Goal: Task Accomplishment & Management: Manage account settings

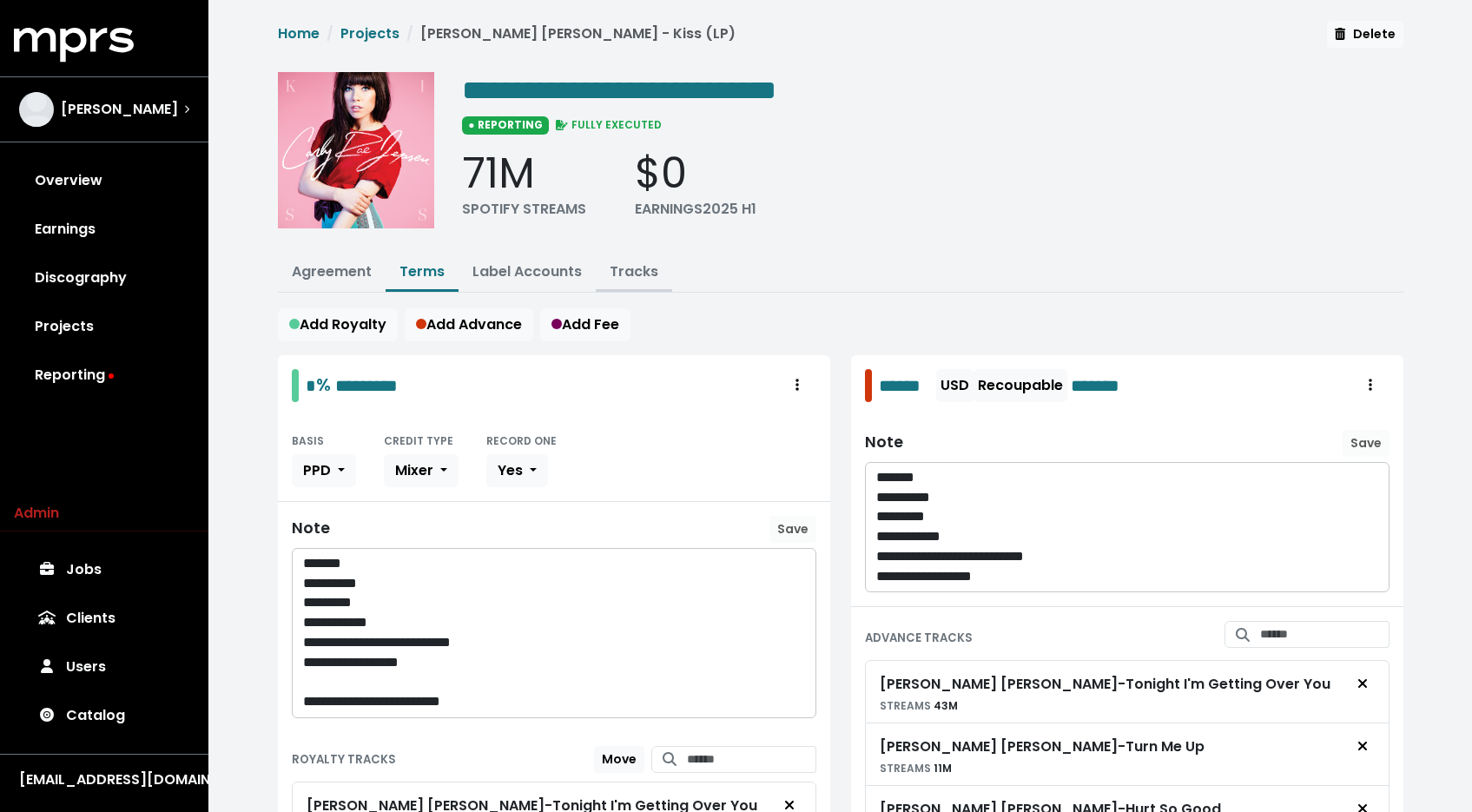
click at [626, 266] on link "Tracks" at bounding box center [634, 271] width 49 height 20
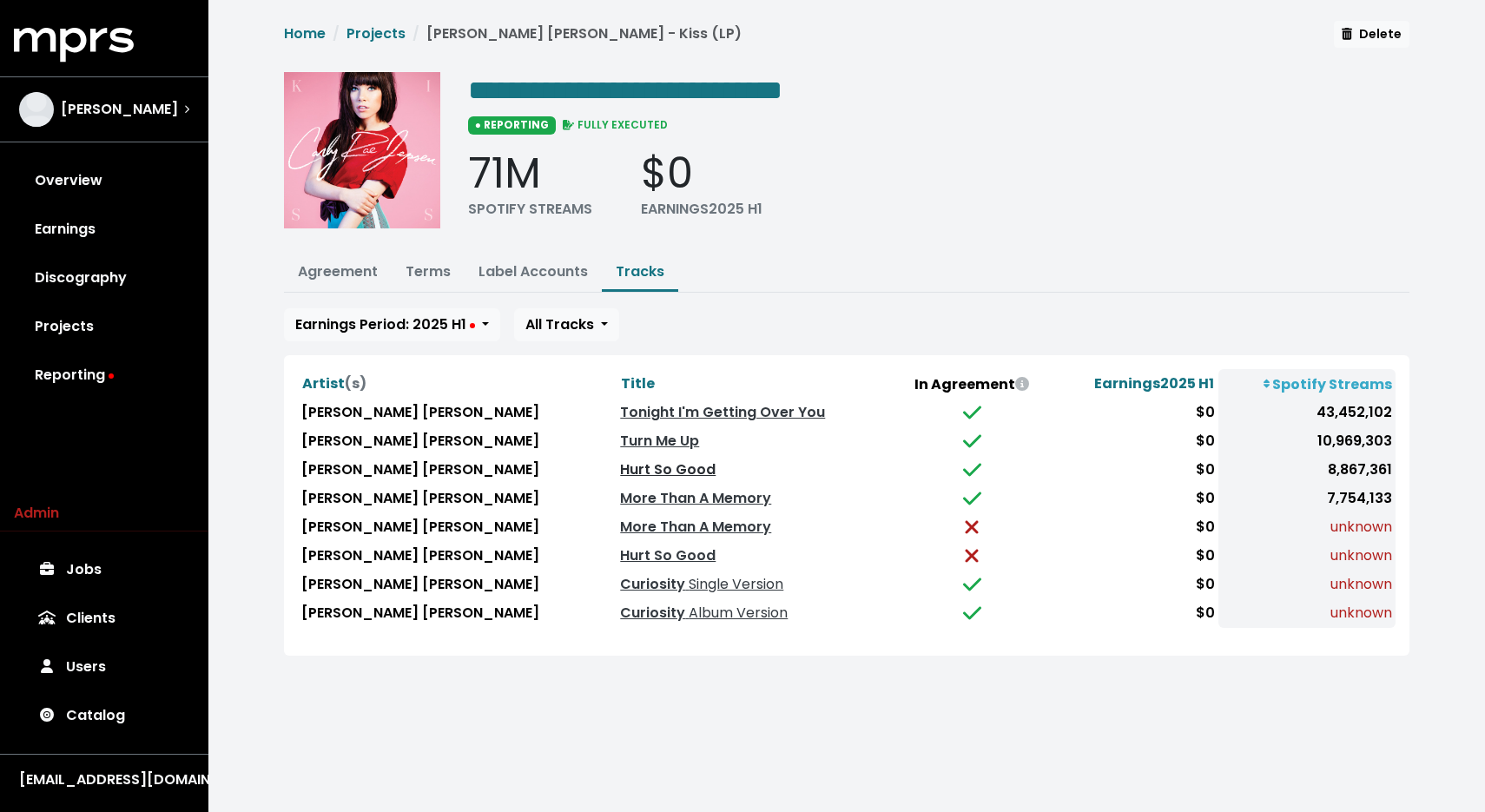
click at [620, 466] on link "Hurt So Good" at bounding box center [667, 469] width 95 height 20
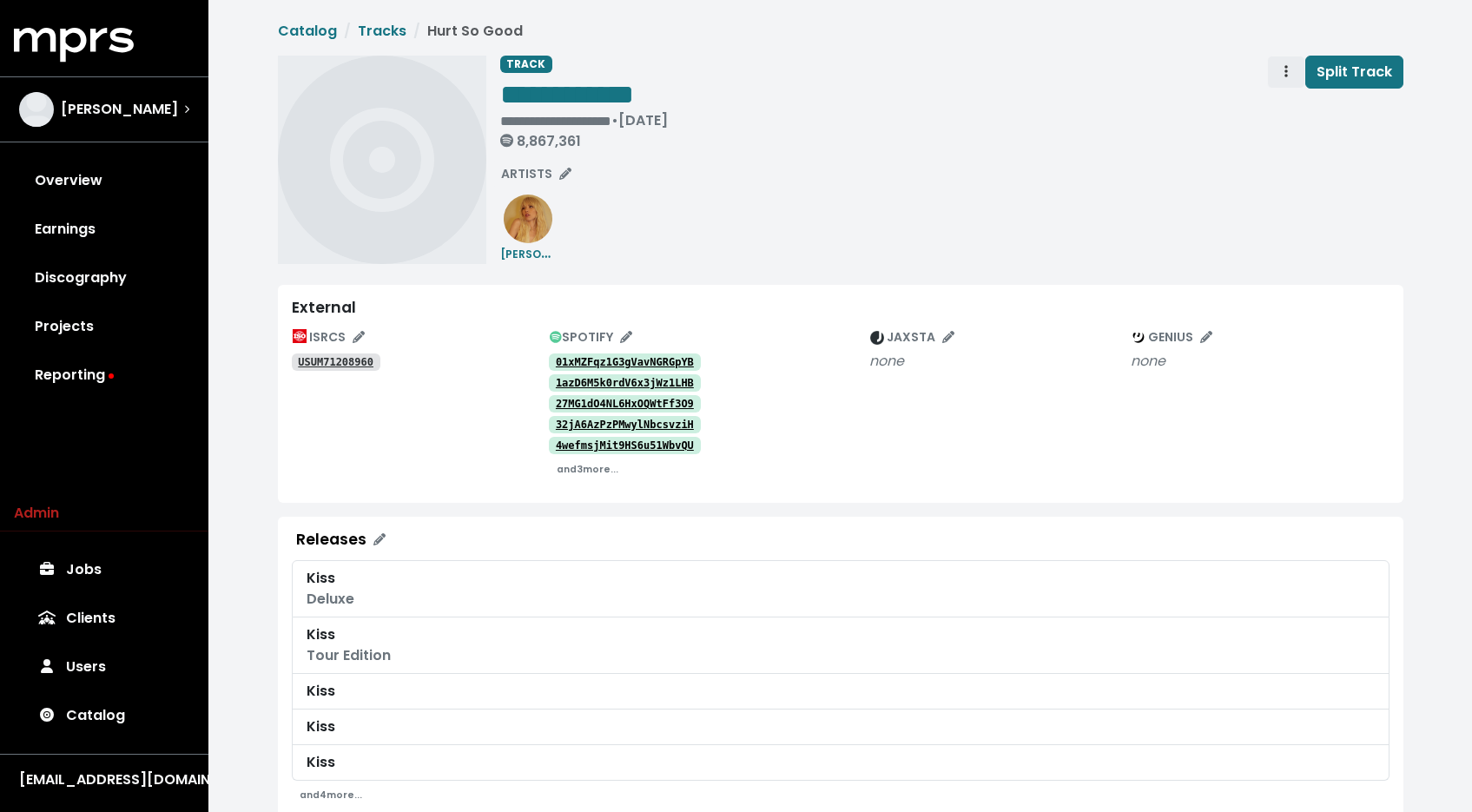
click at [1283, 81] on span "Track actions" at bounding box center [1285, 72] width 15 height 21
click at [1278, 105] on link "Merge" at bounding box center [1336, 110] width 137 height 28
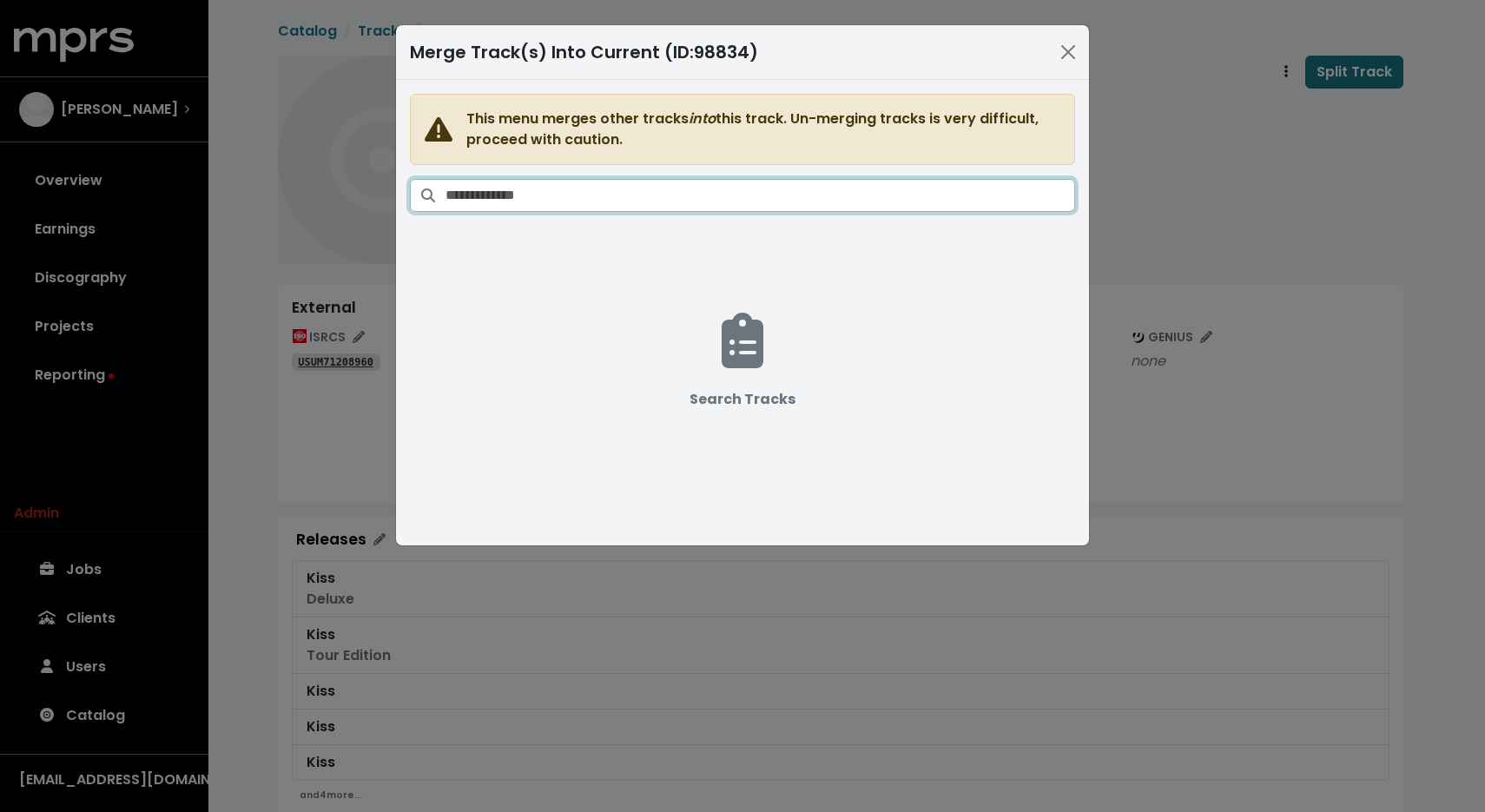
click at [800, 183] on input "Search tracks" at bounding box center [760, 195] width 630 height 33
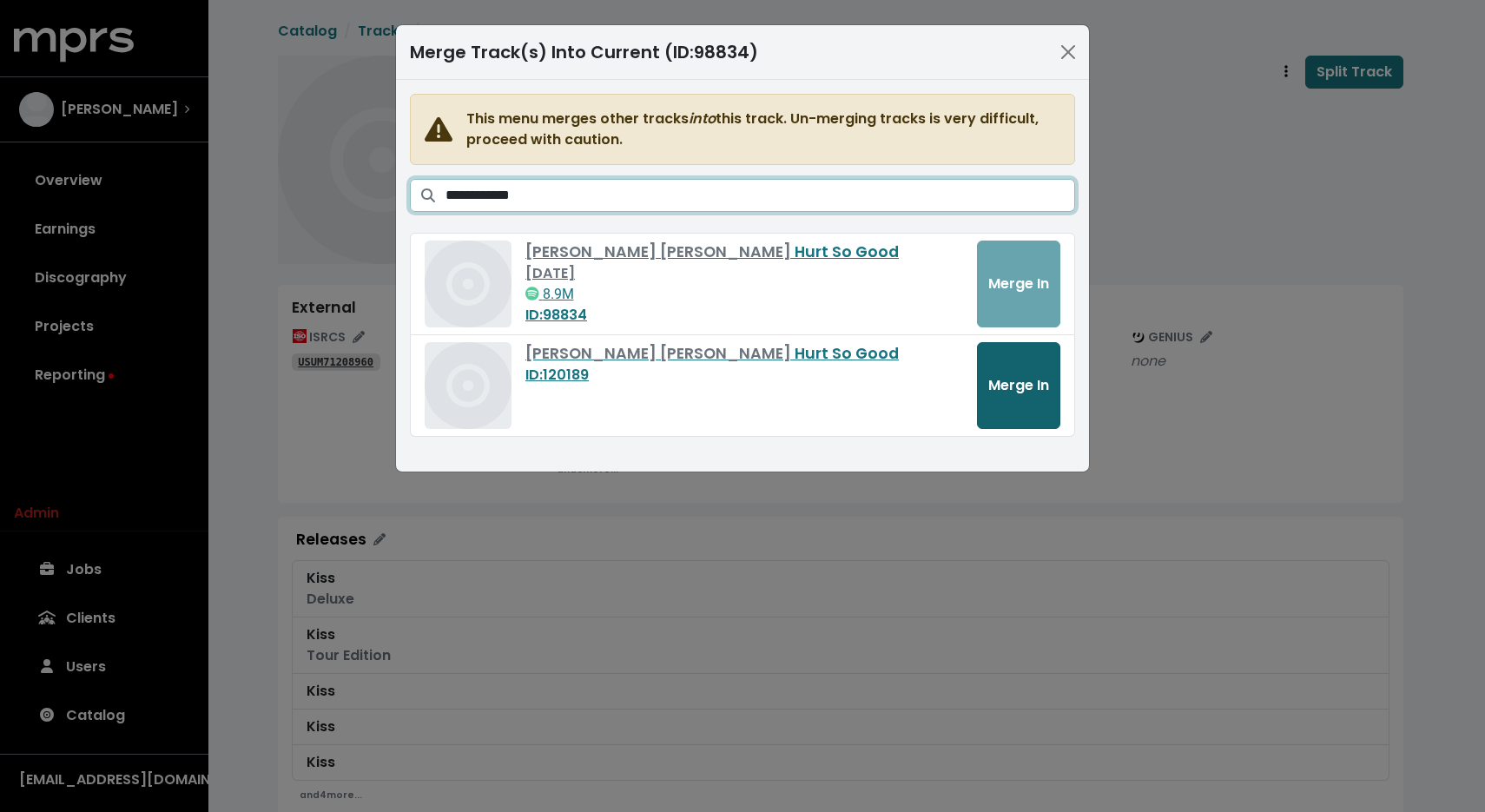
type input "**********"
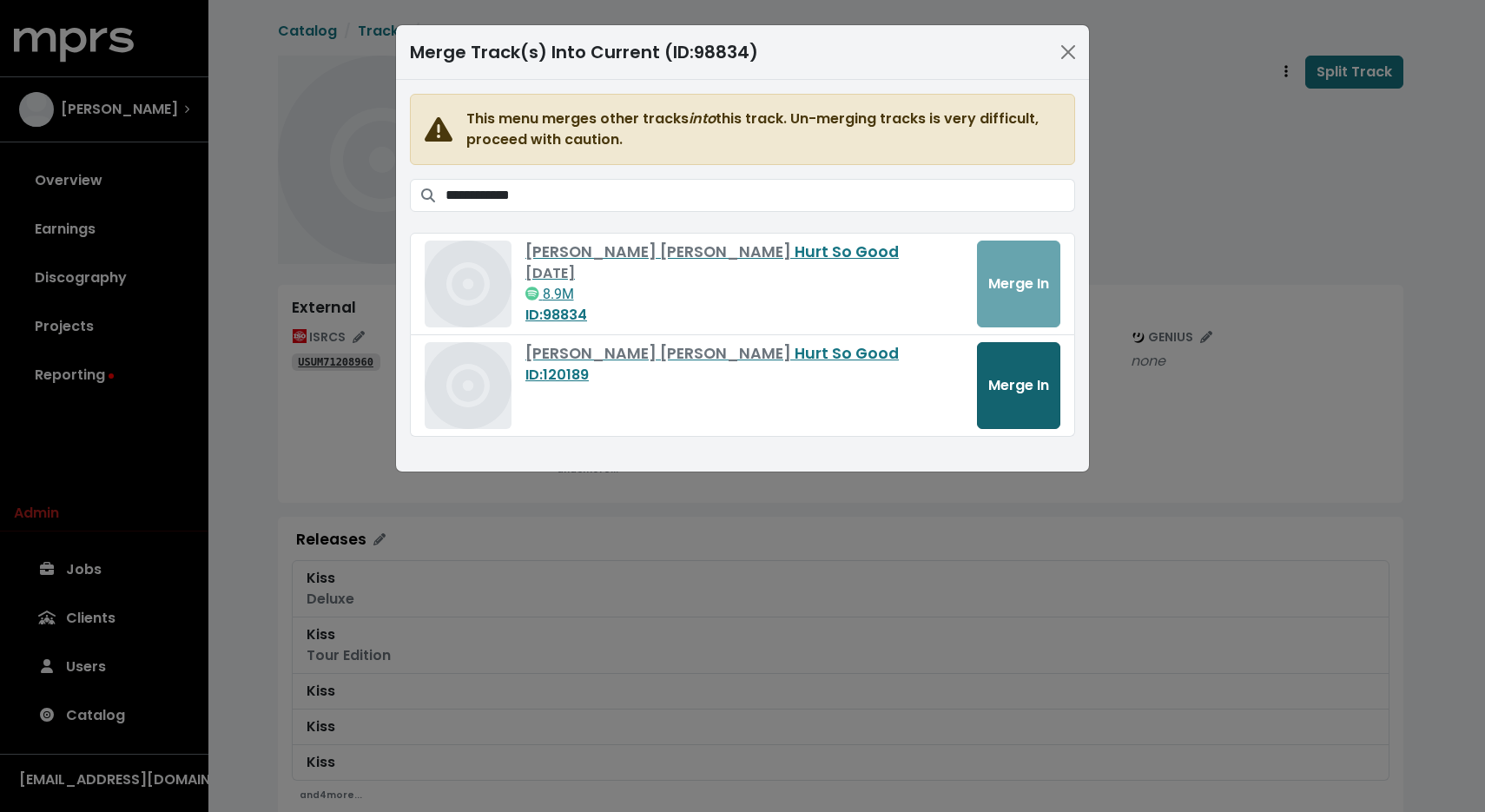
click at [1031, 362] on button "Merge In" at bounding box center [1019, 385] width 83 height 87
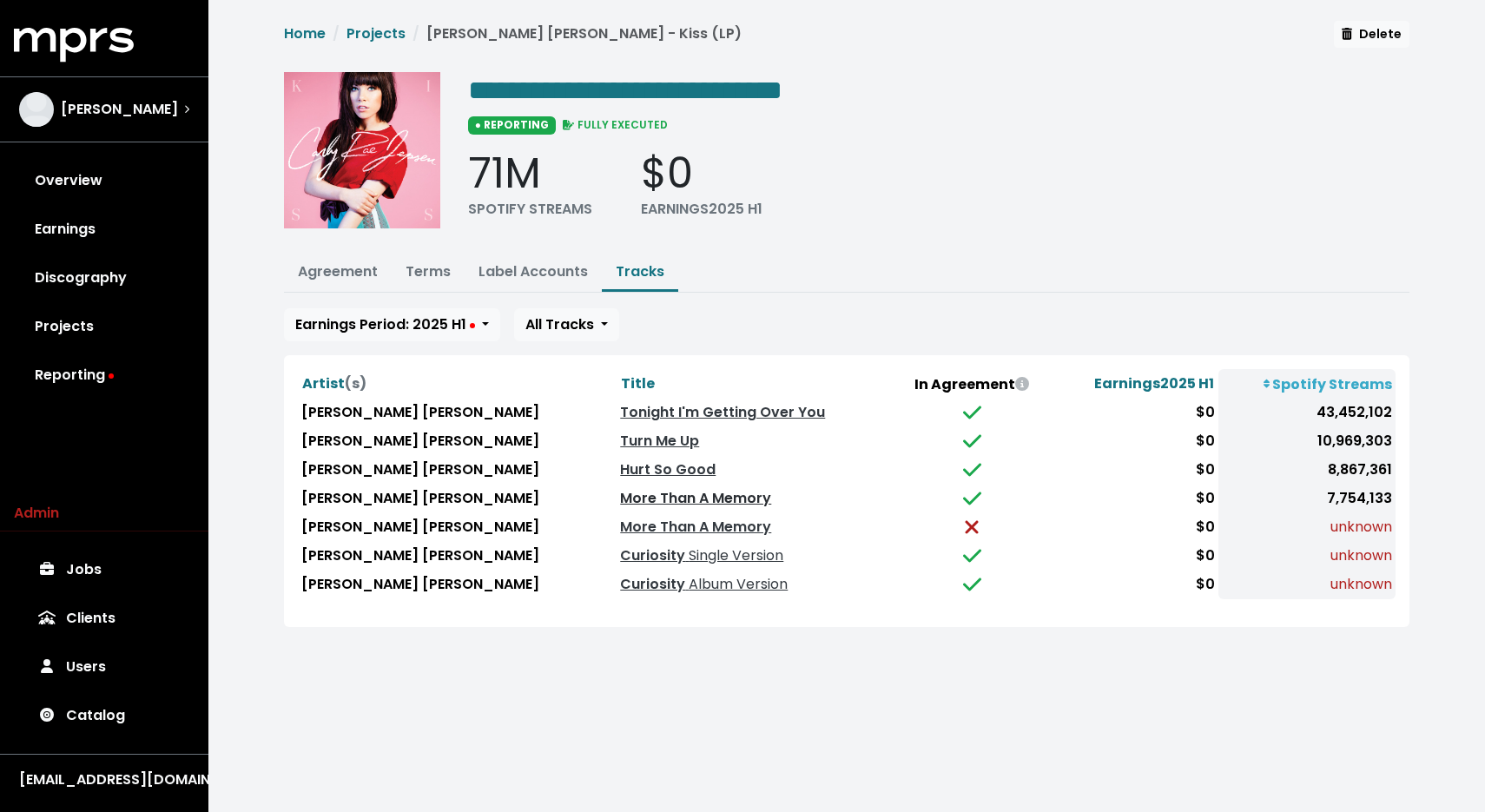
click at [620, 496] on link "More Than A Memory" at bounding box center [695, 498] width 151 height 20
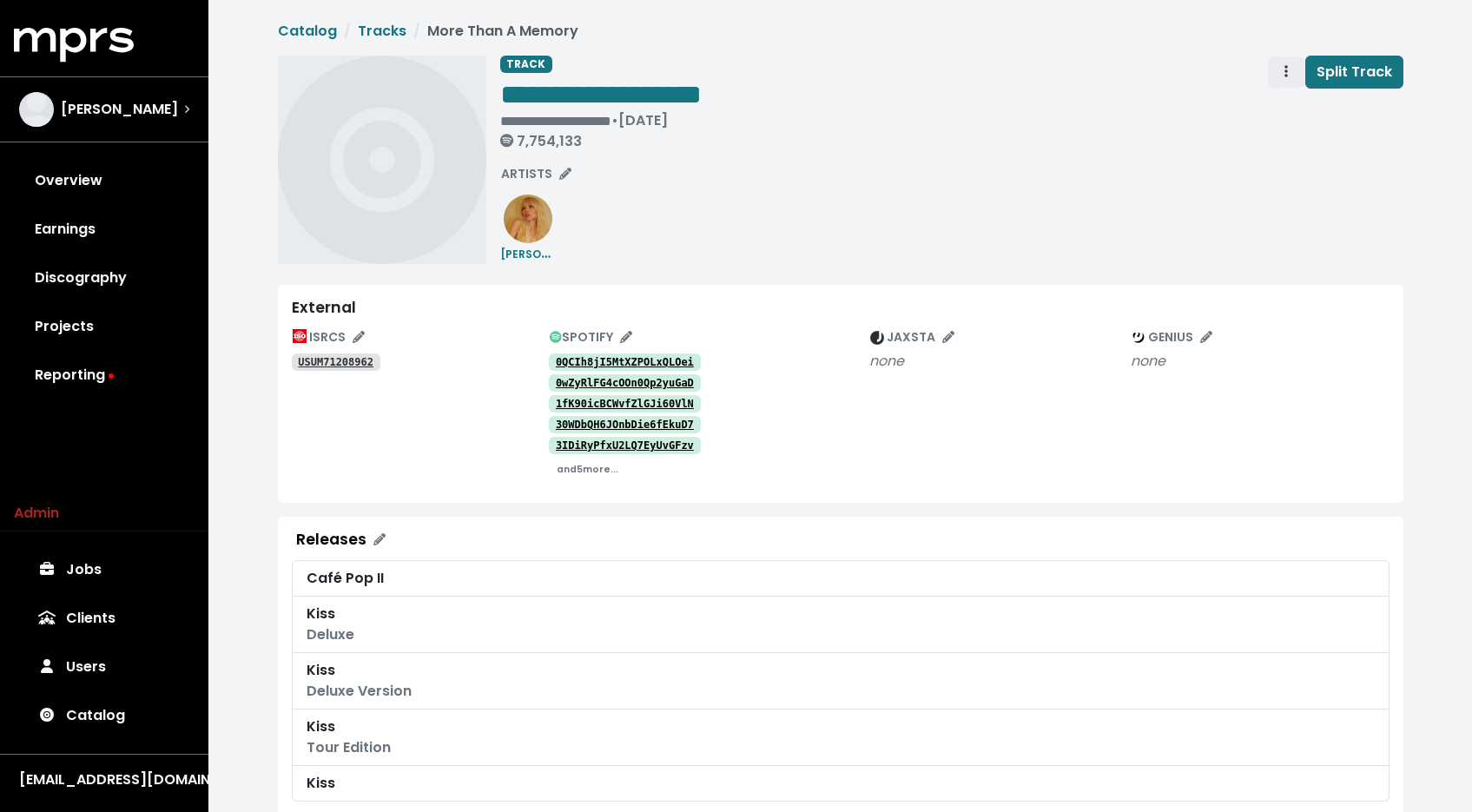
click at [1288, 66] on icon "Track actions" at bounding box center [1286, 71] width 4 height 14
click at [1293, 114] on link "Merge" at bounding box center [1336, 110] width 137 height 28
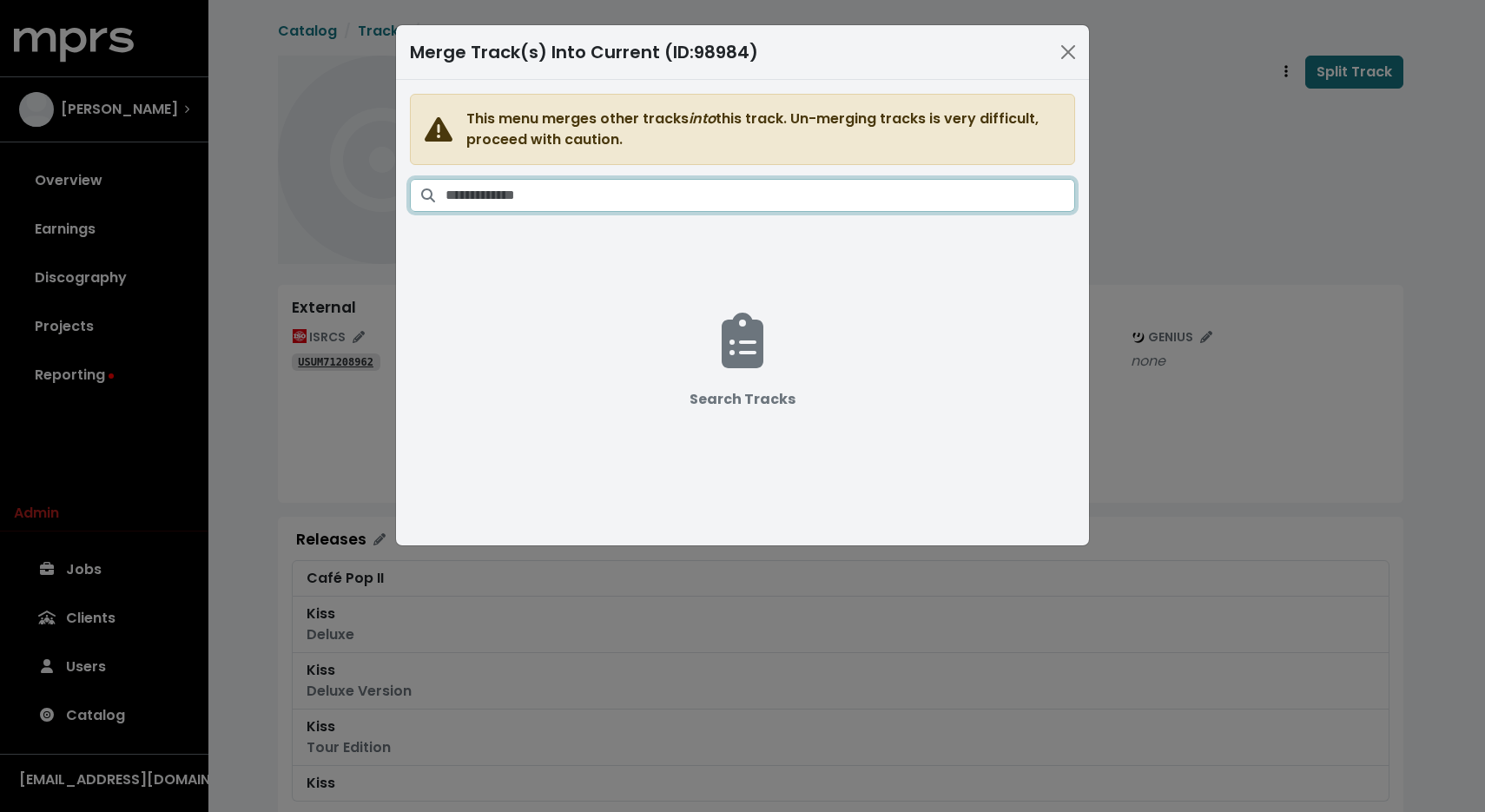
click at [772, 188] on input "Search tracks" at bounding box center [760, 195] width 630 height 33
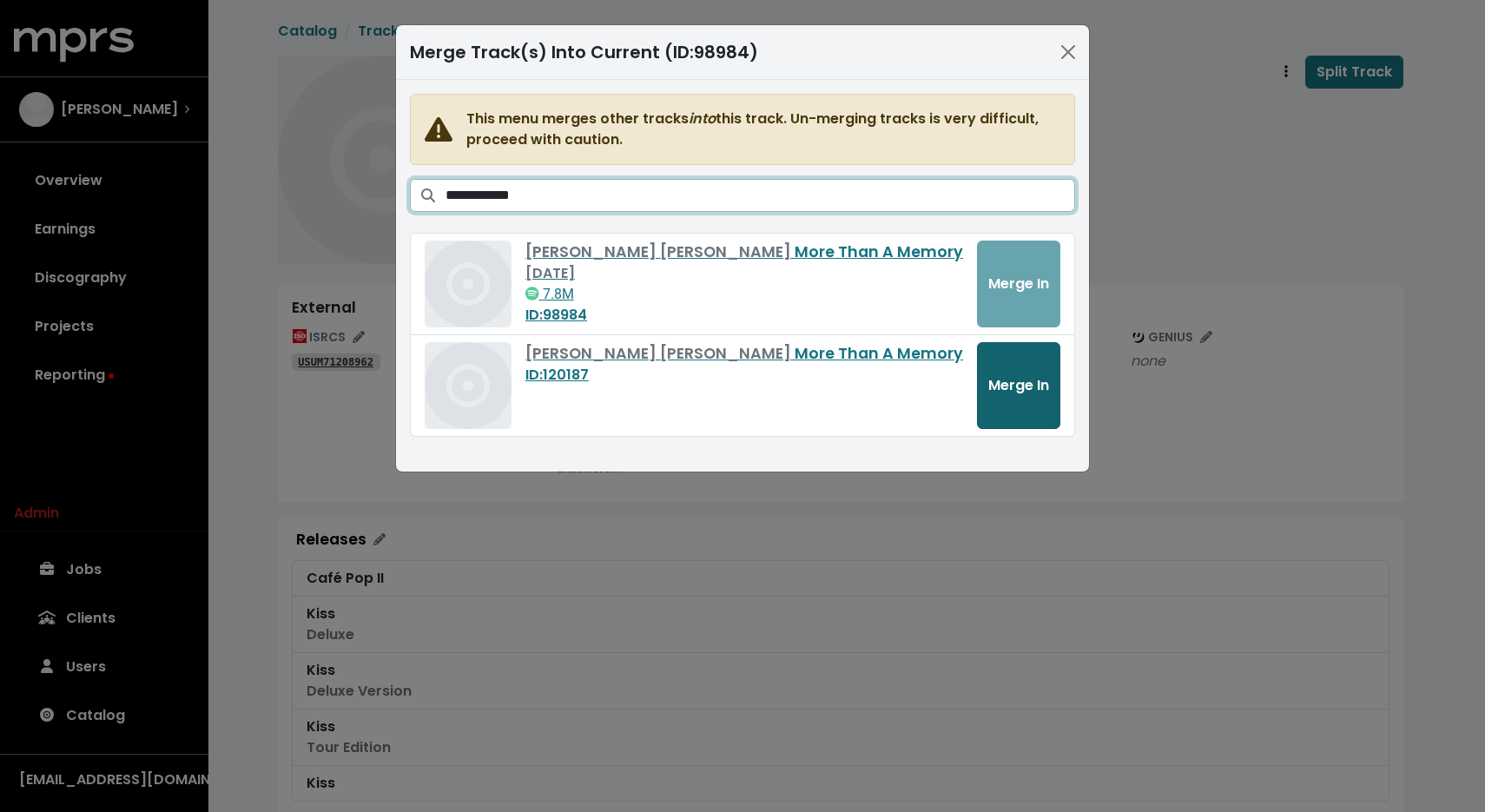
type input "**********"
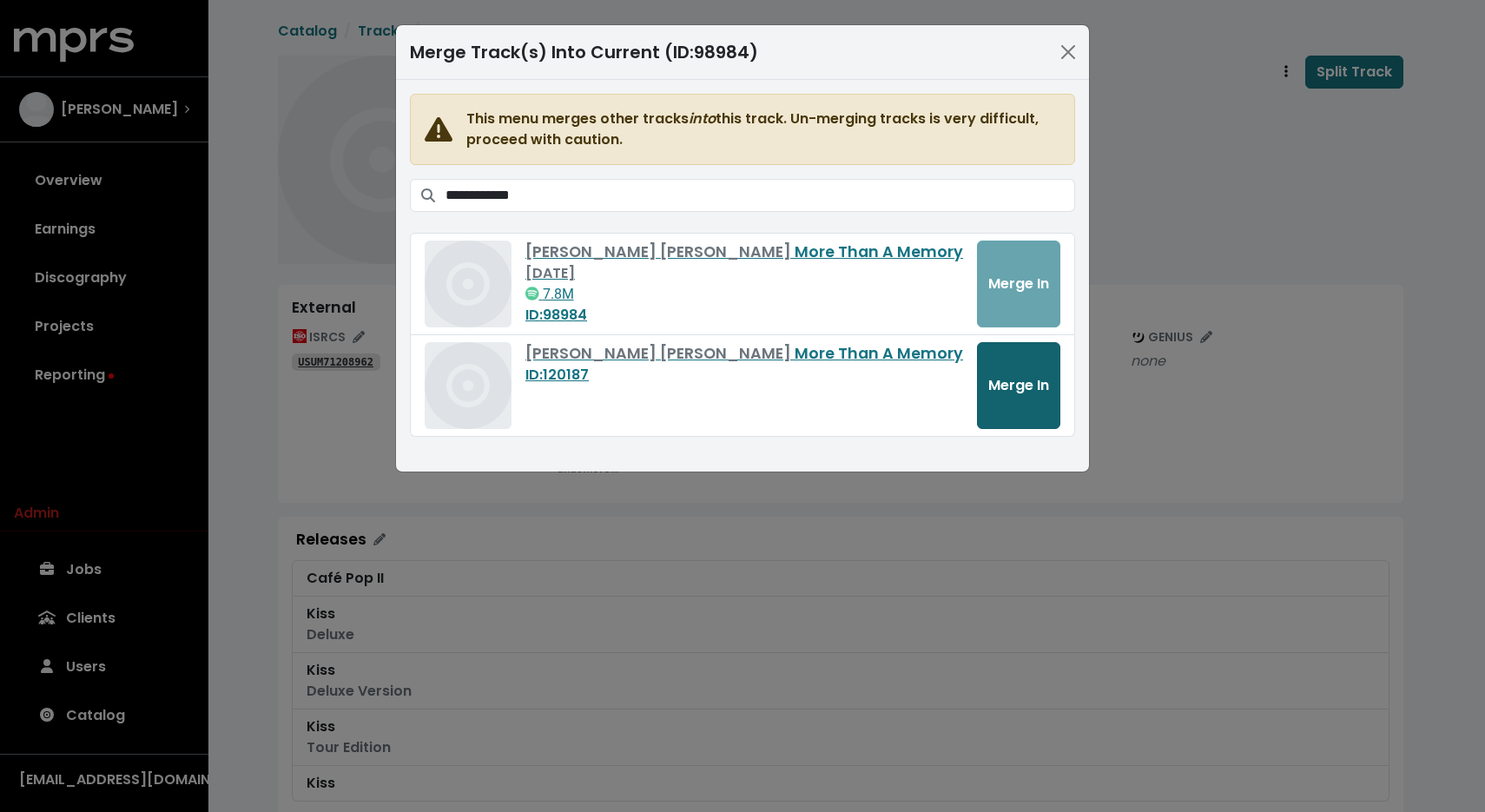
click at [1003, 403] on button "Merge In" at bounding box center [1019, 385] width 83 height 87
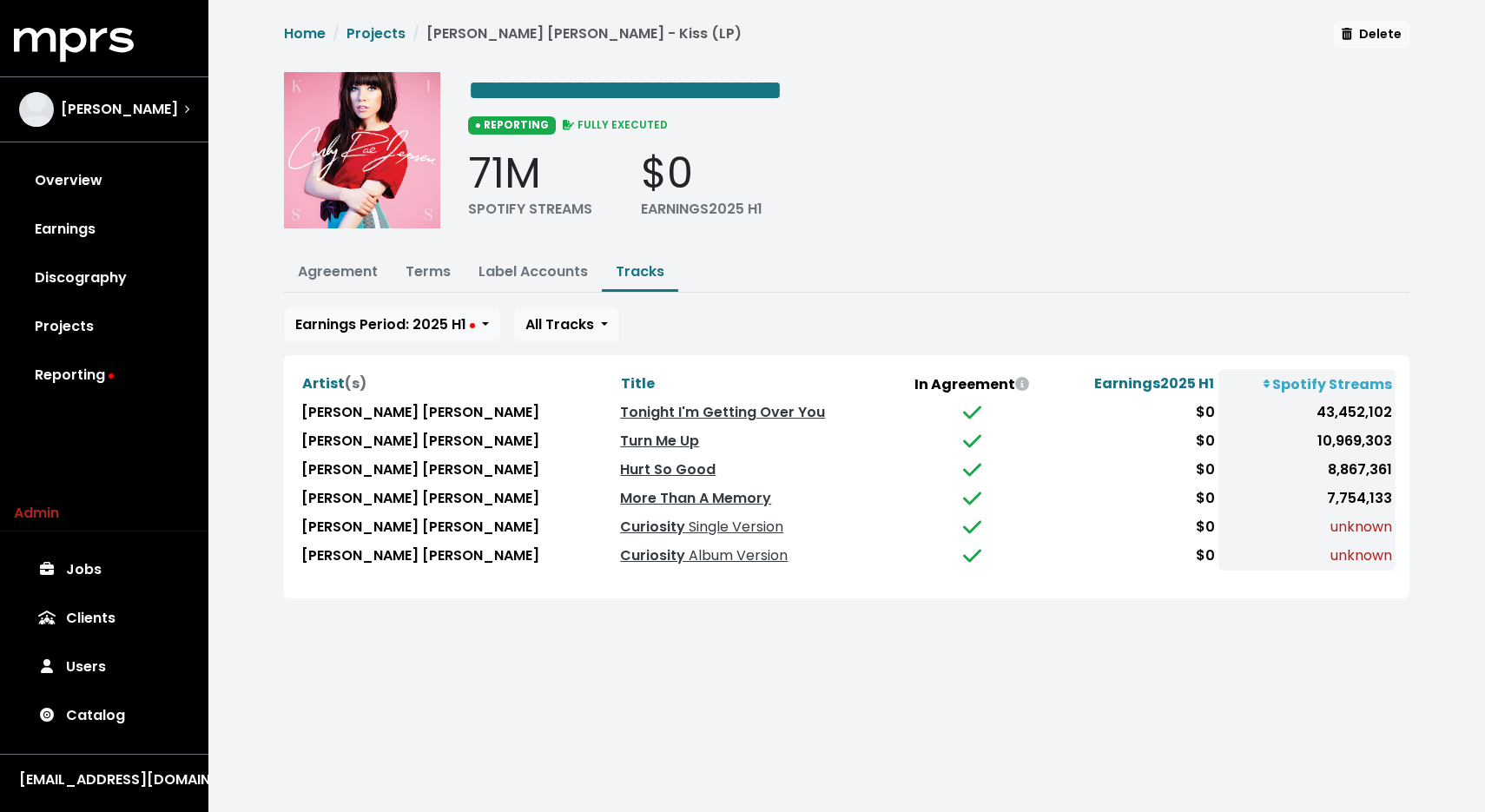
click at [413, 249] on div "**********" at bounding box center [847, 309] width 1147 height 577
click at [427, 276] on link "Terms" at bounding box center [428, 271] width 45 height 20
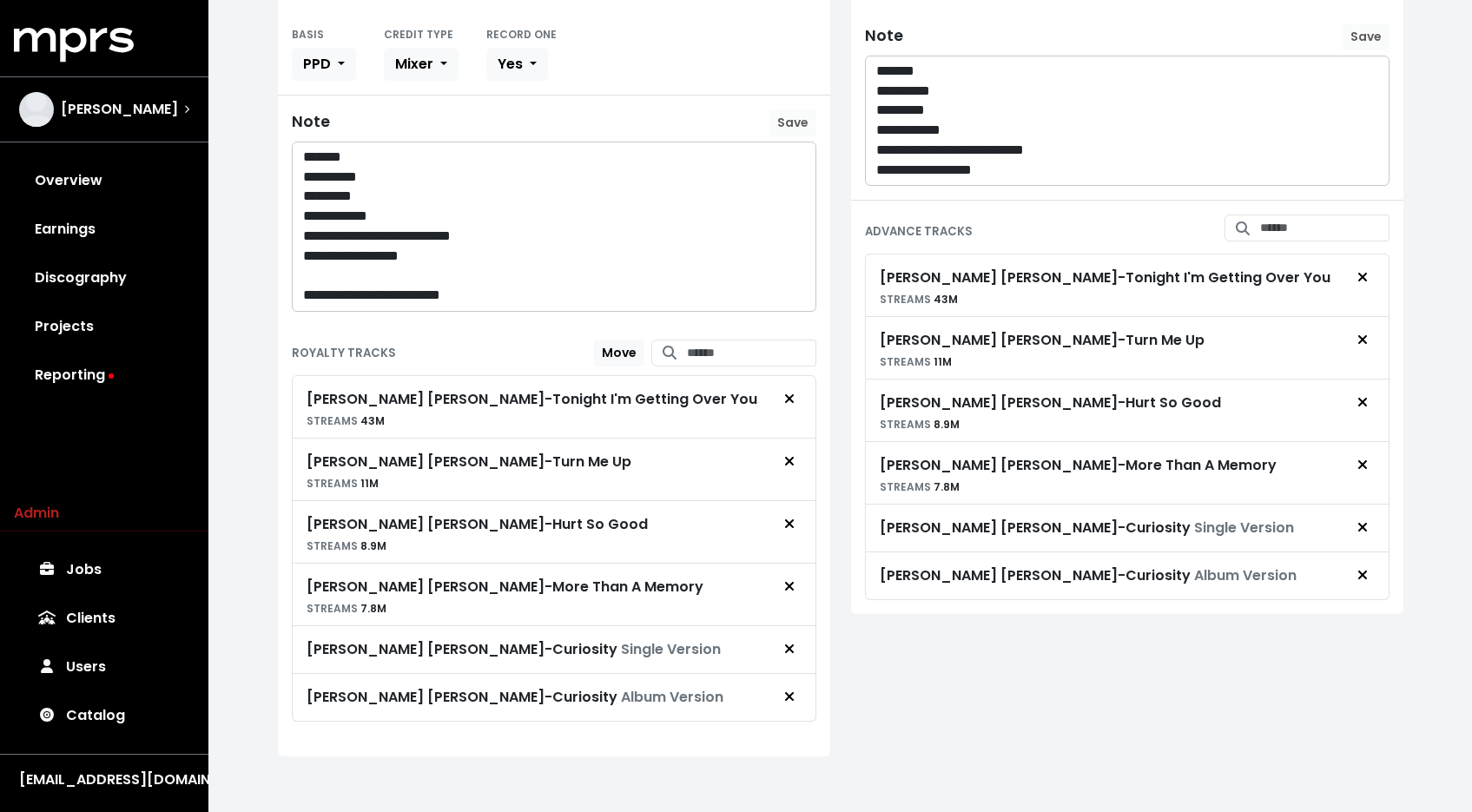
scroll to position [410, 0]
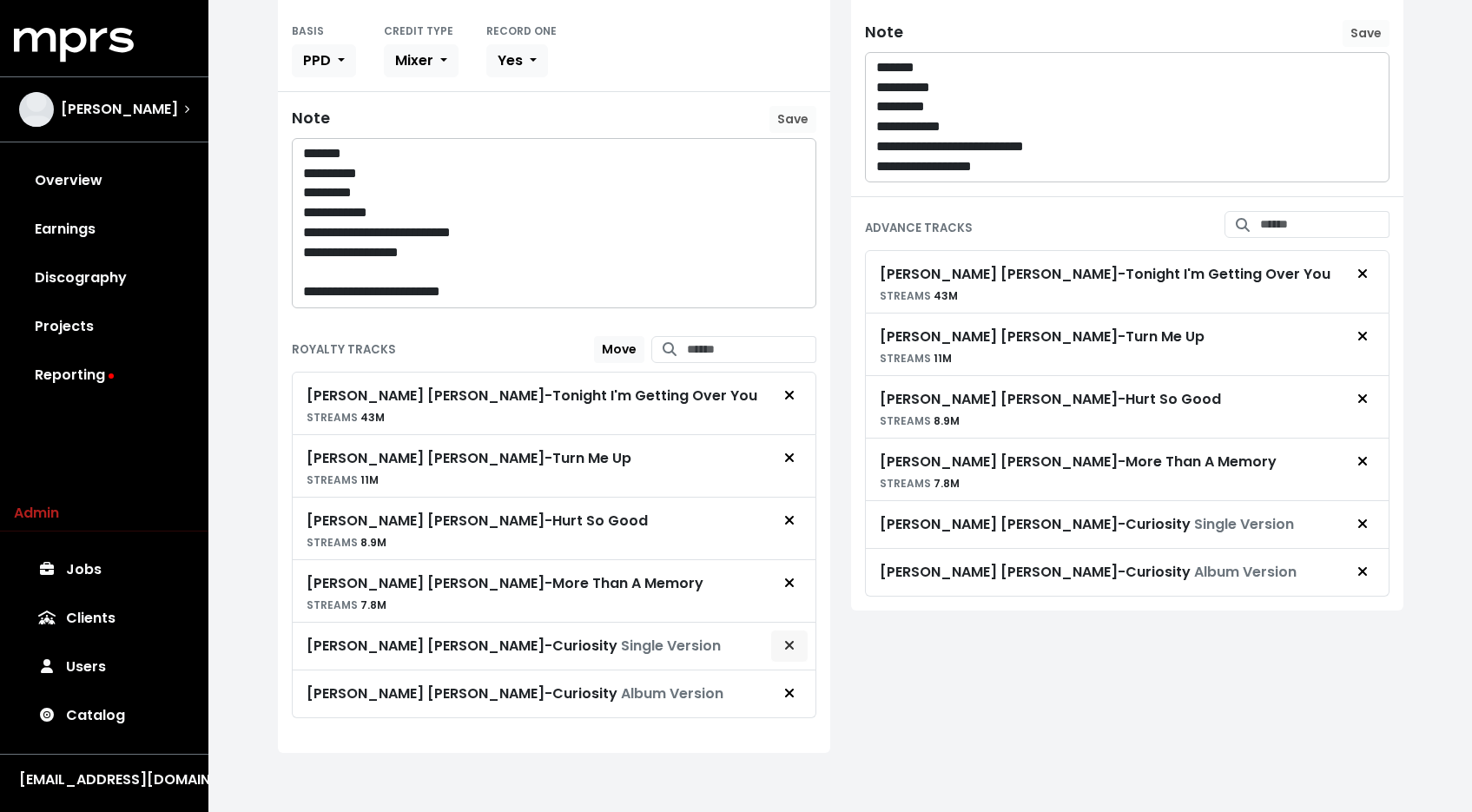
click at [797, 638] on button "Remove royalty target" at bounding box center [789, 646] width 38 height 33
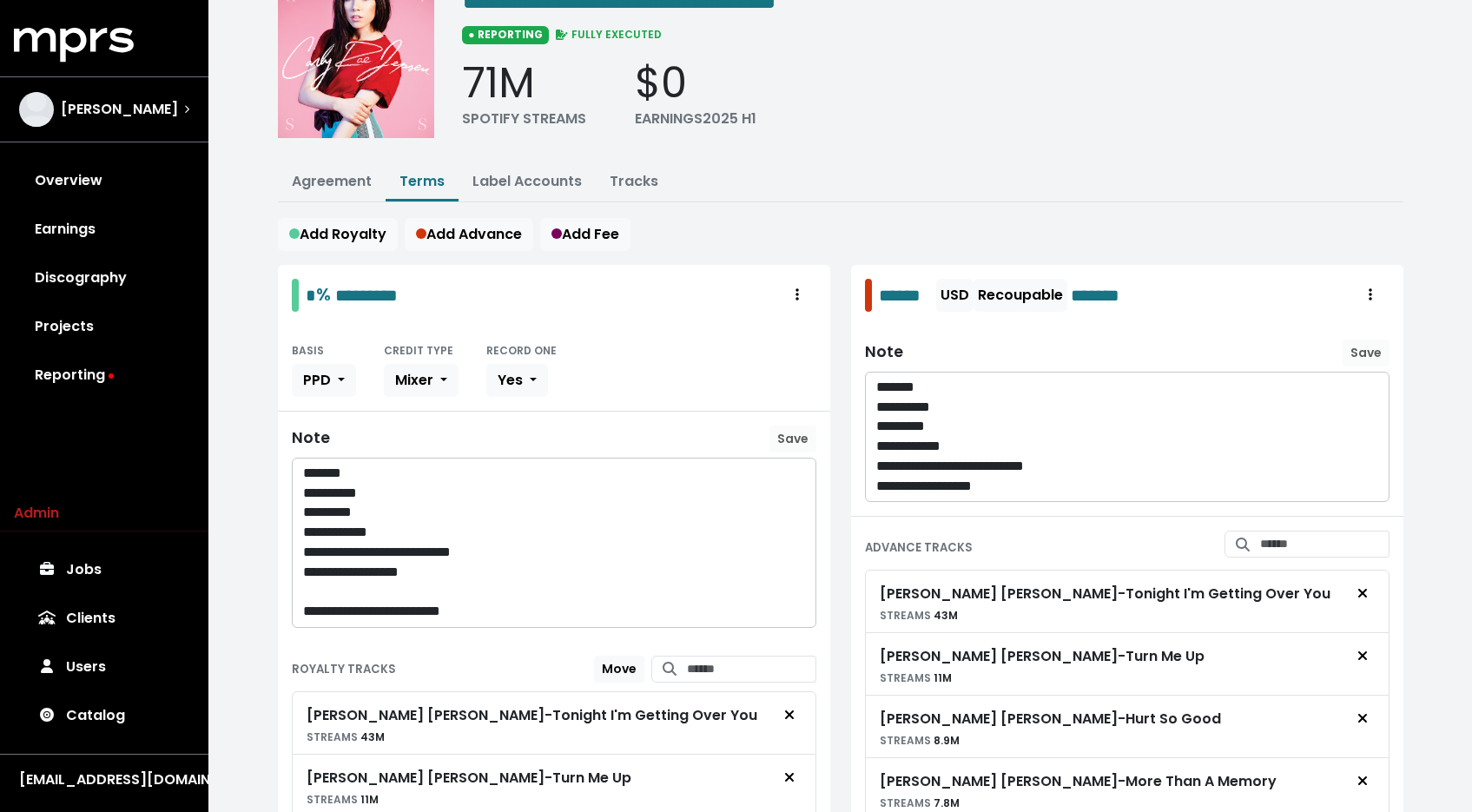
scroll to position [0, 0]
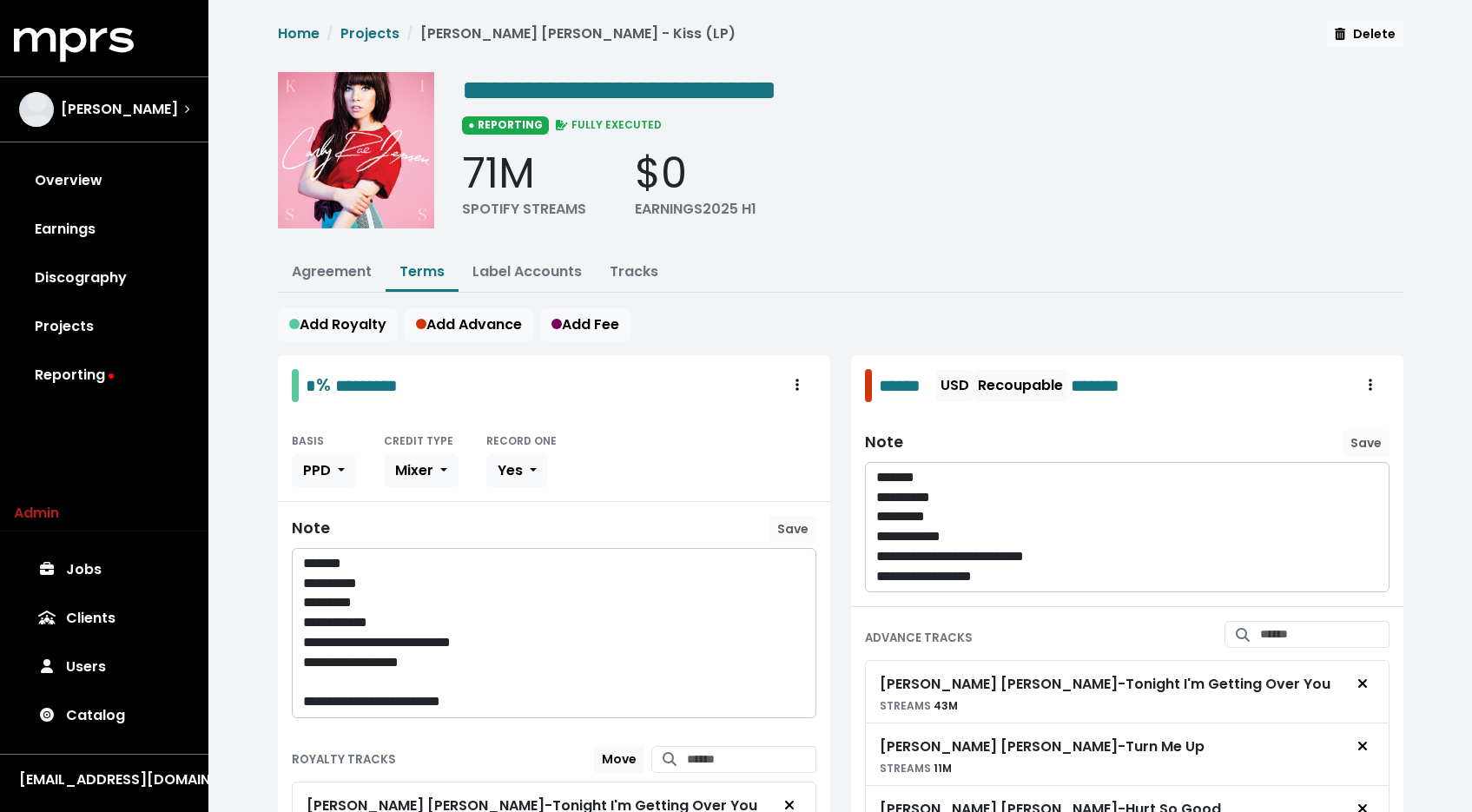
click at [378, 22] on div "Home Projects Carly Rae Jepsen - Kiss (LP) Delete" at bounding box center [841, 39] width 1126 height 37
click at [372, 39] on link "Projects" at bounding box center [370, 34] width 59 height 20
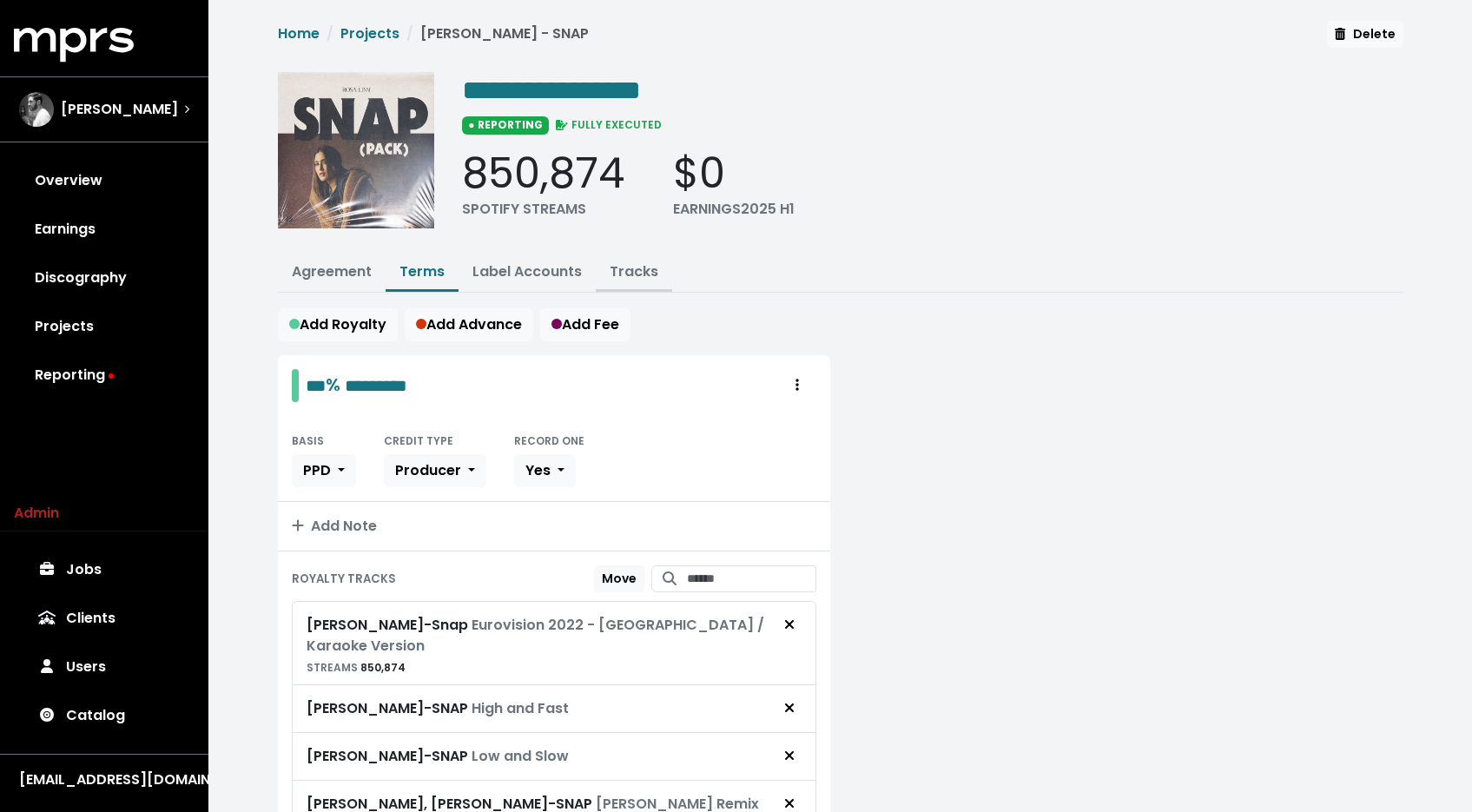
click at [623, 275] on link "Tracks" at bounding box center [634, 271] width 49 height 20
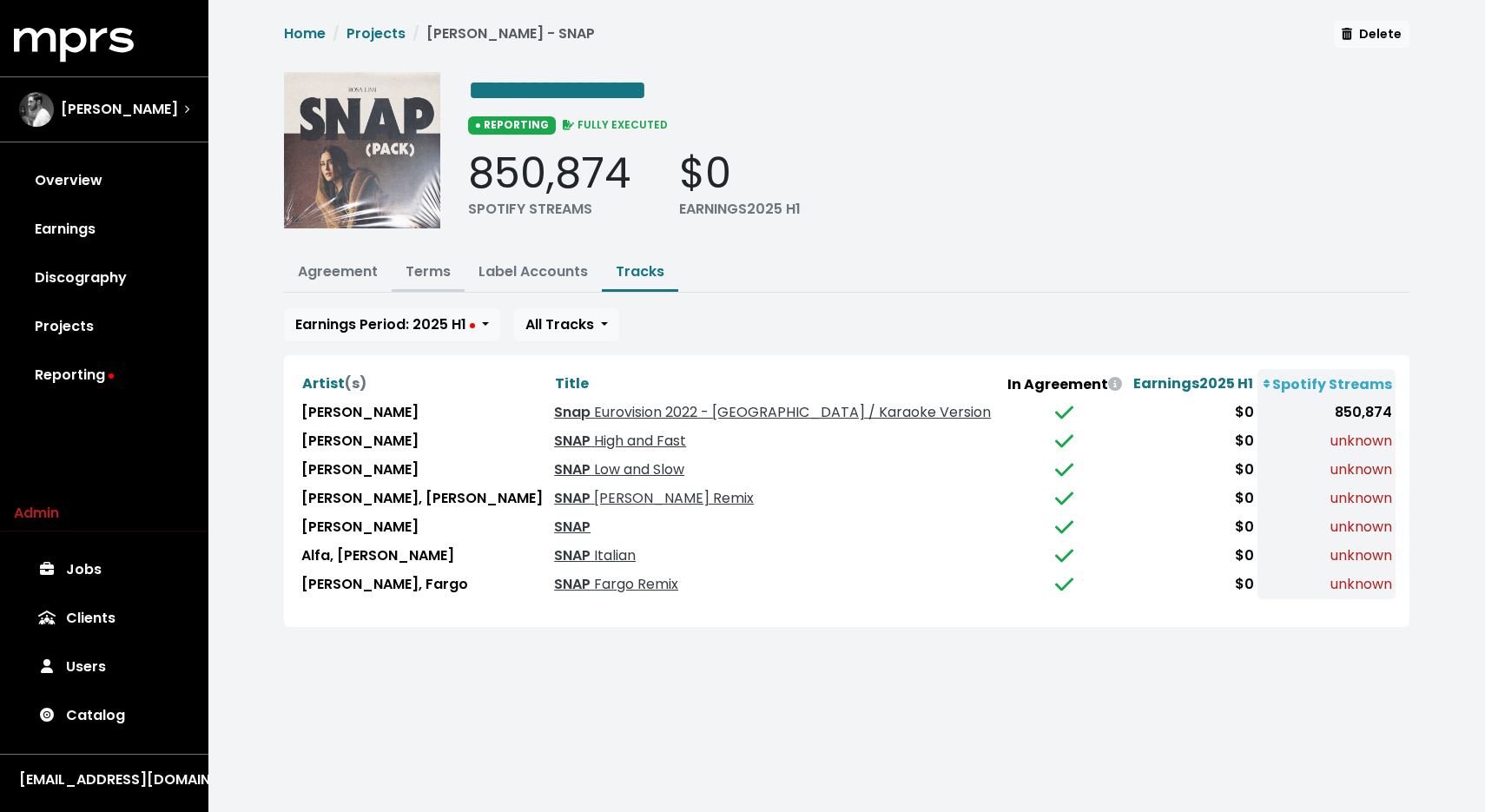
click at [442, 281] on button "Terms" at bounding box center [428, 273] width 73 height 37
click at [439, 285] on button "Terms" at bounding box center [428, 273] width 73 height 37
click at [432, 274] on link "Terms" at bounding box center [428, 271] width 45 height 20
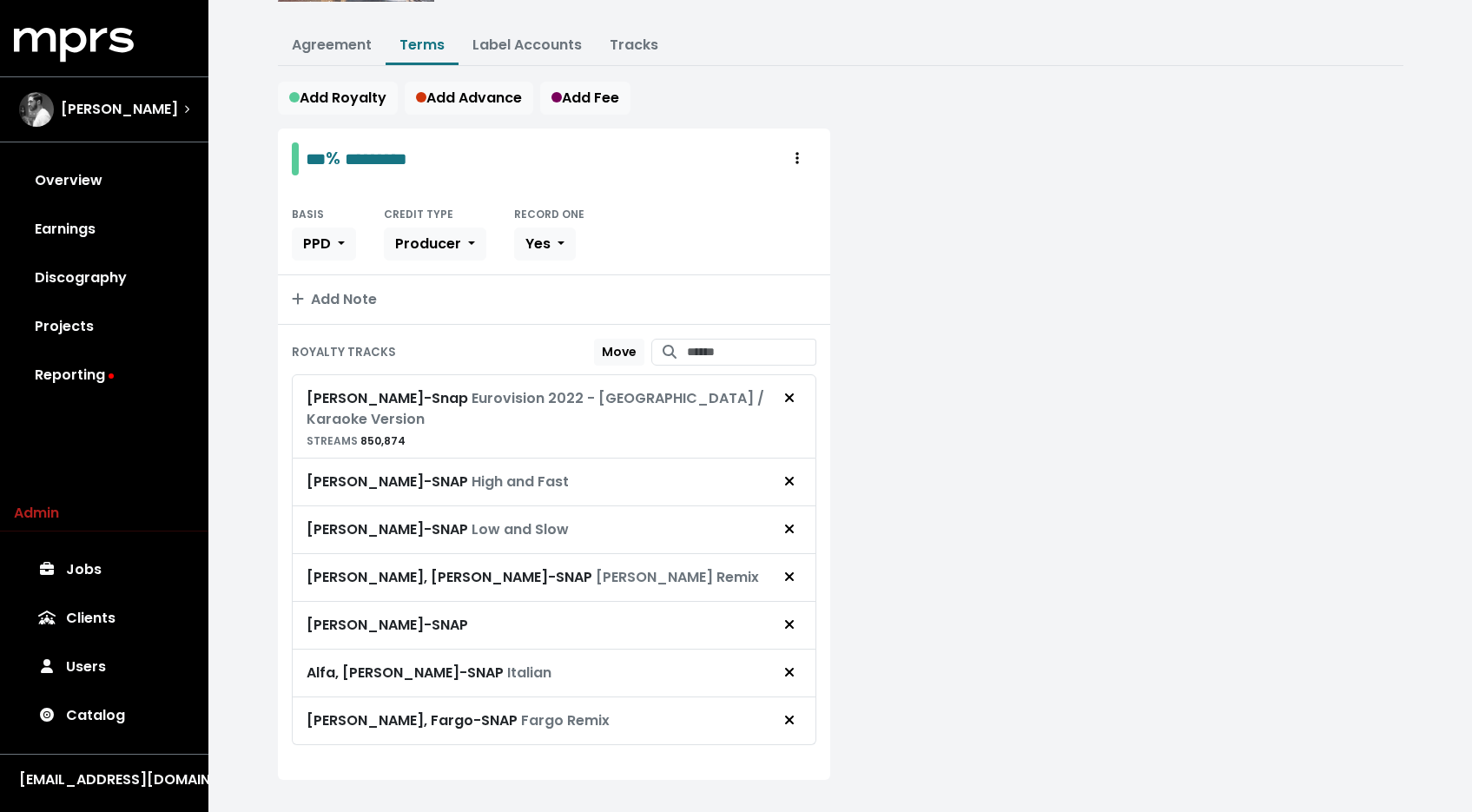
scroll to position [234, 0]
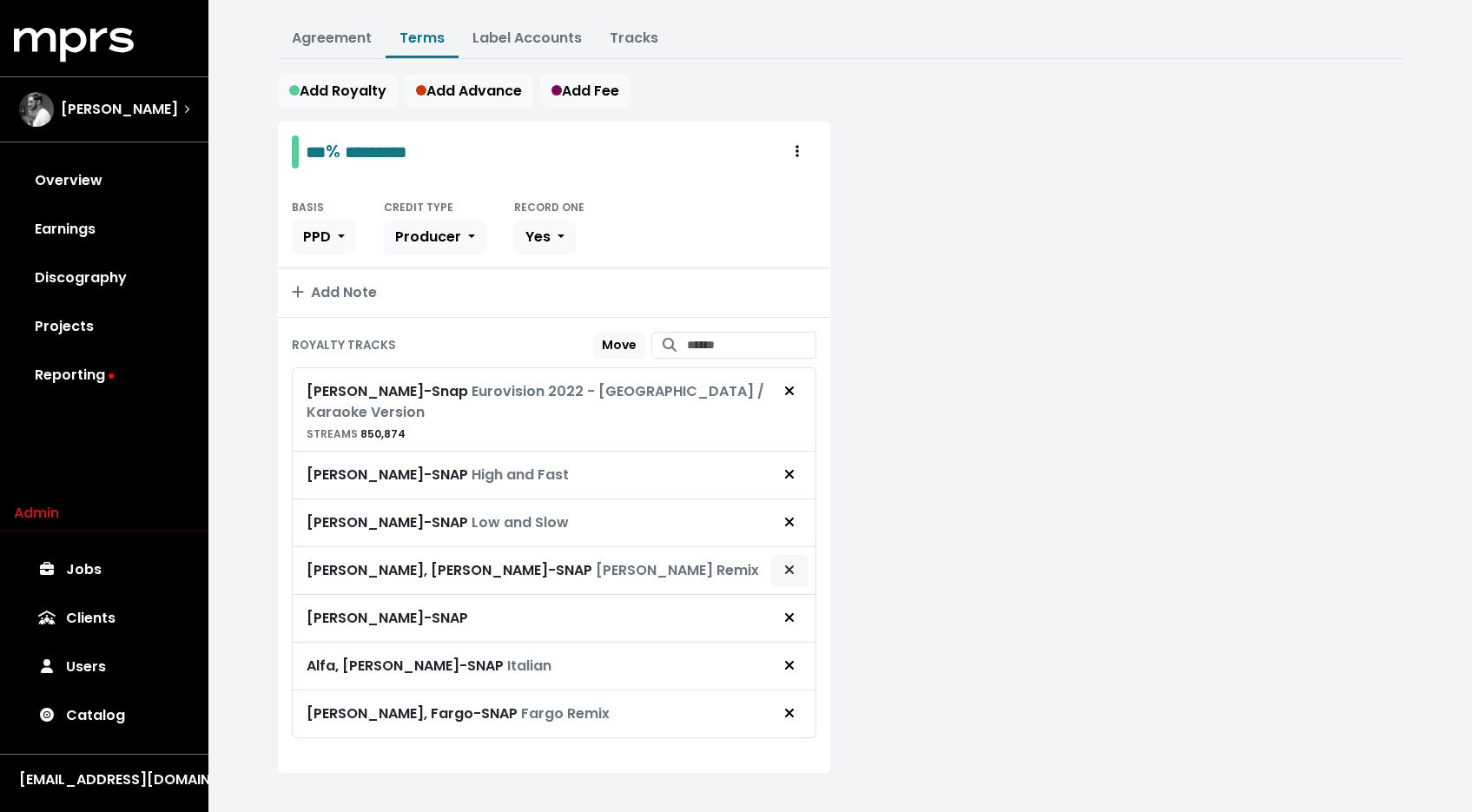
click at [792, 563] on icon "Remove royalty target" at bounding box center [789, 569] width 10 height 14
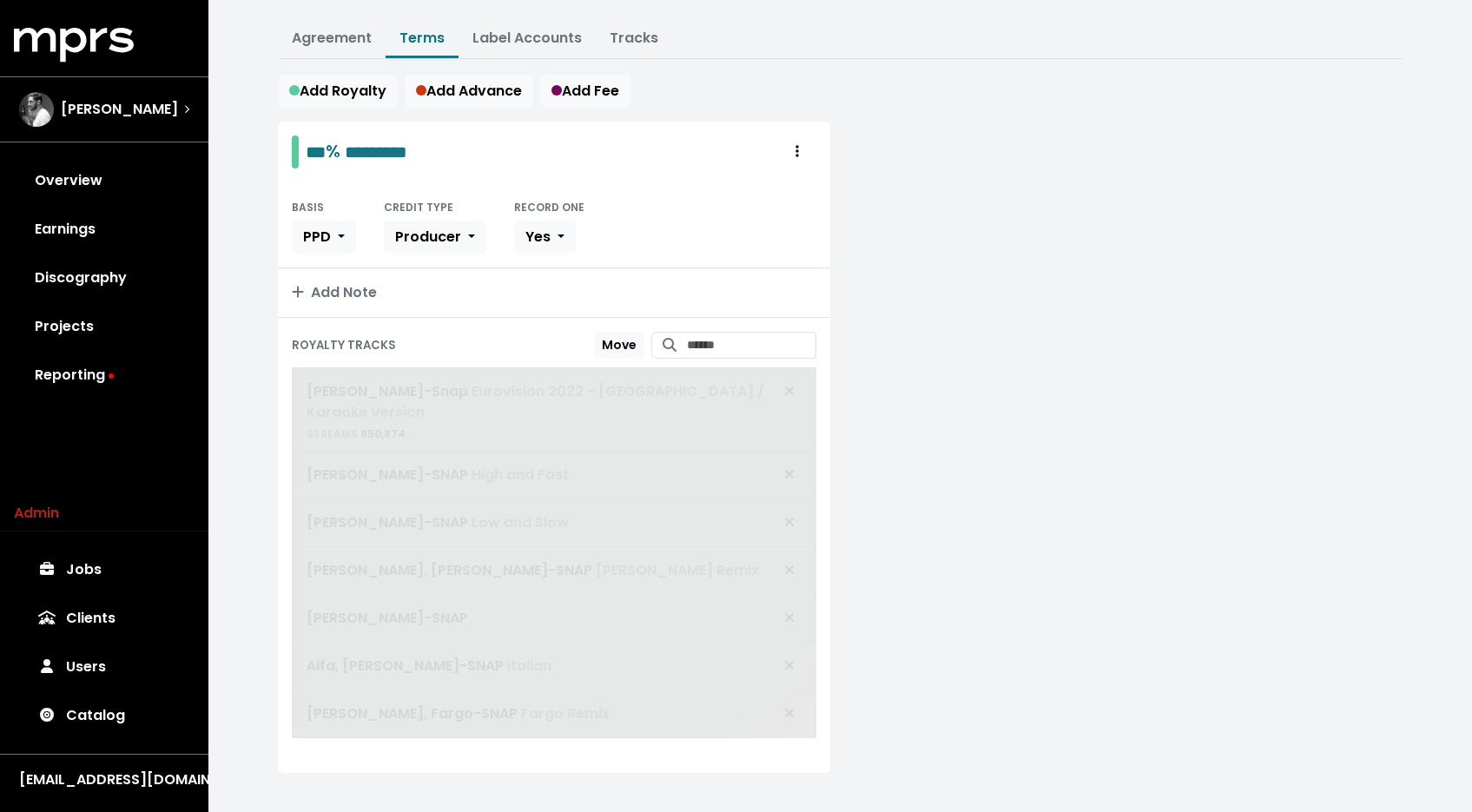
scroll to position [186, 0]
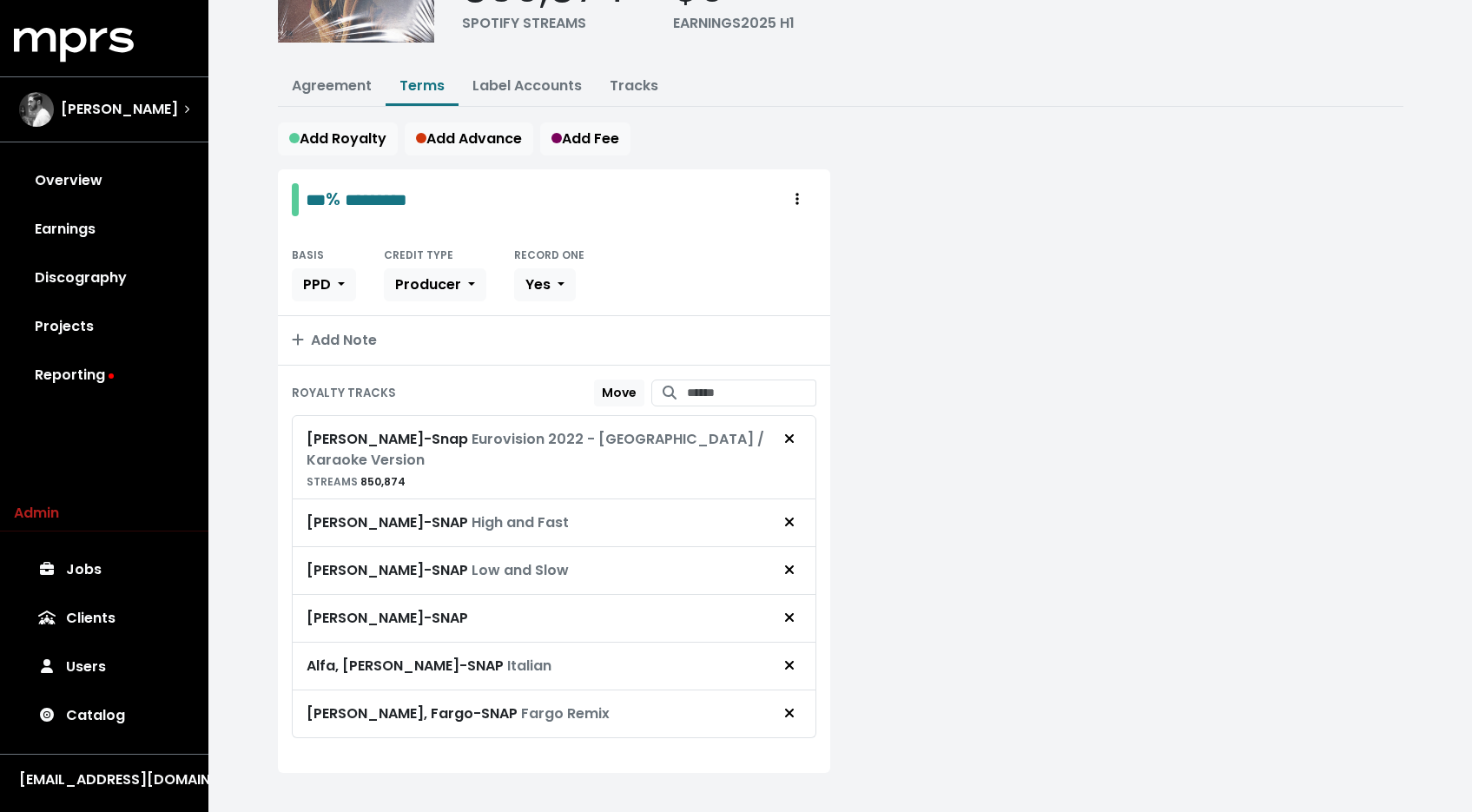
click at [792, 547] on div "Rosa Linn - SNAP Low and Slow" at bounding box center [554, 571] width 525 height 48
click at [789, 517] on icon "Remove royalty target" at bounding box center [789, 522] width 9 height 9
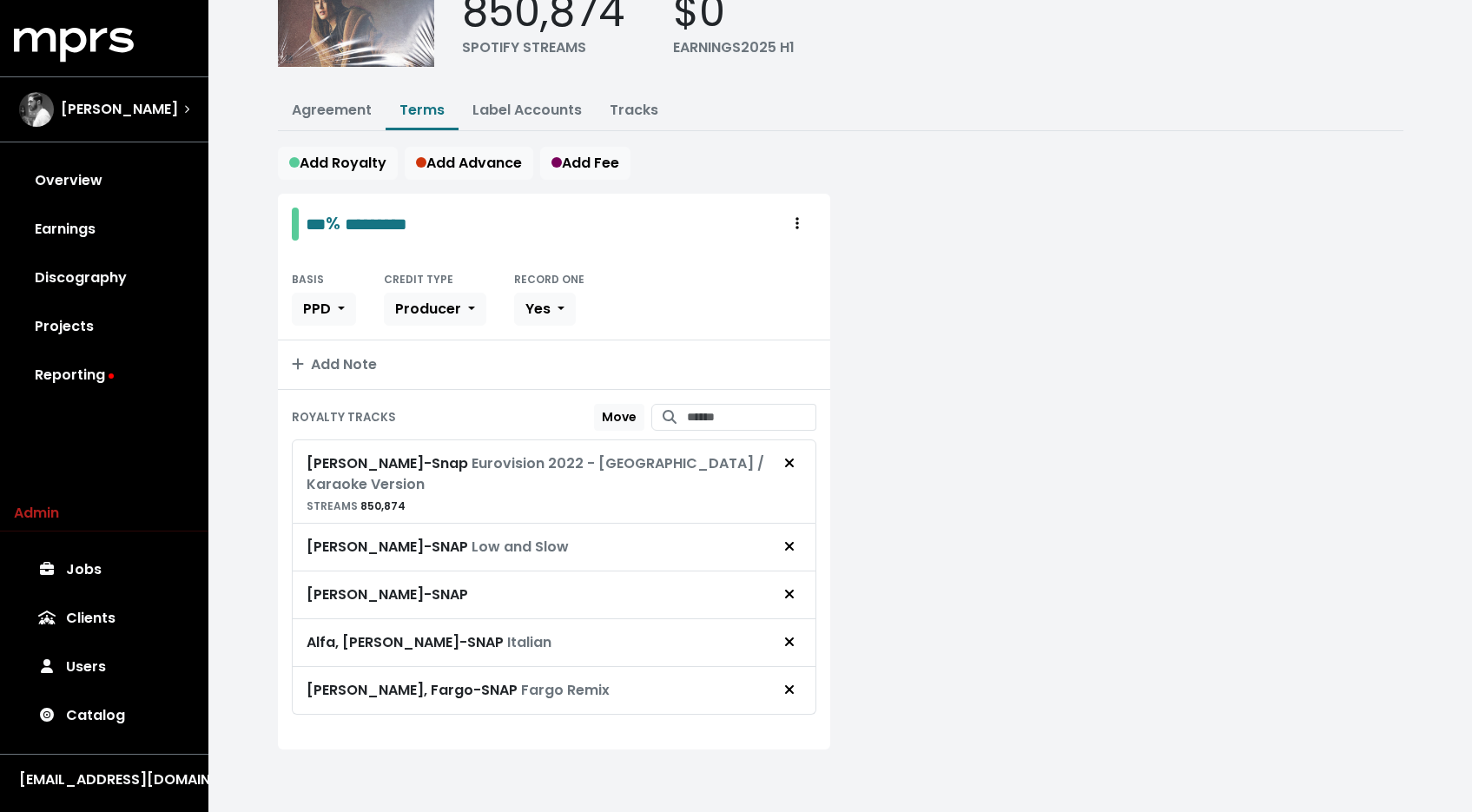
scroll to position [138, 0]
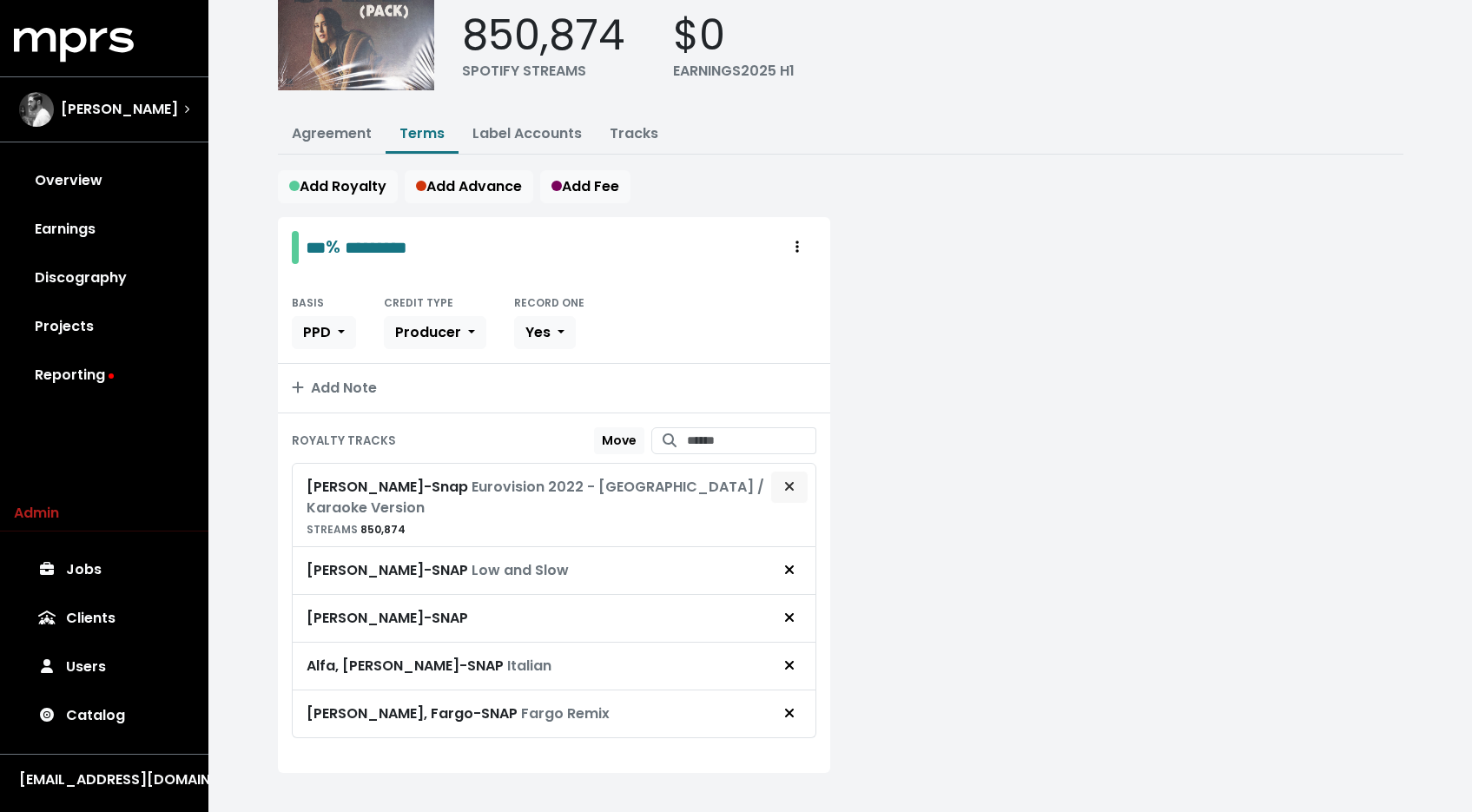
click at [788, 477] on span "Remove royalty target" at bounding box center [789, 487] width 10 height 20
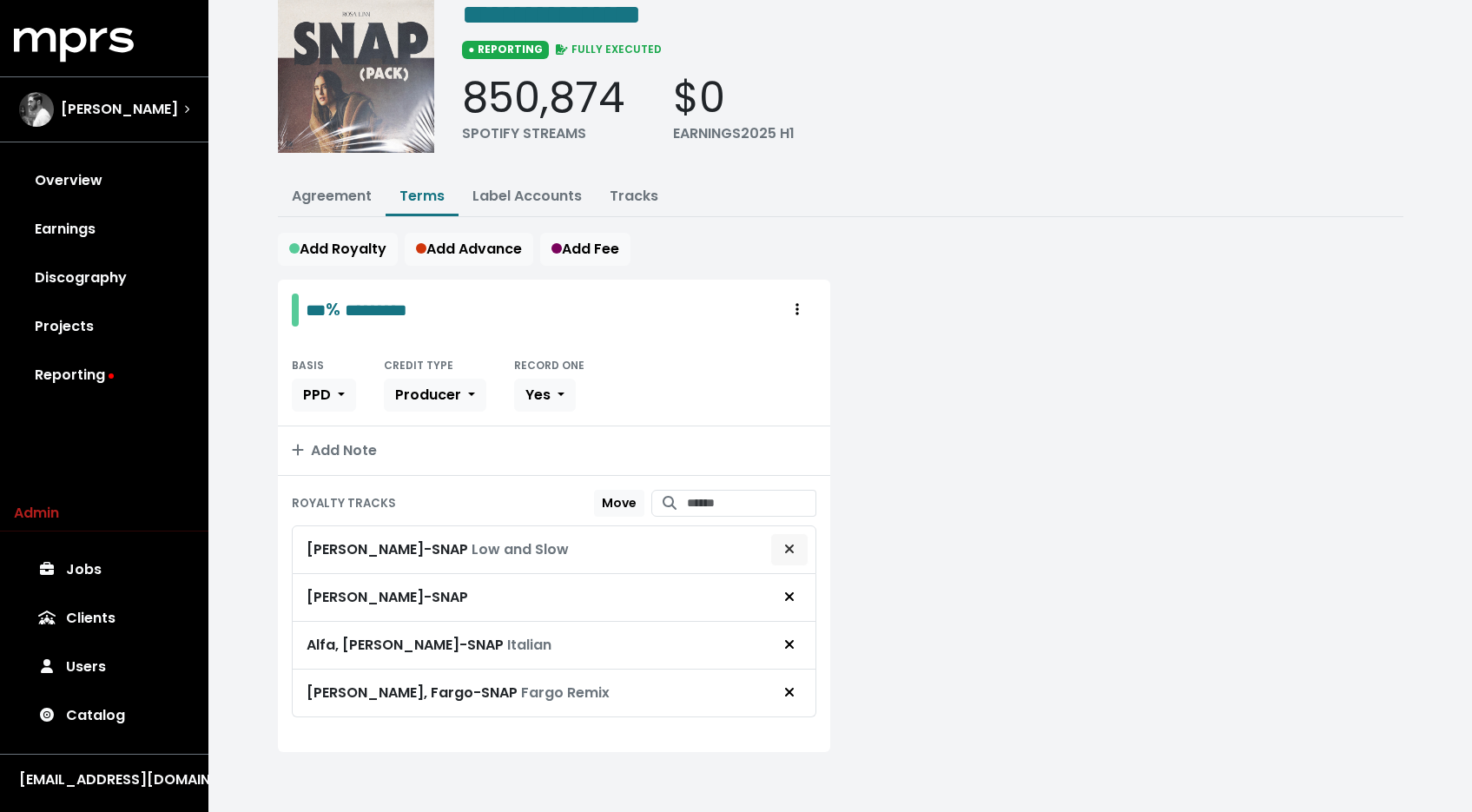
click at [791, 542] on icon "Remove royalty target" at bounding box center [789, 548] width 10 height 14
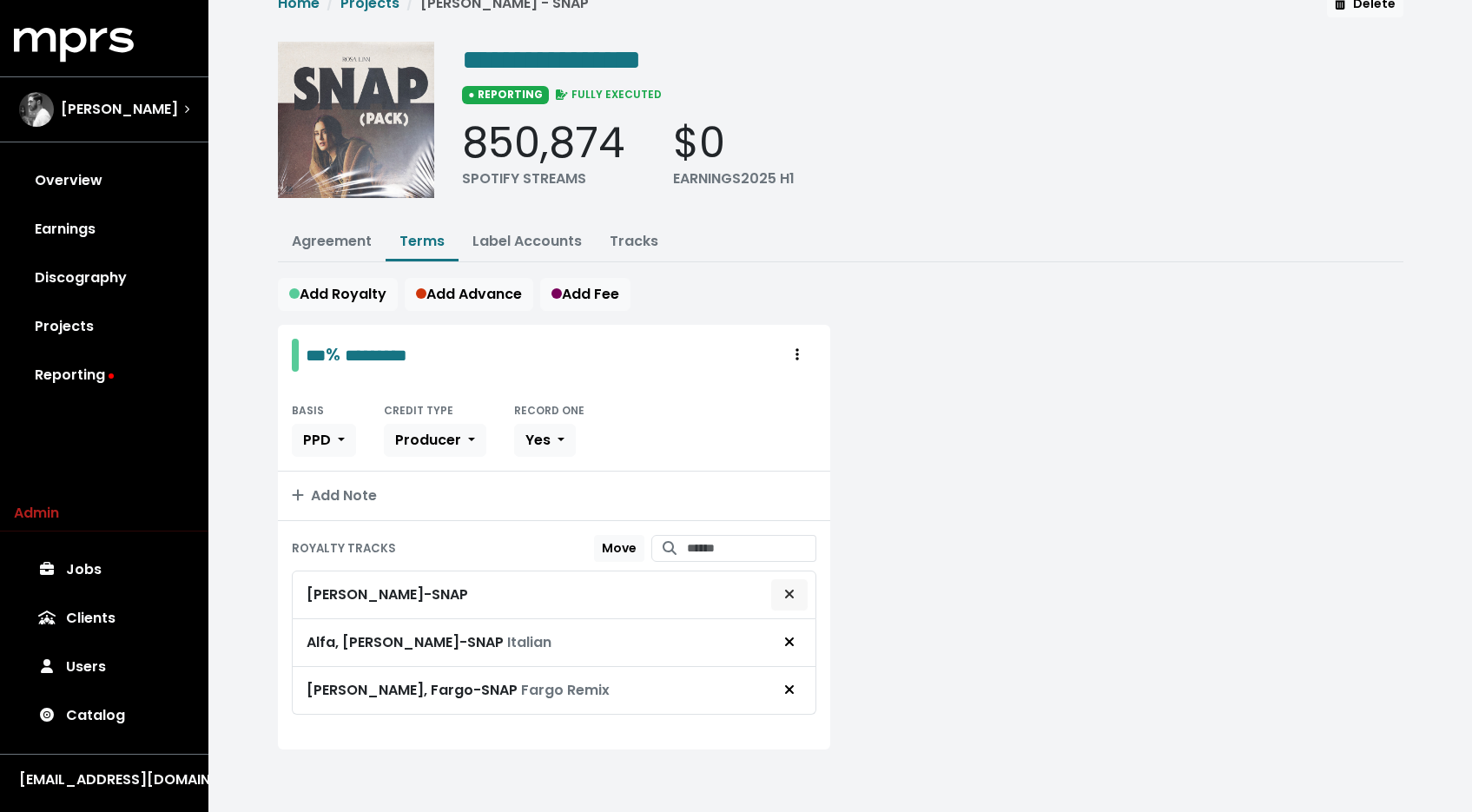
scroll to position [28, 0]
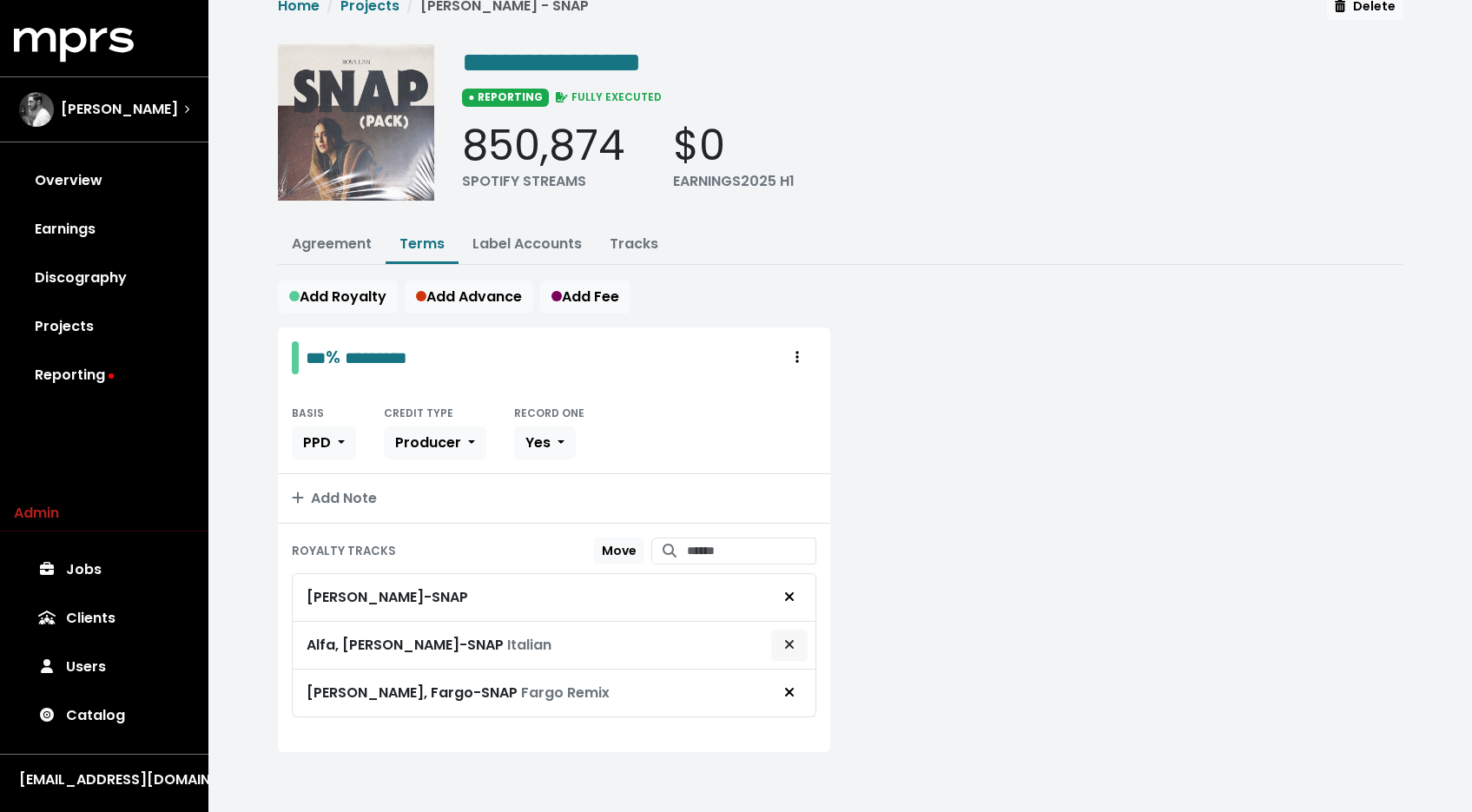
click at [794, 639] on icon "Remove royalty target" at bounding box center [789, 643] width 10 height 14
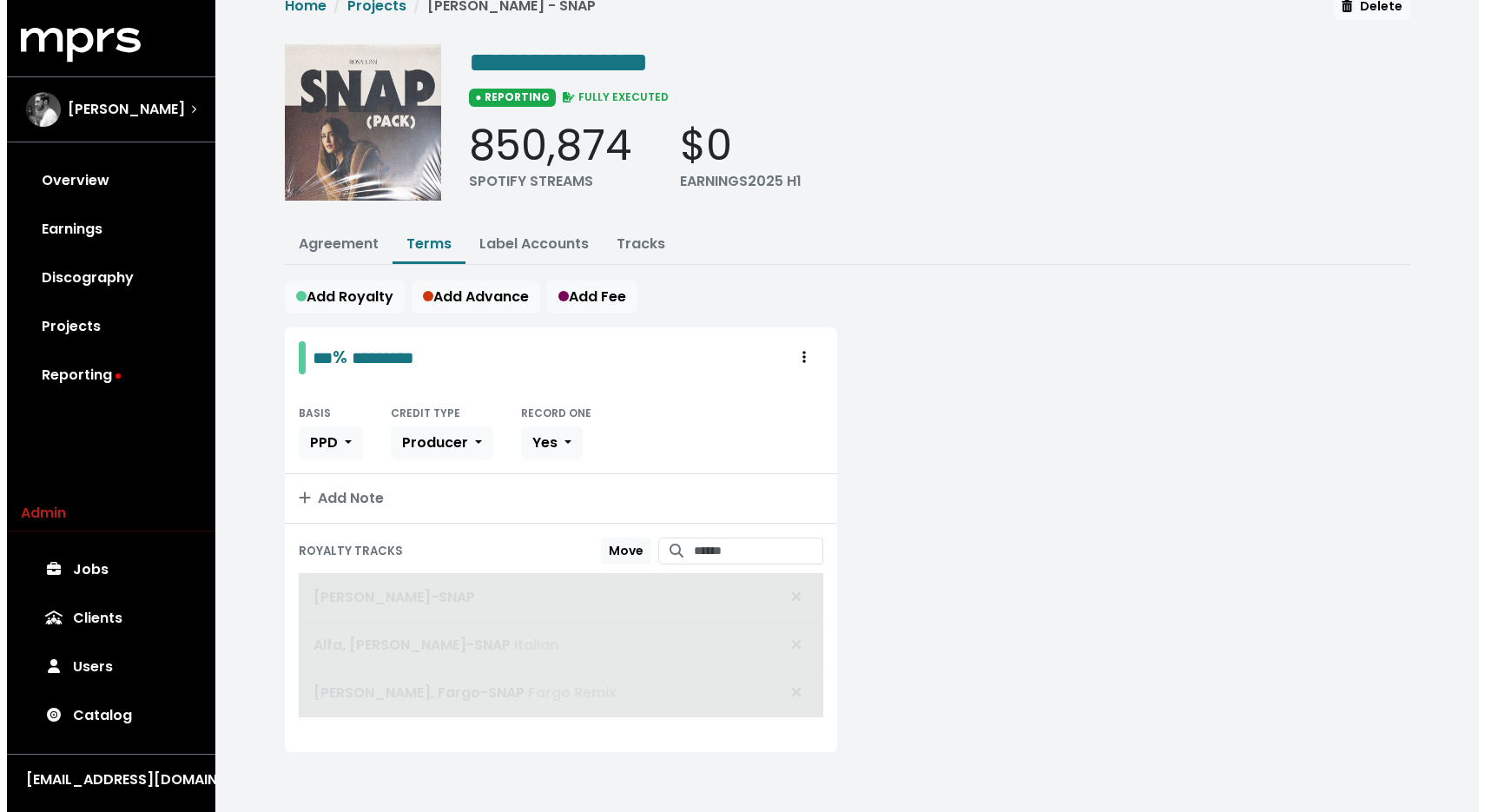
scroll to position [0, 0]
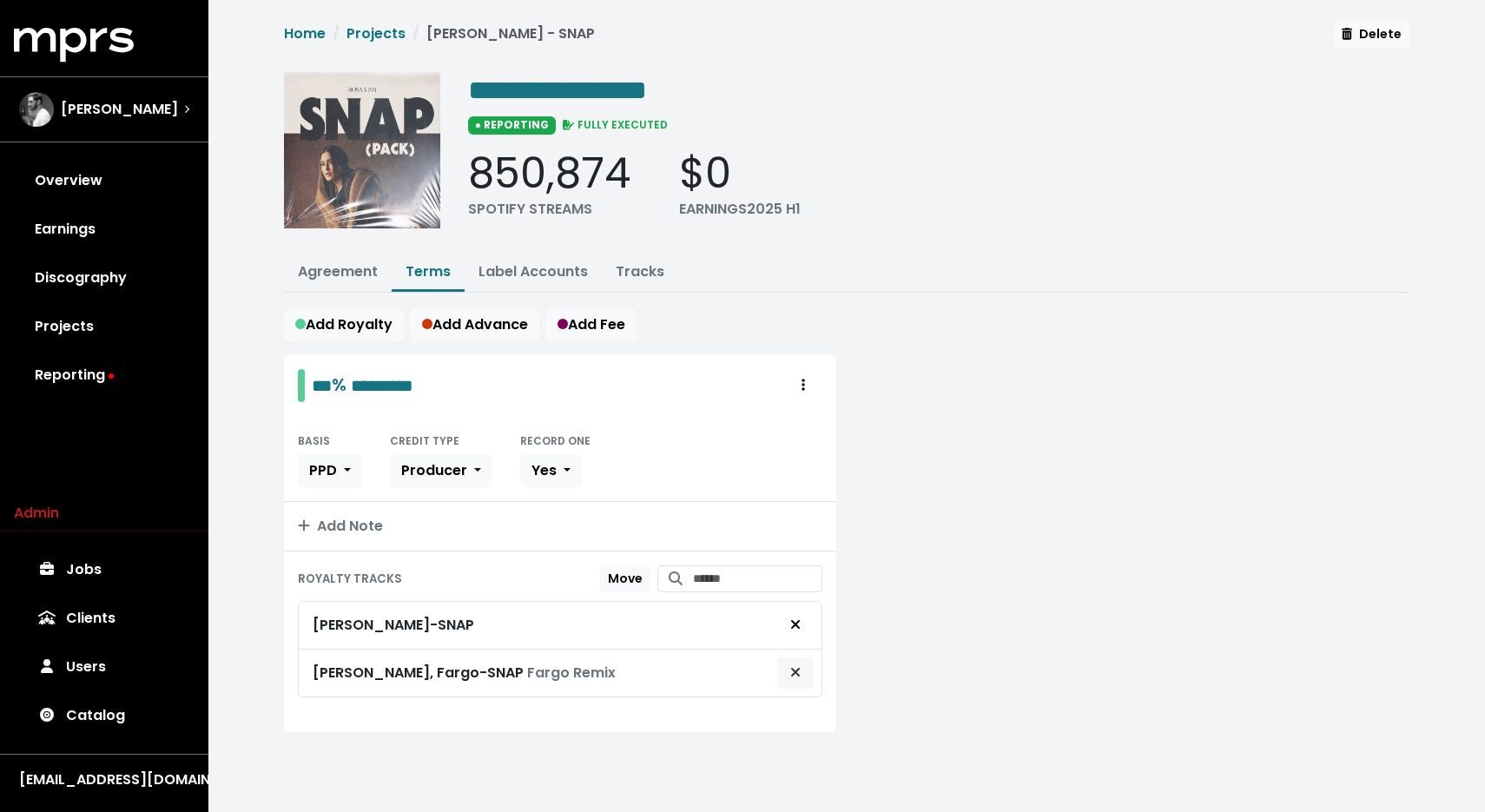
click at [797, 672] on icon "Remove royalty target" at bounding box center [795, 672] width 10 height 14
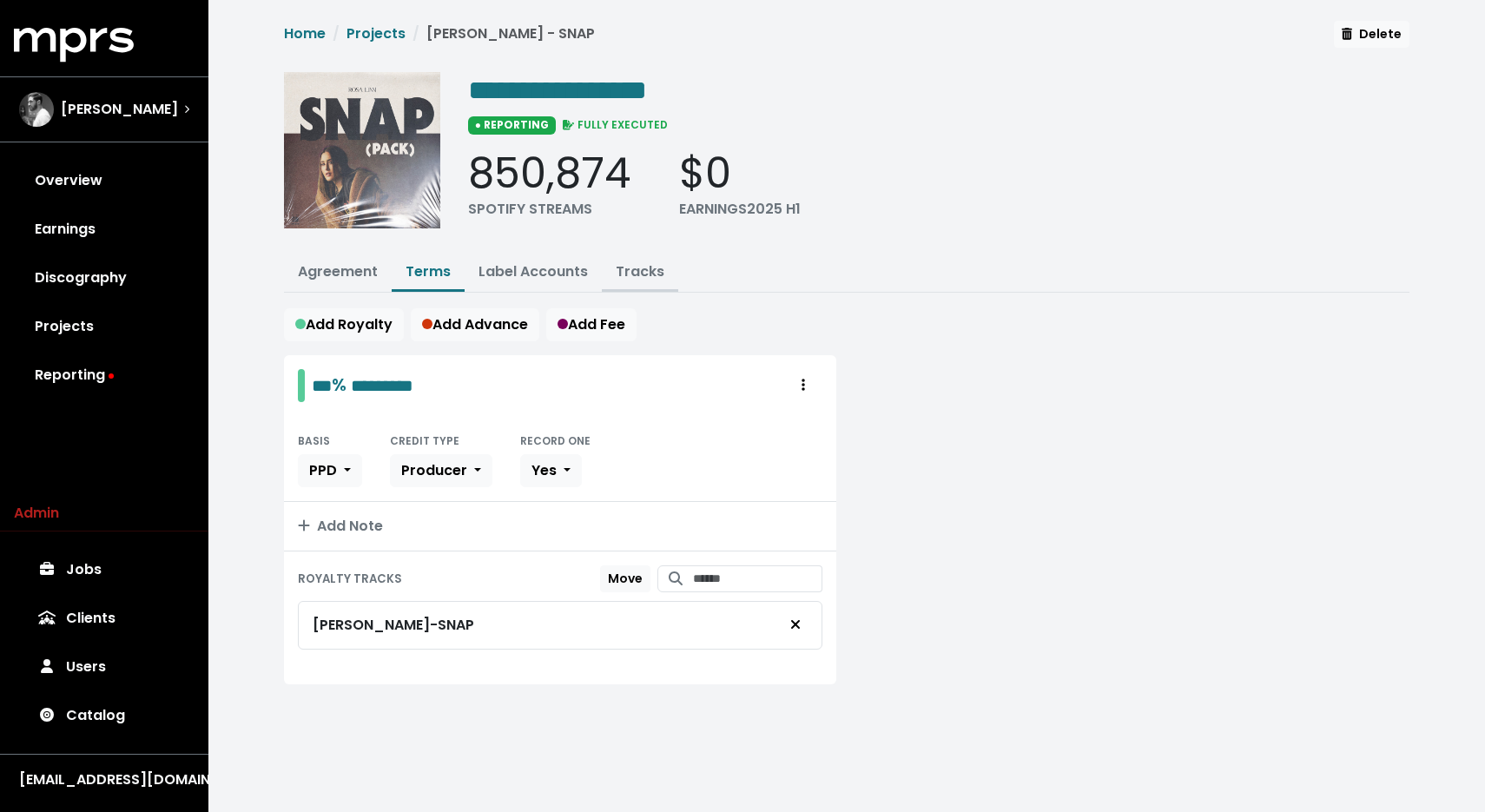
click at [636, 278] on link "Tracks" at bounding box center [640, 271] width 49 height 20
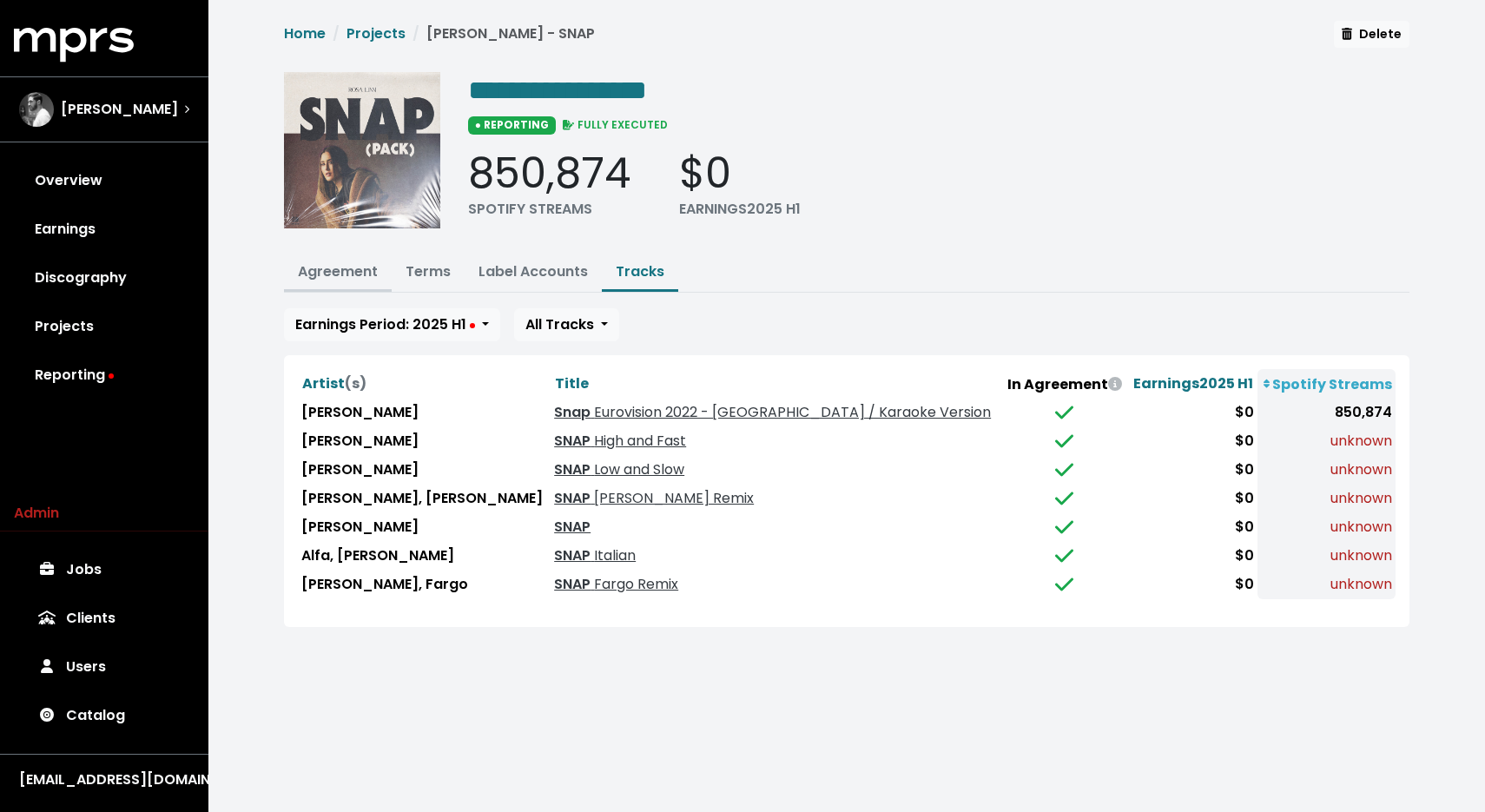
click at [353, 267] on link "Agreement" at bounding box center [338, 271] width 80 height 20
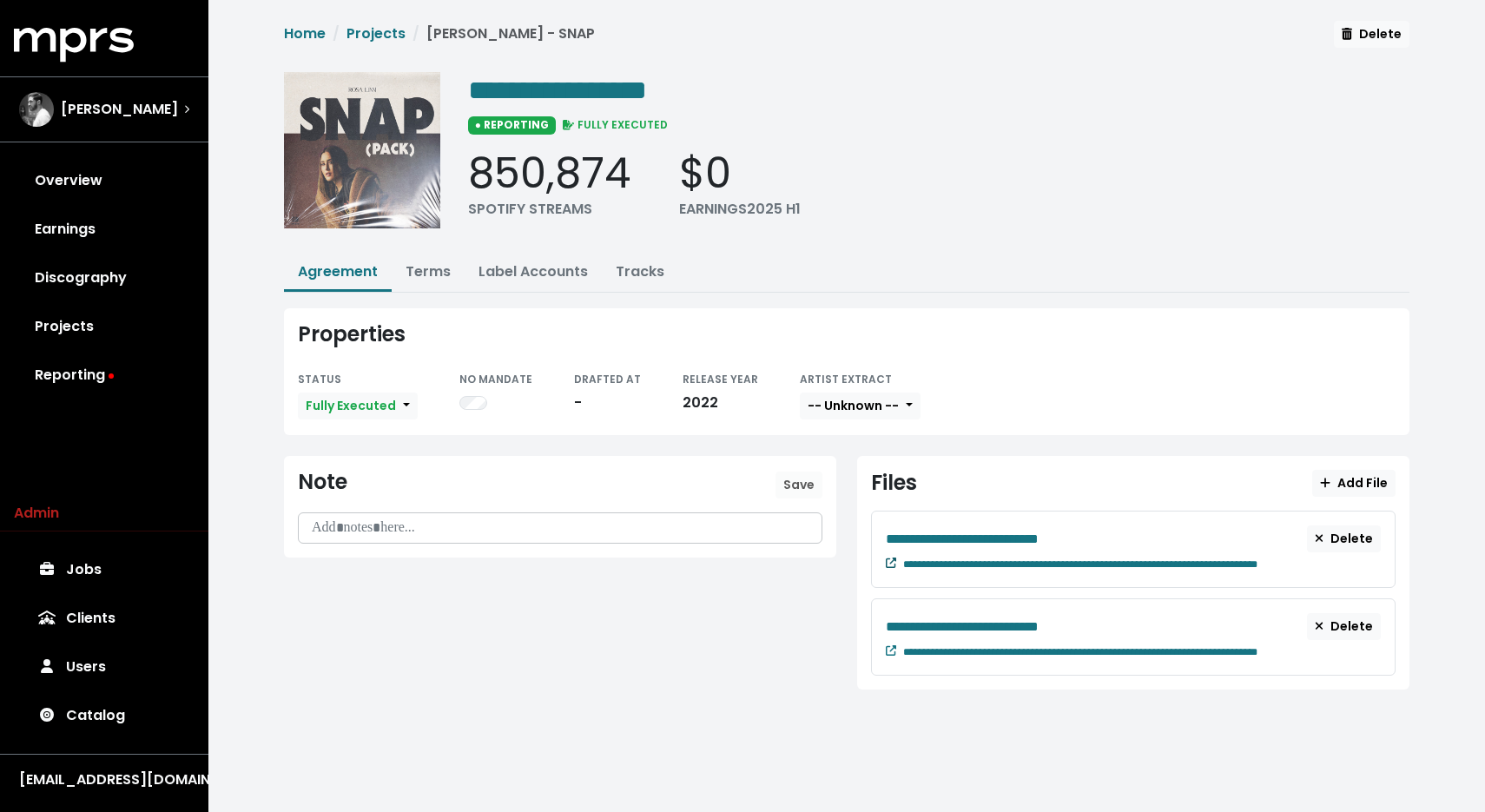
click at [892, 563] on icon at bounding box center [890, 562] width 10 height 10
click at [606, 276] on button "Tracks" at bounding box center [640, 273] width 76 height 37
click at [639, 267] on link "Tracks" at bounding box center [640, 271] width 49 height 20
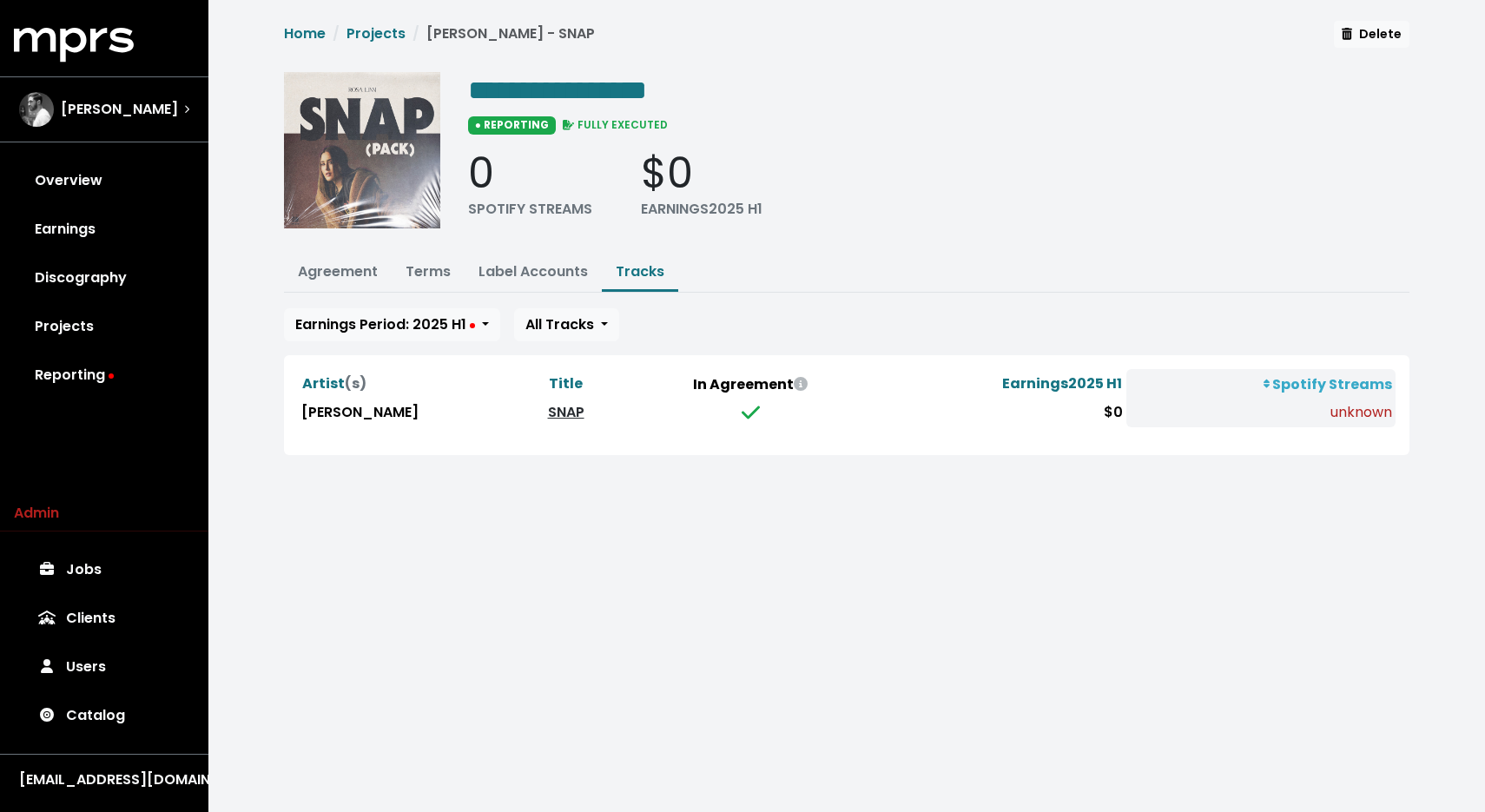
click at [548, 408] on link "SNAP" at bounding box center [567, 412] width 36 height 20
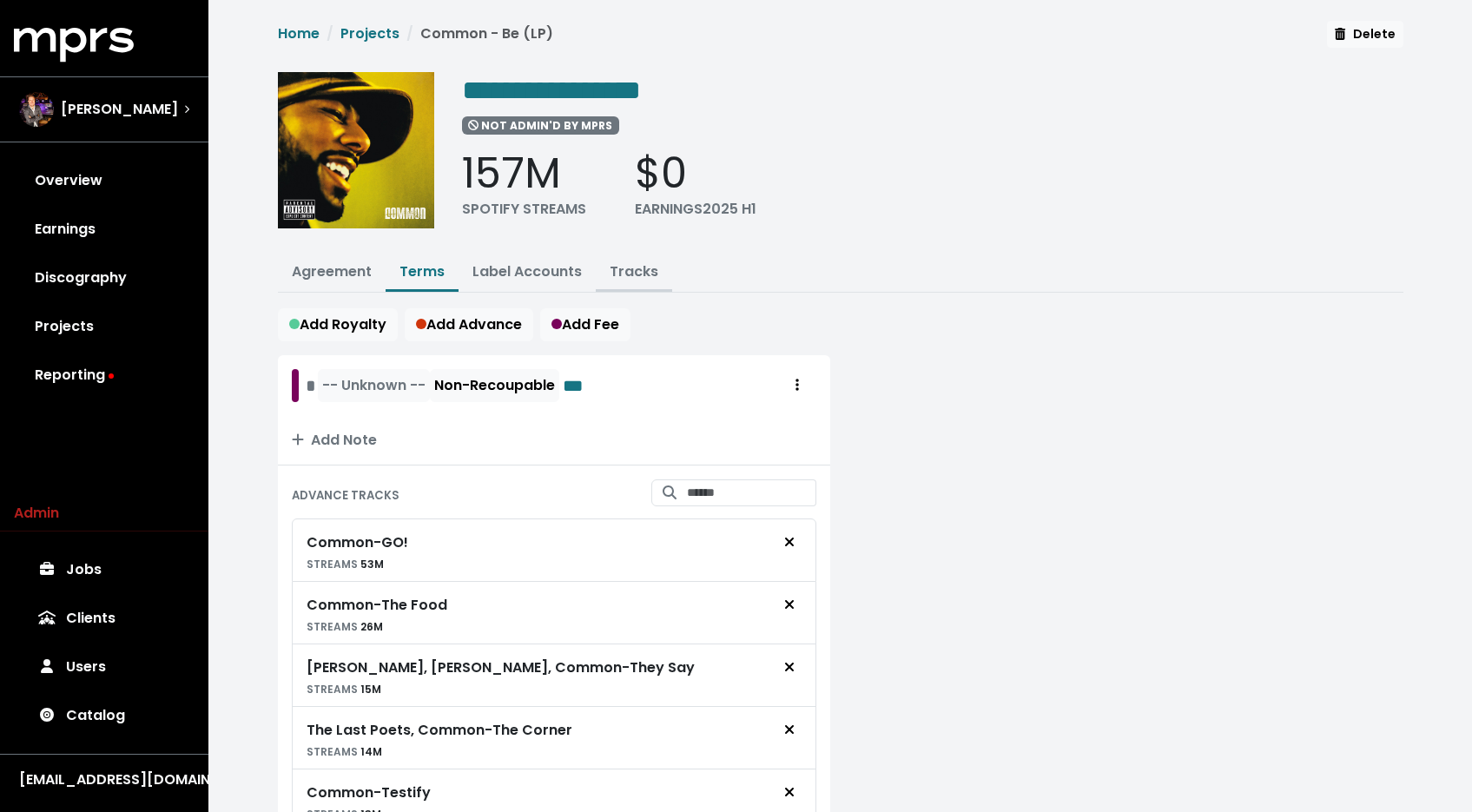
click at [640, 276] on link "Tracks" at bounding box center [634, 271] width 49 height 20
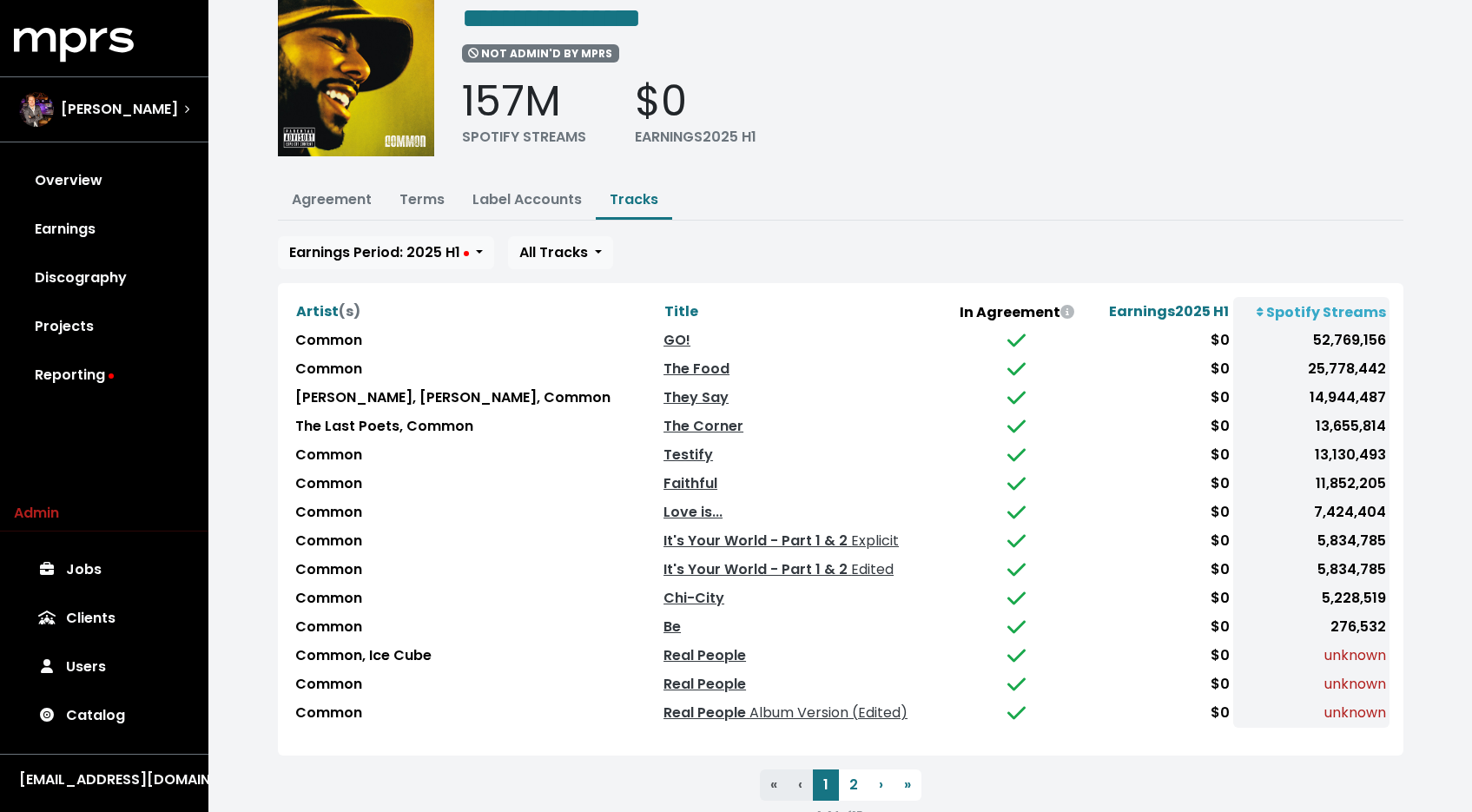
scroll to position [111, 0]
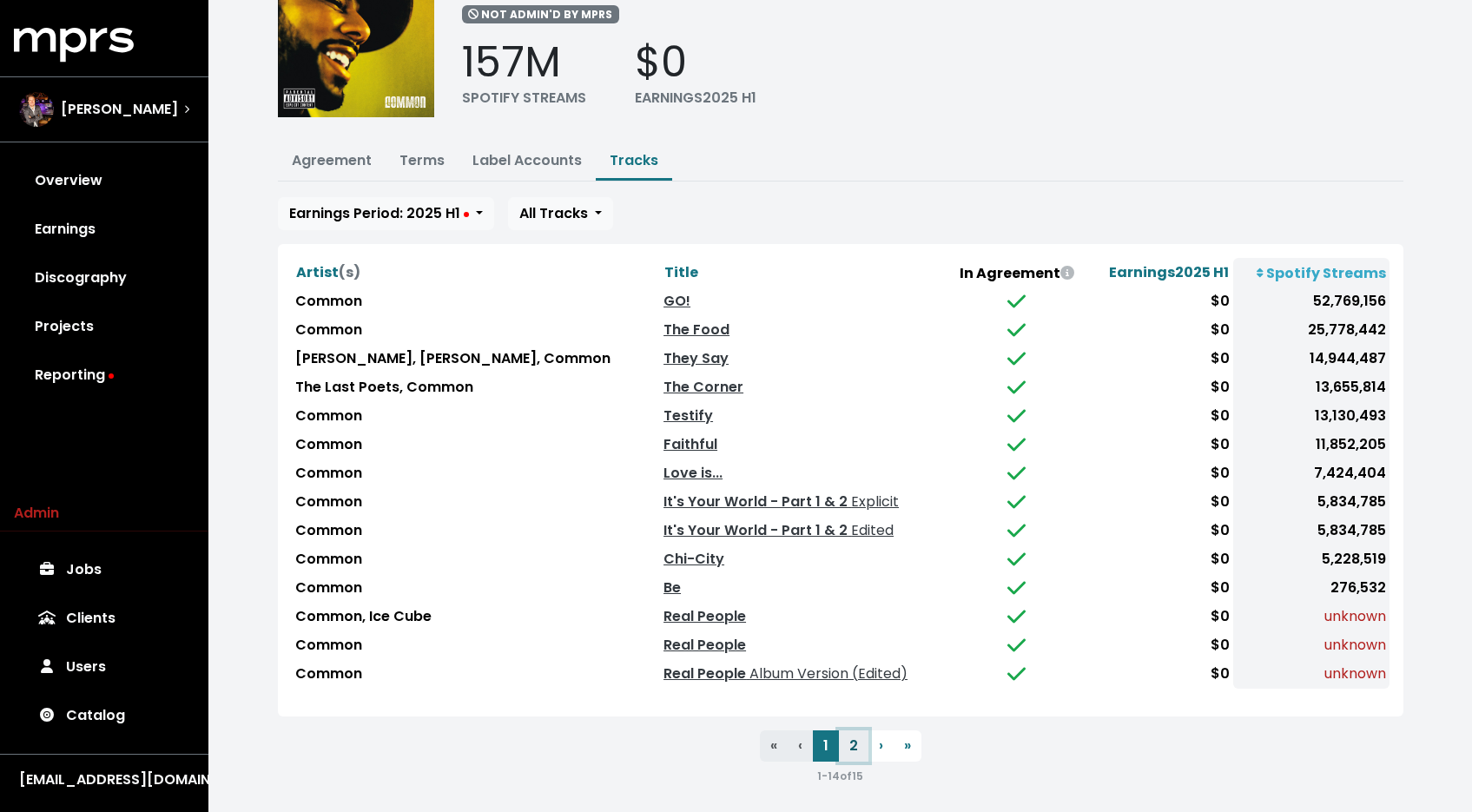
click at [848, 740] on button "2" at bounding box center [853, 746] width 30 height 31
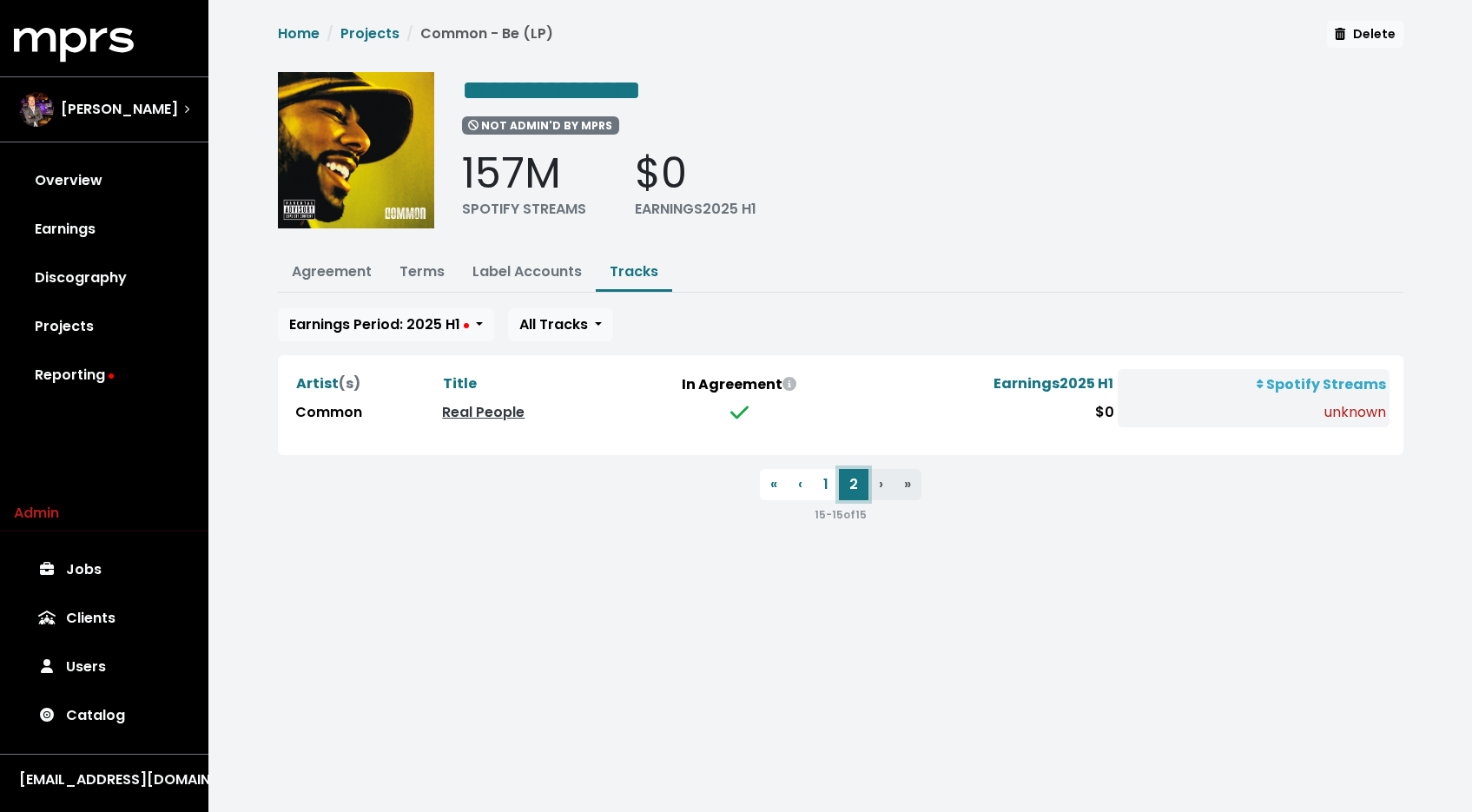
scroll to position [0, 0]
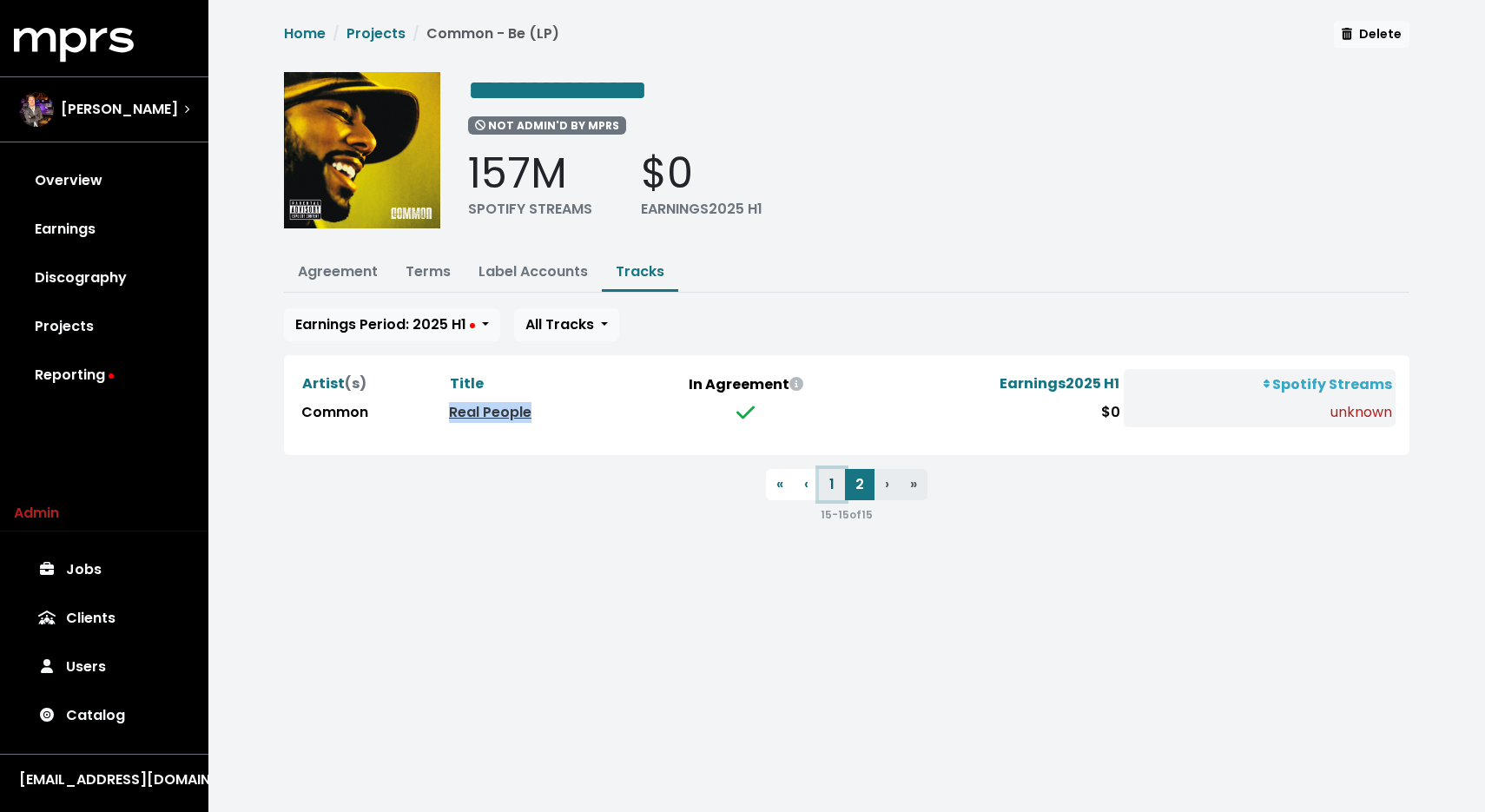
click at [828, 478] on button "1" at bounding box center [831, 484] width 26 height 31
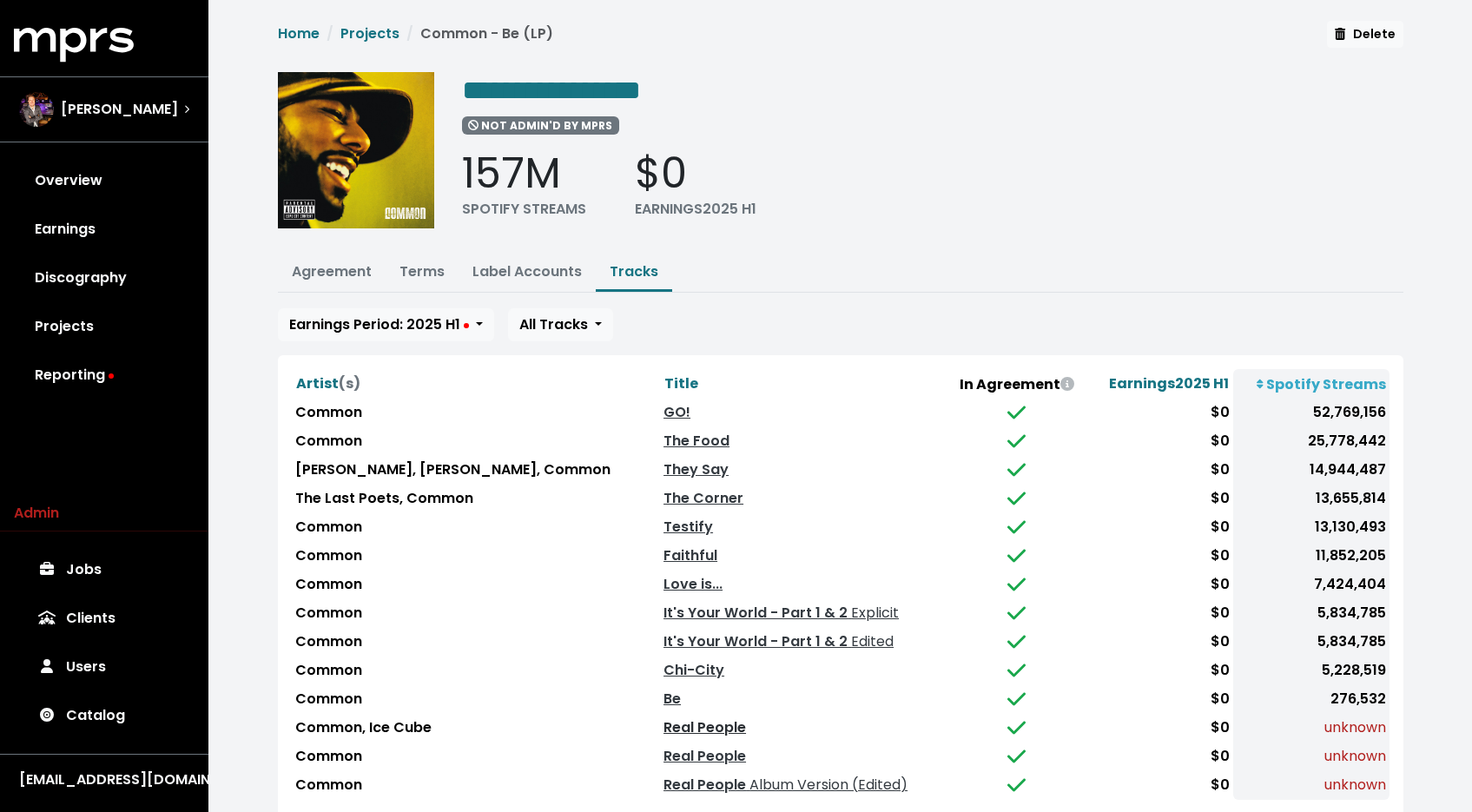
scroll to position [111, 0]
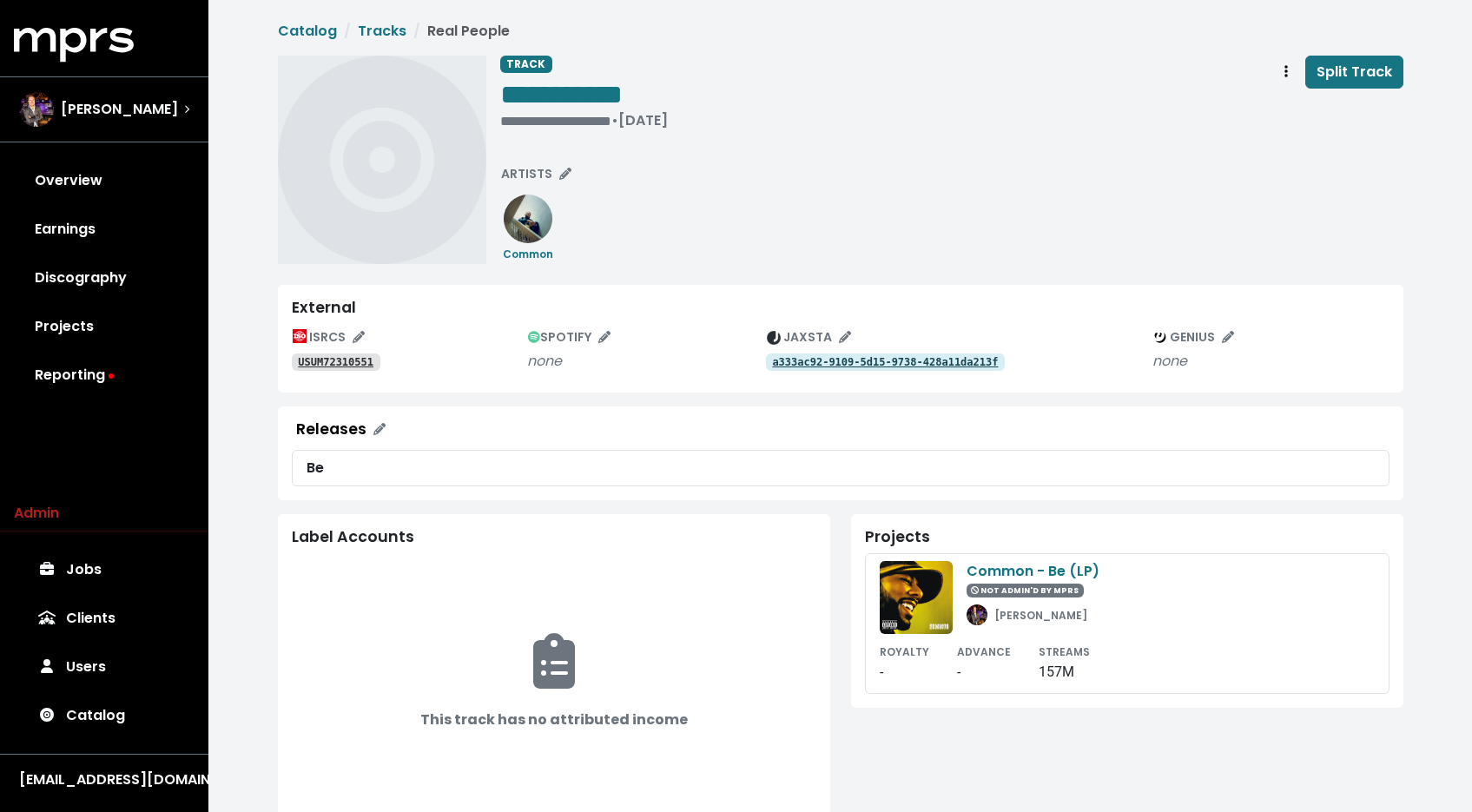
click at [363, 364] on tt "USUM72310551" at bounding box center [335, 362] width 75 height 12
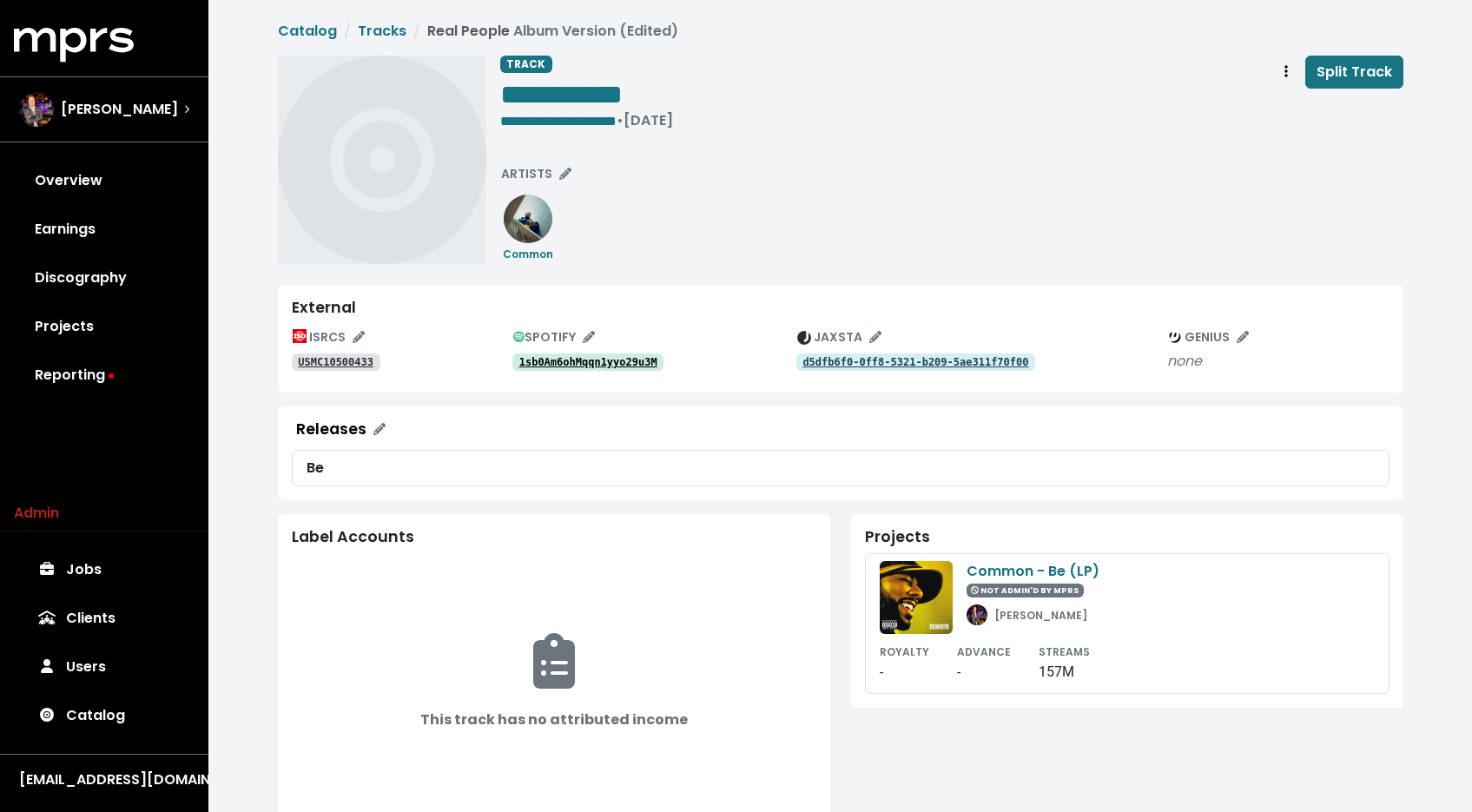
click at [359, 360] on tt "USMC10500433" at bounding box center [335, 362] width 75 height 12
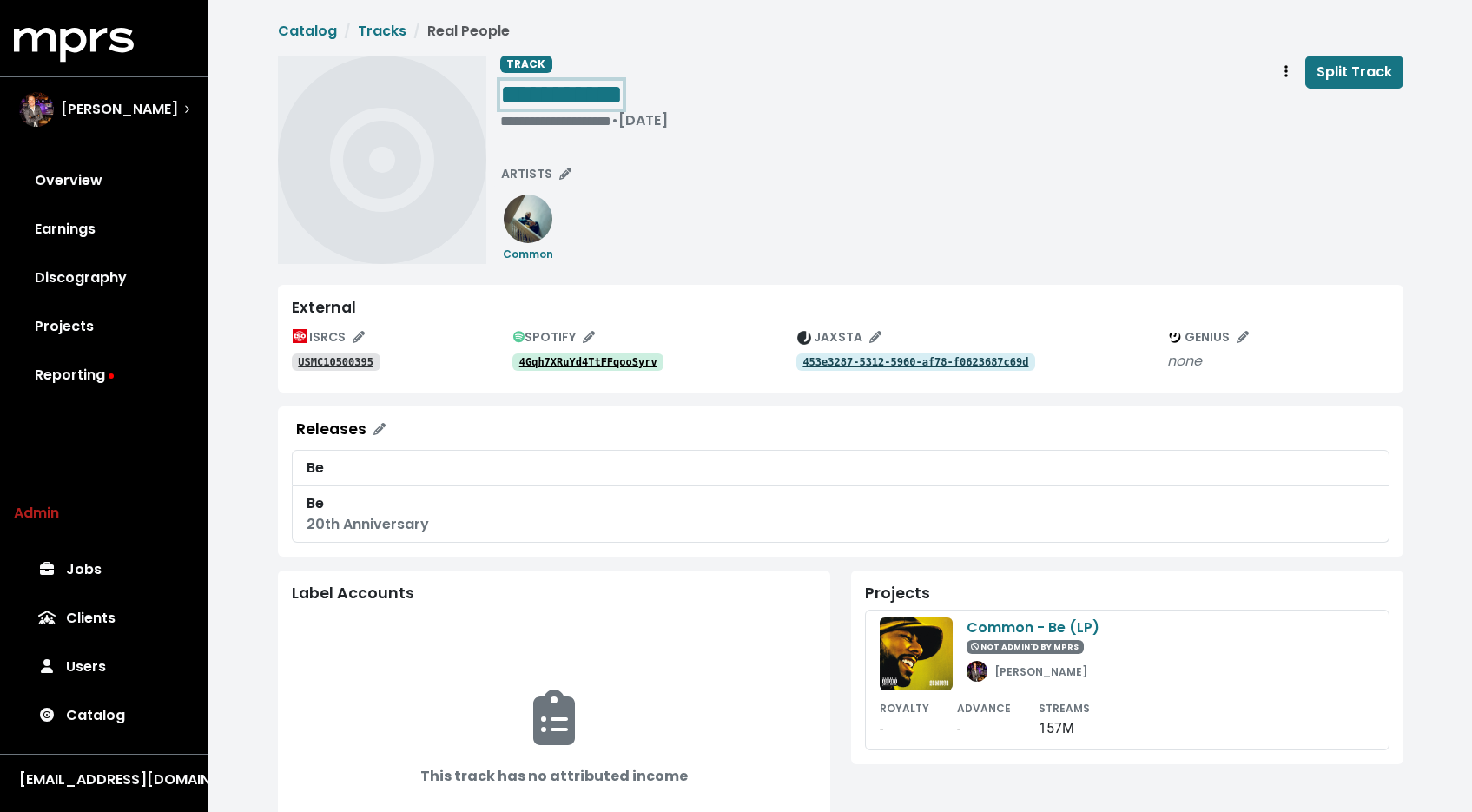
click at [623, 81] on span "**********" at bounding box center [561, 94] width 122 height 28
click at [1281, 74] on span "Track actions" at bounding box center [1285, 72] width 15 height 21
click at [1281, 113] on link "Merge" at bounding box center [1336, 110] width 137 height 28
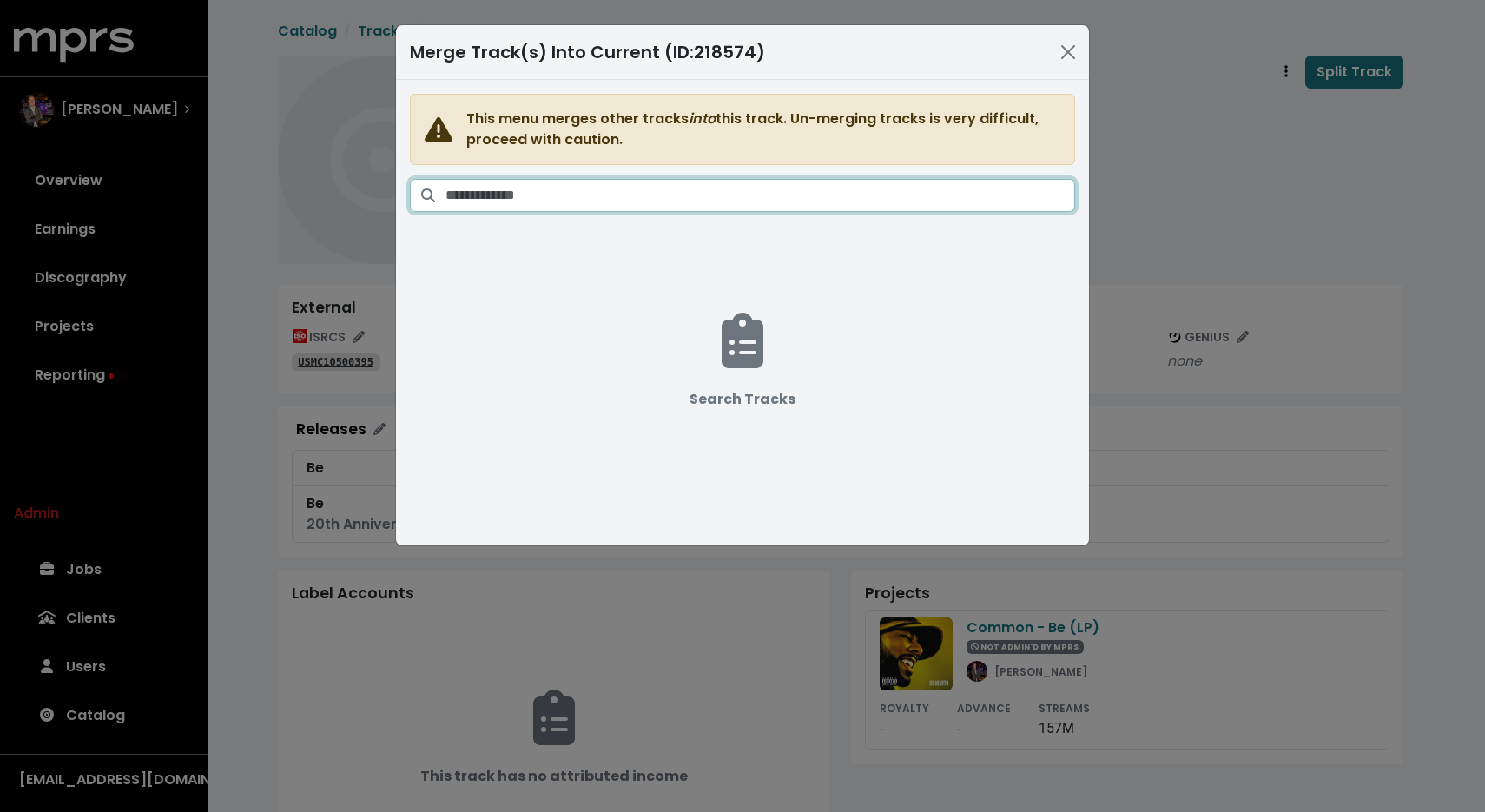
click at [833, 199] on input "Search tracks" at bounding box center [760, 195] width 630 height 33
paste input "**********"
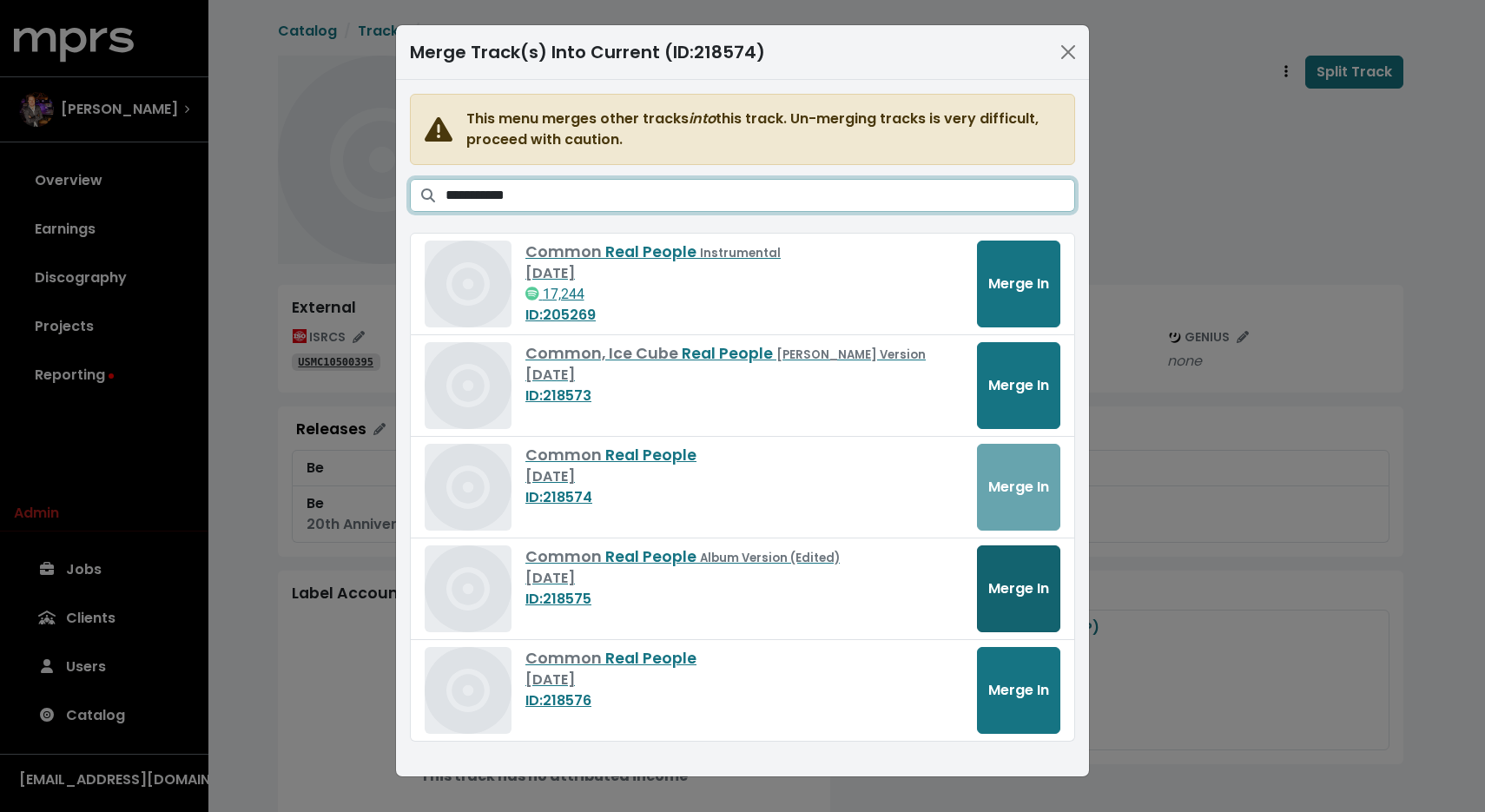
type input "**********"
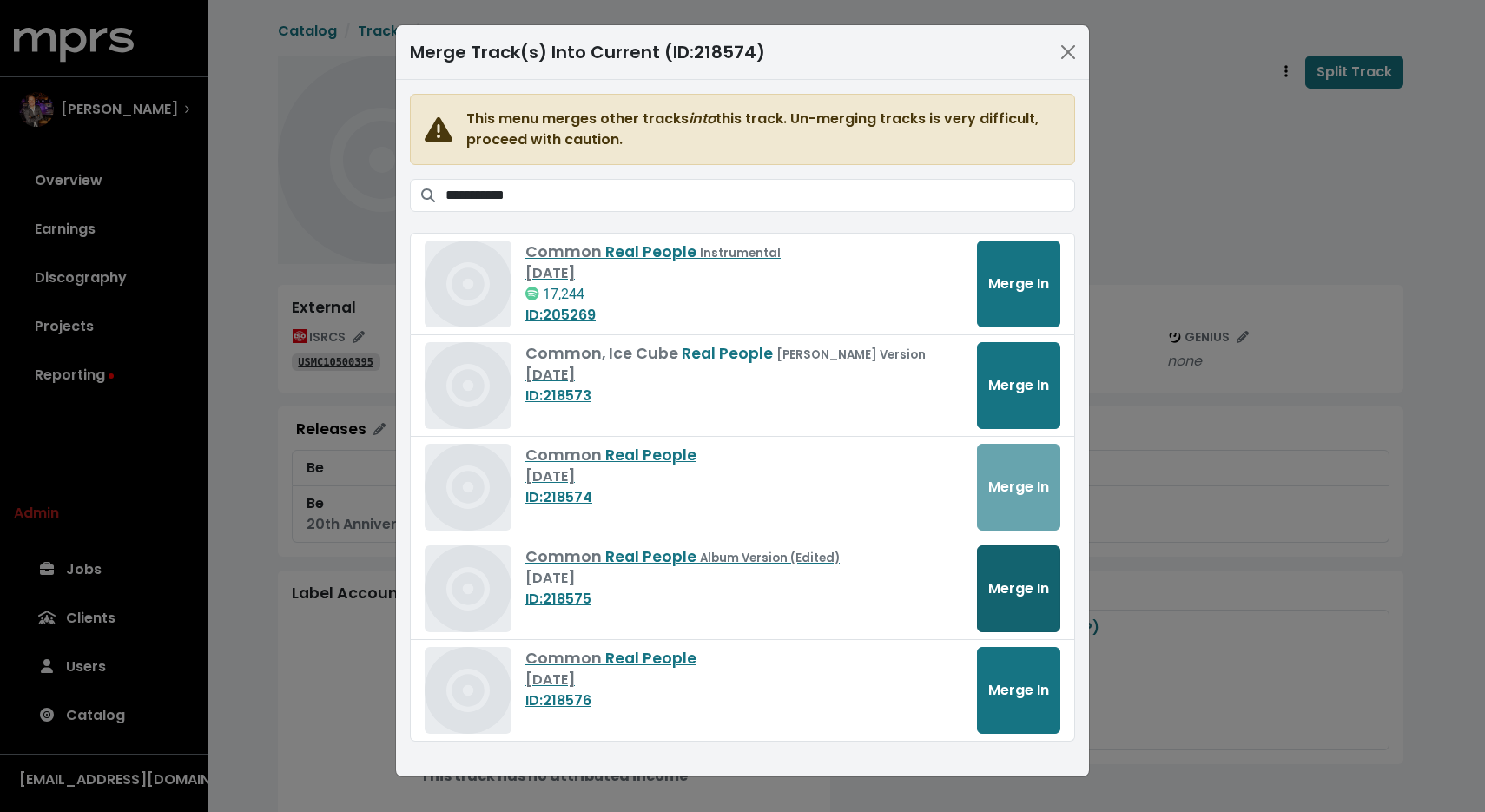
click at [1004, 590] on span "Merge In" at bounding box center [1018, 588] width 61 height 20
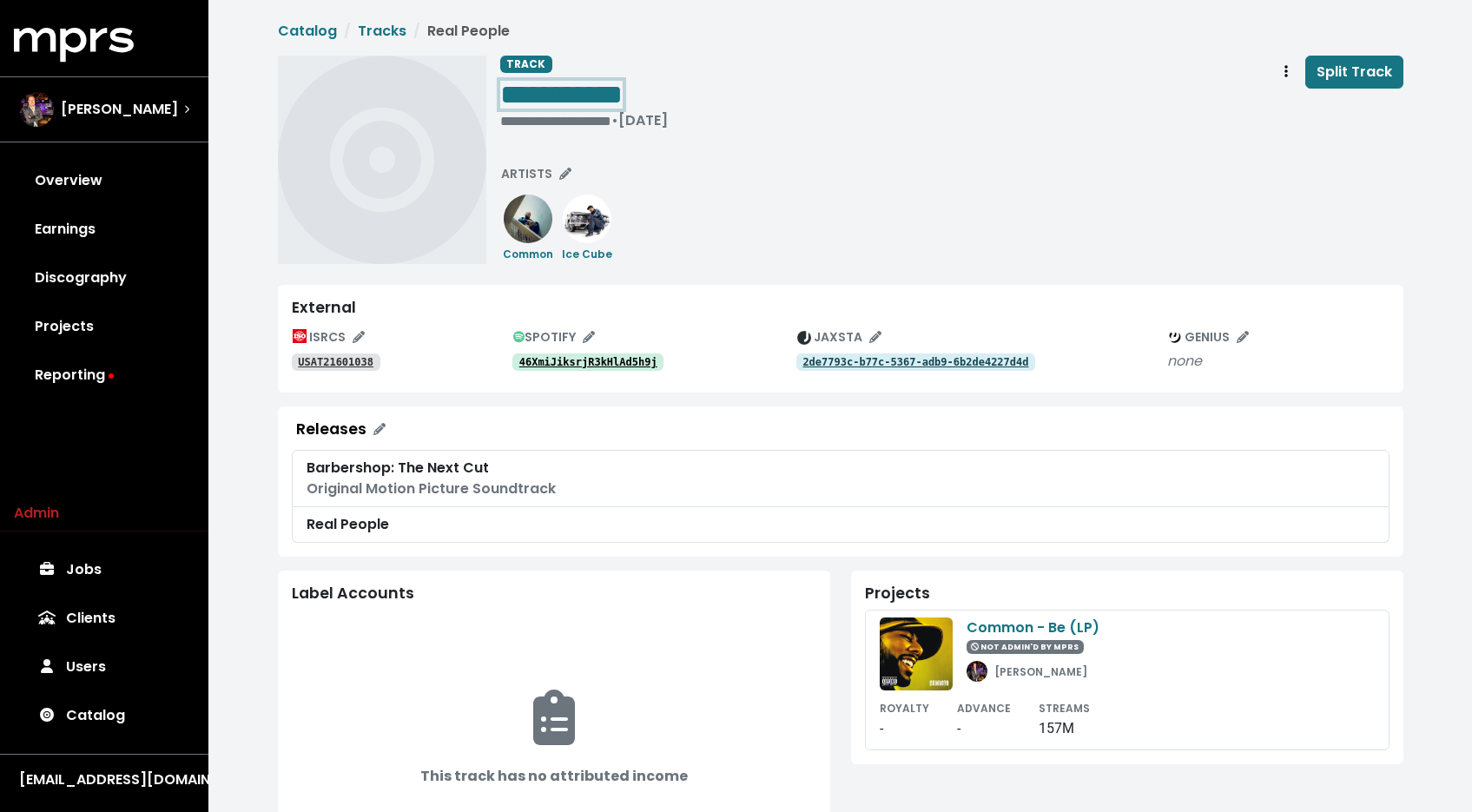
click at [623, 82] on span "**********" at bounding box center [561, 94] width 122 height 28
click at [590, 124] on div "**********" at bounding box center [584, 121] width 168 height 17
click at [590, 120] on span "**********" at bounding box center [546, 121] width 91 height 13
click at [619, 116] on span "• Mar 25th, 2016" at bounding box center [618, 121] width 56 height 20
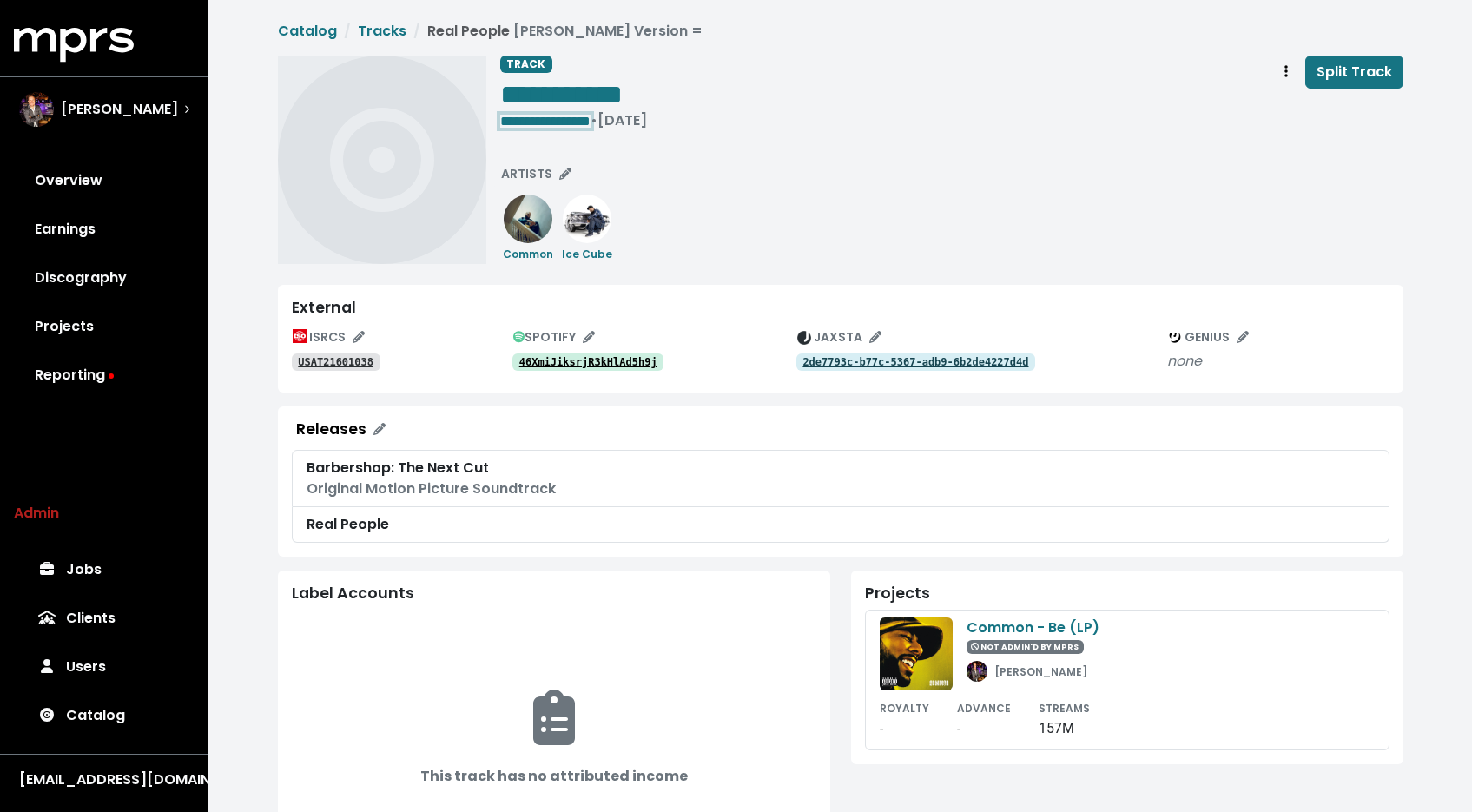
click at [590, 116] on span "**********" at bounding box center [546, 121] width 91 height 13
click at [543, 123] on span "**********" at bounding box center [540, 121] width 80 height 13
click at [547, 120] on span "**********" at bounding box center [540, 121] width 80 height 13
click at [745, 176] on div "**********" at bounding box center [952, 160] width 903 height 208
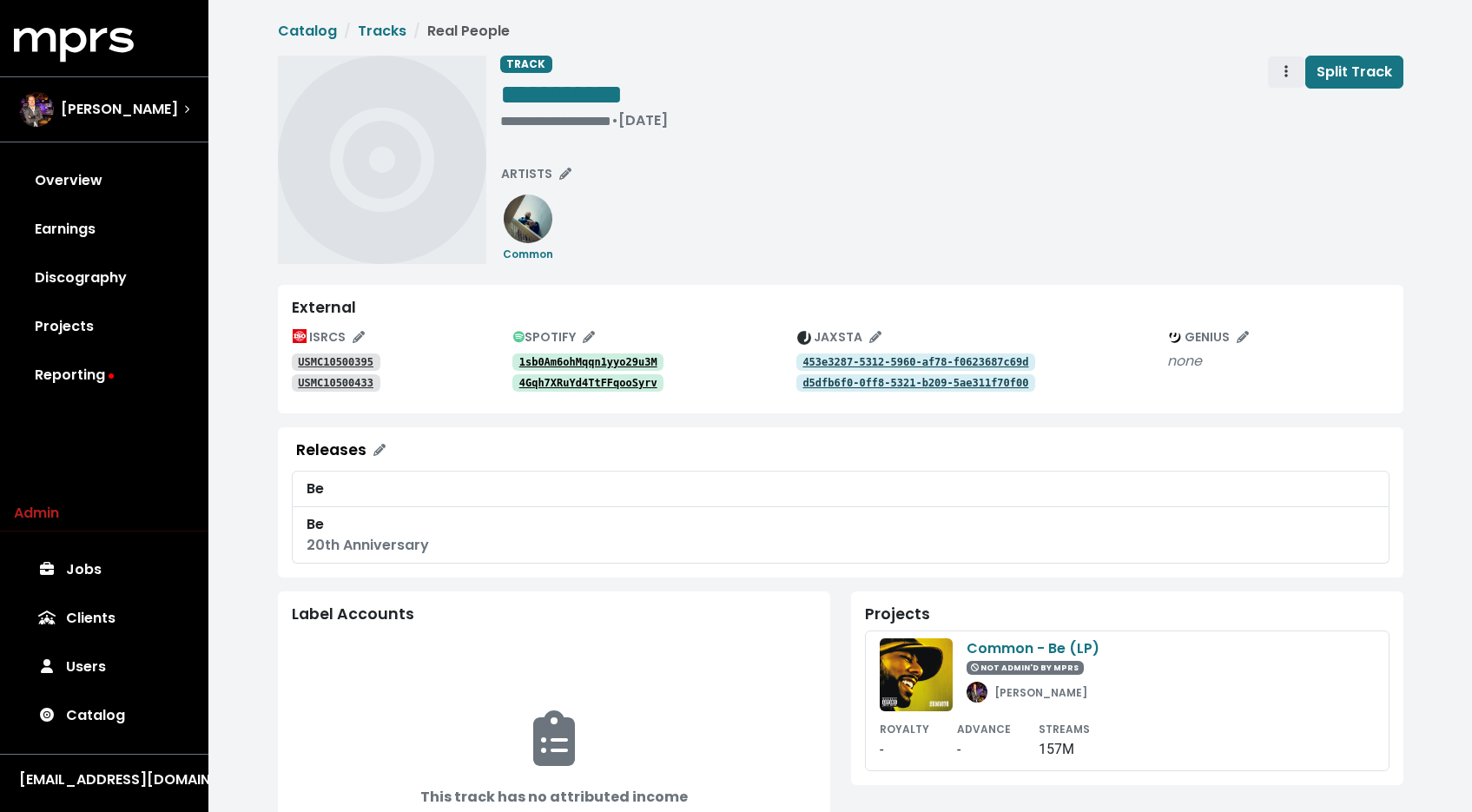
click at [1291, 72] on span "Track actions" at bounding box center [1285, 72] width 15 height 21
click at [1298, 100] on link "Merge" at bounding box center [1336, 110] width 137 height 28
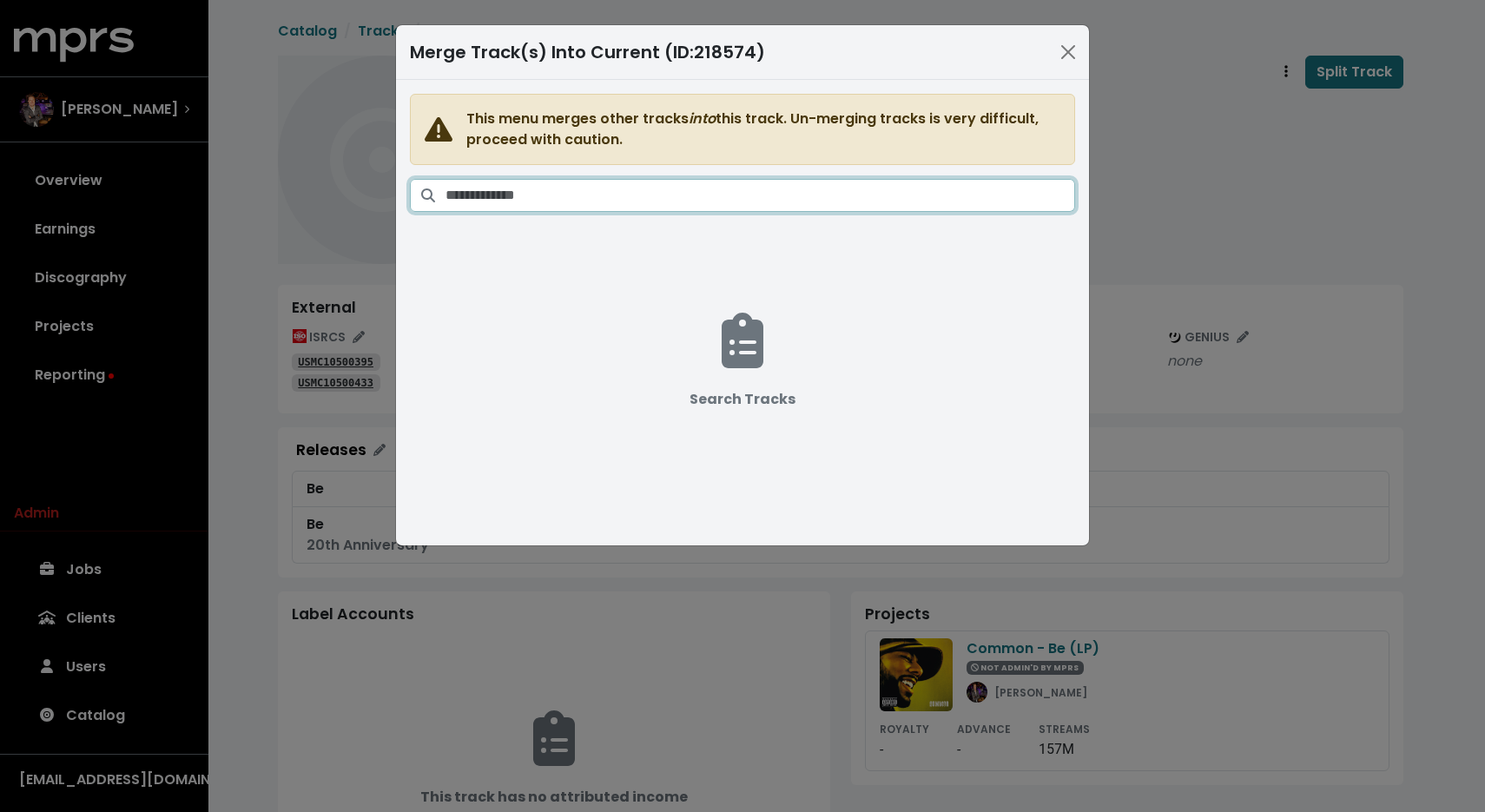
click at [920, 179] on input "Search tracks" at bounding box center [760, 195] width 630 height 33
paste input "**********"
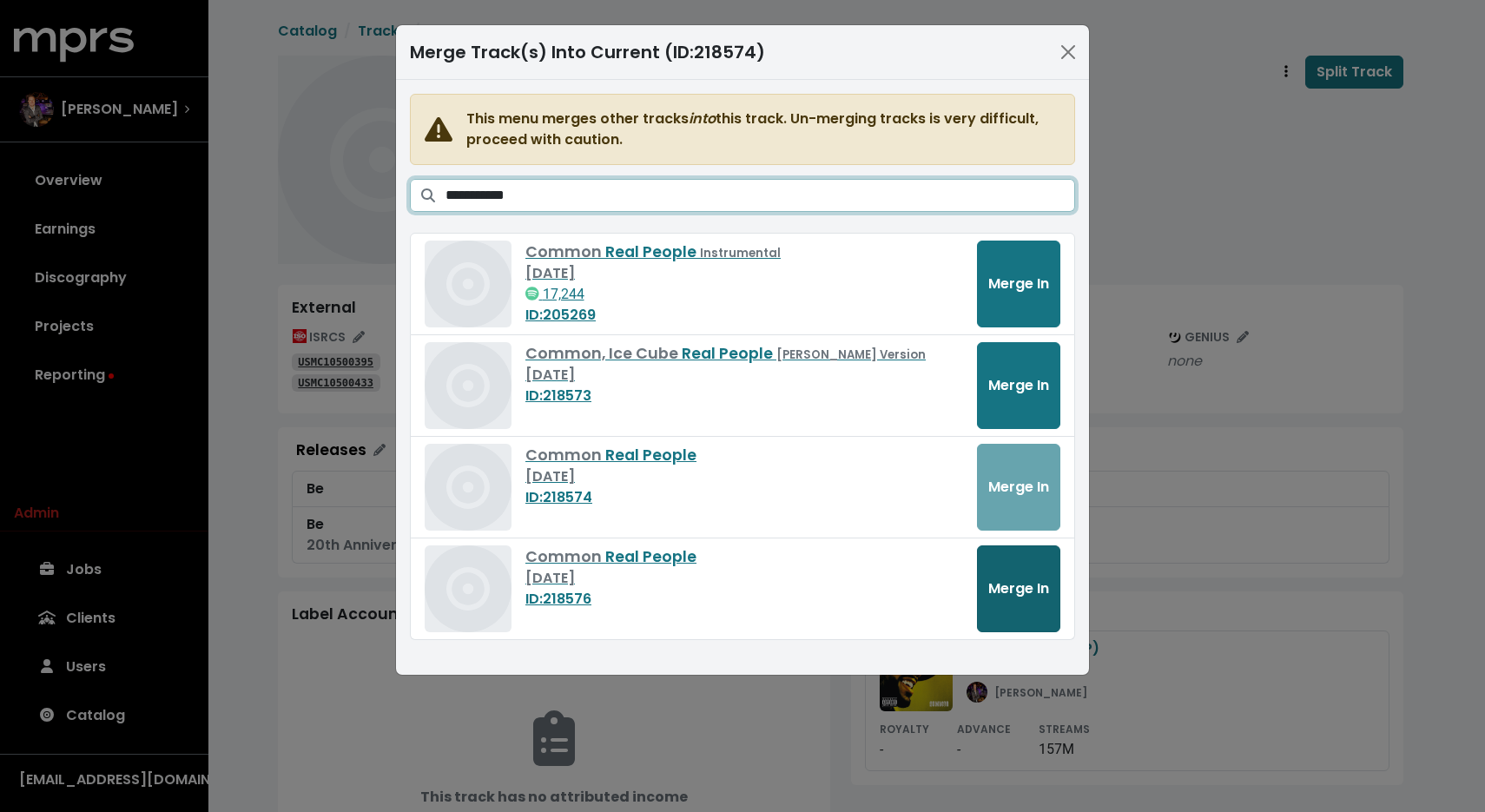
type input "**********"
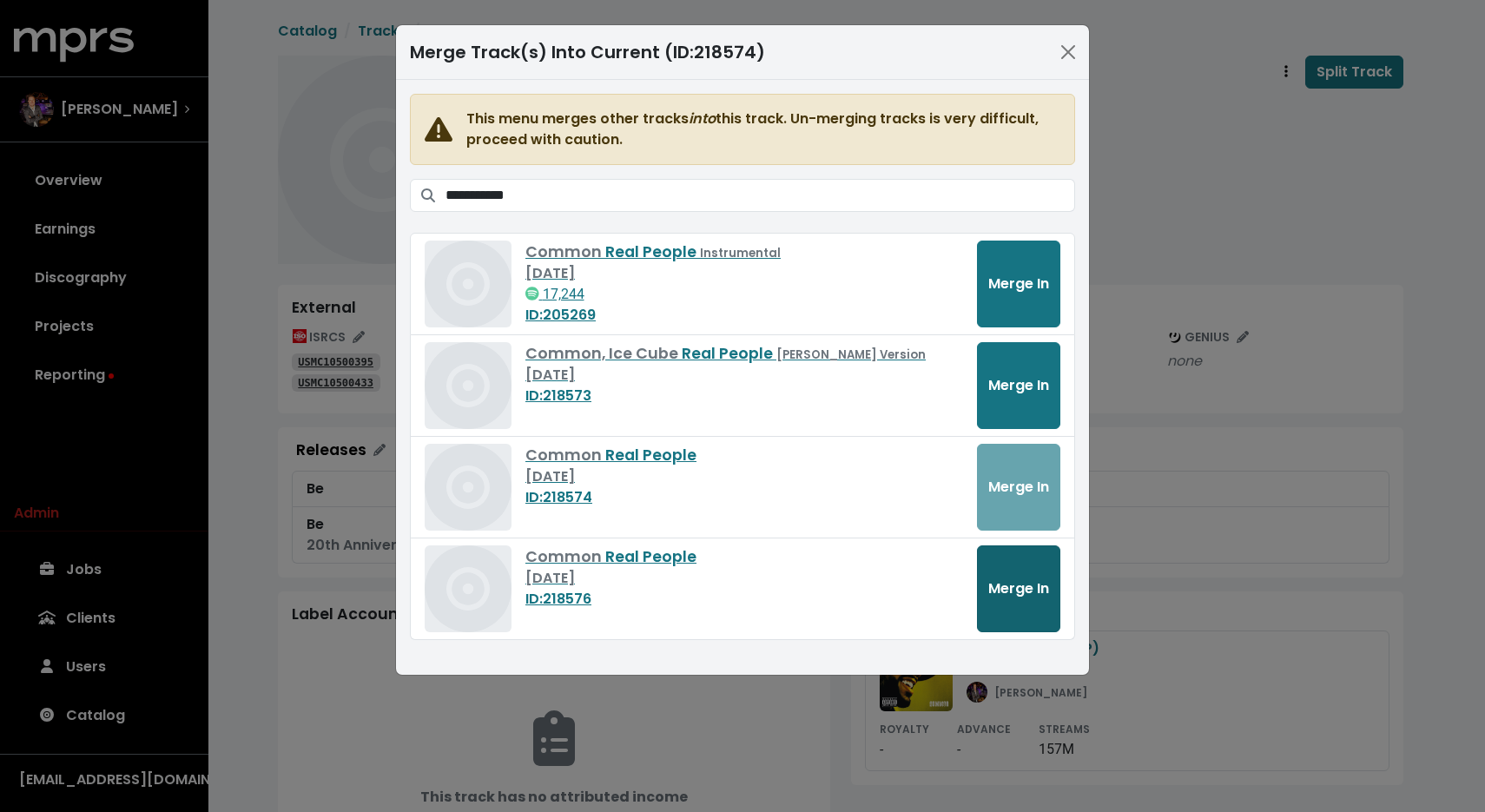
click at [1024, 602] on button "Merge In" at bounding box center [1019, 589] width 83 height 87
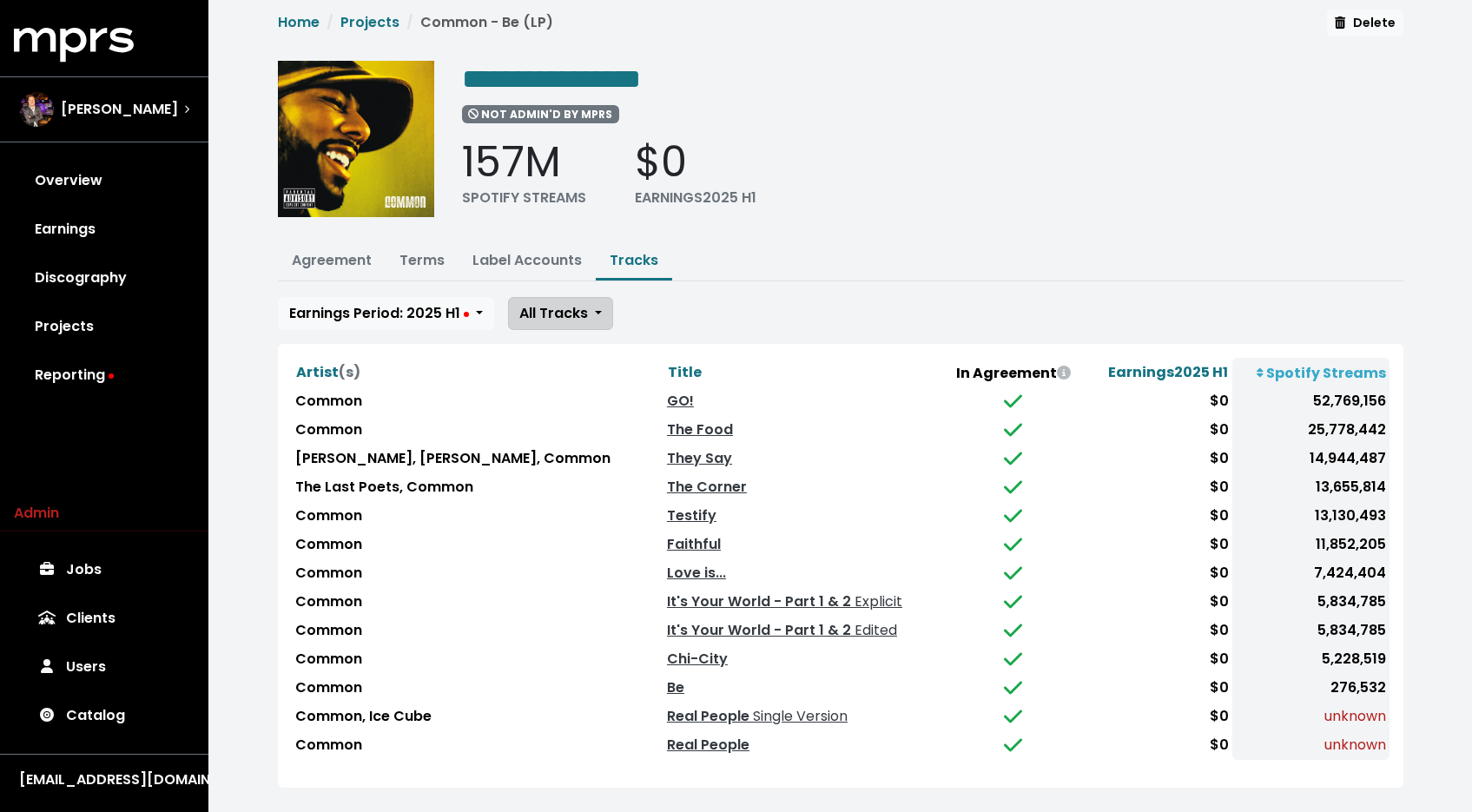
scroll to position [21, 0]
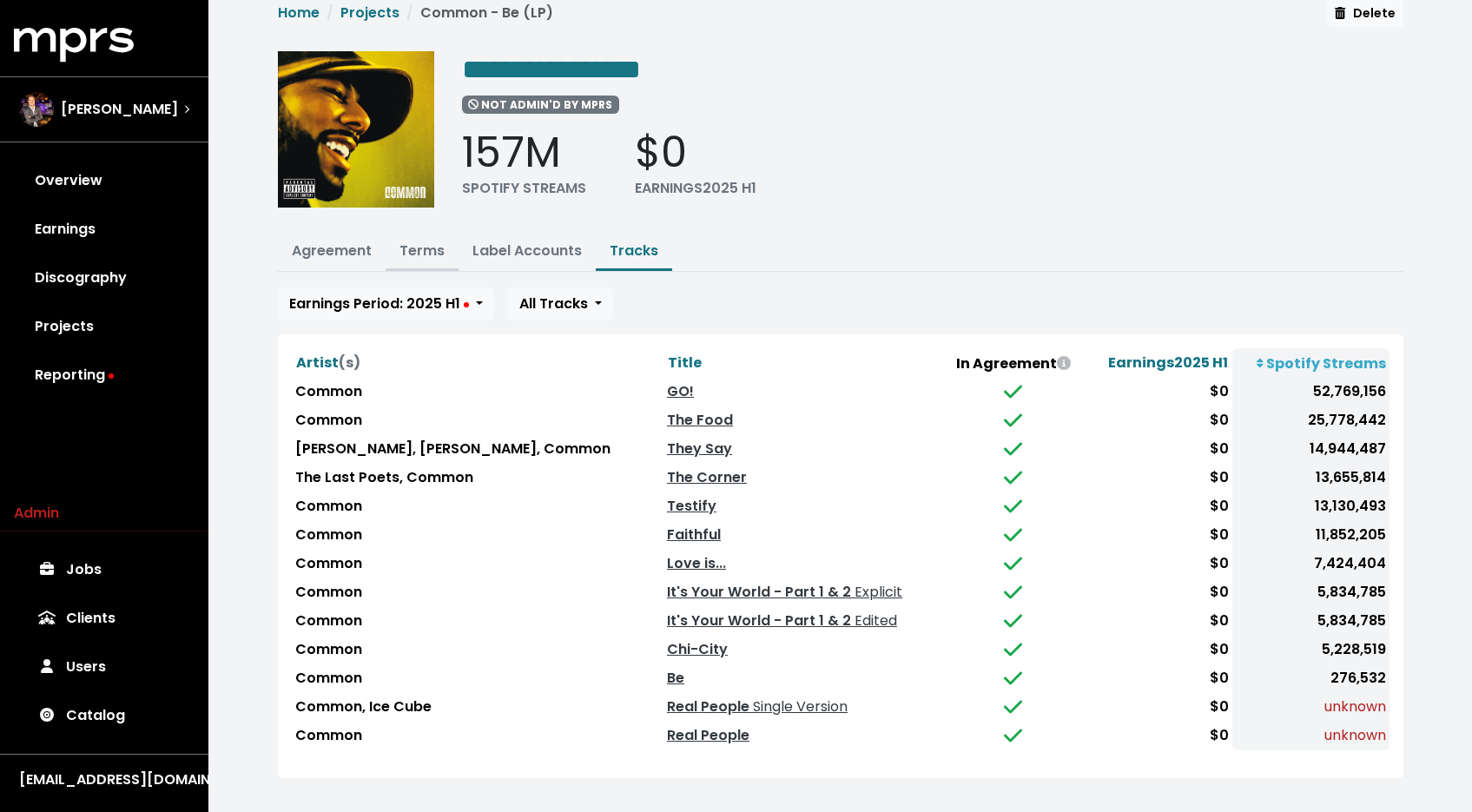
click at [403, 255] on link "Terms" at bounding box center [422, 250] width 45 height 20
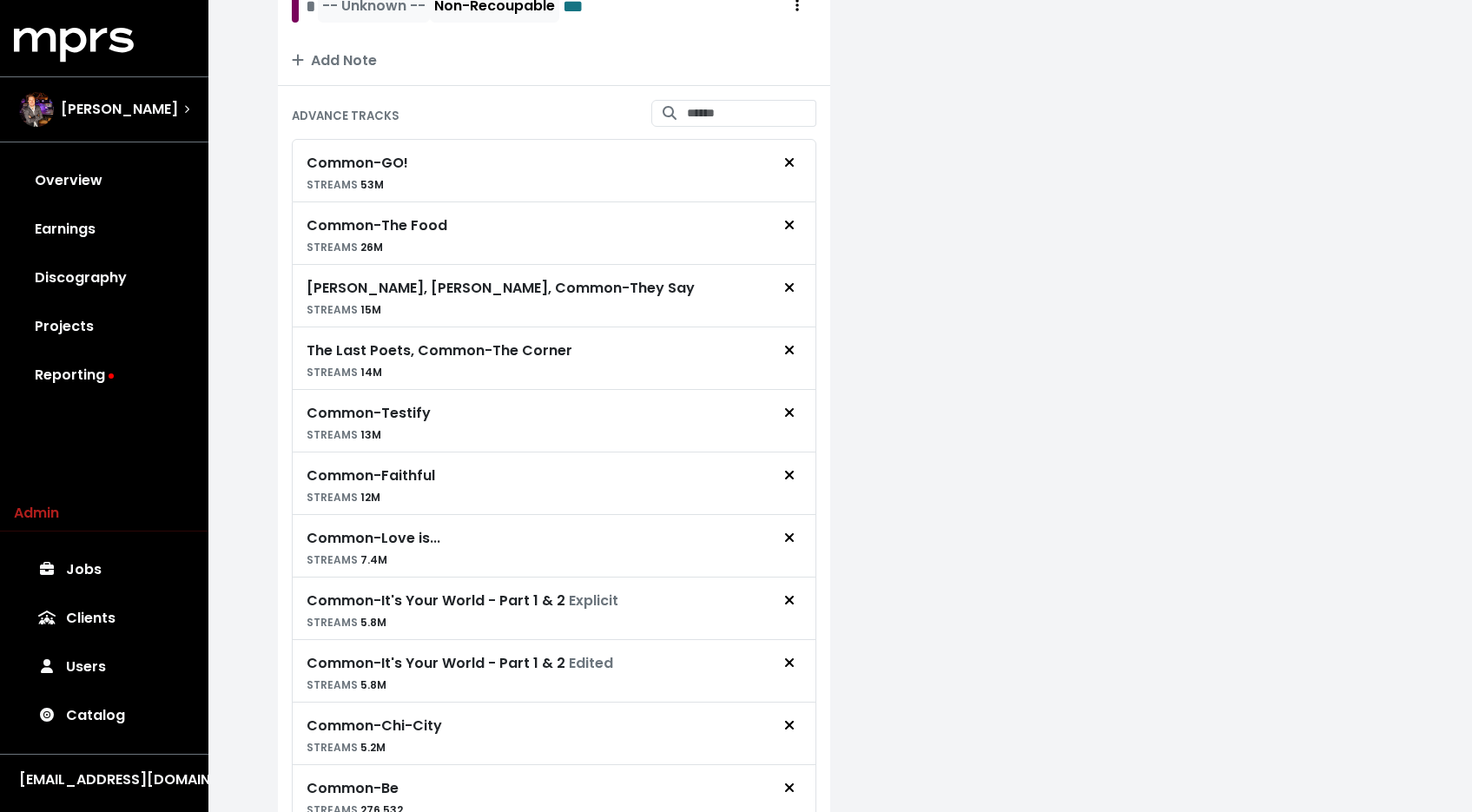
scroll to position [535, 0]
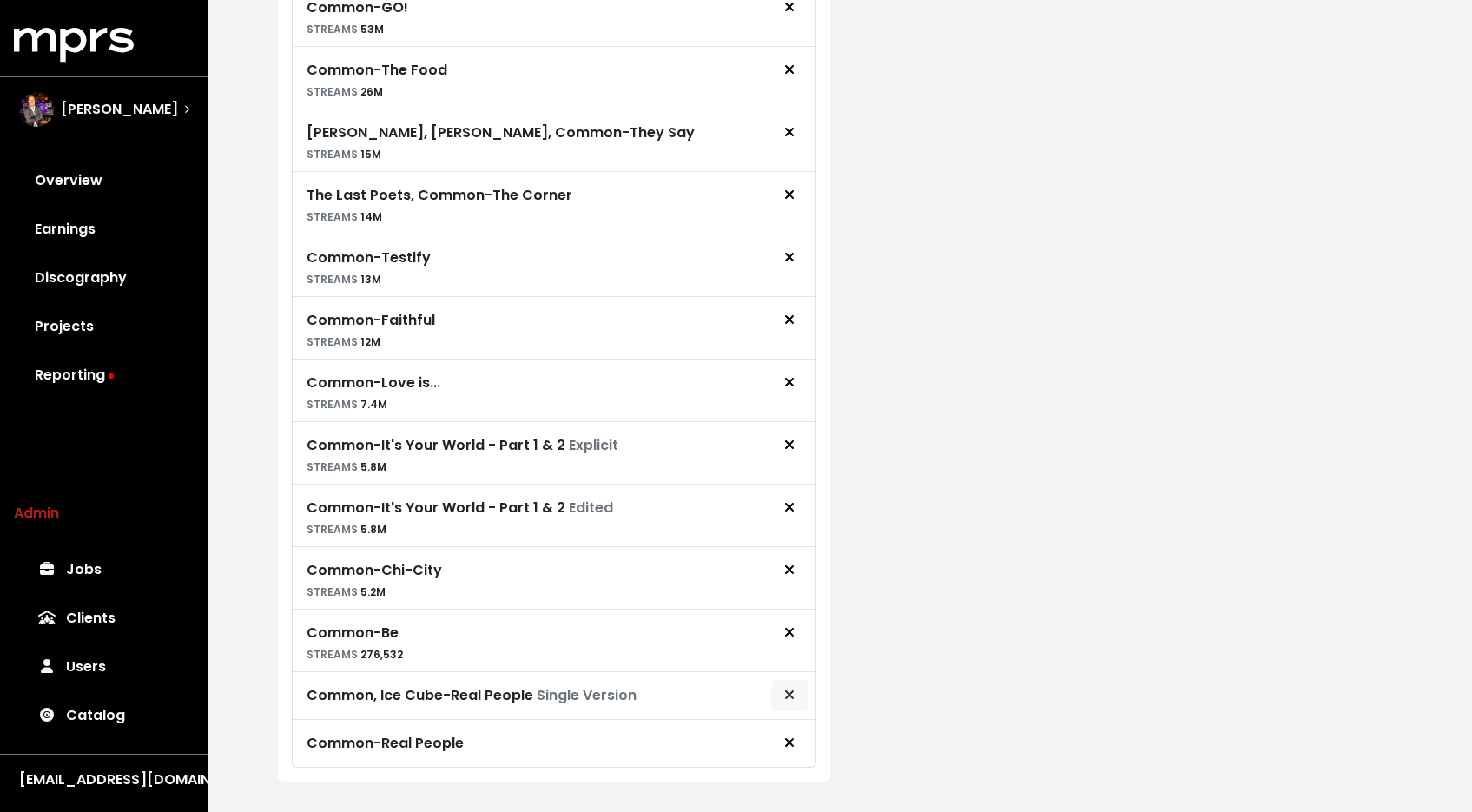
click at [794, 700] on span "Remove advance target" at bounding box center [789, 695] width 10 height 20
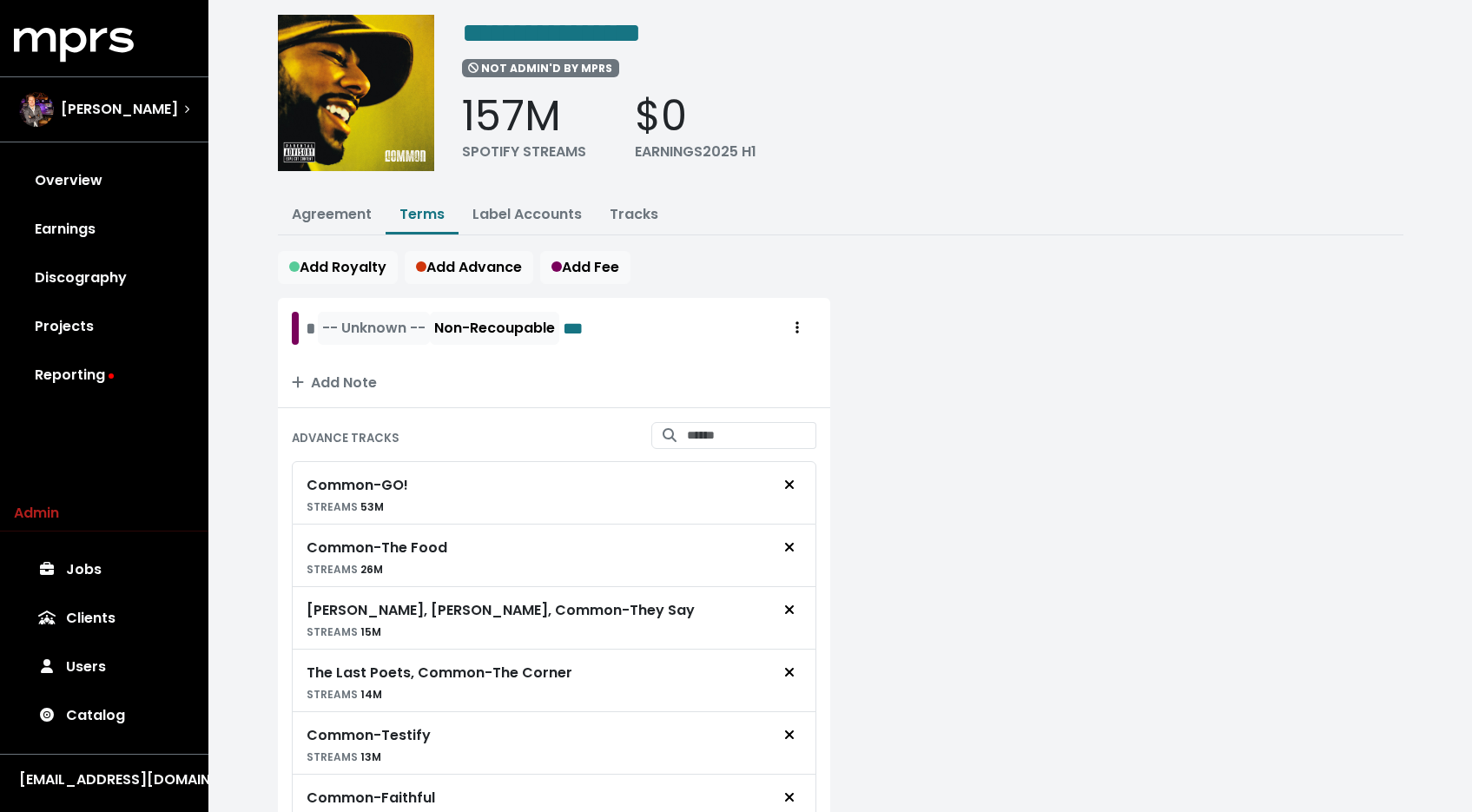
scroll to position [0, 0]
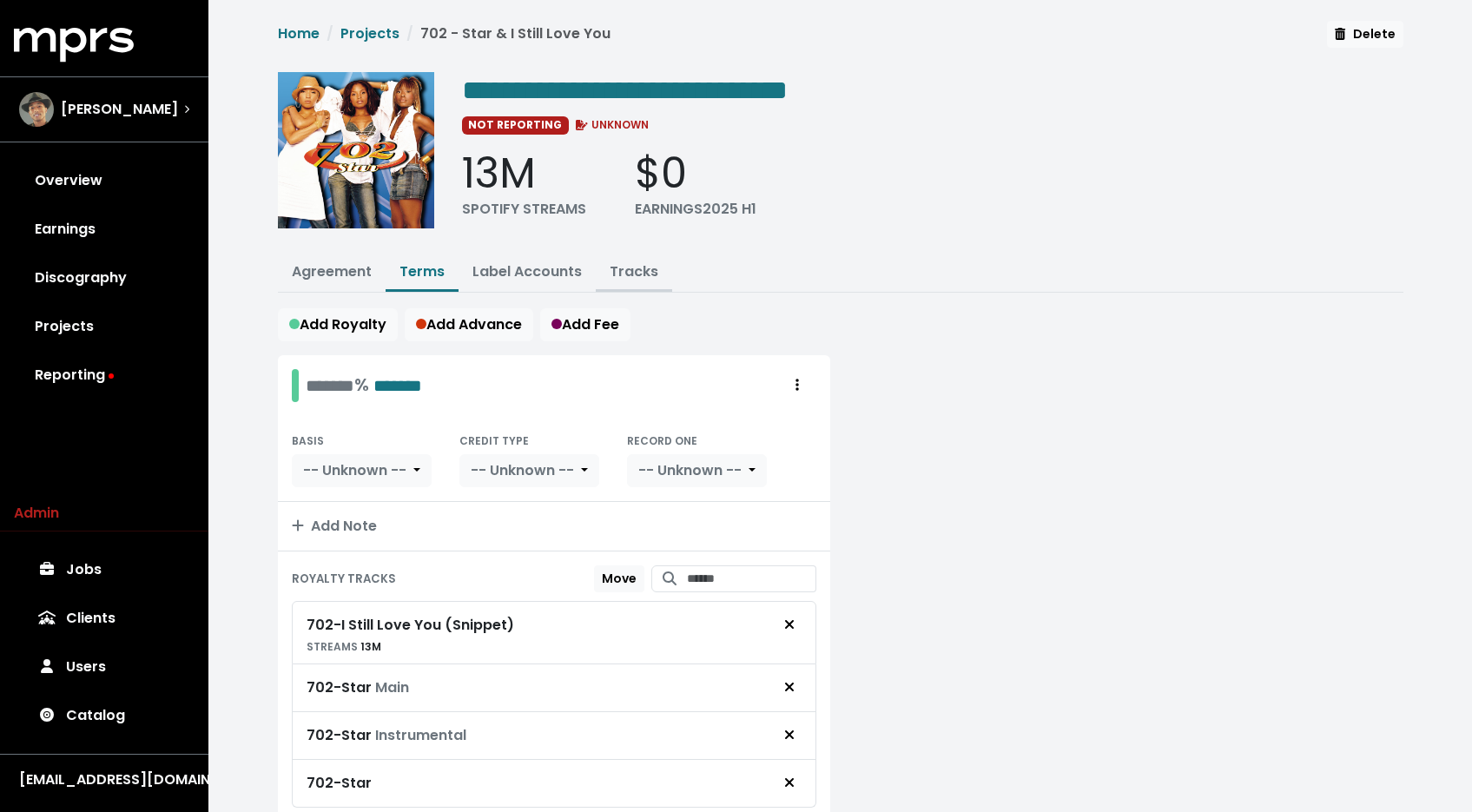
click at [613, 269] on link "Tracks" at bounding box center [634, 271] width 49 height 20
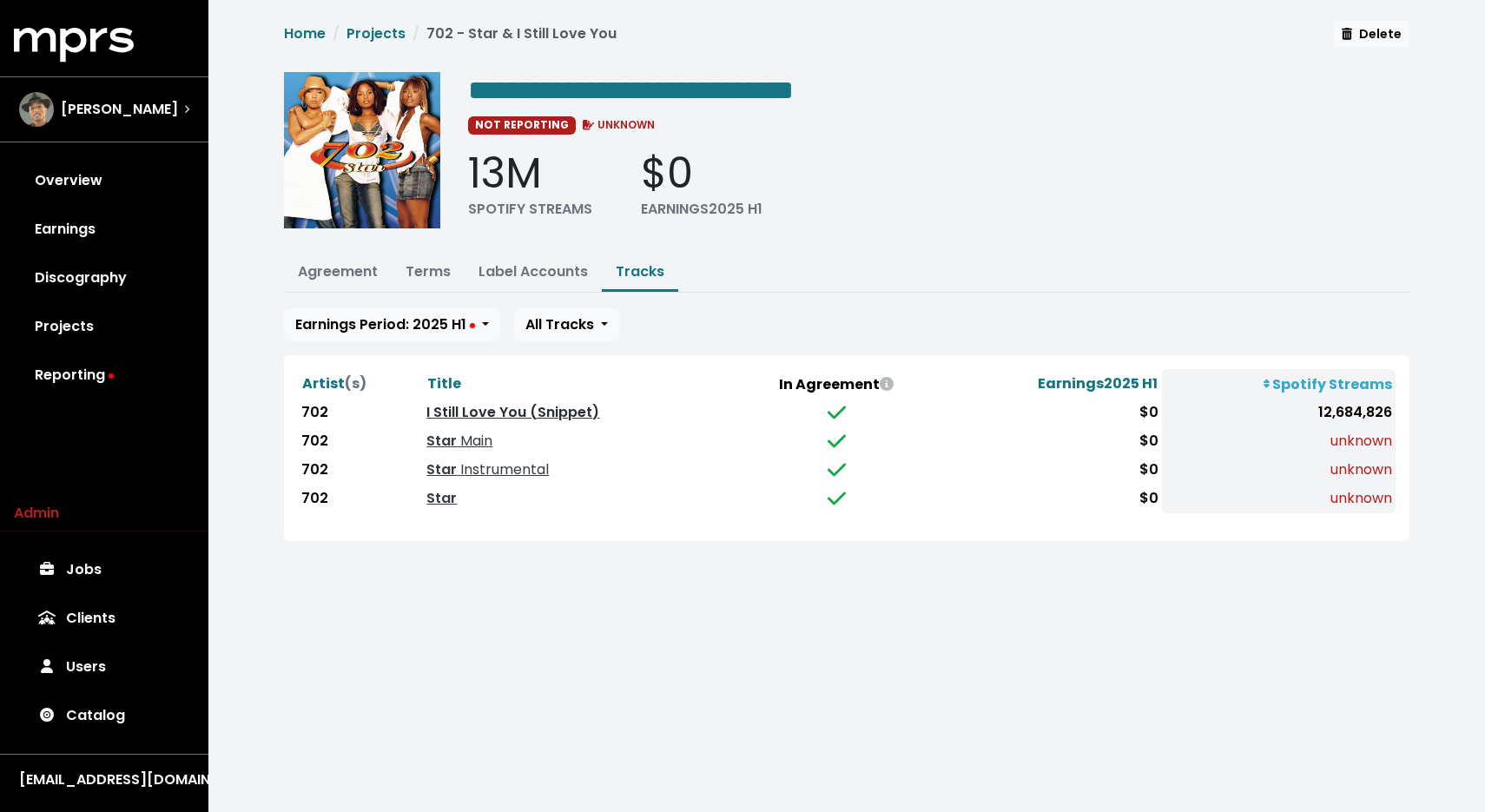
click at [505, 407] on link "I Still Love You (Snippet)" at bounding box center [512, 412] width 173 height 20
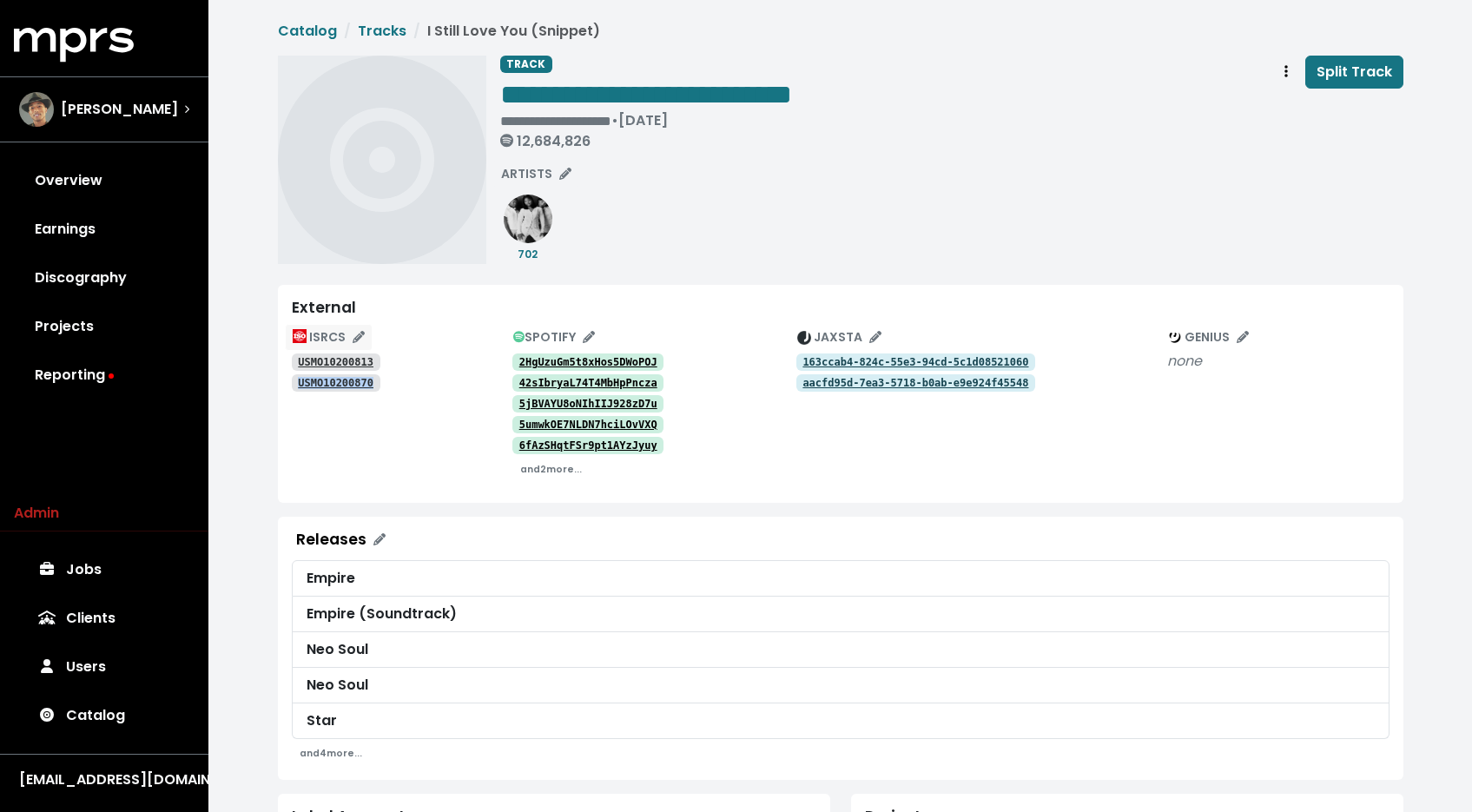
click at [361, 331] on icon "Edit ISRC mappings for this track" at bounding box center [358, 336] width 12 height 12
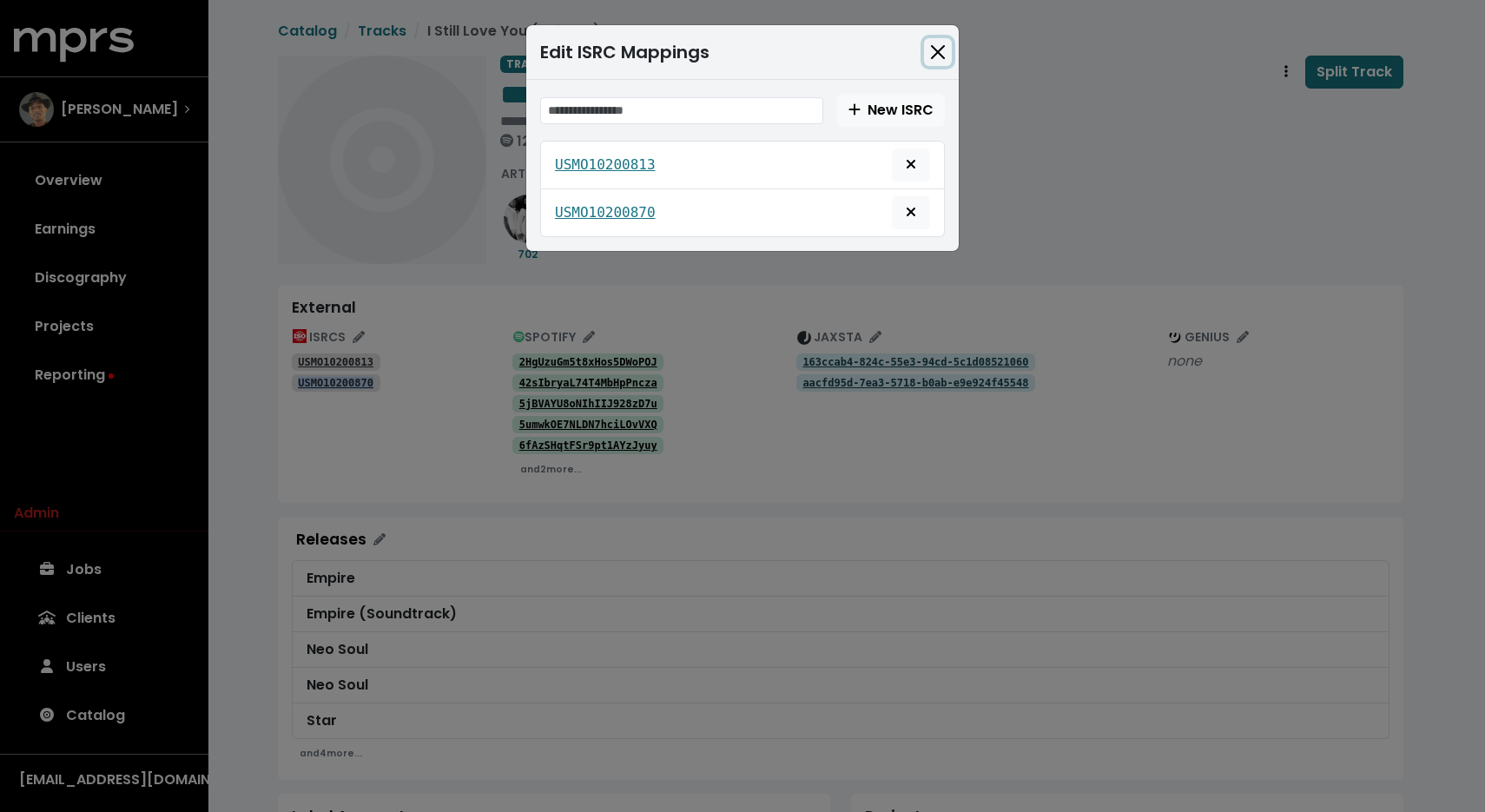
click at [936, 52] on button "Close" at bounding box center [937, 52] width 28 height 28
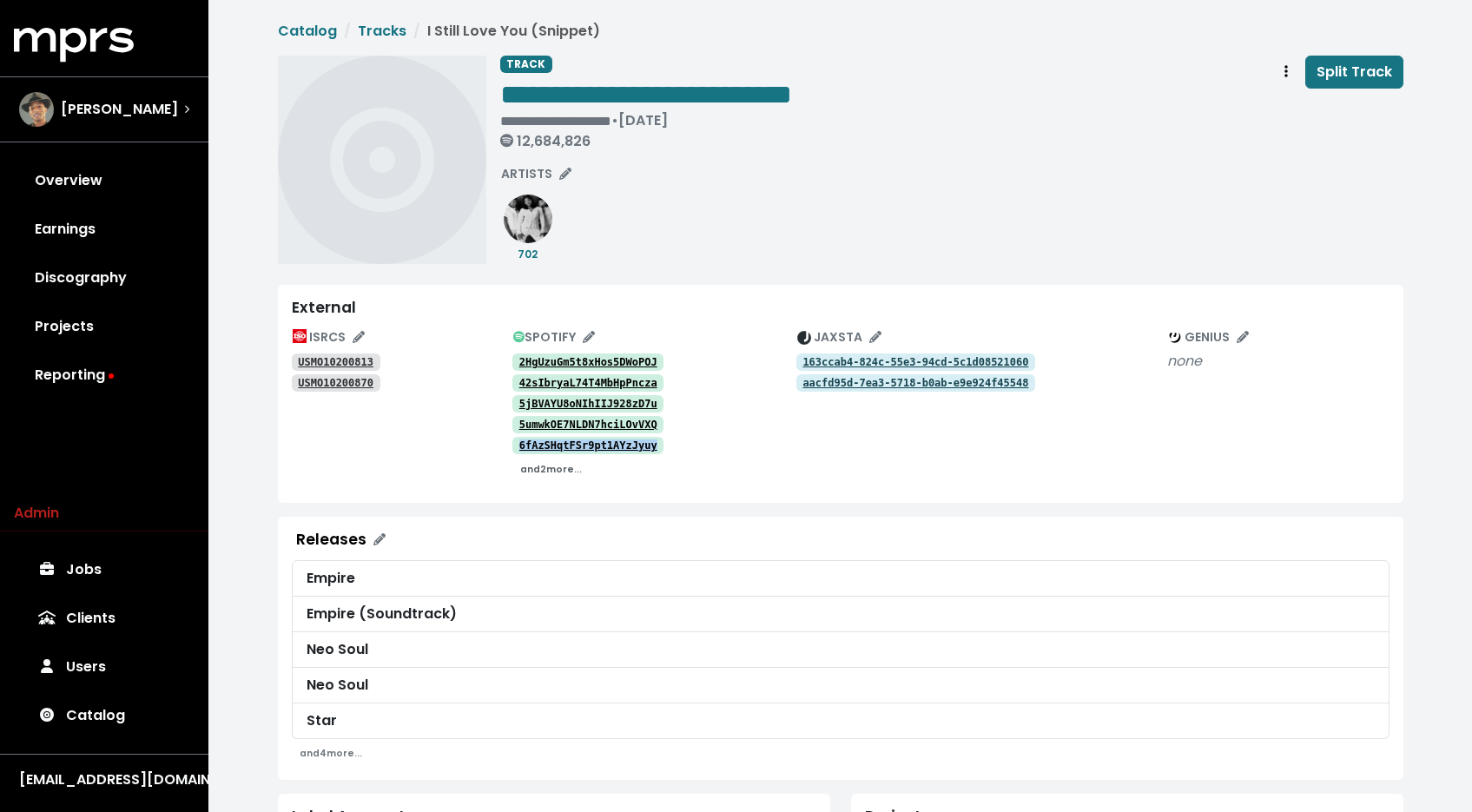
click at [560, 466] on small "and 2 more..." at bounding box center [551, 469] width 62 height 13
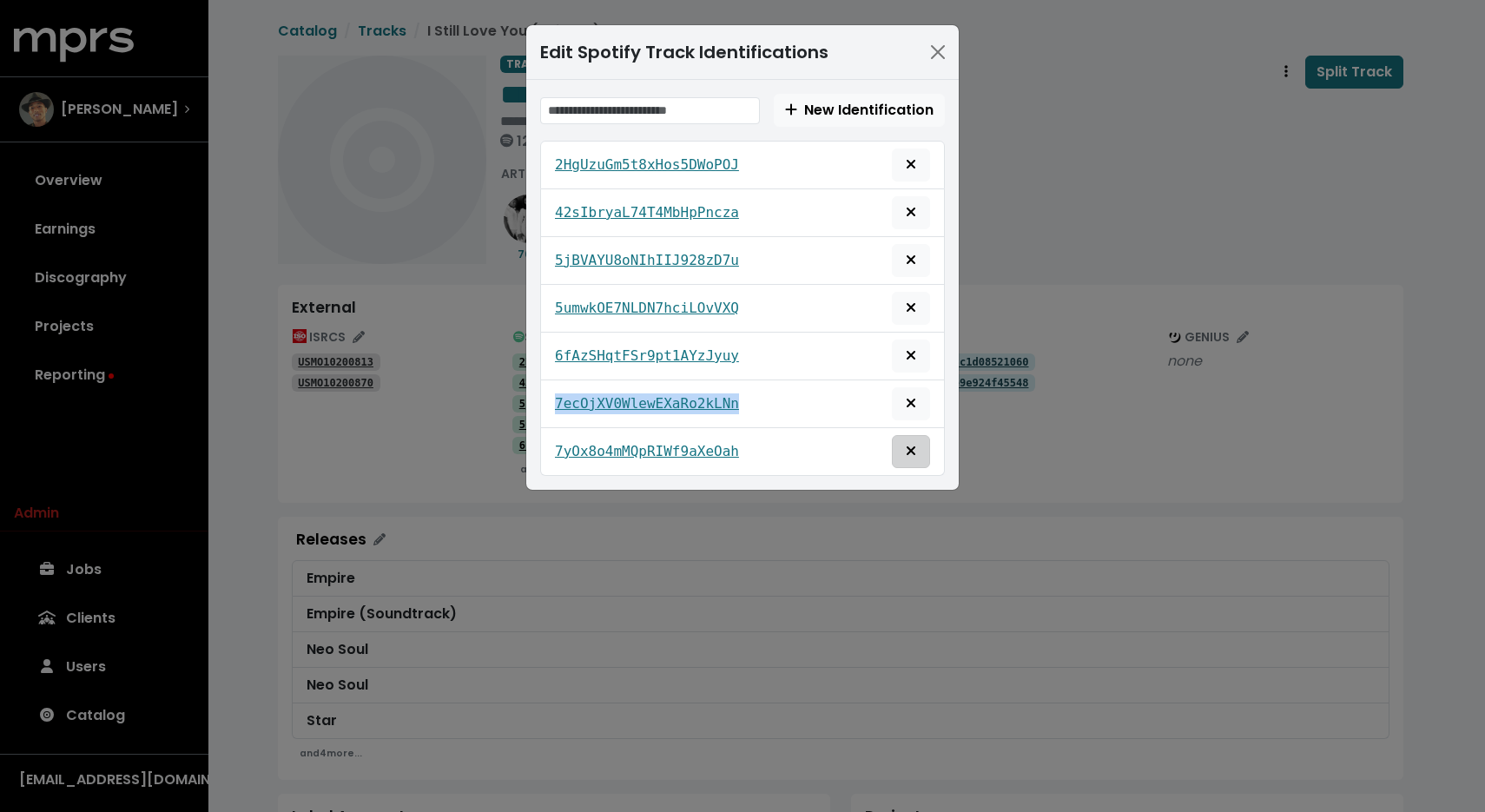
click at [908, 445] on icon "Remove this spotify identification" at bounding box center [910, 450] width 10 height 14
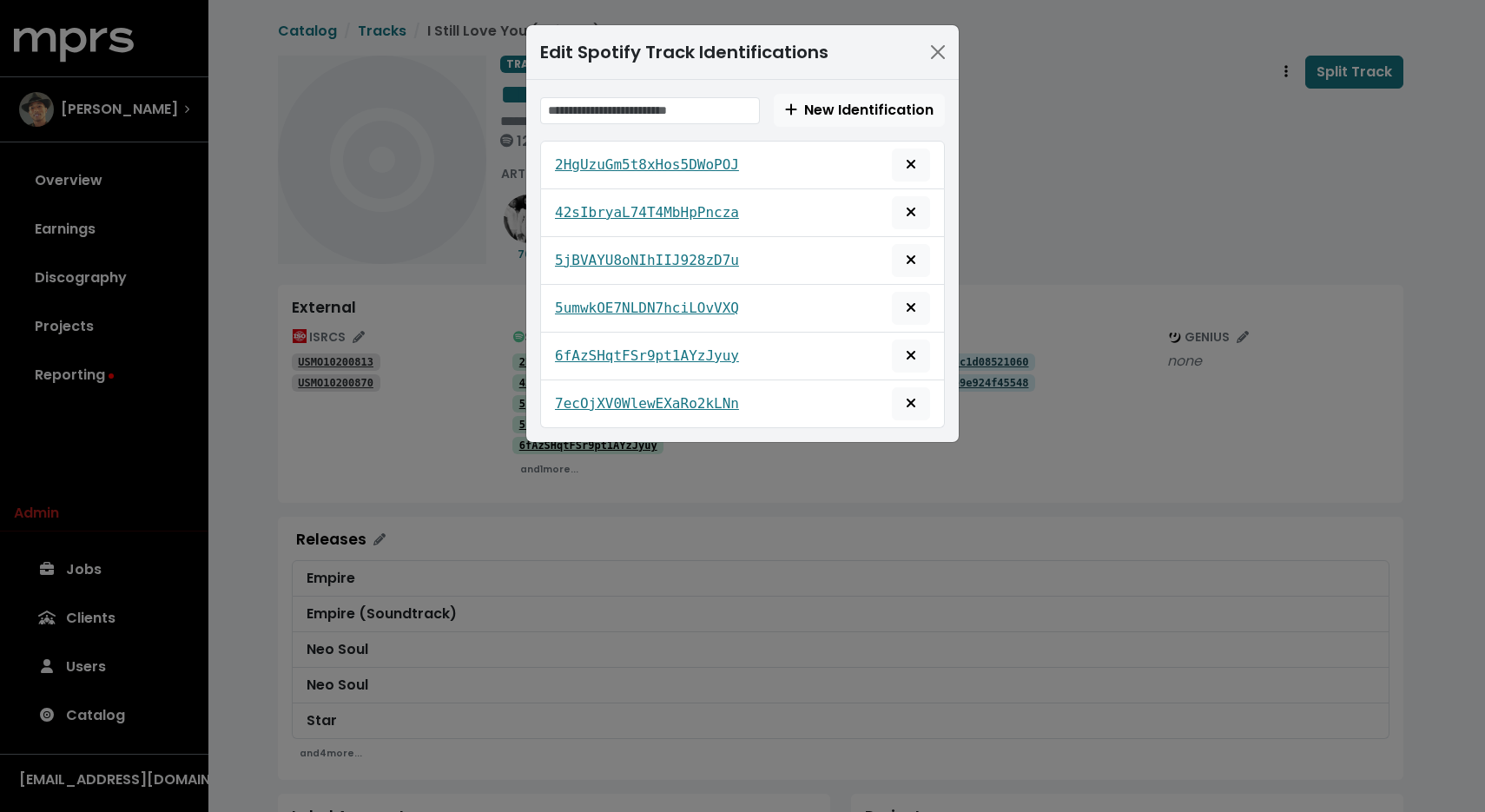
click at [487, 375] on div "Edit Spotify Track Identifications New Identification 2HgUzuGm5t8xHos5DWoPOJ 42…" at bounding box center [742, 406] width 1485 height 812
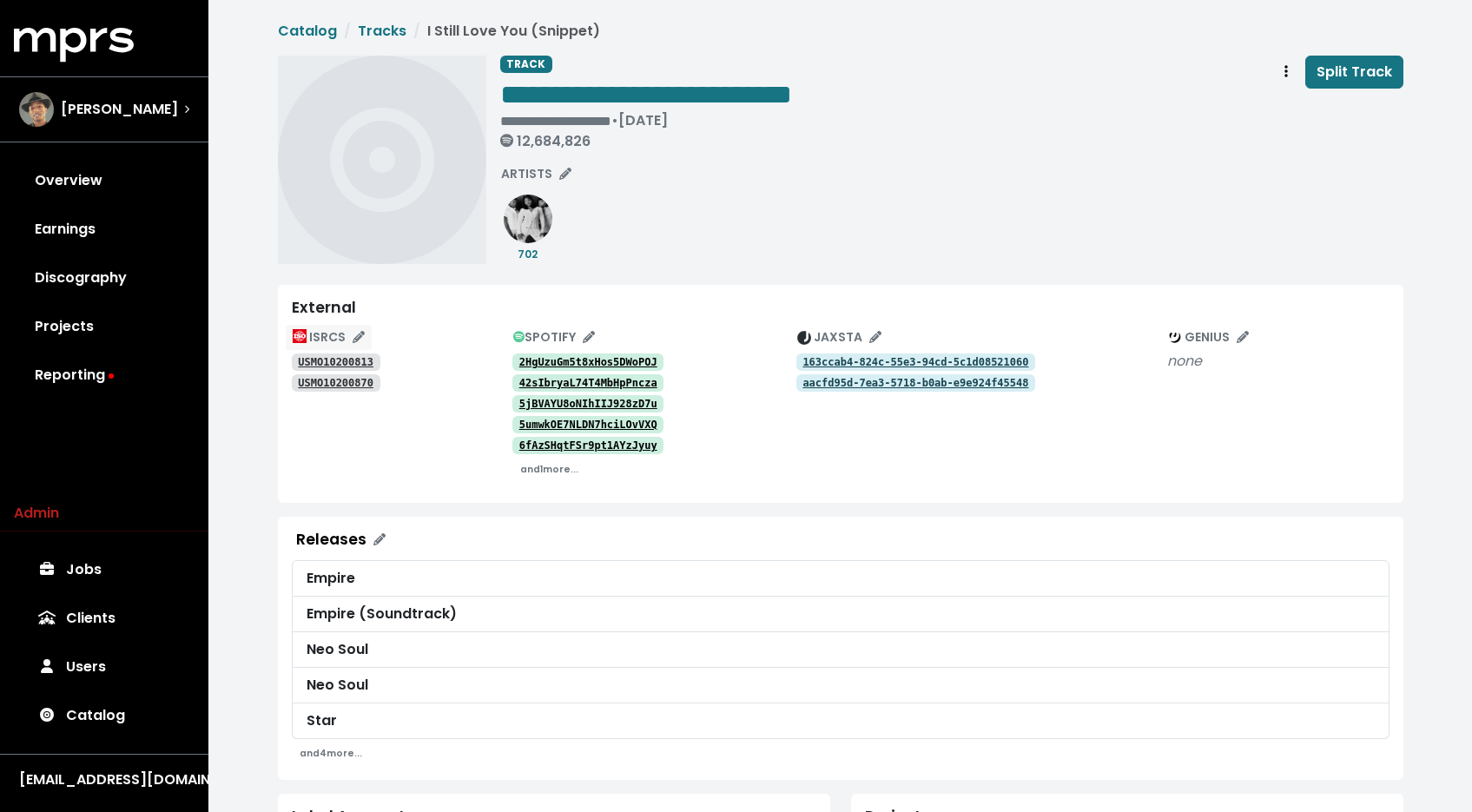
click at [345, 334] on span "ISRCS" at bounding box center [329, 336] width 73 height 17
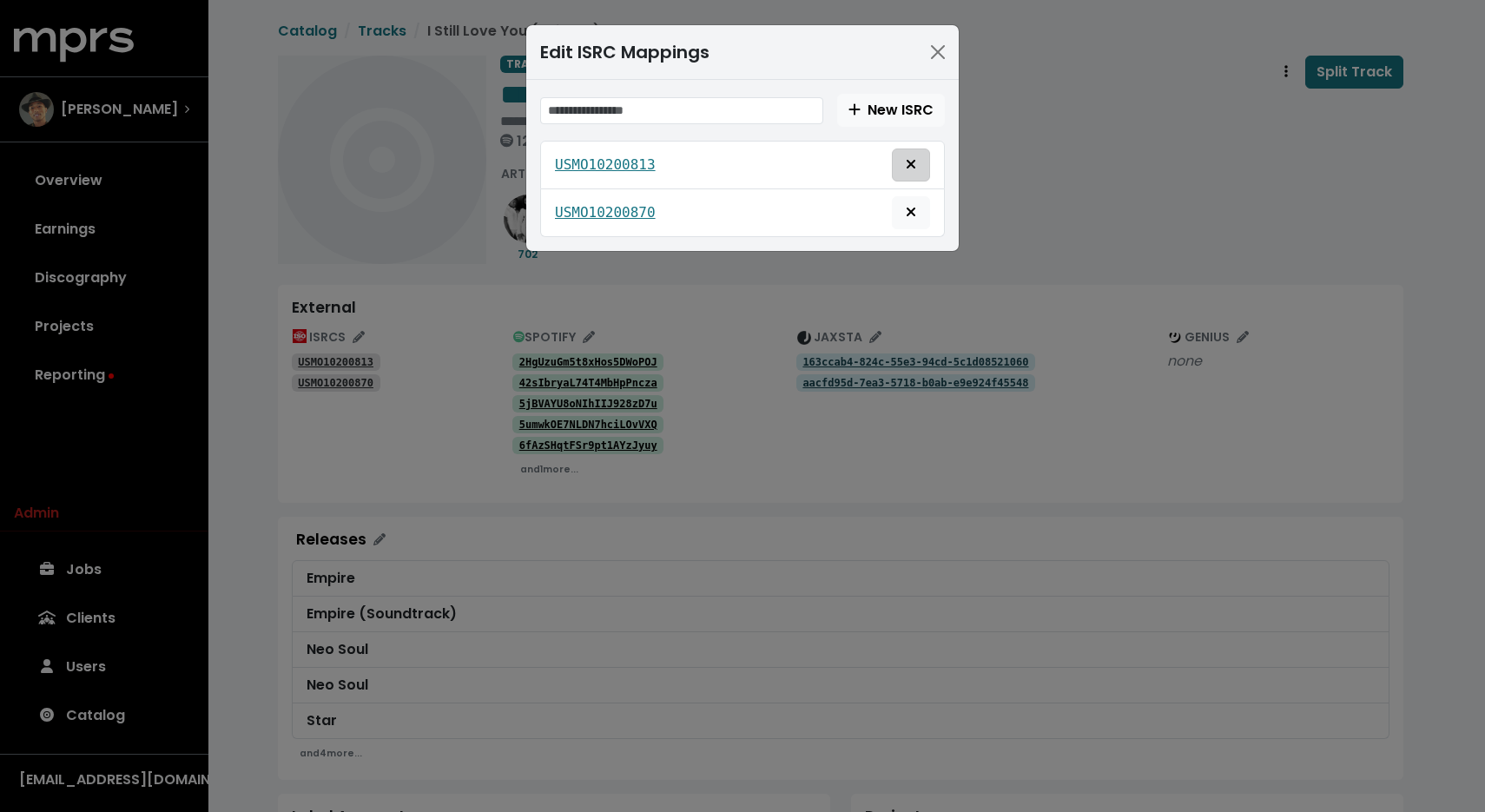
click at [913, 158] on icon "Delete mapping for this ISRC" at bounding box center [910, 163] width 10 height 14
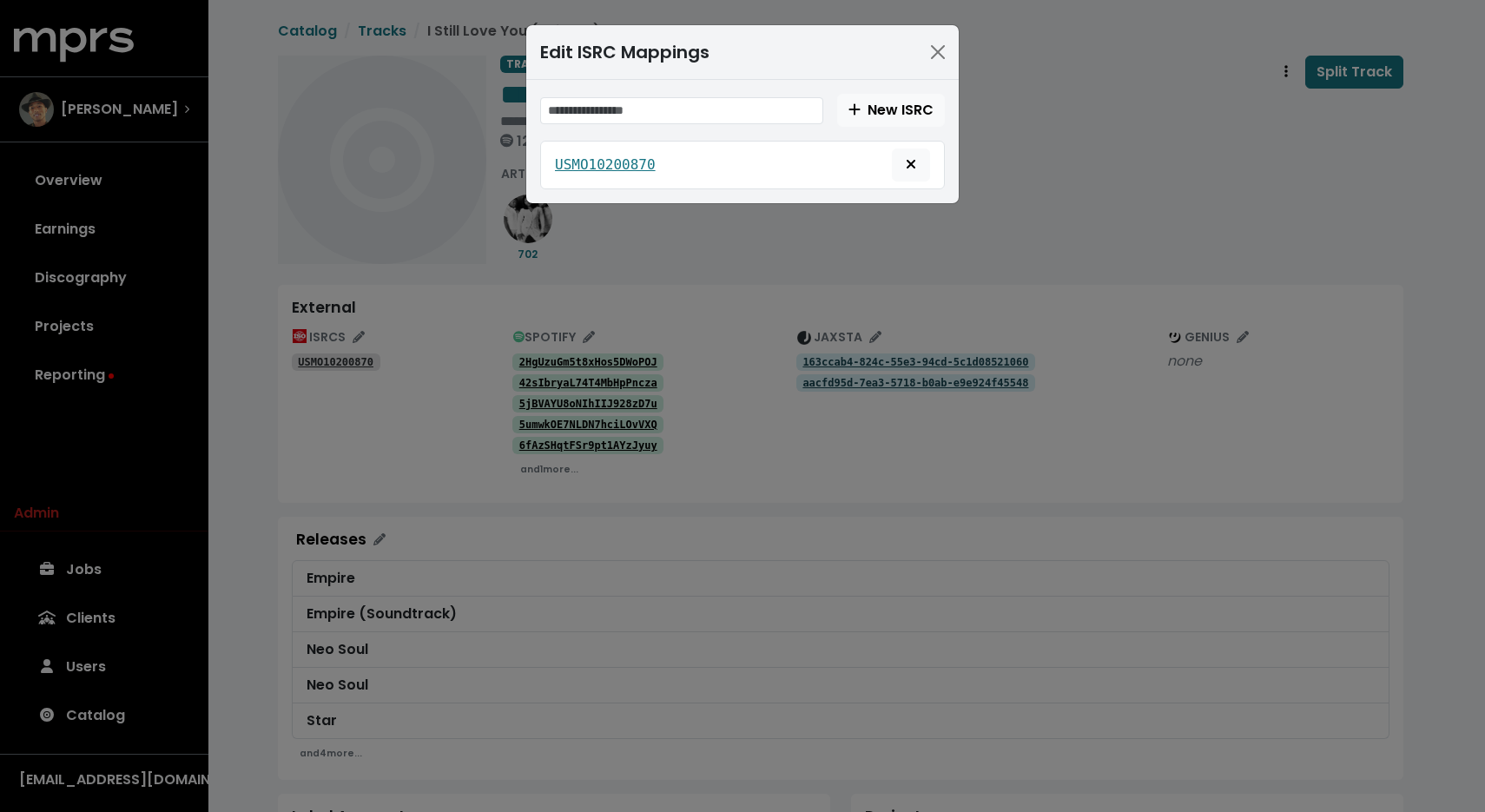
click at [862, 347] on div "Edit ISRC Mappings New ISRC USMO10200870" at bounding box center [742, 406] width 1485 height 812
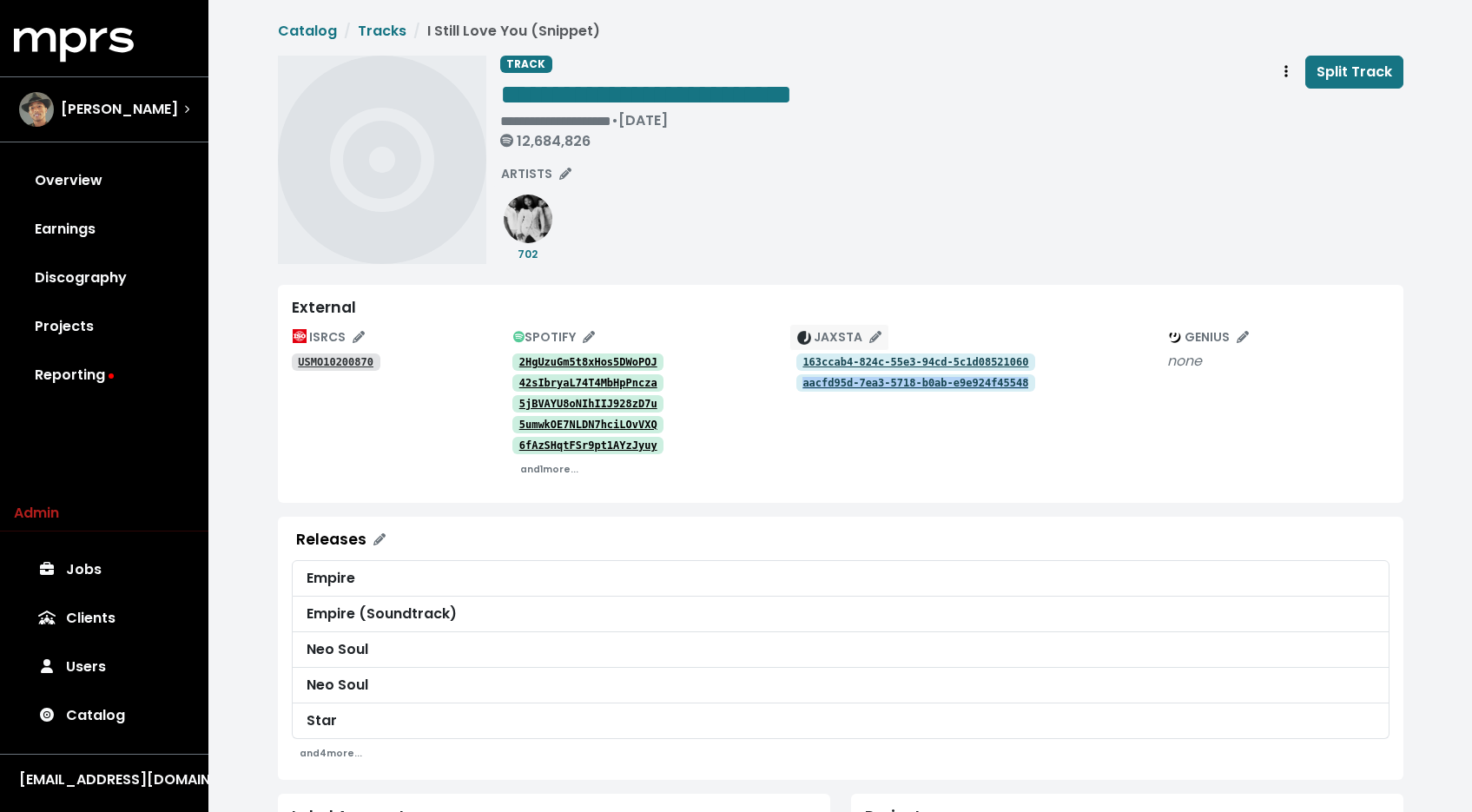
click at [848, 339] on span "JAXSTA" at bounding box center [838, 336] width 84 height 17
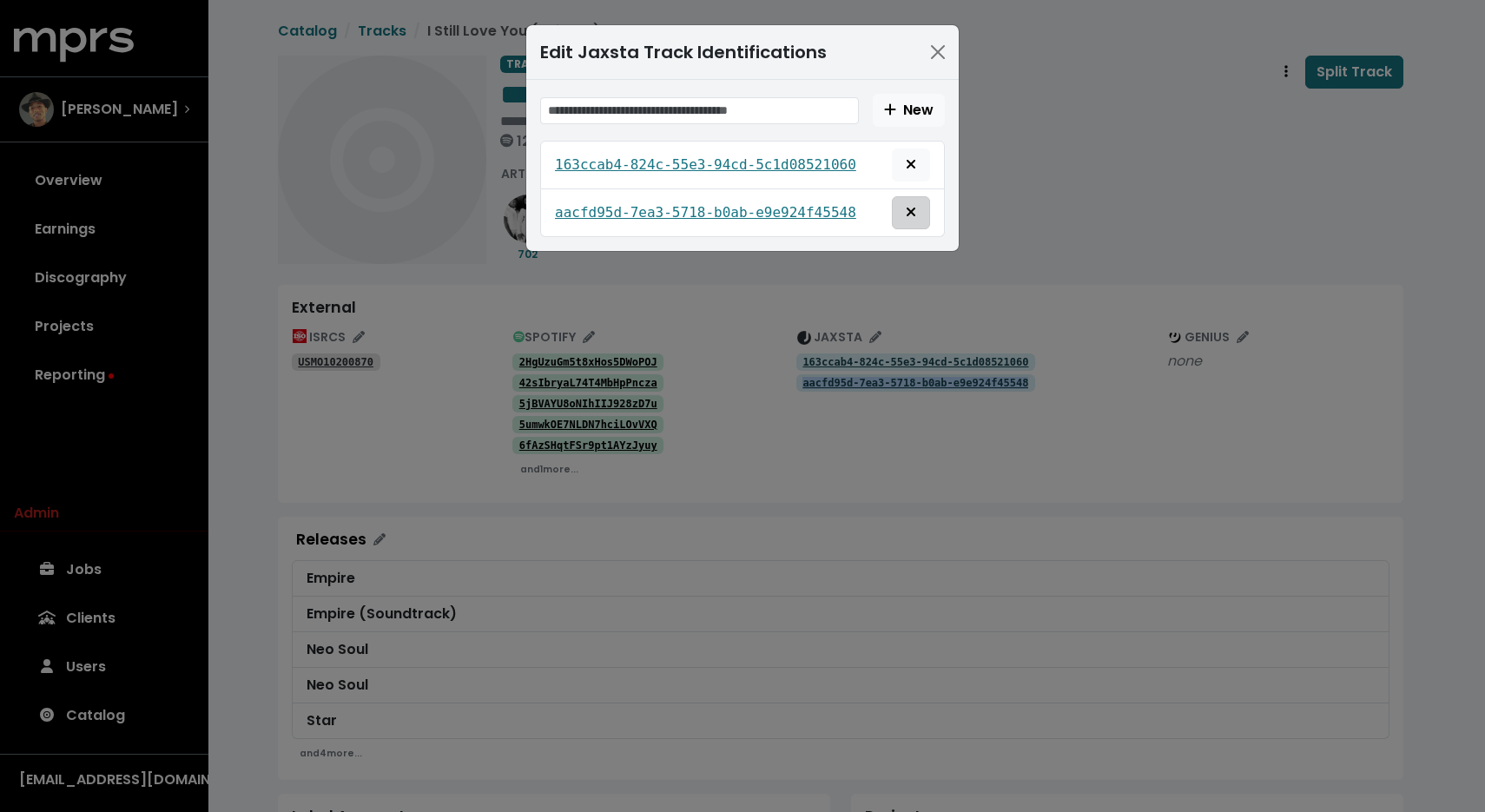
click at [910, 218] on icon "Remove this jaxsta identification" at bounding box center [910, 211] width 10 height 14
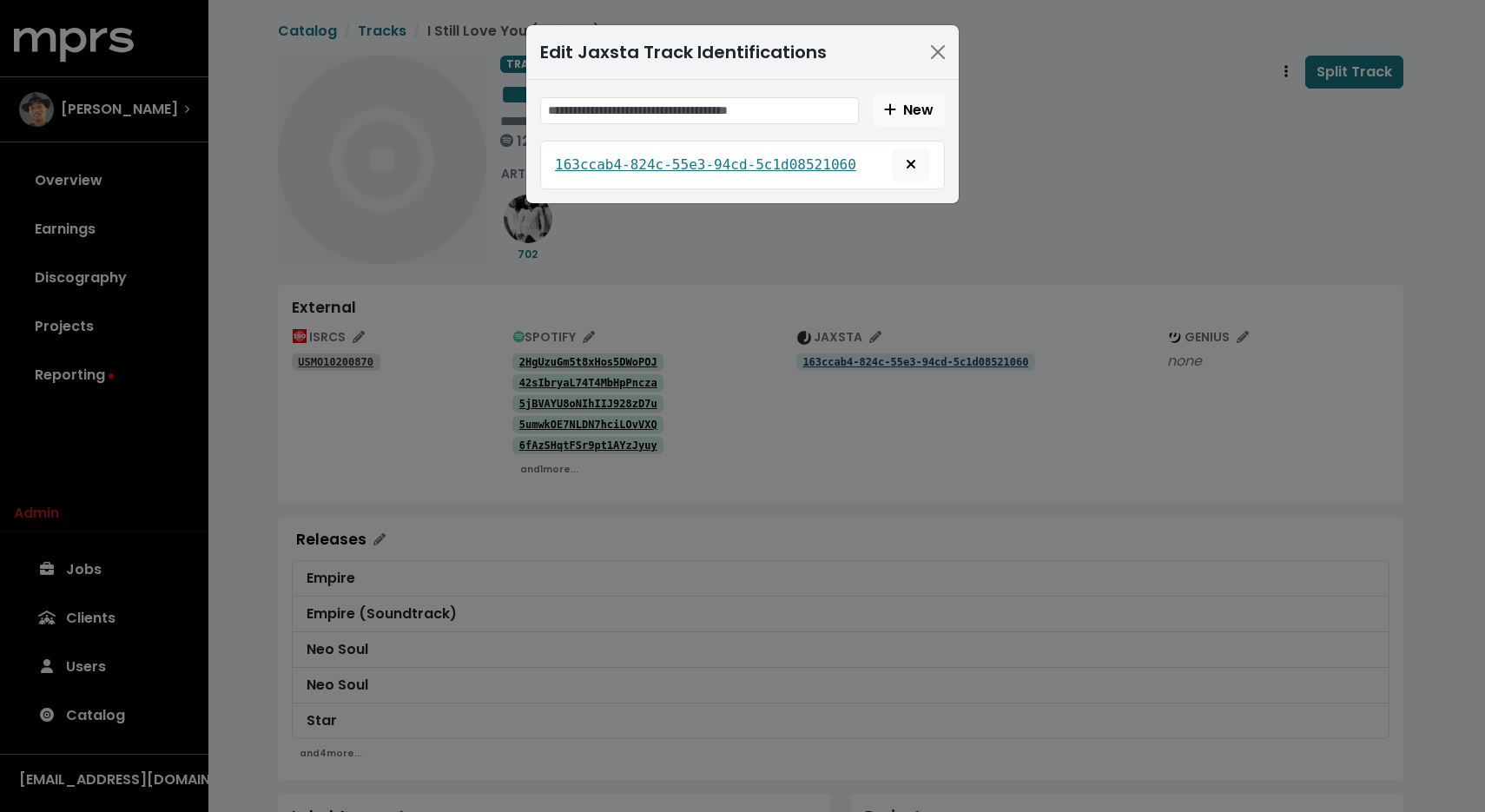
click at [1123, 229] on div "Edit Jaxsta Track Identifications New 163ccab4-824c-55e3-94cd-5c1d08521060" at bounding box center [742, 406] width 1485 height 812
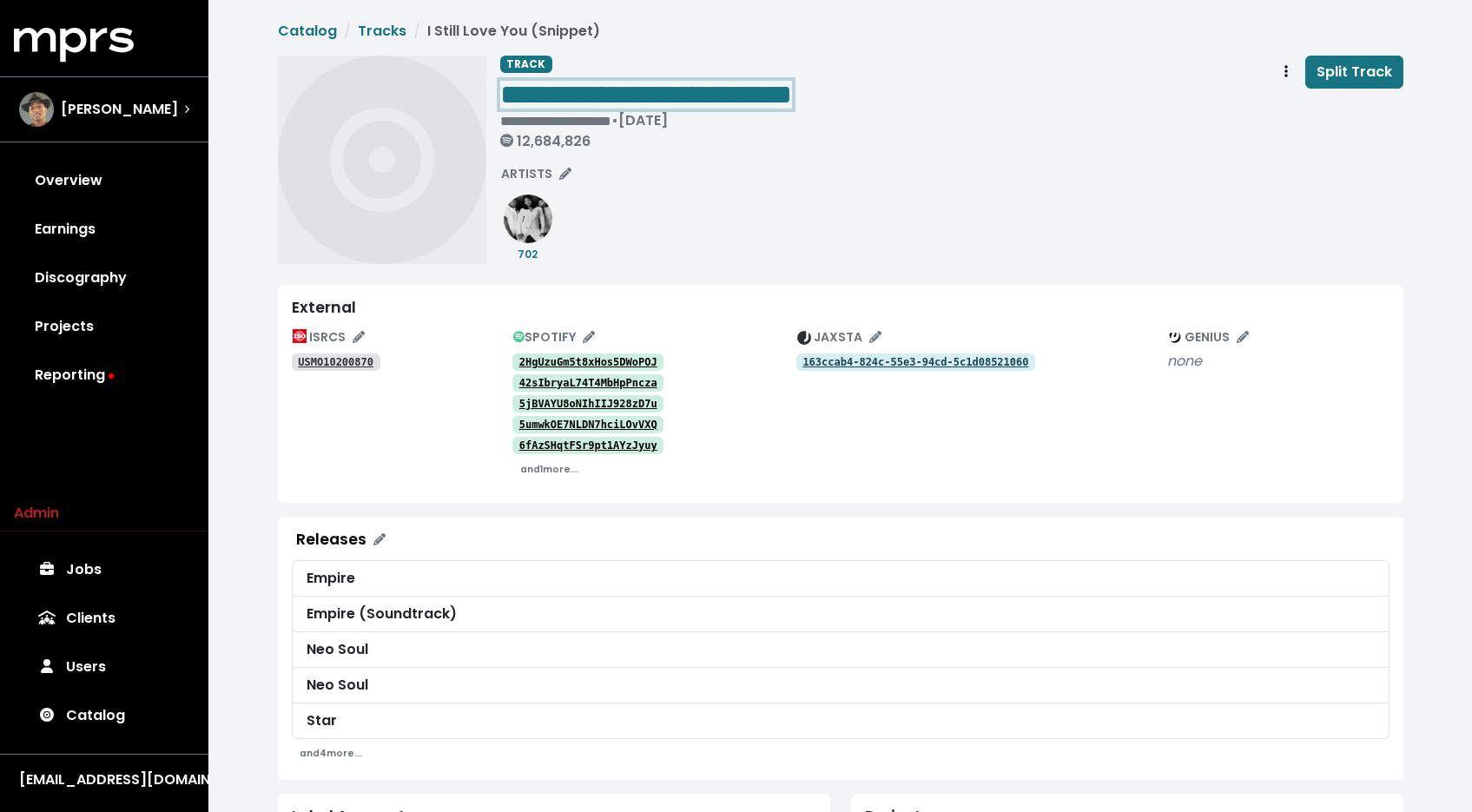
click at [743, 87] on span "**********" at bounding box center [646, 94] width 292 height 28
click at [693, 86] on span "**********" at bounding box center [646, 94] width 292 height 28
drag, startPoint x: 704, startPoint y: 88, endPoint x: 930, endPoint y: 99, distance: 226.3
click at [926, 102] on div "**********" at bounding box center [952, 105] width 903 height 101
click at [1081, 163] on div "**********" at bounding box center [952, 160] width 903 height 208
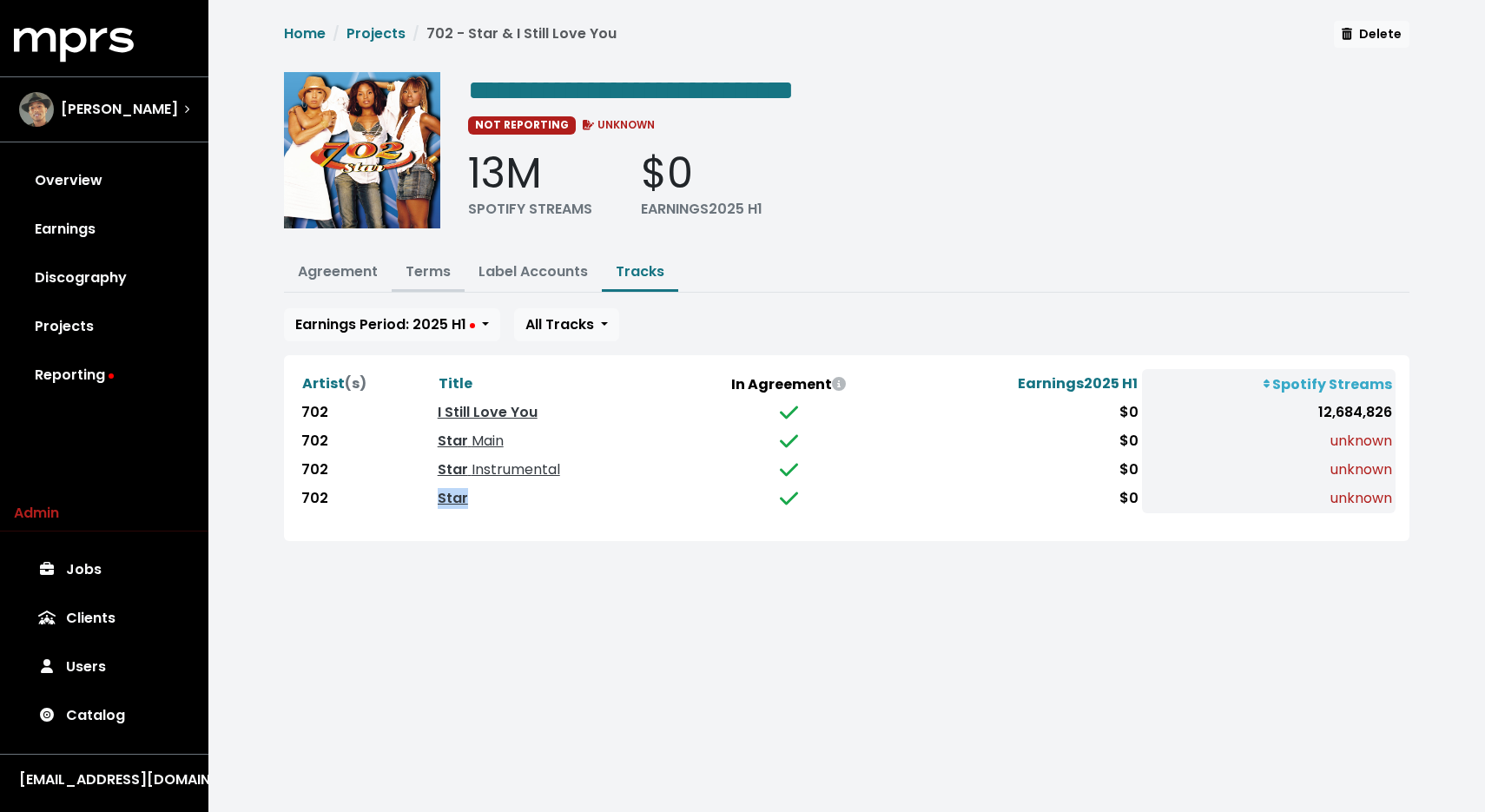
click at [435, 261] on link "Terms" at bounding box center [428, 271] width 45 height 20
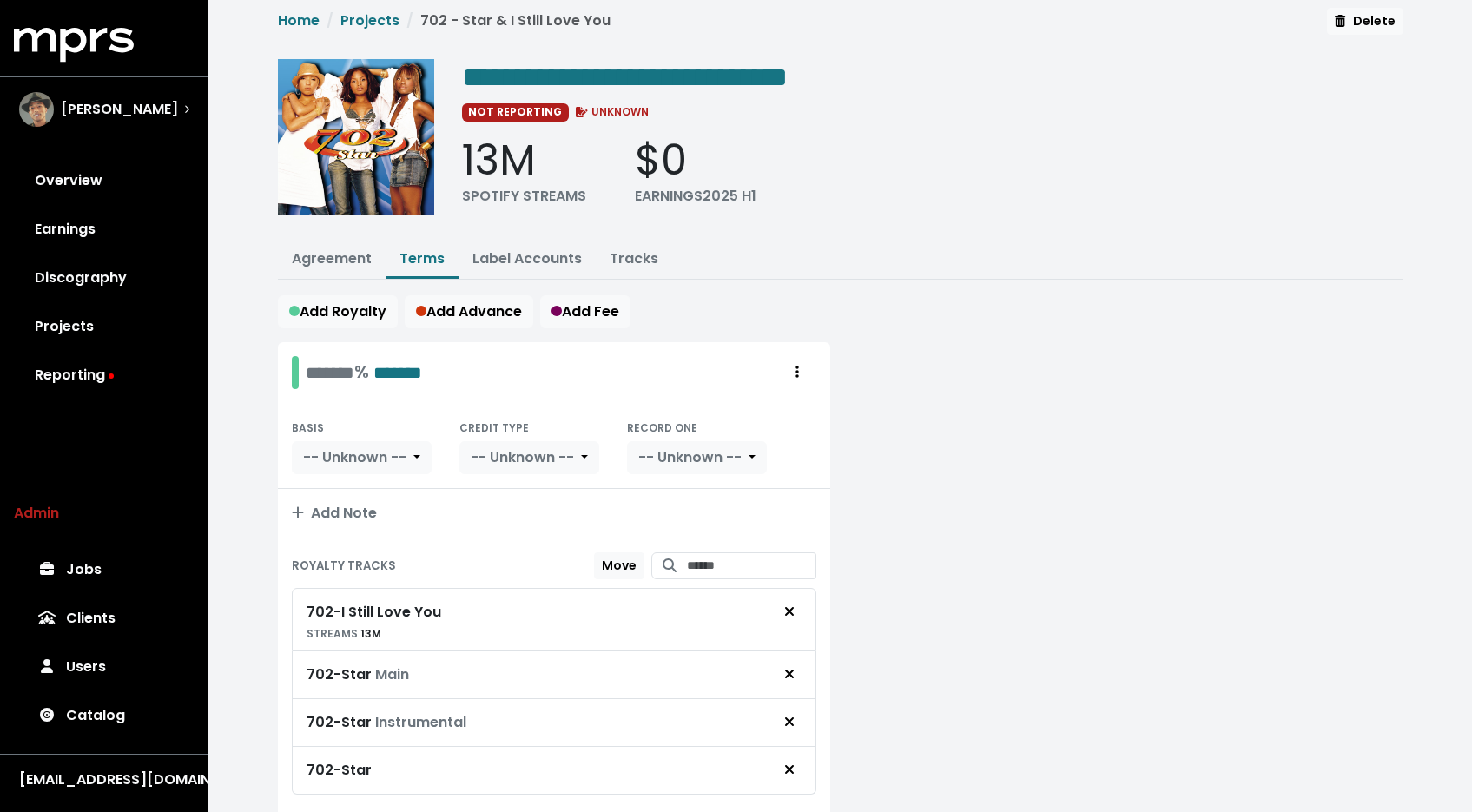
scroll to position [32, 0]
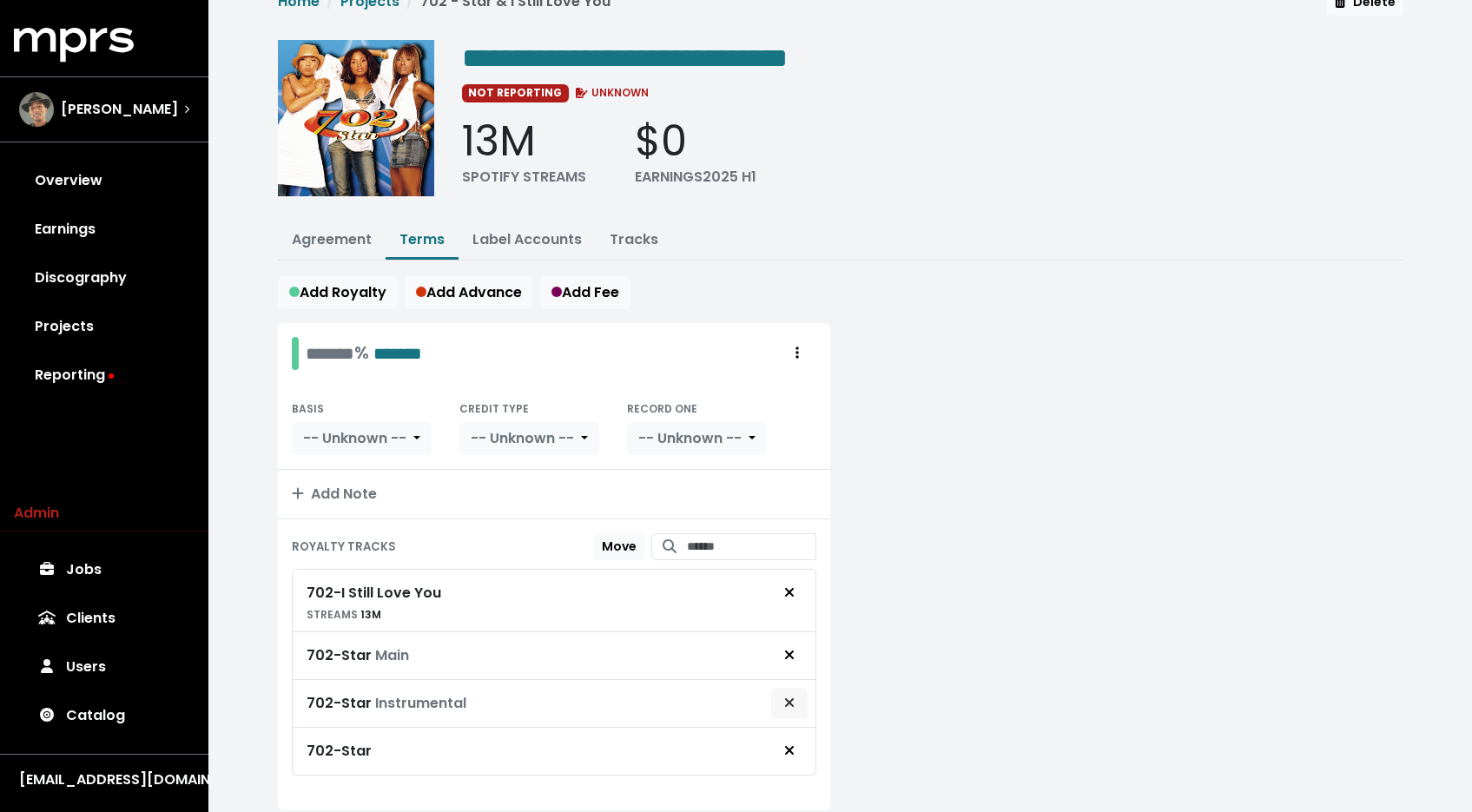
click at [777, 705] on button "Remove royalty target" at bounding box center [789, 703] width 38 height 33
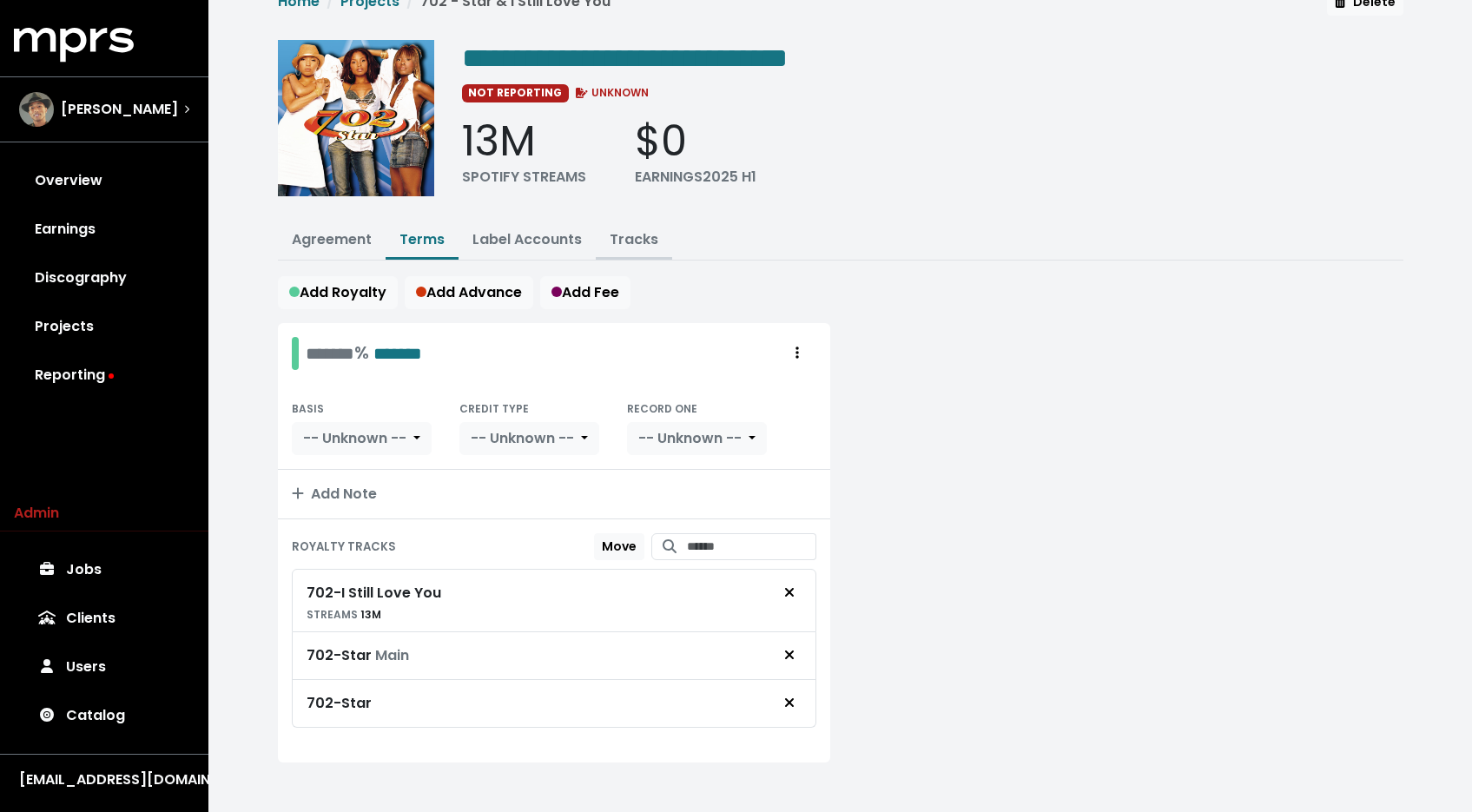
click at [626, 238] on link "Tracks" at bounding box center [634, 239] width 49 height 20
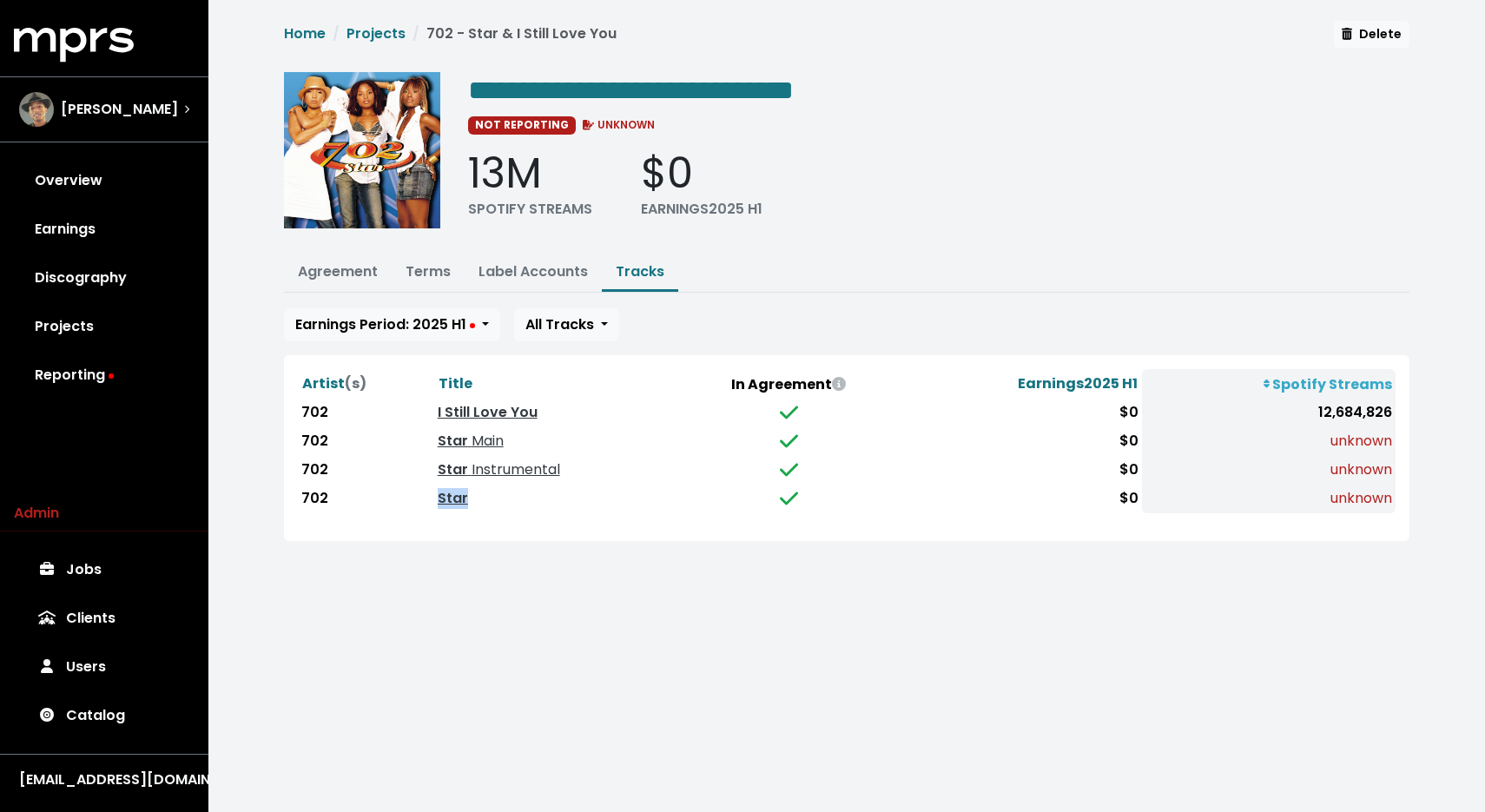
click at [438, 485] on td "Star" at bounding box center [555, 499] width 241 height 29
click at [445, 492] on link "Star" at bounding box center [453, 498] width 31 height 20
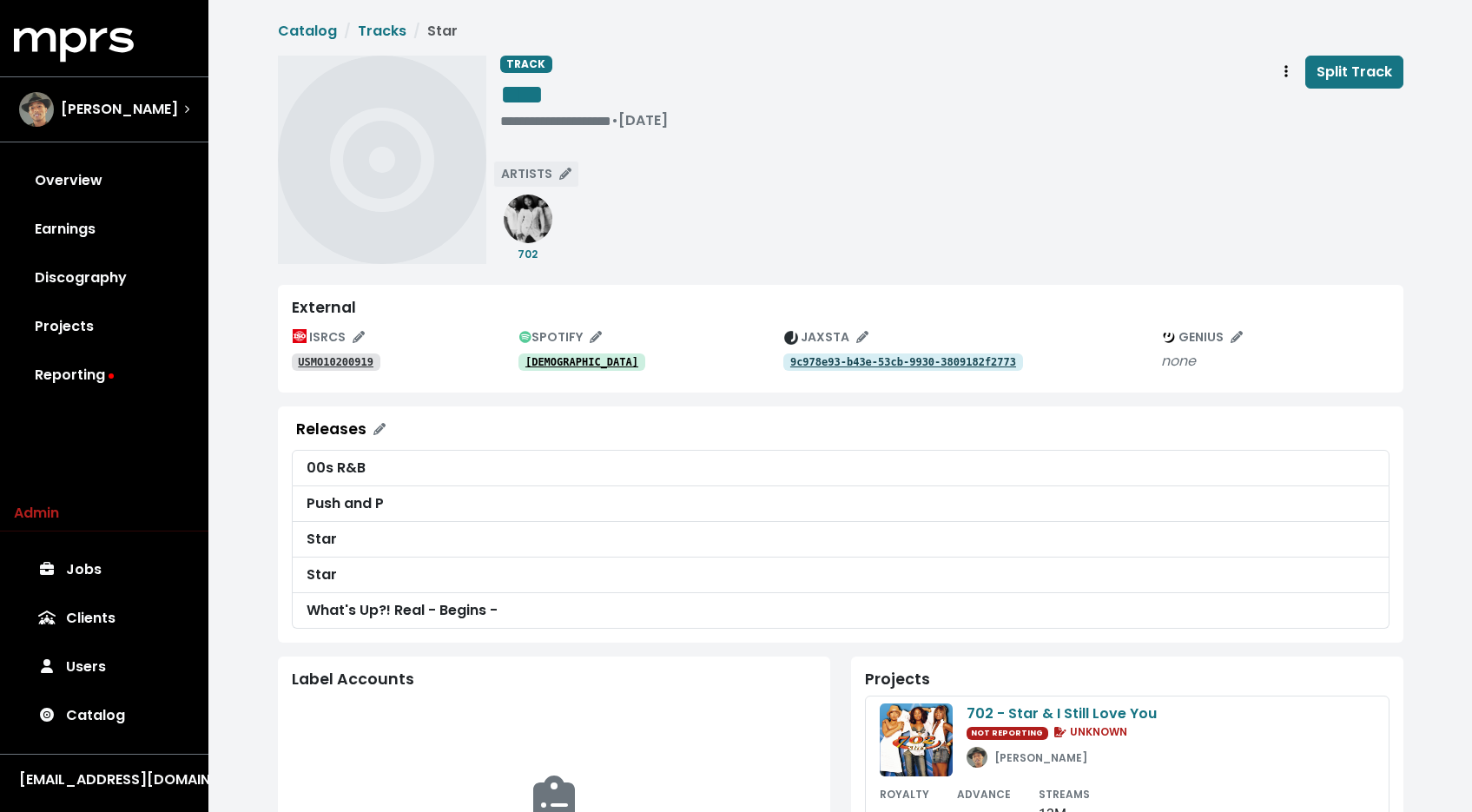
click at [564, 177] on icon "Edit artists" at bounding box center [565, 173] width 12 height 12
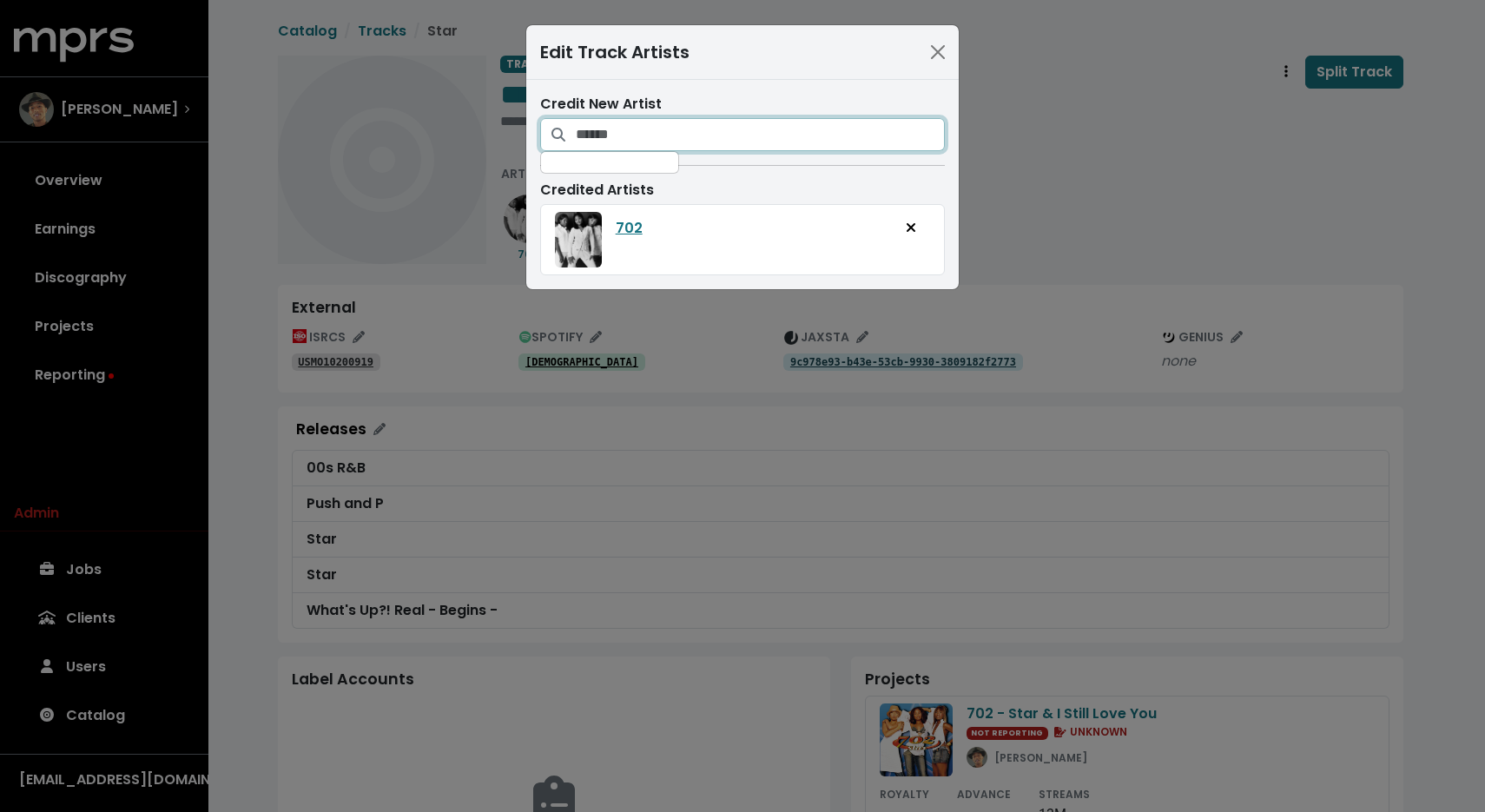
click at [645, 148] on input "Search for artists who should be credited on this track" at bounding box center [760, 134] width 369 height 33
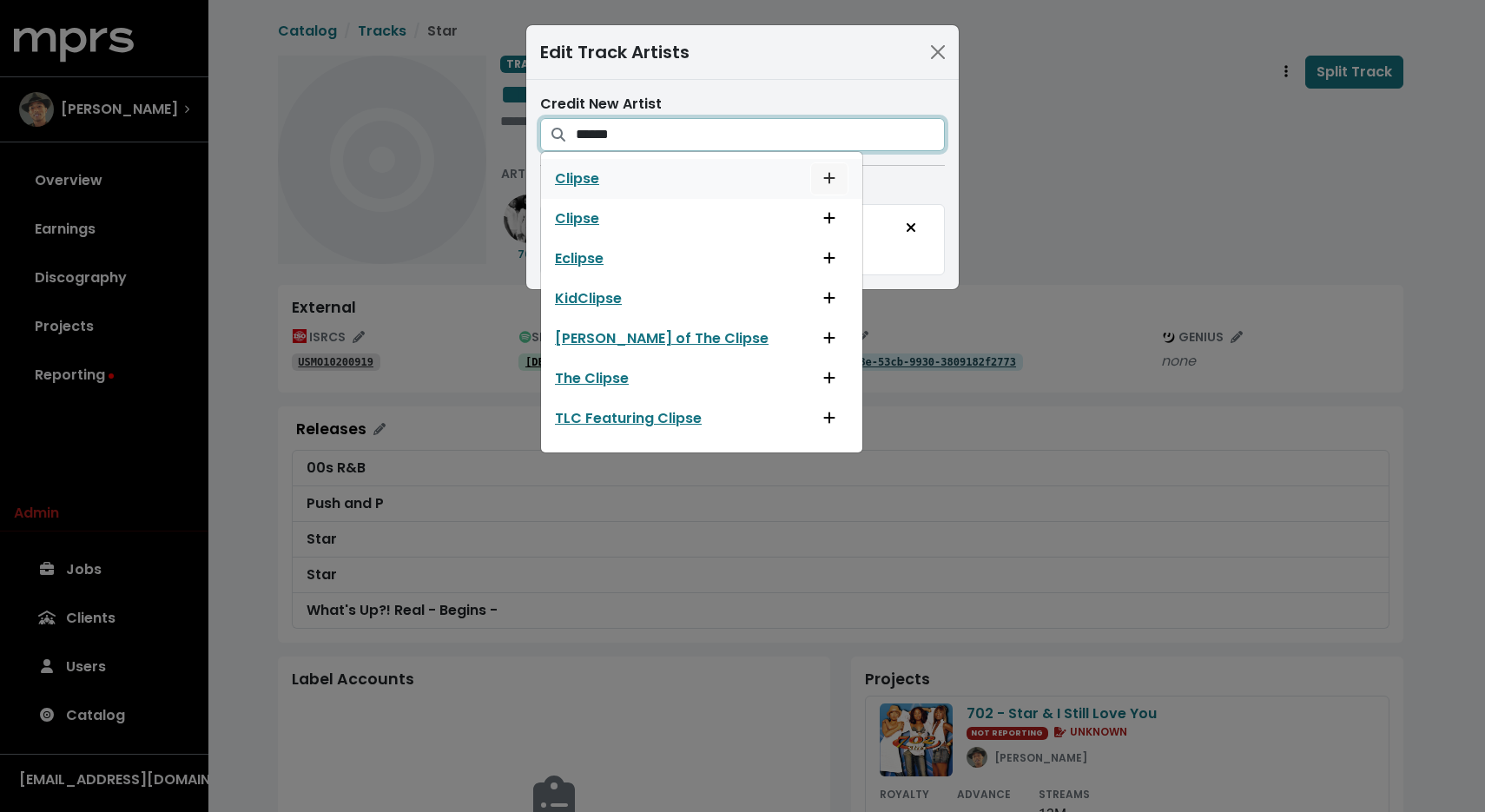
type input "******"
click at [823, 177] on icon "Add artist to this track's credited artists" at bounding box center [829, 178] width 12 height 14
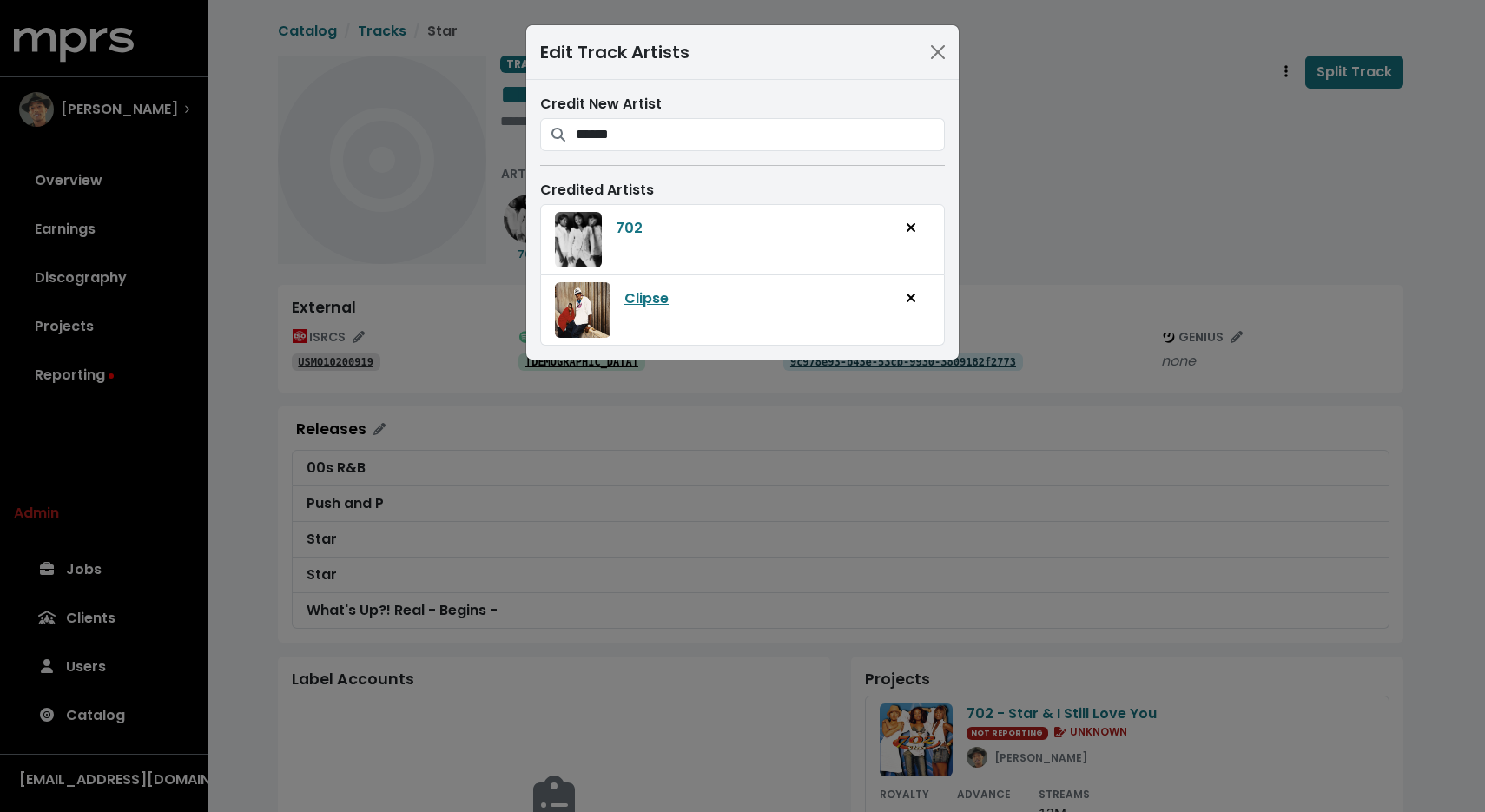
click at [1052, 176] on div "Edit Track Artists Credit New Artist ****** Clipse Clipse Eclipse KidClipse Pus…" at bounding box center [742, 406] width 1485 height 812
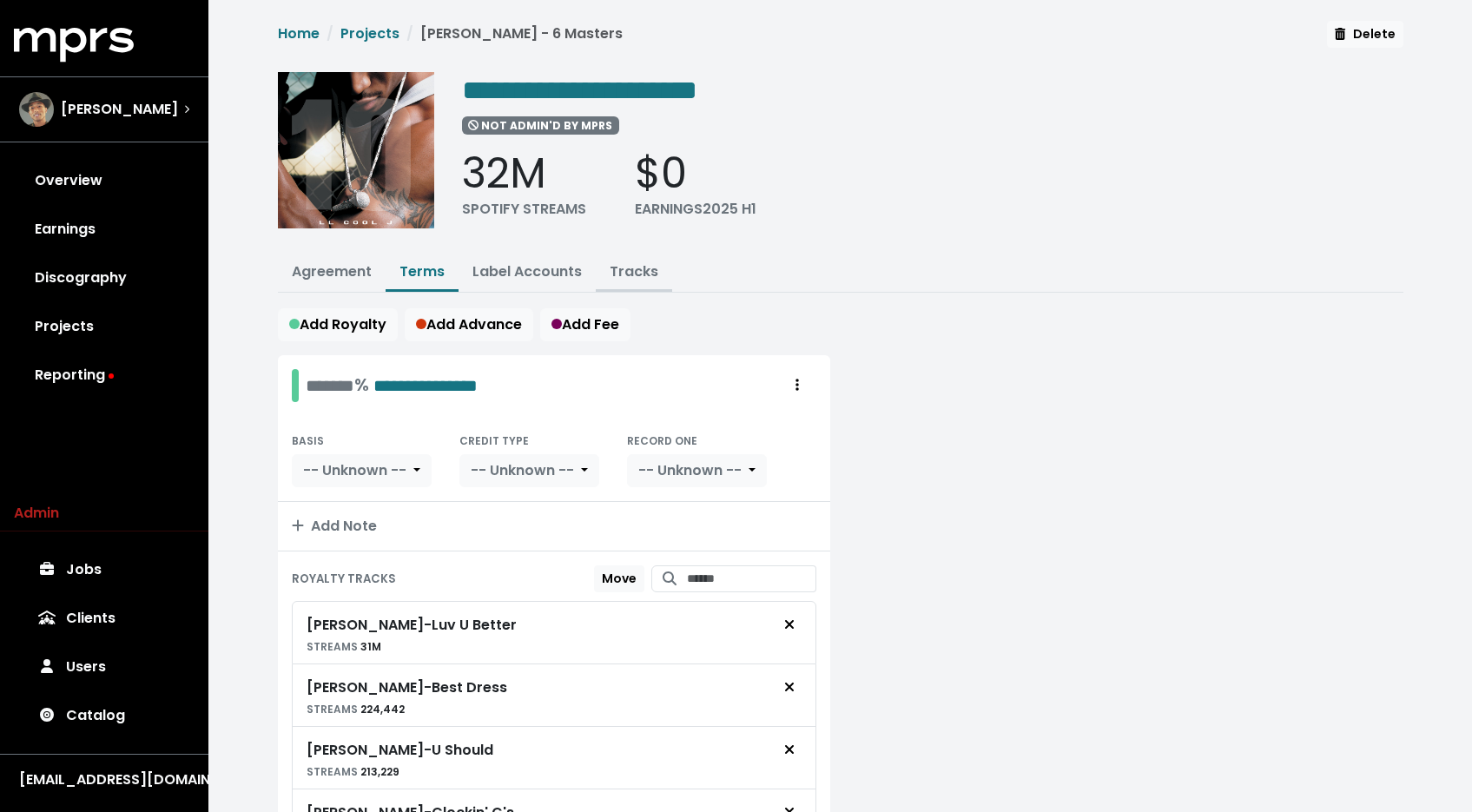
click at [636, 279] on button "Tracks" at bounding box center [634, 273] width 76 height 37
click at [644, 270] on link "Tracks" at bounding box center [634, 271] width 49 height 20
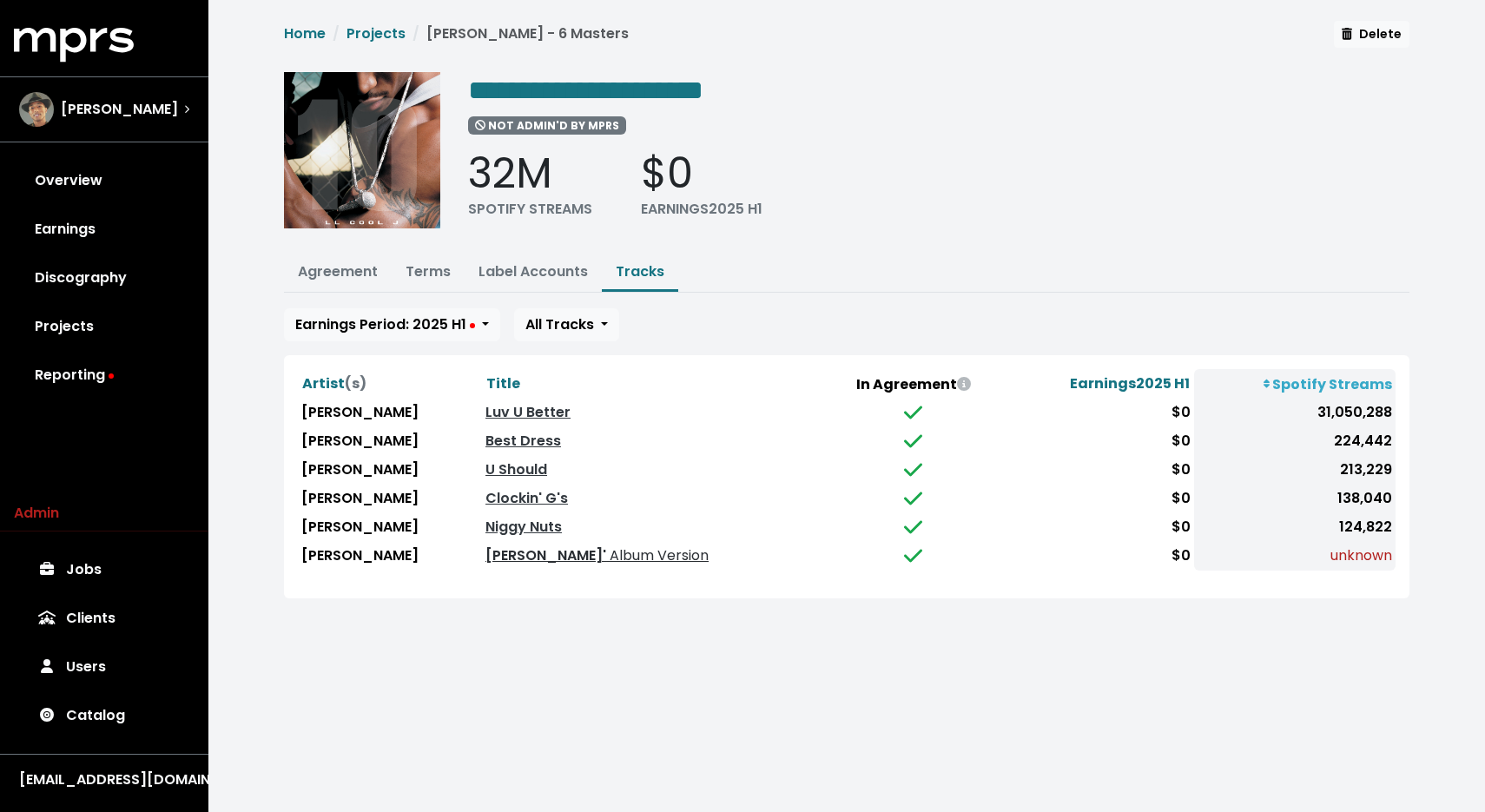
click at [486, 553] on link "Amazin' Album Version" at bounding box center [597, 556] width 223 height 20
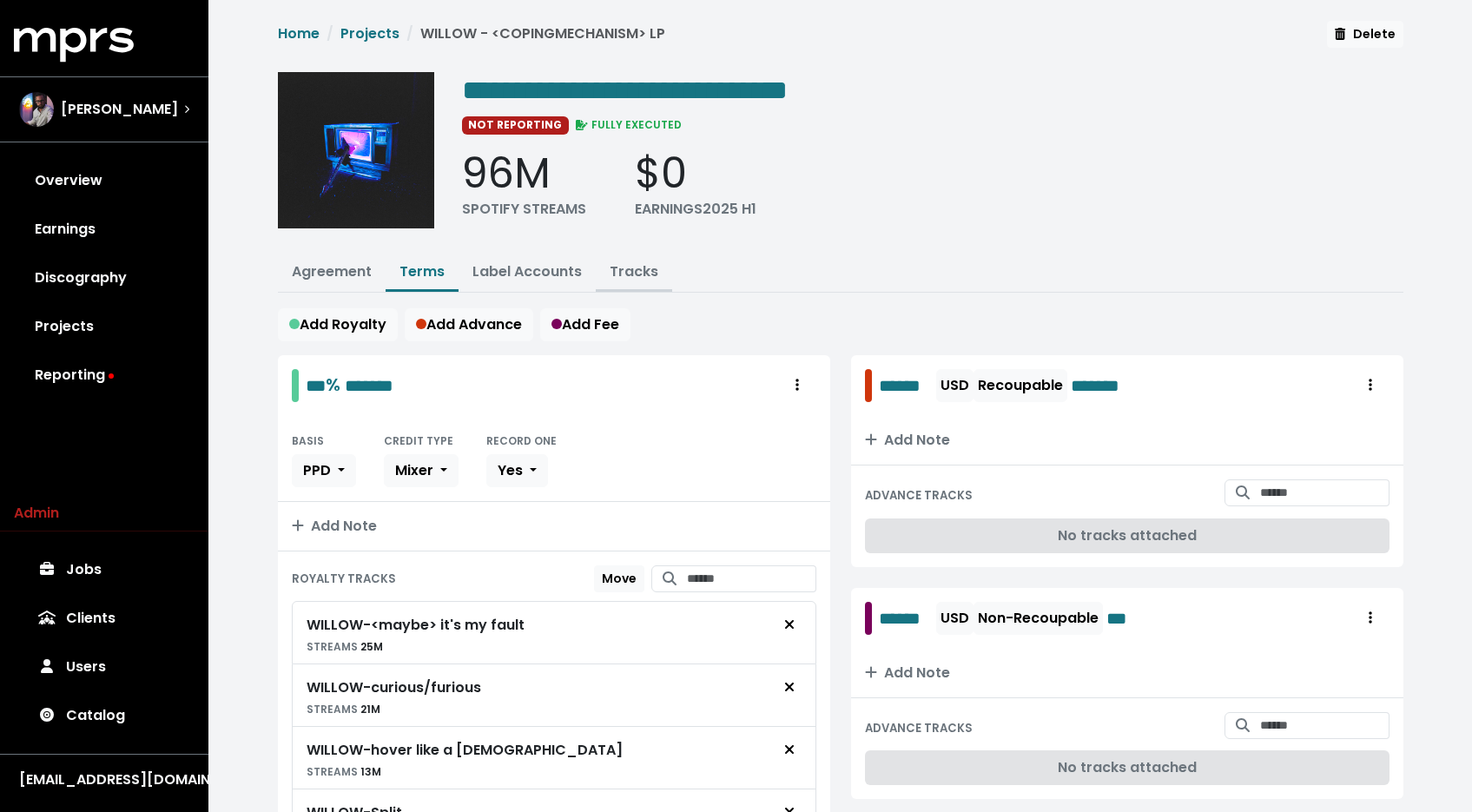
click at [634, 273] on link "Tracks" at bounding box center [634, 271] width 49 height 20
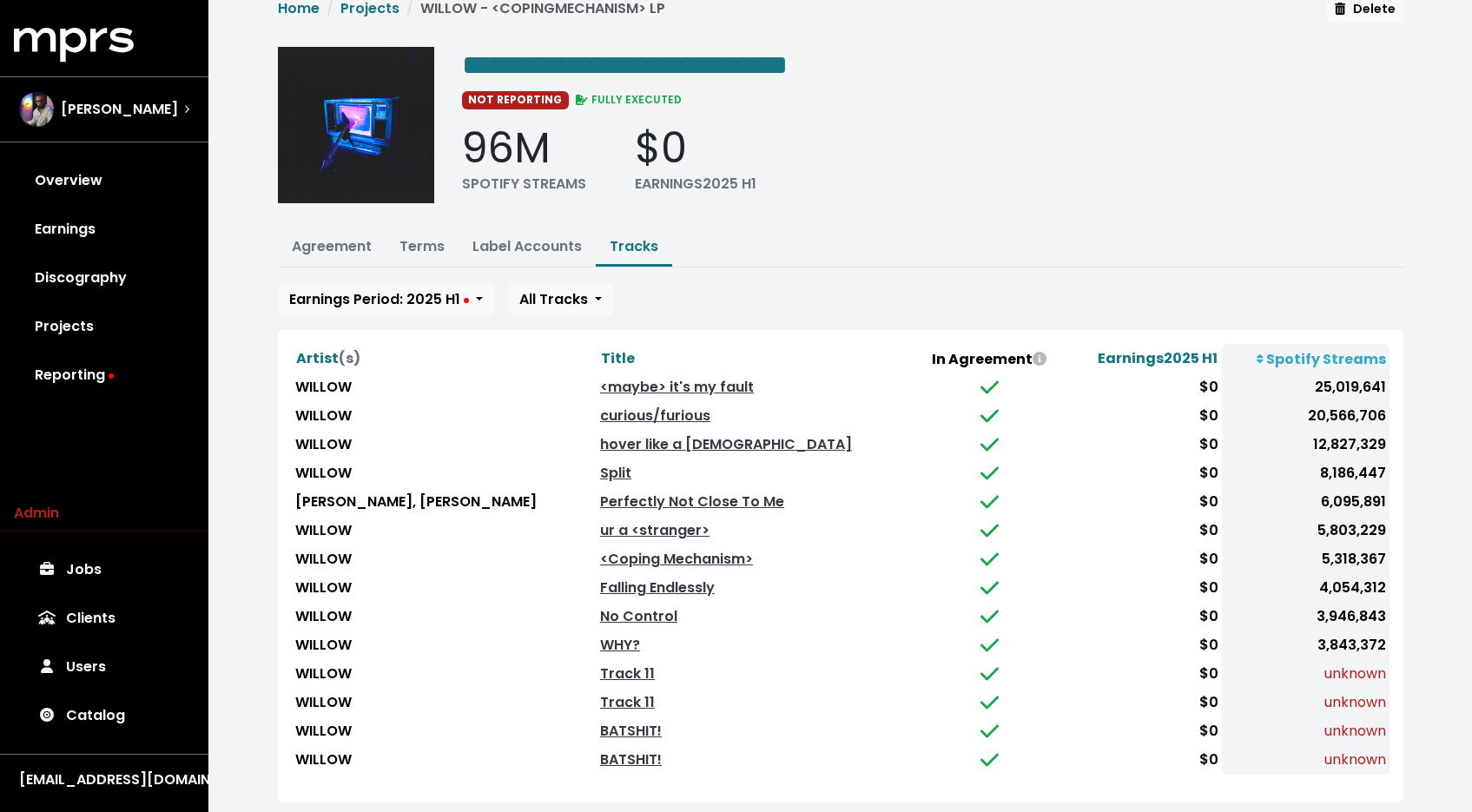
scroll to position [49, 0]
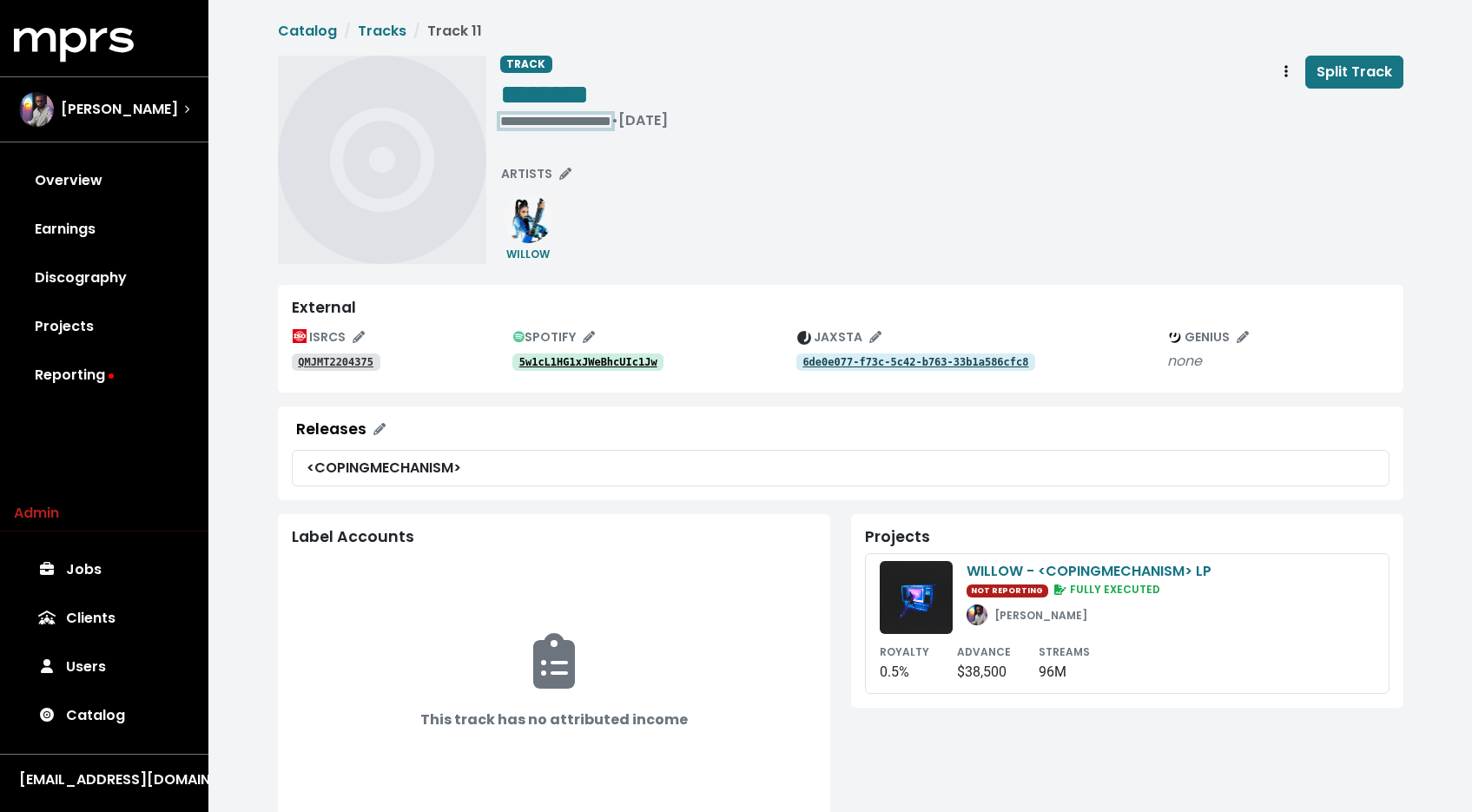
click at [508, 122] on div "**********" at bounding box center [584, 121] width 168 height 17
click at [533, 97] on span "********" at bounding box center [545, 94] width 89 height 28
paste span "Edit value"
click at [1282, 72] on span "Track actions" at bounding box center [1285, 72] width 15 height 21
click at [550, 93] on span "********" at bounding box center [545, 94] width 89 height 28
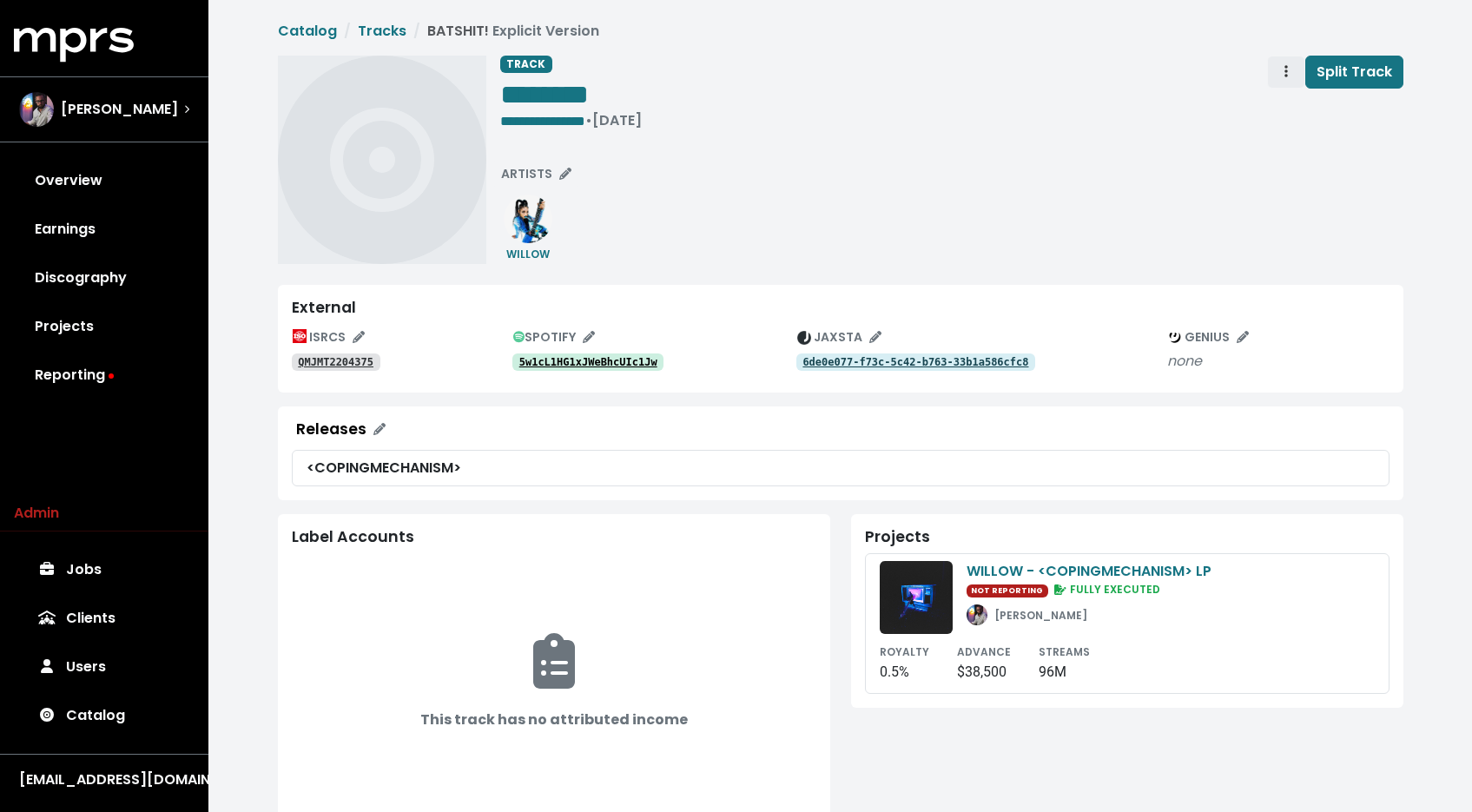
click at [1281, 73] on span "Track actions" at bounding box center [1285, 72] width 15 height 21
click at [1279, 107] on link "Merge" at bounding box center [1336, 110] width 137 height 28
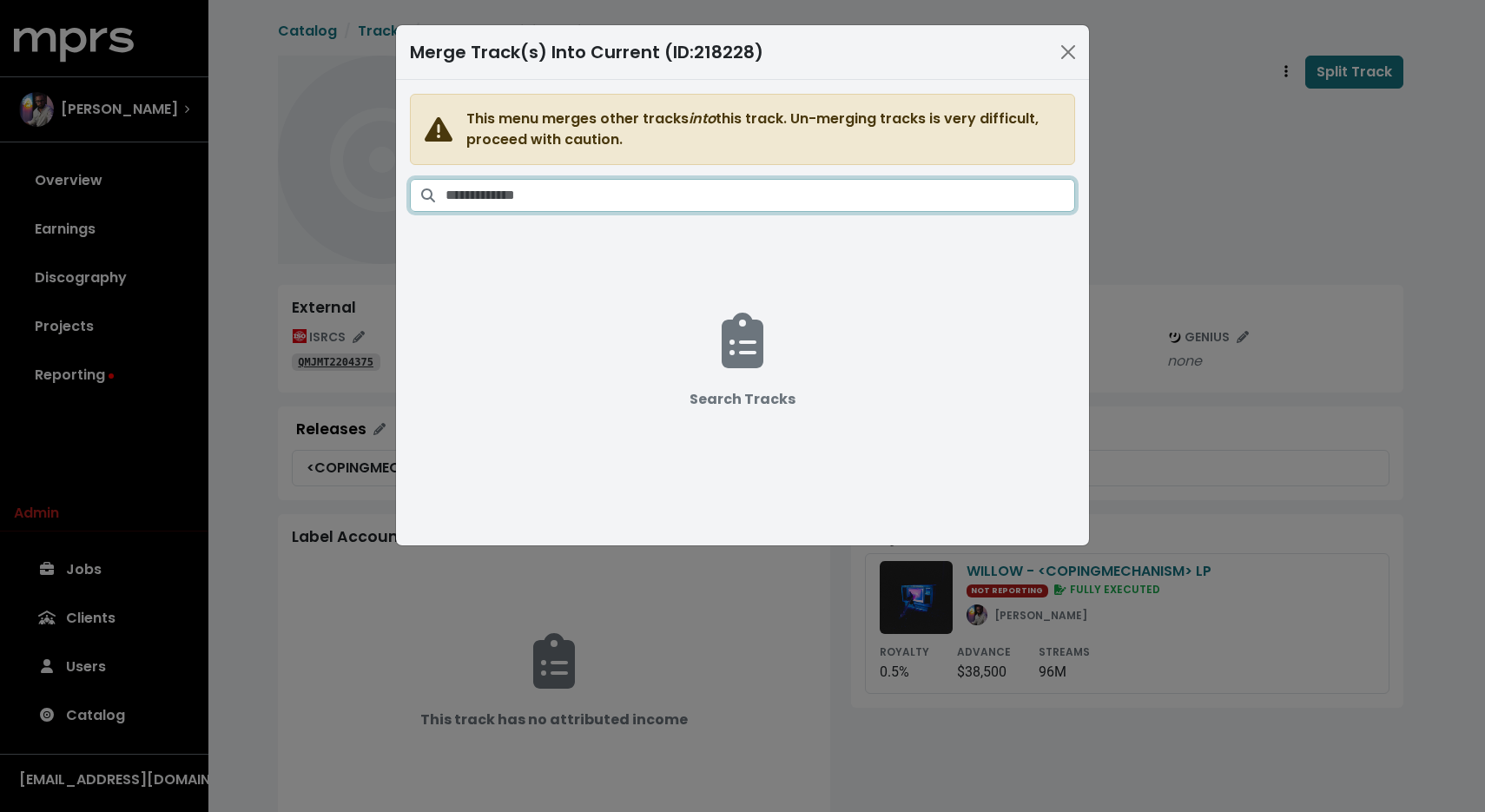
click at [740, 198] on input "Search tracks" at bounding box center [760, 195] width 630 height 33
paste input "********"
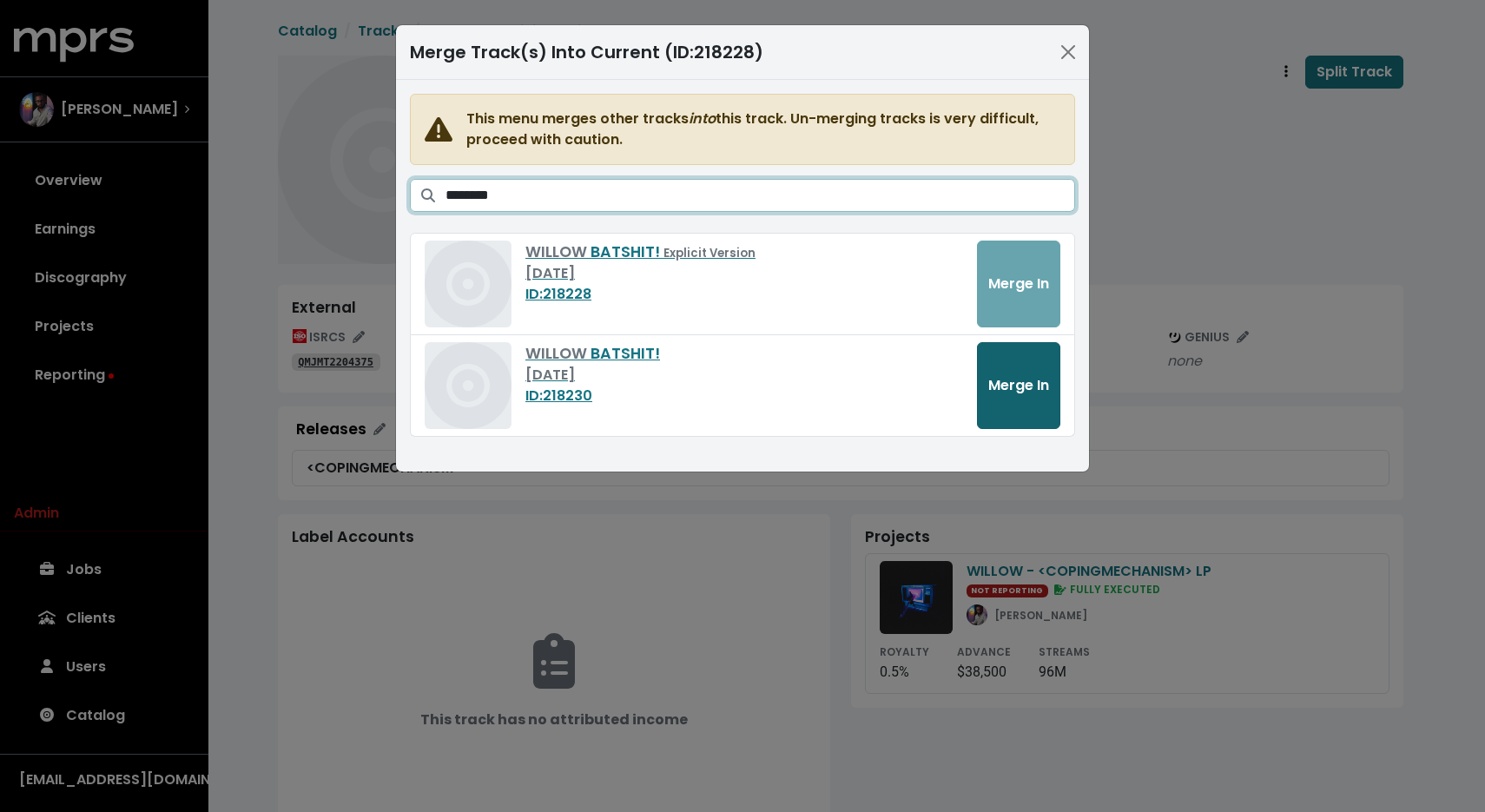
type input "********"
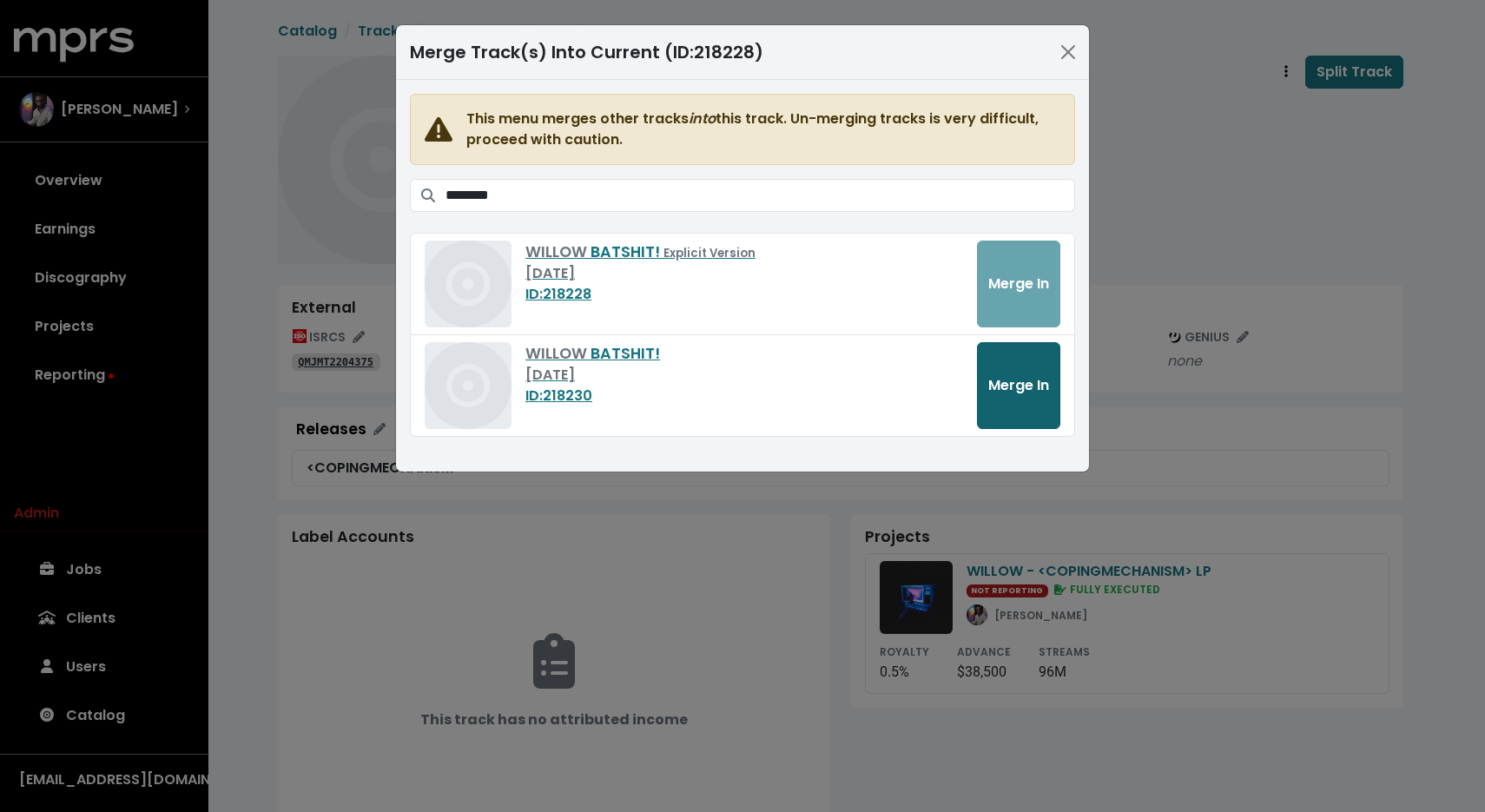
click at [991, 384] on span "Merge In" at bounding box center [1018, 385] width 61 height 20
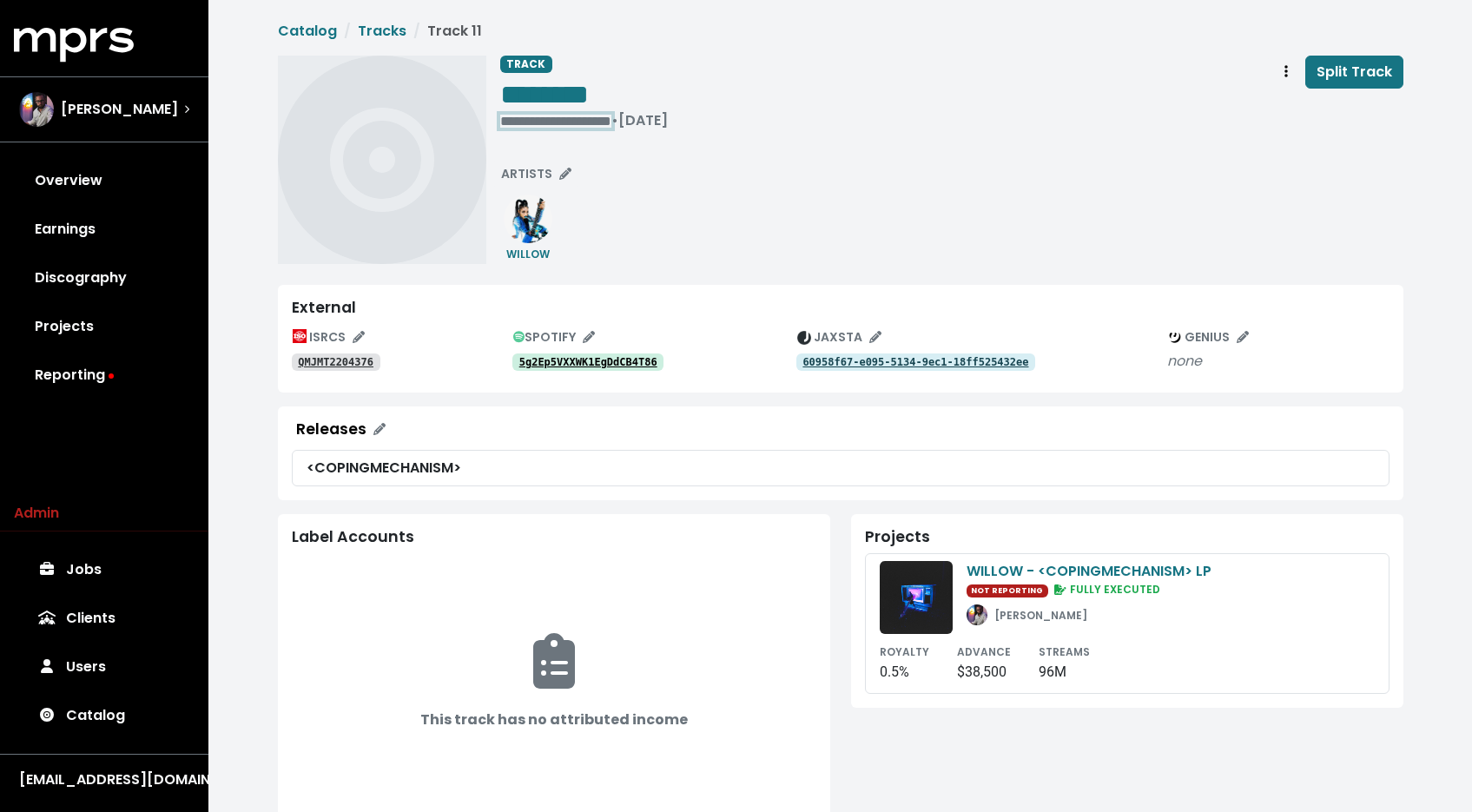
click at [505, 127] on div "**********" at bounding box center [584, 121] width 168 height 17
click at [554, 102] on span "********" at bounding box center [545, 94] width 89 height 28
paste span "Edit value"
drag, startPoint x: 572, startPoint y: 92, endPoint x: 610, endPoint y: 89, distance: 38.1
click at [589, 89] on span "********" at bounding box center [545, 94] width 89 height 28
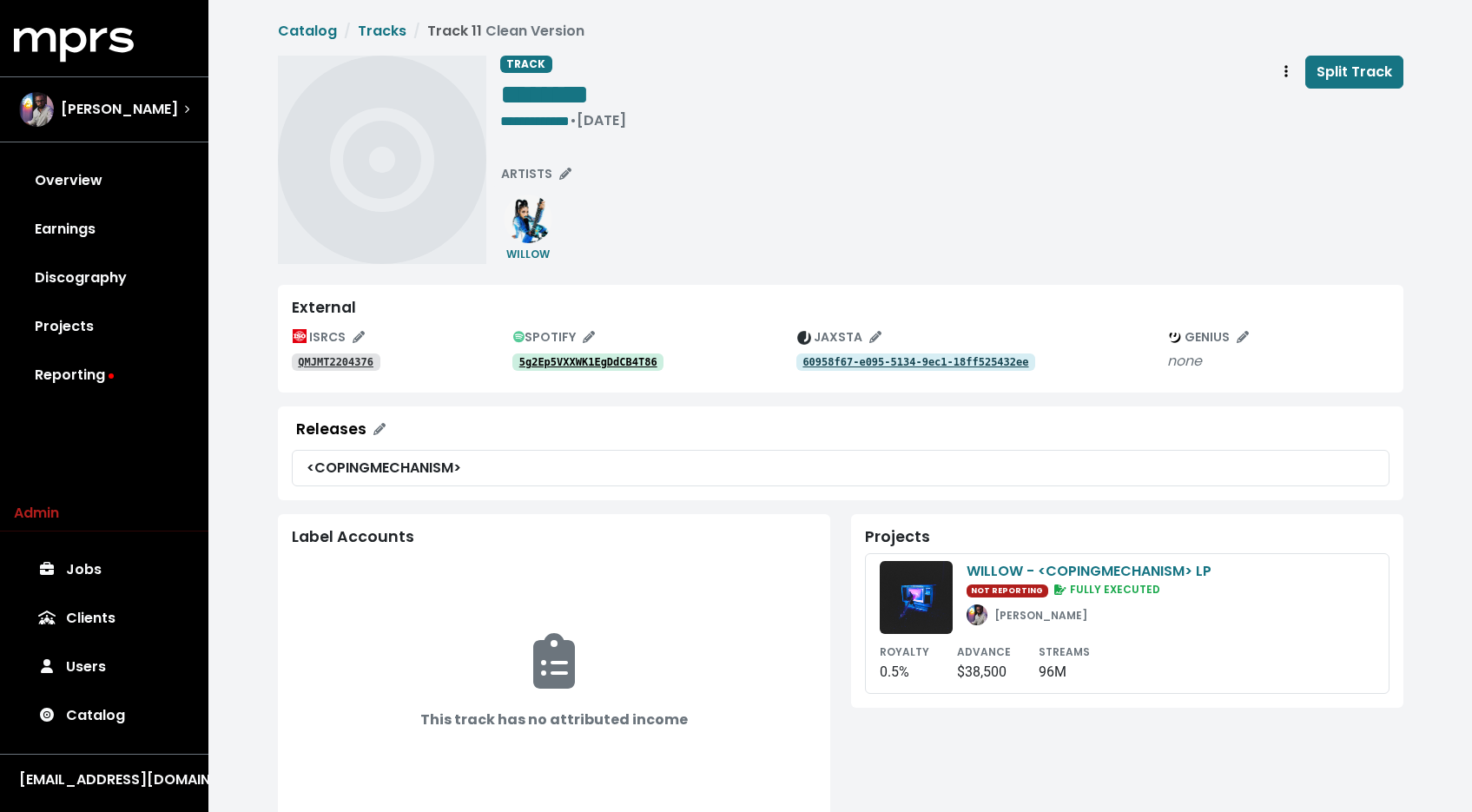
click at [802, 131] on div "**********" at bounding box center [952, 95] width 903 height 81
click at [1296, 66] on button "Track actions" at bounding box center [1286, 72] width 38 height 33
click at [1283, 107] on link "Merge" at bounding box center [1336, 110] width 137 height 28
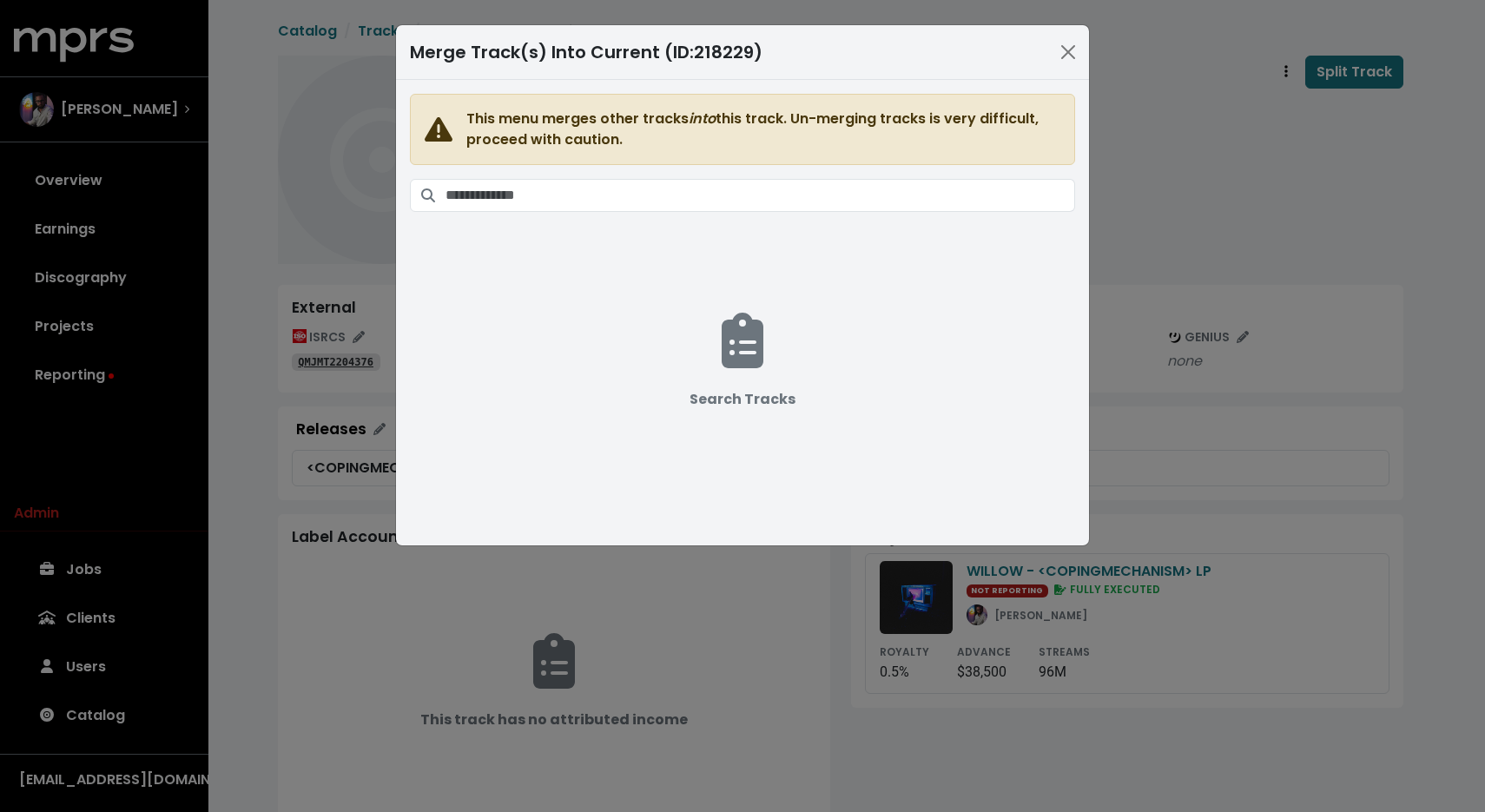
click at [839, 215] on span "This menu merges other tracks into this track. Un-merging tracks is very diffic…" at bounding box center [742, 302] width 665 height 417
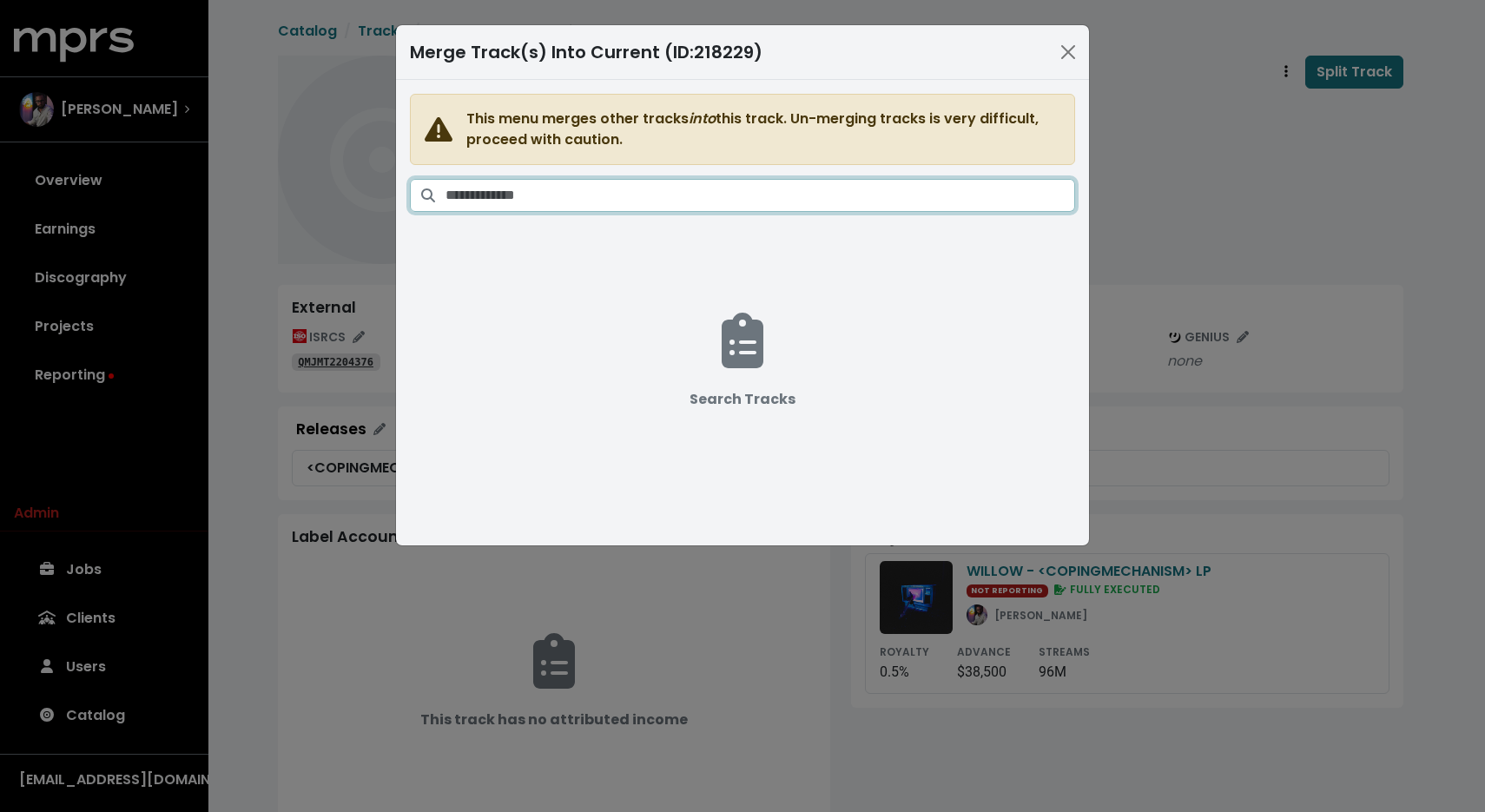
click at [839, 203] on input "Search tracks" at bounding box center [760, 195] width 630 height 33
paste input "**********"
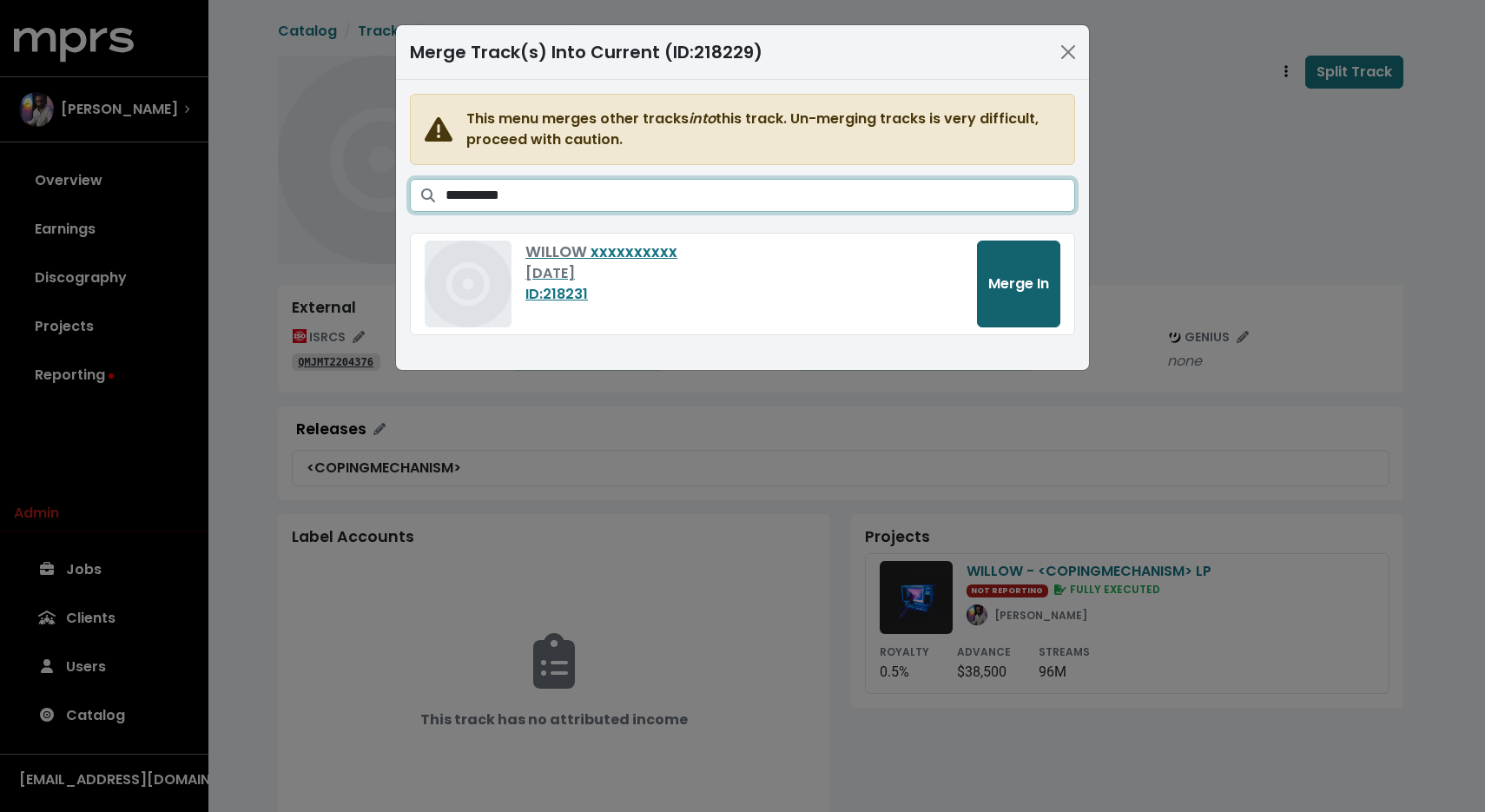
type input "**********"
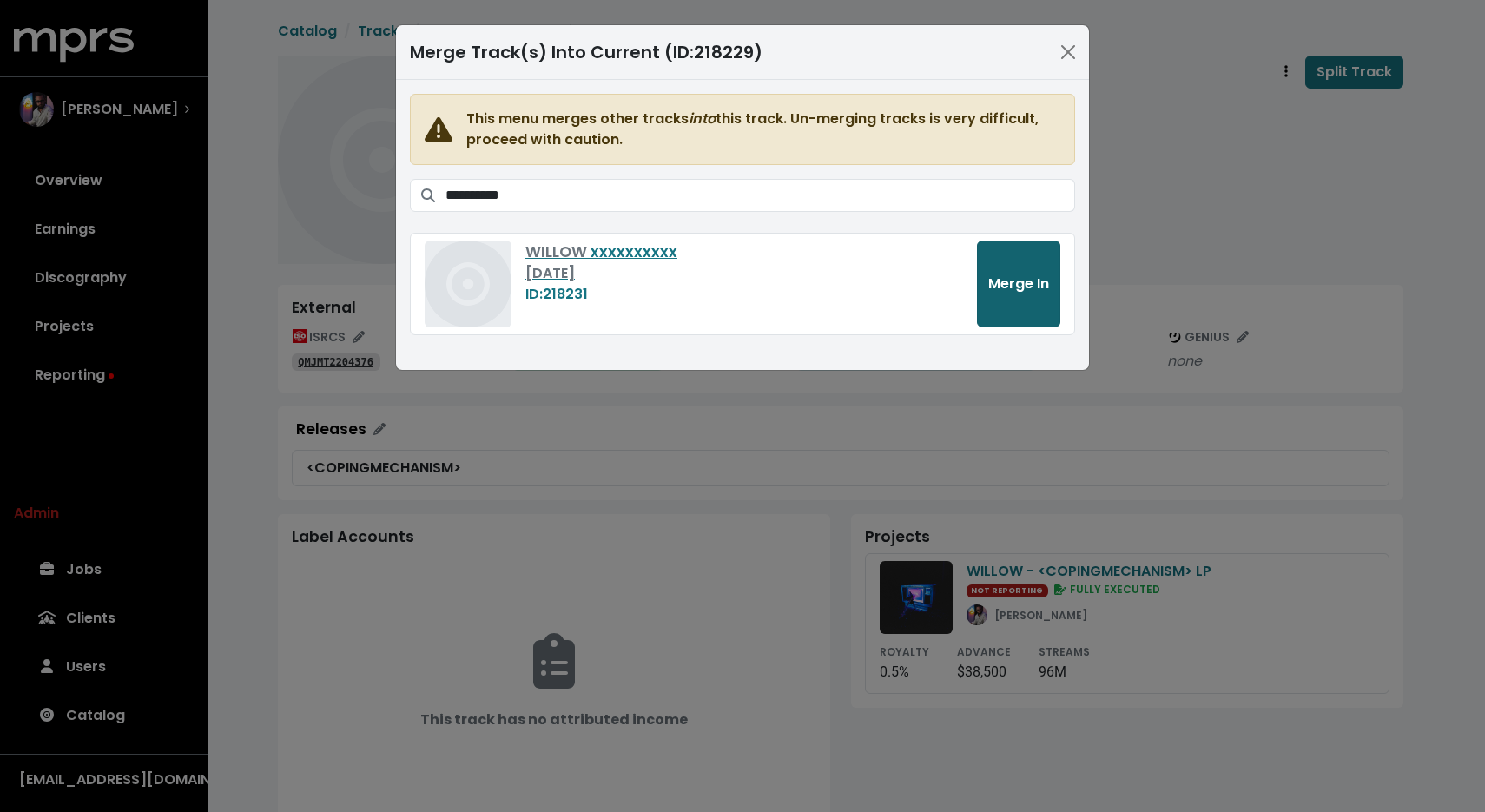
click at [997, 258] on button "Merge In" at bounding box center [1019, 284] width 83 height 87
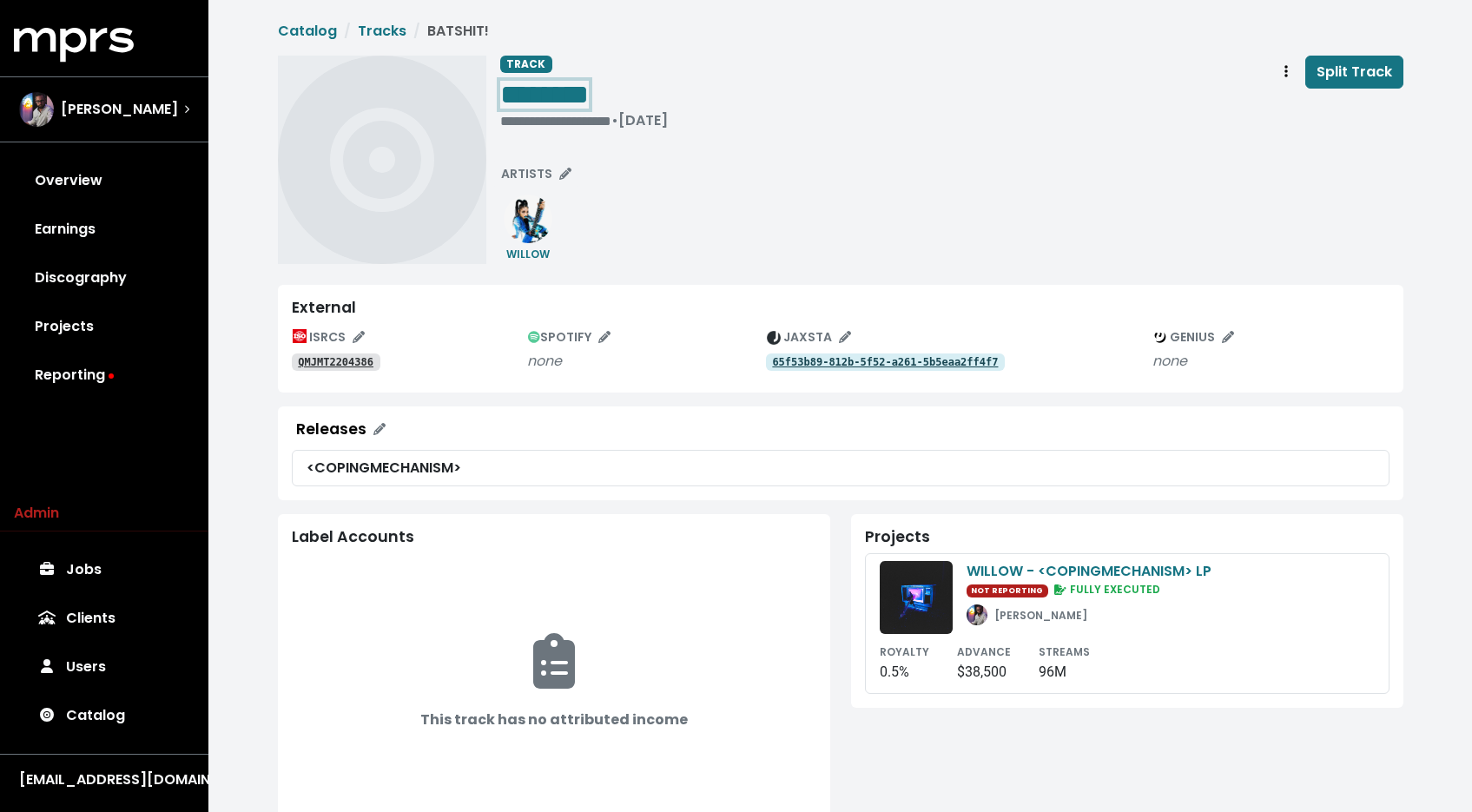
click at [557, 93] on span "********" at bounding box center [545, 94] width 89 height 28
click at [343, 357] on tt "QMJMT2204386" at bounding box center [335, 362] width 75 height 12
click at [579, 101] on span "********" at bounding box center [545, 94] width 89 height 28
click at [586, 99] on span "********" at bounding box center [545, 94] width 89 height 28
click at [589, 81] on span "********" at bounding box center [545, 94] width 89 height 28
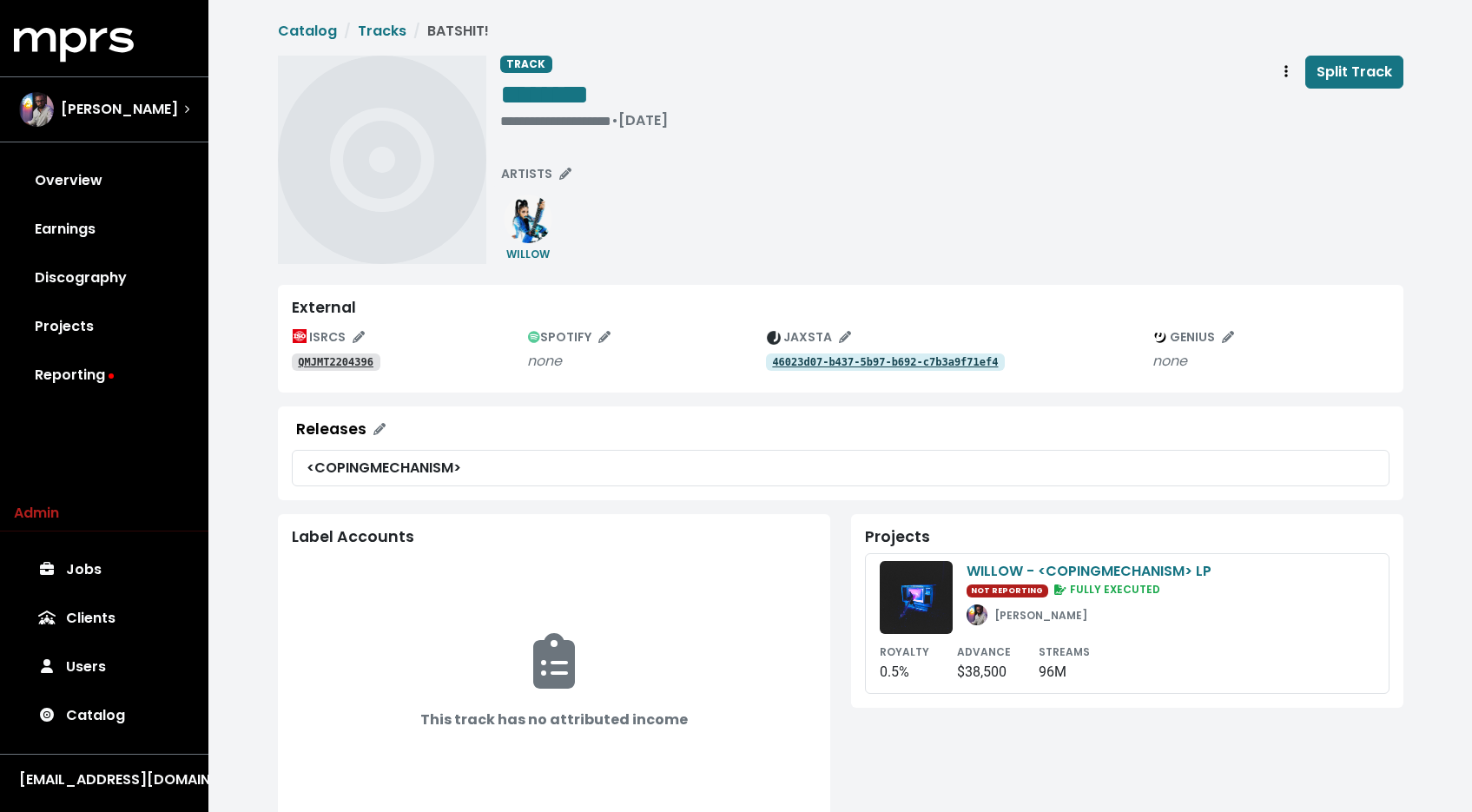
click at [311, 367] on tt "QMJMT2204396" at bounding box center [335, 362] width 75 height 12
click at [589, 98] on span "********" at bounding box center [545, 94] width 89 height 28
click at [573, 95] on span "*********" at bounding box center [550, 94] width 100 height 28
click at [573, 95] on span "**********" at bounding box center [556, 94] width 111 height 28
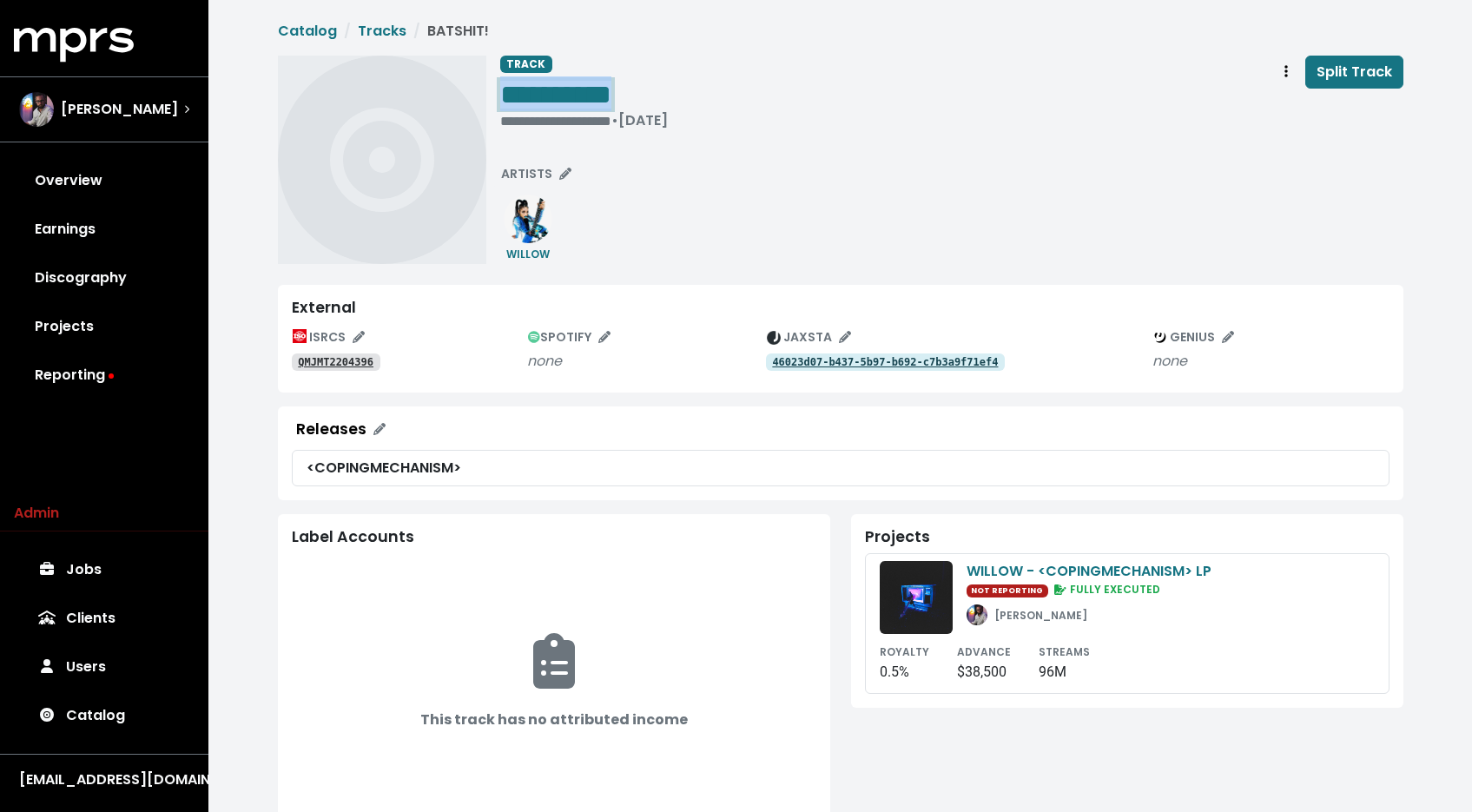
copy span "**********"
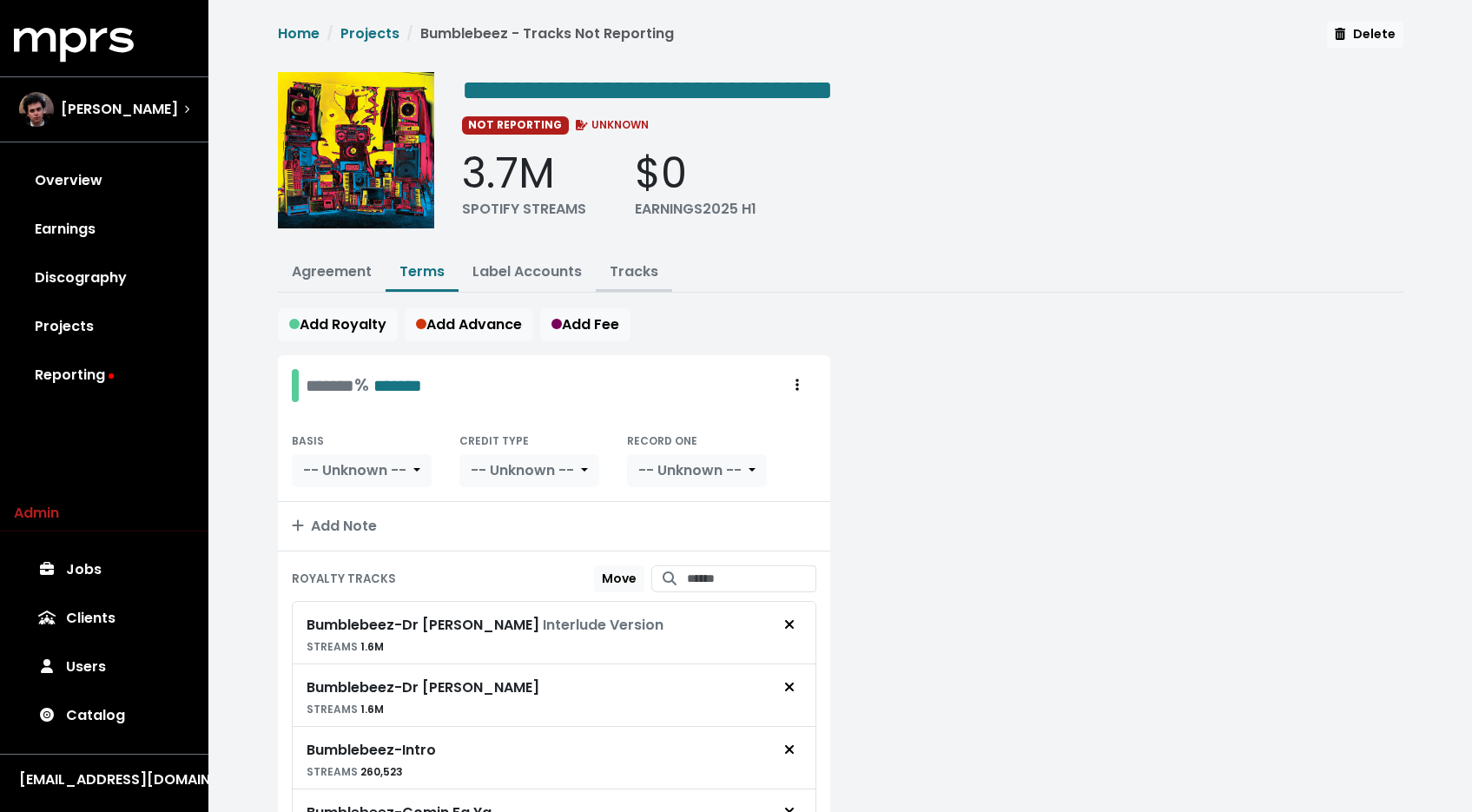
click at [641, 274] on link "Tracks" at bounding box center [634, 271] width 49 height 20
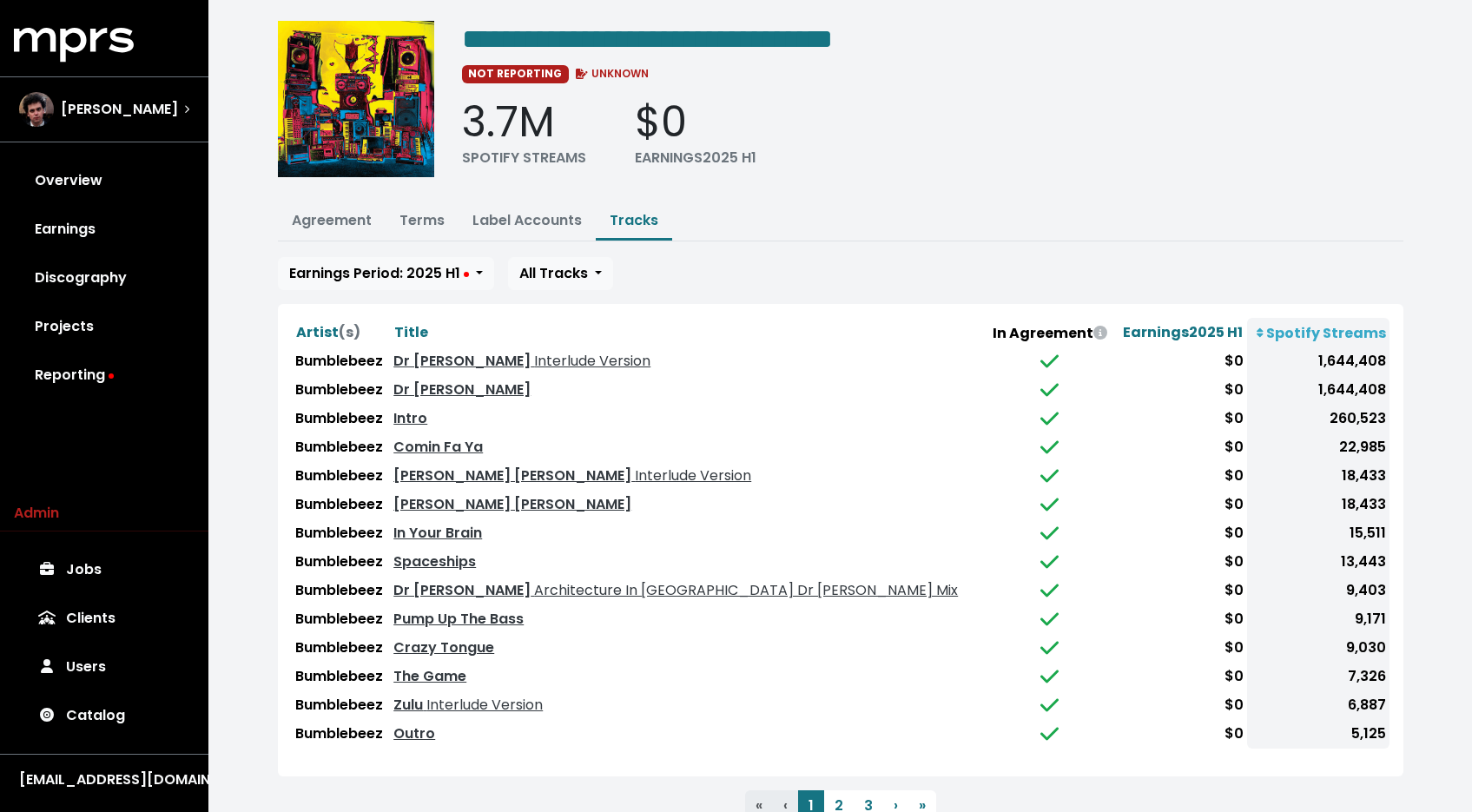
scroll to position [111, 0]
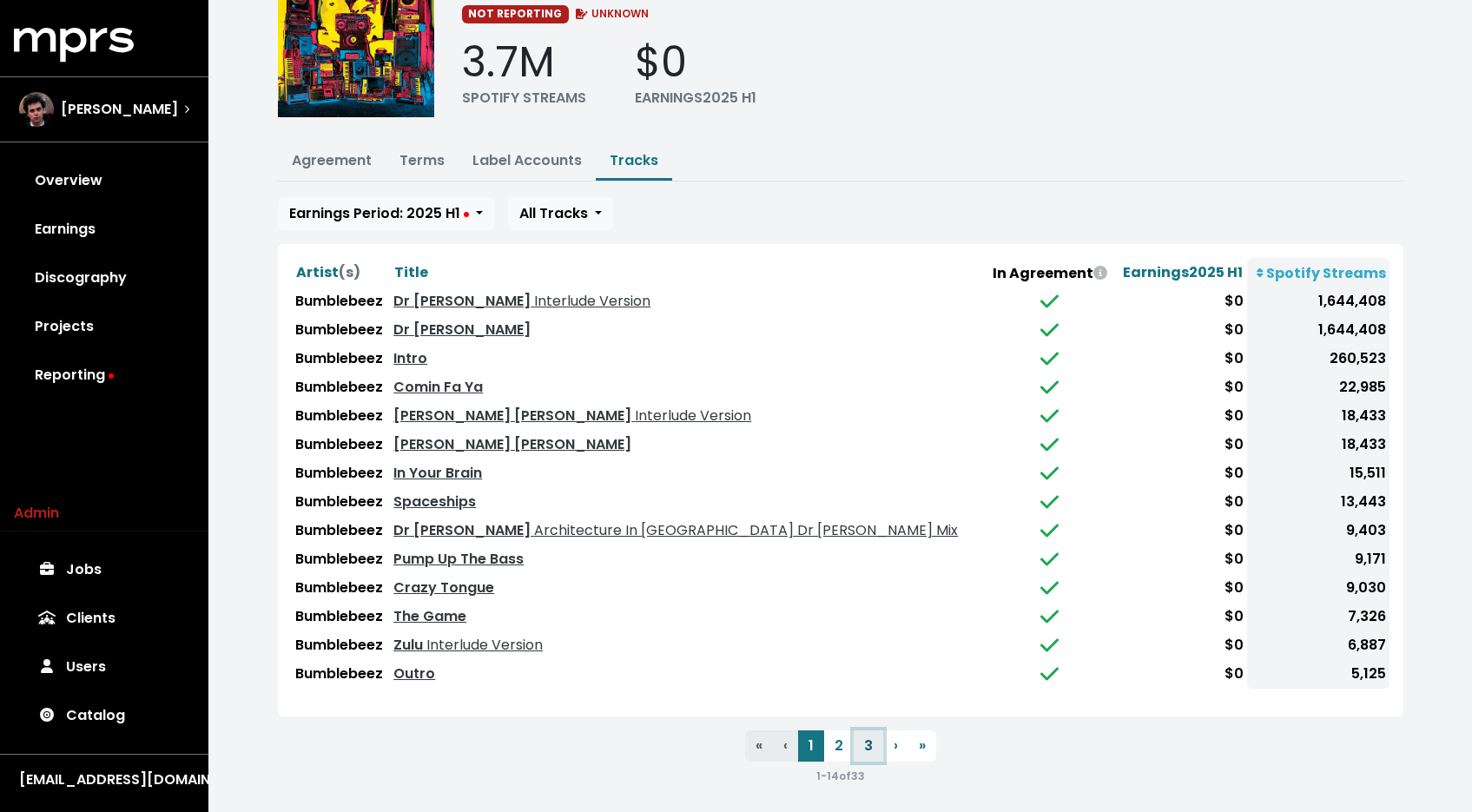
click at [861, 735] on button "3" at bounding box center [868, 746] width 30 height 31
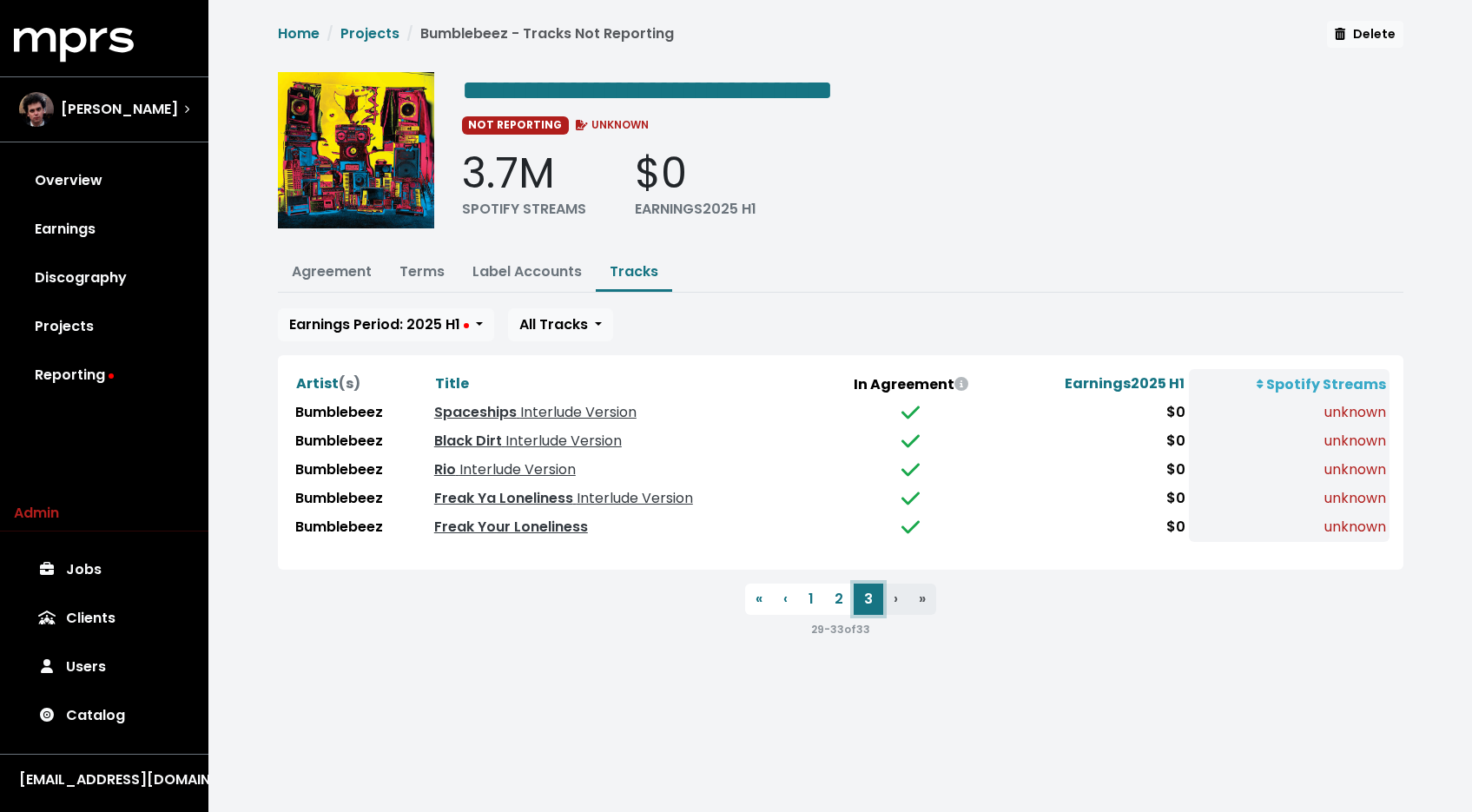
scroll to position [0, 0]
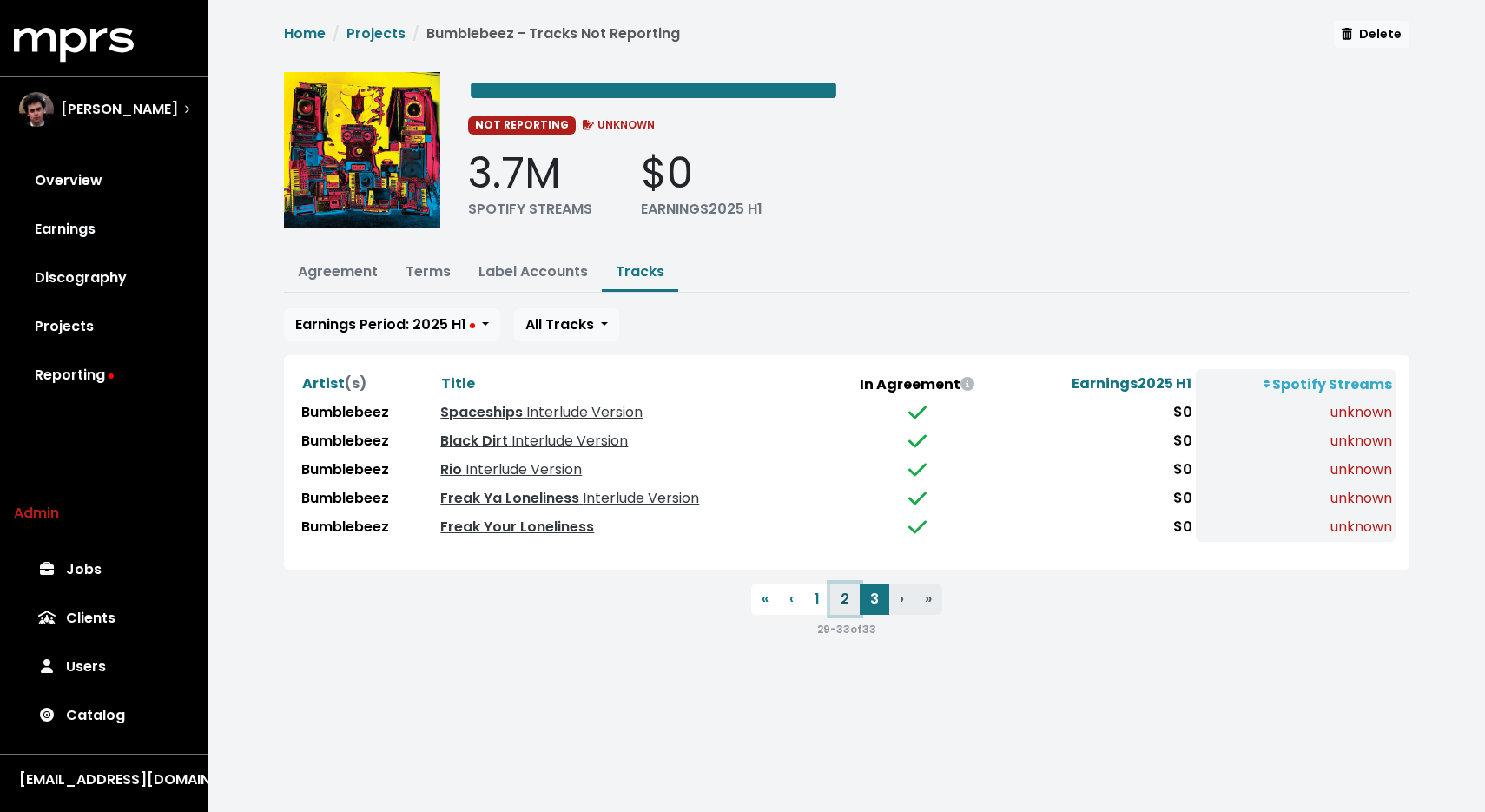
click at [849, 600] on button "2" at bounding box center [845, 599] width 30 height 31
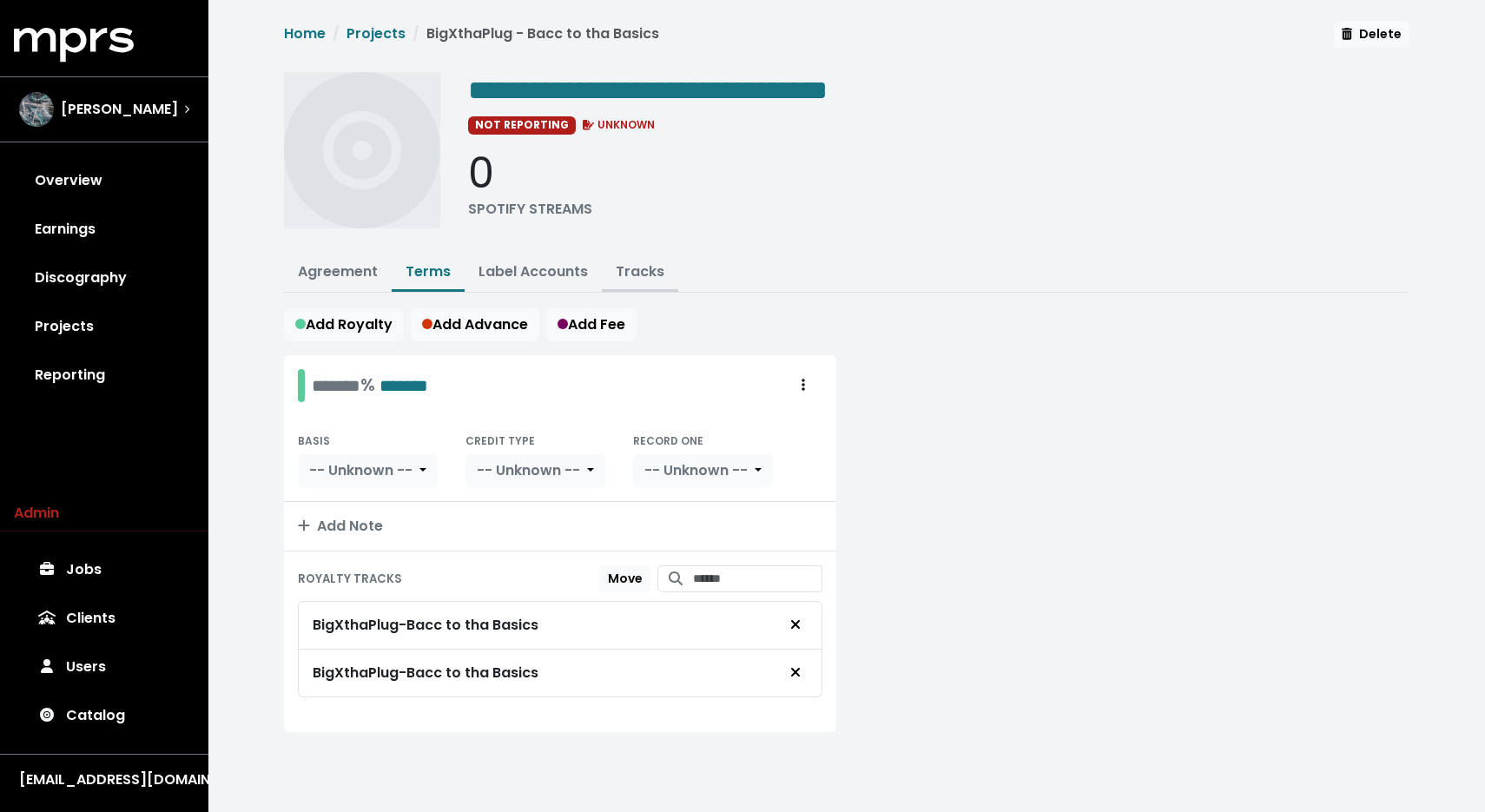
click at [645, 274] on link "Tracks" at bounding box center [640, 271] width 49 height 20
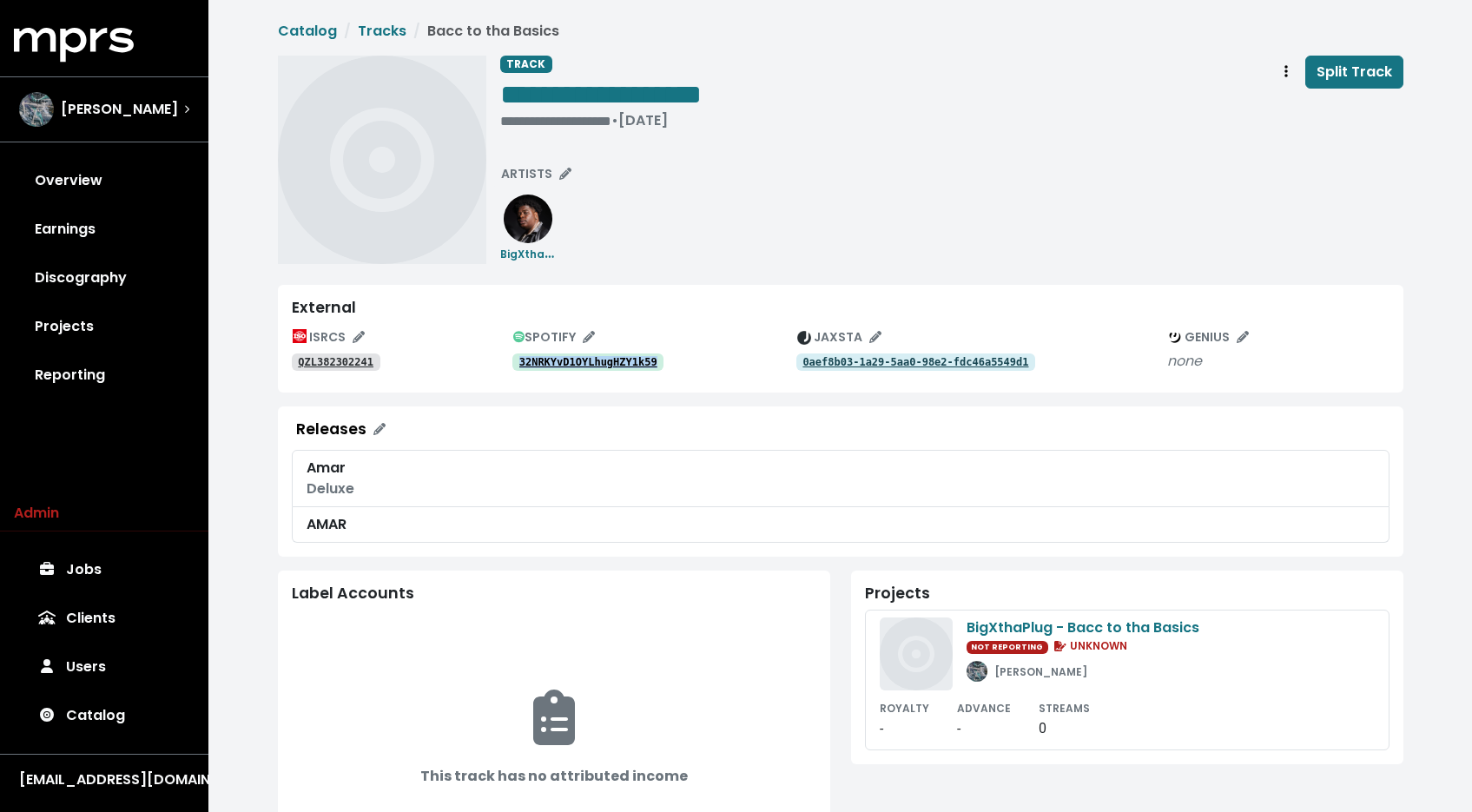
click at [359, 361] on tt "QZL382302241" at bounding box center [335, 362] width 75 height 12
click at [529, 122] on div "• Feb 10th, 2023" at bounding box center [601, 121] width 201 height 17
click at [310, 365] on tt "QZL382302270" at bounding box center [335, 362] width 75 height 12
click at [543, 133] on div "**********" at bounding box center [601, 95] width 201 height 81
click at [545, 121] on div "**********" at bounding box center [601, 121] width 201 height 17
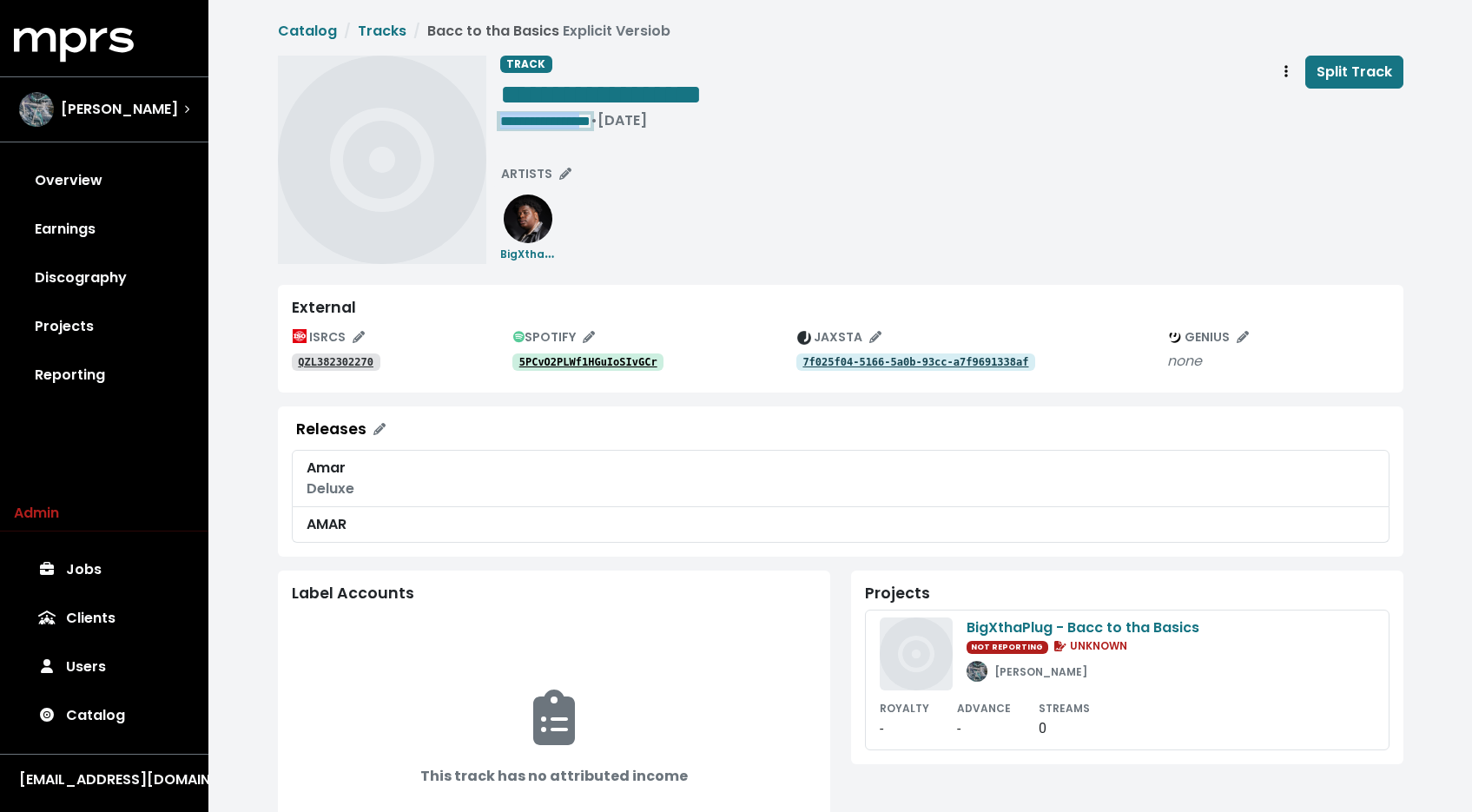
click at [590, 114] on span "**********" at bounding box center [546, 121] width 91 height 13
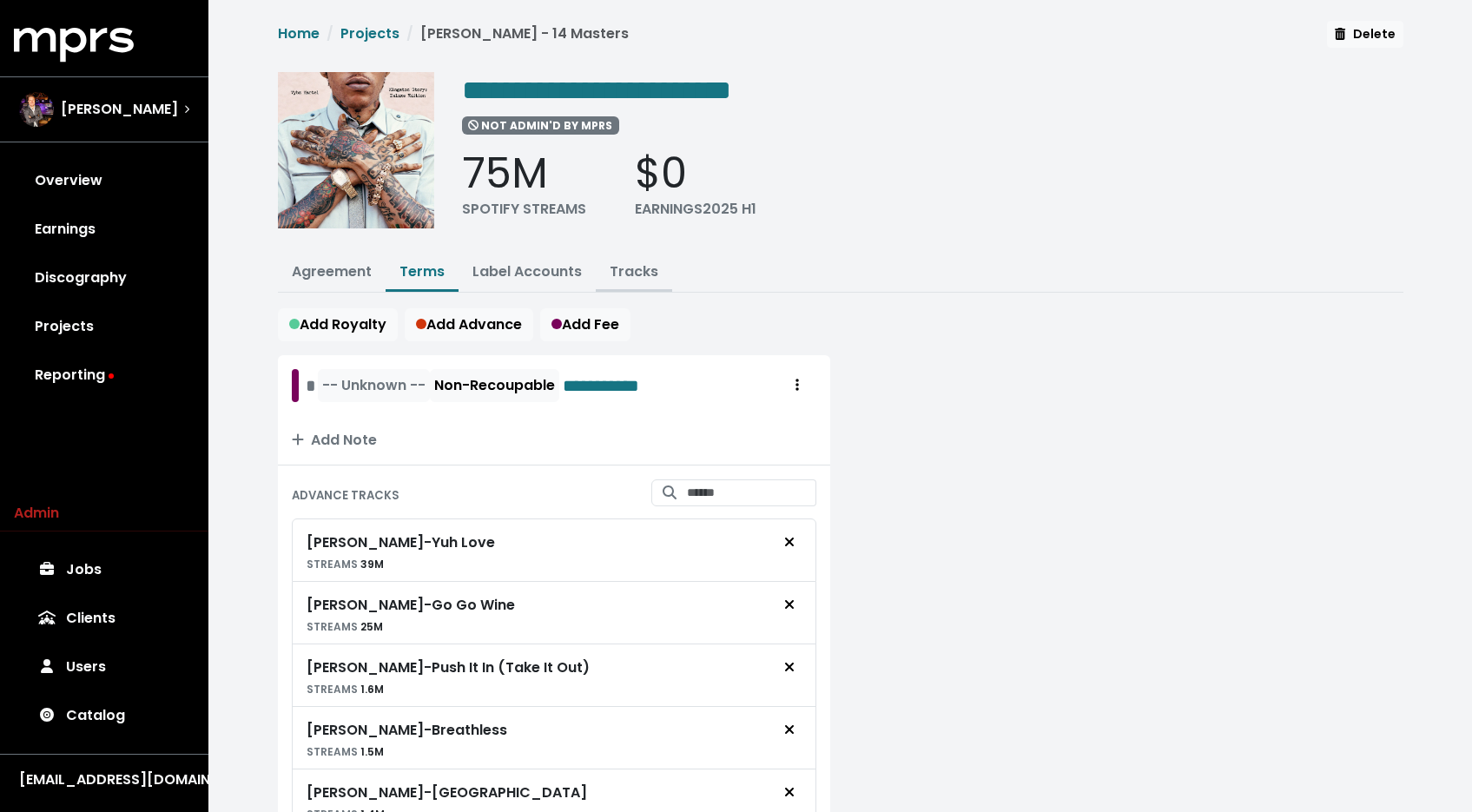
click at [635, 256] on button "Tracks" at bounding box center [634, 273] width 76 height 37
click at [632, 261] on link "Tracks" at bounding box center [634, 271] width 49 height 20
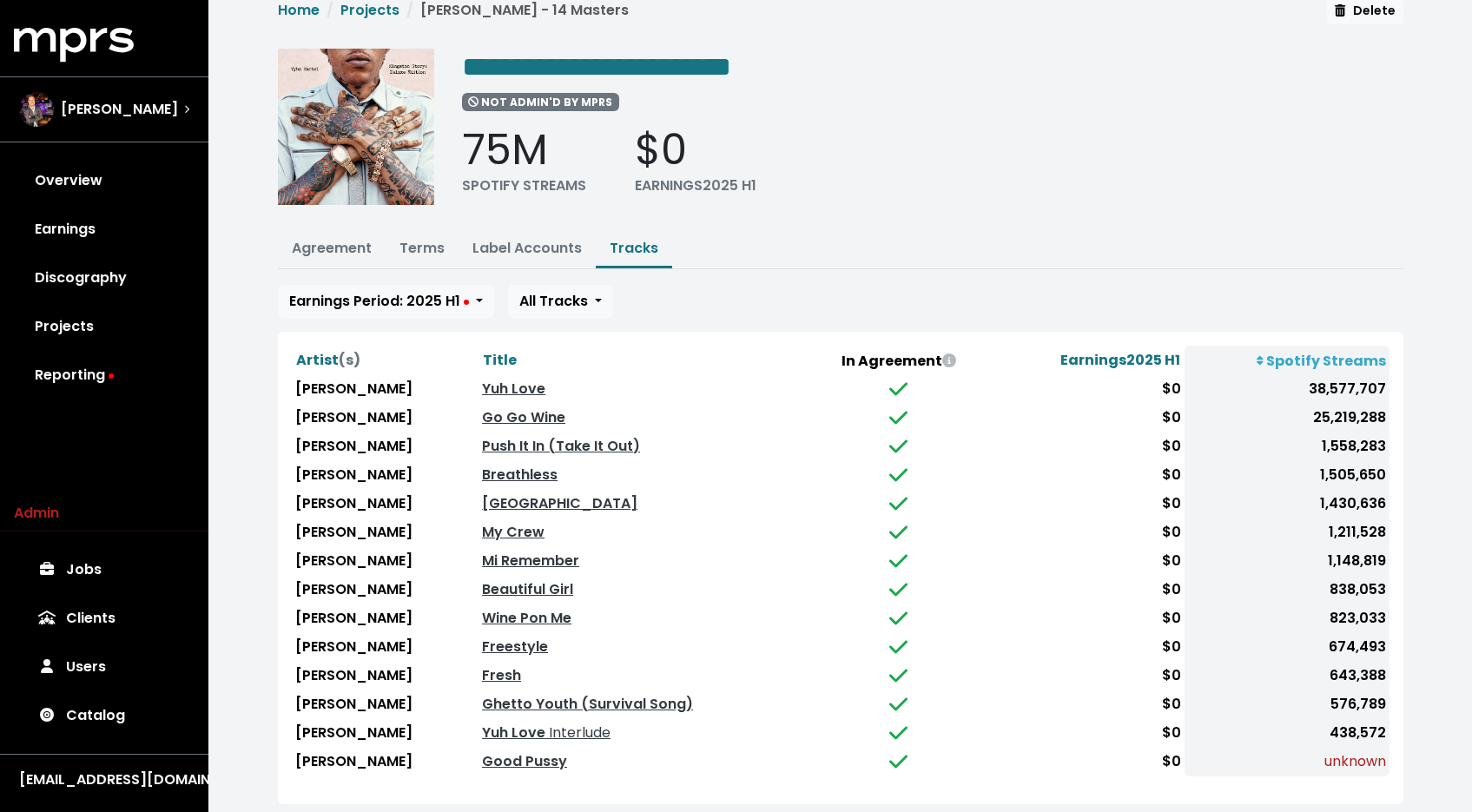
scroll to position [49, 0]
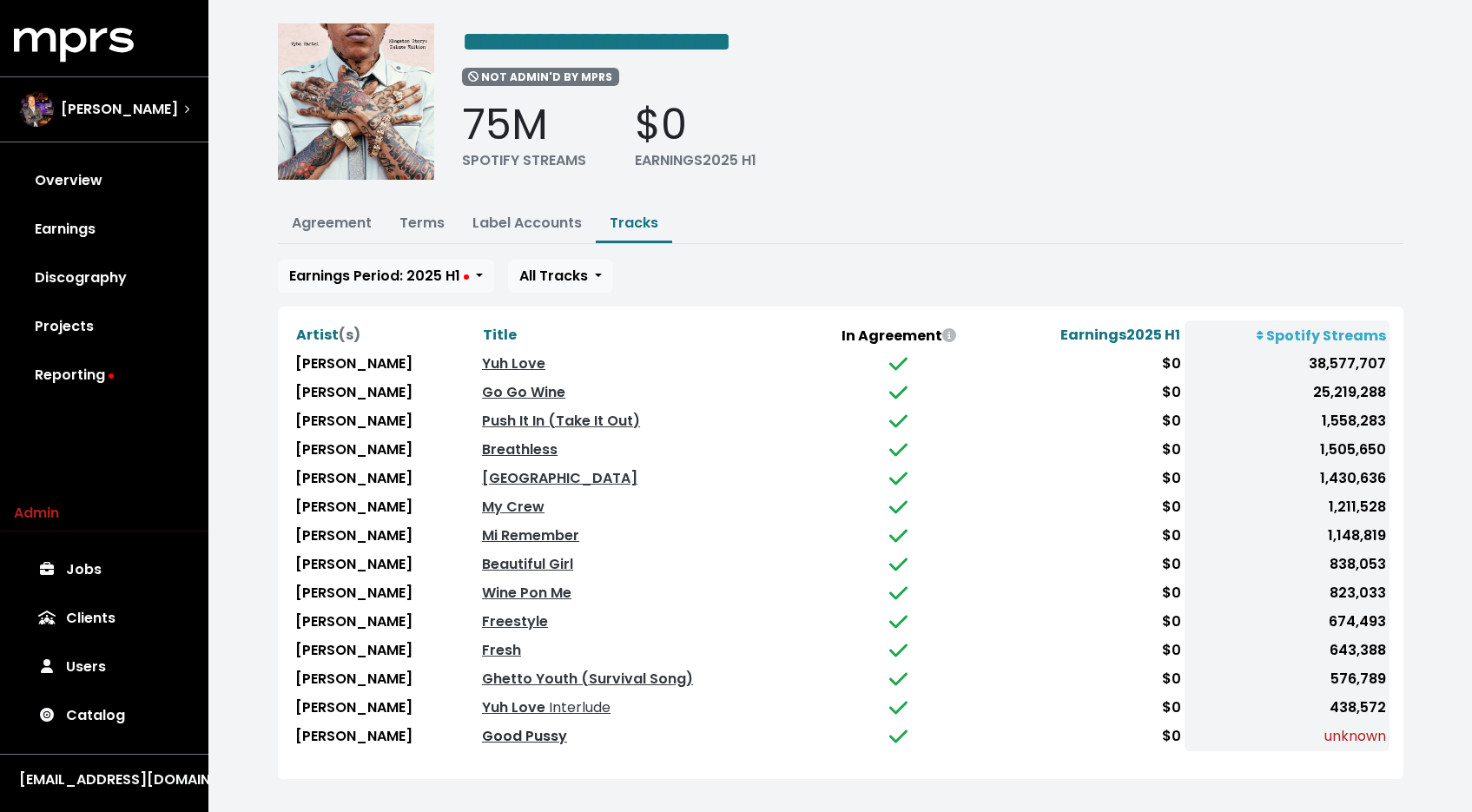
click at [508, 727] on link "Good Pussy" at bounding box center [525, 736] width 85 height 20
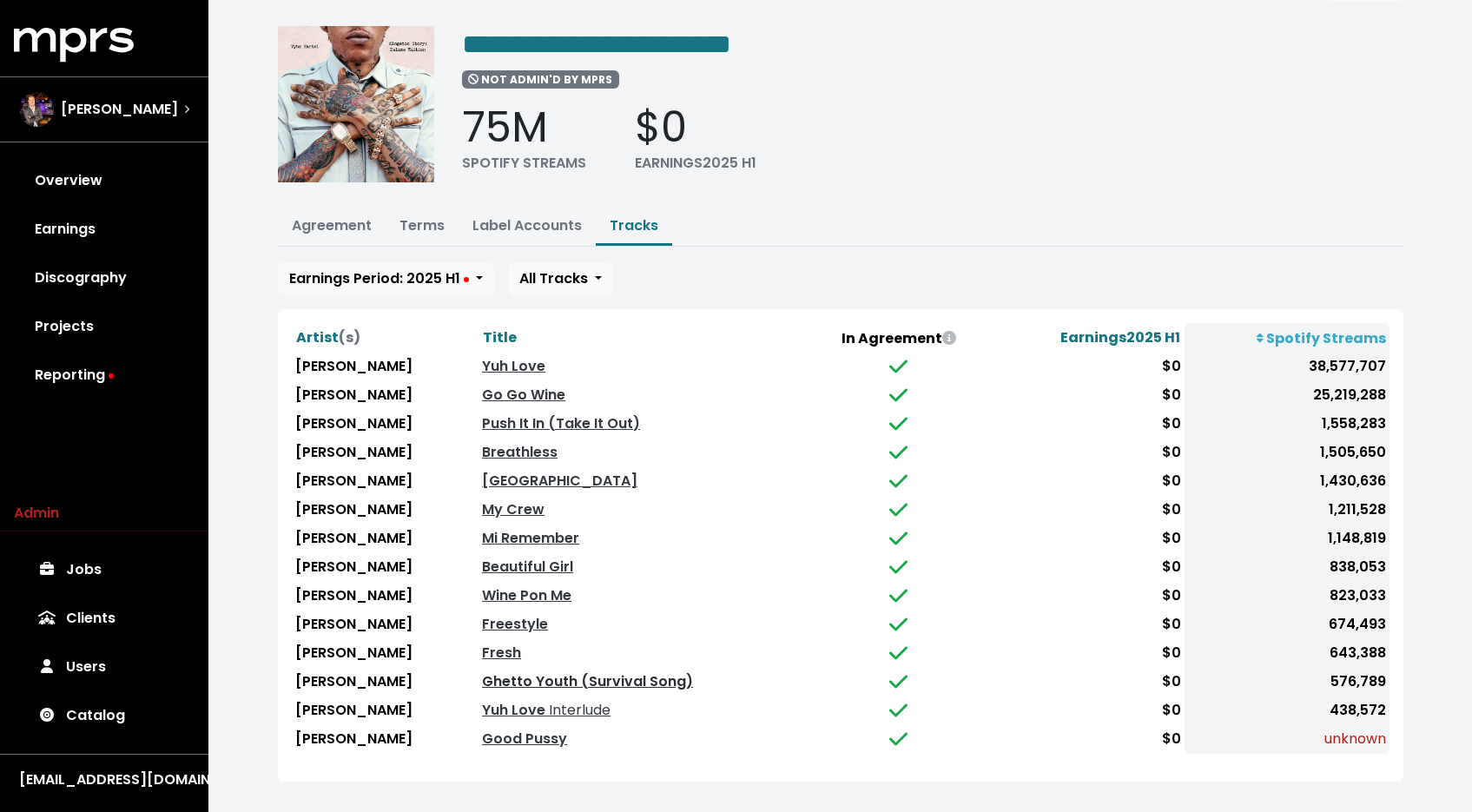
scroll to position [49, 0]
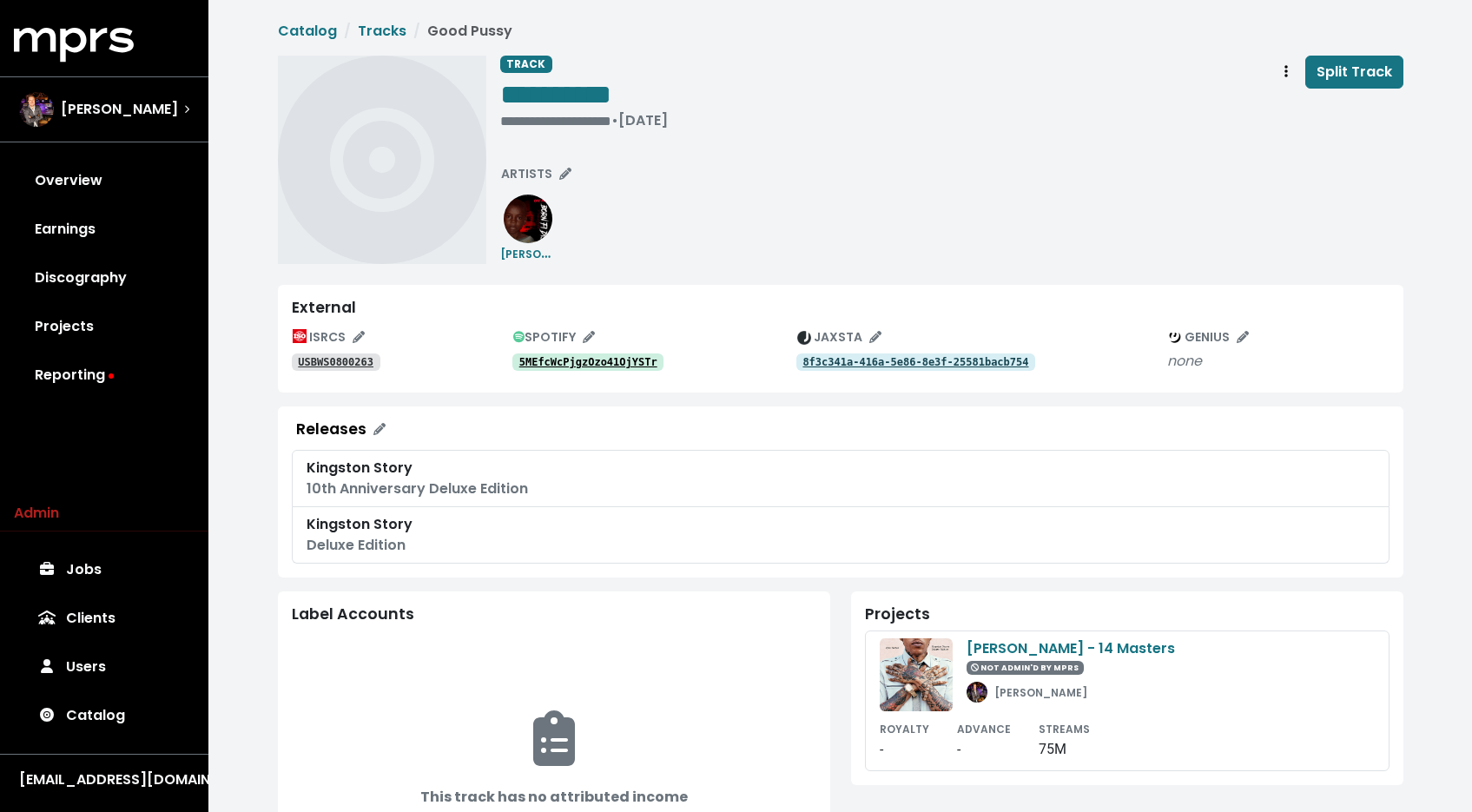
click at [946, 358] on tt "8f3c341a-416a-5e86-8e3f-25581bacb754" at bounding box center [915, 362] width 226 height 12
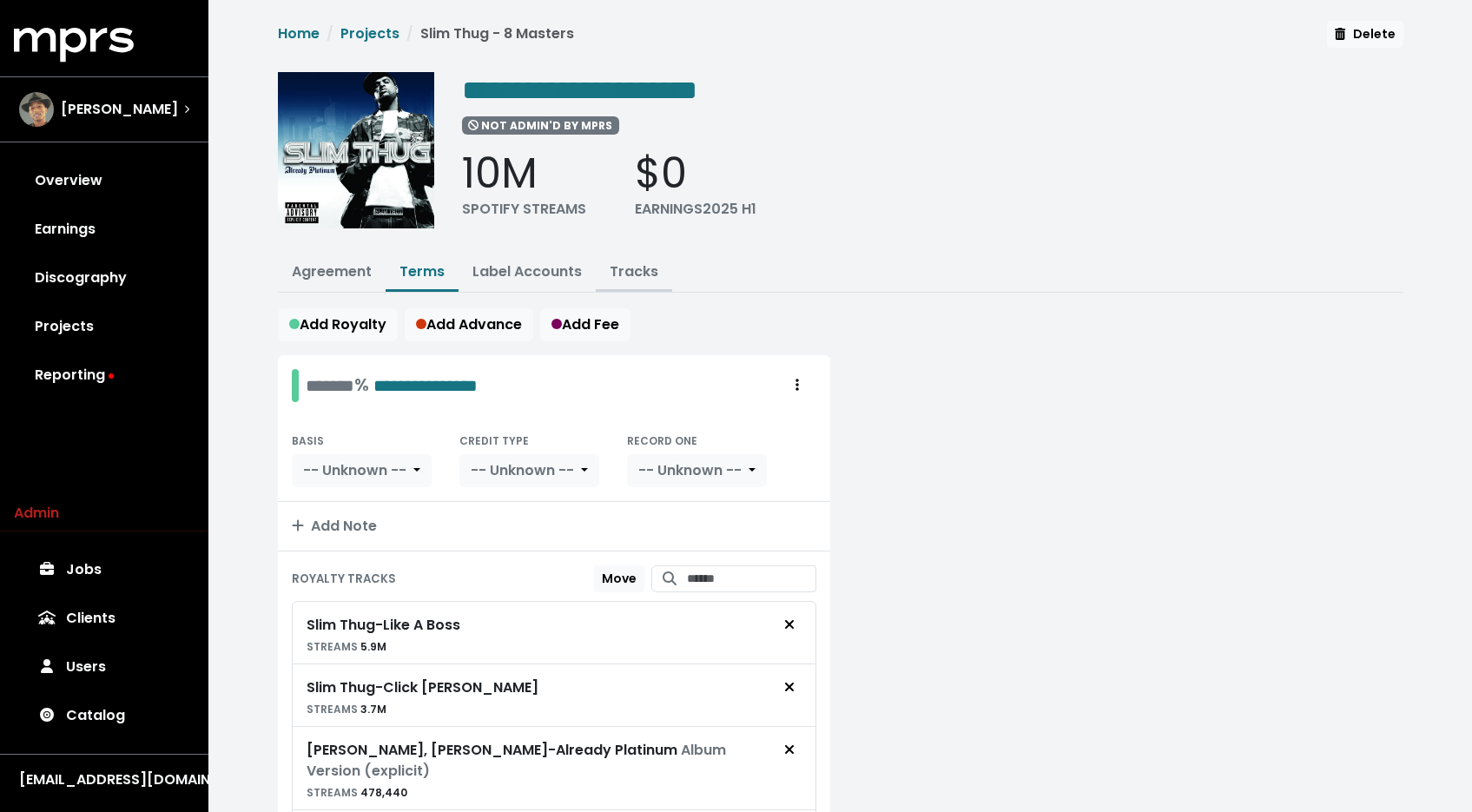
click at [651, 267] on link "Tracks" at bounding box center [634, 271] width 49 height 20
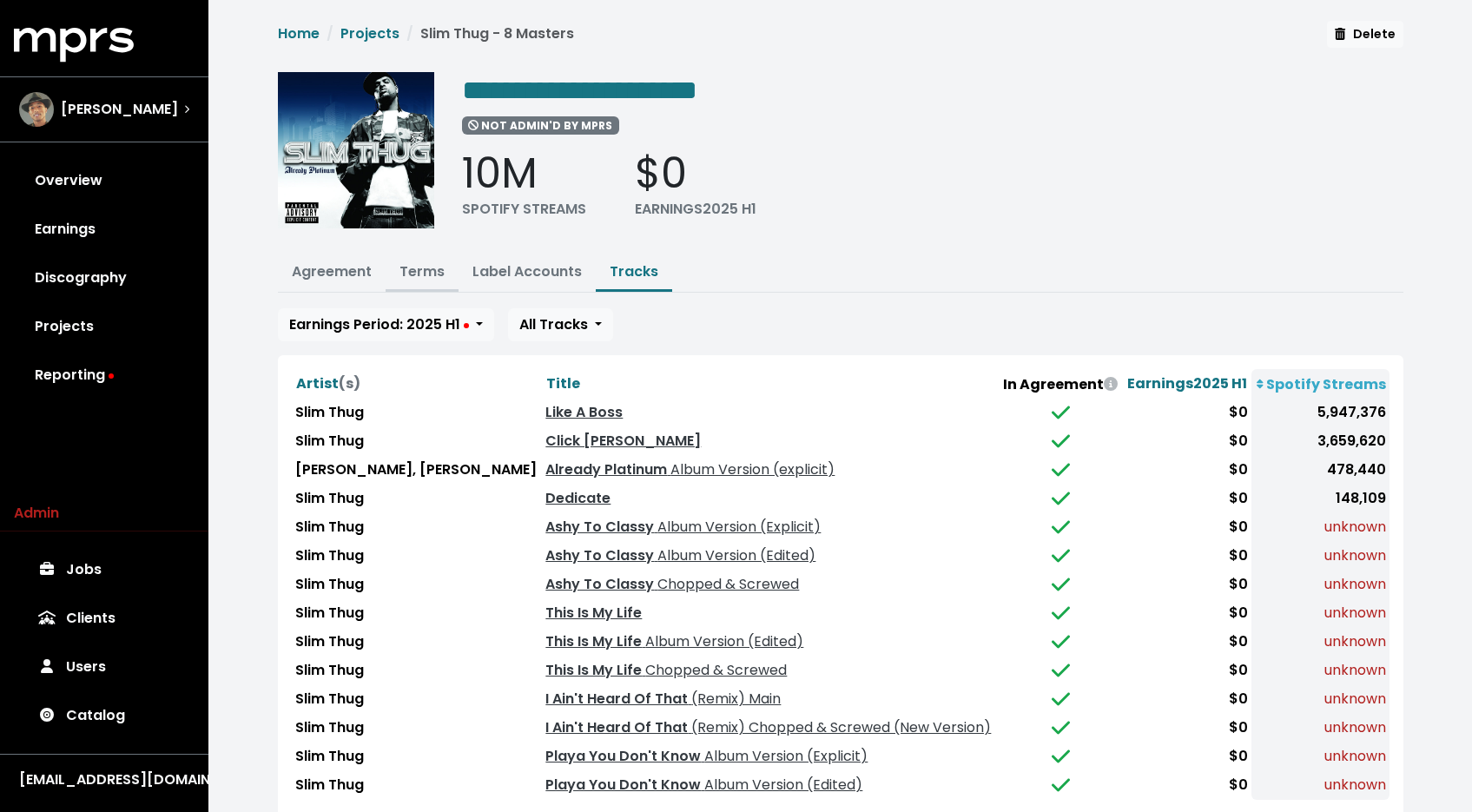
click at [424, 274] on link "Terms" at bounding box center [422, 271] width 45 height 20
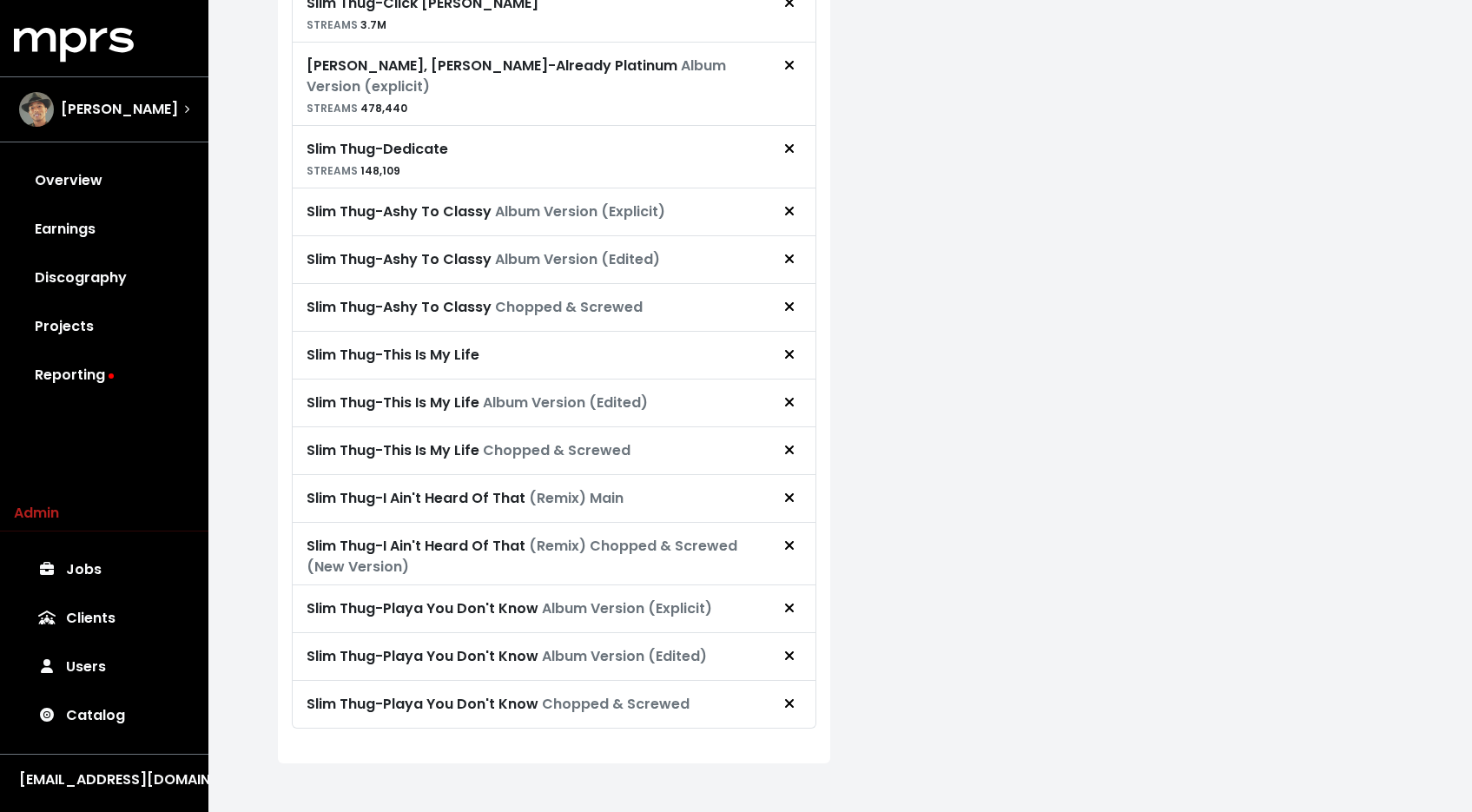
scroll to position [695, 0]
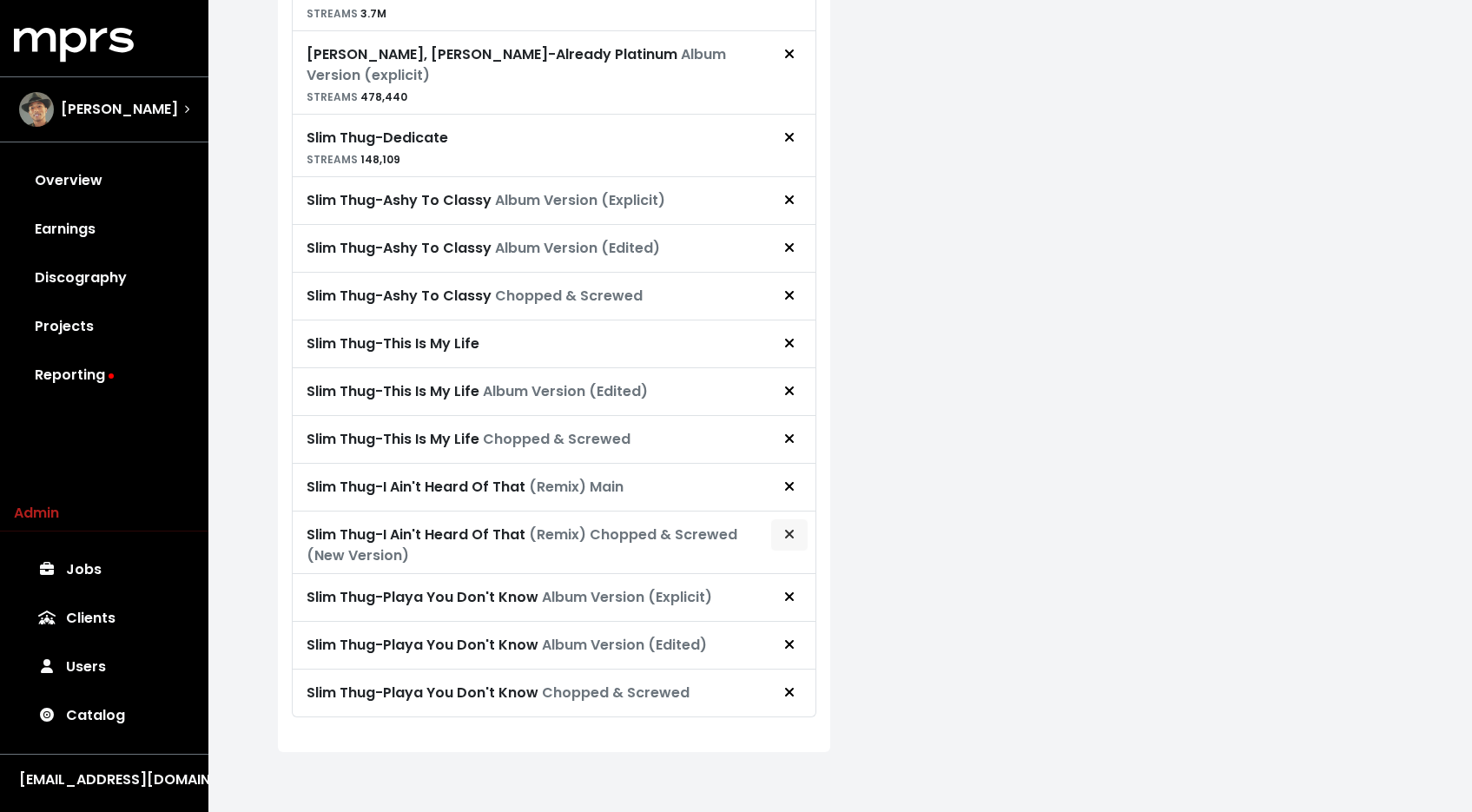
click at [790, 529] on icon "Remove royalty target" at bounding box center [789, 534] width 9 height 9
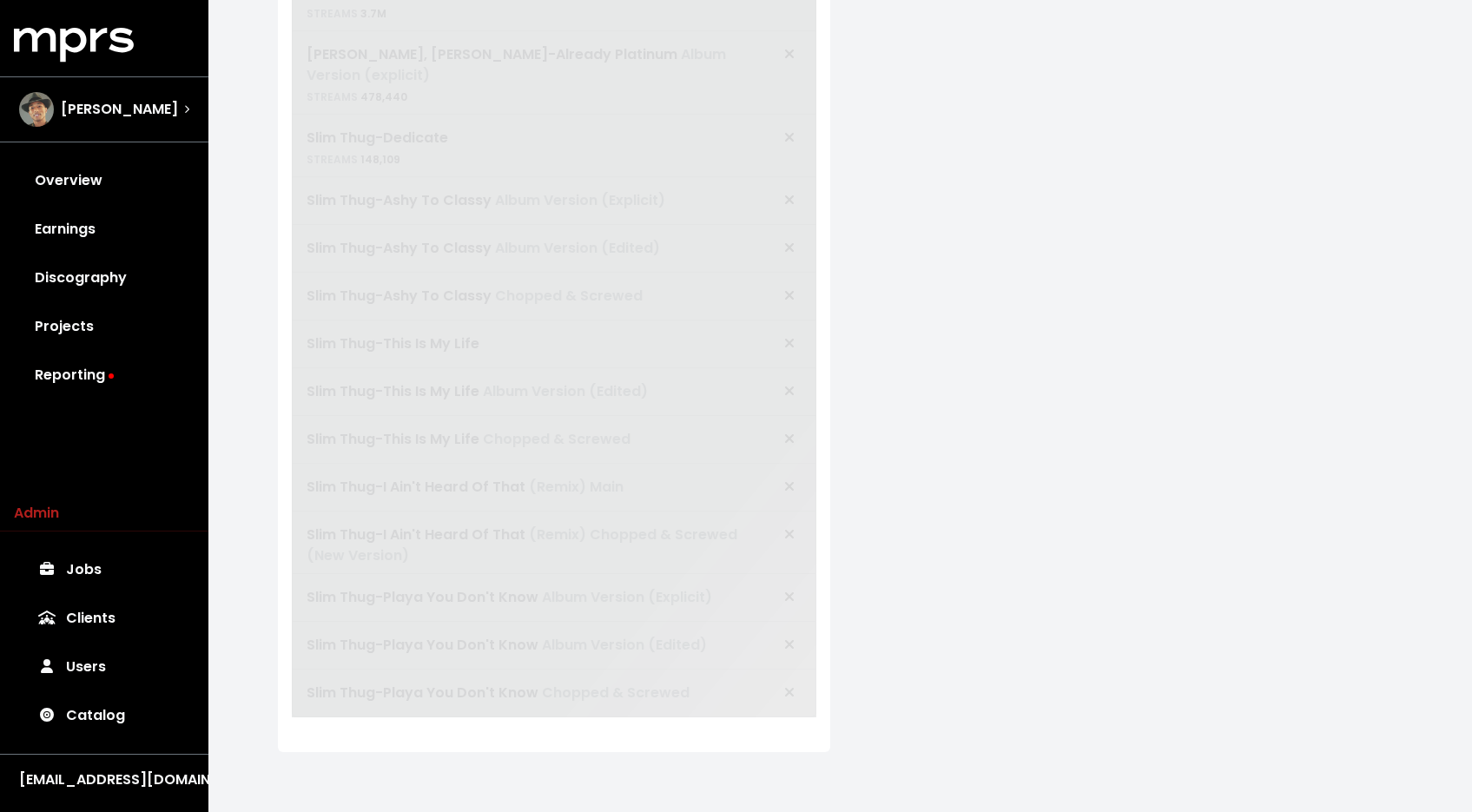
scroll to position [633, 0]
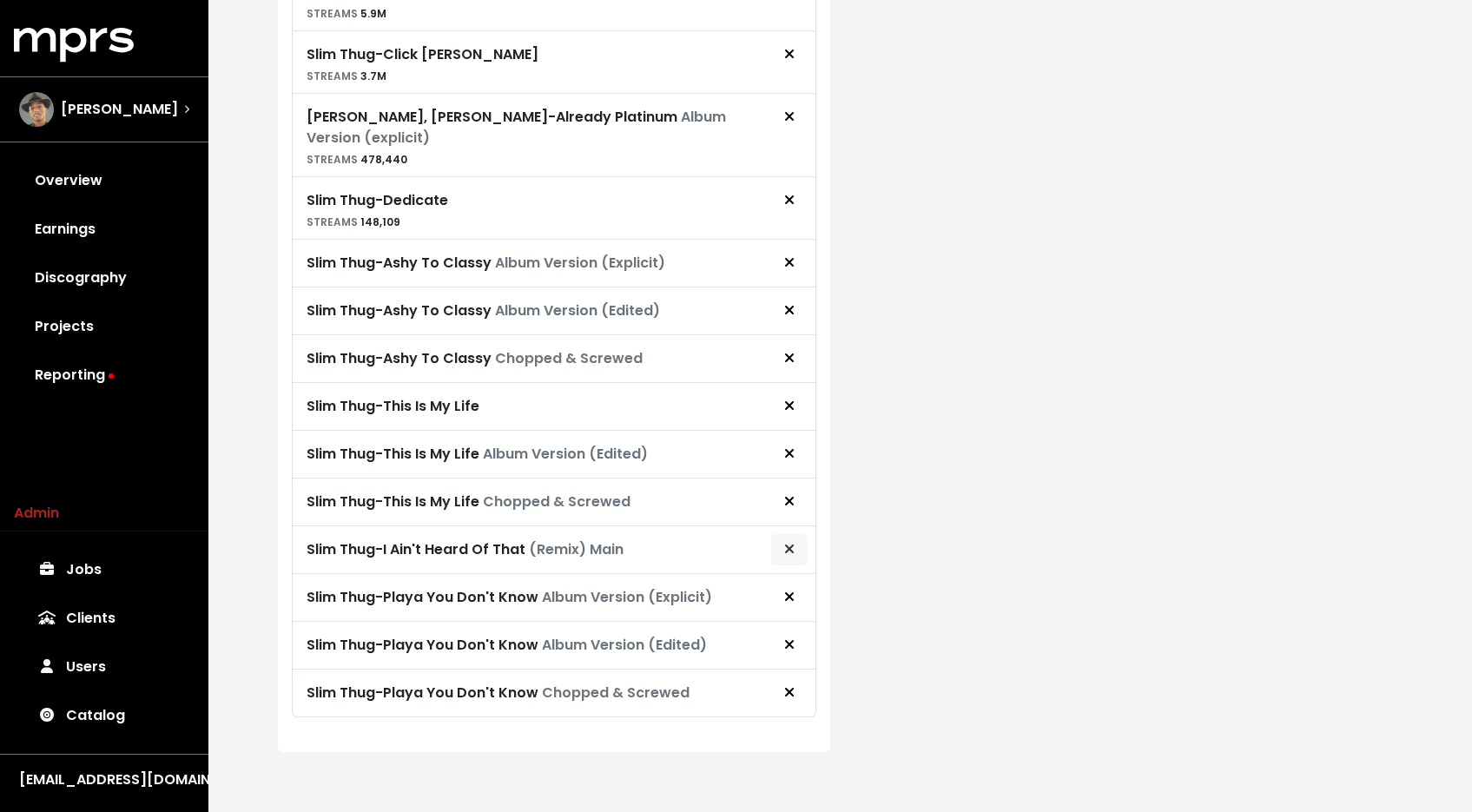
click at [782, 561] on button "Remove royalty target" at bounding box center [789, 549] width 38 height 33
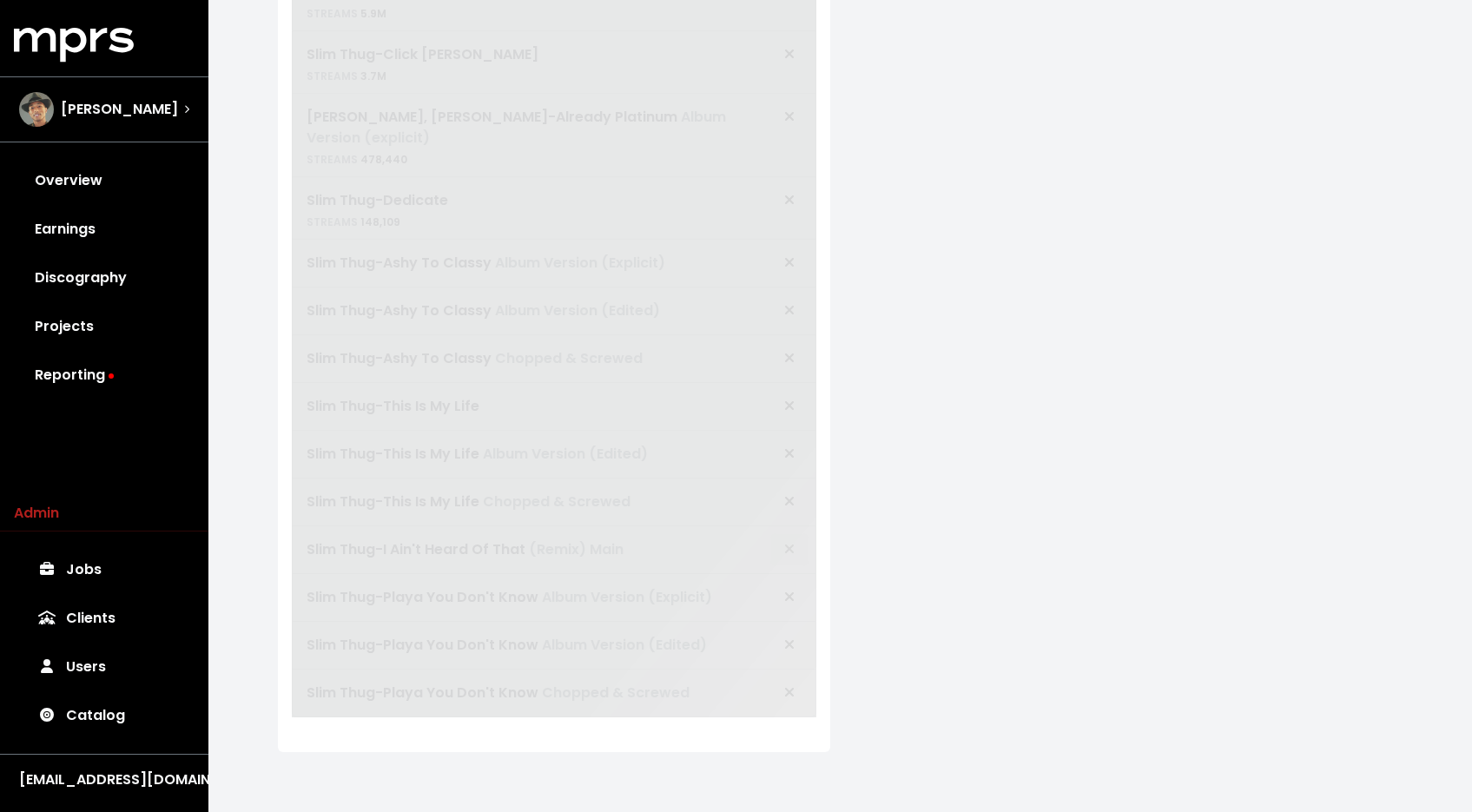
scroll to position [585, 0]
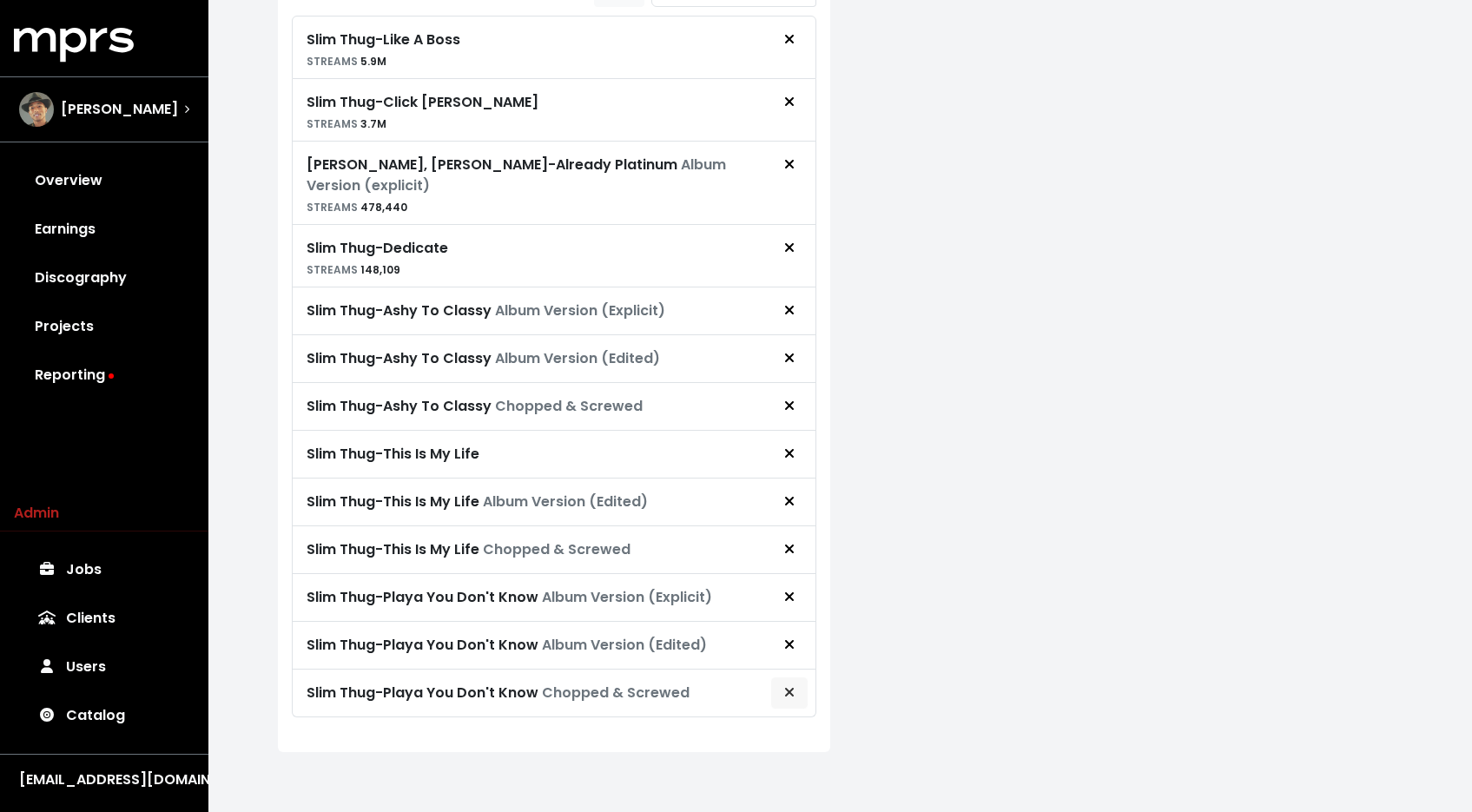
click at [780, 690] on button "Remove royalty target" at bounding box center [789, 692] width 38 height 33
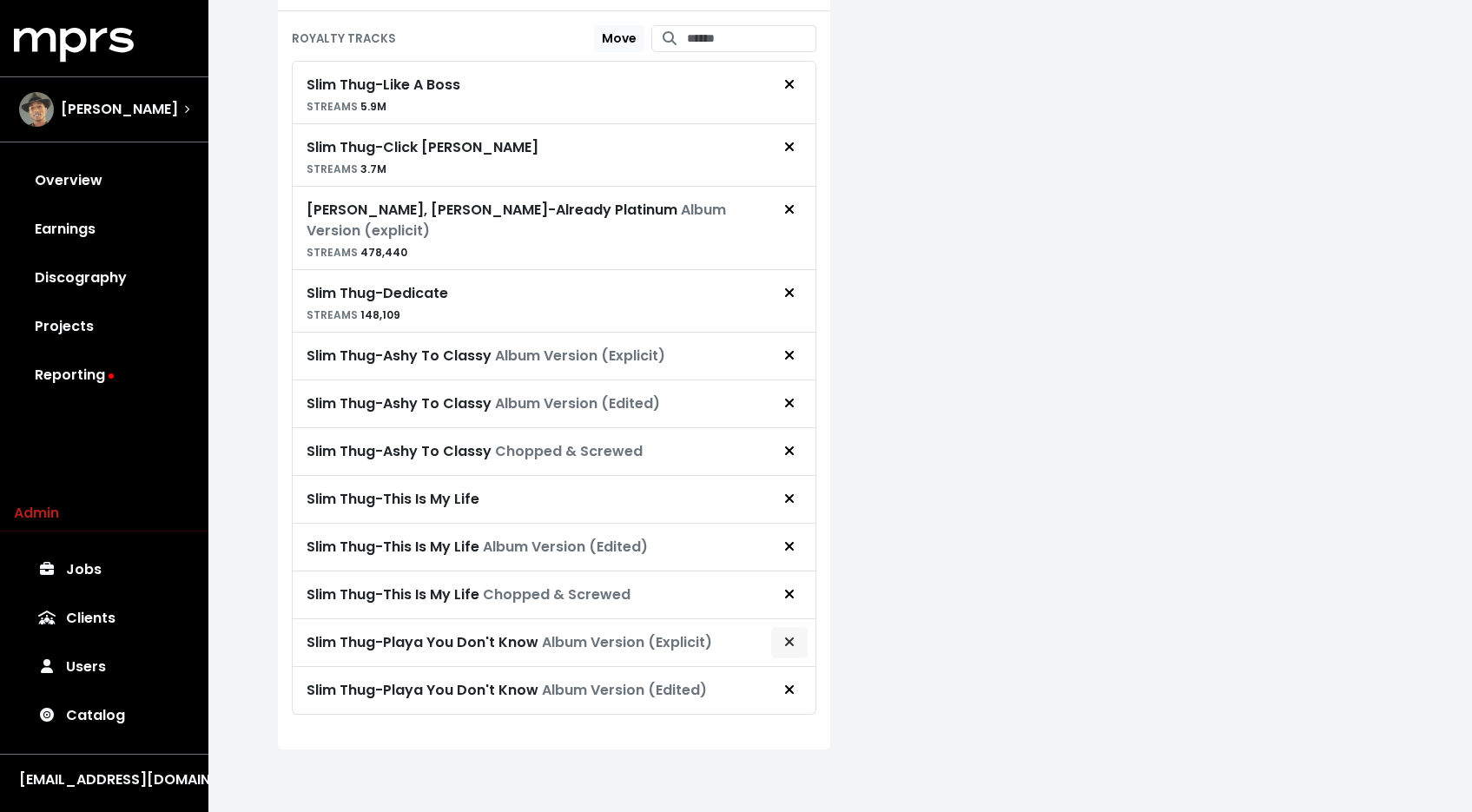
scroll to position [537, 0]
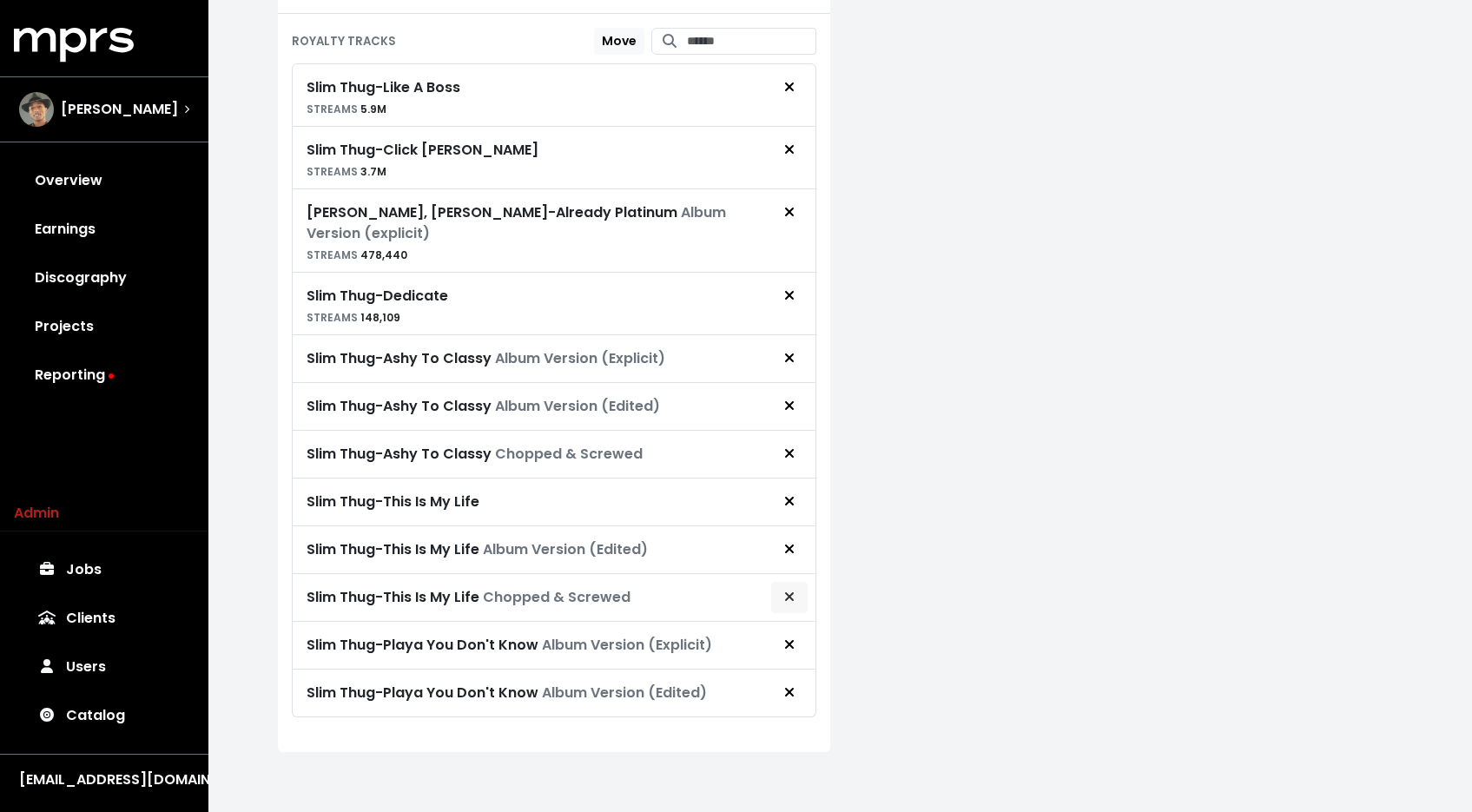
click at [776, 594] on button "Remove royalty target" at bounding box center [789, 597] width 38 height 33
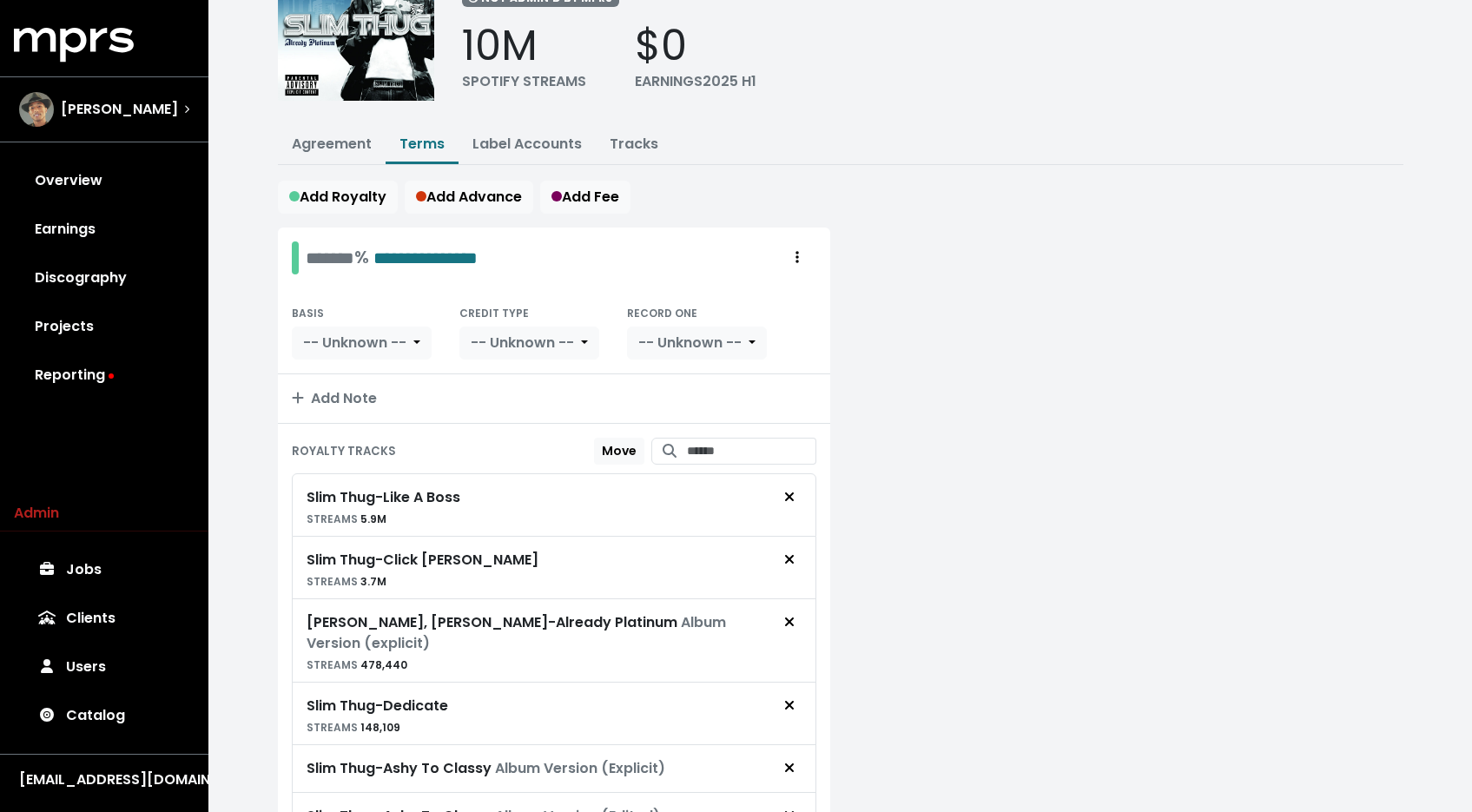
scroll to position [0, 0]
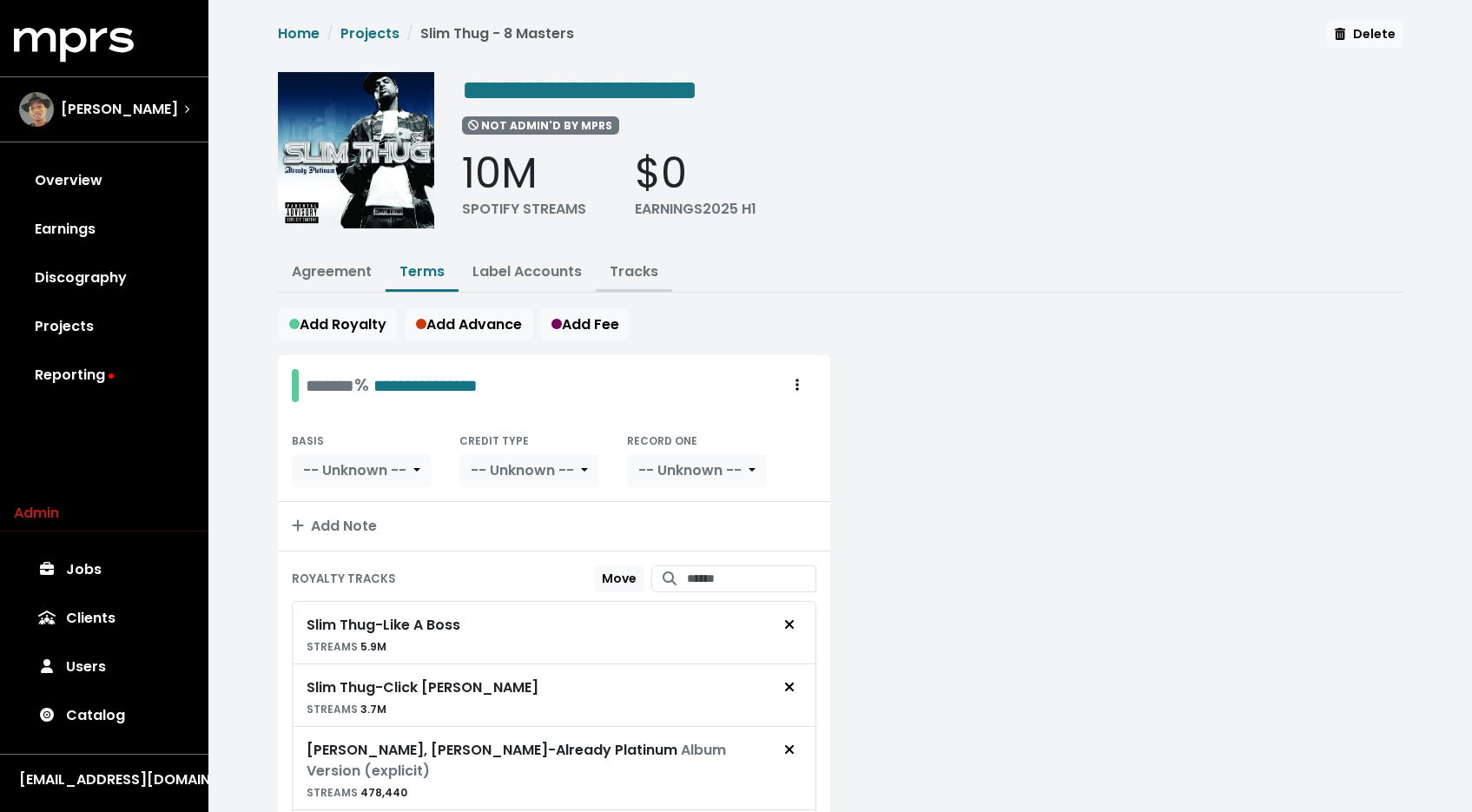
click at [643, 273] on link "Tracks" at bounding box center [634, 271] width 49 height 20
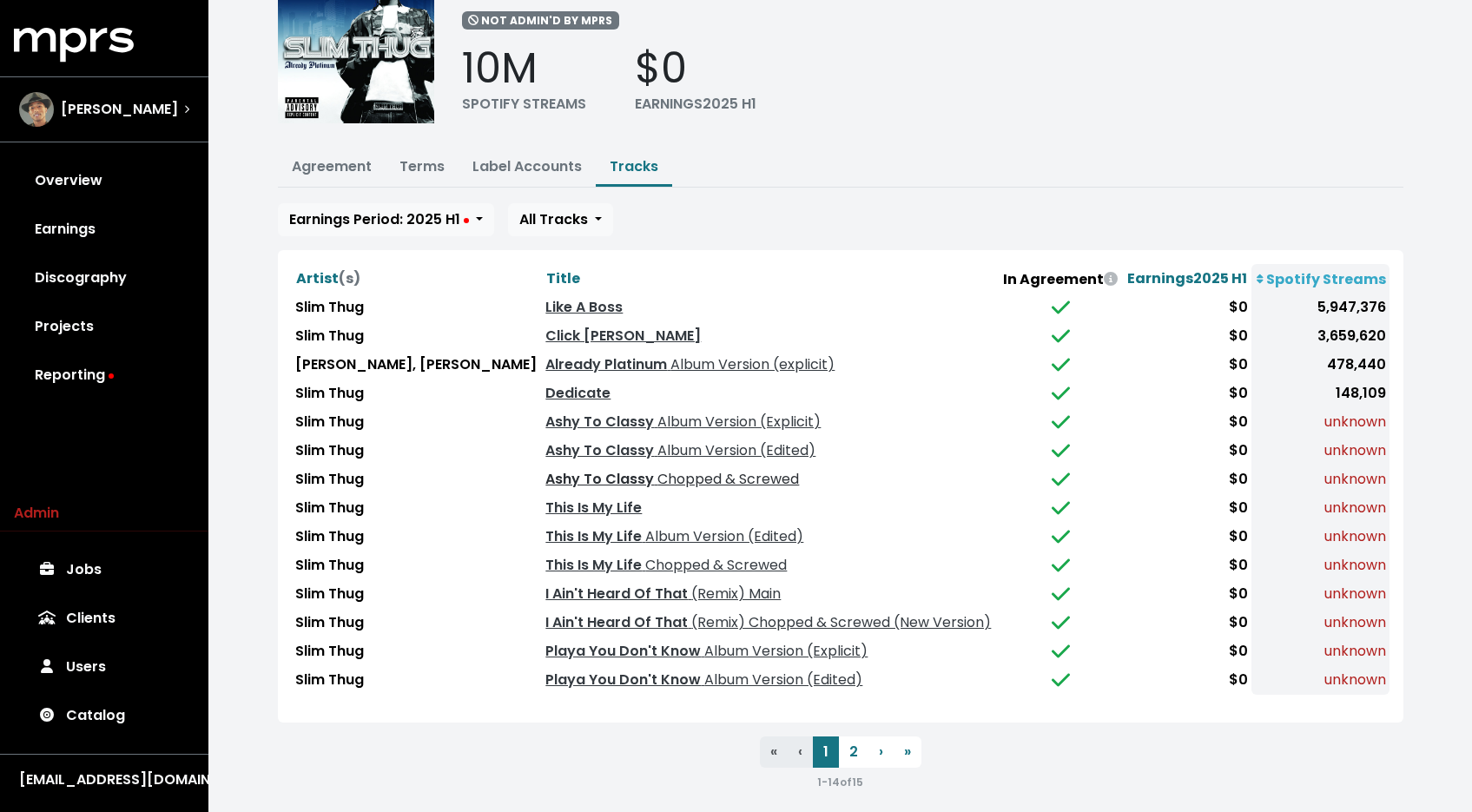
scroll to position [111, 0]
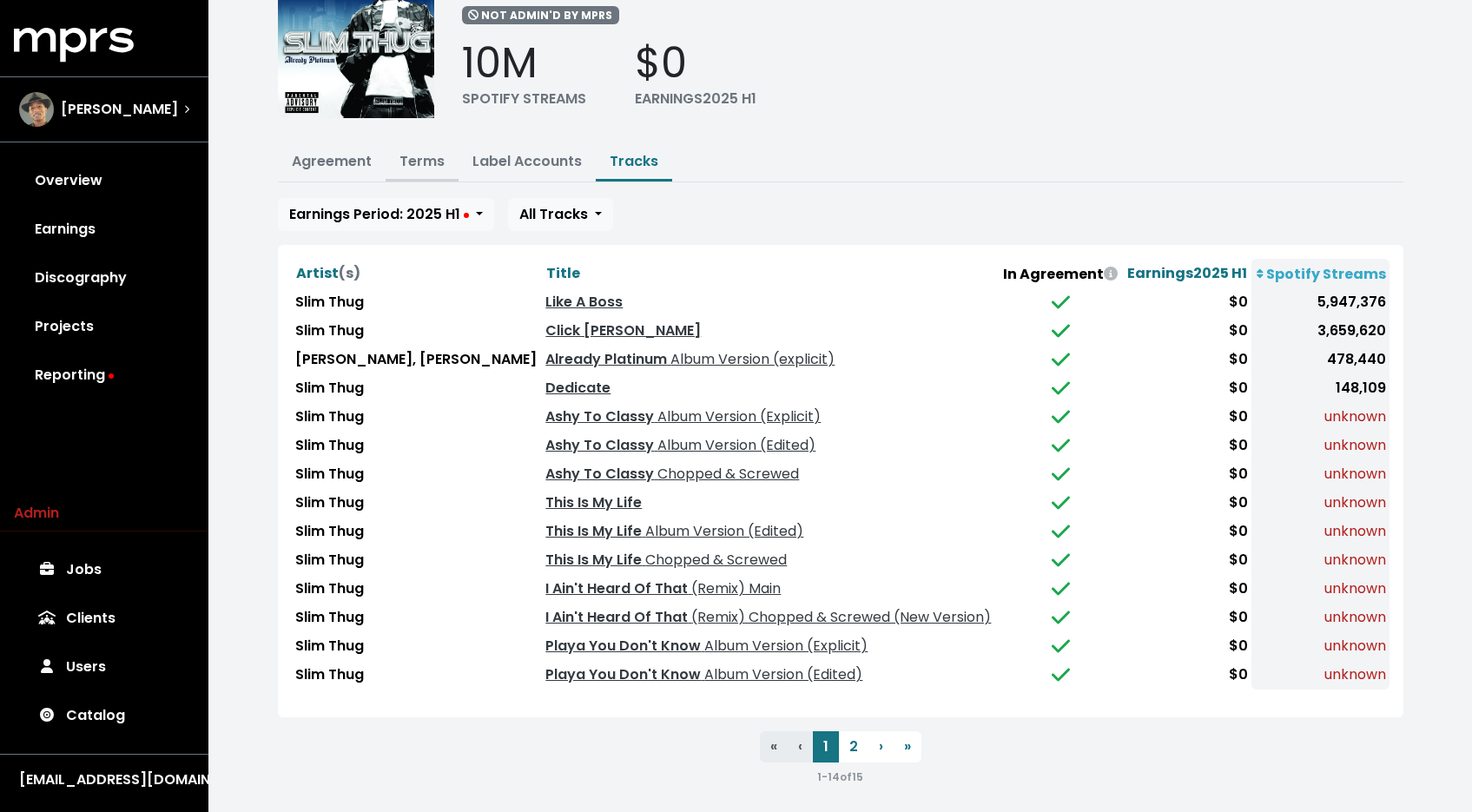
click at [409, 158] on link "Terms" at bounding box center [422, 161] width 45 height 20
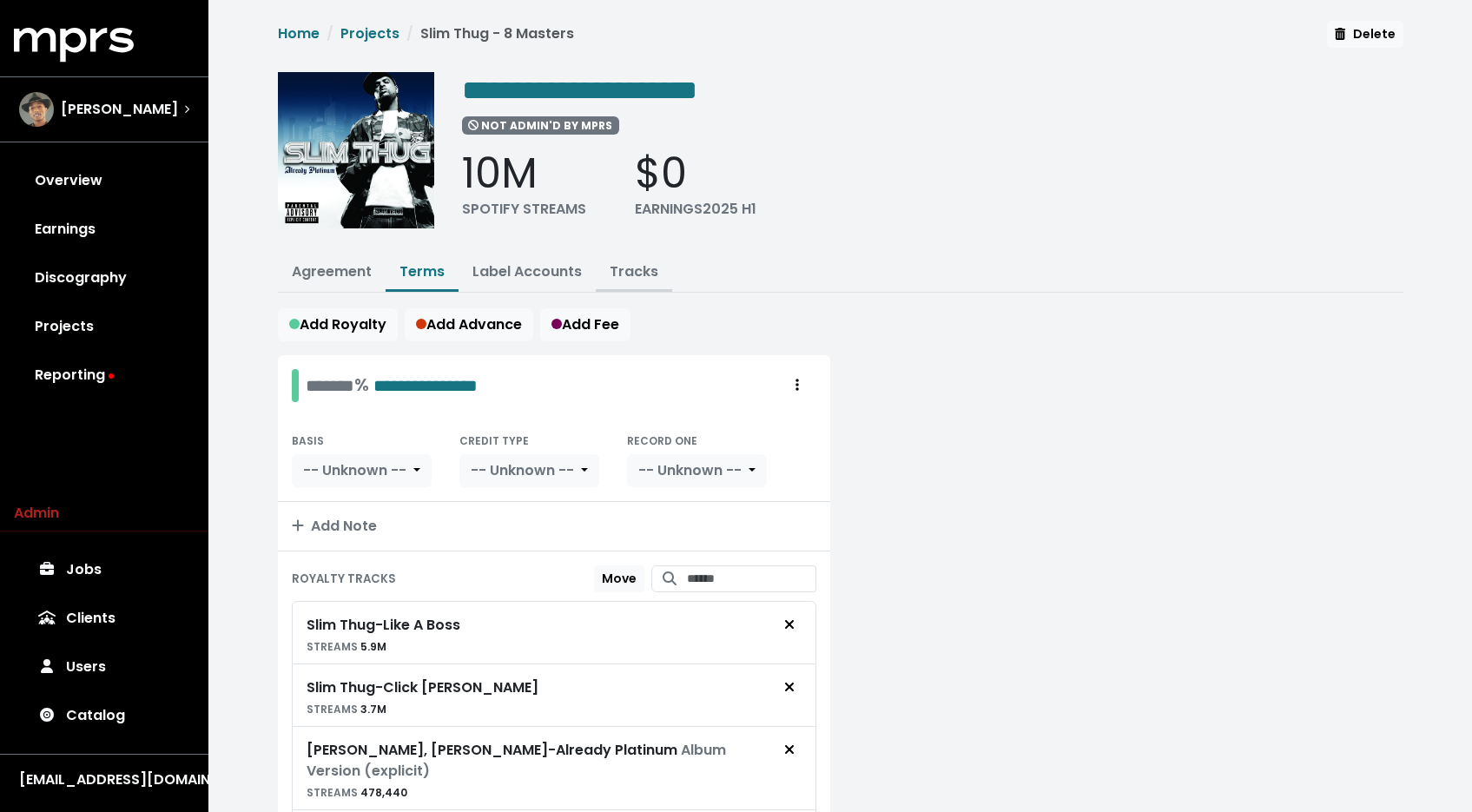
click at [627, 275] on link "Tracks" at bounding box center [634, 271] width 49 height 20
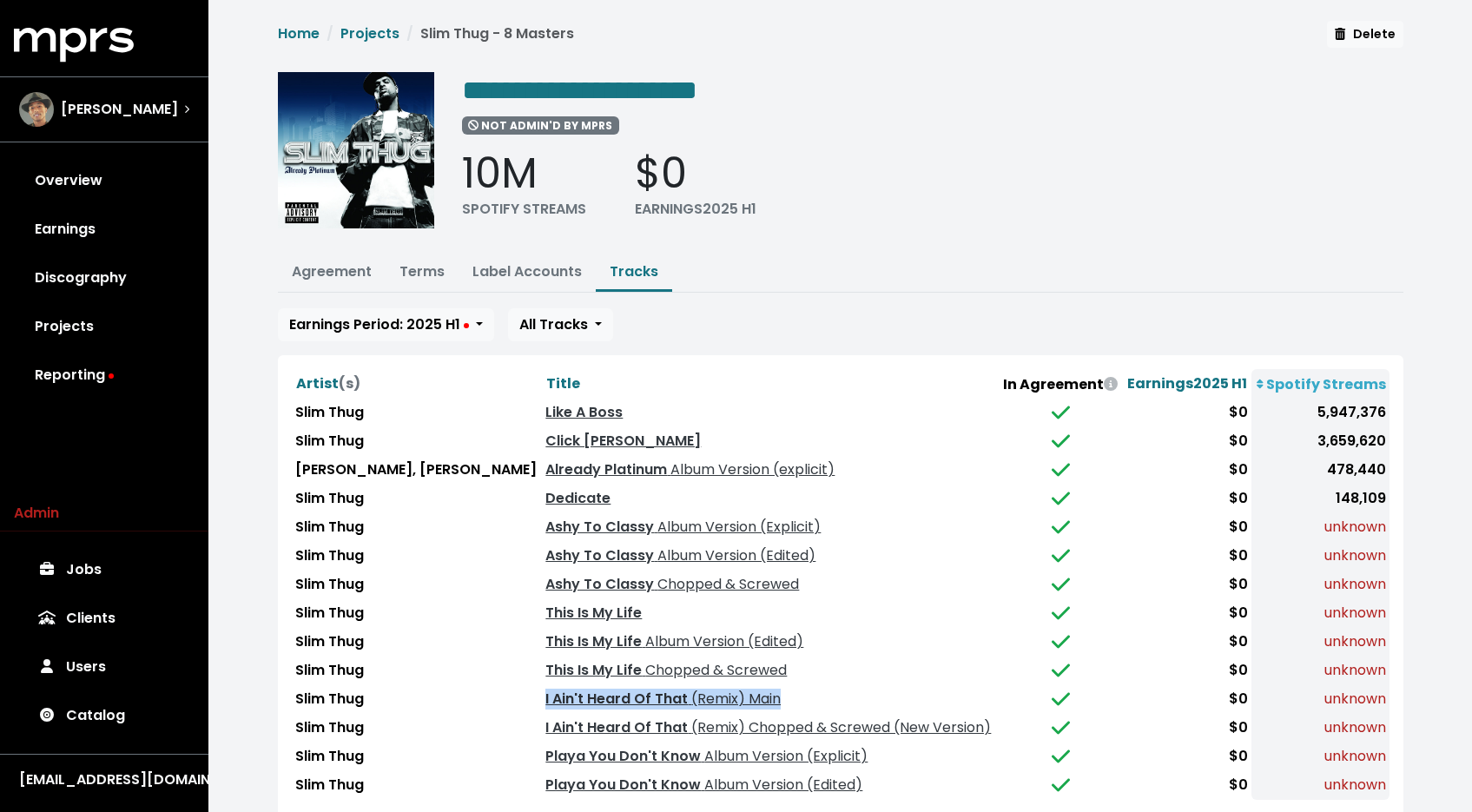
drag, startPoint x: 759, startPoint y: 691, endPoint x: 510, endPoint y: 687, distance: 249.0
click at [542, 687] on td "I Ain't Heard Of That (Remix) Main" at bounding box center [770, 700] width 457 height 29
copy link "I Ain't Heard Of That (Remix) Main"
click at [413, 276] on link "Terms" at bounding box center [422, 271] width 45 height 20
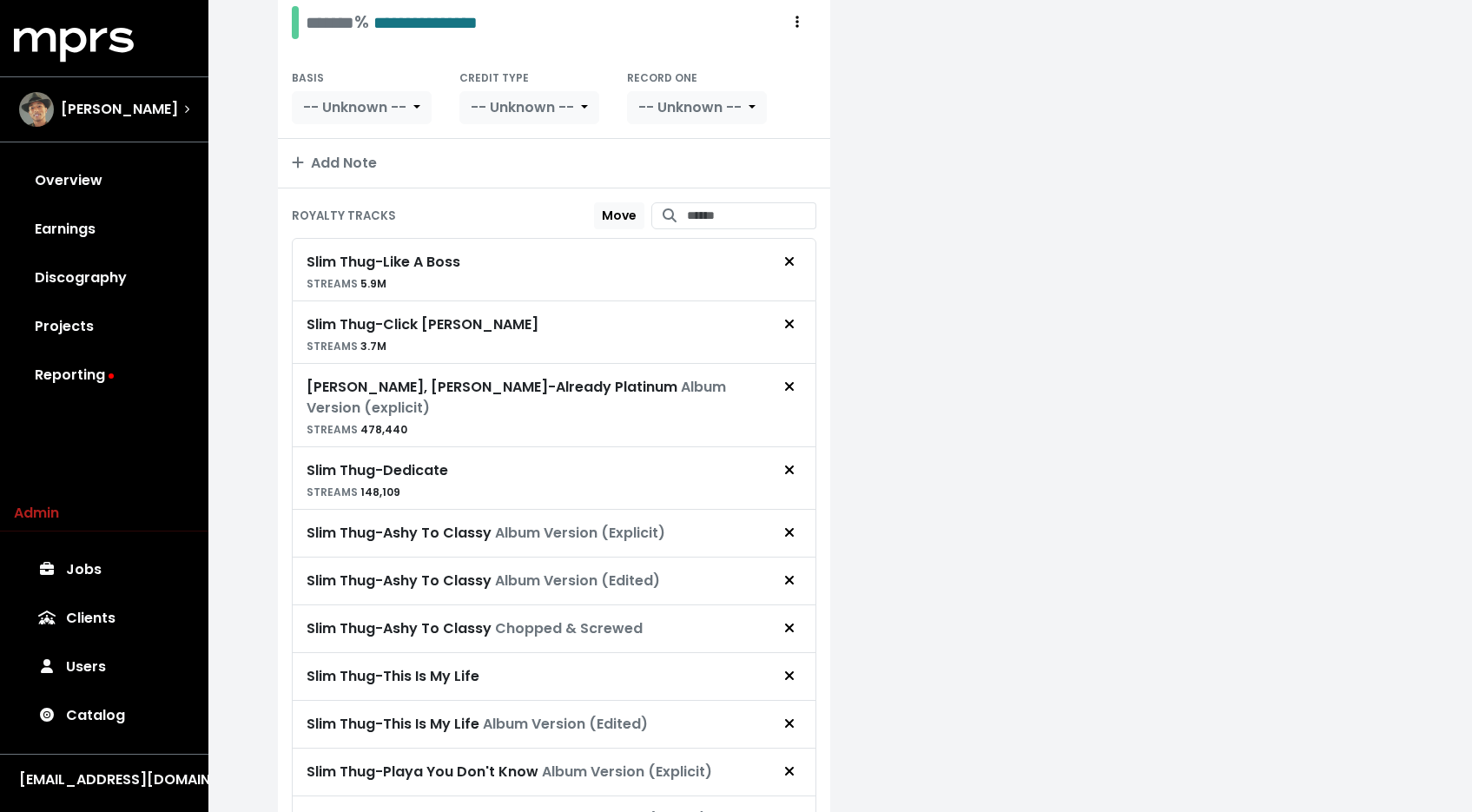
scroll to position [276, 0]
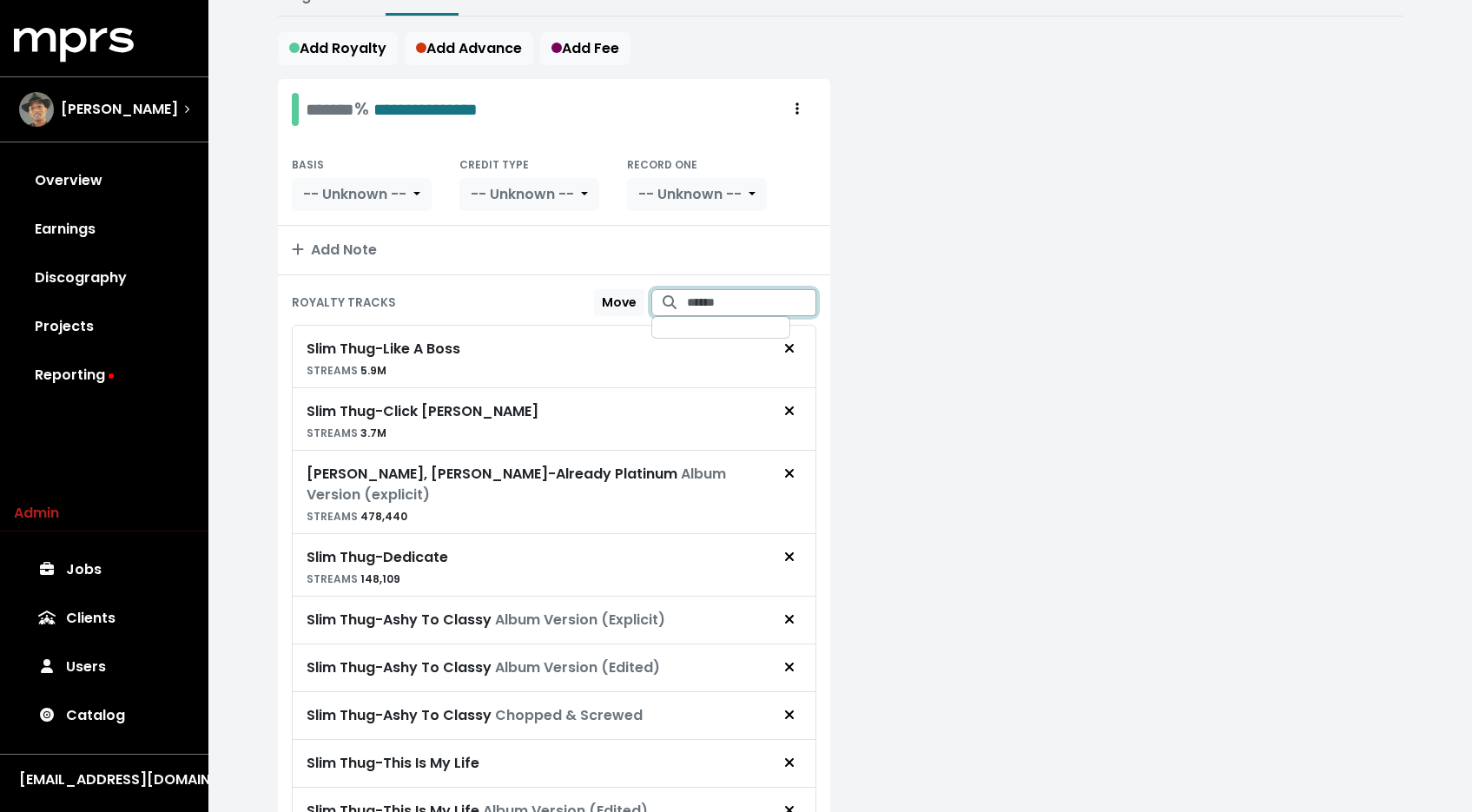
click at [687, 297] on input "Search for tracks by title and link them to this royalty" at bounding box center [751, 303] width 130 height 27
paste input "**********"
type input "**********"
click at [707, 346] on span "(Remix) Main" at bounding box center [743, 354] width 83 height 17
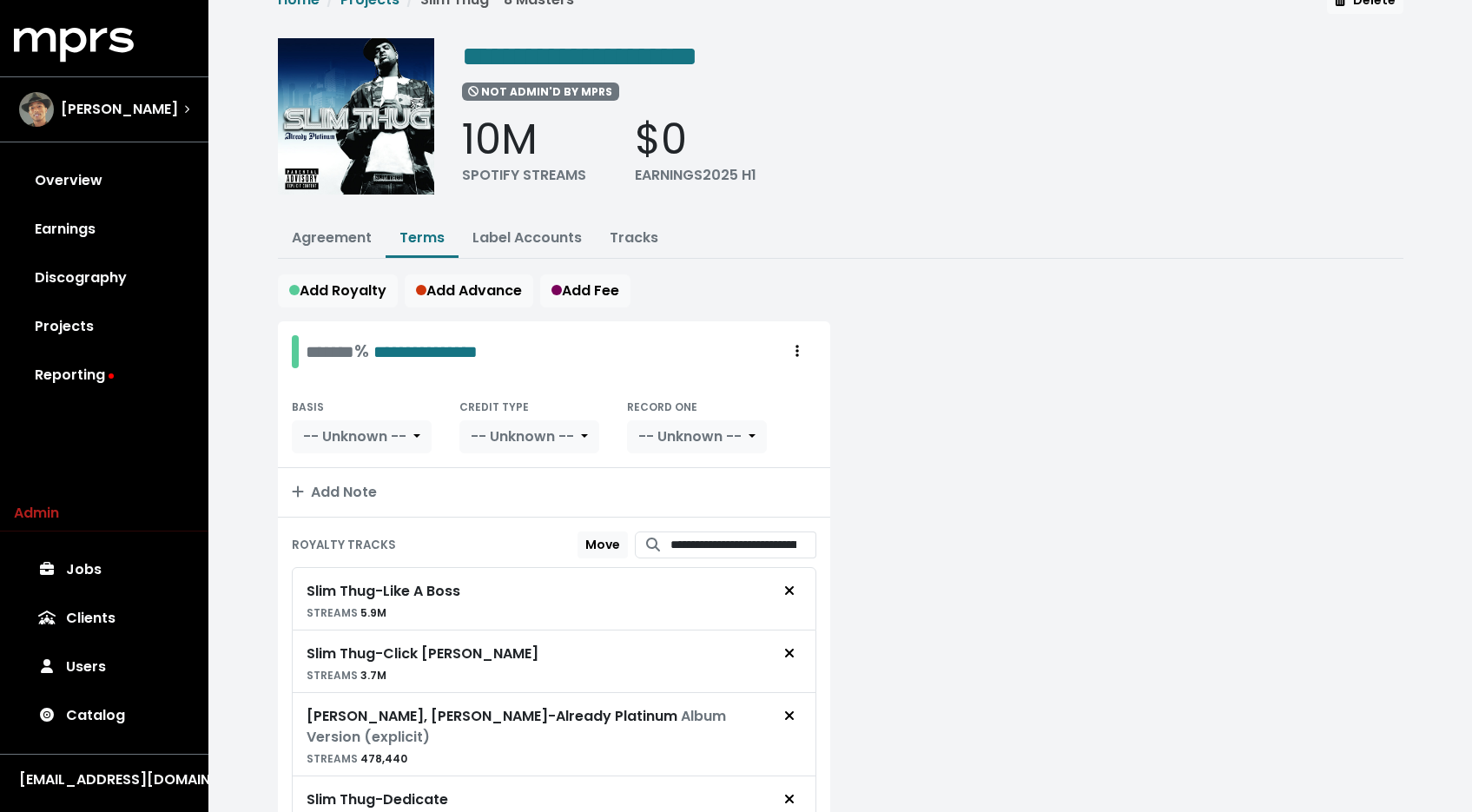
scroll to position [0, 0]
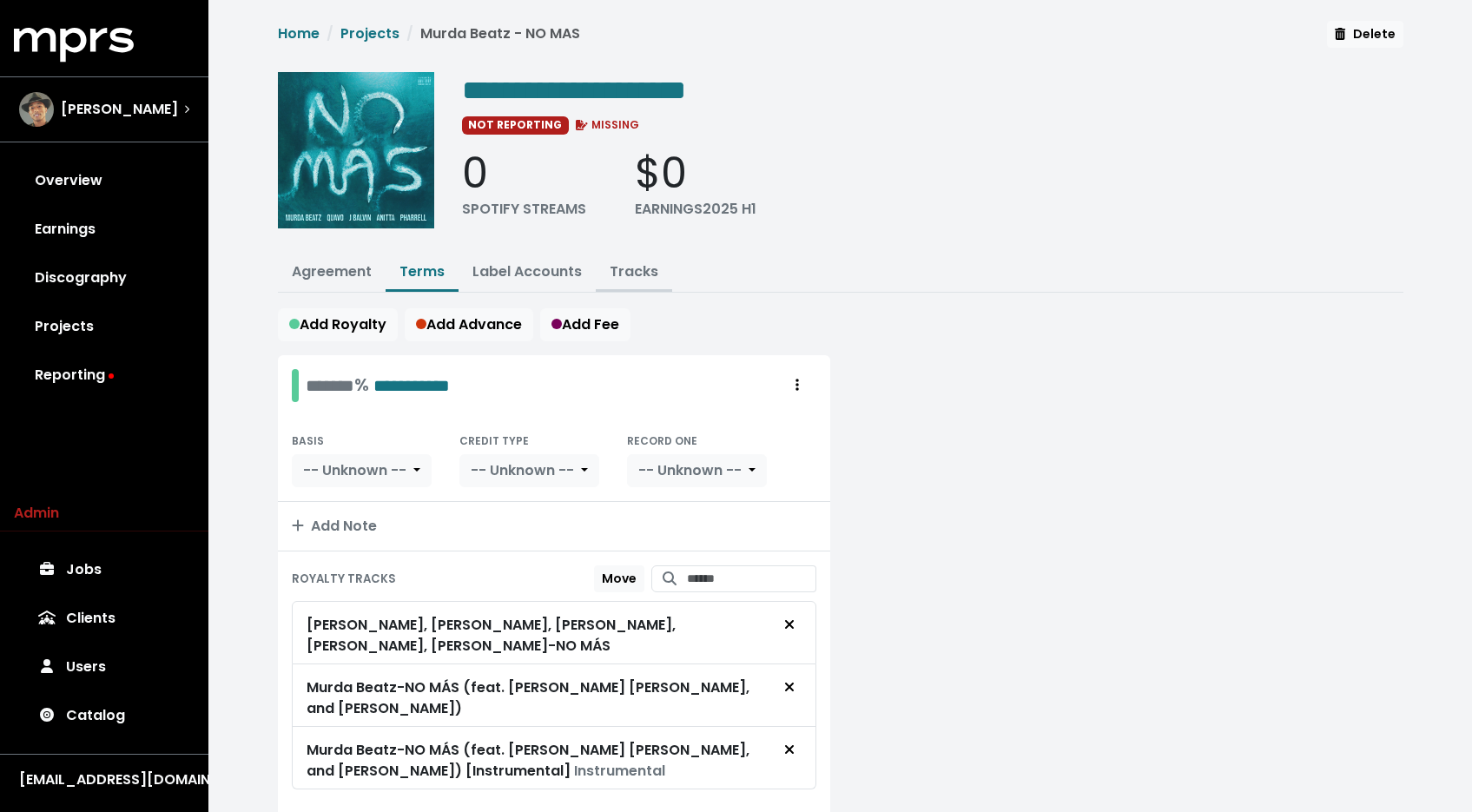
click at [643, 283] on button "Tracks" at bounding box center [634, 273] width 76 height 37
click at [644, 258] on button "Tracks" at bounding box center [634, 273] width 76 height 37
click at [639, 263] on link "Tracks" at bounding box center [634, 271] width 49 height 20
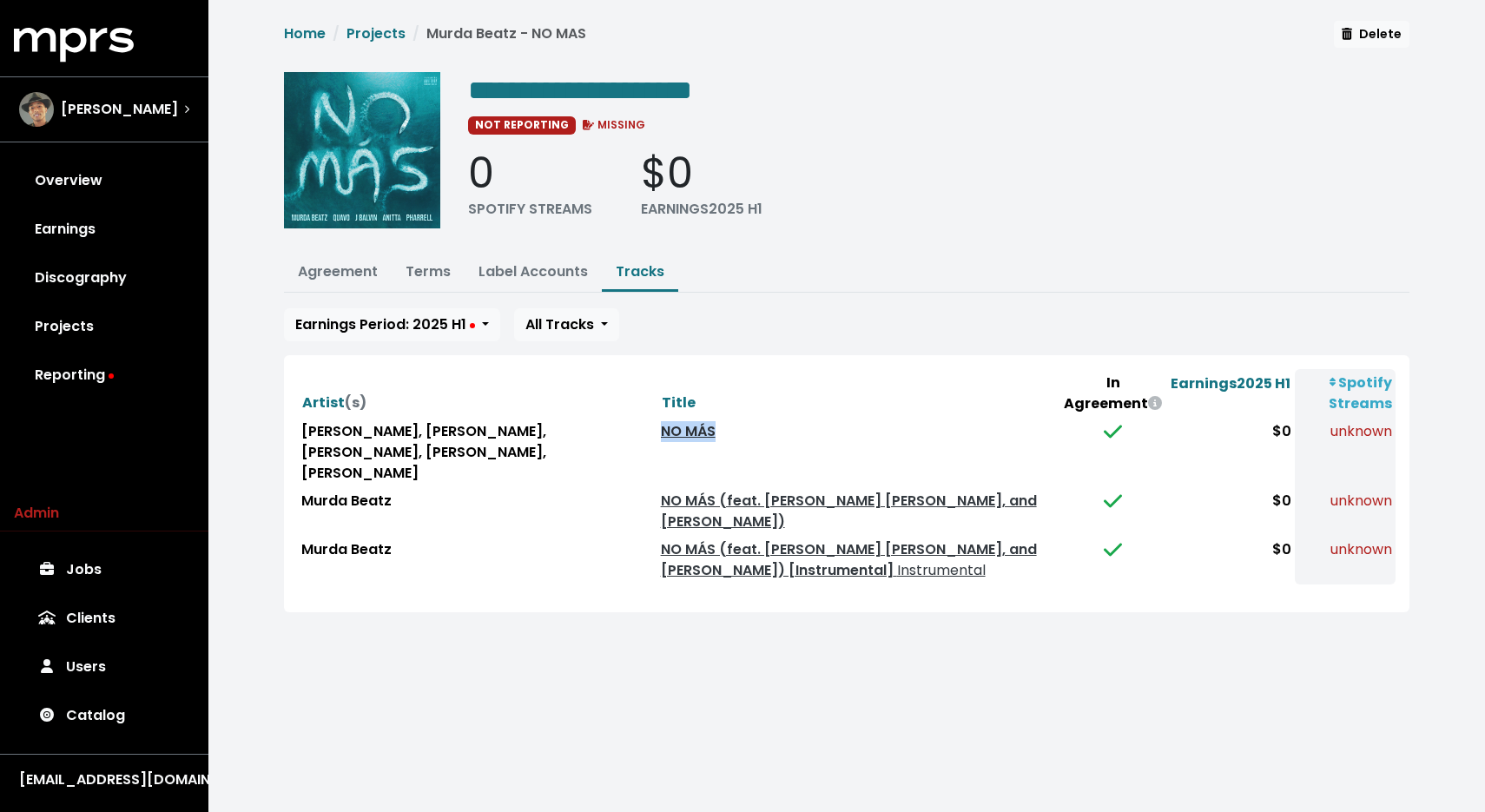
copy link "NO MÁS"
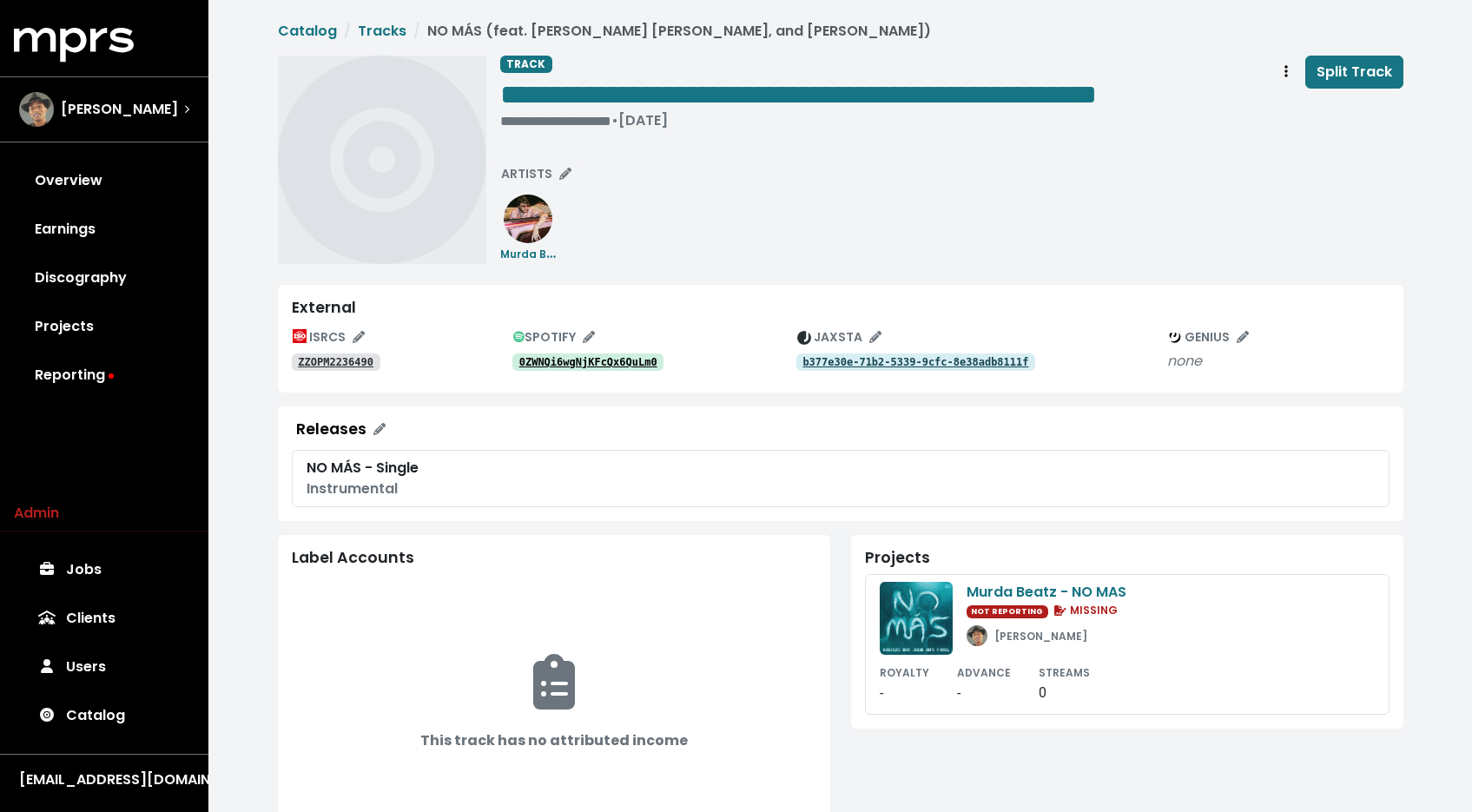
click at [341, 362] on tt "ZZOPM2236490" at bounding box center [335, 362] width 75 height 12
click at [1280, 67] on span "Track actions" at bounding box center [1285, 72] width 15 height 21
click at [1285, 102] on link "Merge" at bounding box center [1336, 110] width 137 height 28
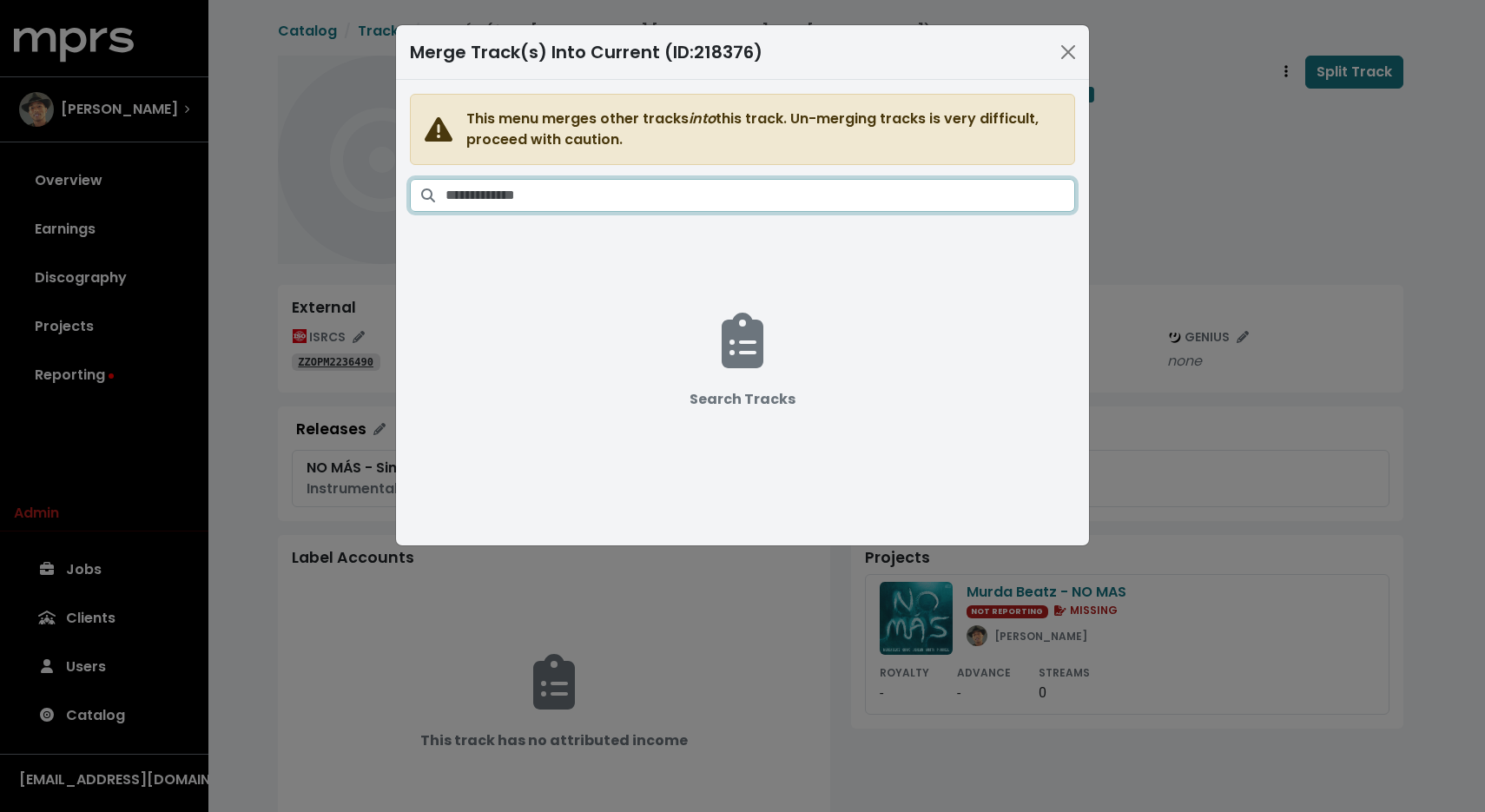
click at [880, 188] on input "Search tracks" at bounding box center [760, 195] width 630 height 33
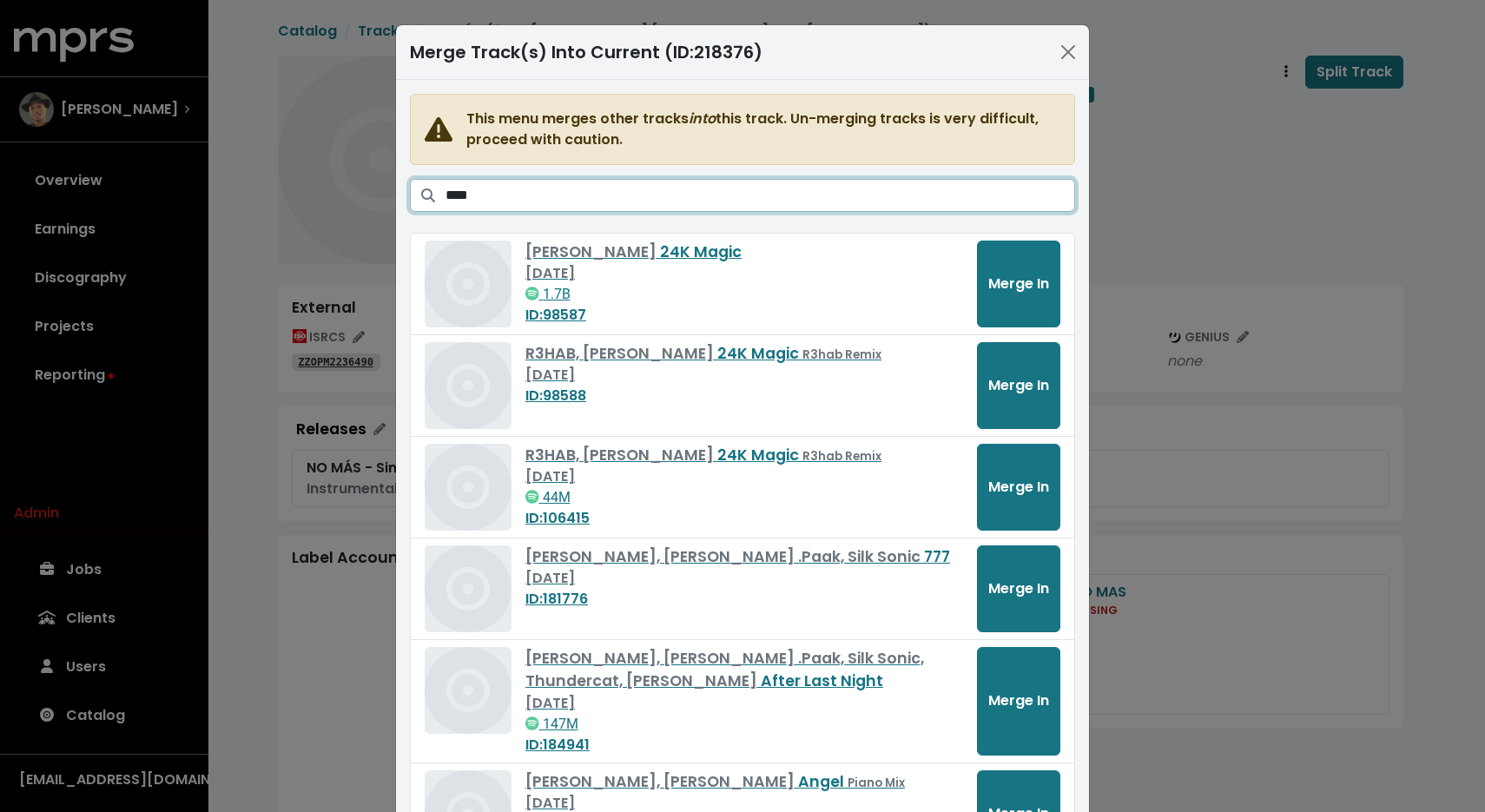
click at [489, 202] on input "****" at bounding box center [760, 195] width 630 height 33
click at [489, 201] on input "****" at bounding box center [760, 195] width 630 height 33
paste input "**"
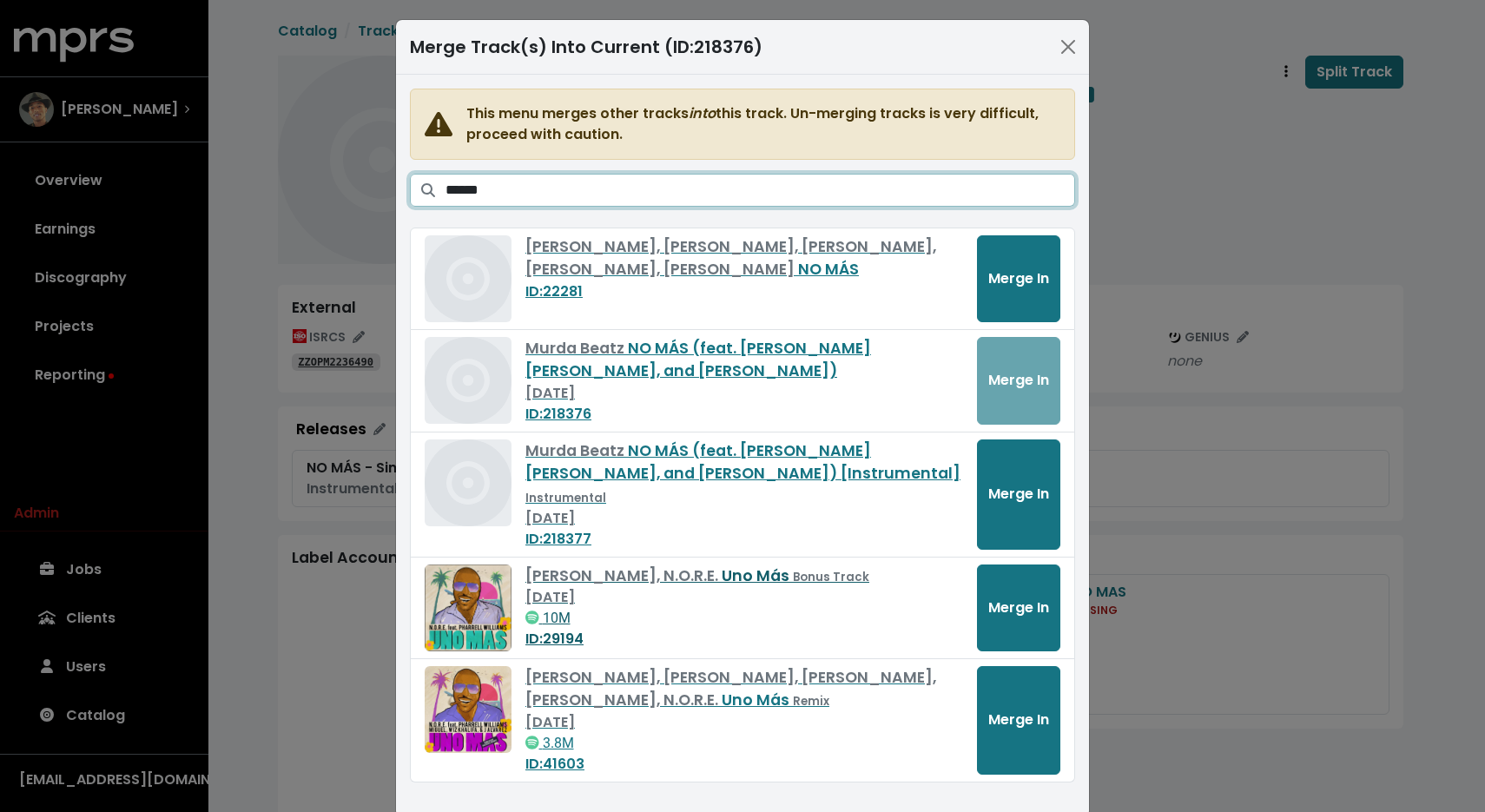
scroll to position [12, 0]
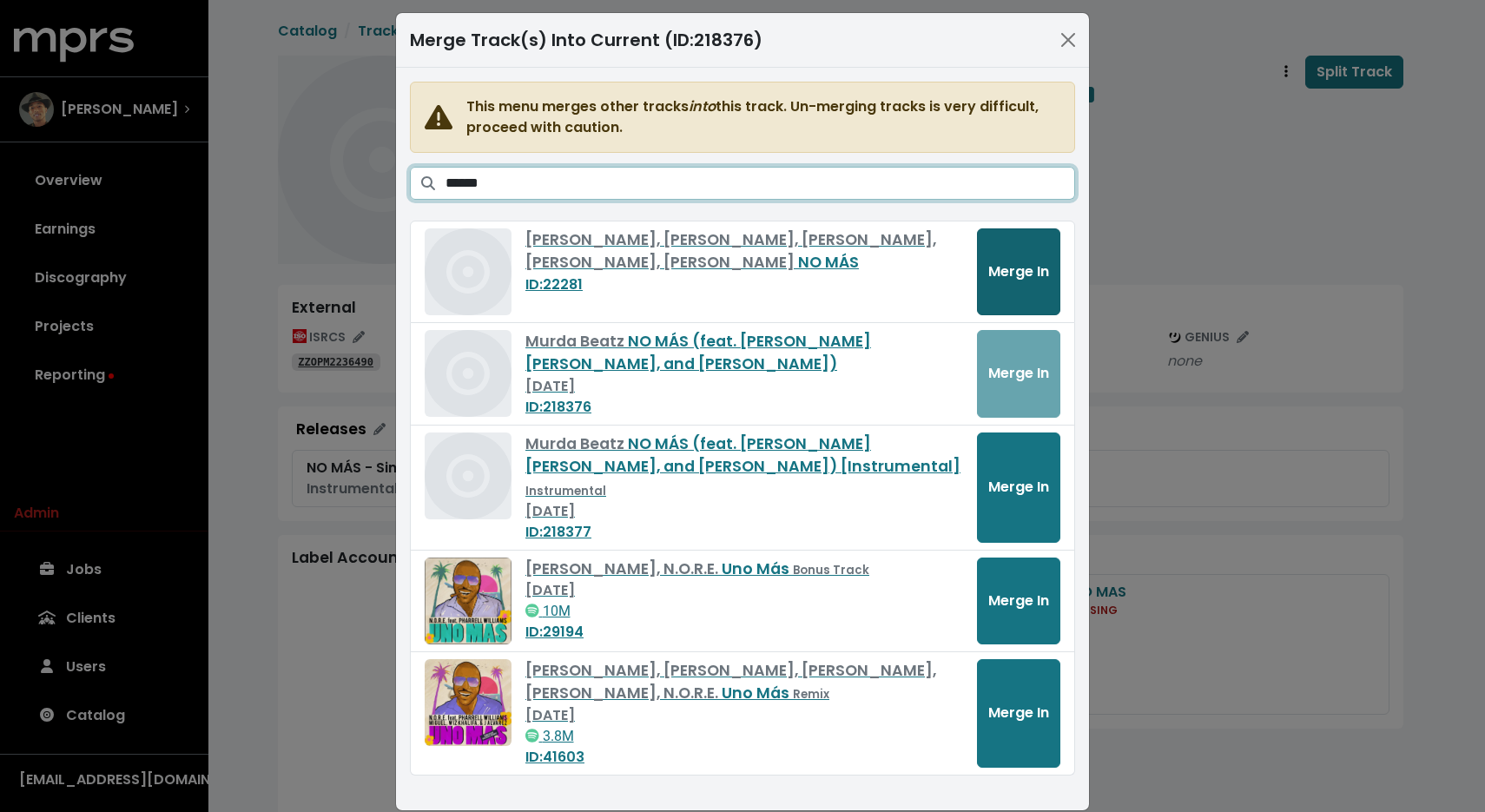
type input "******"
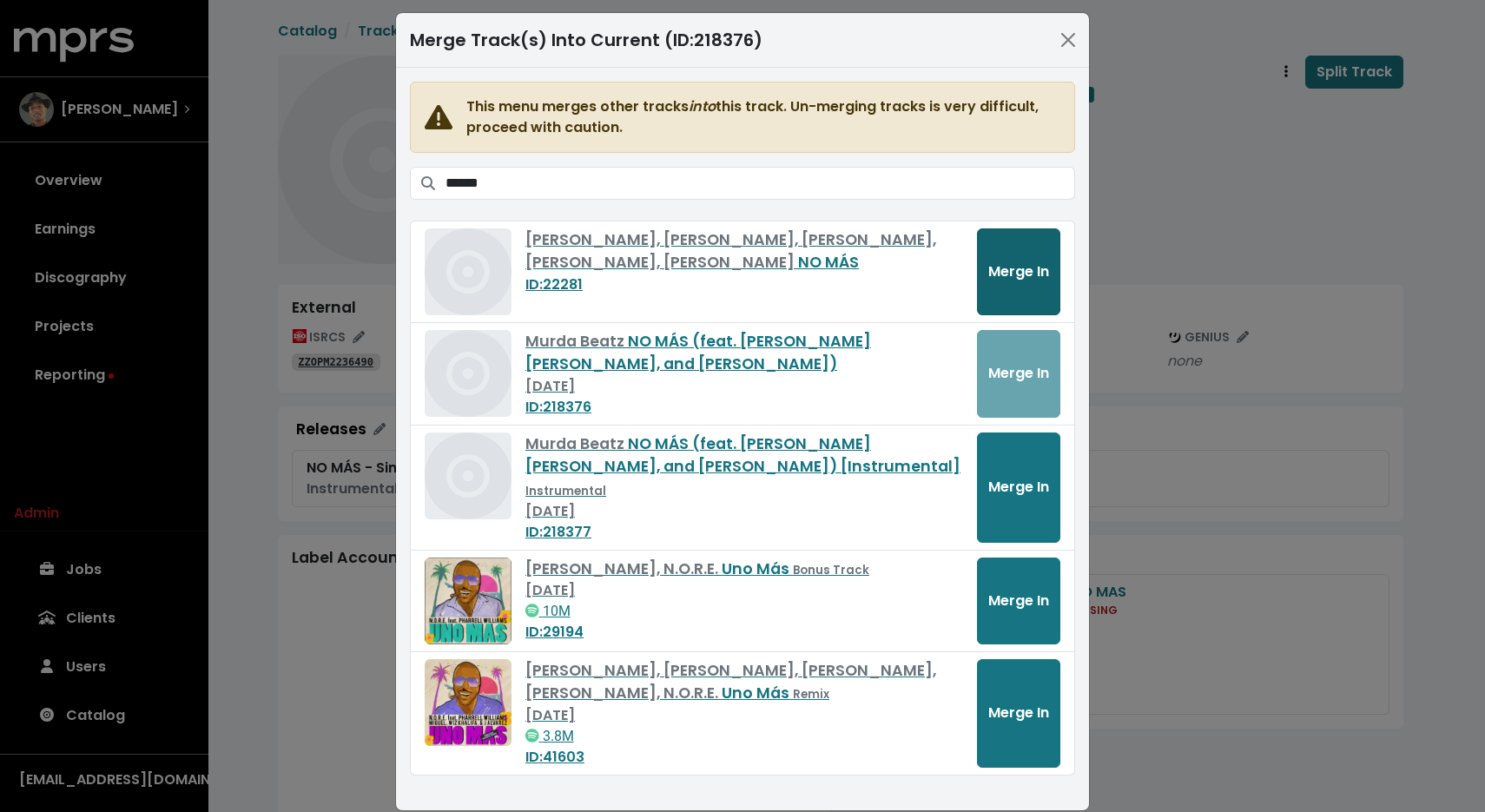
click at [1019, 291] on button "Merge In" at bounding box center [1019, 272] width 83 height 87
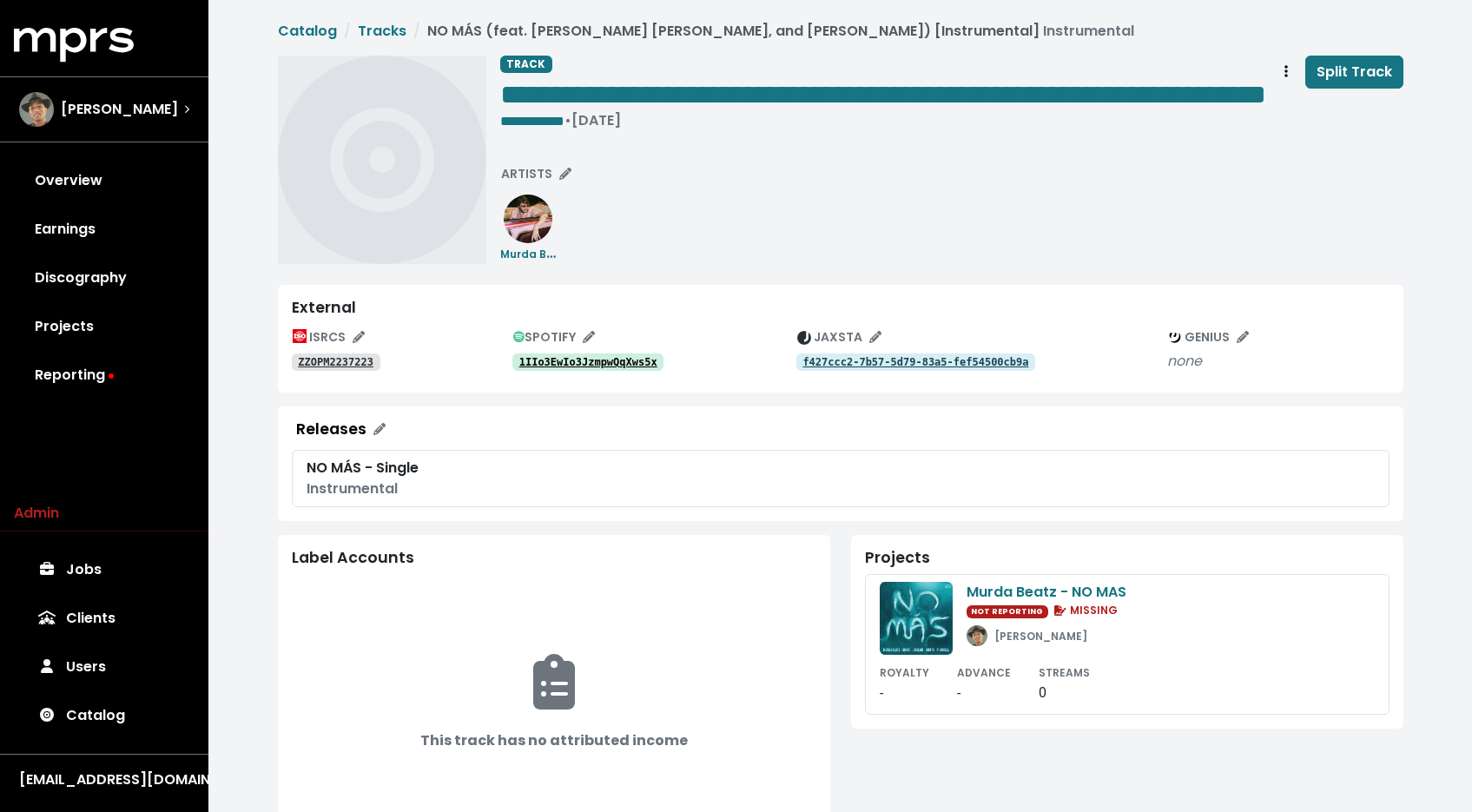
click at [603, 368] on tt "1IIo3EwIo3JzmpwQqXws5x" at bounding box center [588, 362] width 138 height 12
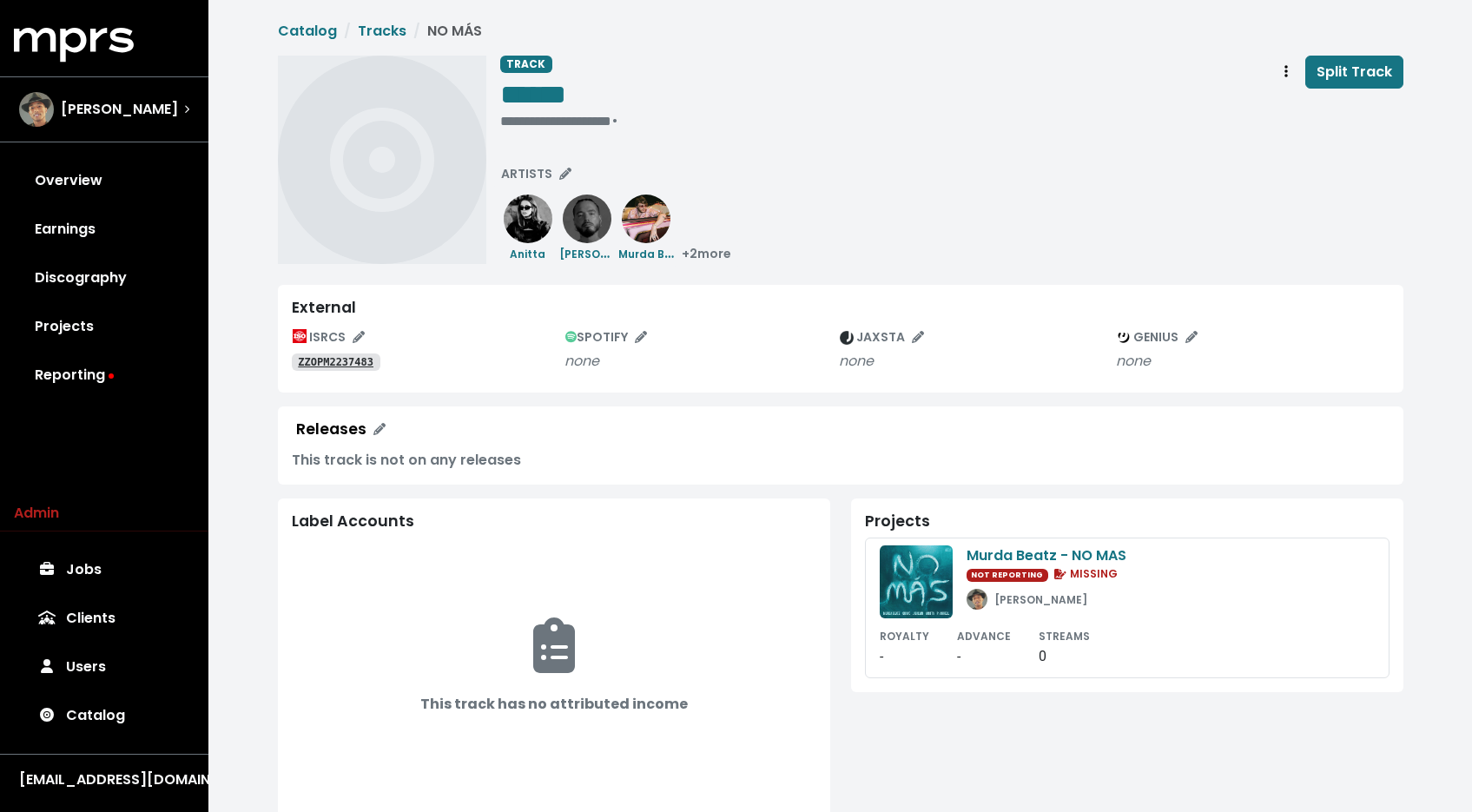
click at [324, 365] on tt "ZZOPM2237483" at bounding box center [335, 362] width 75 height 12
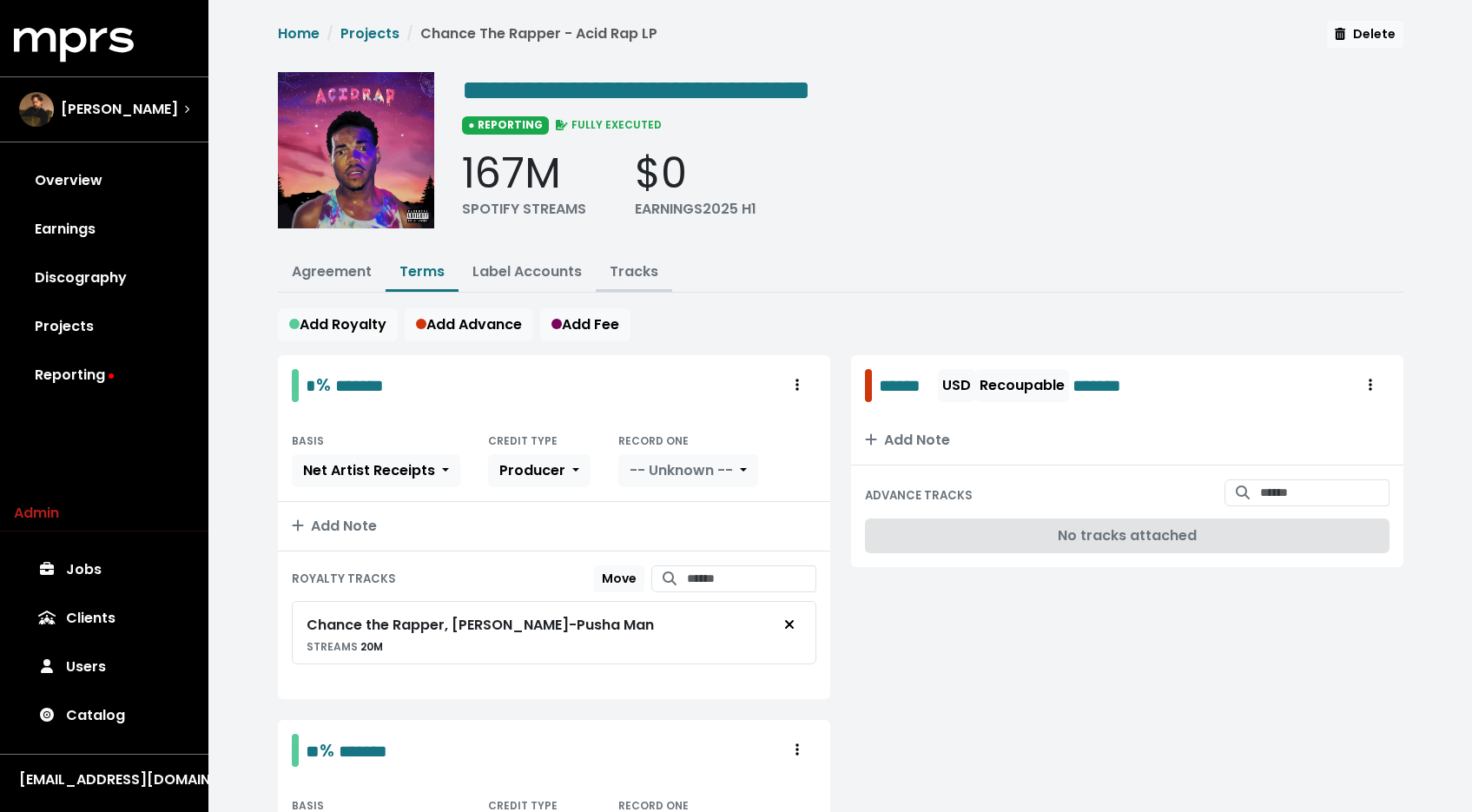
click at [636, 269] on link "Tracks" at bounding box center [634, 271] width 49 height 20
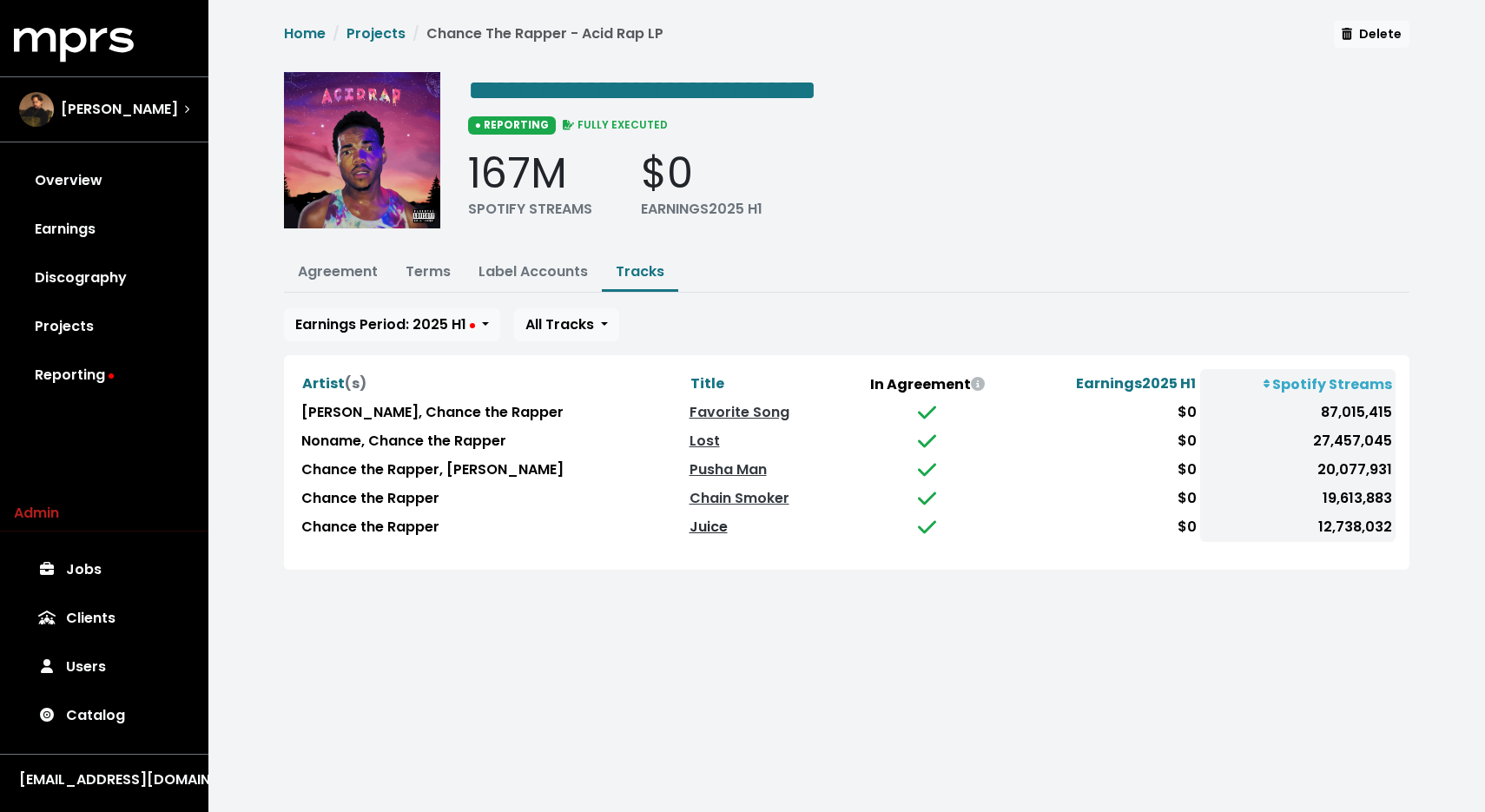
click at [706, 527] on link "Juice" at bounding box center [709, 527] width 38 height 20
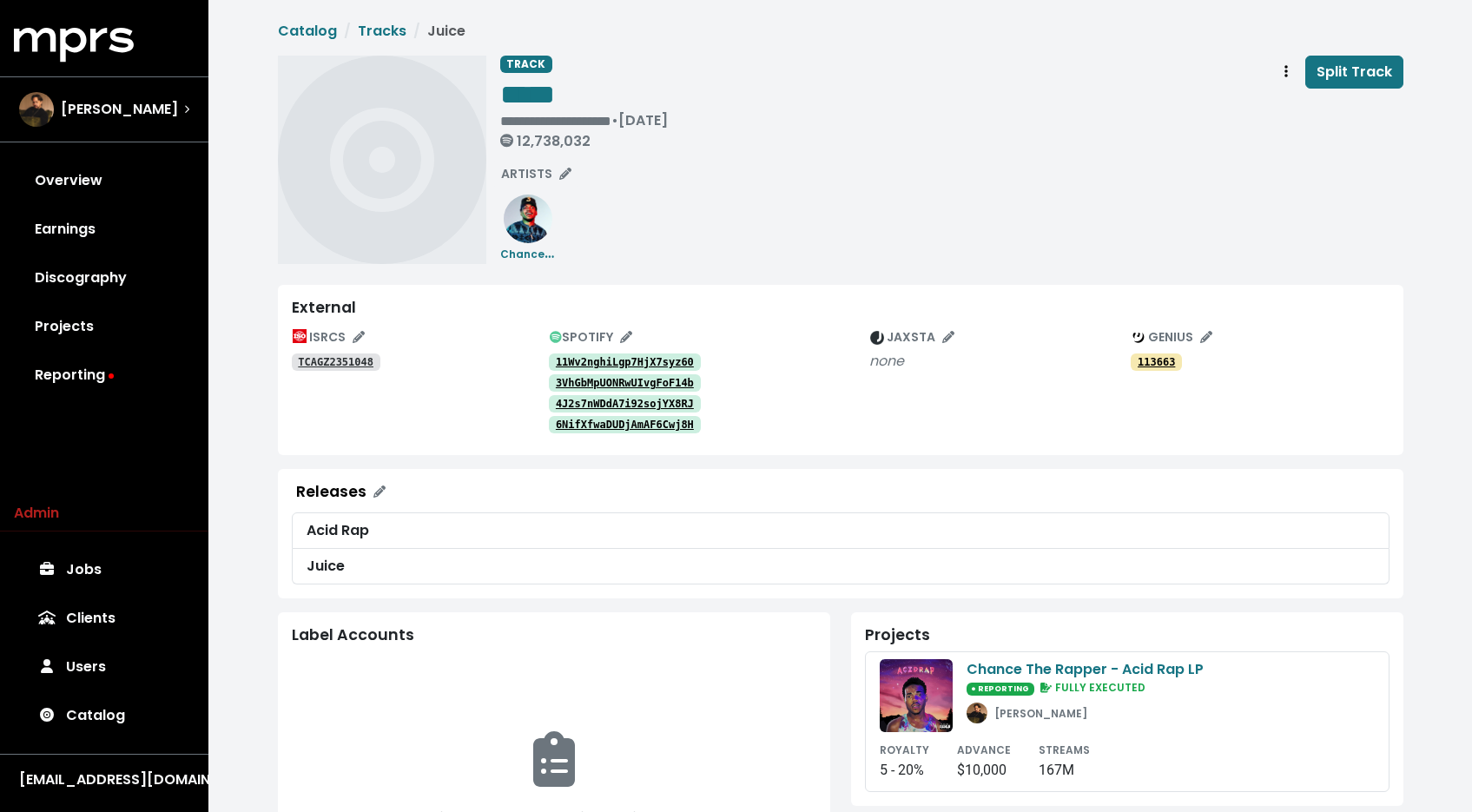
click at [593, 321] on div "External ISRCS TCAGZ2351048 SPOTIFY 11Wv2nghiLgp7HjX7syz60 3VhGbMpUONRwUIvgFoF1…" at bounding box center [841, 370] width 1126 height 170
click at [595, 332] on span "SPOTIFY" at bounding box center [590, 336] width 82 height 17
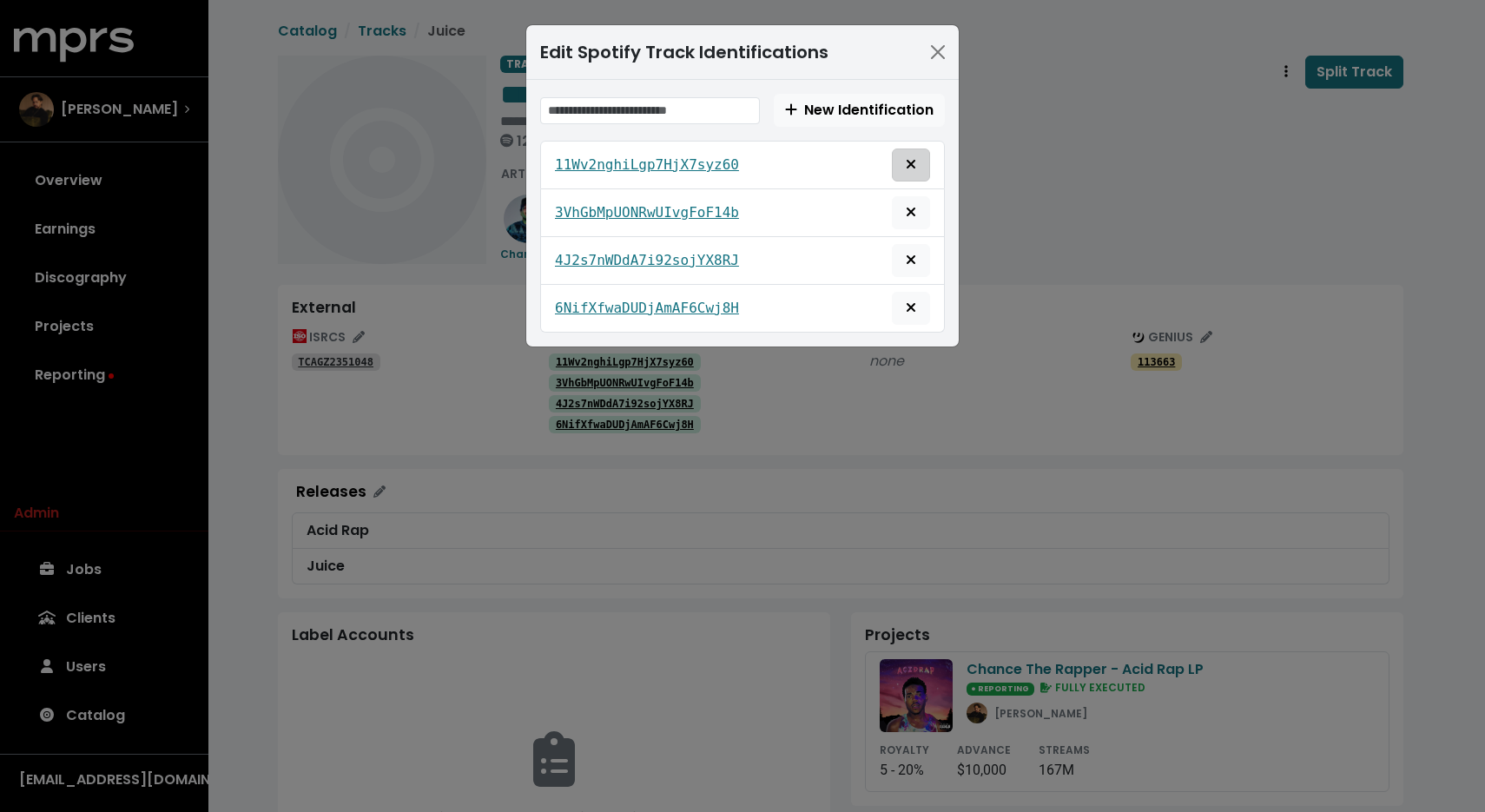
click at [917, 161] on span "Remove this spotify identification" at bounding box center [910, 165] width 15 height 21
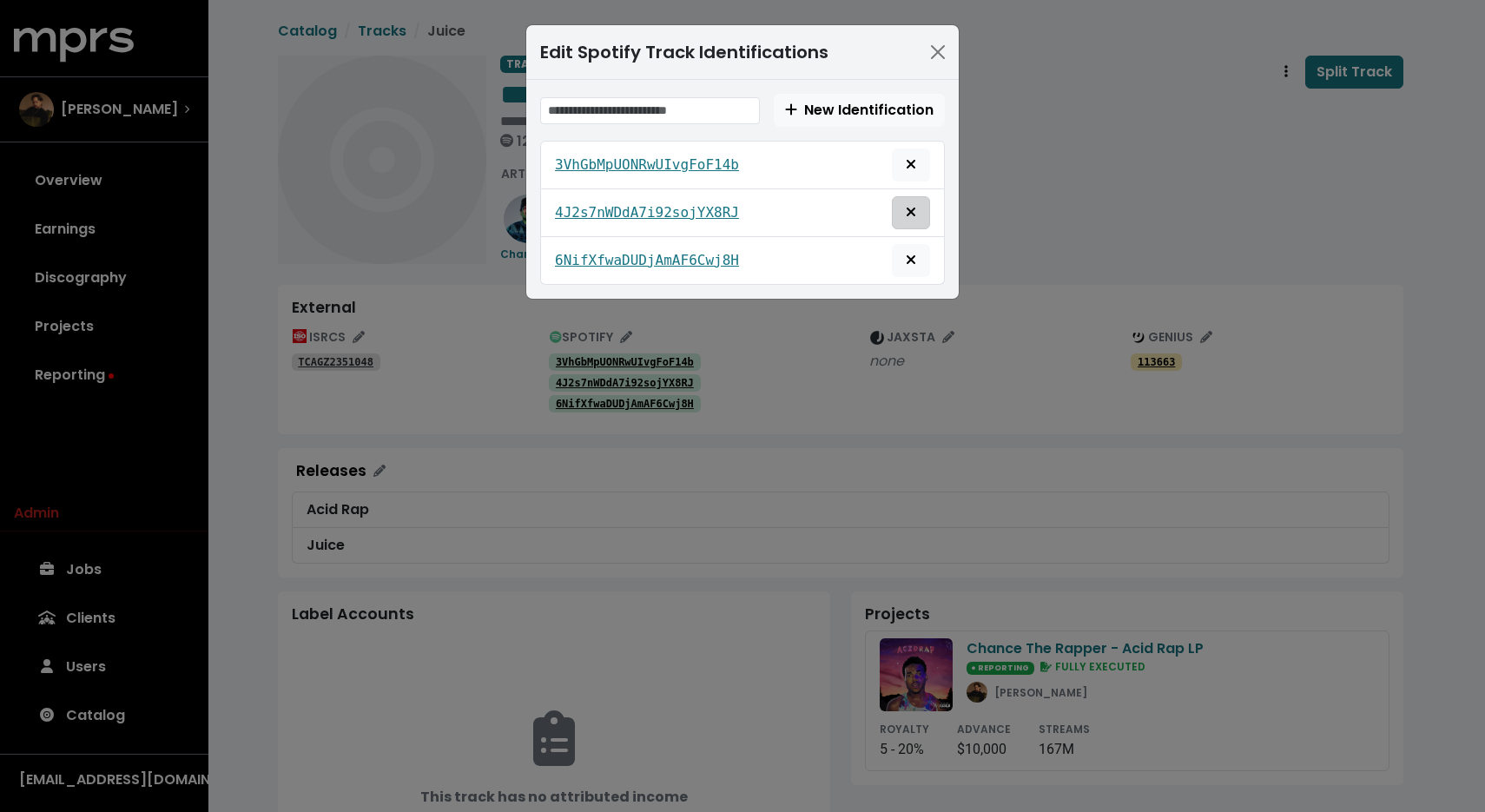
click at [919, 211] on button "Remove this spotify identification" at bounding box center [911, 213] width 38 height 33
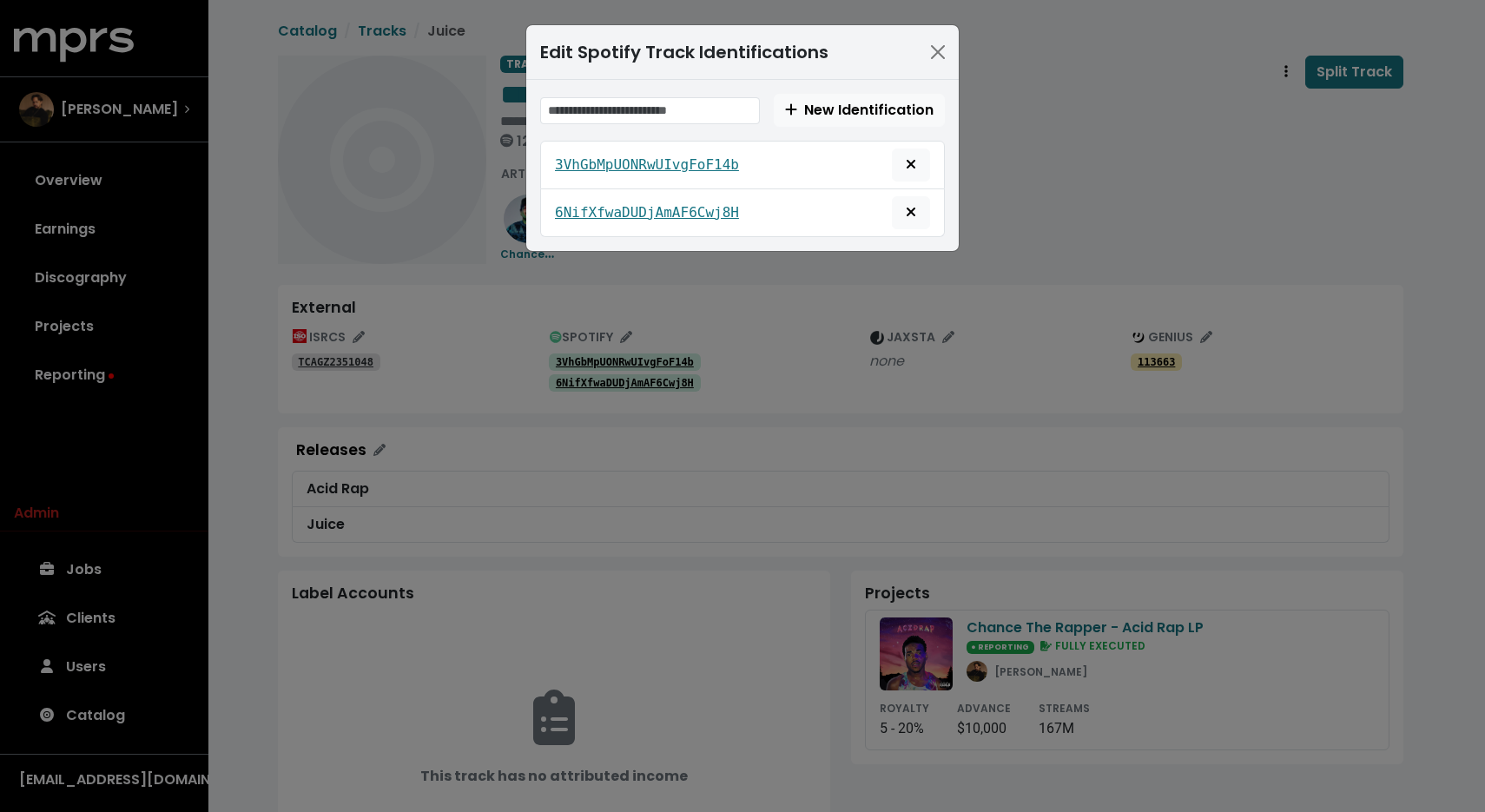
click at [1056, 175] on div "Edit Spotify Track Identifications New Identification 3VhGbMpUONRwUIvgFoF14b 6N…" at bounding box center [742, 406] width 1485 height 812
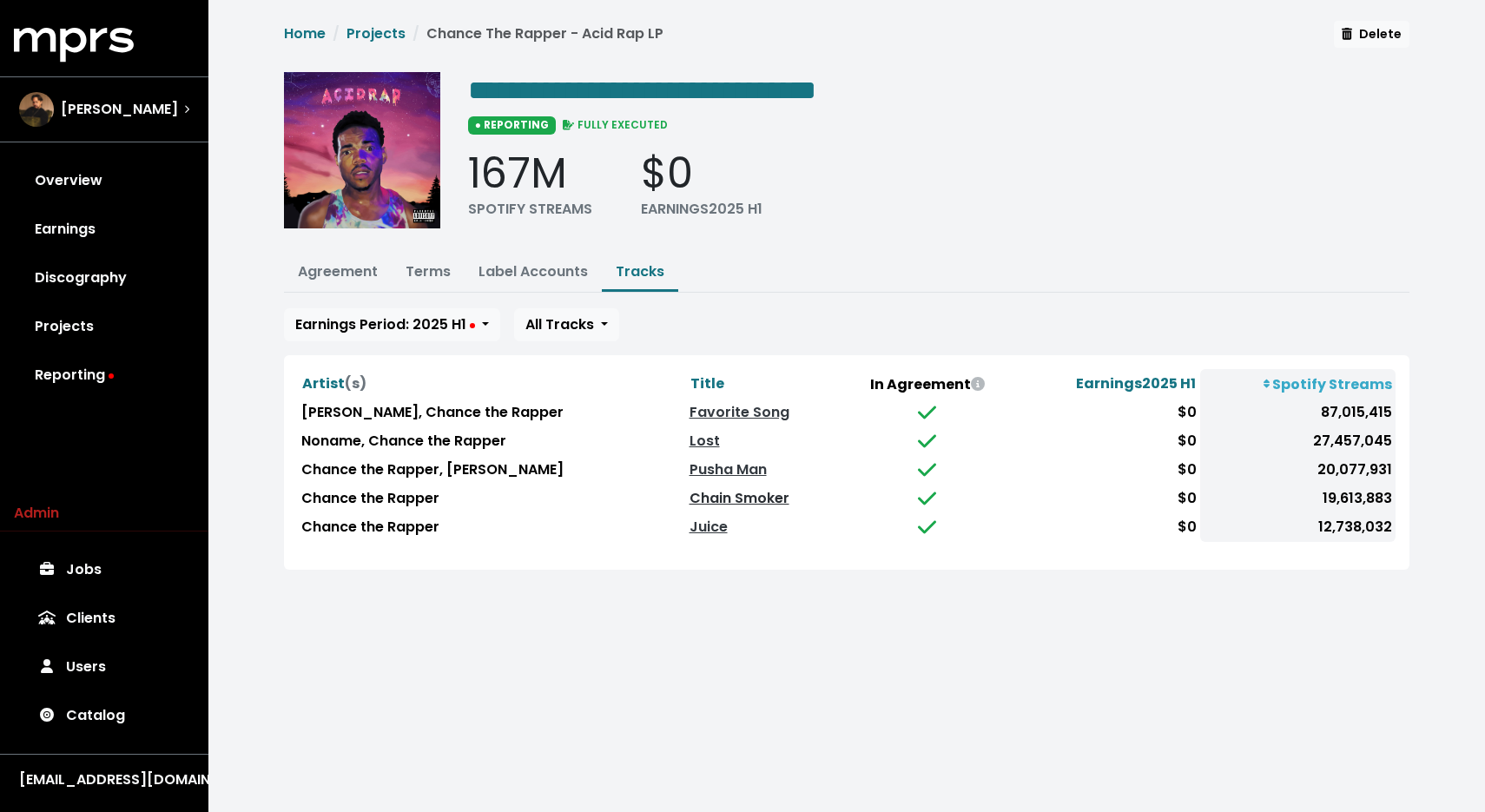
click at [734, 497] on link "Chain Smoker" at bounding box center [740, 498] width 100 height 20
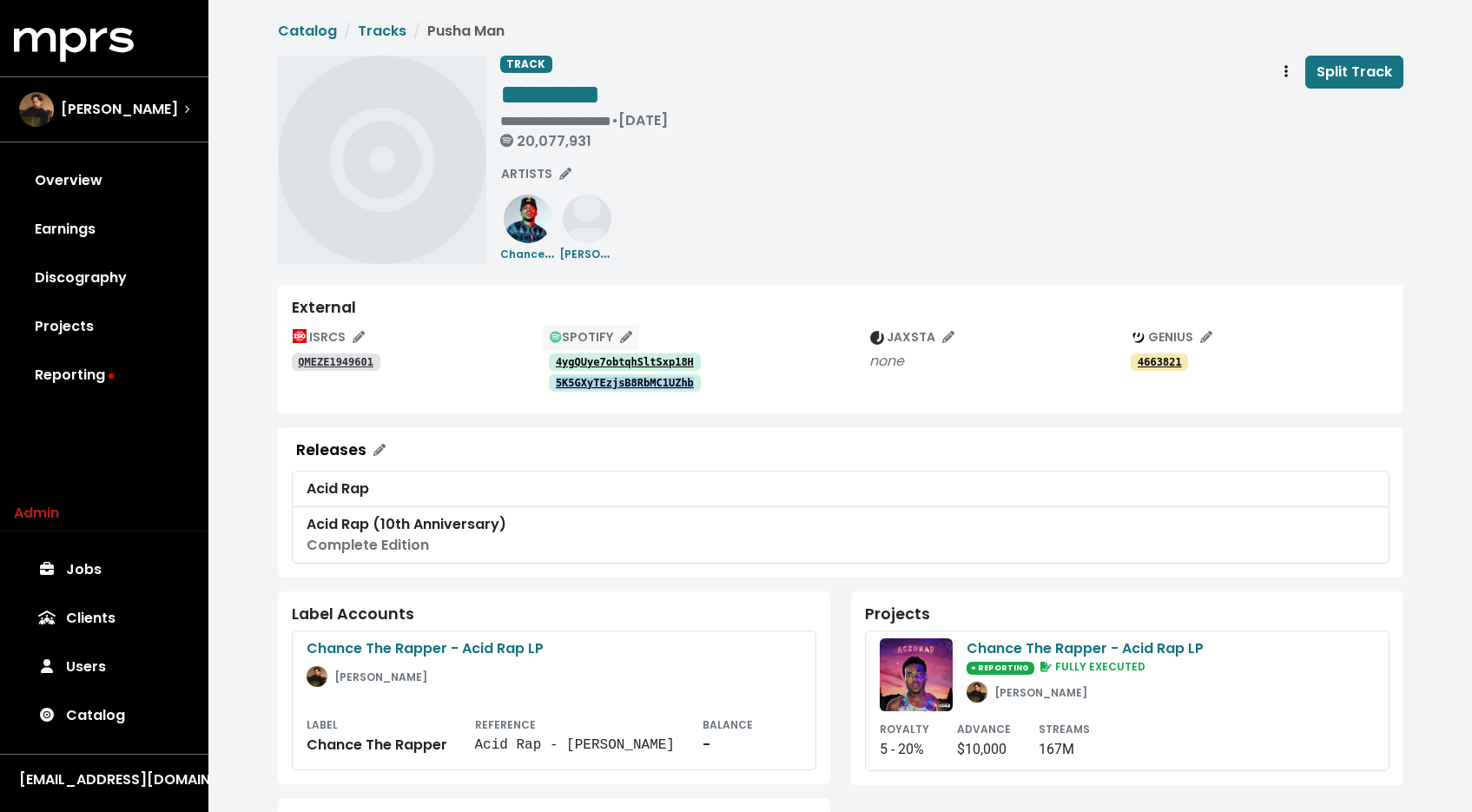
click at [624, 334] on icon "Edit spotify track identifications for this track" at bounding box center [625, 336] width 12 height 12
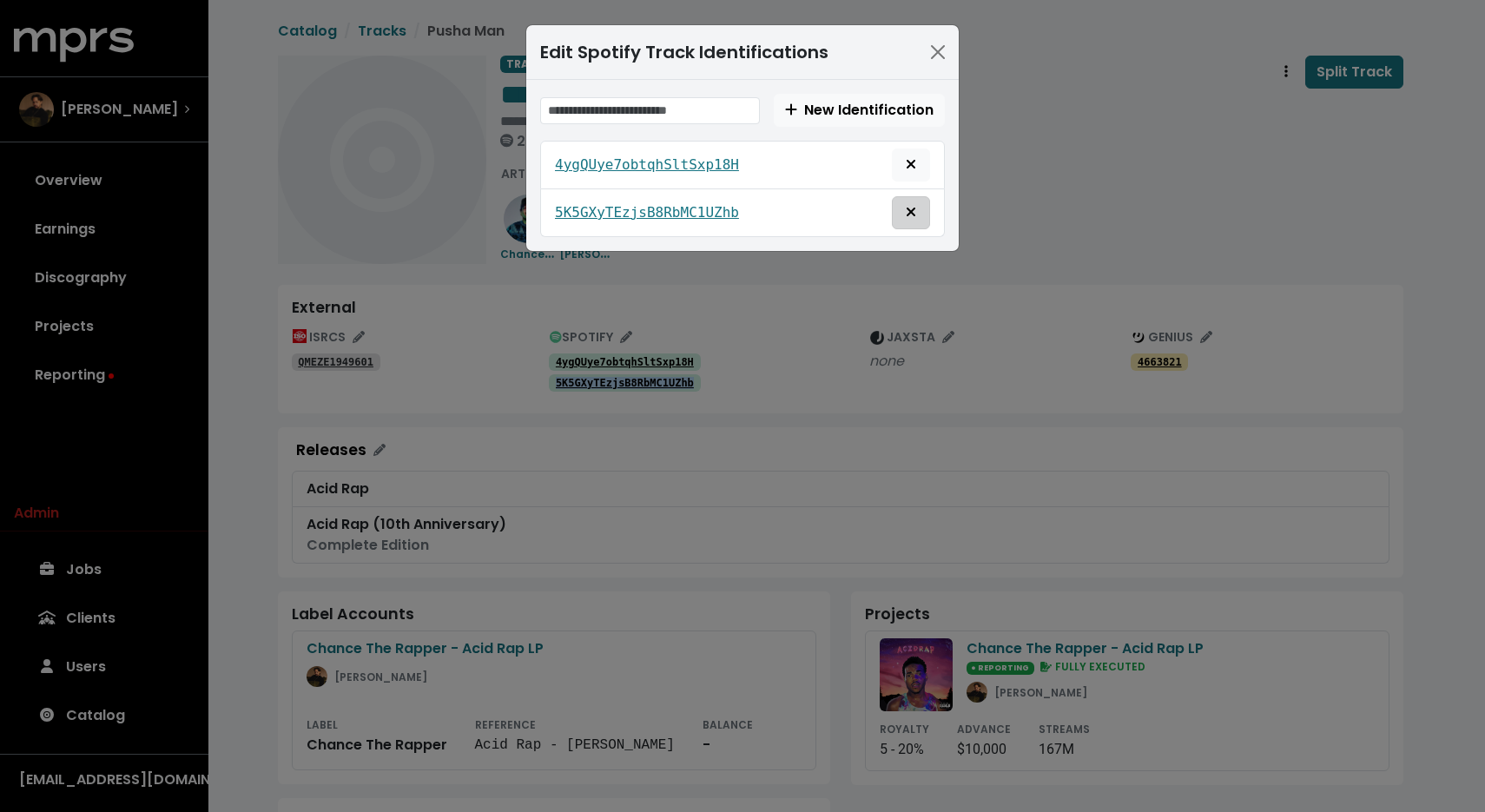
click at [909, 213] on icon "Remove this spotify identification" at bounding box center [911, 212] width 9 height 9
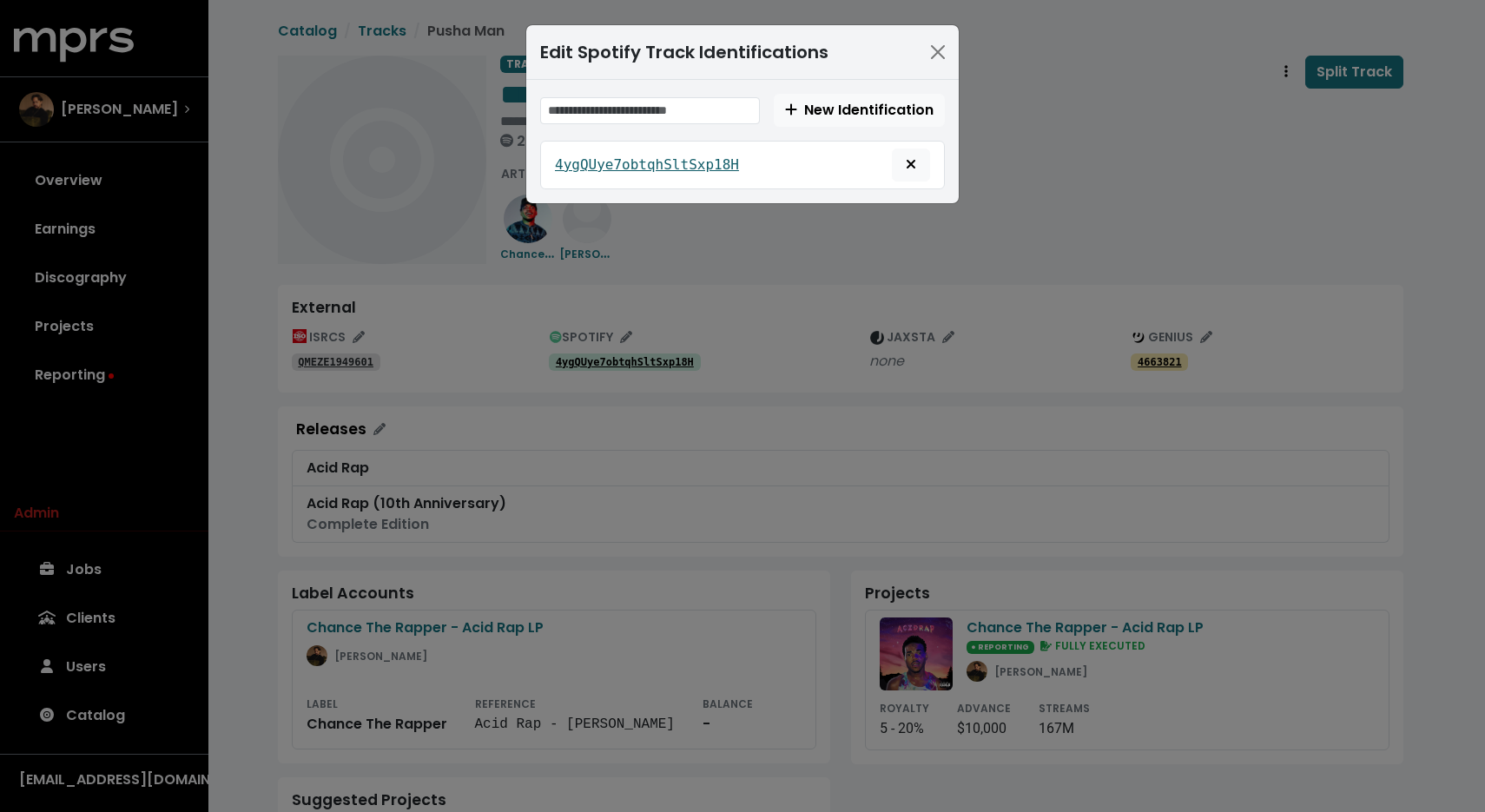
click at [666, 157] on tt "4ygQUye7obtqhSltSxp18H" at bounding box center [646, 164] width 184 height 16
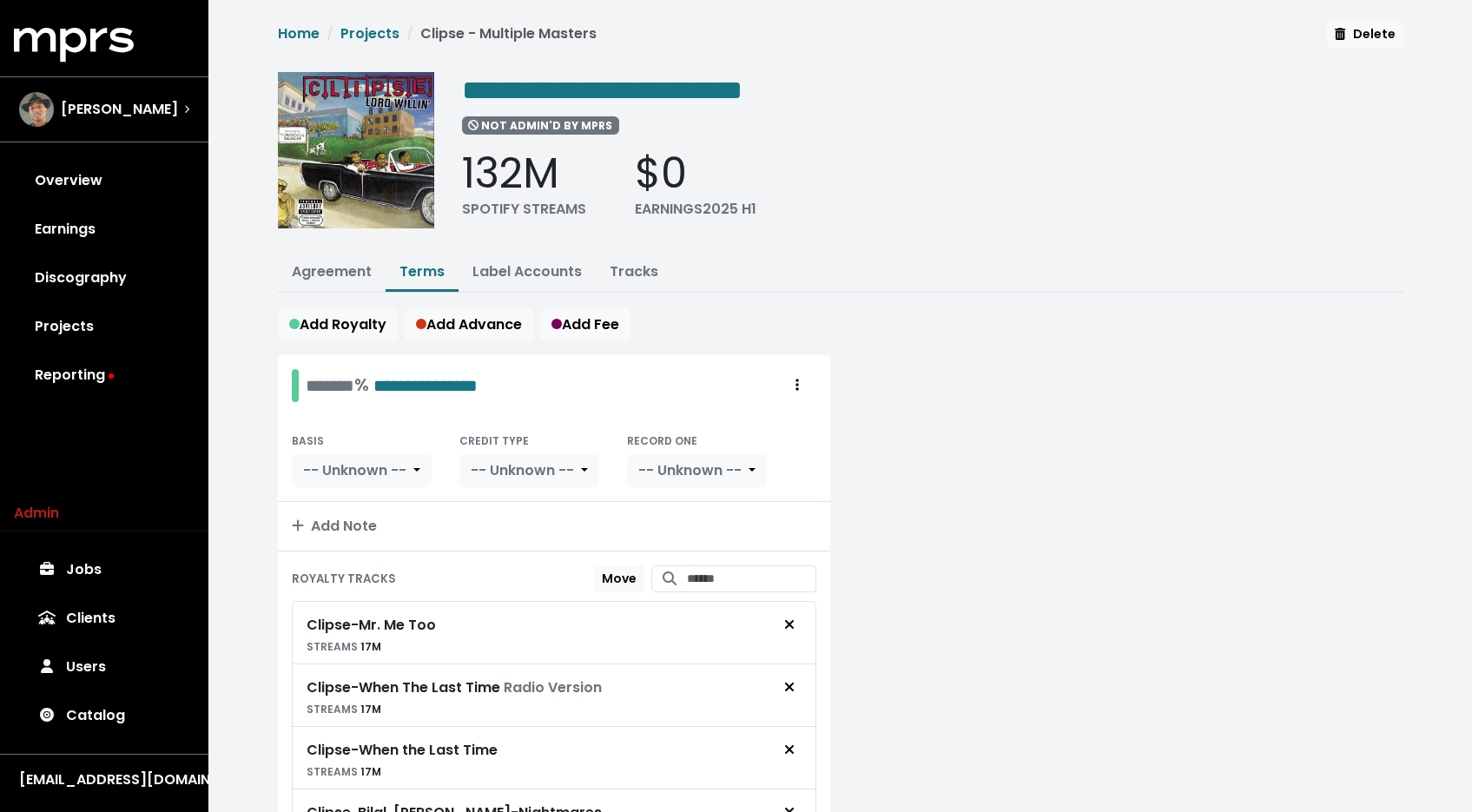
click at [627, 277] on link "Tracks" at bounding box center [634, 271] width 49 height 20
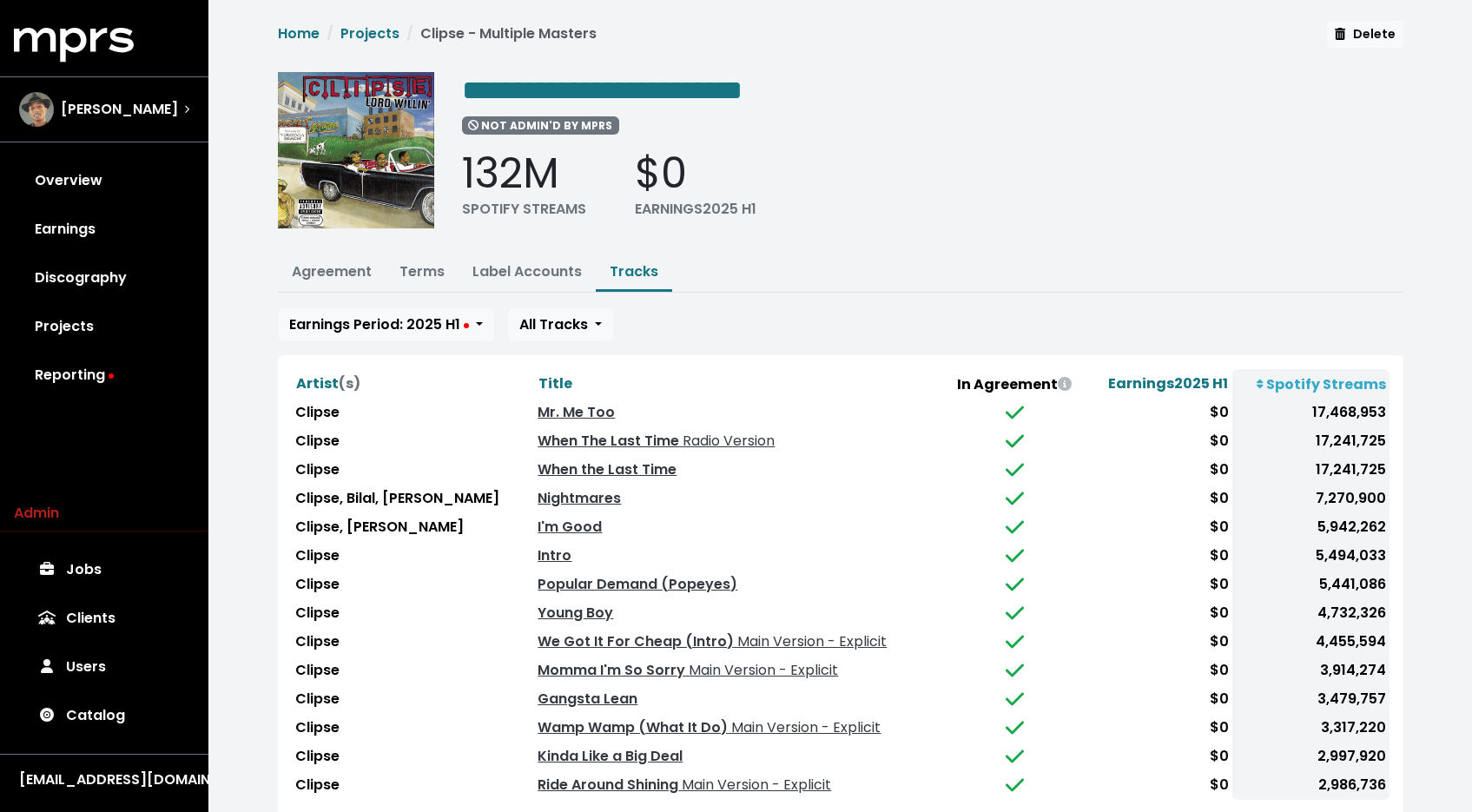
scroll to position [111, 0]
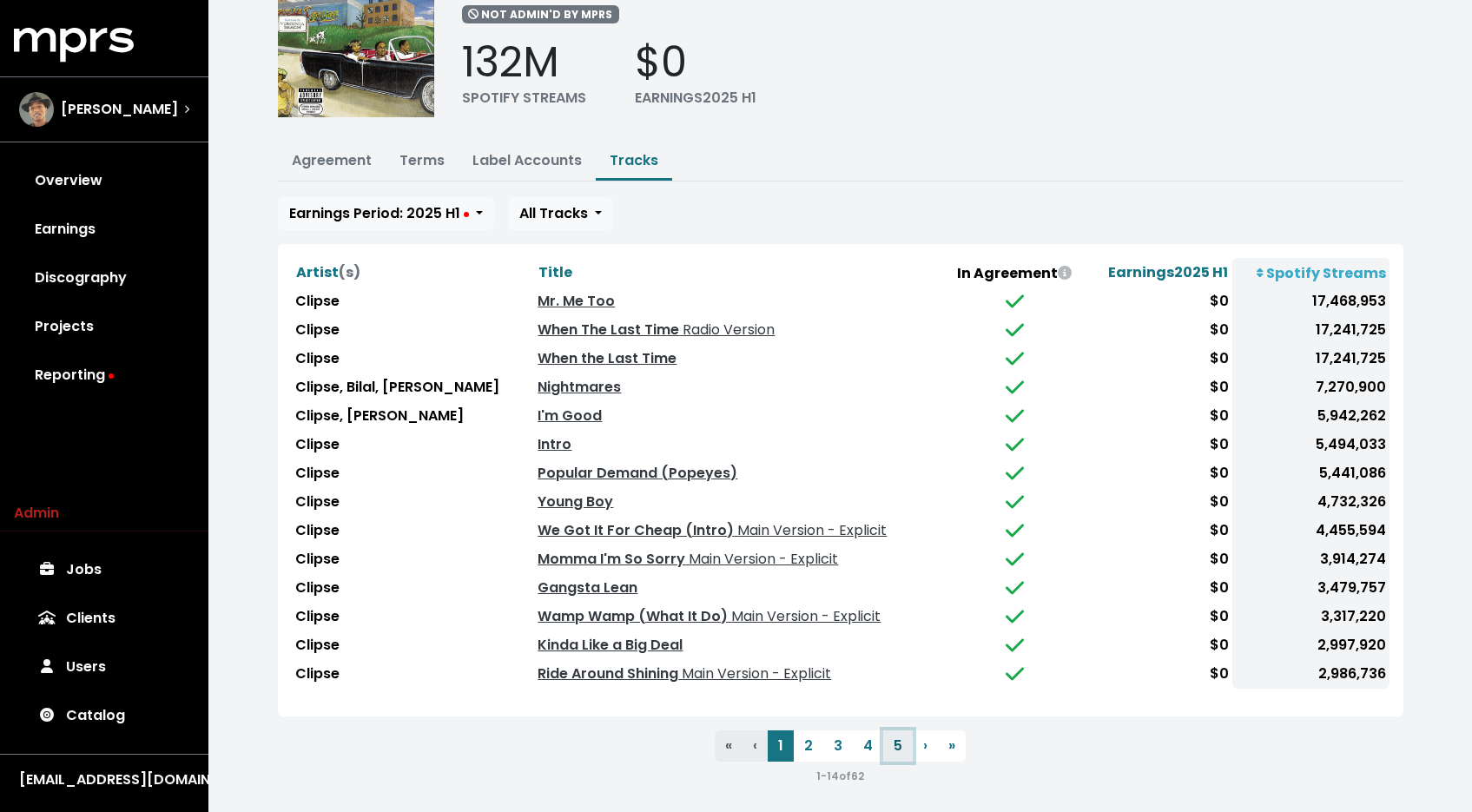
click at [893, 737] on button "5" at bounding box center [897, 746] width 30 height 31
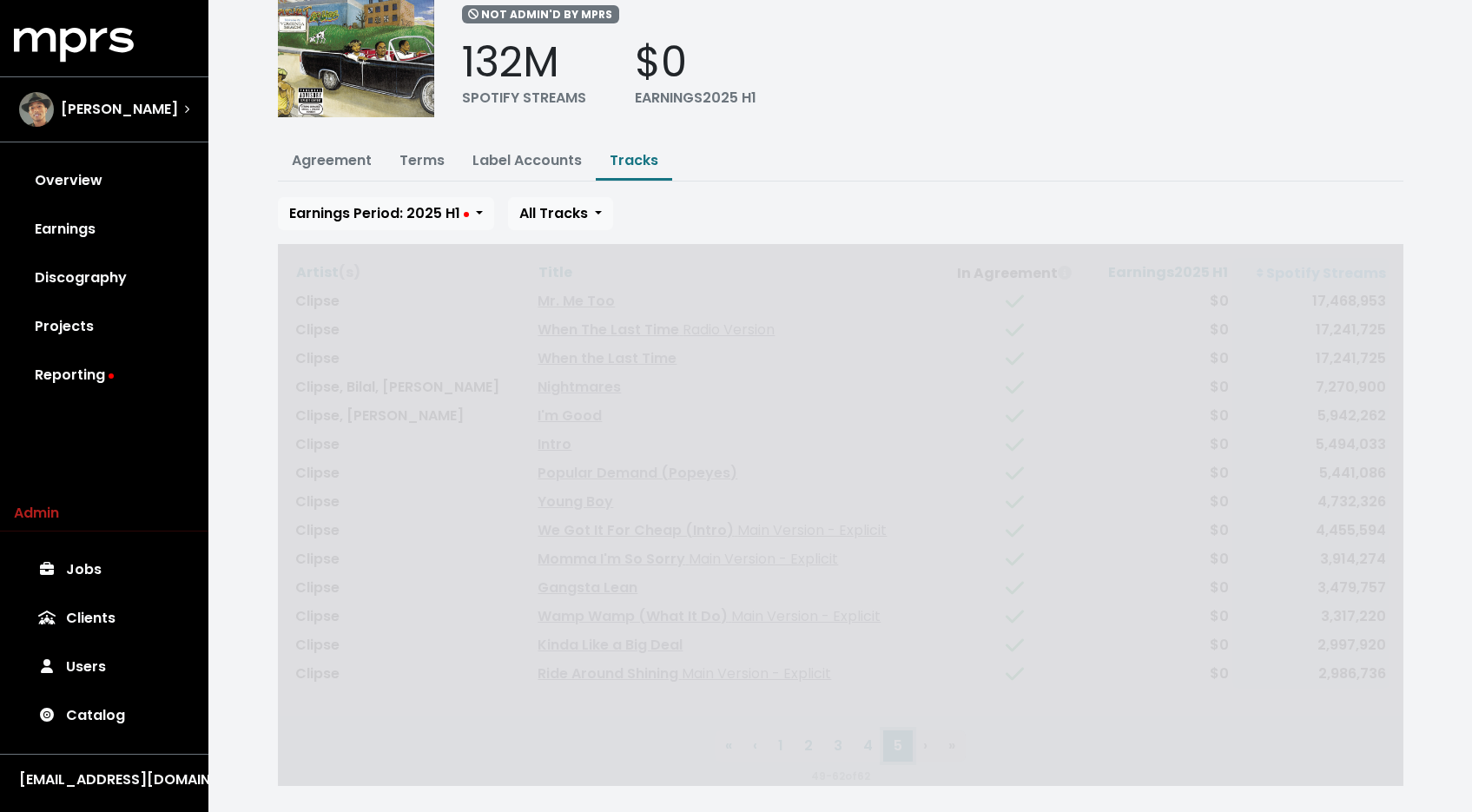
scroll to position [0, 0]
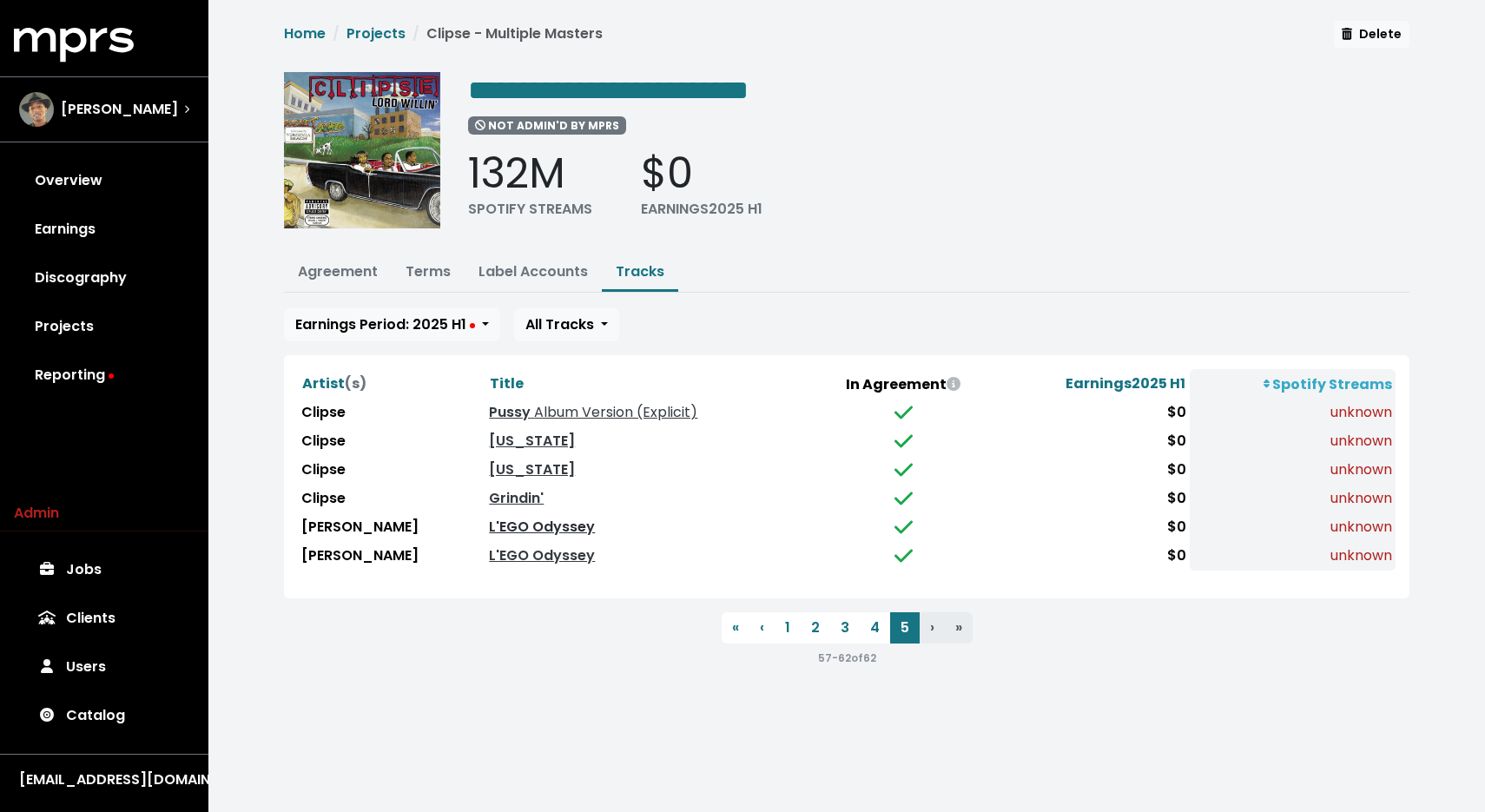
click at [529, 521] on link "L'EGO Odyssey" at bounding box center [541, 527] width 106 height 20
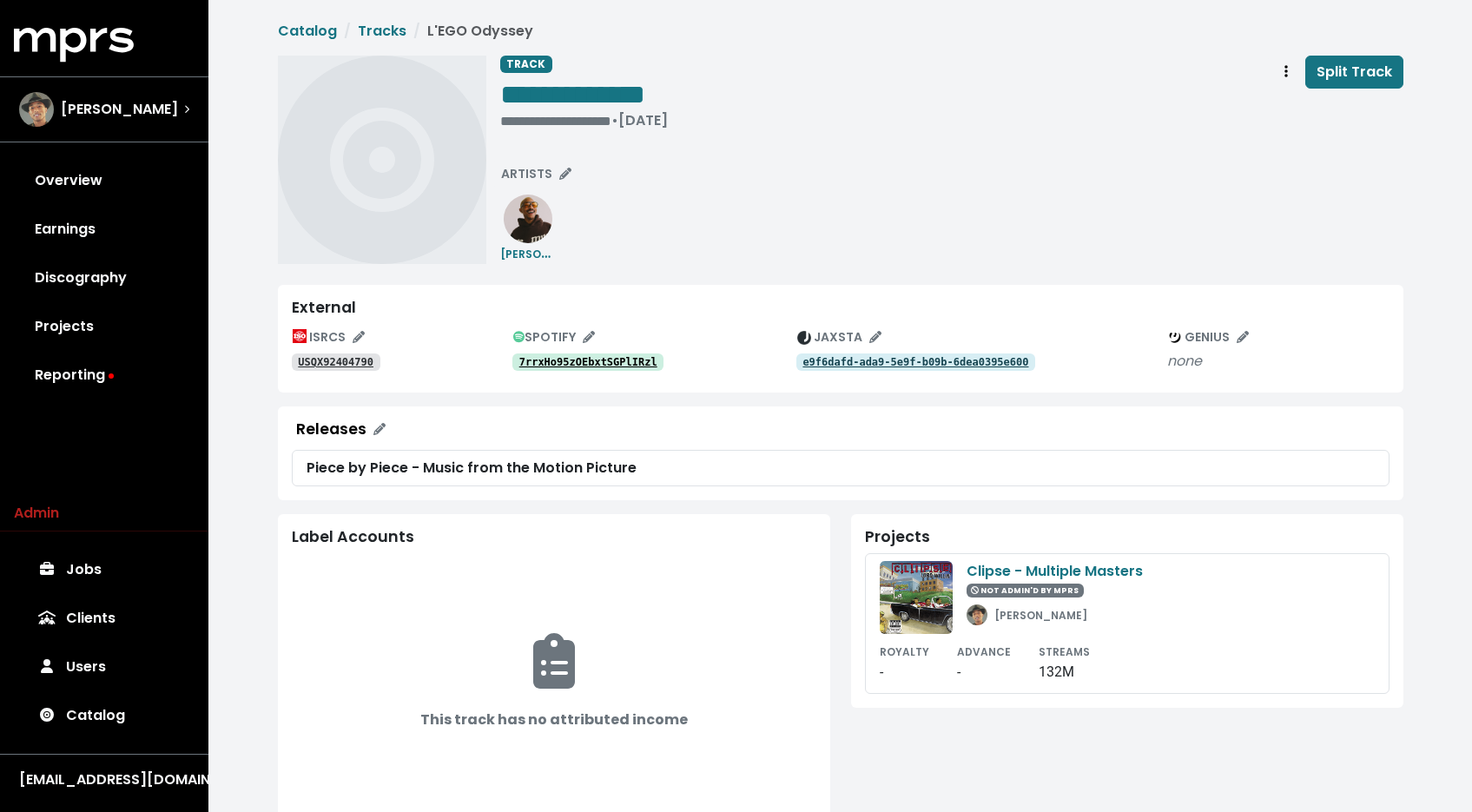
click at [347, 357] on tt "USQX92404790" at bounding box center [335, 362] width 75 height 12
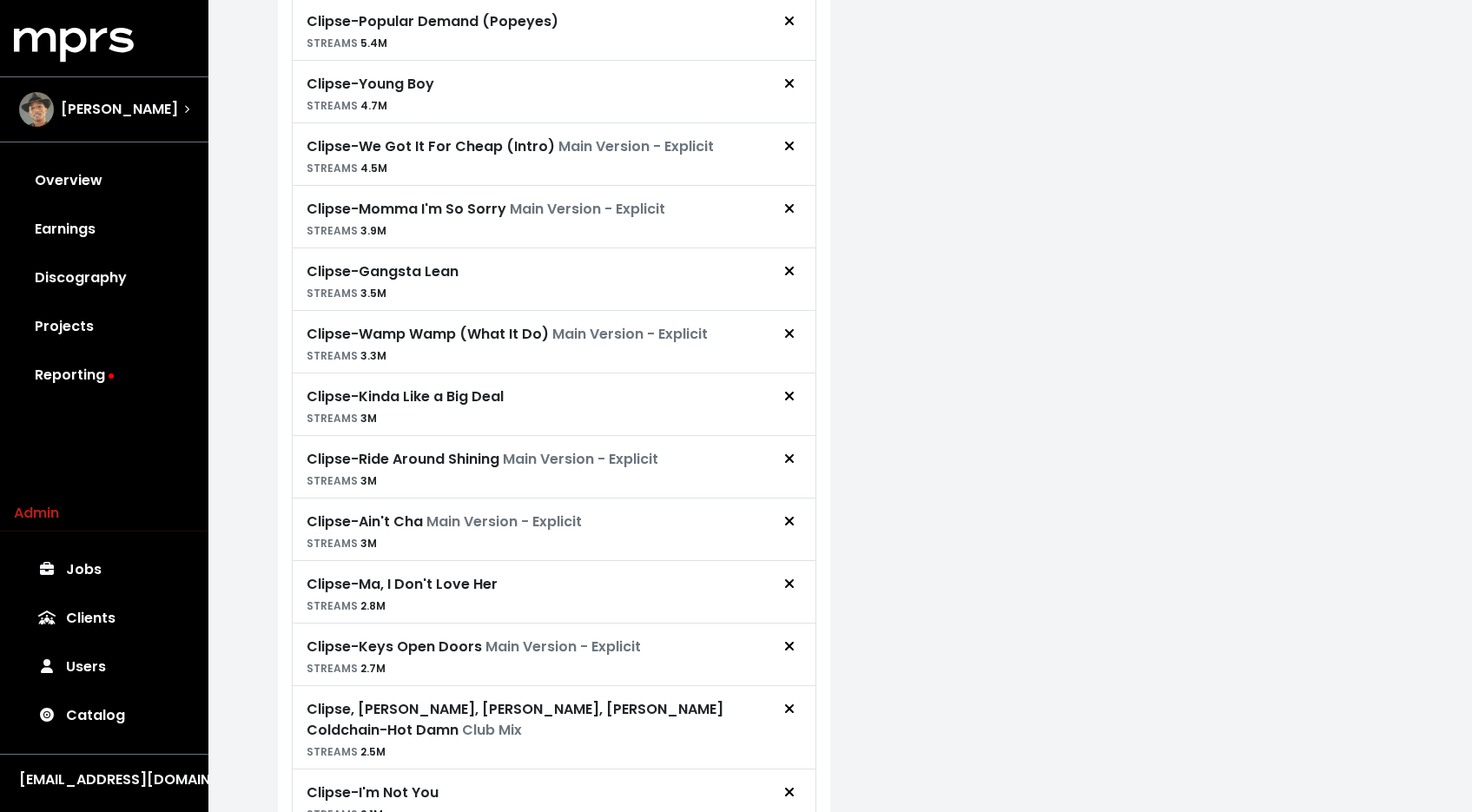
scroll to position [1218, 0]
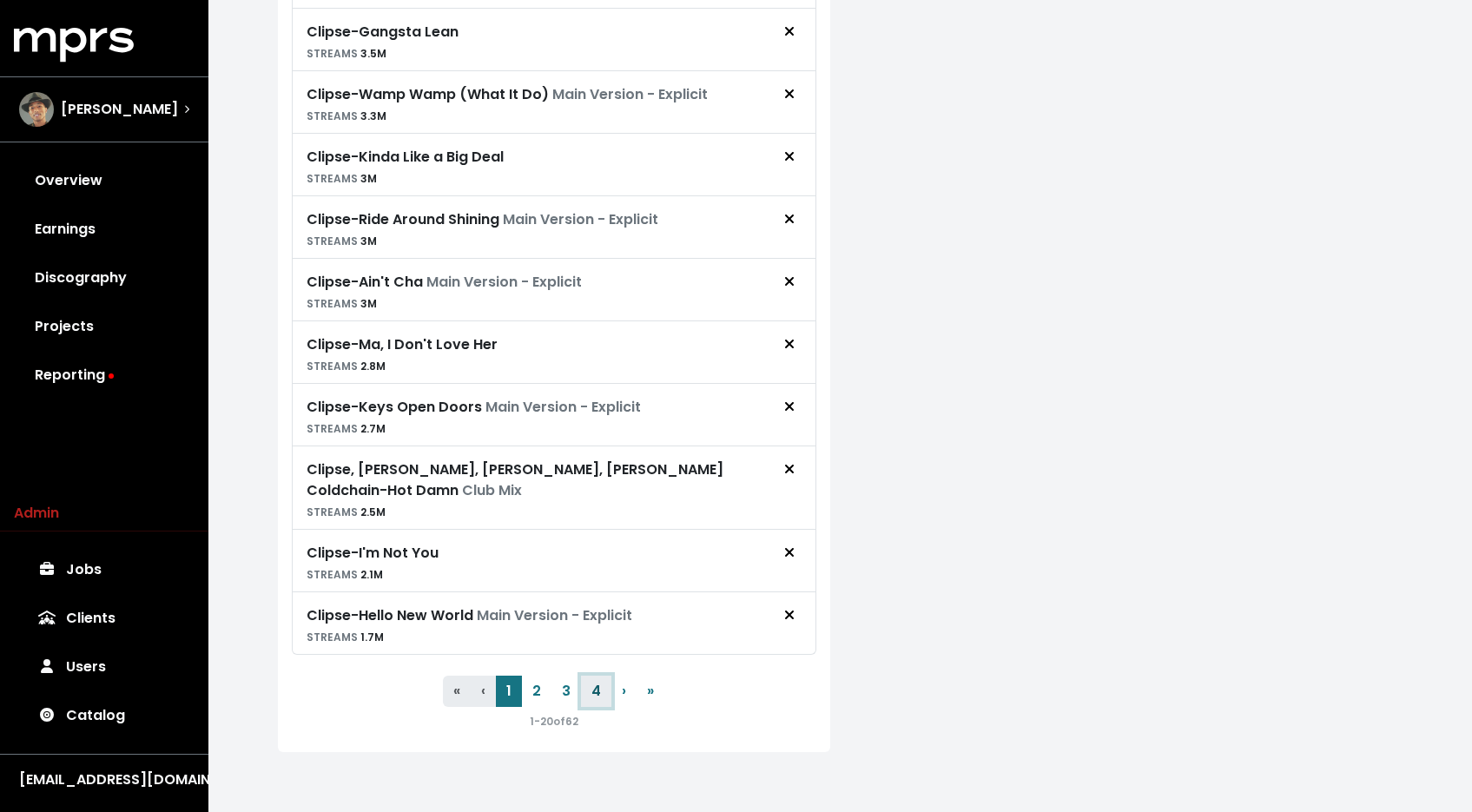
click button "4"
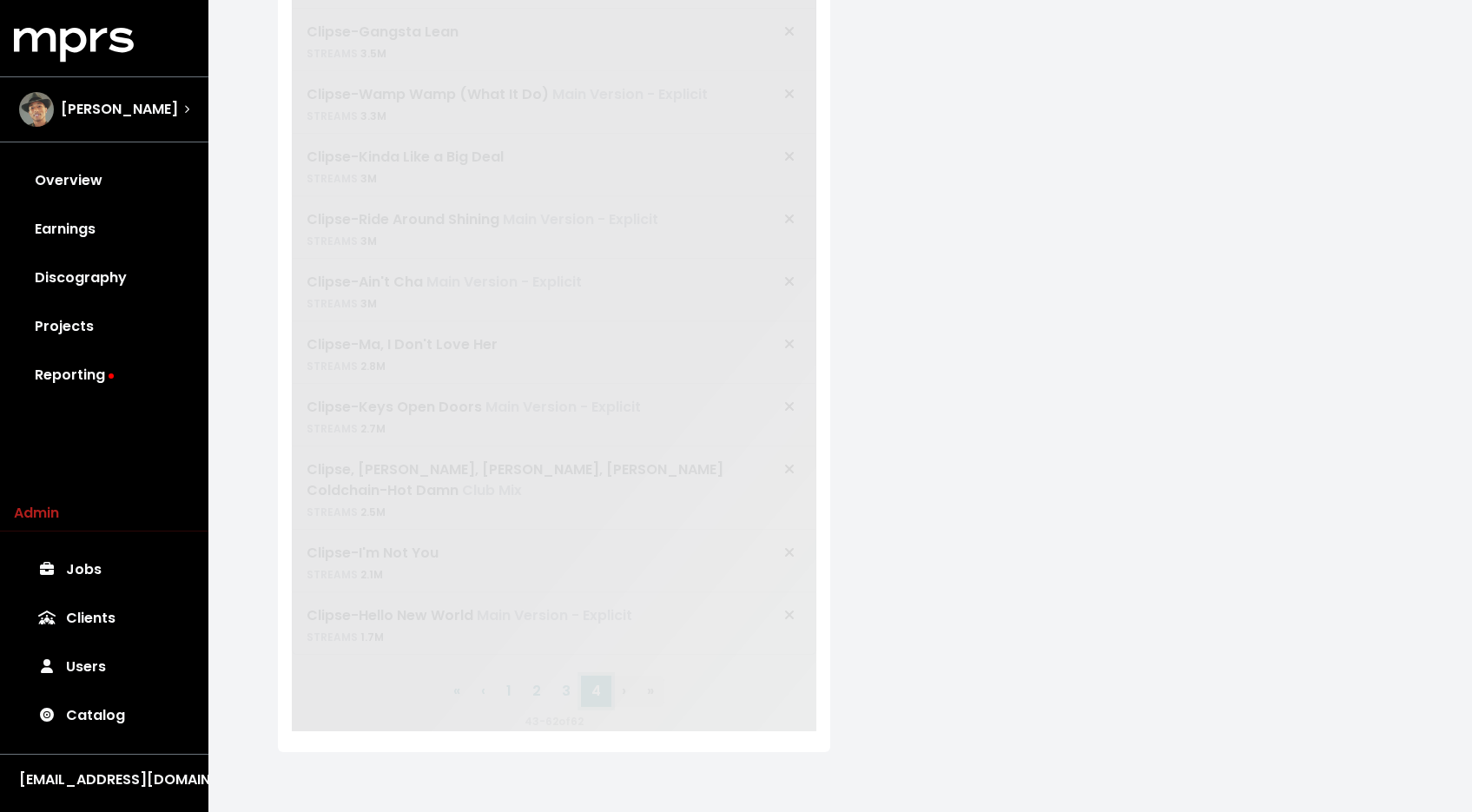
scroll to position [43, 0]
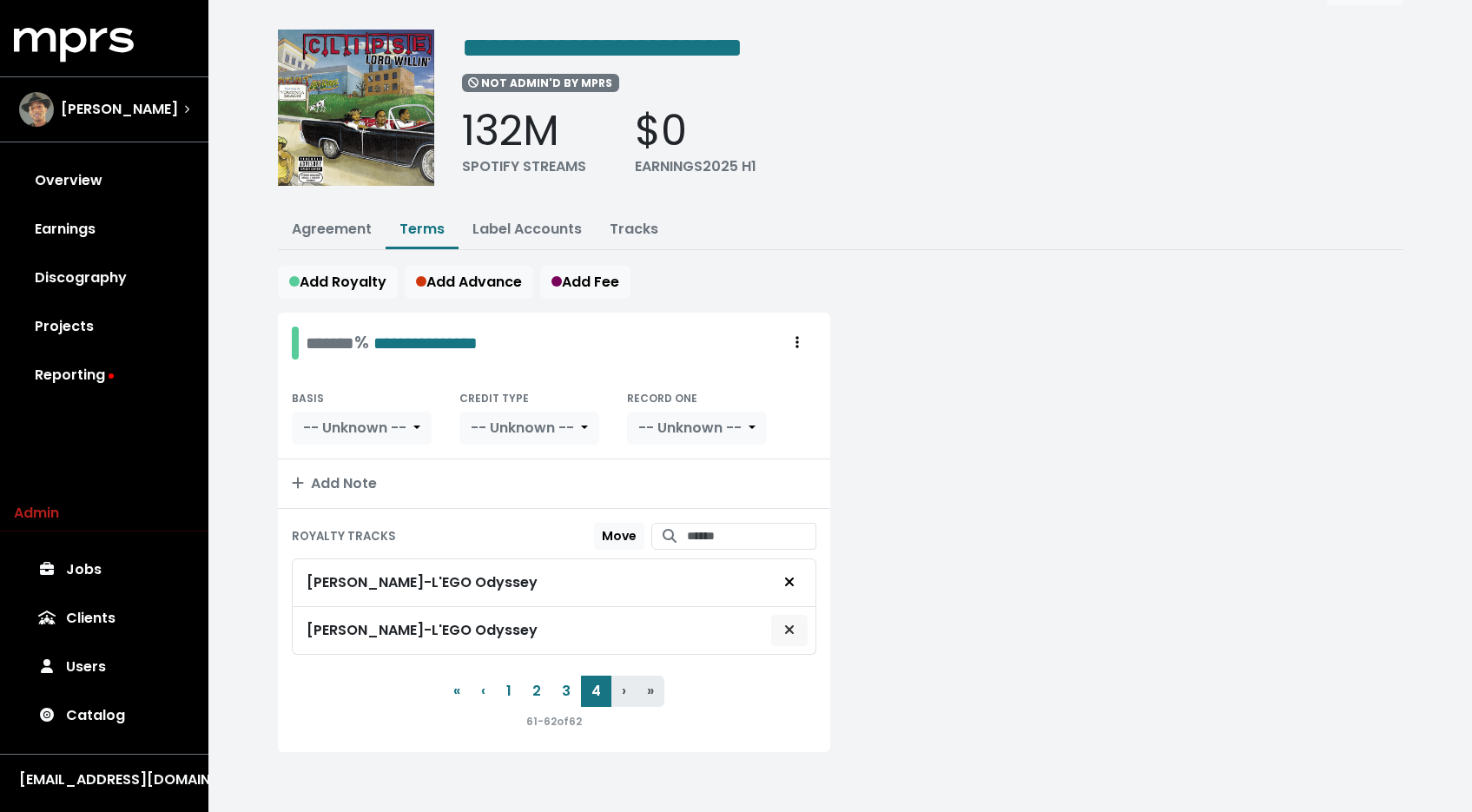
click icon "Remove royalty target"
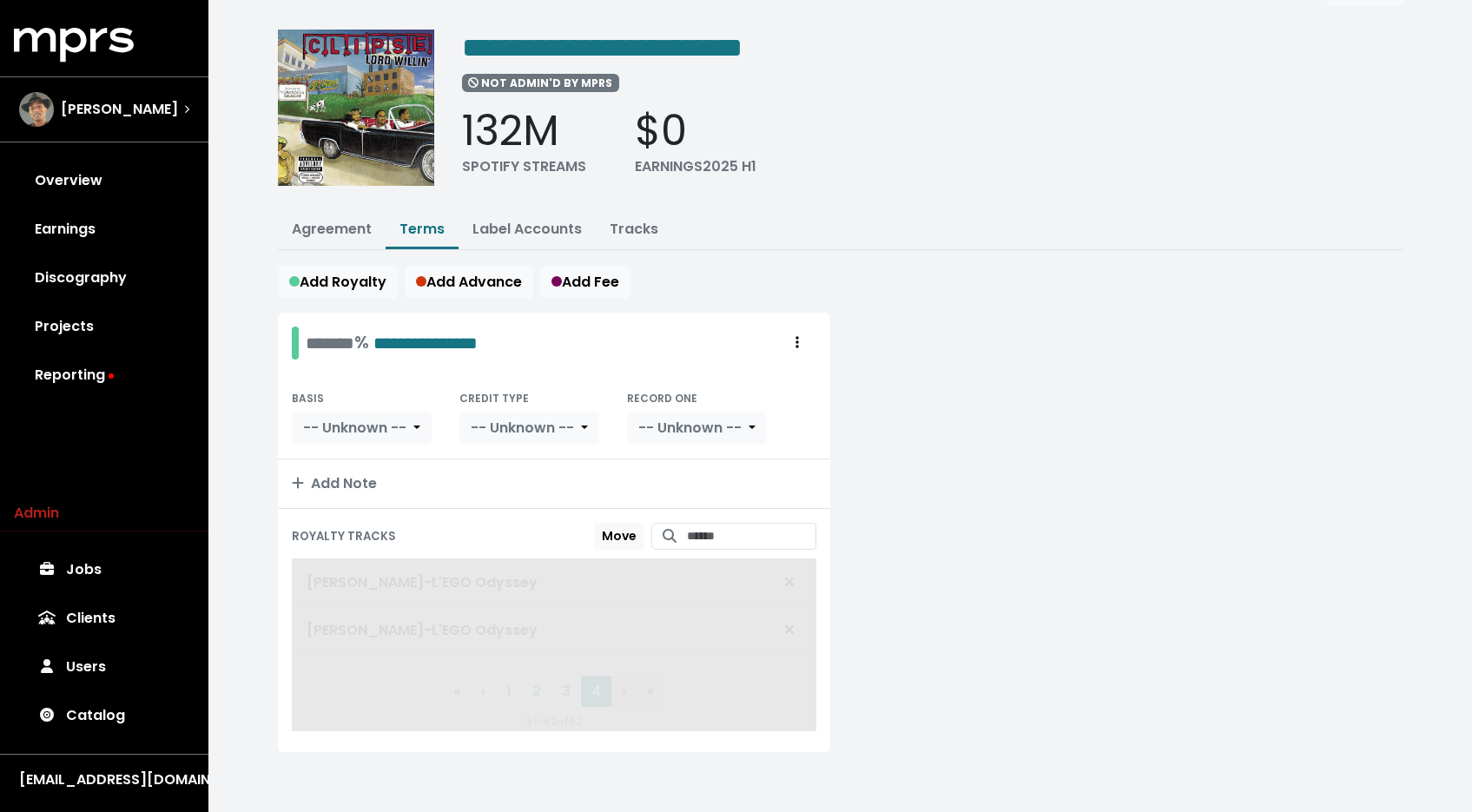
scroll to position [0, 0]
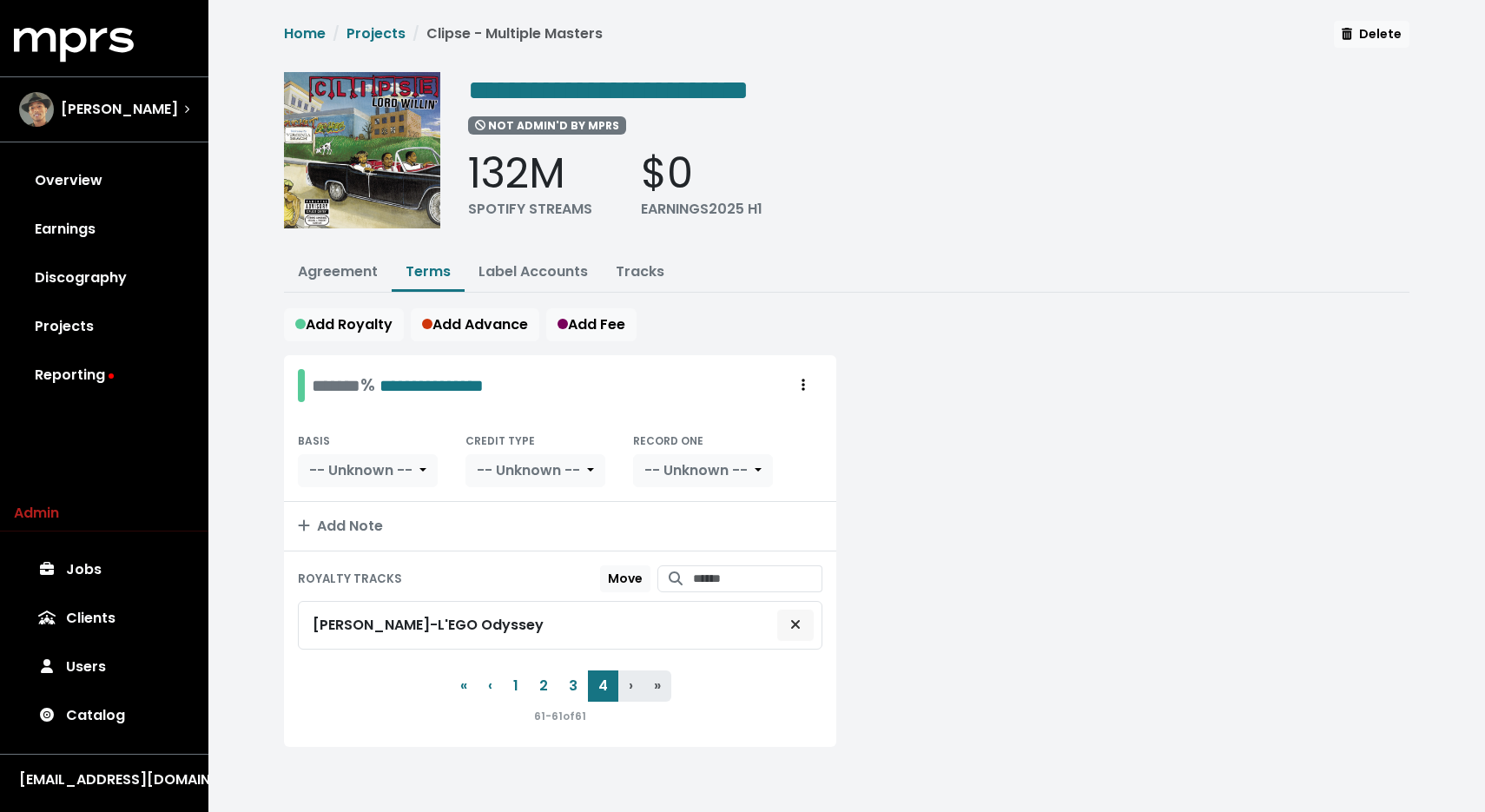
click icon "Remove royalty target"
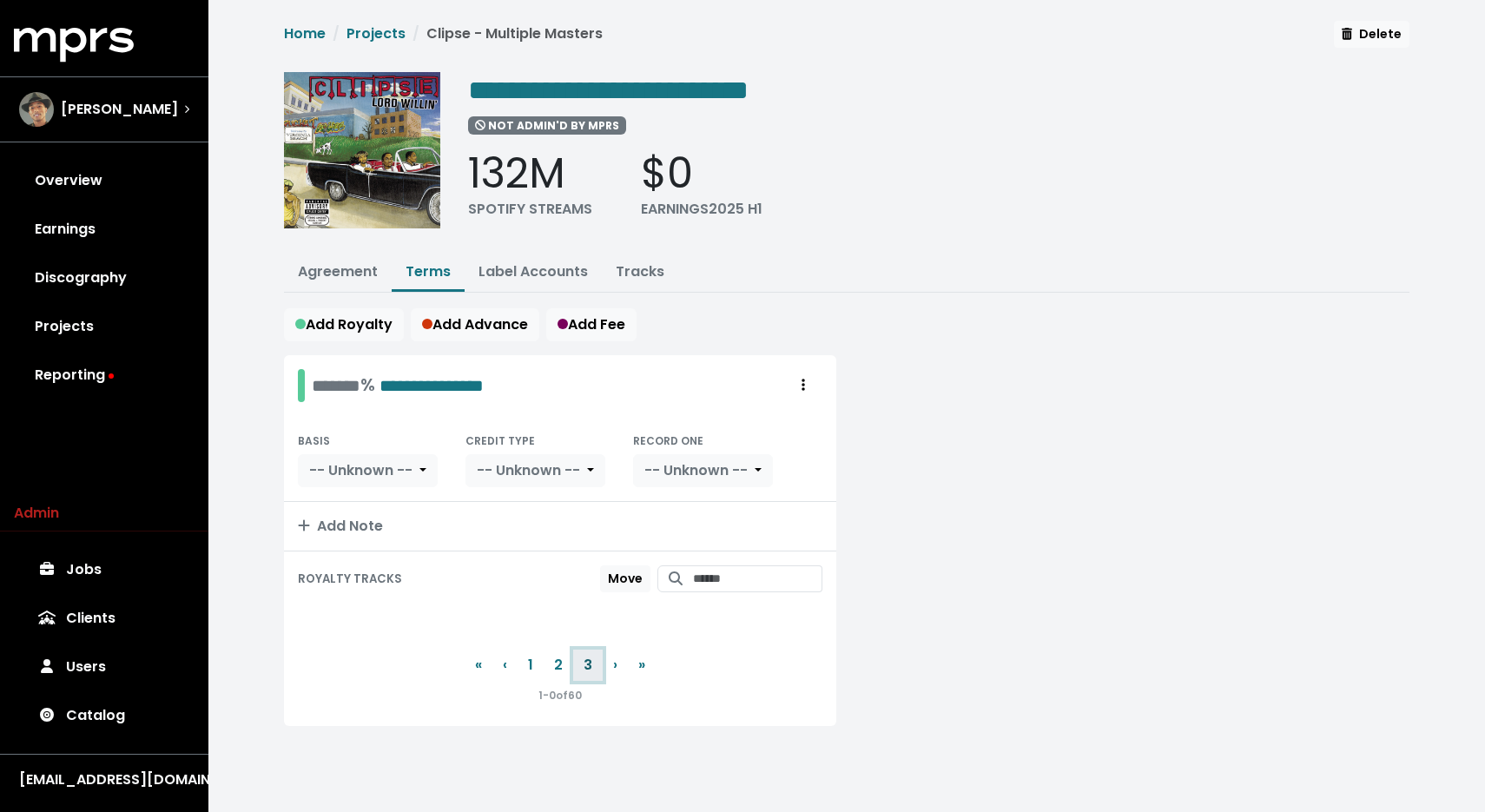
click button "3"
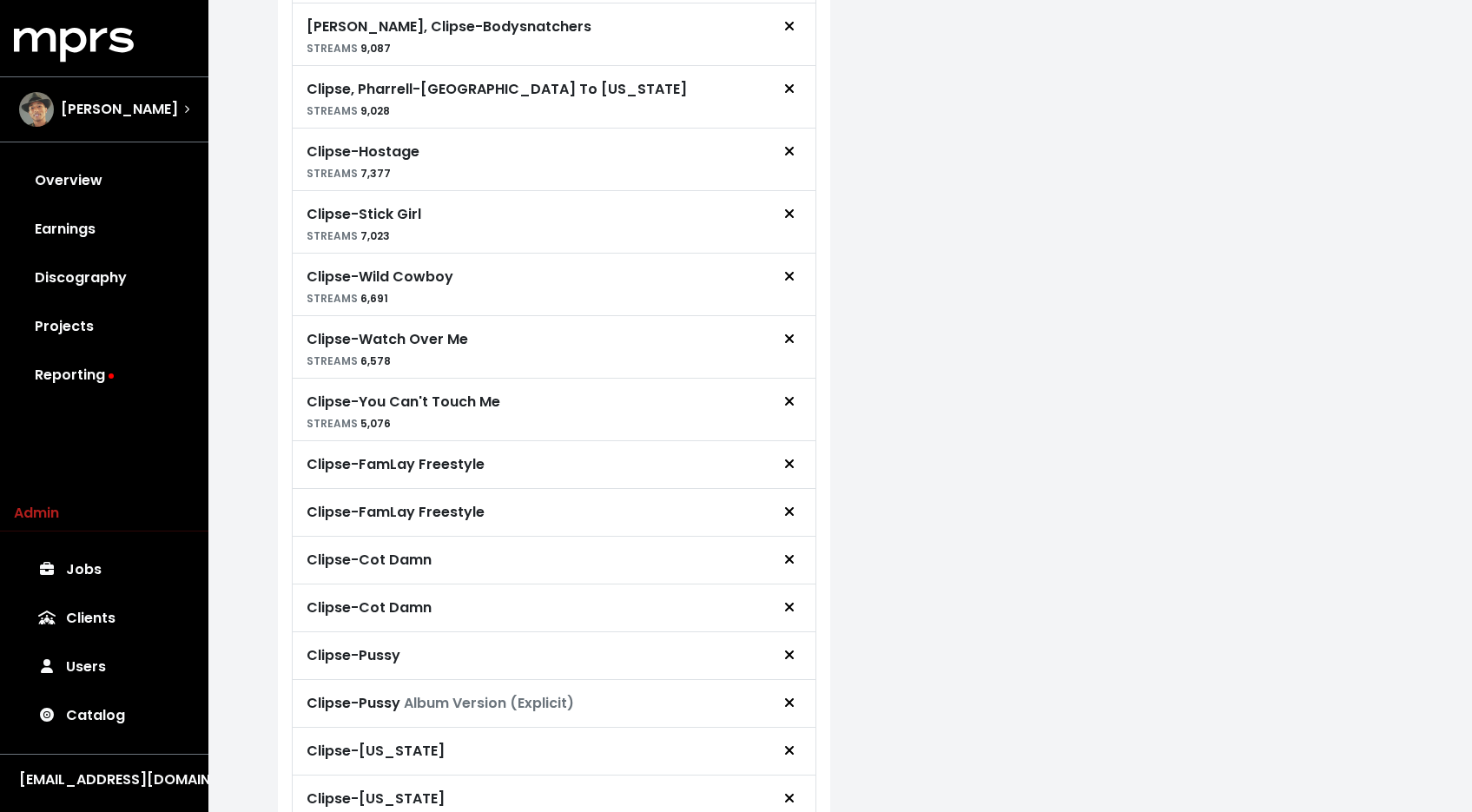
scroll to position [1065, 0]
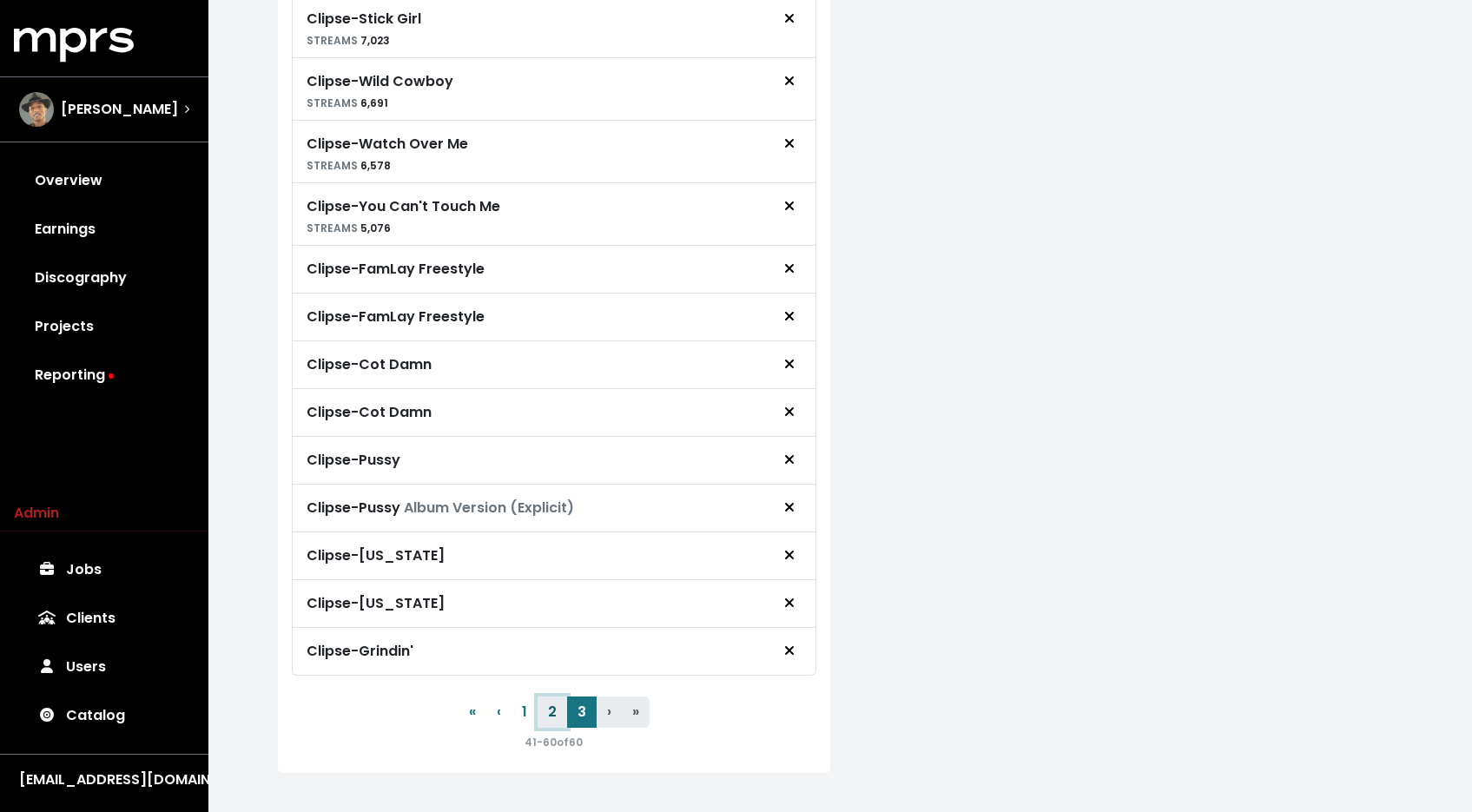
click button "2"
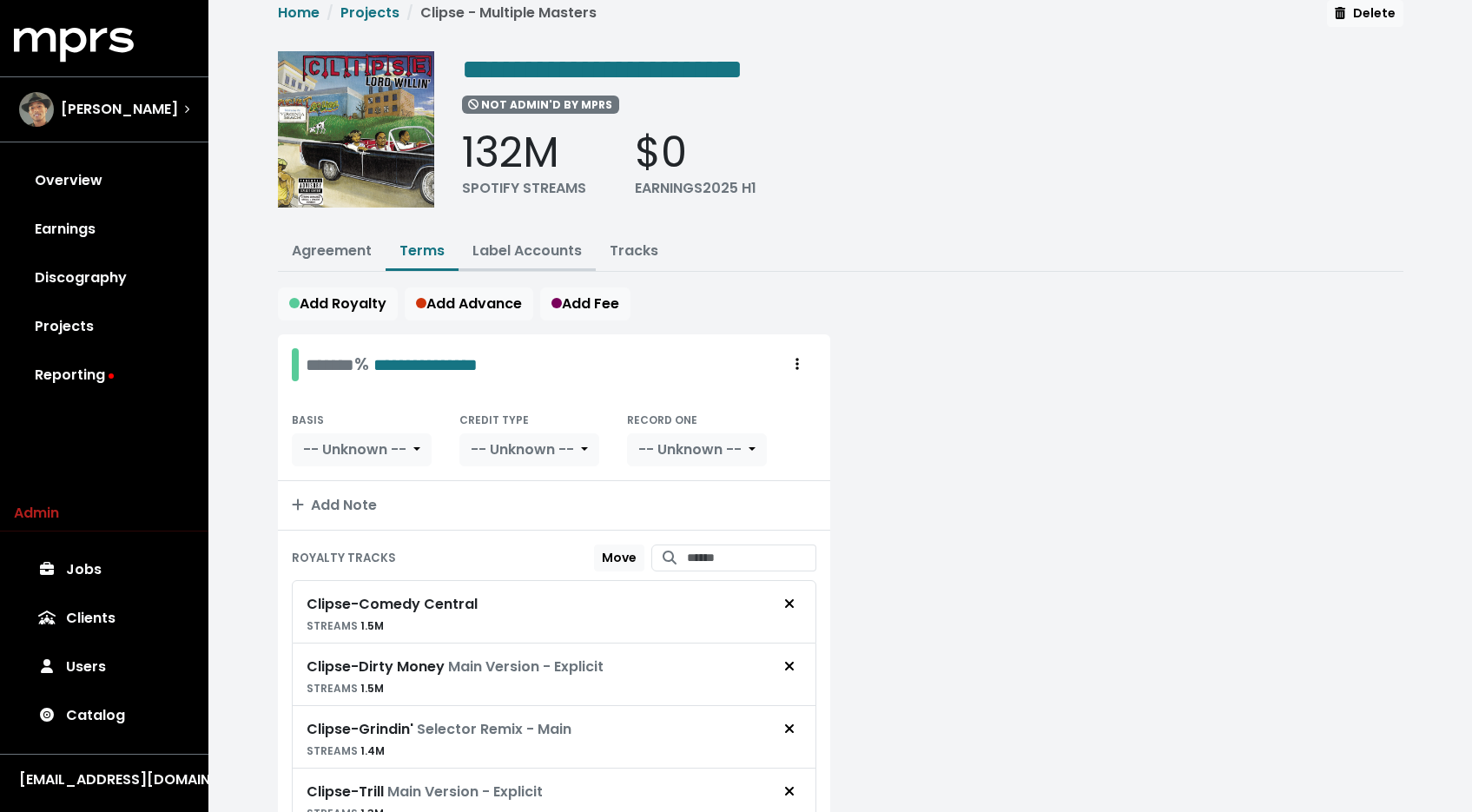
scroll to position [0, 0]
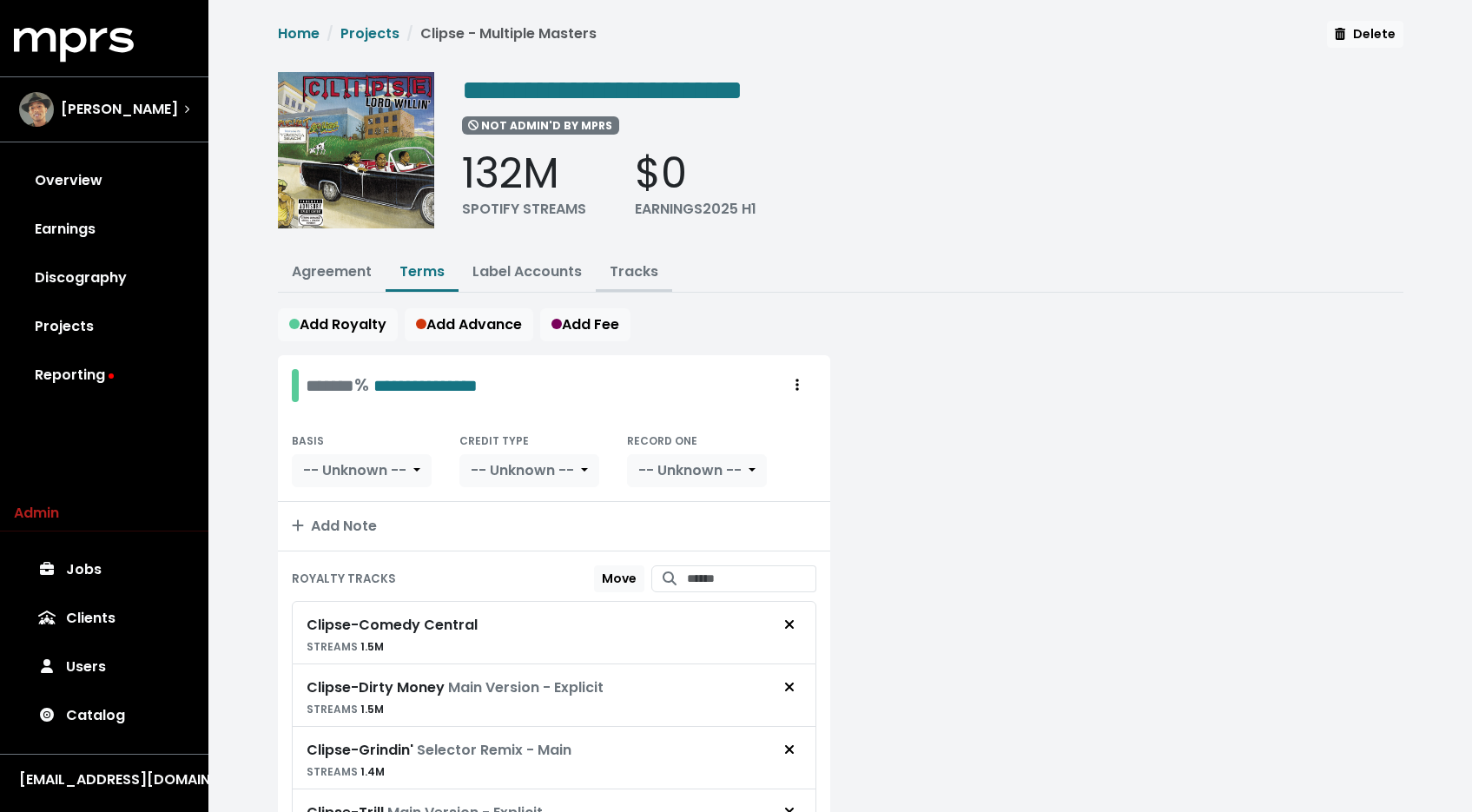
click link "Tracks"
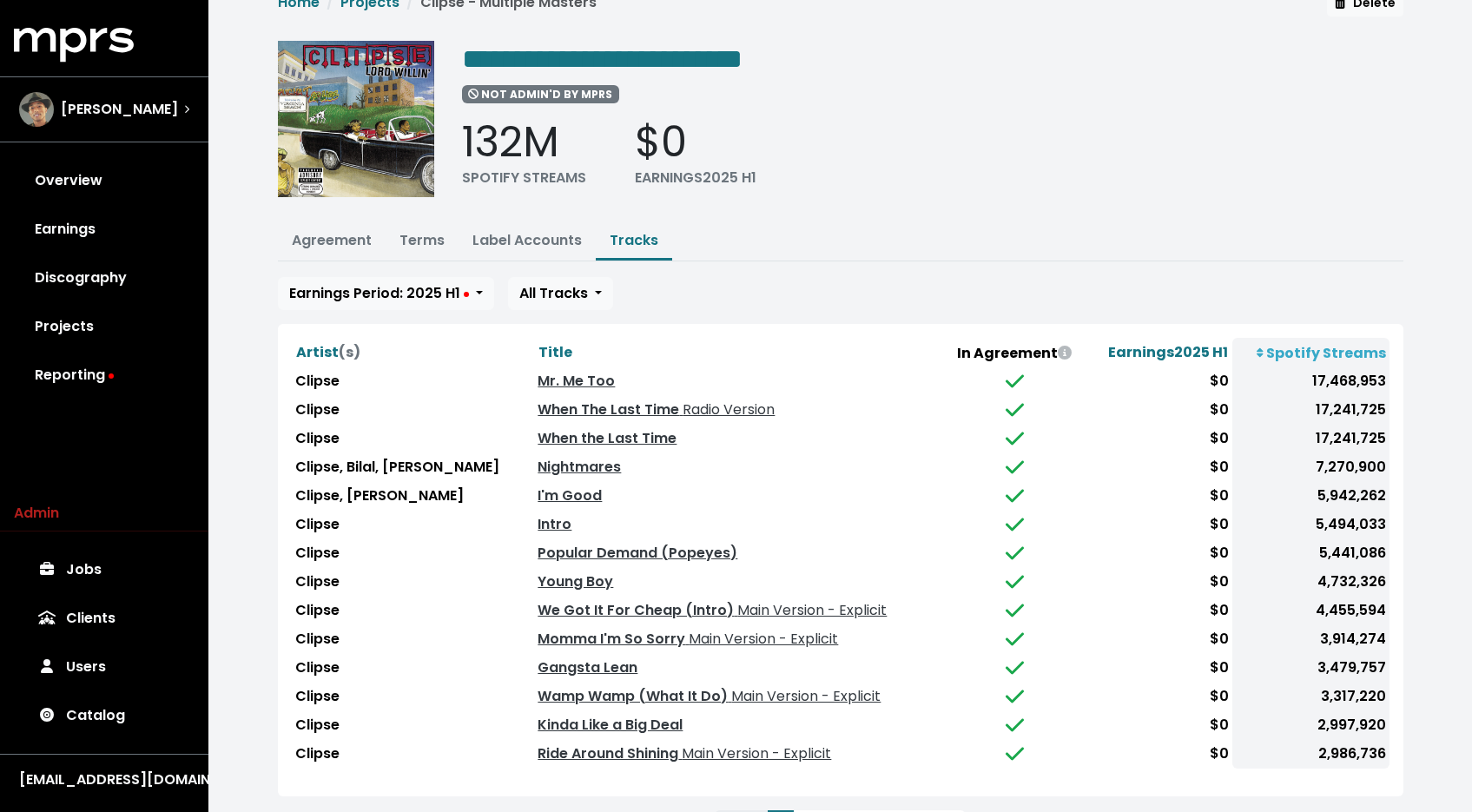
scroll to position [111, 0]
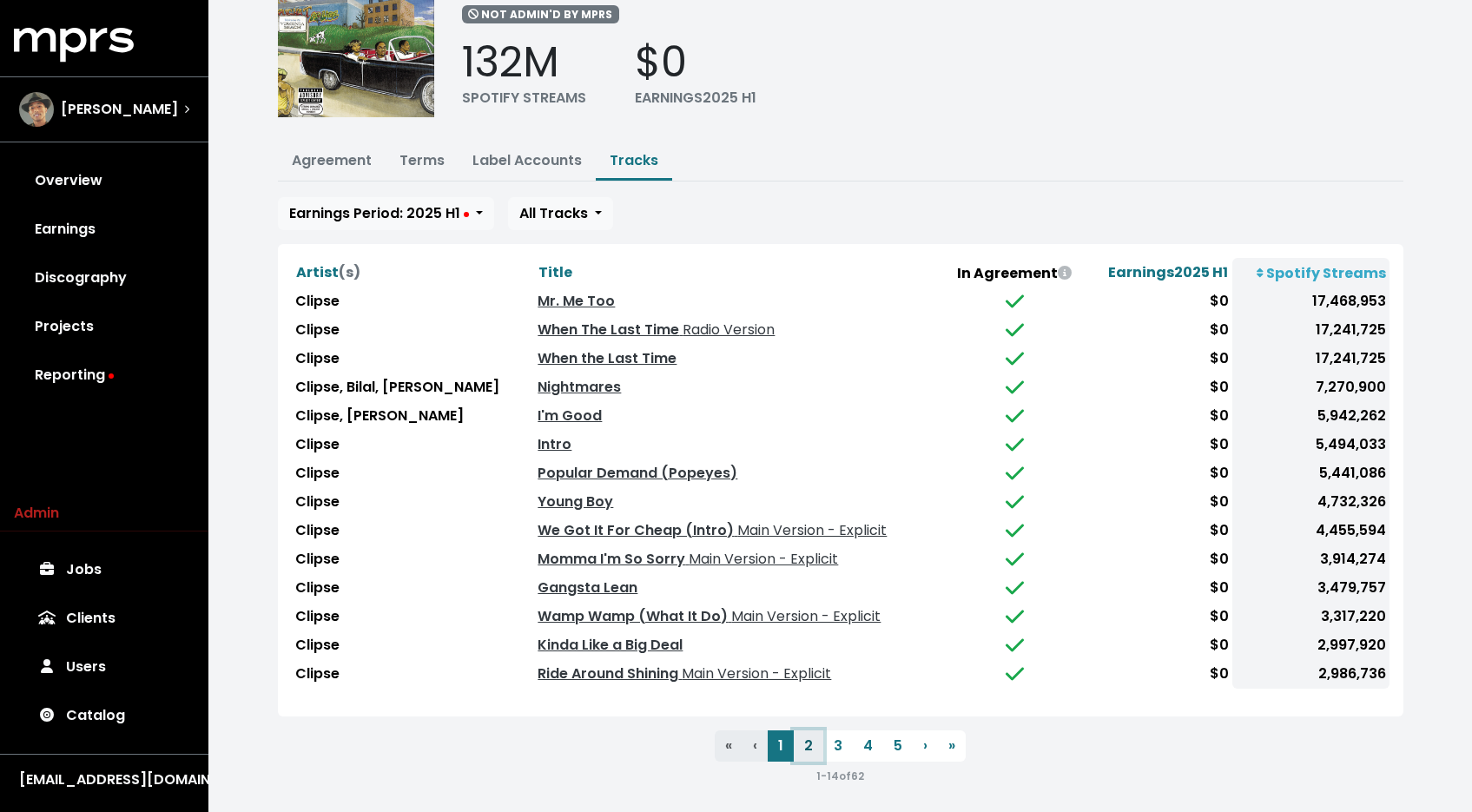
click button "2"
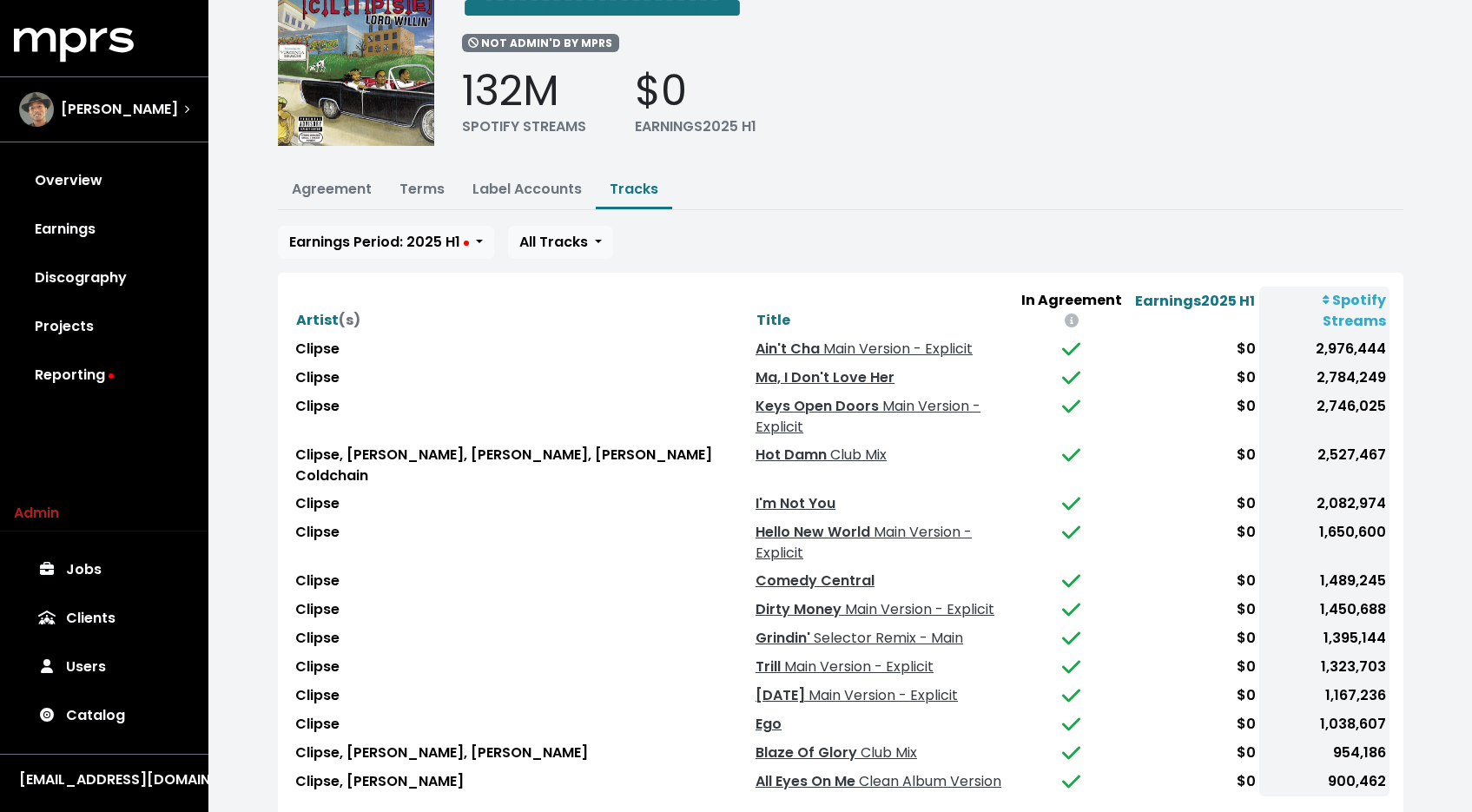
scroll to position [79, 0]
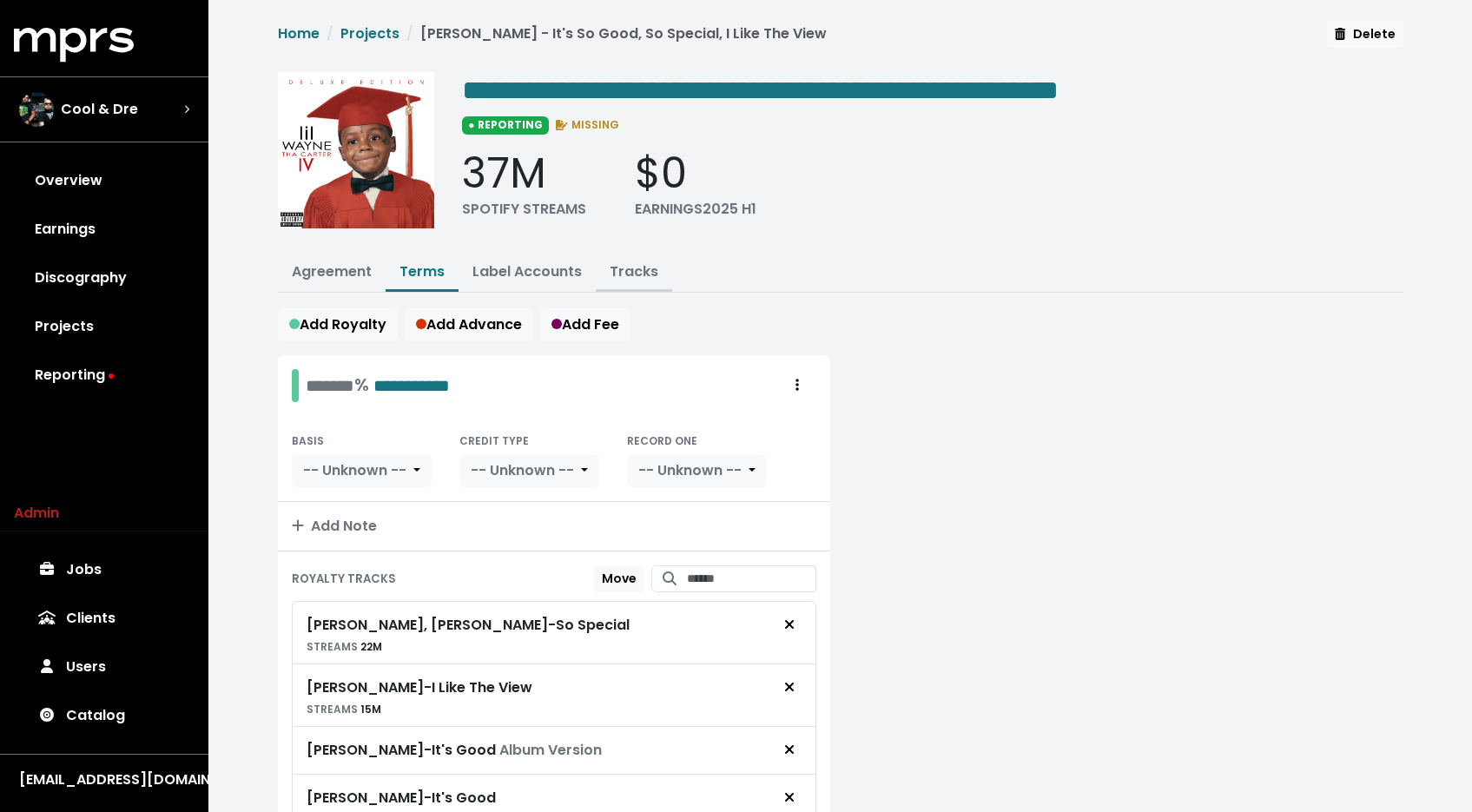
click at [634, 266] on link "Tracks" at bounding box center [634, 271] width 49 height 20
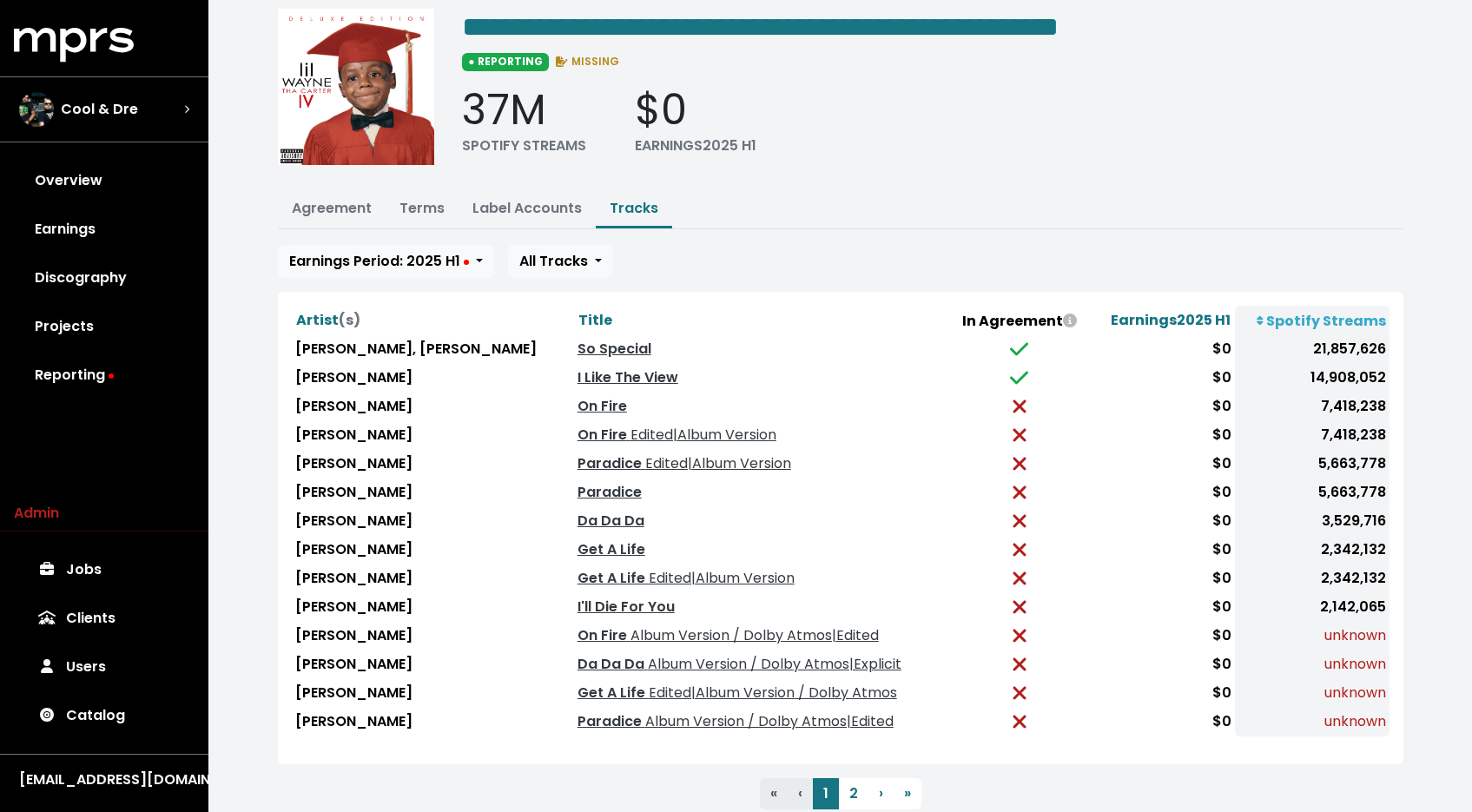
scroll to position [111, 0]
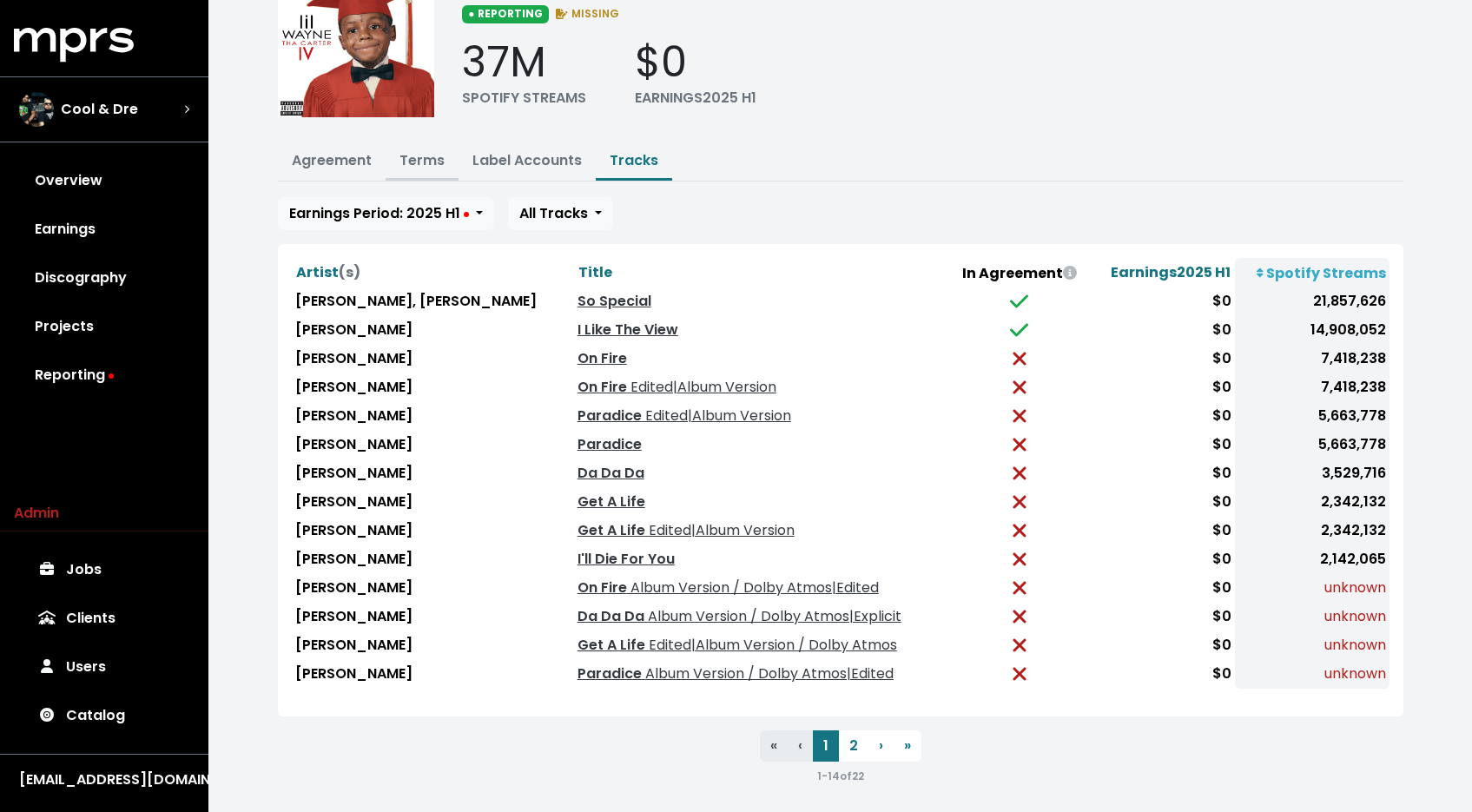
click at [423, 167] on link "Terms" at bounding box center [422, 160] width 45 height 20
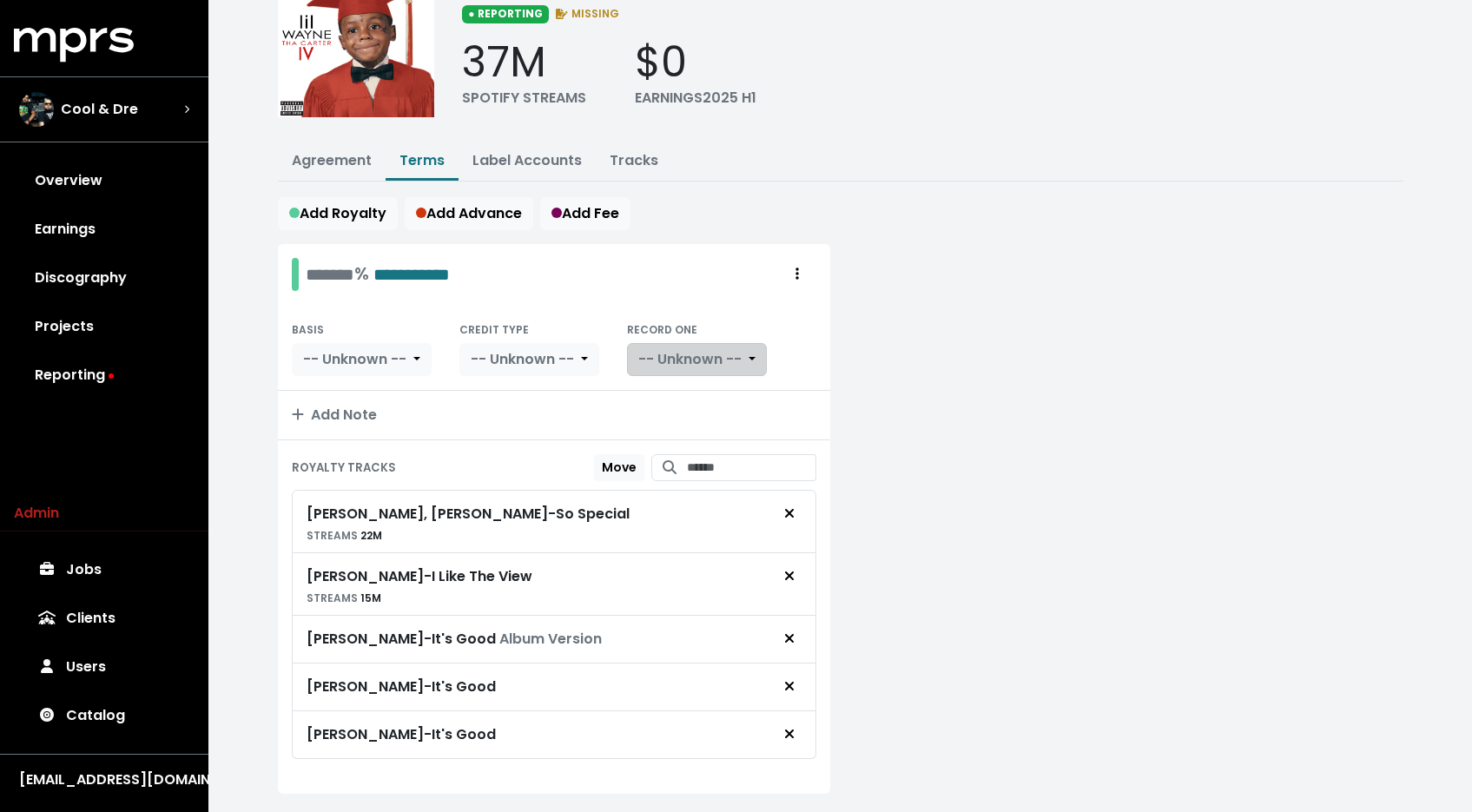
scroll to position [153, 0]
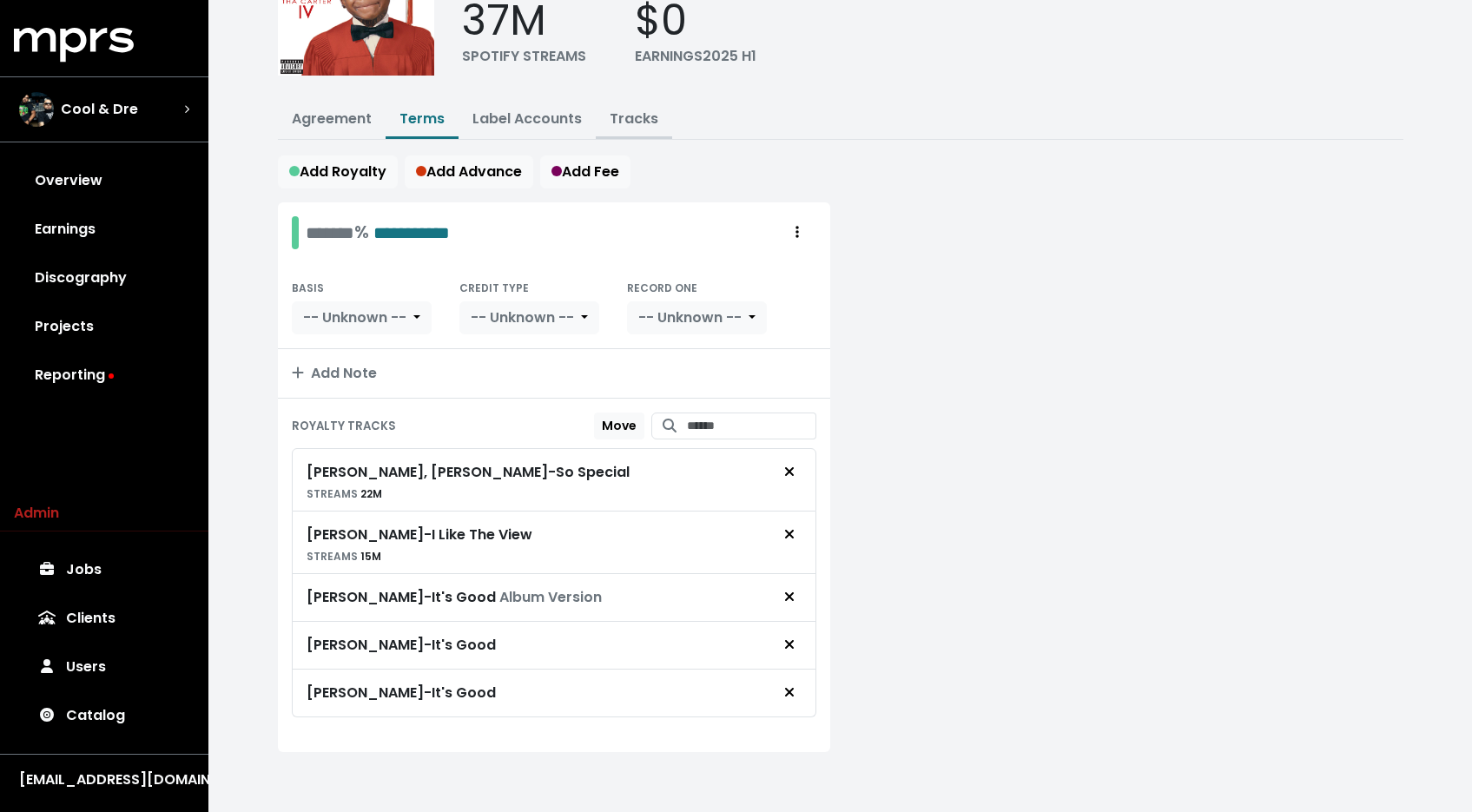
click at [635, 118] on link "Tracks" at bounding box center [634, 119] width 49 height 20
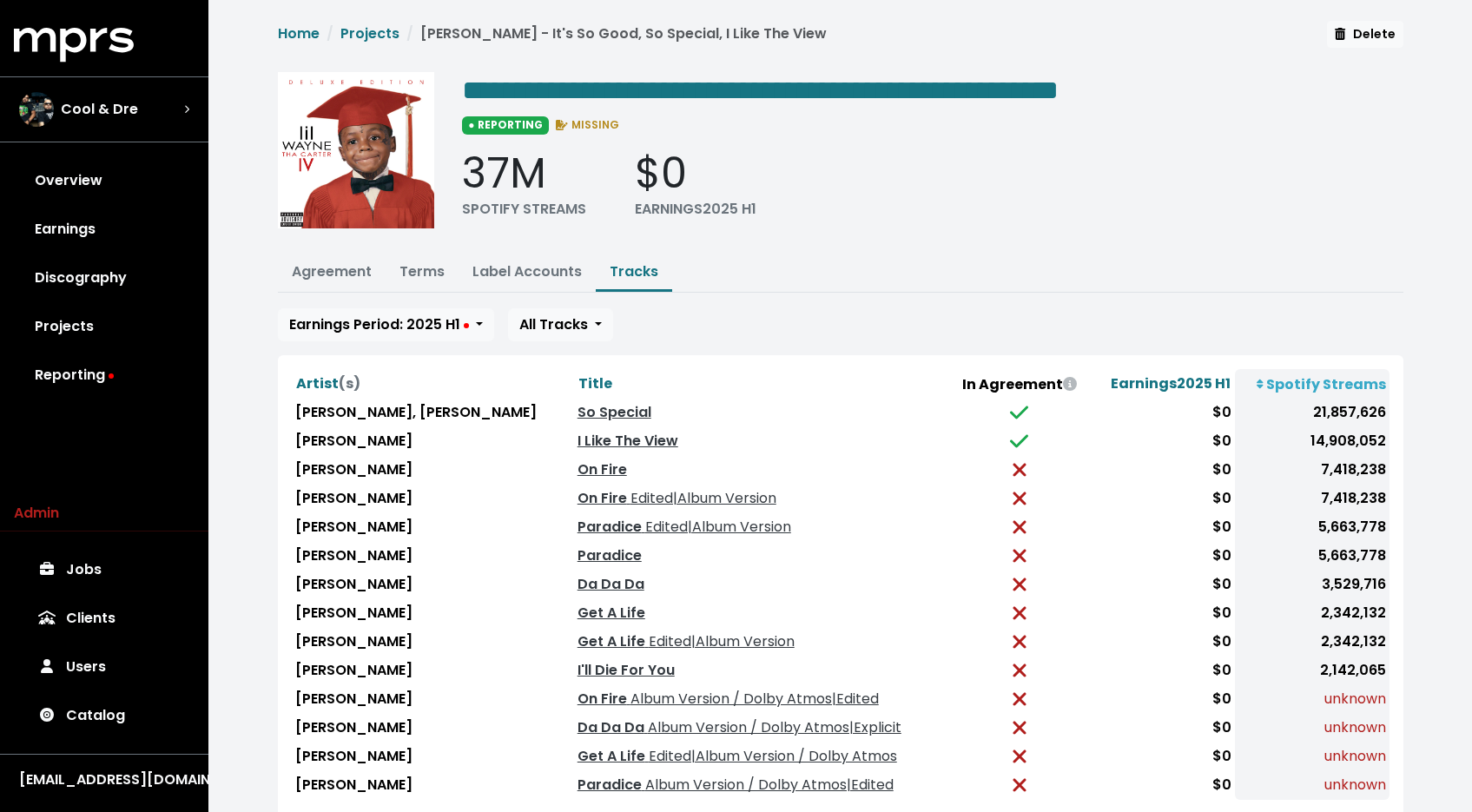
scroll to position [111, 0]
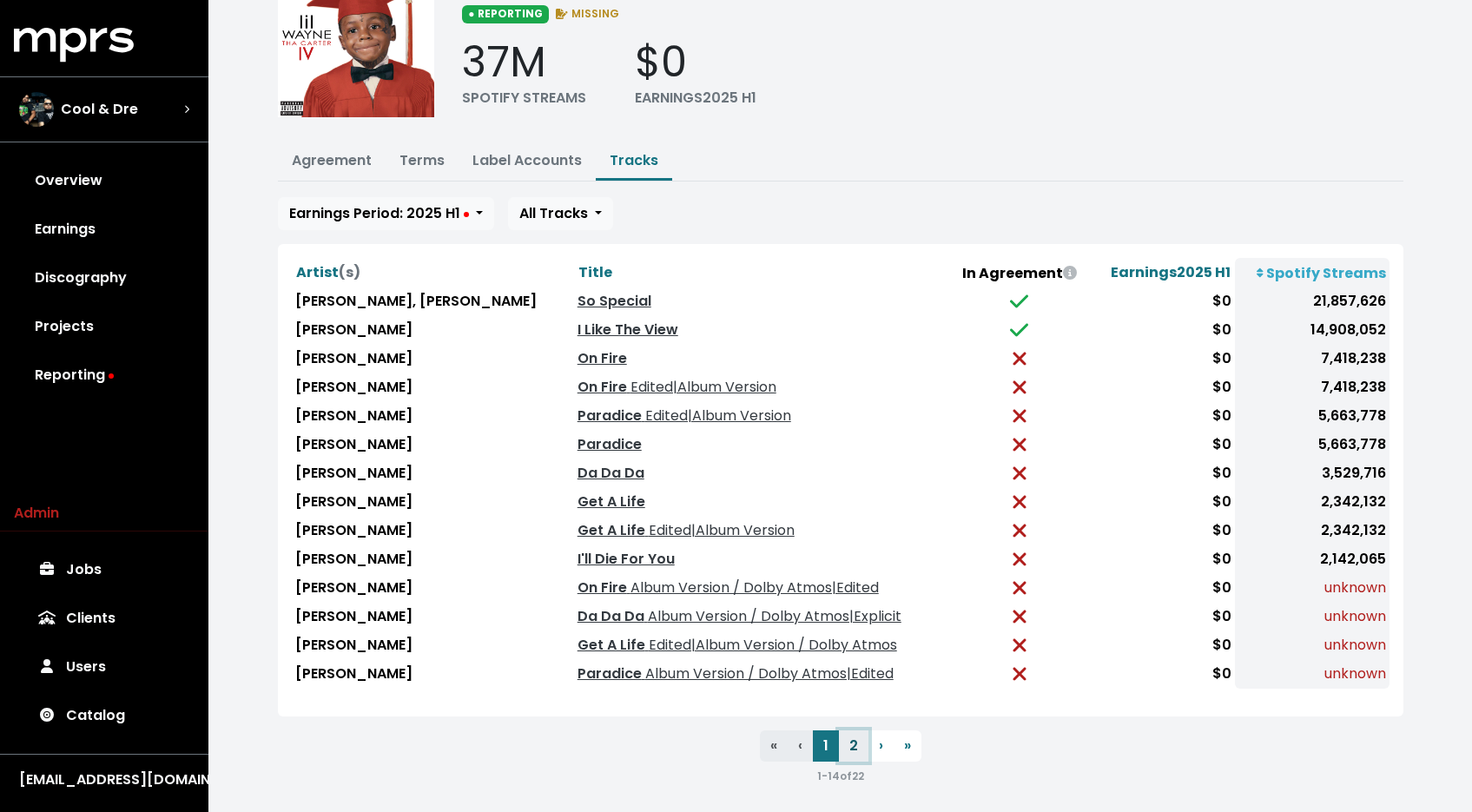
click at [850, 740] on button "2" at bounding box center [853, 746] width 30 height 31
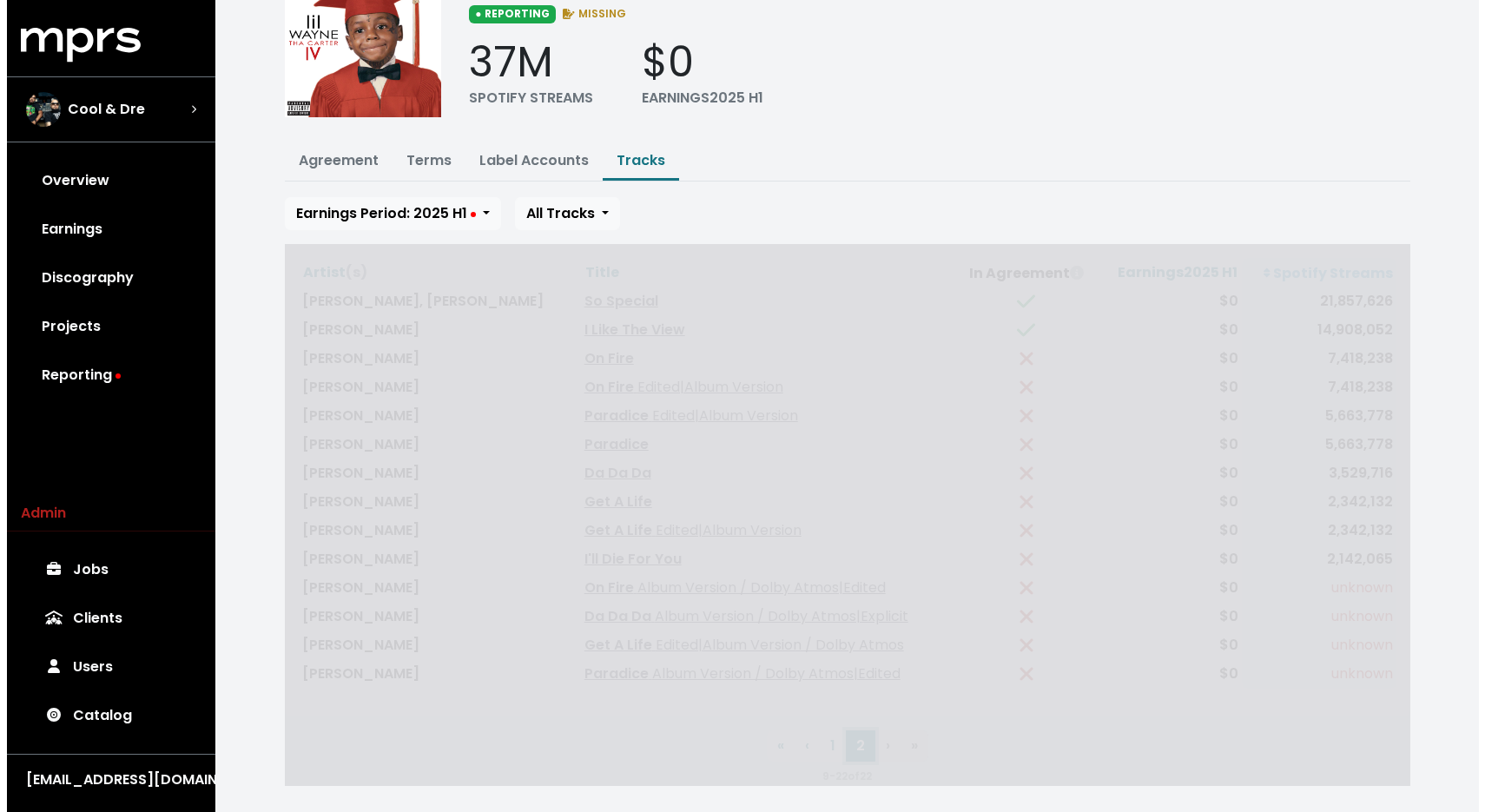
scroll to position [0, 0]
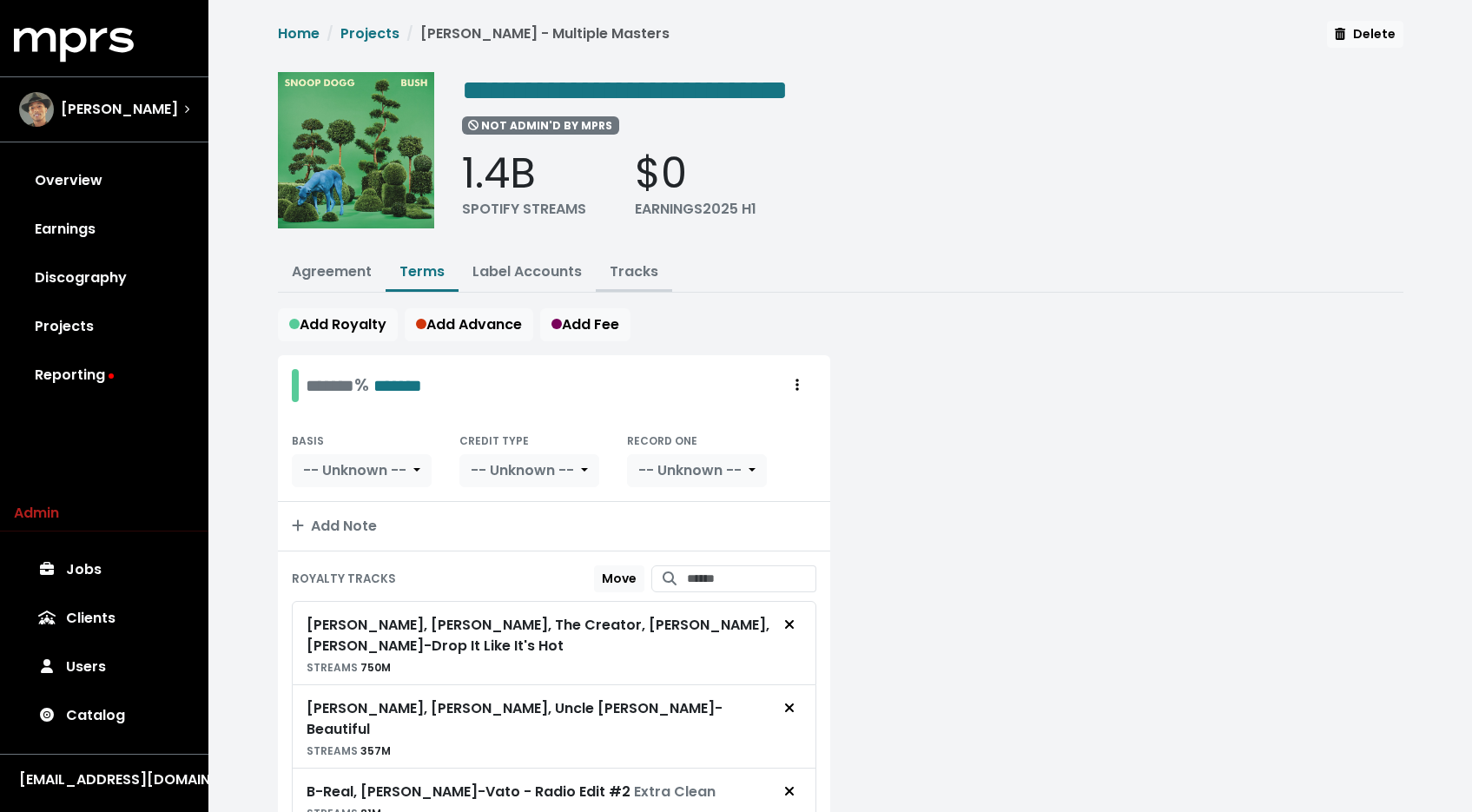
click at [630, 273] on link "Tracks" at bounding box center [634, 271] width 49 height 20
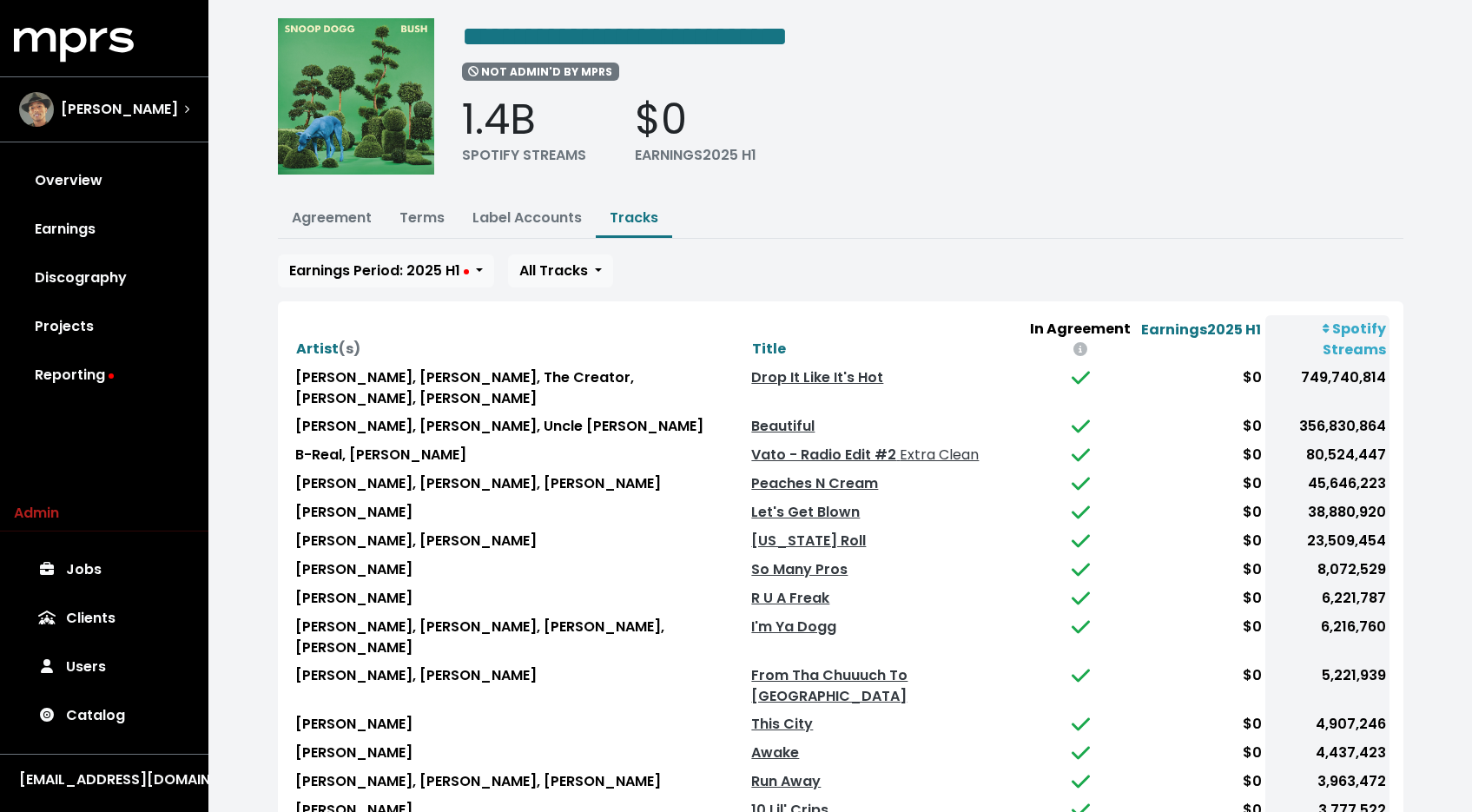
scroll to position [111, 0]
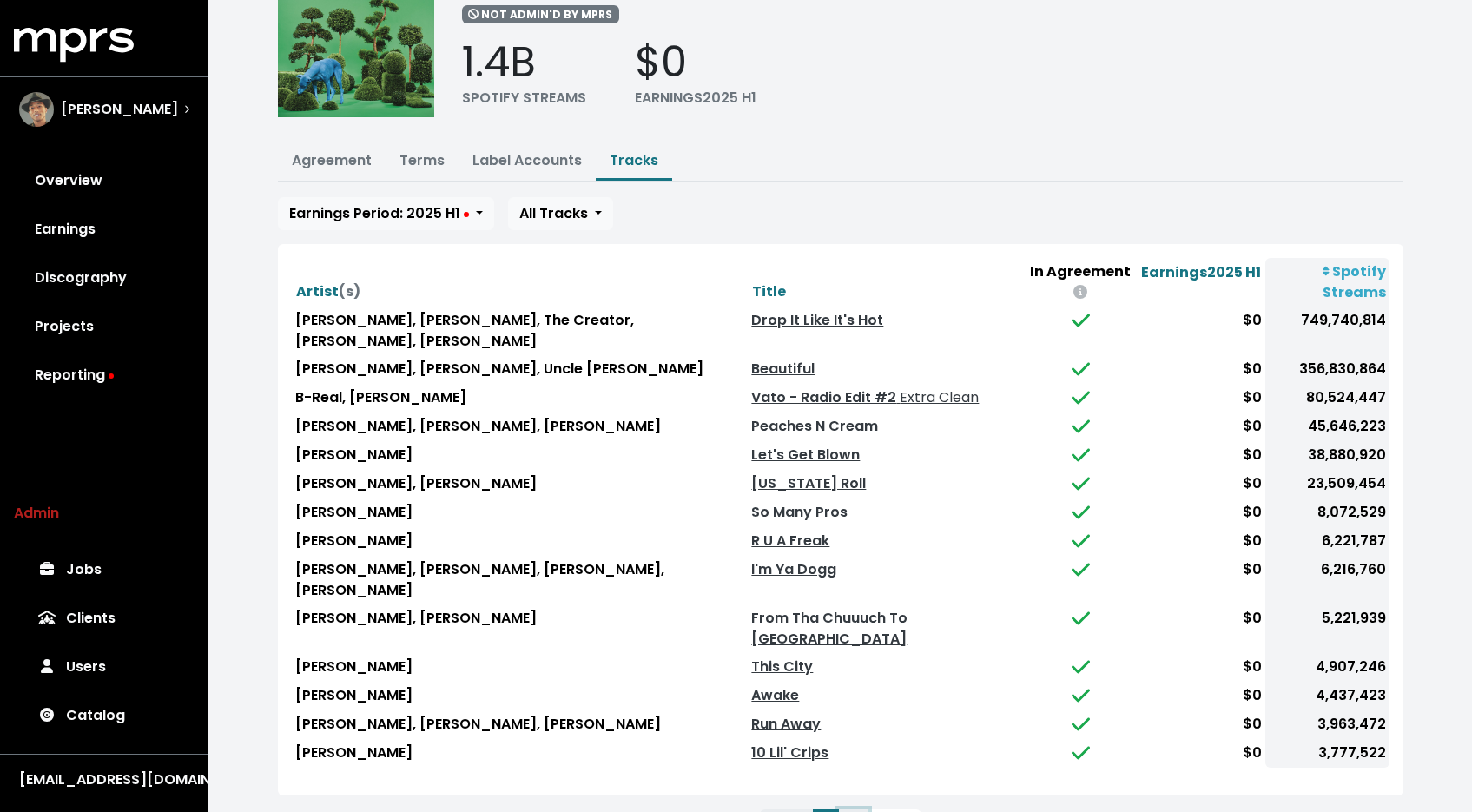
click at [847, 809] on button "2" at bounding box center [853, 825] width 30 height 31
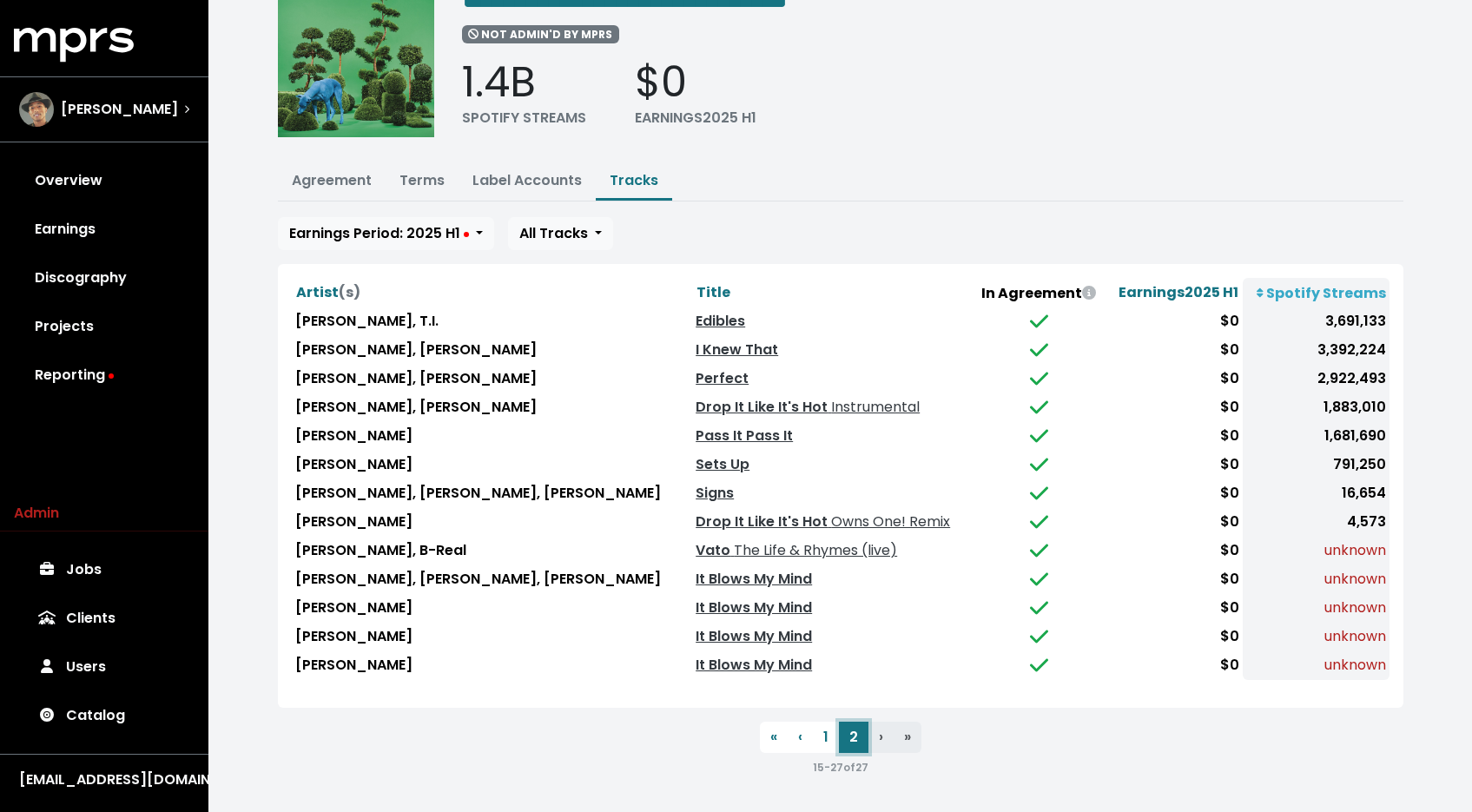
scroll to position [83, 0]
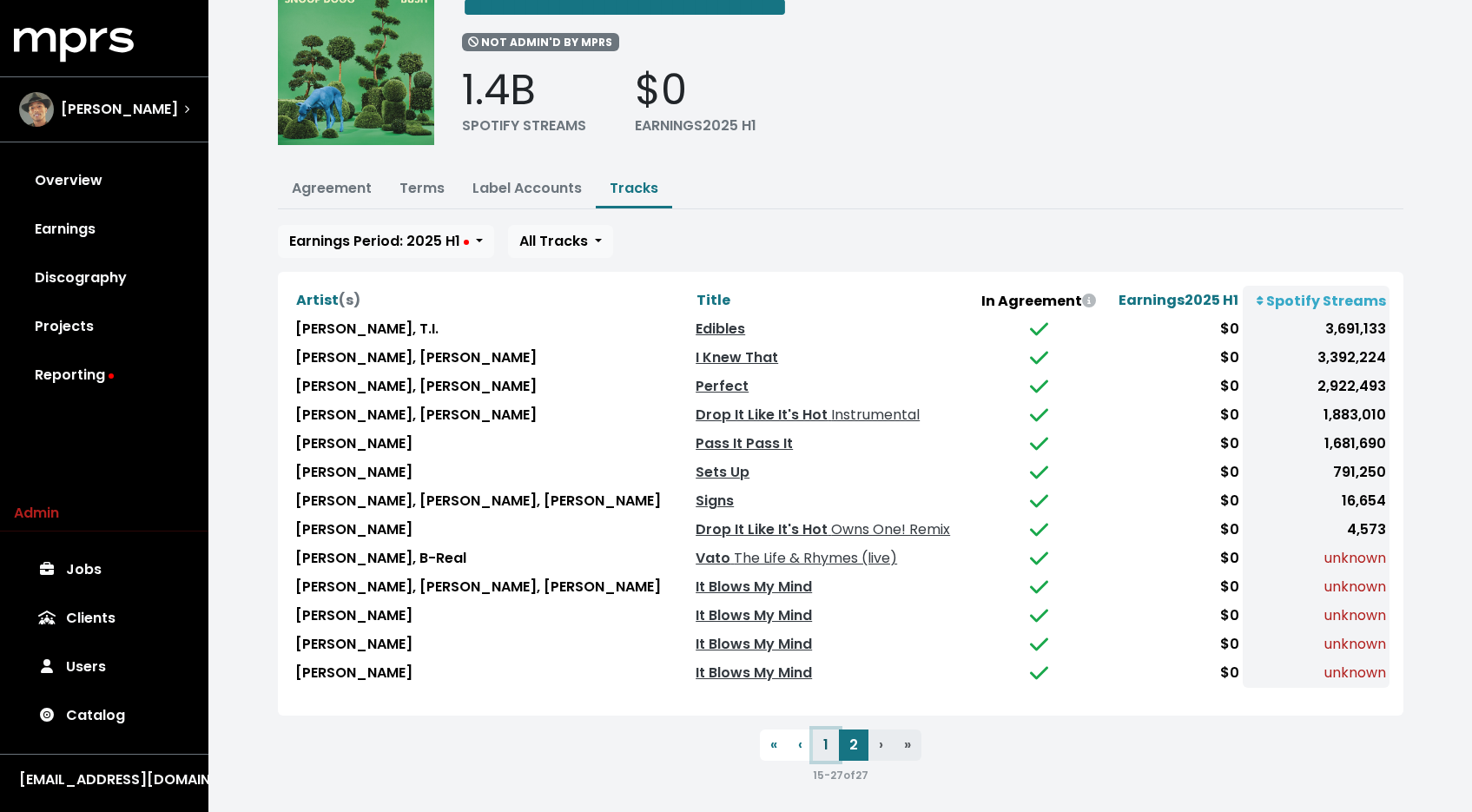
click at [828, 736] on button "1" at bounding box center [826, 745] width 26 height 31
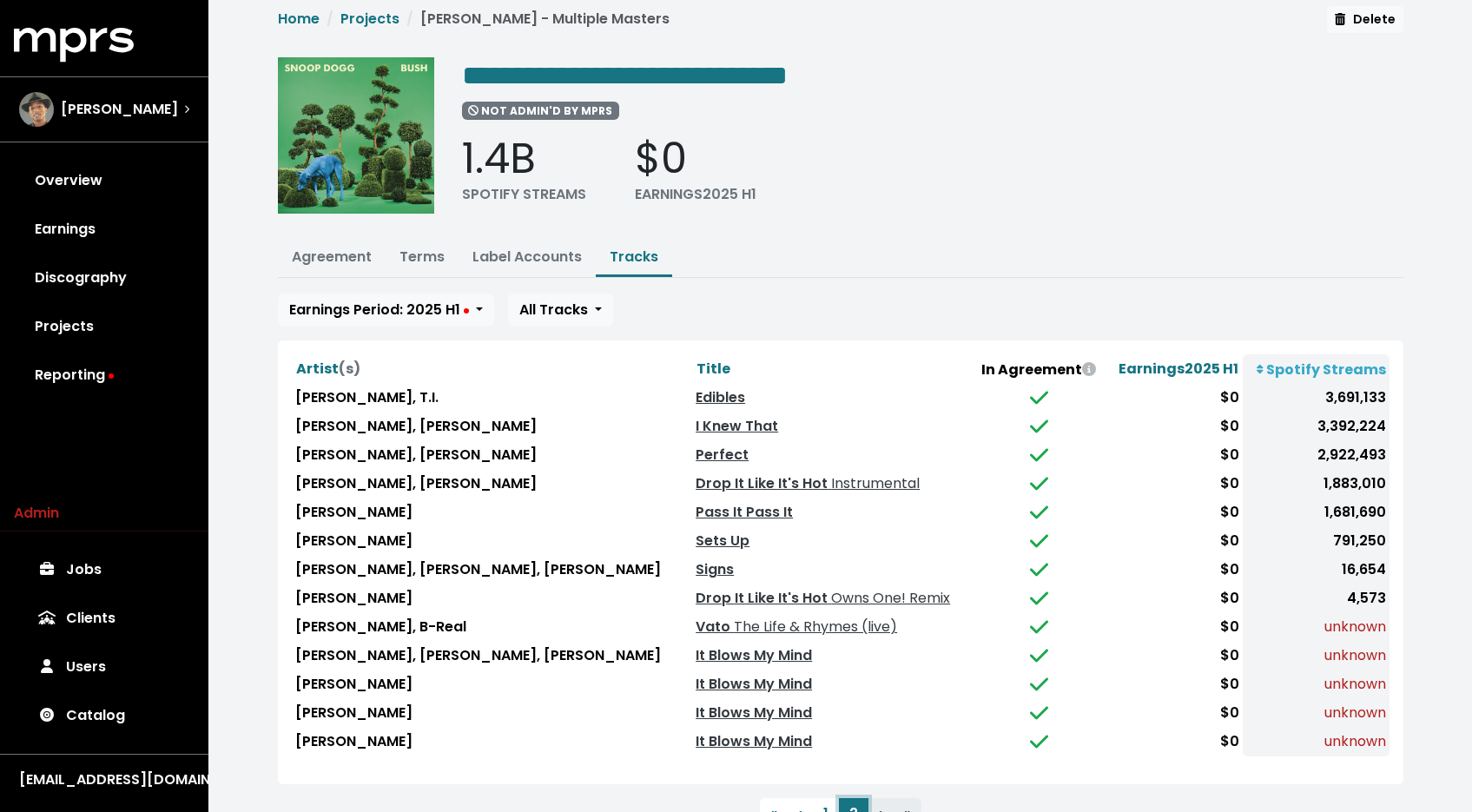
scroll to position [0, 0]
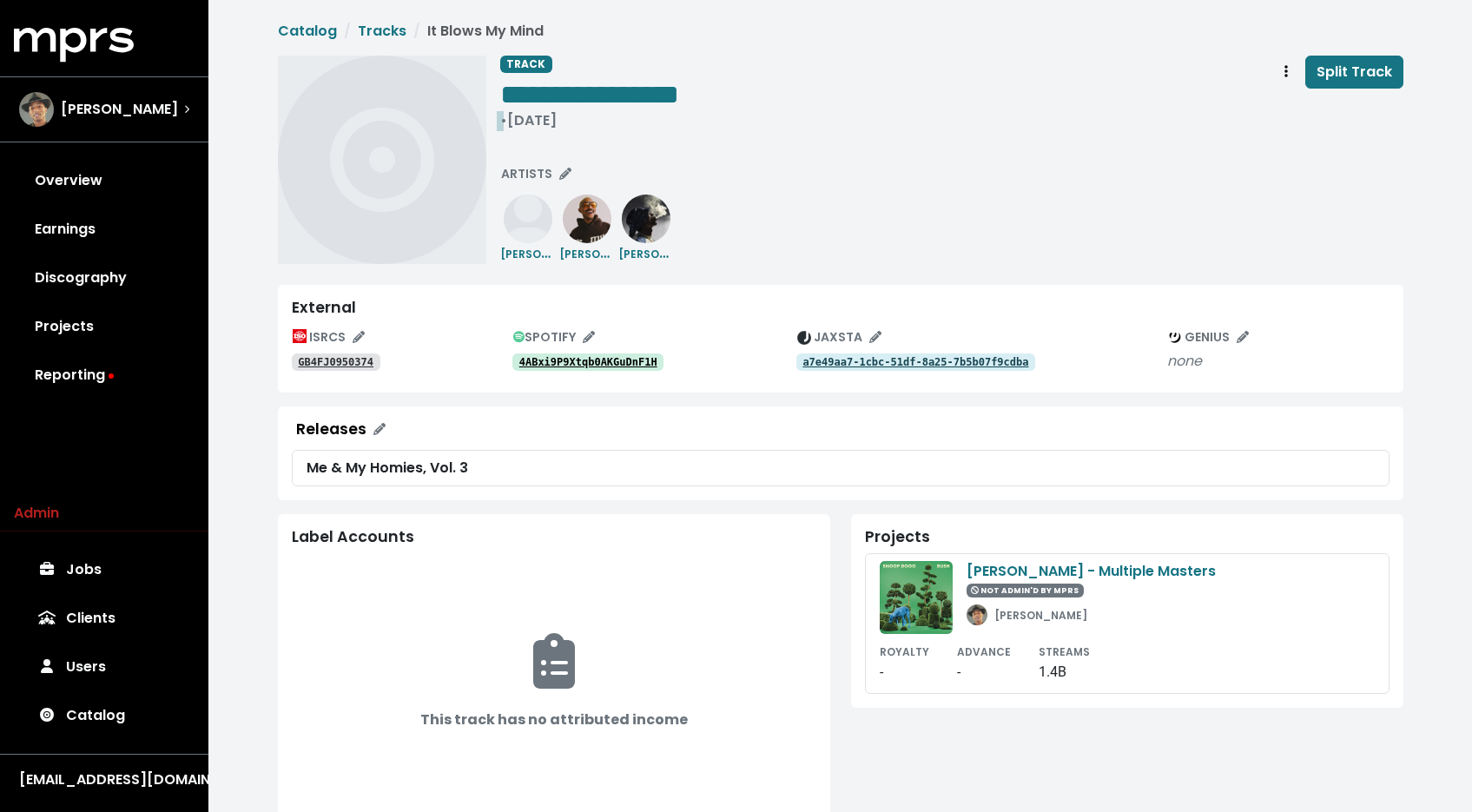
click at [512, 117] on div "• Jan 30th, 2012" at bounding box center [589, 121] width 179 height 17
click at [1287, 72] on icon "Track actions" at bounding box center [1286, 71] width 4 height 12
click at [1289, 96] on link "Merge" at bounding box center [1336, 110] width 137 height 28
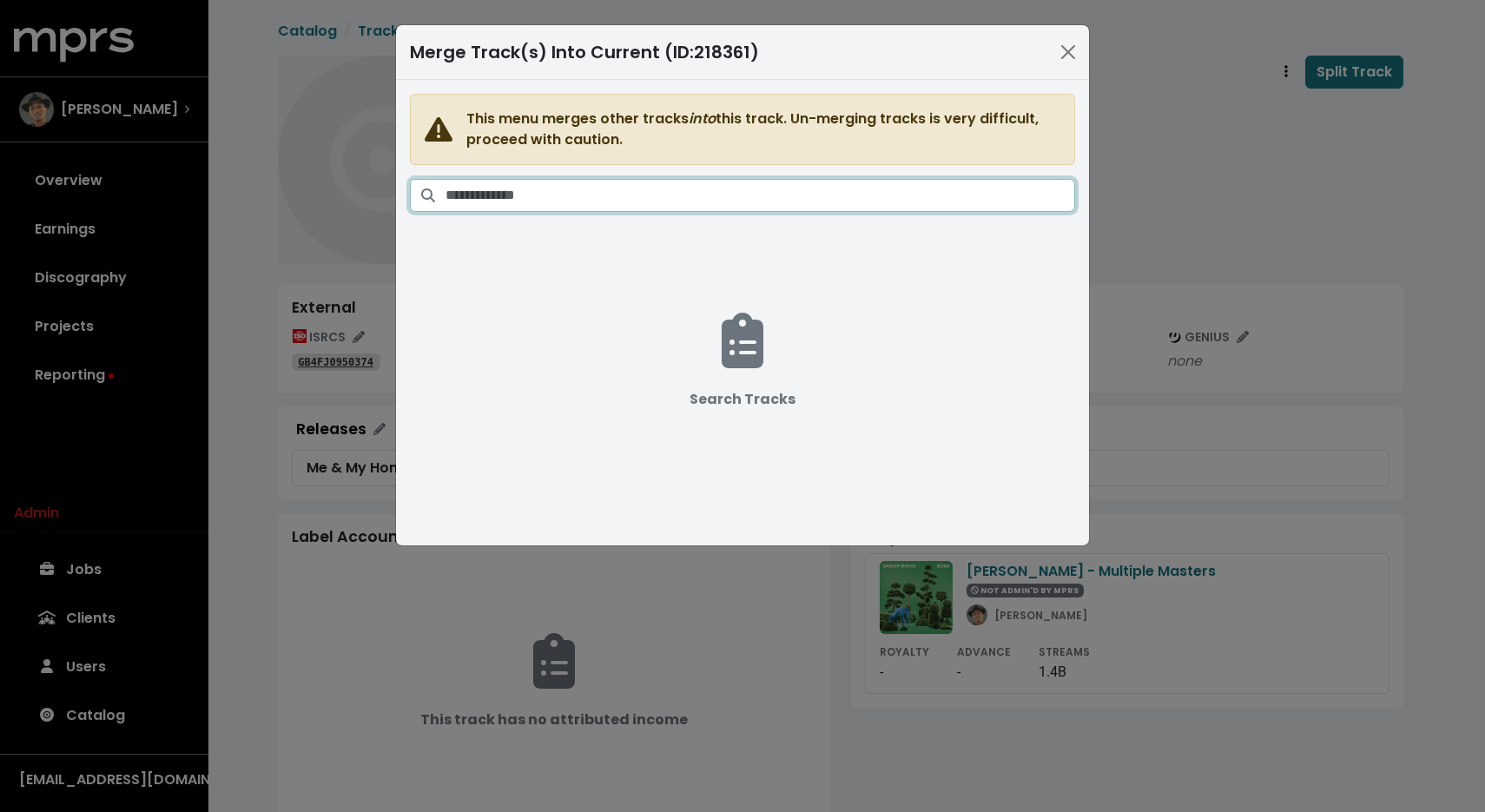
click at [767, 197] on input "Search tracks" at bounding box center [760, 195] width 630 height 33
paste input "**********"
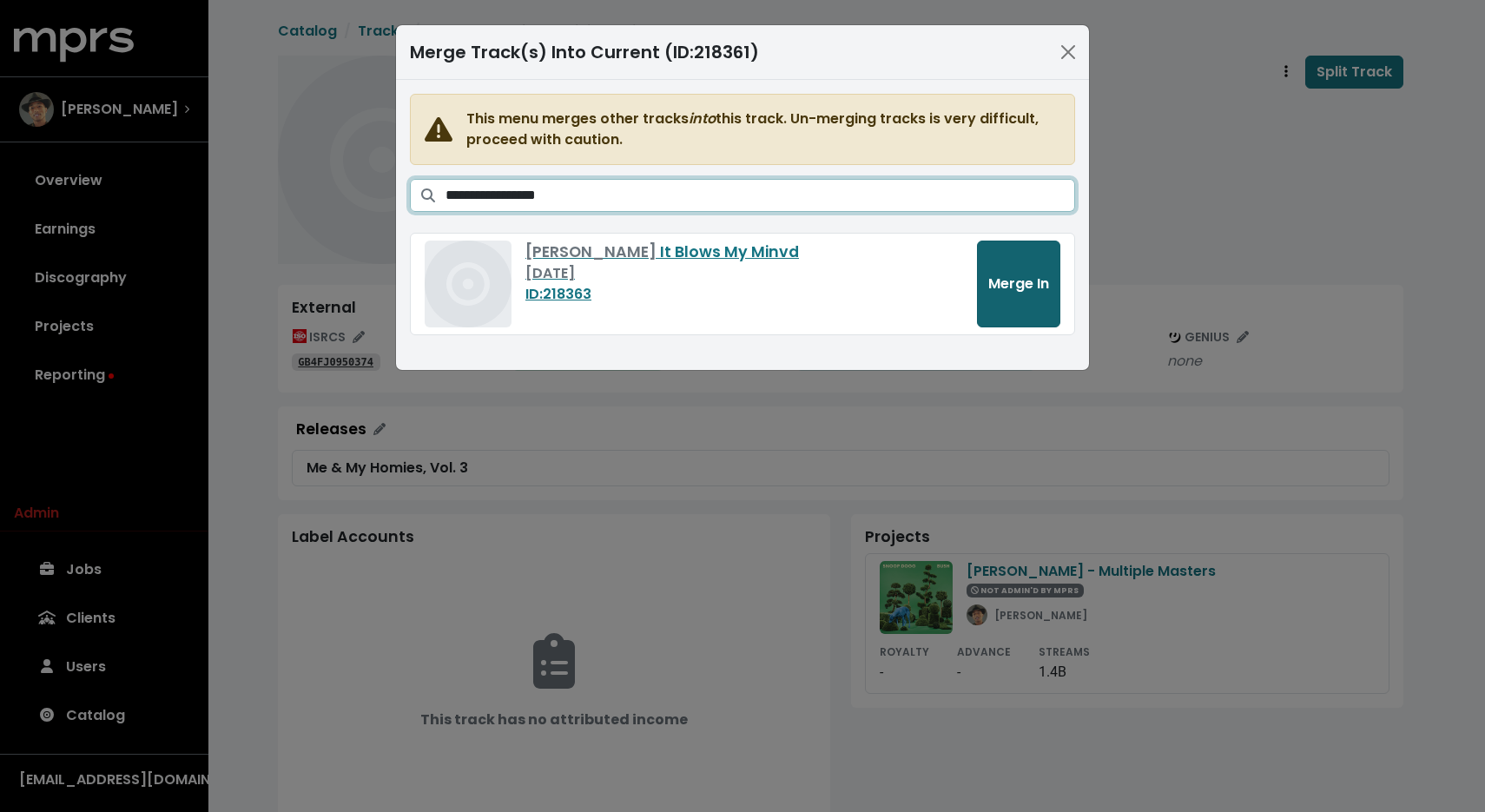
type input "**********"
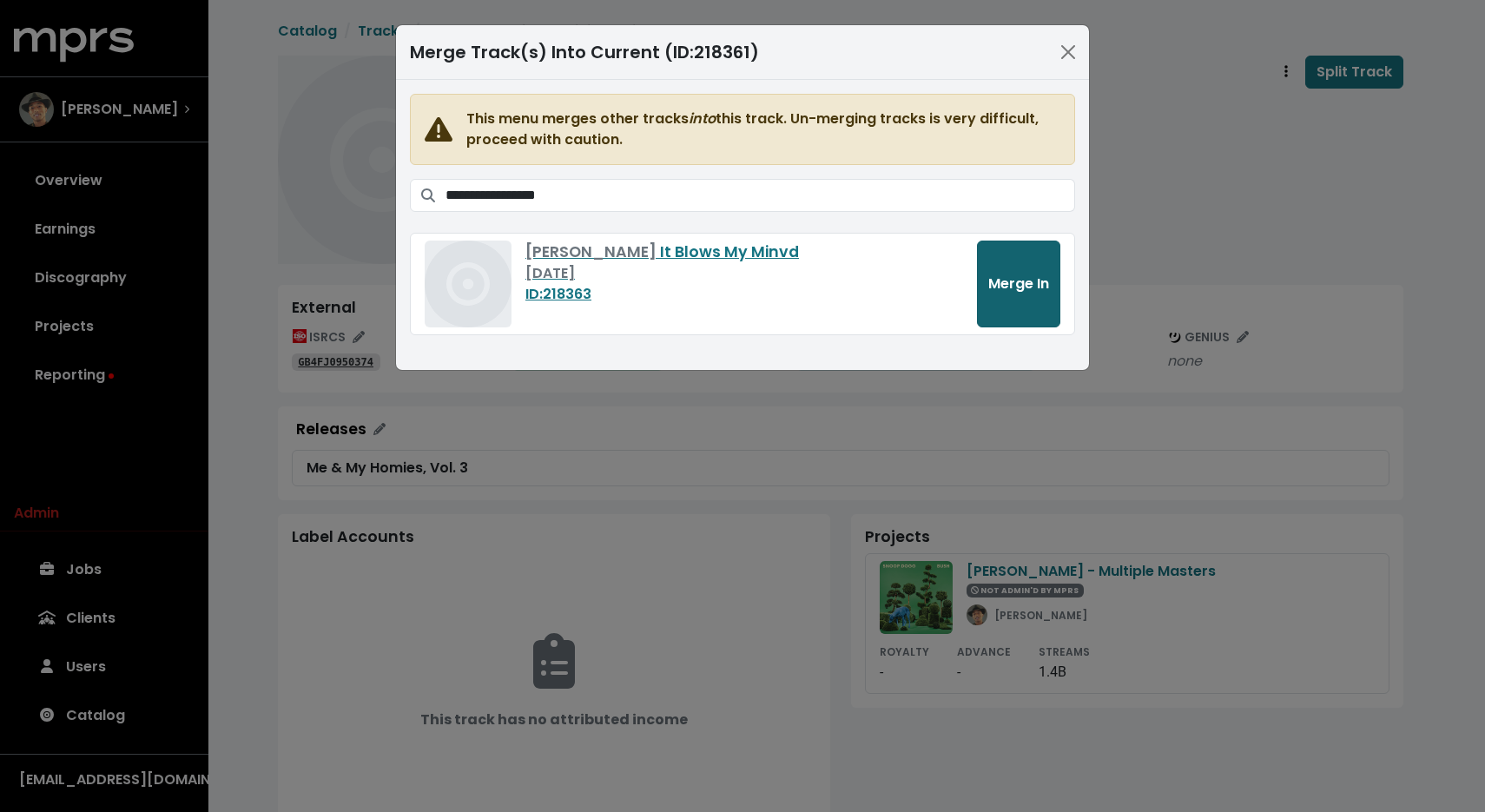
click at [1002, 283] on span "Merge In" at bounding box center [1018, 284] width 61 height 20
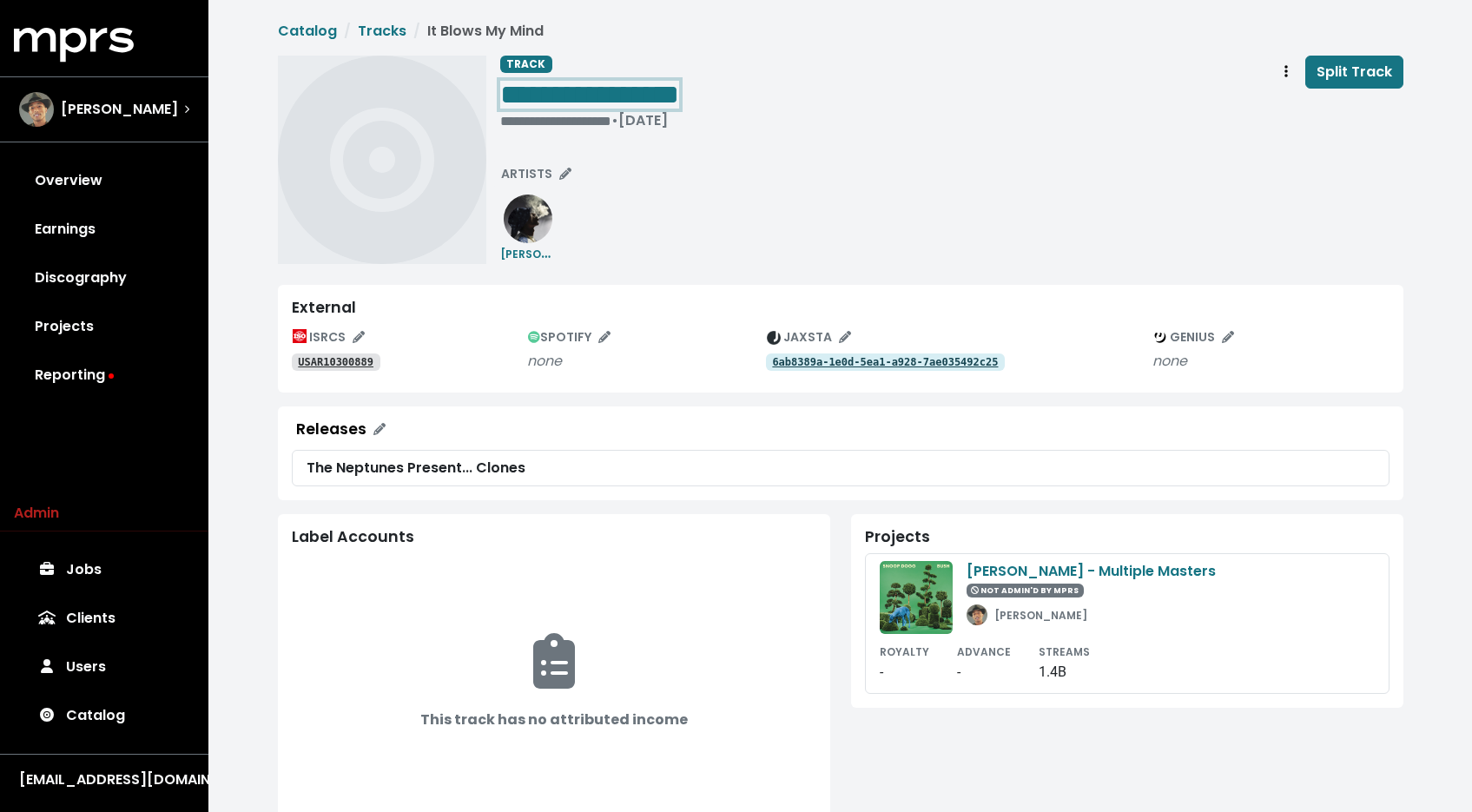
click at [679, 95] on span "**********" at bounding box center [589, 94] width 179 height 28
click at [679, 92] on div "**********" at bounding box center [589, 93] width 179 height 34
click at [679, 93] on div "**********" at bounding box center [589, 93] width 179 height 34
click at [679, 95] on span "**********" at bounding box center [589, 94] width 179 height 28
click at [691, 95] on span "**********" at bounding box center [596, 94] width 190 height 28
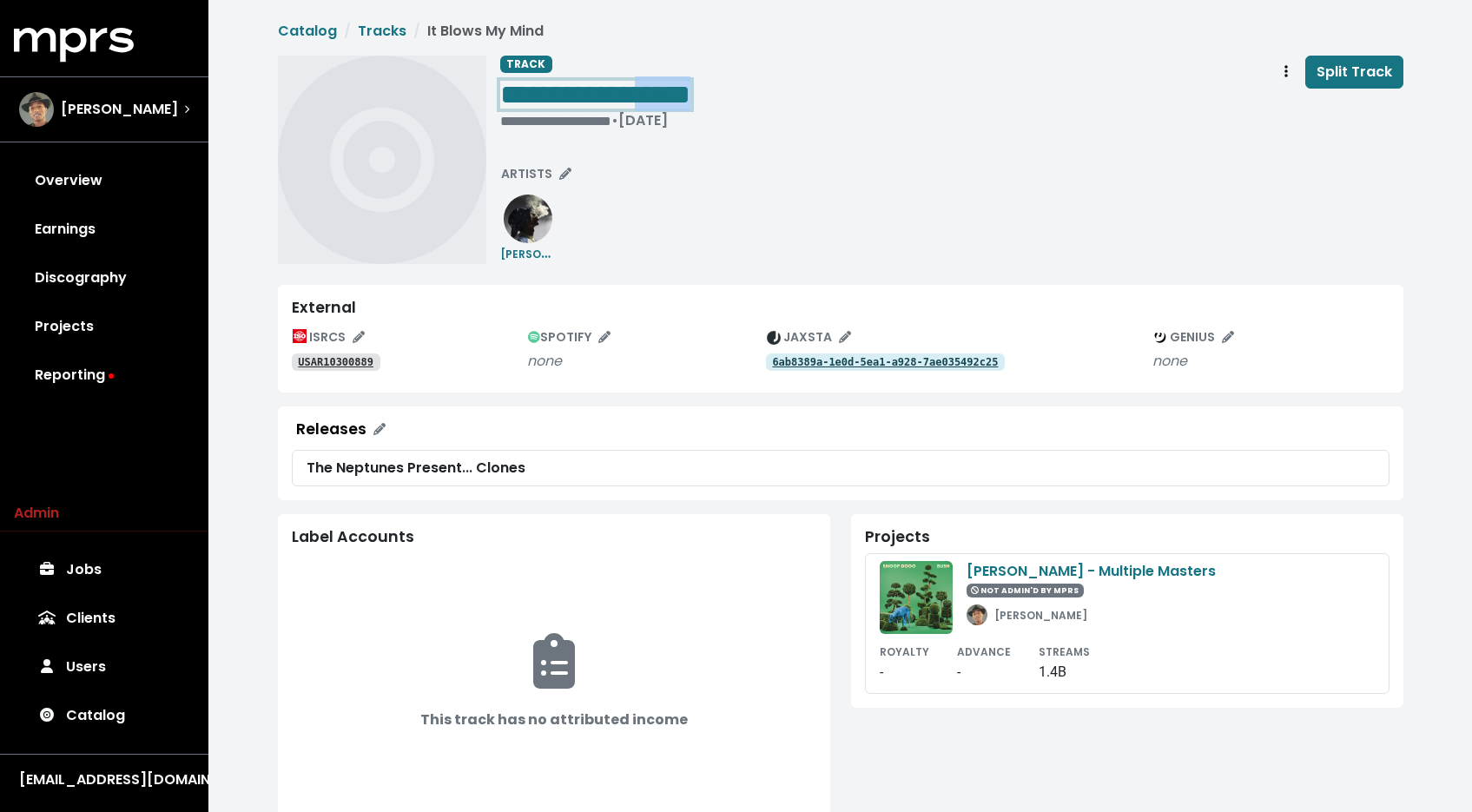
click at [691, 95] on span "**********" at bounding box center [596, 94] width 190 height 28
copy span "**********"
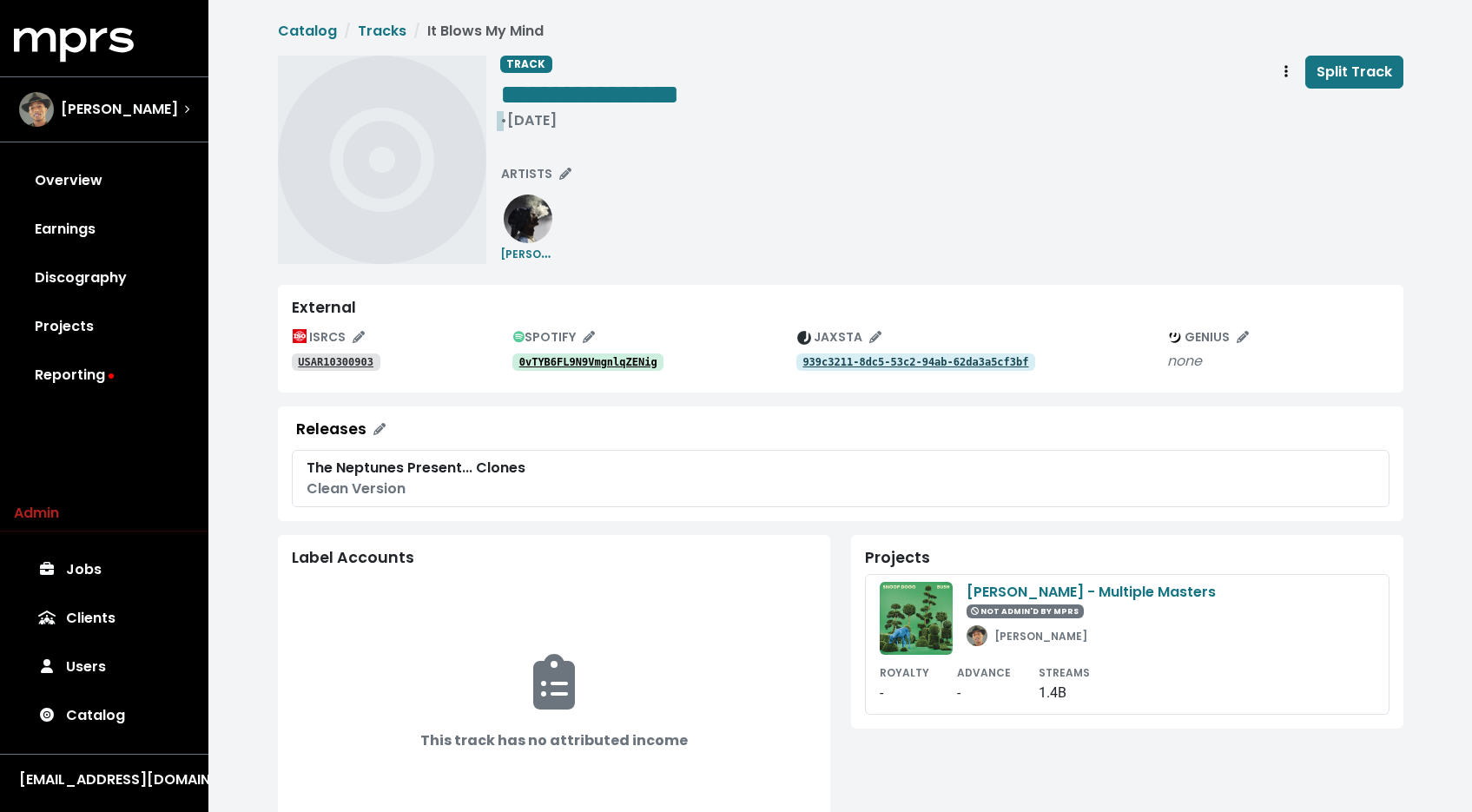
click at [503, 117] on div "• Aug 19th, 2003" at bounding box center [589, 121] width 179 height 17
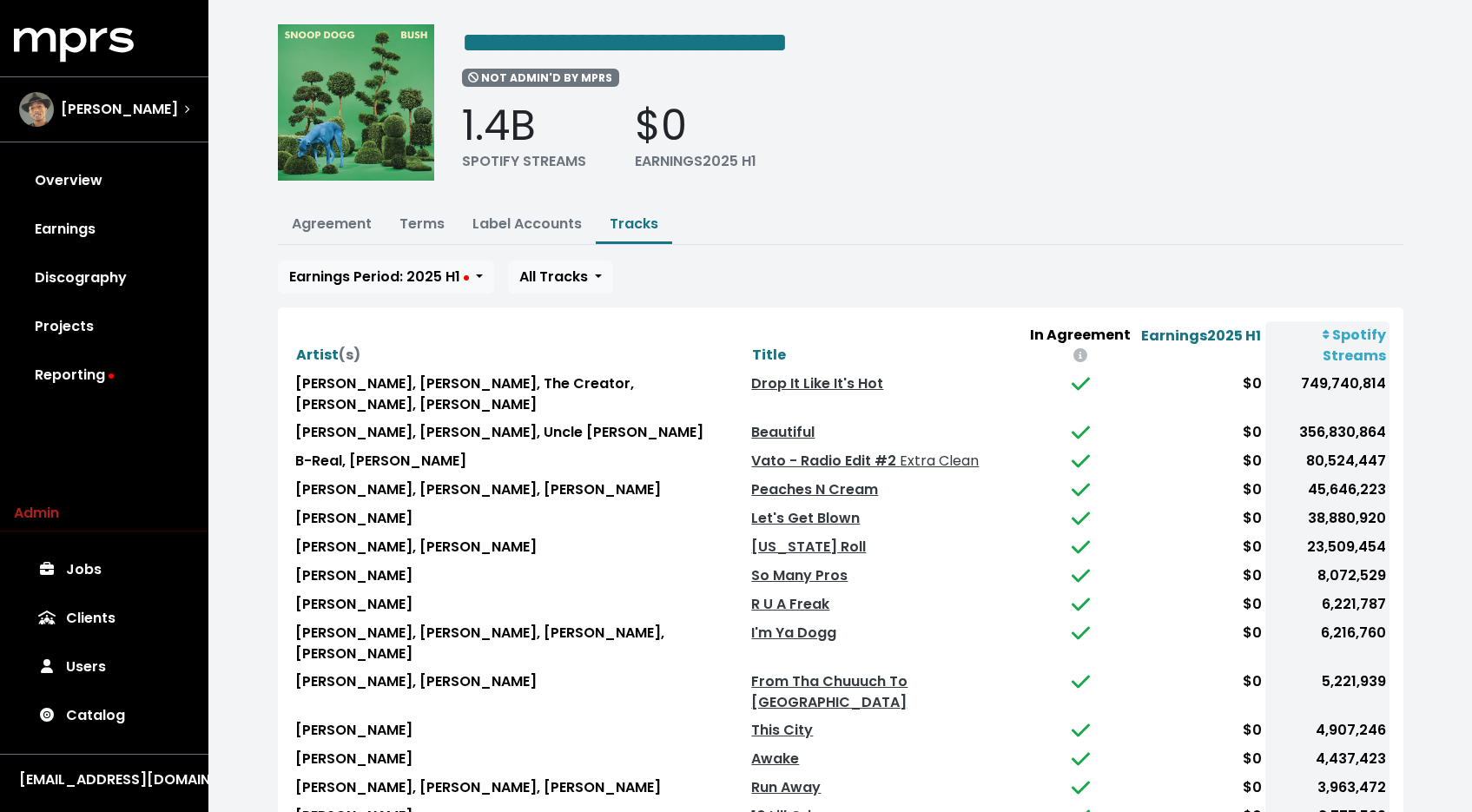
scroll to position [111, 0]
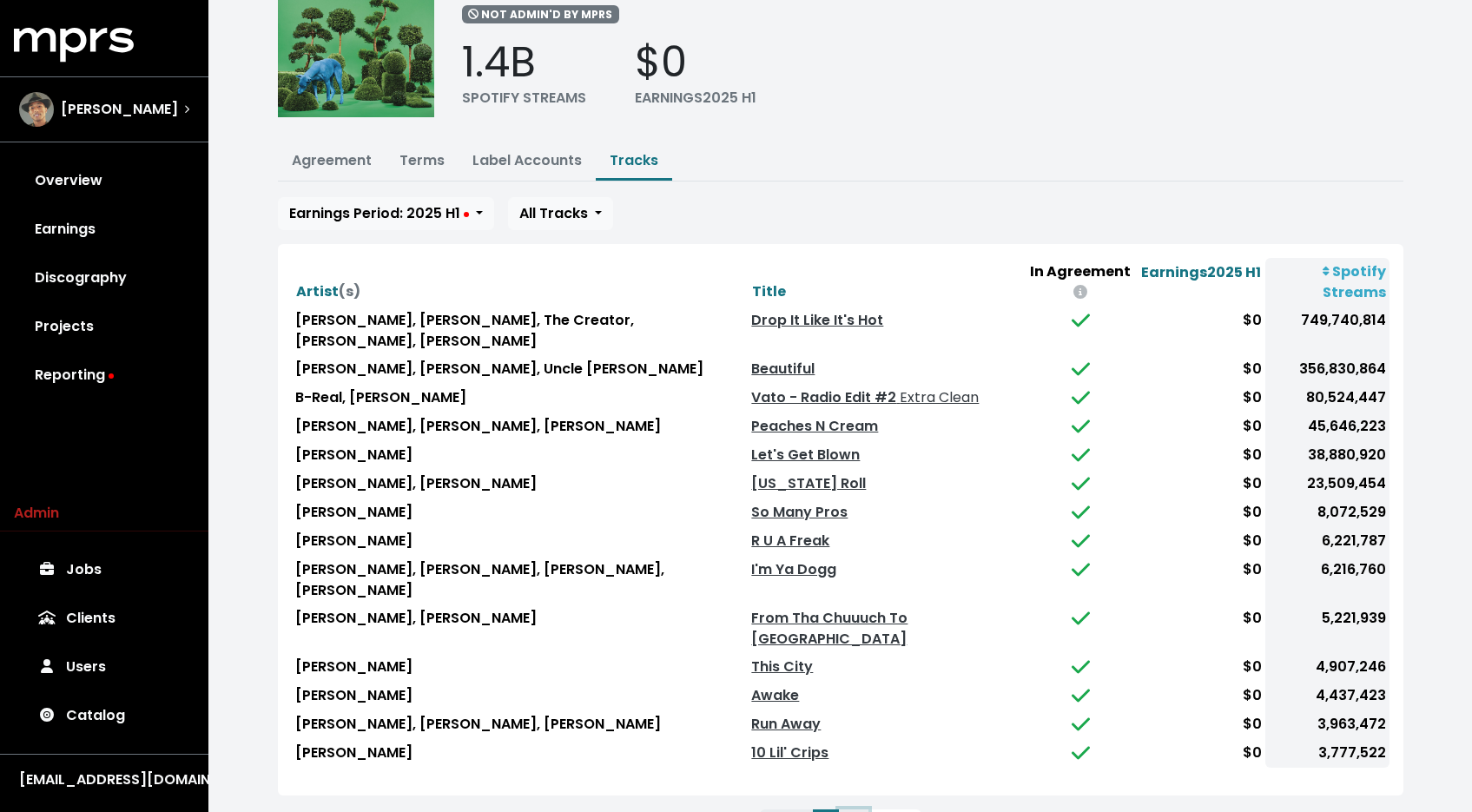
click at [849, 809] on button "2" at bounding box center [853, 825] width 30 height 31
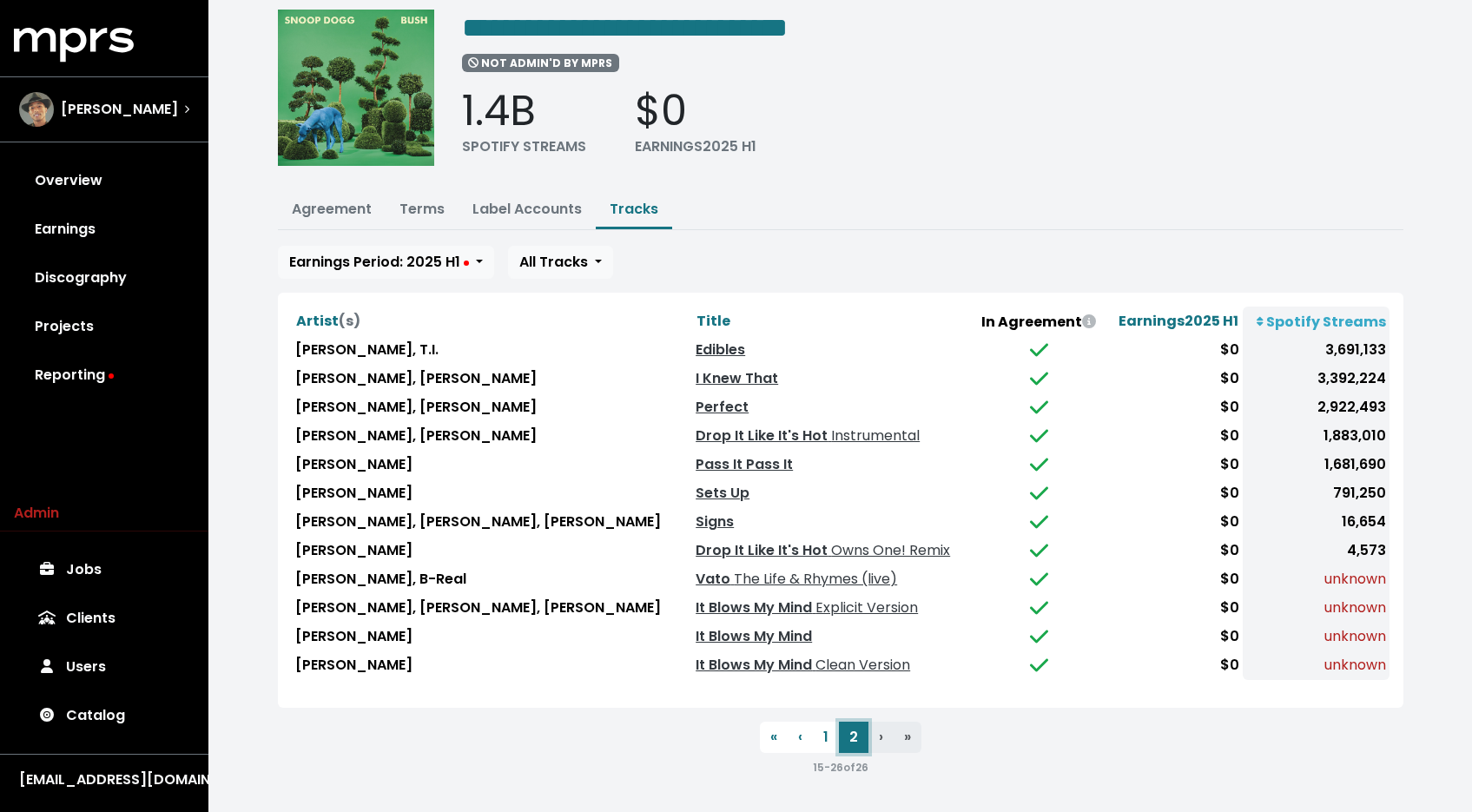
scroll to position [54, 0]
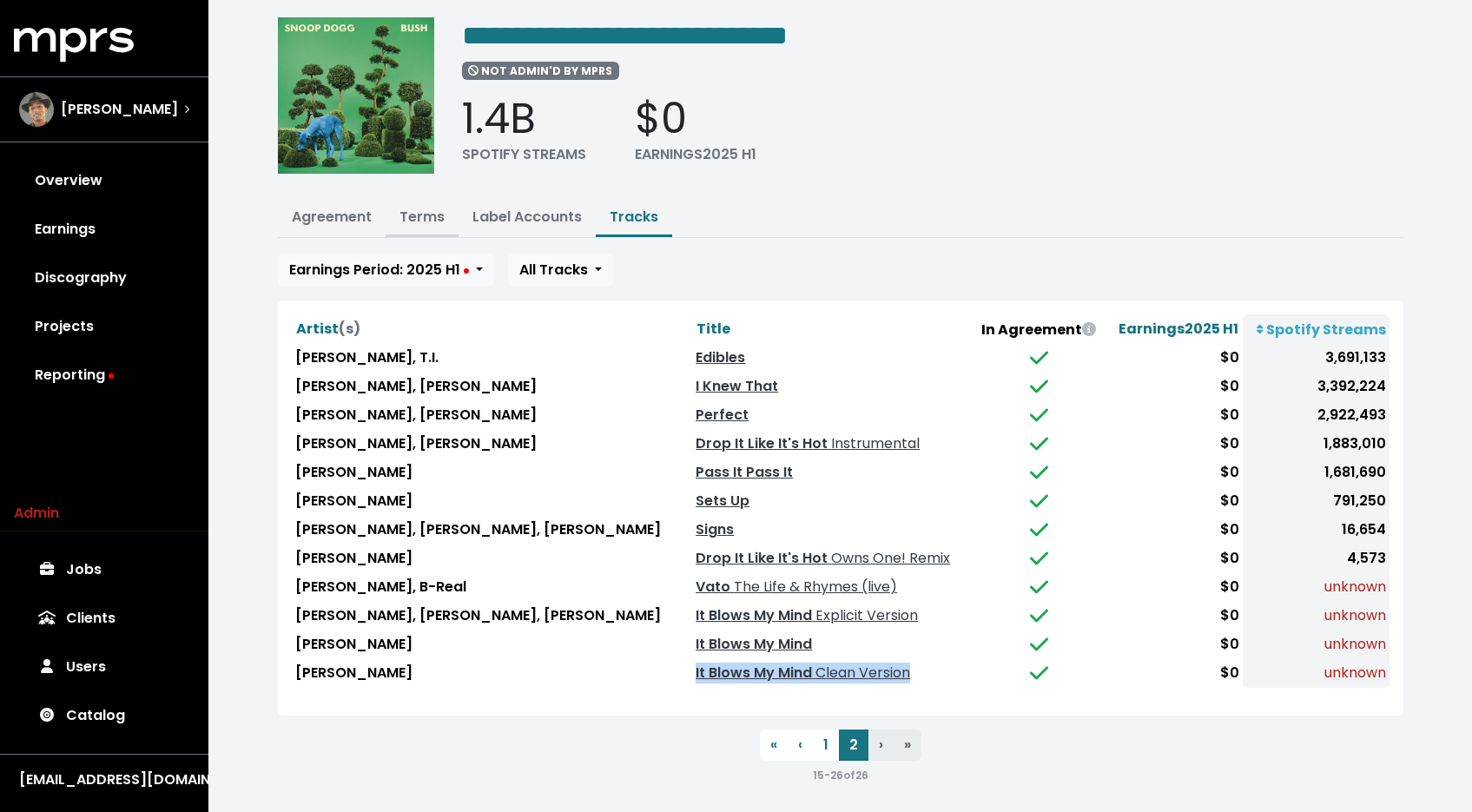
click at [427, 211] on link "Terms" at bounding box center [422, 217] width 45 height 20
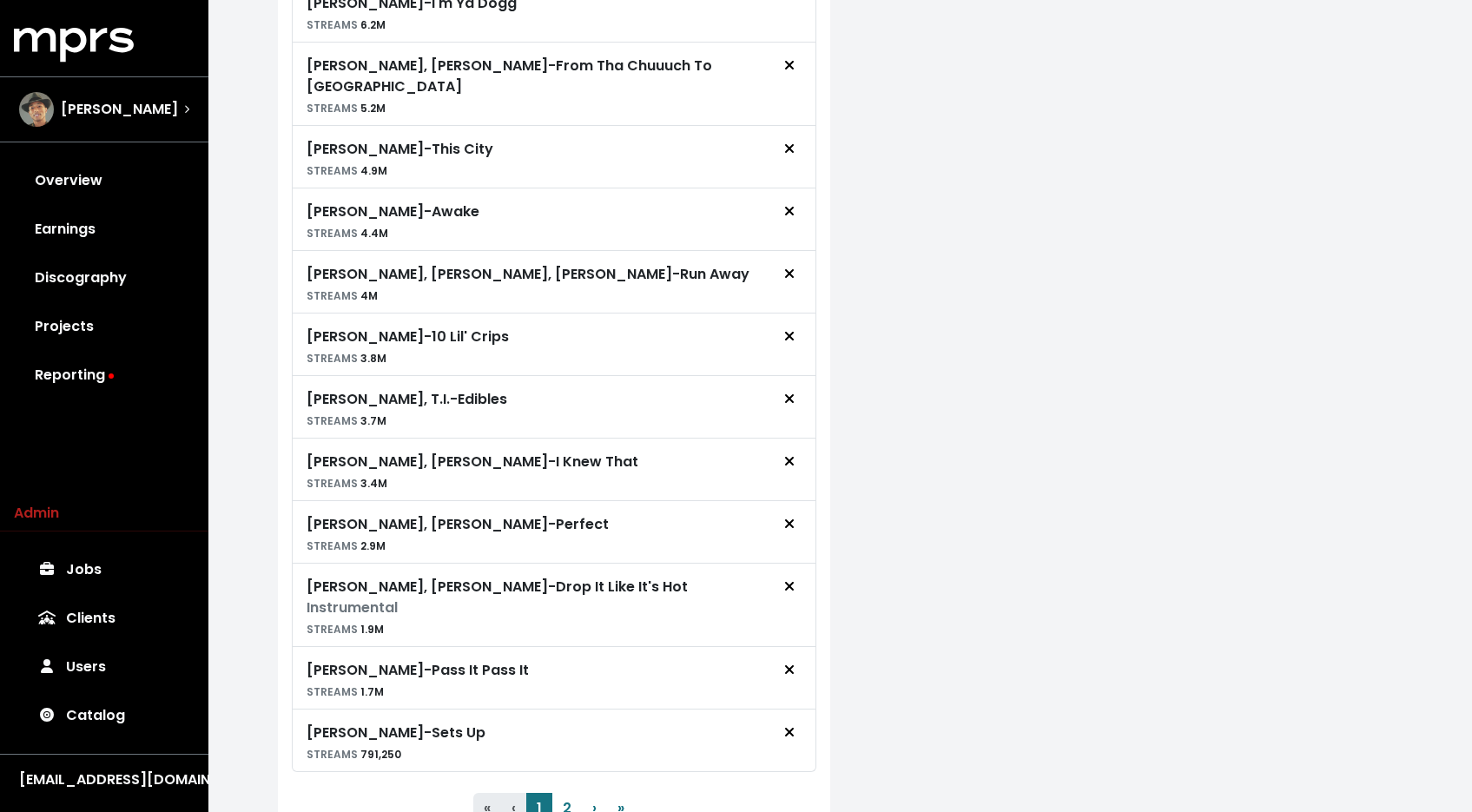
scroll to position [1239, 0]
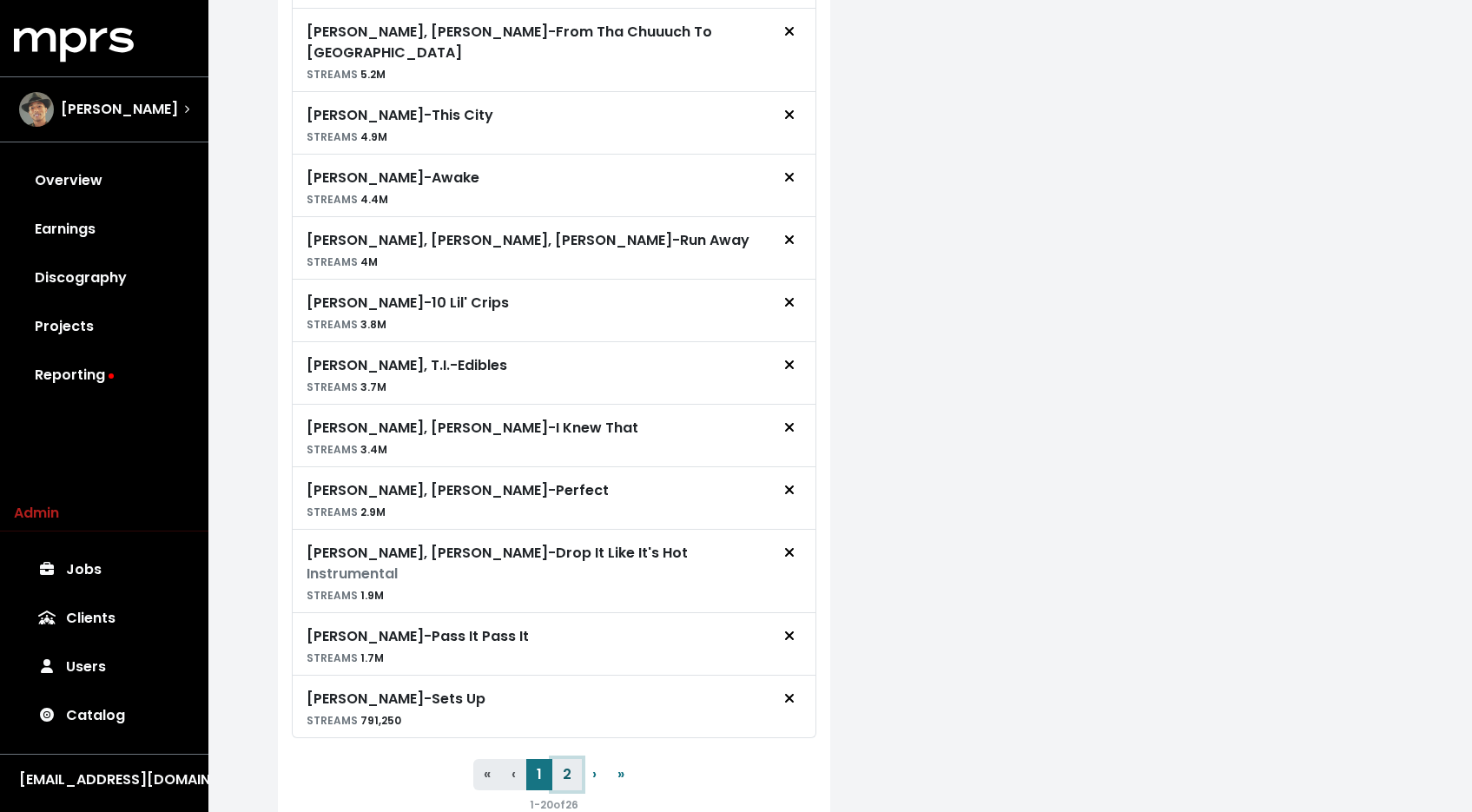
click at [558, 759] on button "2" at bounding box center [567, 774] width 30 height 31
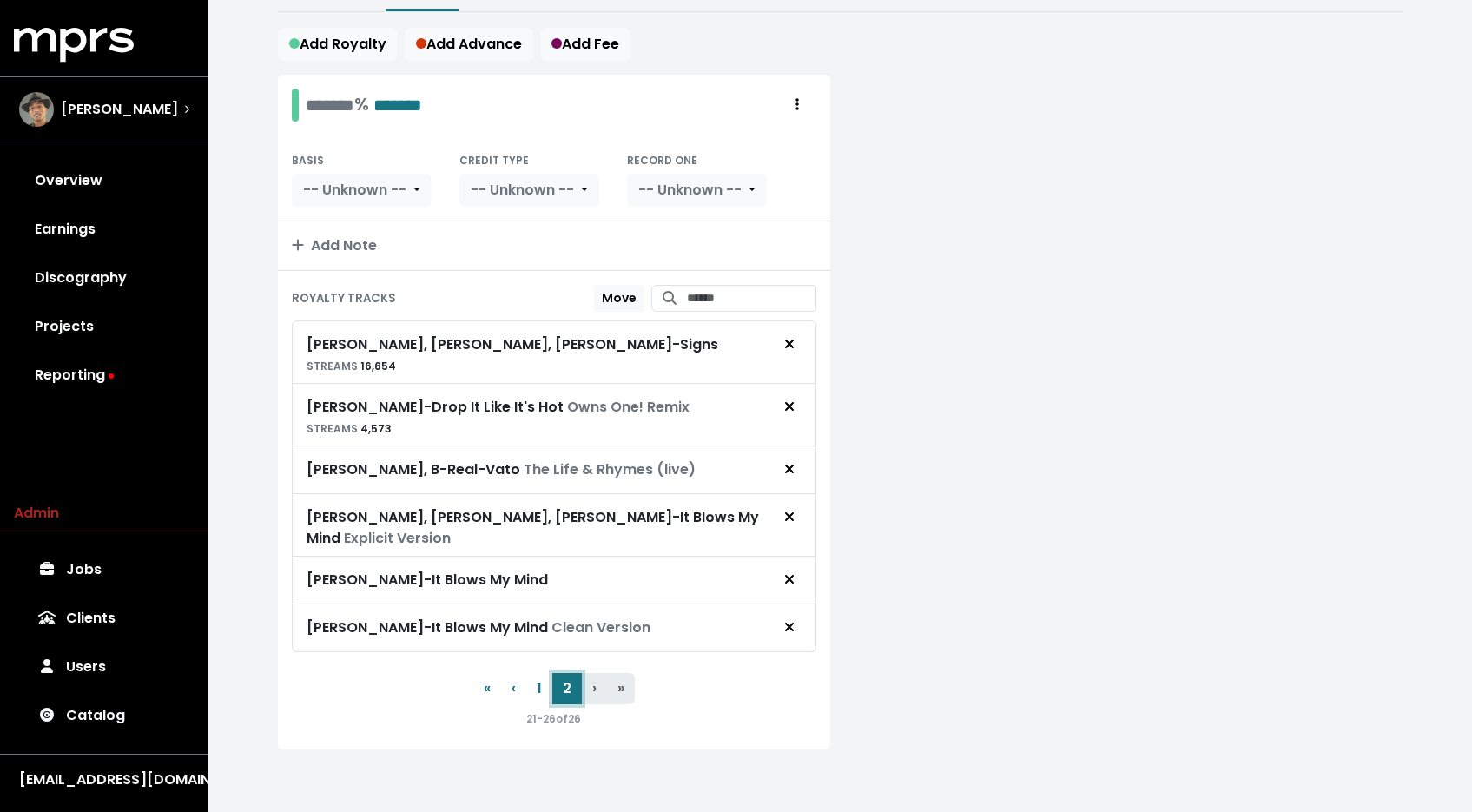
scroll to position [278, 0]
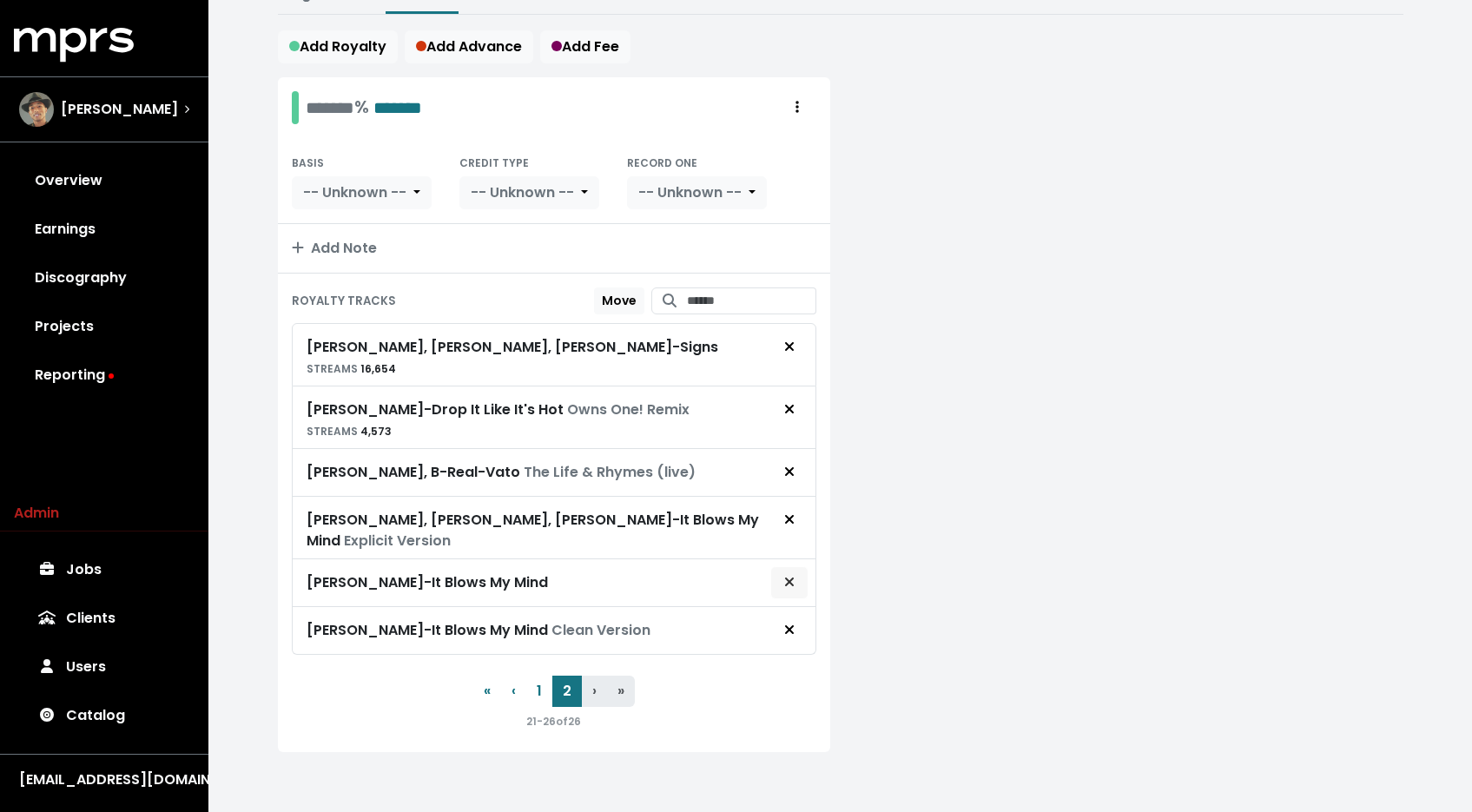
click at [782, 576] on span "Remove royalty target" at bounding box center [789, 582] width 15 height 21
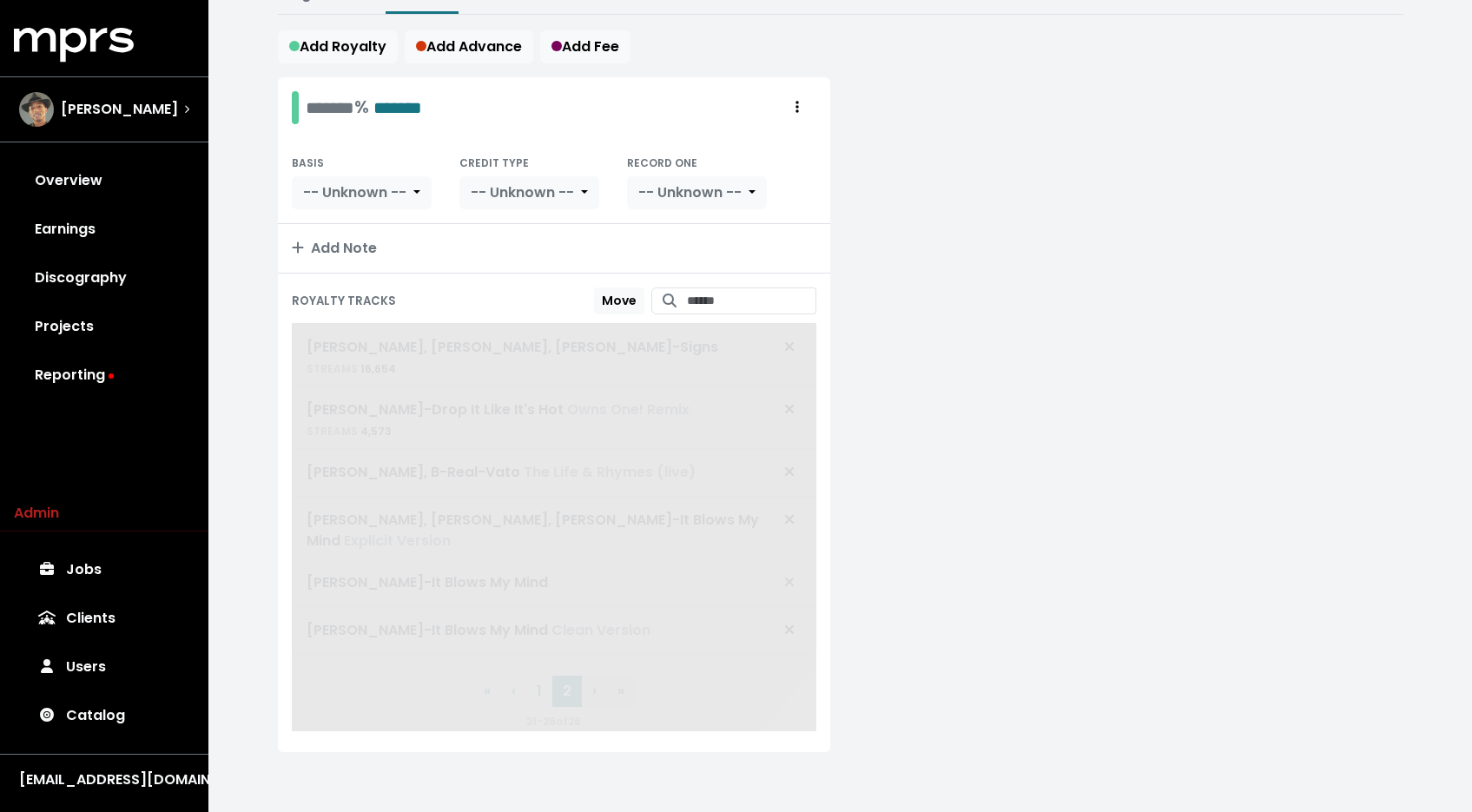
scroll to position [230, 0]
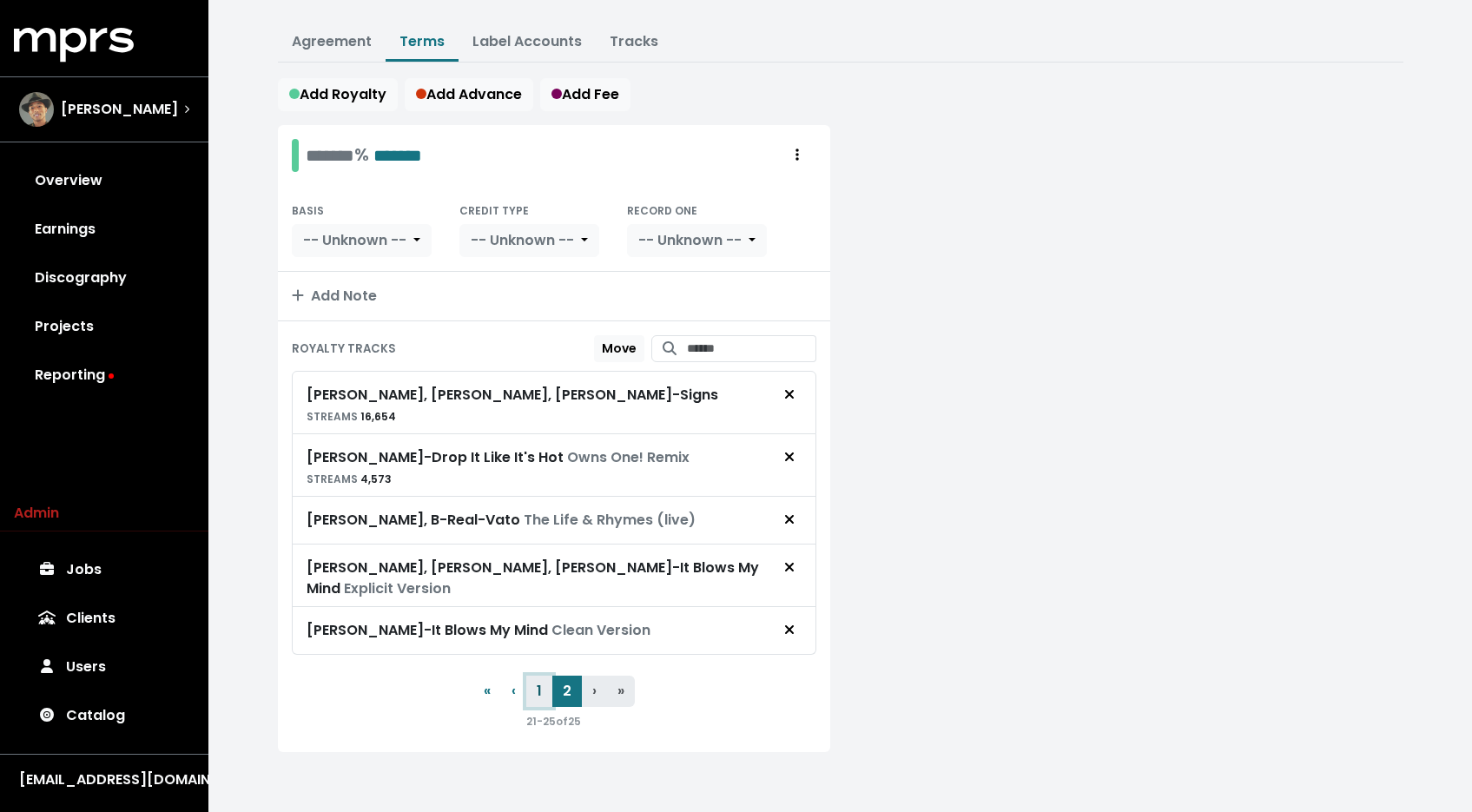
click at [537, 682] on button "1" at bounding box center [539, 691] width 26 height 31
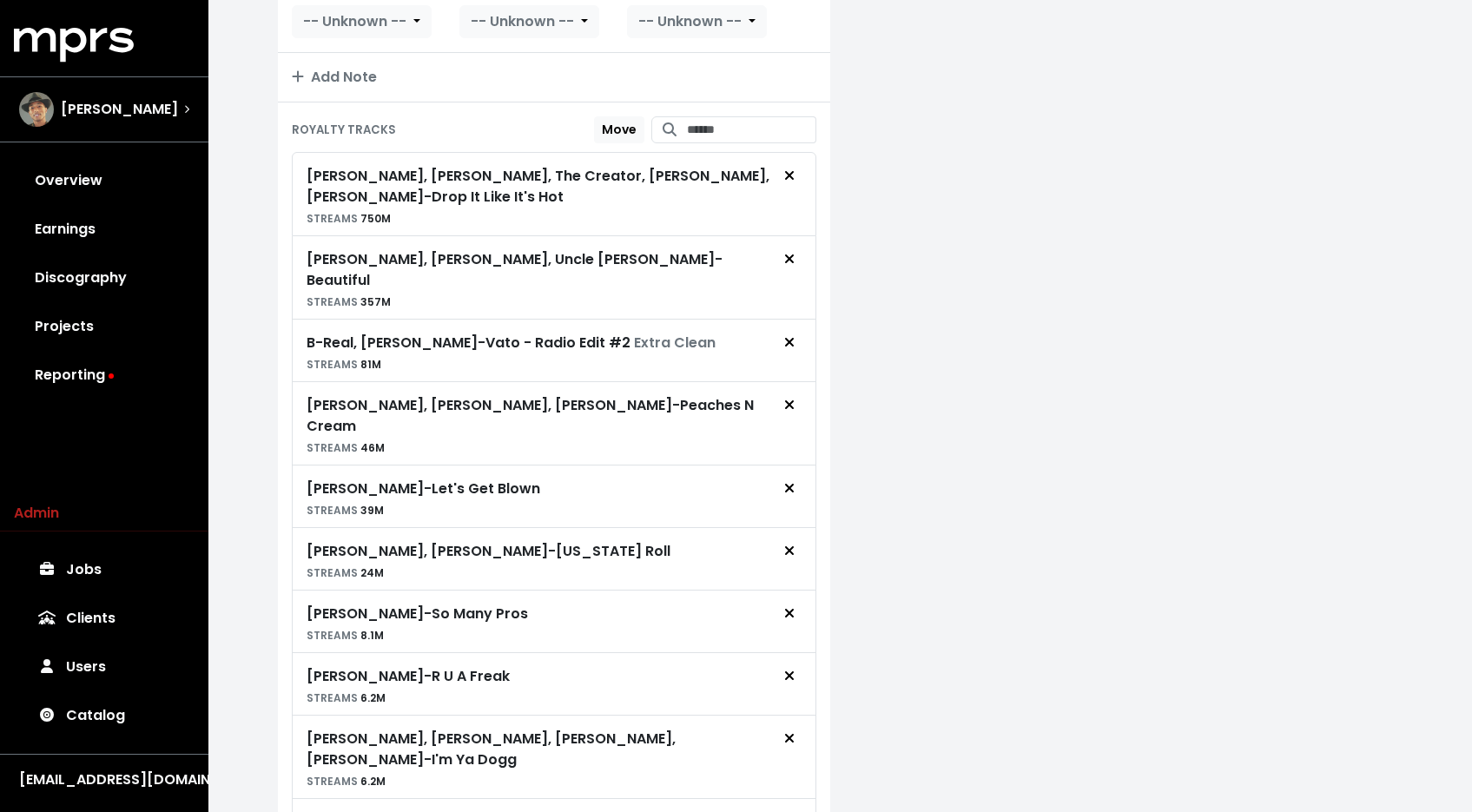
scroll to position [447, 0]
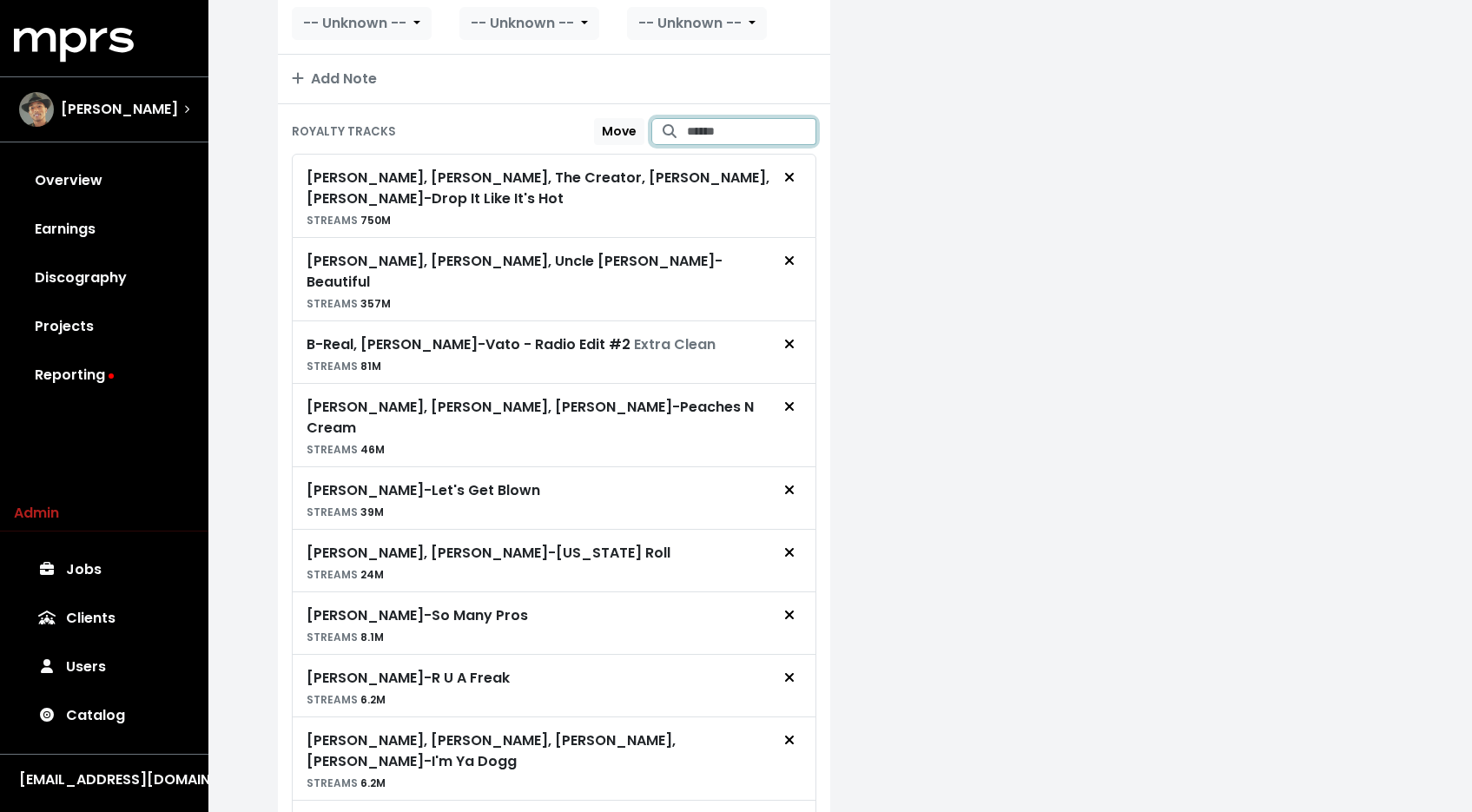
click at [735, 131] on input "Search for tracks by title and link them to this royalty" at bounding box center [751, 131] width 130 height 27
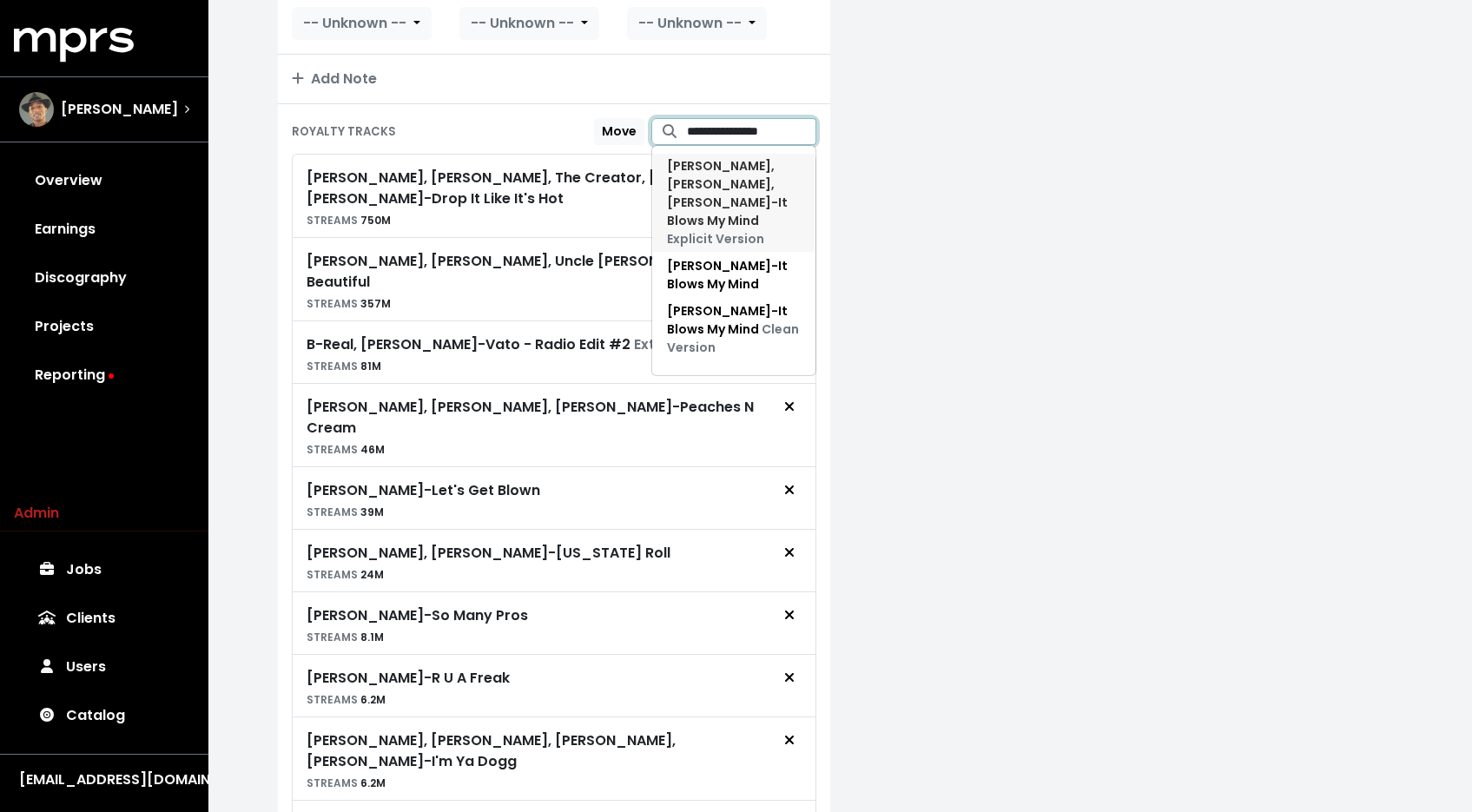
type input "**********"
click at [739, 198] on span "Darryl DeBarge, Pharrell Williams, Snoop Dogg - It Blows My Mind Explicit Versi…" at bounding box center [727, 202] width 121 height 91
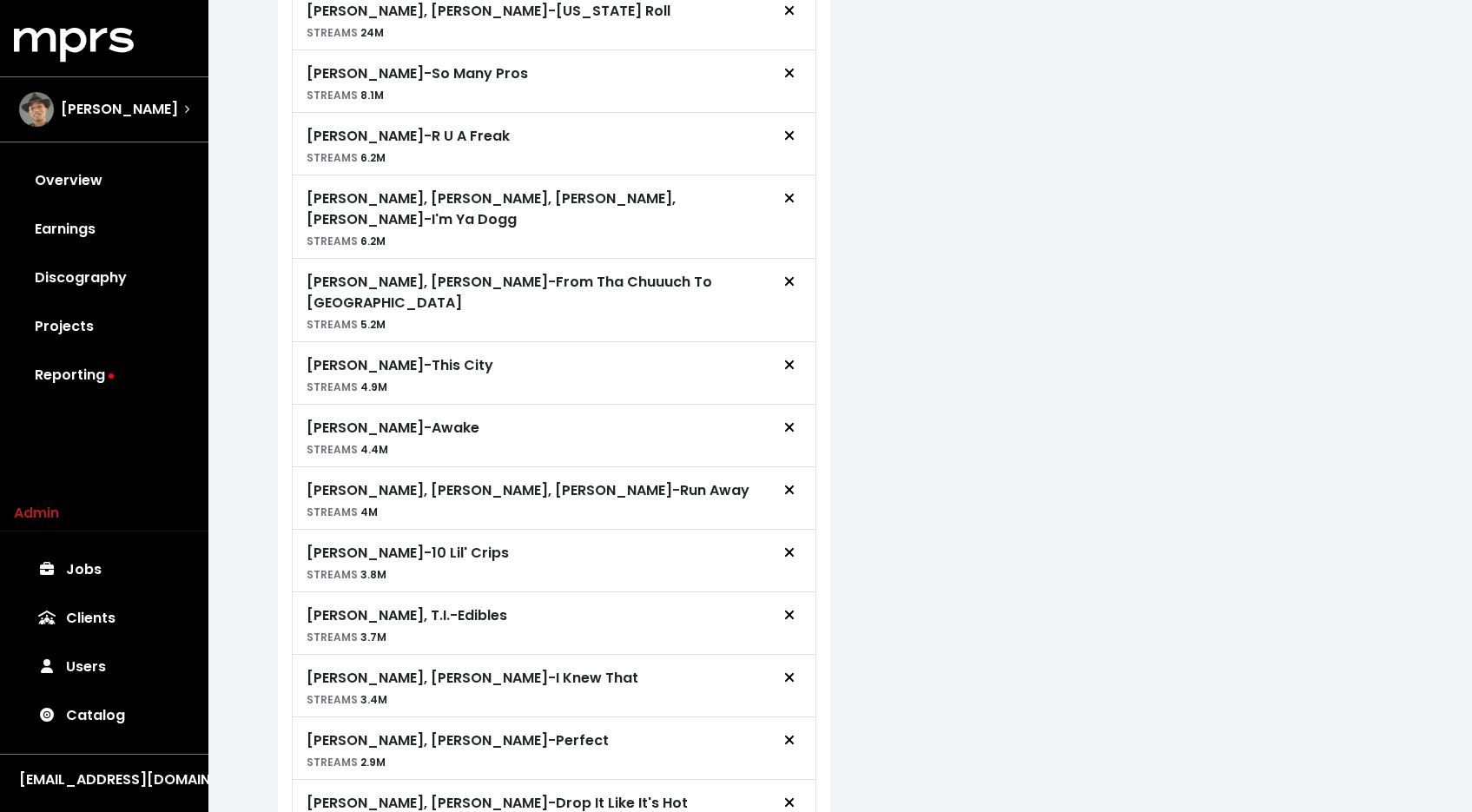
scroll to position [1239, 0]
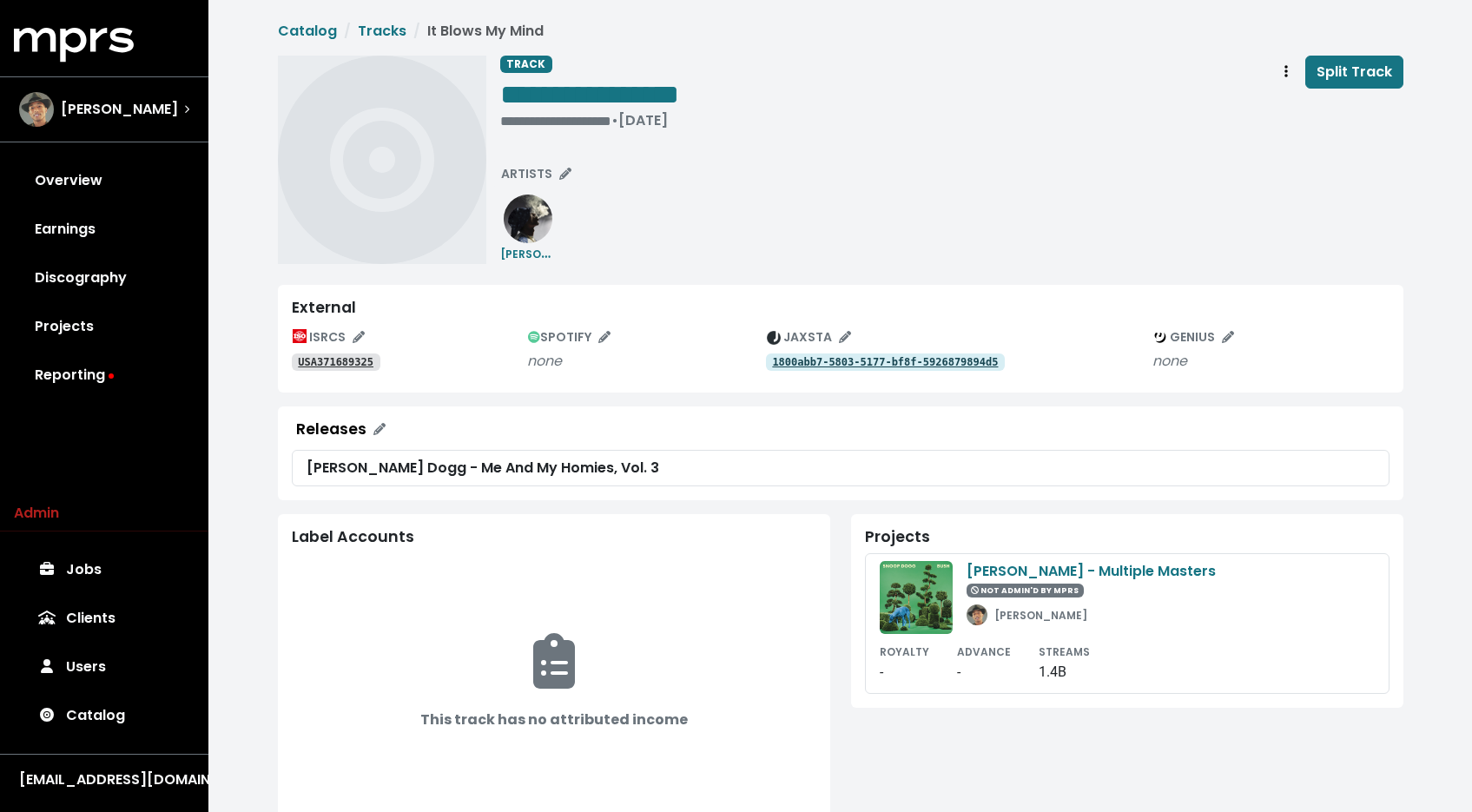
click at [382, 363] on div "USA371689325" at bounding box center [410, 361] width 237 height 21
click at [369, 363] on tt "USA371689325" at bounding box center [335, 362] width 75 height 12
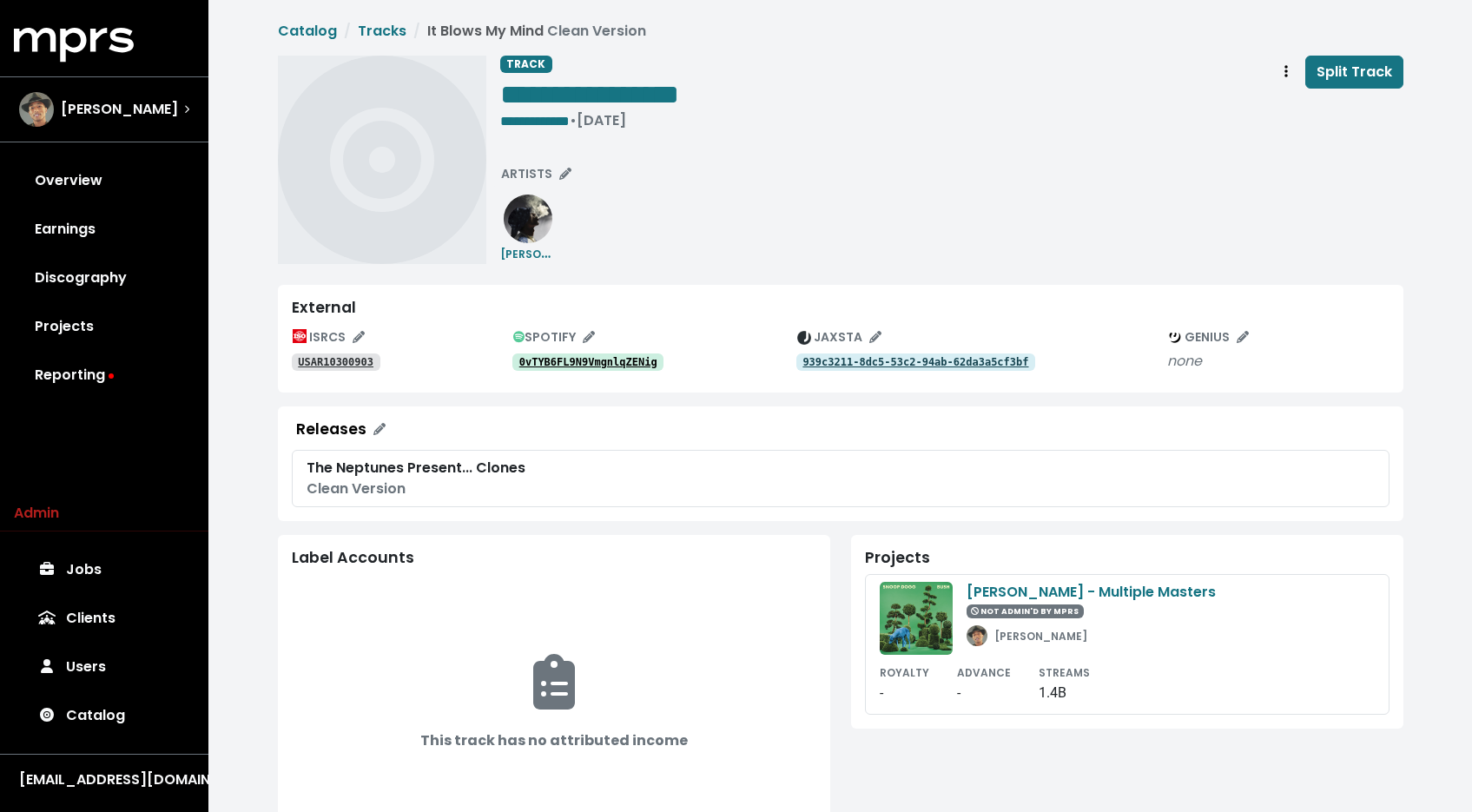
click at [357, 370] on link "USAR10300903" at bounding box center [336, 362] width 89 height 17
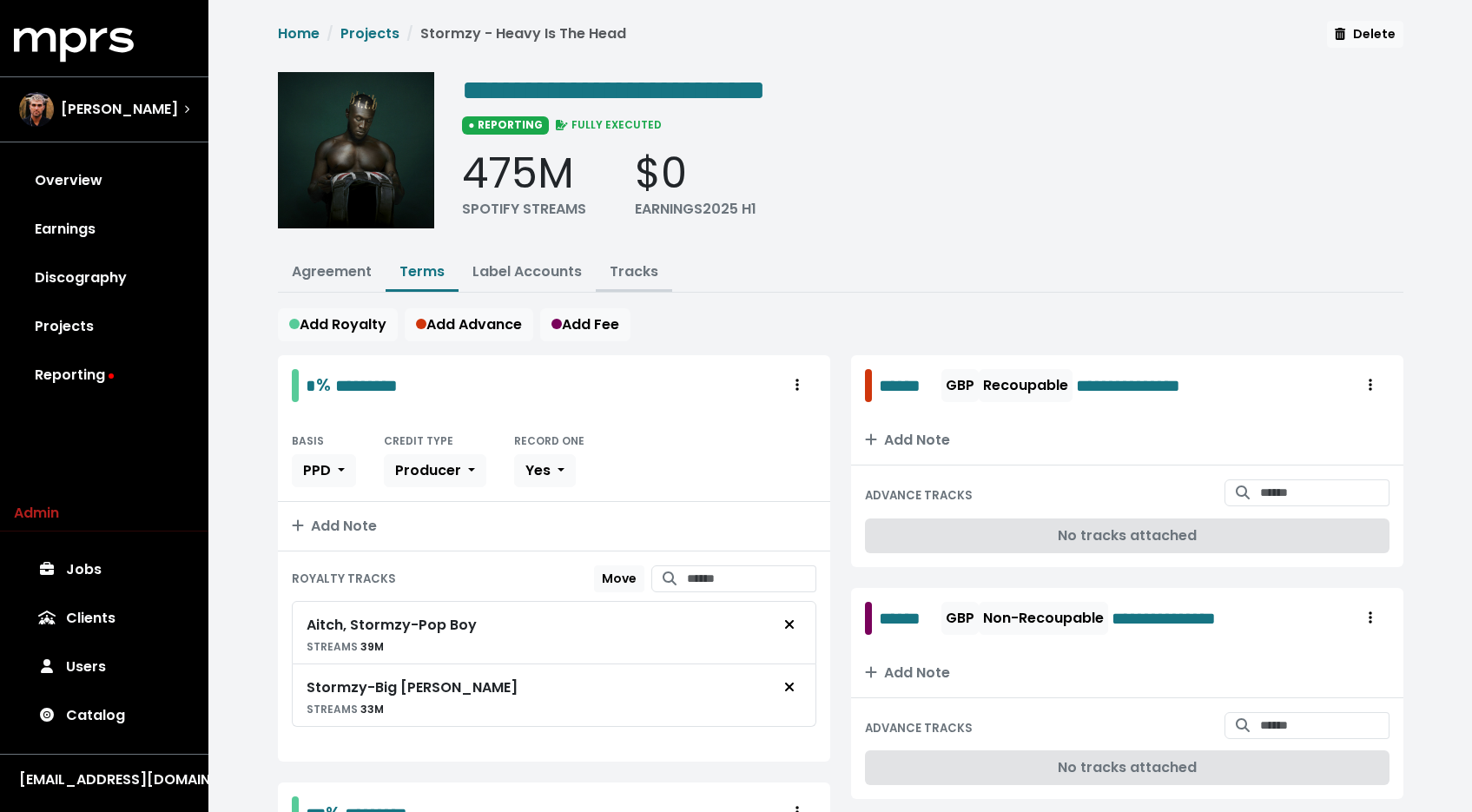
click at [638, 280] on button "Tracks" at bounding box center [634, 273] width 76 height 37
click at [637, 267] on link "Tracks" at bounding box center [634, 271] width 49 height 20
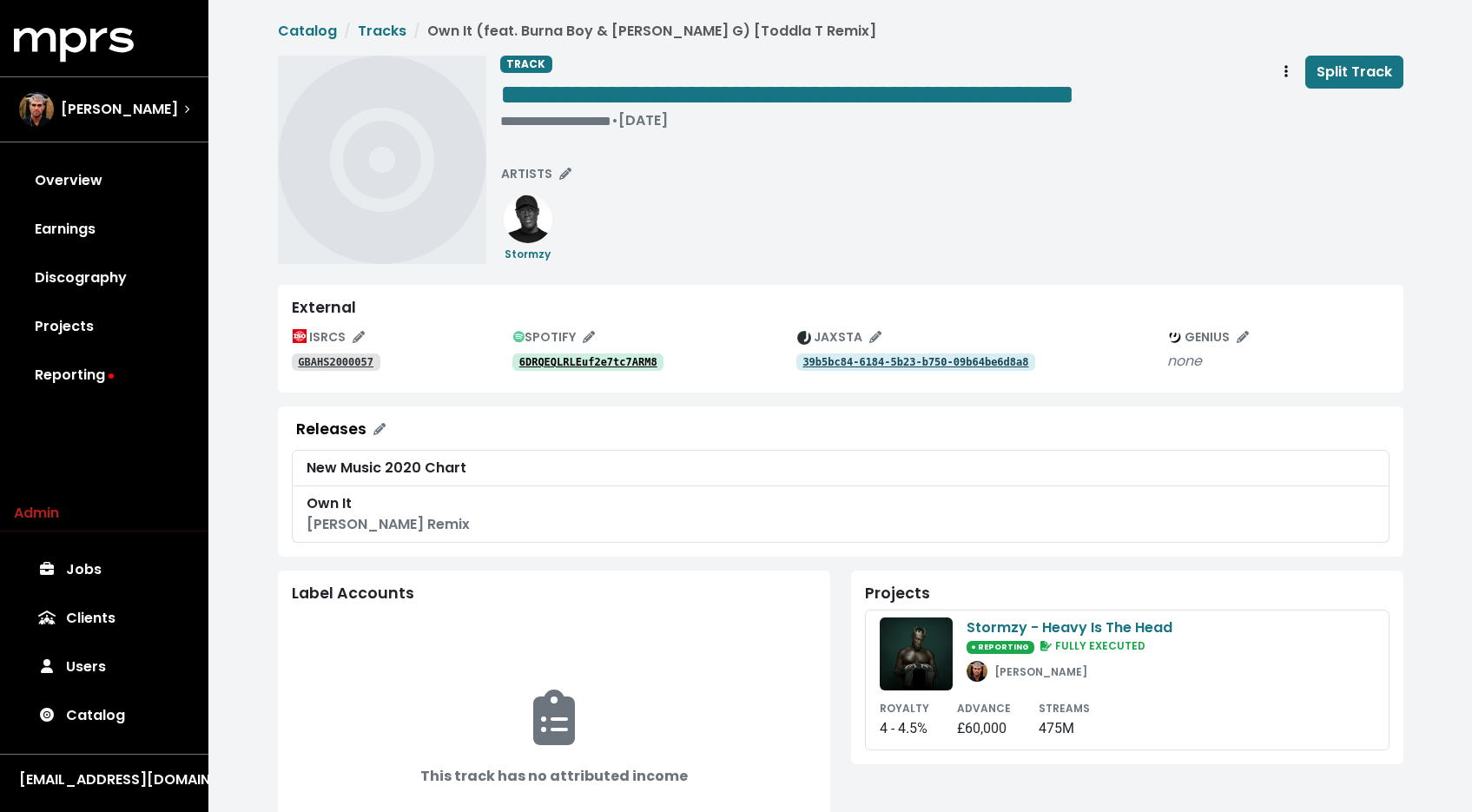
click at [606, 366] on tt "6DRQEQLRLEuf2e7tc7ARM8" at bounding box center [588, 362] width 138 height 12
click at [327, 366] on tt "GBAHS2000057" at bounding box center [335, 362] width 75 height 12
click at [546, 122] on div "**********" at bounding box center [787, 121] width 574 height 17
click at [503, 121] on span "• Jan 31st, 2020" at bounding box center [528, 121] width 56 height 20
click at [501, 121] on span "• Jan 31st, 2020" at bounding box center [528, 121] width 56 height 20
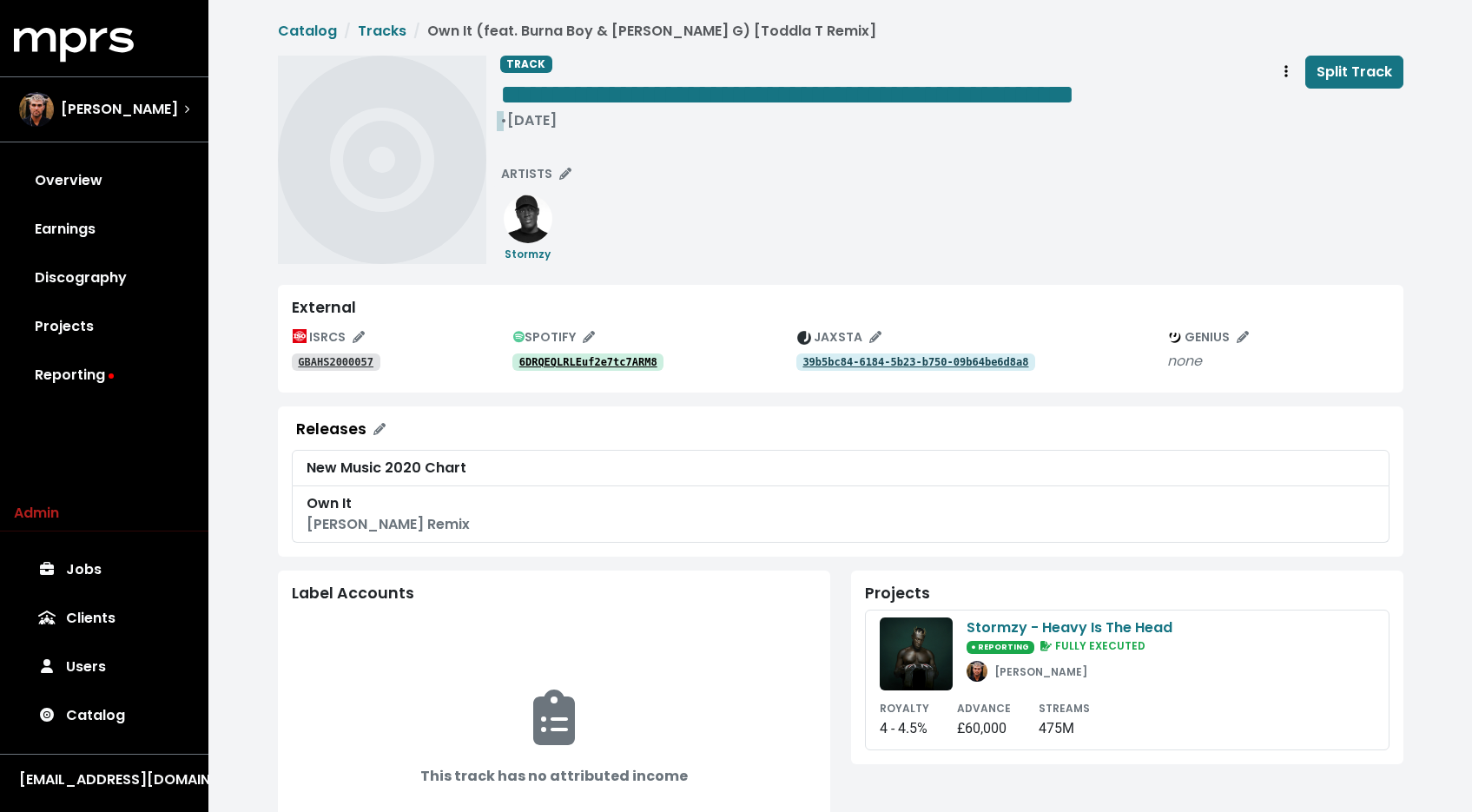
paste span "Edit value"
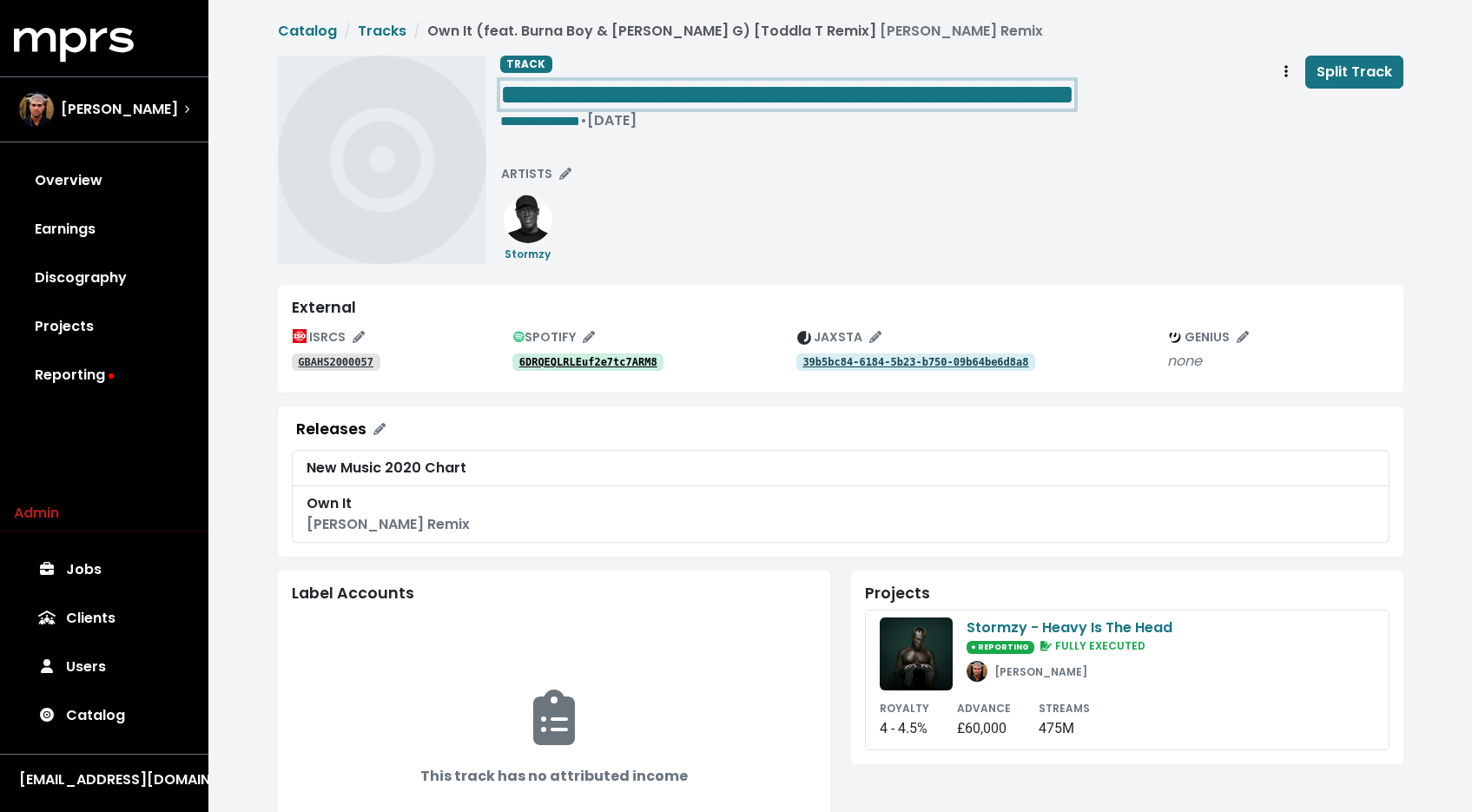
click at [610, 106] on span "**********" at bounding box center [787, 94] width 574 height 28
click at [580, 116] on span "**********" at bounding box center [540, 121] width 80 height 13
click at [580, 117] on span "**********" at bounding box center [540, 121] width 80 height 13
click at [708, 166] on div "**********" at bounding box center [952, 160] width 903 height 208
click at [600, 84] on span "**********" at bounding box center [787, 94] width 574 height 28
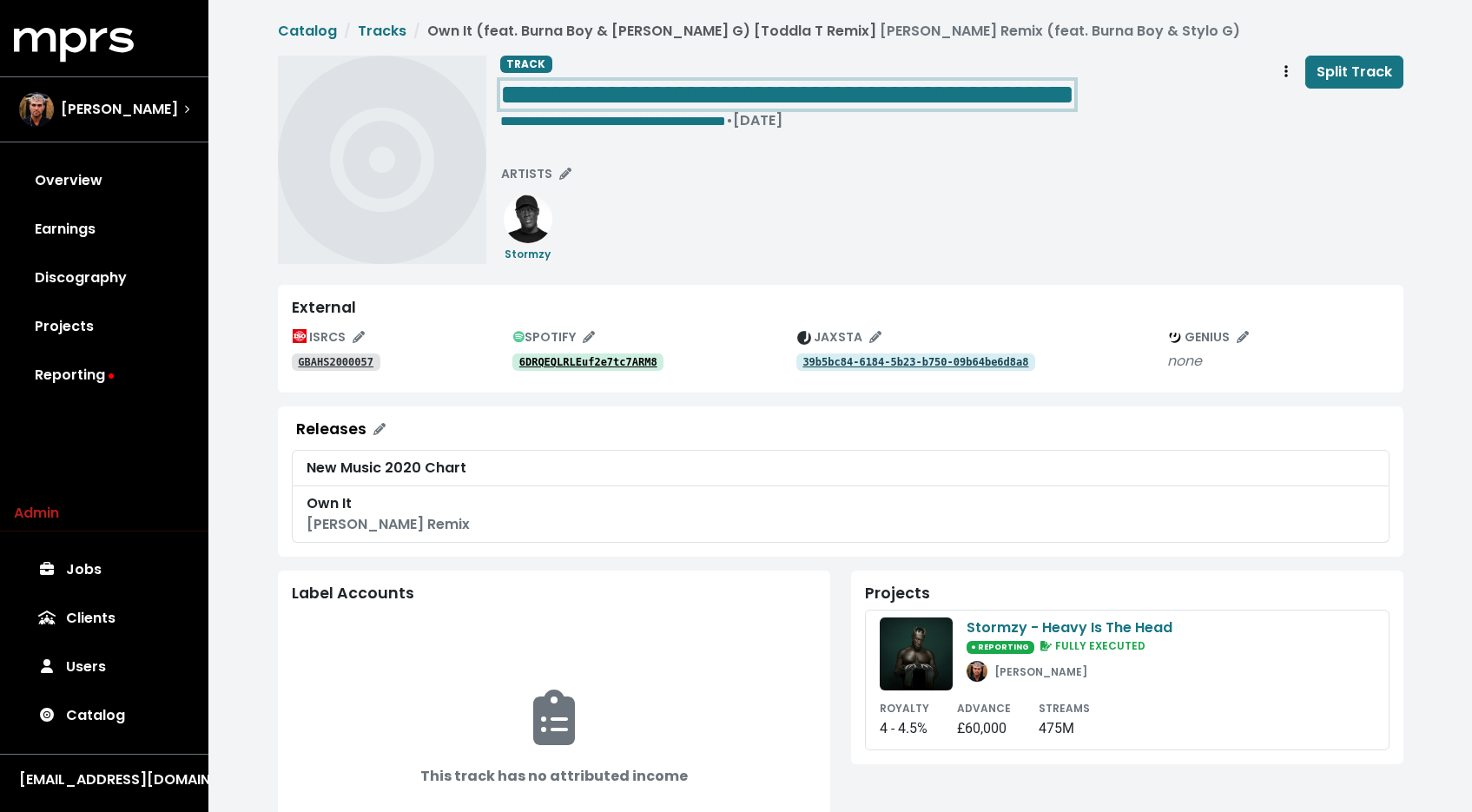
click at [596, 92] on span "**********" at bounding box center [787, 94] width 574 height 28
drag, startPoint x: 591, startPoint y: 93, endPoint x: 1100, endPoint y: 82, distance: 509.1
click at [1074, 82] on span "**********" at bounding box center [787, 94] width 574 height 28
drag, startPoint x: 591, startPoint y: 94, endPoint x: 1123, endPoint y: 102, distance: 532.1
click at [1074, 102] on span "**********" at bounding box center [787, 94] width 574 height 28
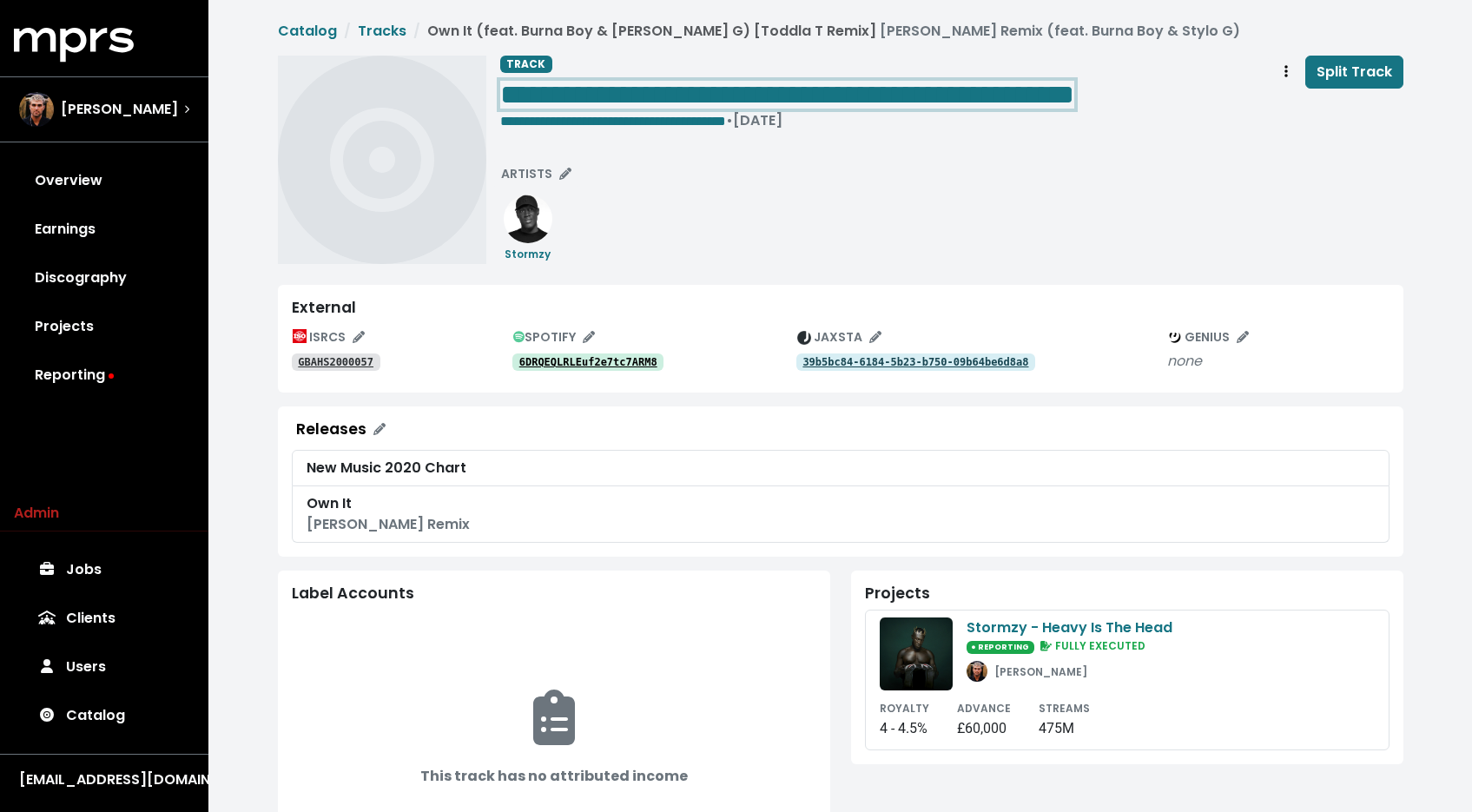
click at [1051, 92] on span "**********" at bounding box center [787, 94] width 574 height 28
click at [752, 88] on span "**********" at bounding box center [787, 94] width 574 height 28
click at [610, 101] on span "**********" at bounding box center [787, 94] width 574 height 28
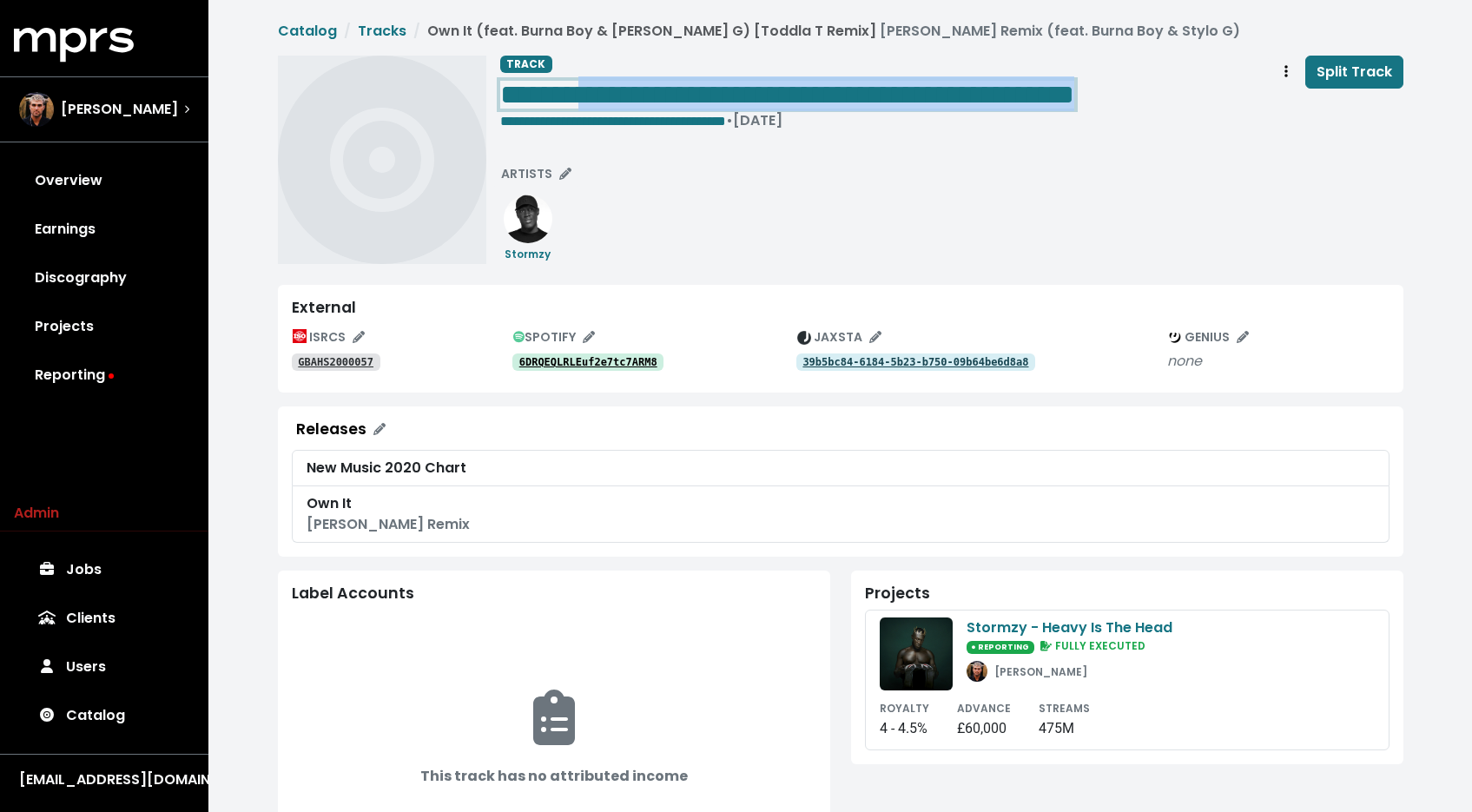
drag, startPoint x: 595, startPoint y: 96, endPoint x: 1277, endPoint y: 102, distance: 682.0
click at [1276, 102] on div "**********" at bounding box center [952, 95] width 903 height 81
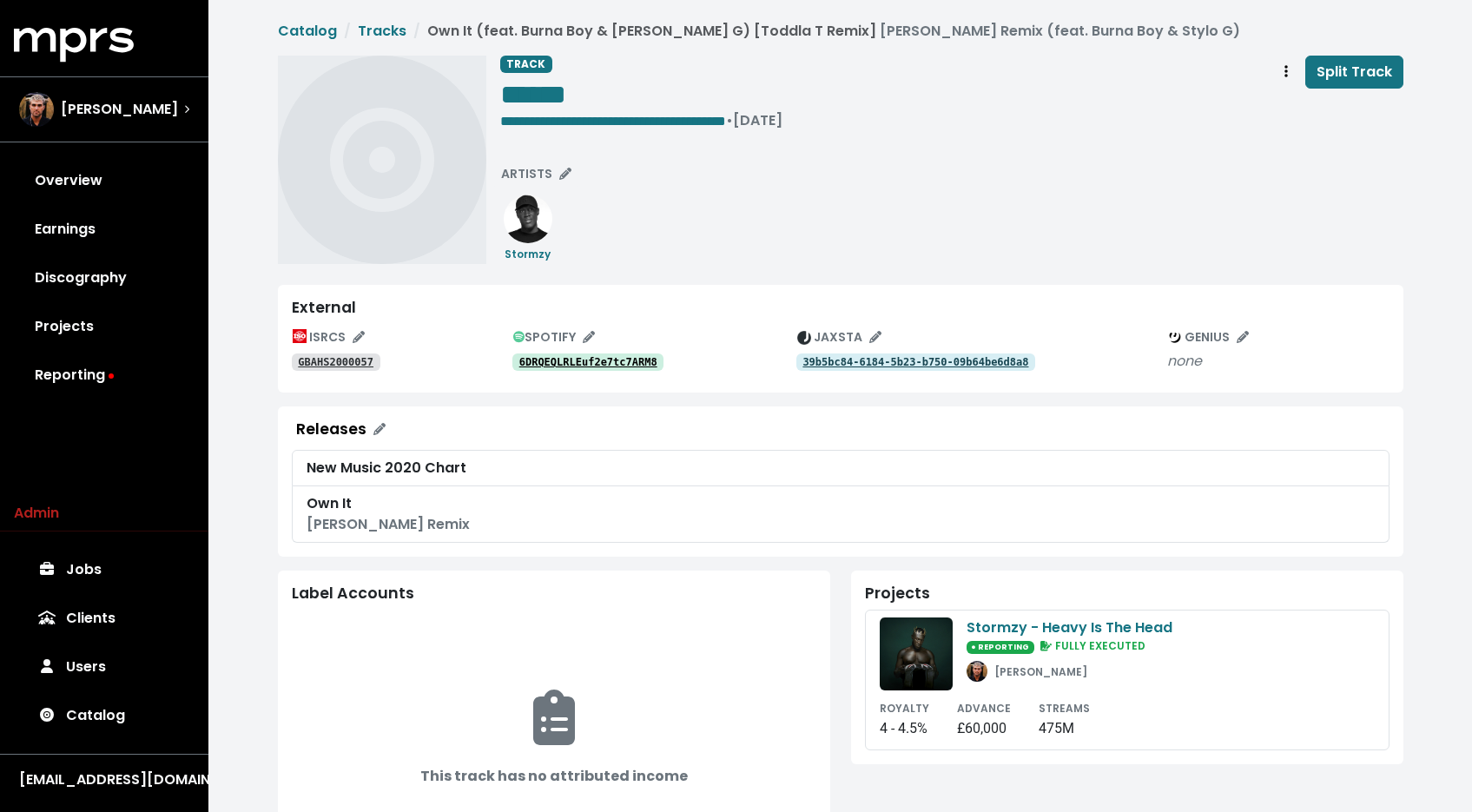
click at [1041, 130] on div "**********" at bounding box center [952, 95] width 903 height 81
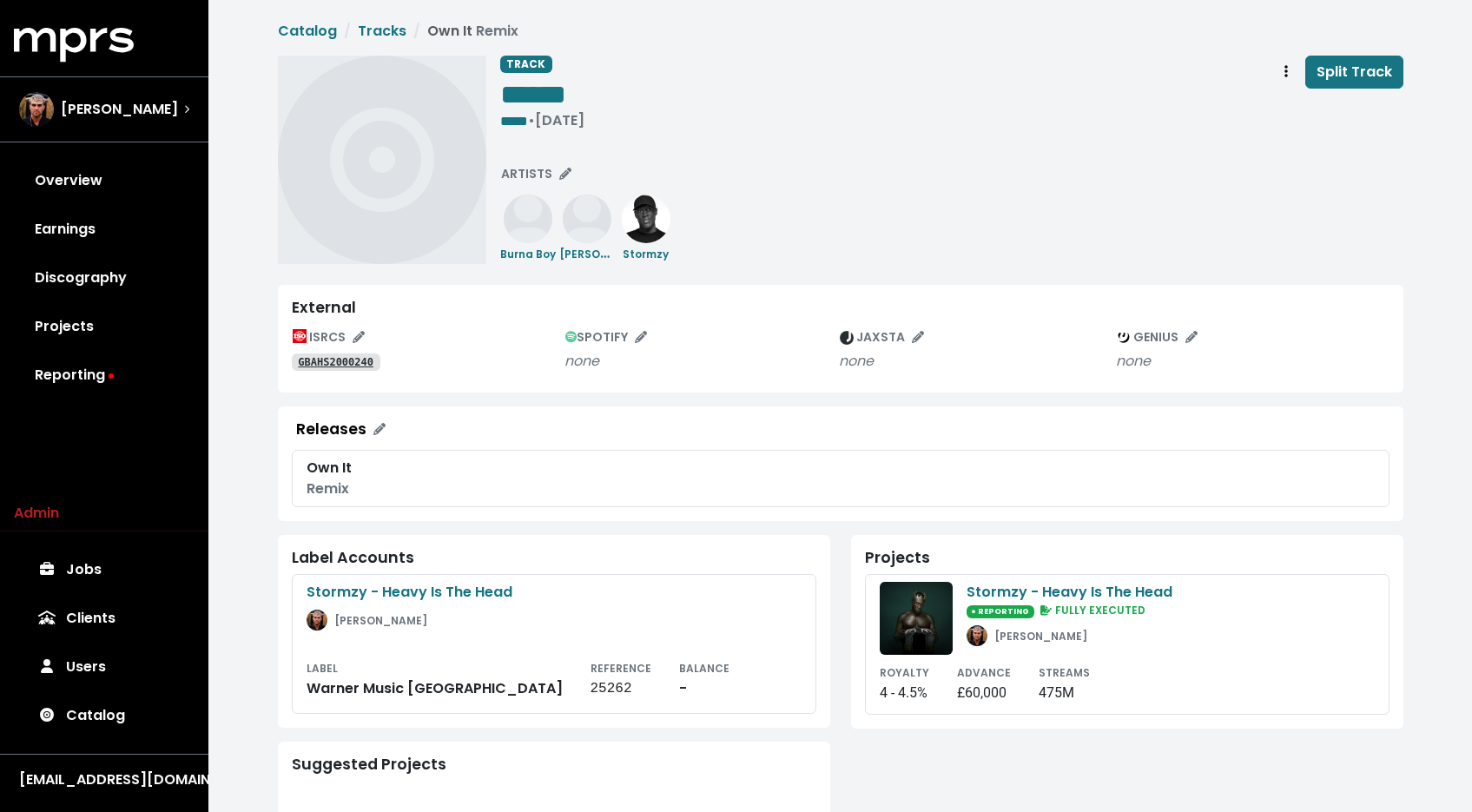
click at [355, 356] on tt "GBAHS2000240" at bounding box center [335, 362] width 75 height 12
click at [528, 123] on span "*****" at bounding box center [514, 121] width 28 height 13
click at [521, 114] on span "*****" at bounding box center [514, 121] width 28 height 13
click at [528, 119] on span "*****" at bounding box center [514, 121] width 28 height 13
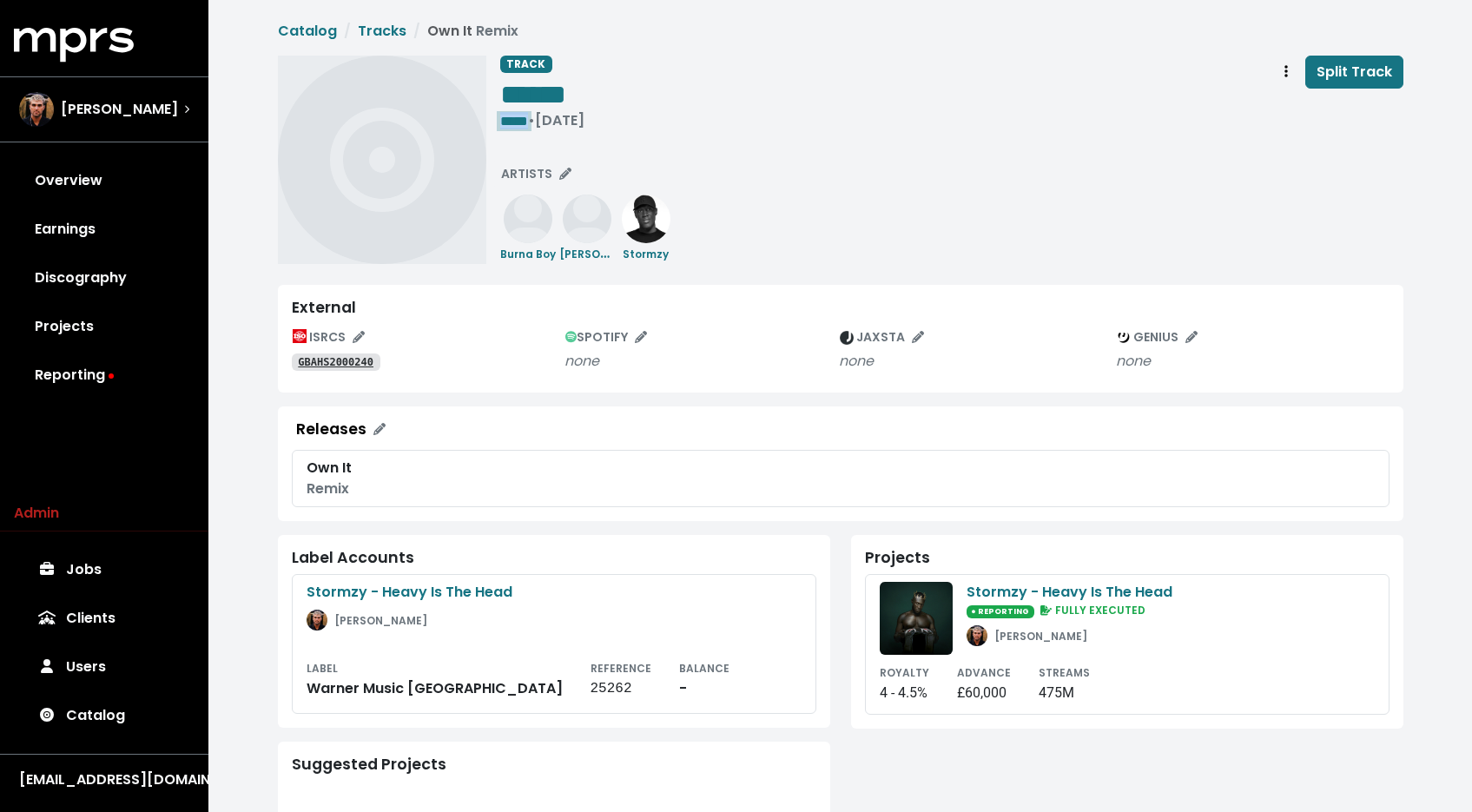
paste span "Edit value"
click at [693, 150] on div "**********" at bounding box center [952, 160] width 903 height 208
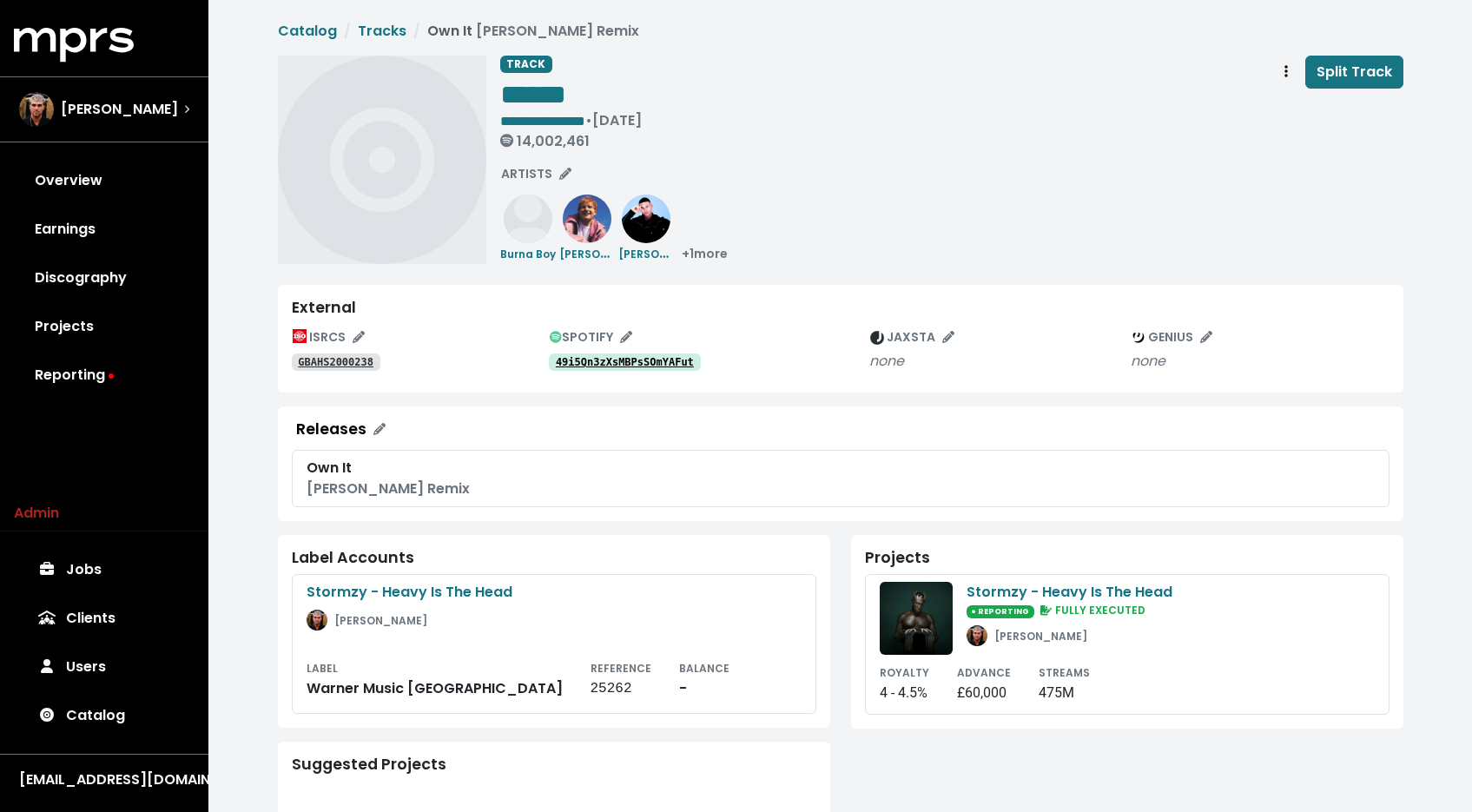
click at [634, 361] on tt "49i5Qn3zXsMBPsSOmYAFut" at bounding box center [625, 362] width 138 height 12
click at [311, 362] on tt "GBAHS2000238" at bounding box center [335, 362] width 75 height 12
click at [586, 117] on span "**********" at bounding box center [543, 121] width 85 height 13
click at [620, 117] on span "• [DATE] 14,002,461" at bounding box center [571, 130] width 141 height 39
click at [617, 114] on span "• Dec 11th, 2019 14,002,461" at bounding box center [571, 130] width 141 height 39
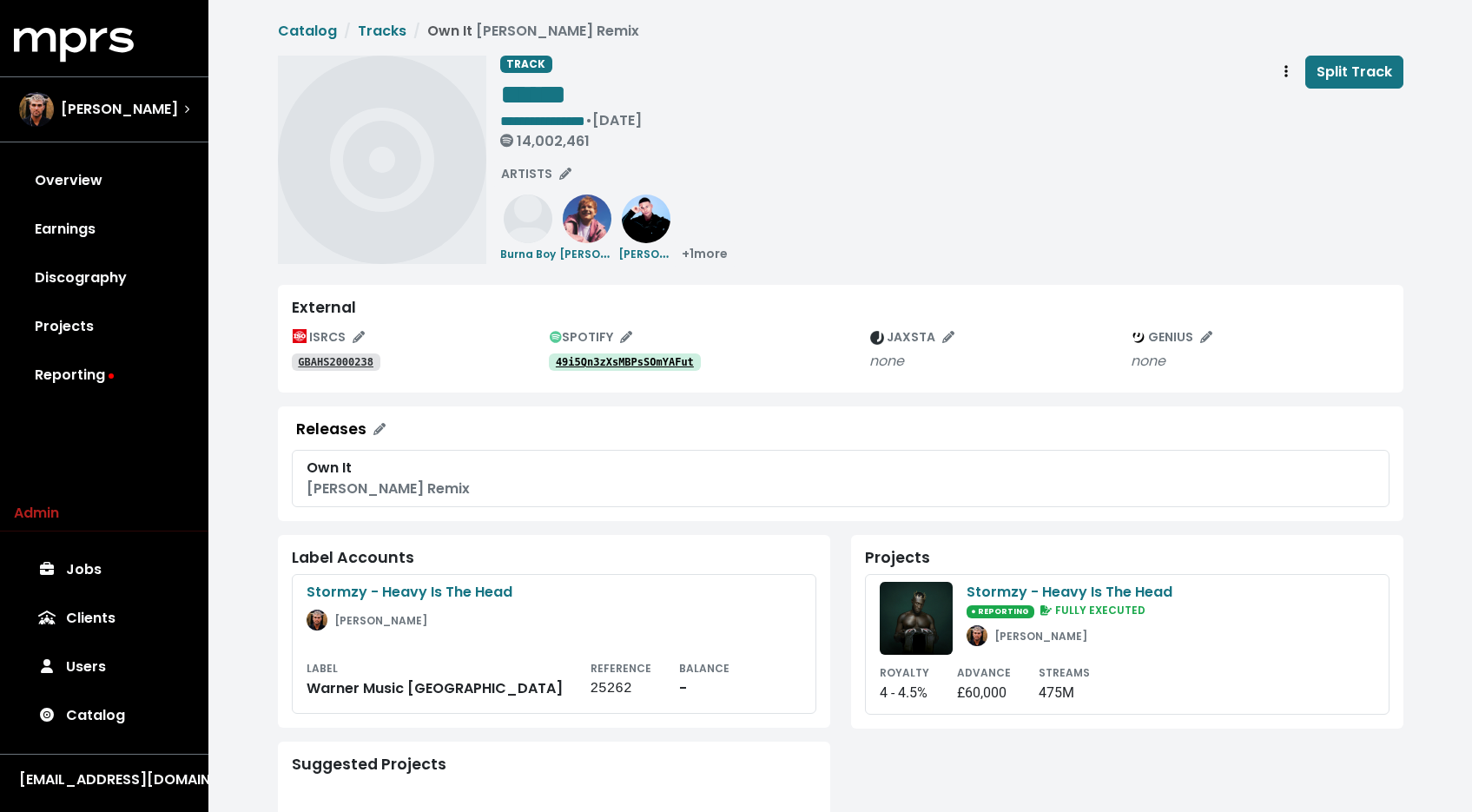
click at [620, 117] on span "• Dec 11th, 2019 14,002,461" at bounding box center [571, 130] width 141 height 39
click at [586, 118] on span "**********" at bounding box center [543, 121] width 85 height 13
click at [912, 219] on div "**********" at bounding box center [952, 160] width 903 height 208
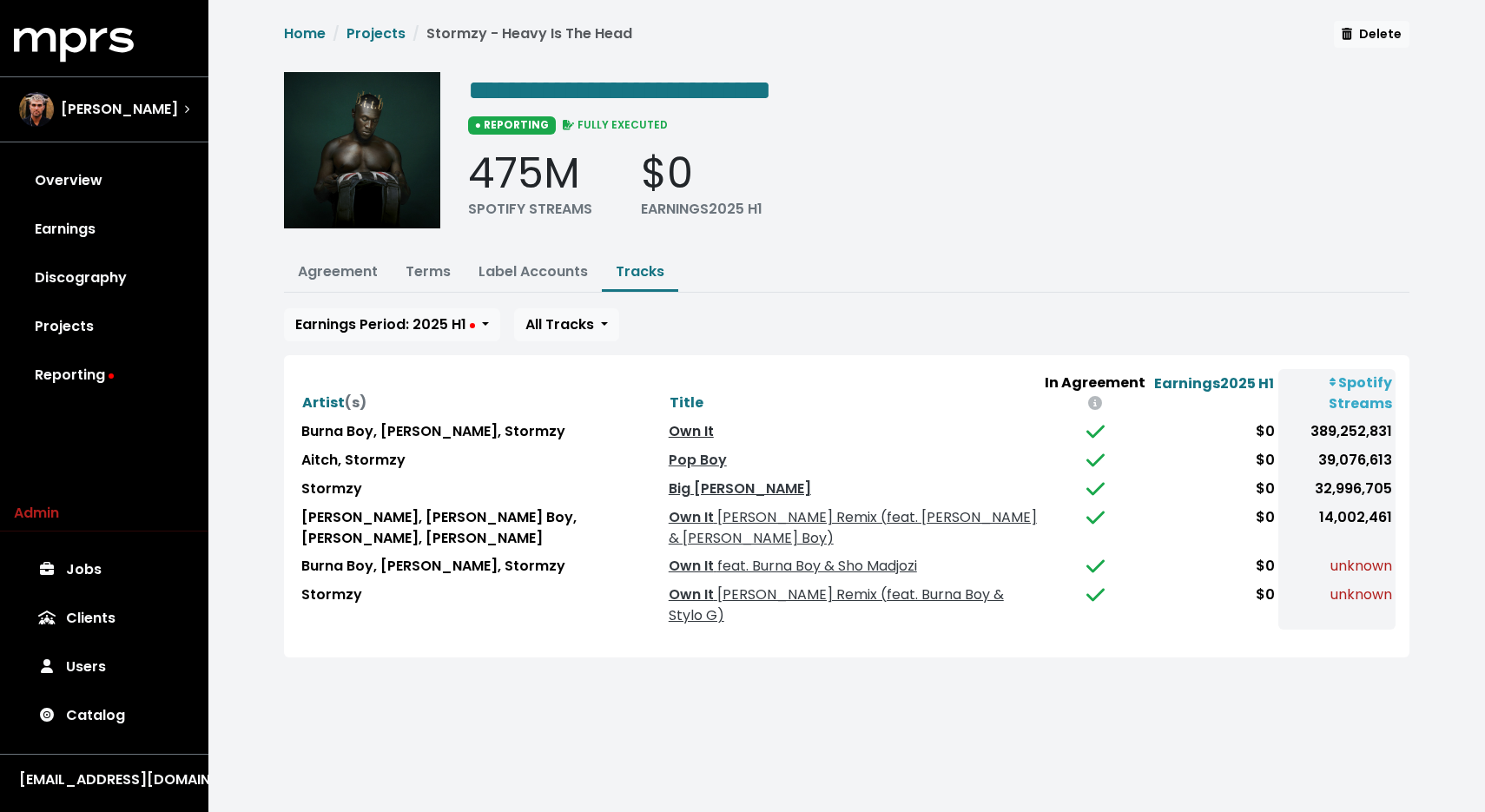
click at [669, 421] on link "Own It" at bounding box center [692, 431] width 45 height 20
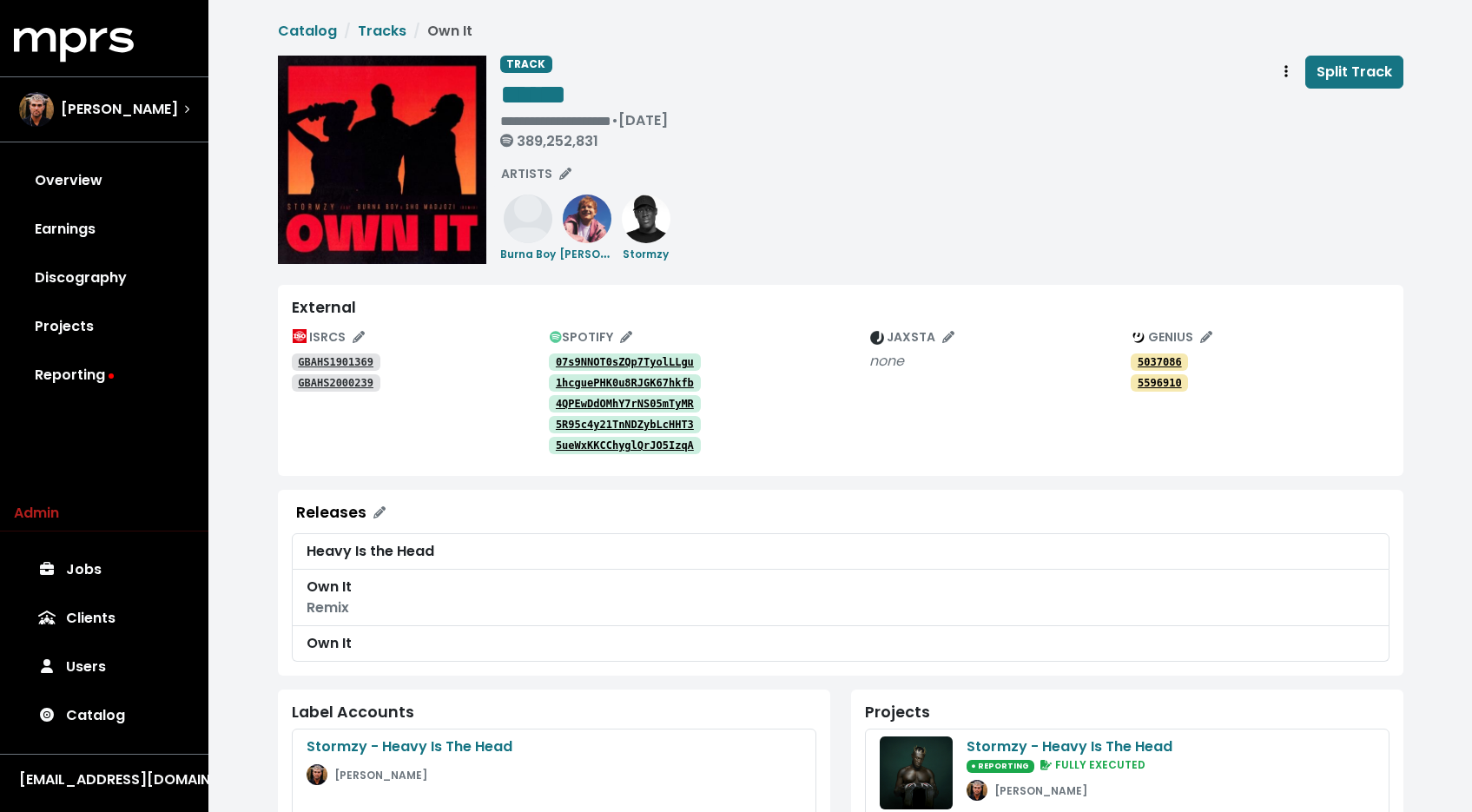
click at [331, 359] on tt "GBAHS1901369" at bounding box center [335, 362] width 75 height 12
click at [359, 383] on tt "GBAHS2000239" at bounding box center [335, 382] width 75 height 12
click at [570, 115] on div "• Nov 22nd, 2019 389,252,831" at bounding box center [549, 130] width 99 height 37
paste span "Edit value"
click at [683, 150] on div "**********" at bounding box center [592, 105] width 183 height 101
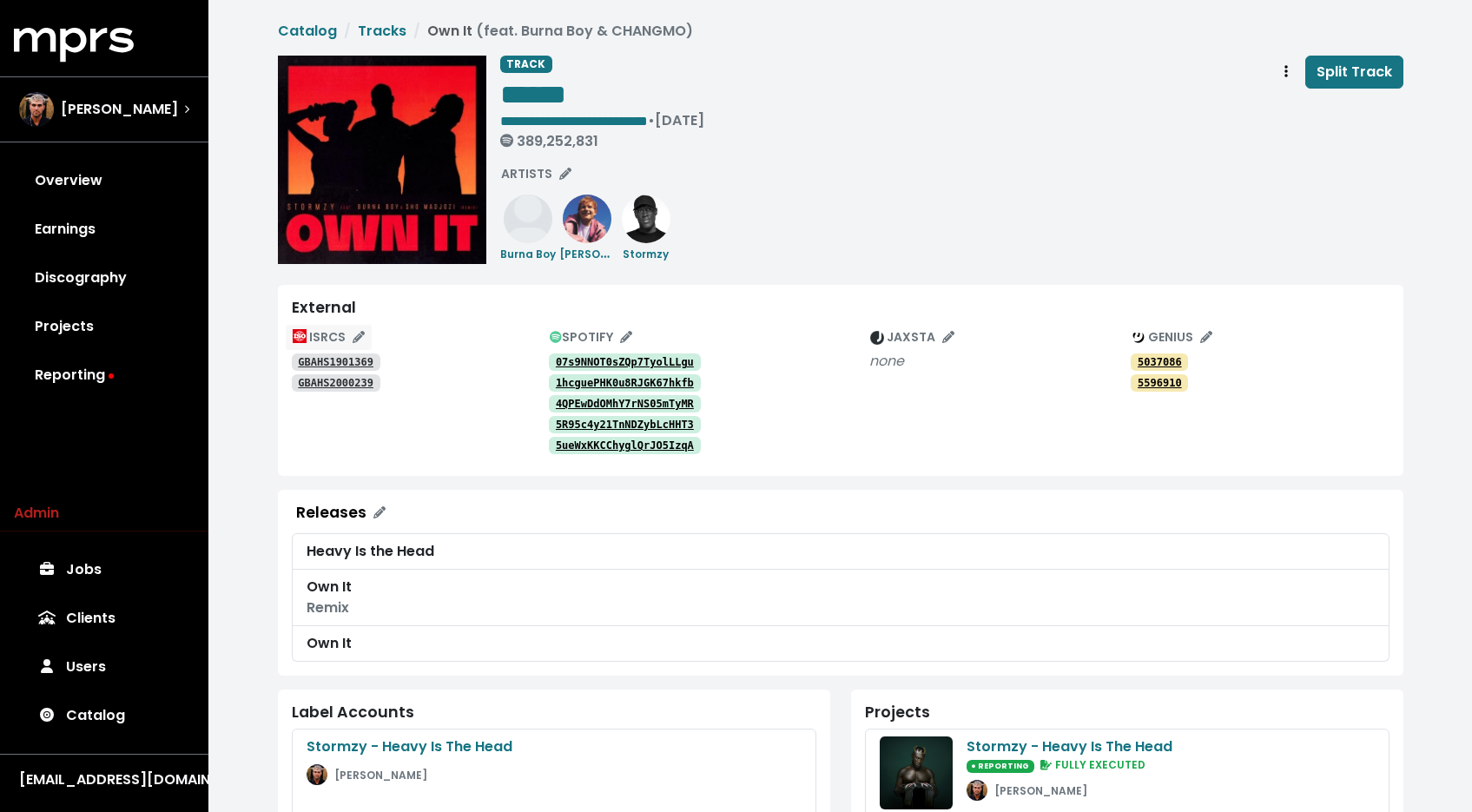
click at [342, 331] on span "ISRCS" at bounding box center [329, 336] width 73 height 17
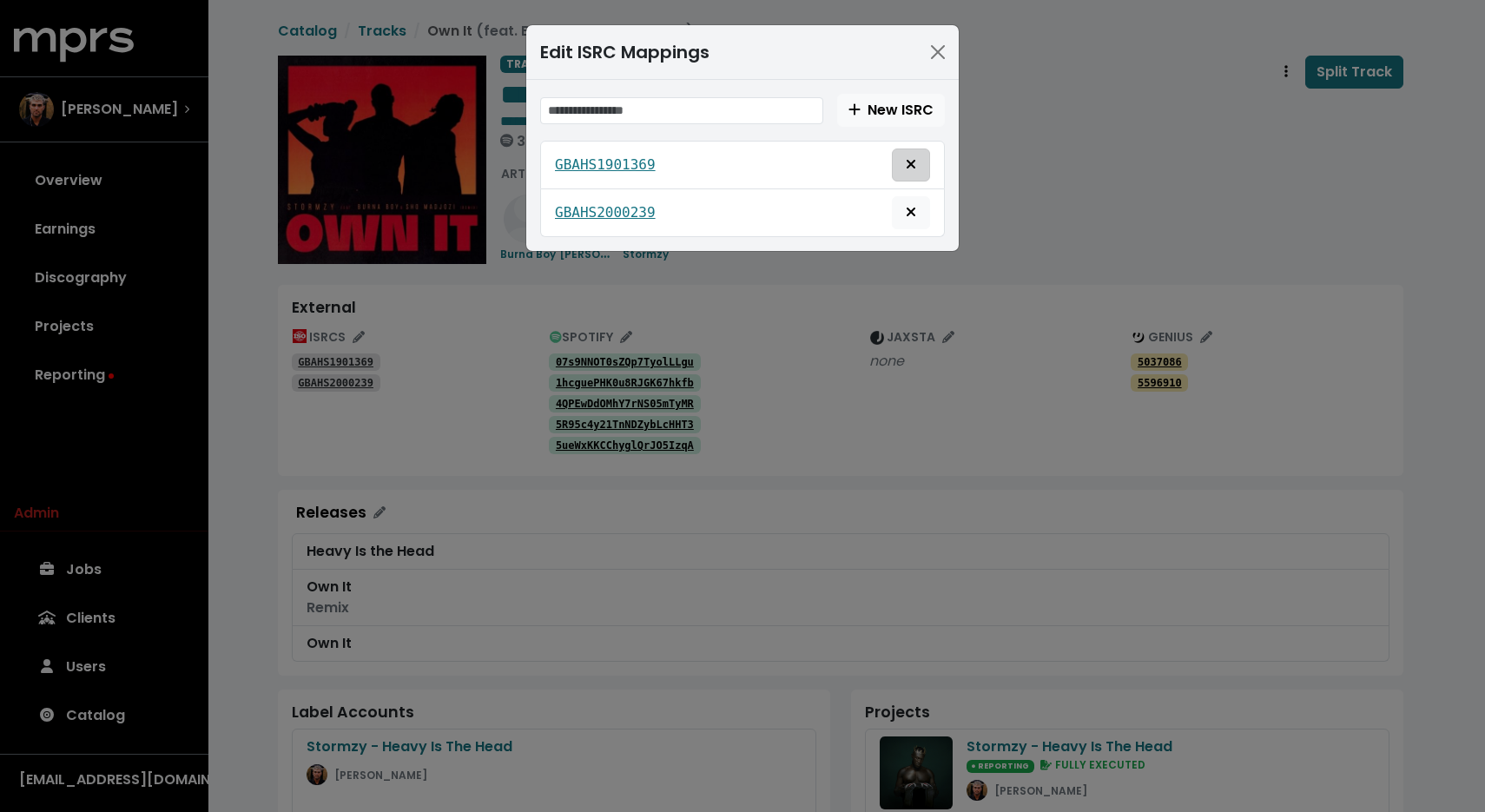
click at [925, 164] on button "Delete mapping for this ISRC" at bounding box center [911, 165] width 38 height 33
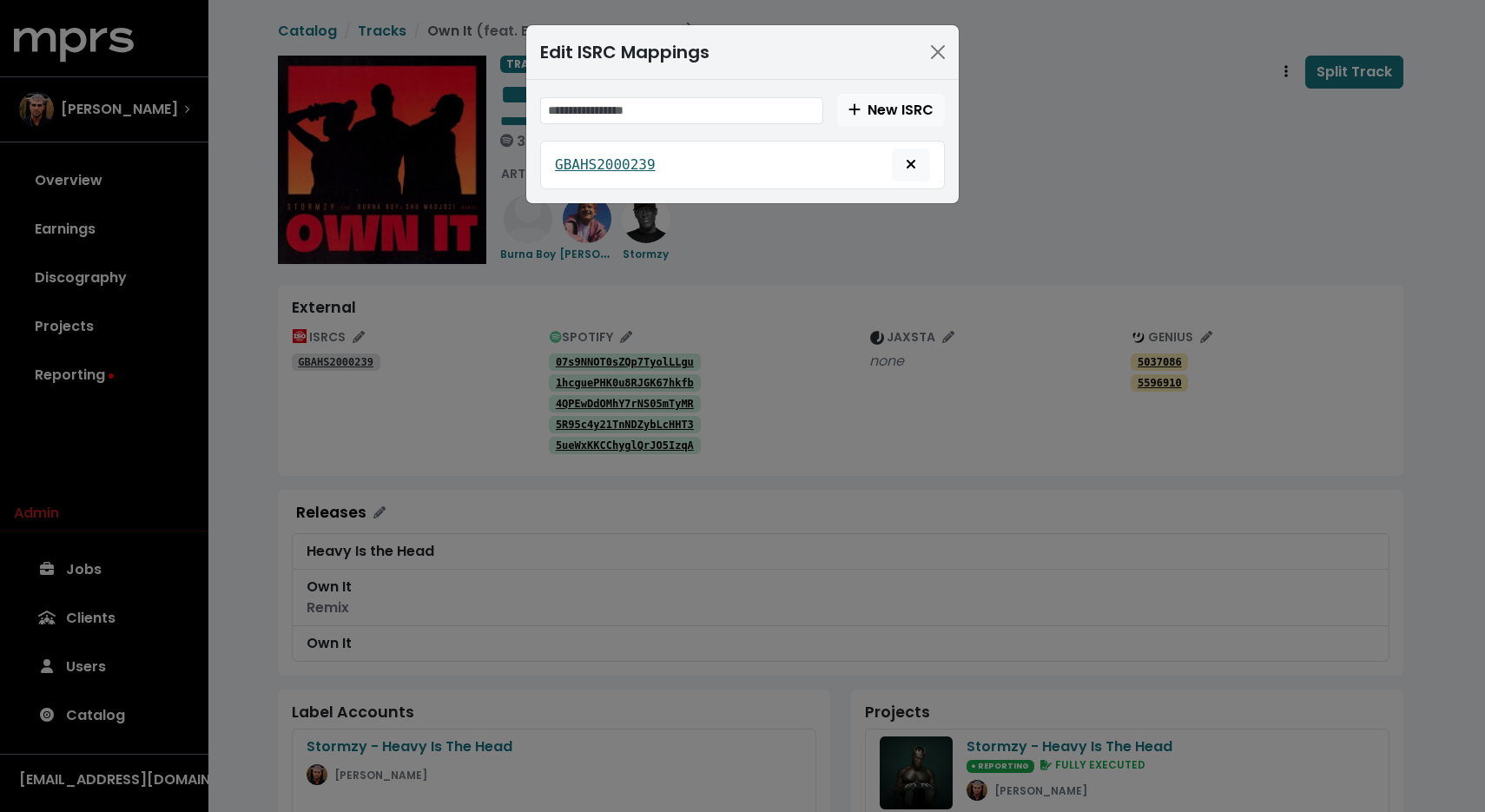
click at [600, 164] on tt "GBAHS2000239" at bounding box center [605, 164] width 101 height 16
click at [1083, 172] on div "Edit ISRC Mappings New ISRC GBAHS2000239" at bounding box center [742, 406] width 1485 height 812
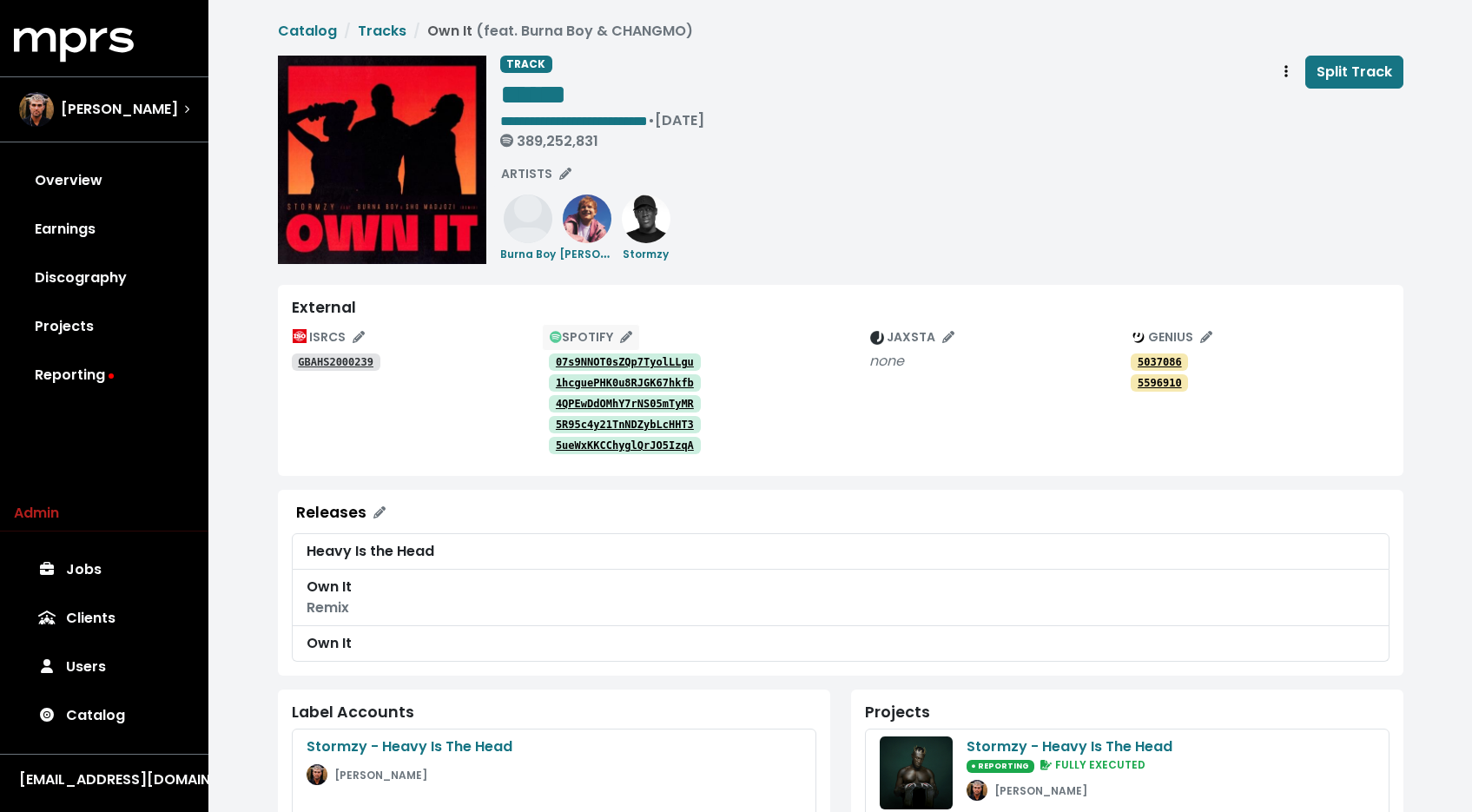
click at [589, 337] on span "SPOTIFY" at bounding box center [590, 336] width 82 height 17
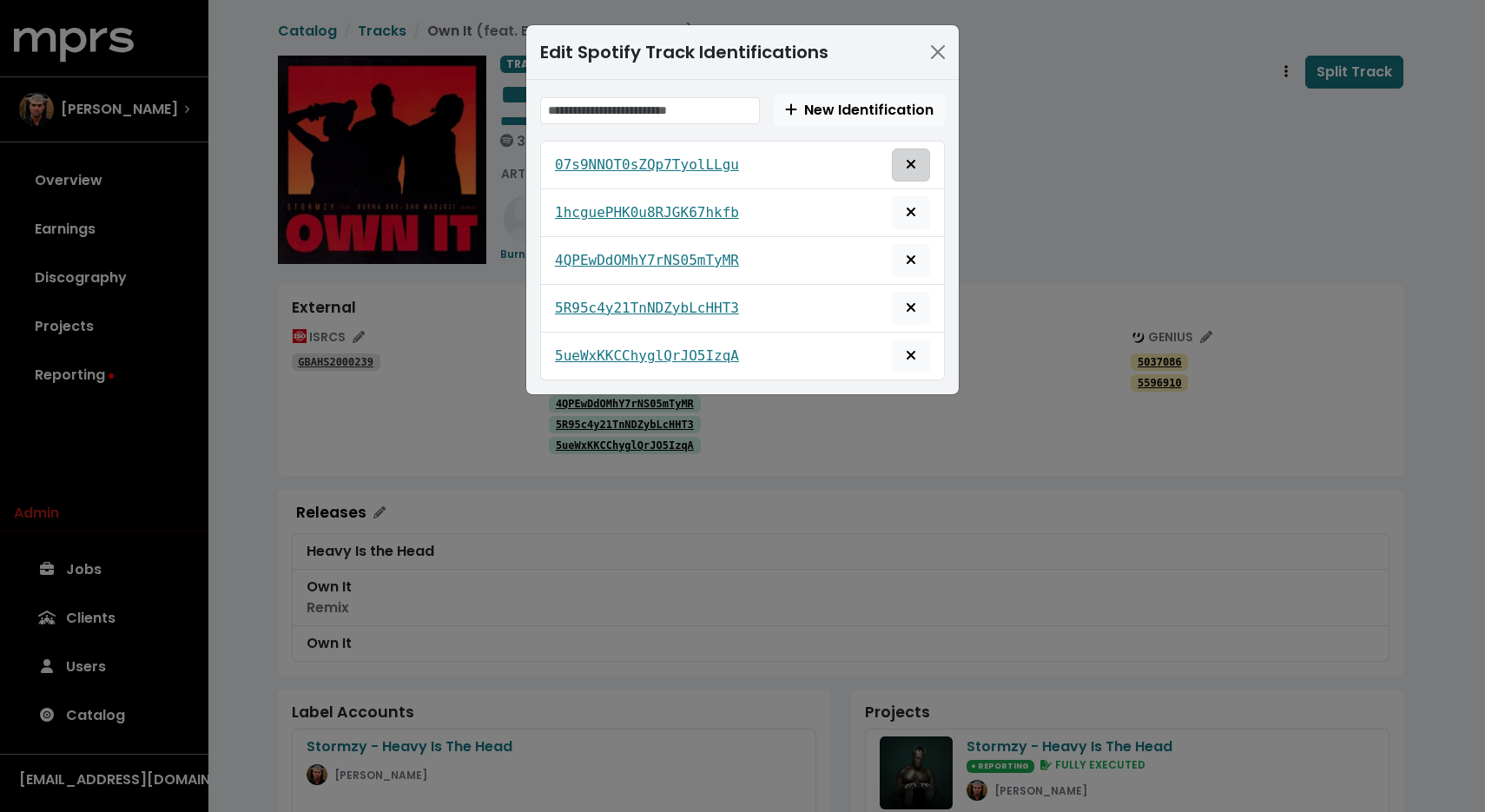
click at [909, 164] on icon "Remove this spotify identification" at bounding box center [911, 164] width 9 height 9
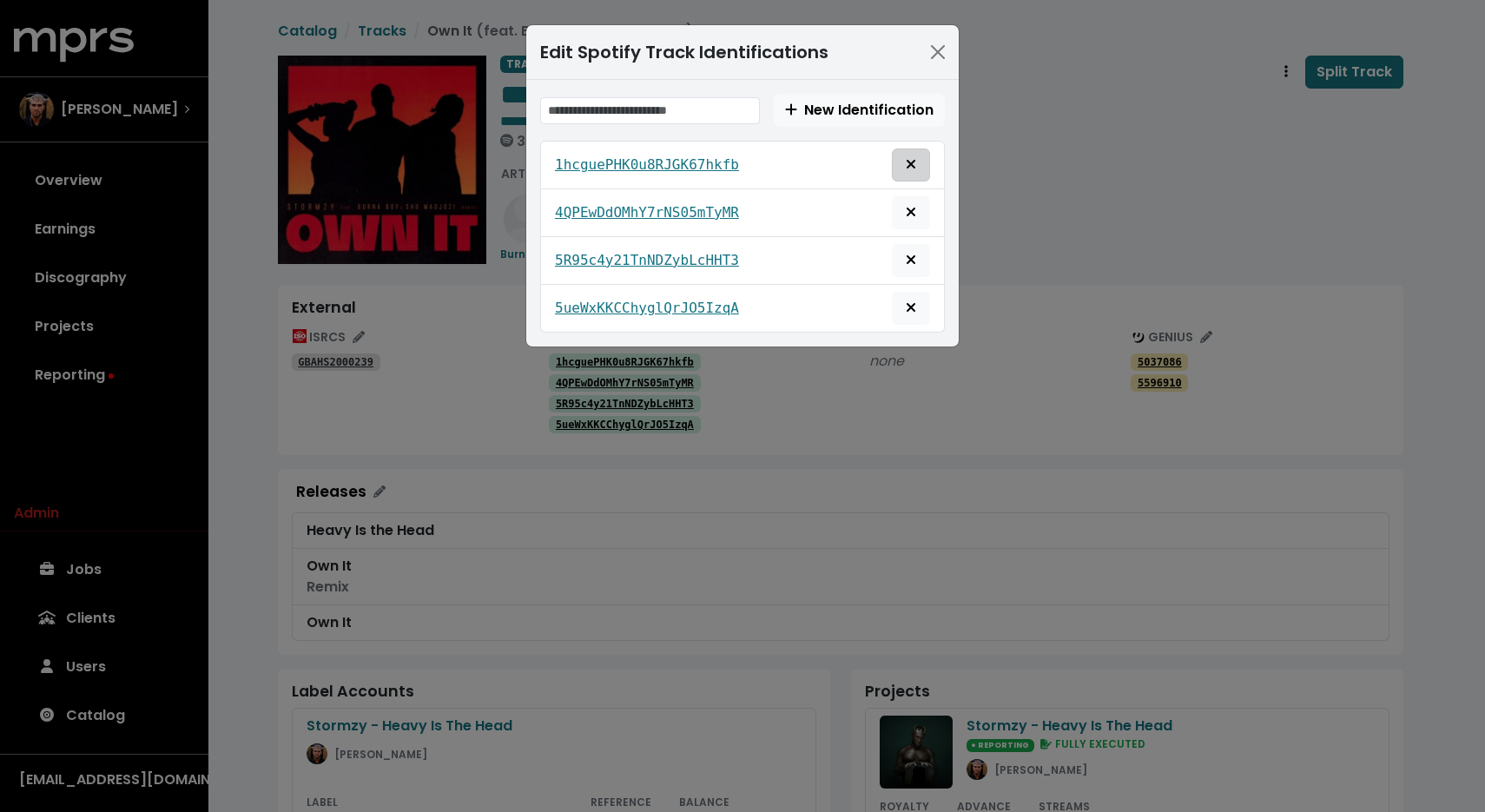
click at [910, 166] on icon "Remove this spotify identification" at bounding box center [911, 164] width 9 height 9
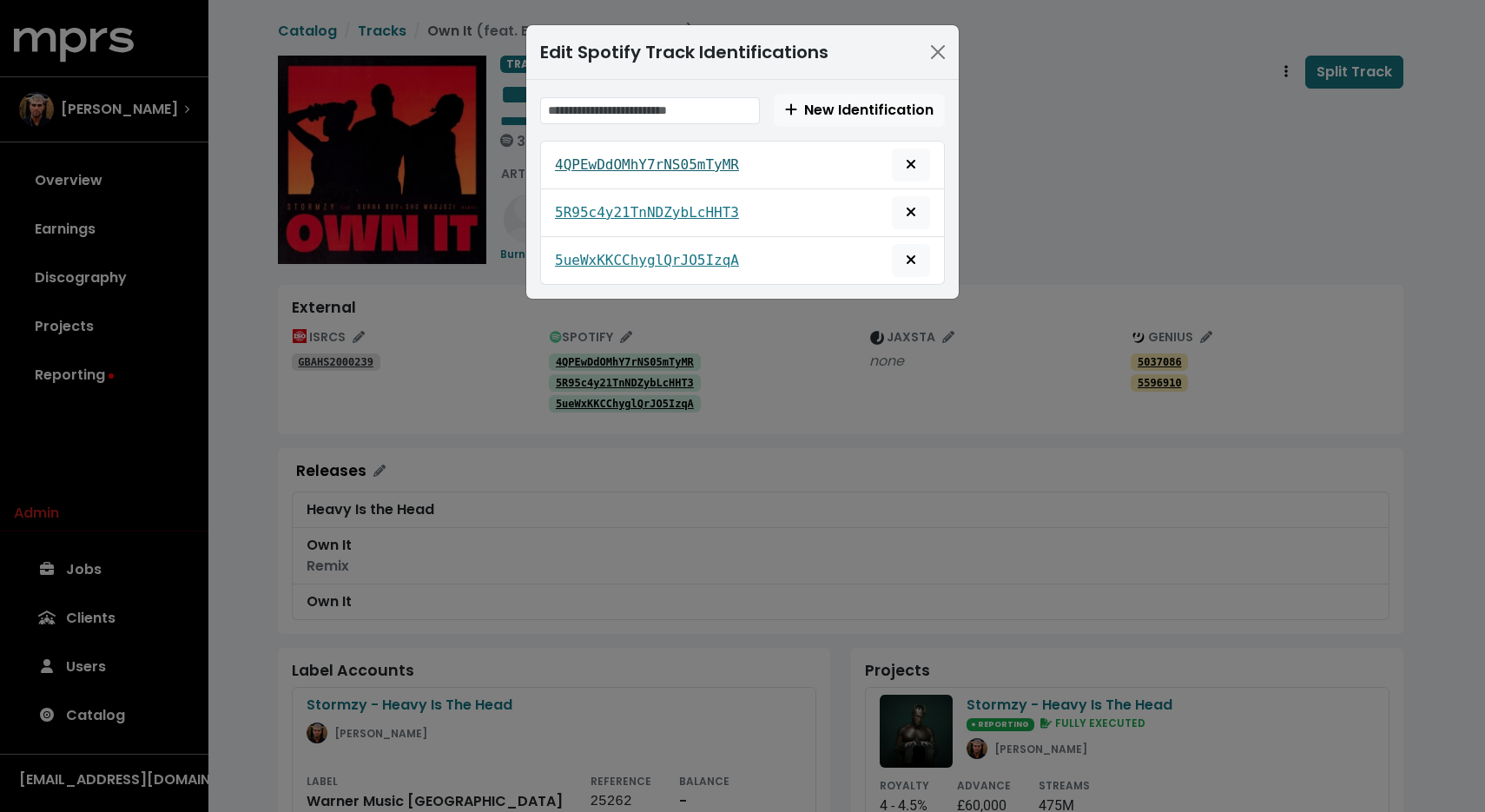
click at [697, 169] on tt "4QPEwDdOMhY7rNS05mTyMR" at bounding box center [646, 164] width 184 height 16
click at [912, 166] on icon "Remove this spotify identification" at bounding box center [911, 164] width 9 height 9
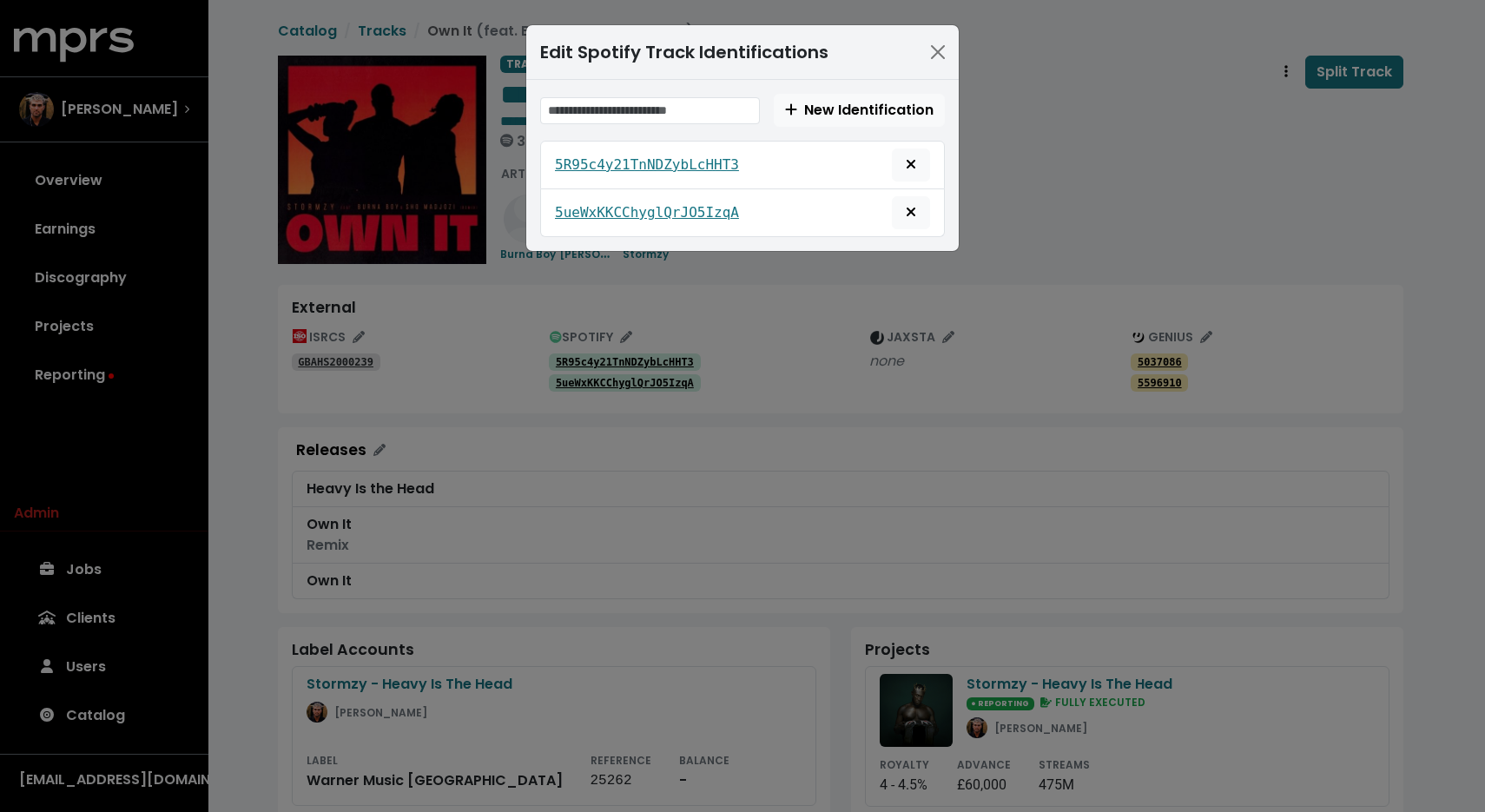
click at [916, 229] on div "5ueWxKKCChyglQrJO5IzqA" at bounding box center [742, 213] width 404 height 48
click at [714, 177] on div "5R95c4y21TnNDZybLcHHT3" at bounding box center [742, 165] width 375 height 33
click at [707, 156] on tt "5R95c4y21TnNDZybLcHHT3" at bounding box center [646, 164] width 184 height 16
click at [919, 167] on button "Remove this spotify identification" at bounding box center [911, 165] width 38 height 33
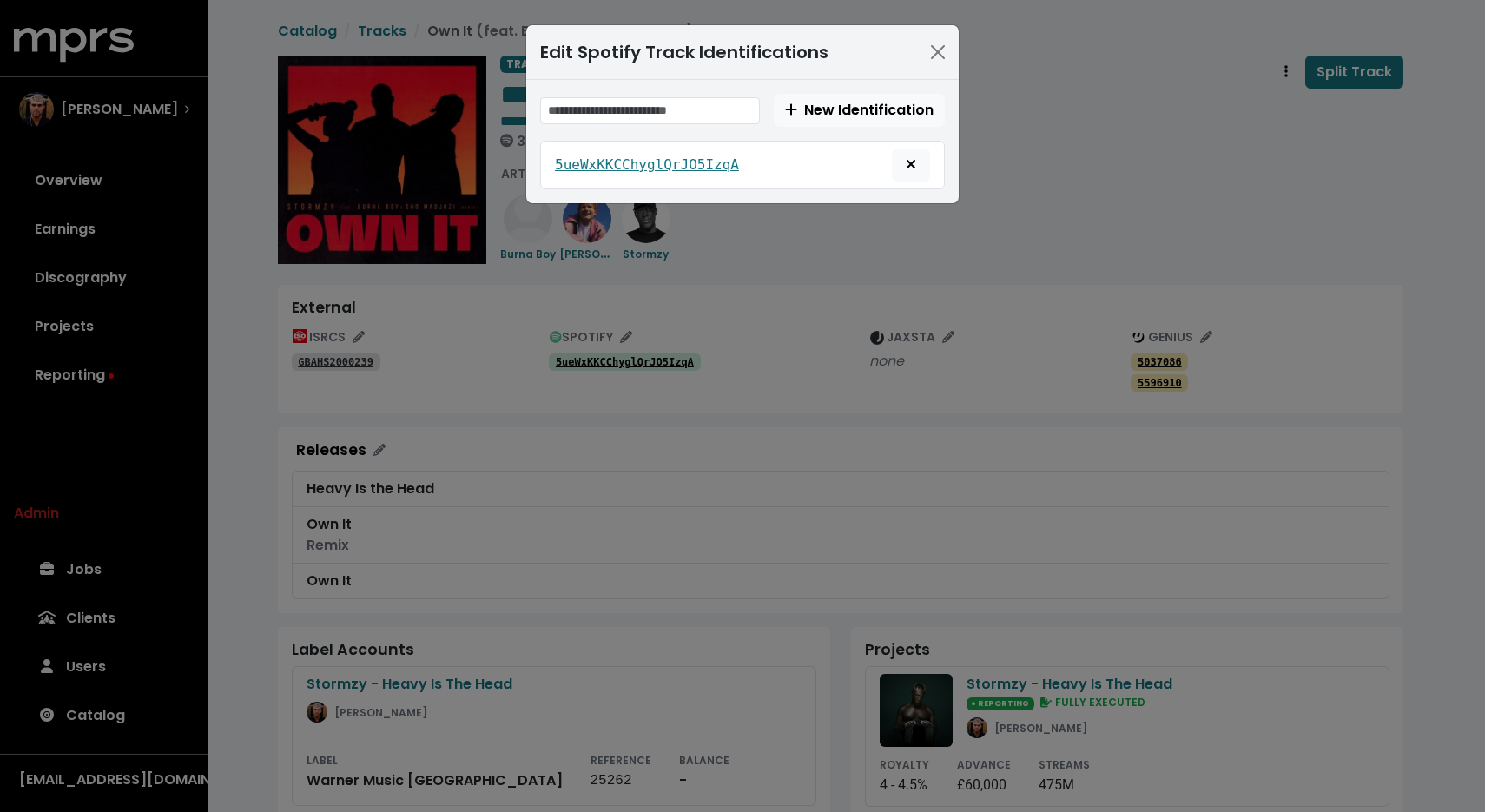
click at [1118, 188] on div "Edit Spotify Track Identifications New Identification 5ueWxKKCChyglQrJO5IzqA" at bounding box center [742, 406] width 1485 height 812
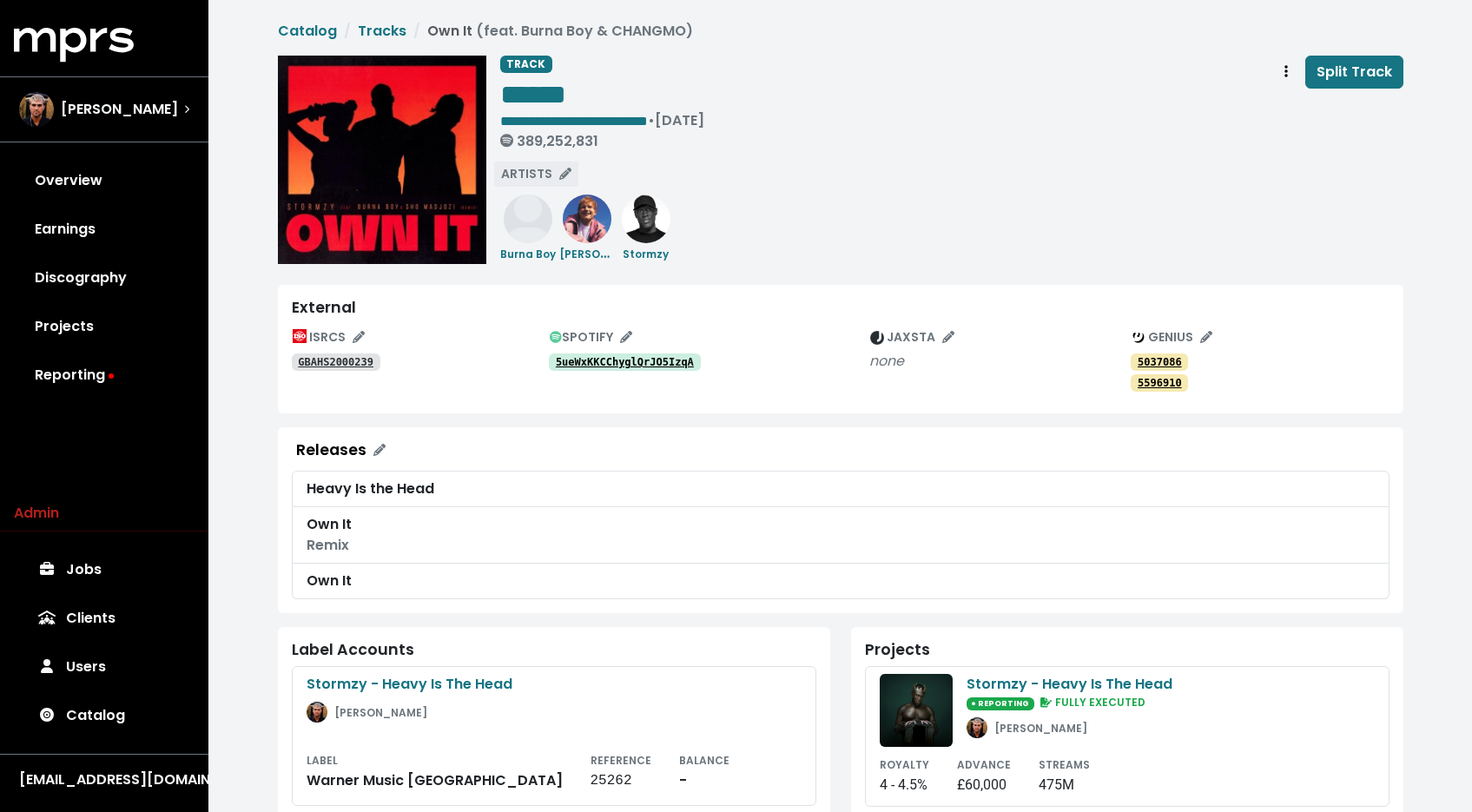
click at [554, 173] on span "ARTISTS" at bounding box center [537, 173] width 71 height 17
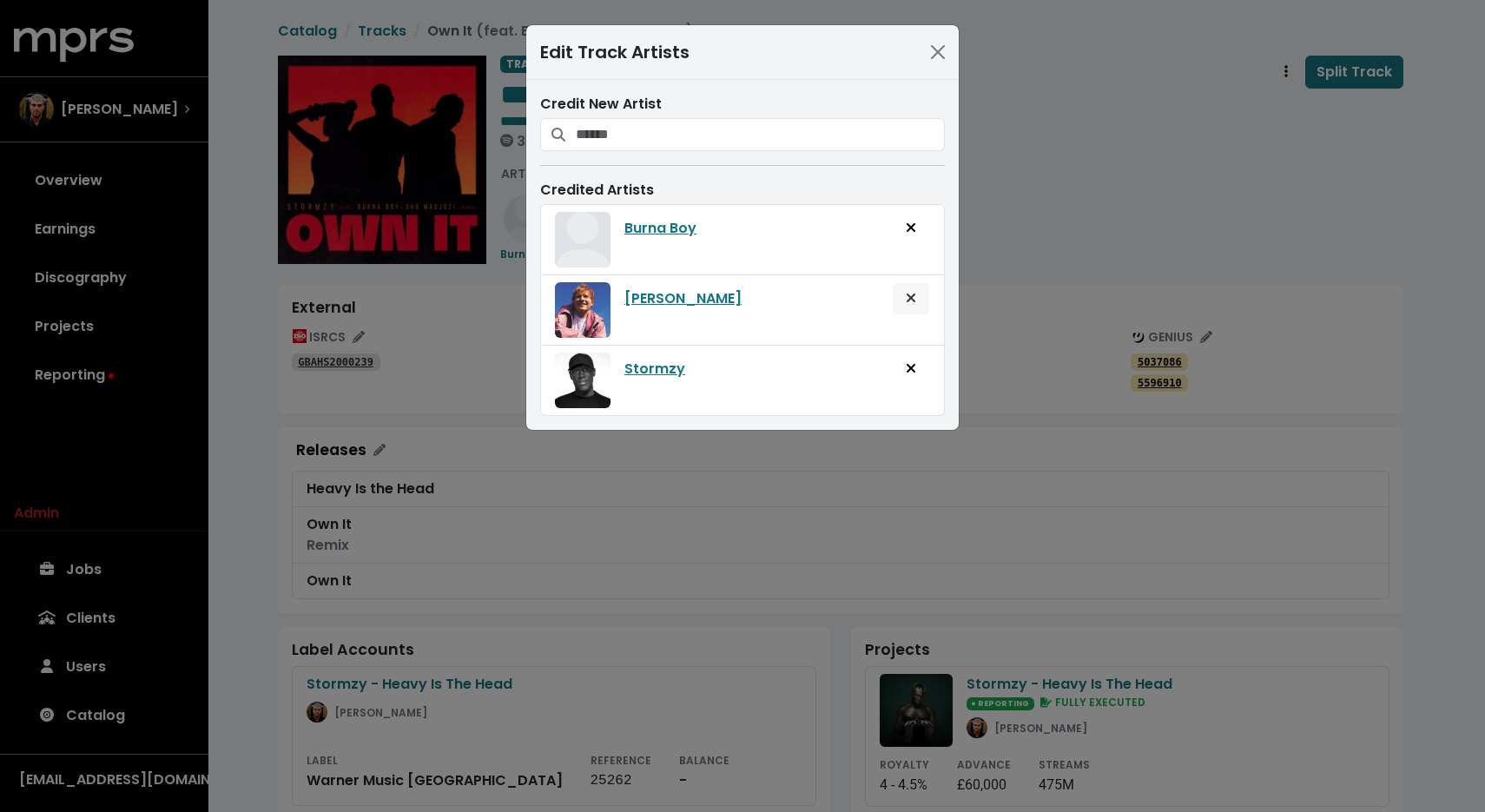
click at [901, 291] on button "Remove artist from track" at bounding box center [911, 298] width 38 height 33
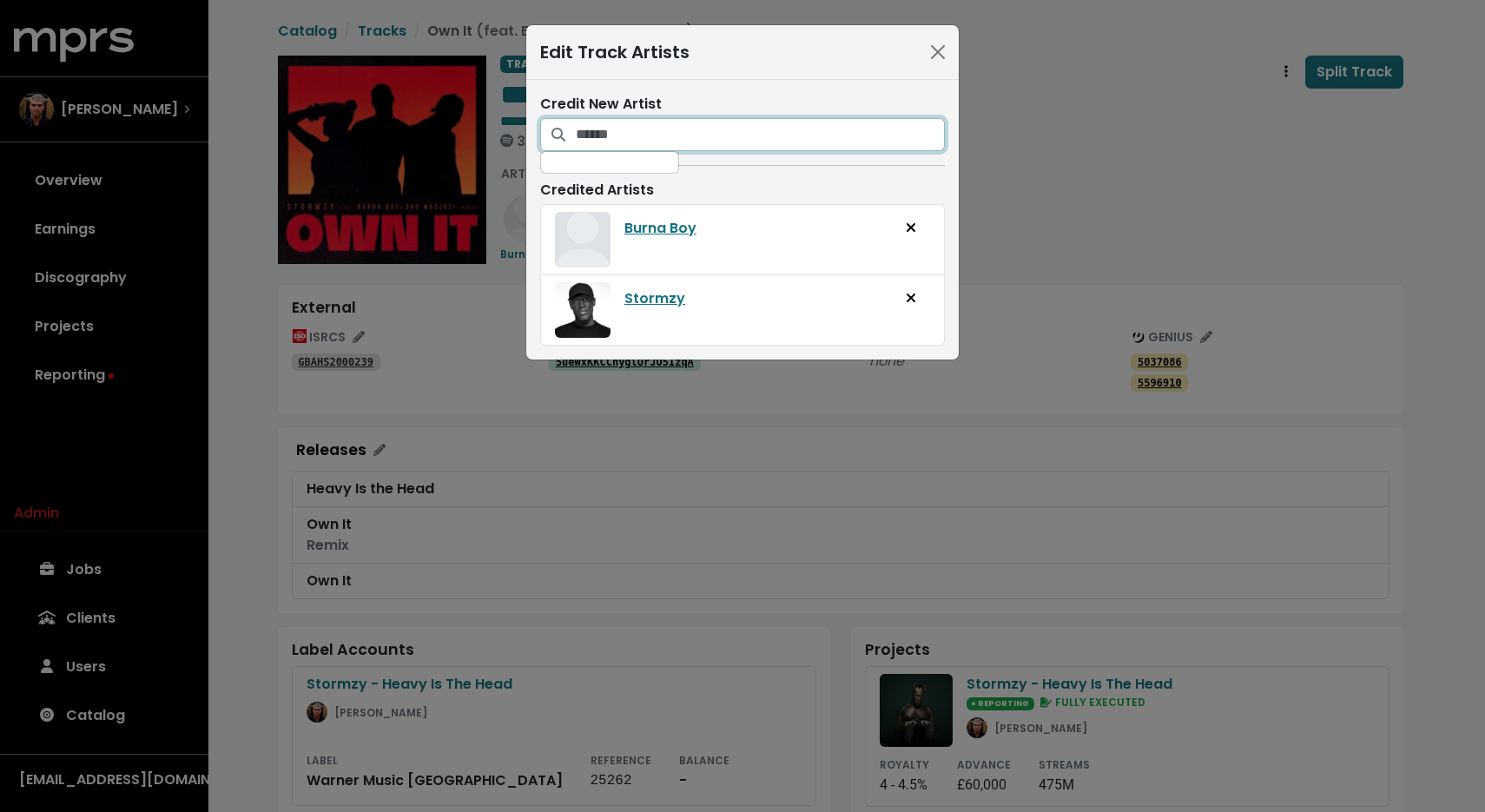
click at [744, 130] on input "Search for artists who should be credited on this track" at bounding box center [760, 134] width 369 height 33
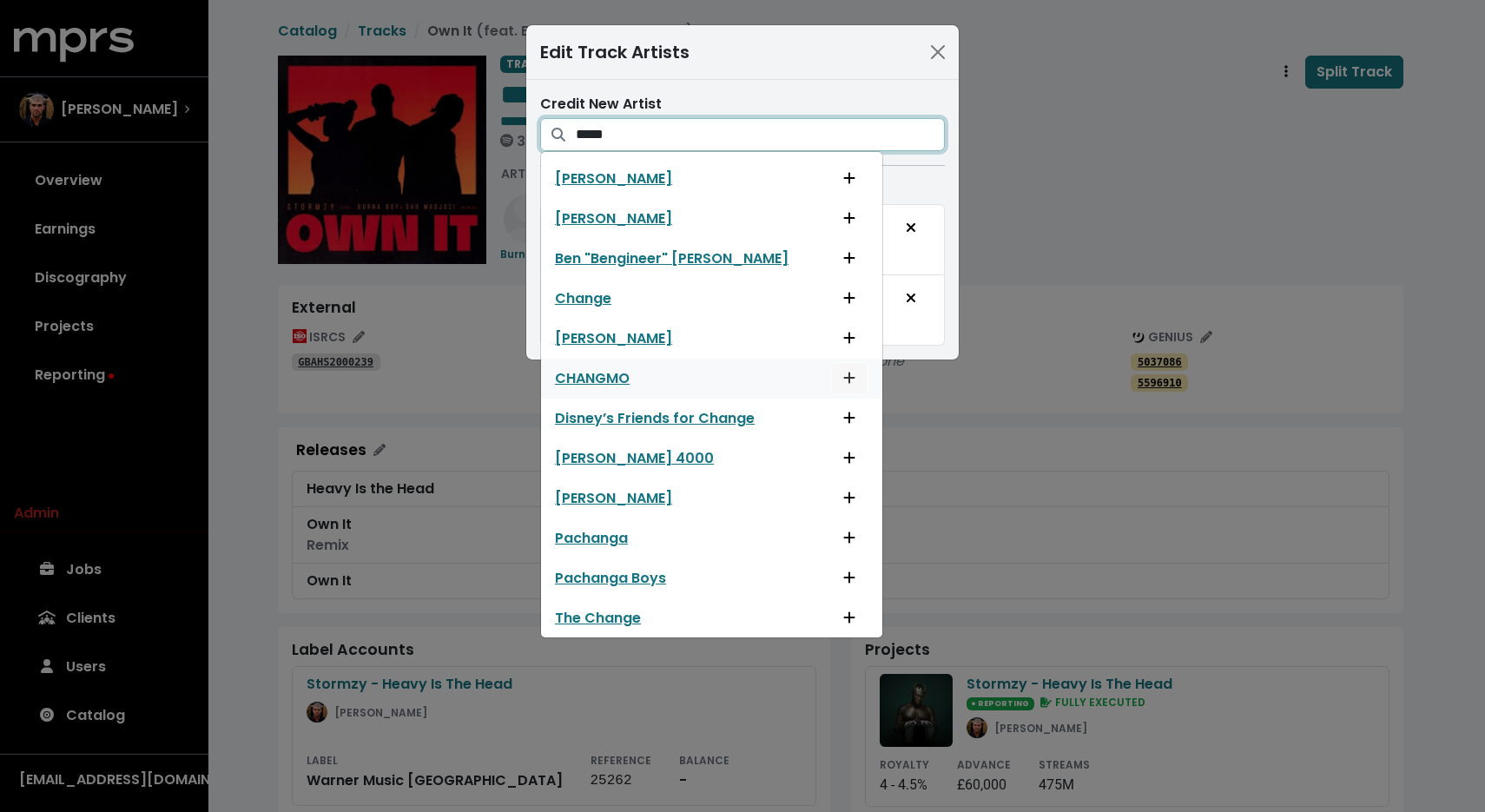
type input "*****"
click at [843, 372] on icon "Add artist to this track's credited artists" at bounding box center [849, 377] width 12 height 14
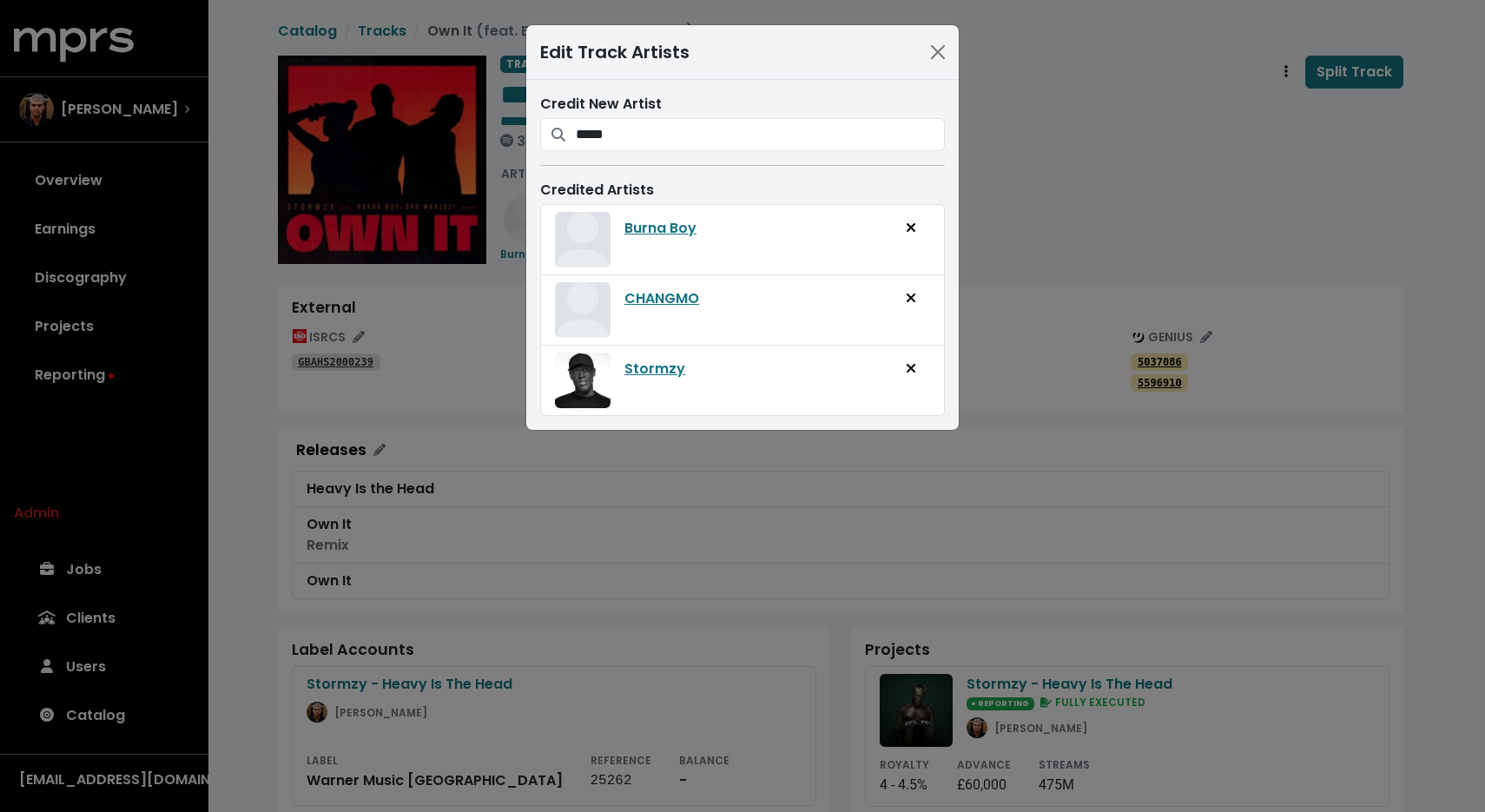
click at [1060, 267] on div "Edit Track Artists Credit New Artist ***** Alan Chang A-Mei Chang Ben "Benginee…" at bounding box center [742, 406] width 1485 height 812
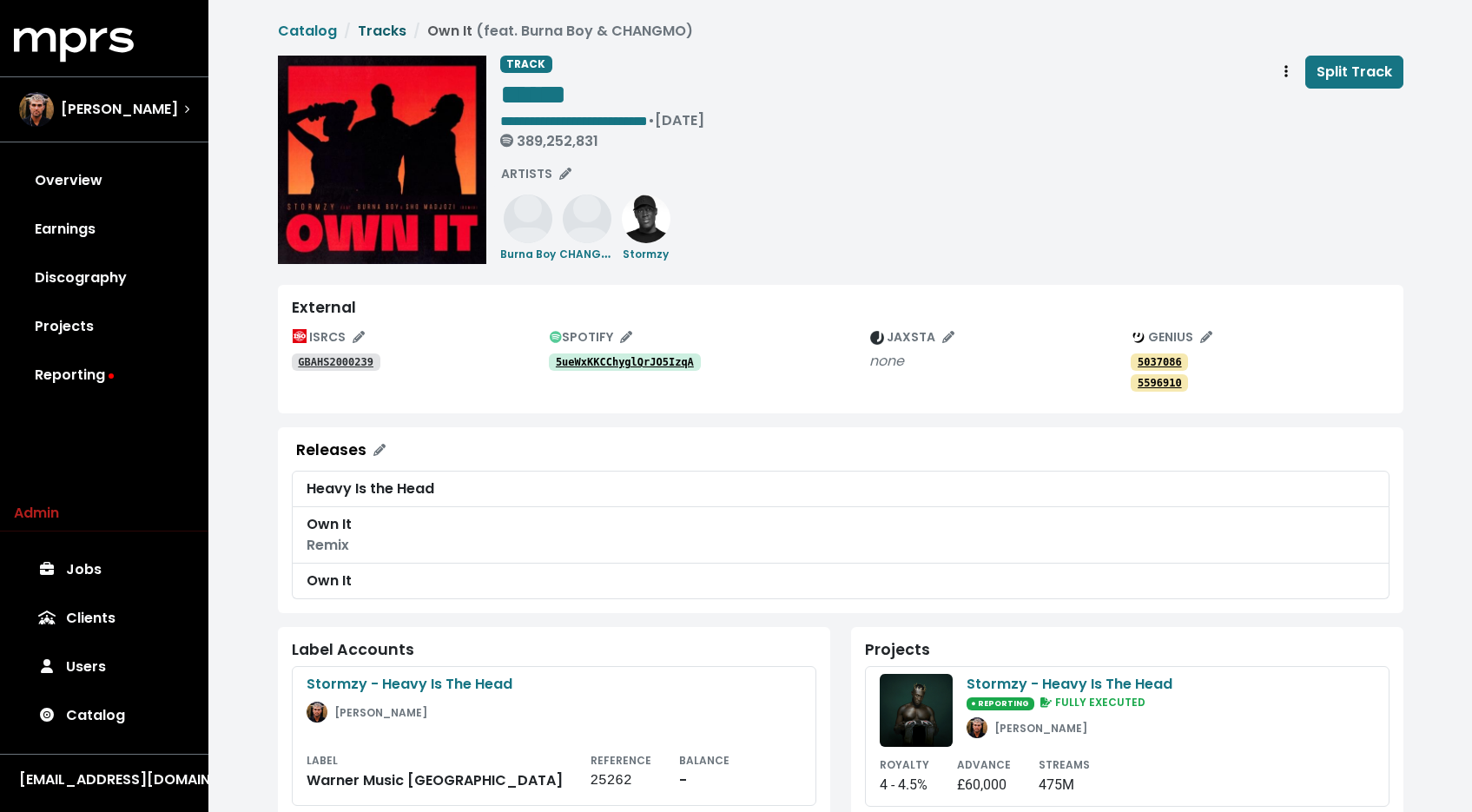
click at [373, 32] on link "Tracks" at bounding box center [383, 31] width 49 height 20
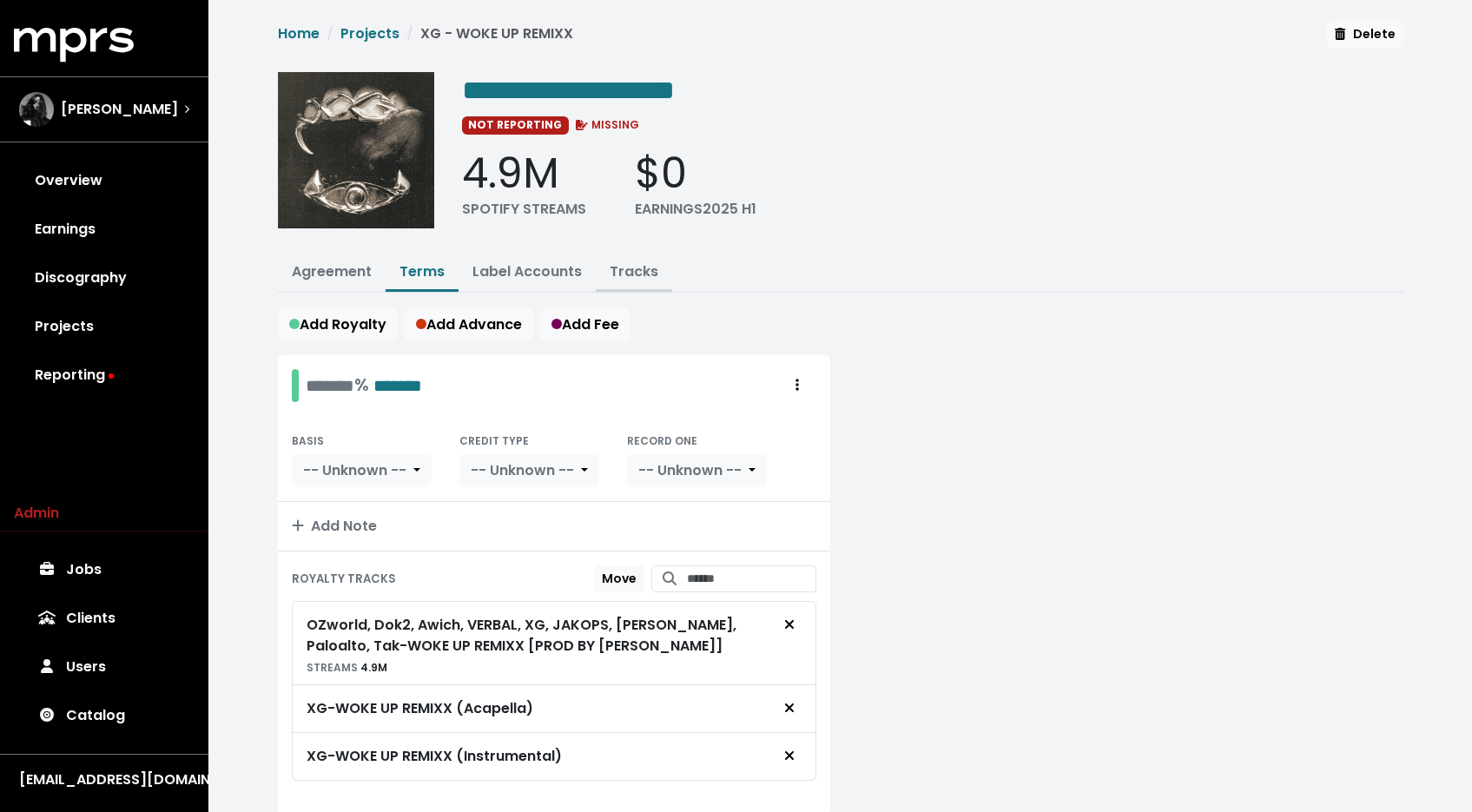
click at [627, 266] on link "Tracks" at bounding box center [634, 271] width 49 height 20
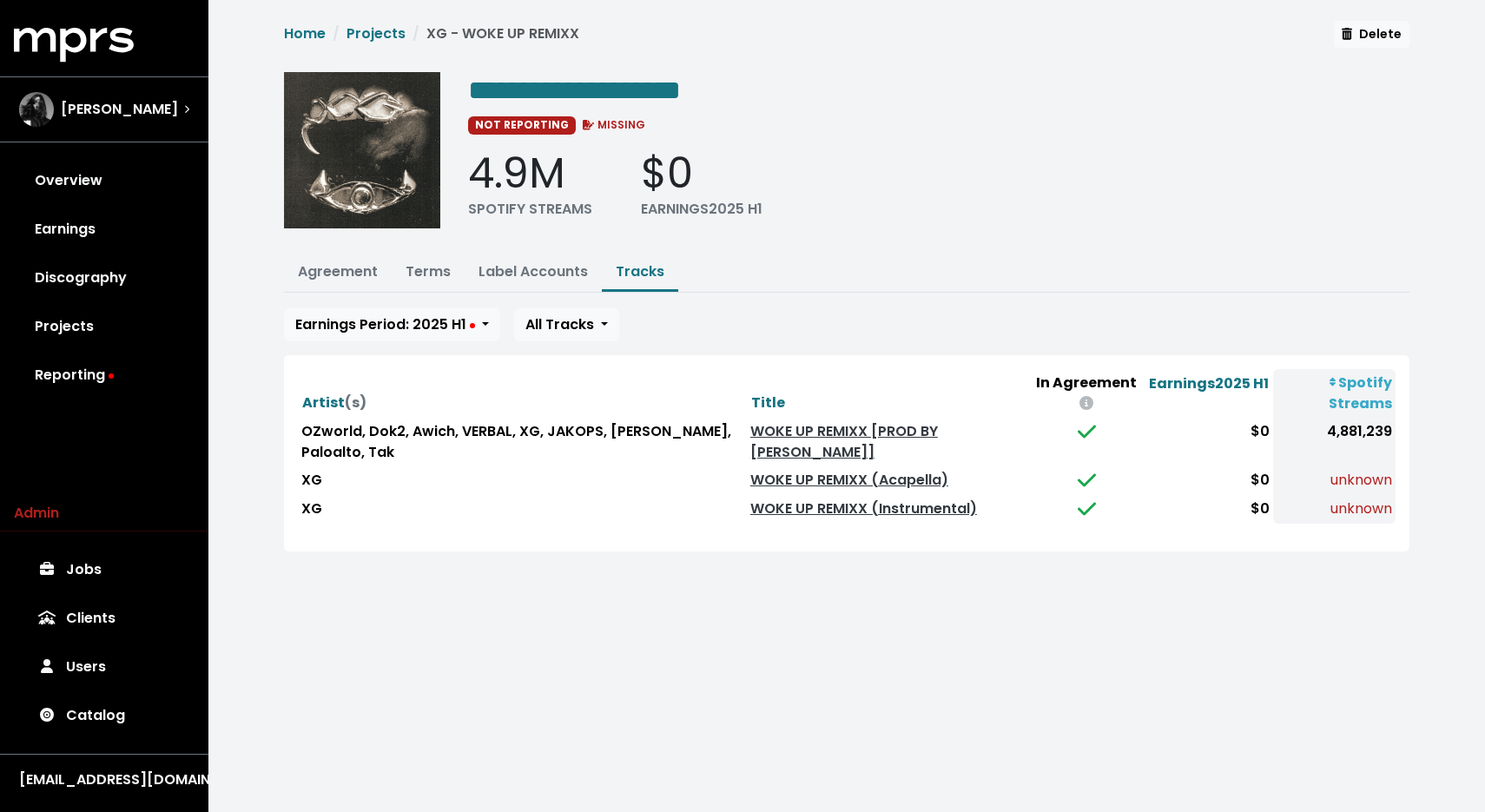
click at [683, 359] on div "Artist (s) Title In Agreement Earnings 2025 H1 Spotify Streams OZworld, Dok2, A…" at bounding box center [847, 453] width 1126 height 197
click at [850, 429] on link "WOKE UP REMIXX [PROD BY [PERSON_NAME]]" at bounding box center [844, 441] width 188 height 41
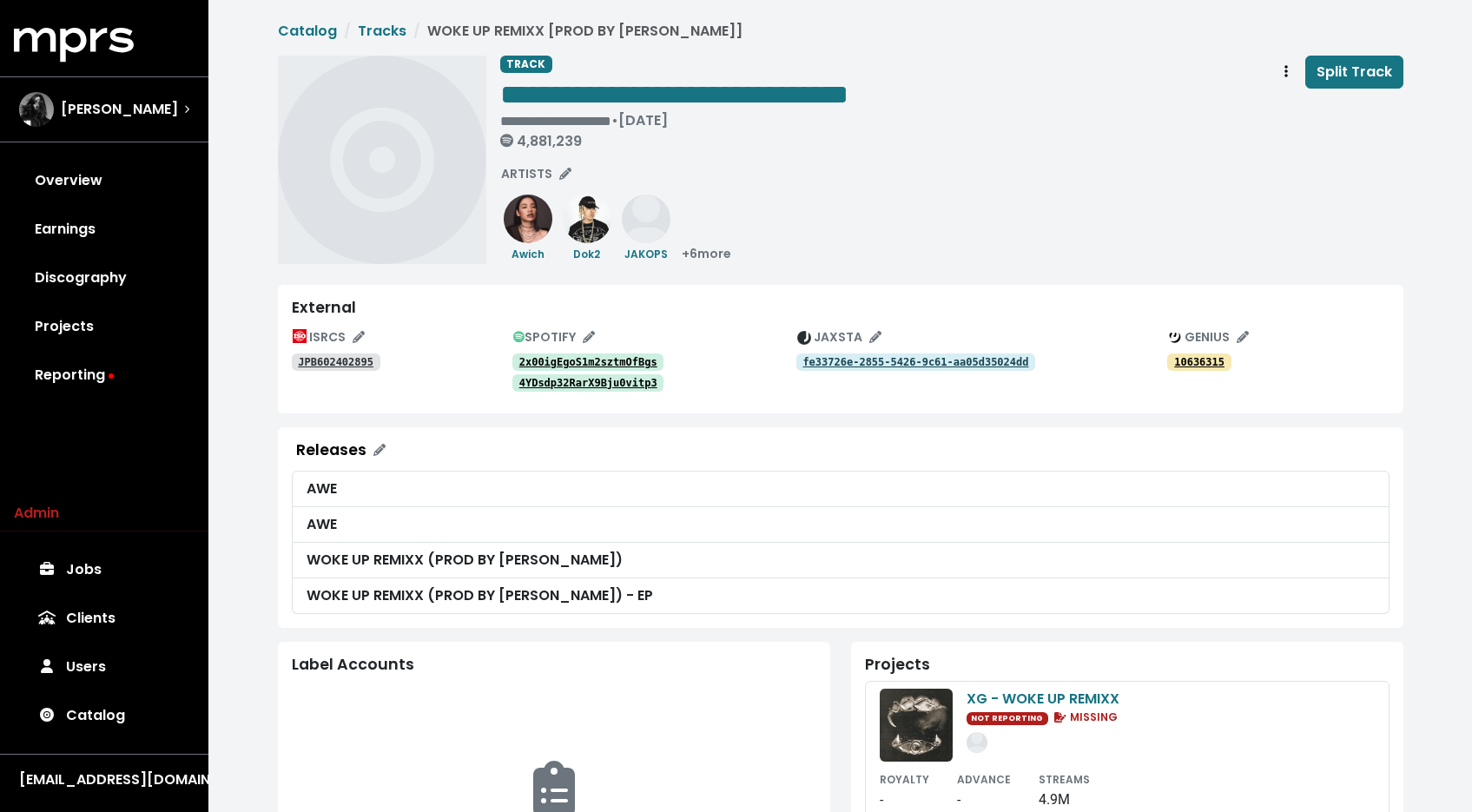
click at [613, 362] on tt "2x00igEgoS1m2sztmOfBgs" at bounding box center [588, 362] width 138 height 12
click at [625, 380] on tt "4YDsdp32RarX9Bju0vitp3" at bounding box center [588, 382] width 138 height 12
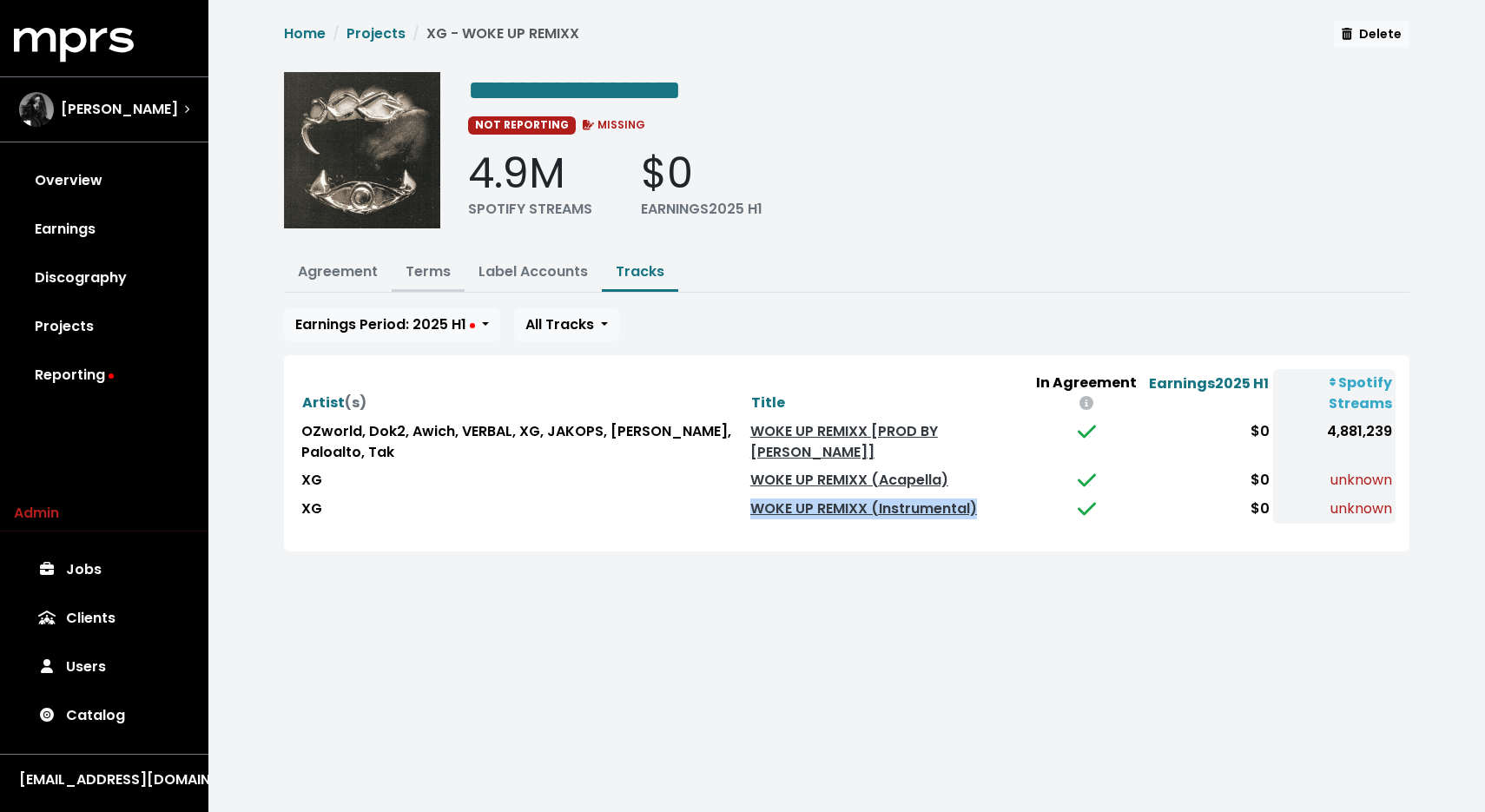
click at [432, 282] on button "Terms" at bounding box center [428, 273] width 73 height 37
click at [787, 439] on td "WOKE UP REMIXX [PROD BY JAKOPS]" at bounding box center [888, 442] width 282 height 49
click at [794, 431] on link "WOKE UP REMIXX [PROD BY JAKOPS]" at bounding box center [844, 441] width 188 height 41
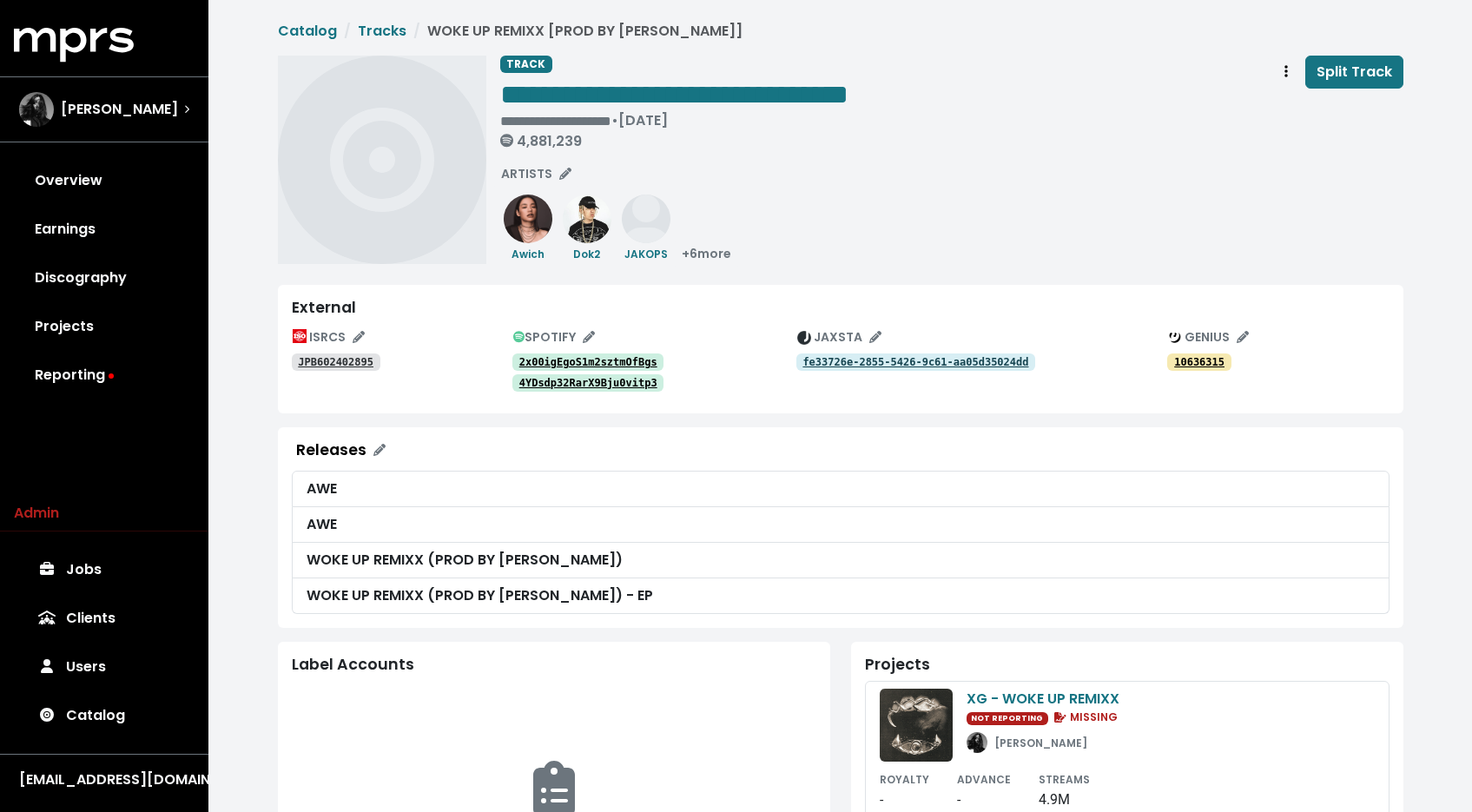
click at [625, 28] on li "WOKE UP REMIXX [PROD BY JAKOPS]" at bounding box center [574, 31] width 336 height 21
click at [717, 56] on div "**********" at bounding box center [674, 105] width 348 height 101
click at [735, 90] on span "**********" at bounding box center [674, 94] width 348 height 28
drag, startPoint x: 731, startPoint y: 89, endPoint x: 1016, endPoint y: 86, distance: 285.0
click at [1016, 85] on div "**********" at bounding box center [952, 105] width 903 height 101
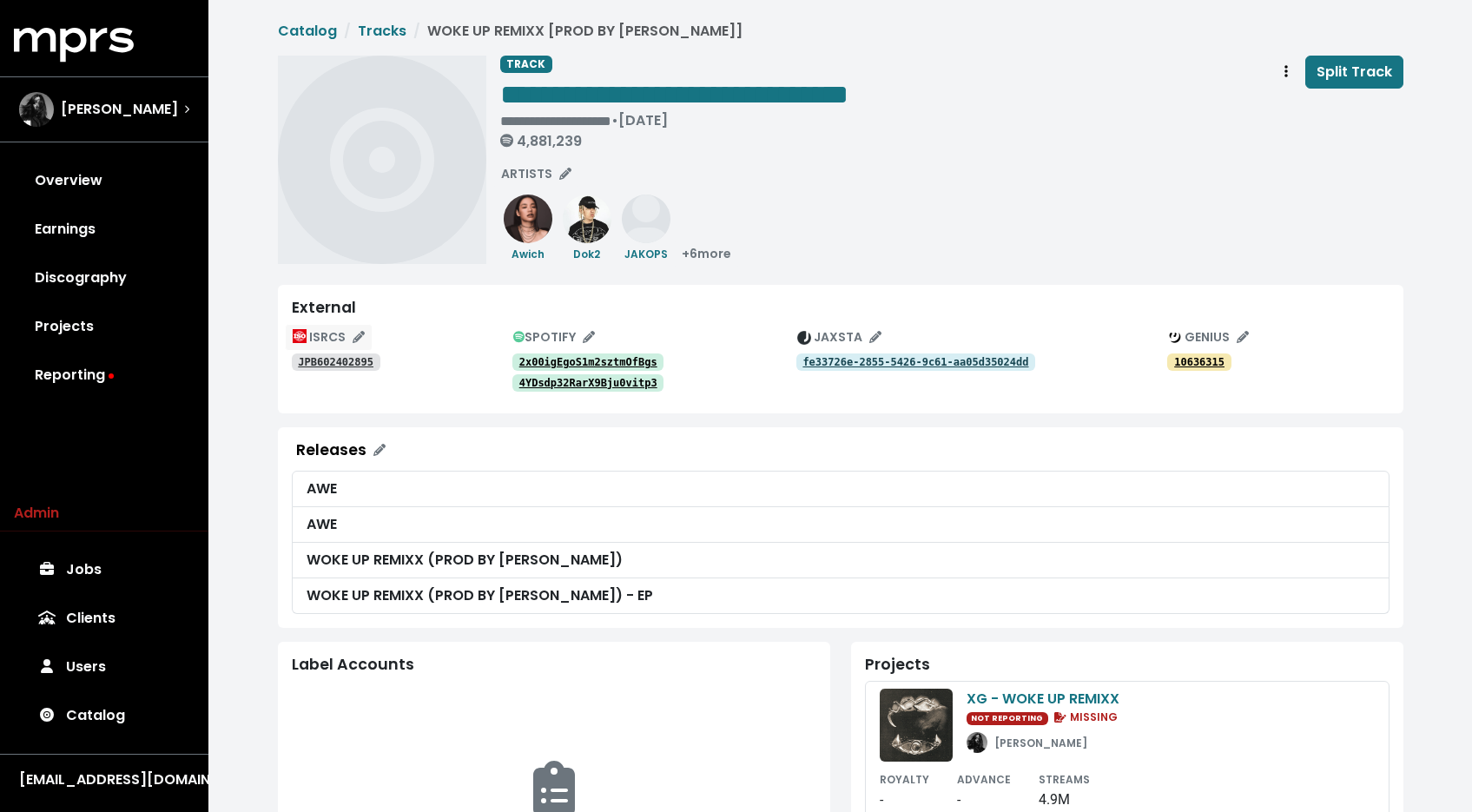
click at [362, 334] on icon "Edit ISRC mappings for this track" at bounding box center [358, 336] width 12 height 12
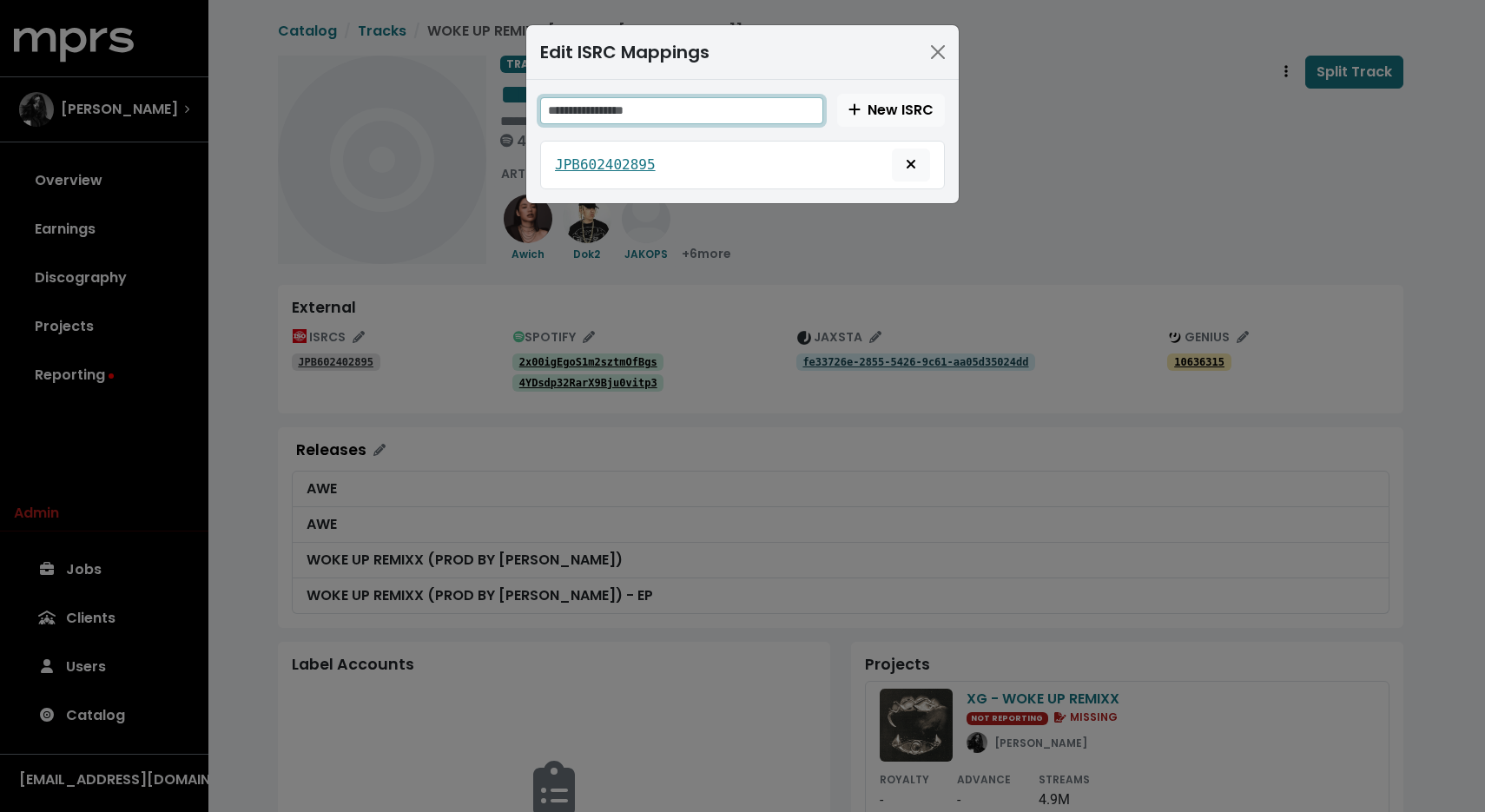
click at [666, 113] on input "text" at bounding box center [682, 111] width 283 height 27
paste input "**********"
type input "**********"
click at [886, 110] on span "New ISRC" at bounding box center [891, 110] width 85 height 20
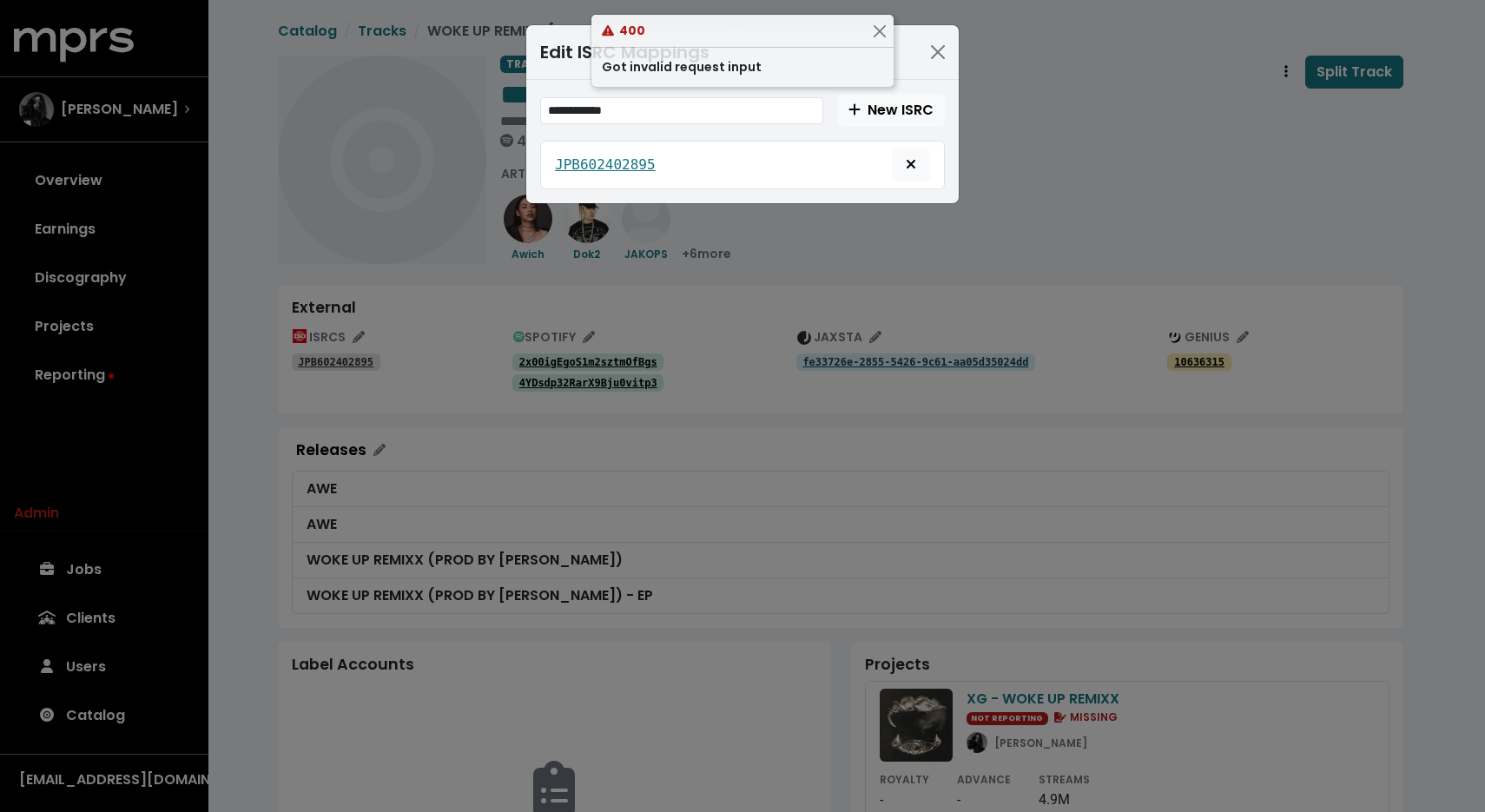
click at [980, 130] on div "**********" at bounding box center [742, 406] width 1485 height 812
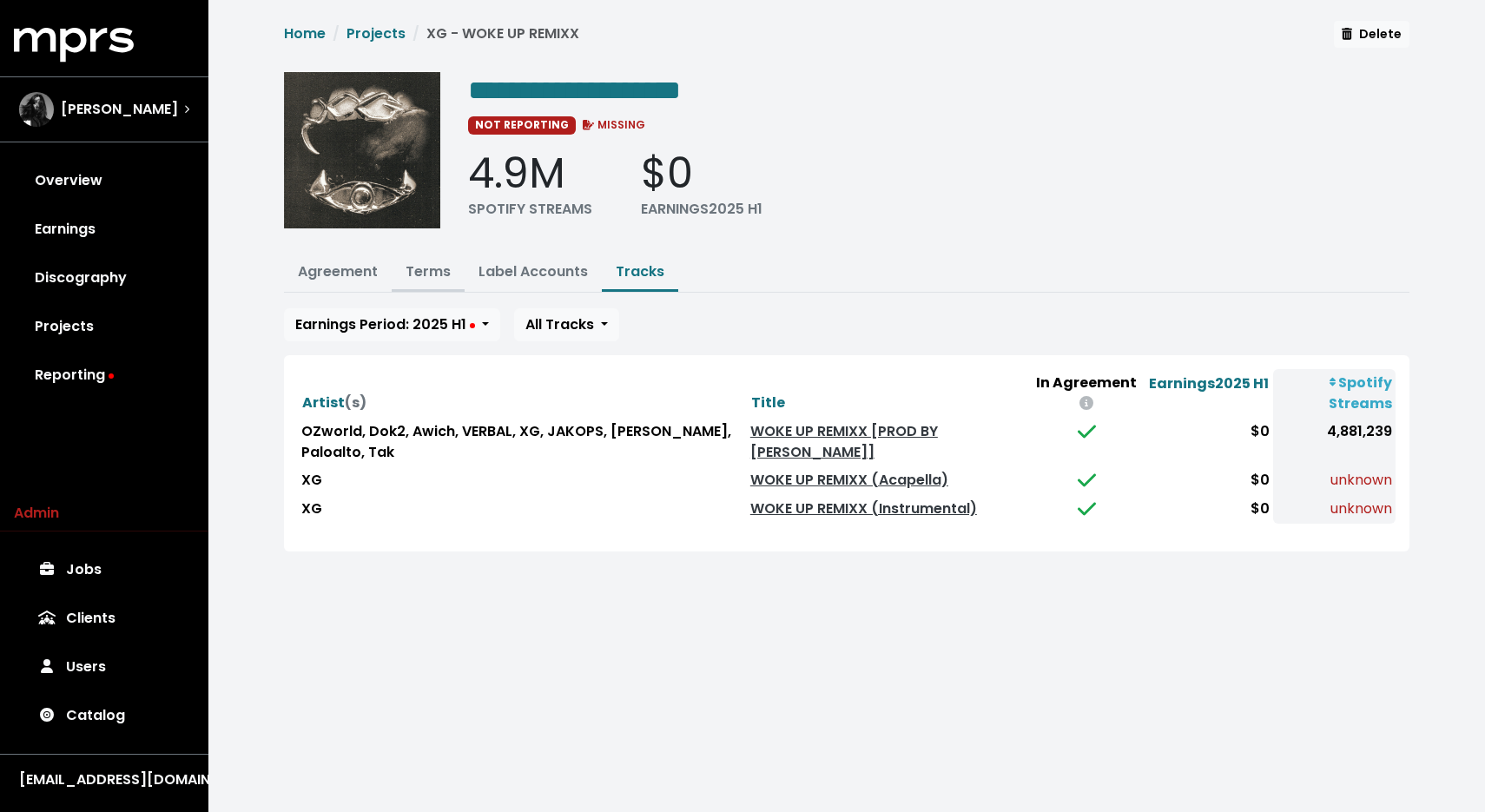
click at [445, 281] on button "Terms" at bounding box center [428, 273] width 73 height 37
click at [410, 261] on link "Terms" at bounding box center [428, 271] width 45 height 20
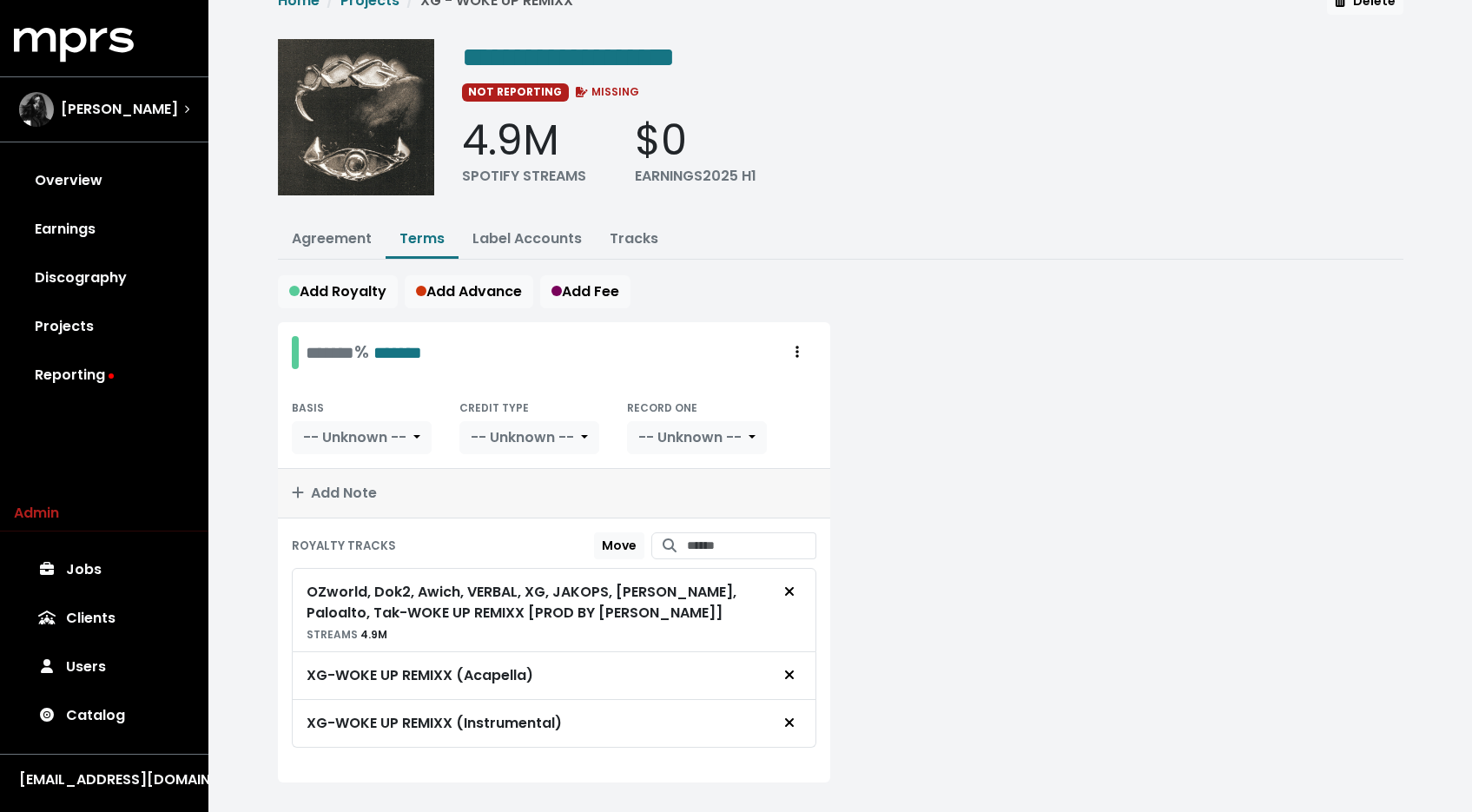
scroll to position [63, 0]
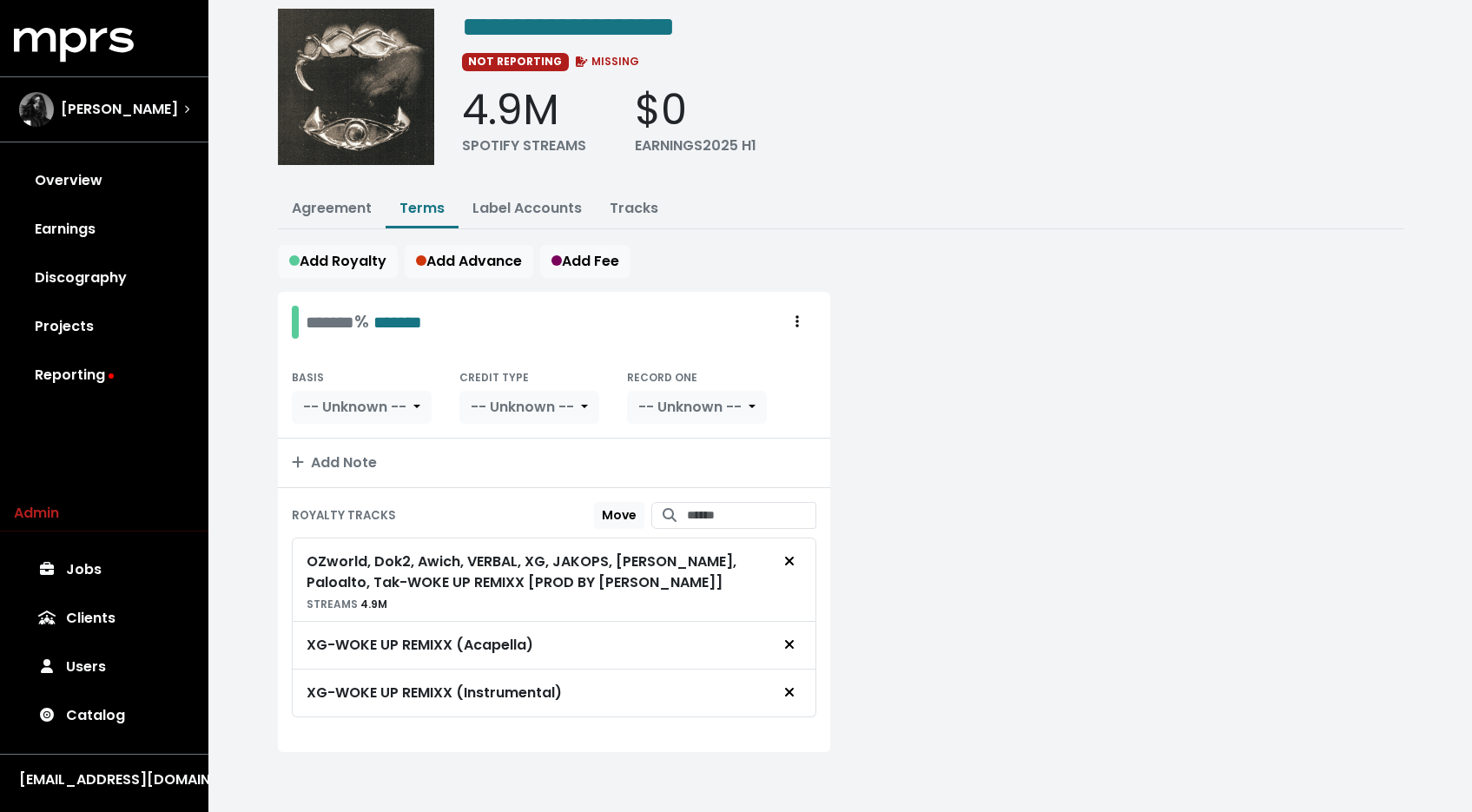
click at [763, 528] on div "ROYALTY TRACKS Move OZworld, Dok2, Awich, VERBAL, XG, JAKOPS, Jay Park, Paloalt…" at bounding box center [554, 619] width 552 height 264
click at [763, 517] on input "Search for tracks by title and link them to this royalty" at bounding box center [751, 516] width 130 height 27
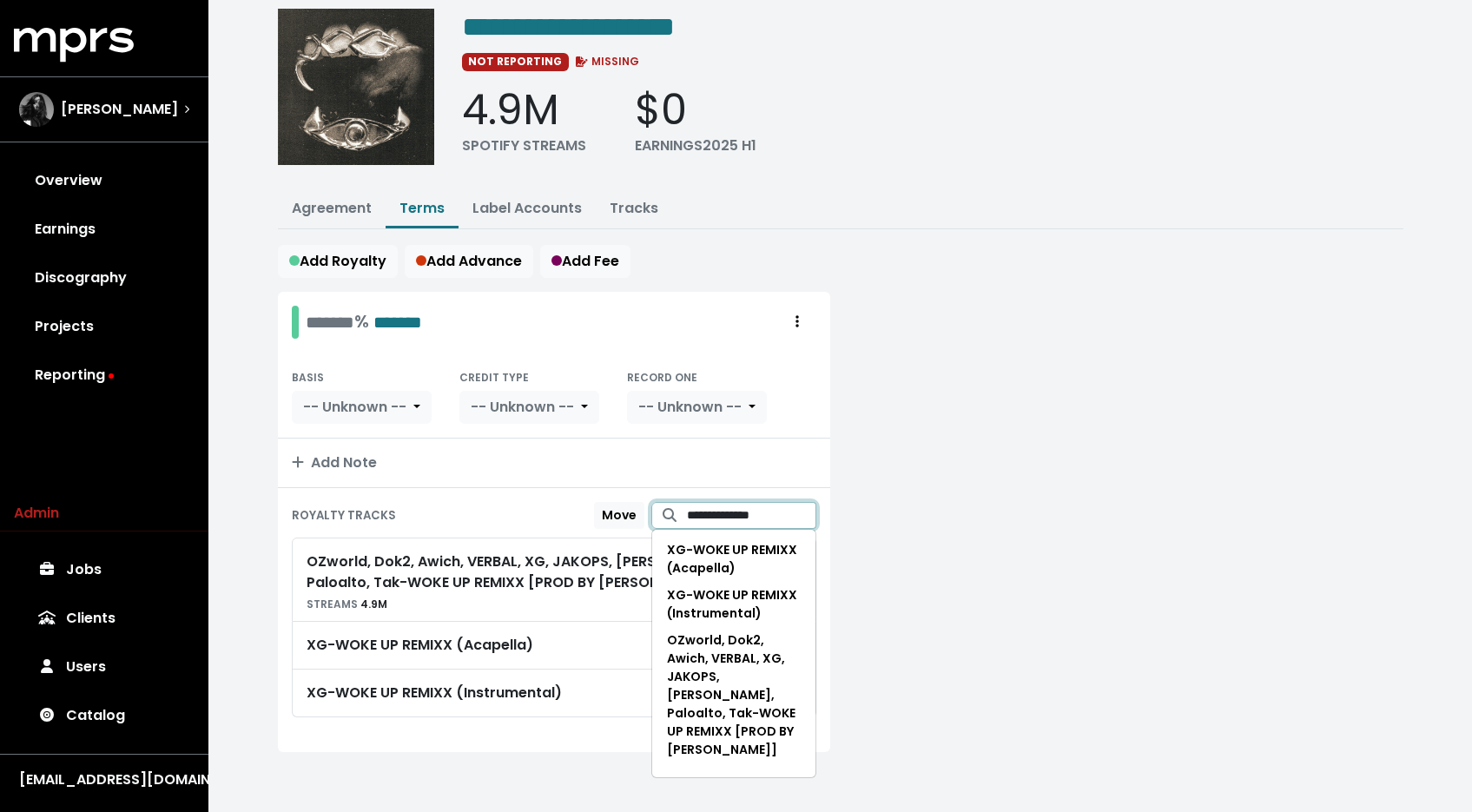
type input "**********"
click at [1003, 610] on div at bounding box center [1127, 532] width 573 height 481
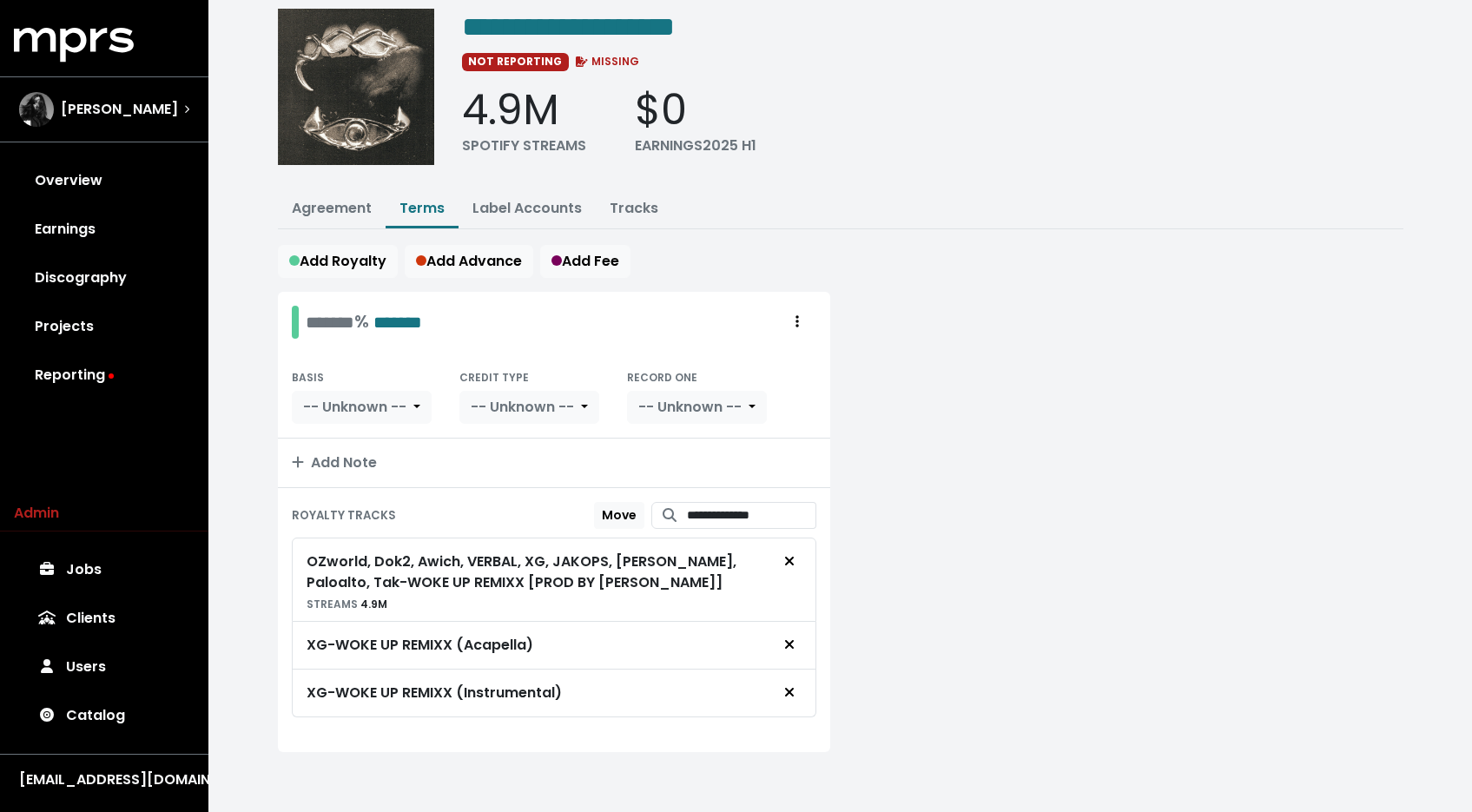
click at [553, 566] on div "OZworld, Dok2, Awich, VERBAL, XG, JAKOPS, Jay Park, Paloalto, Tak - WOKE UP REM…" at bounding box center [538, 572] width 464 height 42
click at [528, 591] on div "OZworld, Dok2, Awich, VERBAL, XG, JAKOPS, Jay Park, Paloalto, Tak - WOKE UP REM…" at bounding box center [538, 582] width 464 height 63
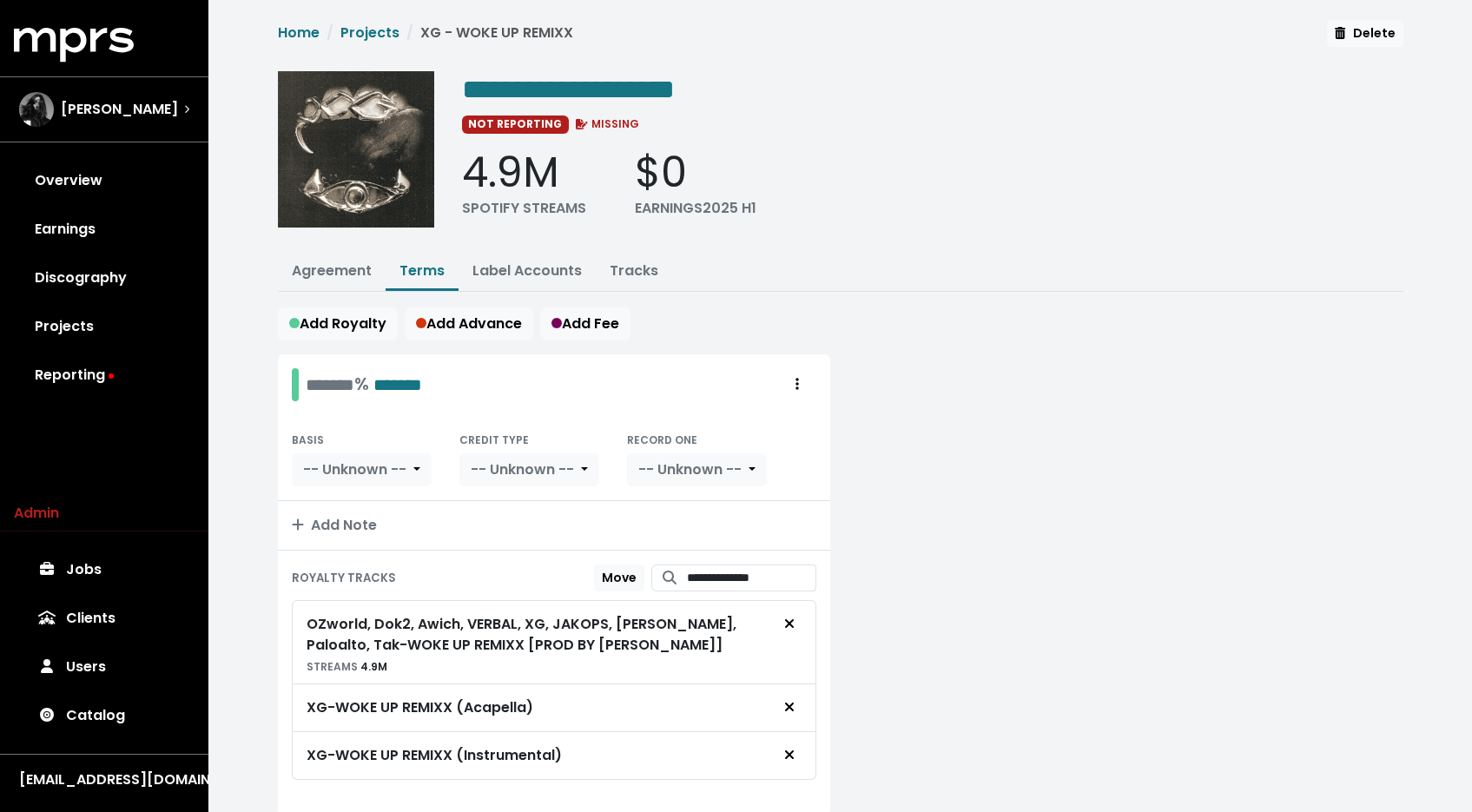
scroll to position [0, 0]
click at [601, 256] on button "Tracks" at bounding box center [634, 273] width 76 height 37
click at [615, 274] on link "Tracks" at bounding box center [634, 271] width 49 height 20
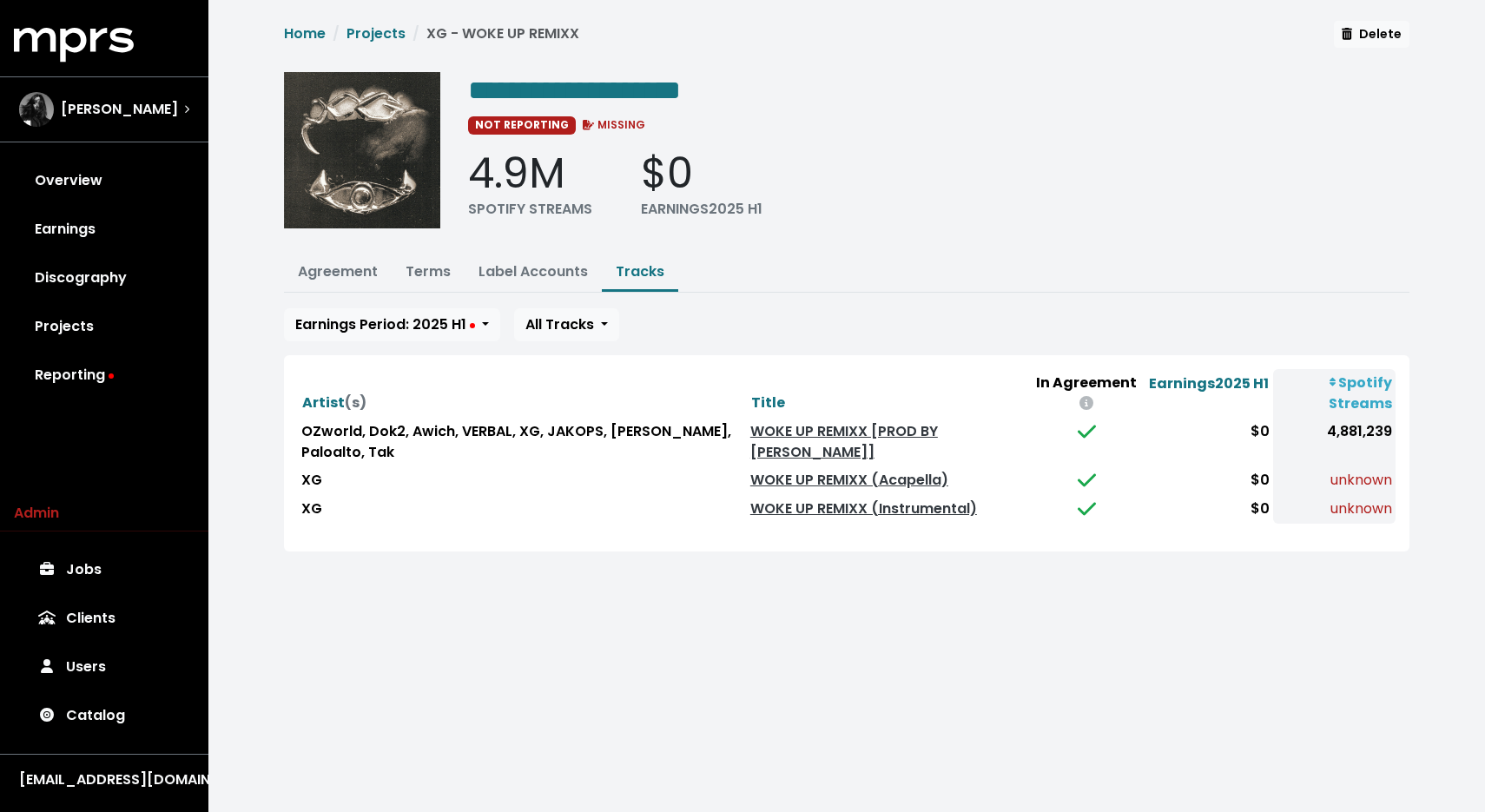
click at [842, 445] on td "WOKE UP REMIXX [PROD BY JAKOPS]" at bounding box center [888, 442] width 282 height 49
click at [789, 445] on link "WOKE UP REMIXX [PROD BY JAKOPS]" at bounding box center [844, 441] width 188 height 41
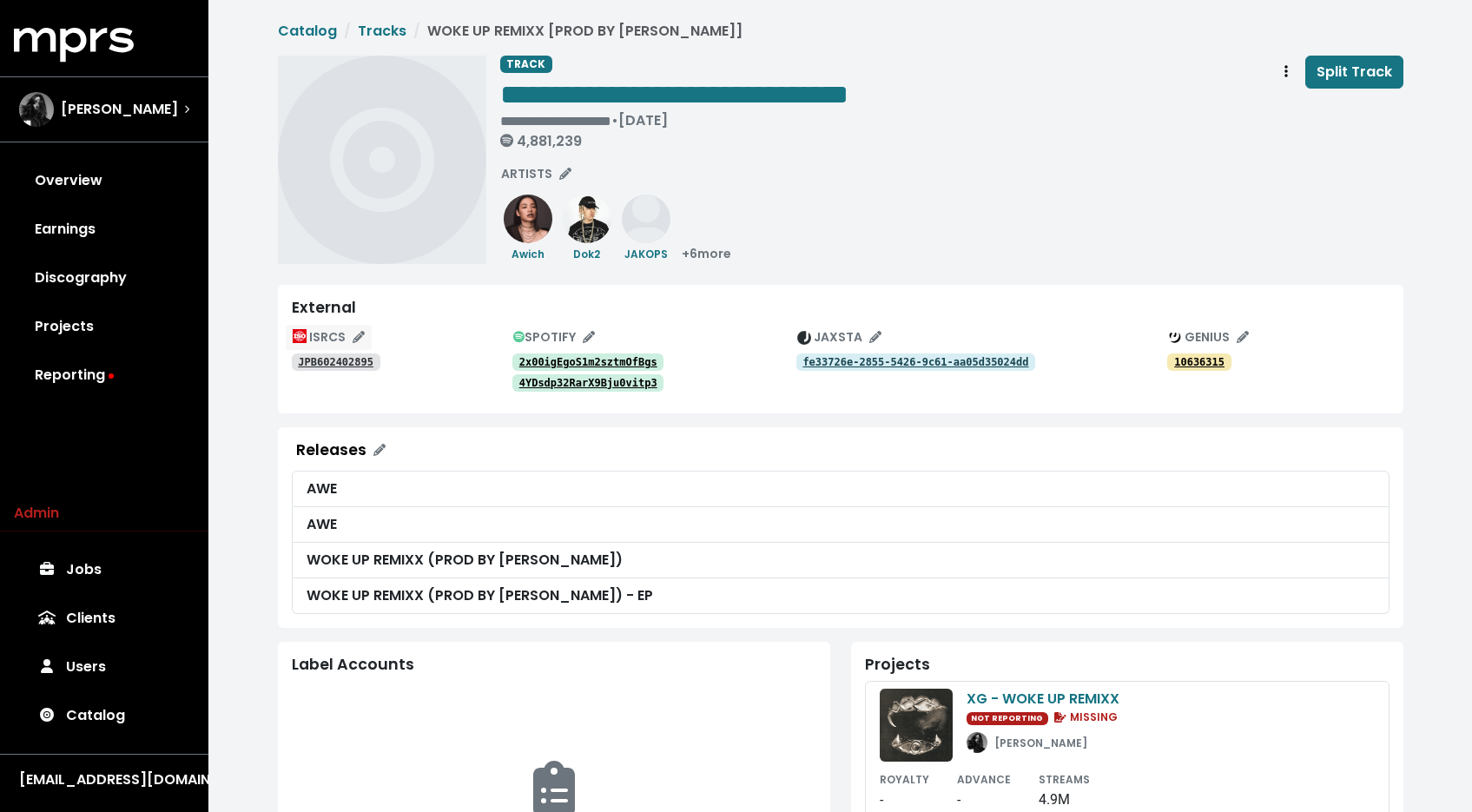
click at [353, 334] on icon "Edit ISRC mappings for this track" at bounding box center [358, 336] width 12 height 12
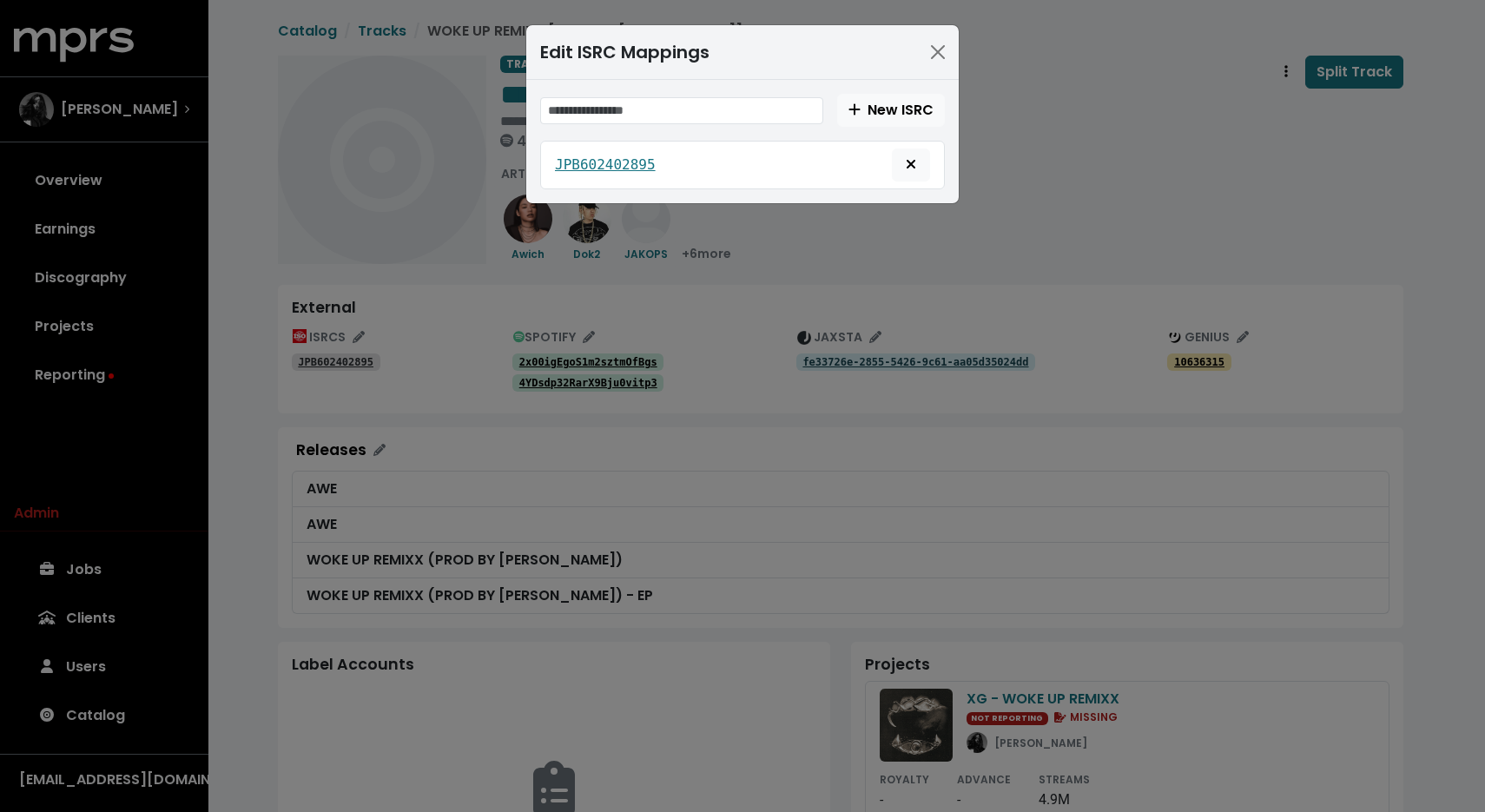
click at [669, 82] on div "New ISRC JPB602402895" at bounding box center [742, 141] width 432 height 123
click at [660, 114] on input "text" at bounding box center [682, 111] width 283 height 27
paste input "**********"
type input "**********"
click at [945, 52] on button "Close" at bounding box center [937, 52] width 28 height 28
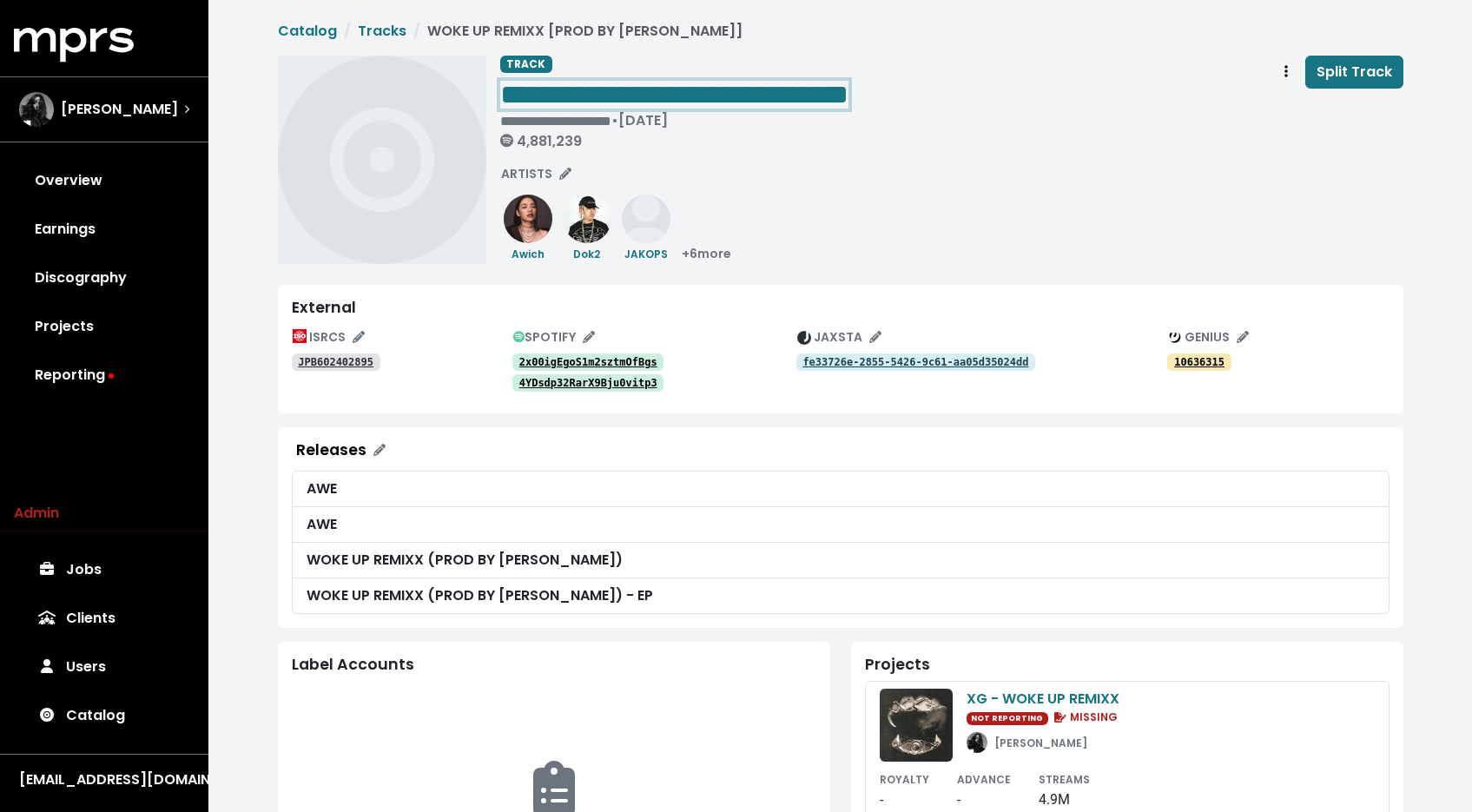
click at [848, 95] on span "**********" at bounding box center [674, 94] width 348 height 28
click at [795, 101] on span "**********" at bounding box center [674, 94] width 348 height 28
drag, startPoint x: 738, startPoint y: 92, endPoint x: 1011, endPoint y: 93, distance: 273.0
click at [1011, 93] on div "**********" at bounding box center [952, 105] width 903 height 101
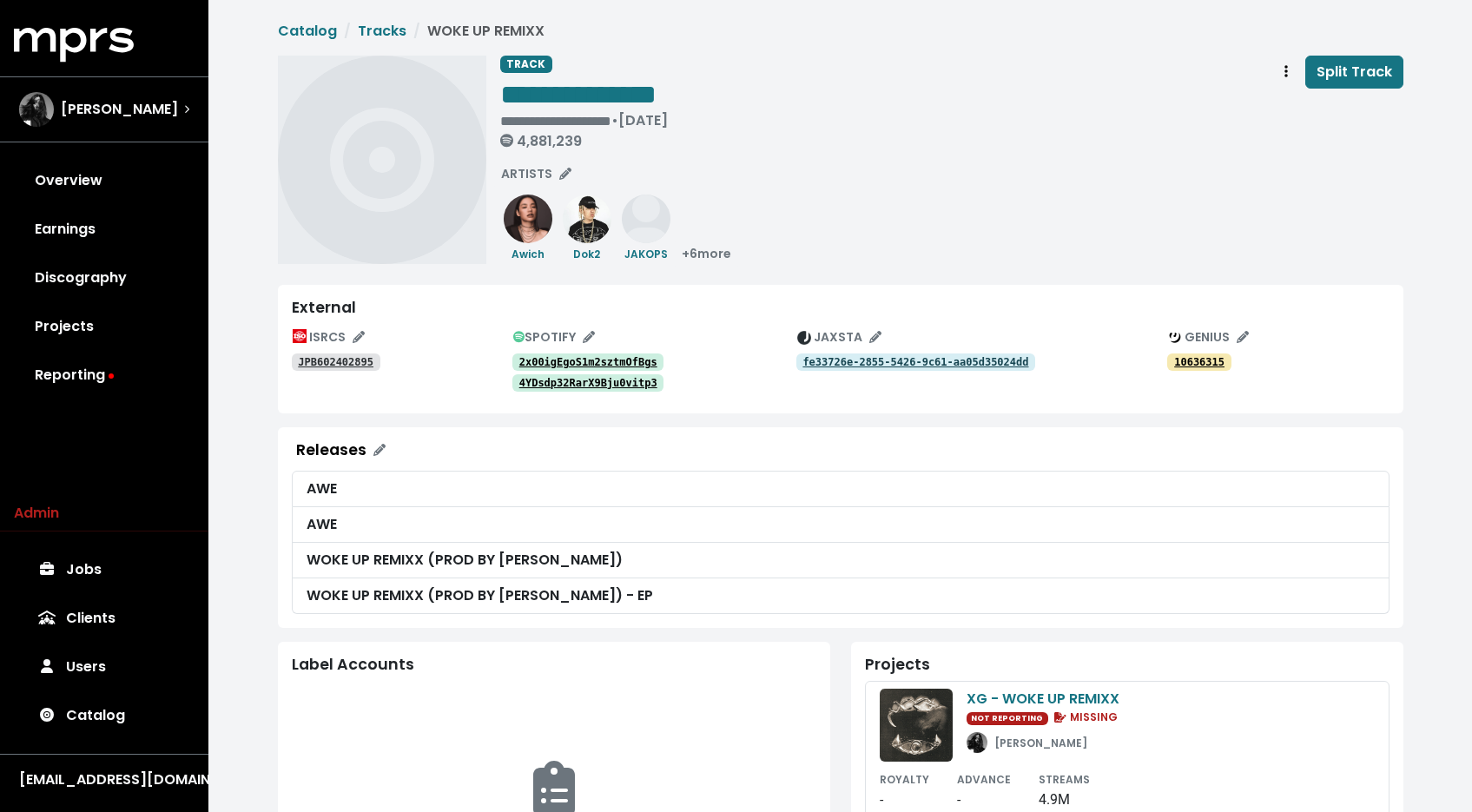
click at [1167, 127] on div "**********" at bounding box center [952, 105] width 903 height 101
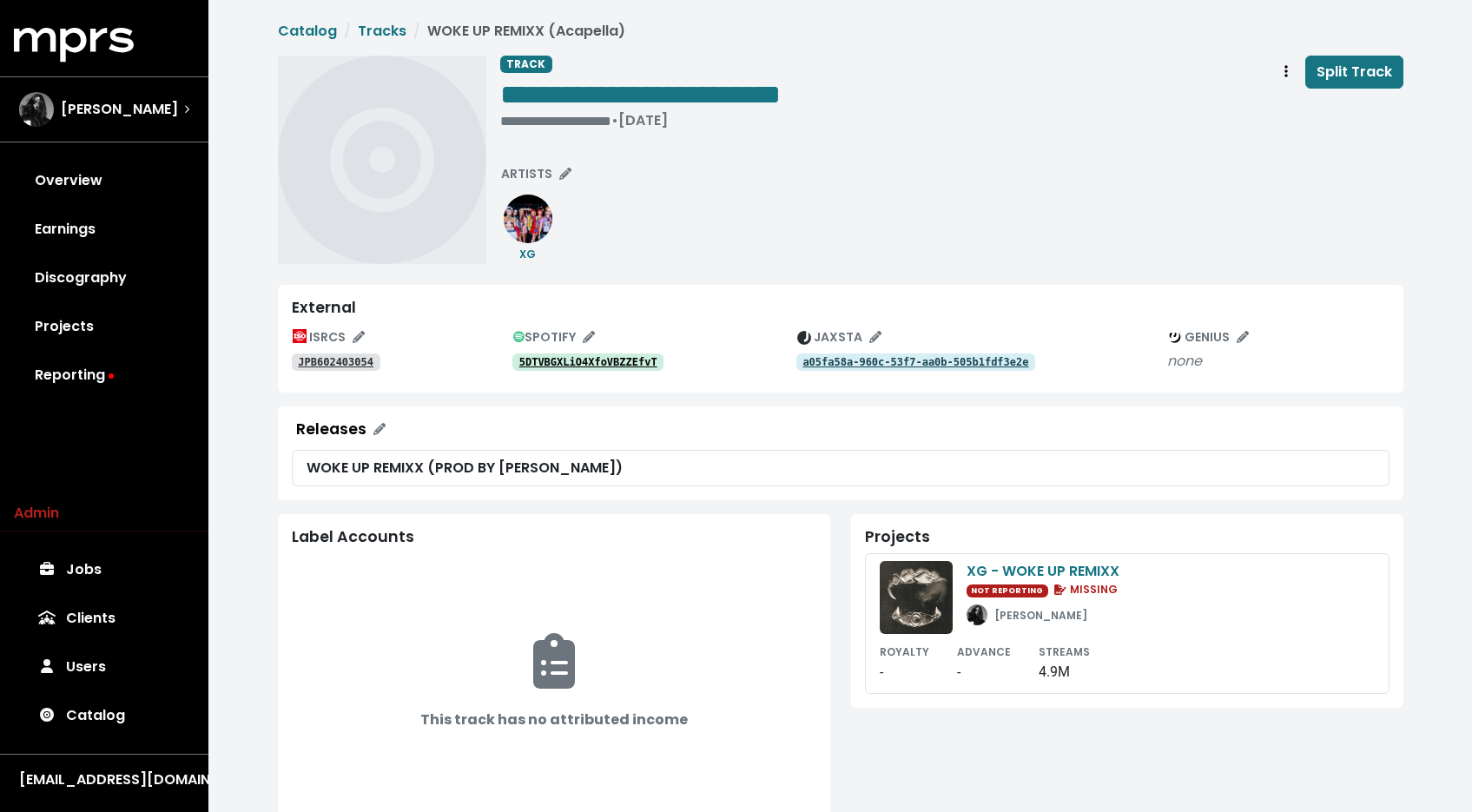
click at [642, 367] on tt "5DTVBGXLiO4XfoVBZZEfvT" at bounding box center [588, 362] width 138 height 12
click at [560, 367] on tt "13kg1nTtlTvzVw5HulL4Fp" at bounding box center [588, 362] width 138 height 12
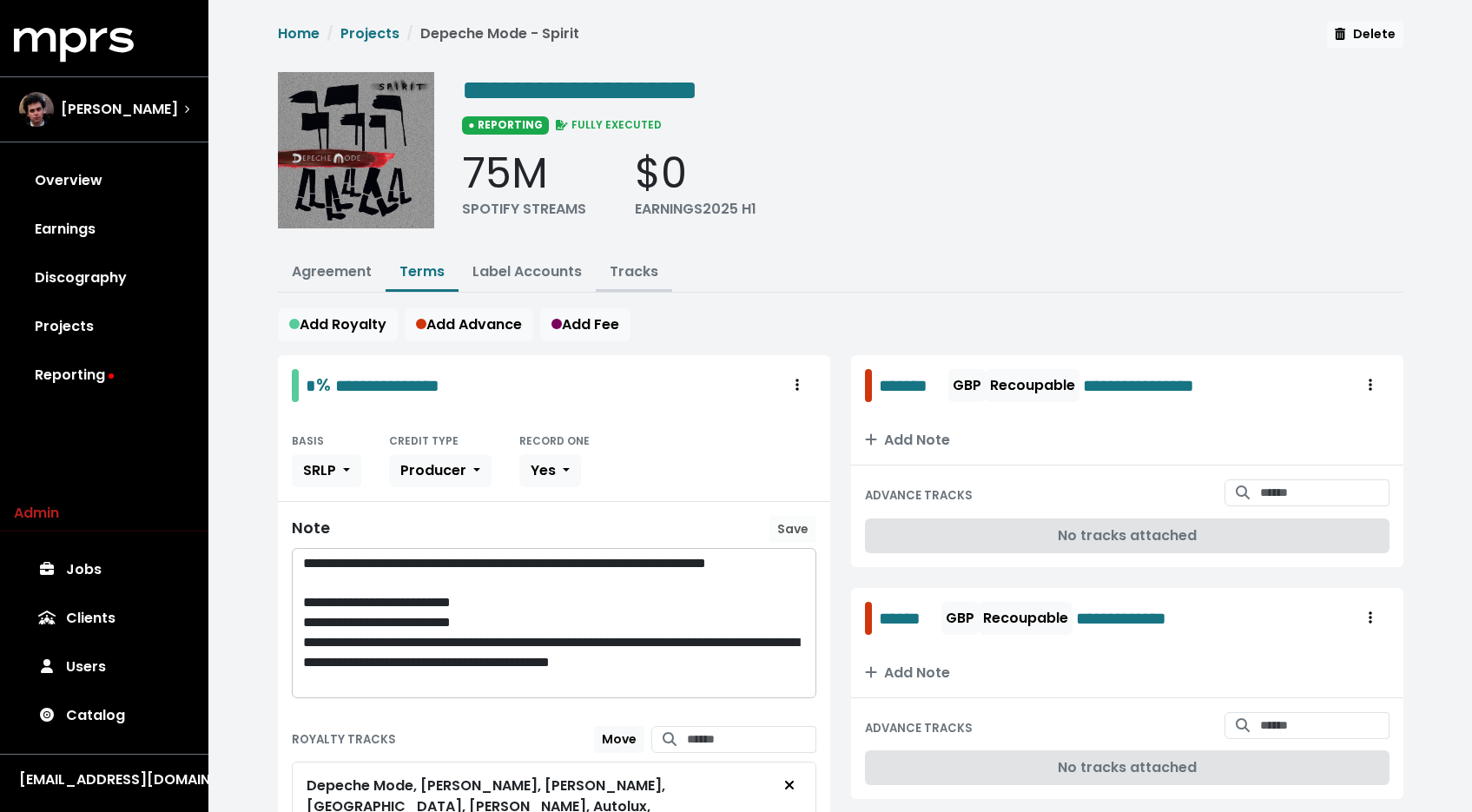
click at [640, 261] on link "Tracks" at bounding box center [634, 271] width 49 height 20
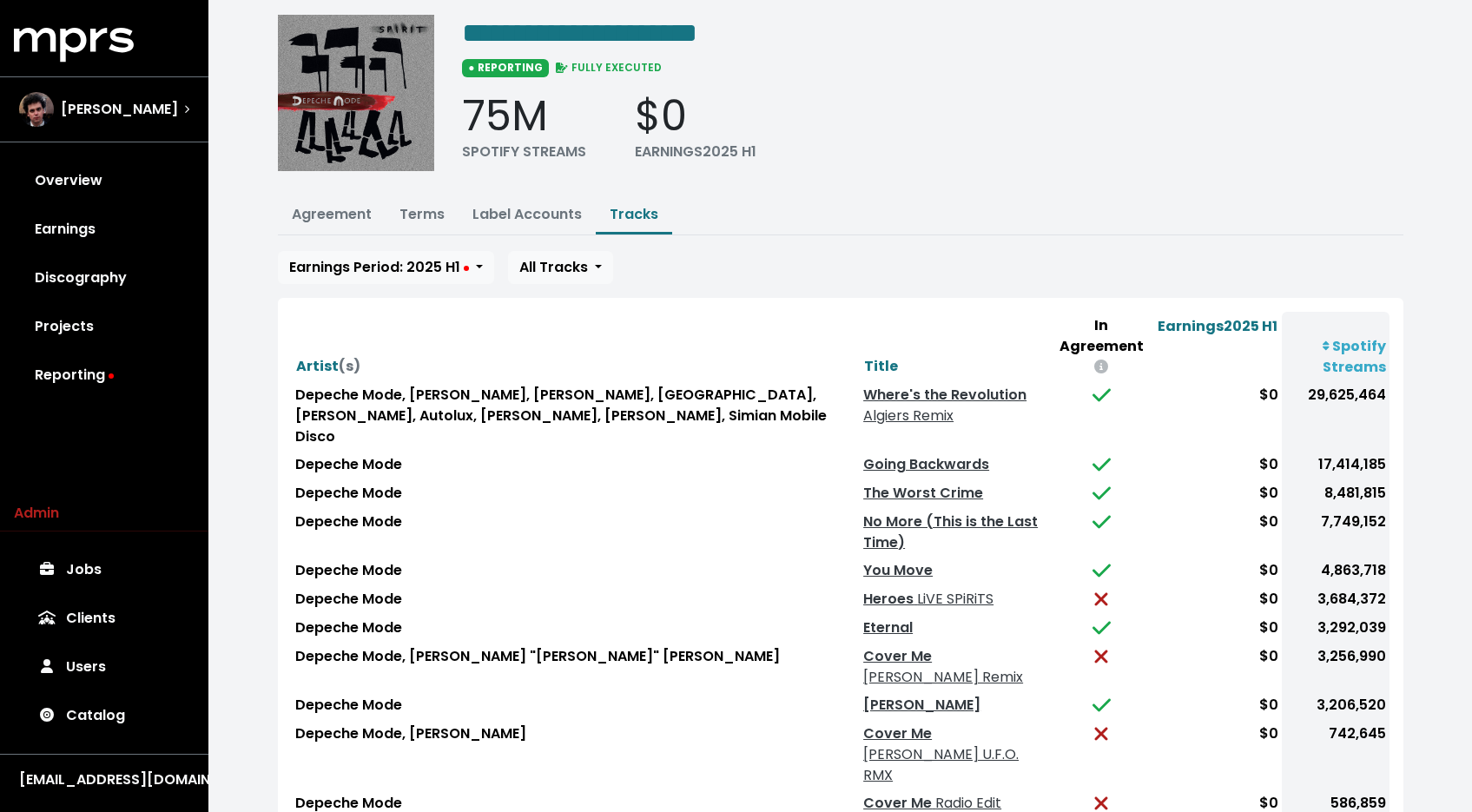
scroll to position [253, 0]
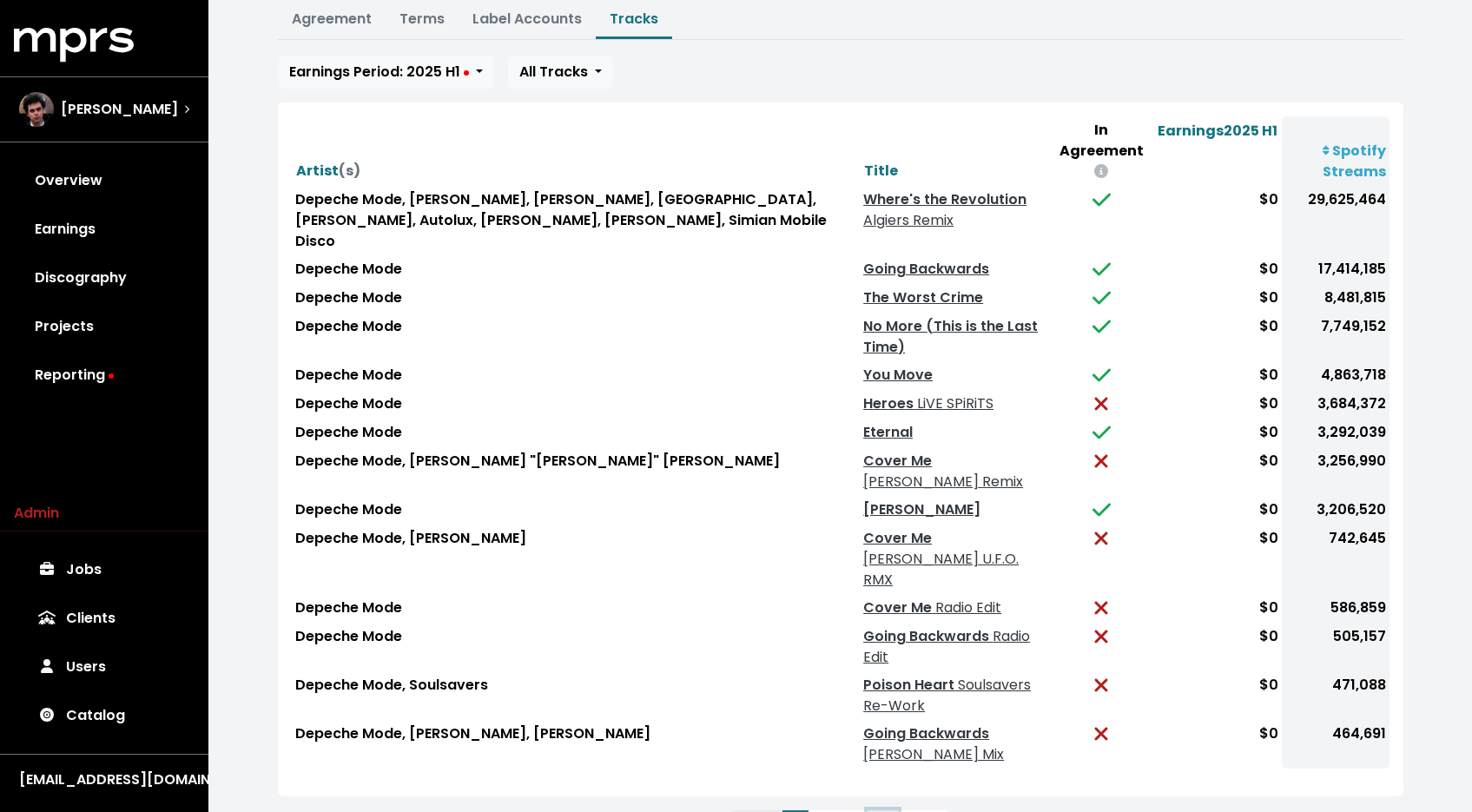
click at [878, 810] on button "4" at bounding box center [883, 826] width 31 height 31
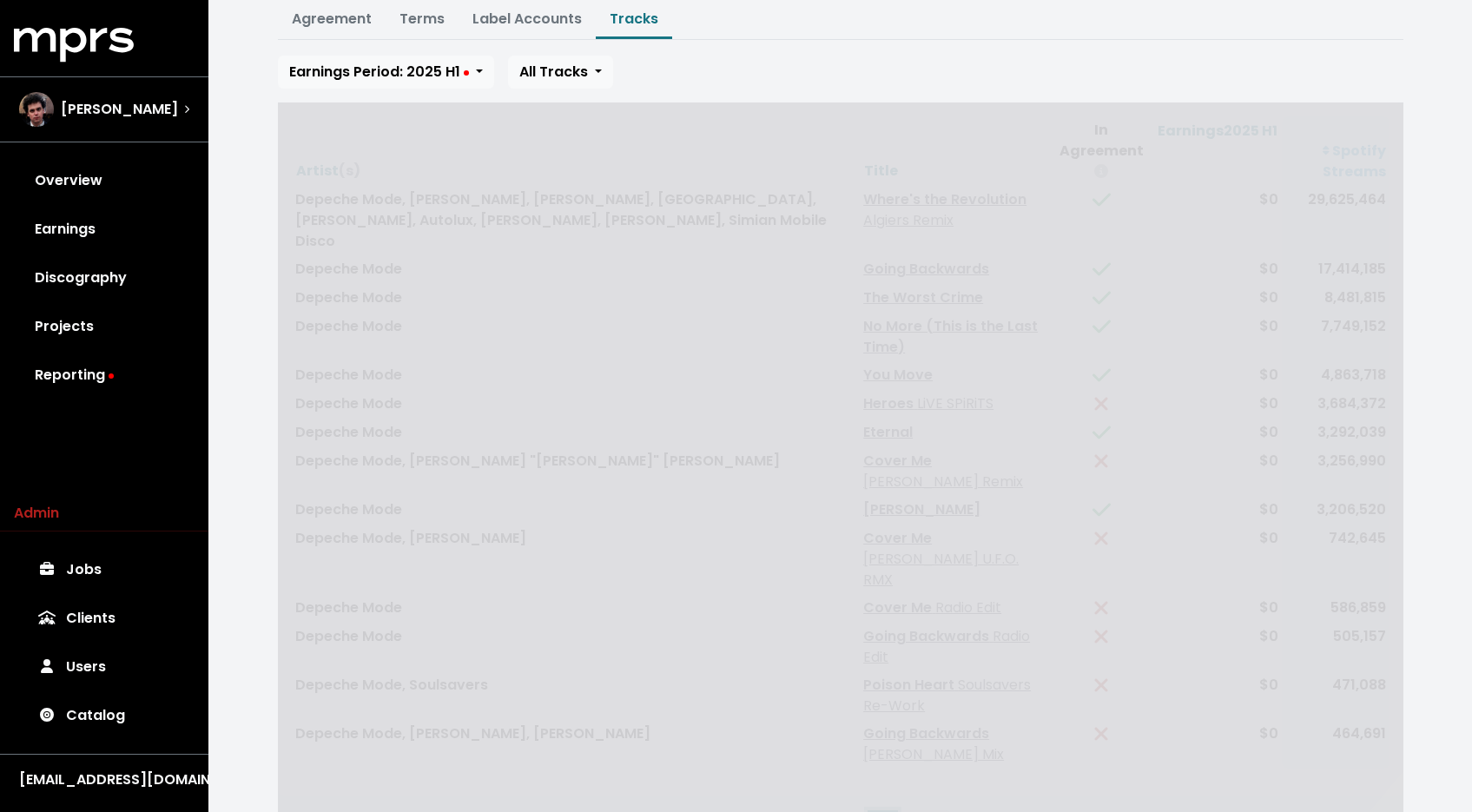
scroll to position [0, 0]
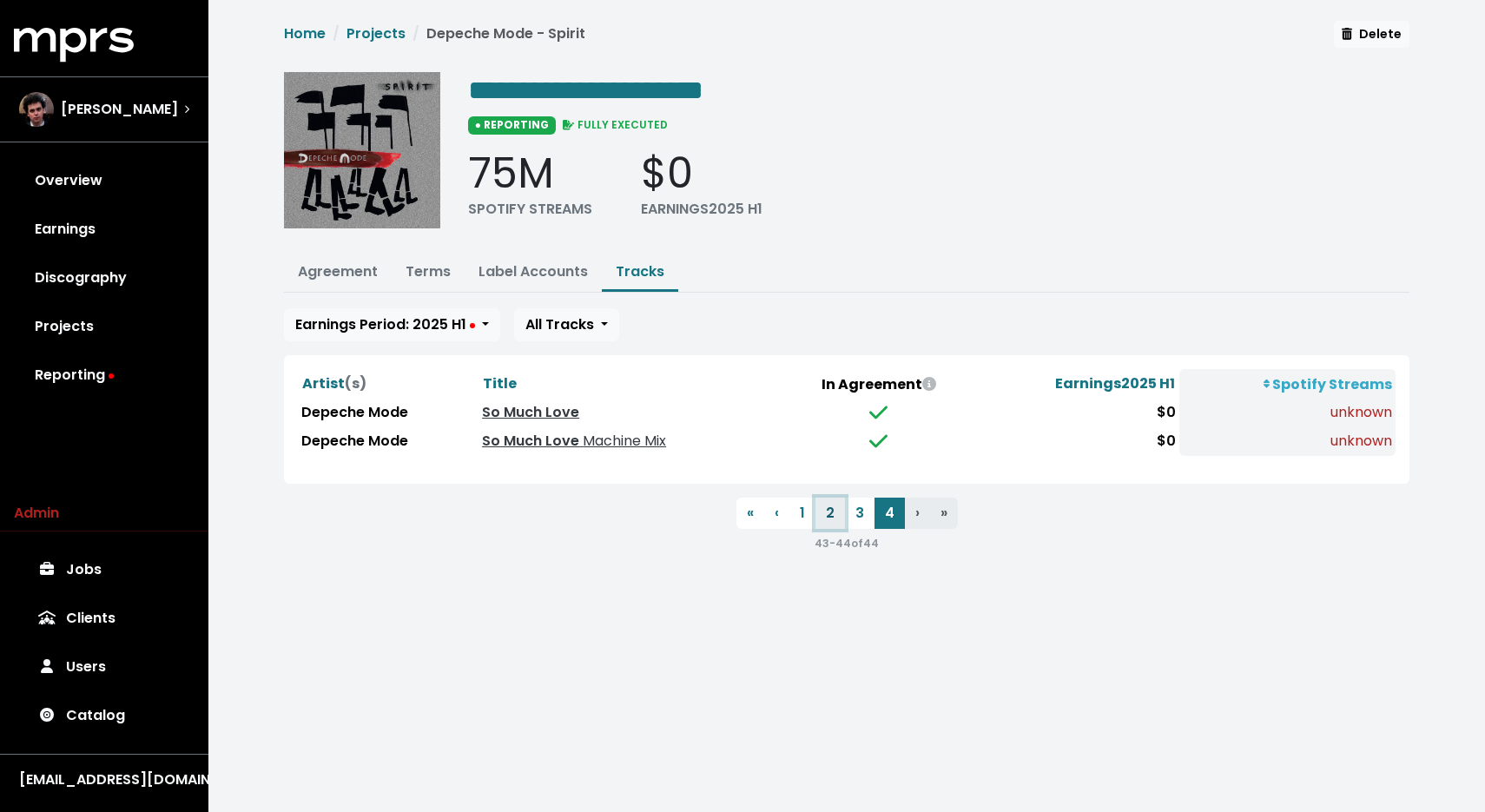
click at [841, 517] on button "2" at bounding box center [830, 513] width 30 height 31
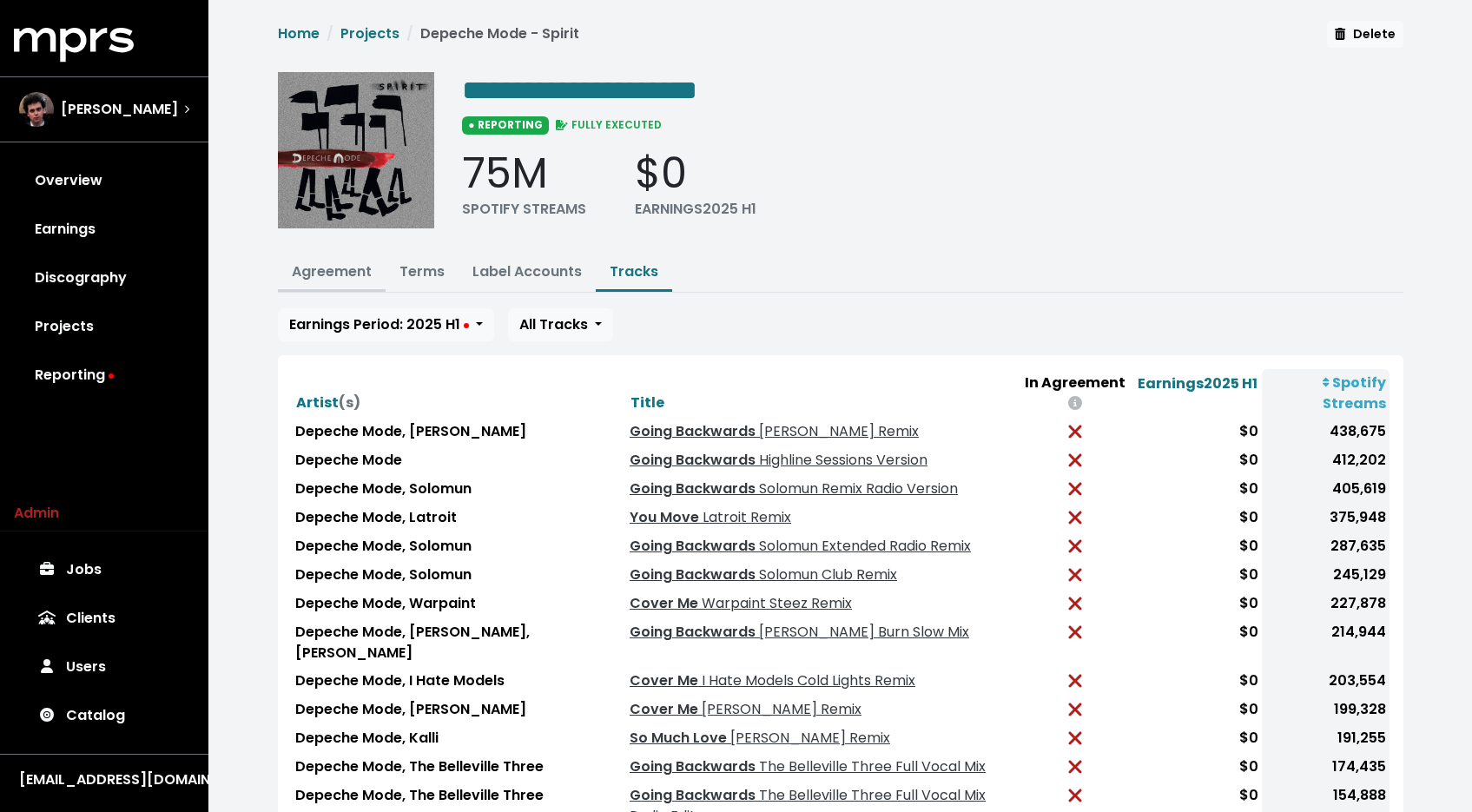
click at [326, 279] on button "Agreement" at bounding box center [332, 273] width 108 height 37
click at [408, 276] on link "Terms" at bounding box center [422, 271] width 45 height 20
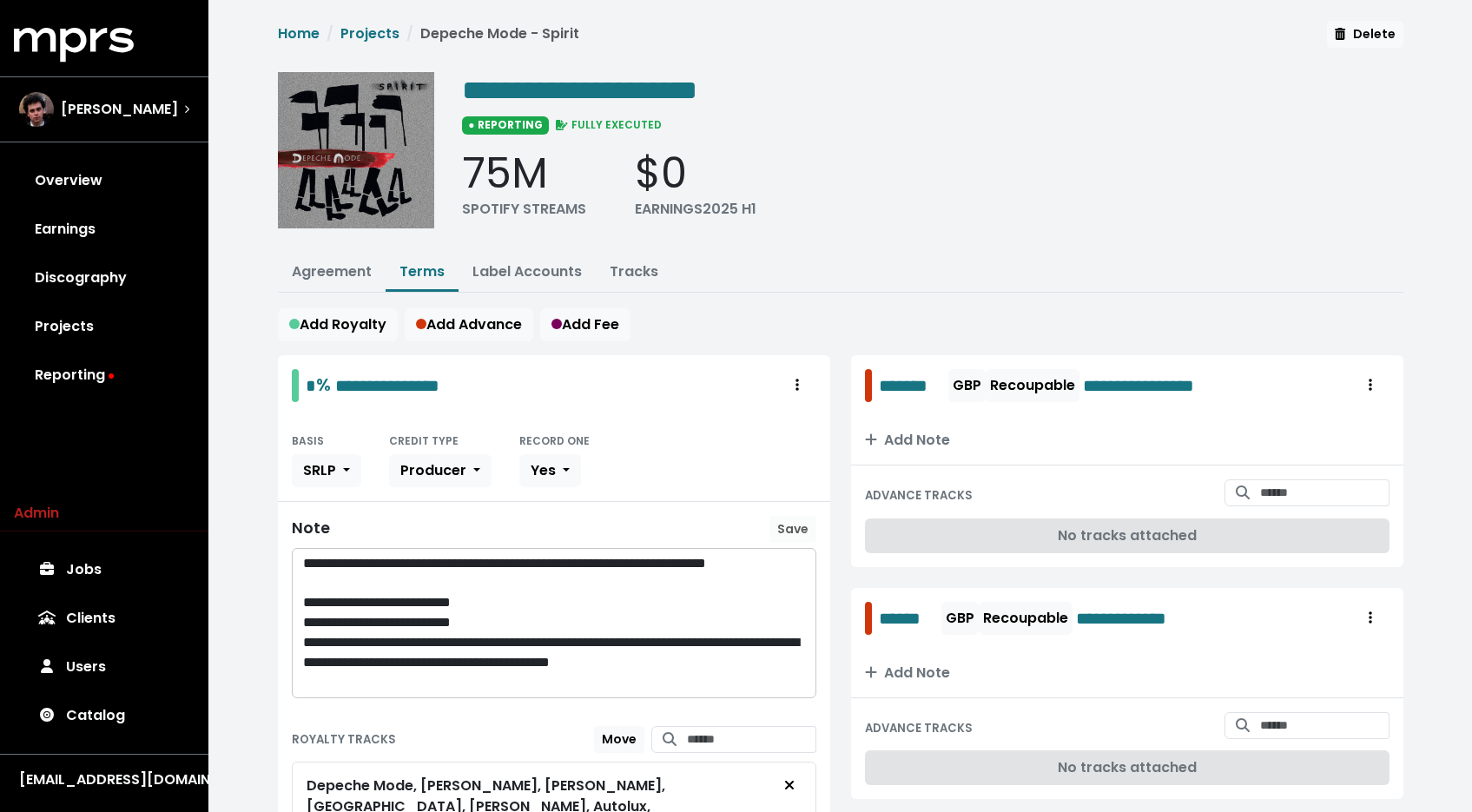
click at [417, 277] on link "Terms" at bounding box center [422, 271] width 45 height 20
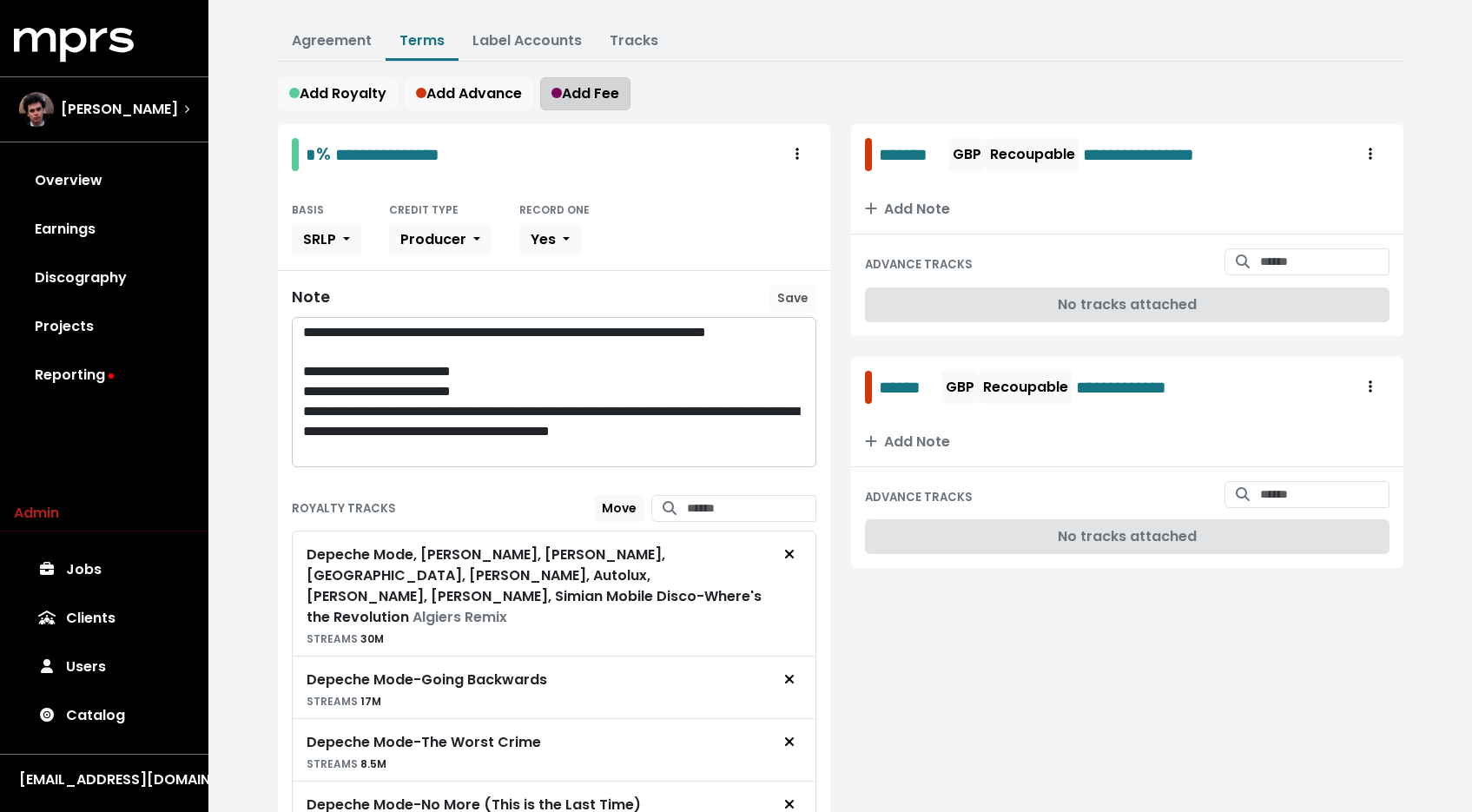
scroll to position [239, 0]
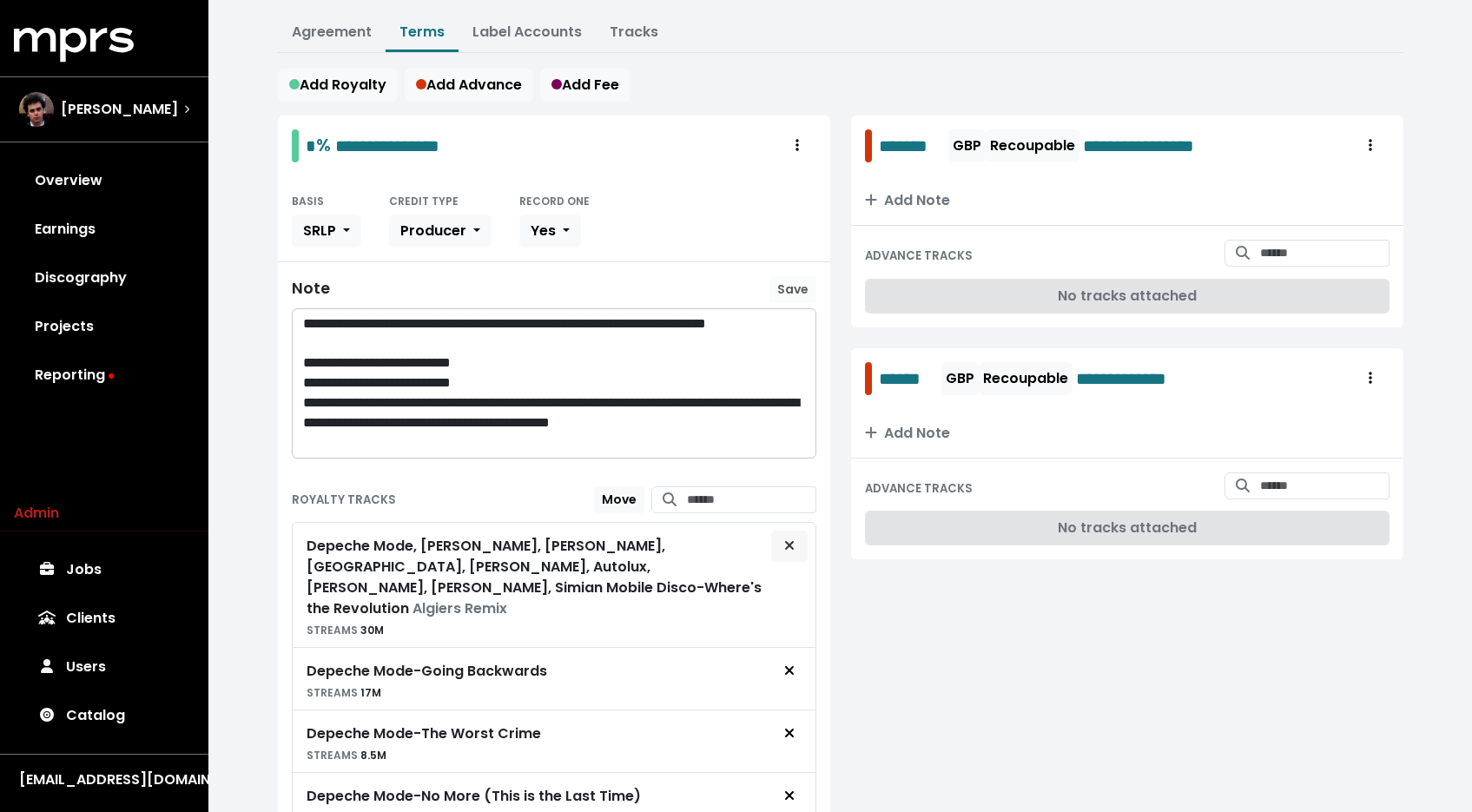
click at [789, 536] on span "Remove royalty target" at bounding box center [789, 546] width 10 height 20
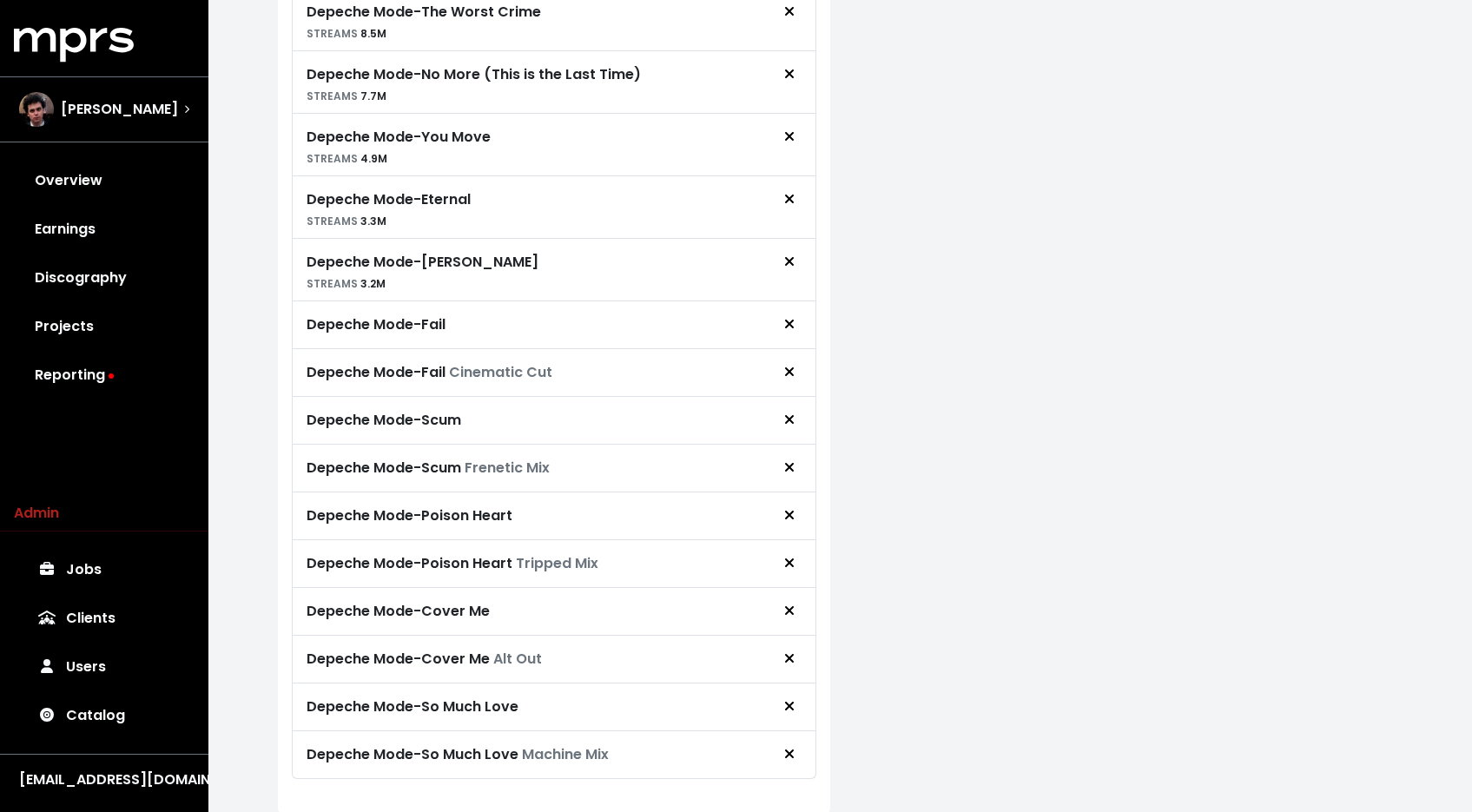
scroll to position [842, 0]
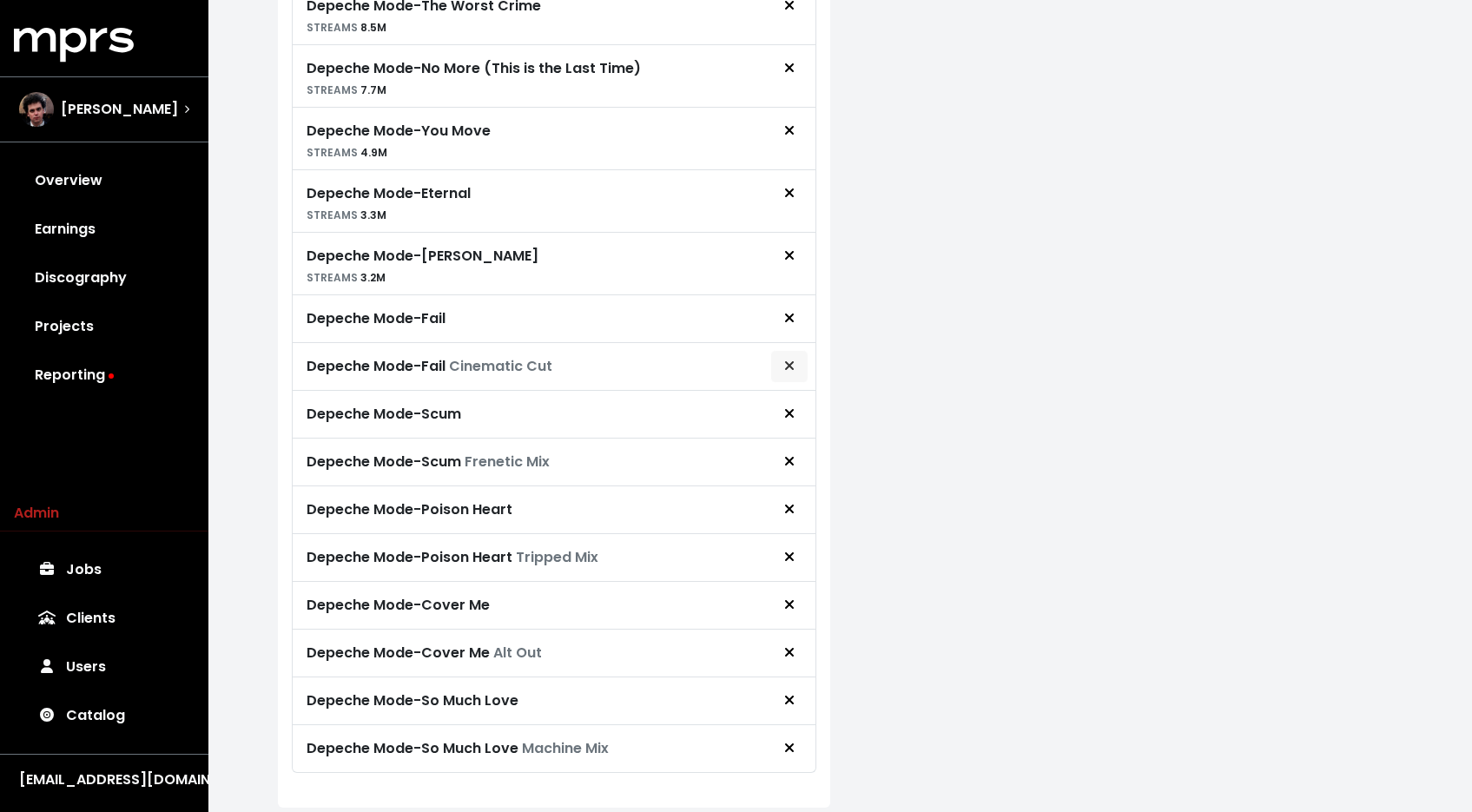
click at [795, 369] on span "Remove royalty target" at bounding box center [789, 366] width 15 height 21
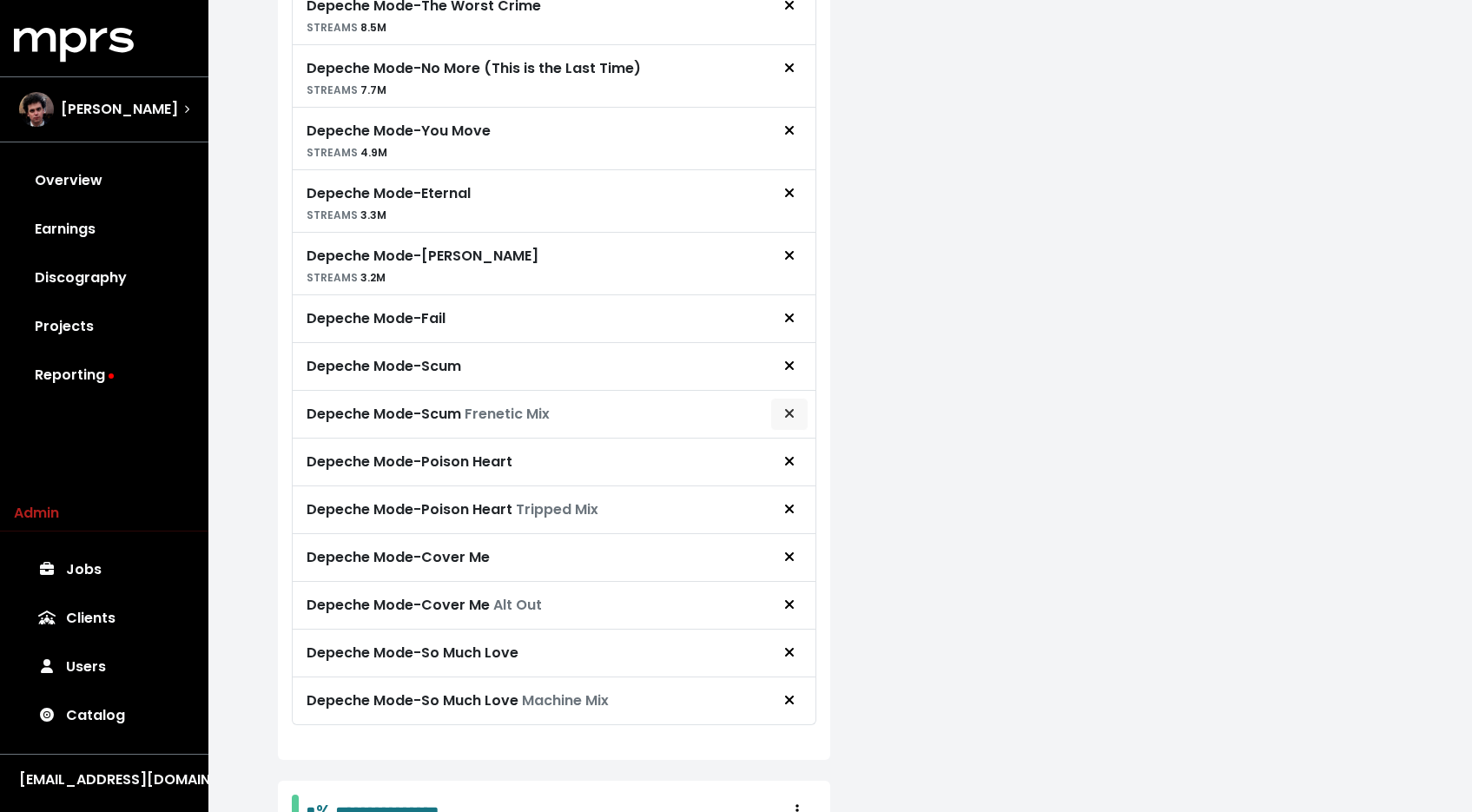
click at [791, 411] on icon "Remove royalty target" at bounding box center [789, 412] width 10 height 14
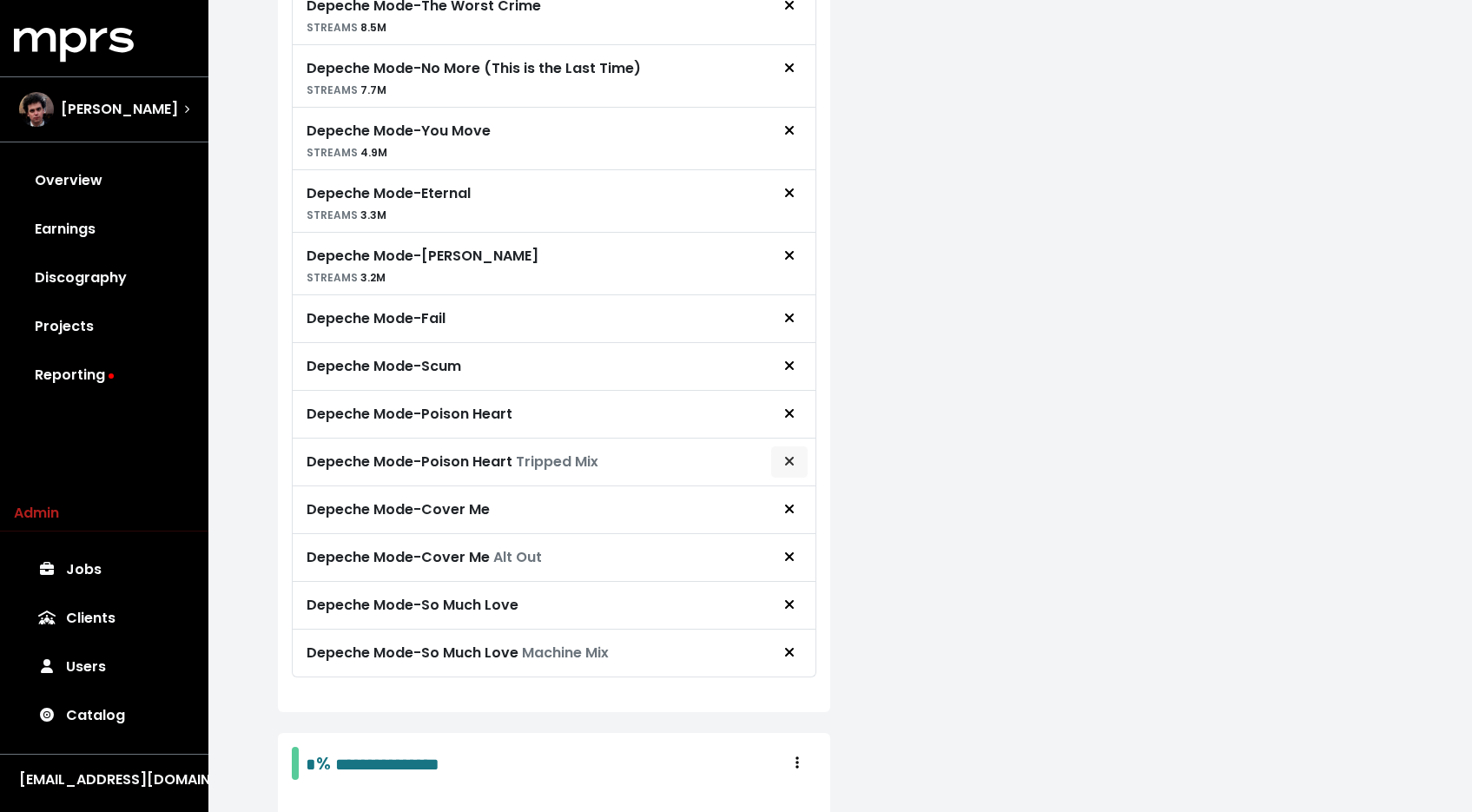
click at [793, 458] on icon "Remove royalty target" at bounding box center [789, 460] width 10 height 14
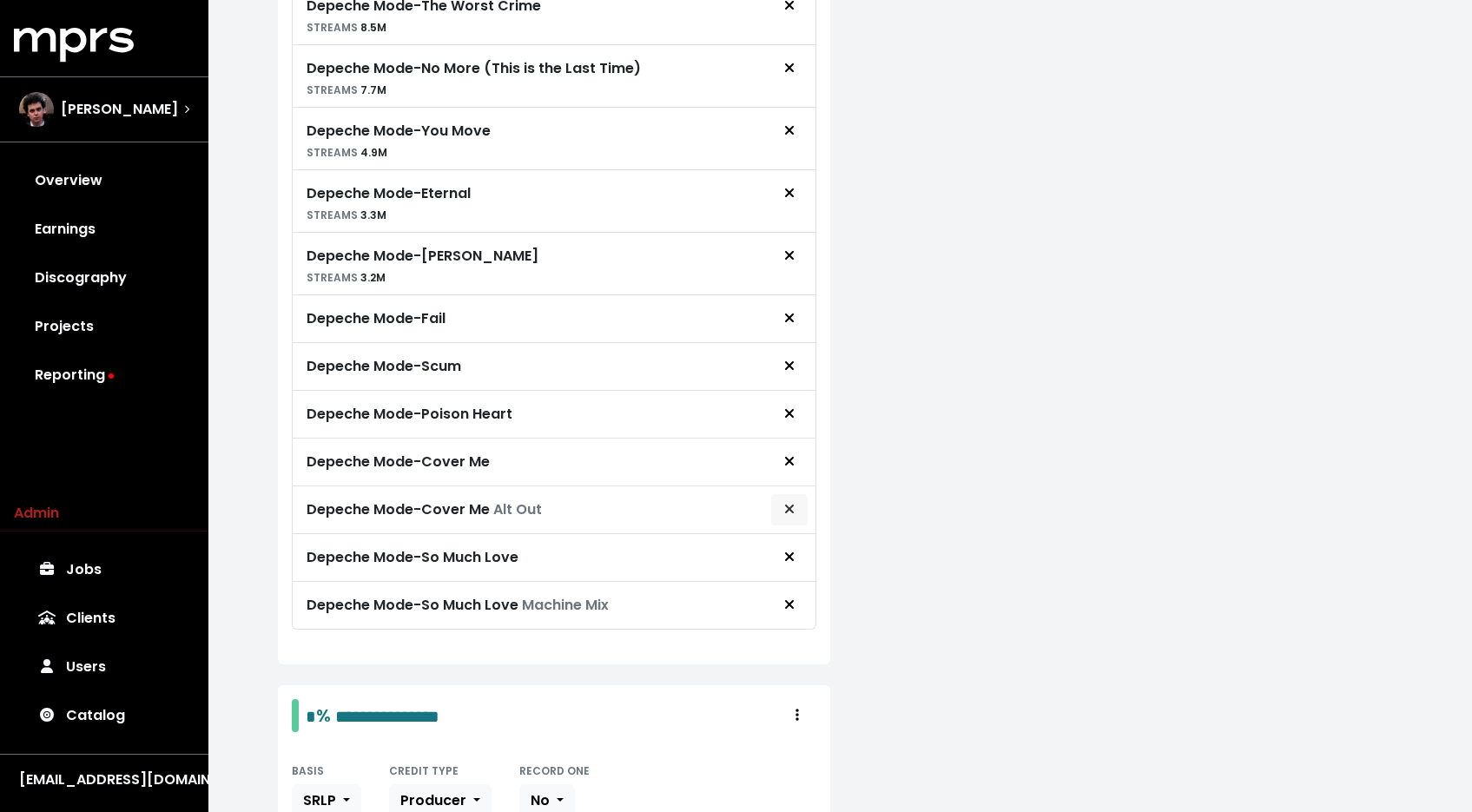
click at [790, 502] on icon "Remove royalty target" at bounding box center [789, 508] width 10 height 14
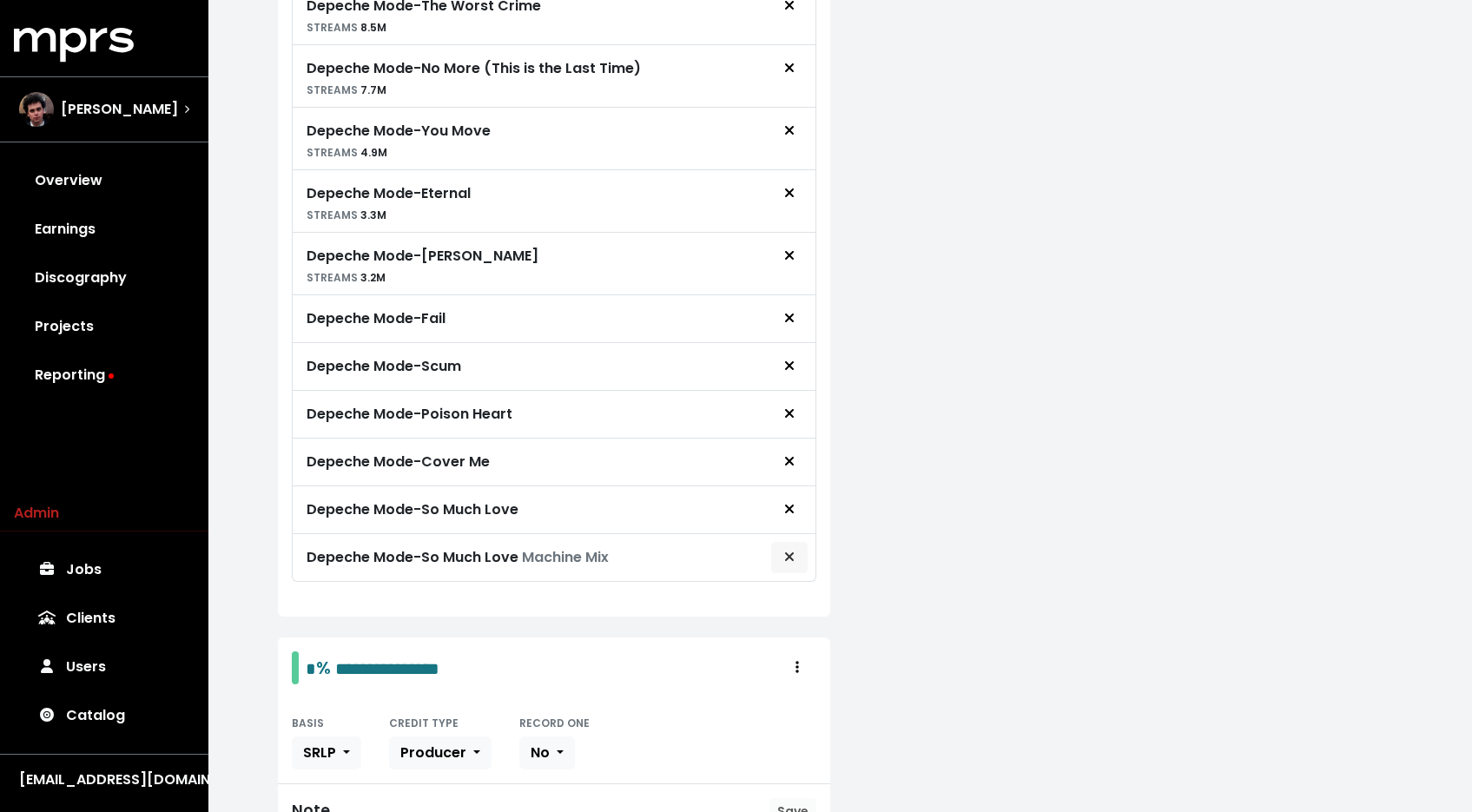
click at [799, 564] on button "Remove royalty target" at bounding box center [789, 557] width 38 height 33
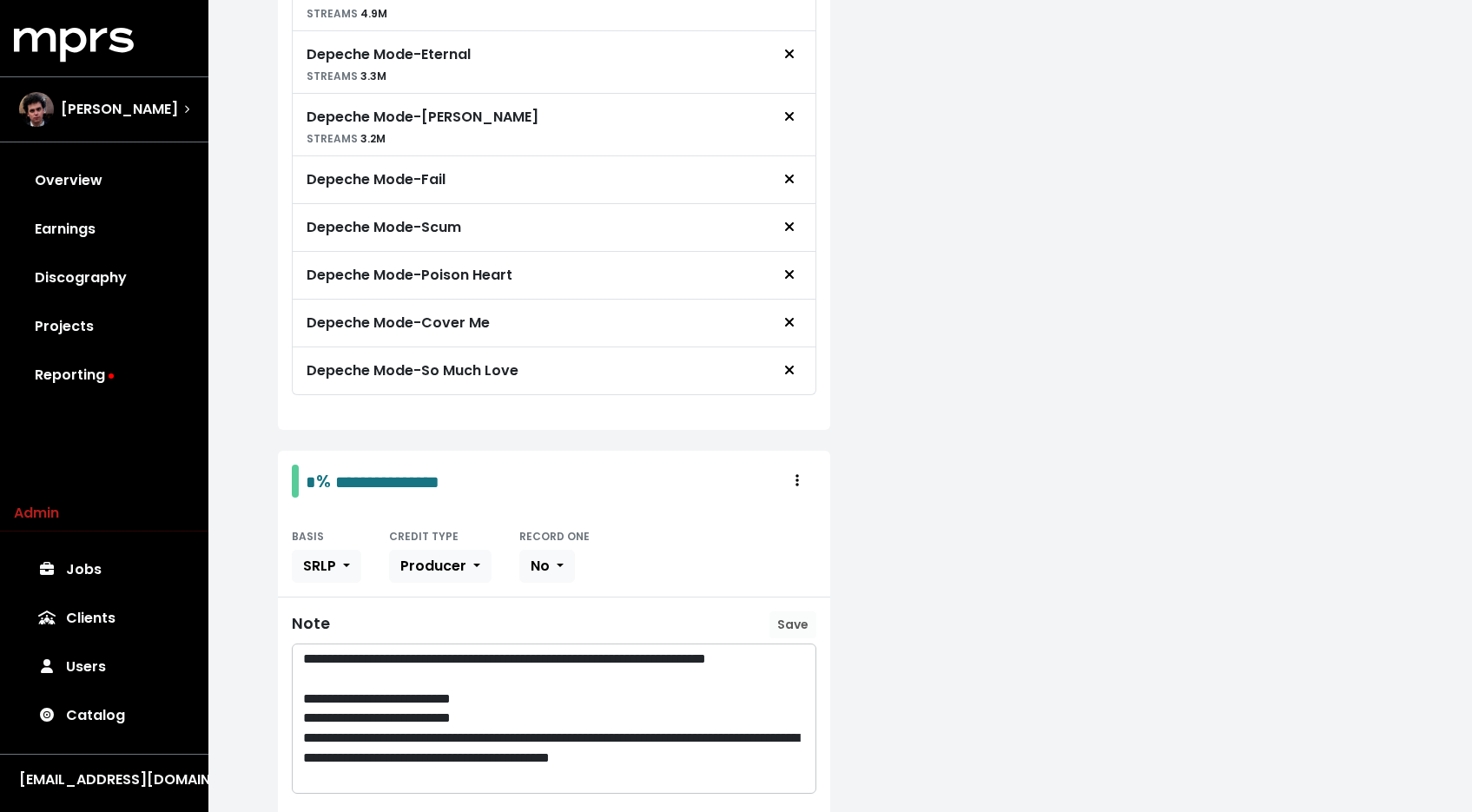
scroll to position [1216, 0]
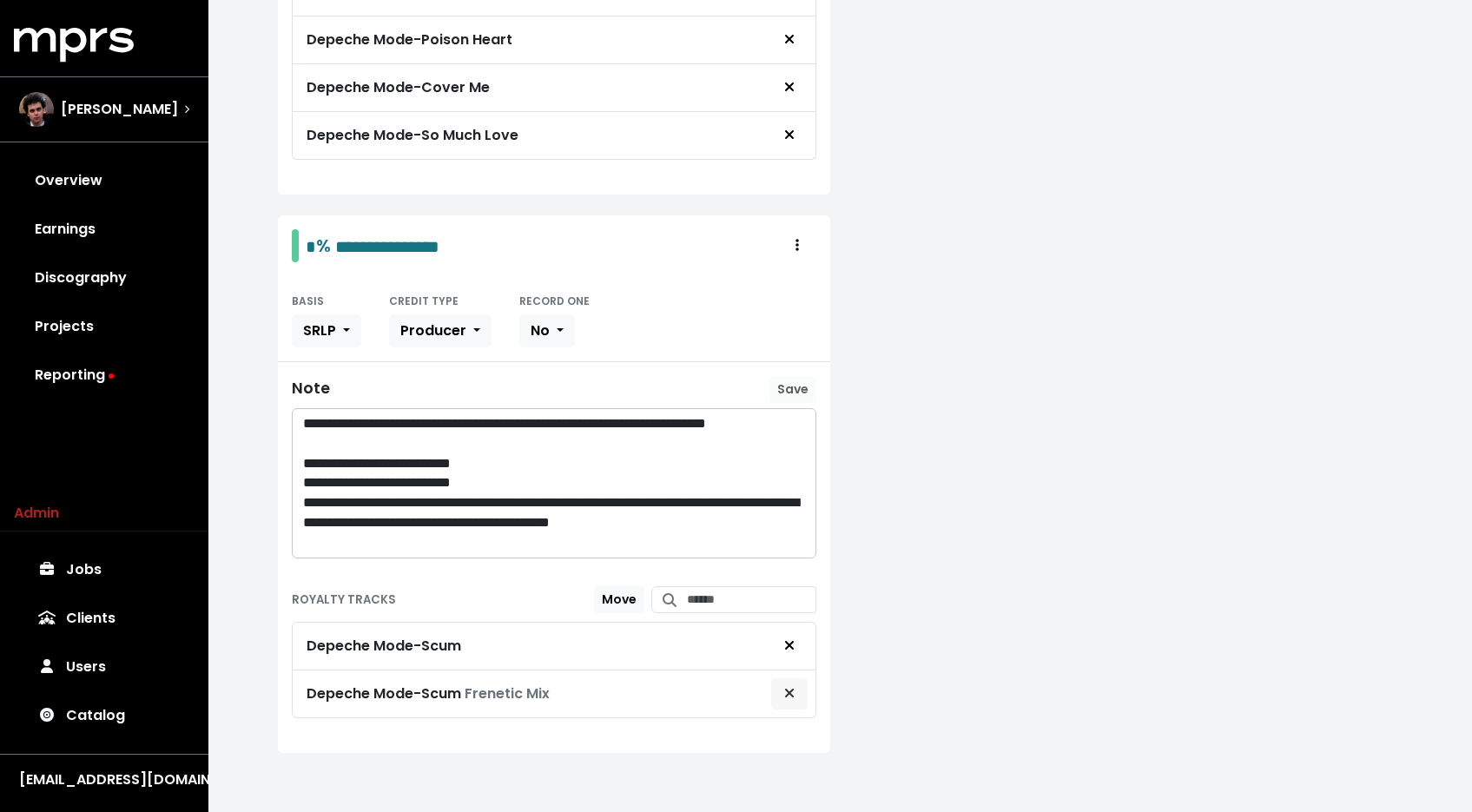
click at [799, 702] on button "Remove royalty target" at bounding box center [789, 693] width 38 height 33
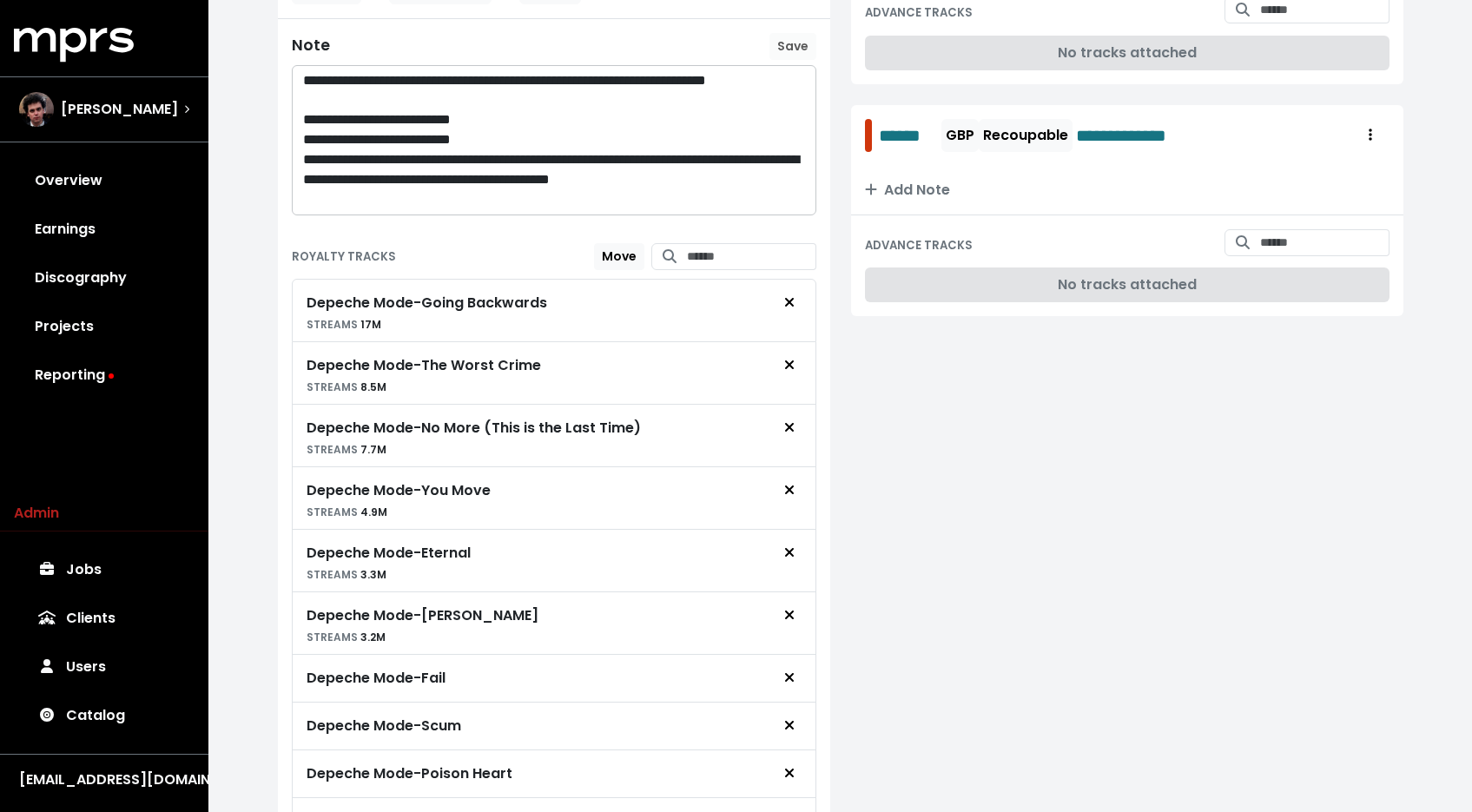
scroll to position [0, 0]
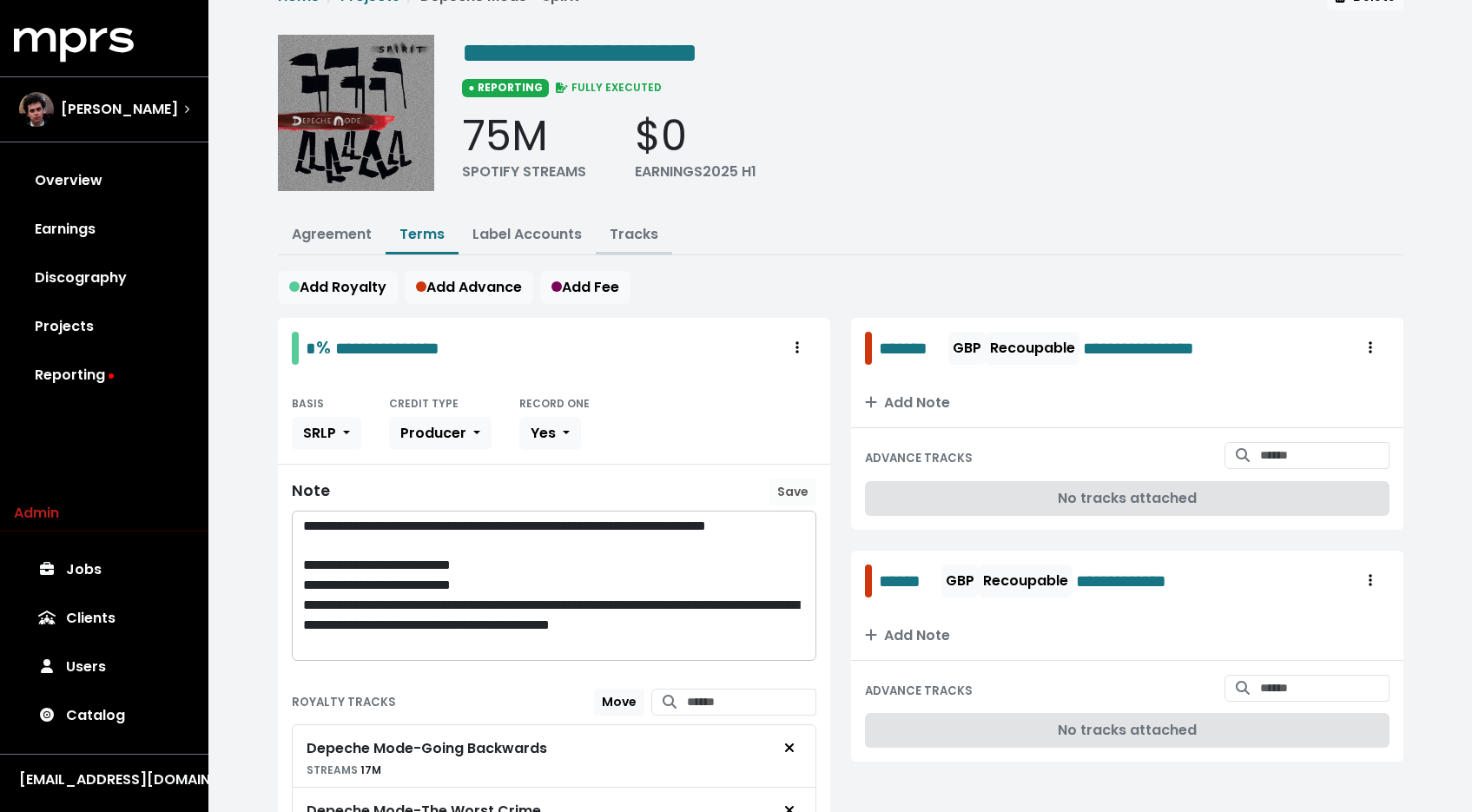
click at [642, 236] on link "Tracks" at bounding box center [634, 234] width 49 height 20
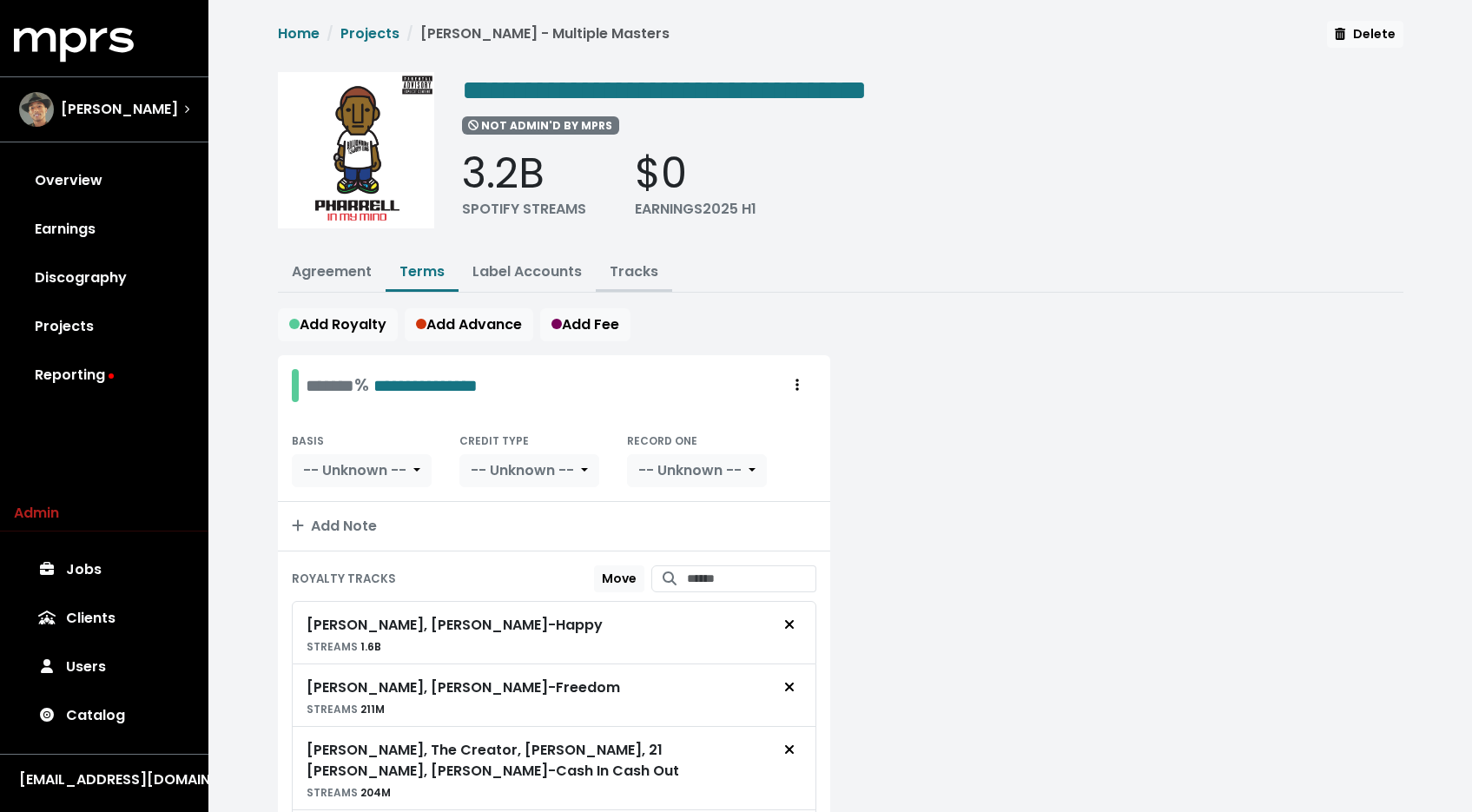
click at [629, 267] on link "Tracks" at bounding box center [634, 271] width 49 height 20
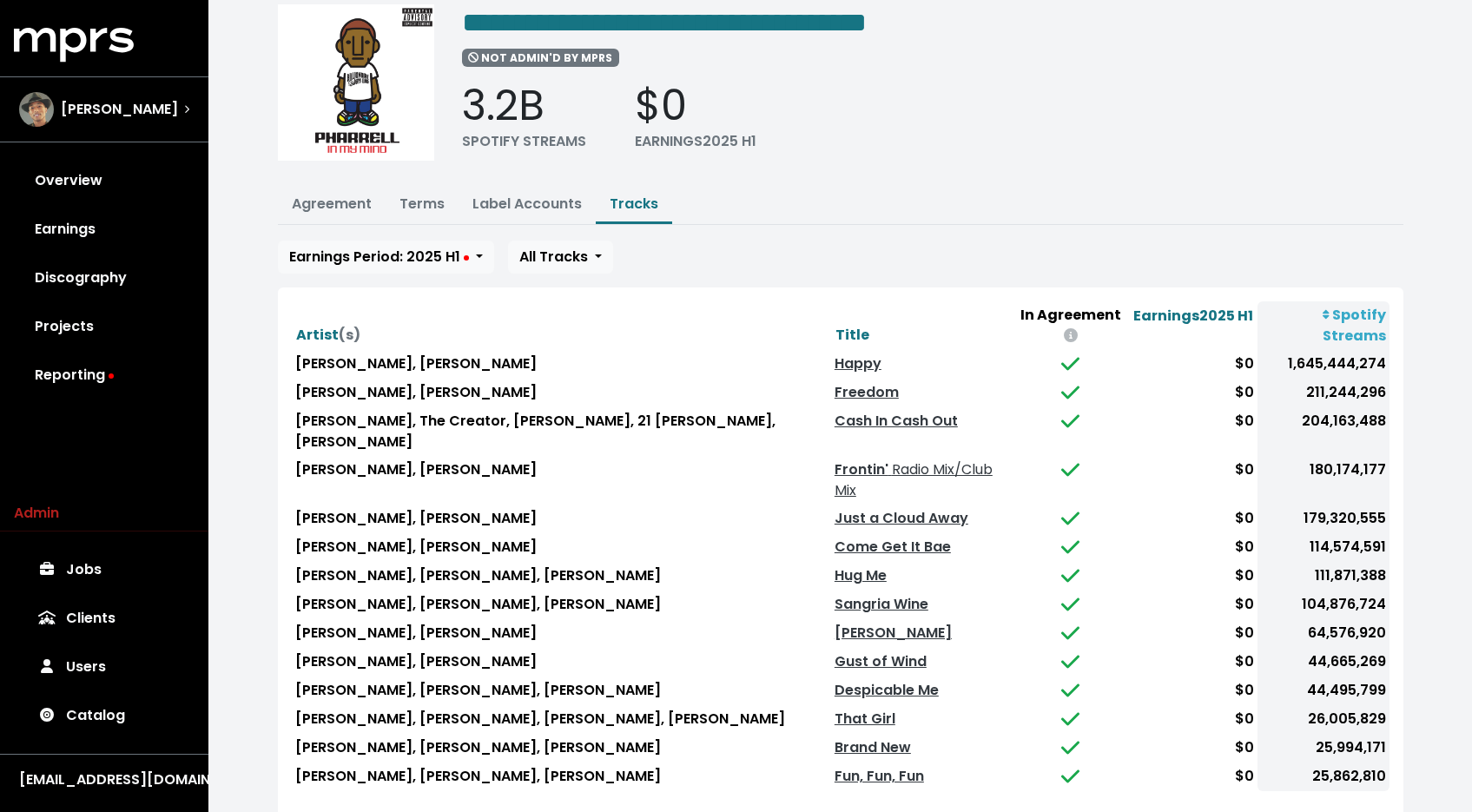
scroll to position [111, 0]
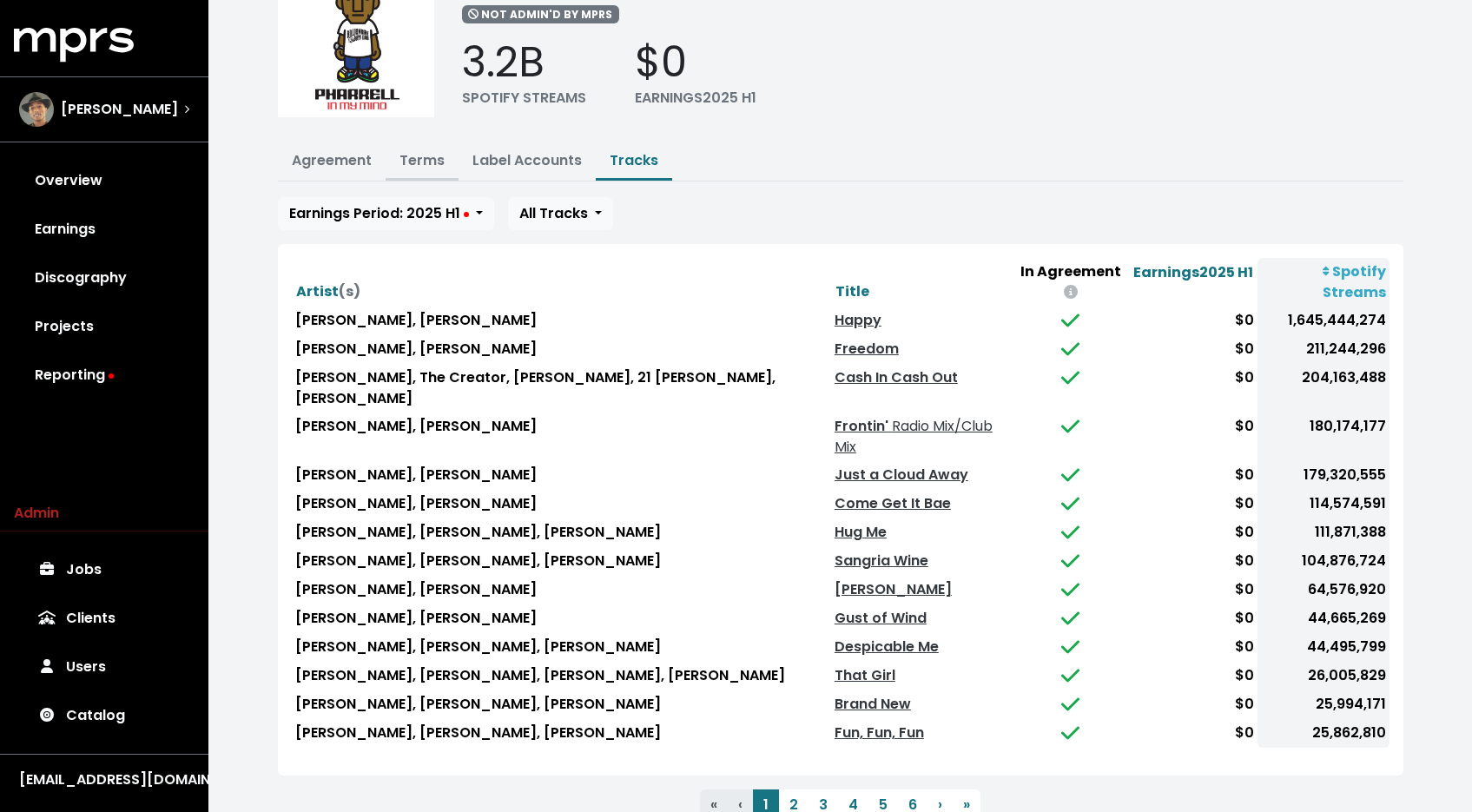
click at [440, 164] on link "Terms" at bounding box center [422, 160] width 45 height 20
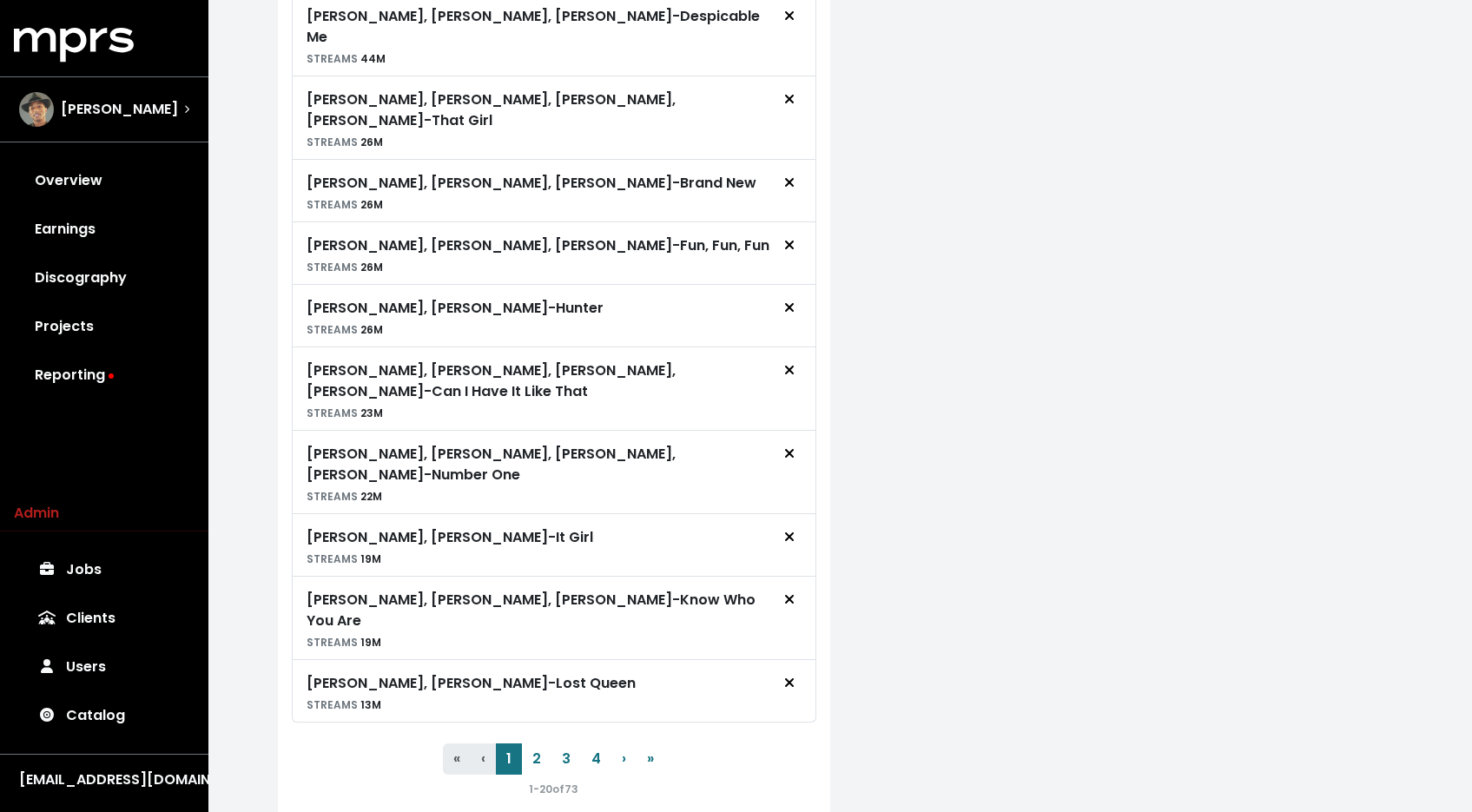
scroll to position [1343, 0]
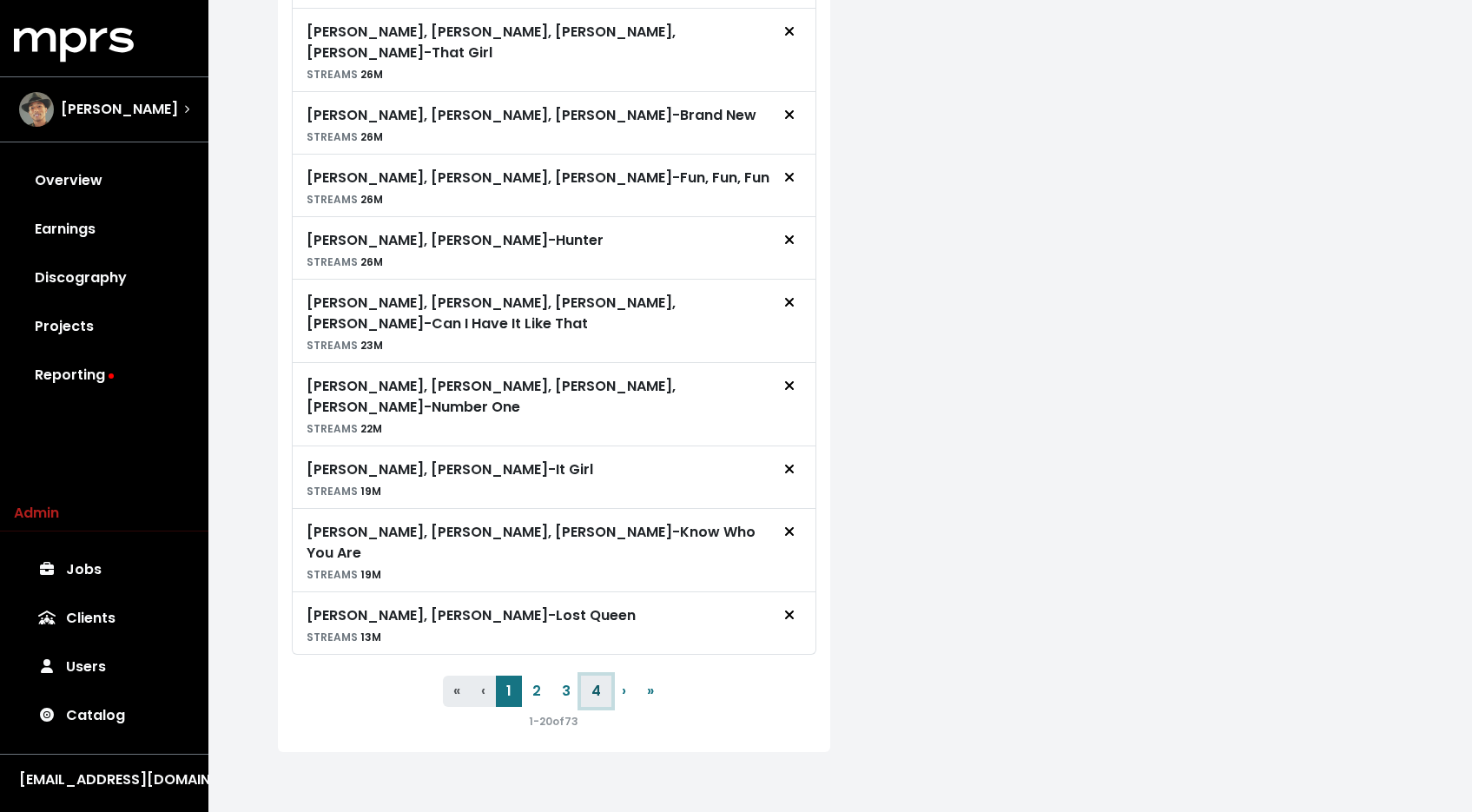
click at [600, 689] on button "4" at bounding box center [596, 691] width 31 height 31
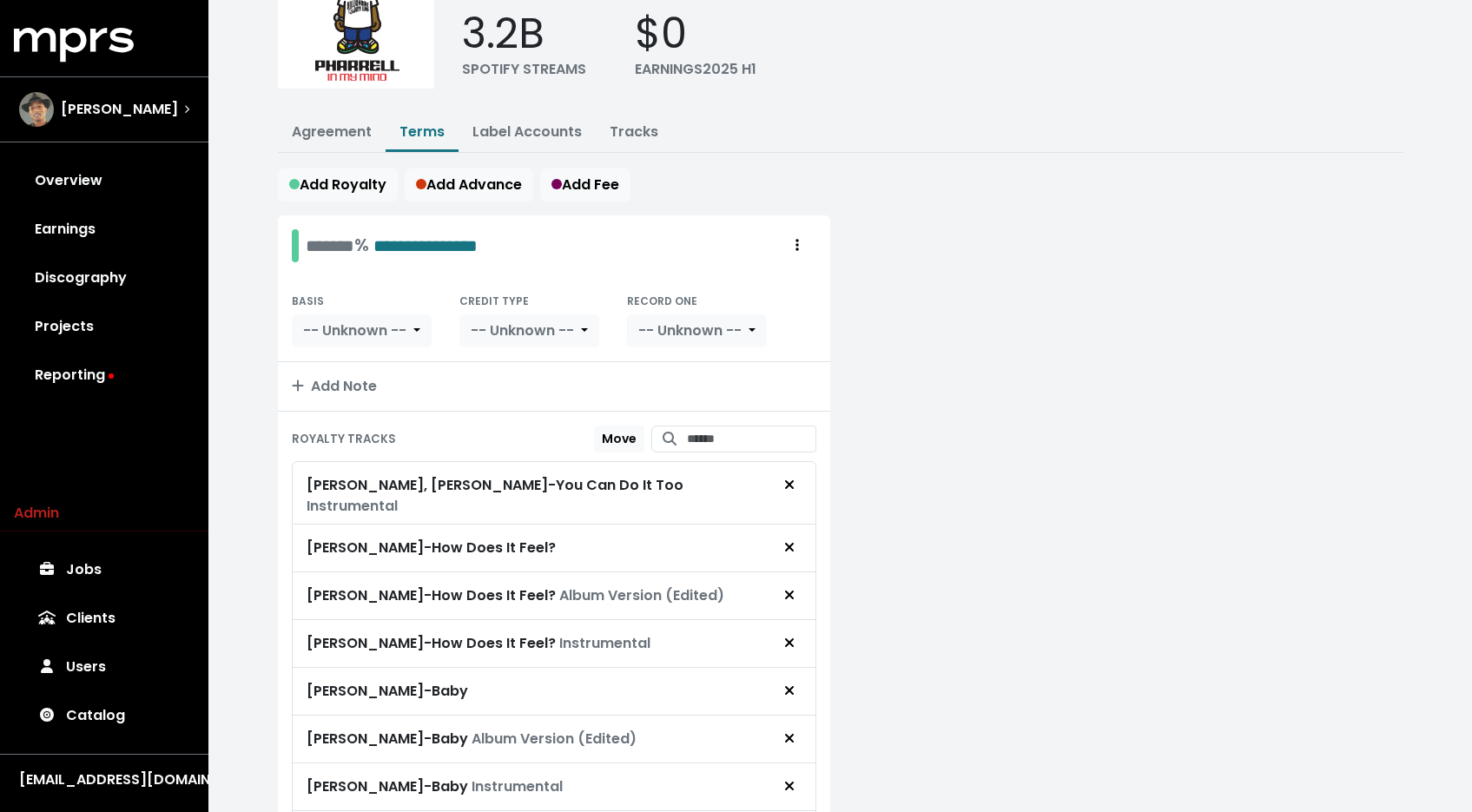
scroll to position [0, 0]
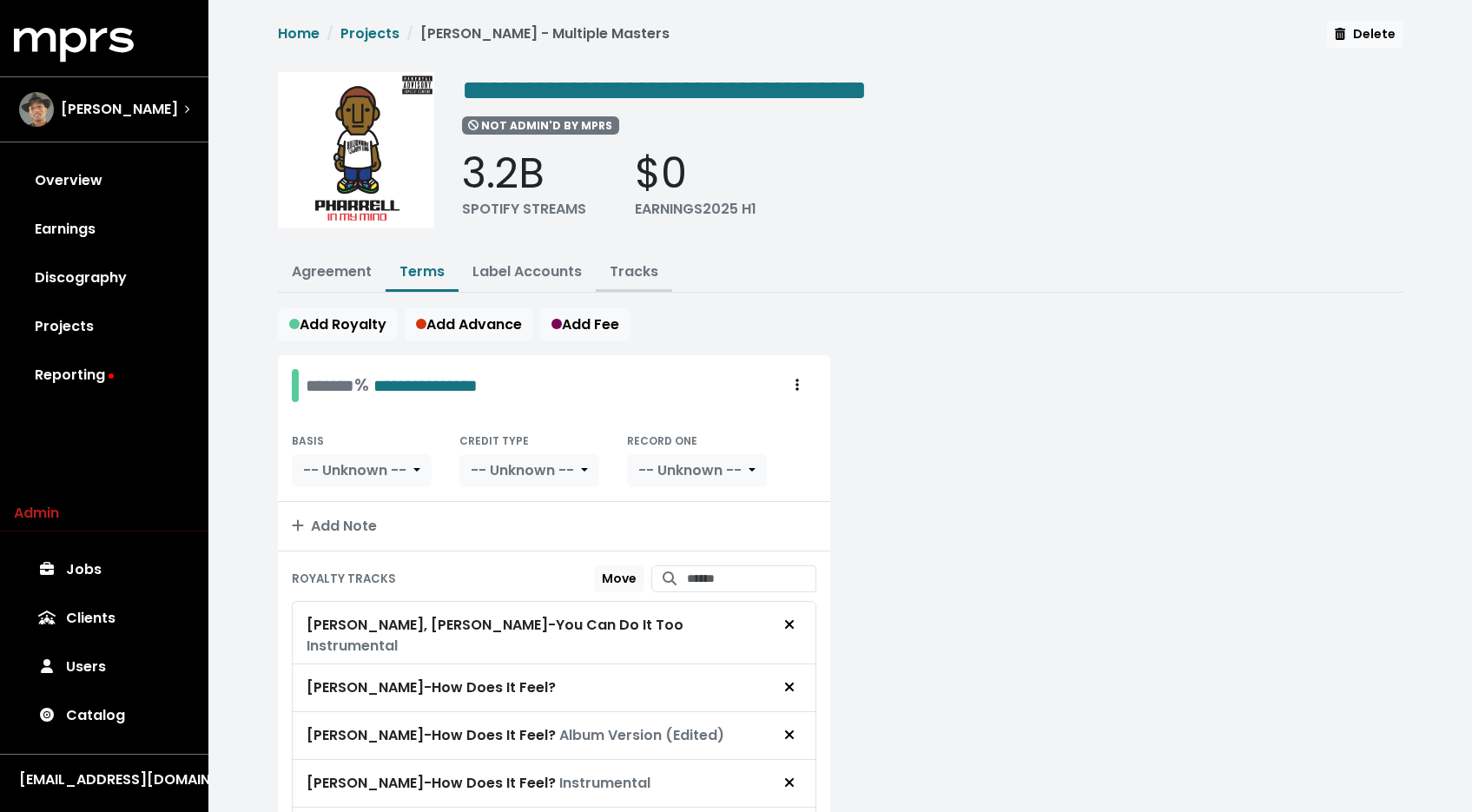
click at [629, 281] on button "Tracks" at bounding box center [634, 273] width 76 height 37
click at [639, 273] on link "Tracks" at bounding box center [634, 271] width 49 height 20
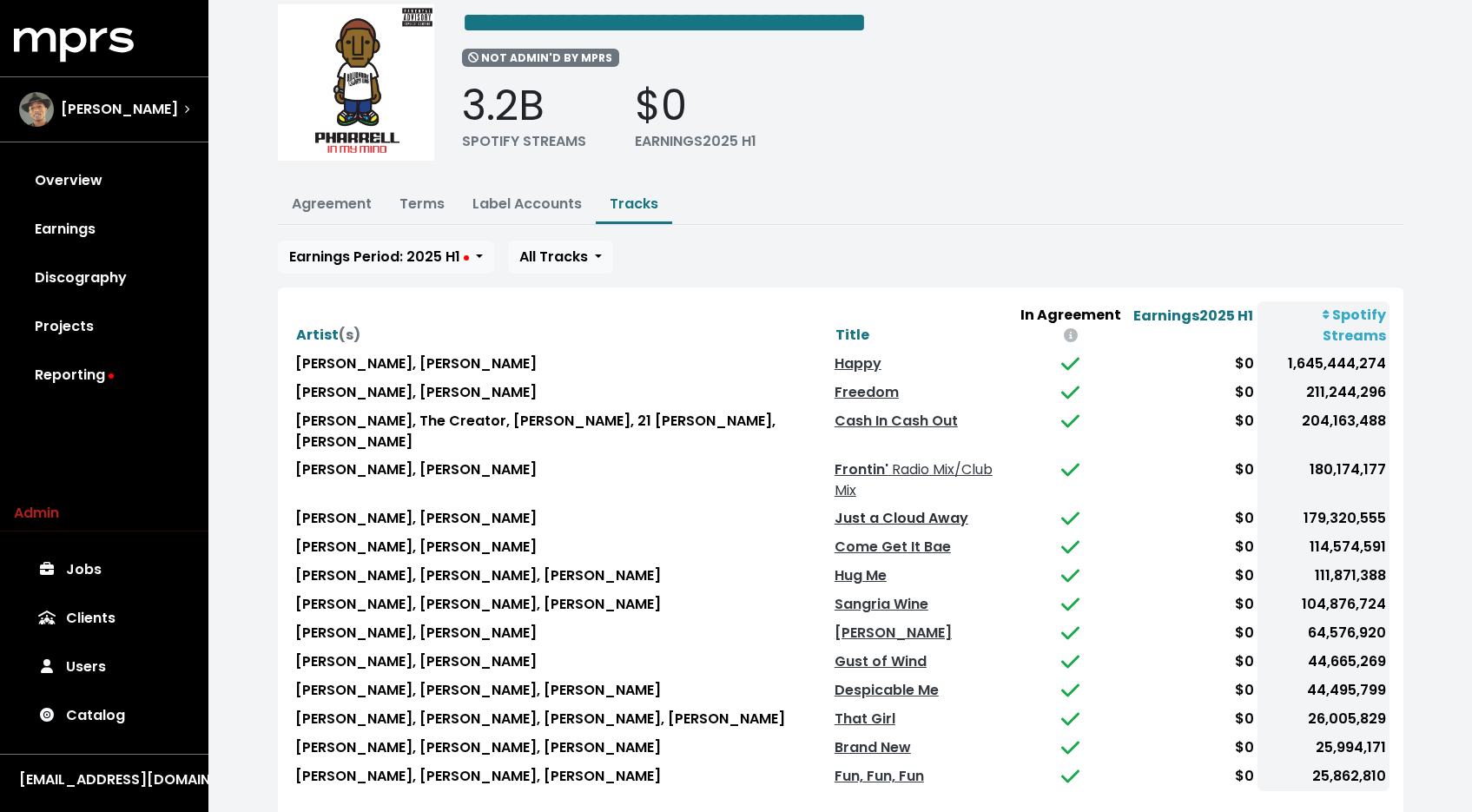
scroll to position [111, 0]
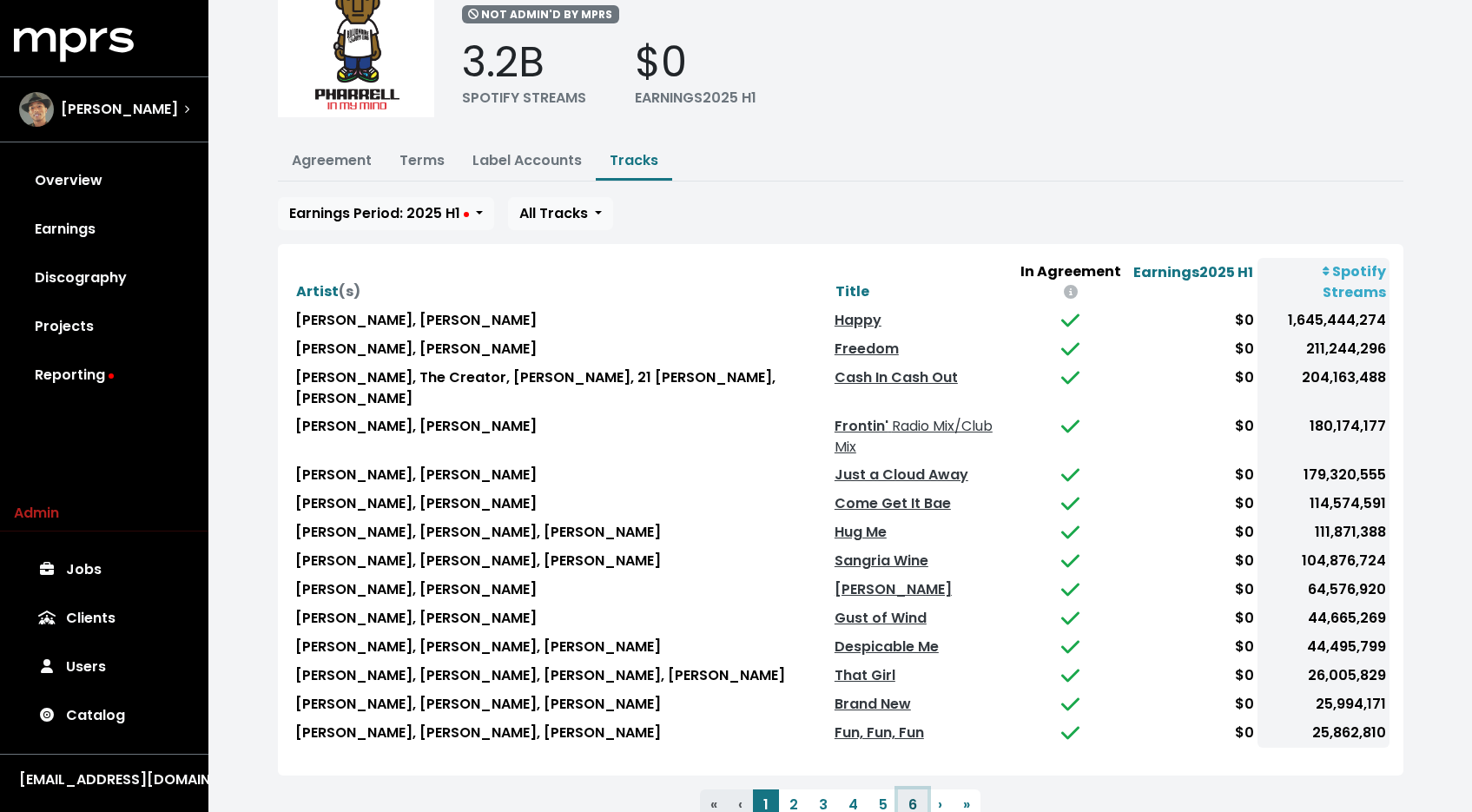
click at [910, 789] on button "6" at bounding box center [913, 805] width 30 height 31
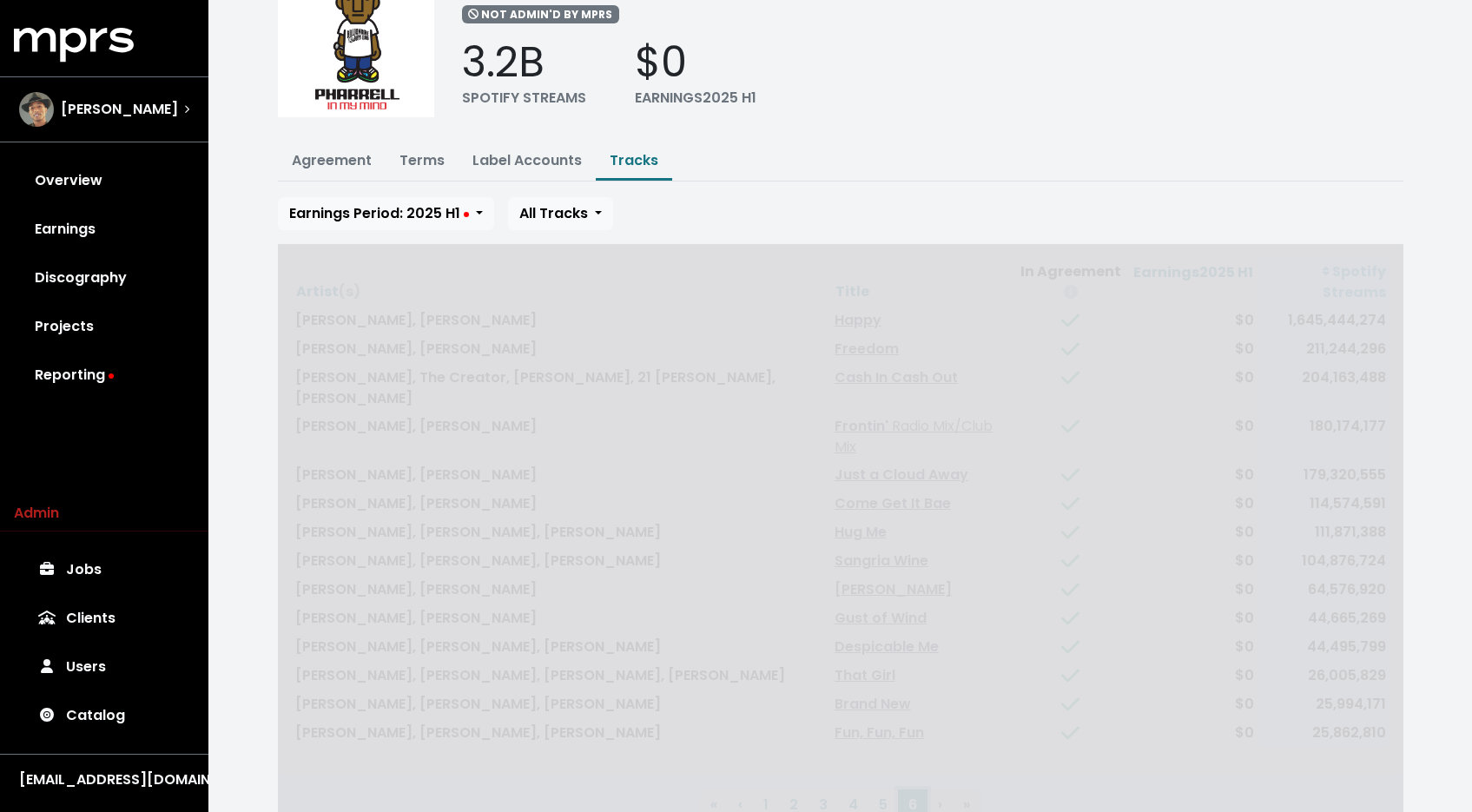
scroll to position [0, 0]
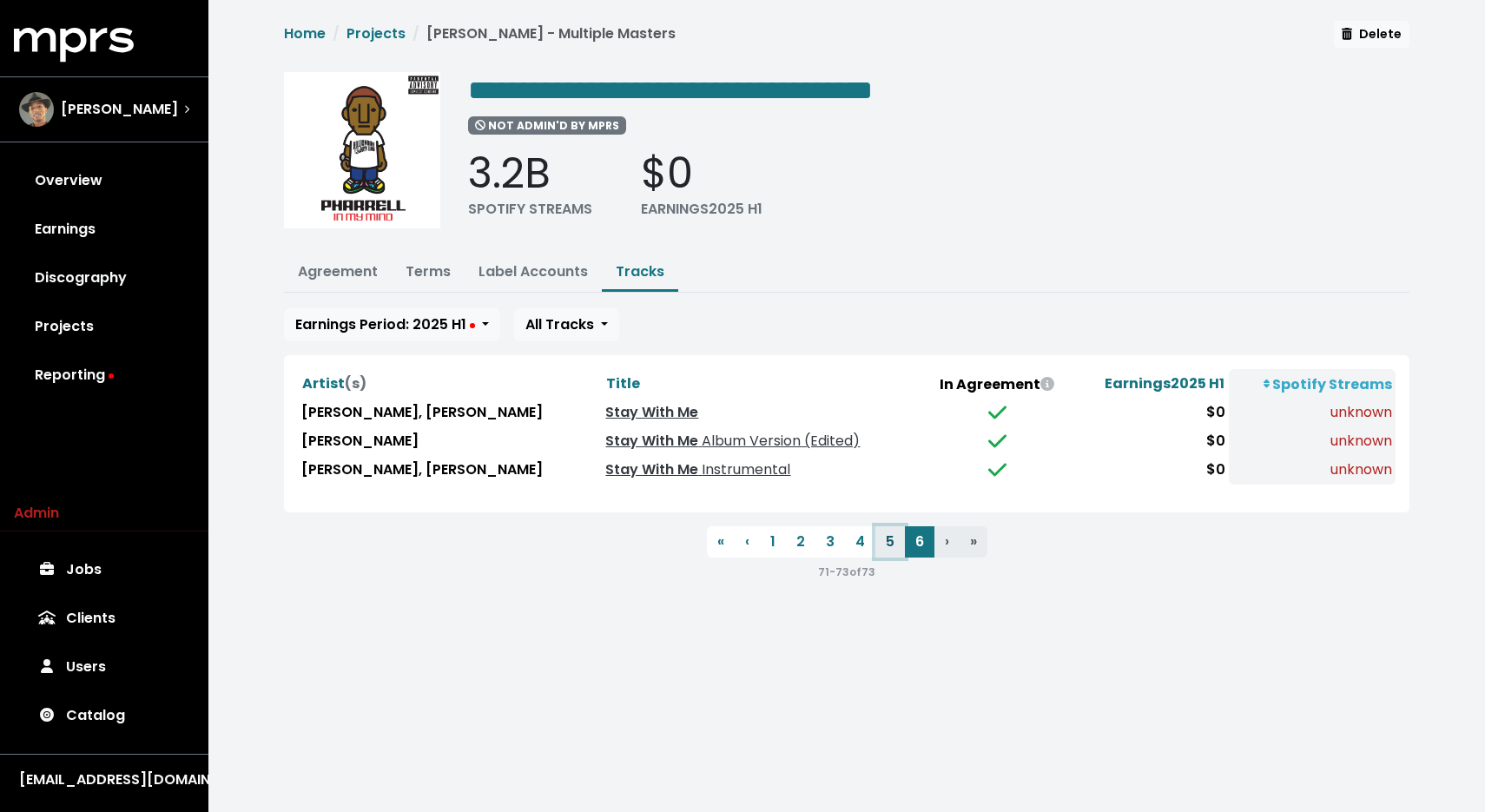
click at [882, 535] on button "5" at bounding box center [890, 542] width 30 height 31
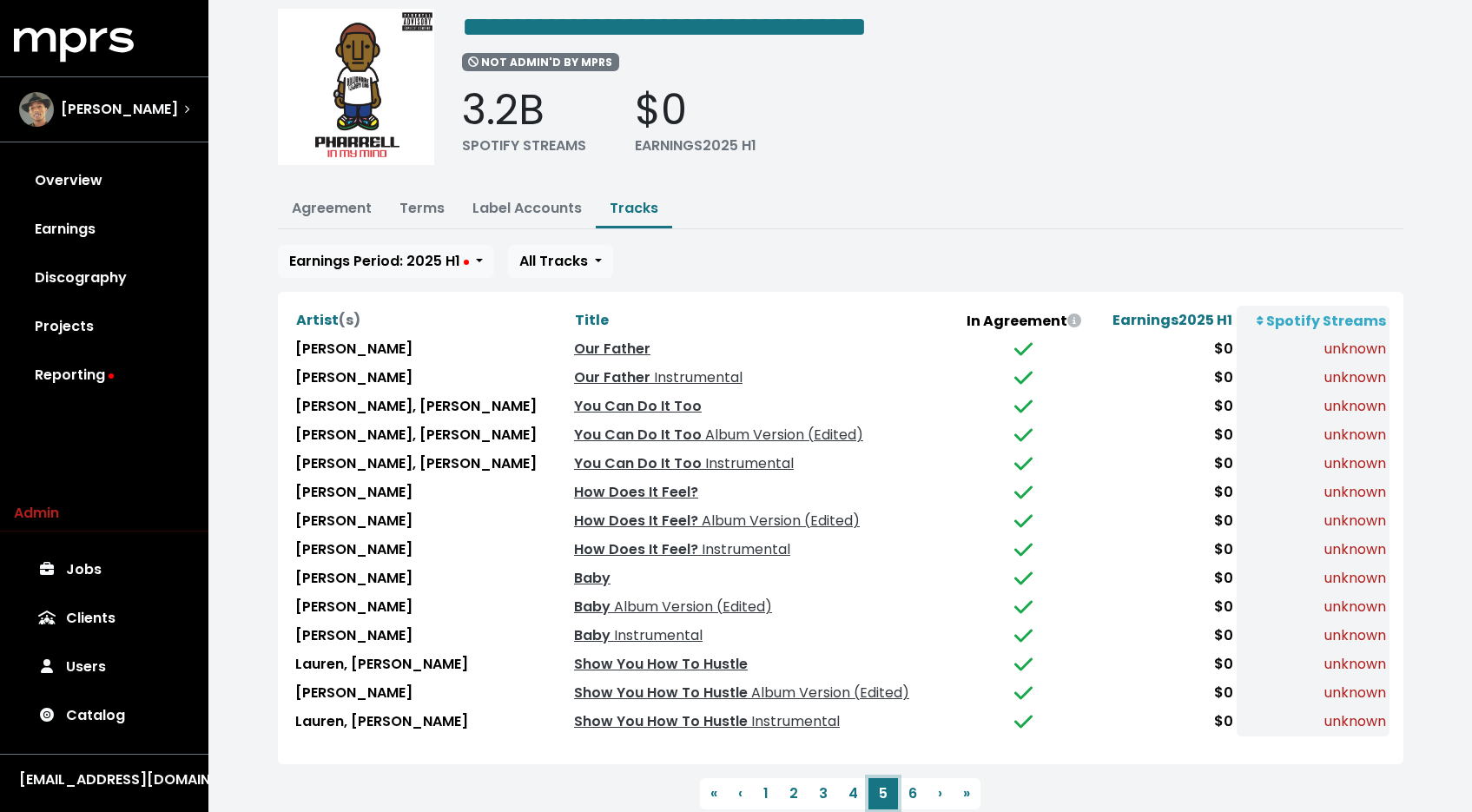
scroll to position [111, 0]
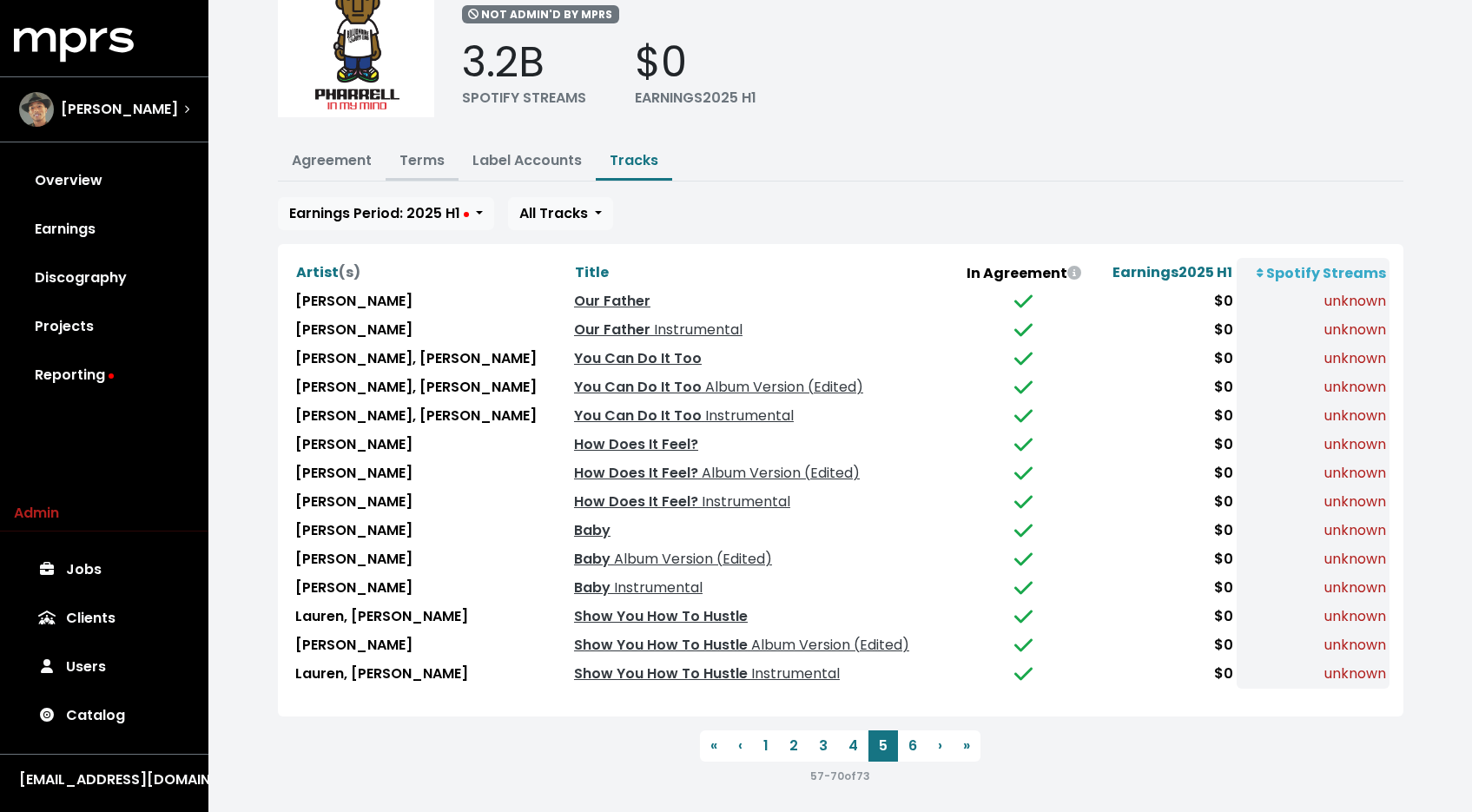
click at [402, 160] on link "Terms" at bounding box center [422, 160] width 45 height 20
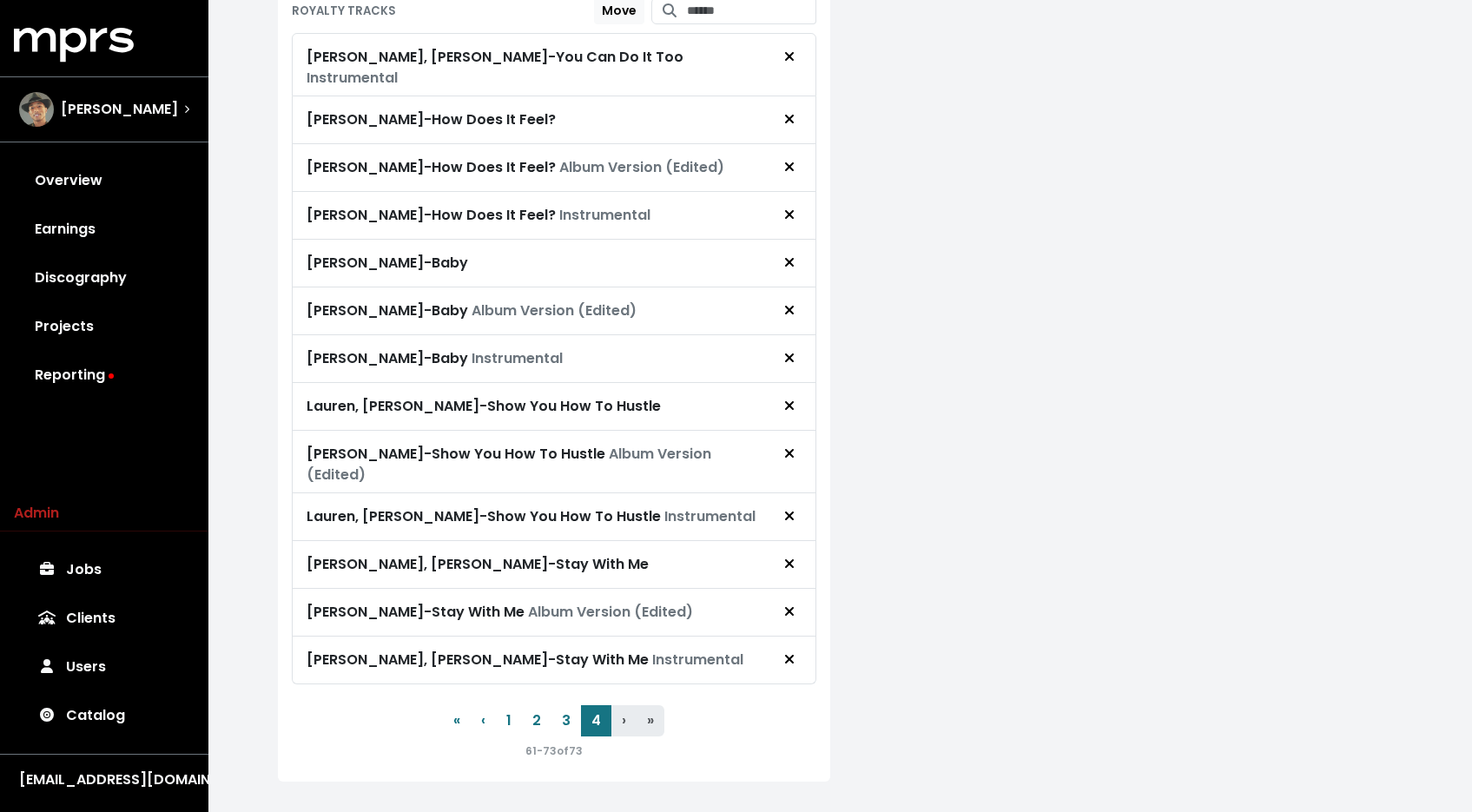
scroll to position [102, 0]
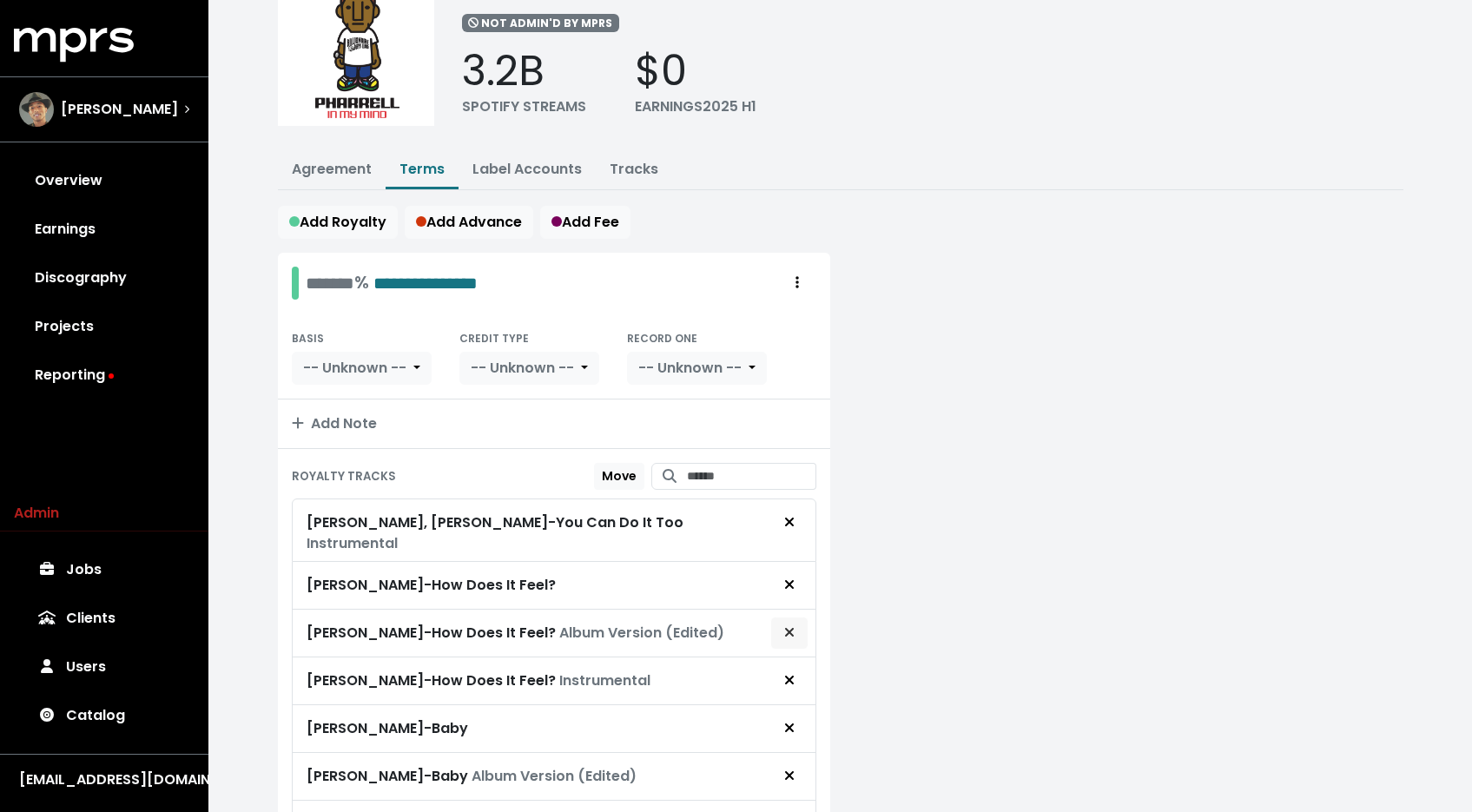
click at [793, 625] on icon "Remove royalty target" at bounding box center [789, 632] width 10 height 14
click at [790, 625] on icon "Remove royalty target" at bounding box center [789, 632] width 10 height 14
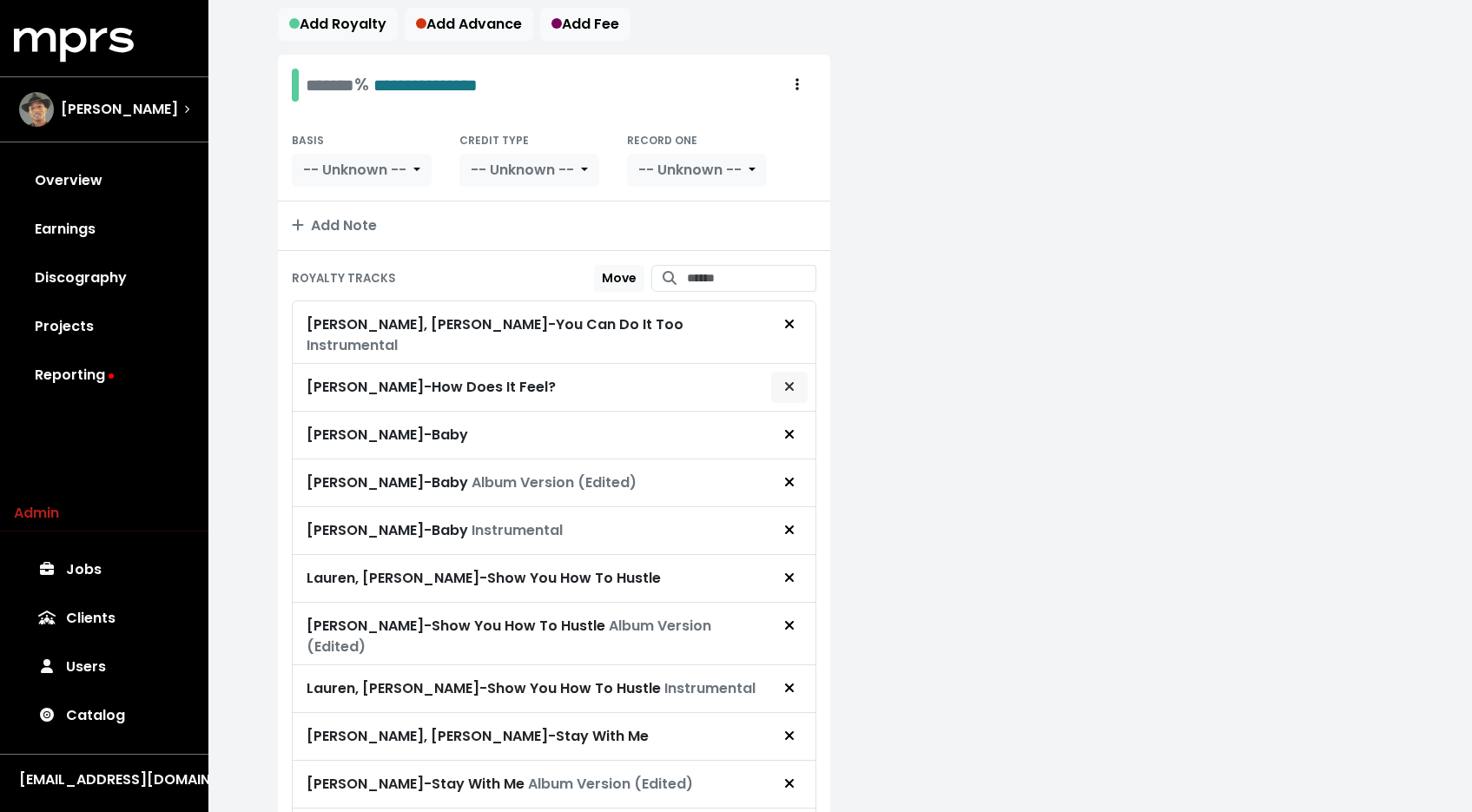
scroll to position [311, 0]
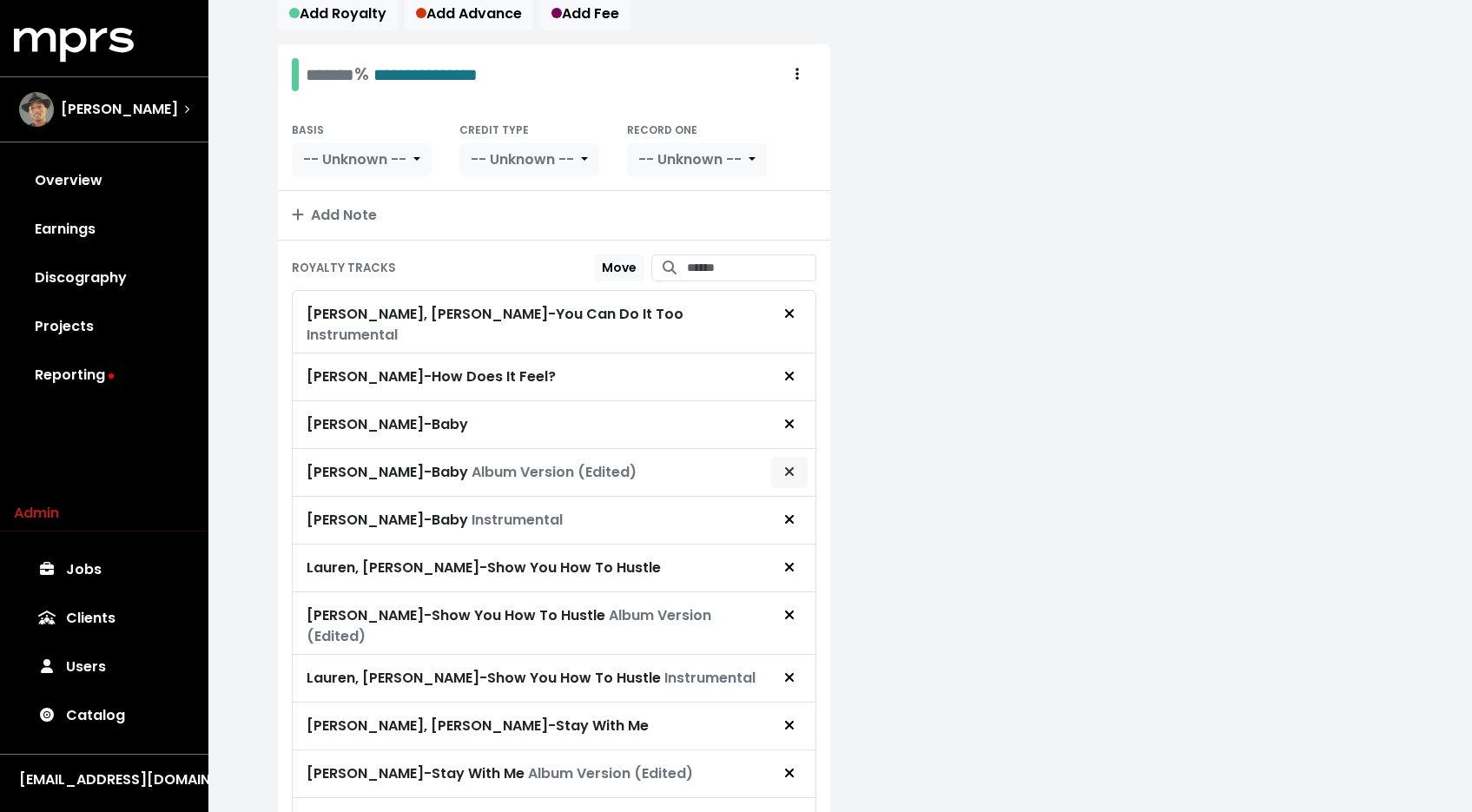
click at [787, 465] on icon "Remove royalty target" at bounding box center [789, 471] width 10 height 14
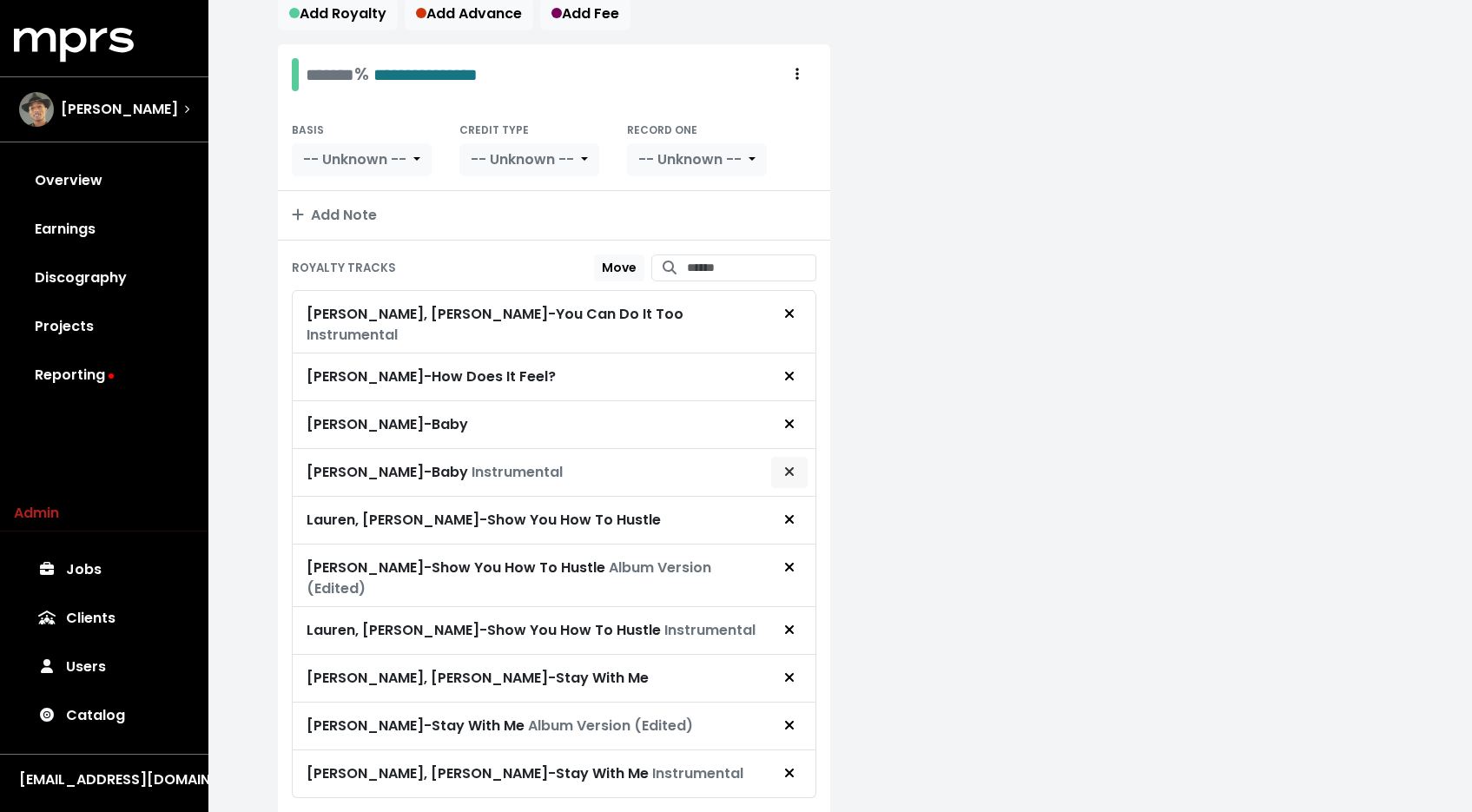
click at [795, 462] on span "Remove royalty target" at bounding box center [789, 472] width 15 height 21
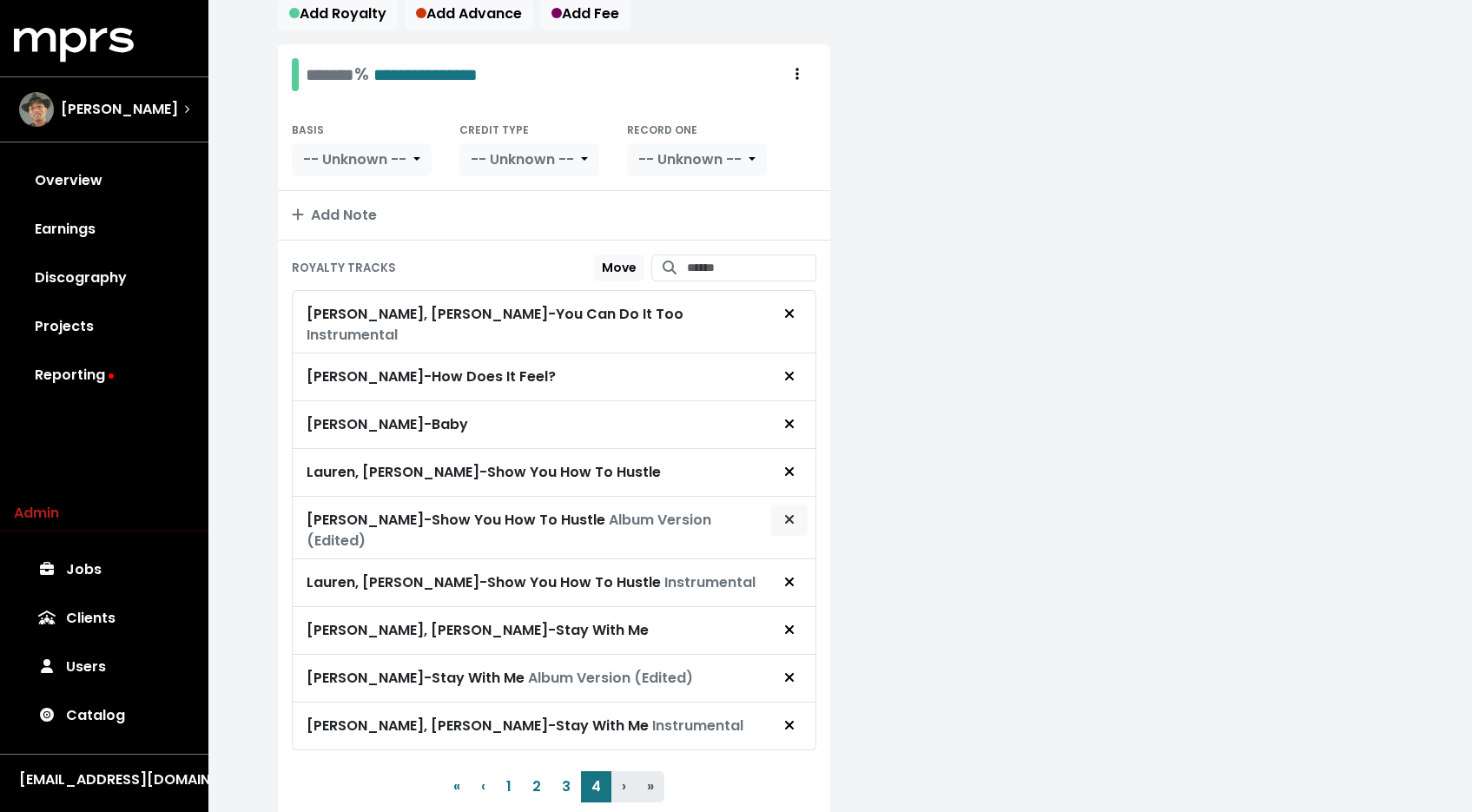
click at [795, 509] on span "Remove royalty target" at bounding box center [789, 519] width 15 height 21
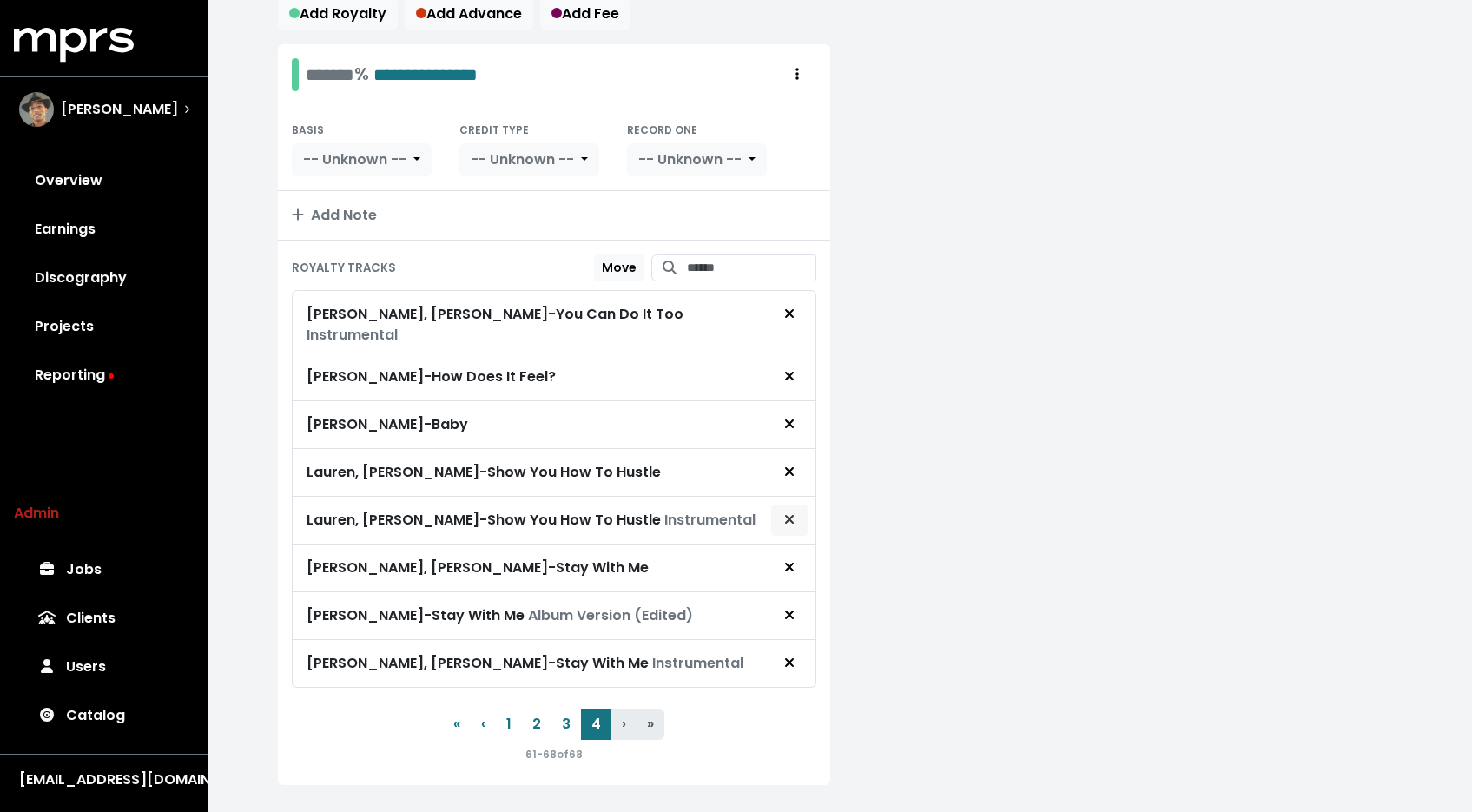
click at [789, 512] on icon "Remove royalty target" at bounding box center [789, 518] width 10 height 14
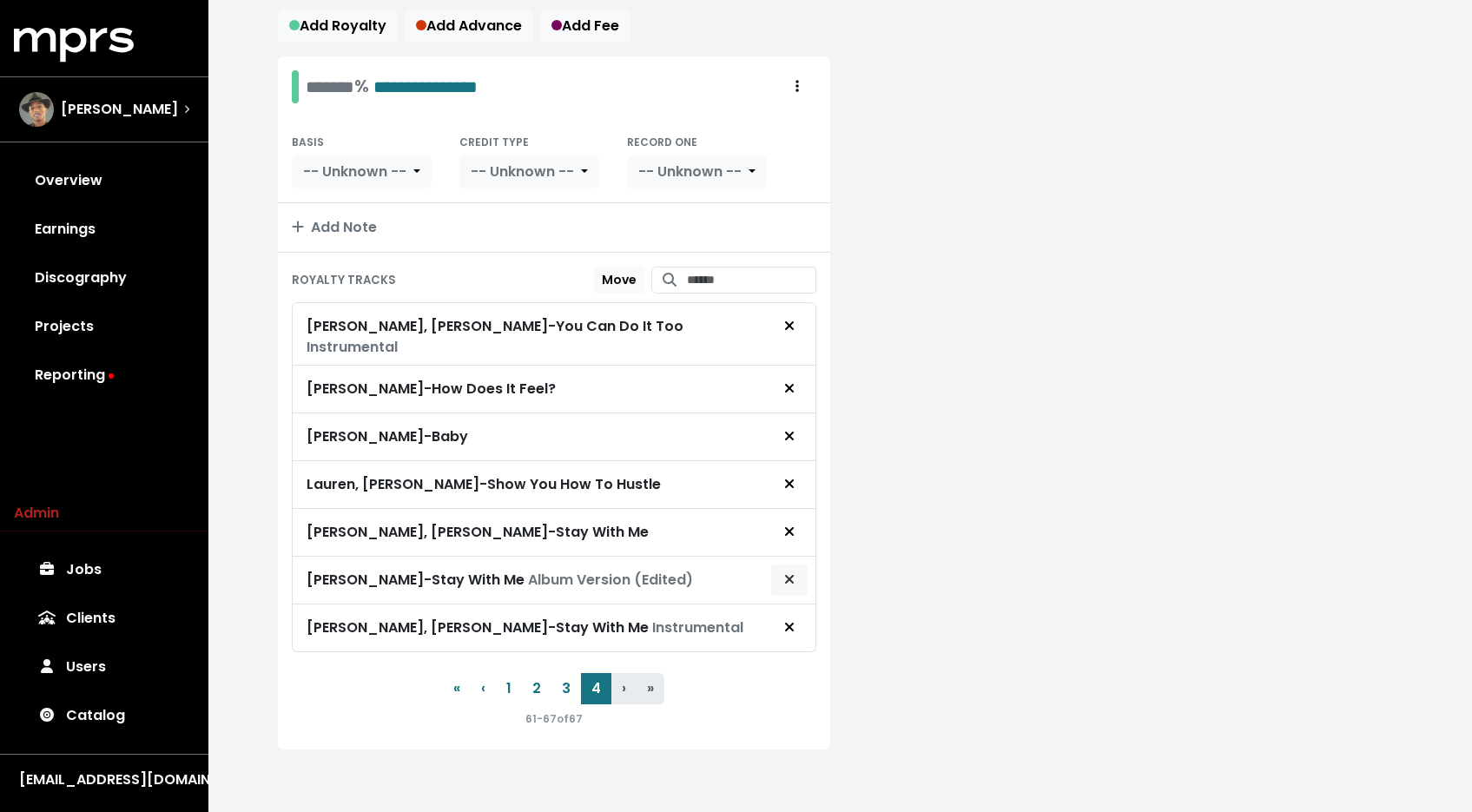
scroll to position [281, 0]
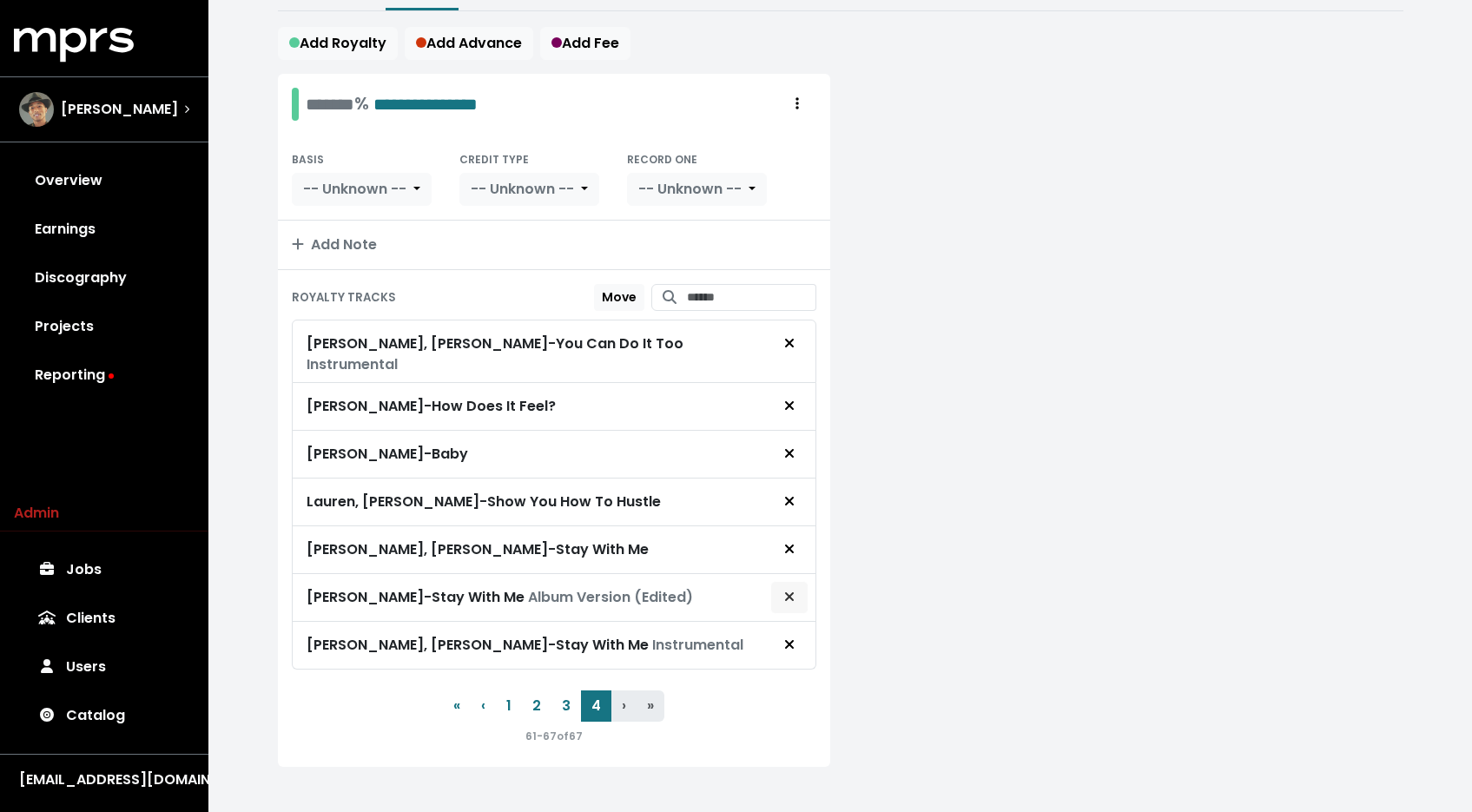
click at [792, 587] on span "Remove royalty target" at bounding box center [789, 597] width 10 height 20
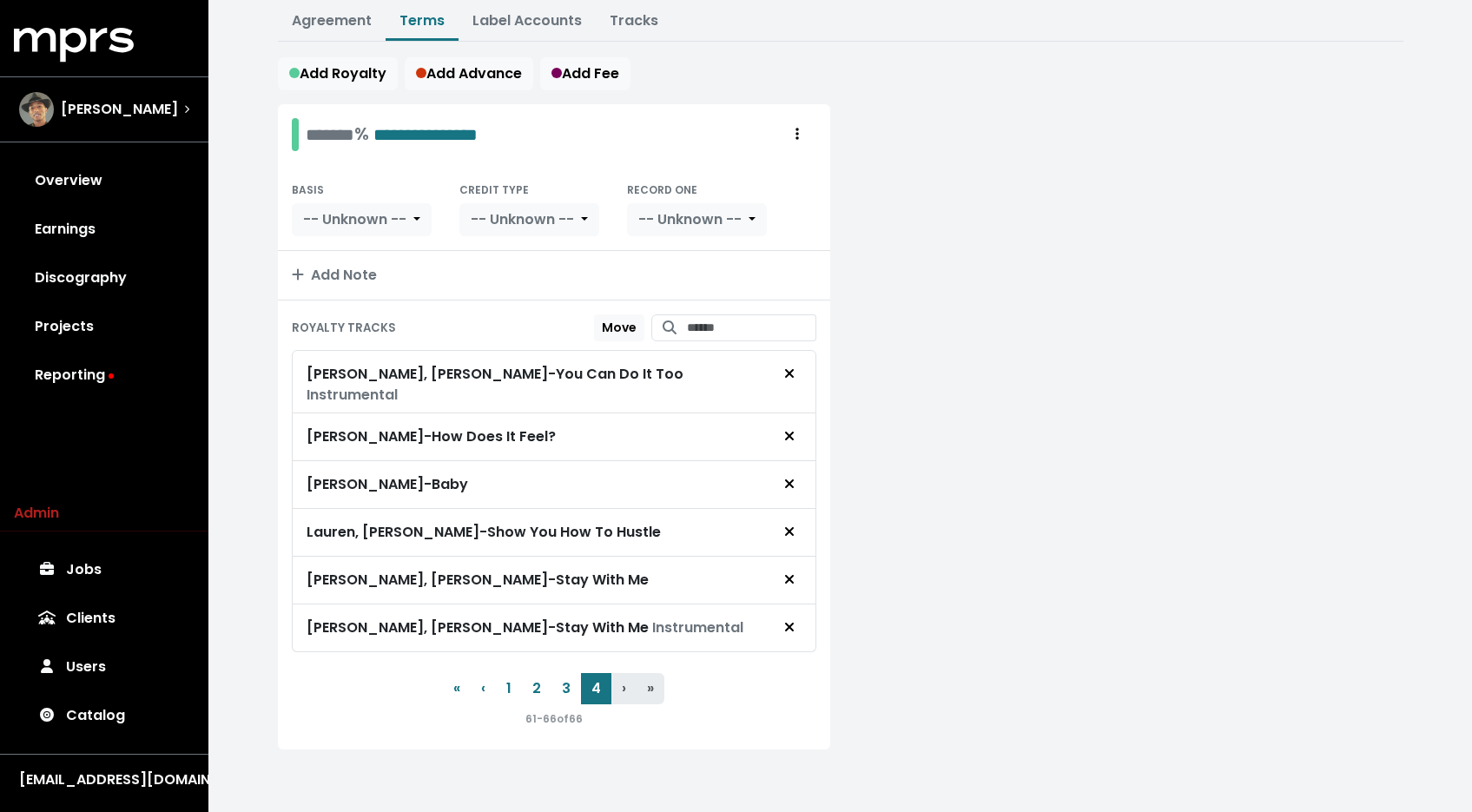
scroll to position [234, 0]
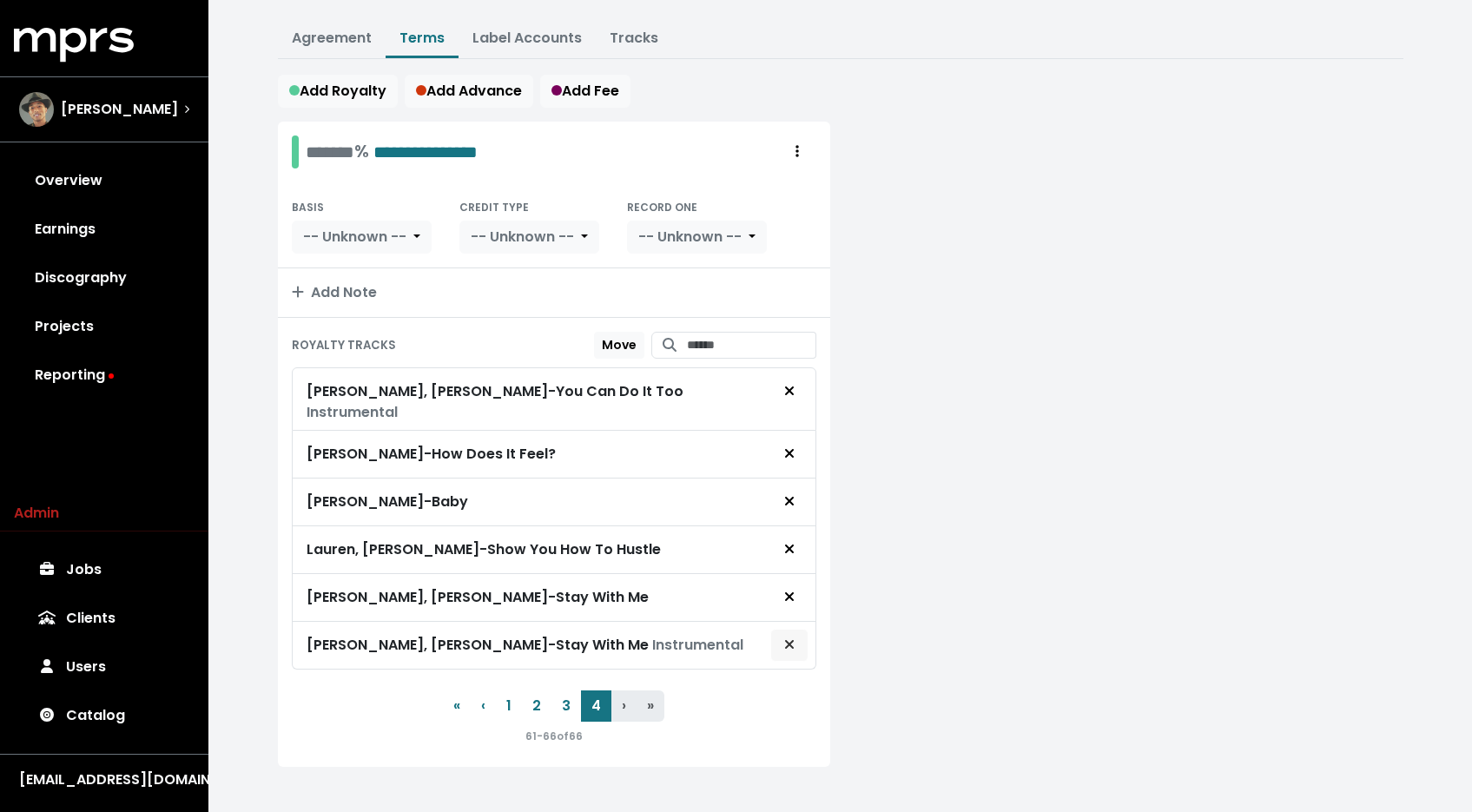
click at [794, 637] on icon "Remove royalty target" at bounding box center [789, 643] width 10 height 14
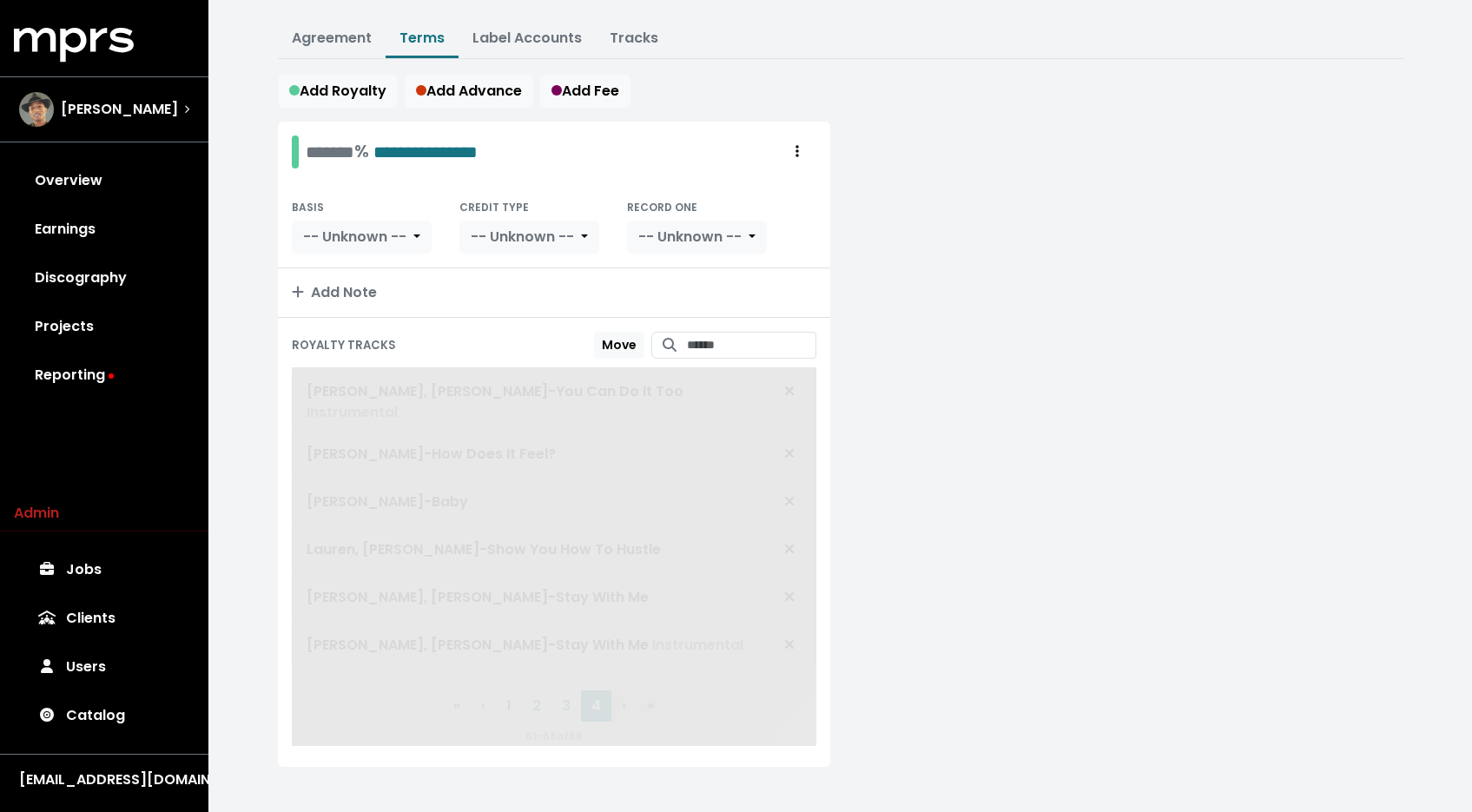
scroll to position [186, 0]
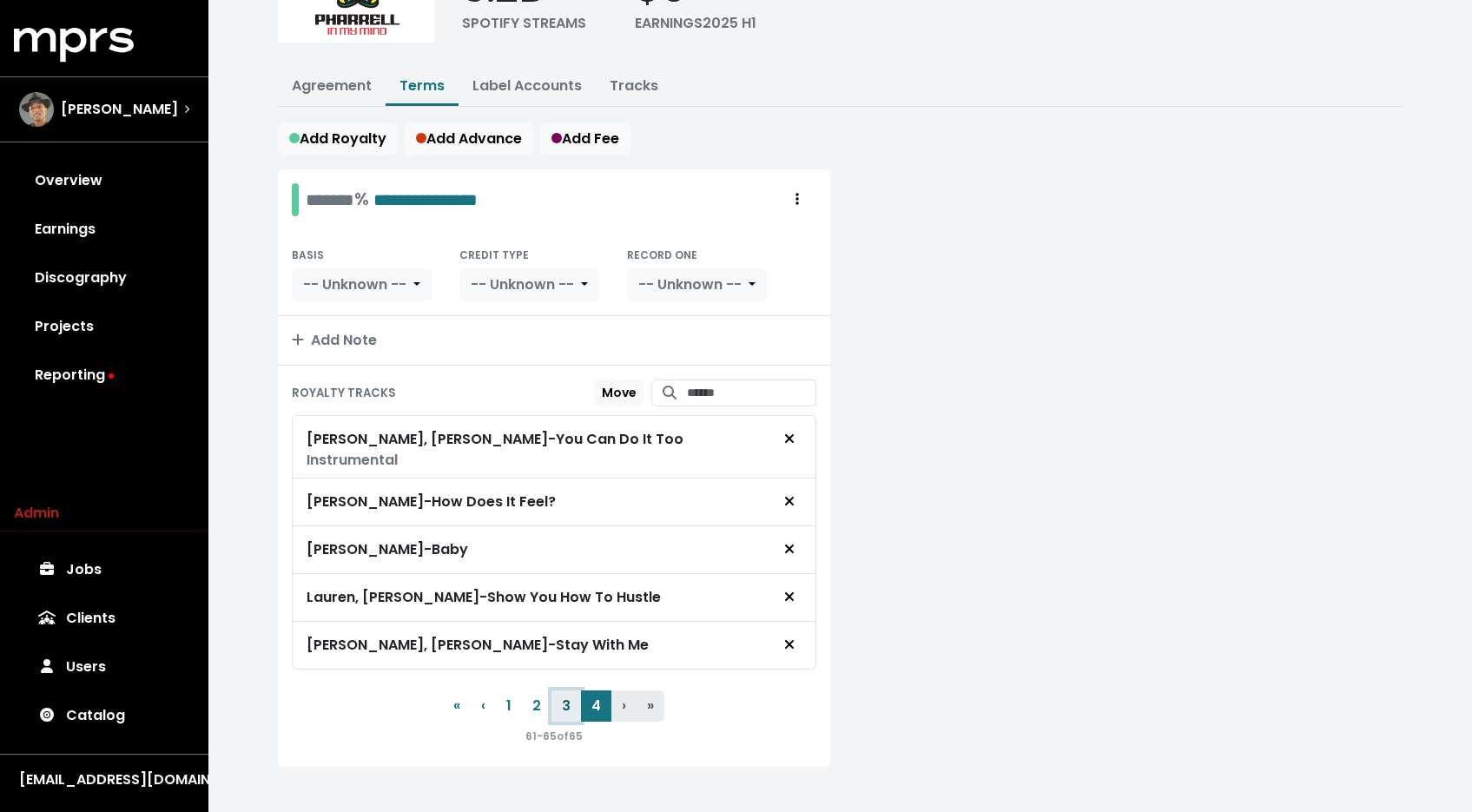
click at [573, 691] on button "3" at bounding box center [566, 706] width 30 height 31
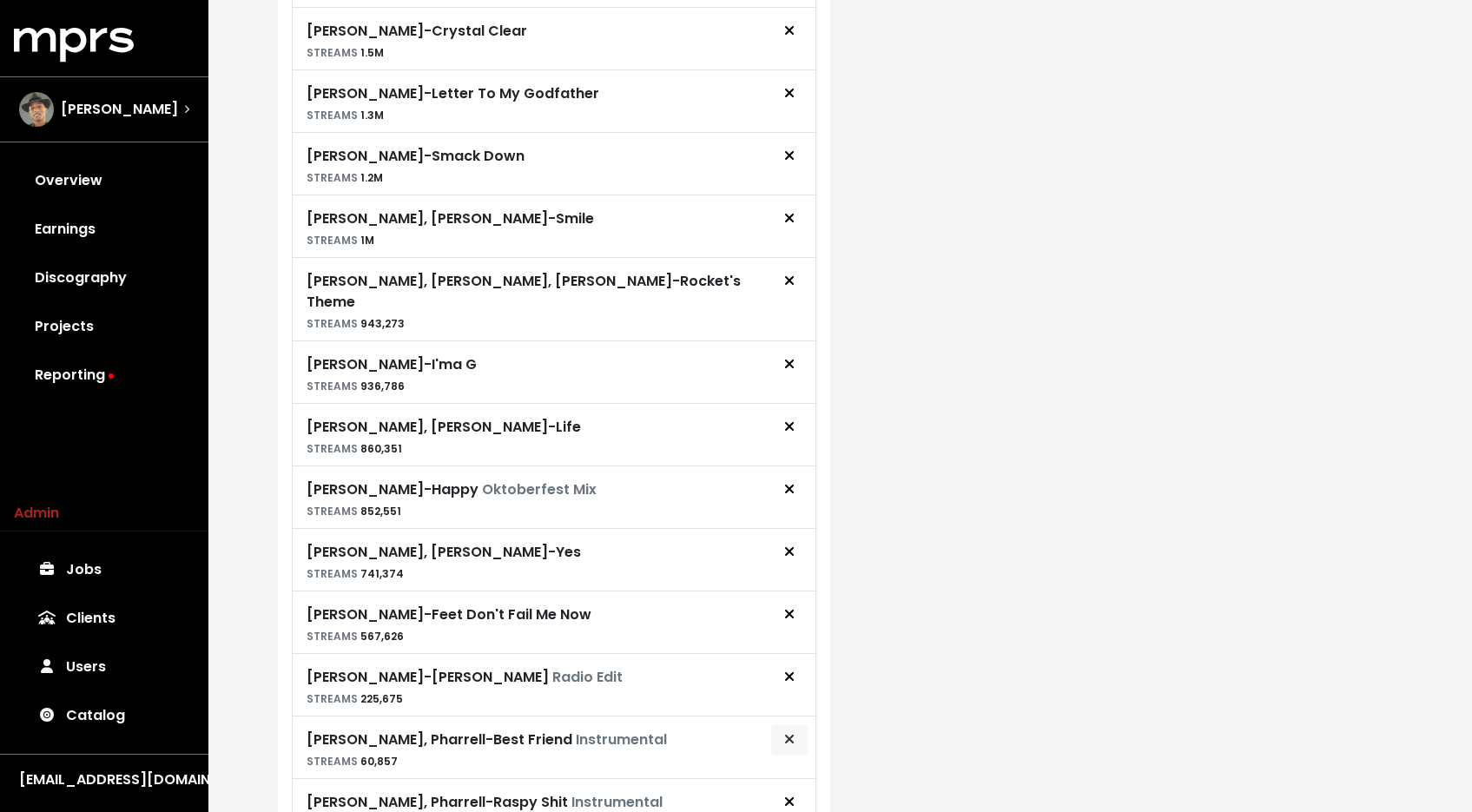
scroll to position [1159, 0]
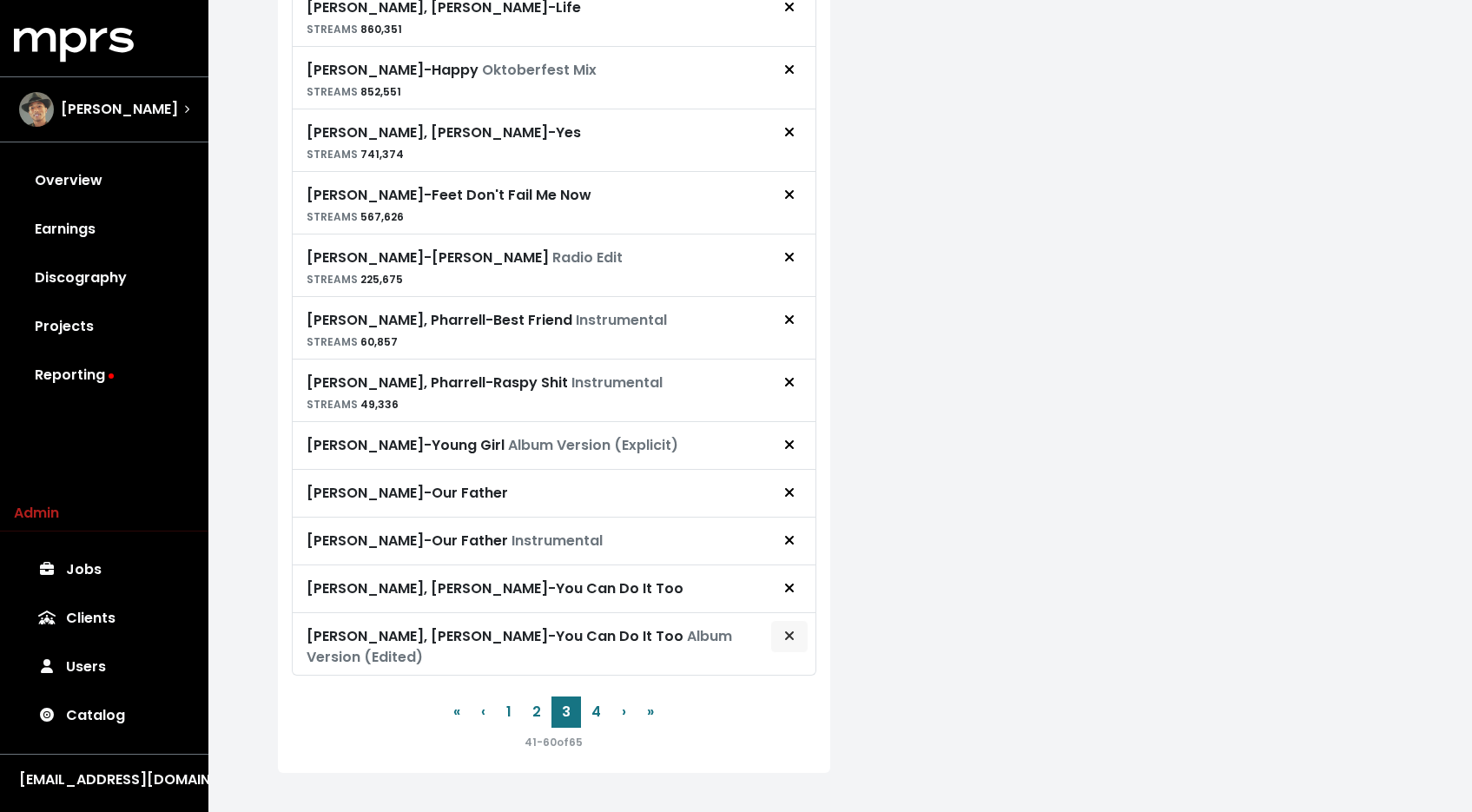
click at [797, 626] on span "Remove royalty target" at bounding box center [789, 636] width 15 height 21
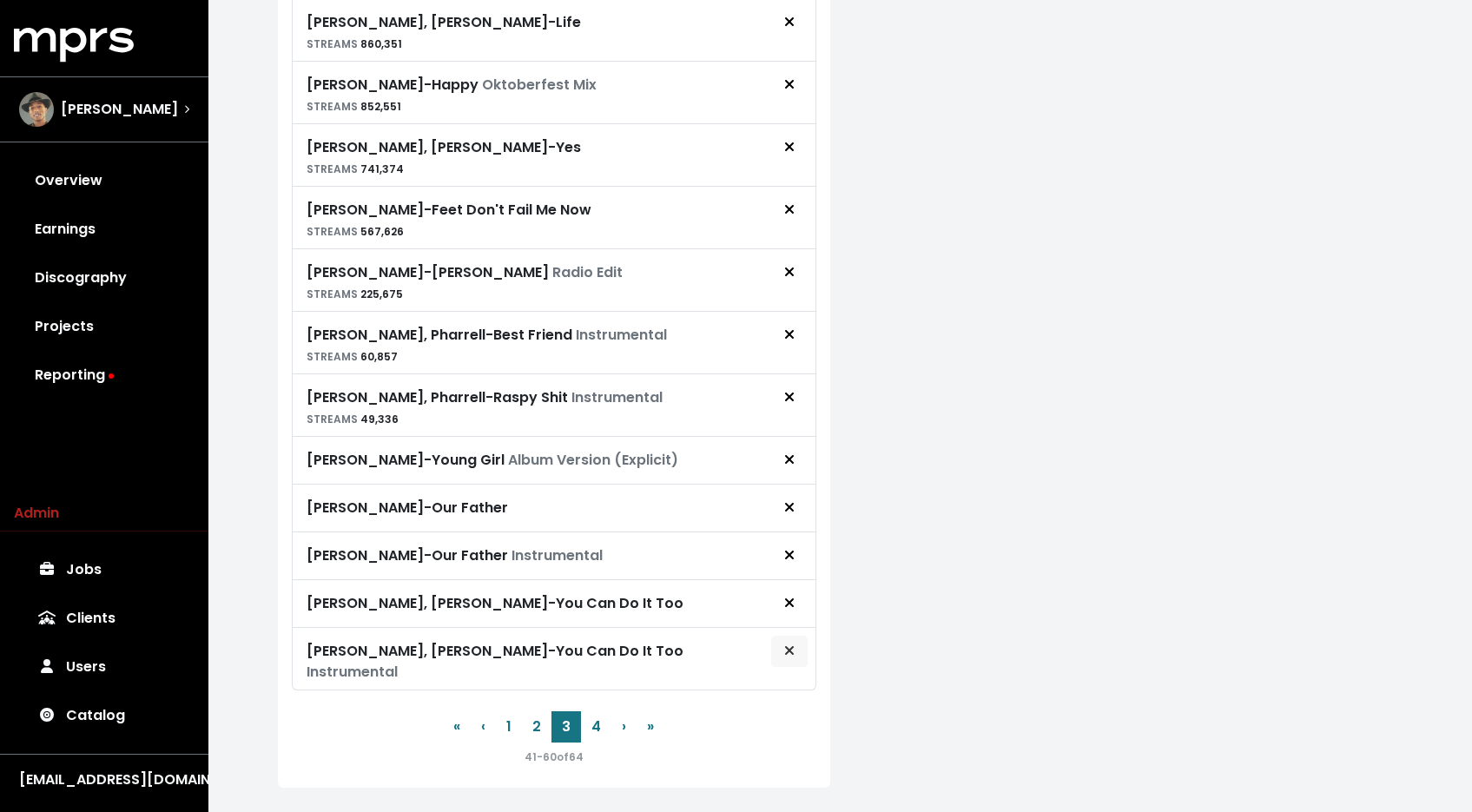
click at [788, 643] on icon "Remove royalty target" at bounding box center [789, 650] width 10 height 14
click at [780, 539] on button "Remove royalty target" at bounding box center [789, 556] width 38 height 33
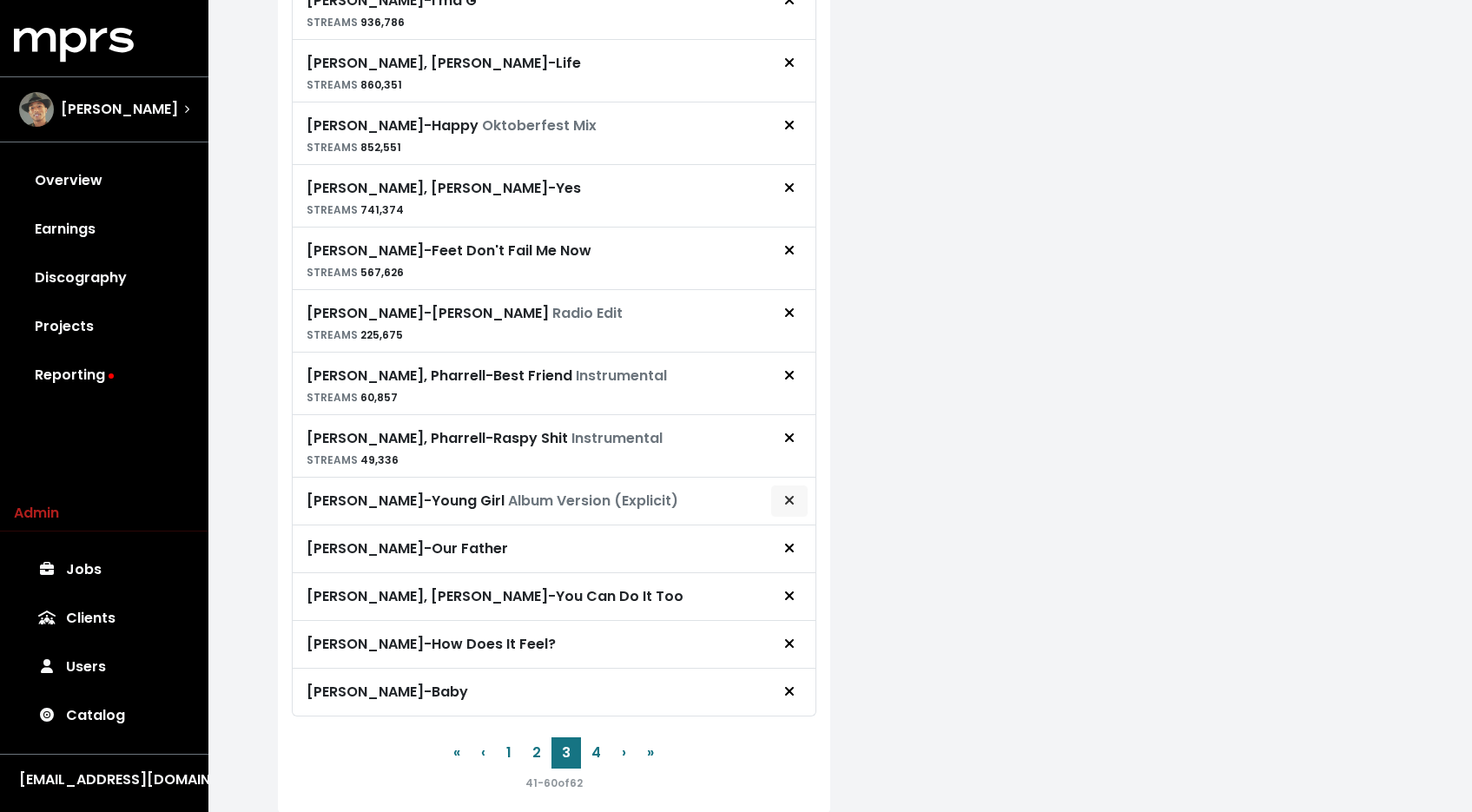
scroll to position [992, 0]
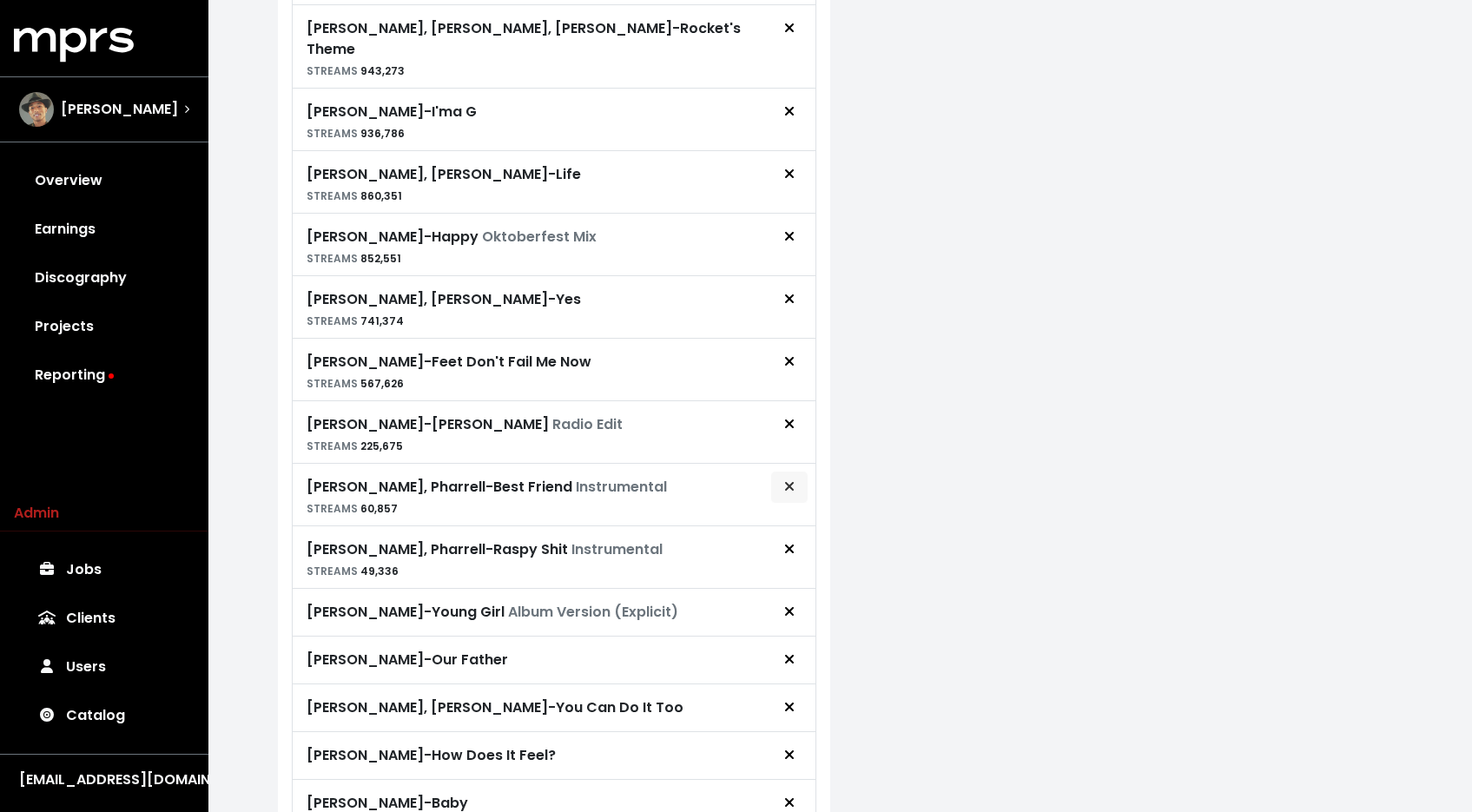
click at [781, 477] on span "Remove royalty target" at bounding box center [789, 487] width 15 height 21
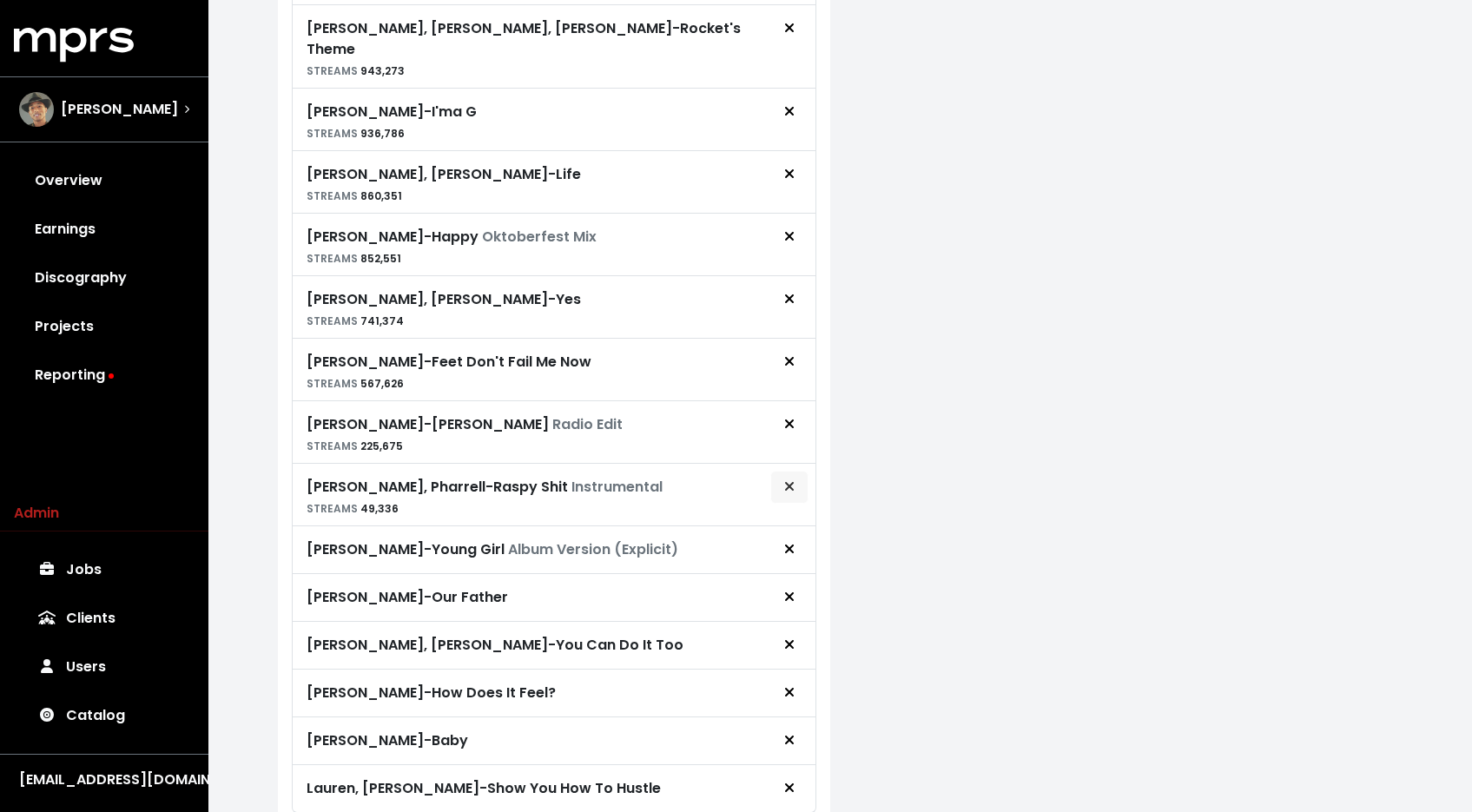
click at [786, 479] on icon "Remove royalty target" at bounding box center [789, 486] width 10 height 14
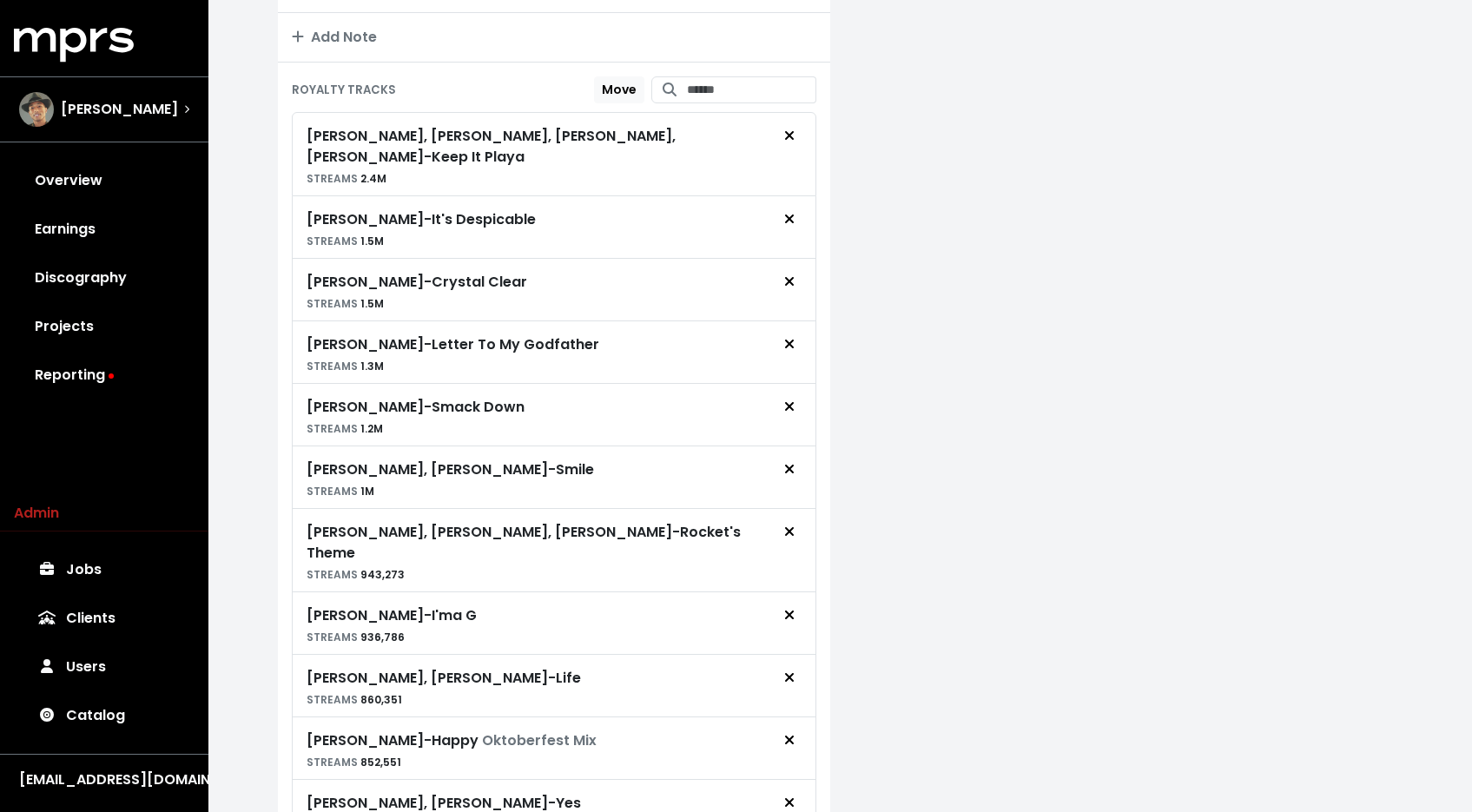
scroll to position [1115, 0]
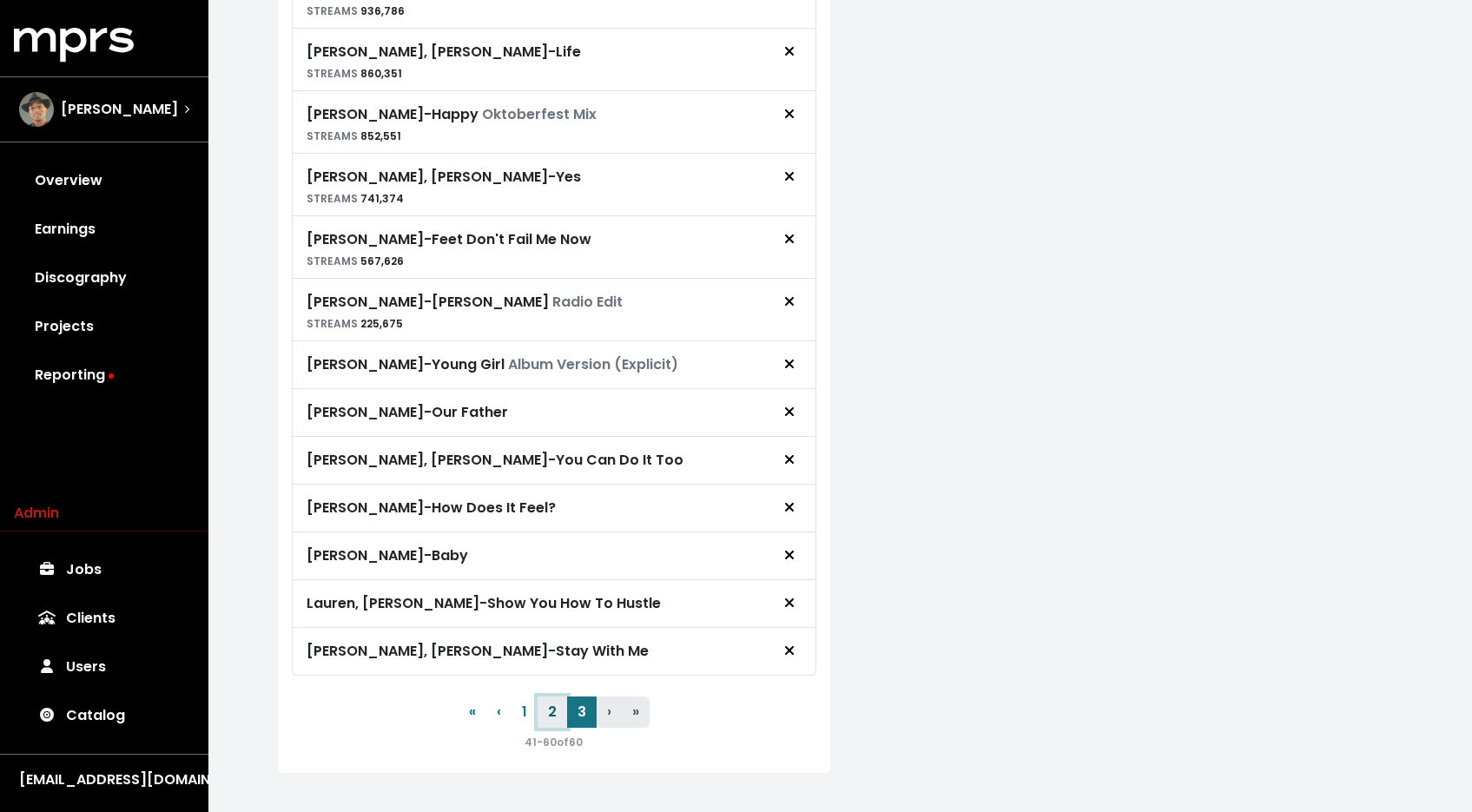
click at [557, 696] on button "2" at bounding box center [552, 711] width 30 height 31
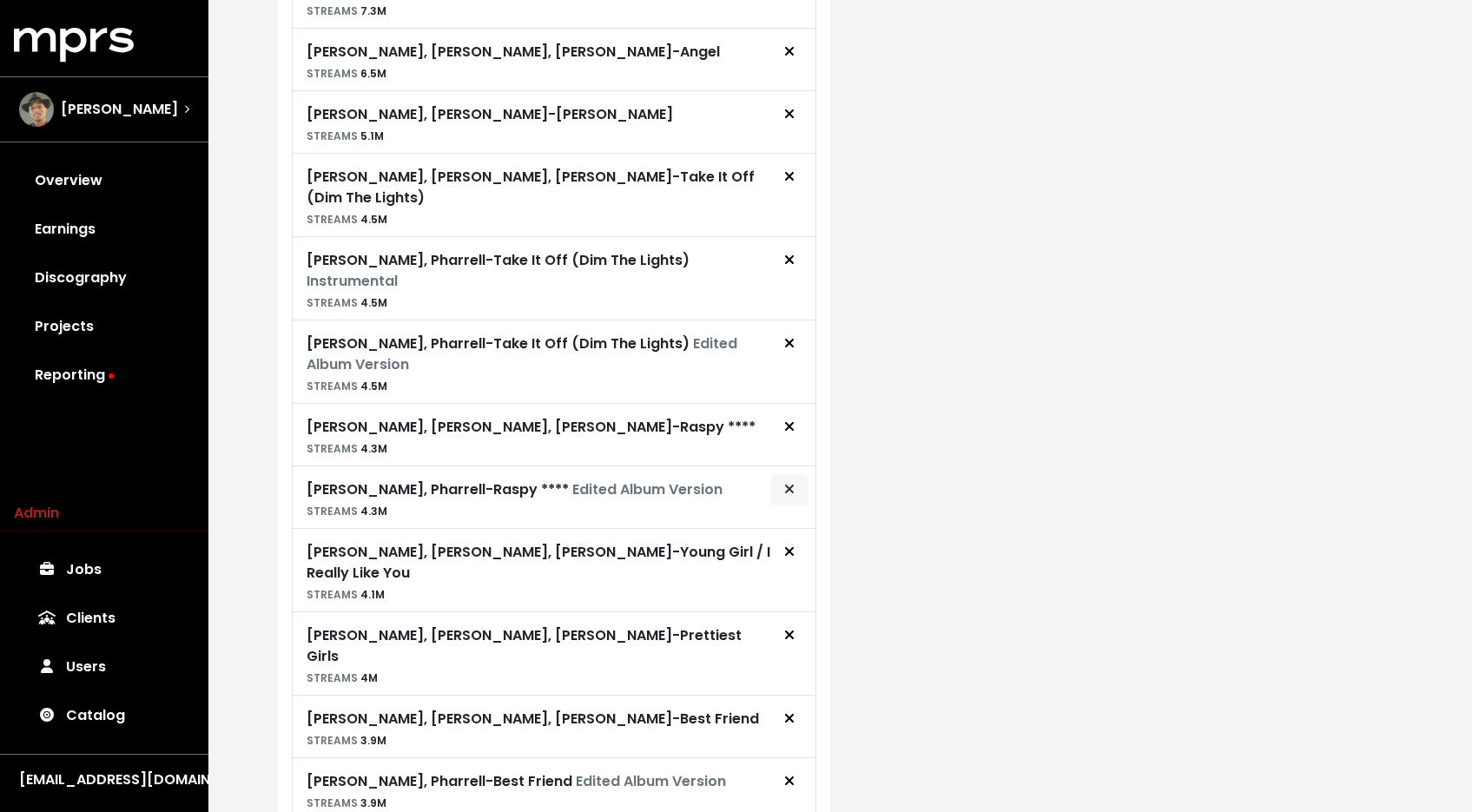
scroll to position [1322, 0]
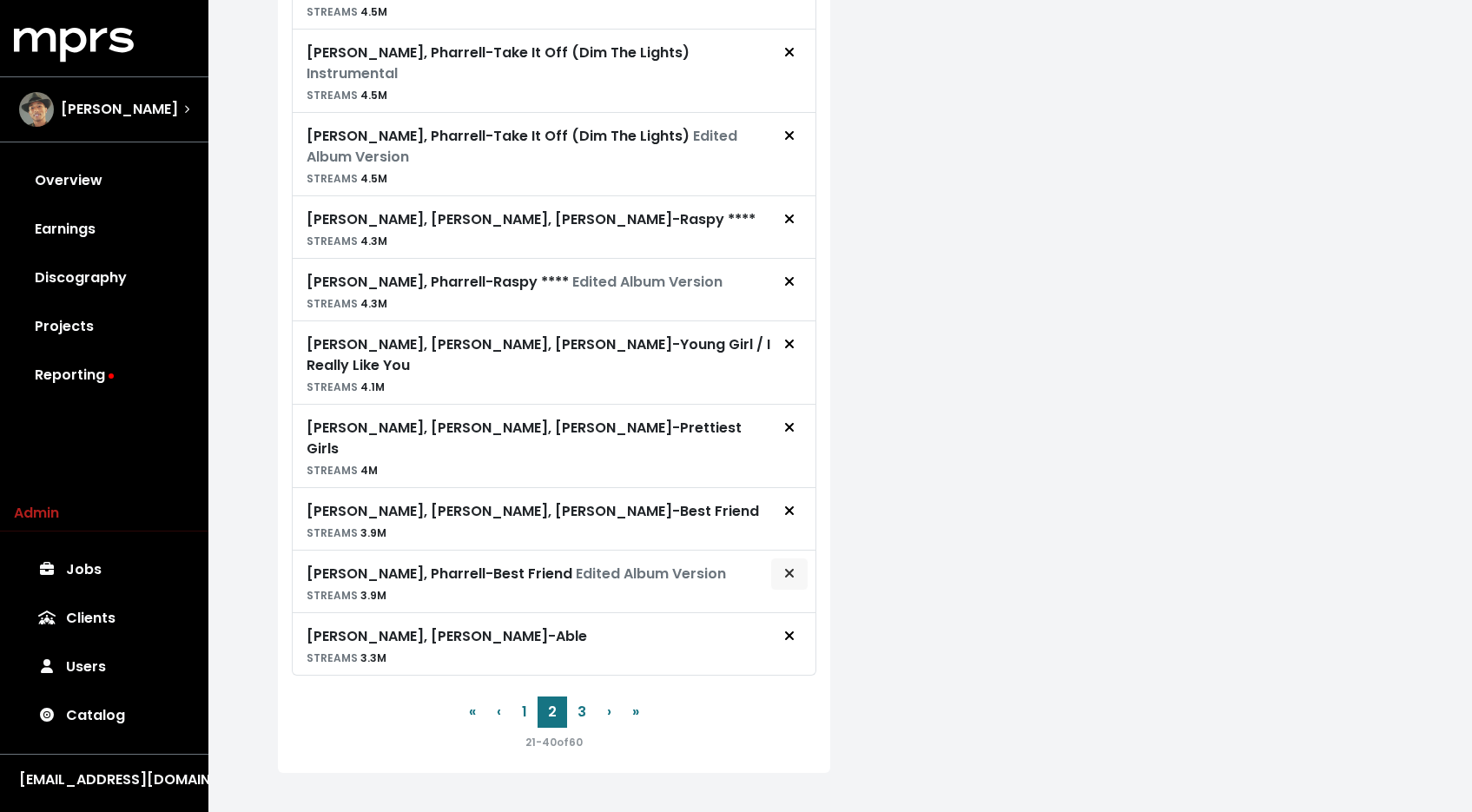
click at [780, 557] on button "Remove royalty target" at bounding box center [789, 574] width 38 height 33
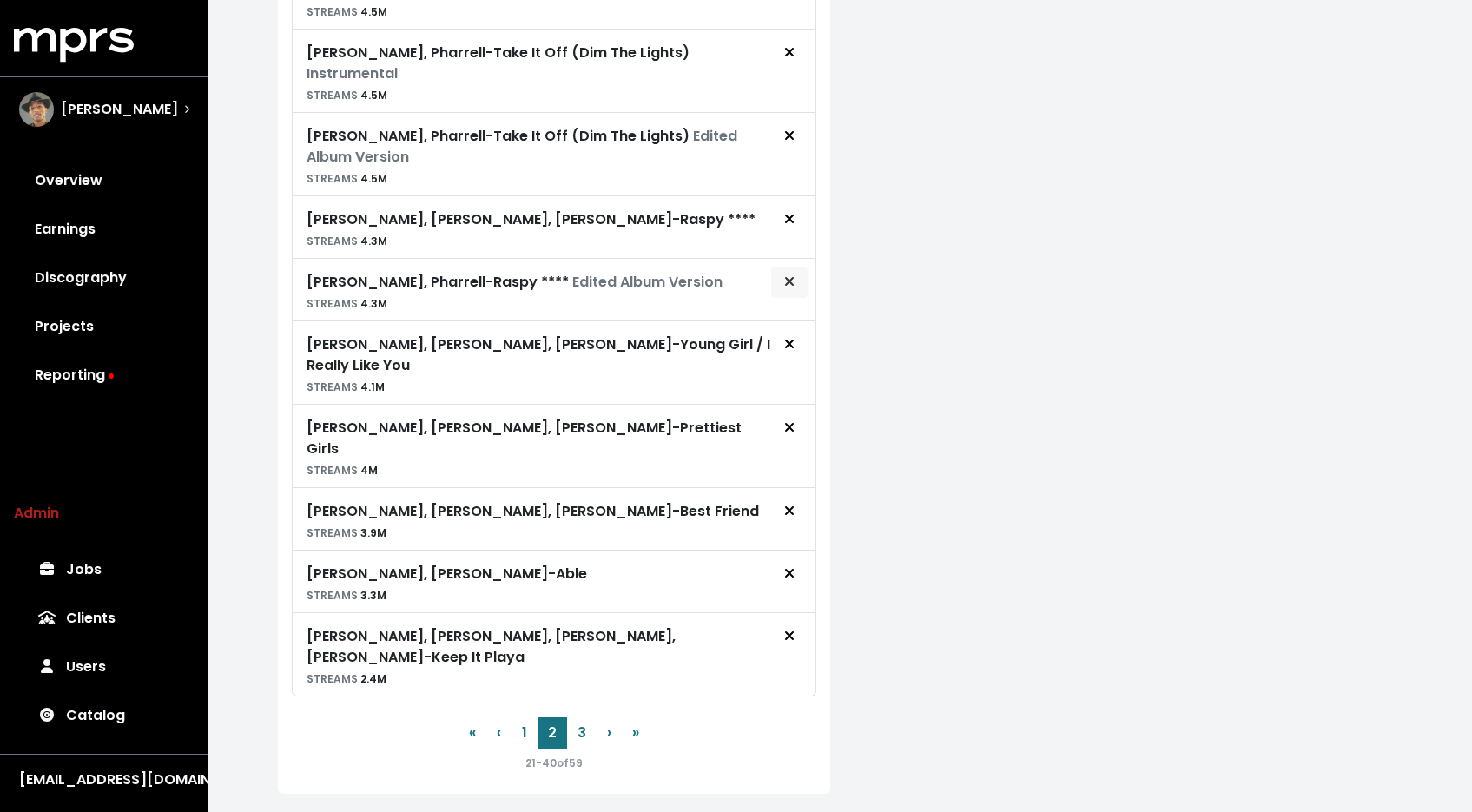
click at [792, 285] on icon "Remove royalty target" at bounding box center [789, 281] width 10 height 14
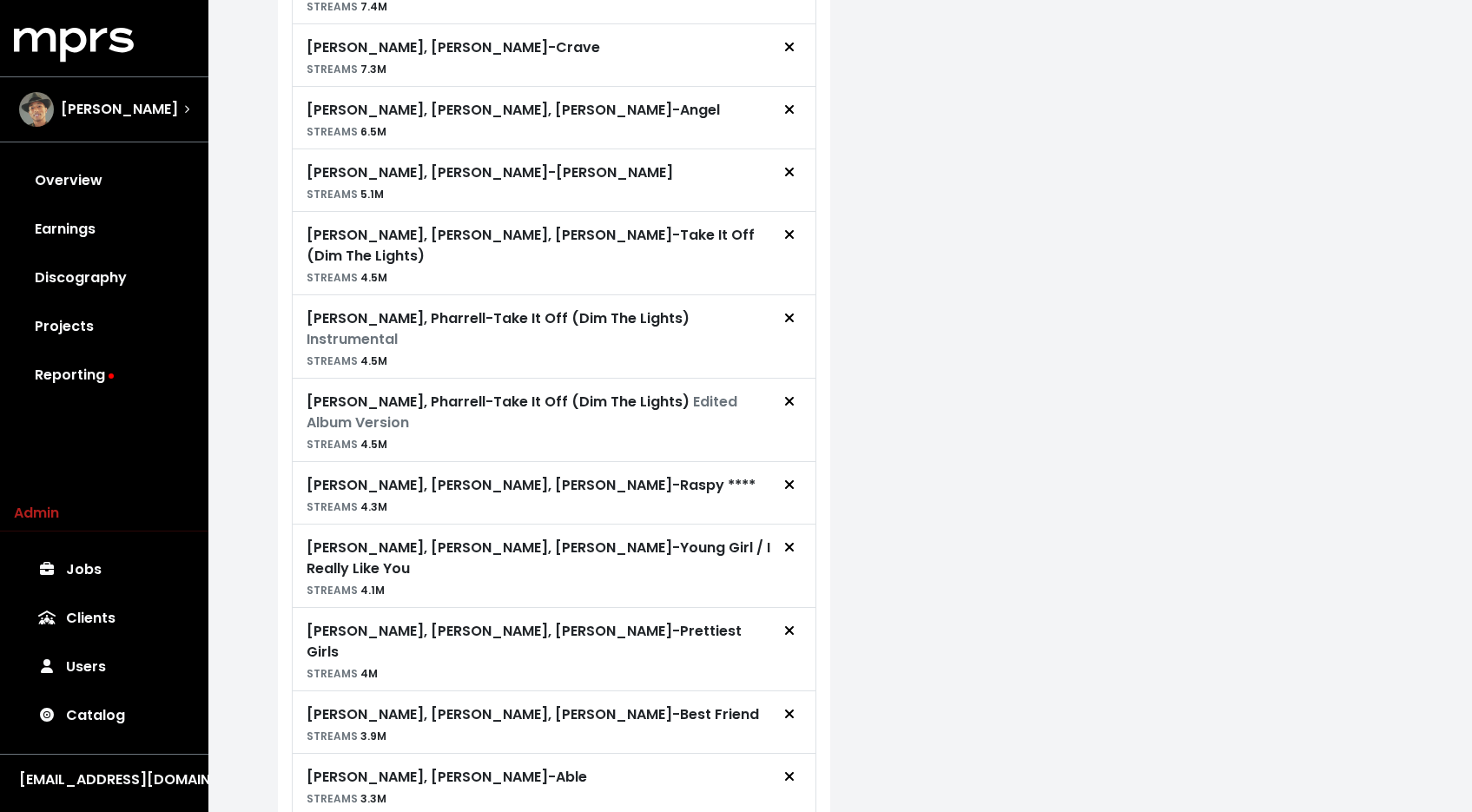
scroll to position [1343, 0]
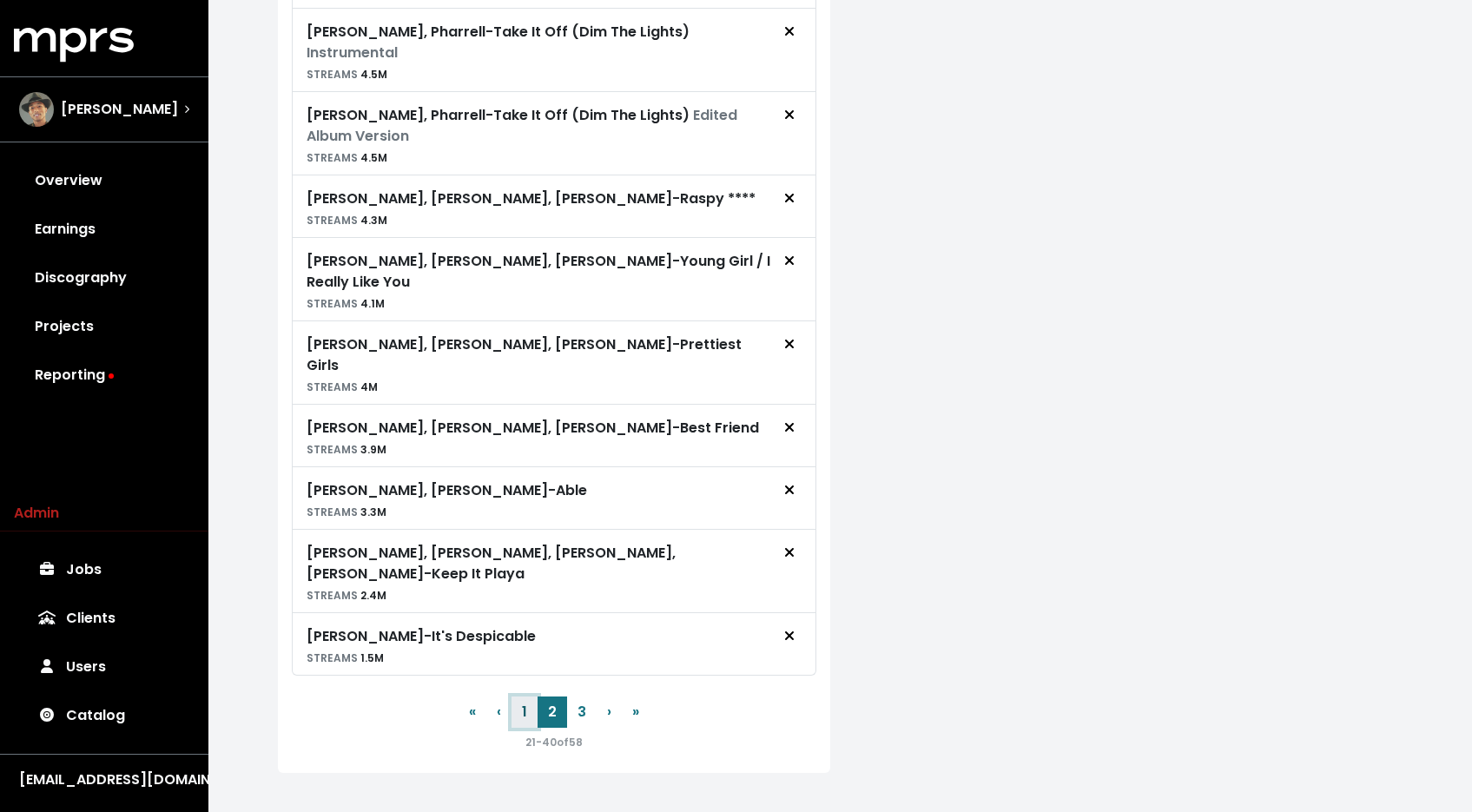
click at [522, 696] on button "1" at bounding box center [524, 711] width 26 height 31
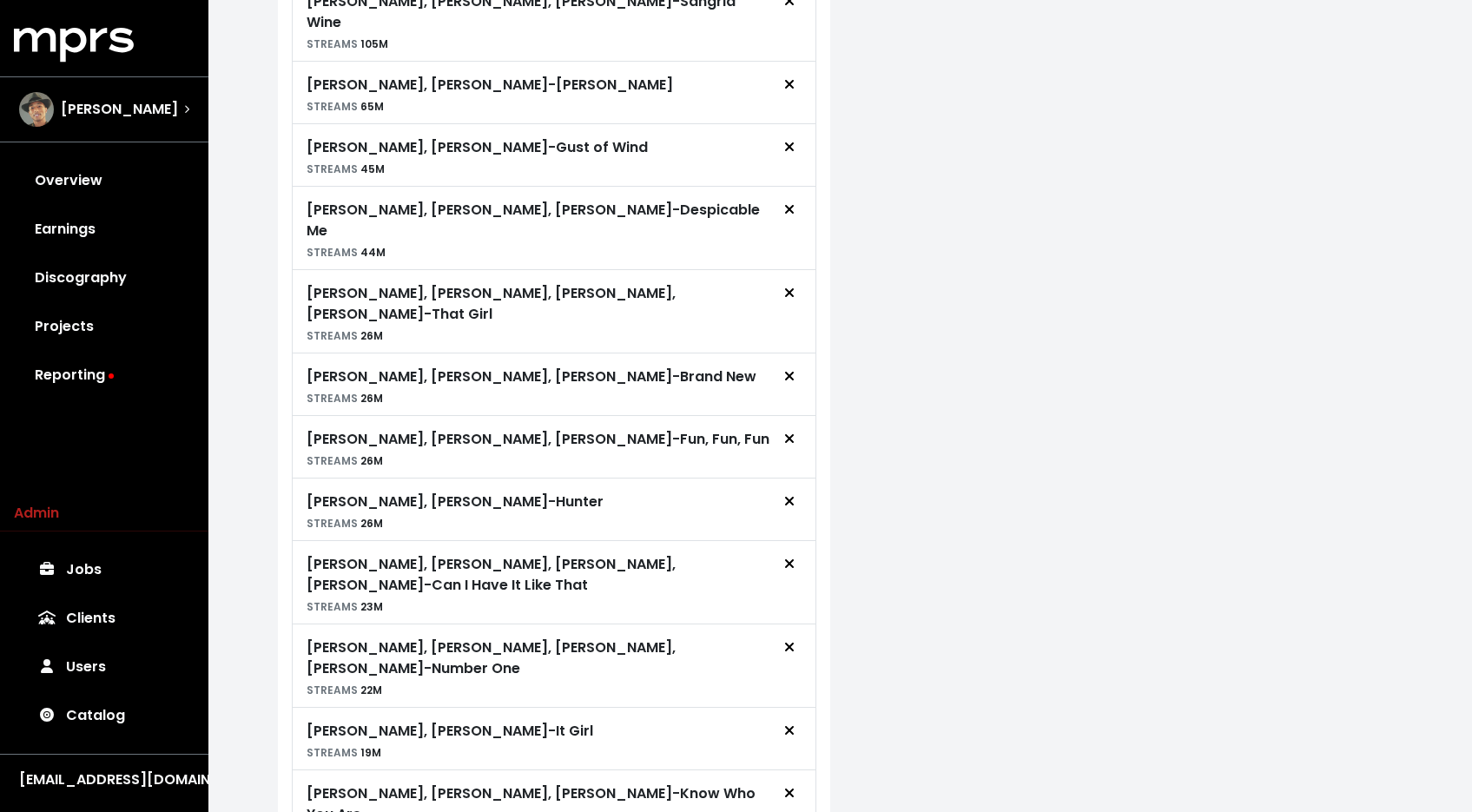
scroll to position [551, 0]
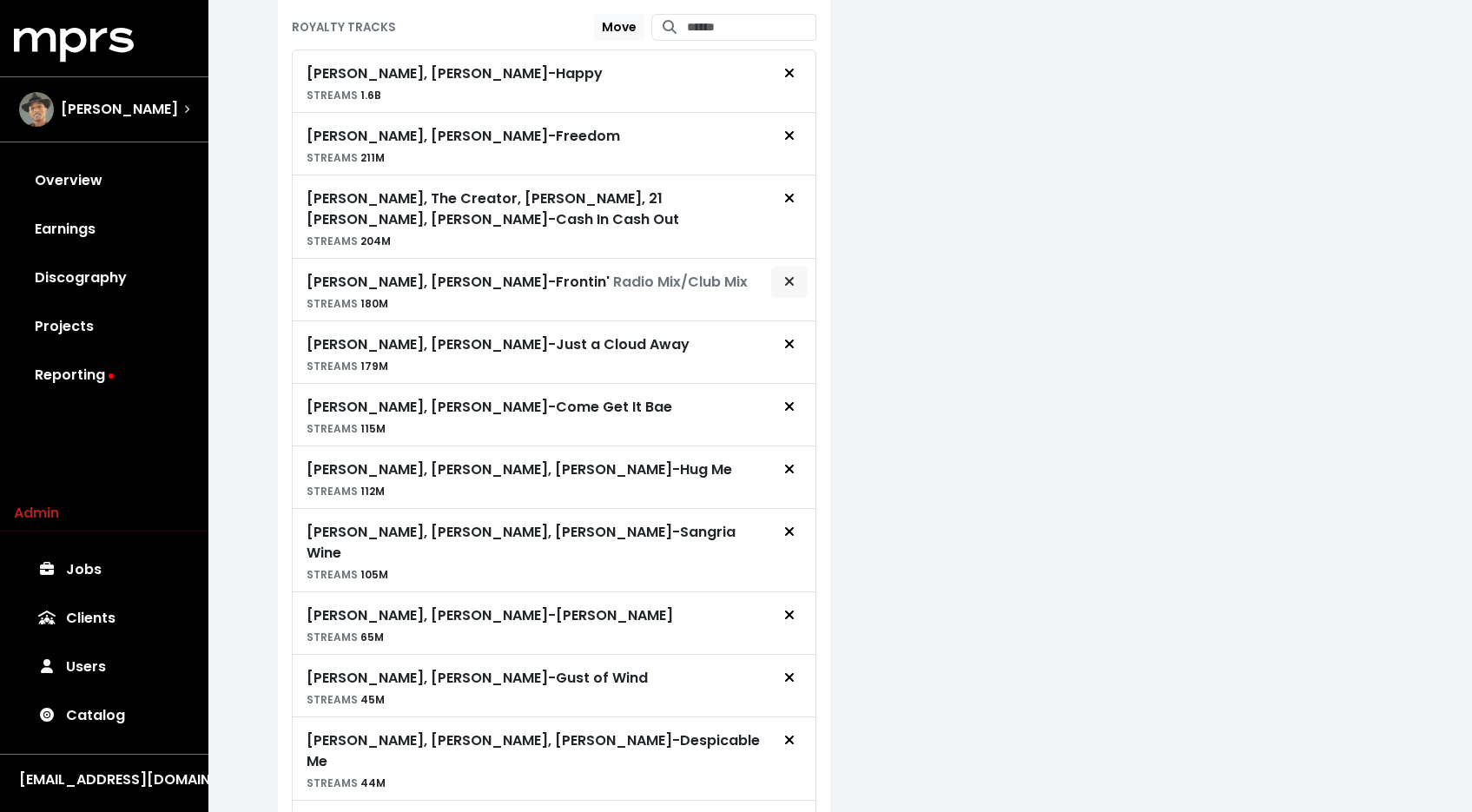
click at [782, 284] on span "Remove royalty target" at bounding box center [789, 282] width 15 height 21
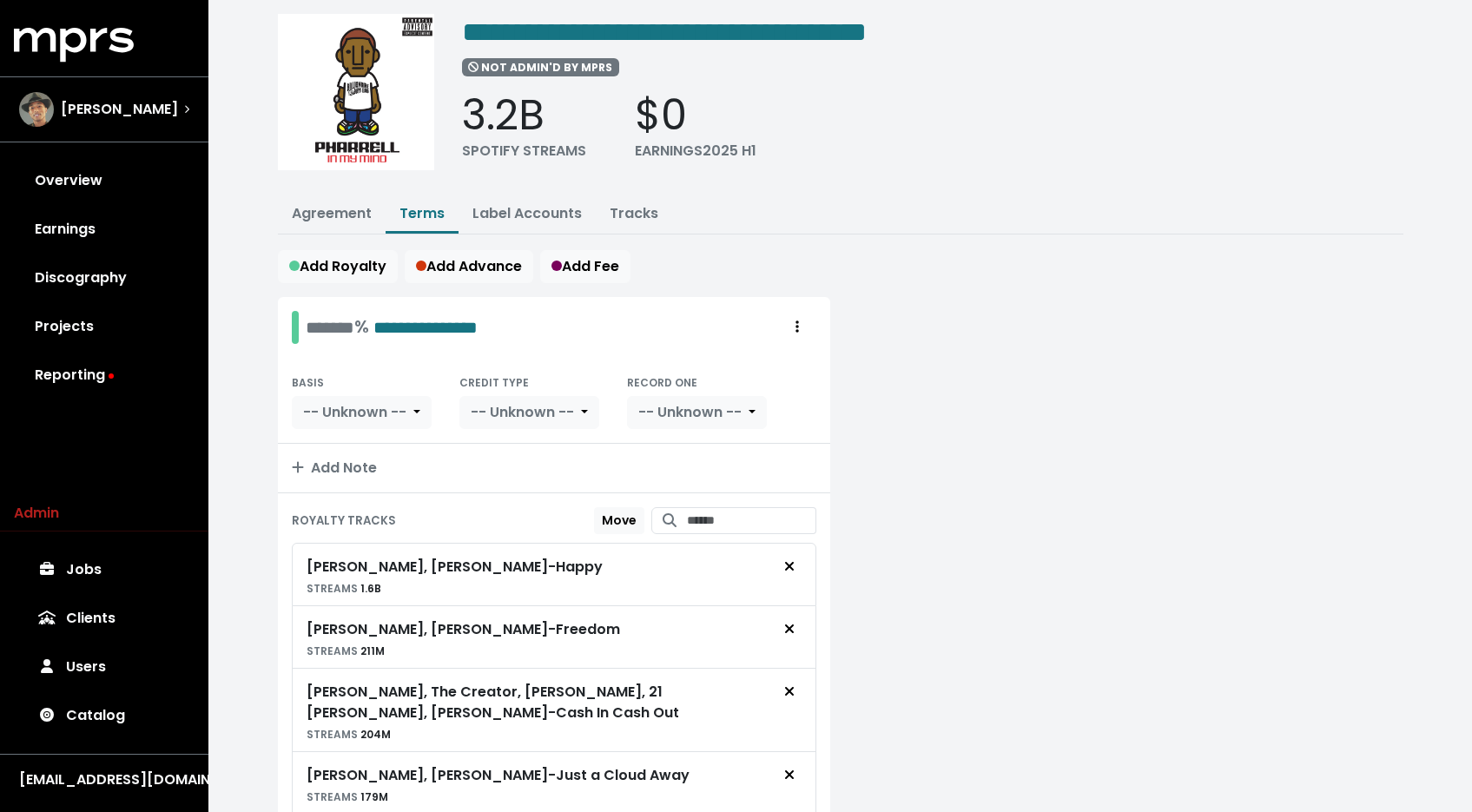
scroll to position [0, 0]
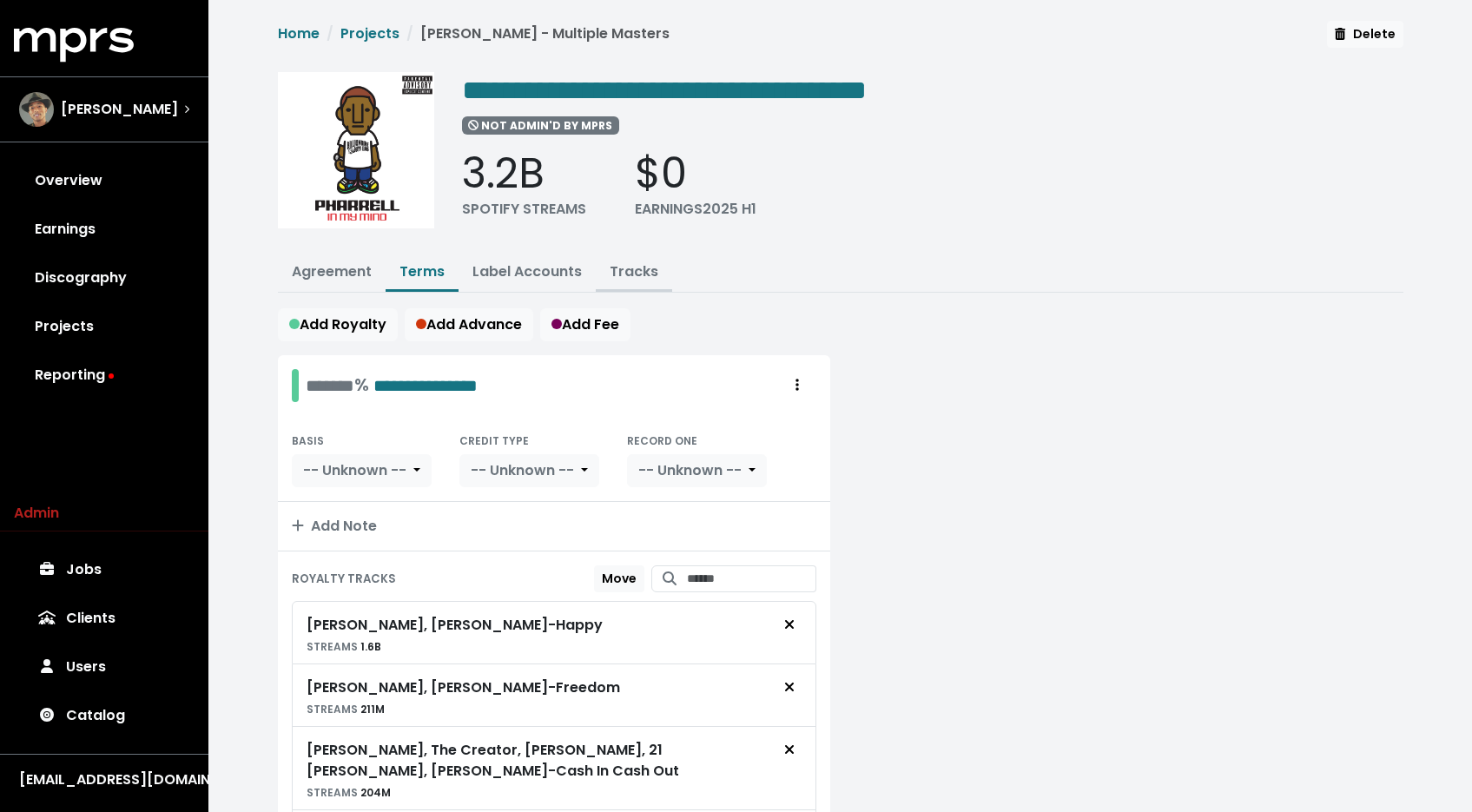
click at [650, 279] on button "Tracks" at bounding box center [634, 273] width 76 height 37
click at [648, 272] on link "Tracks" at bounding box center [634, 271] width 49 height 20
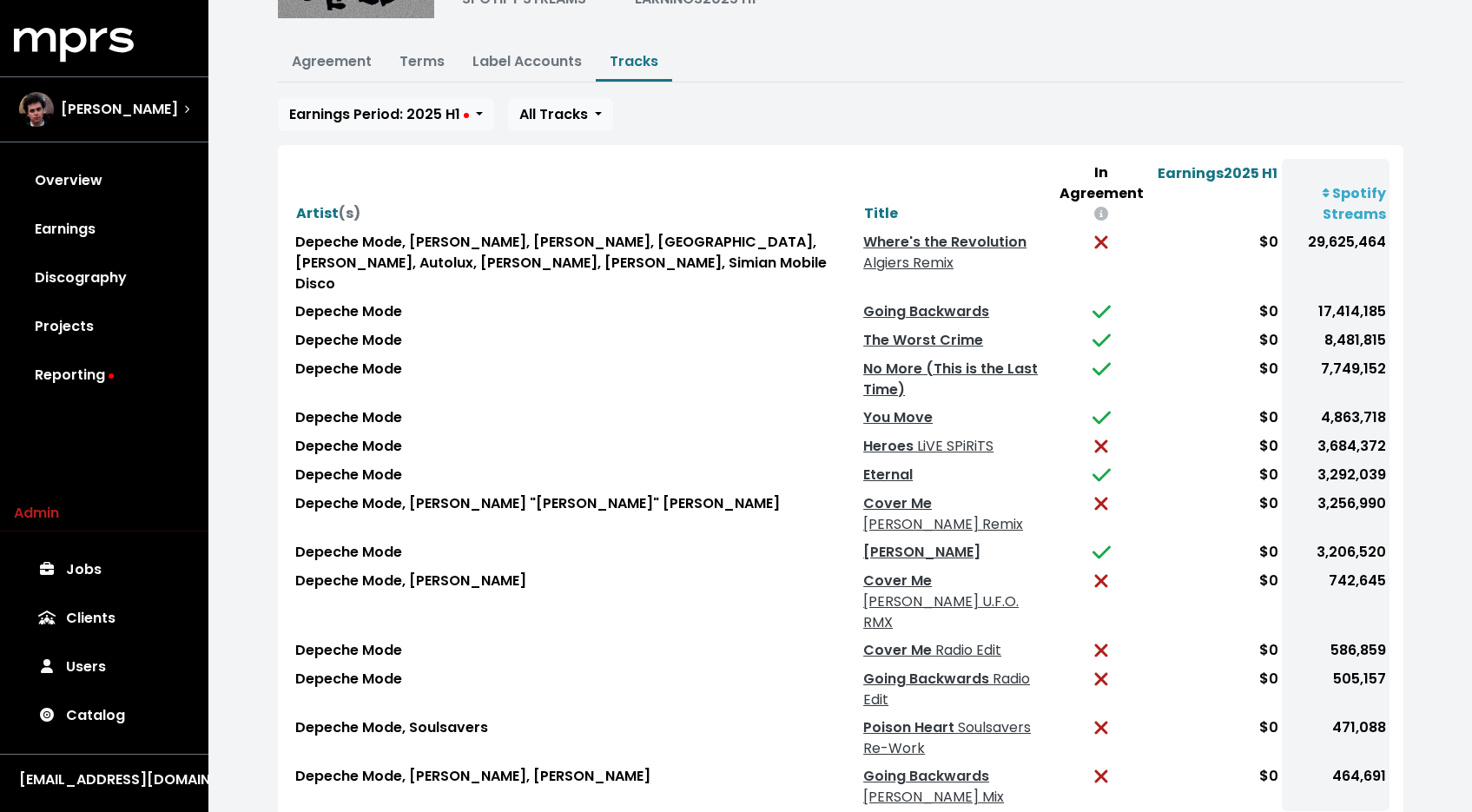
scroll to position [253, 0]
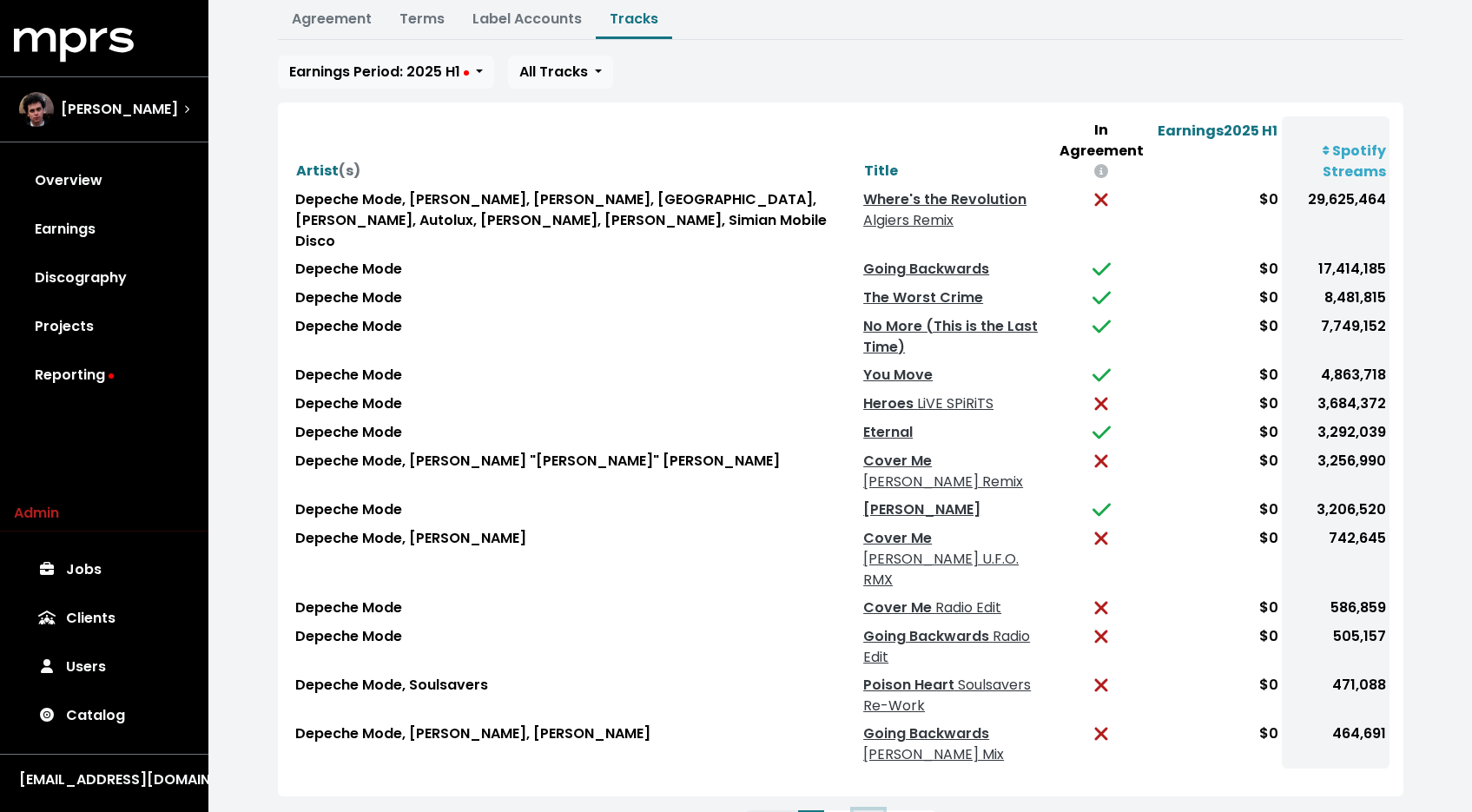
click at [873, 810] on button "3" at bounding box center [868, 826] width 30 height 31
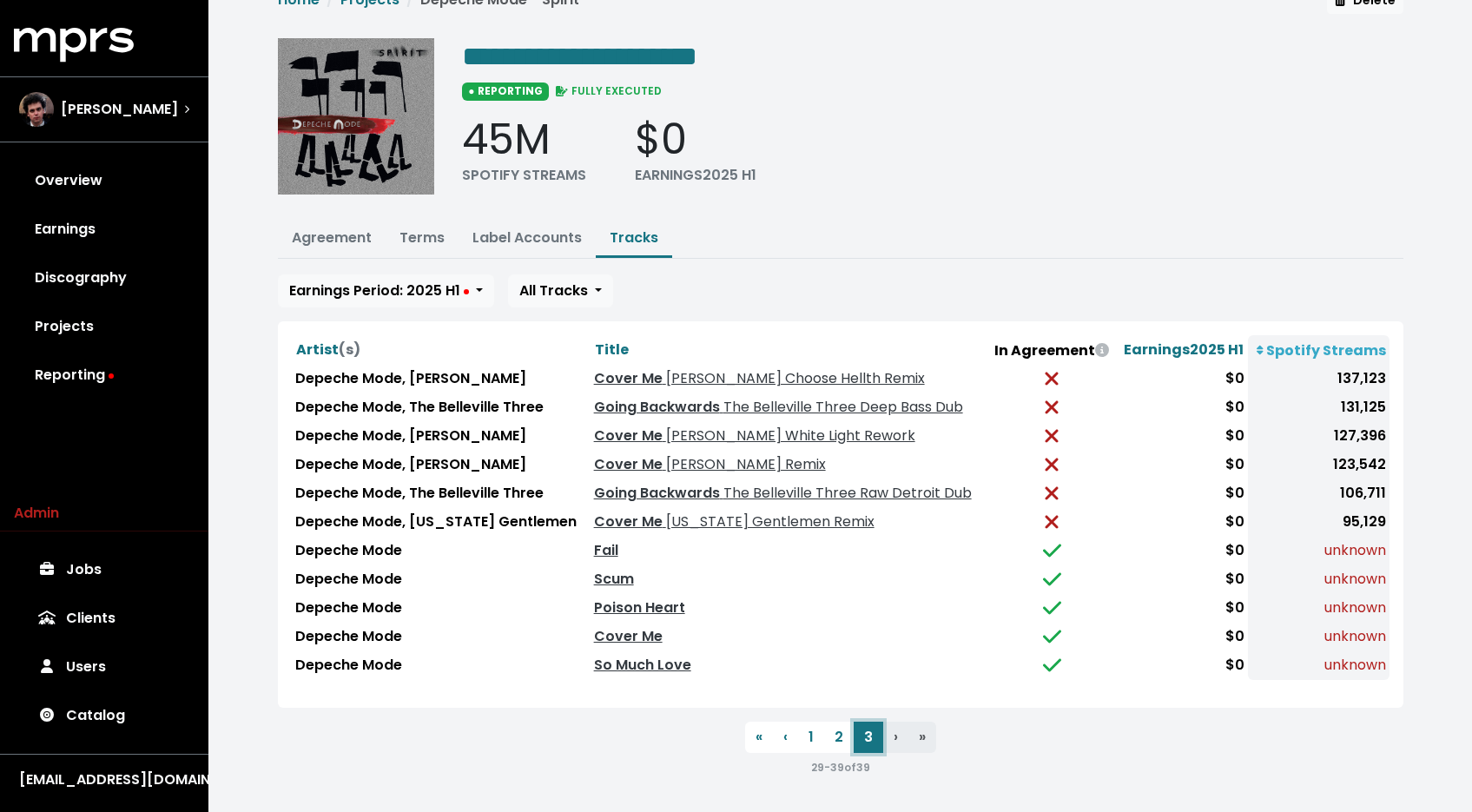
scroll to position [27, 0]
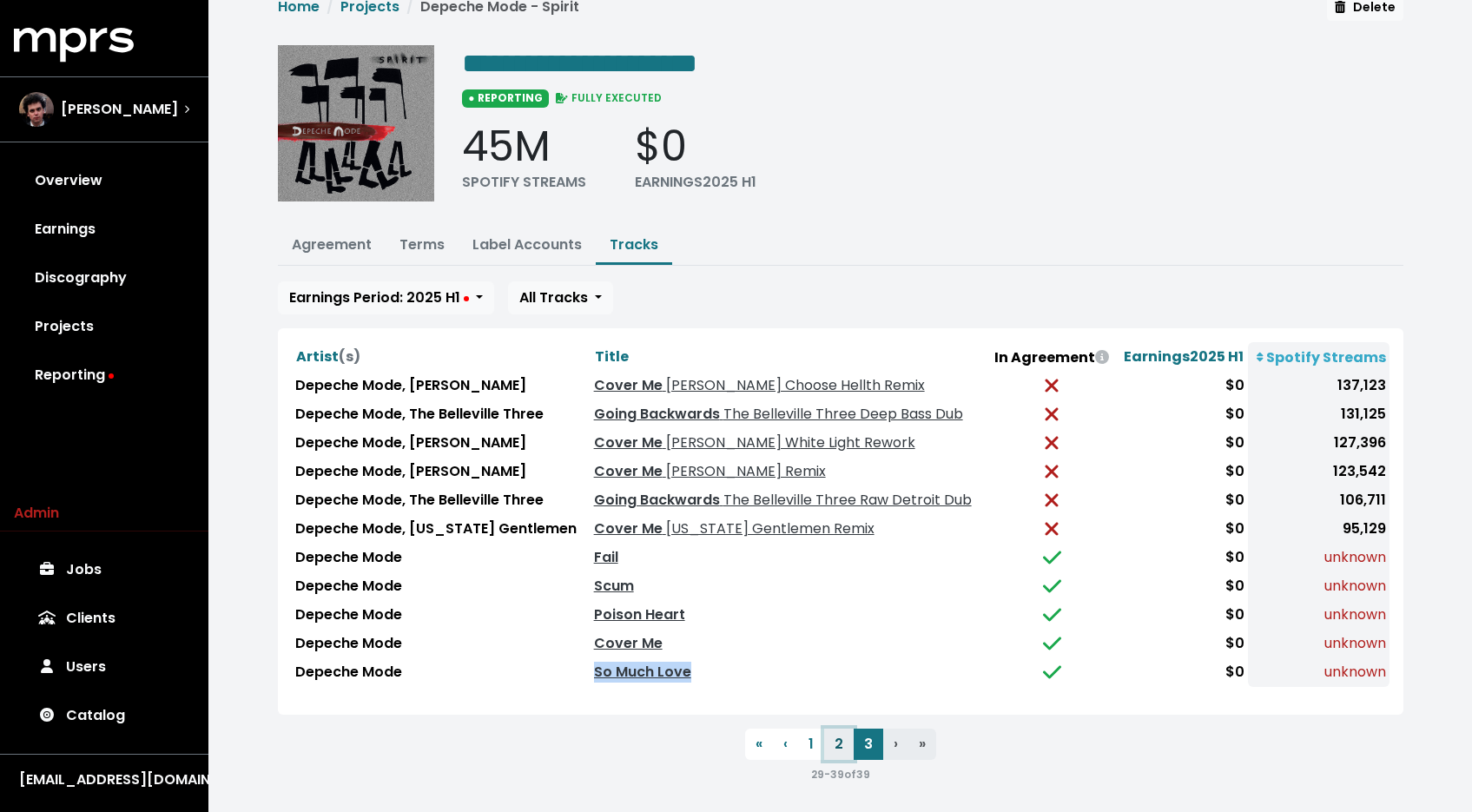
click at [831, 738] on button "2" at bounding box center [838, 744] width 30 height 31
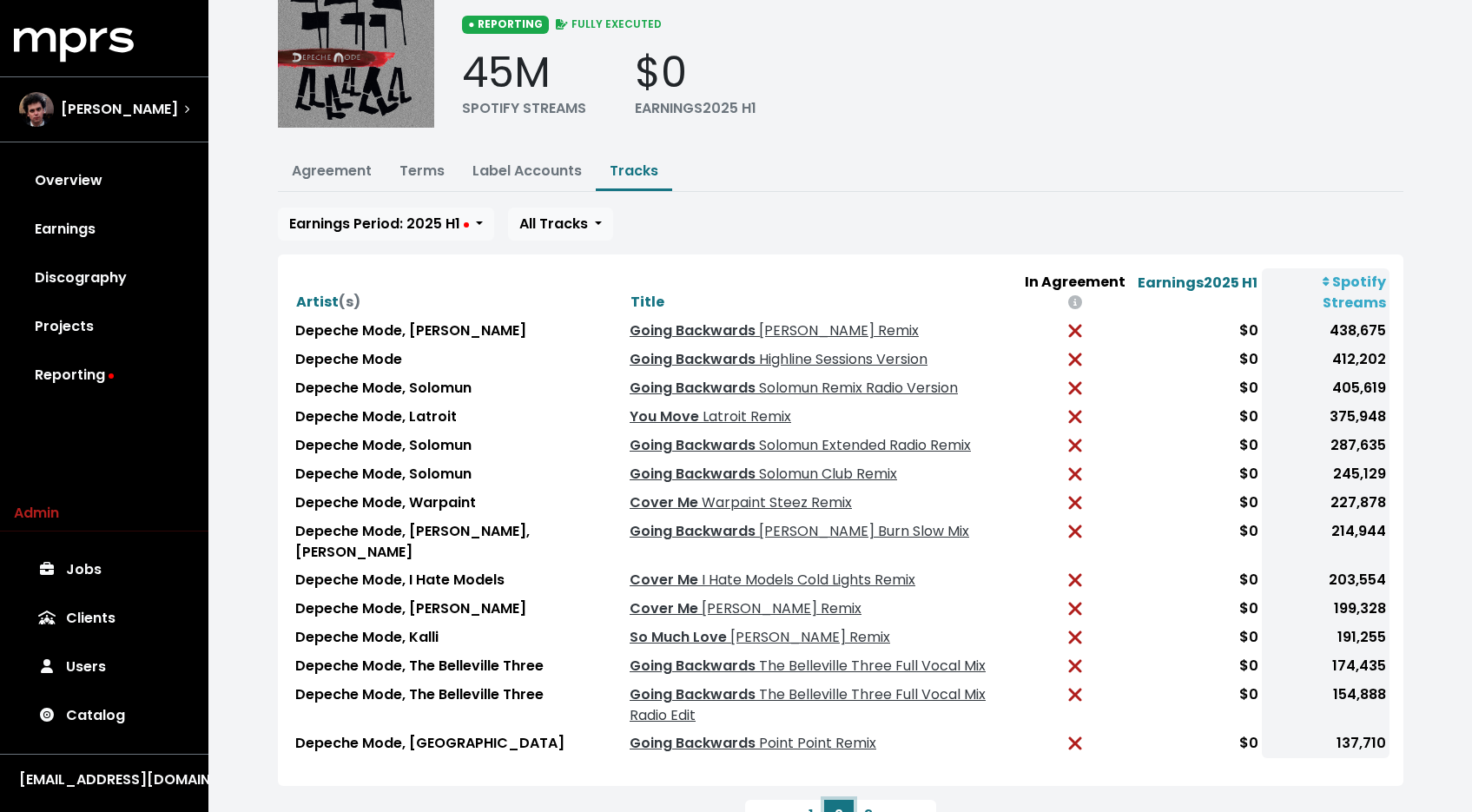
scroll to position [171, 0]
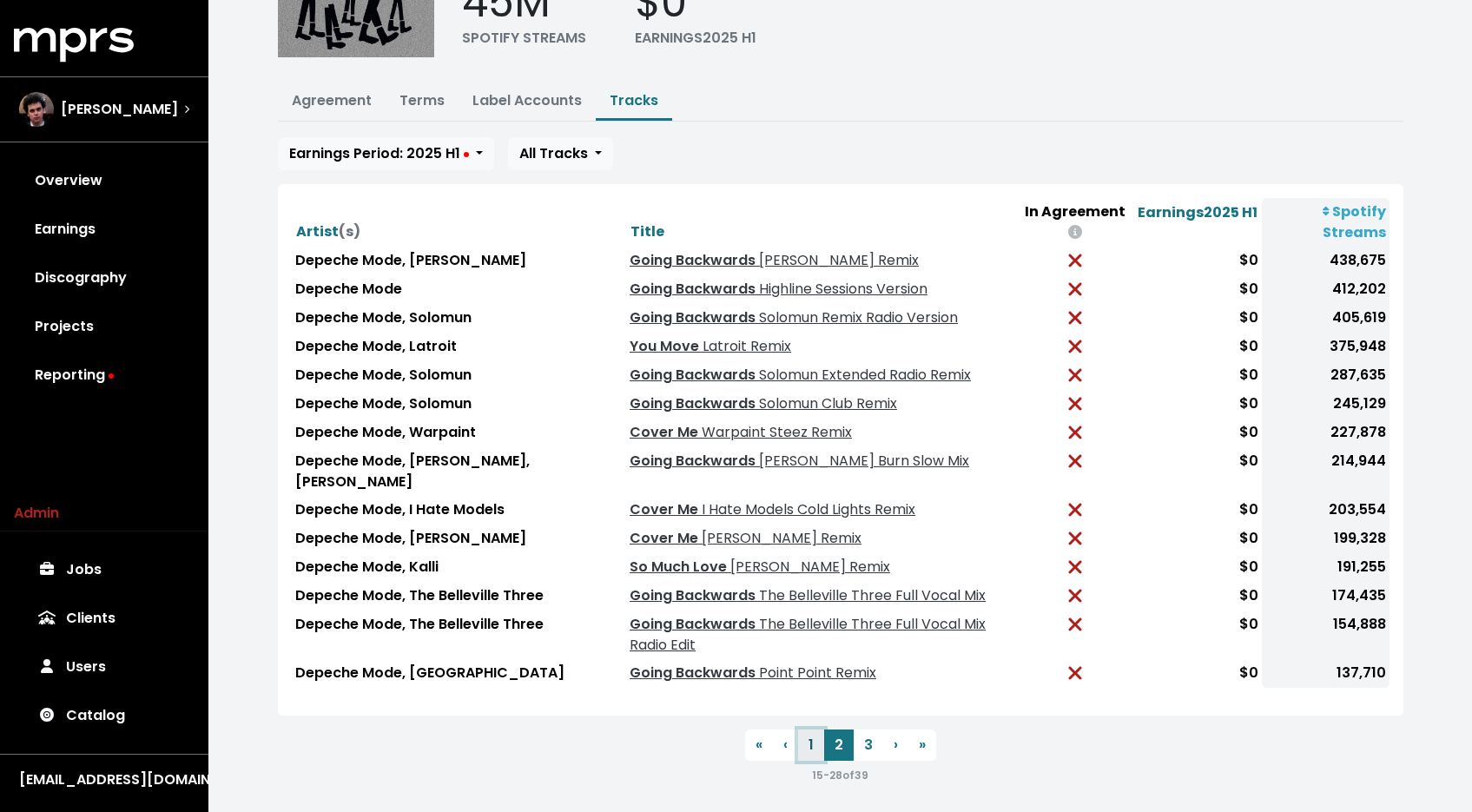
click at [814, 734] on button "1" at bounding box center [810, 745] width 26 height 31
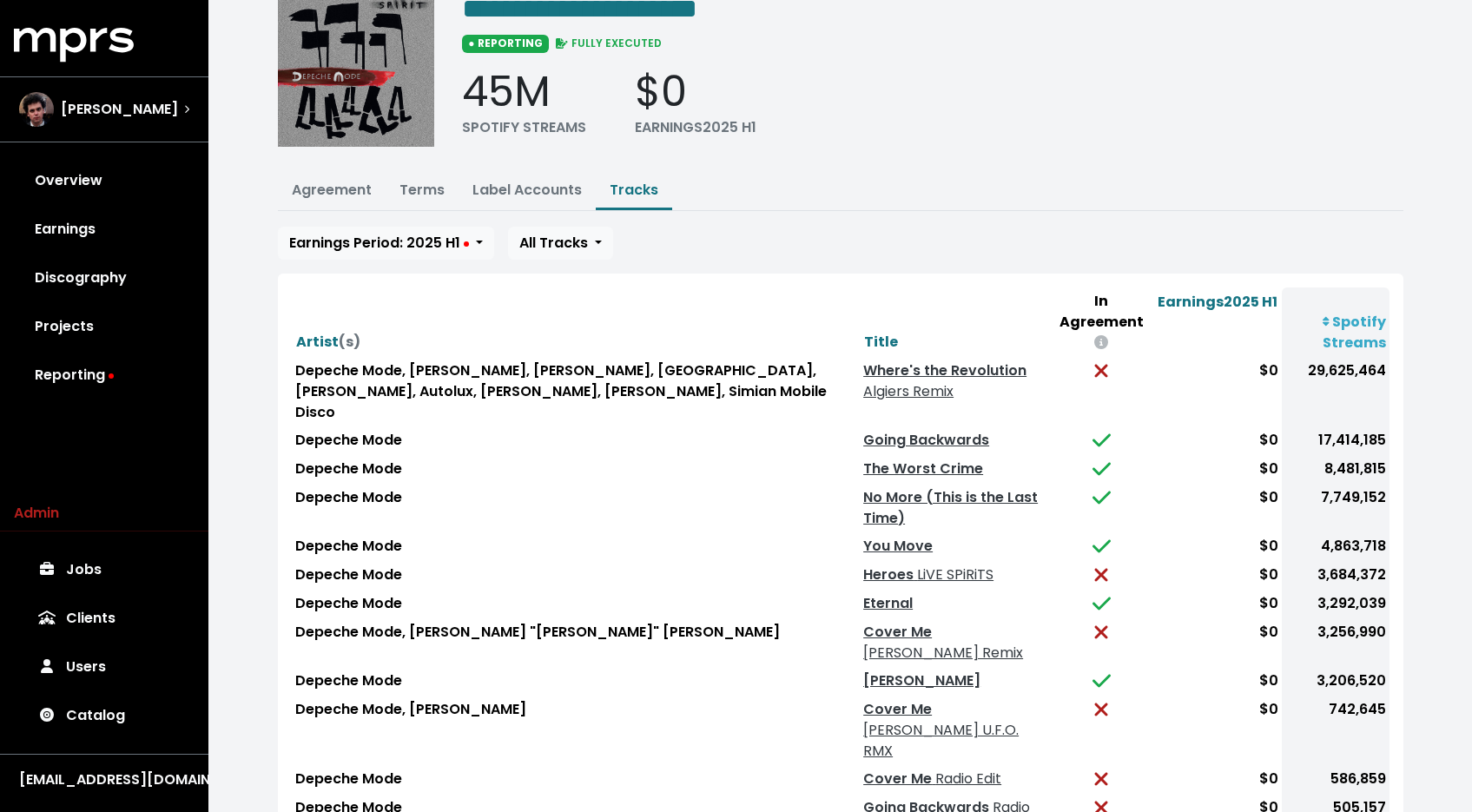
scroll to position [0, 0]
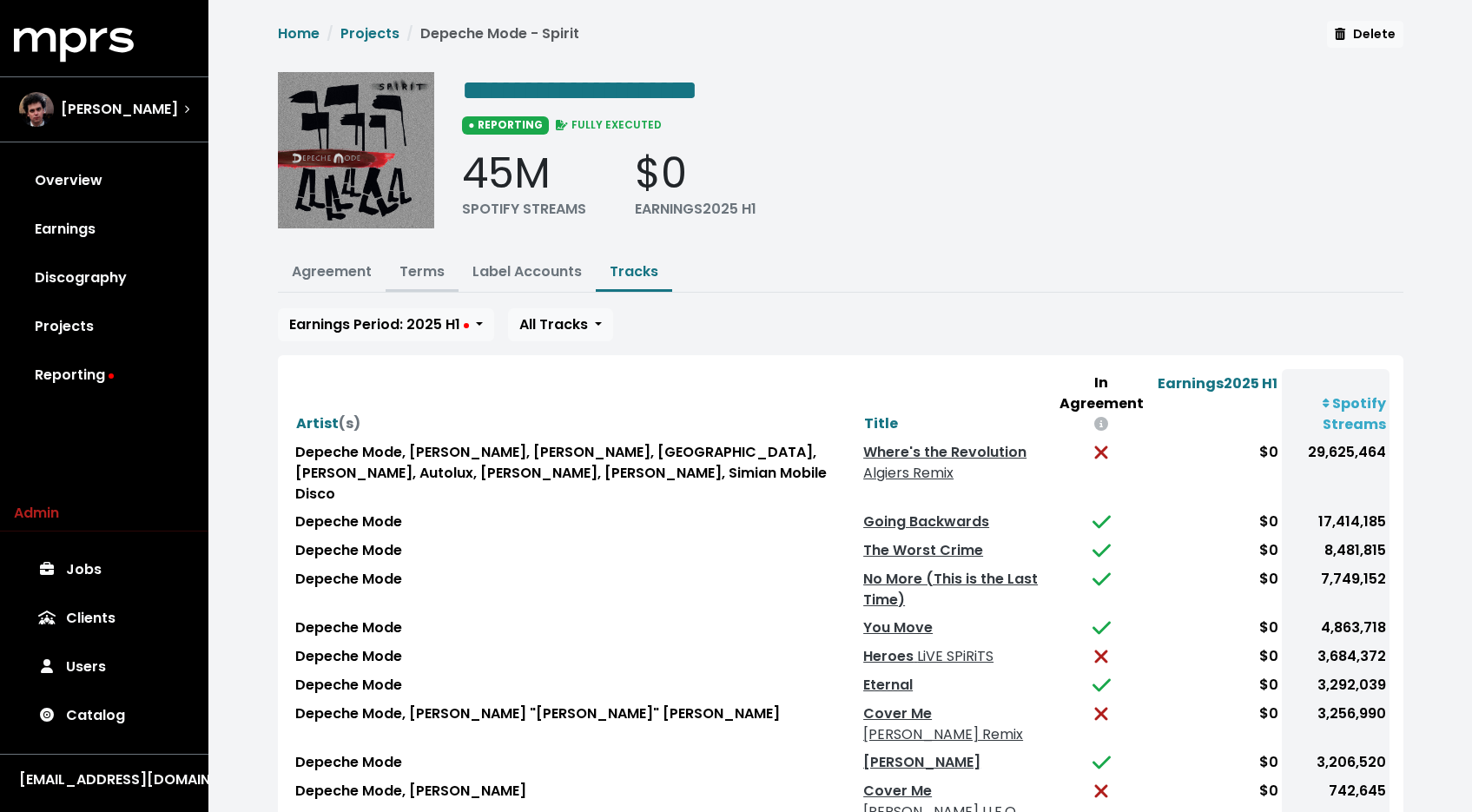
click at [419, 274] on link "Terms" at bounding box center [422, 271] width 45 height 20
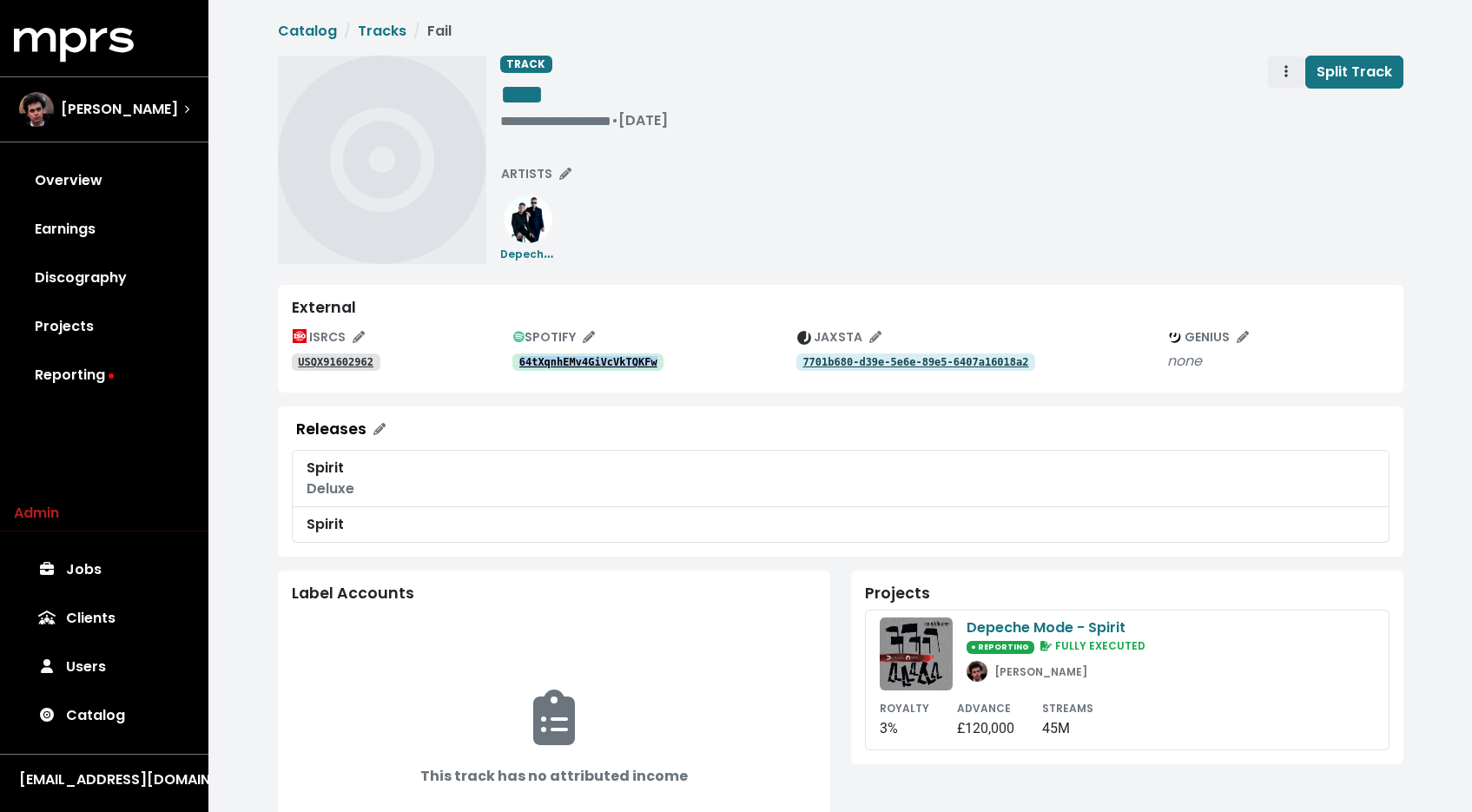
click at [1291, 72] on span "Track actions" at bounding box center [1285, 72] width 15 height 21
click at [1290, 121] on link "Merge" at bounding box center [1336, 110] width 137 height 28
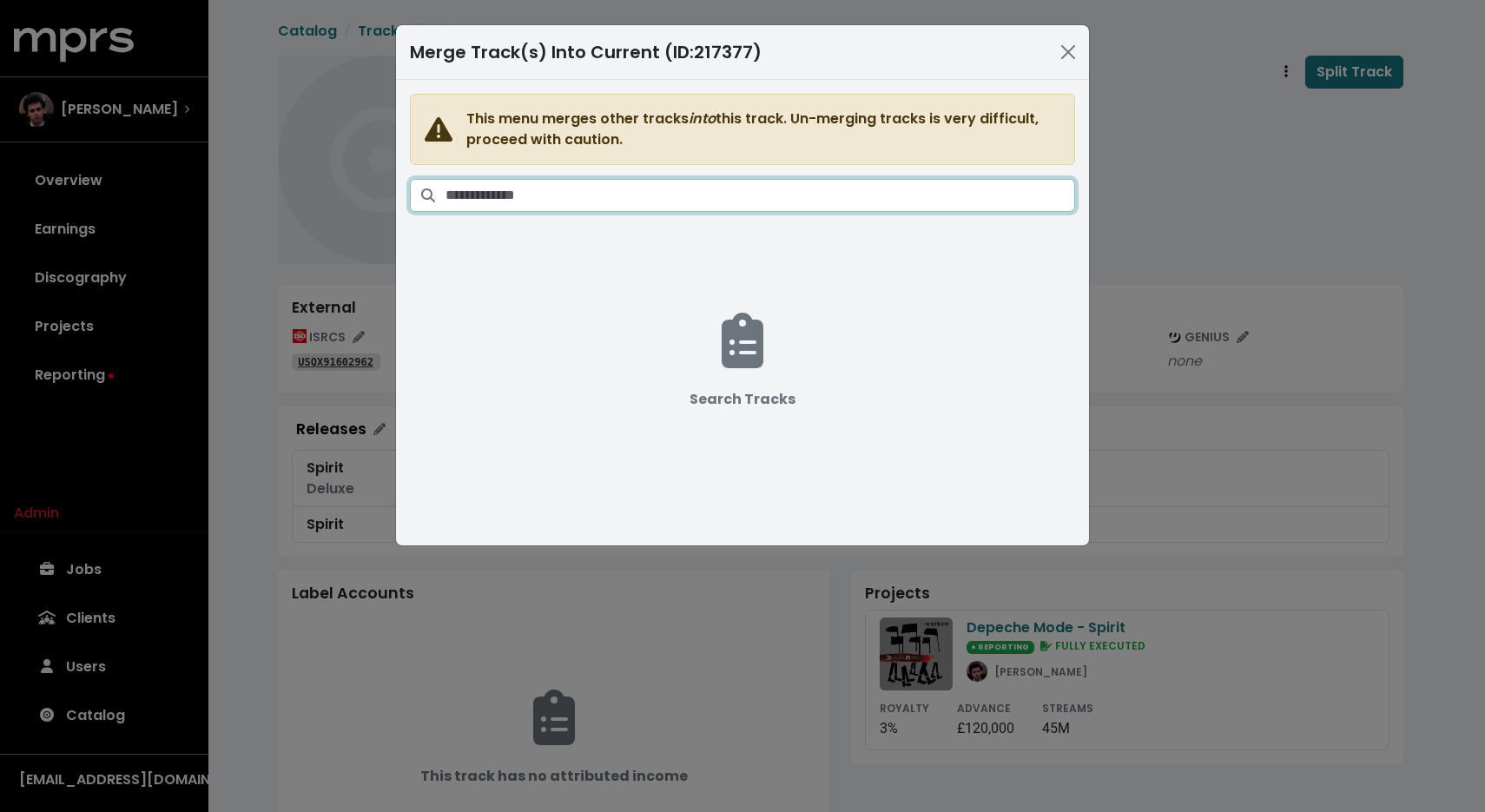
click at [956, 198] on input "Search tracks" at bounding box center [760, 195] width 630 height 33
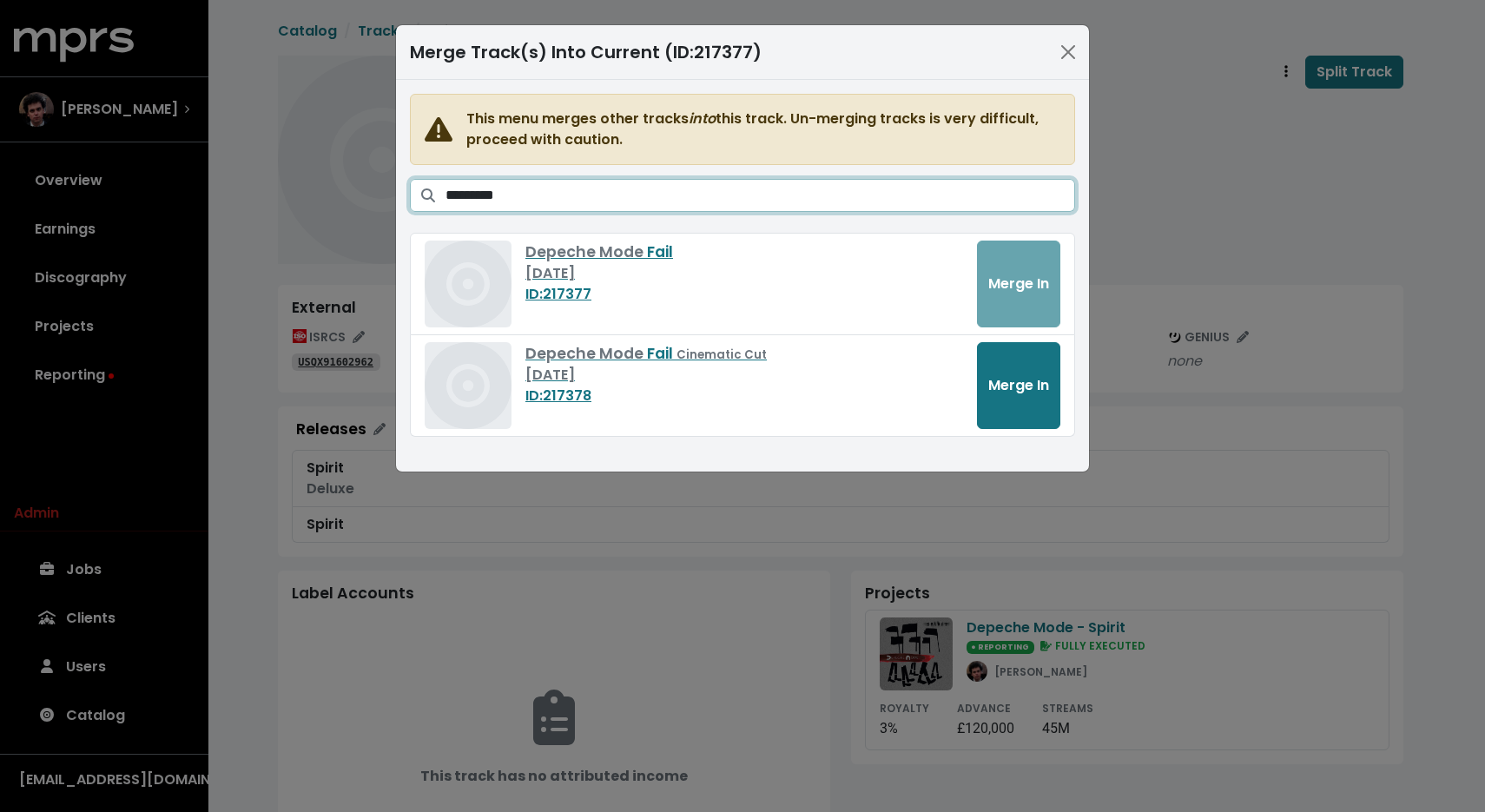
type input "*********"
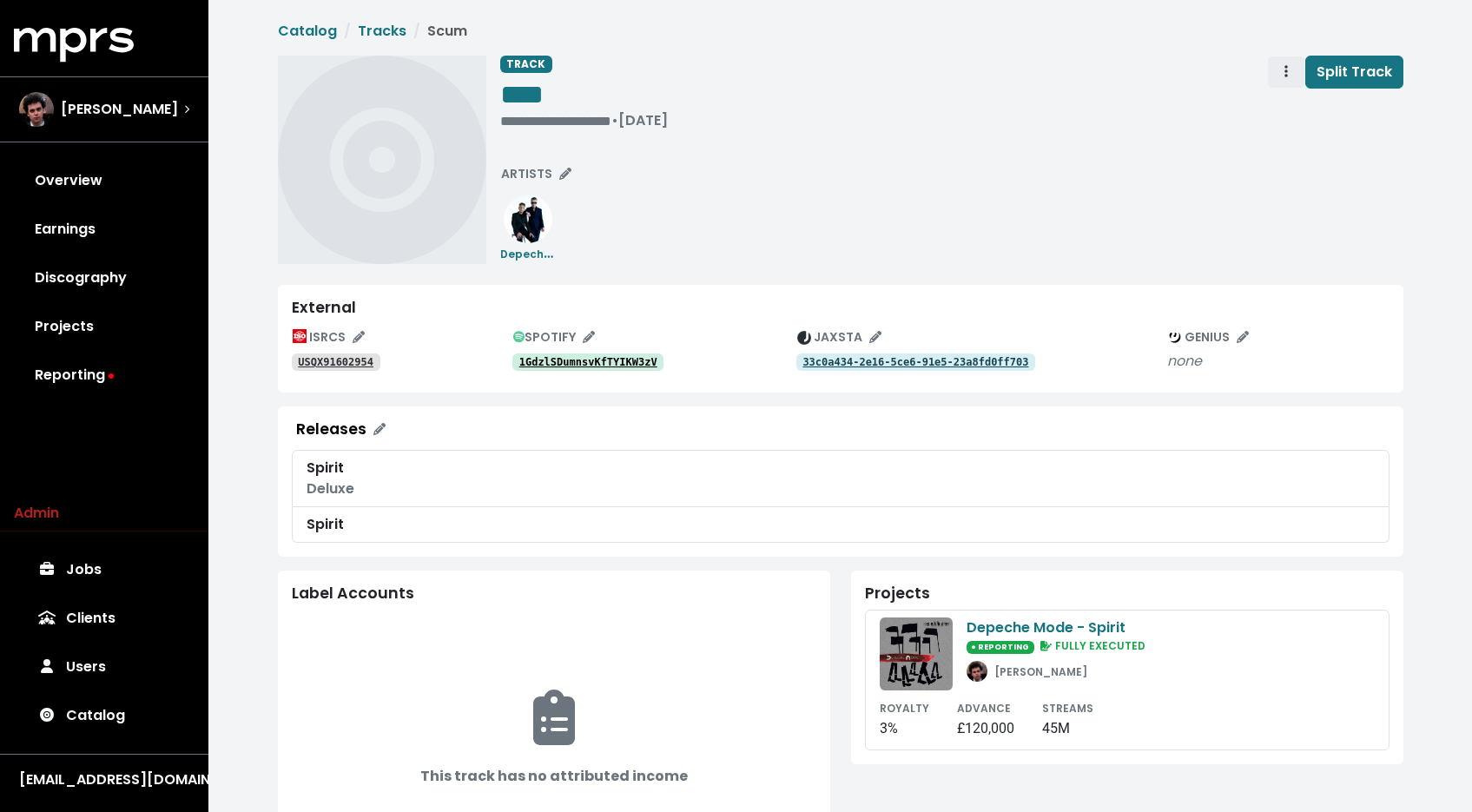
click at [1286, 67] on icon "Track actions" at bounding box center [1286, 71] width 4 height 12
click at [1274, 112] on link "Merge" at bounding box center [1336, 110] width 137 height 28
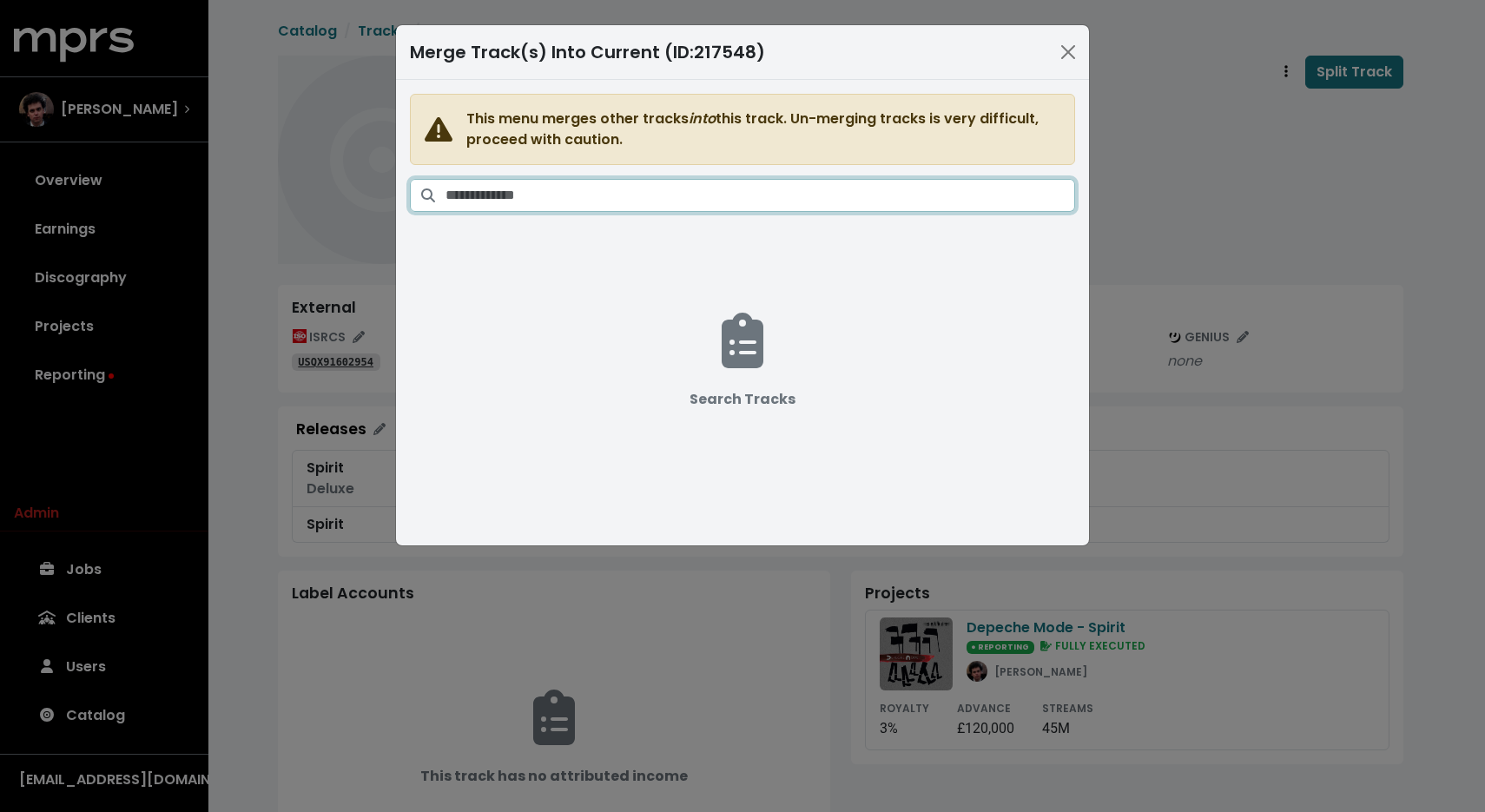
click at [850, 182] on input "Search tracks" at bounding box center [760, 195] width 630 height 33
click at [473, 195] on input "*********" at bounding box center [760, 195] width 630 height 33
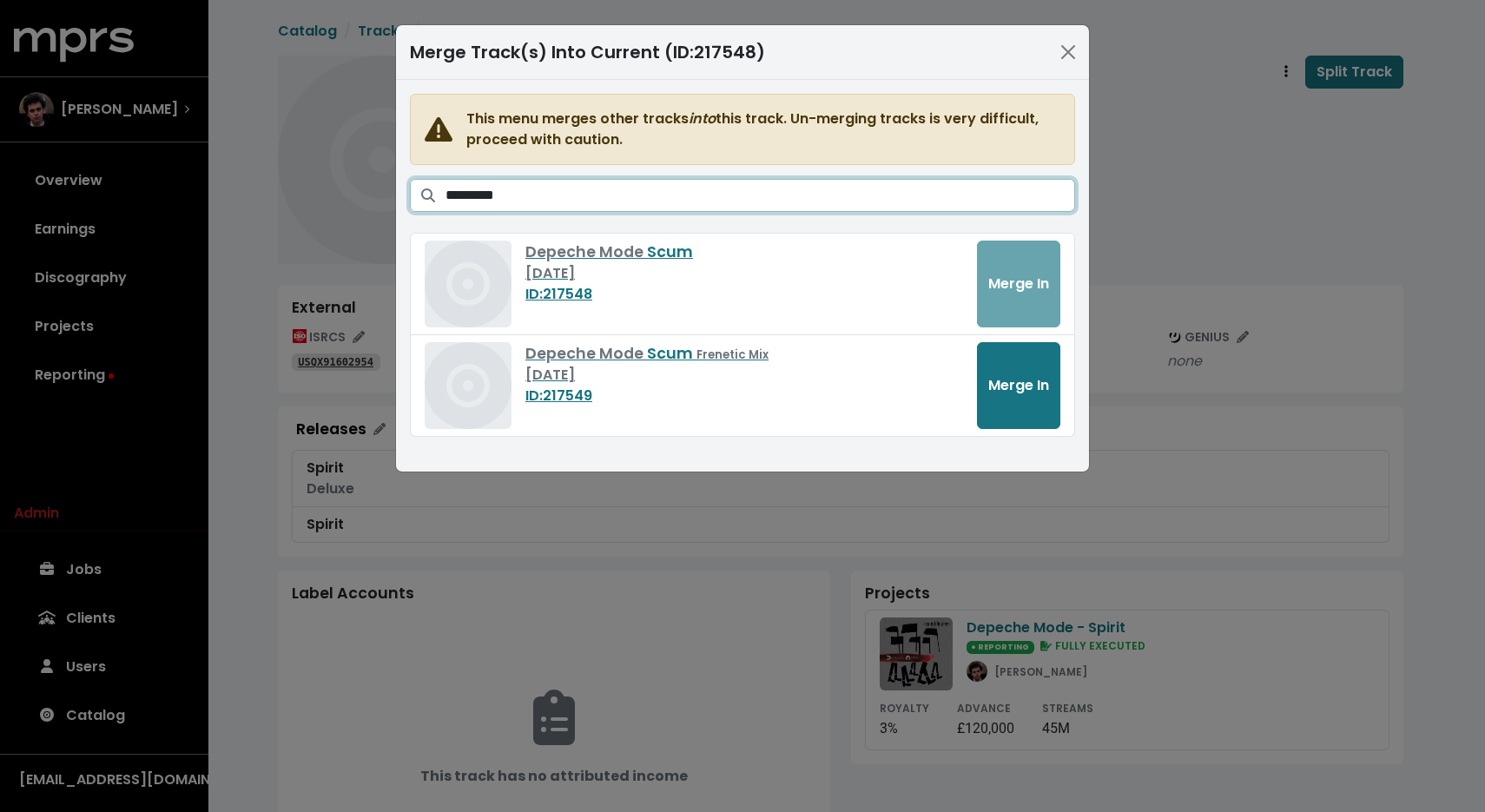
type input "*********"
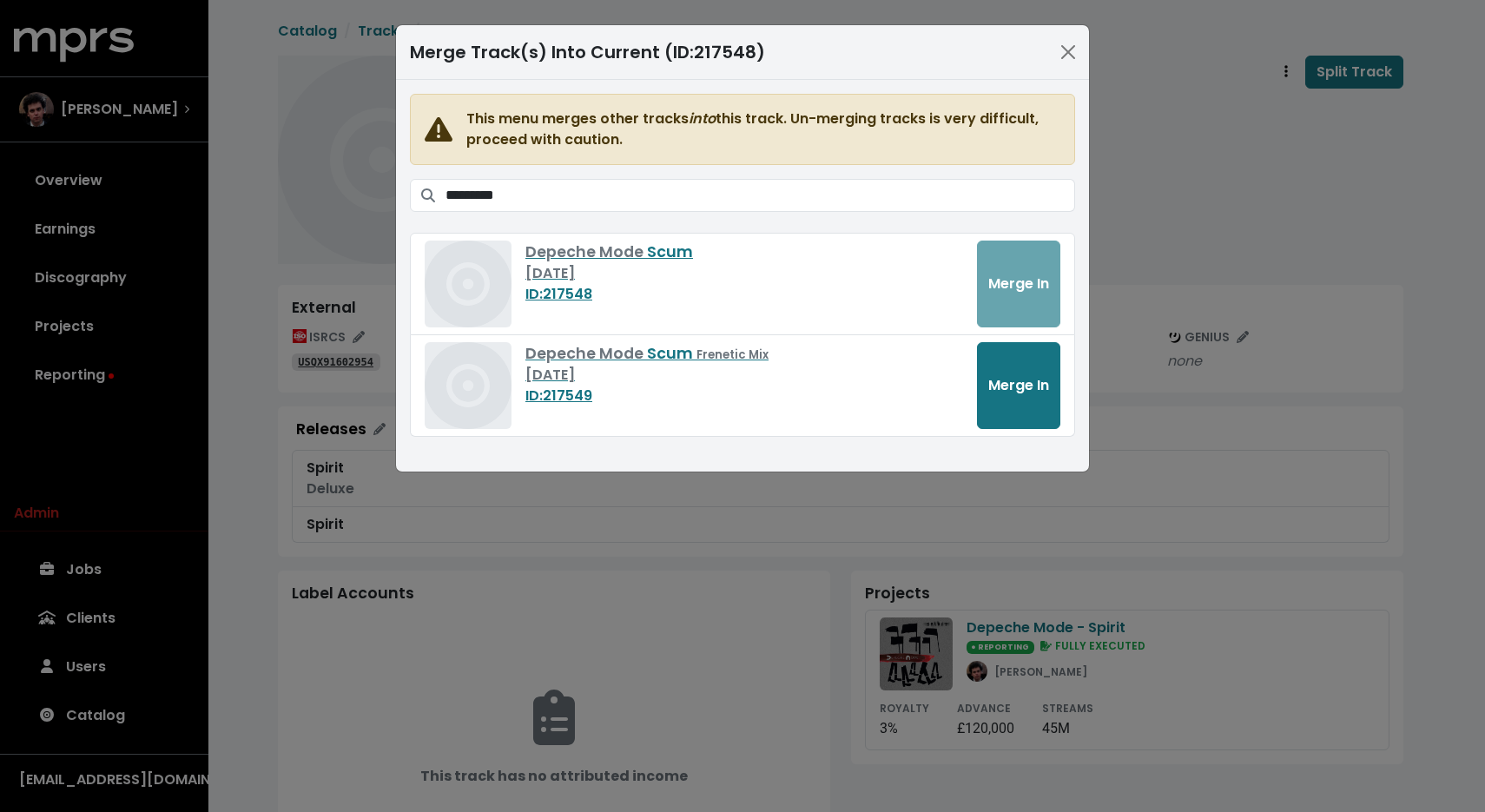
click at [1035, 60] on div "Merge Track(s) Into Current (ID: 217548 )" at bounding box center [742, 53] width 694 height 54
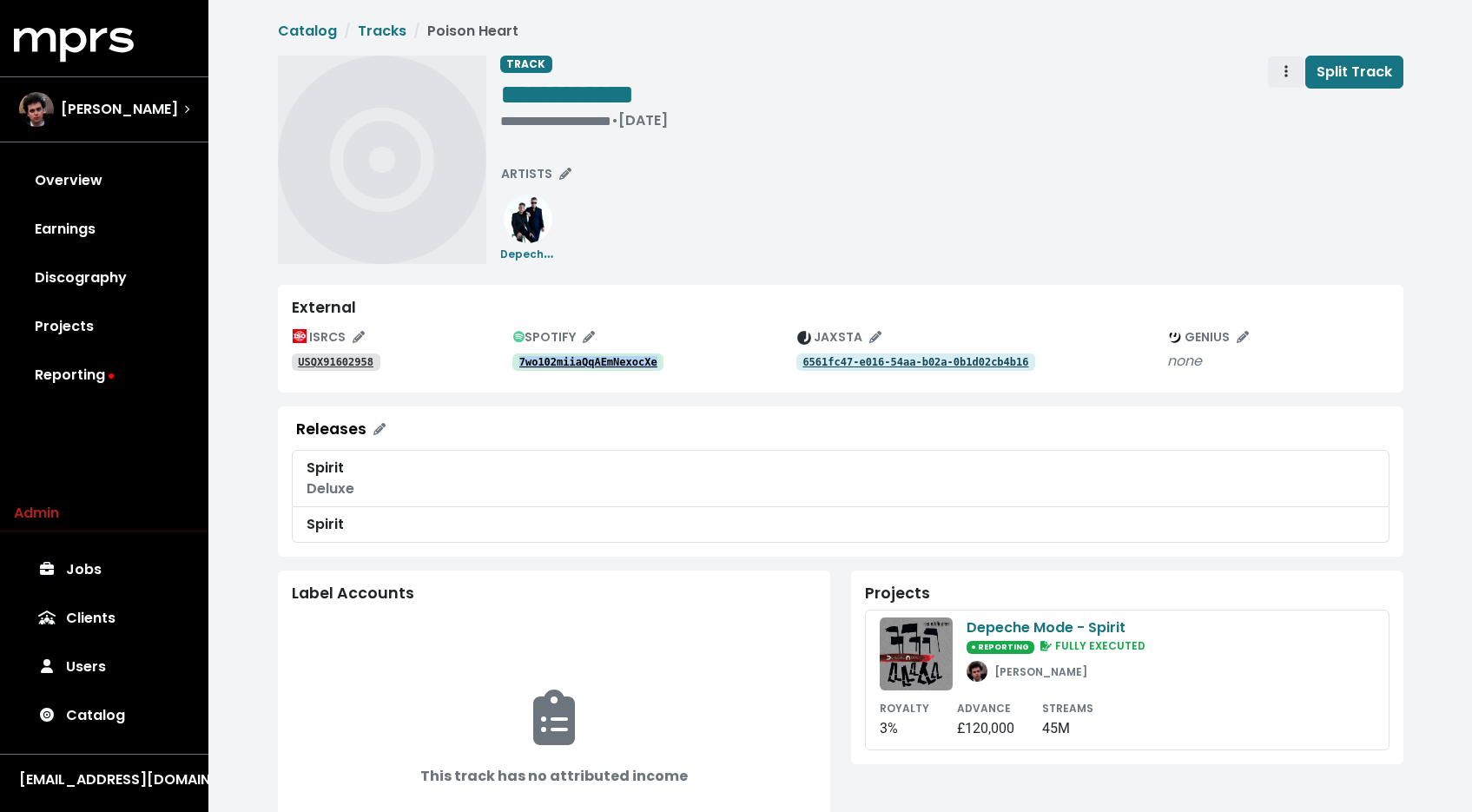
click at [1293, 72] on span "Track actions" at bounding box center [1285, 72] width 15 height 21
click at [1289, 108] on link "Merge" at bounding box center [1336, 110] width 137 height 28
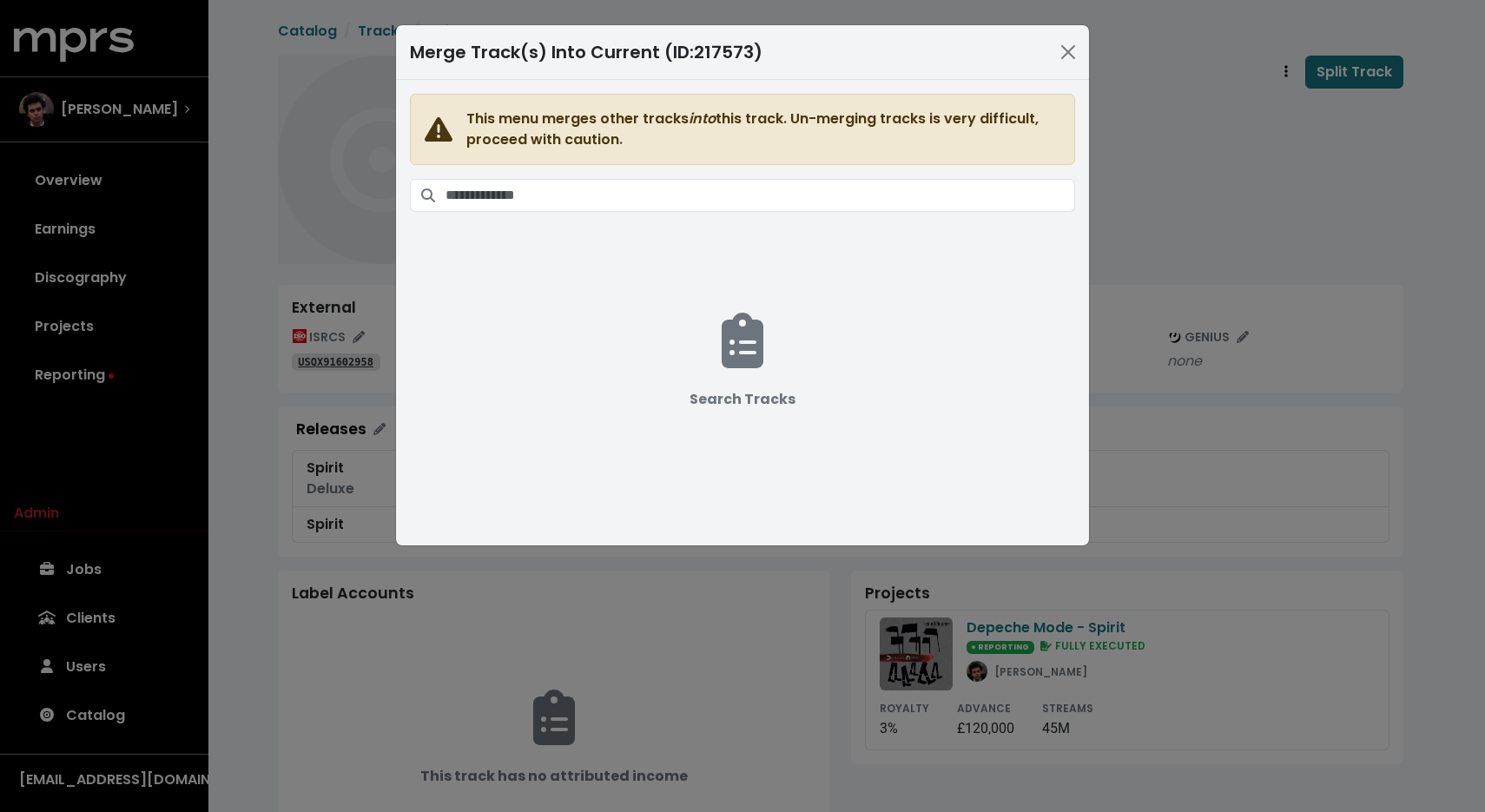
click at [992, 172] on span "This menu merges other tracks into this track. Un-merging tracks is very diffic…" at bounding box center [742, 302] width 665 height 417
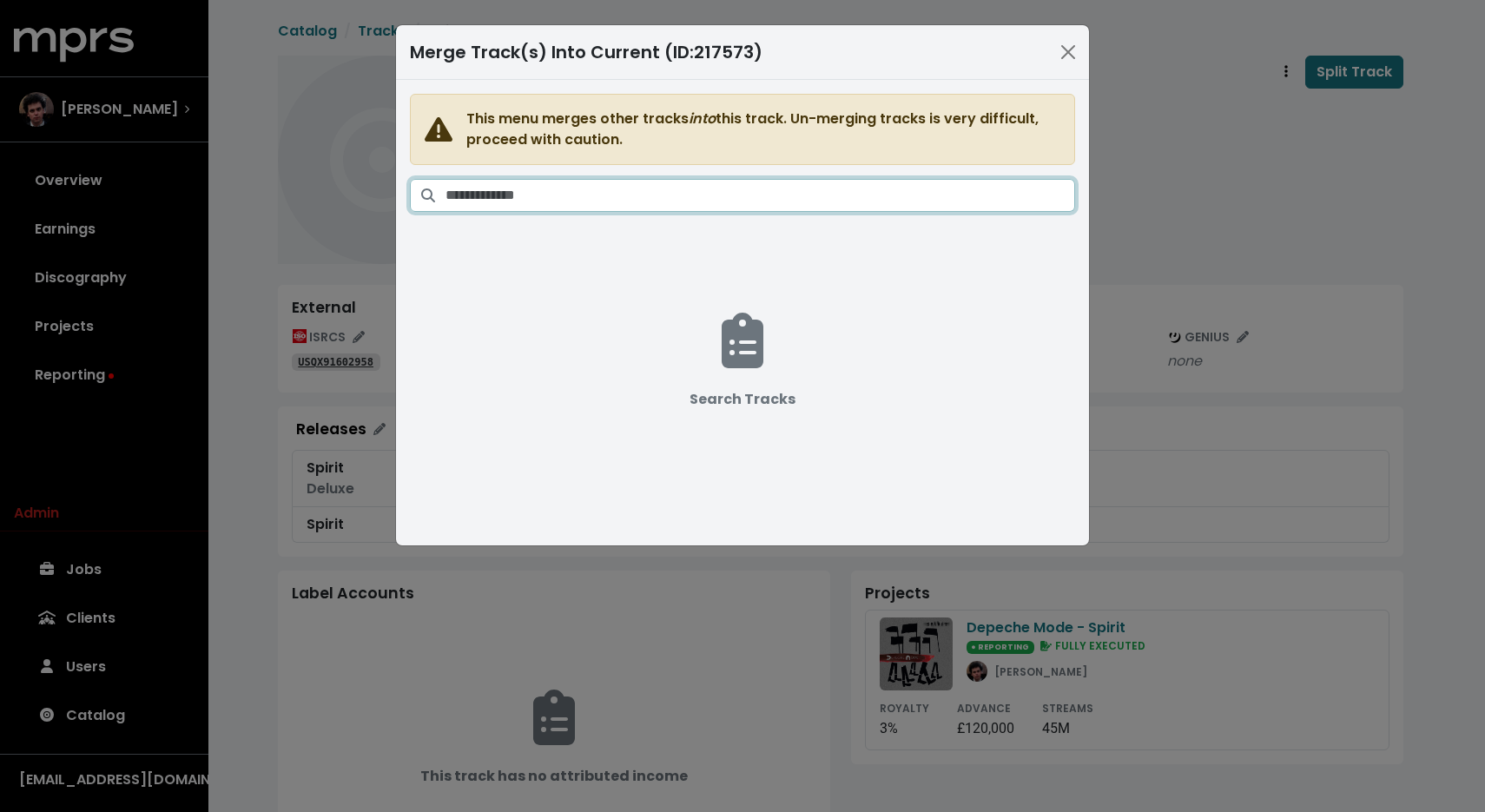
click at [984, 196] on input "Search tracks" at bounding box center [760, 195] width 630 height 33
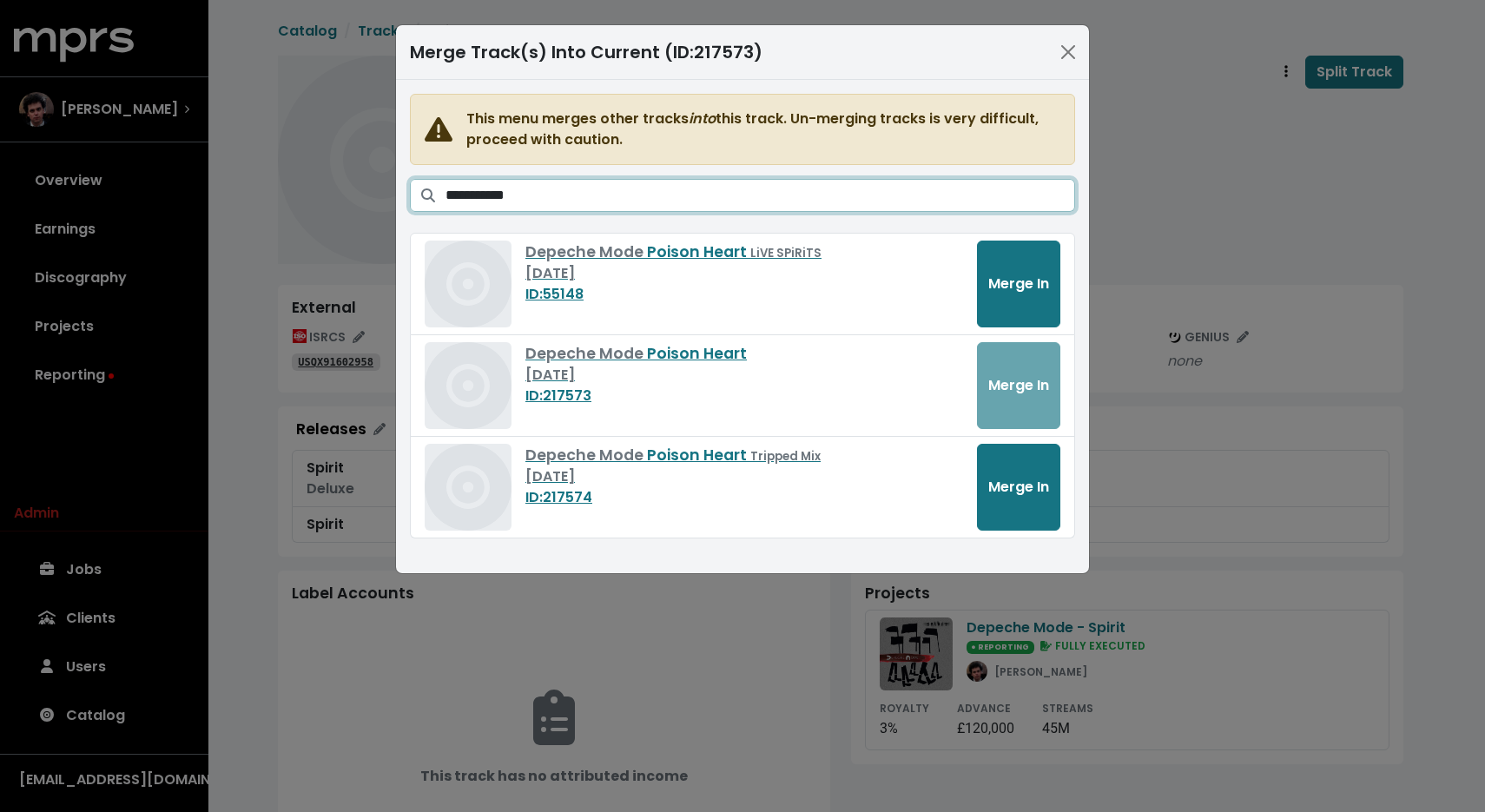
type input "**********"
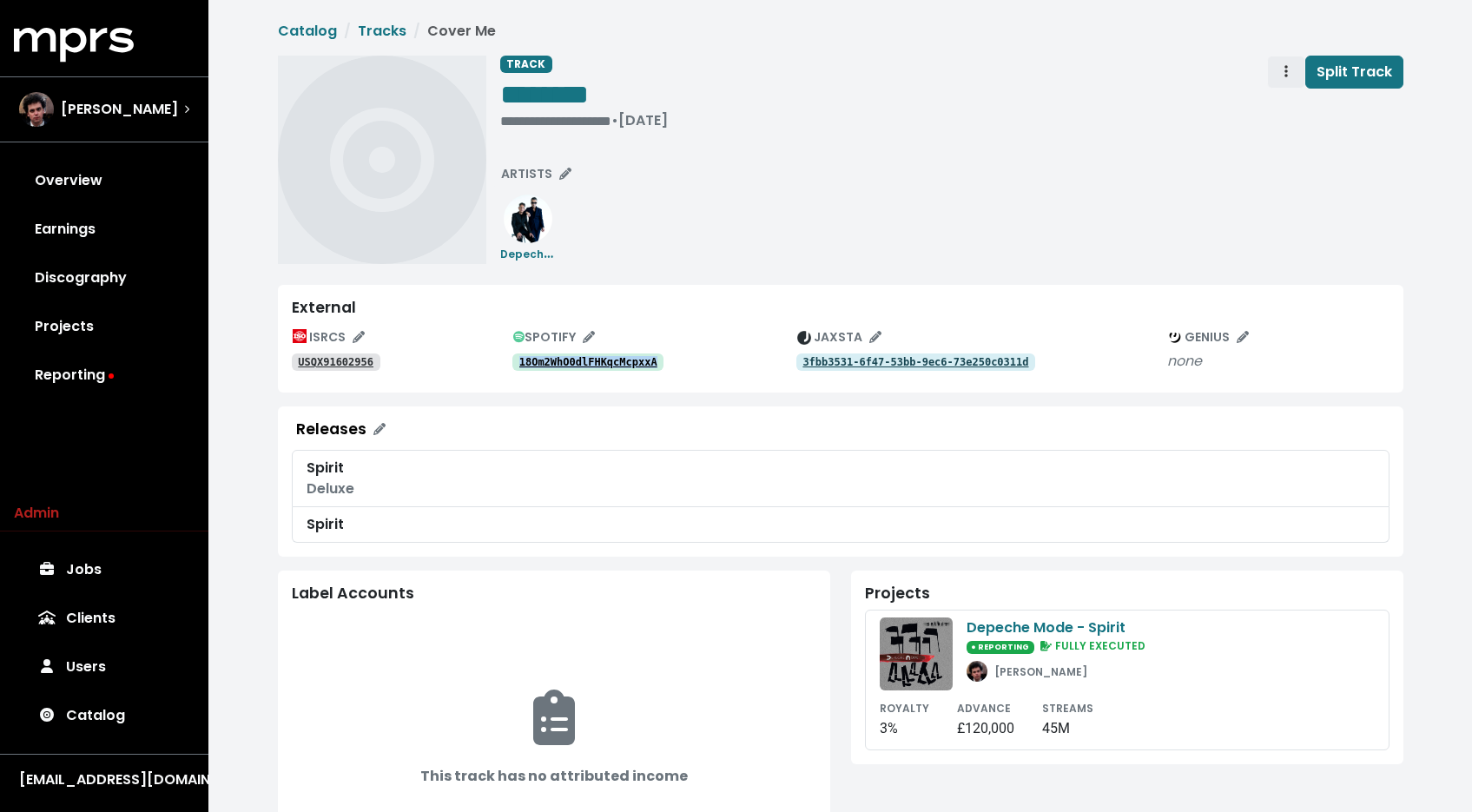
click at [1282, 78] on span "Track actions" at bounding box center [1285, 72] width 15 height 21
click at [1286, 100] on link "Merge" at bounding box center [1336, 110] width 137 height 28
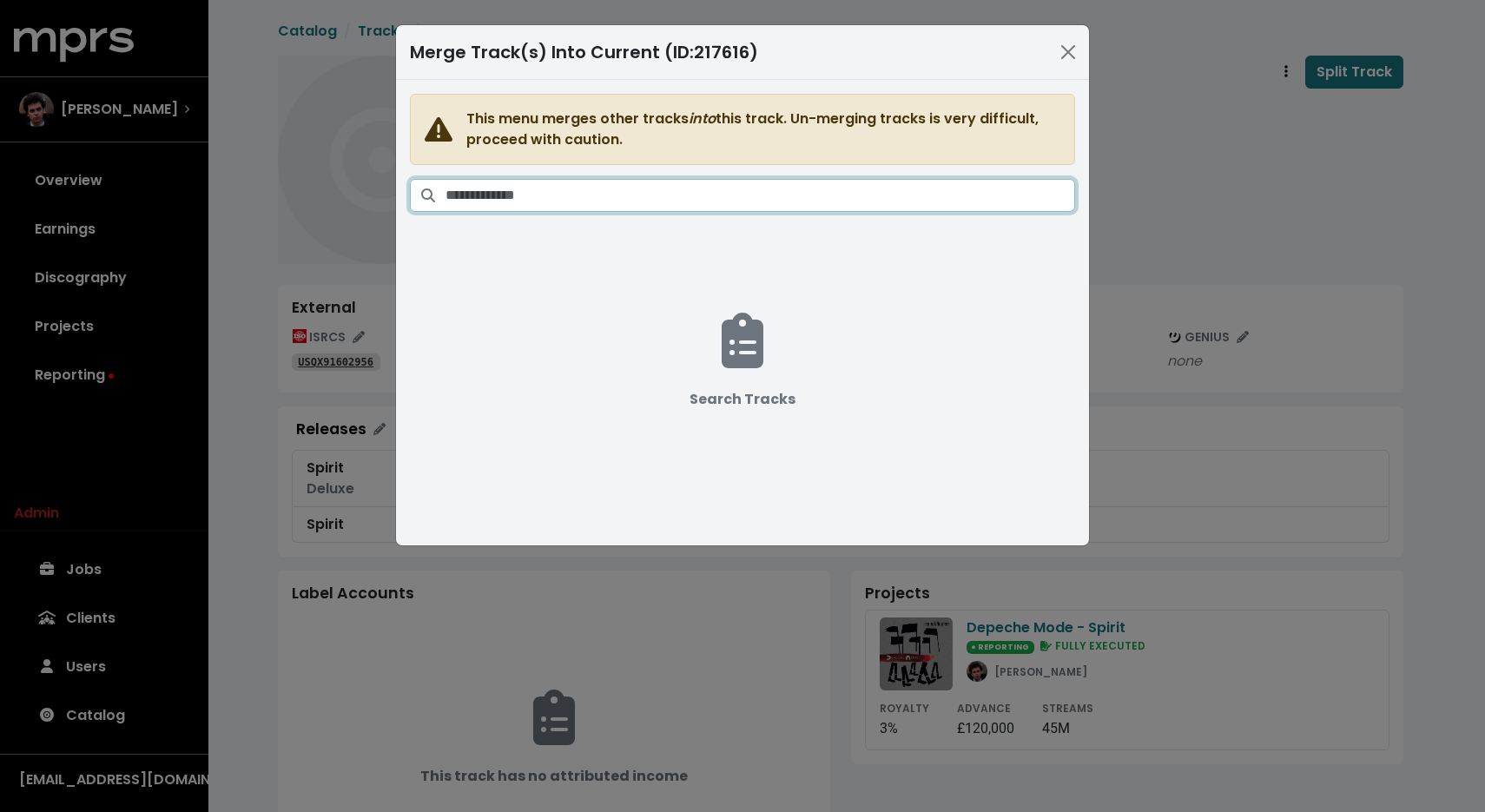
click at [916, 193] on input "Search tracks" at bounding box center [760, 195] width 630 height 33
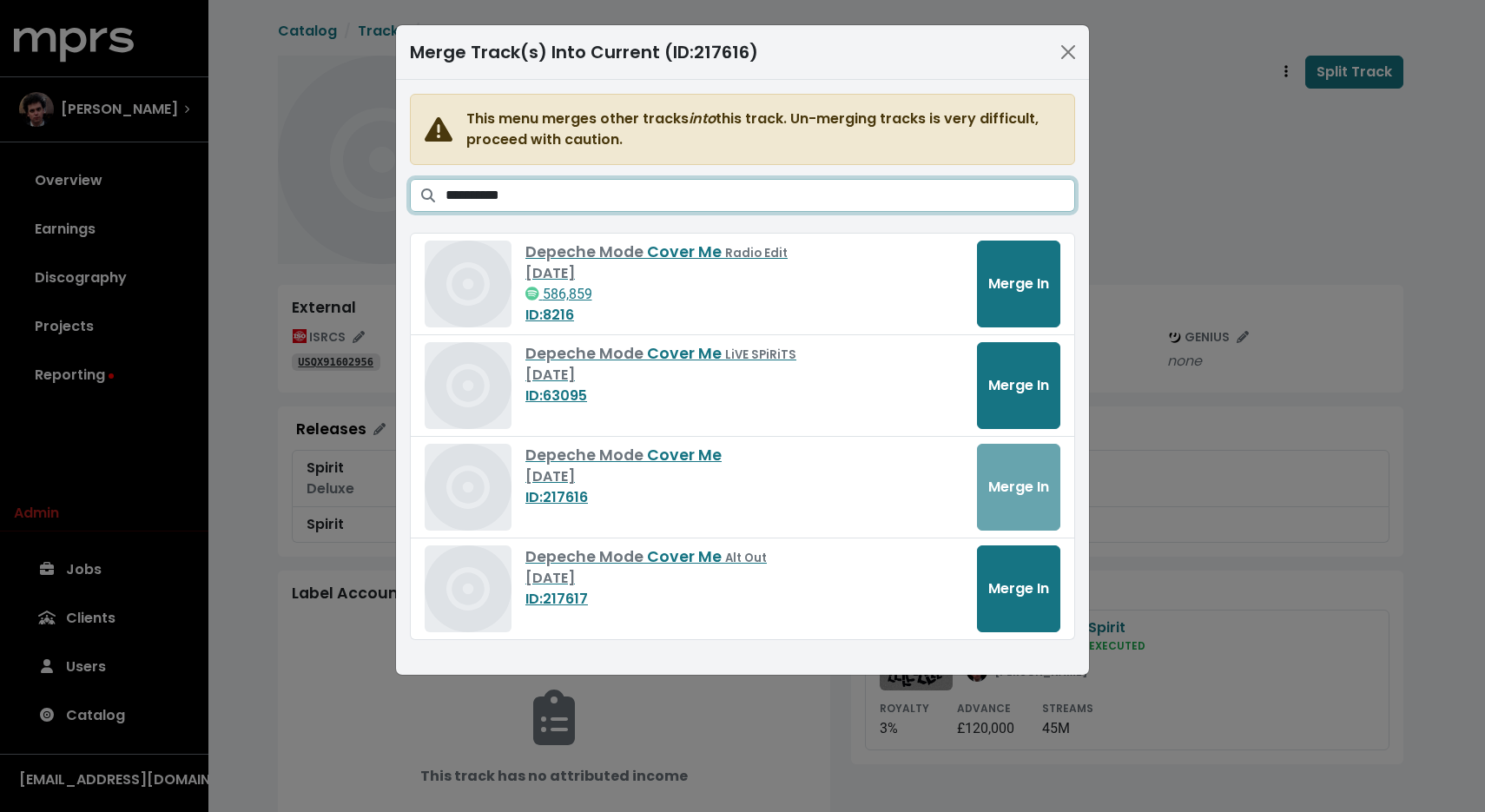
type input "**********"
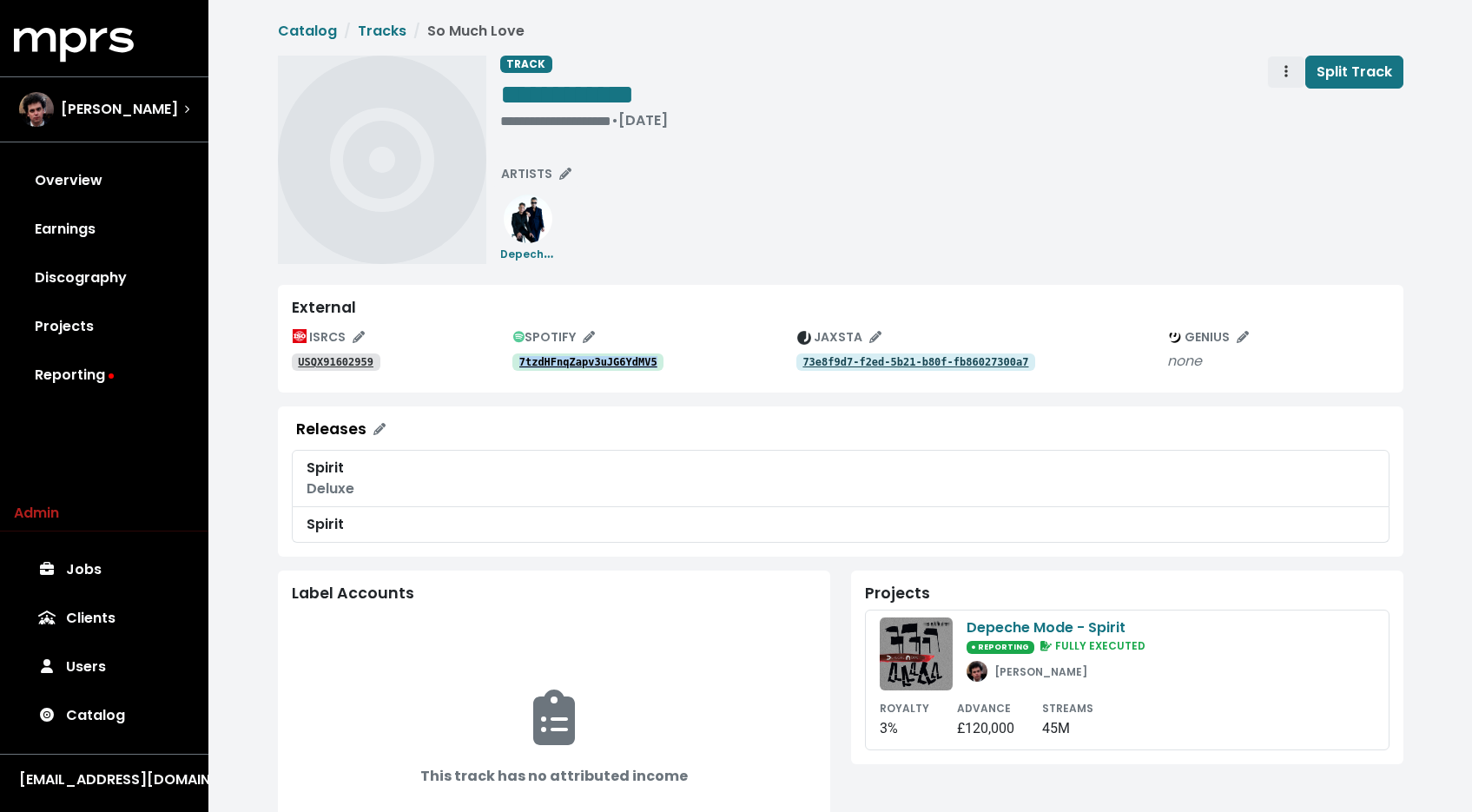
click at [1285, 64] on icon "Track actions" at bounding box center [1286, 71] width 4 height 14
click at [1277, 110] on link "Merge" at bounding box center [1336, 110] width 137 height 28
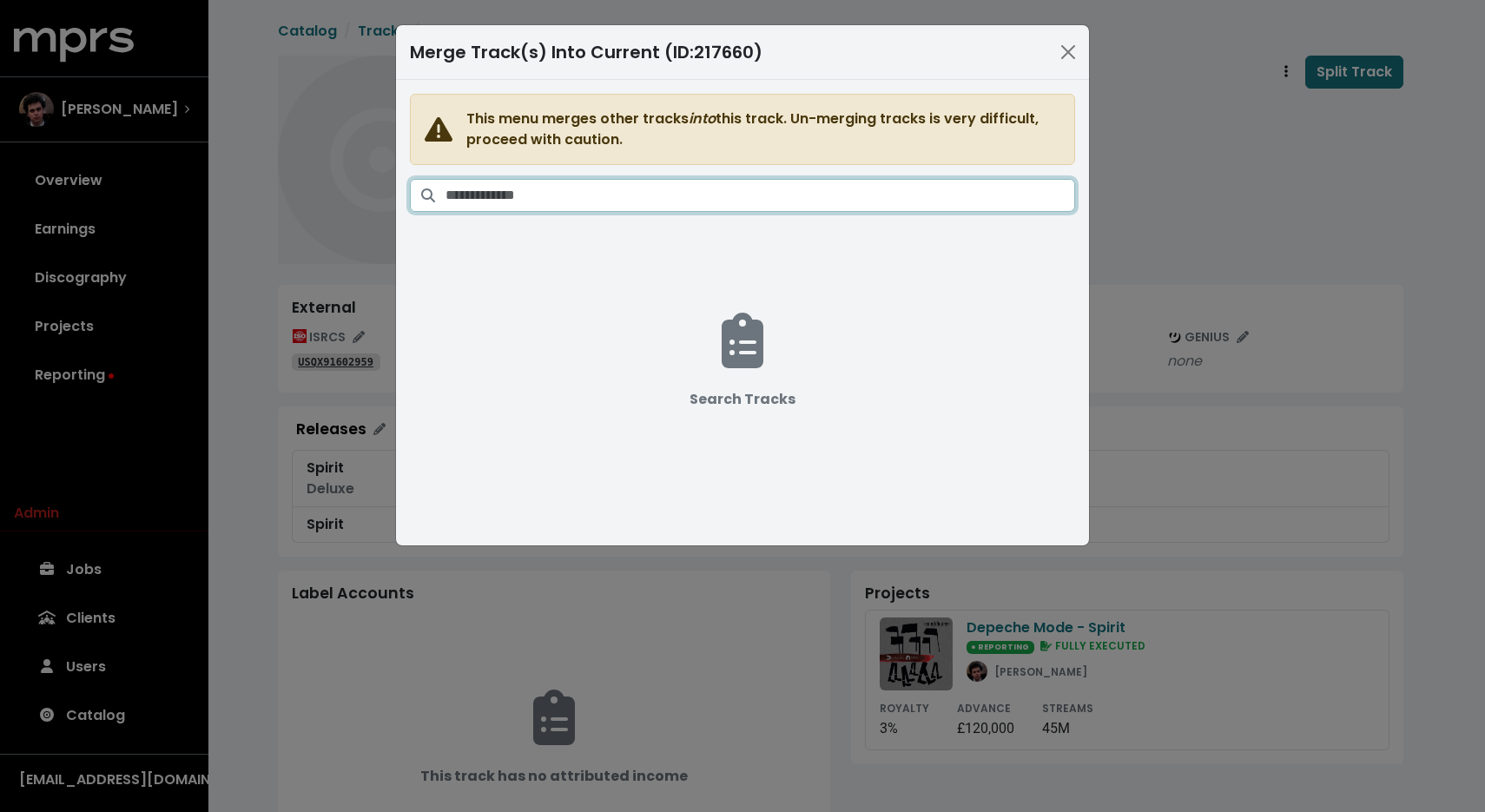
click at [887, 197] on input "Search tracks" at bounding box center [760, 195] width 630 height 33
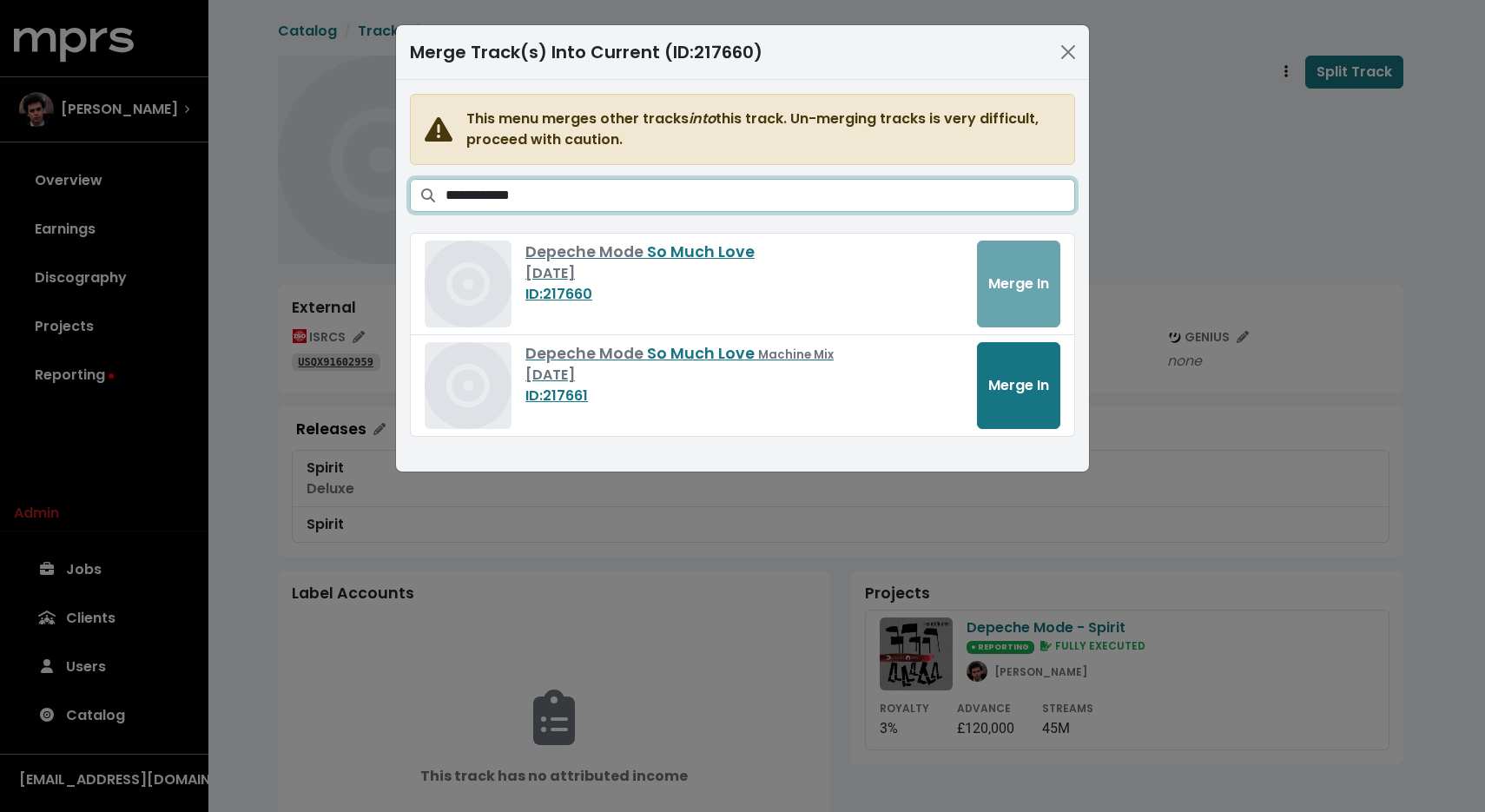
type input "**********"
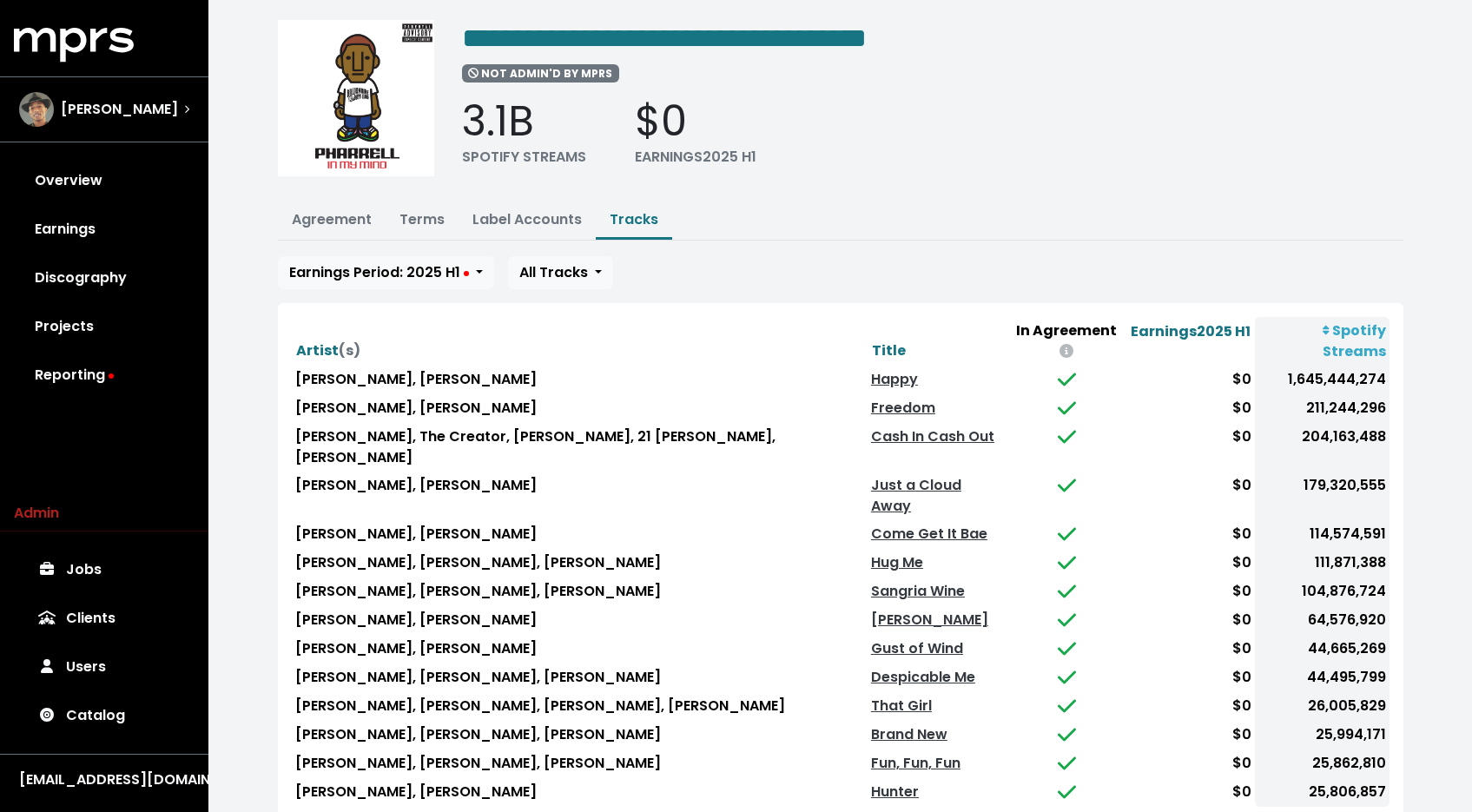
scroll to position [111, 0]
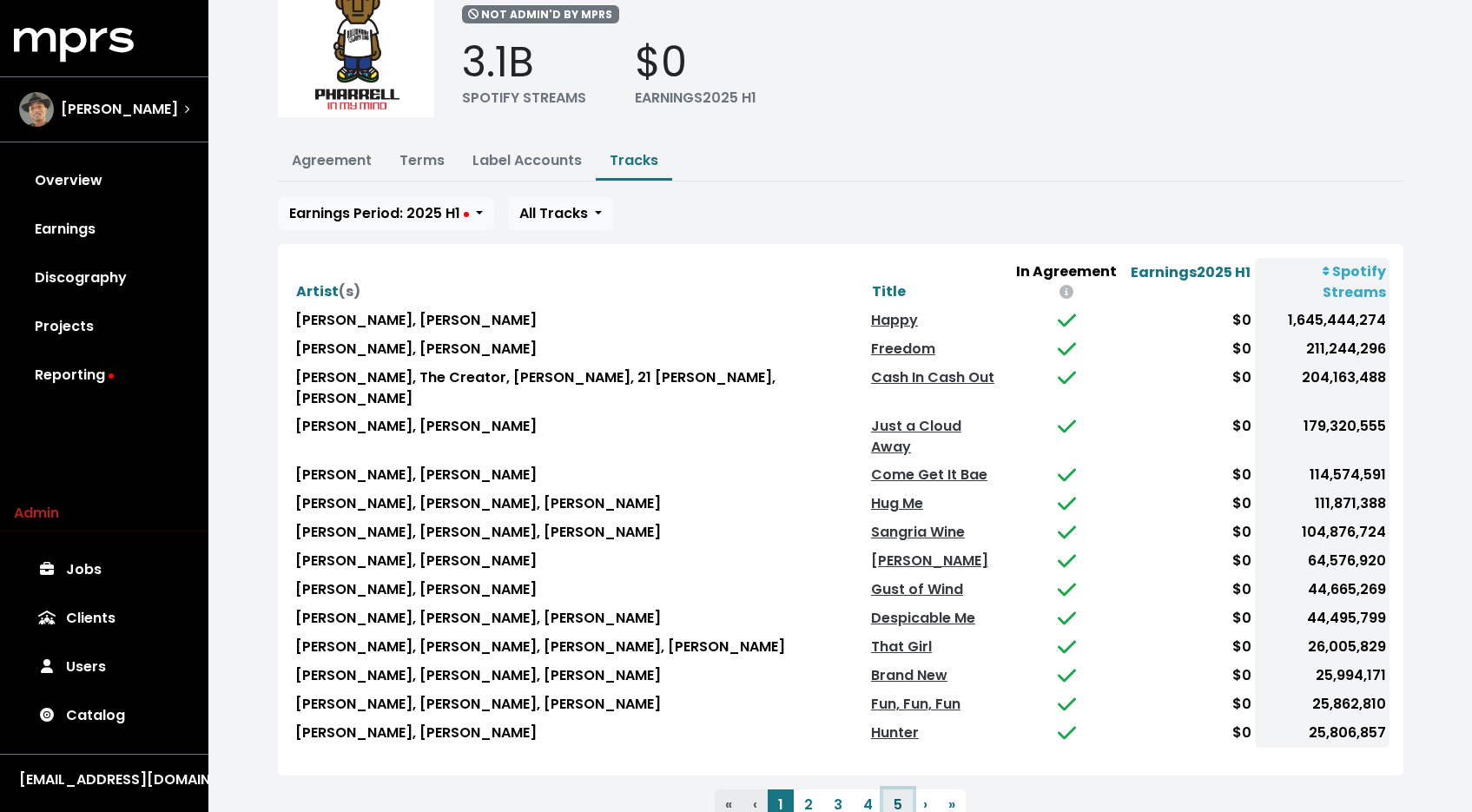
click at [903, 789] on button "5" at bounding box center [897, 805] width 30 height 31
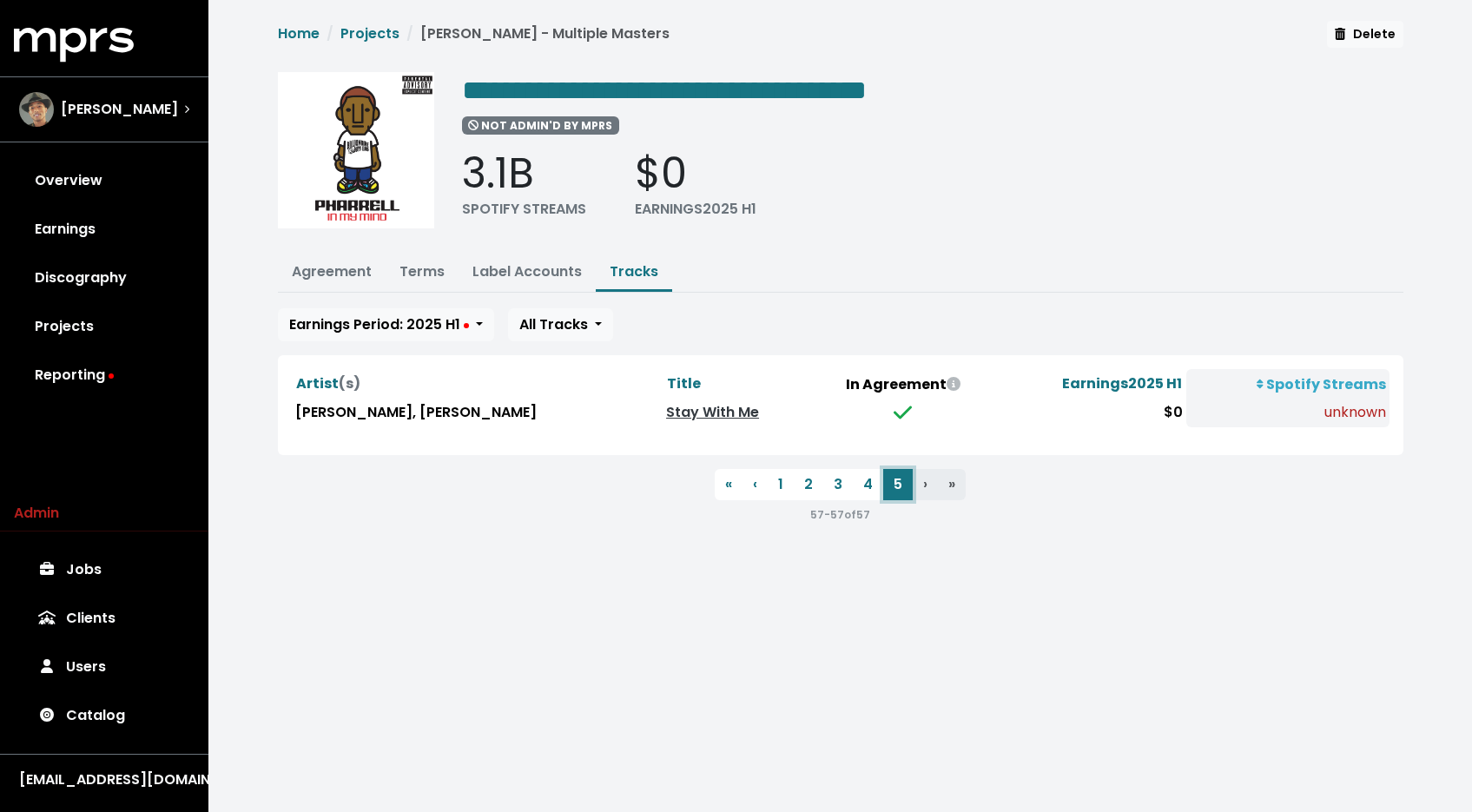
scroll to position [0, 0]
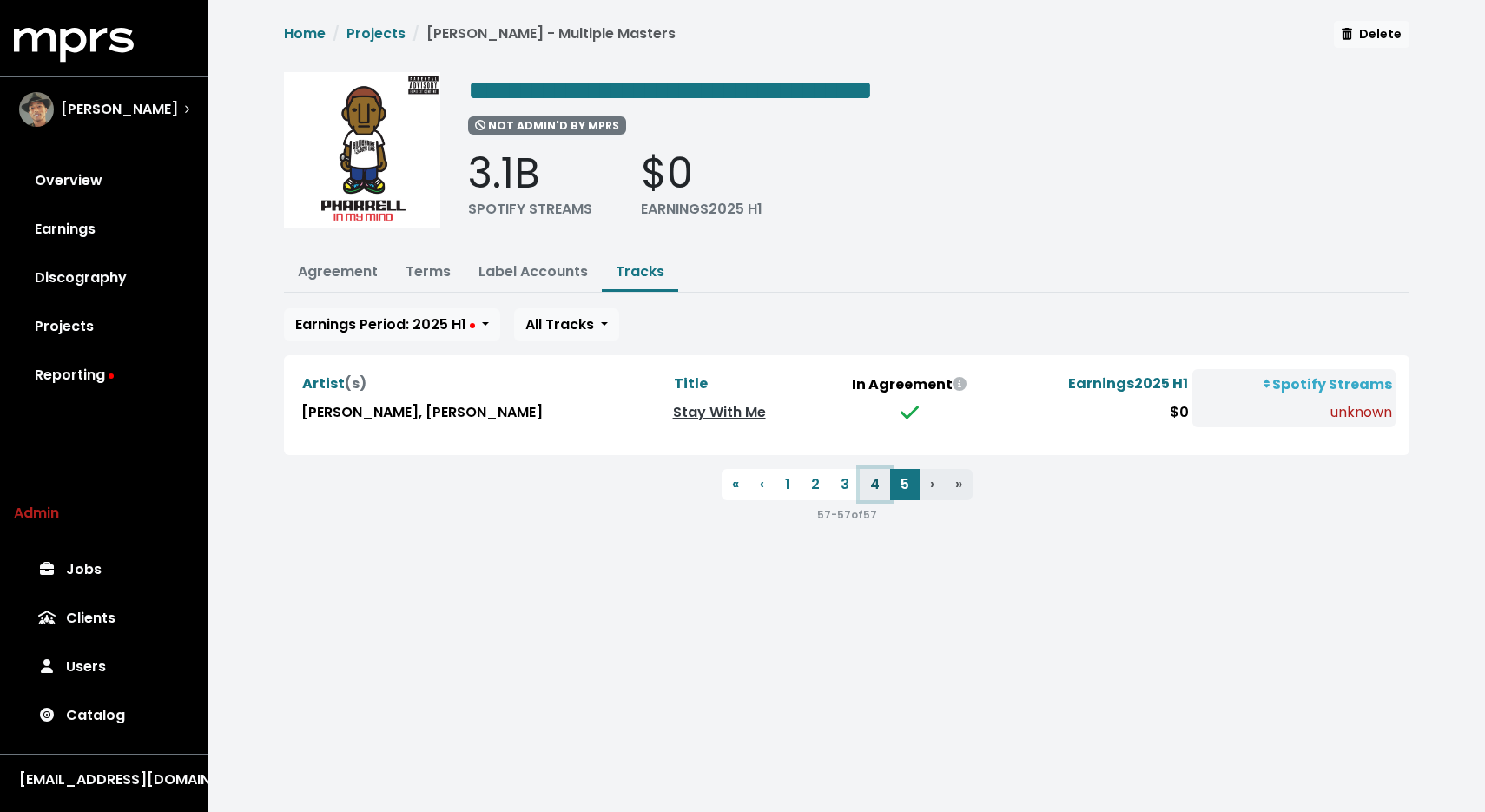
click at [871, 485] on button "4" at bounding box center [875, 484] width 31 height 31
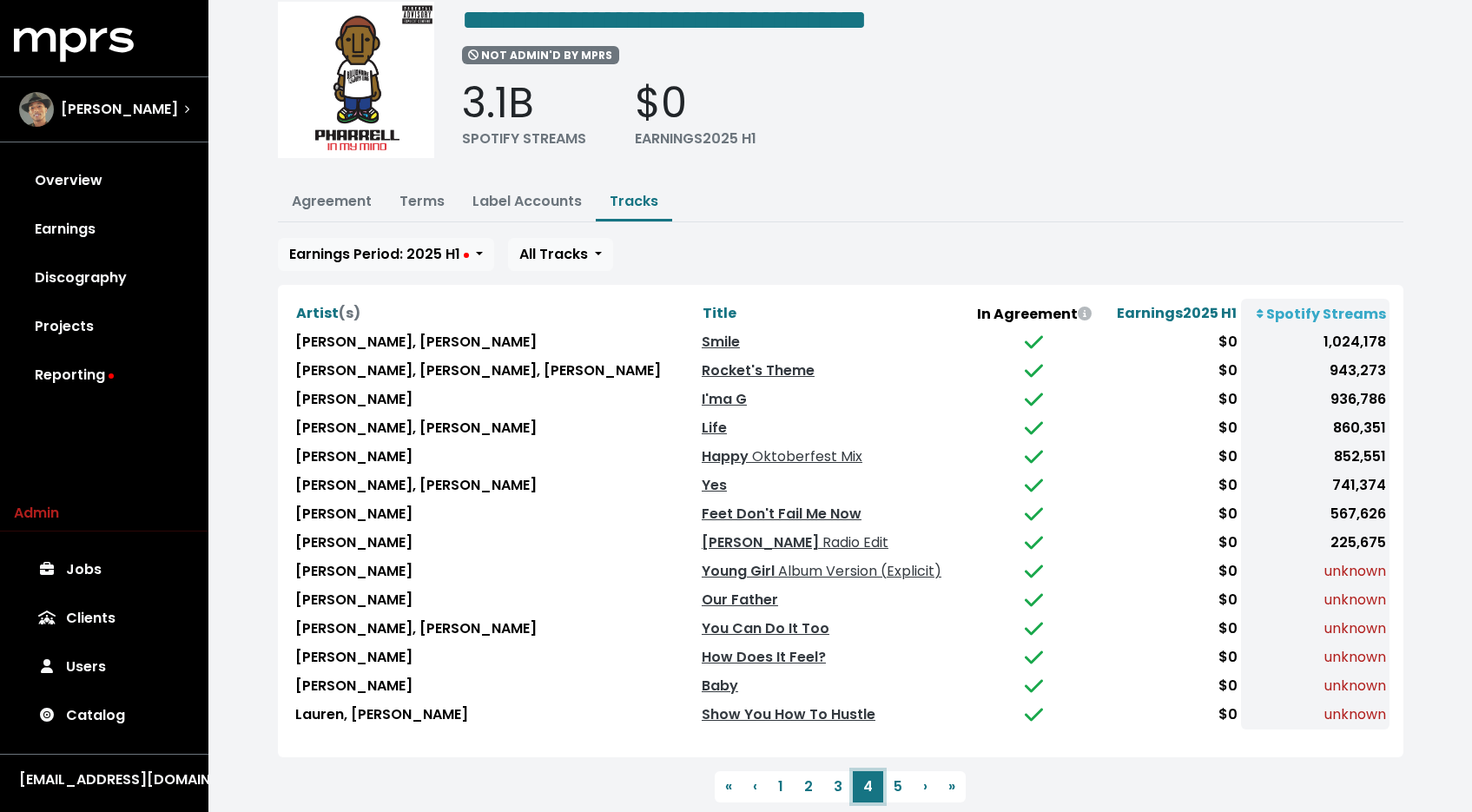
scroll to position [111, 0]
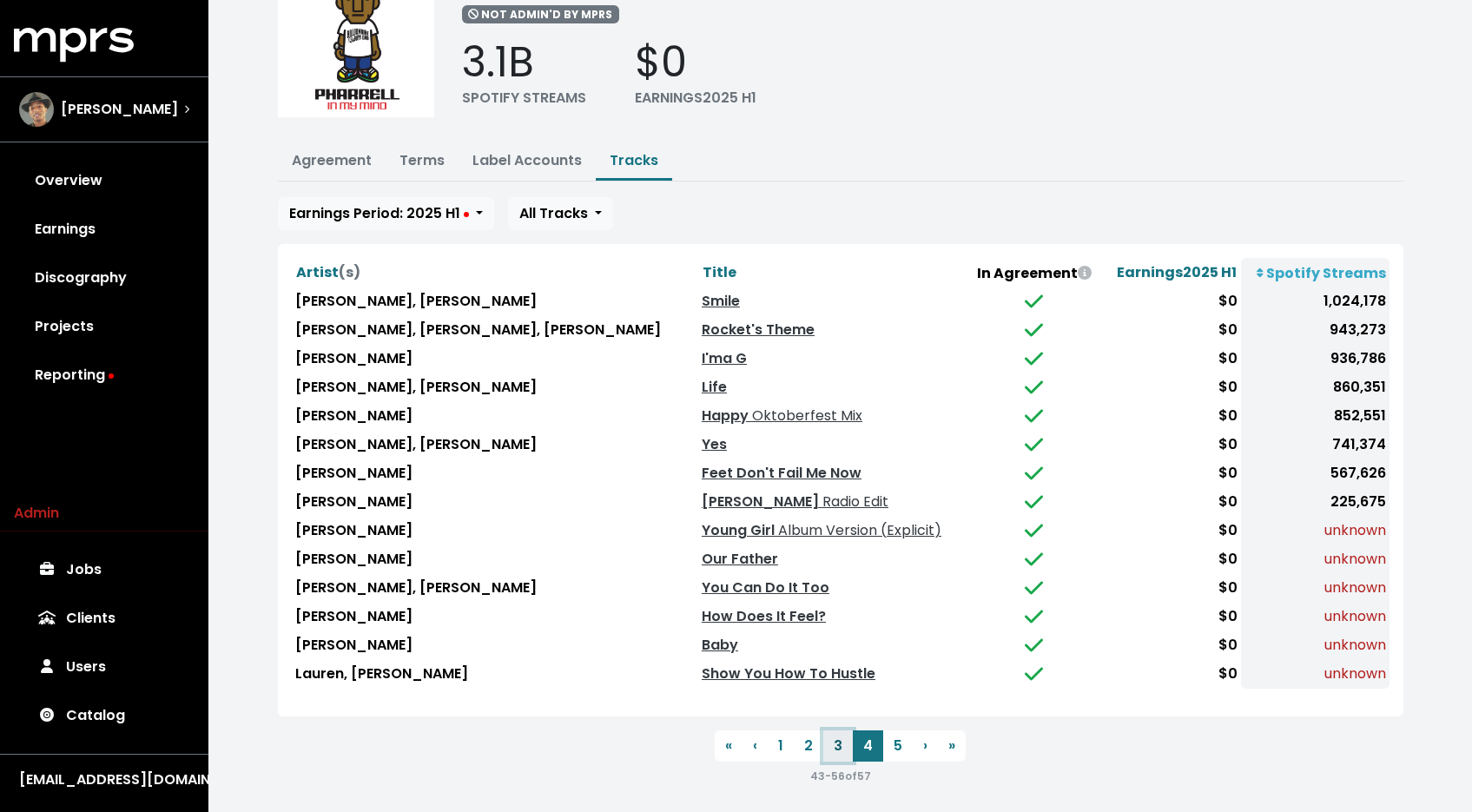
click at [843, 740] on button "3" at bounding box center [838, 746] width 30 height 31
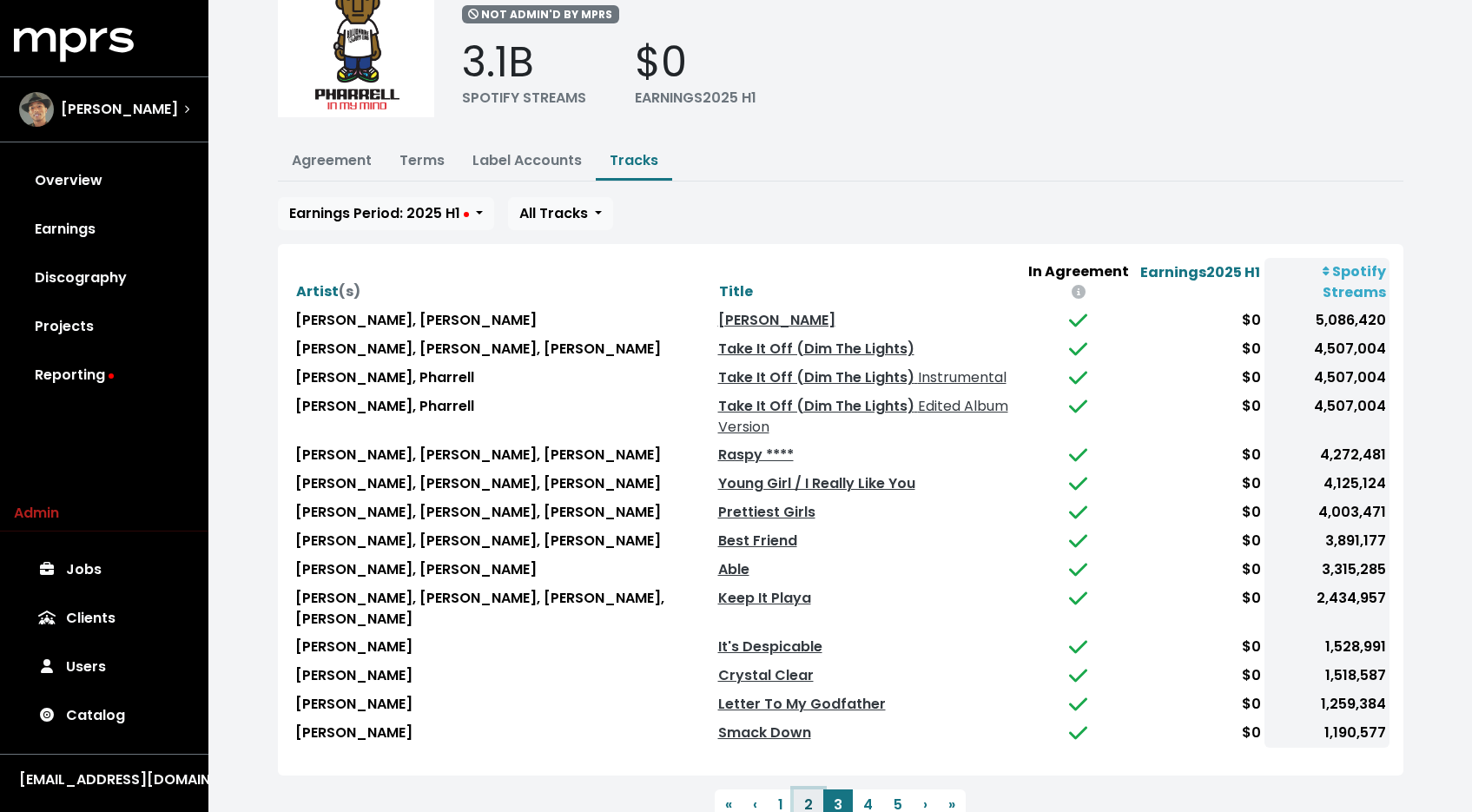
click at [807, 798] on button "2" at bounding box center [809, 805] width 30 height 31
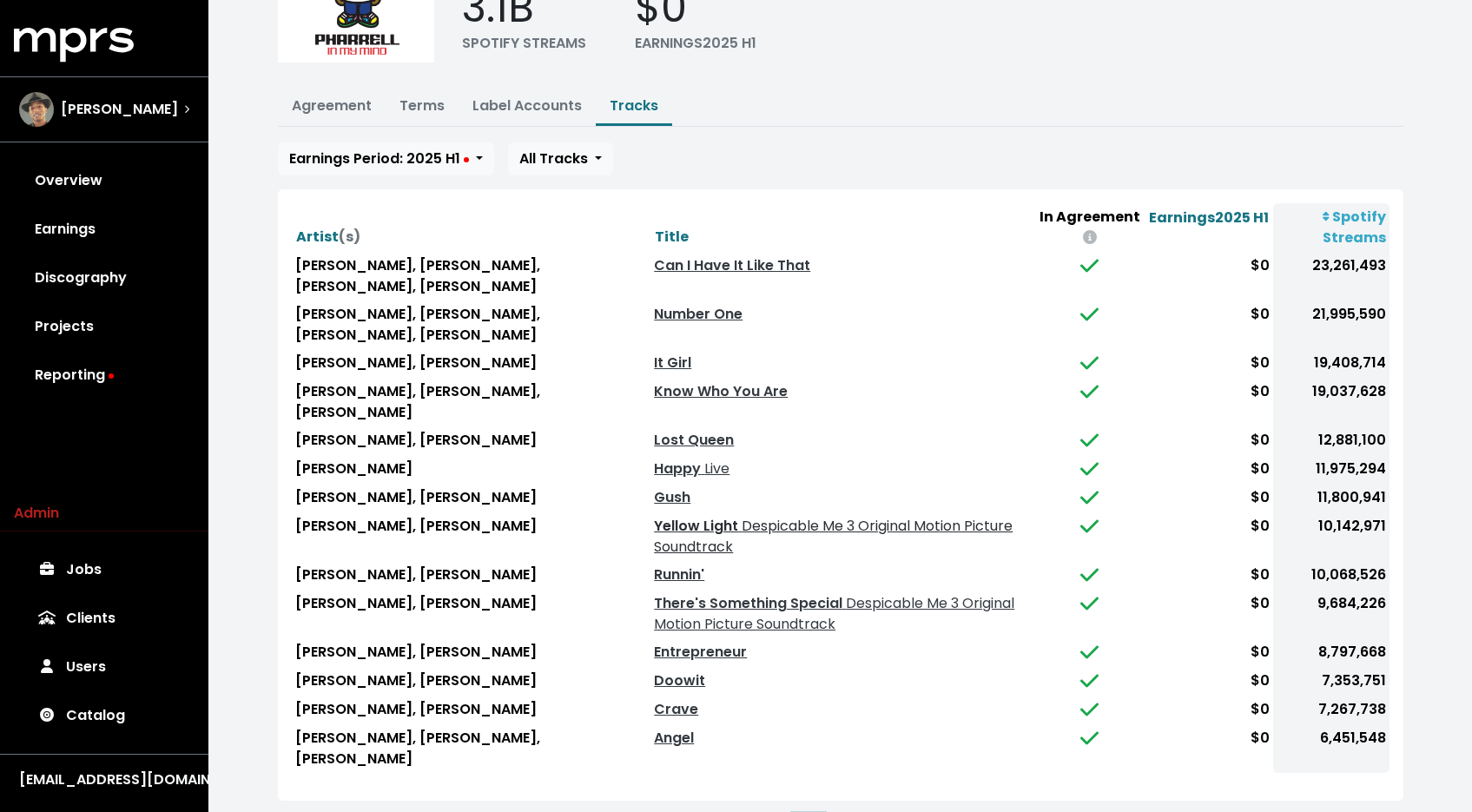
scroll to position [233, 0]
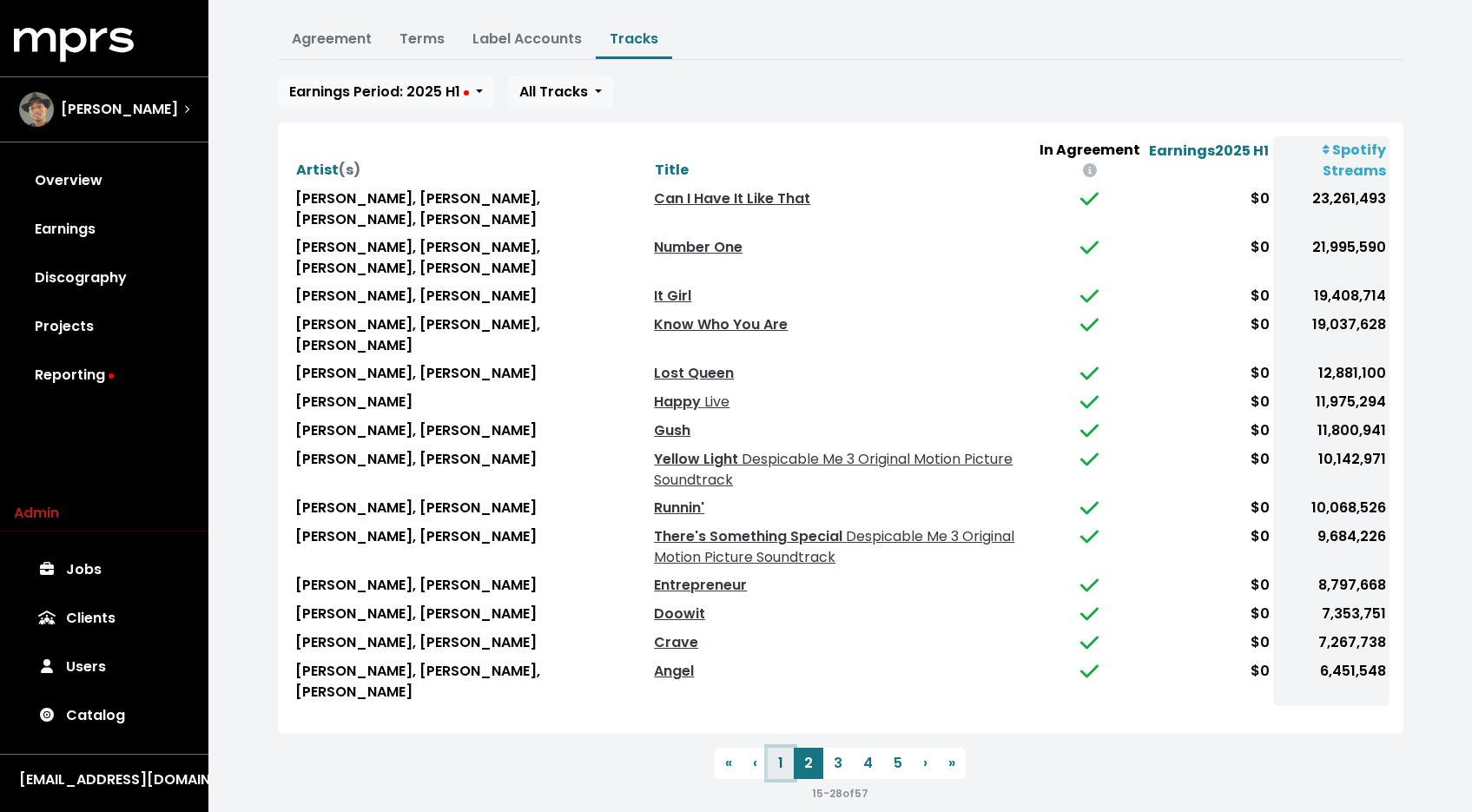
click at [786, 748] on button "1" at bounding box center [780, 763] width 26 height 31
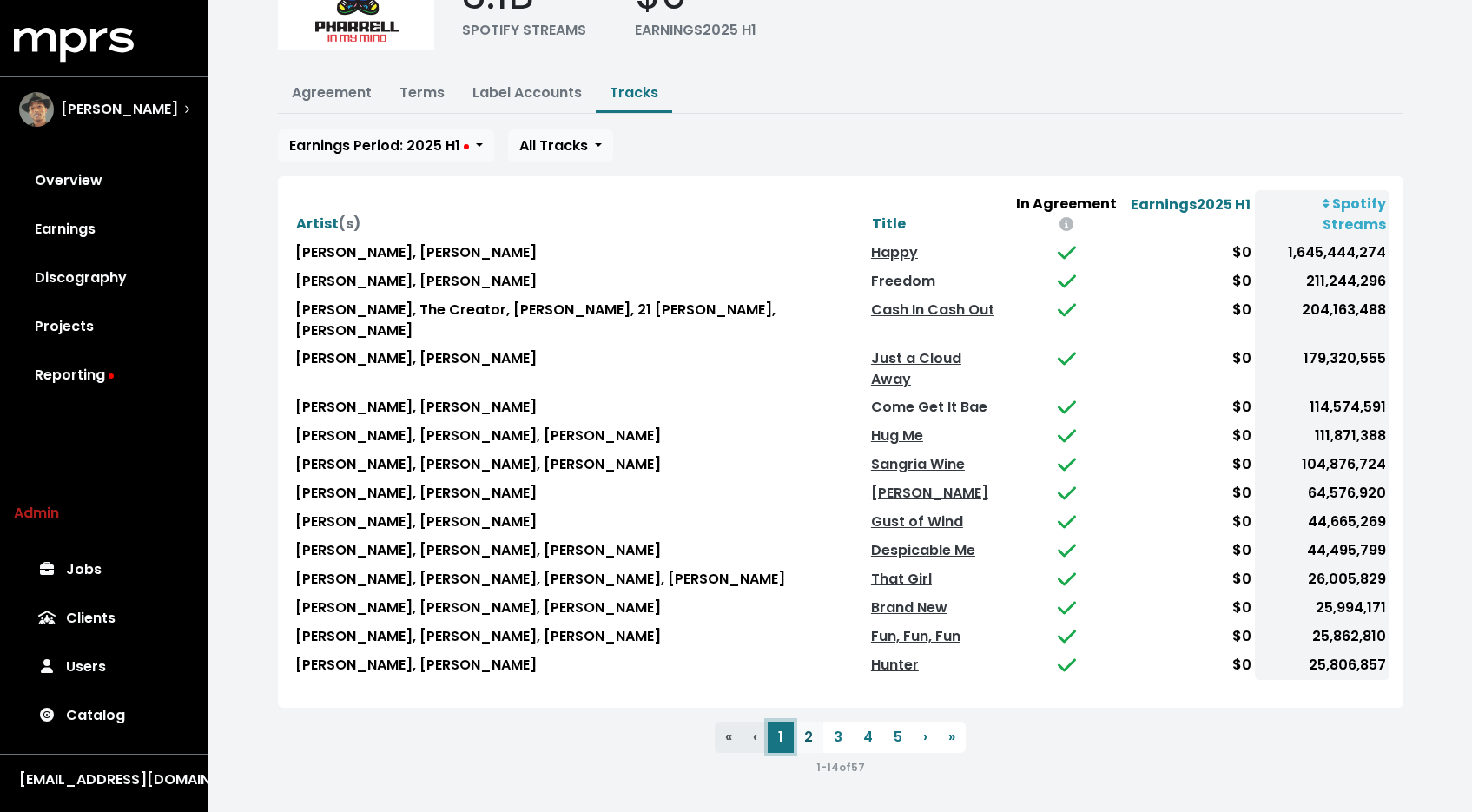
scroll to position [111, 0]
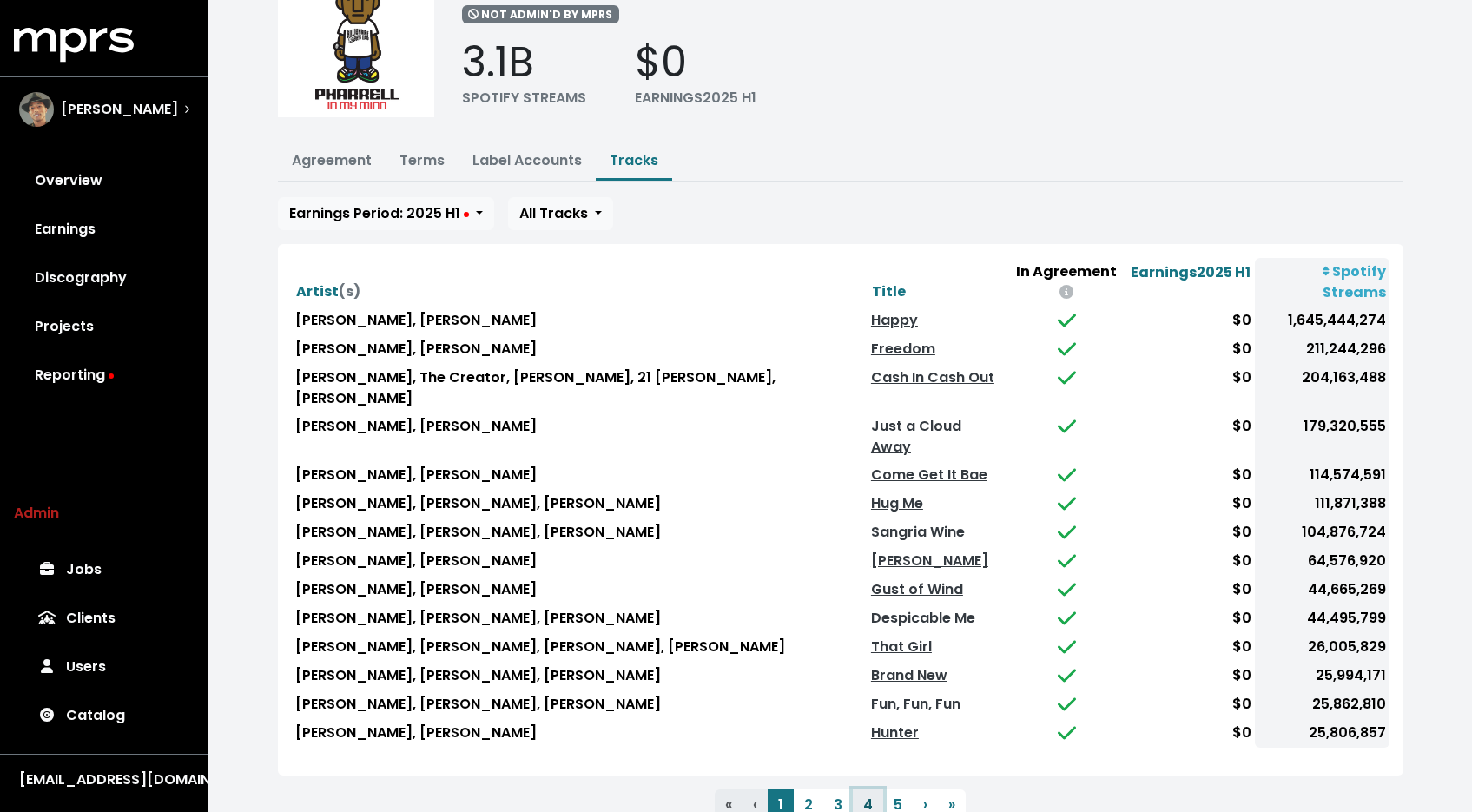
click at [863, 789] on button "4" at bounding box center [868, 805] width 31 height 31
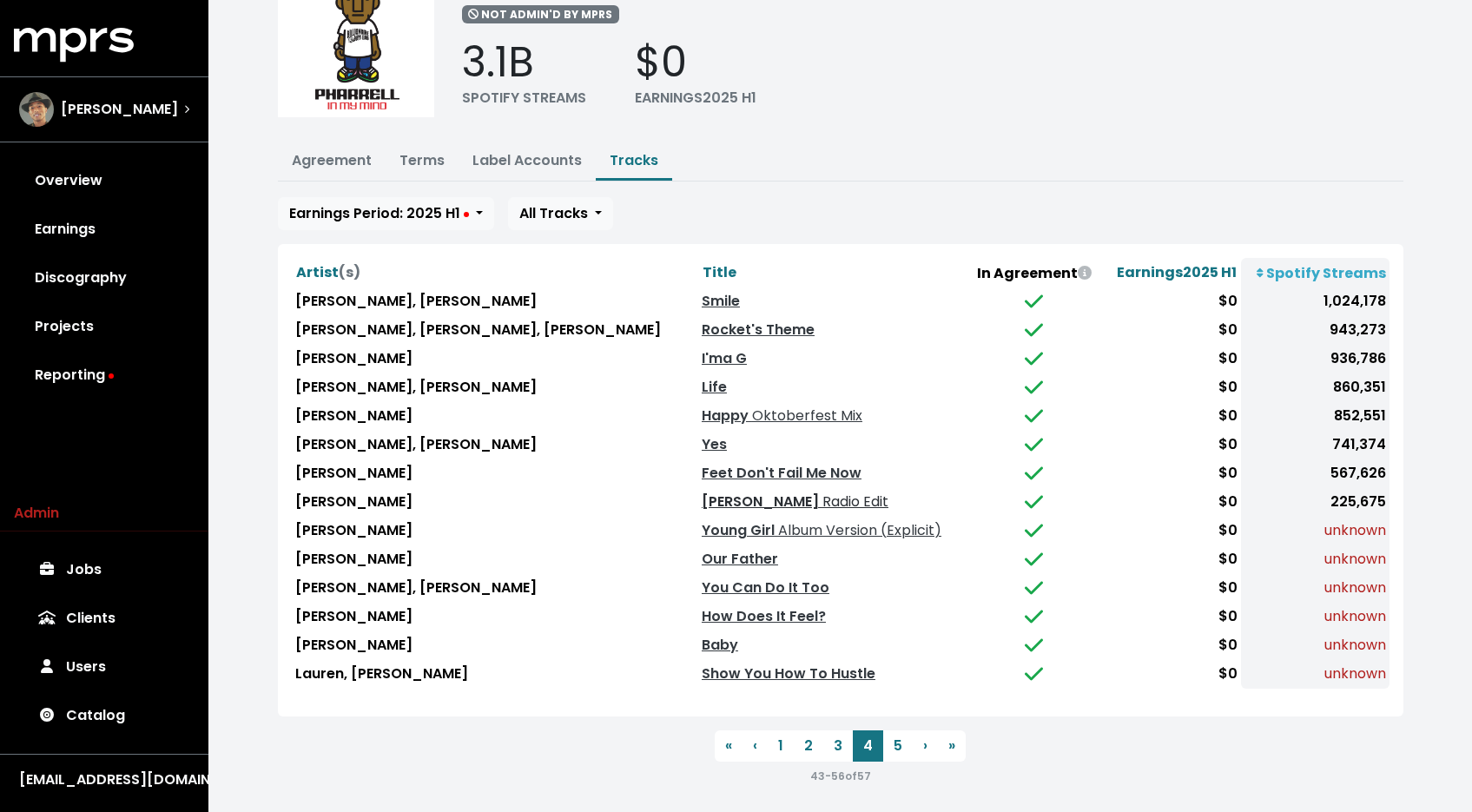
drag, startPoint x: 648, startPoint y: 496, endPoint x: 772, endPoint y: 498, distance: 124.0
click at [772, 498] on tr "Pharrell Williams Marilyn Monroe Radio Edit $0 225,675" at bounding box center [840, 502] width 1098 height 29
copy tr "Marilyn Monroe"
click at [330, 157] on link "Agreement" at bounding box center [332, 160] width 80 height 20
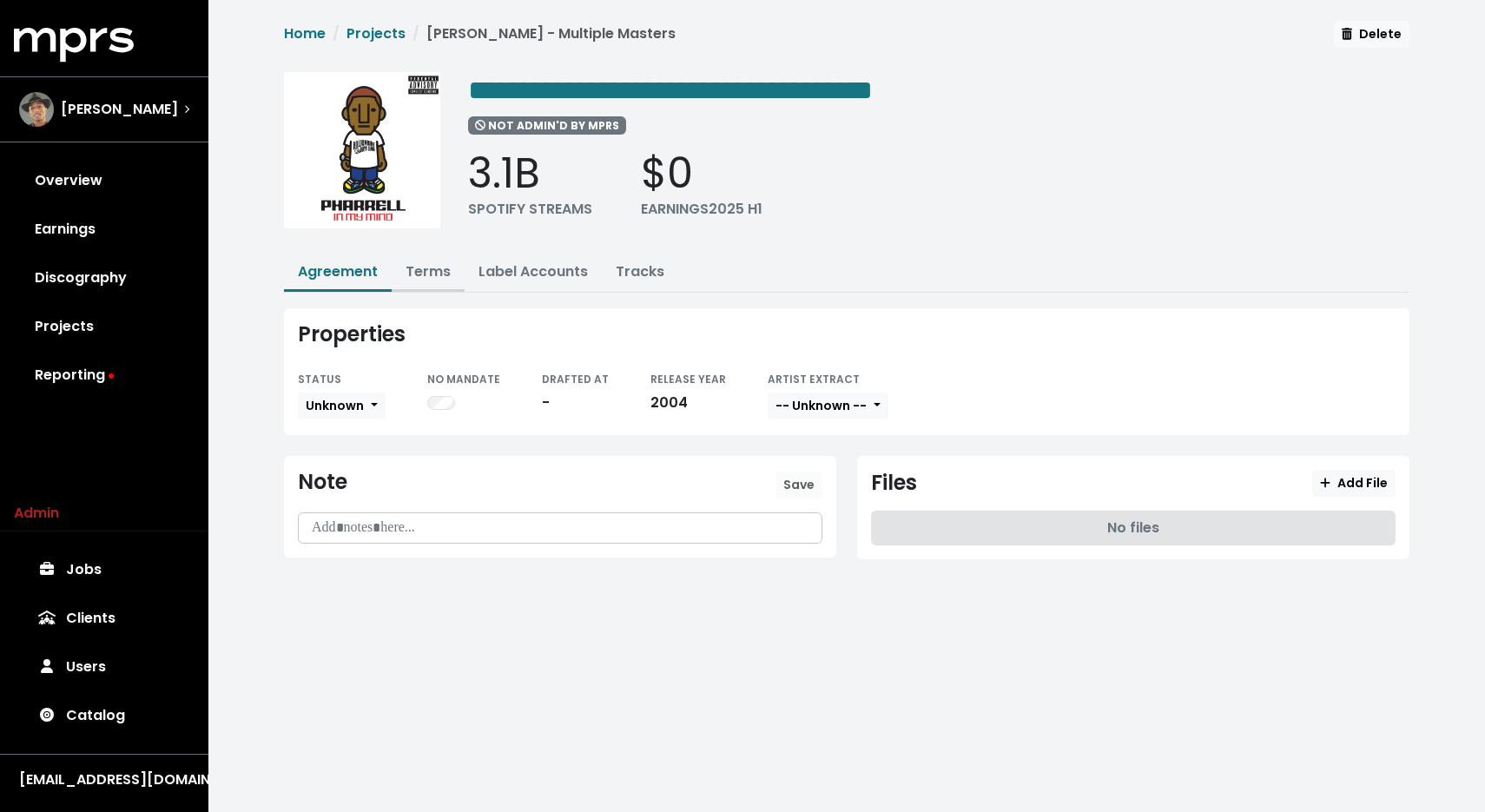
click at [430, 267] on link "Terms" at bounding box center [428, 271] width 45 height 20
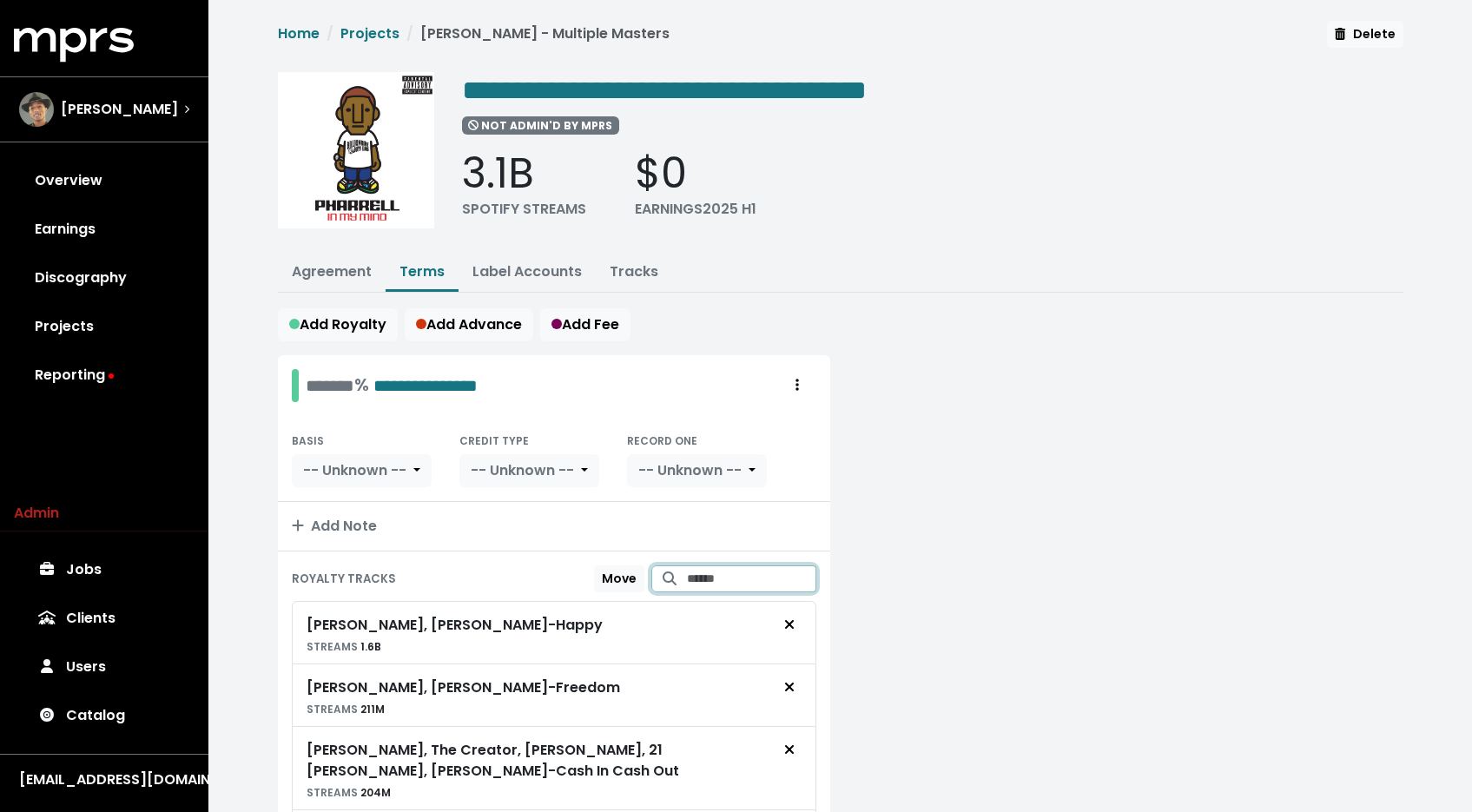
click at [752, 578] on input "Search for tracks by title and link them to this royalty" at bounding box center [751, 579] width 130 height 27
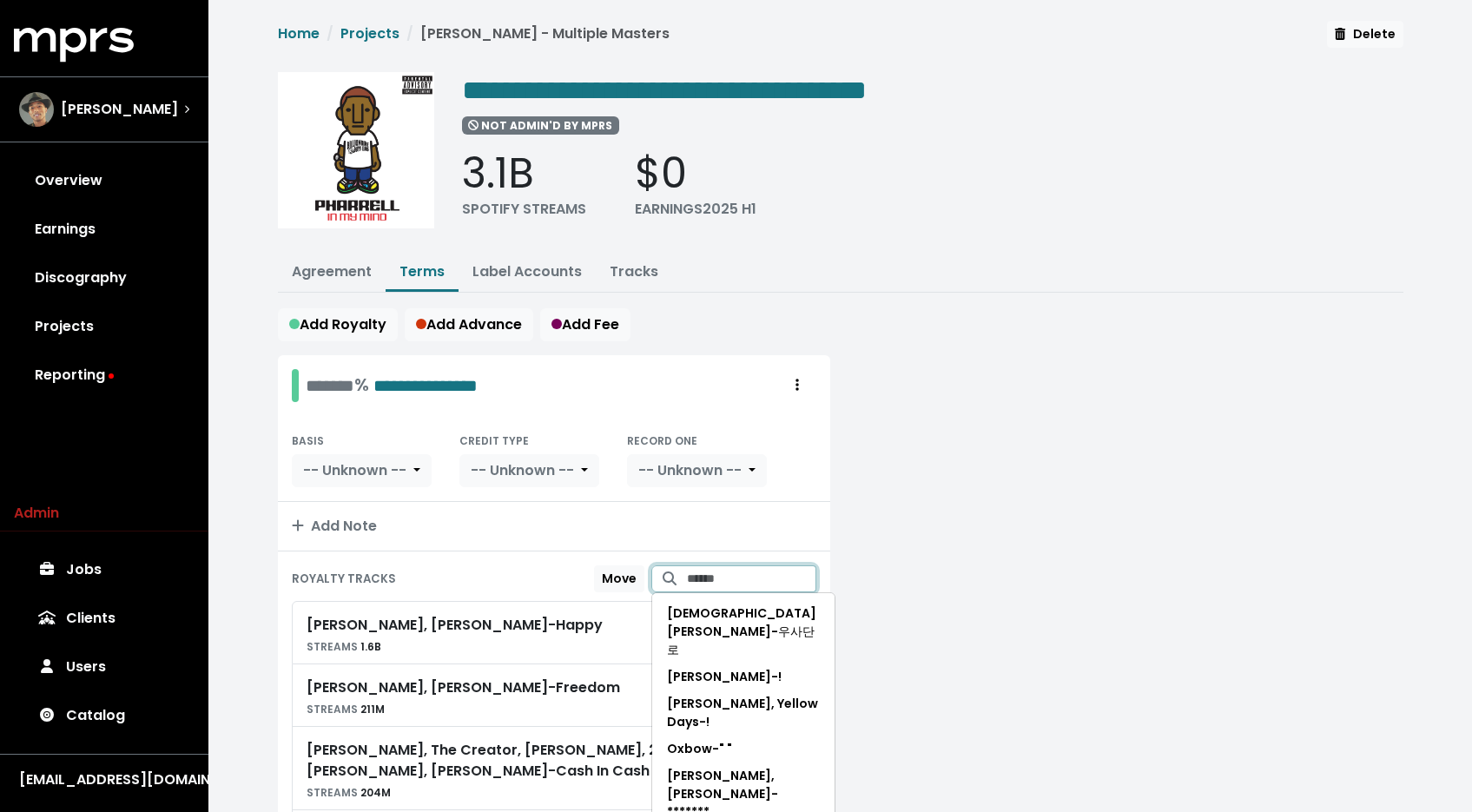
paste input "**********"
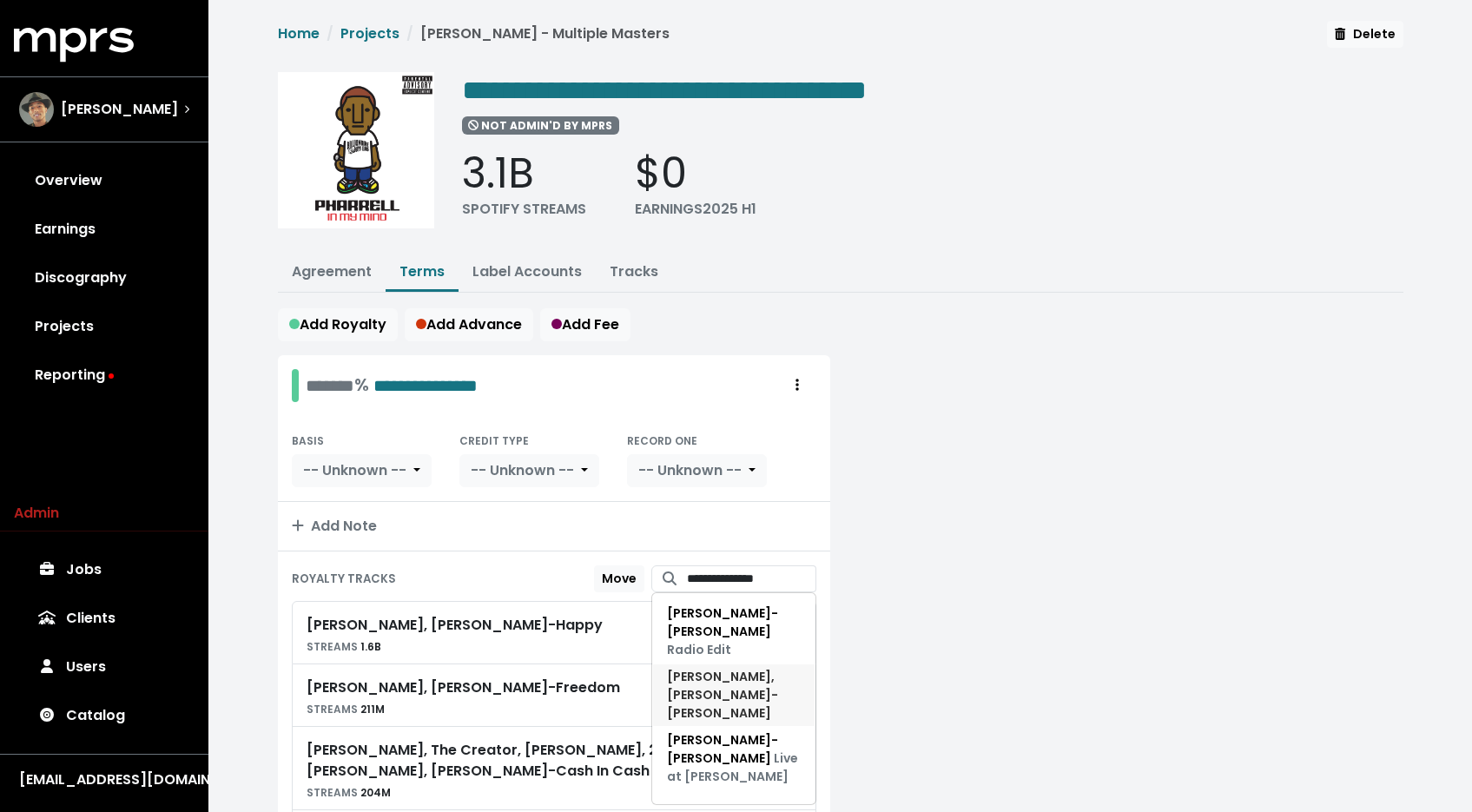
click at [708, 683] on span "Pharrell Williams, Pharrell Williams - Marilyn Monroe" at bounding box center [734, 695] width 134 height 54
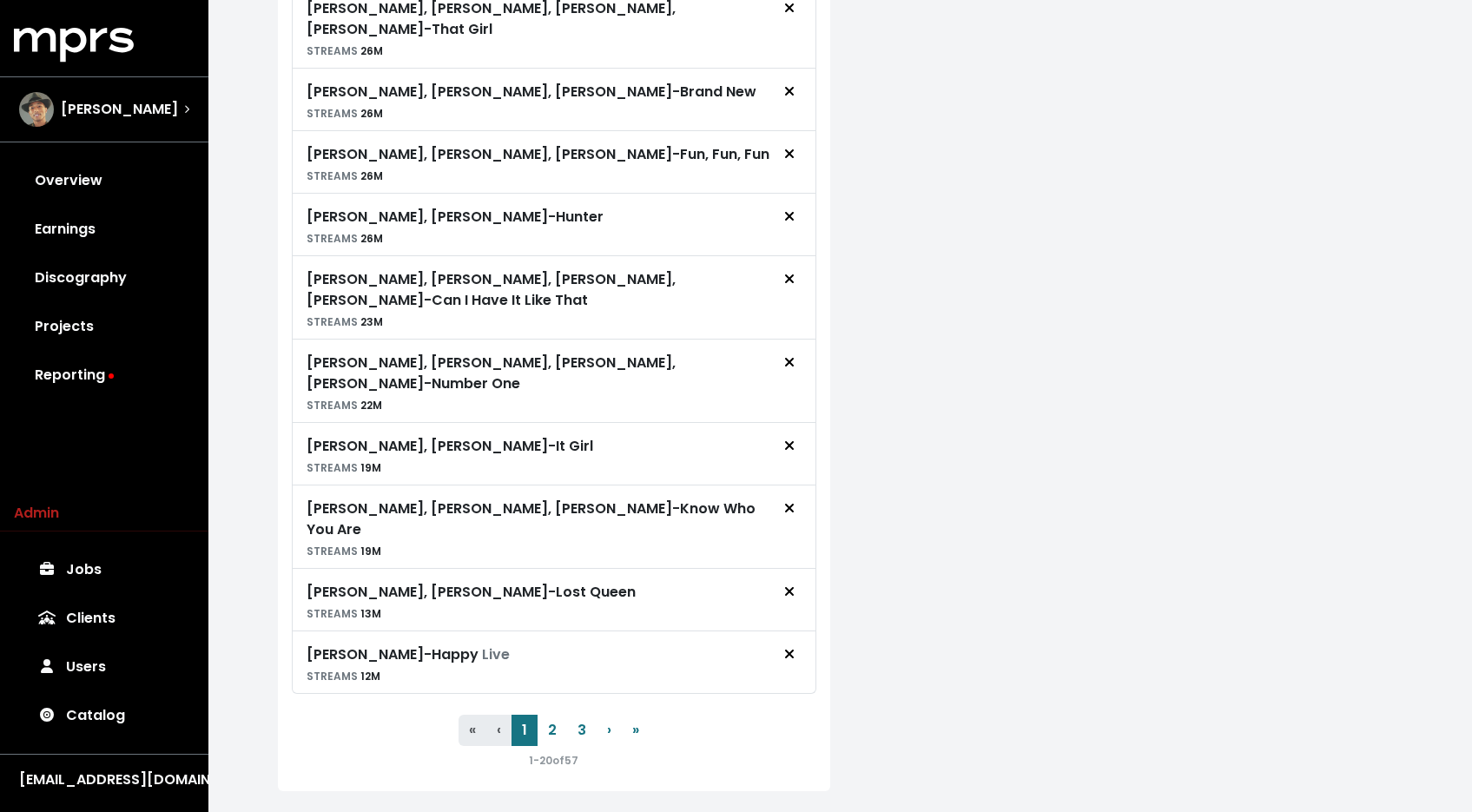
scroll to position [1343, 0]
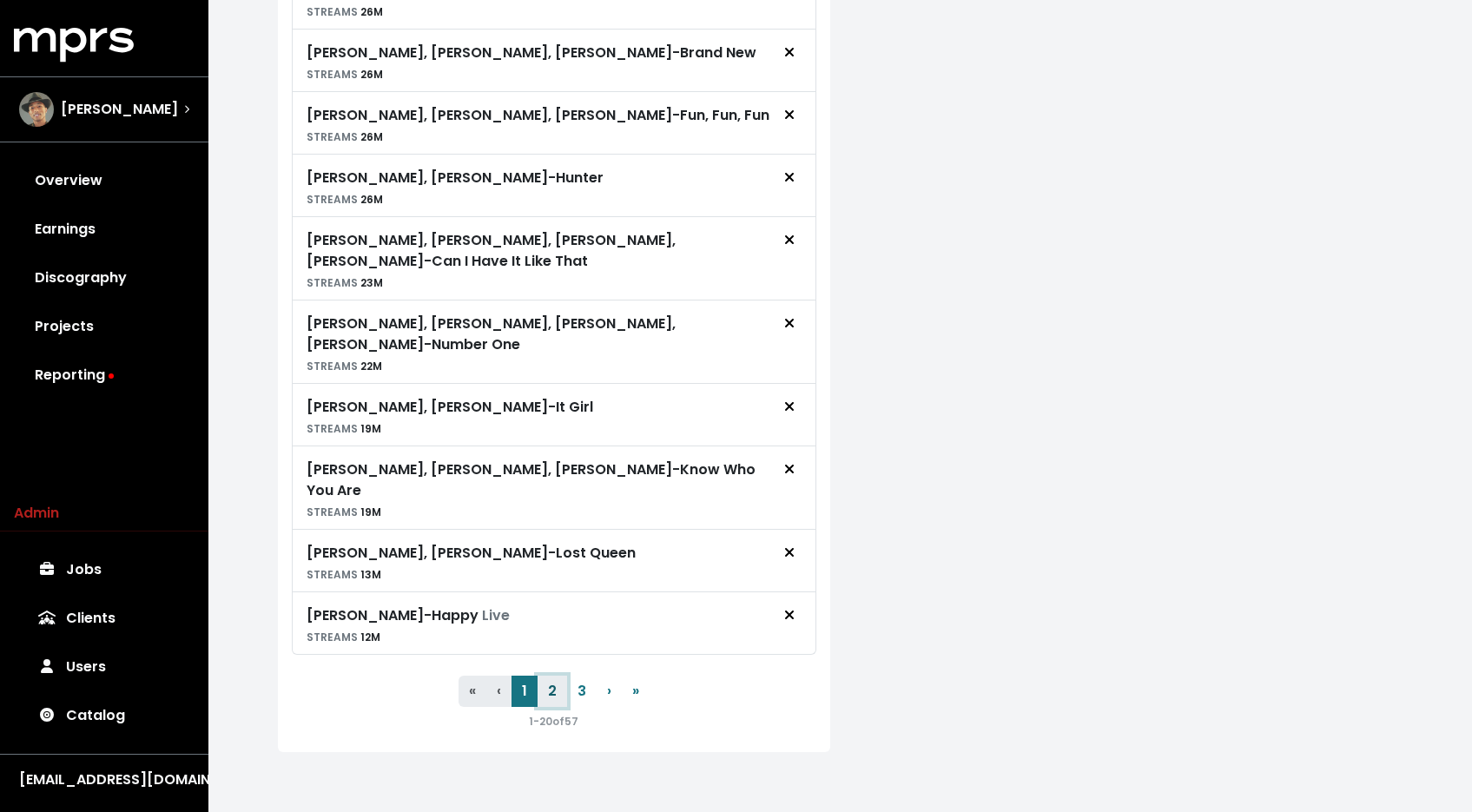
click at [552, 691] on button "2" at bounding box center [552, 691] width 30 height 31
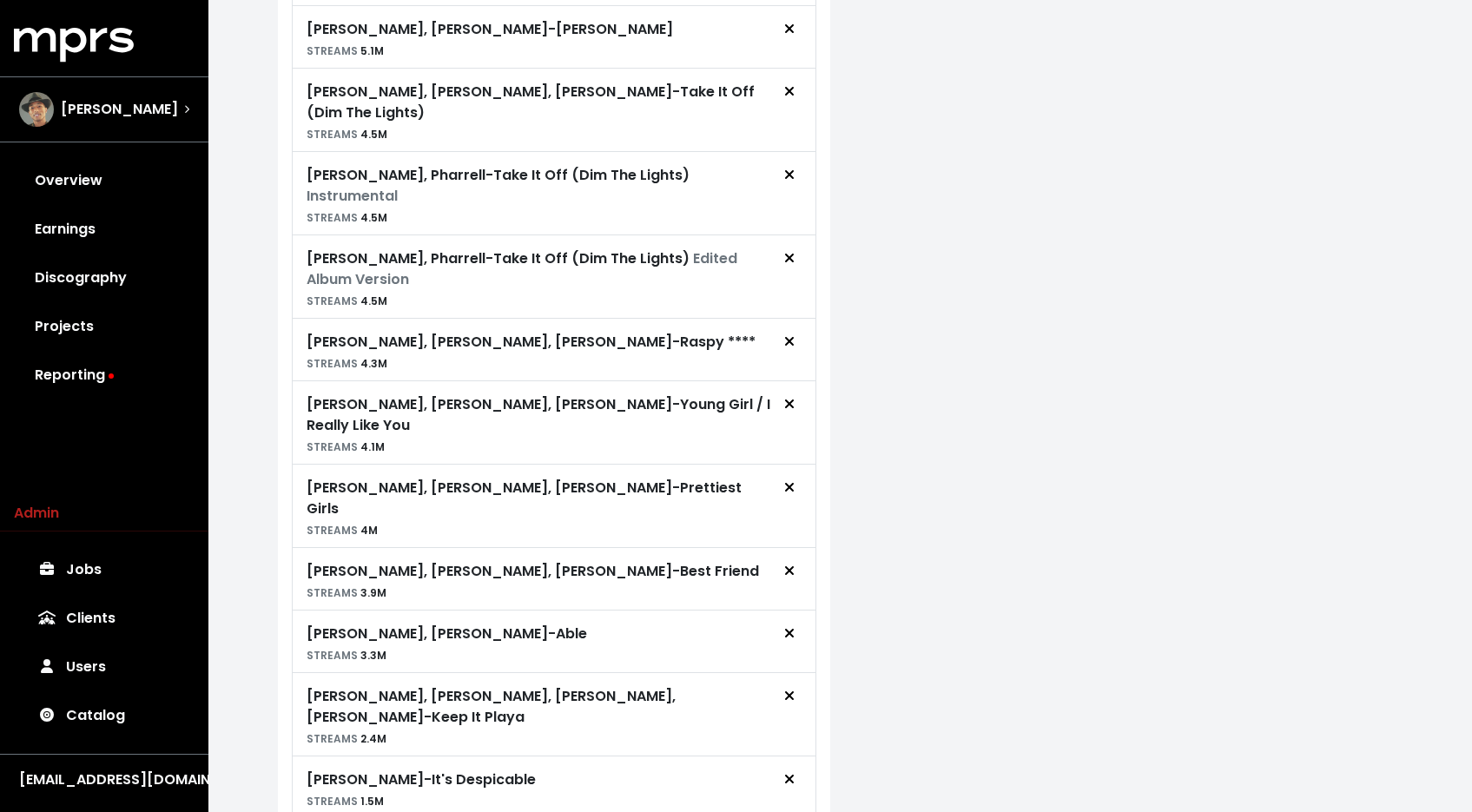
scroll to position [875, 0]
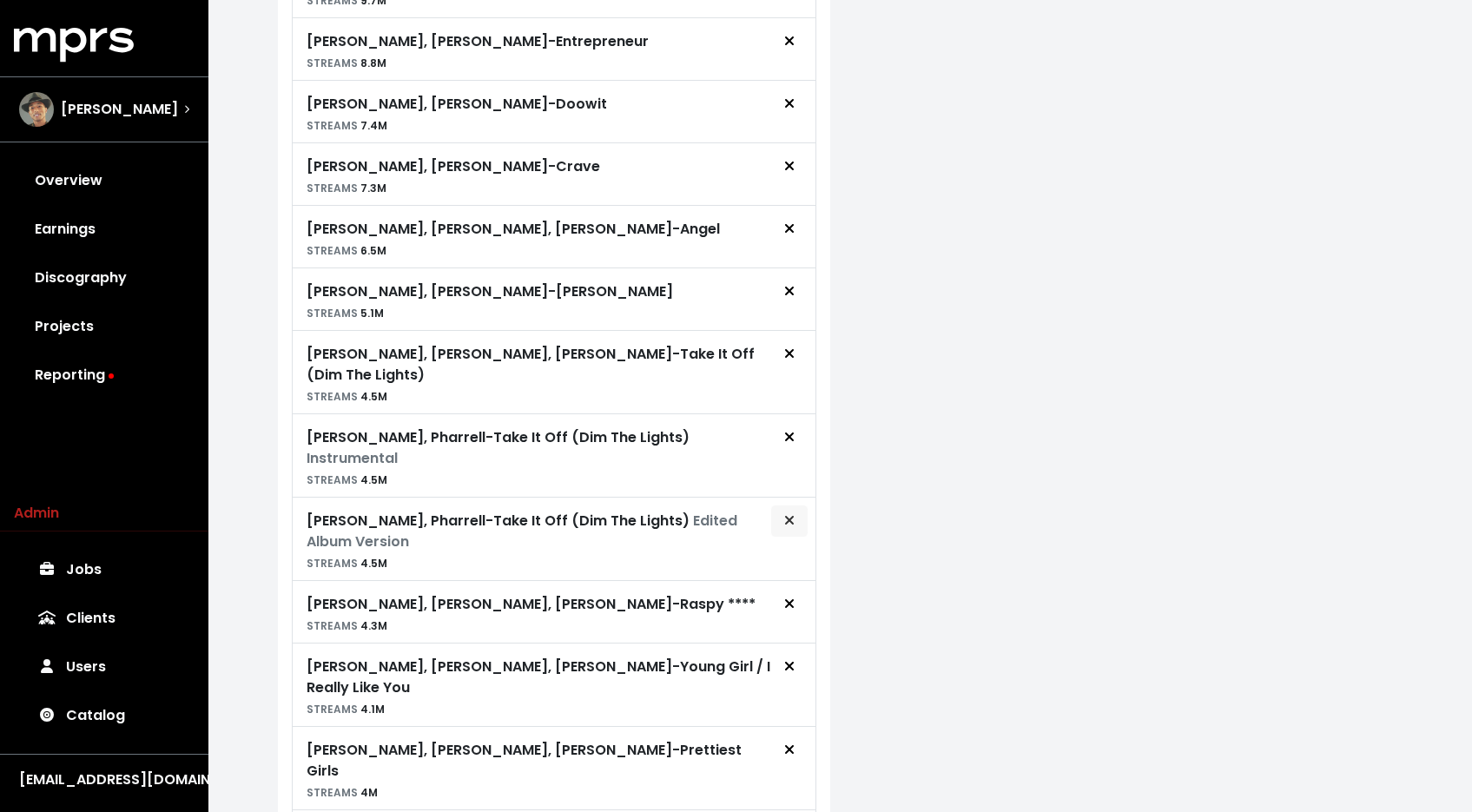
click at [790, 513] on icon "Remove royalty target" at bounding box center [789, 519] width 10 height 14
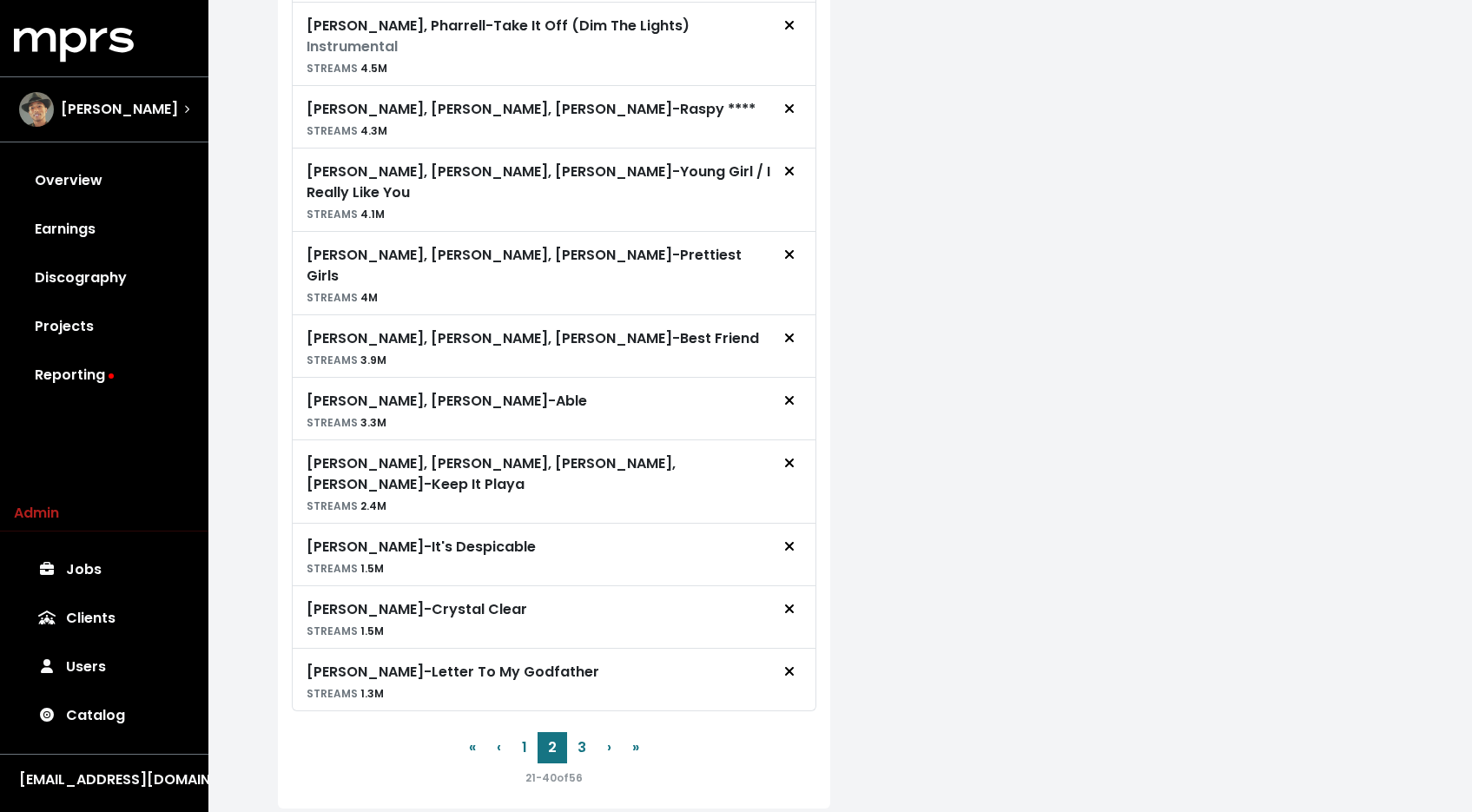
scroll to position [1322, 0]
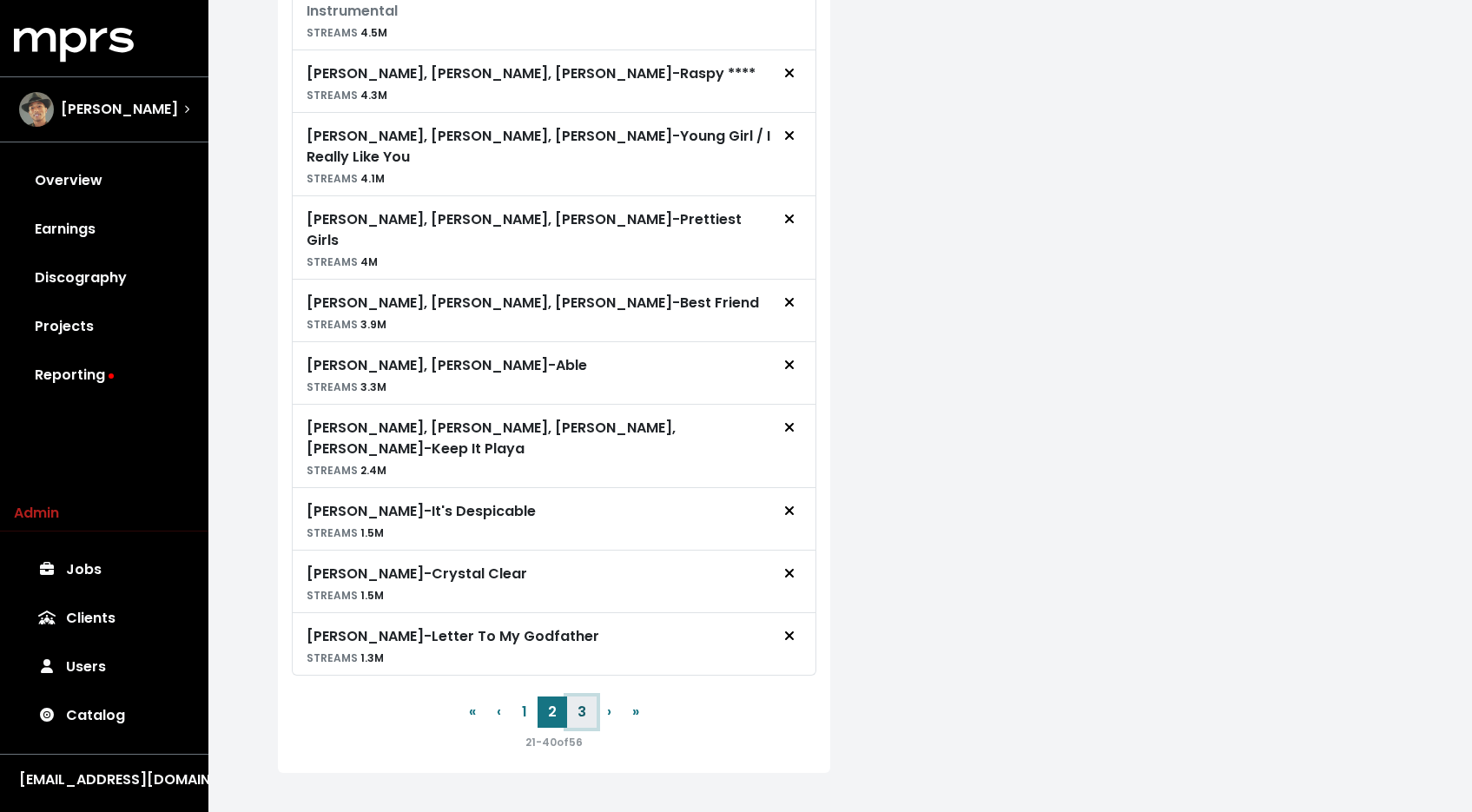
click at [577, 696] on button "3" at bounding box center [582, 711] width 30 height 31
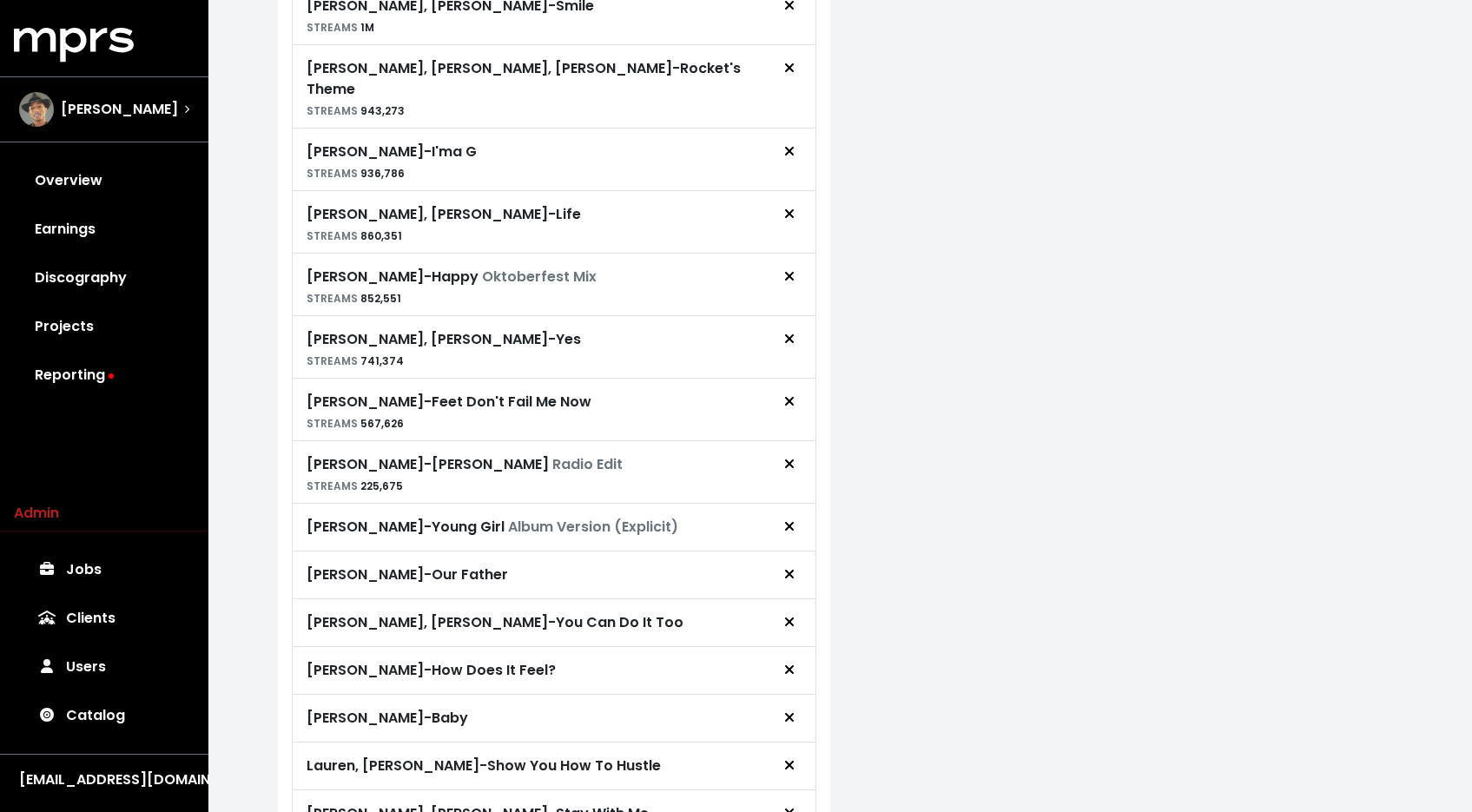
scroll to position [678, 0]
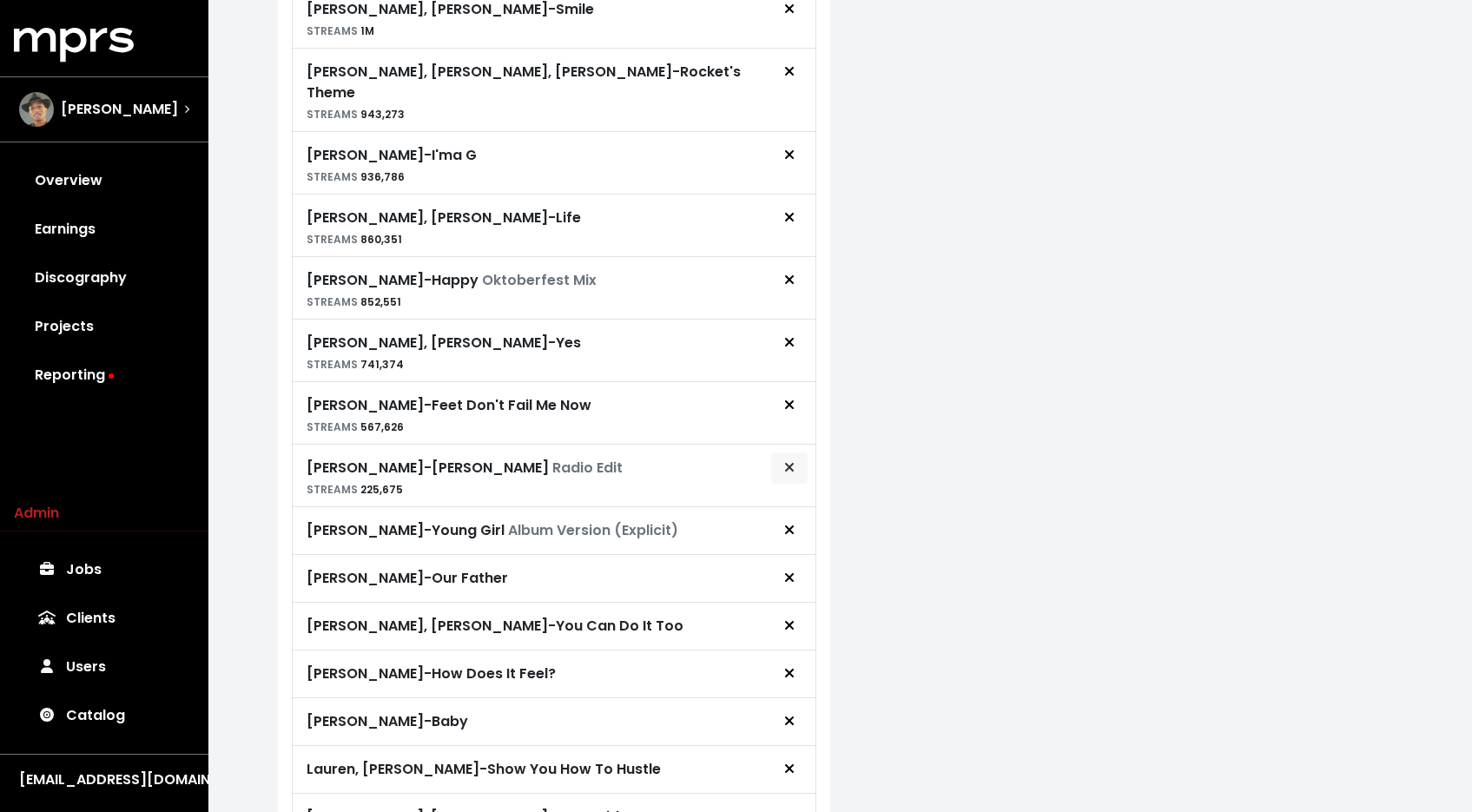
click at [785, 463] on icon "Remove royalty target" at bounding box center [789, 468] width 9 height 9
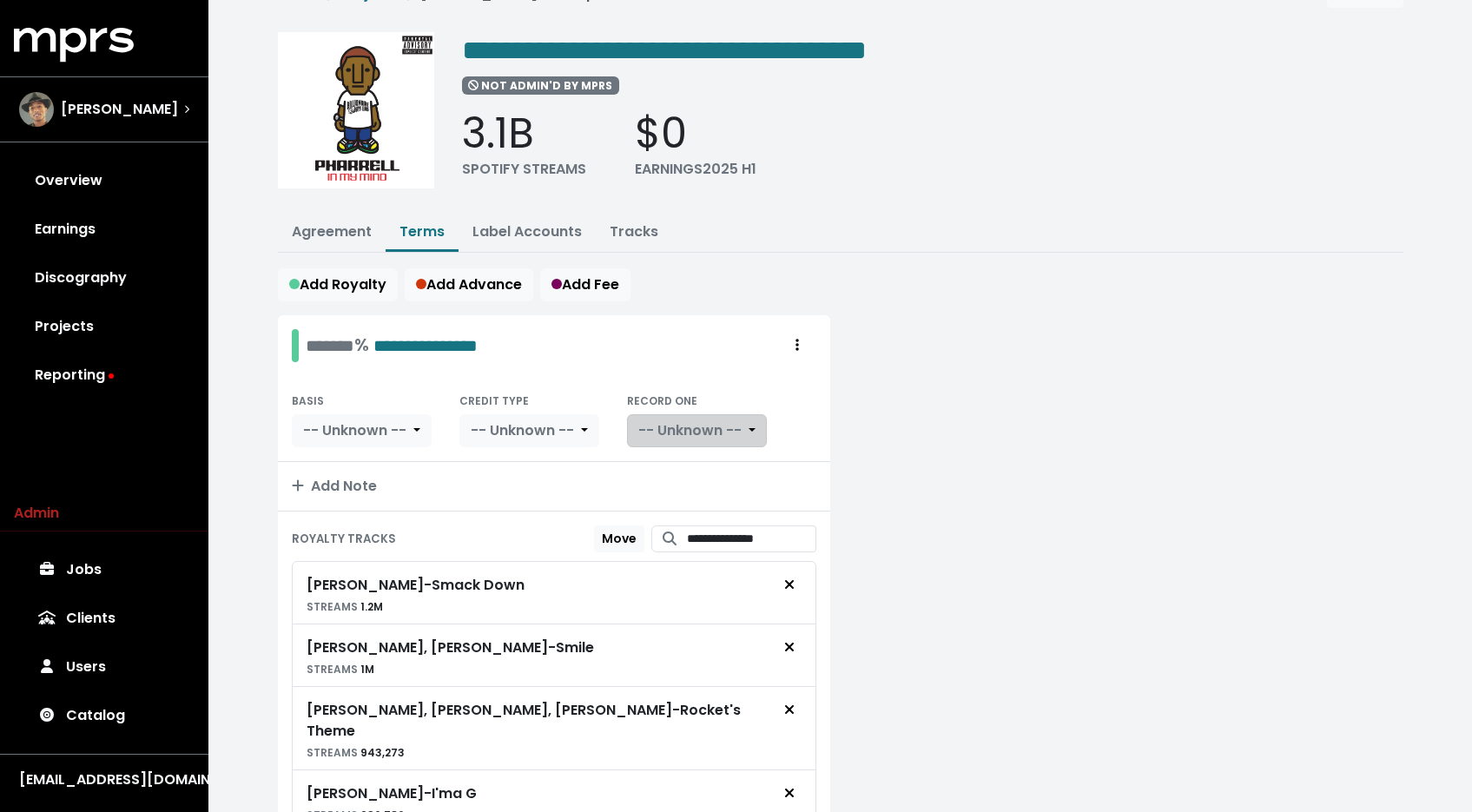
scroll to position [0, 0]
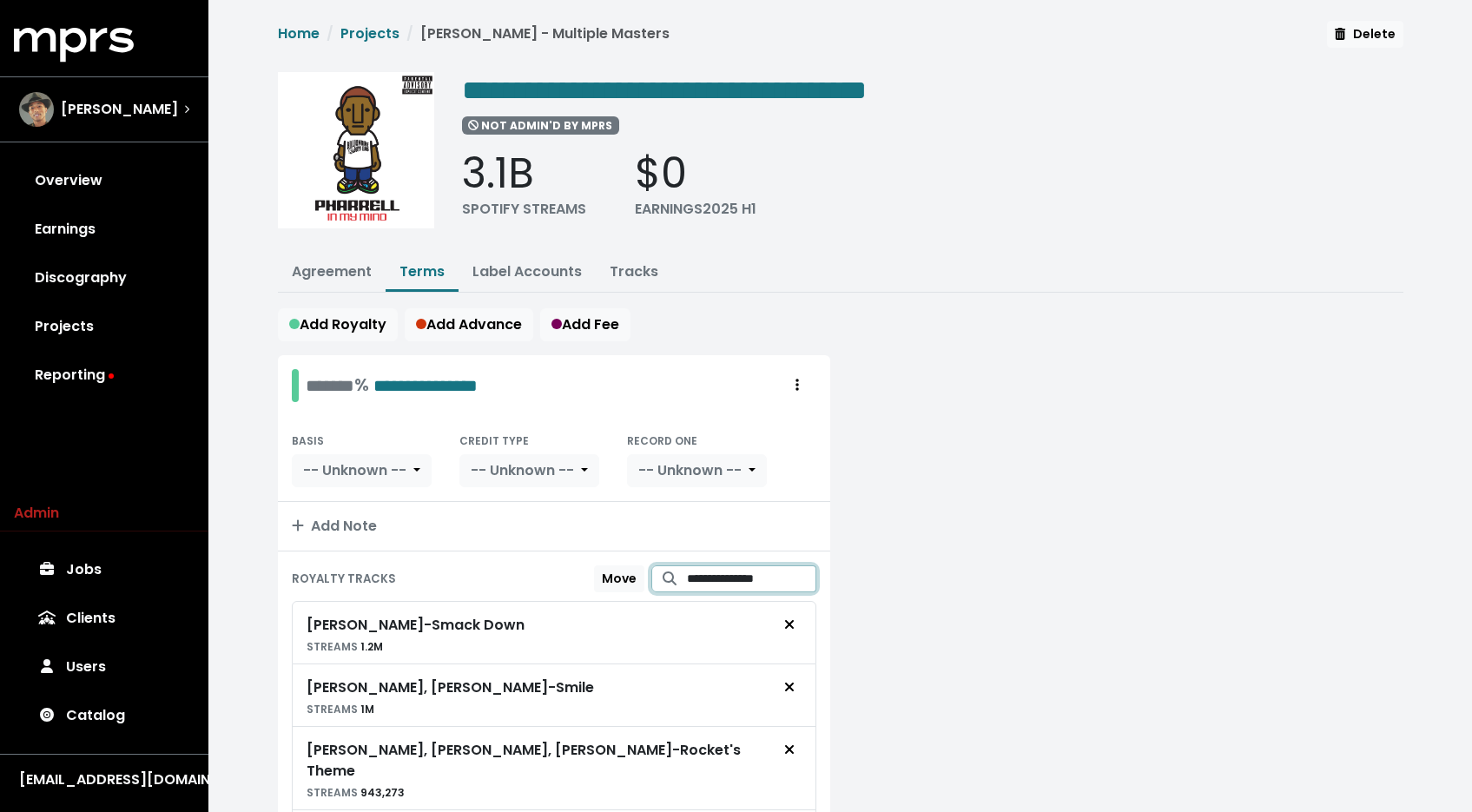
click at [720, 573] on input "**********" at bounding box center [751, 579] width 130 height 27
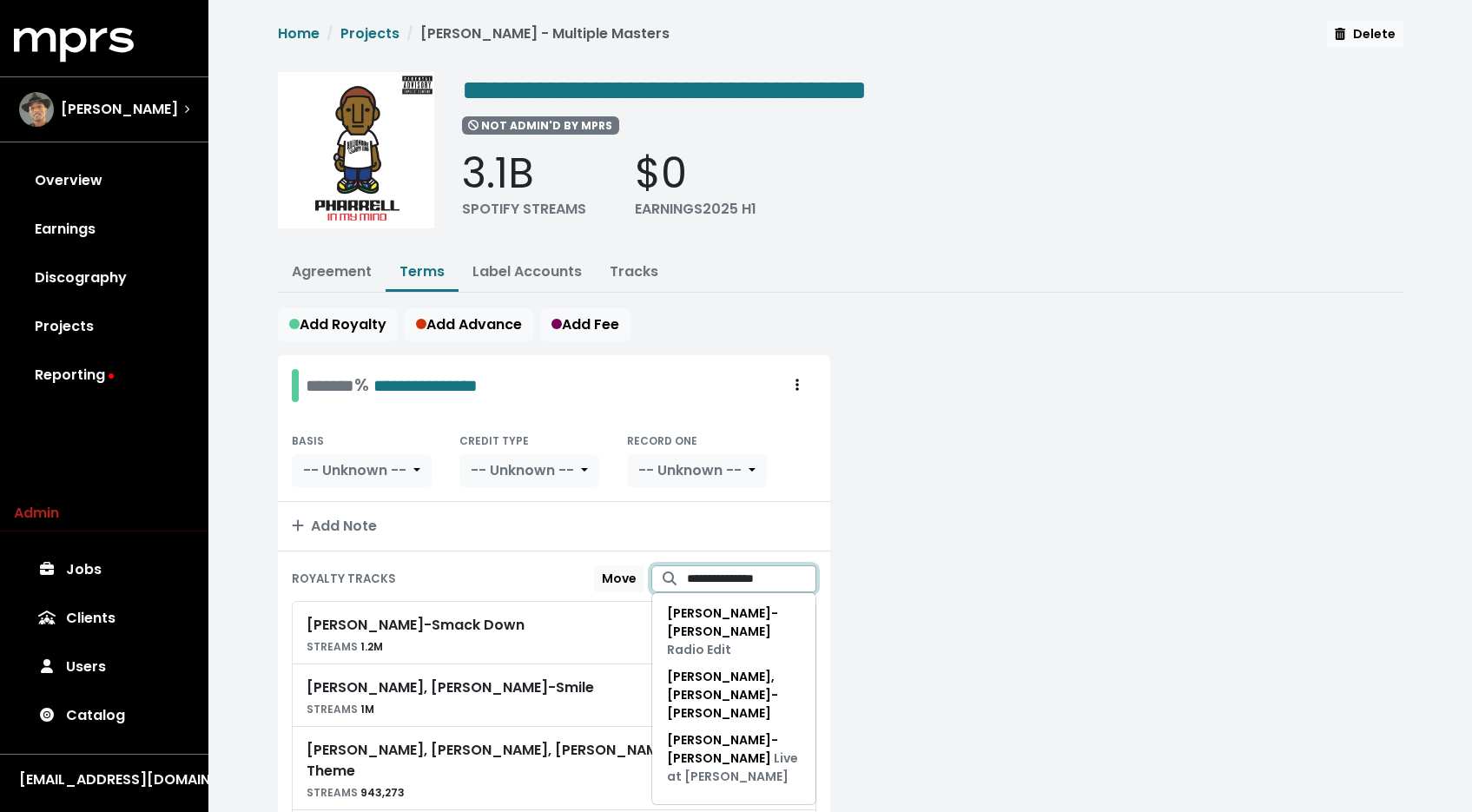
click at [720, 573] on input "**********" at bounding box center [751, 579] width 130 height 27
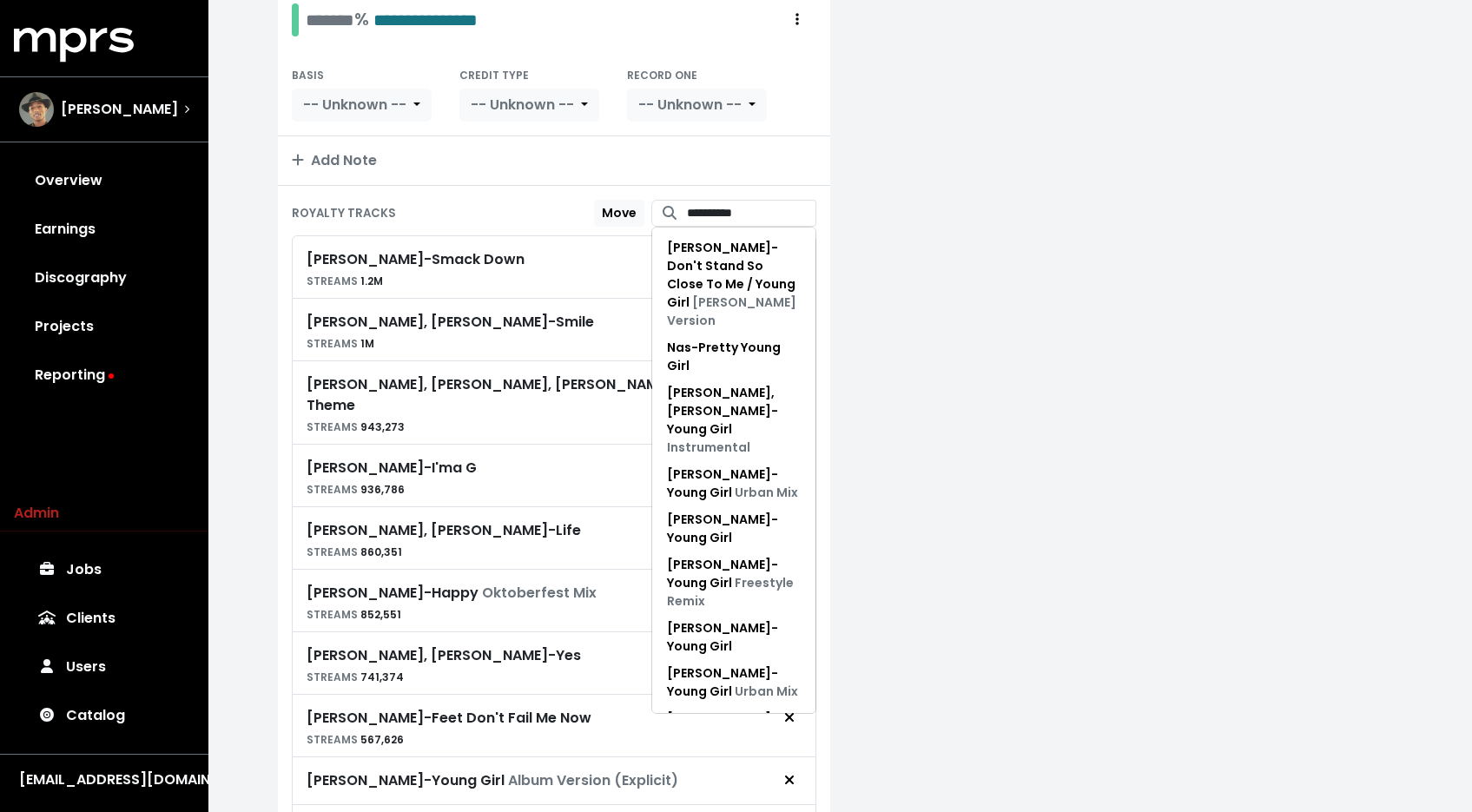
click at [668, 215] on span at bounding box center [670, 213] width 36 height 27
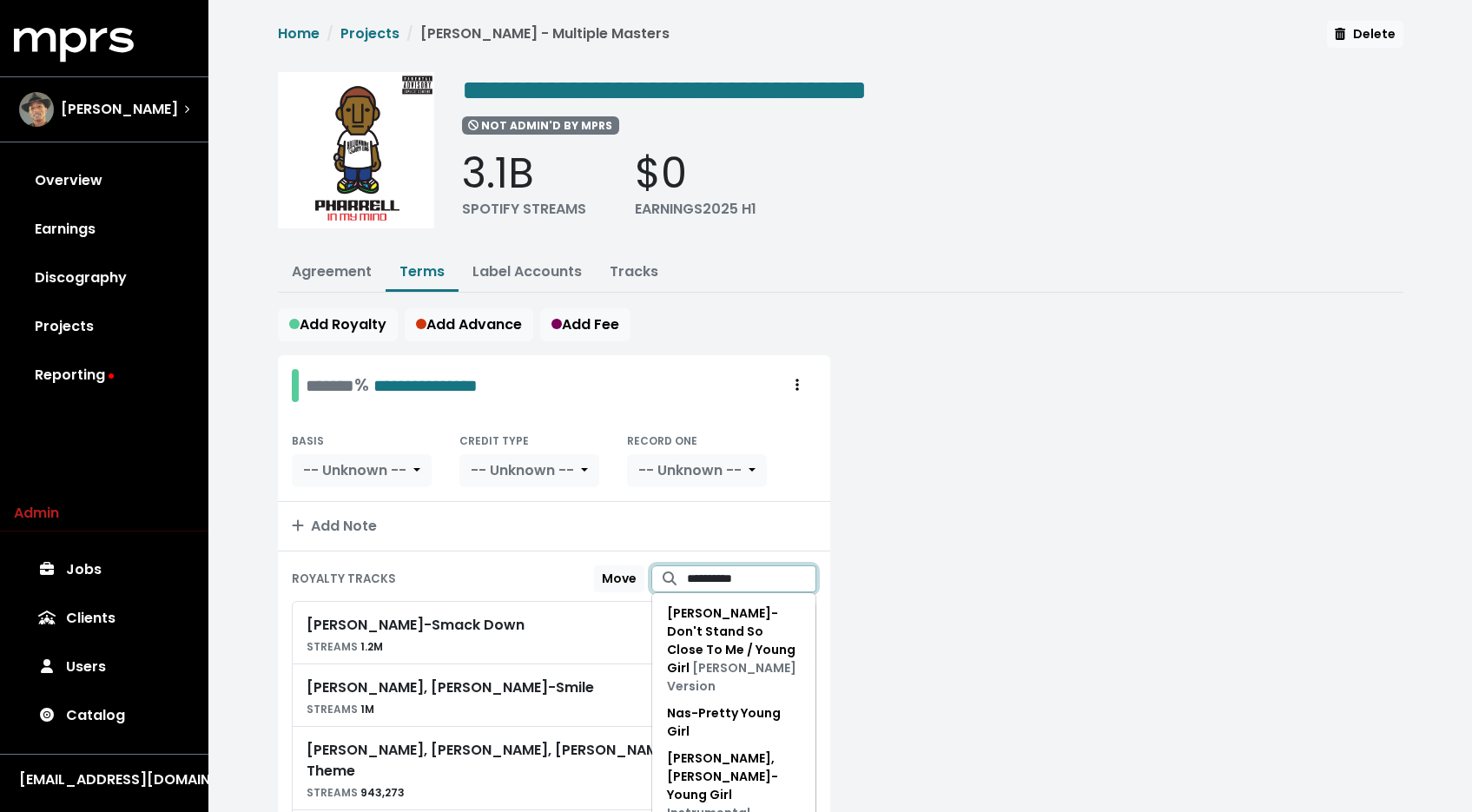
click at [687, 577] on input "**********" at bounding box center [751, 579] width 130 height 27
click at [687, 575] on input "**********" at bounding box center [751, 579] width 130 height 27
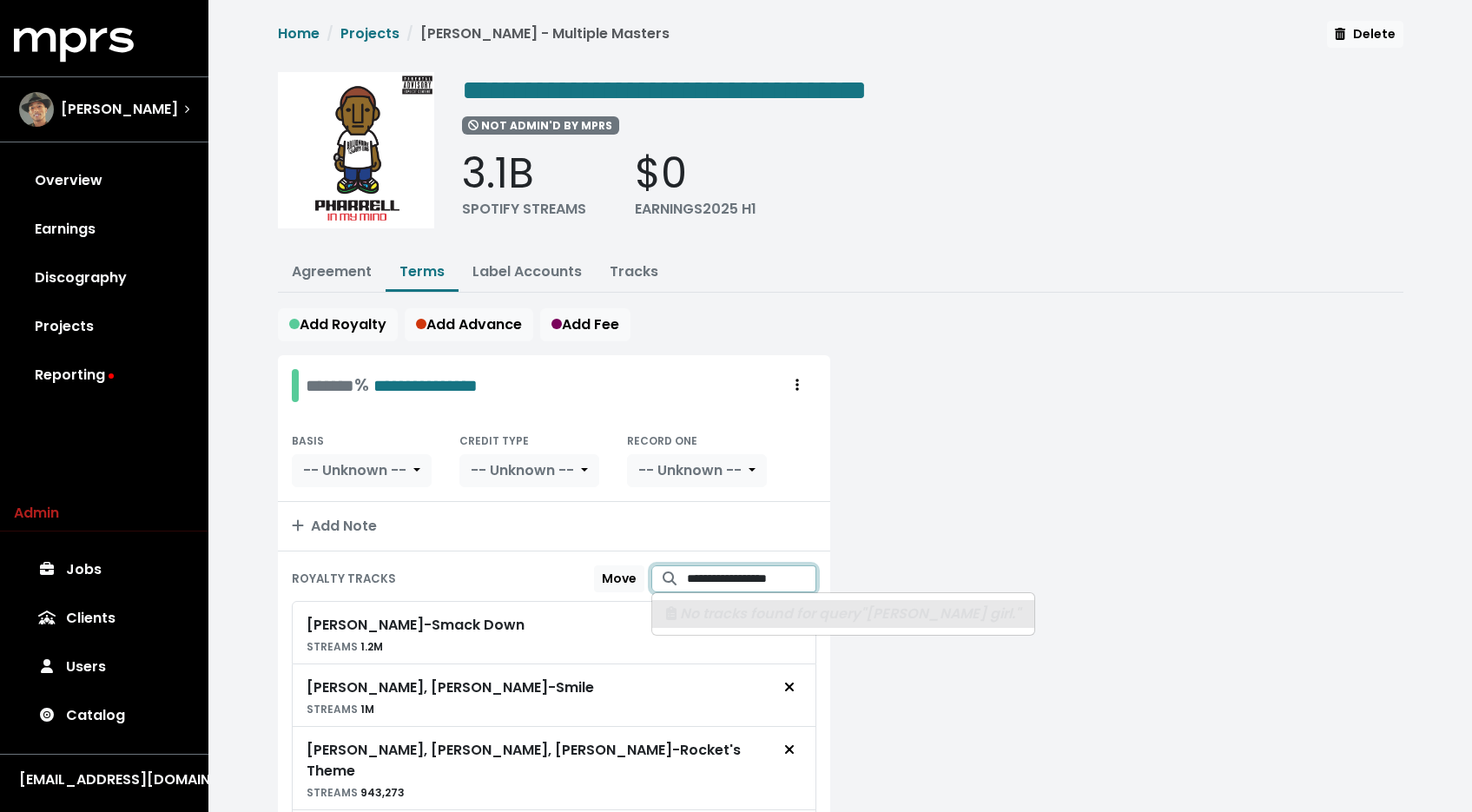
type input "**********"
click at [701, 567] on input "**********" at bounding box center [751, 579] width 130 height 27
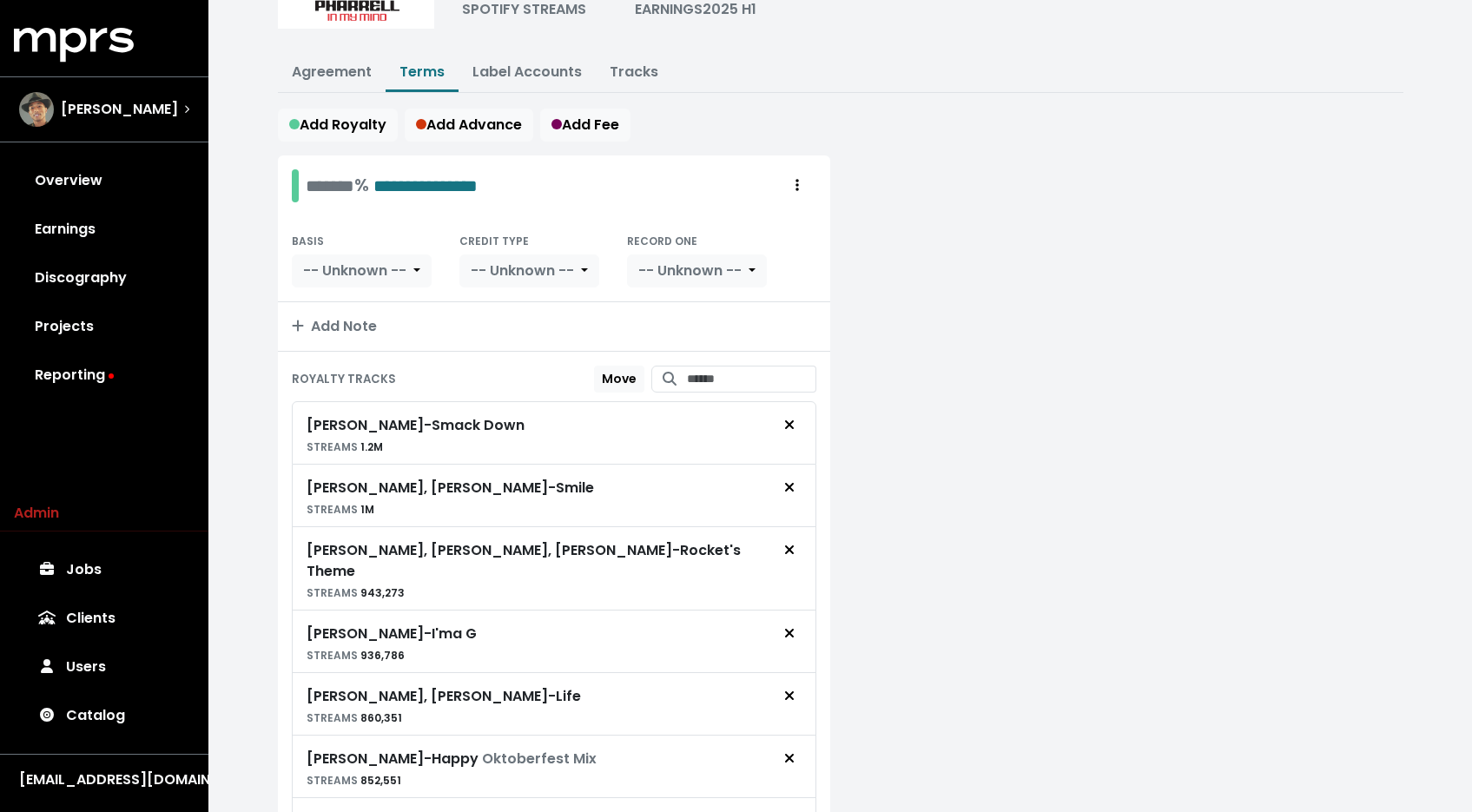
scroll to position [31, 0]
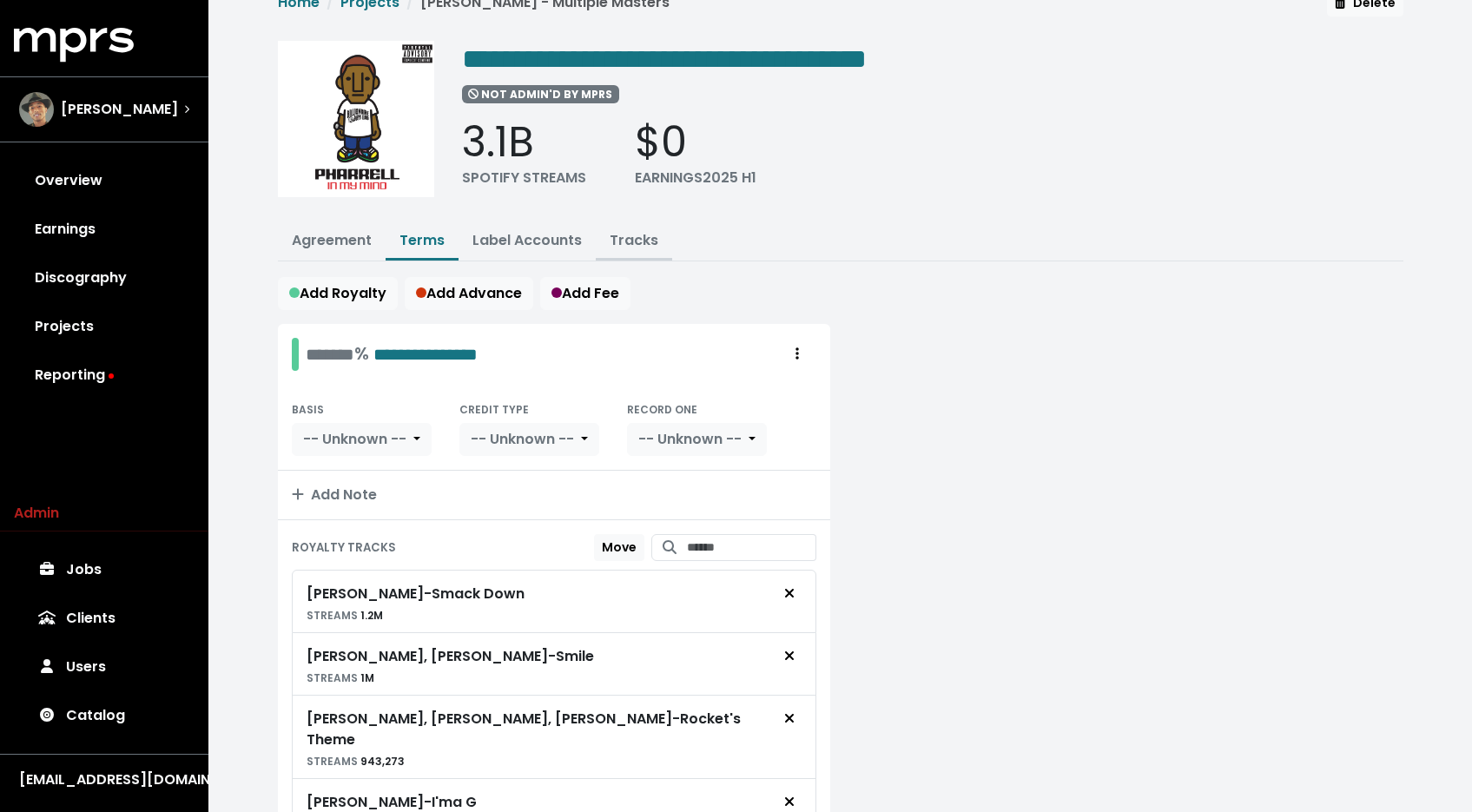
click at [612, 237] on link "Tracks" at bounding box center [634, 240] width 49 height 20
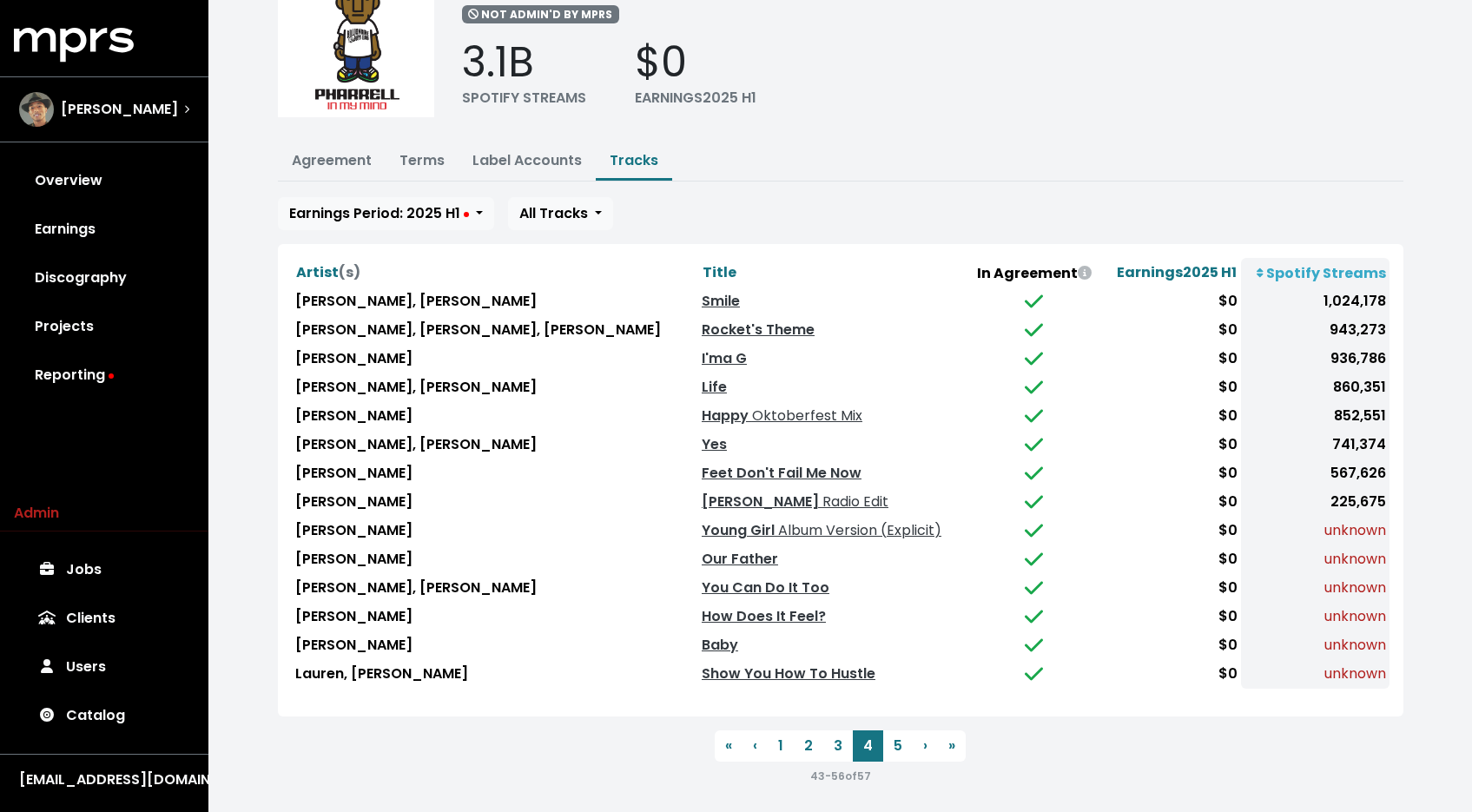
scroll to position [108, 0]
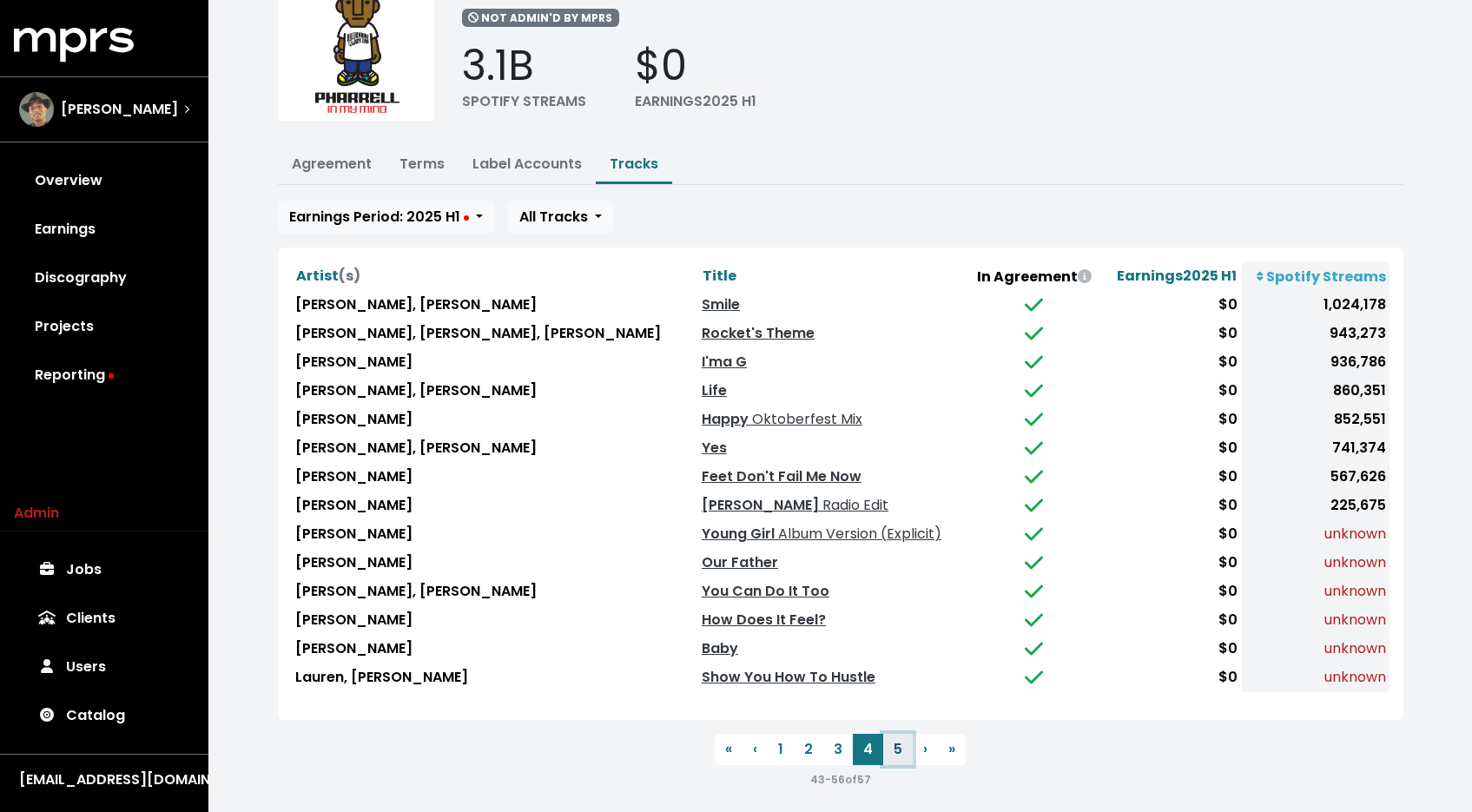
click at [904, 750] on button "5" at bounding box center [897, 749] width 30 height 31
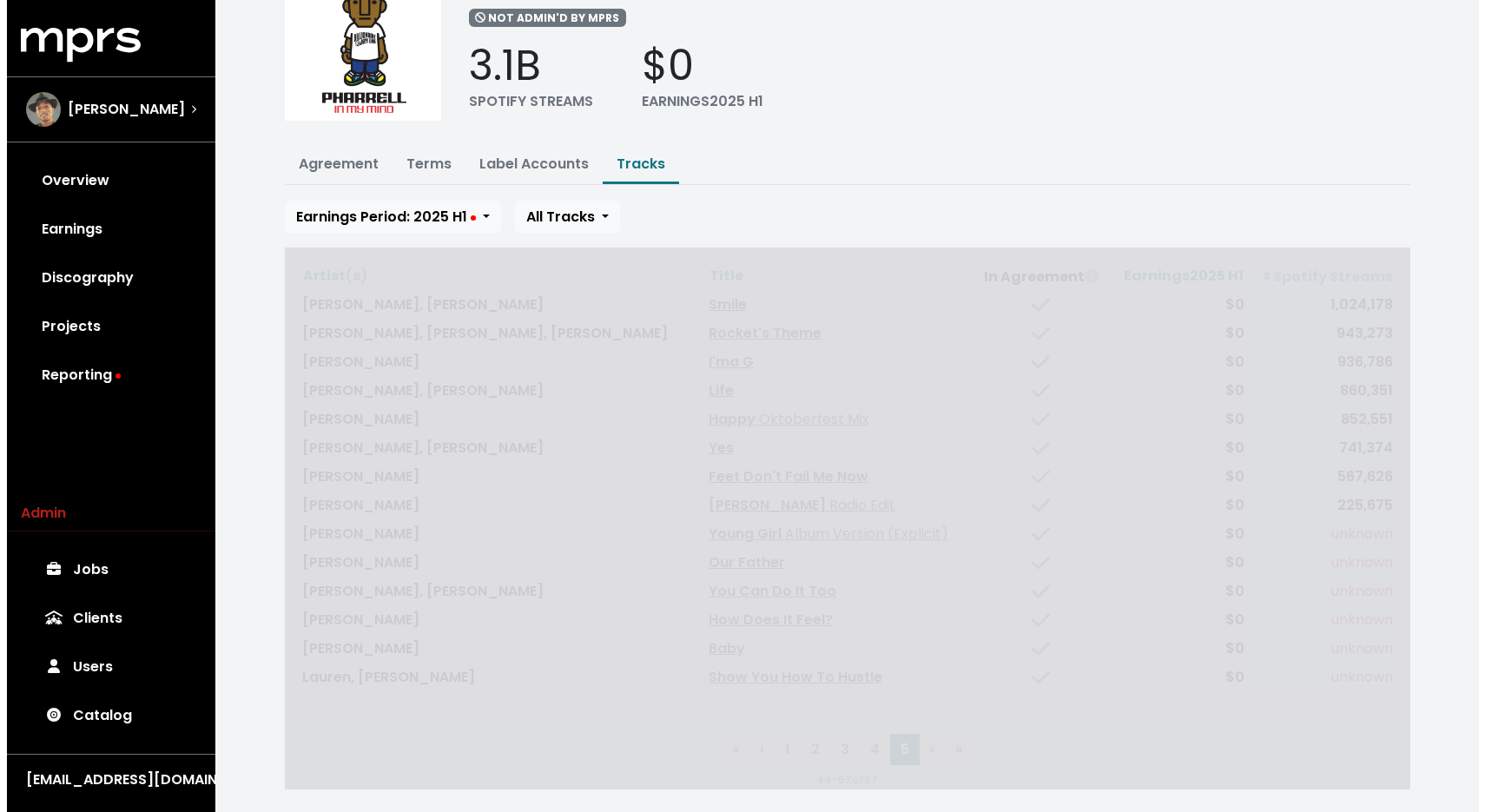
scroll to position [0, 0]
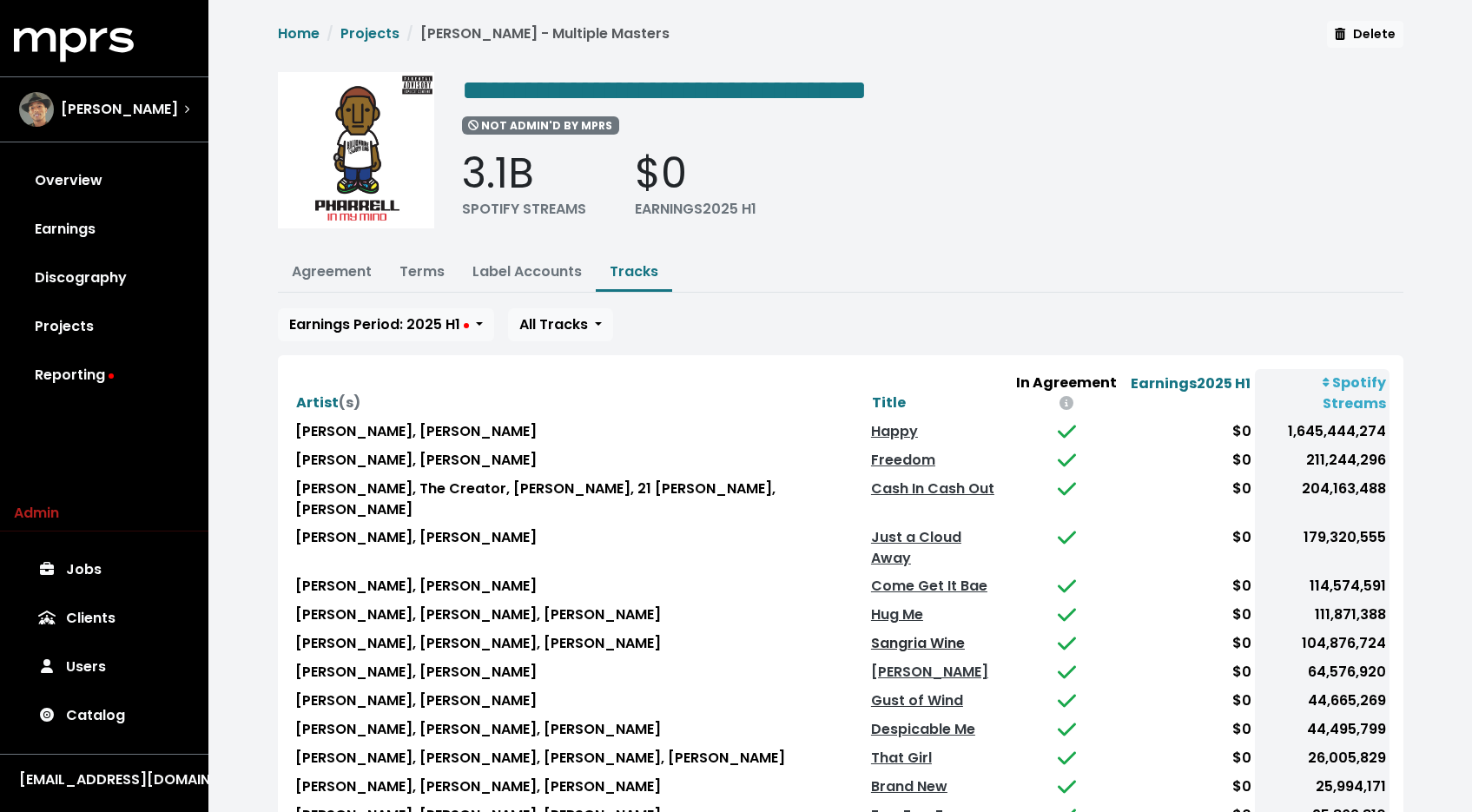
scroll to position [111, 0]
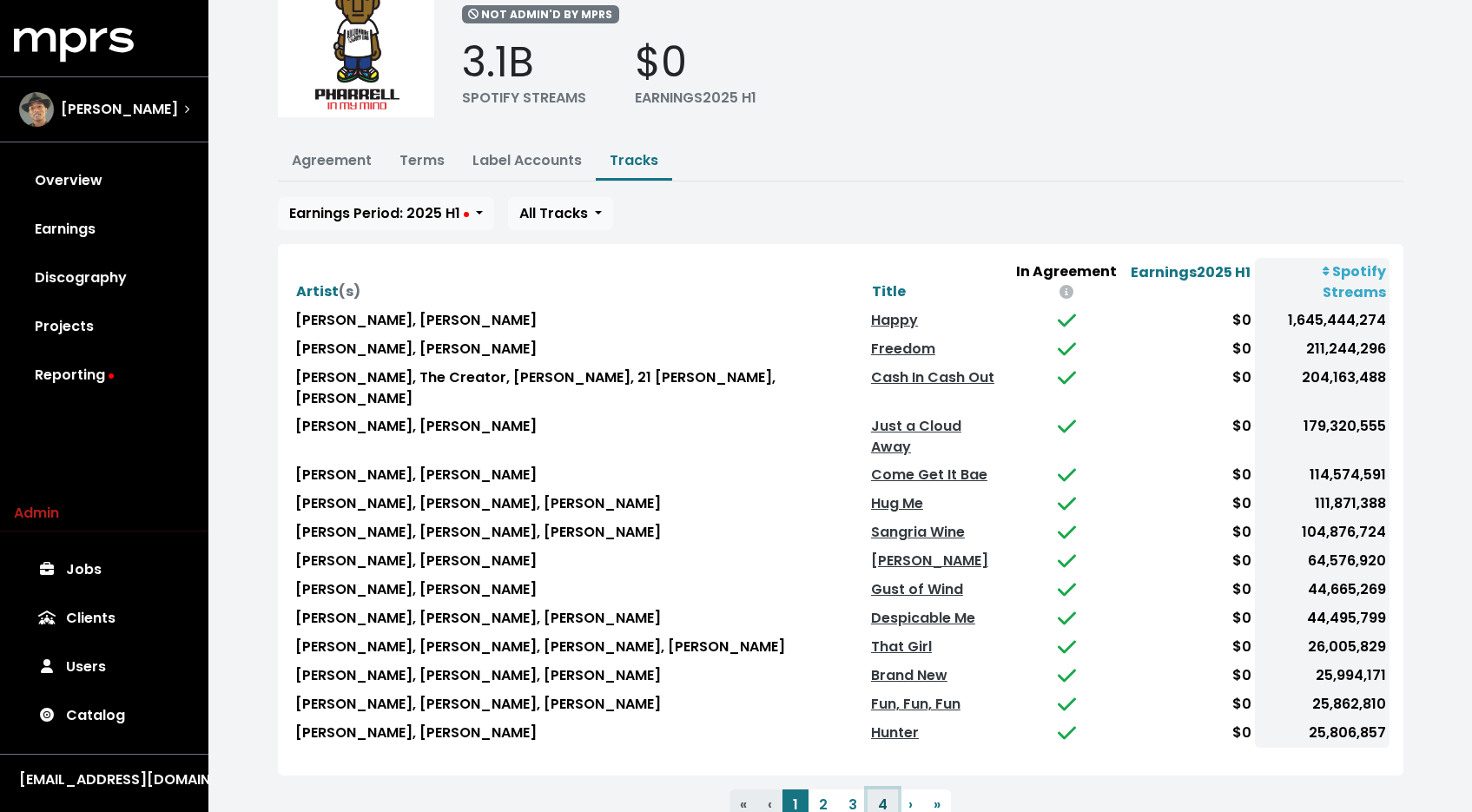
click at [876, 789] on button "4" at bounding box center [883, 805] width 31 height 31
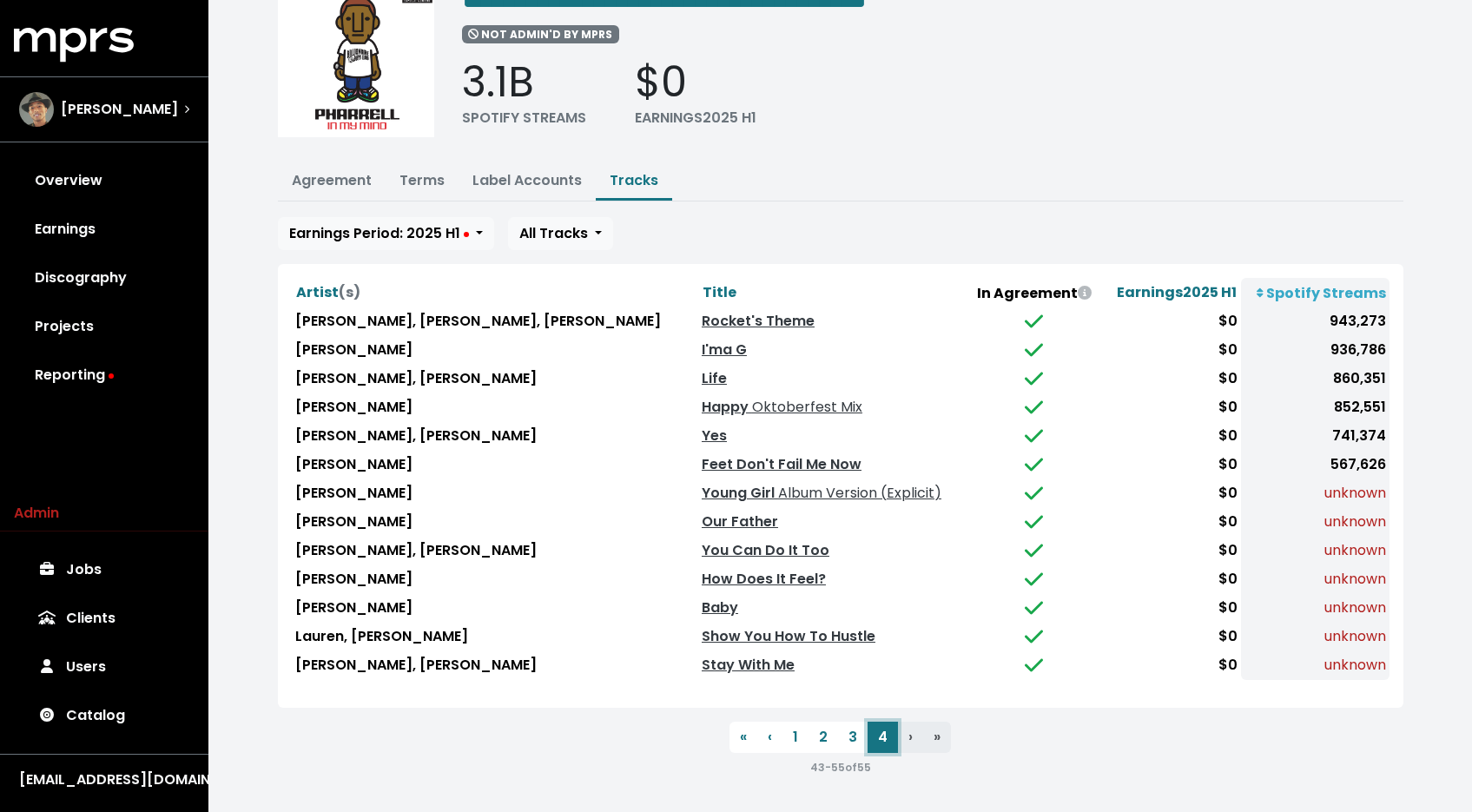
scroll to position [83, 0]
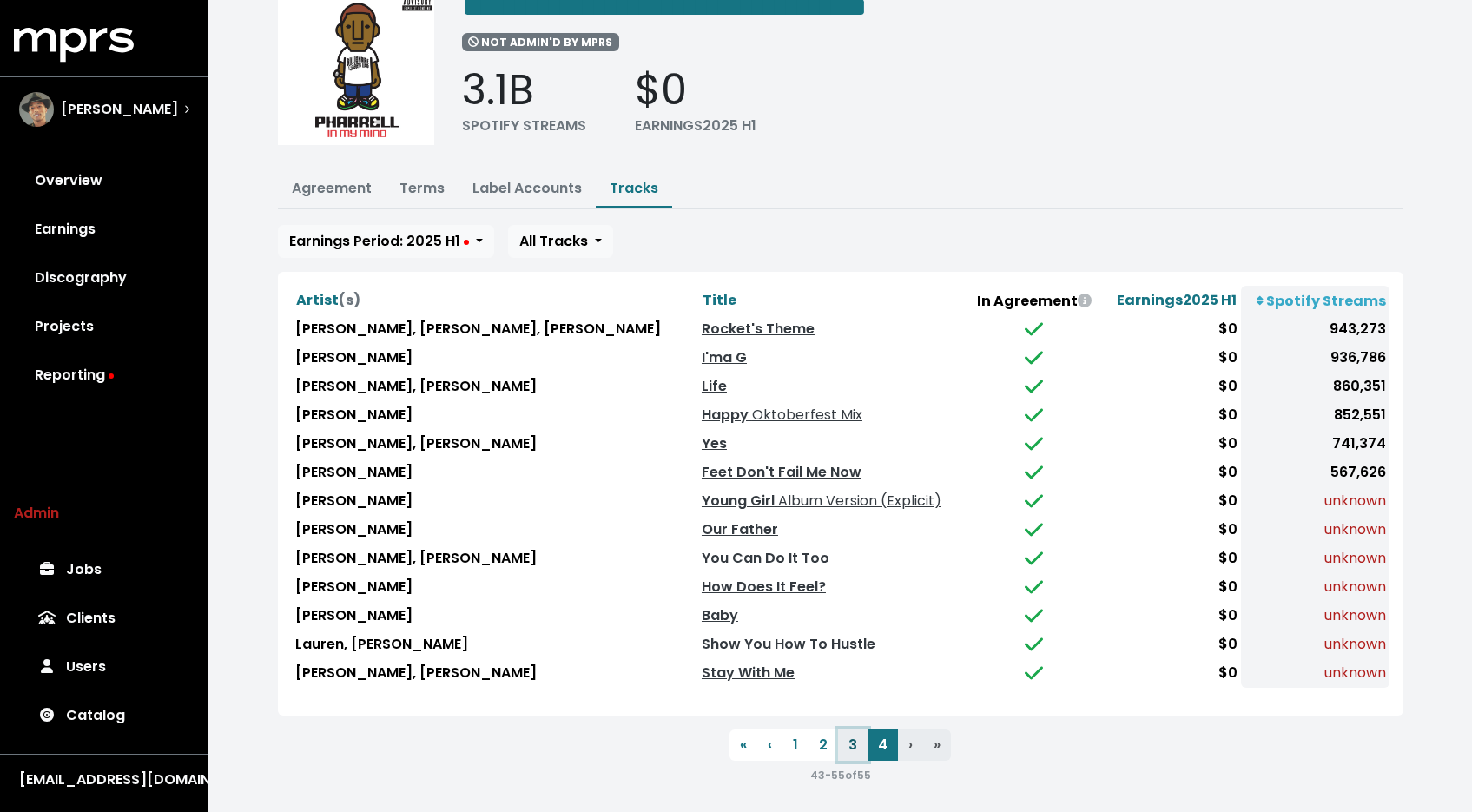
click at [848, 741] on button "3" at bounding box center [853, 745] width 30 height 31
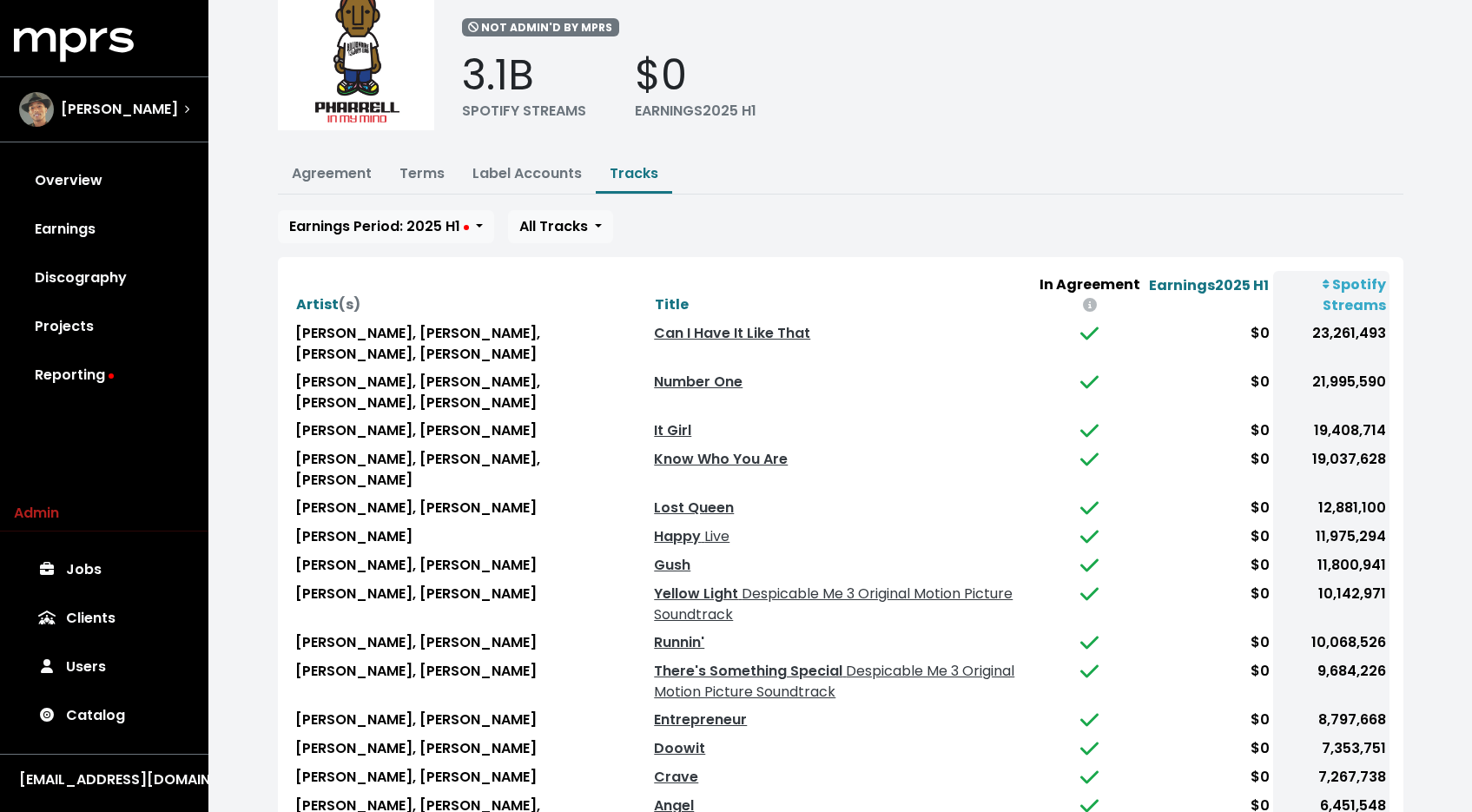
scroll to position [233, 0]
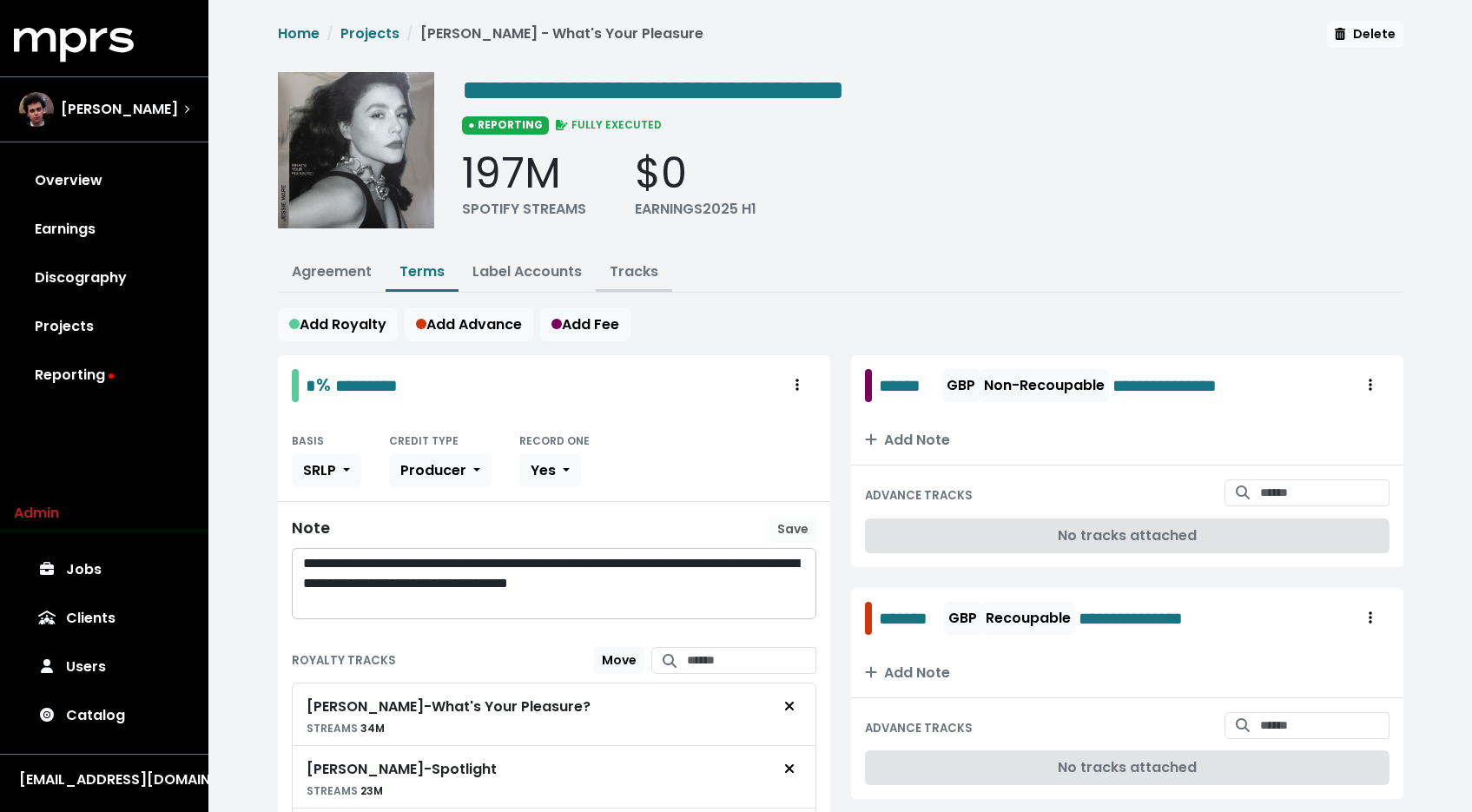
click at [632, 268] on link "Tracks" at bounding box center [634, 271] width 49 height 20
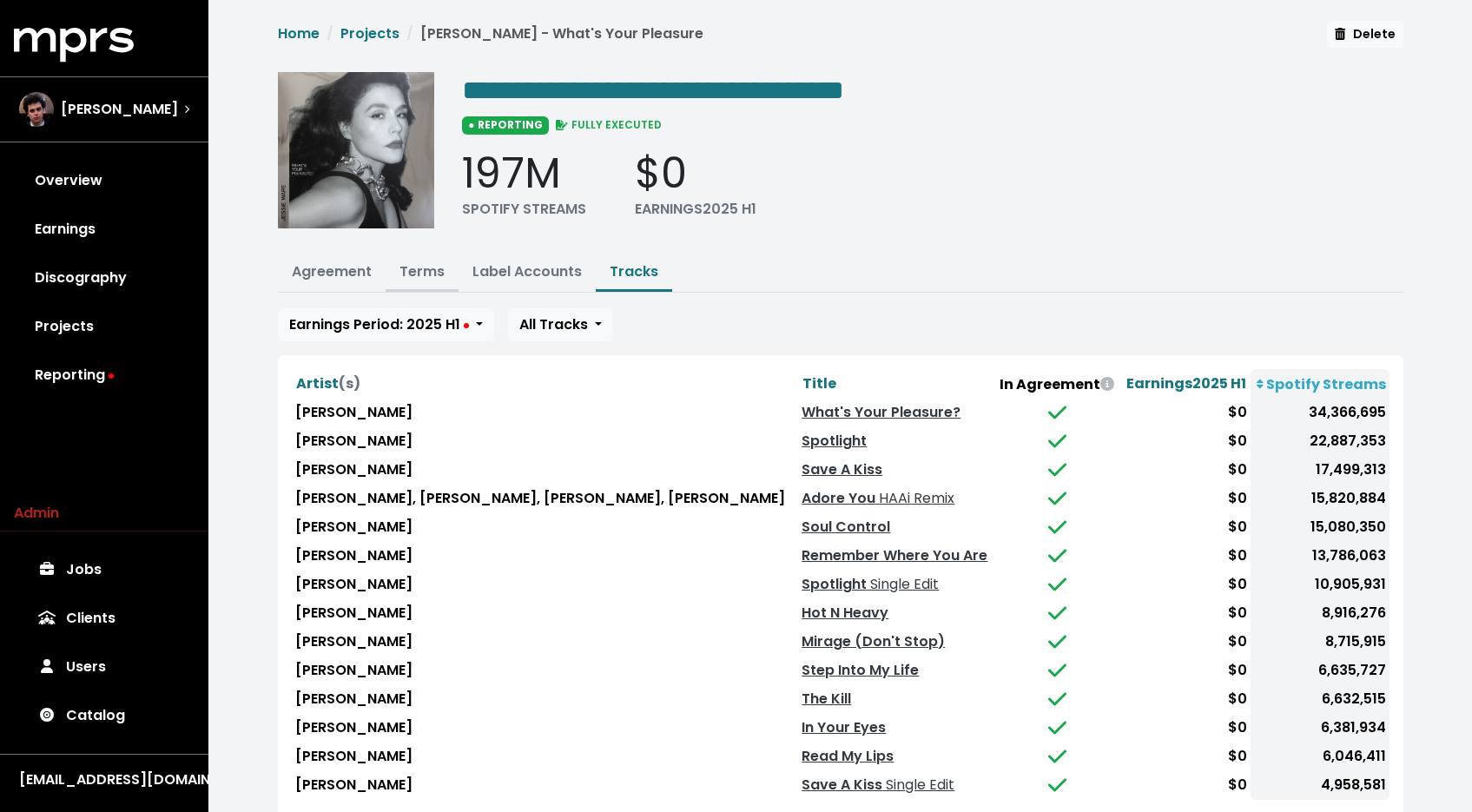
click at [436, 272] on link "Terms" at bounding box center [422, 271] width 45 height 20
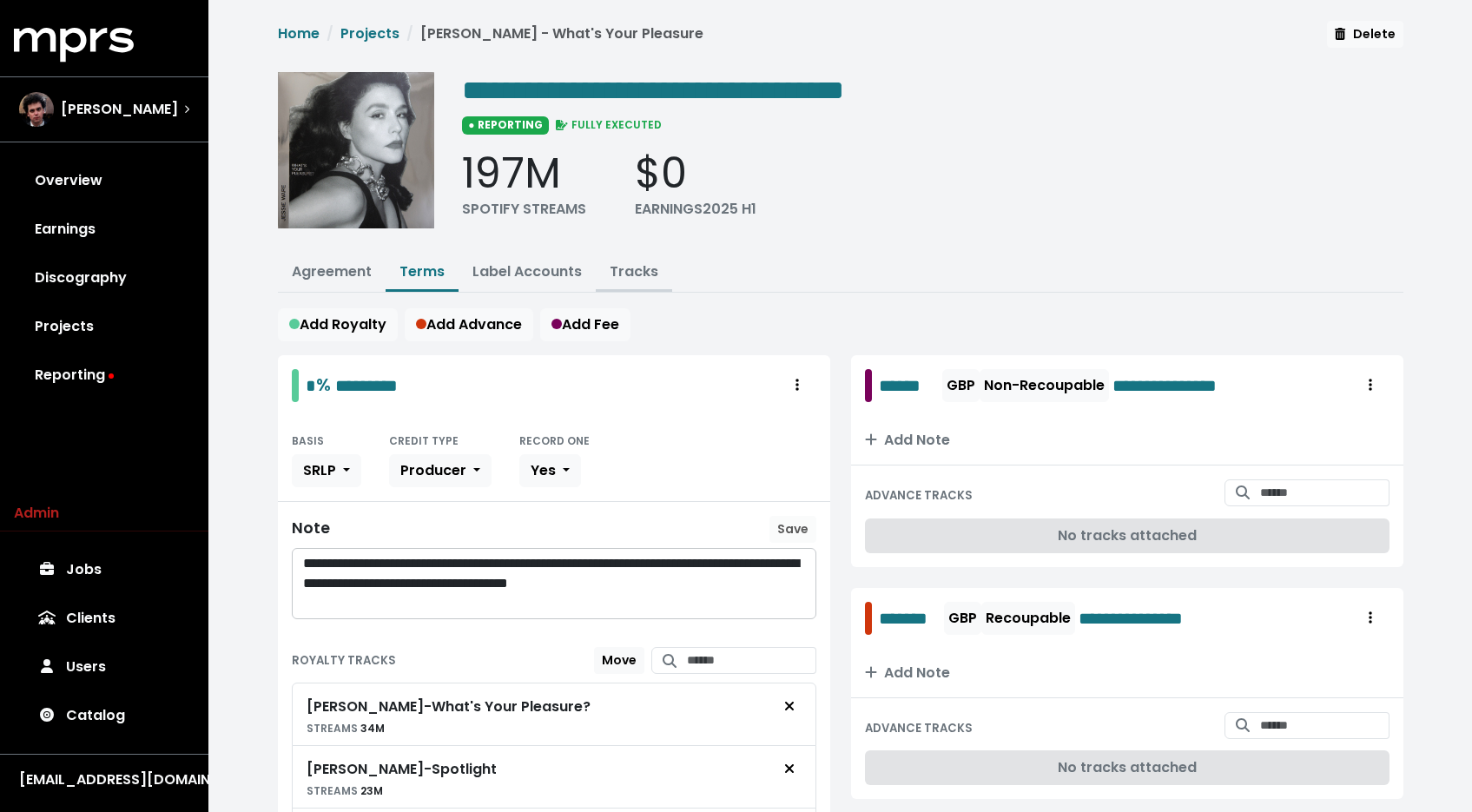
click at [639, 277] on link "Tracks" at bounding box center [634, 271] width 49 height 20
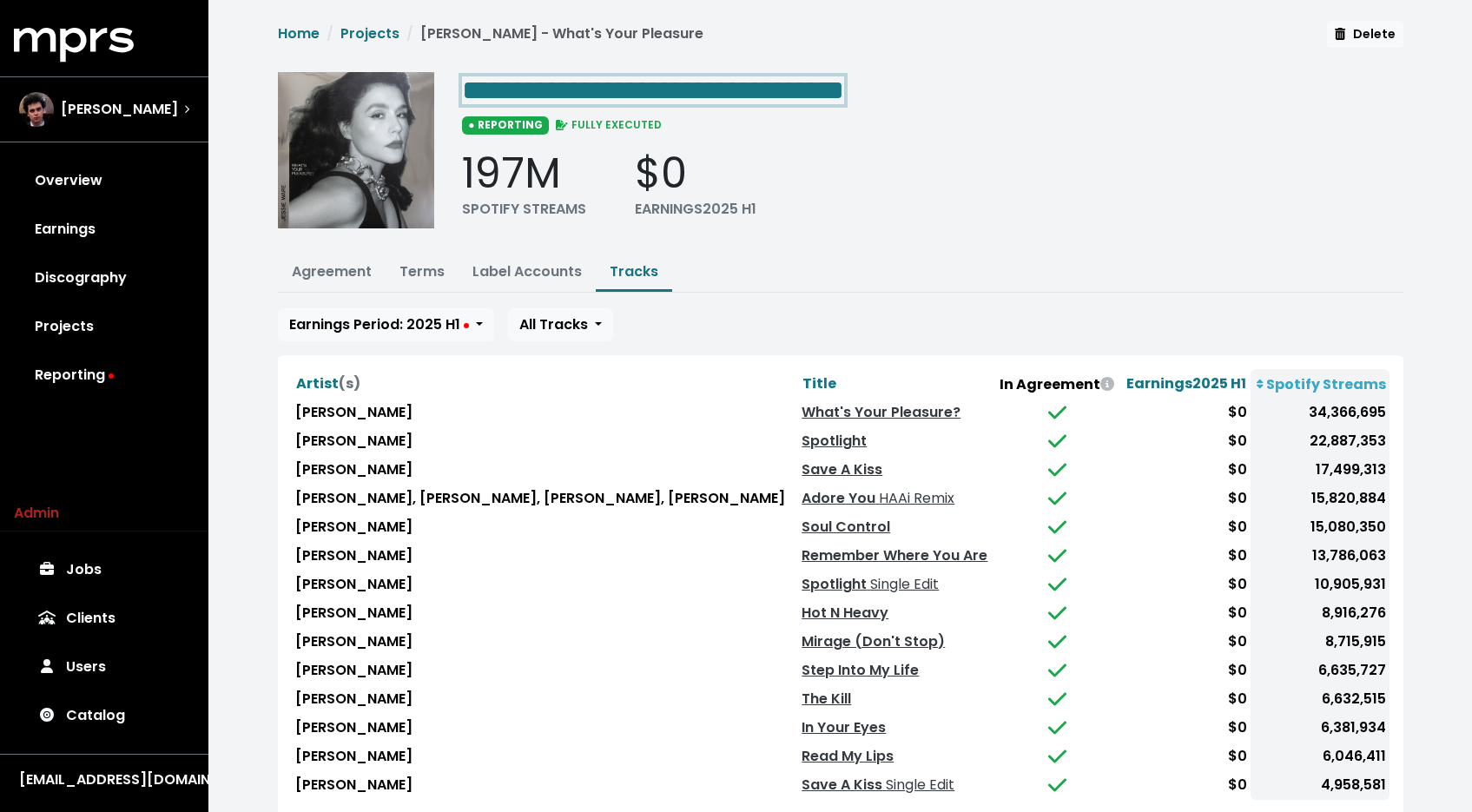
click at [797, 94] on span "**********" at bounding box center [654, 90] width 383 height 28
drag, startPoint x: 1465, startPoint y: 804, endPoint x: 1371, endPoint y: 798, distance: 94.2
click at [1371, 798] on div "**********" at bounding box center [840, 466] width 1264 height 932
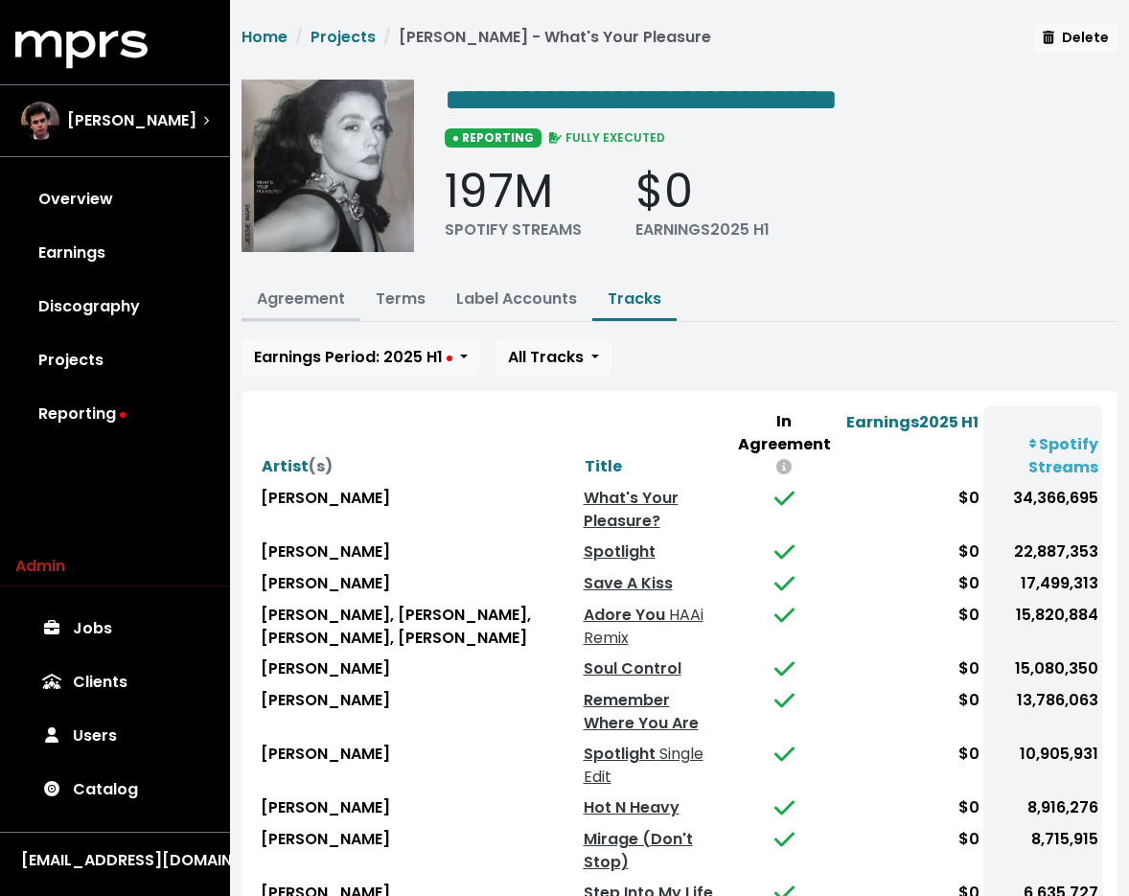
click at [296, 304] on link "Agreement" at bounding box center [301, 298] width 88 height 22
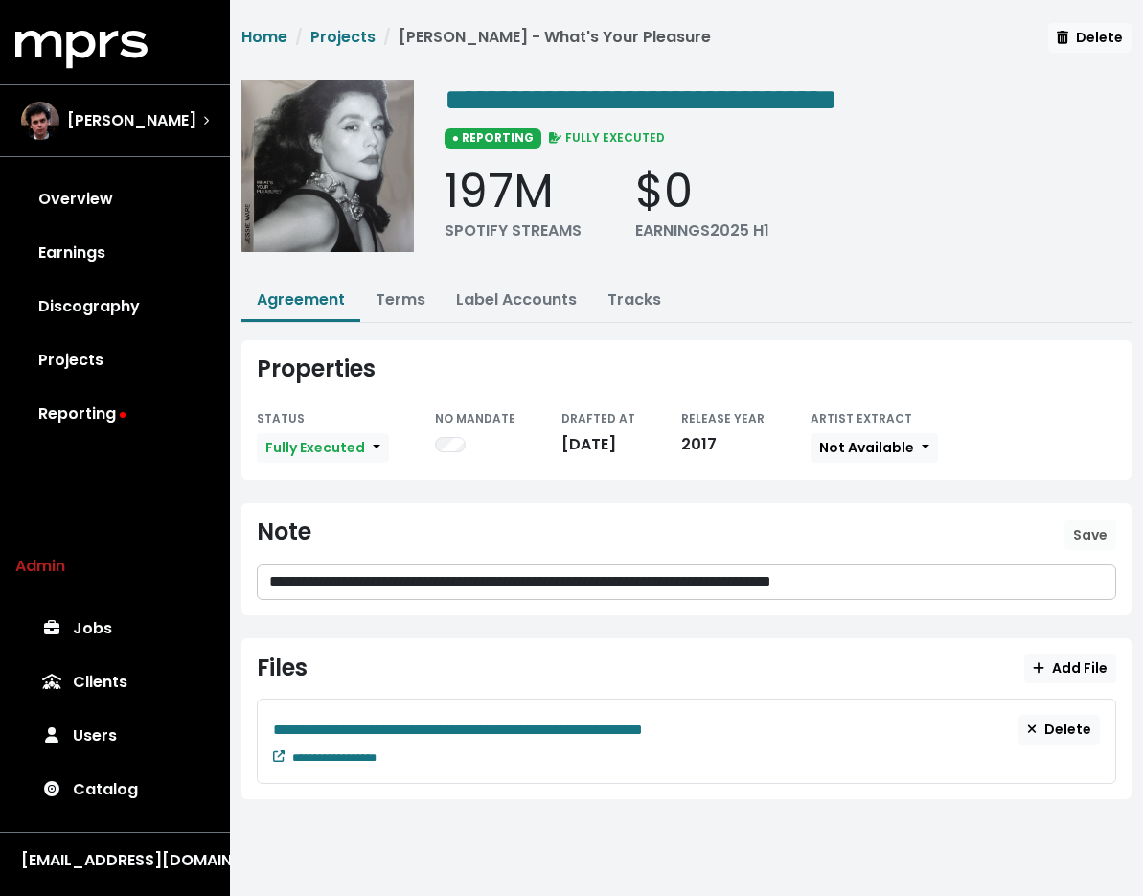
click at [411, 327] on div "**********" at bounding box center [686, 422] width 913 height 799
click at [274, 757] on icon at bounding box center [278, 755] width 11 height 11
click at [399, 298] on link "Terms" at bounding box center [401, 299] width 50 height 22
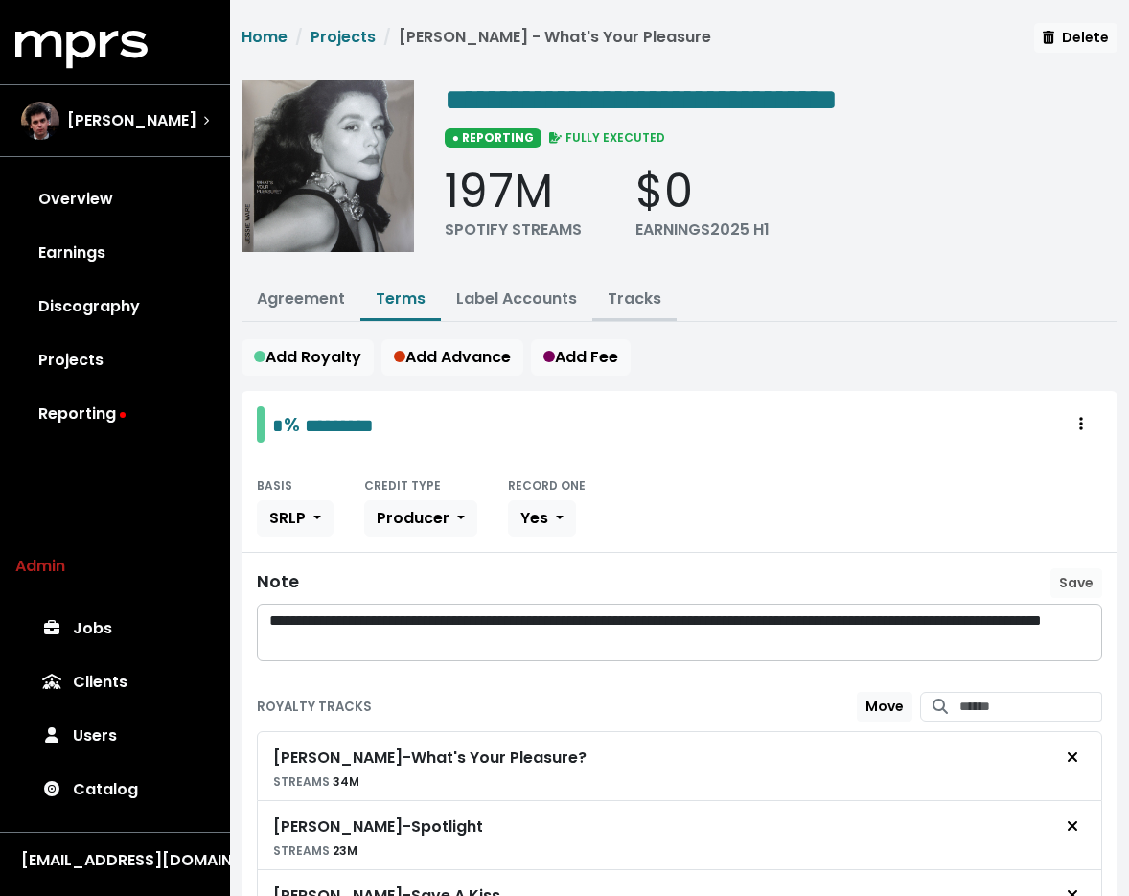
click at [628, 289] on link "Tracks" at bounding box center [634, 298] width 54 height 22
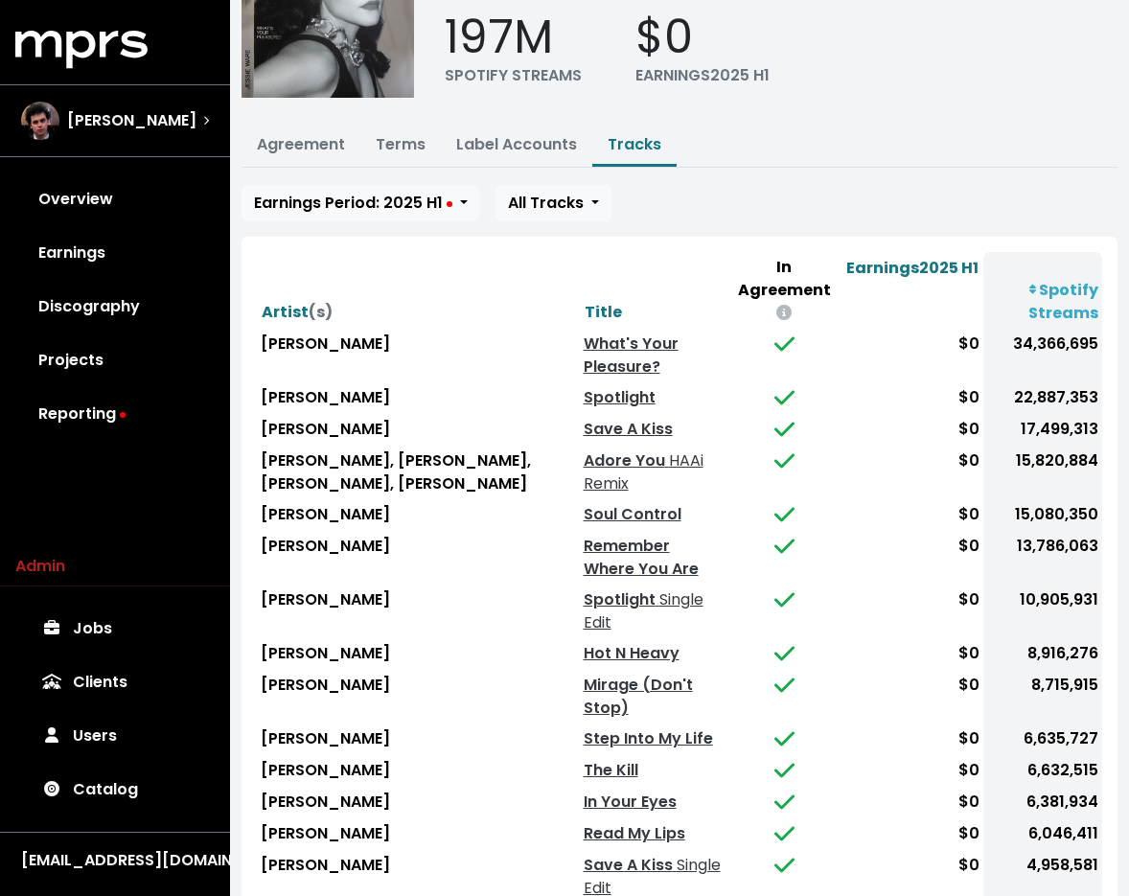
scroll to position [189, 0]
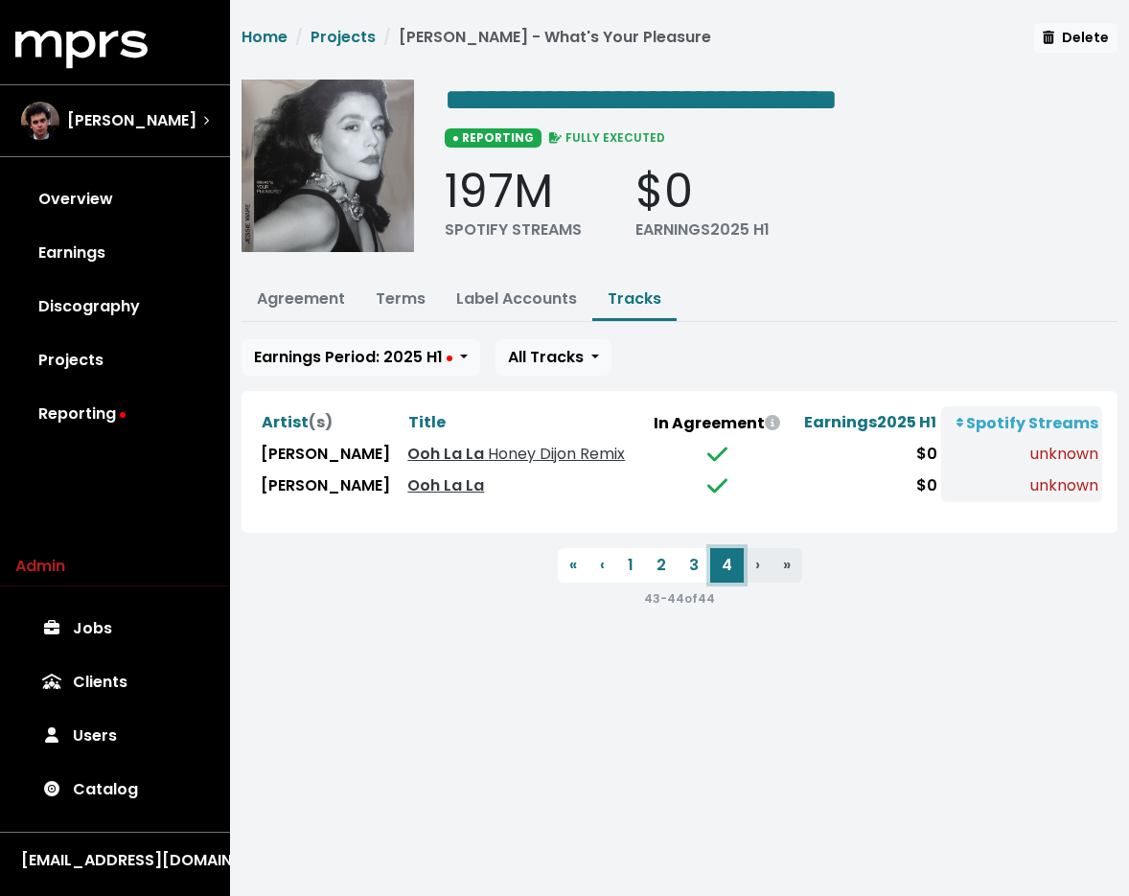
scroll to position [0, 0]
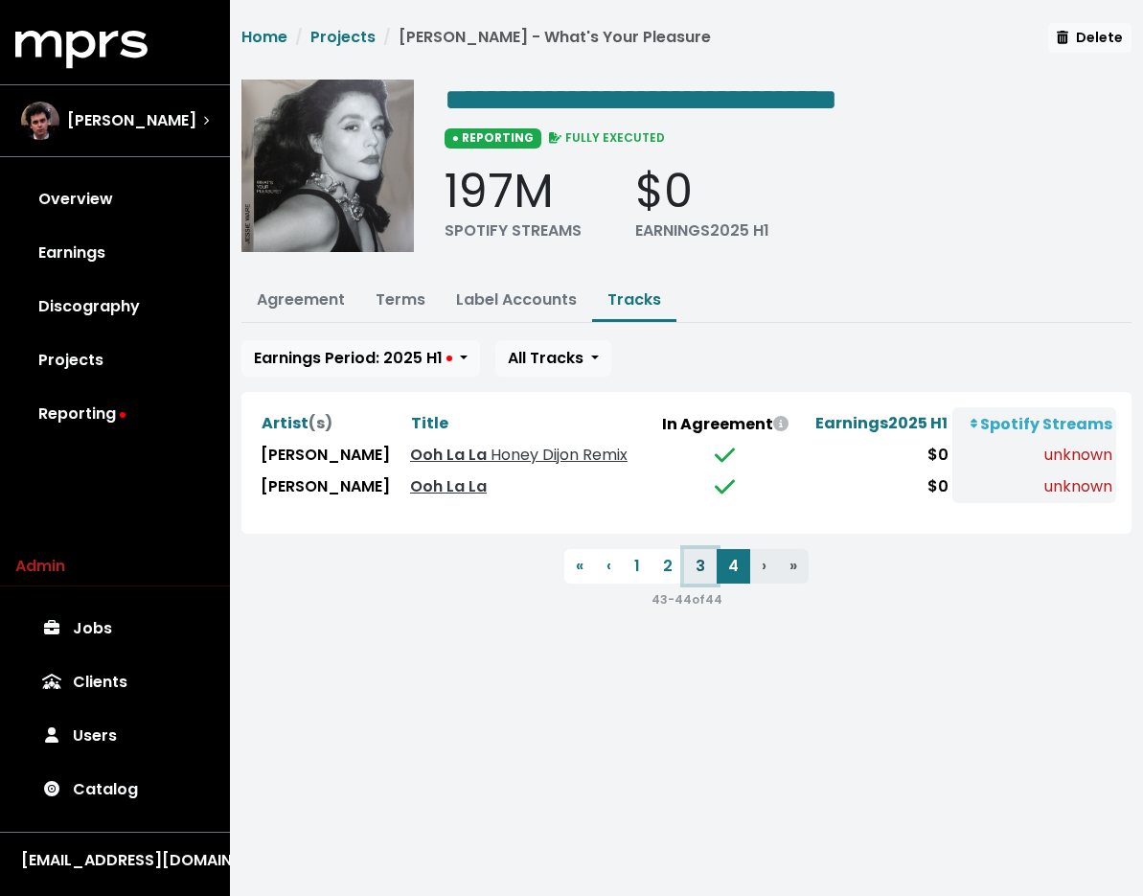
click at [696, 567] on button "3" at bounding box center [700, 566] width 33 height 34
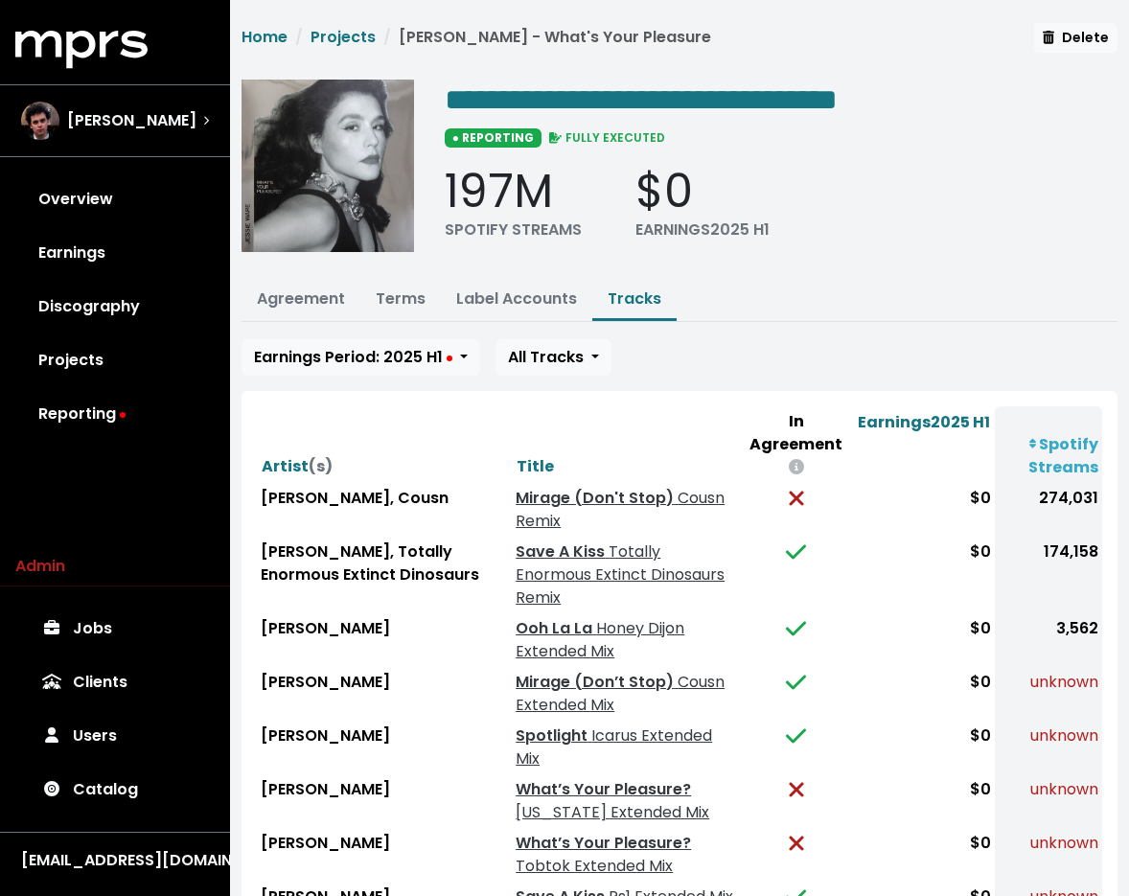
scroll to position [279, 0]
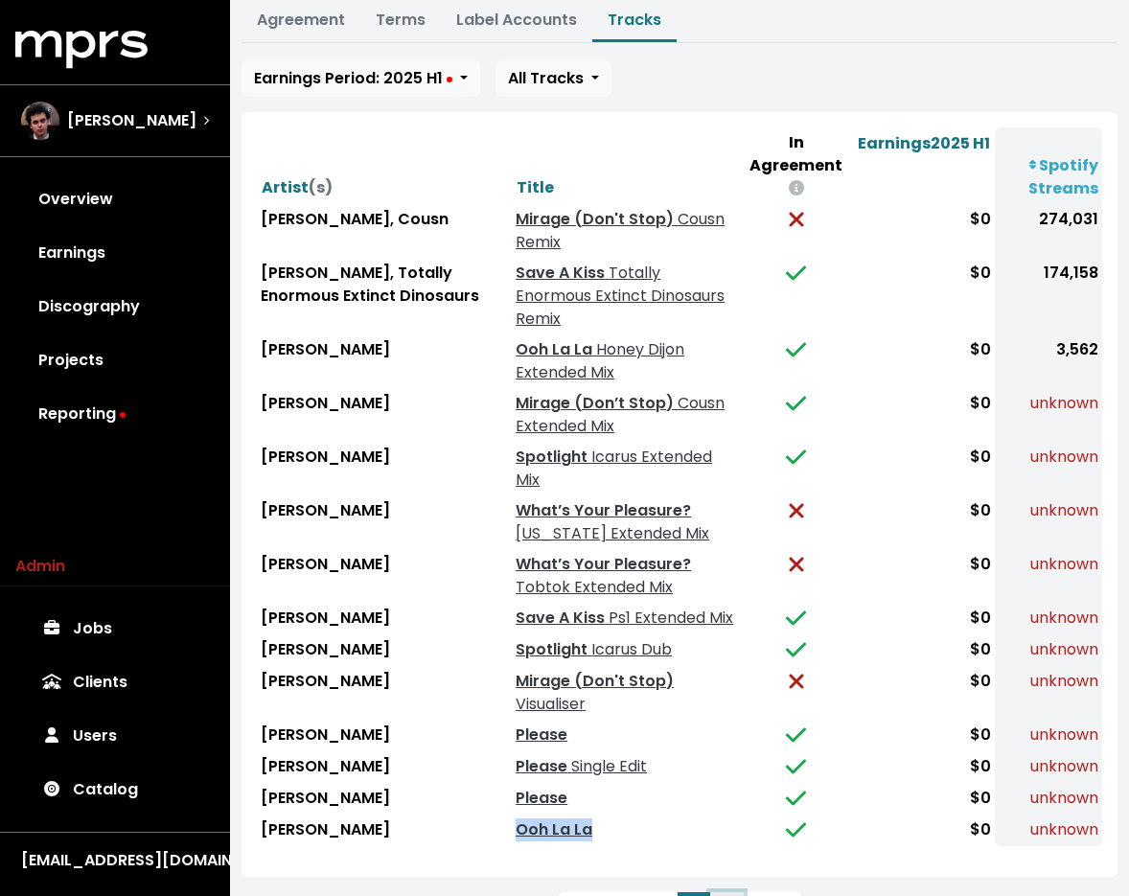
click at [725, 892] on button "4" at bounding box center [727, 909] width 34 height 34
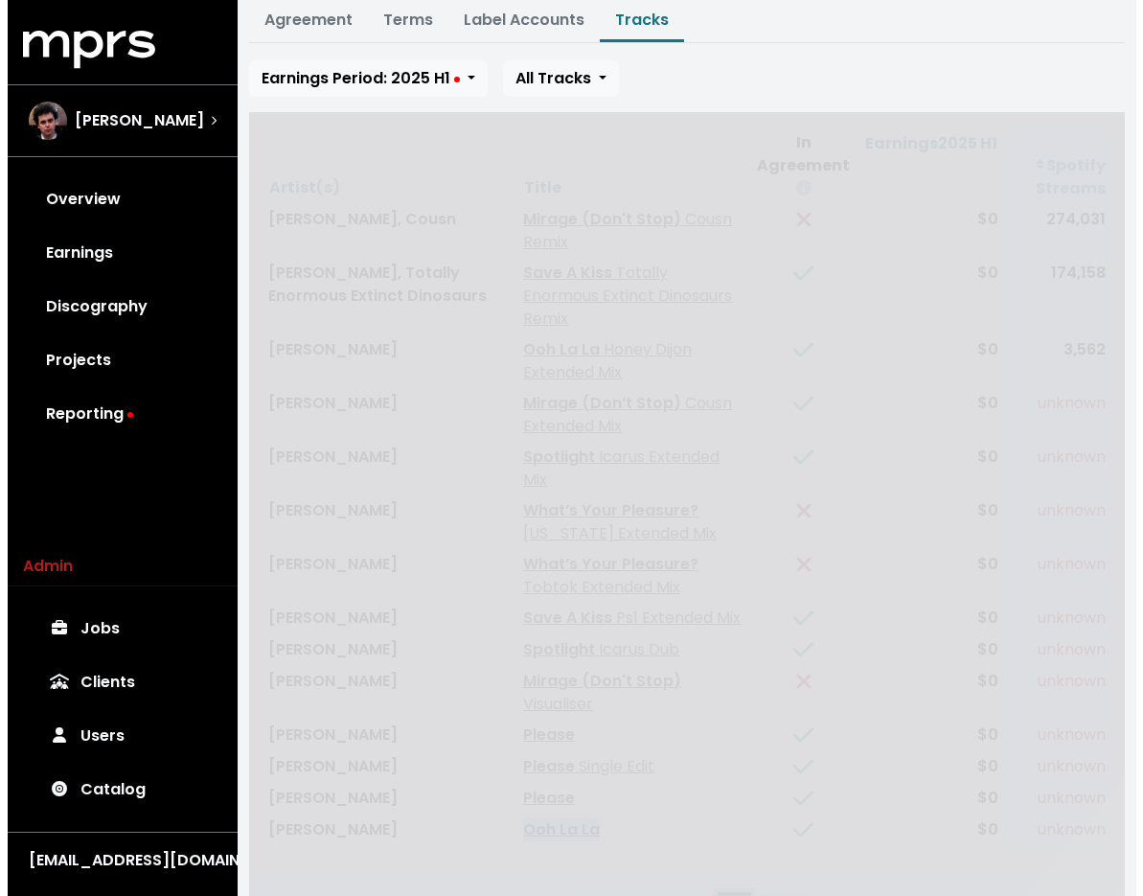
scroll to position [0, 0]
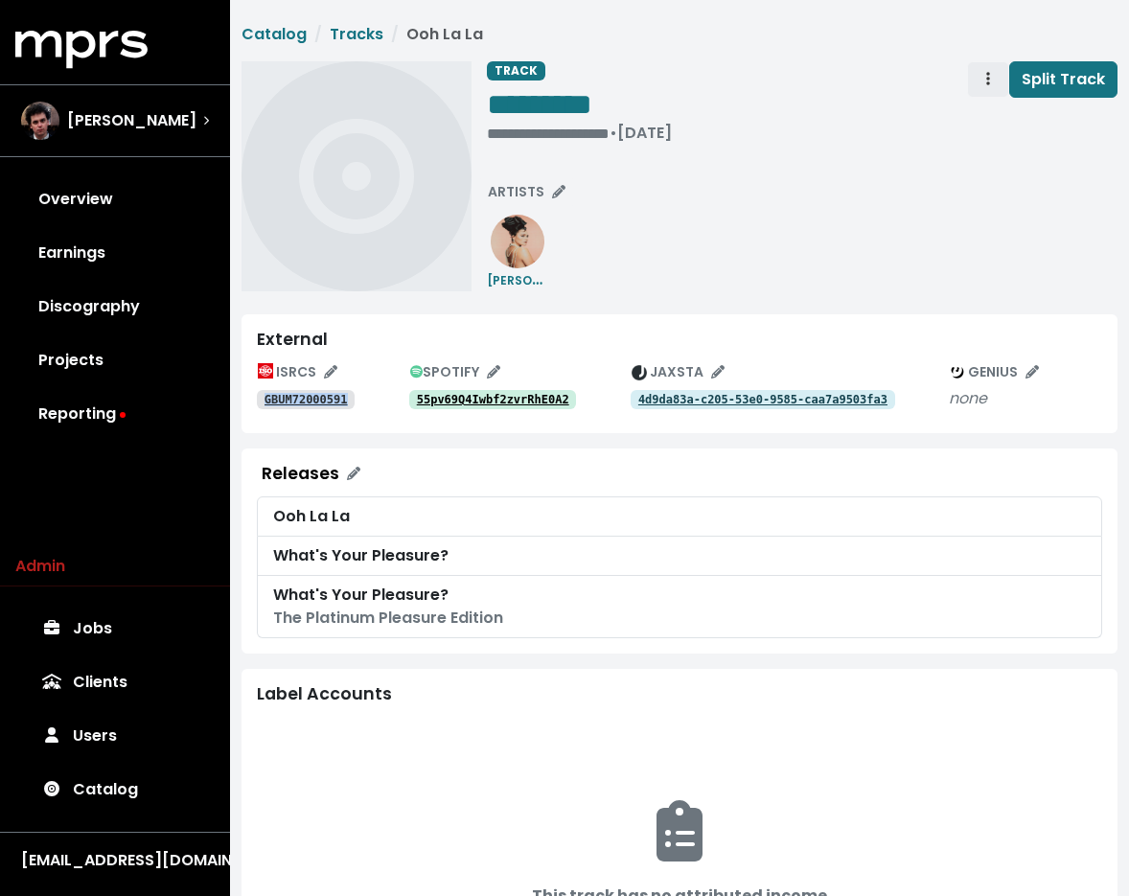
click at [985, 81] on span "Track actions" at bounding box center [987, 79] width 17 height 23
click at [983, 124] on link "Merge" at bounding box center [1043, 121] width 151 height 31
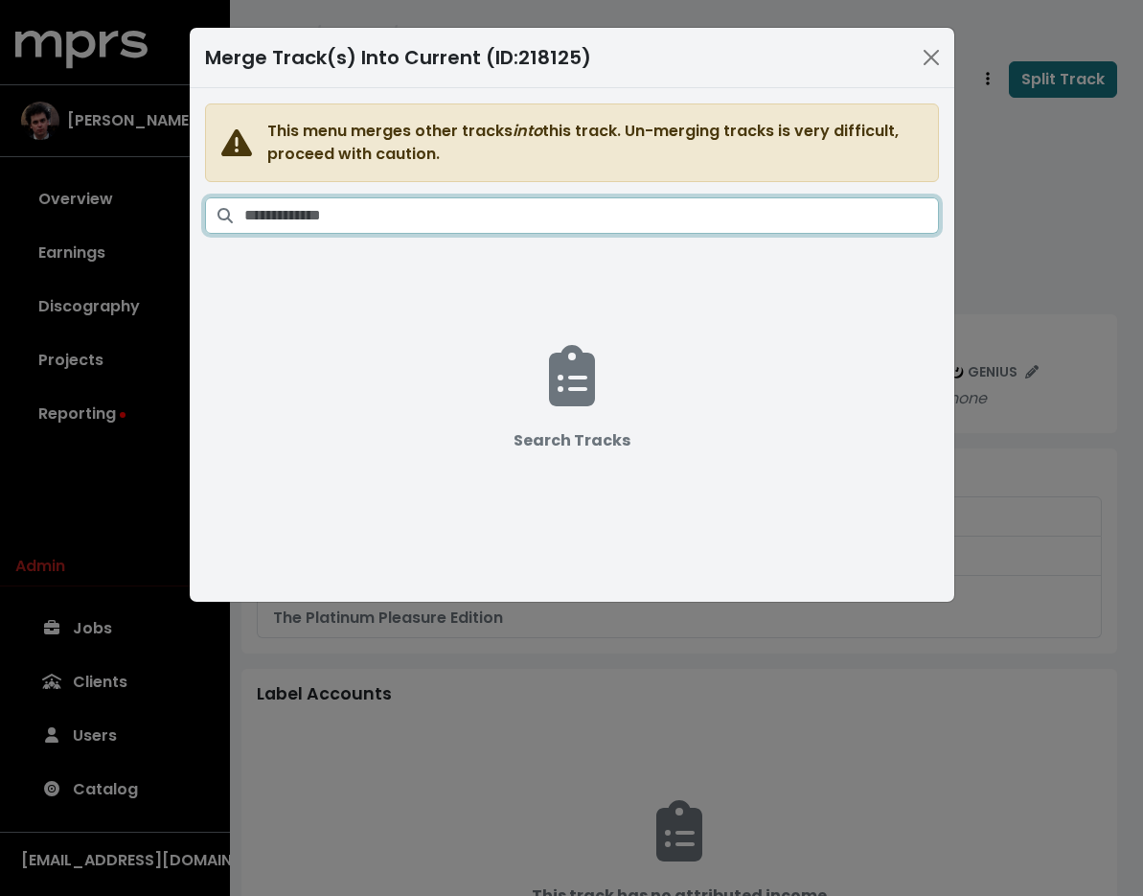
click at [698, 205] on input "Search tracks" at bounding box center [591, 215] width 695 height 36
paste input "**********"
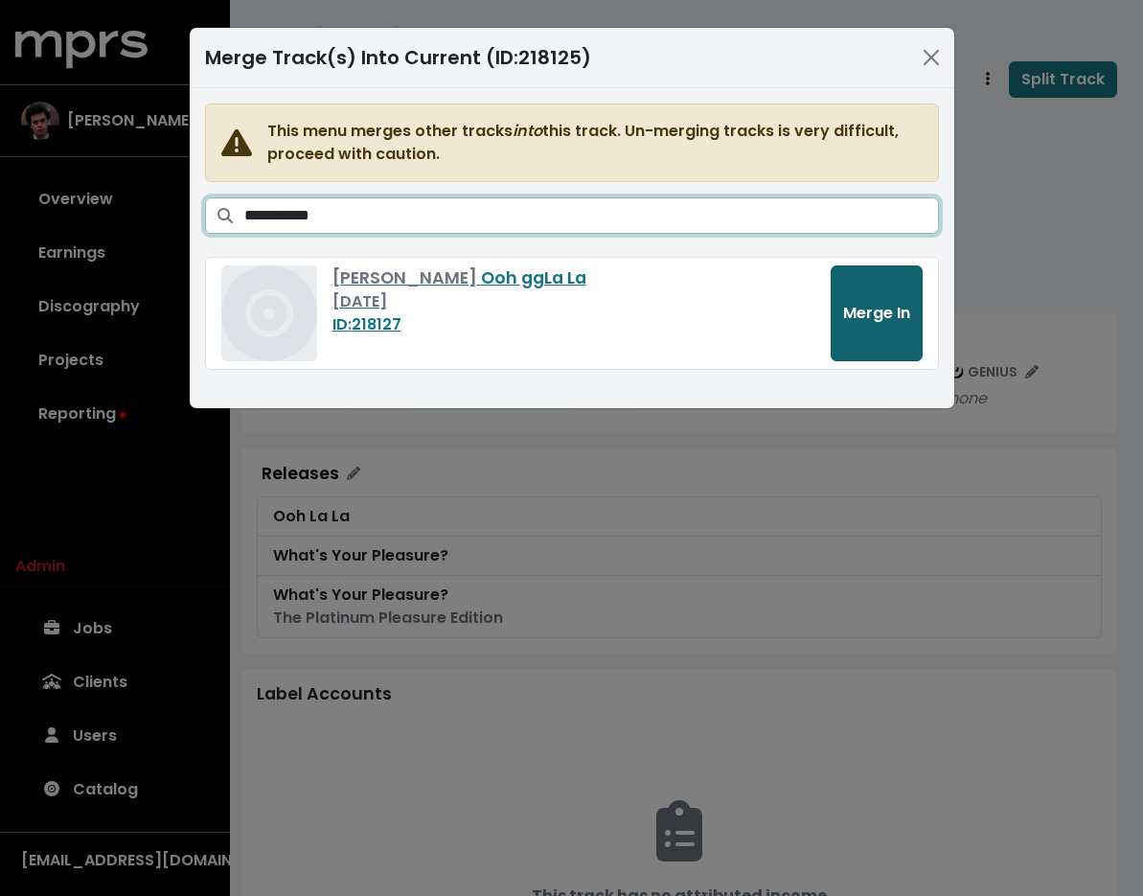
type input "**********"
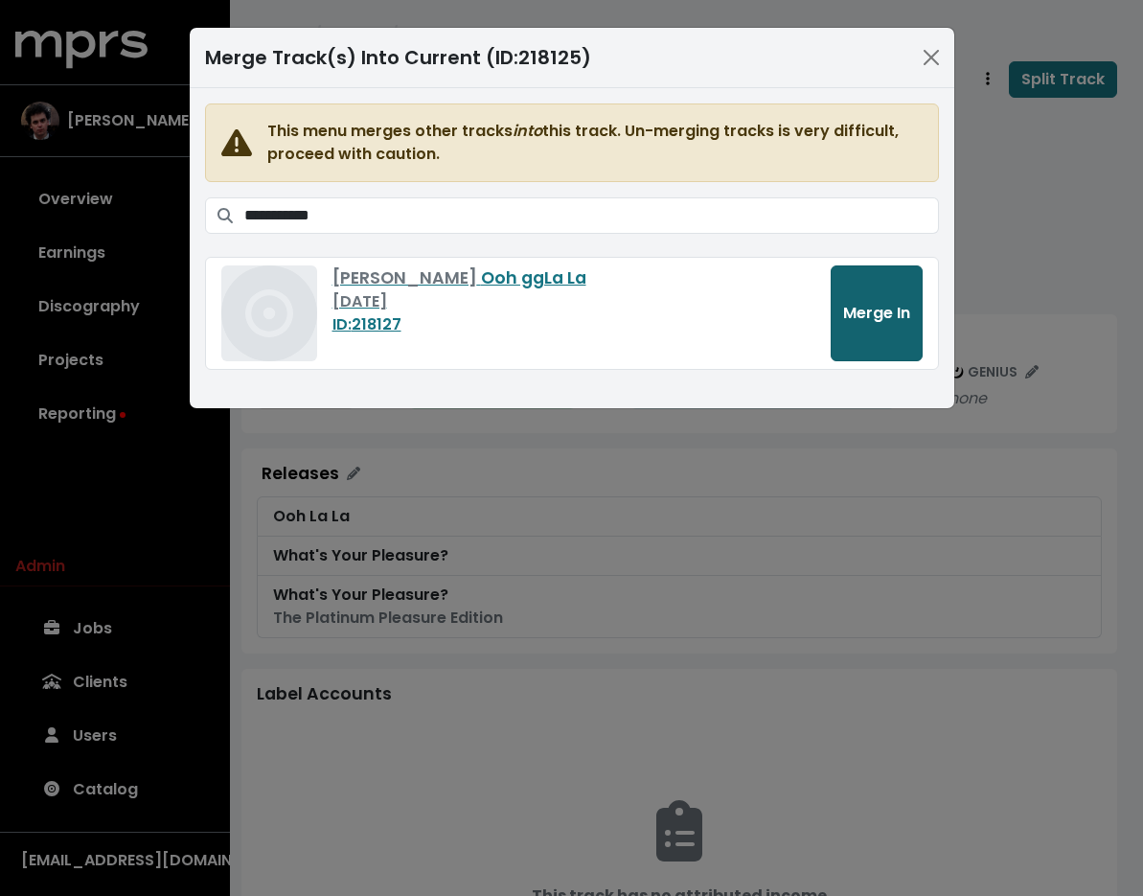
click at [857, 312] on span "Merge In" at bounding box center [876, 313] width 67 height 22
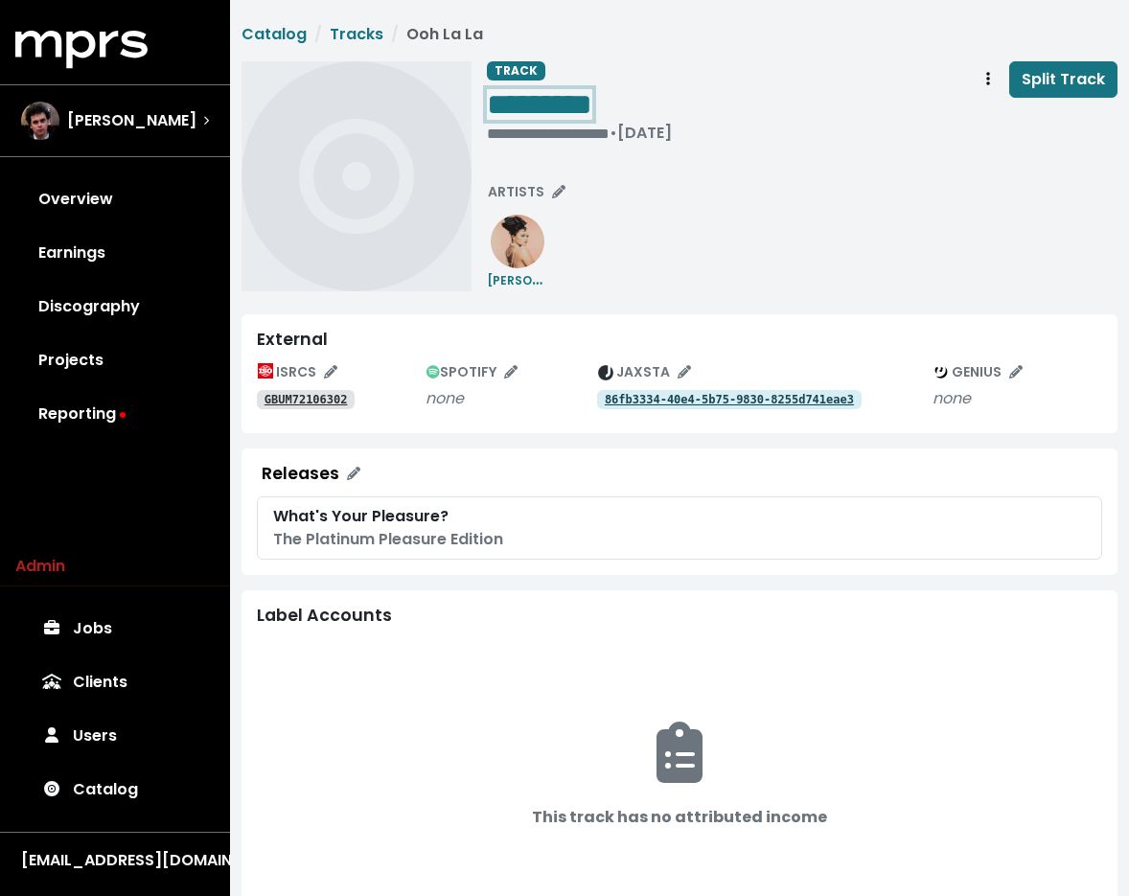
click at [573, 104] on span "*********" at bounding box center [539, 104] width 105 height 31
click at [563, 100] on span "*********" at bounding box center [539, 104] width 105 height 31
click at [563, 100] on span "**********" at bounding box center [551, 104] width 128 height 31
click at [615, 183] on div "**********" at bounding box center [802, 176] width 630 height 230
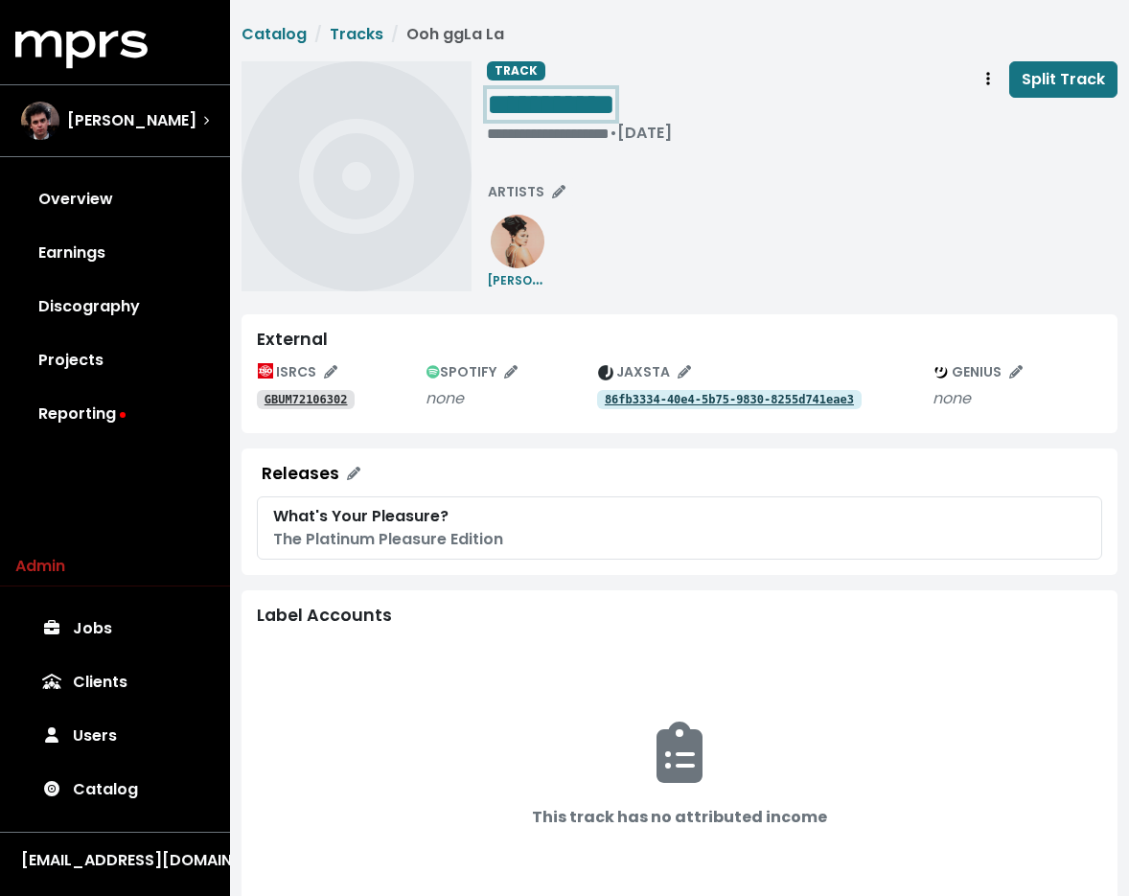
click at [599, 94] on span "**********" at bounding box center [551, 104] width 128 height 31
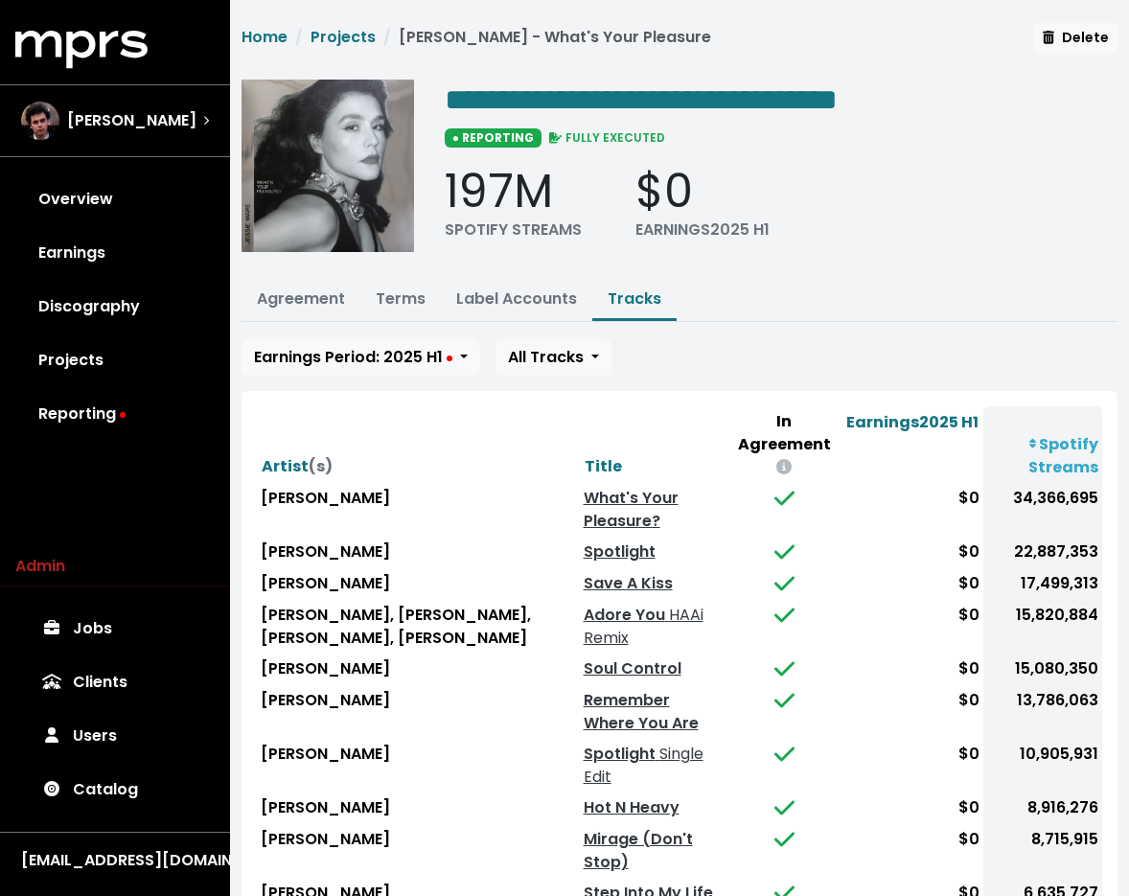
scroll to position [189, 0]
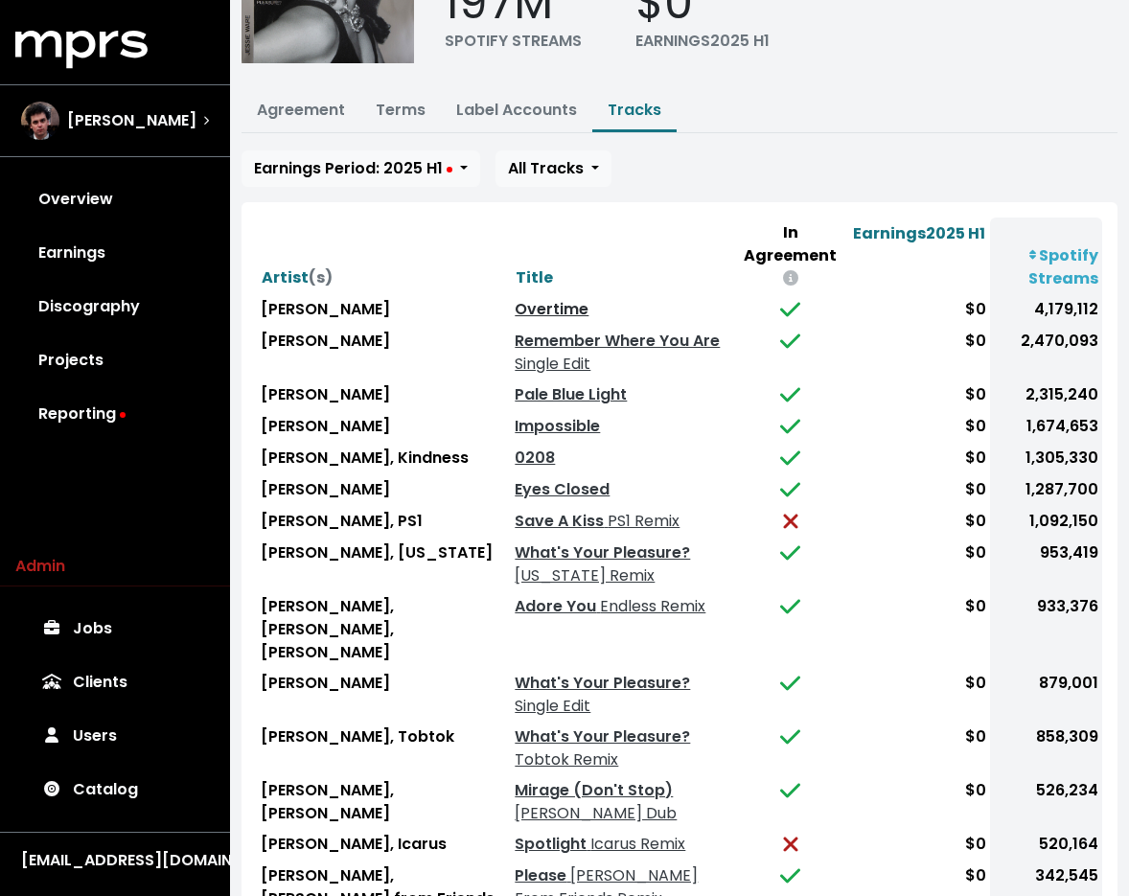
click at [519, 298] on link "Overtime" at bounding box center [551, 309] width 74 height 22
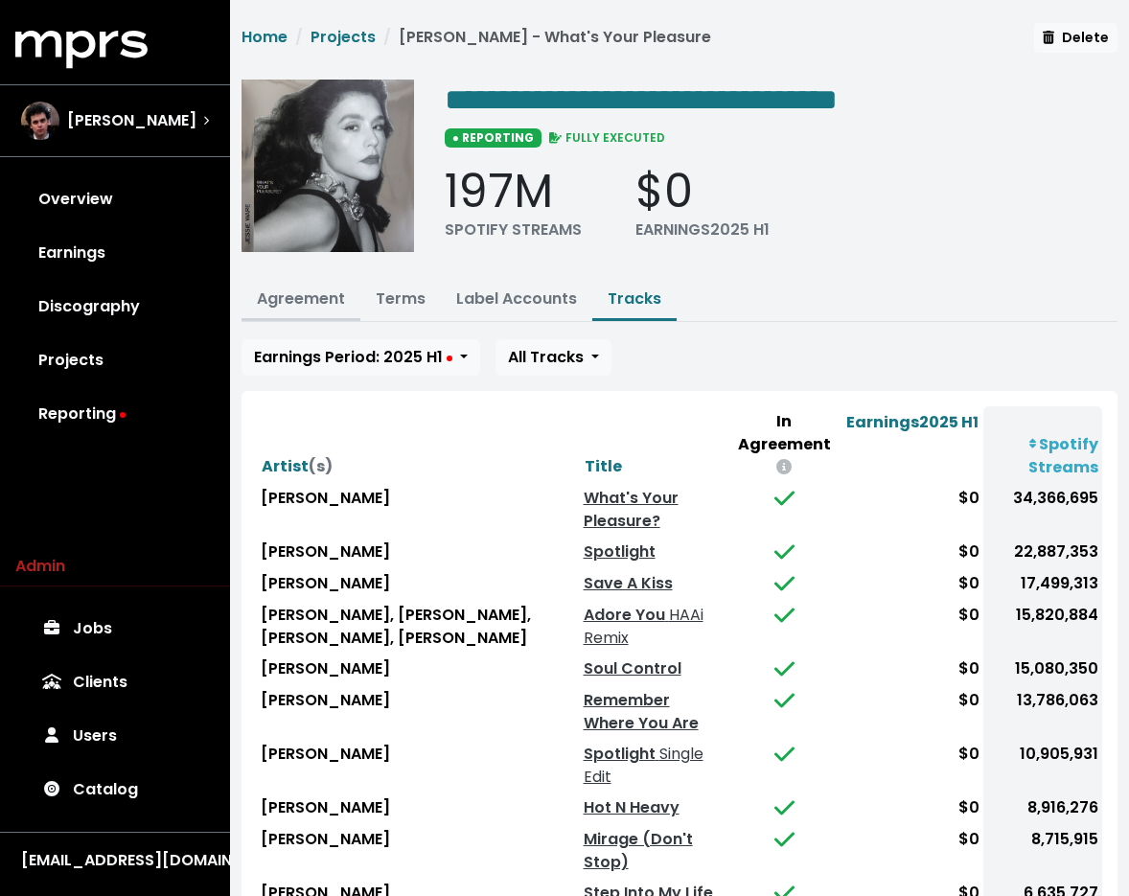
click at [299, 304] on link "Agreement" at bounding box center [301, 298] width 88 height 22
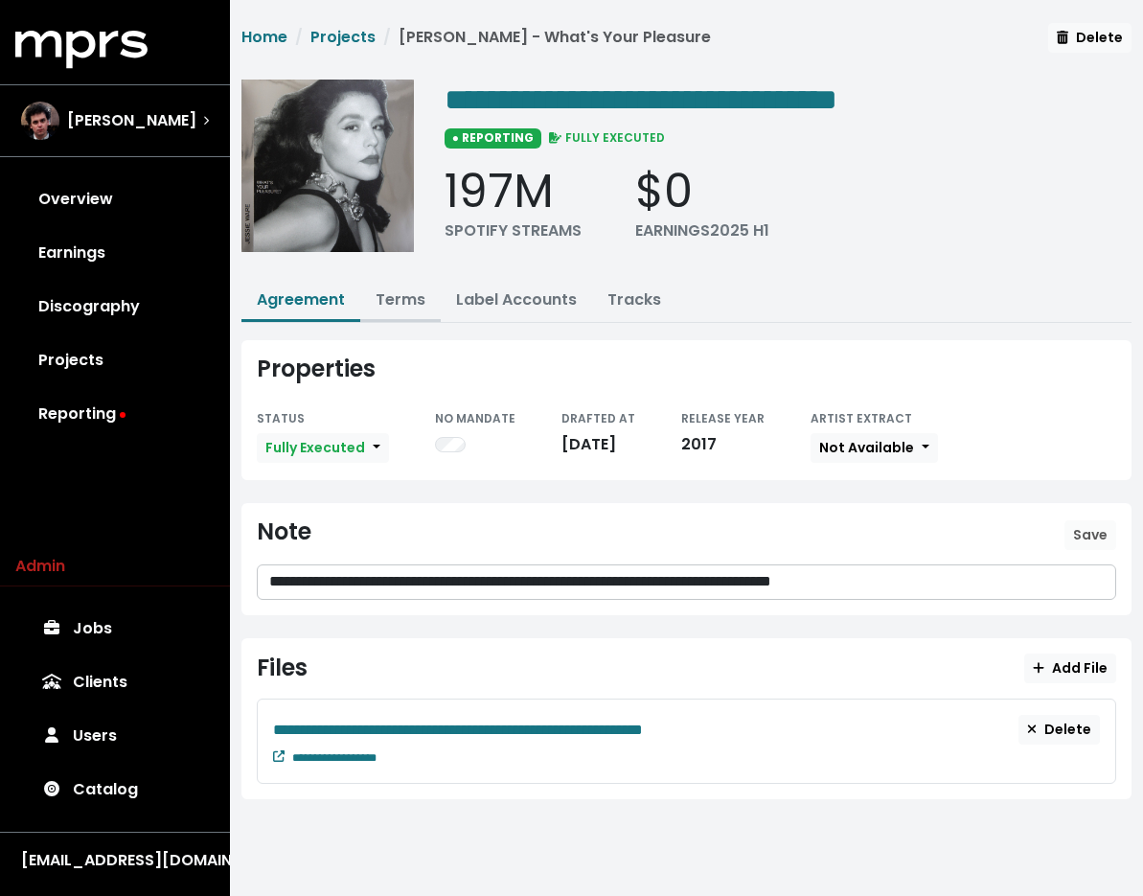
click at [395, 305] on link "Terms" at bounding box center [401, 299] width 50 height 22
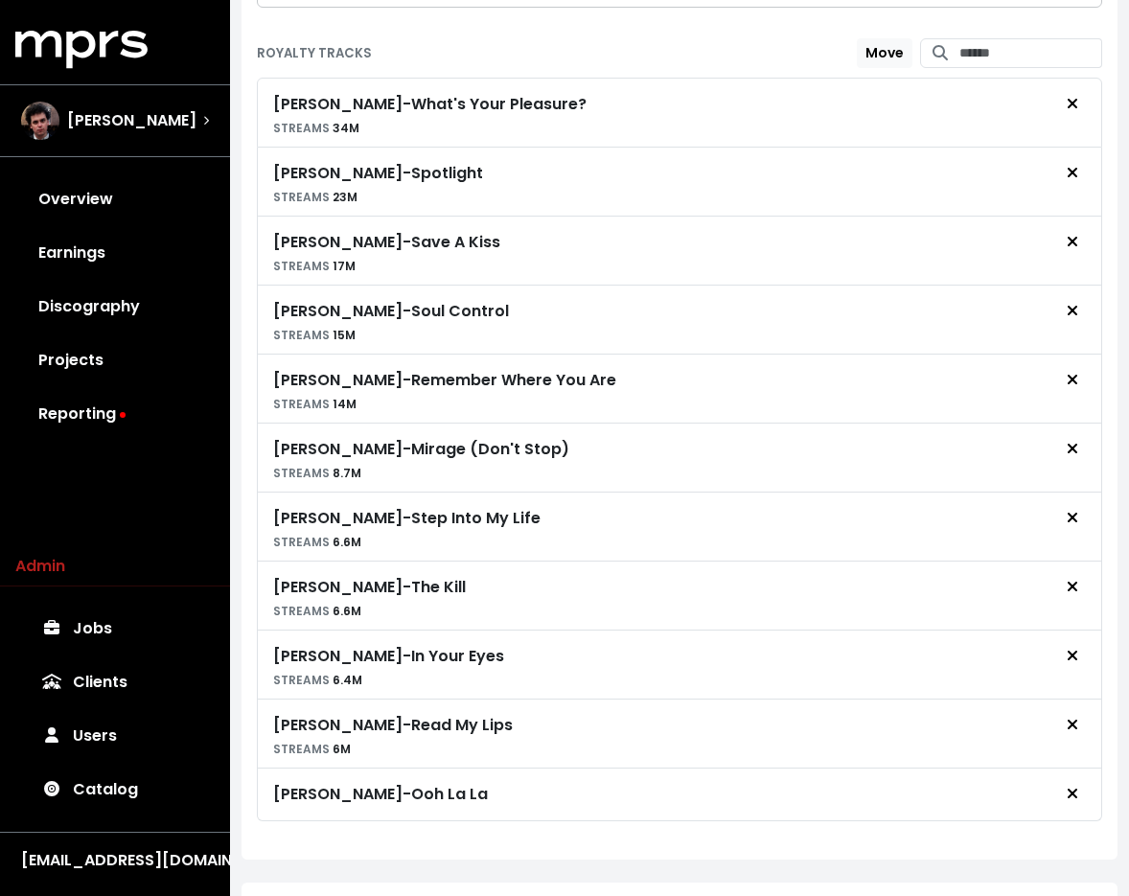
scroll to position [496, 0]
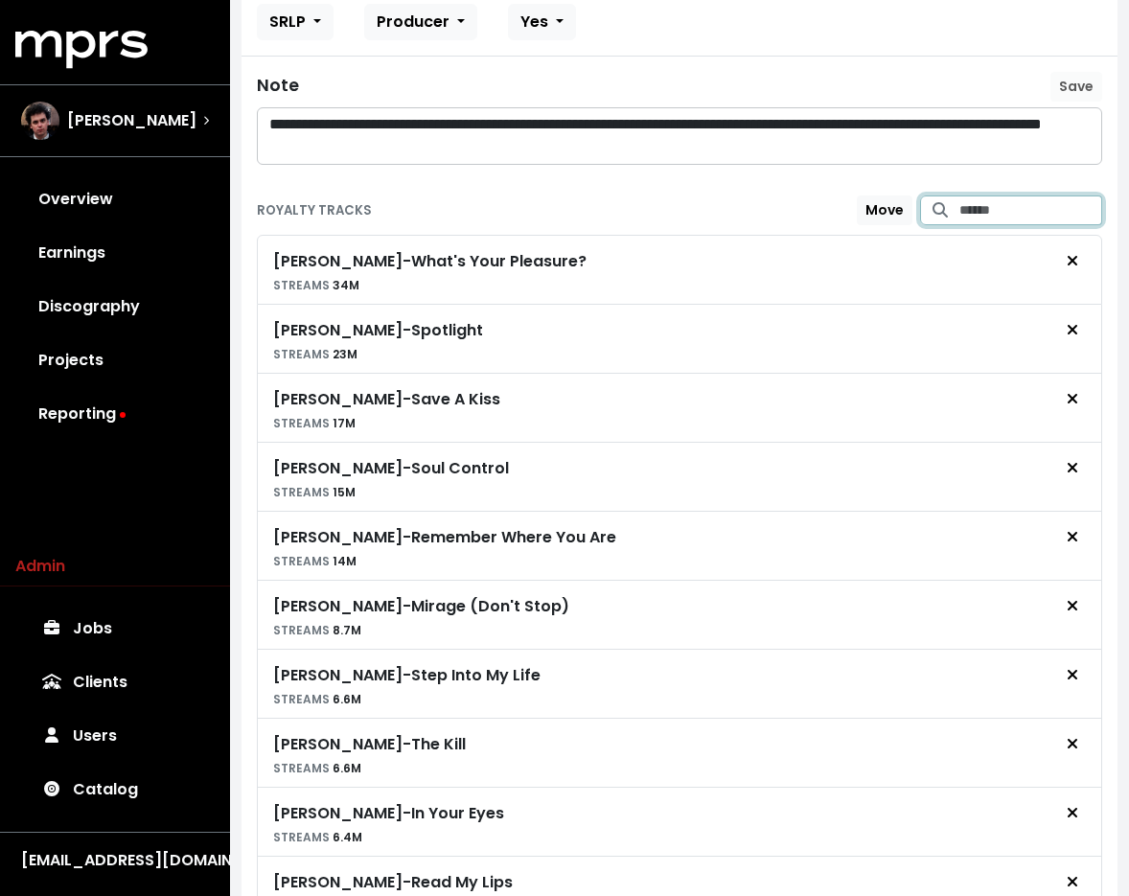
click at [1023, 212] on input "Search for tracks by title and link them to this royalty" at bounding box center [1030, 210] width 143 height 30
type input "**********"
click at [1008, 249] on span "Jessie Ware - Overtime" at bounding box center [998, 258] width 123 height 39
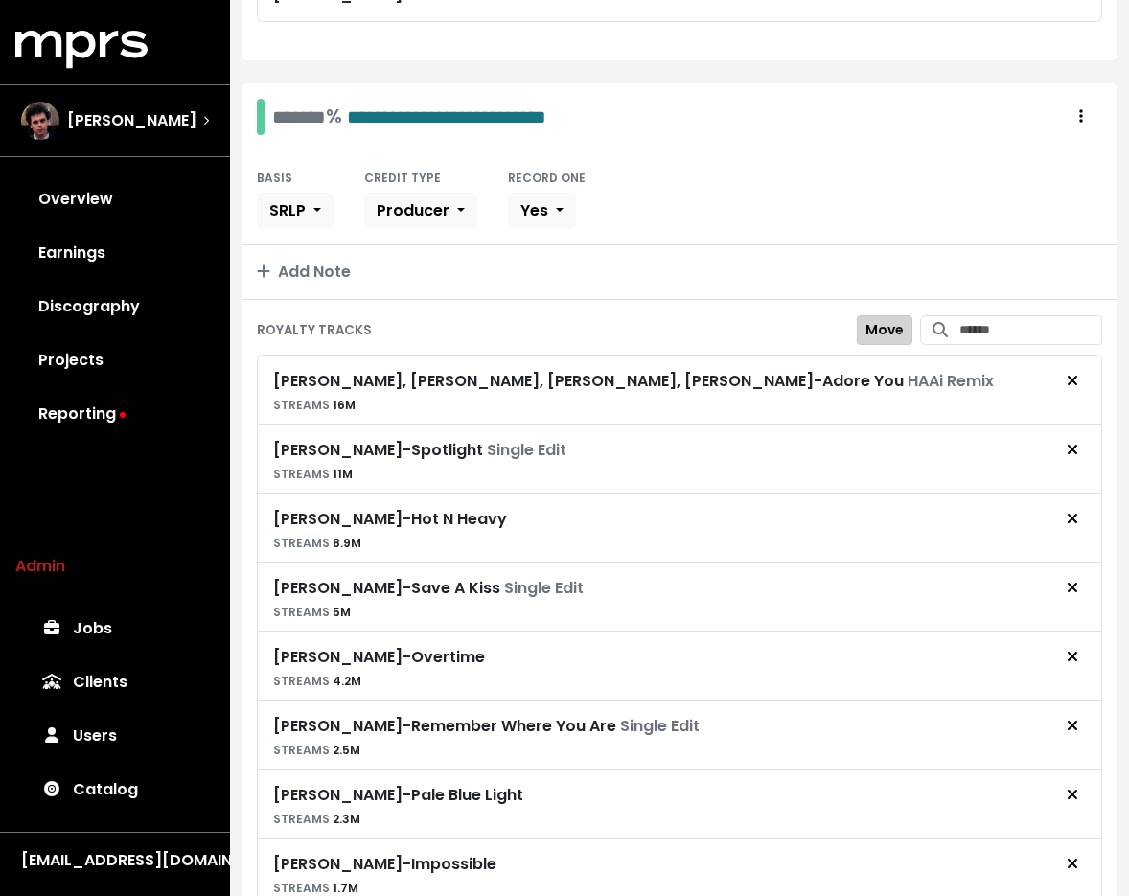
scroll to position [1592, 0]
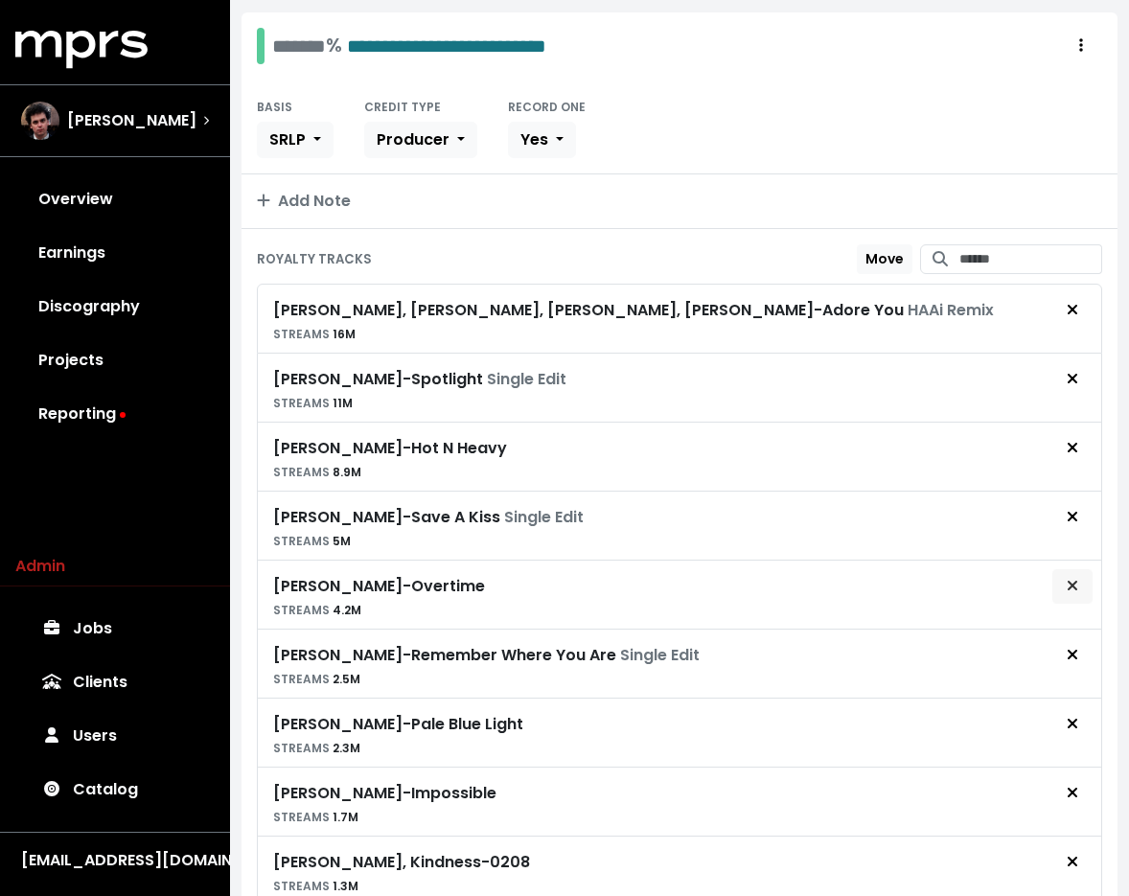
click at [1066, 581] on icon "Remove royalty target" at bounding box center [1071, 585] width 11 height 15
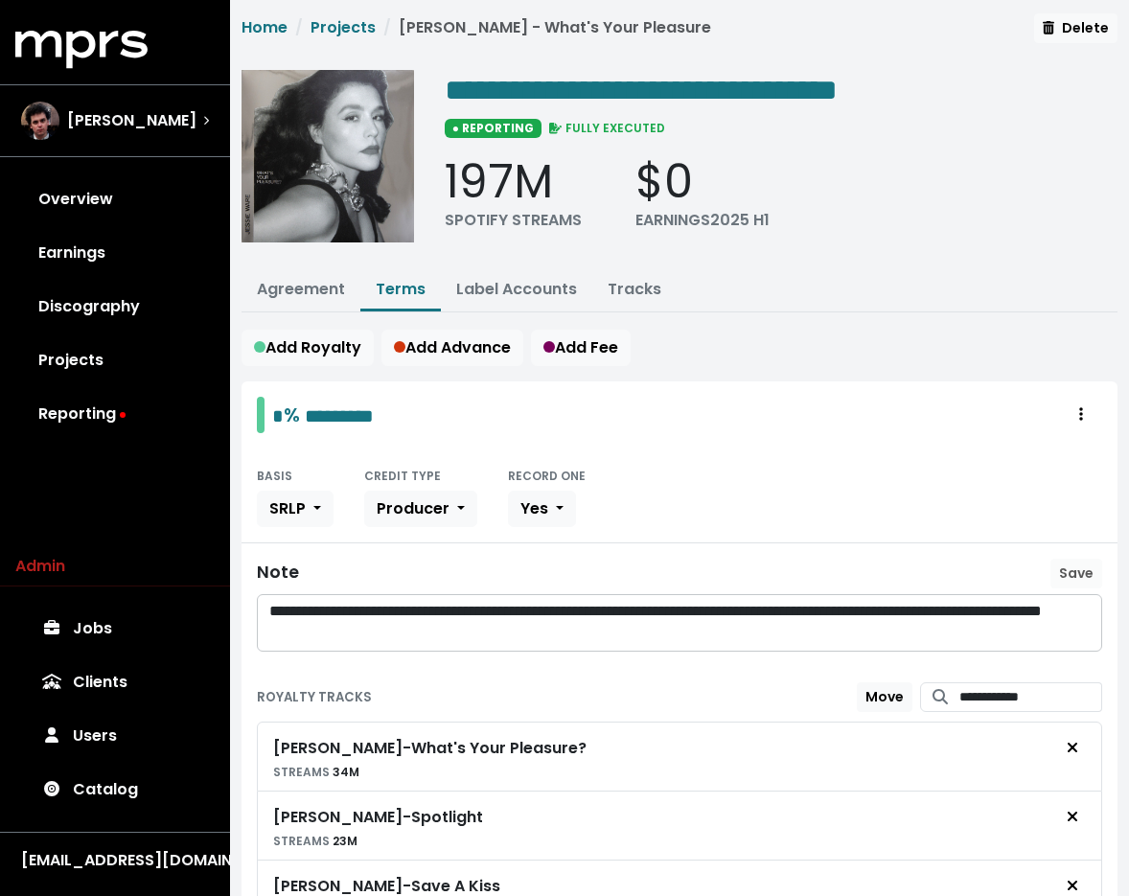
scroll to position [0, 0]
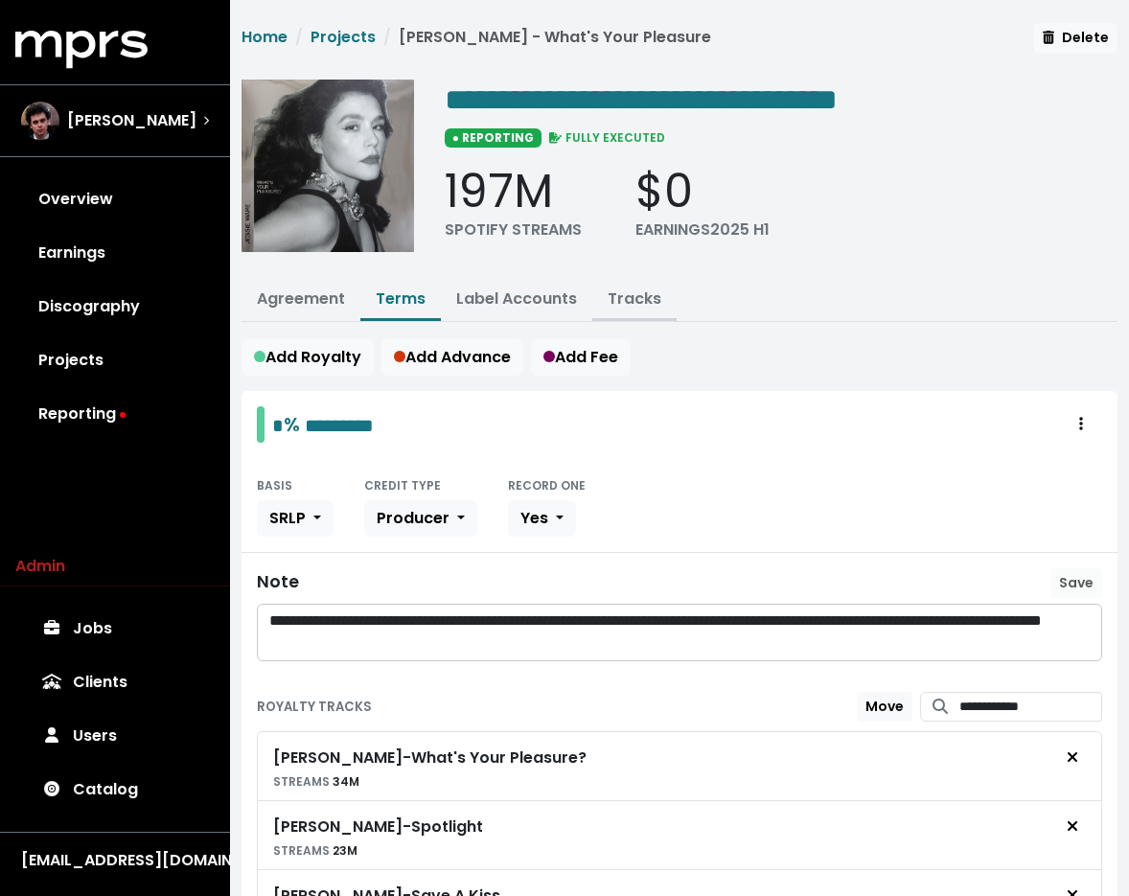
click at [613, 295] on link "Tracks" at bounding box center [634, 298] width 54 height 22
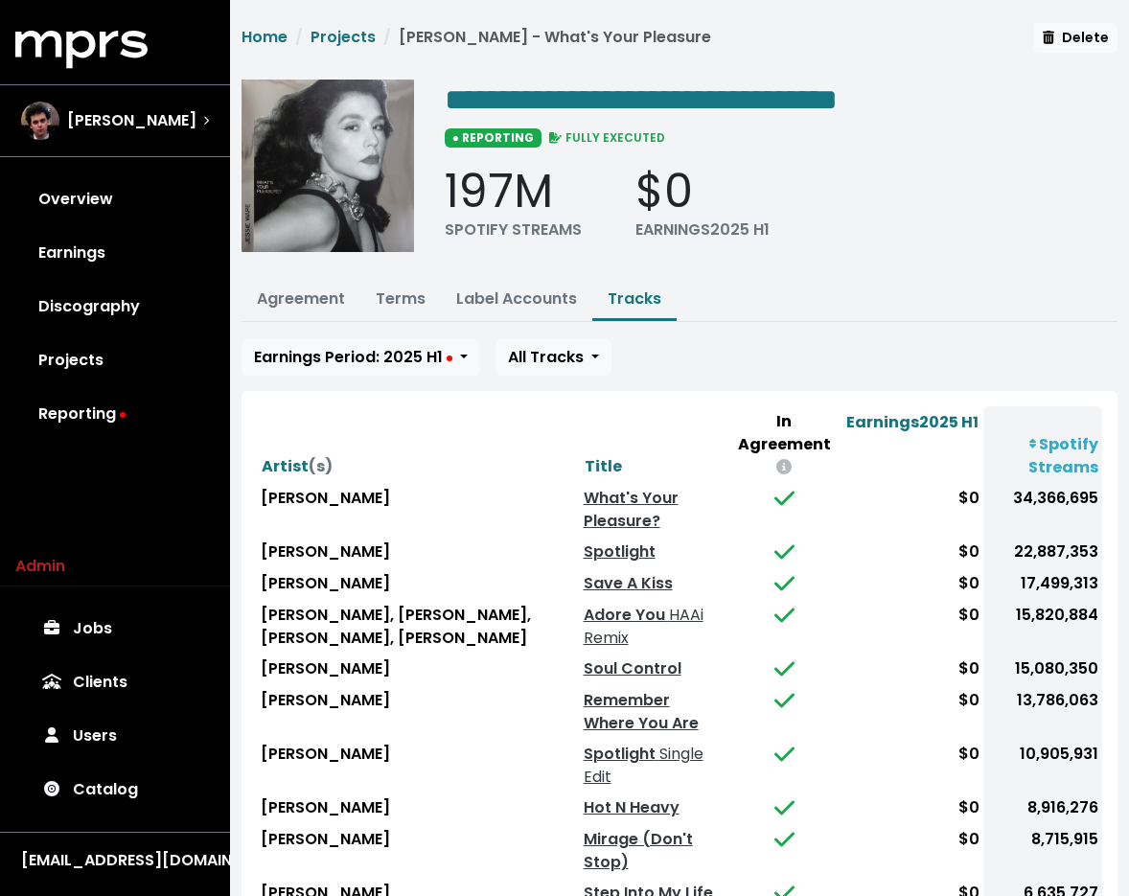
scroll to position [189, 0]
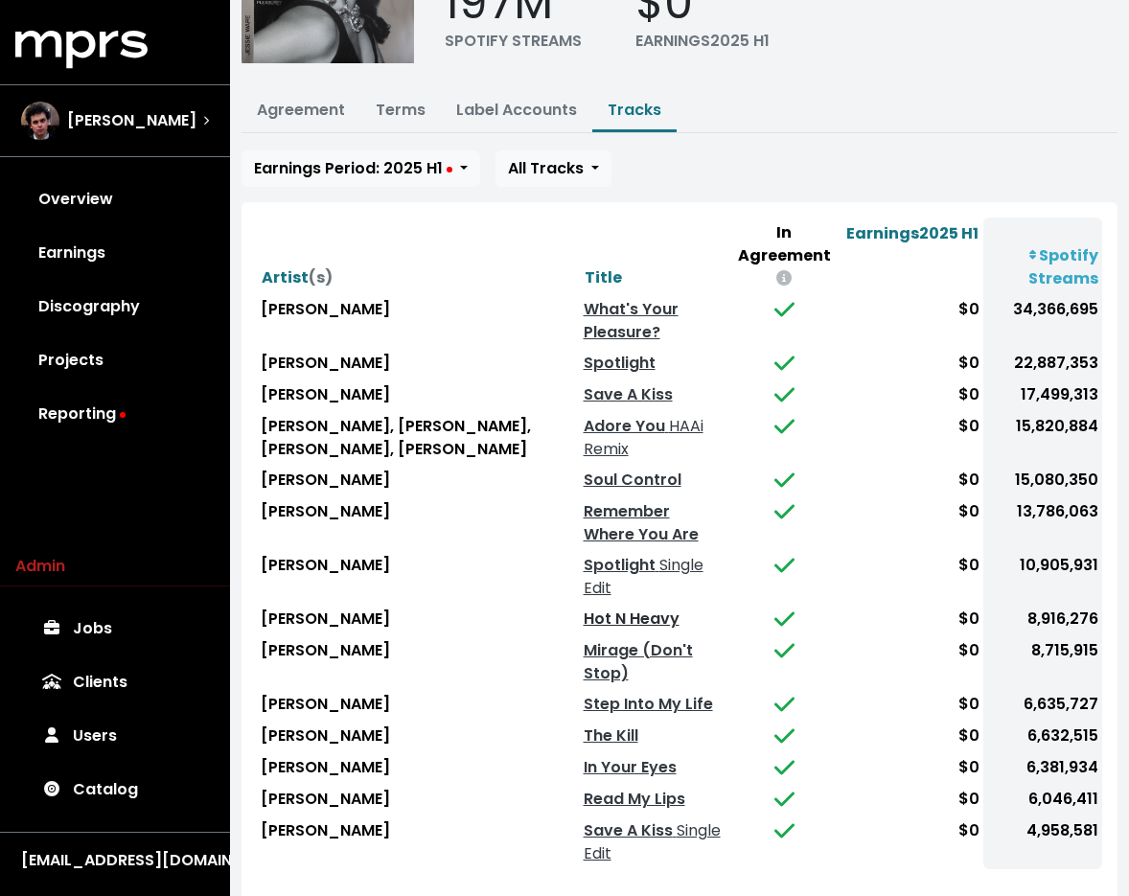
click at [583, 607] on link "Hot N Heavy" at bounding box center [631, 618] width 96 height 22
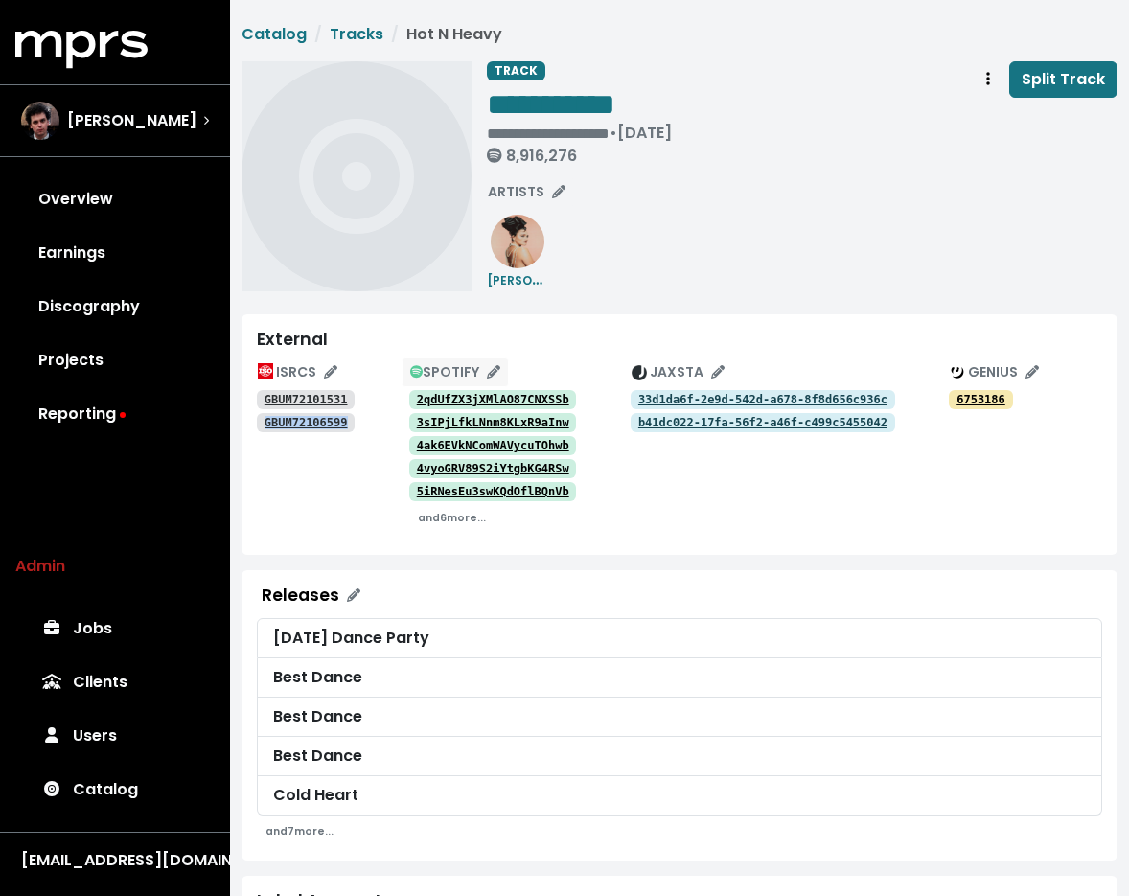
click at [465, 363] on span "SPOTIFY" at bounding box center [455, 371] width 91 height 19
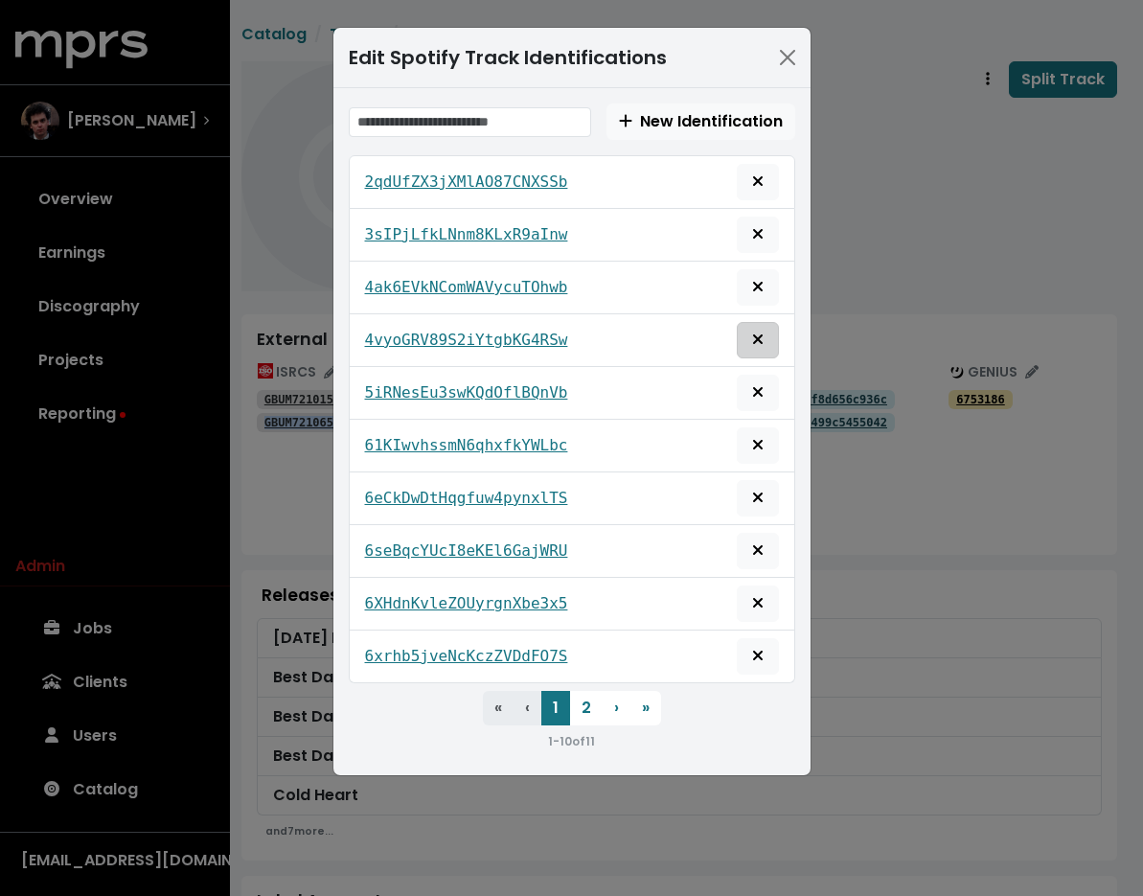
click at [756, 331] on icon "Remove this spotify identification" at bounding box center [757, 338] width 11 height 15
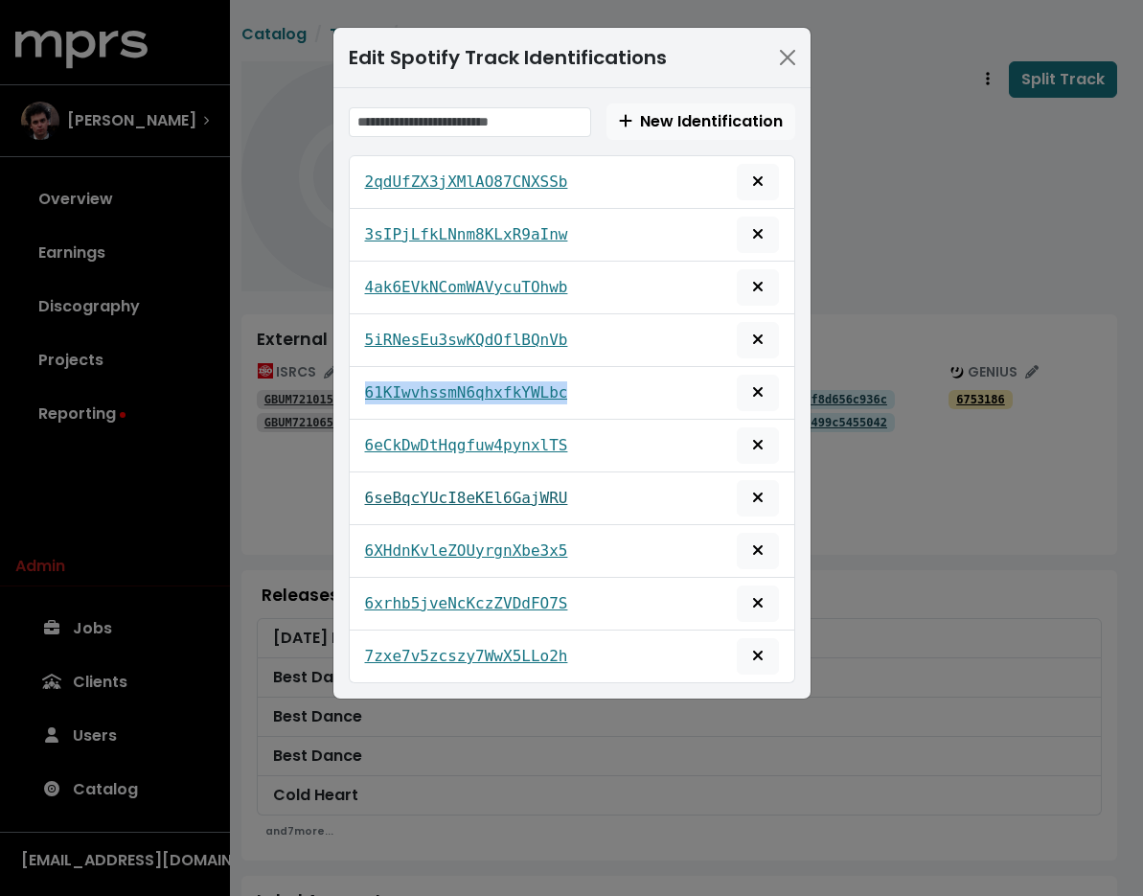
click at [548, 496] on tt "6seBqcYUcI8eKEl6GajWRU" at bounding box center [466, 498] width 203 height 18
click at [756, 480] on button "Remove this spotify identification" at bounding box center [758, 498] width 42 height 36
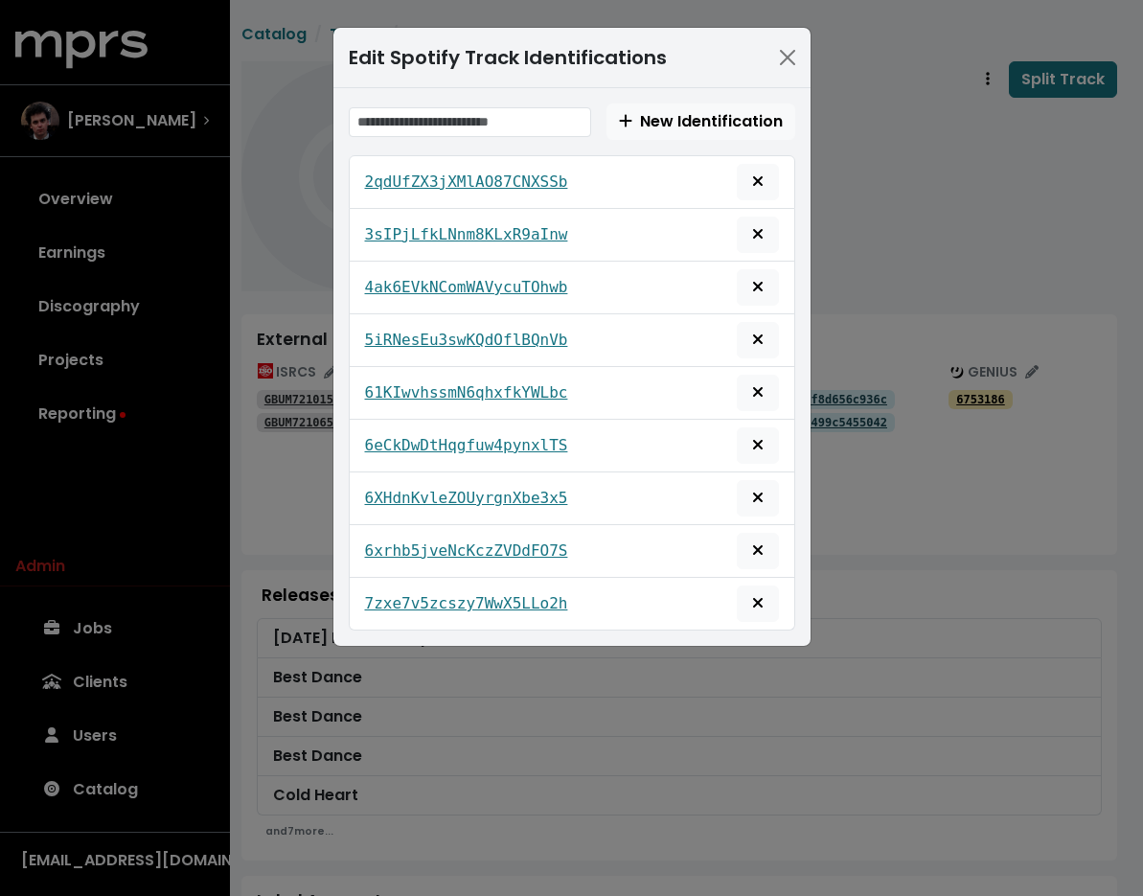
click at [915, 234] on div "Edit Spotify Track Identifications New Identification 2qdUfZX3jXMlAO87CNXSSb 3s…" at bounding box center [571, 448] width 1143 height 896
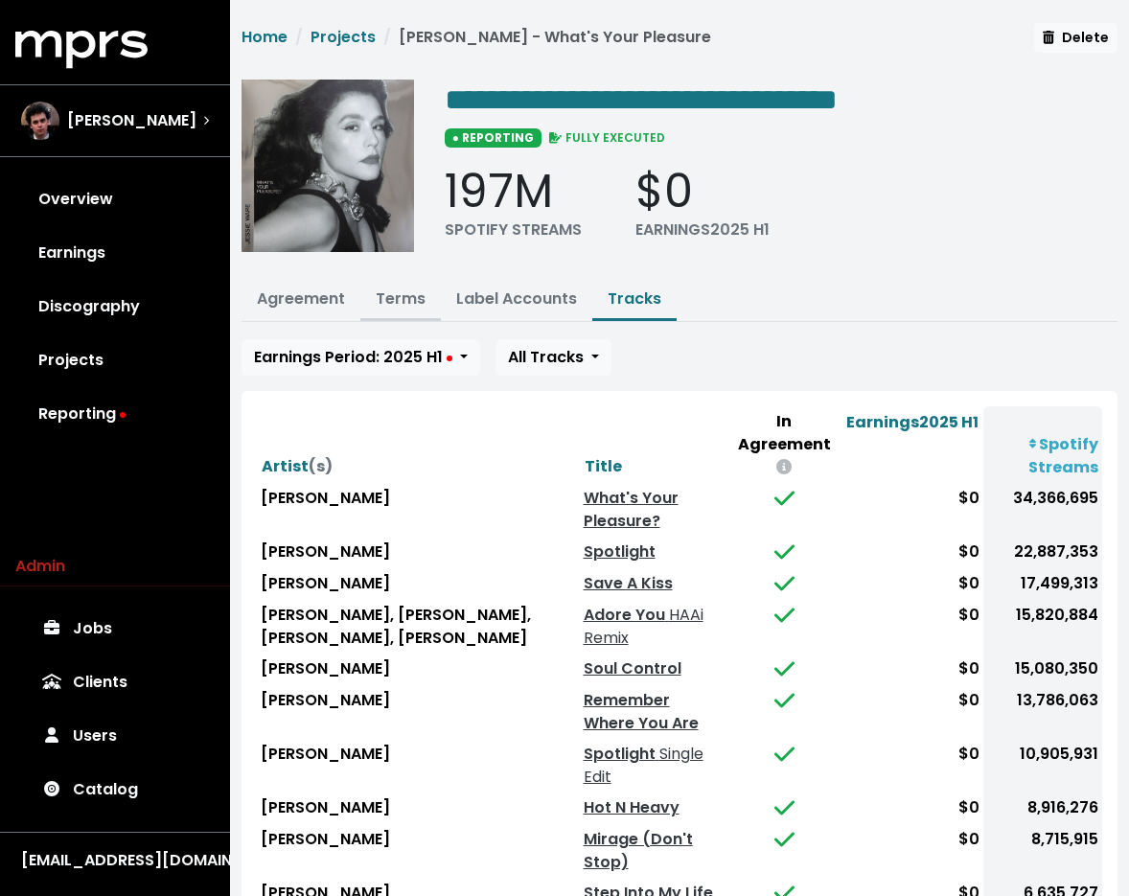
click at [416, 296] on link "Terms" at bounding box center [401, 298] width 50 height 22
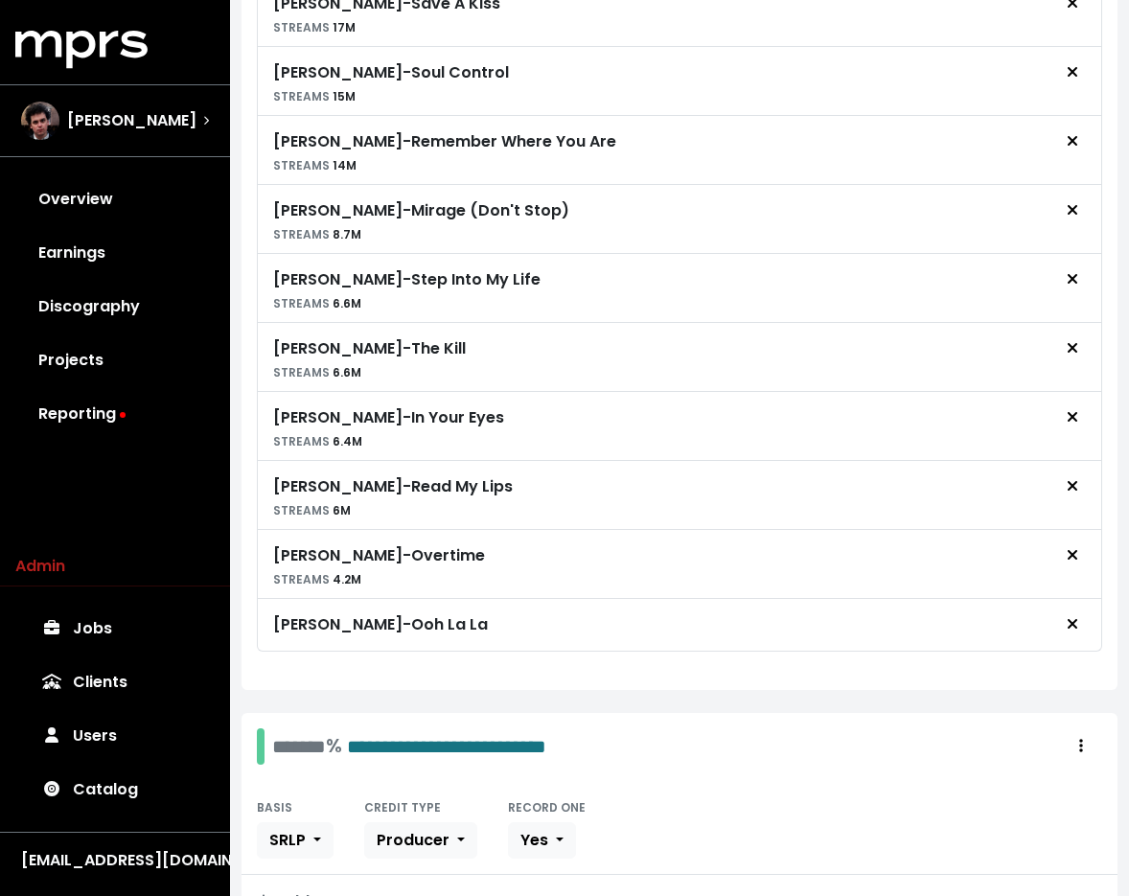
scroll to position [401, 0]
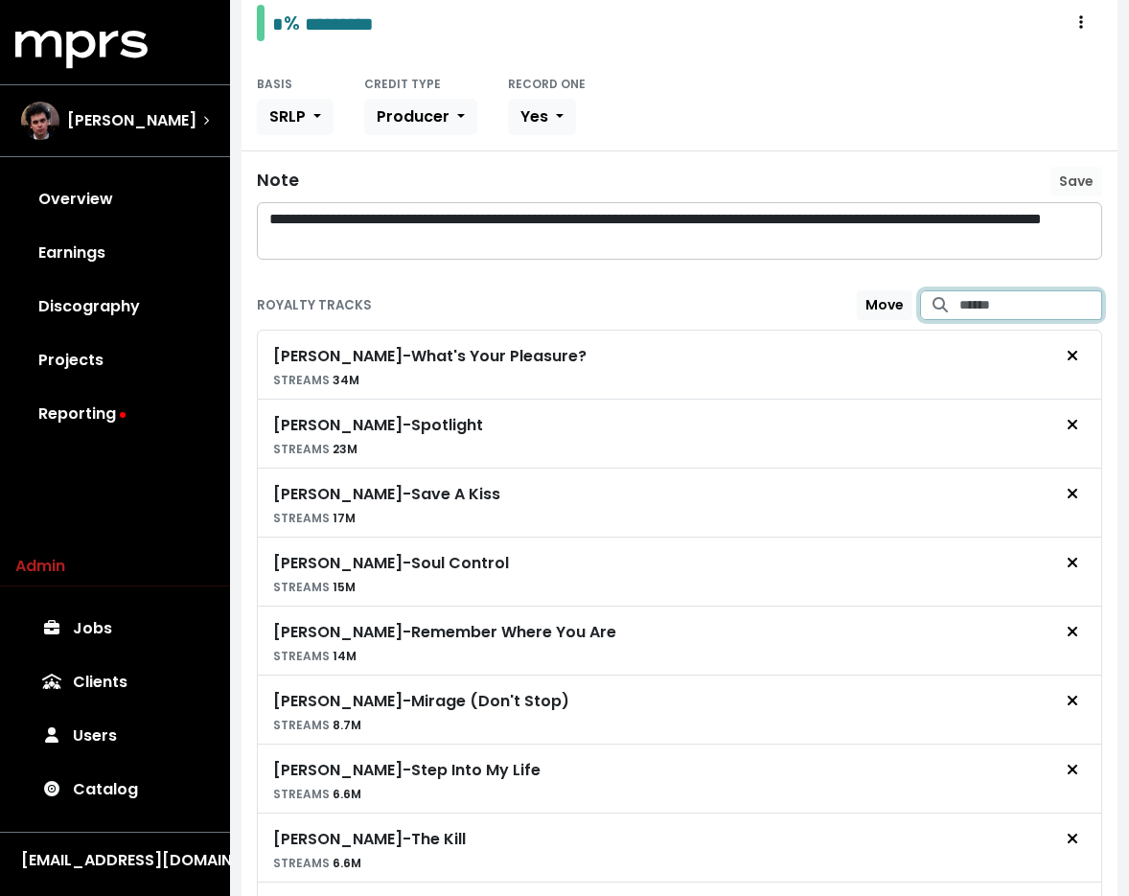
click at [962, 292] on input "Search for tracks by title and link them to this royalty" at bounding box center [1030, 305] width 143 height 30
type input "********"
click at [992, 355] on span "Jessie Ware - Hot N Heavy" at bounding box center [1011, 353] width 148 height 40
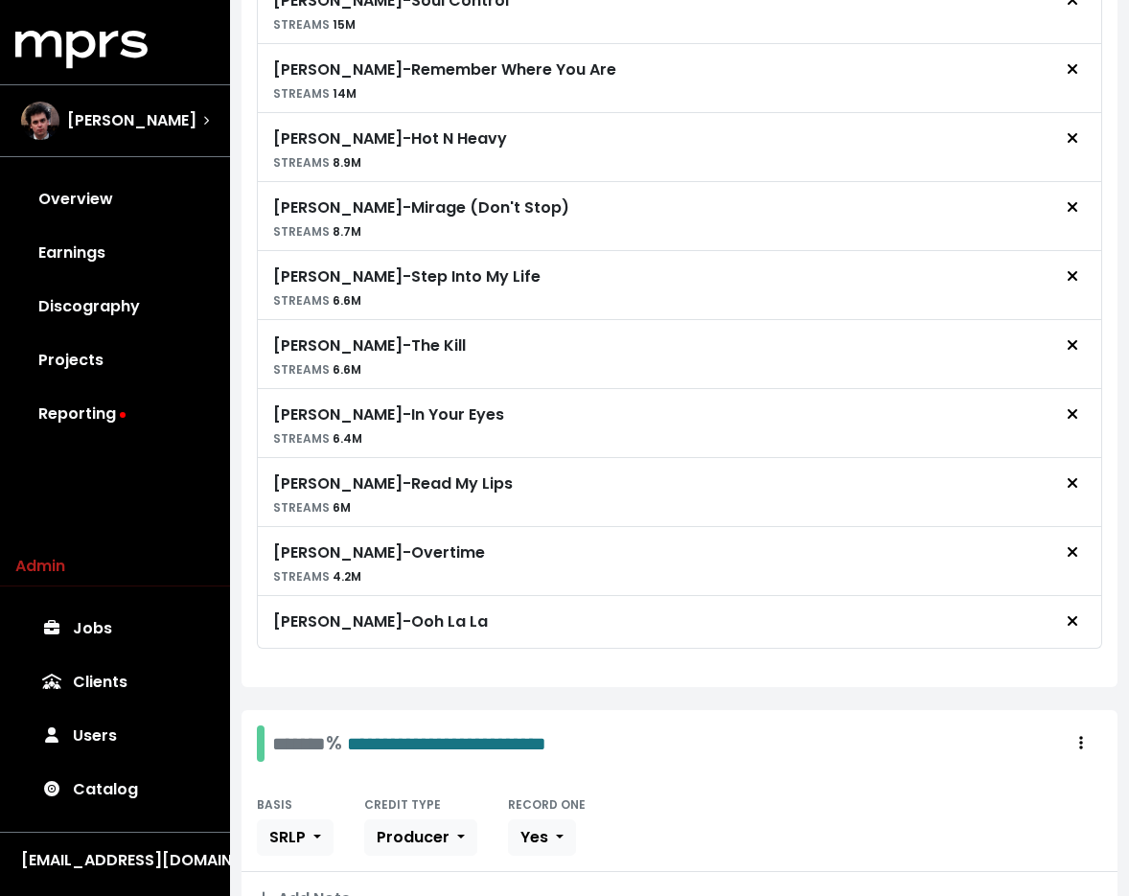
scroll to position [1508, 0]
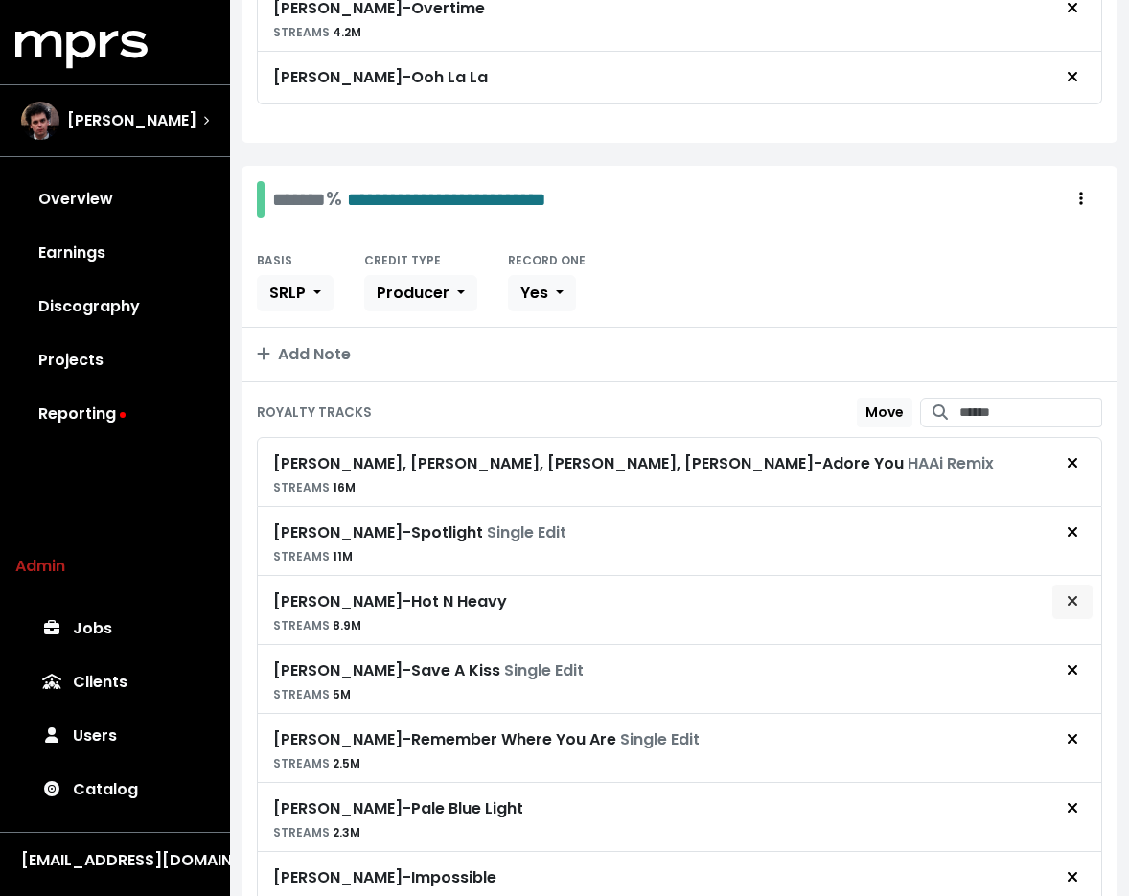
click at [1083, 596] on button "Remove royalty target" at bounding box center [1072, 601] width 42 height 36
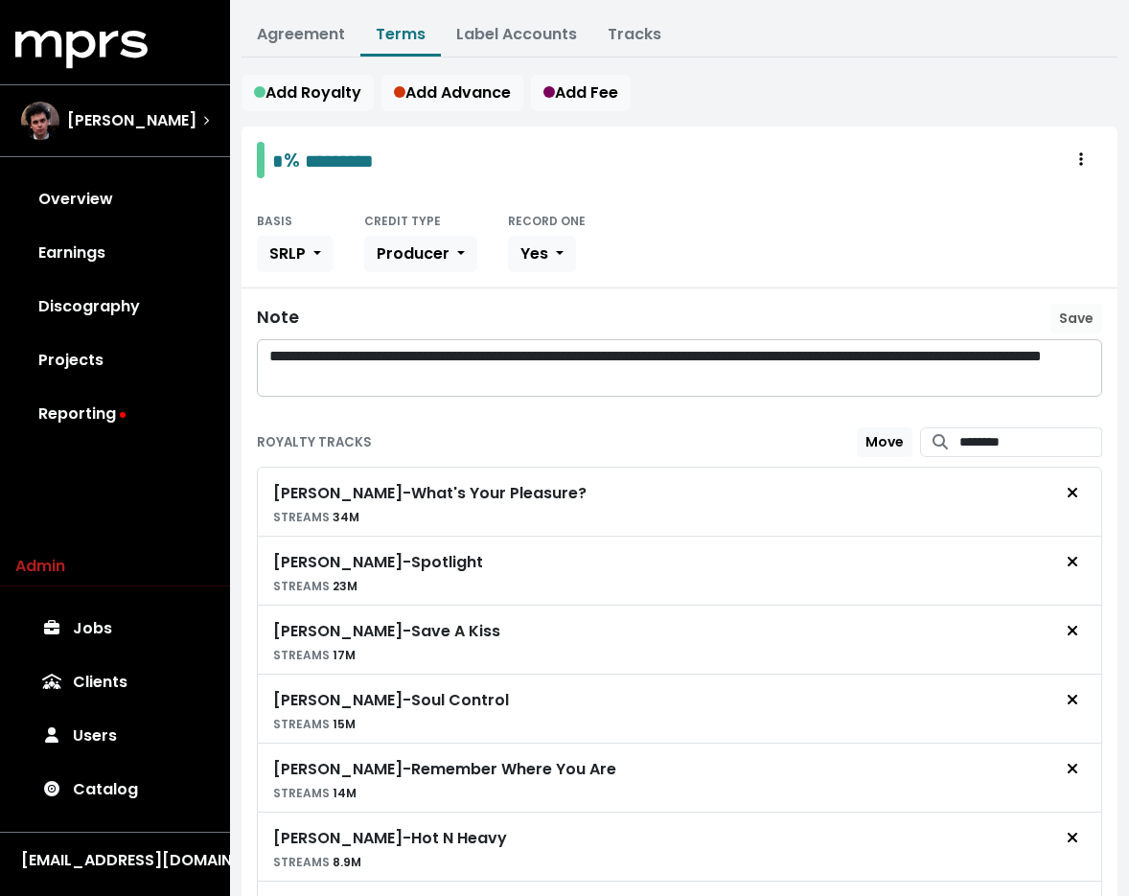
scroll to position [0, 0]
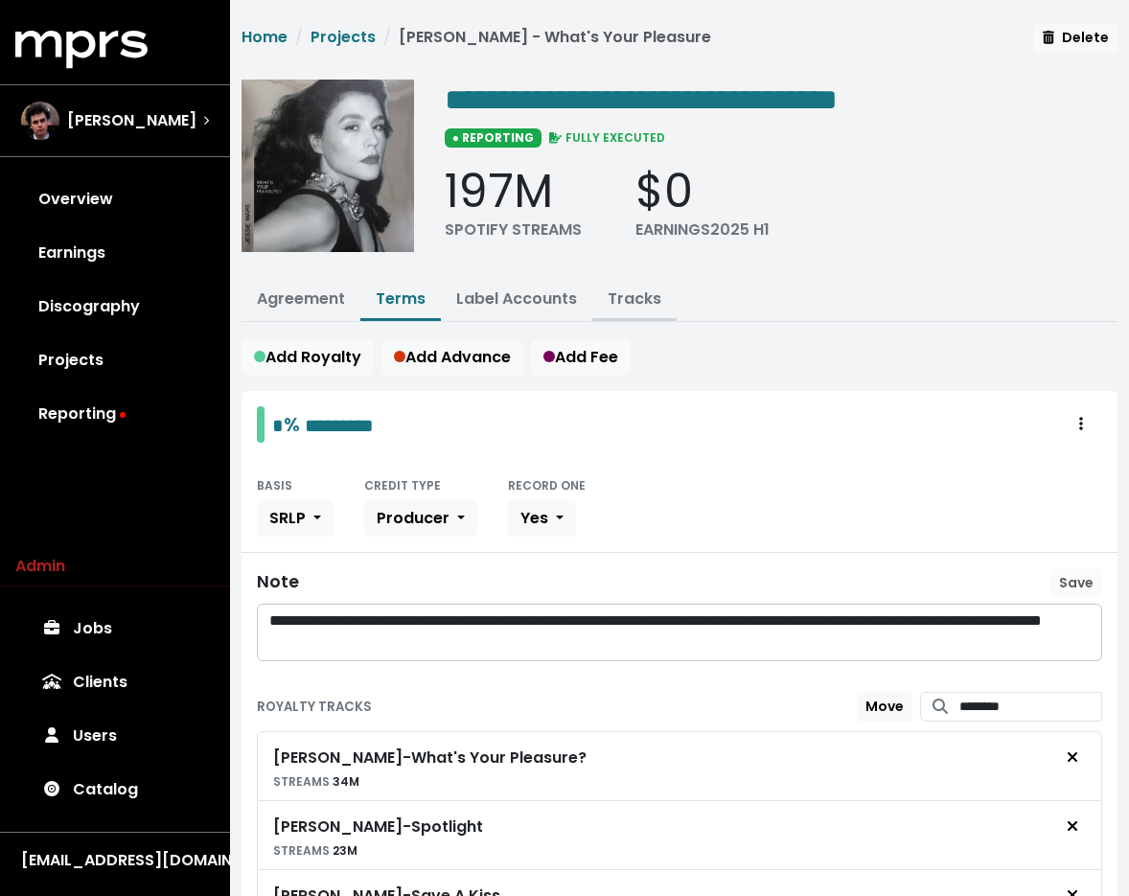
click at [643, 290] on link "Tracks" at bounding box center [634, 298] width 54 height 22
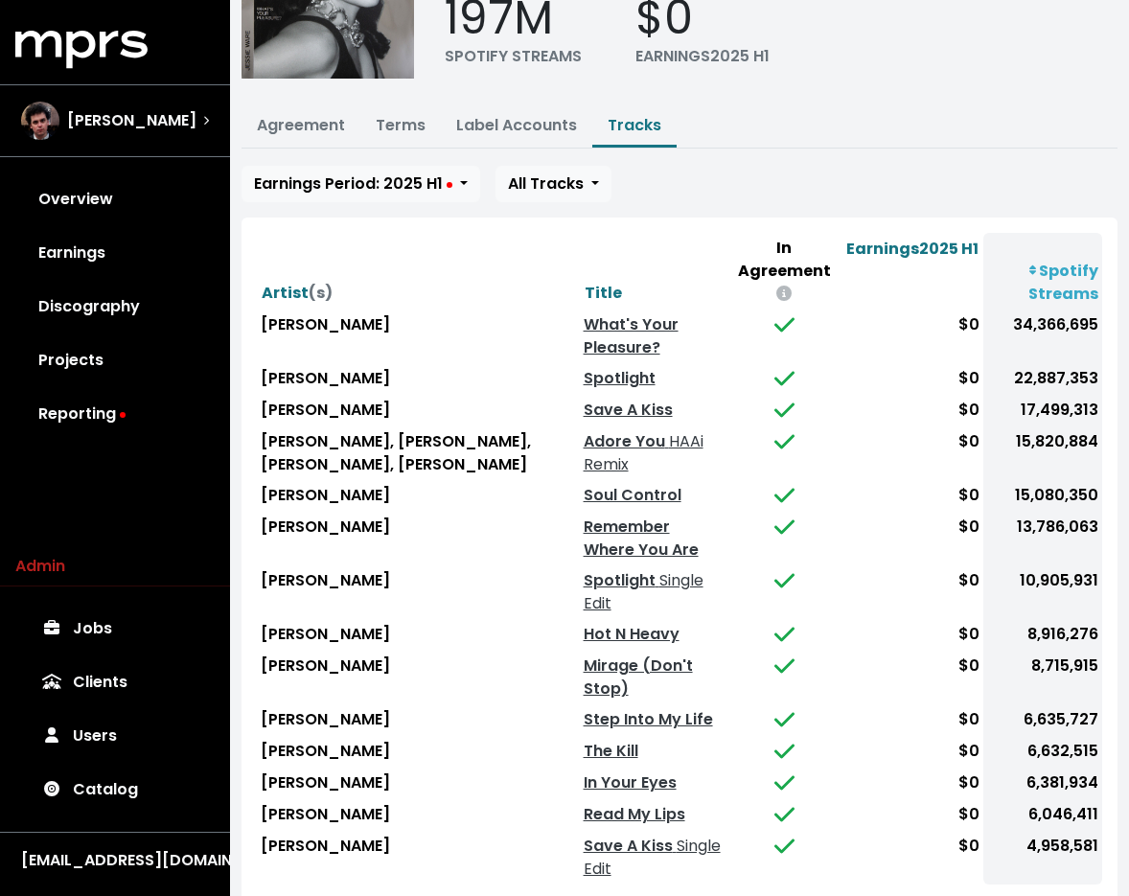
scroll to position [189, 0]
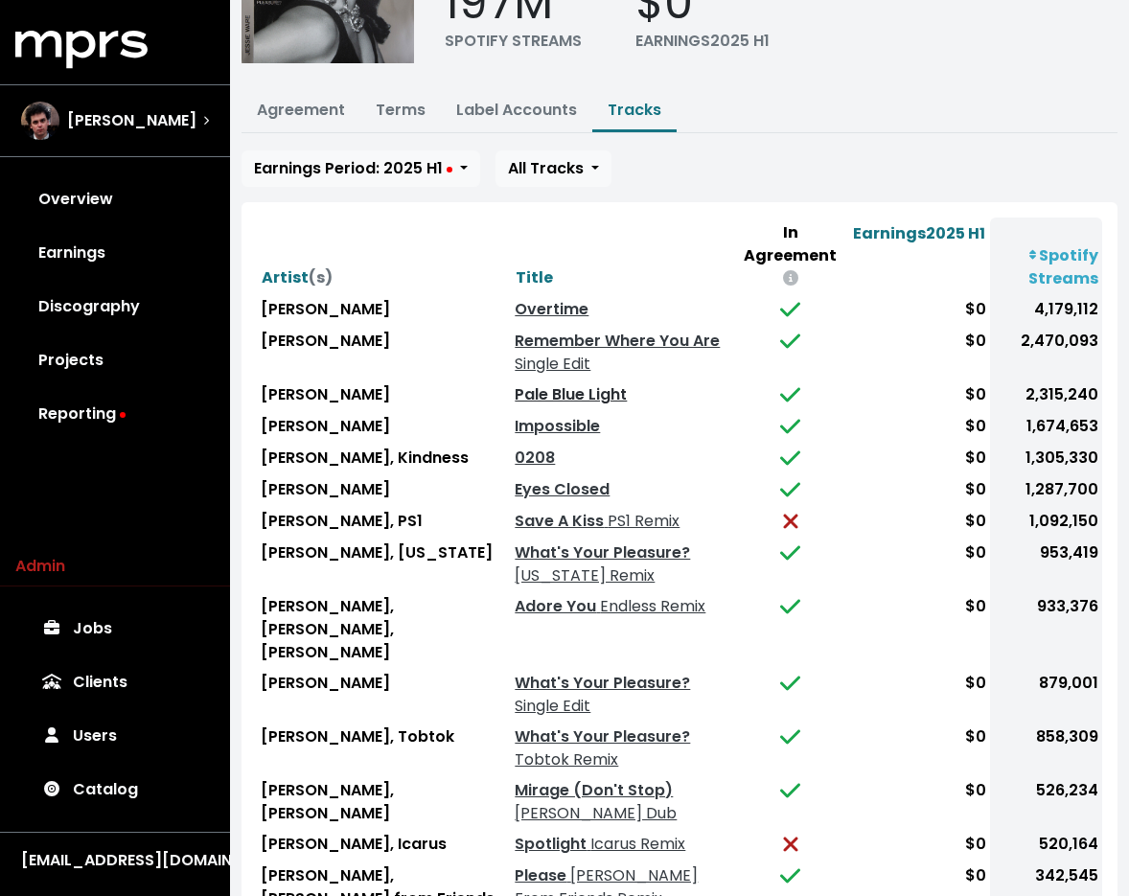
click at [532, 383] on link "Pale Blue Light" at bounding box center [570, 394] width 112 height 22
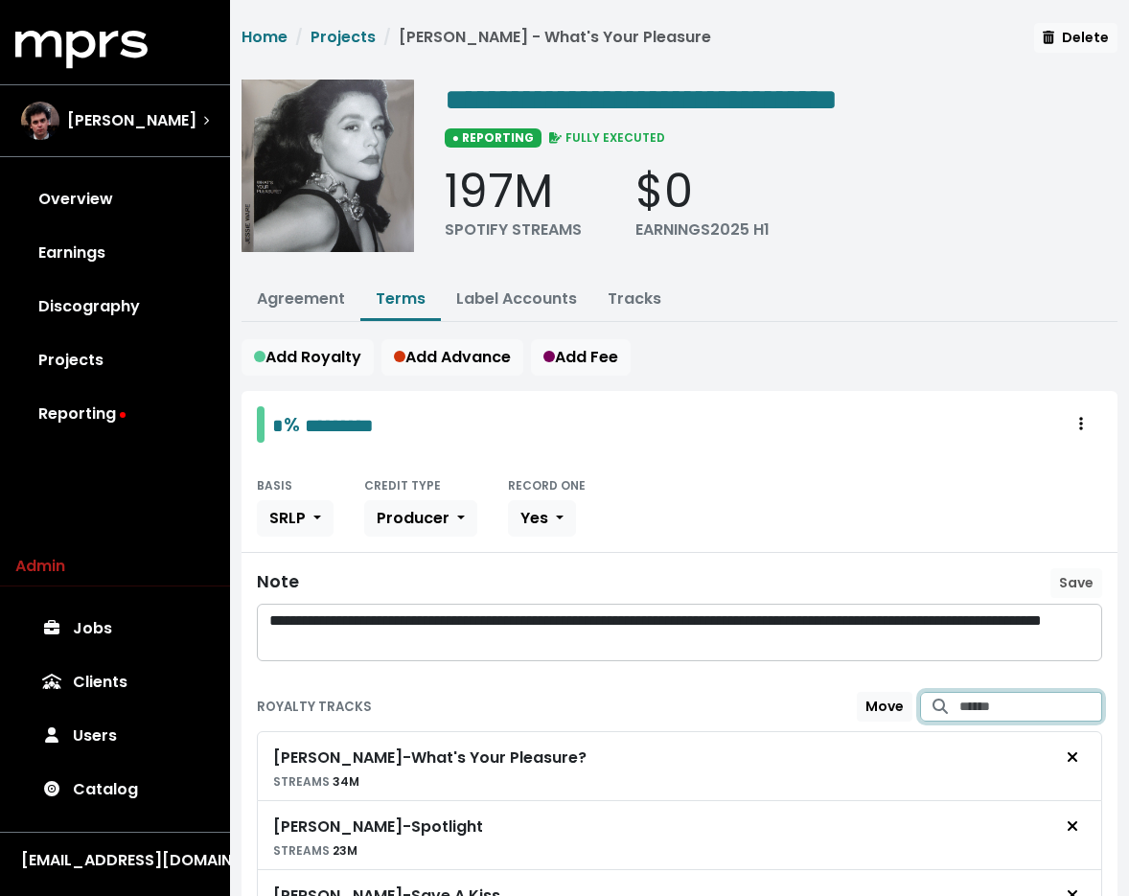
click at [971, 692] on input "Search for tracks by title and link them to this royalty" at bounding box center [1030, 707] width 143 height 30
click at [975, 762] on span "Jessie Ware - Pale Blue Light" at bounding box center [1011, 755] width 148 height 40
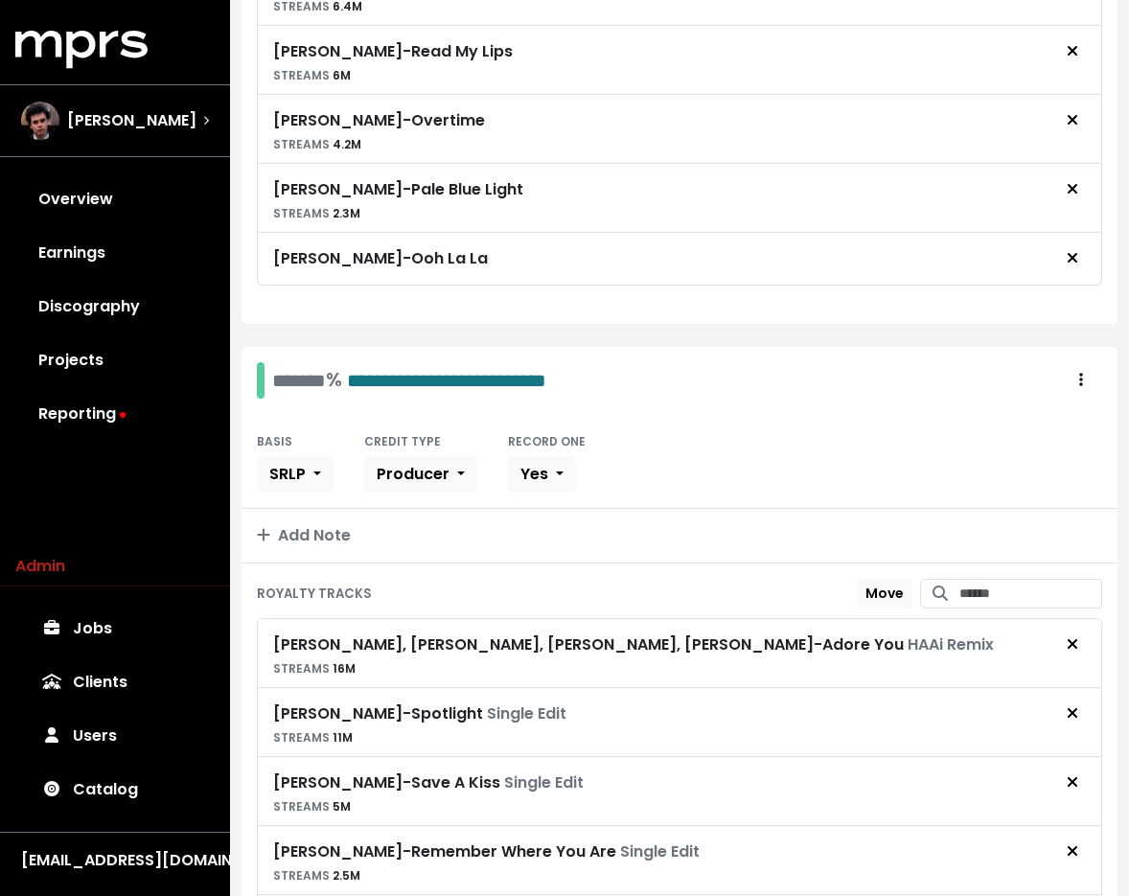
scroll to position [1891, 0]
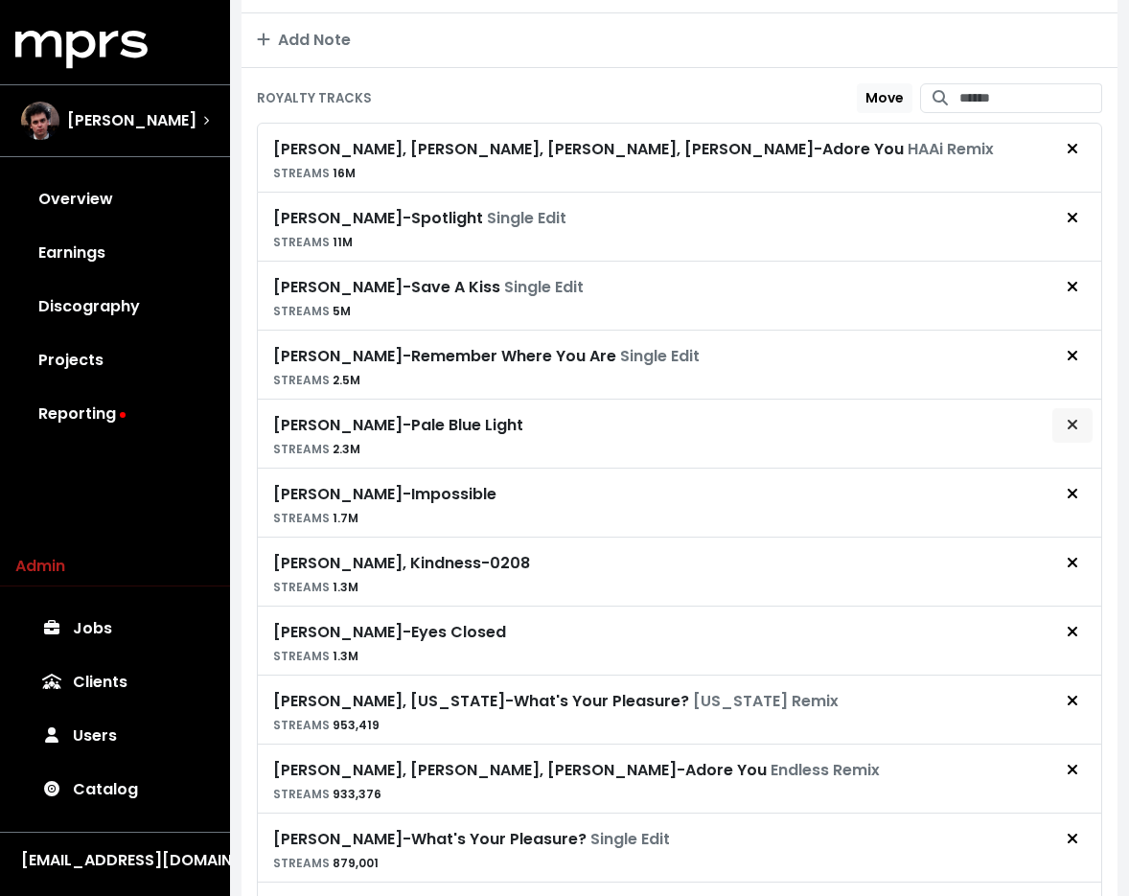
click at [1063, 414] on span "Remove royalty target" at bounding box center [1071, 425] width 17 height 23
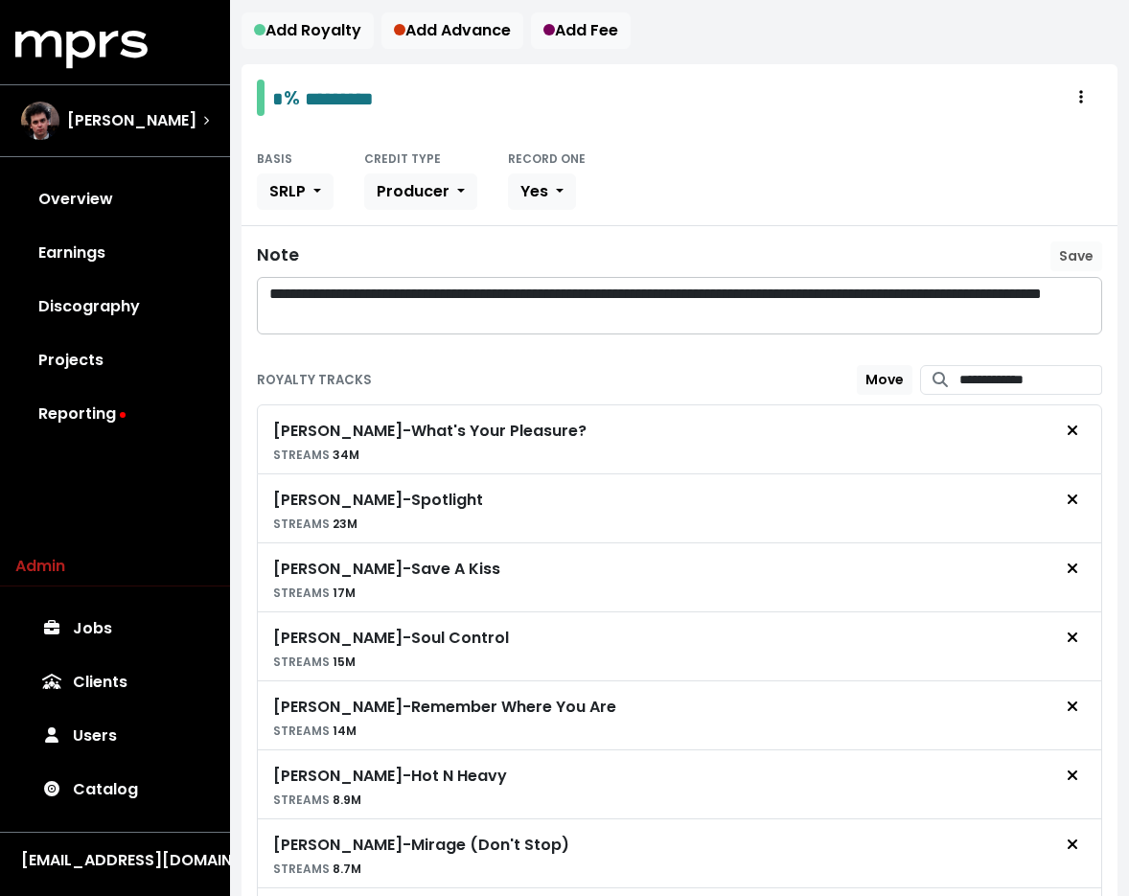
scroll to position [287, 0]
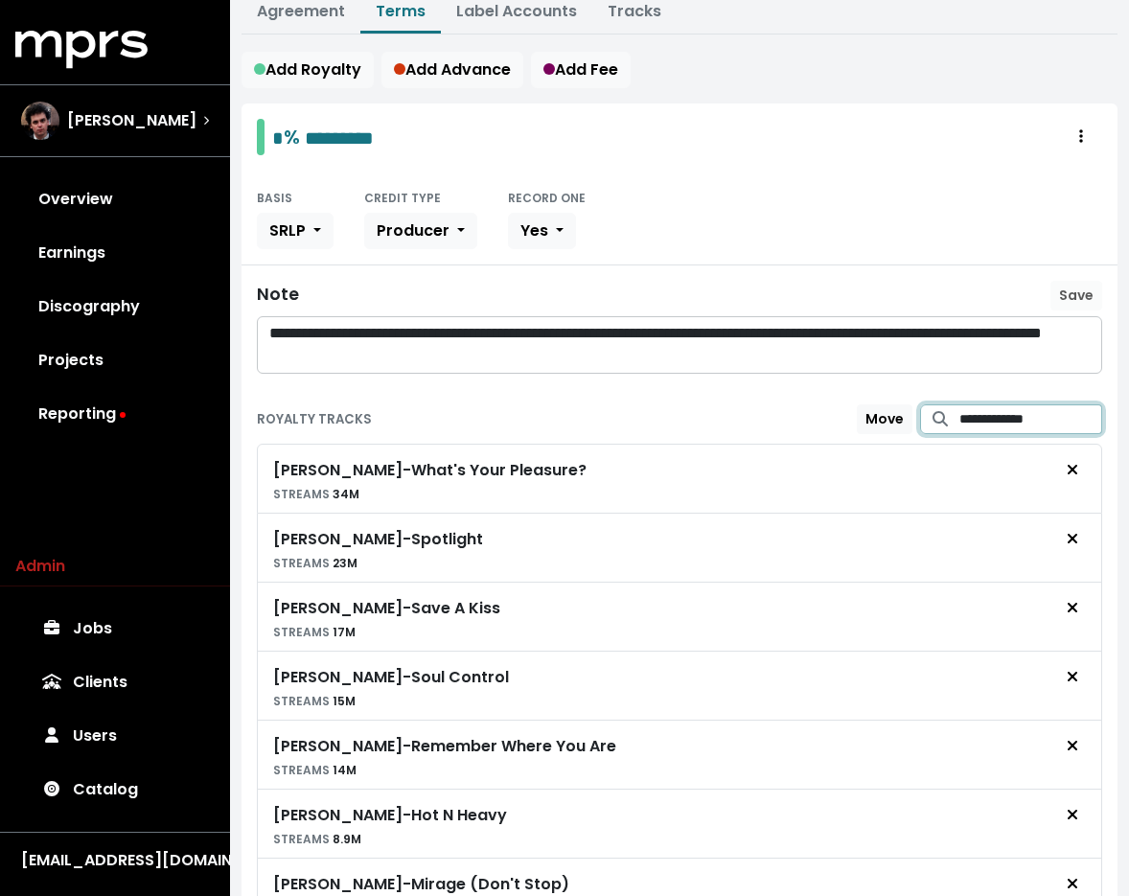
click at [983, 422] on input "**********" at bounding box center [1030, 419] width 143 height 30
click at [997, 476] on span "Jessie Ware - Impossible" at bounding box center [1011, 467] width 148 height 40
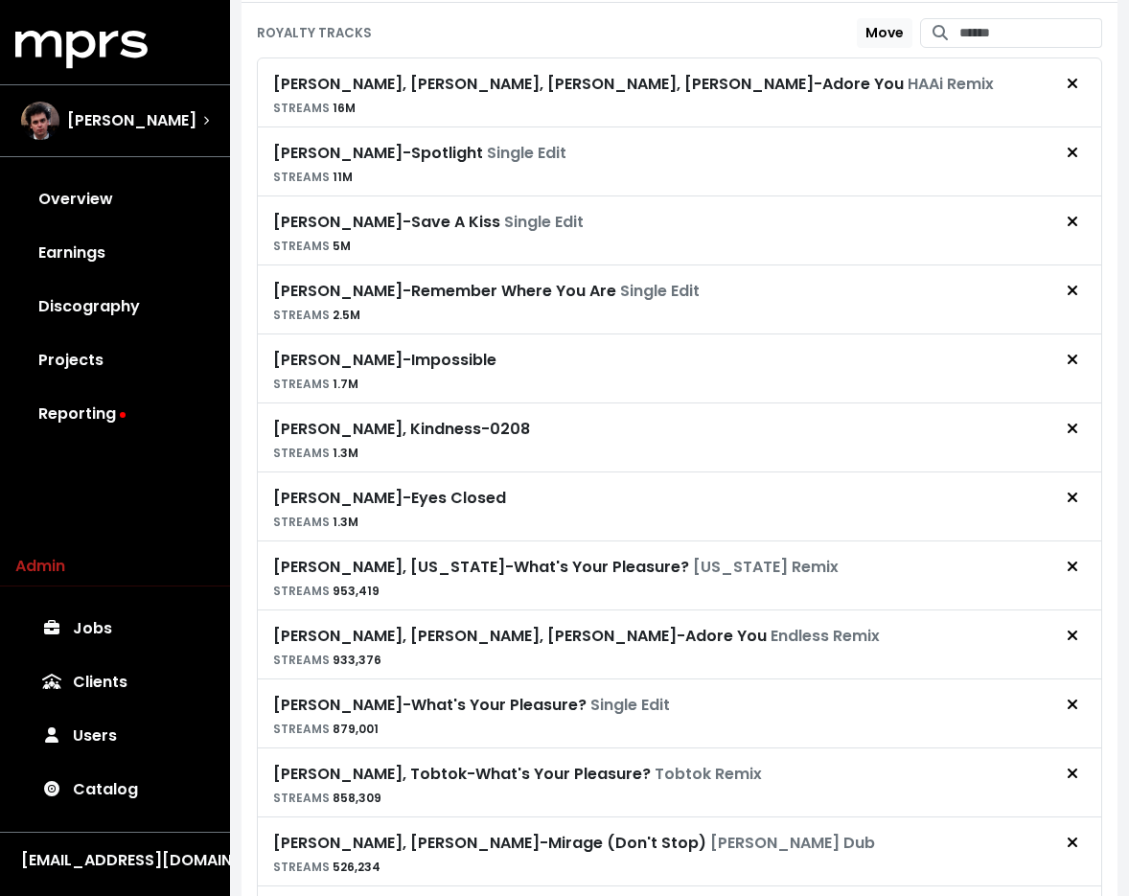
scroll to position [2026, 0]
click at [1078, 355] on span "Remove royalty target" at bounding box center [1071, 359] width 17 height 23
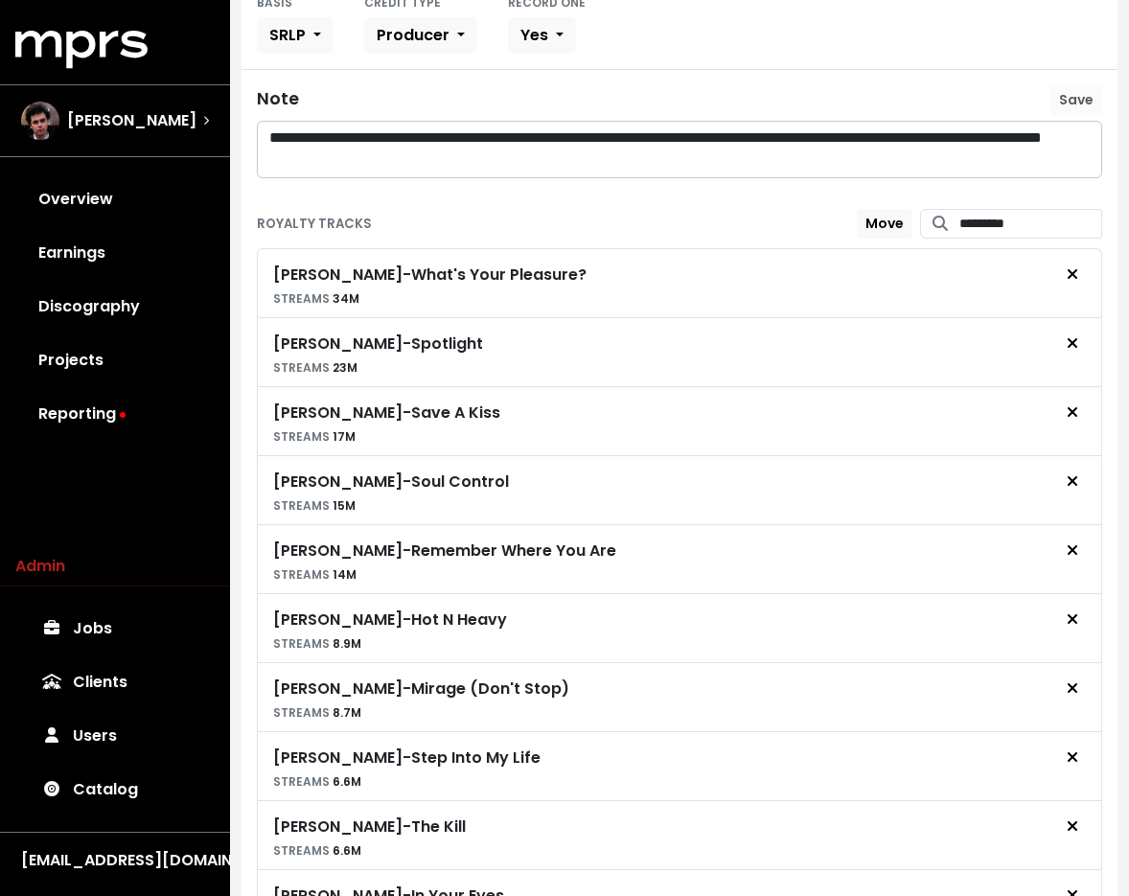
scroll to position [0, 0]
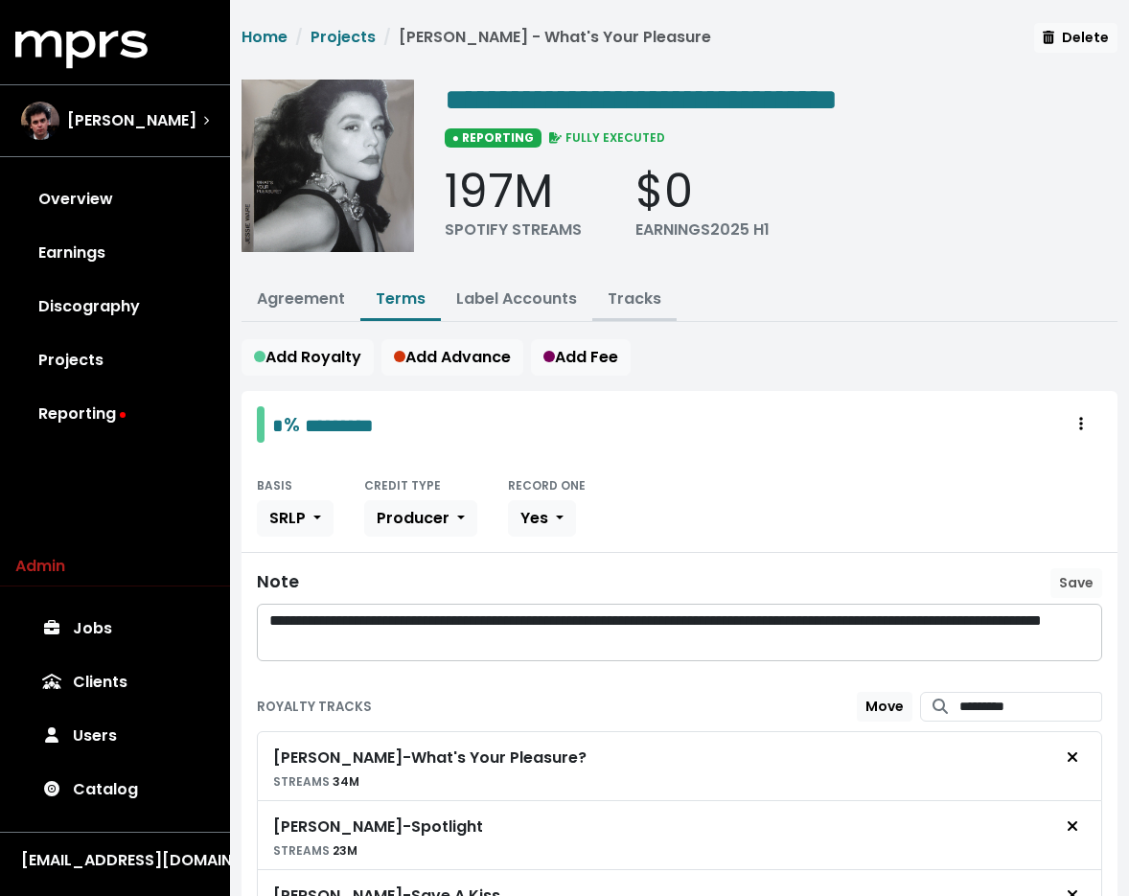
click at [628, 293] on link "Tracks" at bounding box center [634, 298] width 54 height 22
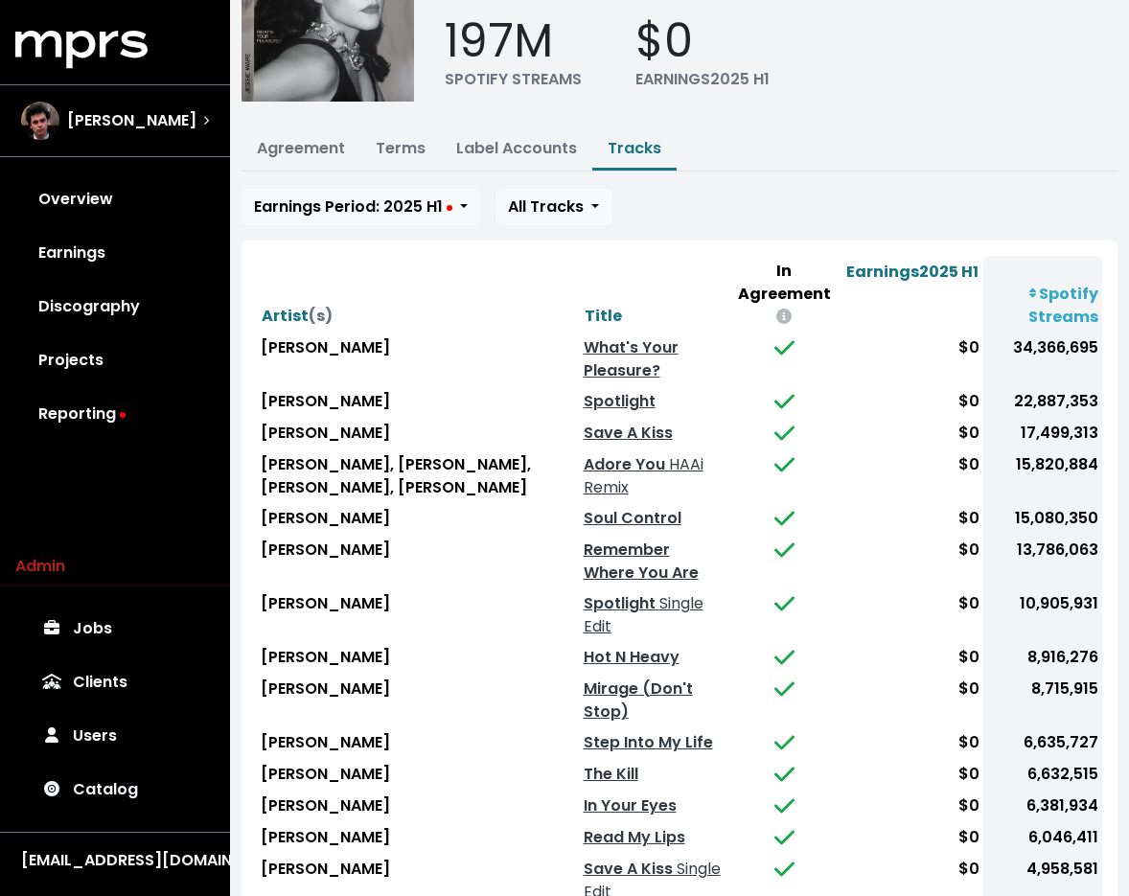
scroll to position [189, 0]
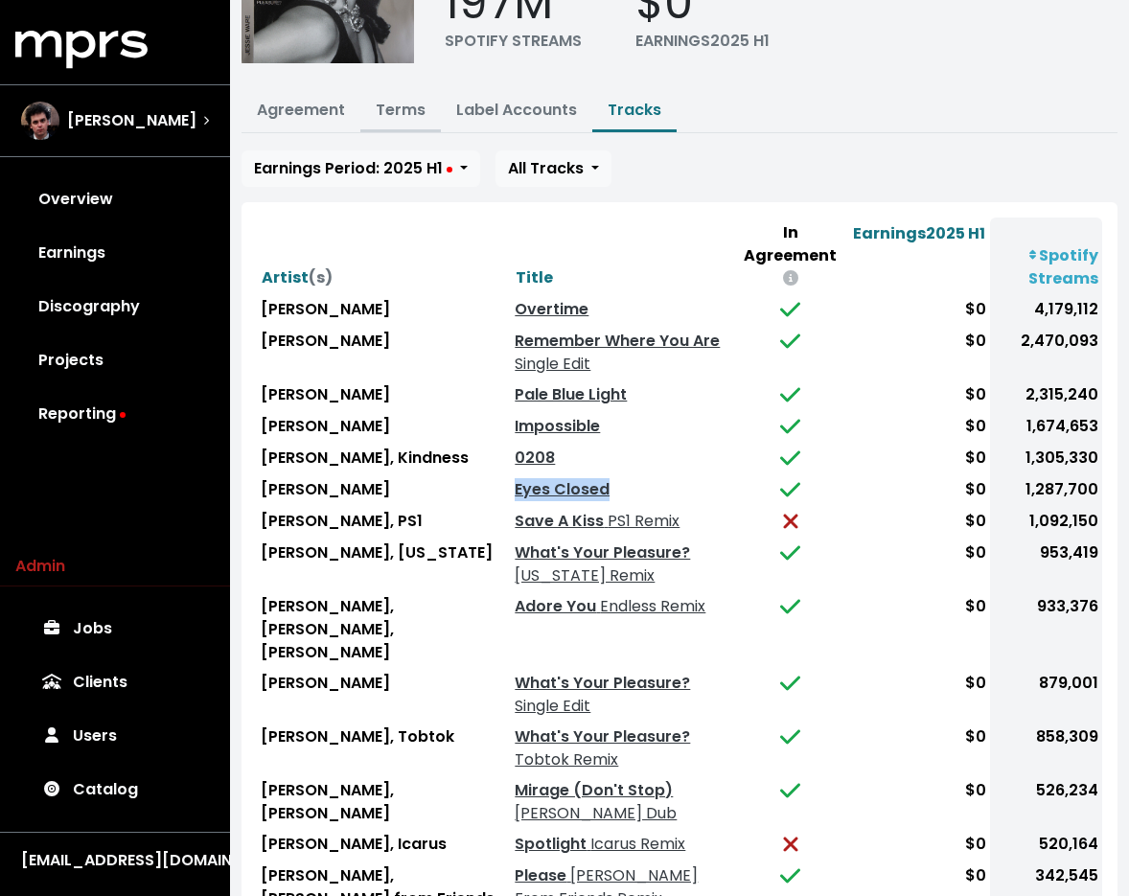
click at [377, 100] on link "Terms" at bounding box center [401, 110] width 50 height 22
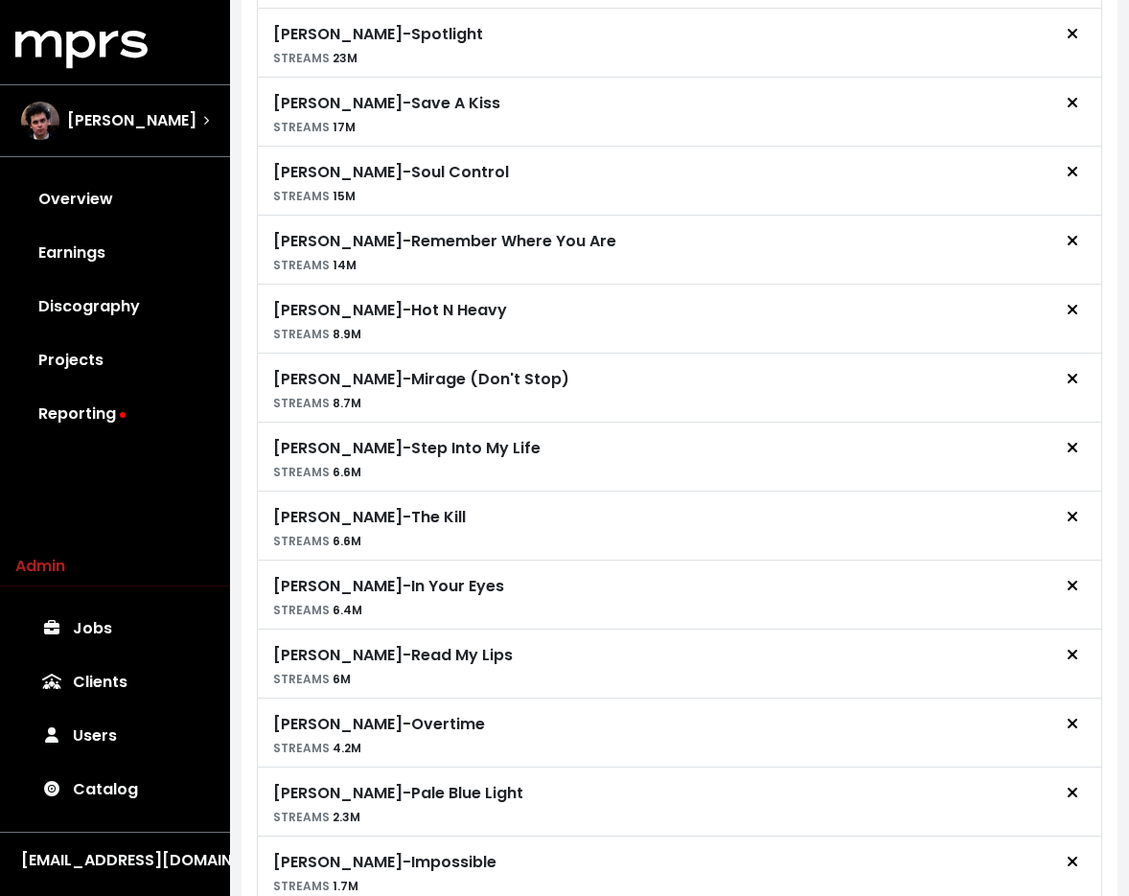
scroll to position [337, 0]
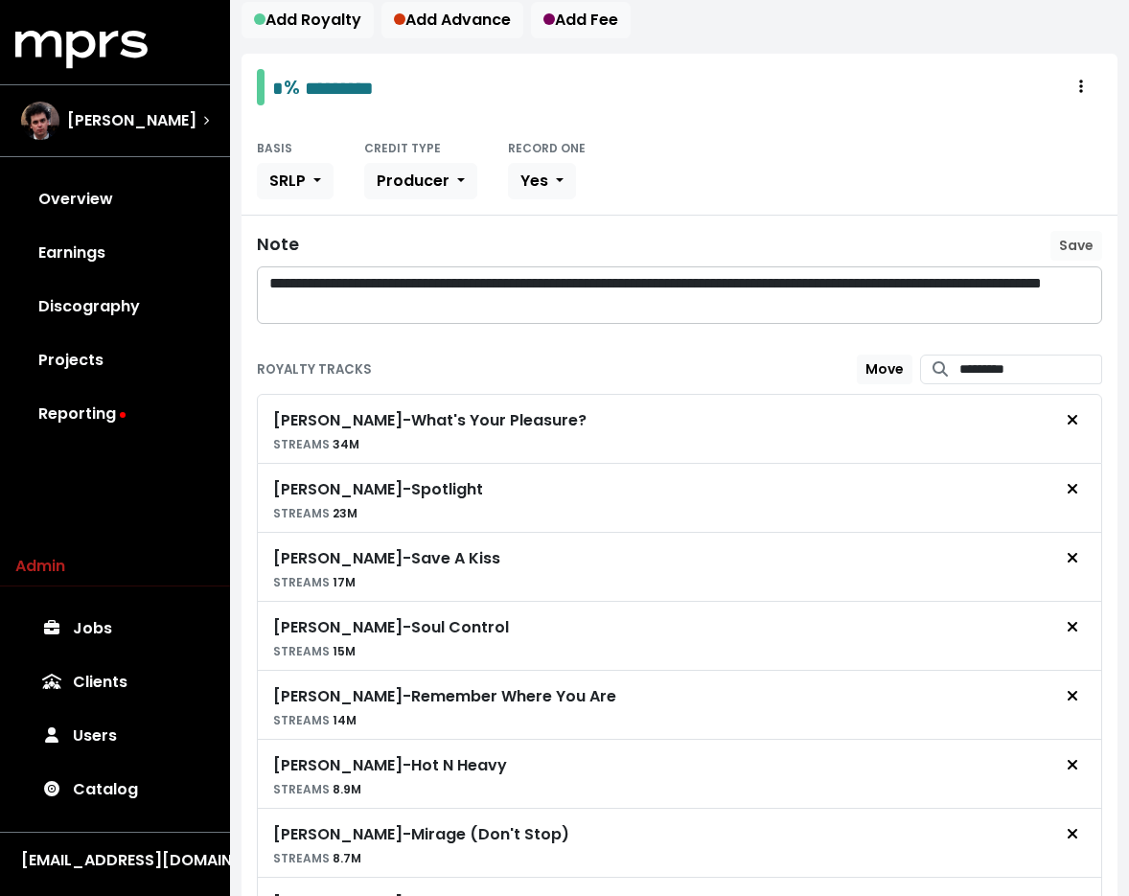
click at [926, 354] on span at bounding box center [940, 369] width 40 height 30
click at [959, 361] on input "*********" at bounding box center [1030, 369] width 143 height 30
paste input "Search for tracks by title and link them to this royalty"
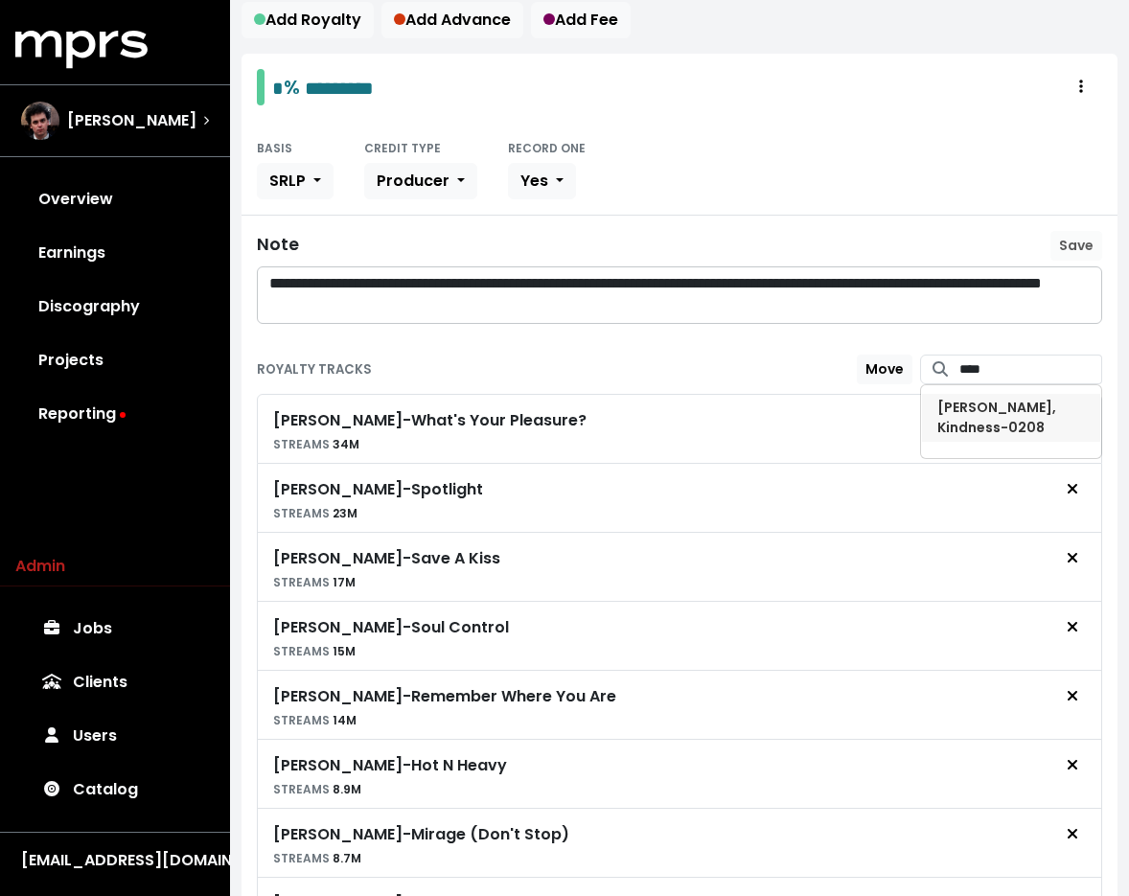
click at [979, 410] on span "Jessie Ware, Kindness - 0208" at bounding box center [996, 417] width 119 height 39
click at [995, 363] on input "****" at bounding box center [1030, 369] width 143 height 30
click at [962, 409] on span "Jessie Ware - Eyes Closed" at bounding box center [998, 417] width 123 height 39
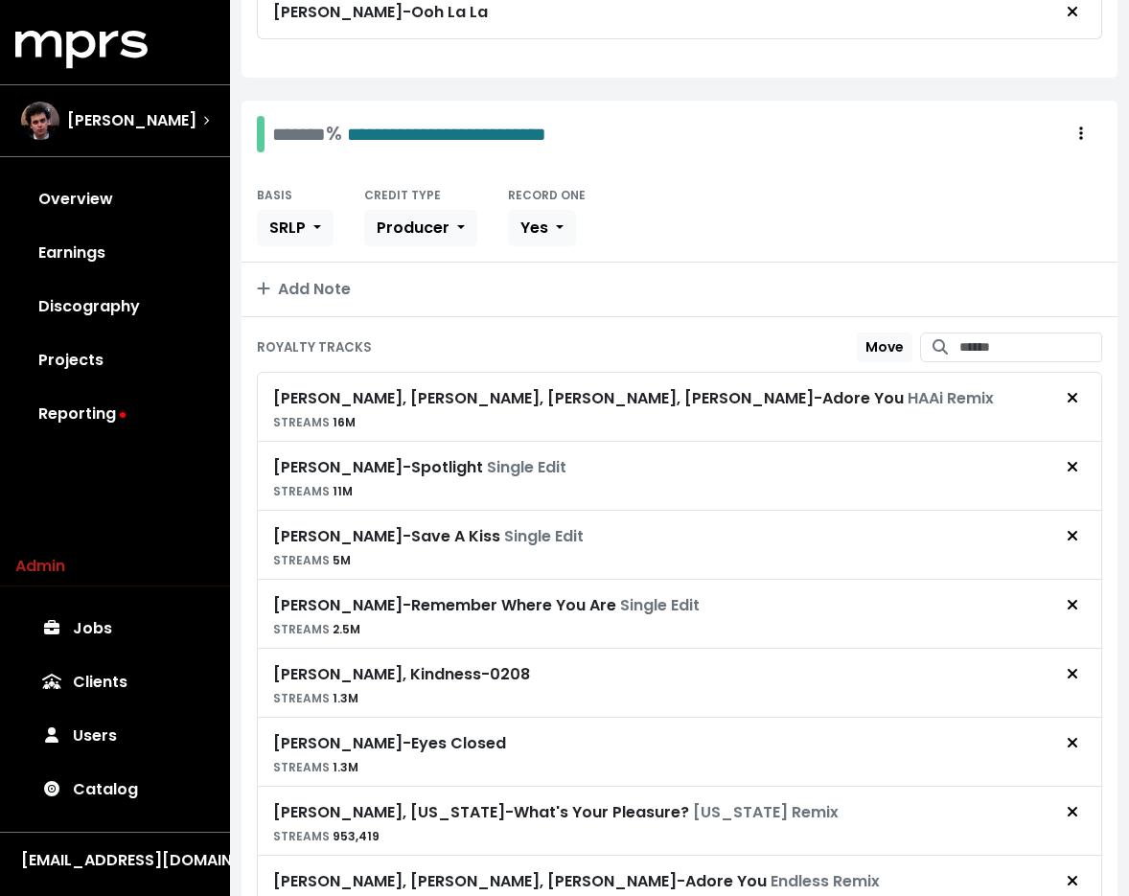
scroll to position [2040, 0]
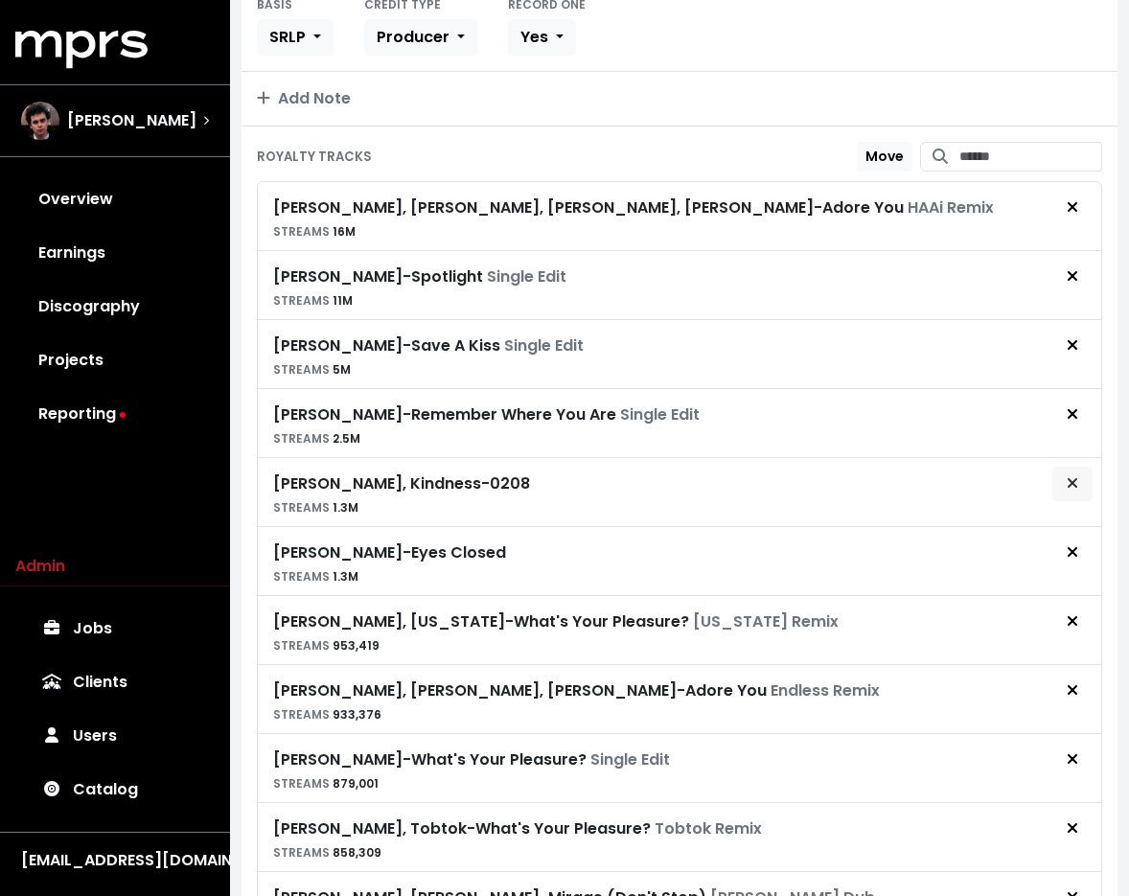
click at [1073, 475] on icon "Remove royalty target" at bounding box center [1071, 482] width 11 height 15
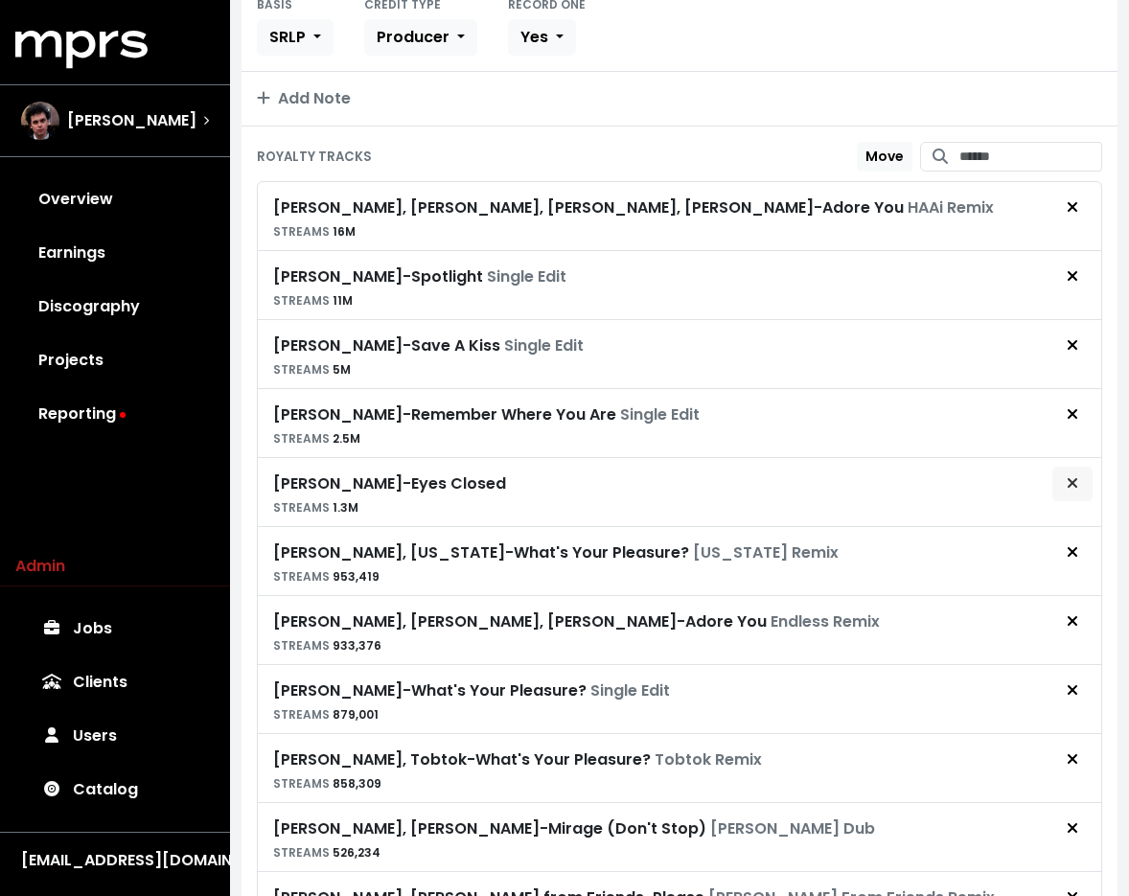
click at [1073, 490] on span "Remove royalty target" at bounding box center [1071, 483] width 11 height 22
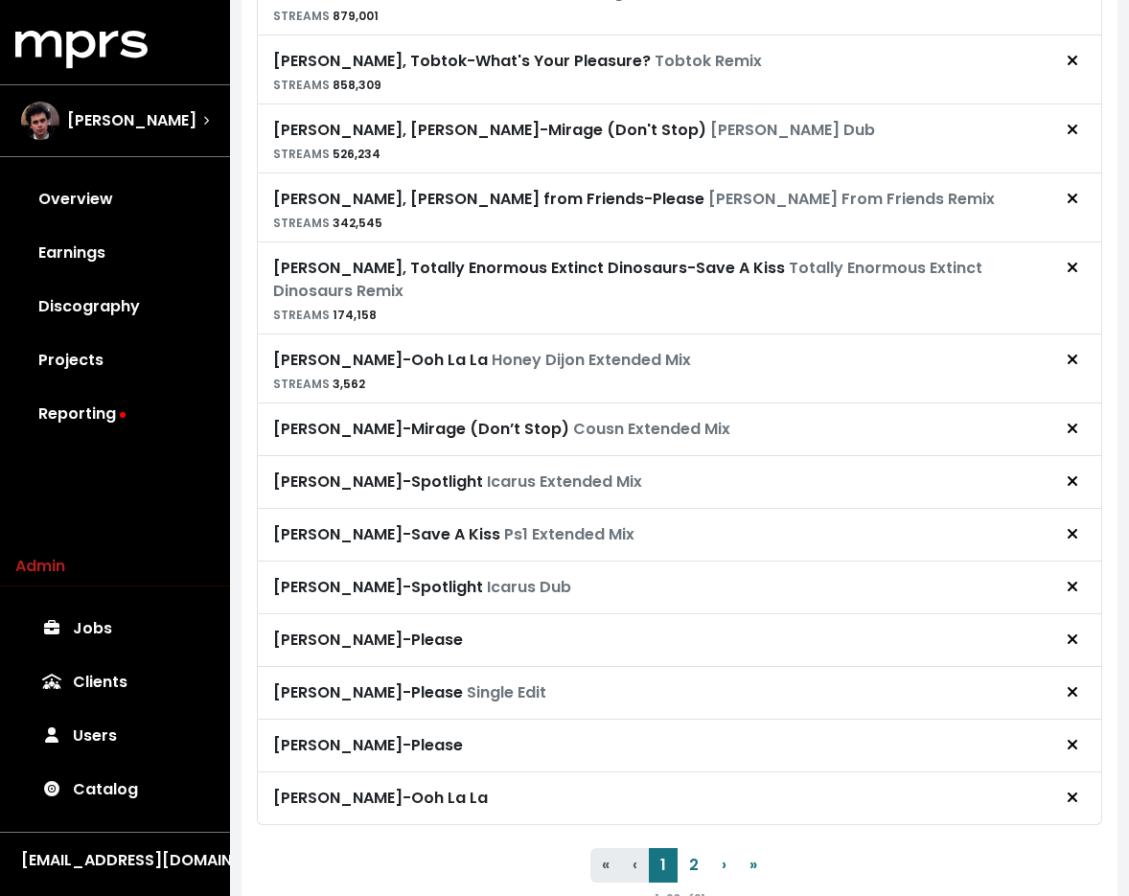
scroll to position [2675, 0]
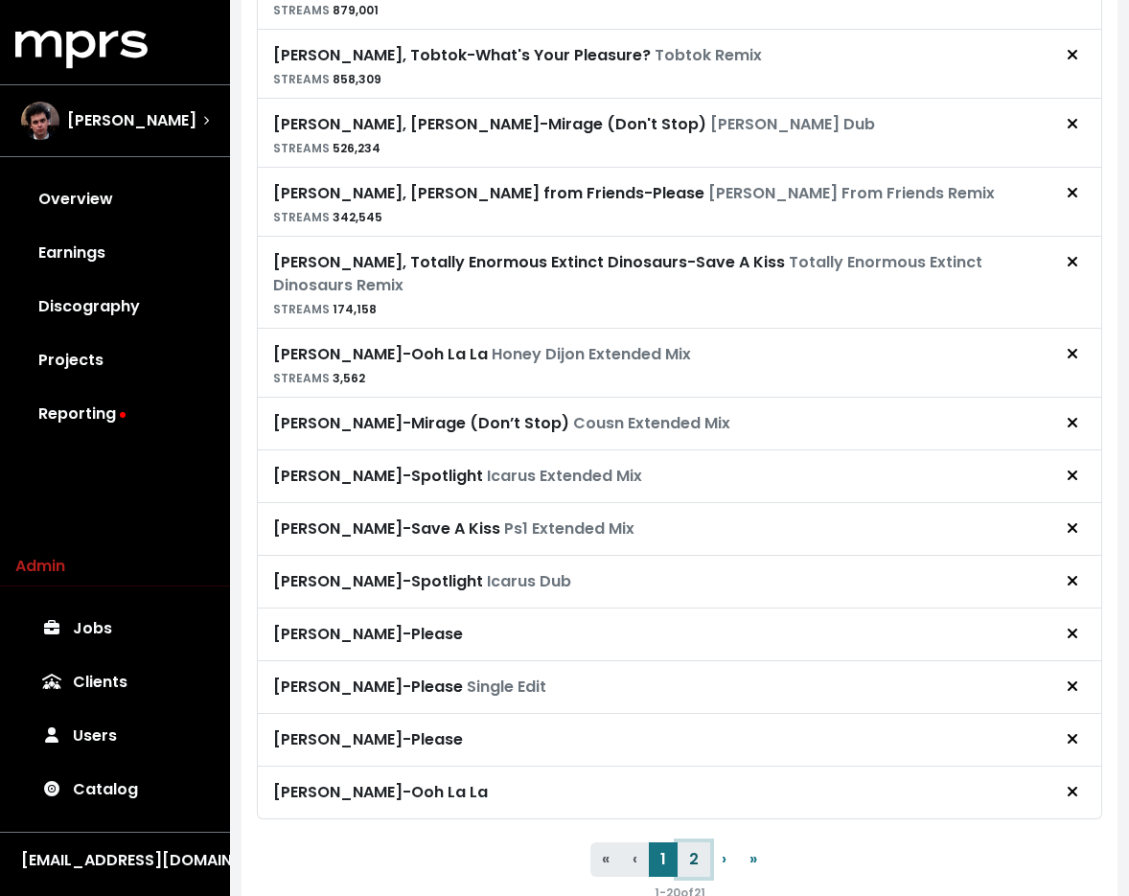
click at [701, 851] on button "2" at bounding box center [693, 859] width 33 height 34
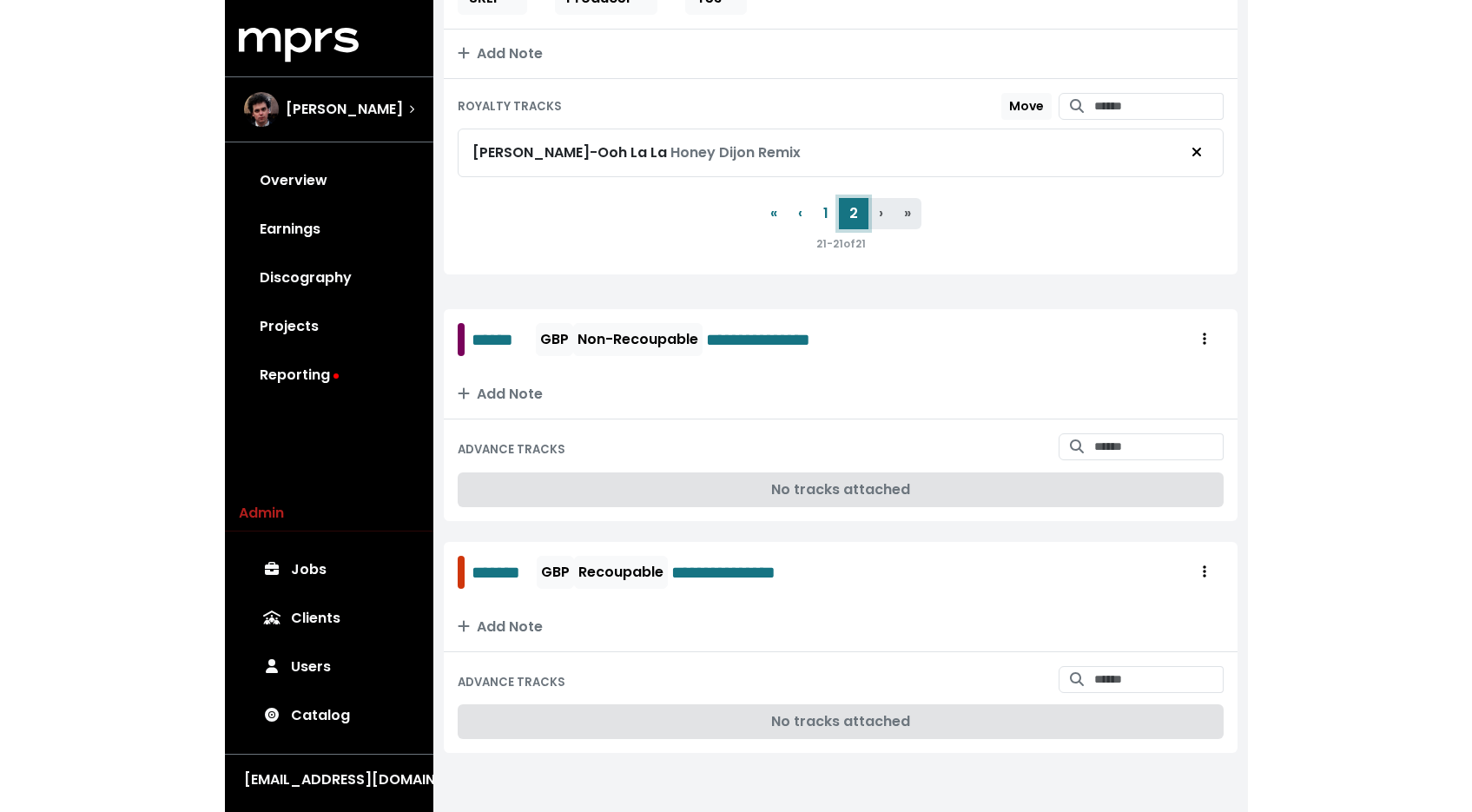
scroll to position [1426, 0]
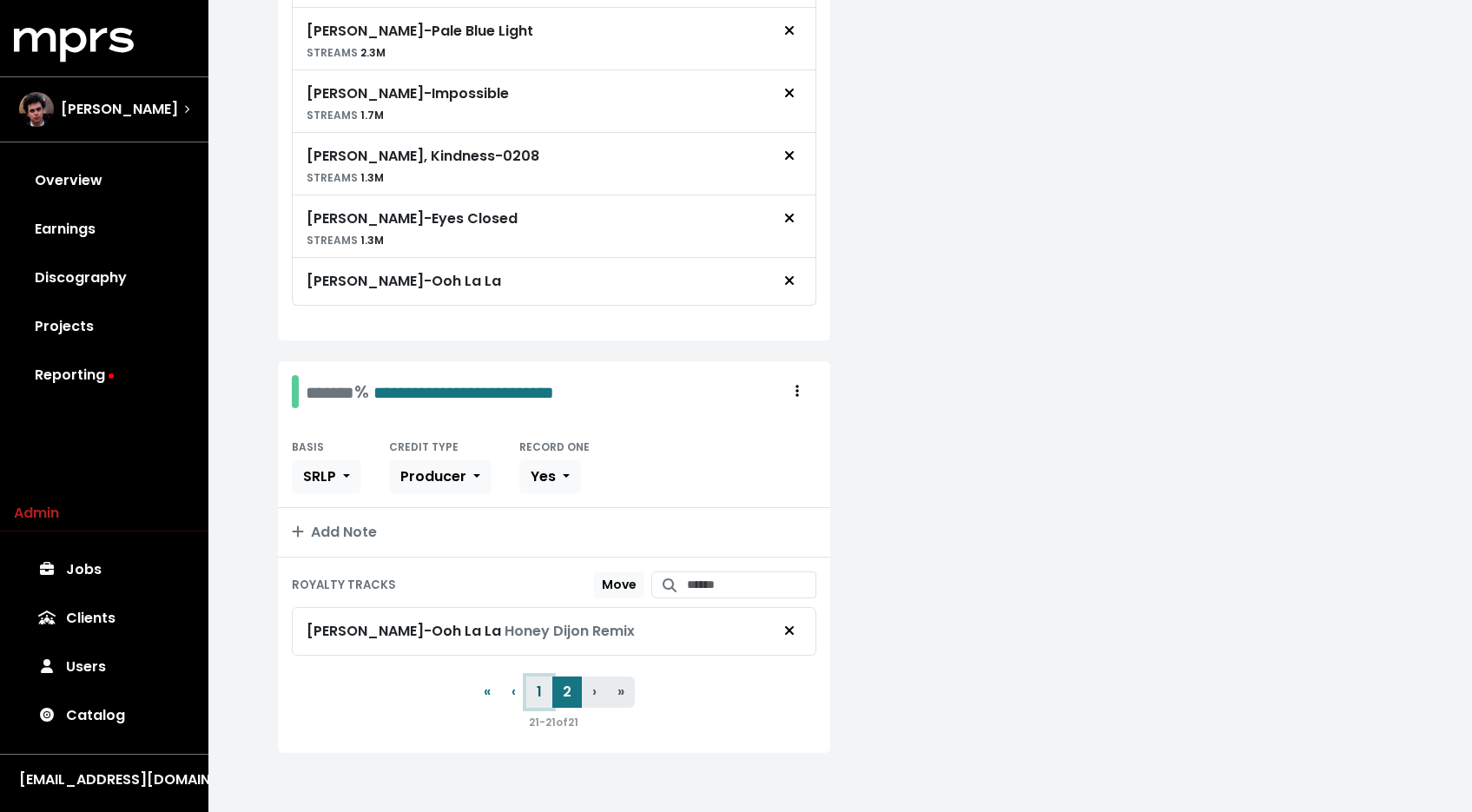
click at [538, 691] on button "1" at bounding box center [539, 691] width 26 height 31
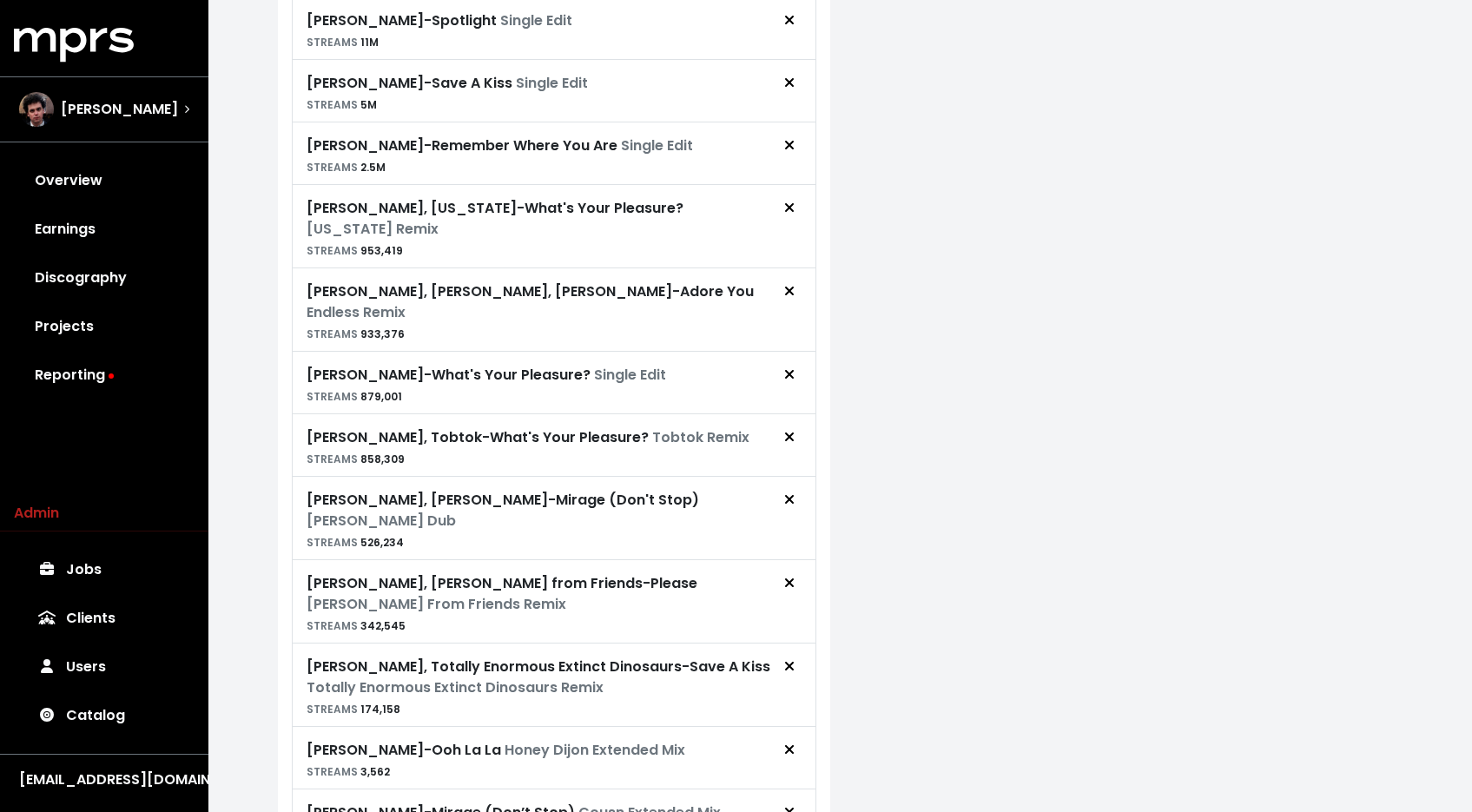
scroll to position [2531, 0]
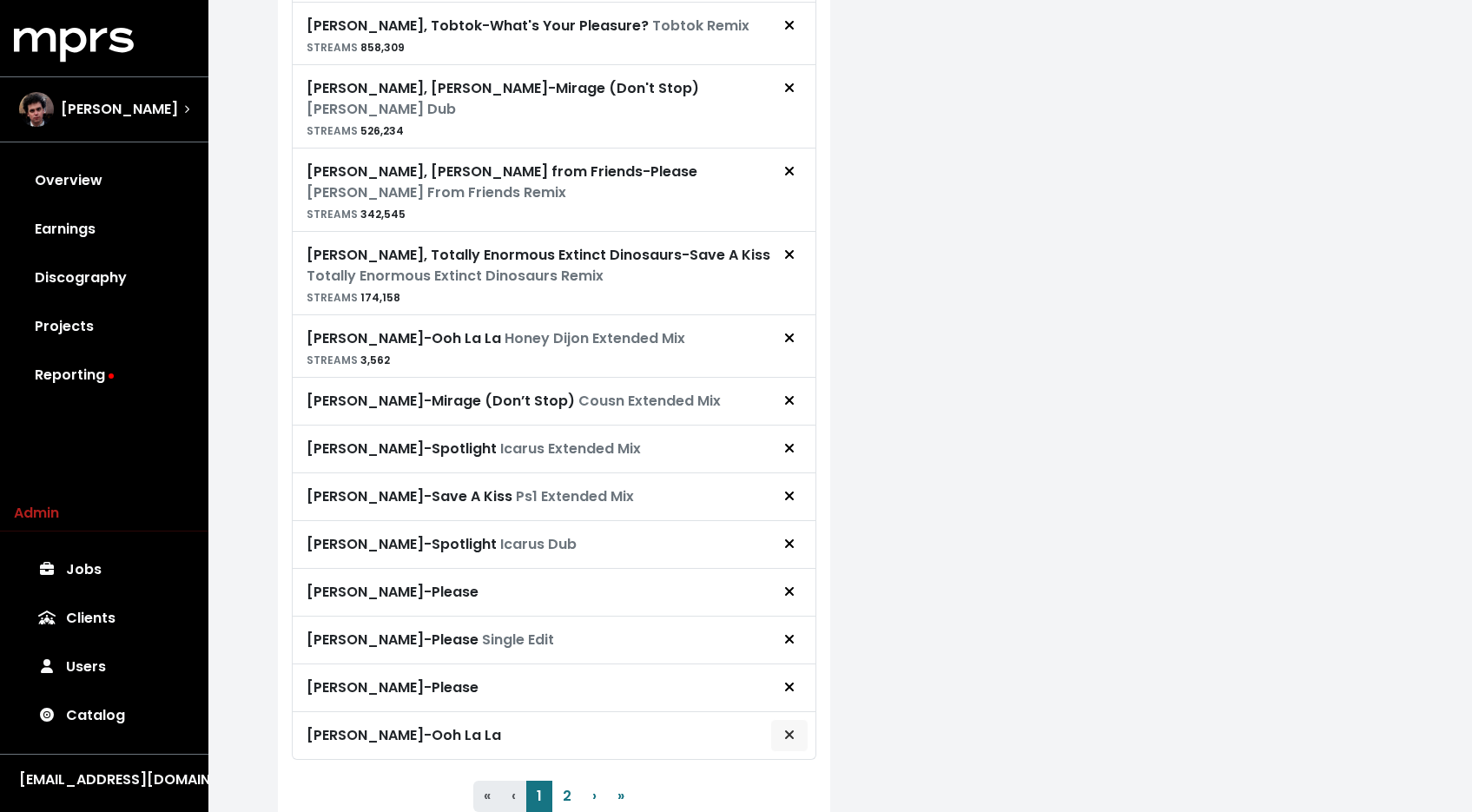
click at [788, 728] on icon "Remove royalty target" at bounding box center [789, 734] width 10 height 14
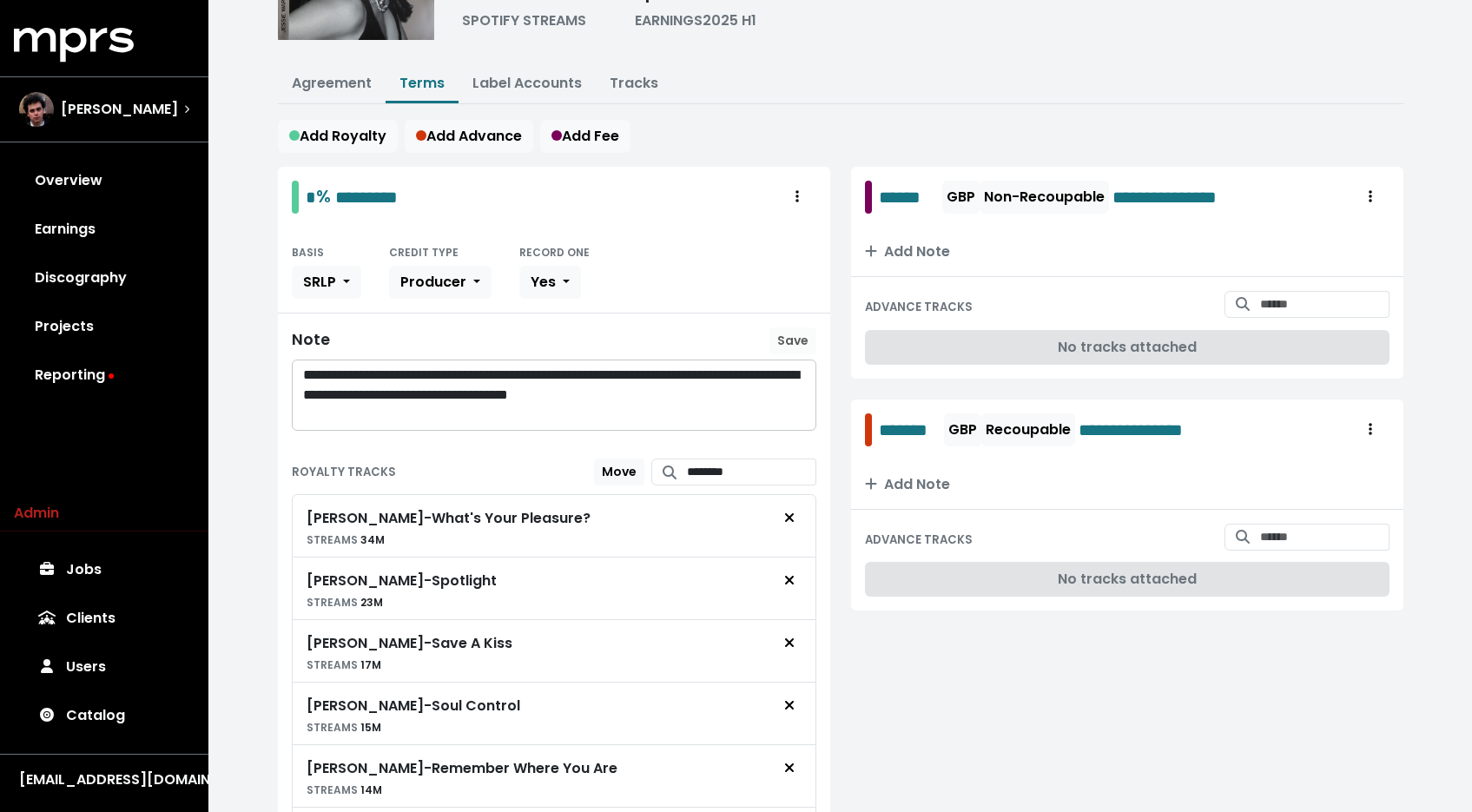
scroll to position [0, 0]
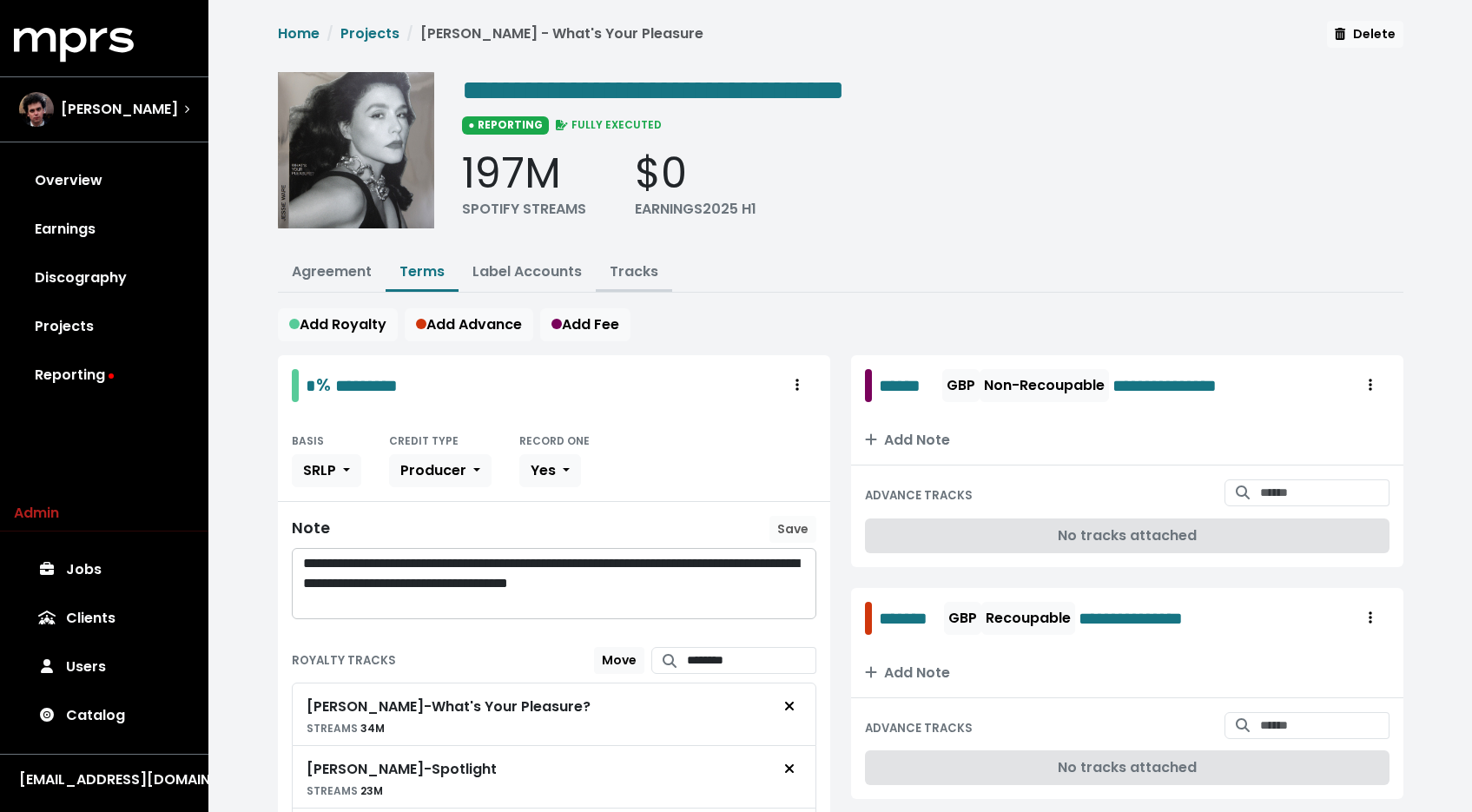
click at [639, 276] on link "Tracks" at bounding box center [634, 271] width 49 height 20
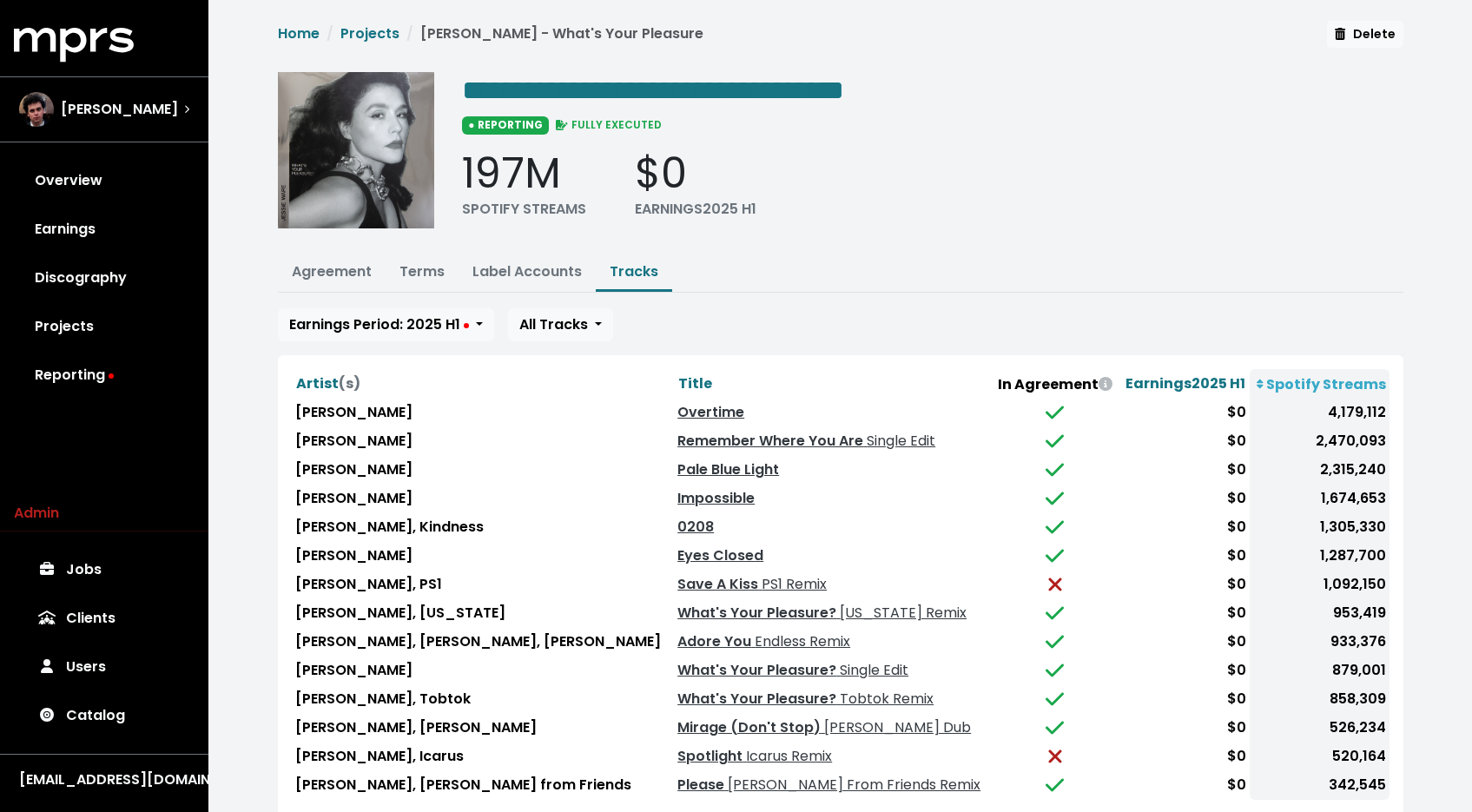
scroll to position [111, 0]
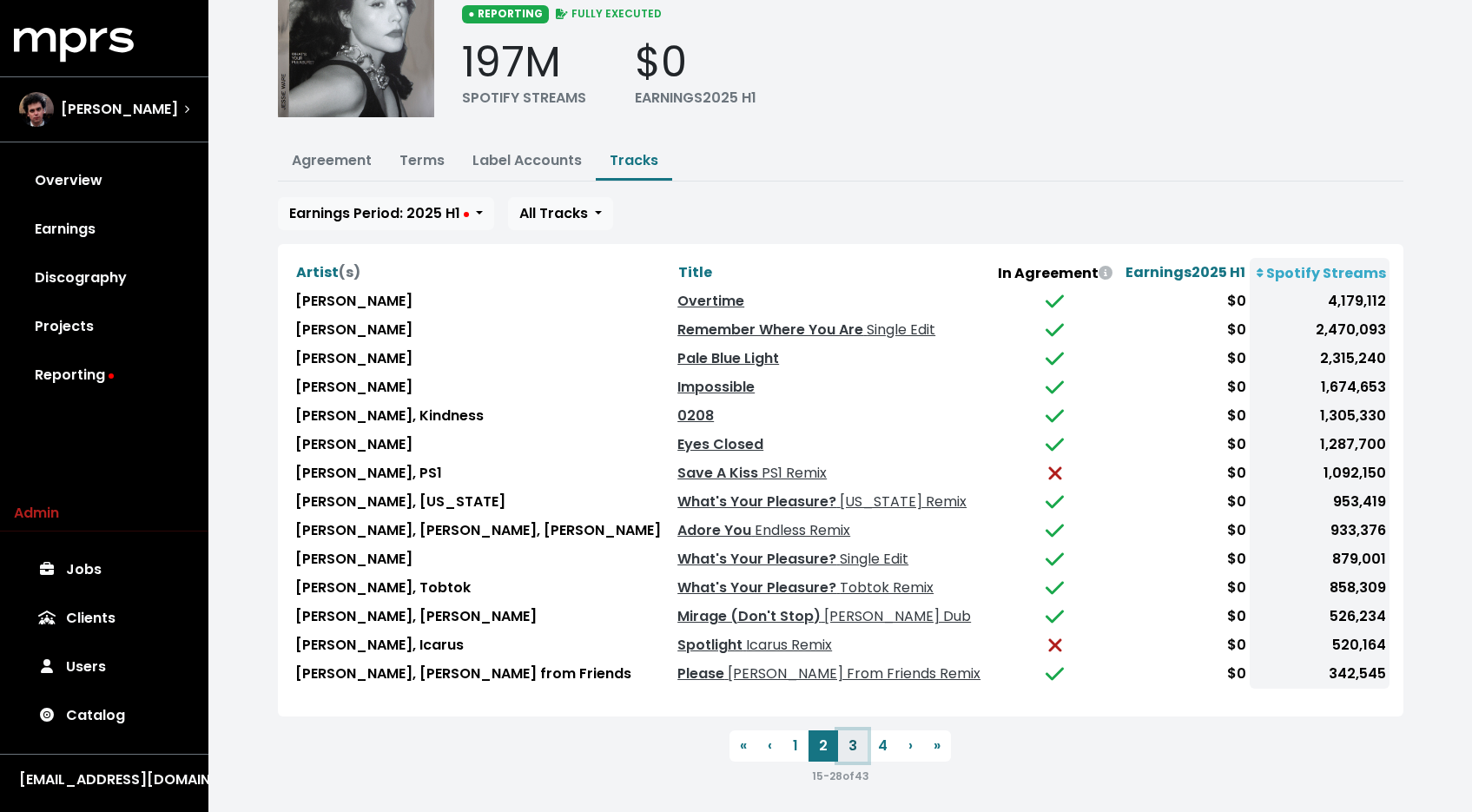
click at [857, 735] on button "3" at bounding box center [853, 746] width 30 height 31
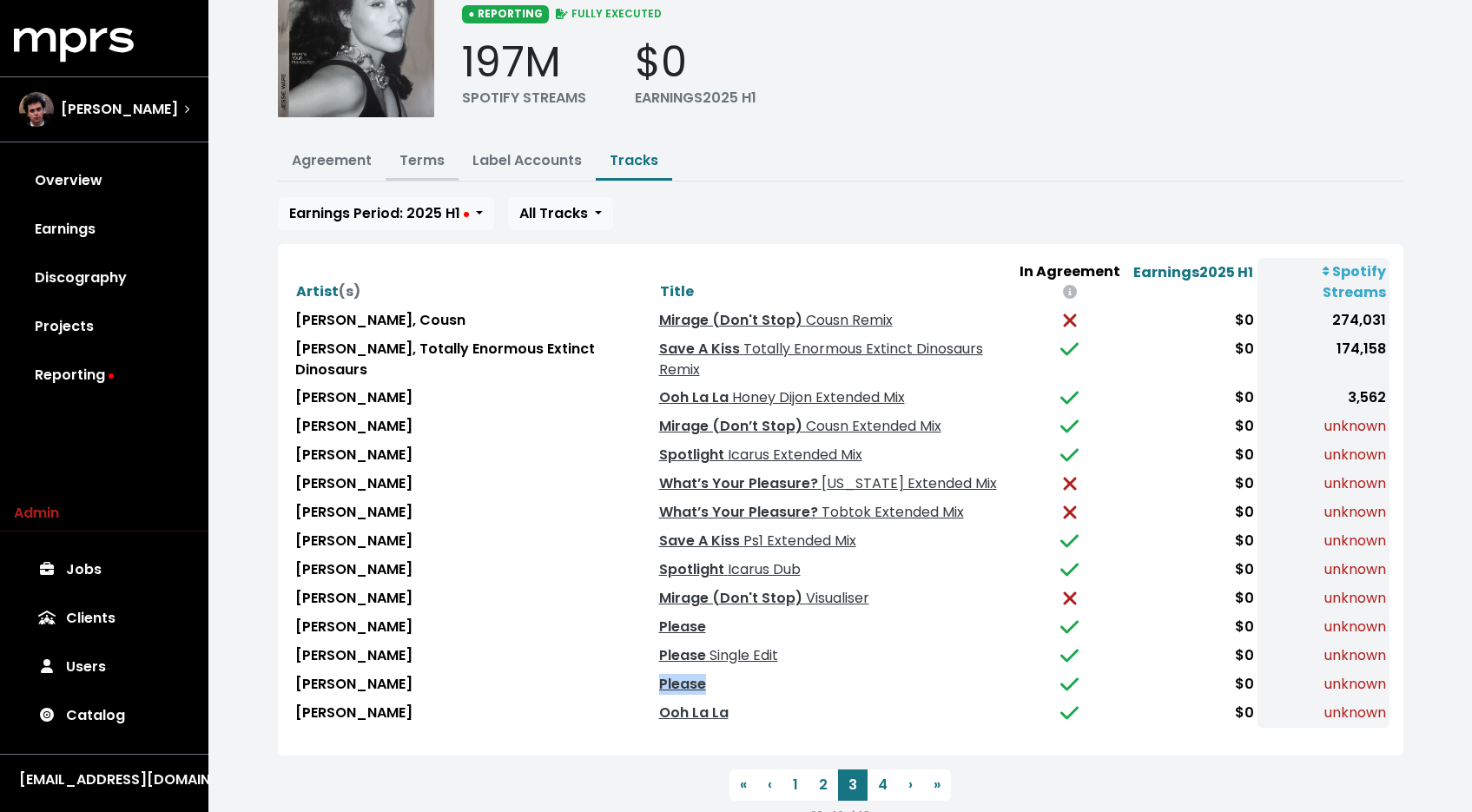
click at [432, 166] on link "Terms" at bounding box center [422, 160] width 45 height 20
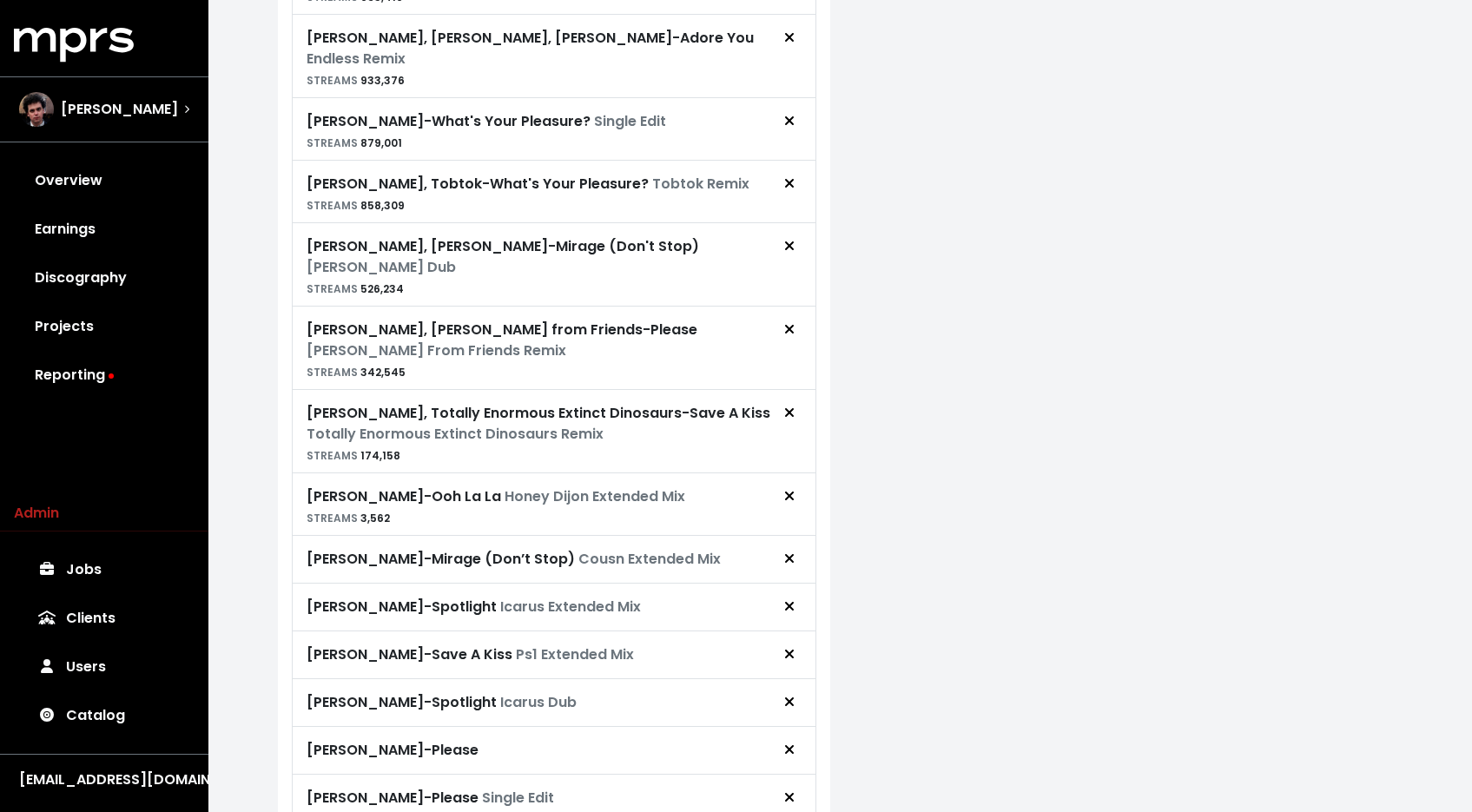
scroll to position [2406, 0]
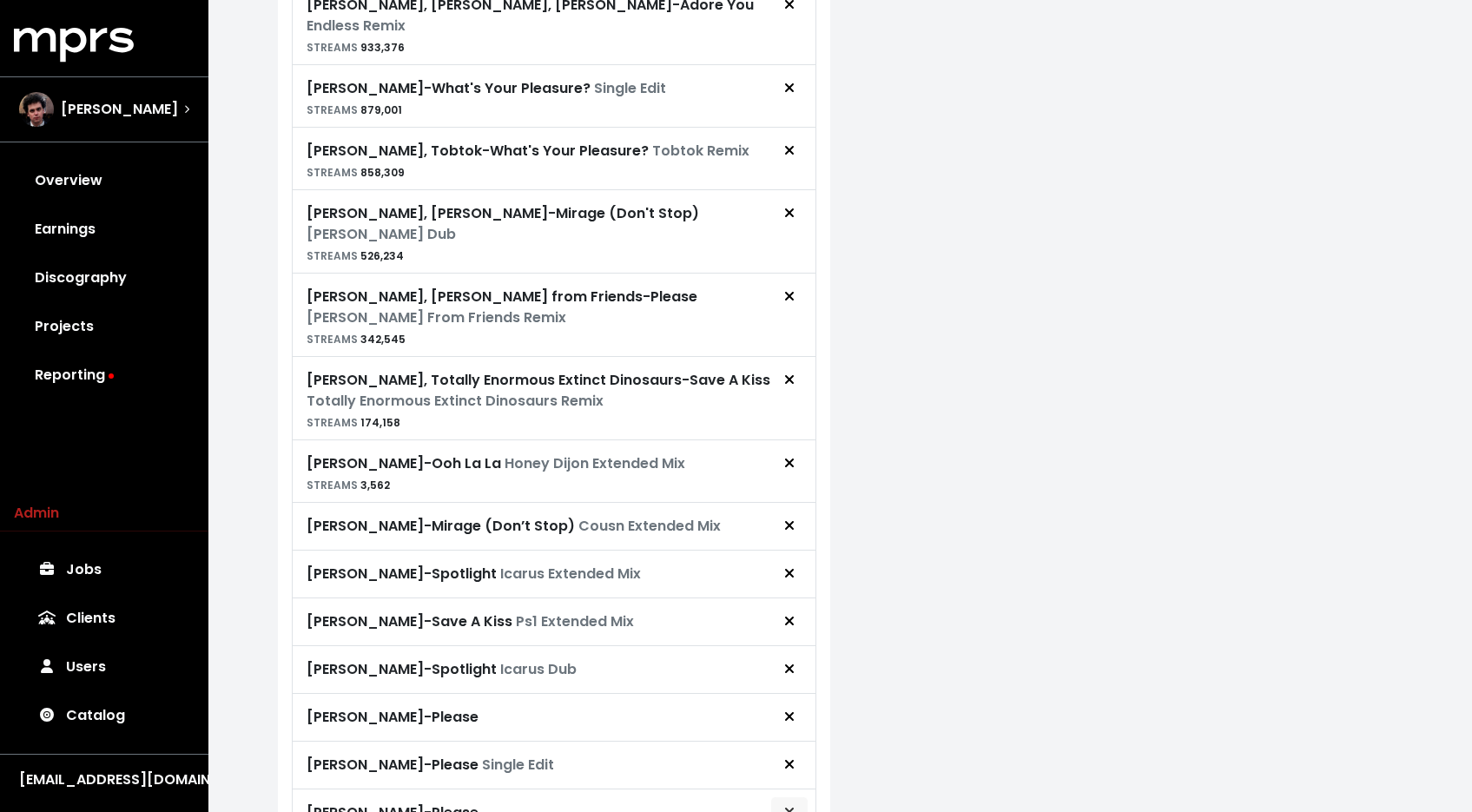
click at [792, 807] on icon "Remove royalty target" at bounding box center [789, 812] width 9 height 9
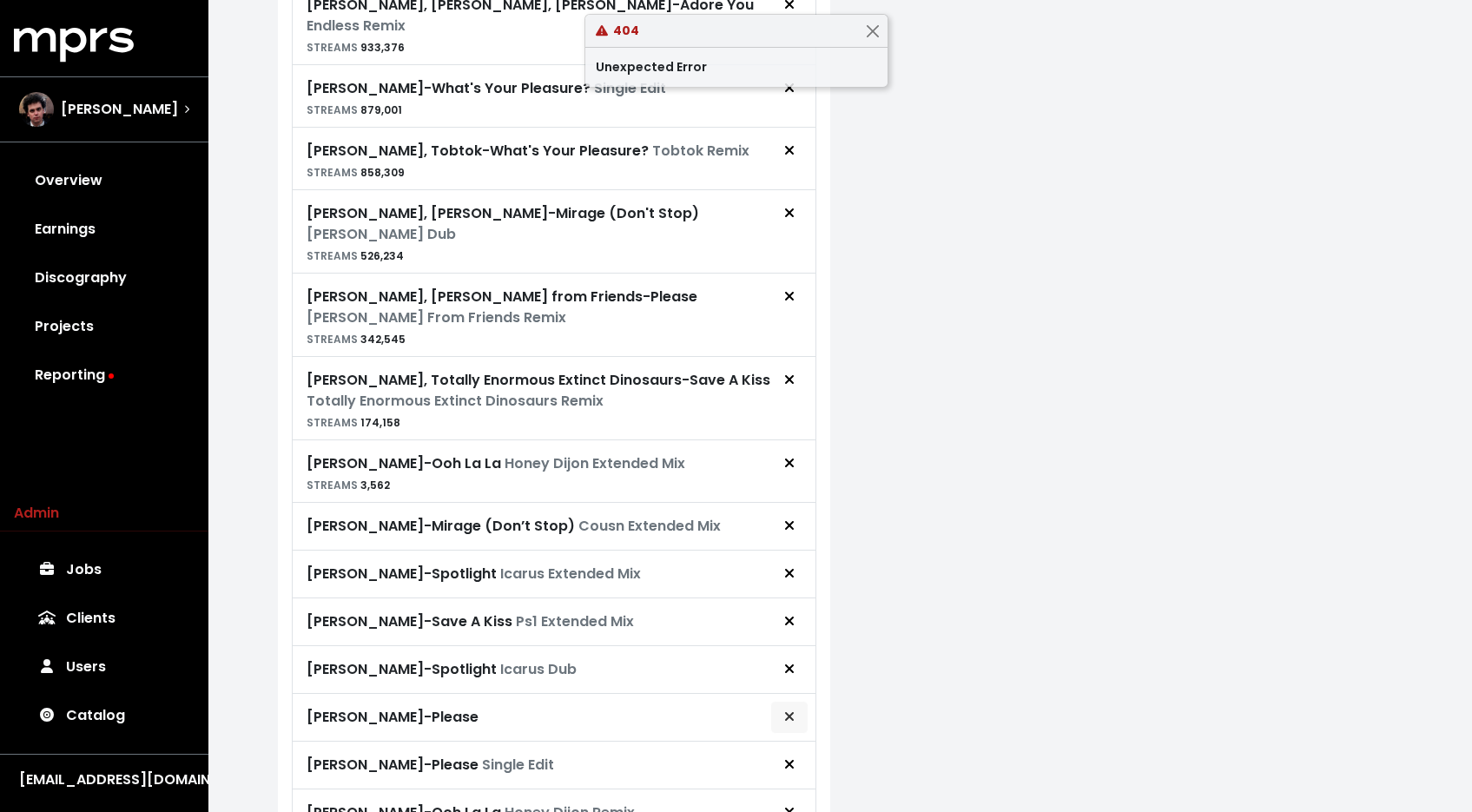
click at [787, 712] on icon "Remove royalty target" at bounding box center [789, 717] width 9 height 9
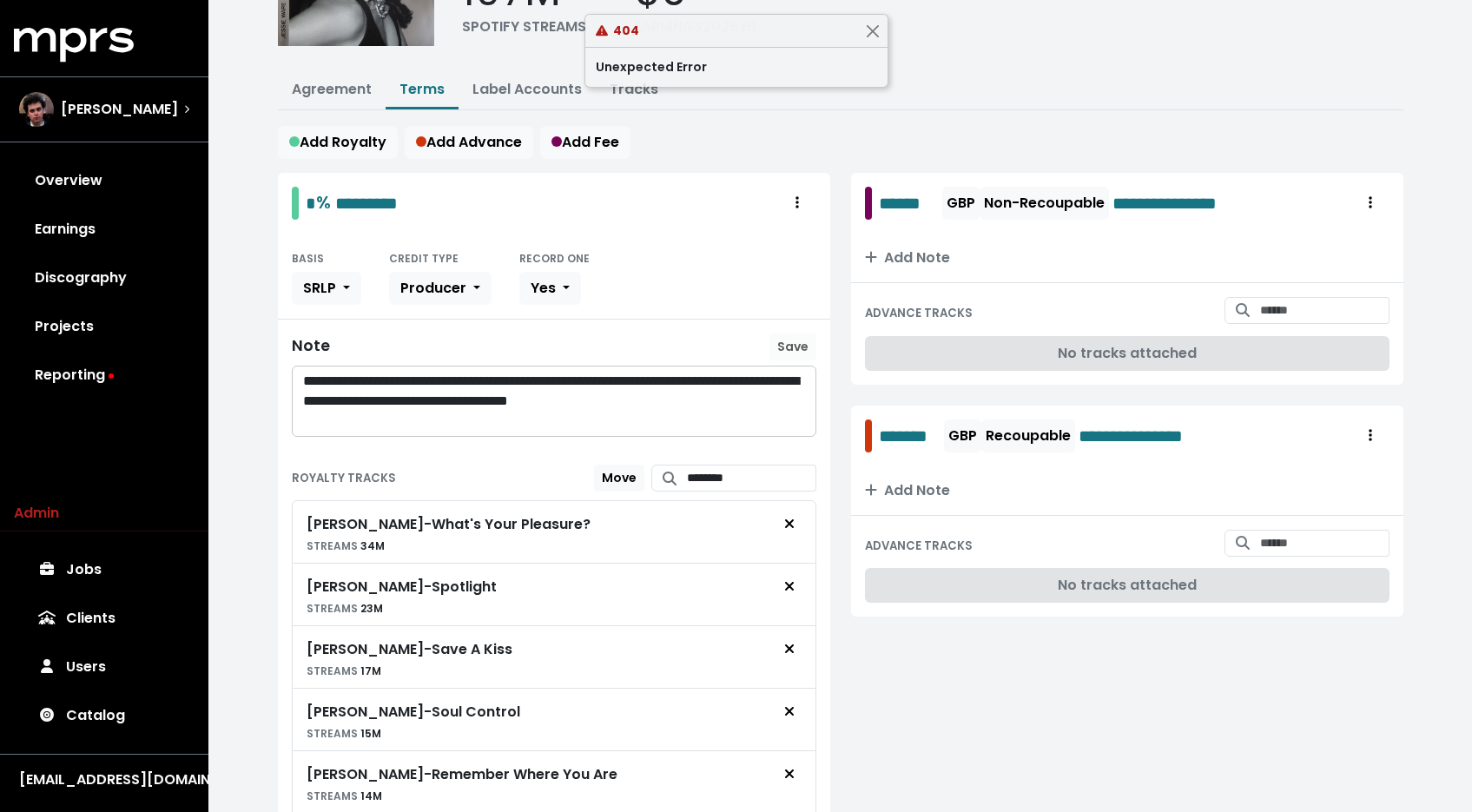
scroll to position [0, 0]
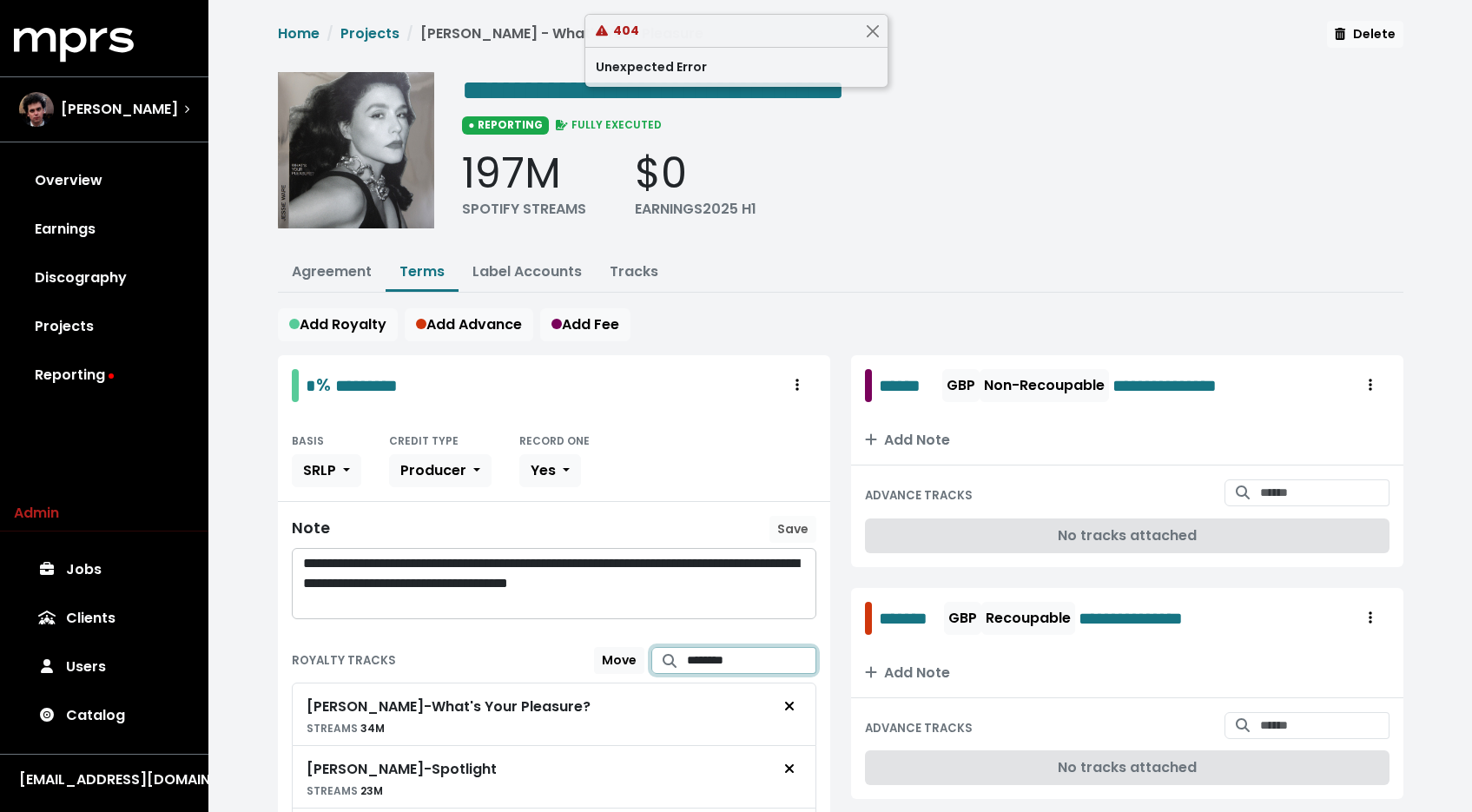
click at [752, 648] on input "********" at bounding box center [751, 661] width 130 height 27
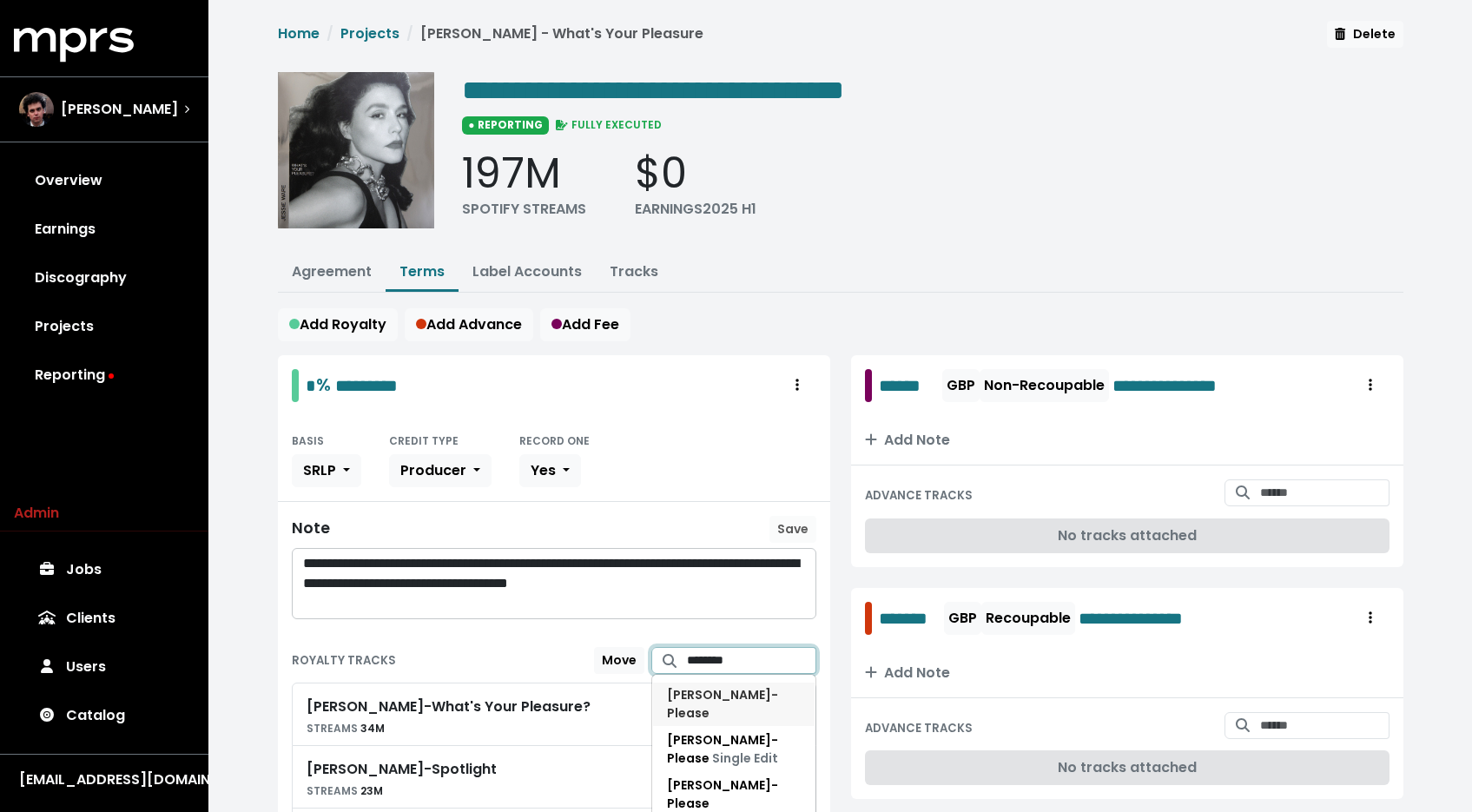
type input "********"
click at [728, 693] on span "Jessie Ware - Please" at bounding box center [722, 703] width 111 height 35
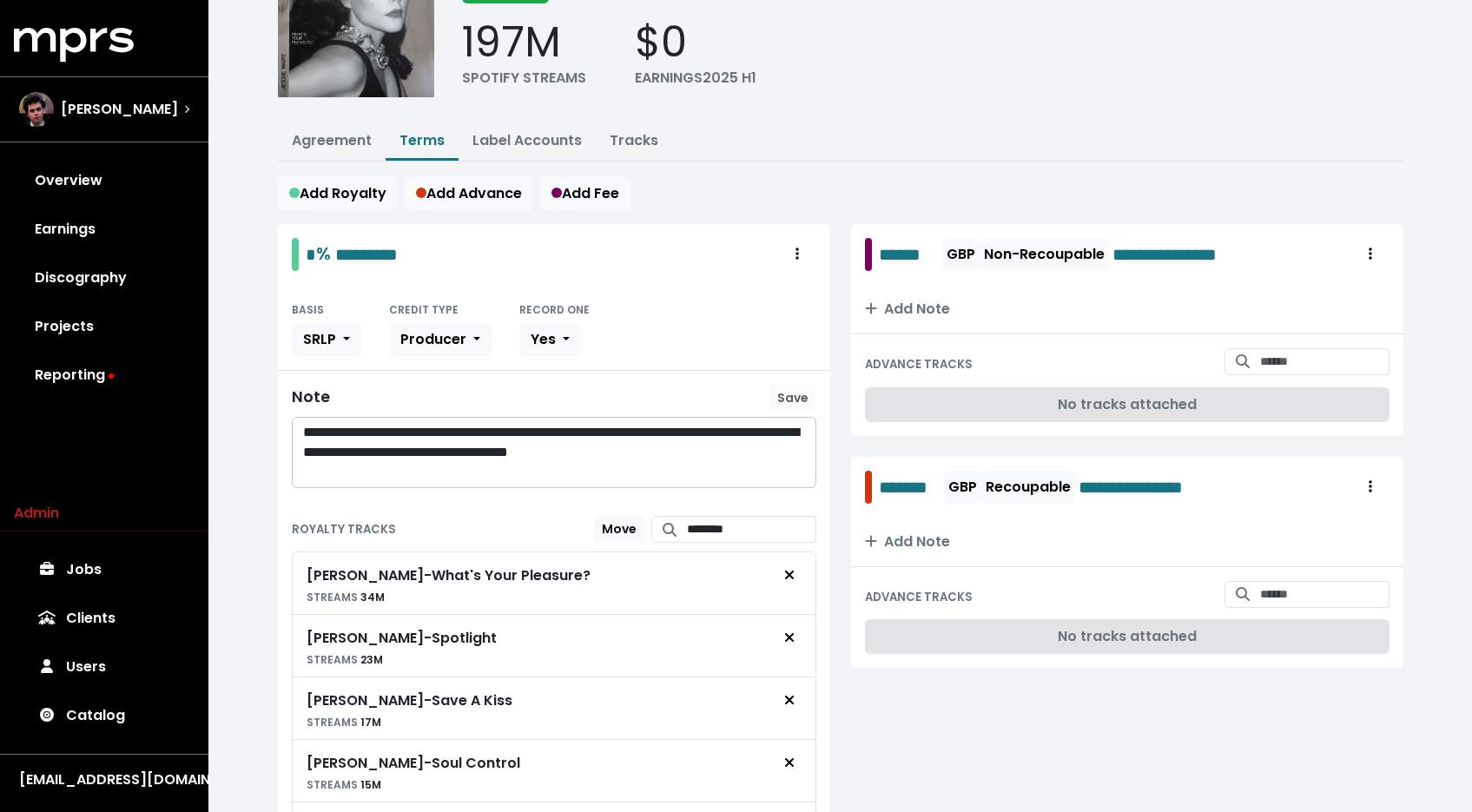
scroll to position [22, 0]
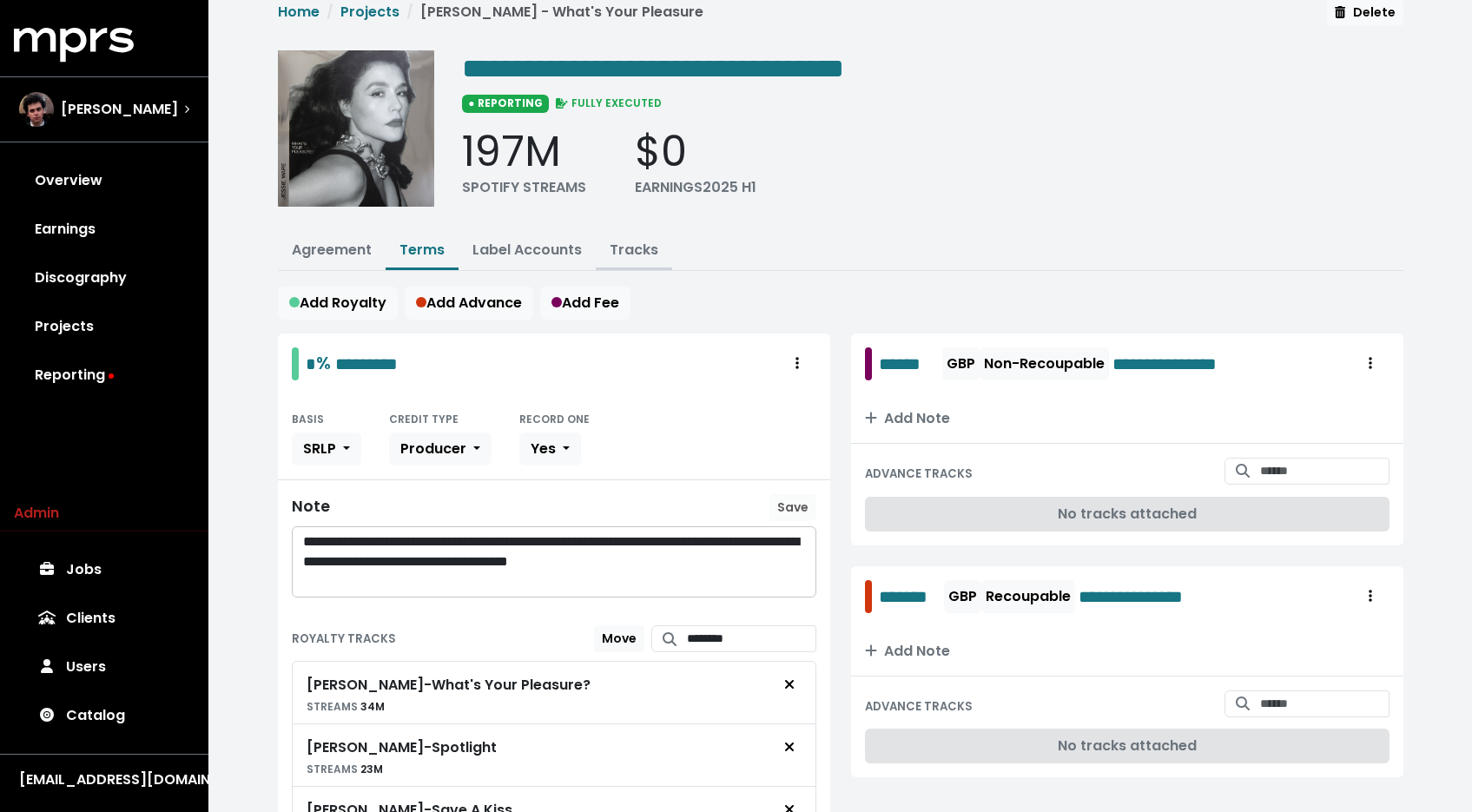
click at [622, 257] on button "Tracks" at bounding box center [634, 251] width 76 height 37
click at [631, 254] on link "Tracks" at bounding box center [634, 249] width 49 height 20
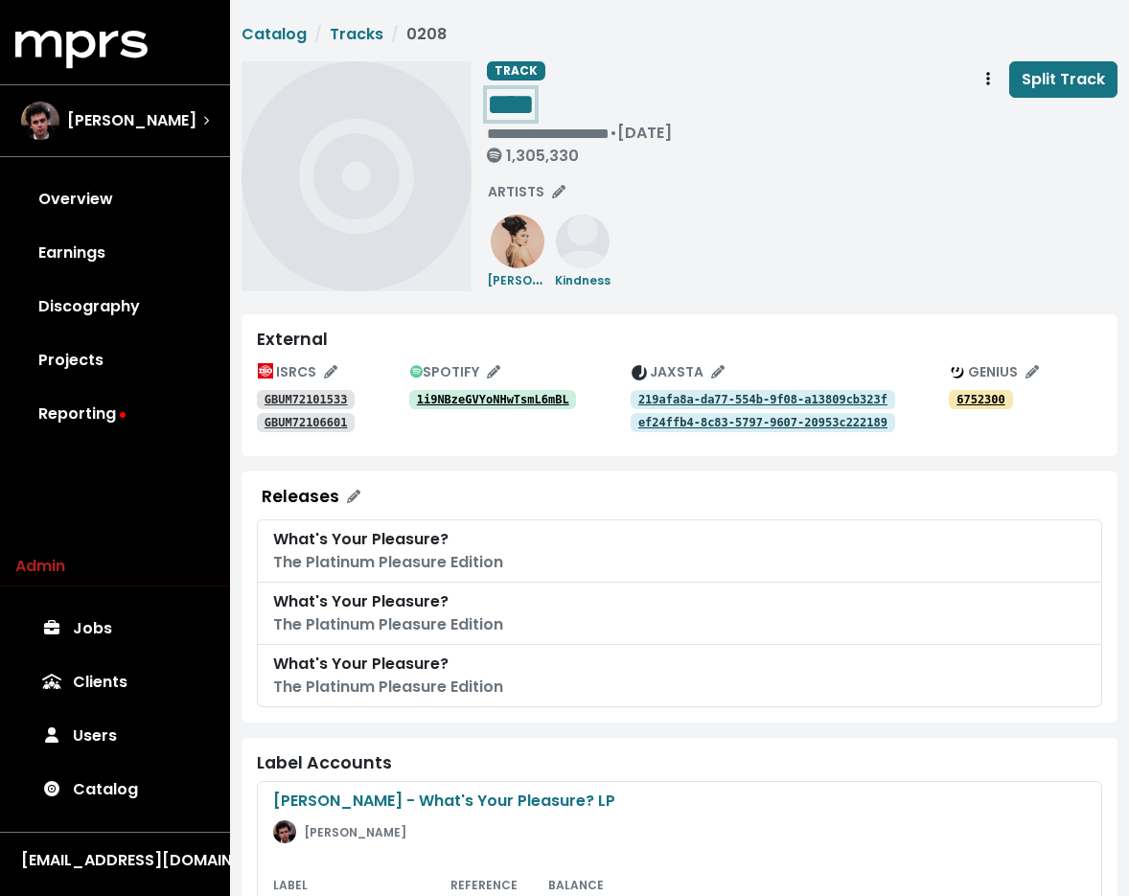
click at [529, 89] on span "****" at bounding box center [511, 104] width 48 height 31
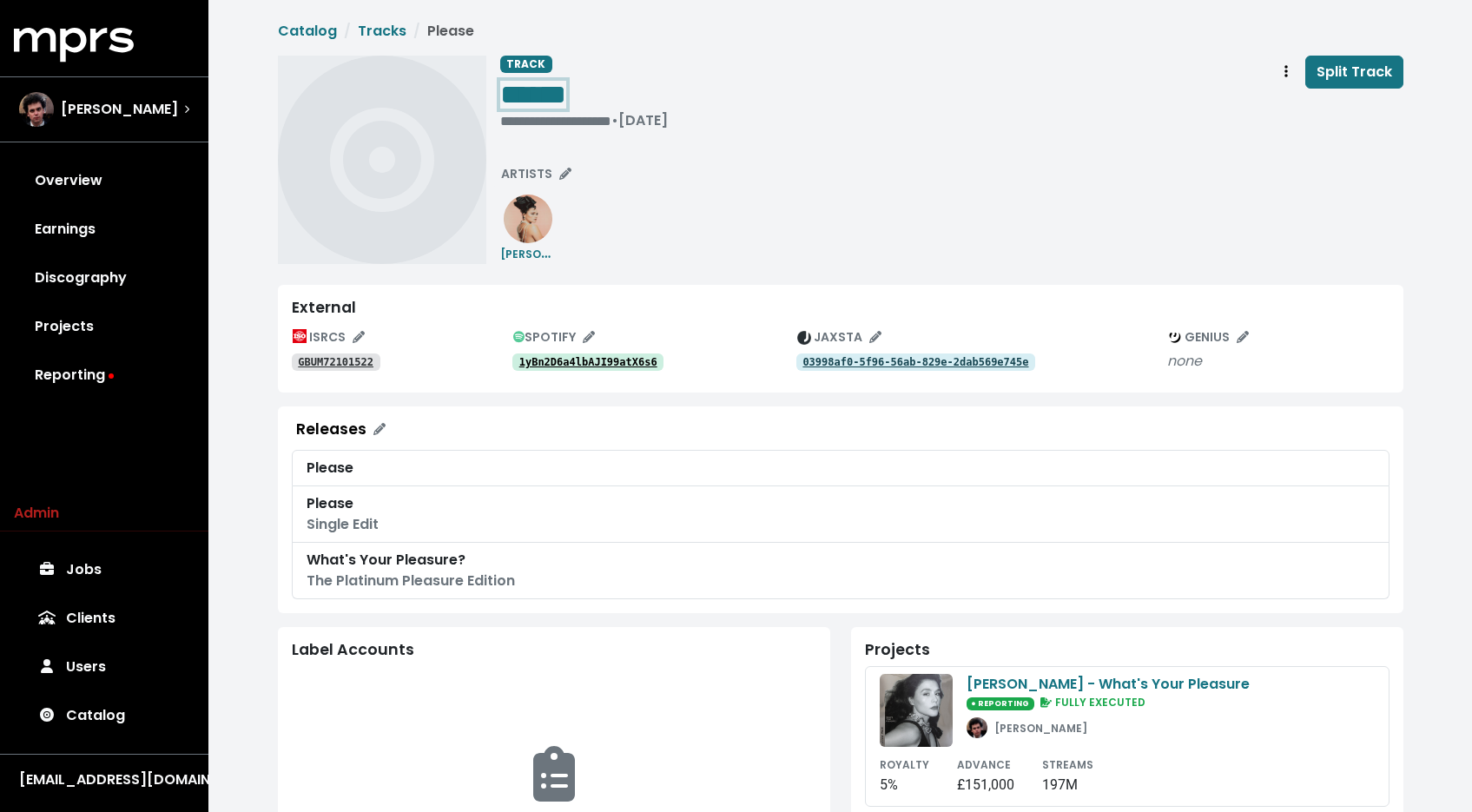
click at [521, 101] on span "******" at bounding box center [533, 94] width 66 height 28
click at [1293, 75] on span "Track actions" at bounding box center [1285, 72] width 15 height 21
click at [1274, 106] on link "Merge" at bounding box center [1336, 110] width 137 height 28
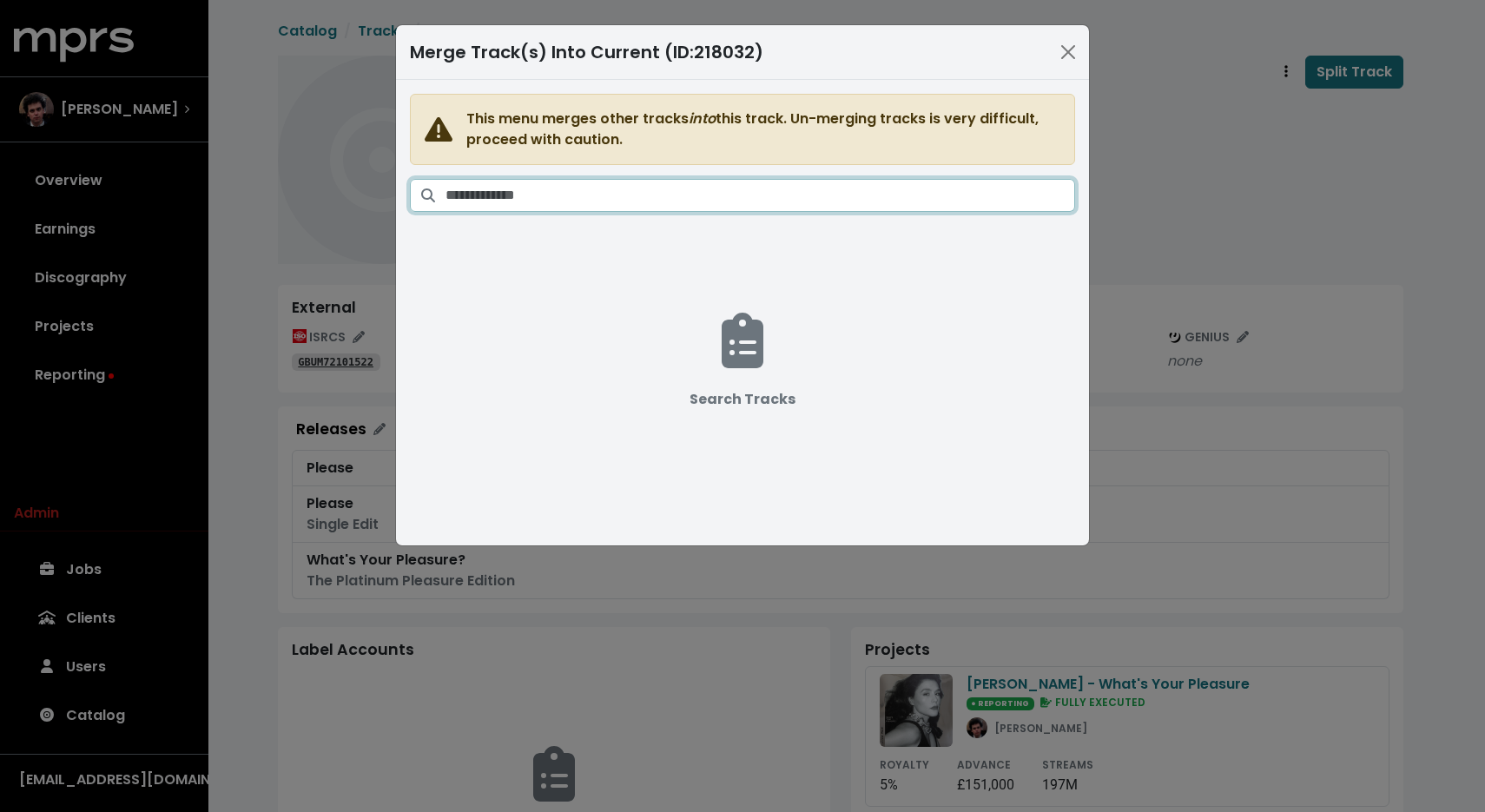
click at [791, 206] on input "Search tracks" at bounding box center [760, 195] width 630 height 33
paste input "********"
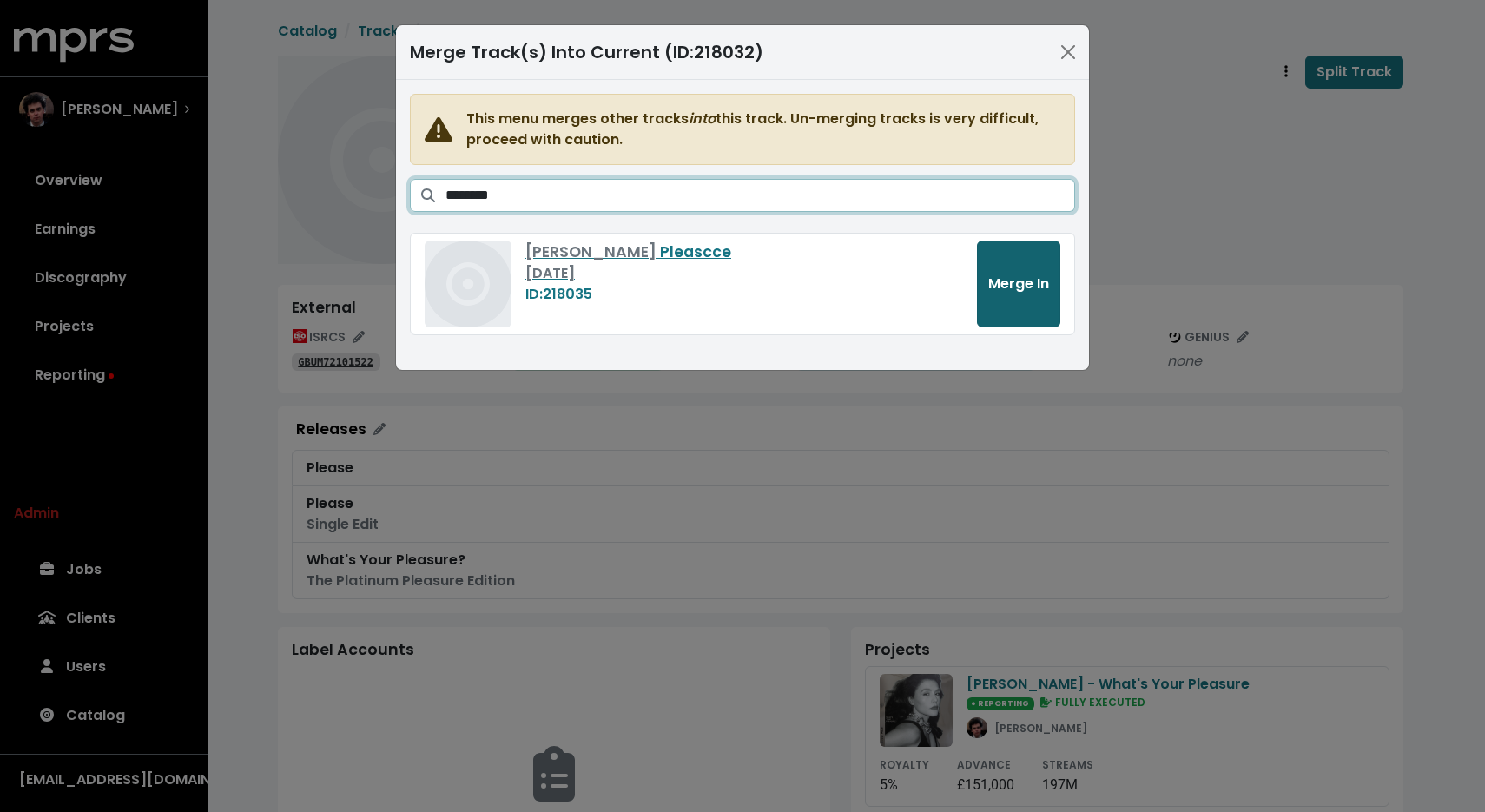
type input "********"
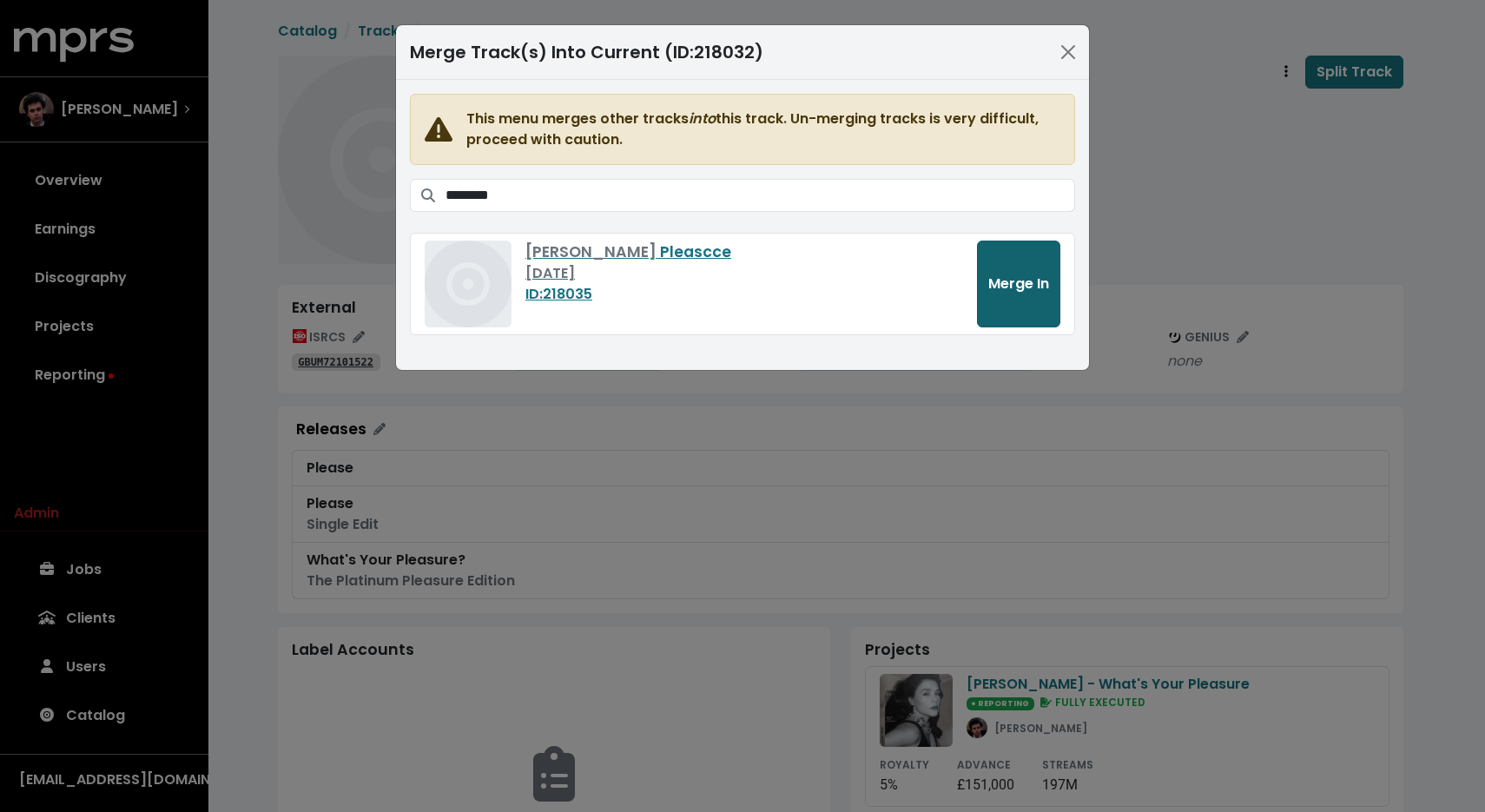
click at [1008, 274] on span "Merge In" at bounding box center [1018, 284] width 61 height 20
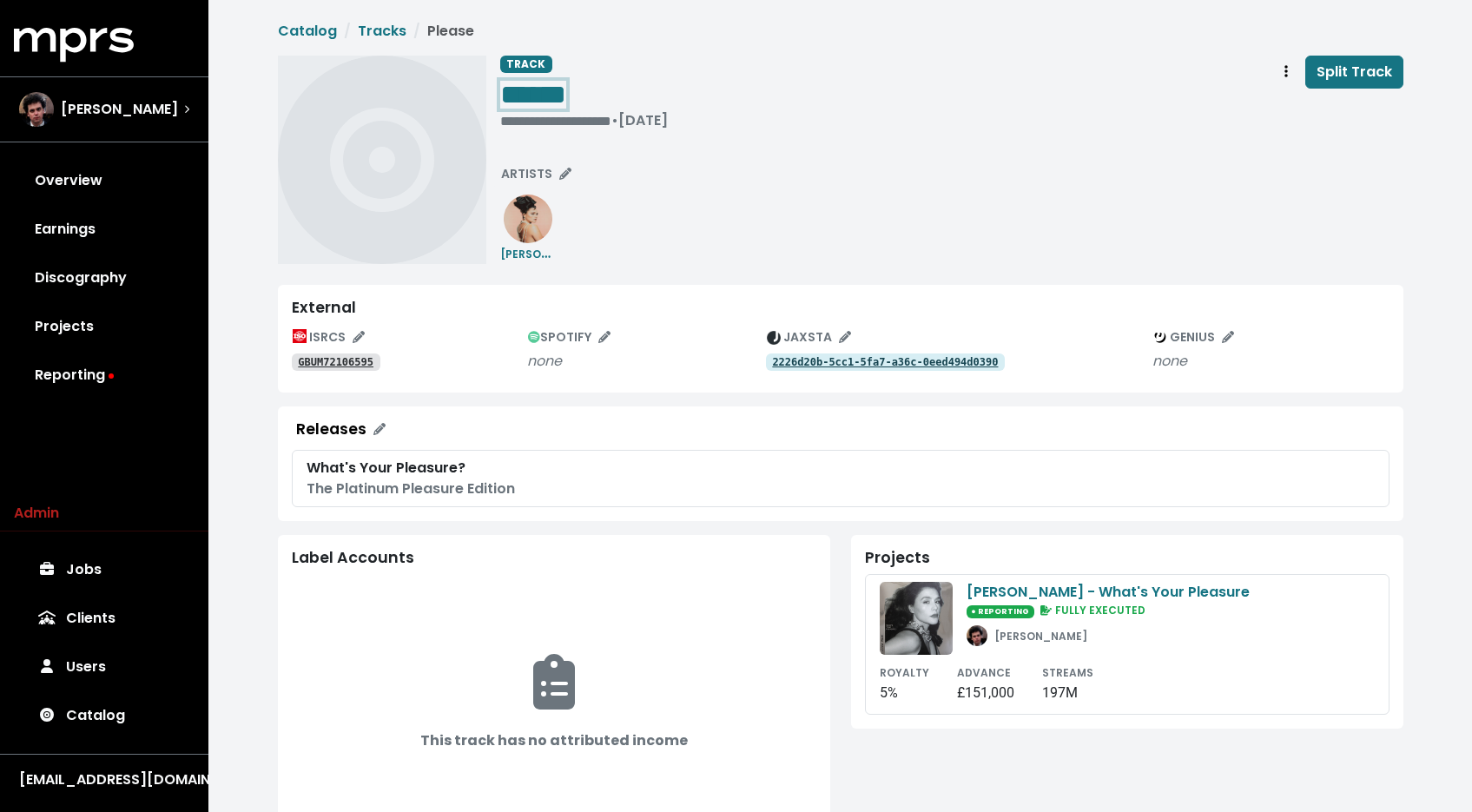
click at [567, 102] on span "******" at bounding box center [533, 94] width 66 height 28
click at [567, 91] on span "******" at bounding box center [533, 94] width 66 height 28
click at [568, 105] on span "********" at bounding box center [545, 94] width 89 height 28
copy span "********"
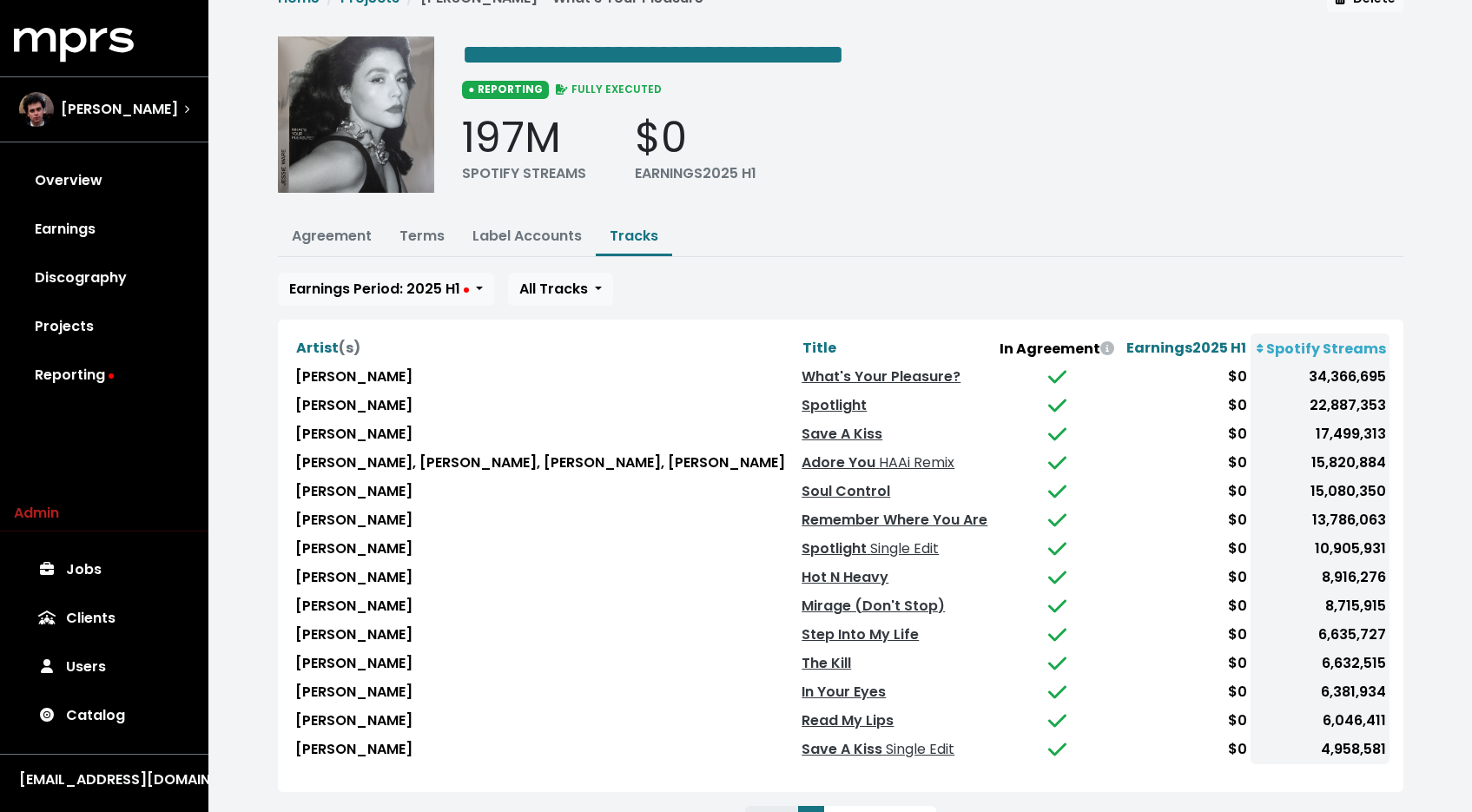
scroll to position [111, 0]
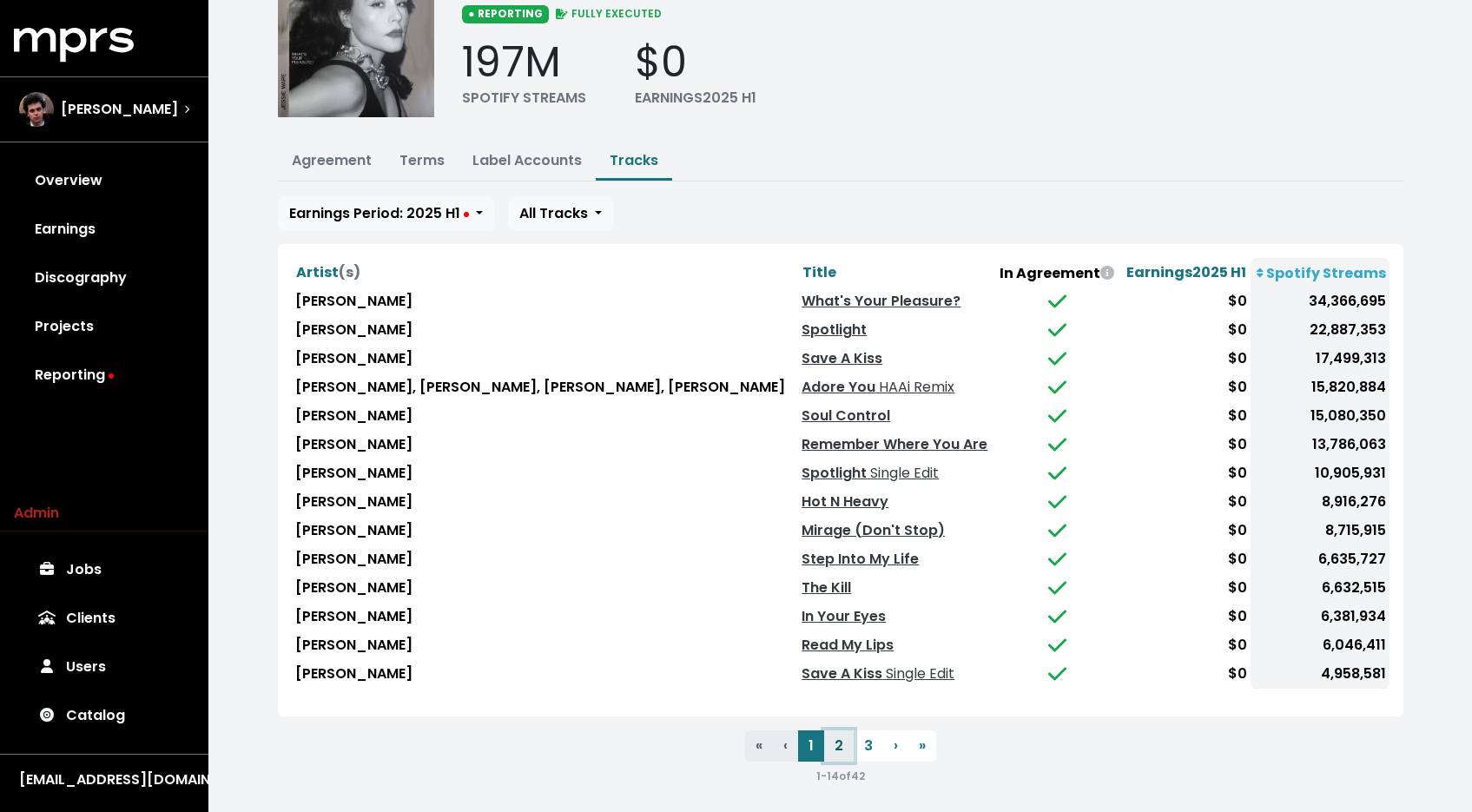
click at [843, 733] on button "2" at bounding box center [838, 746] width 30 height 31
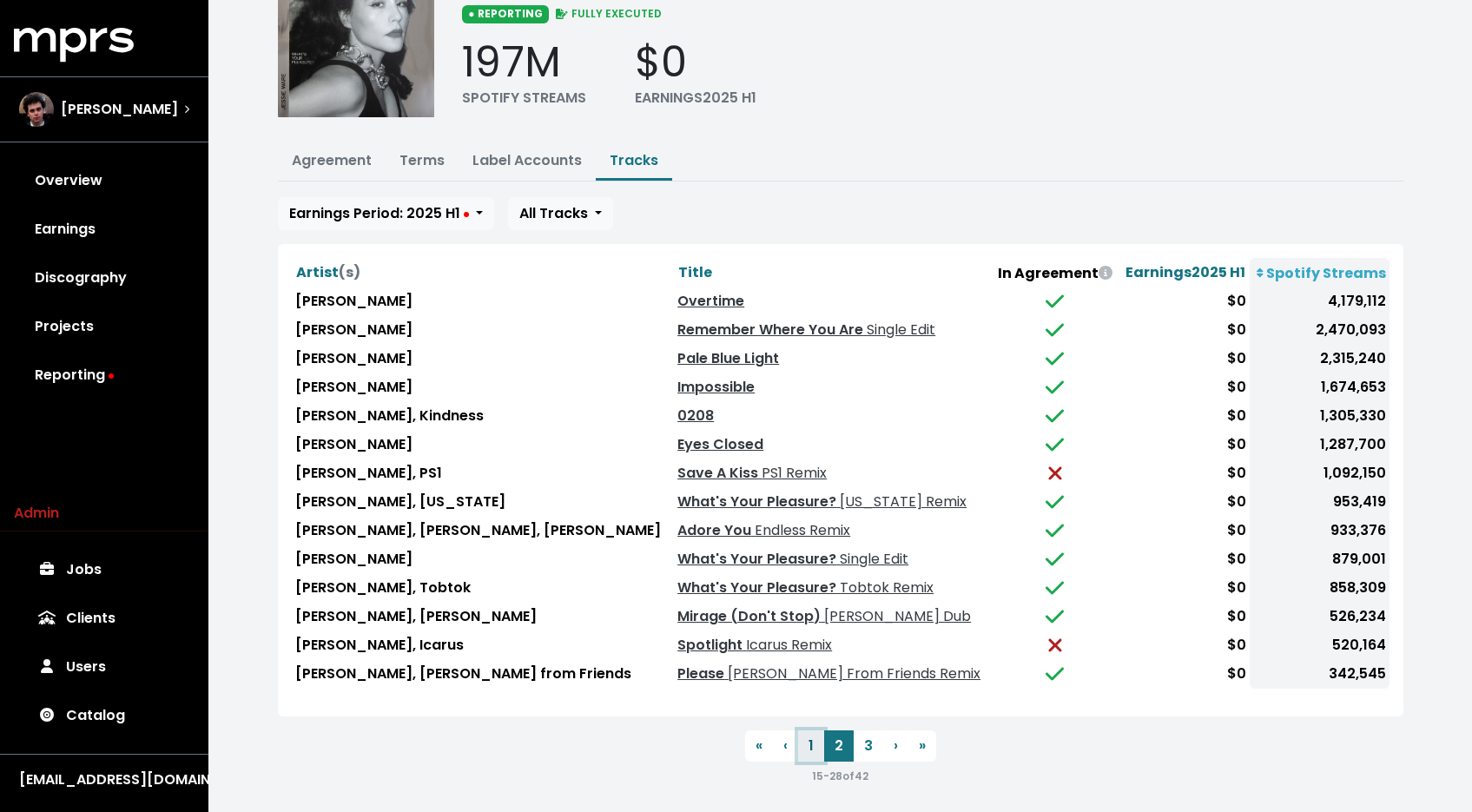
click at [808, 733] on button "1" at bounding box center [810, 746] width 26 height 31
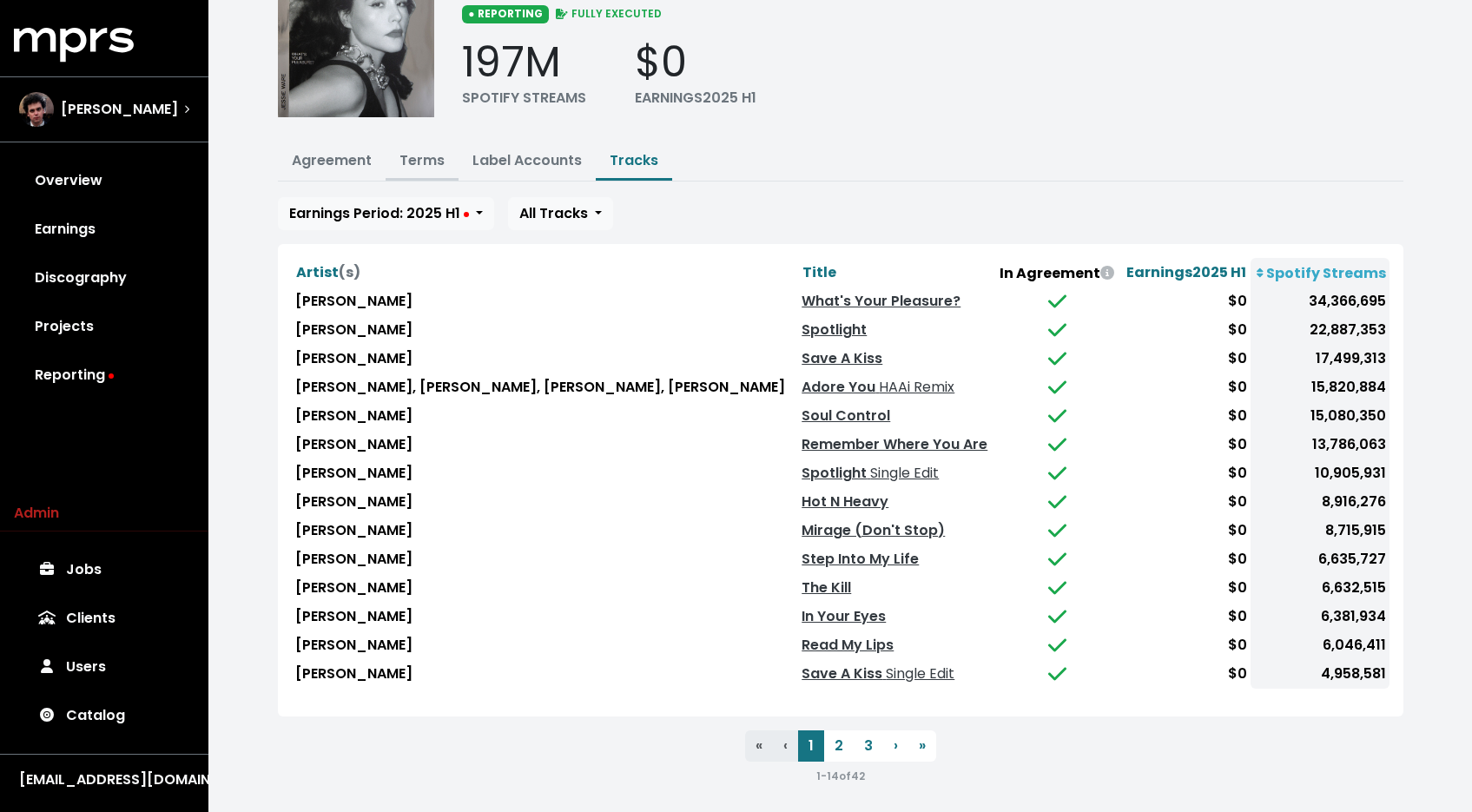
click at [427, 164] on link "Terms" at bounding box center [422, 160] width 45 height 20
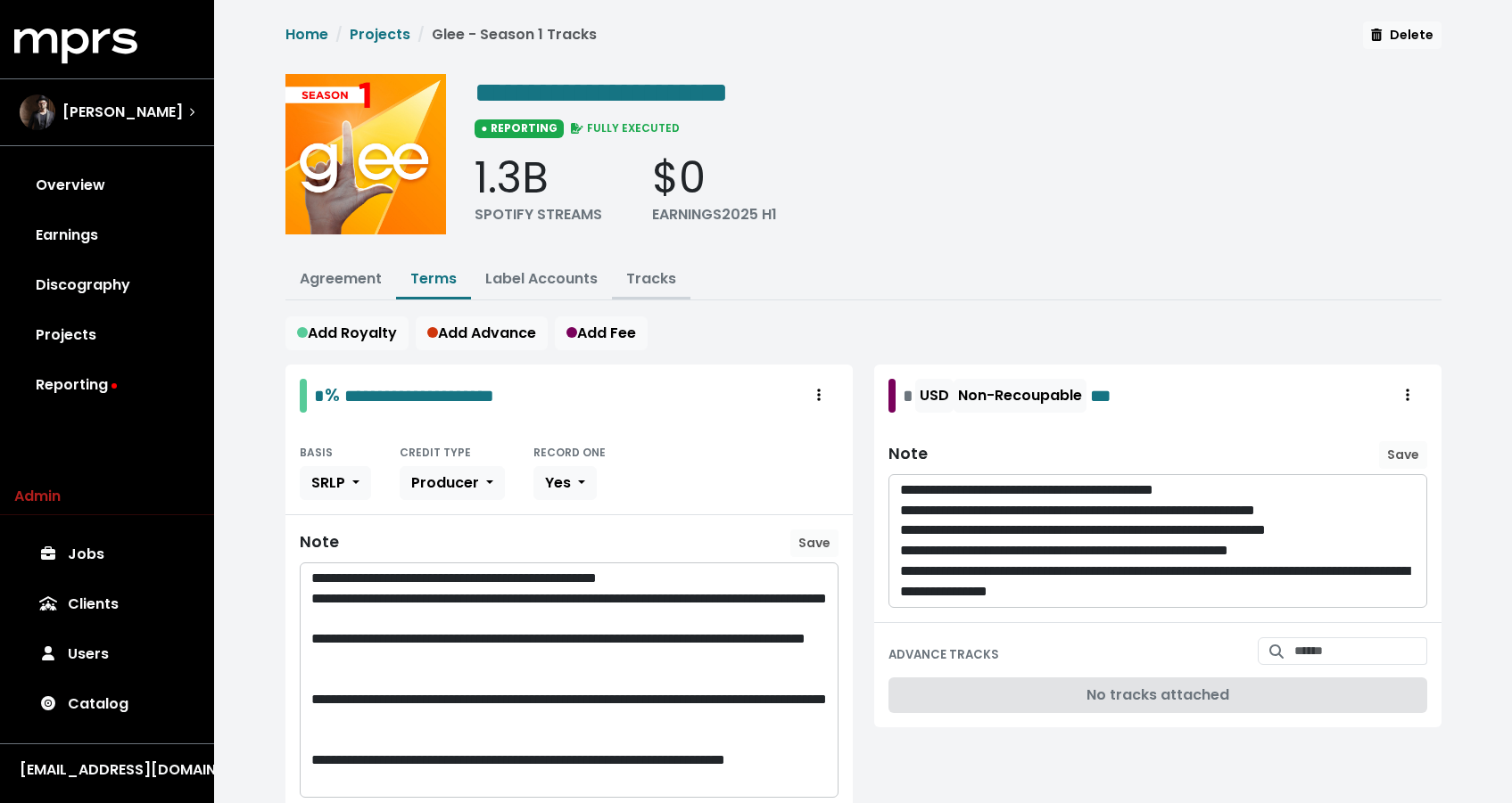
click at [634, 285] on link "Tracks" at bounding box center [652, 278] width 50 height 20
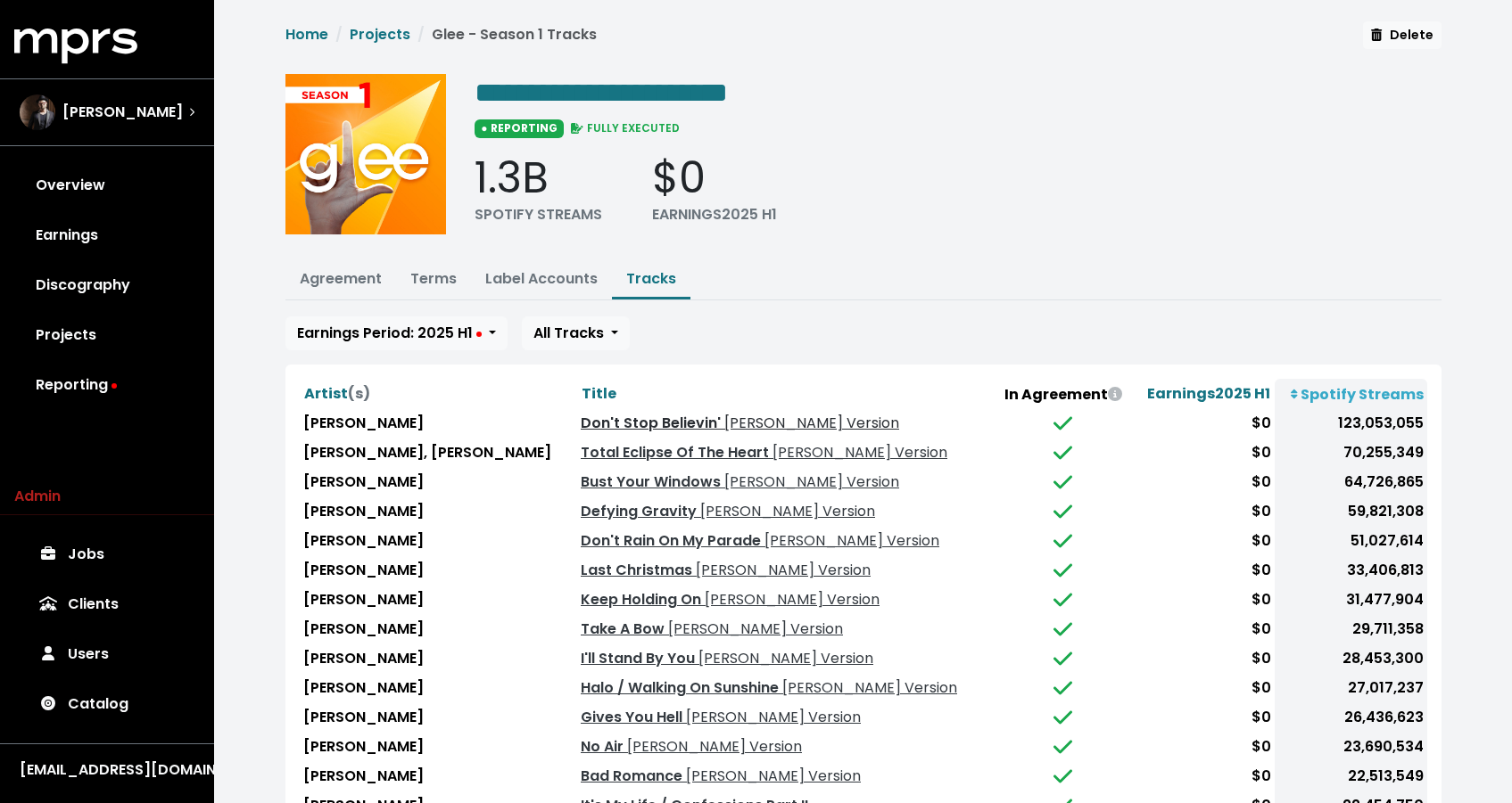
scroll to position [144, 0]
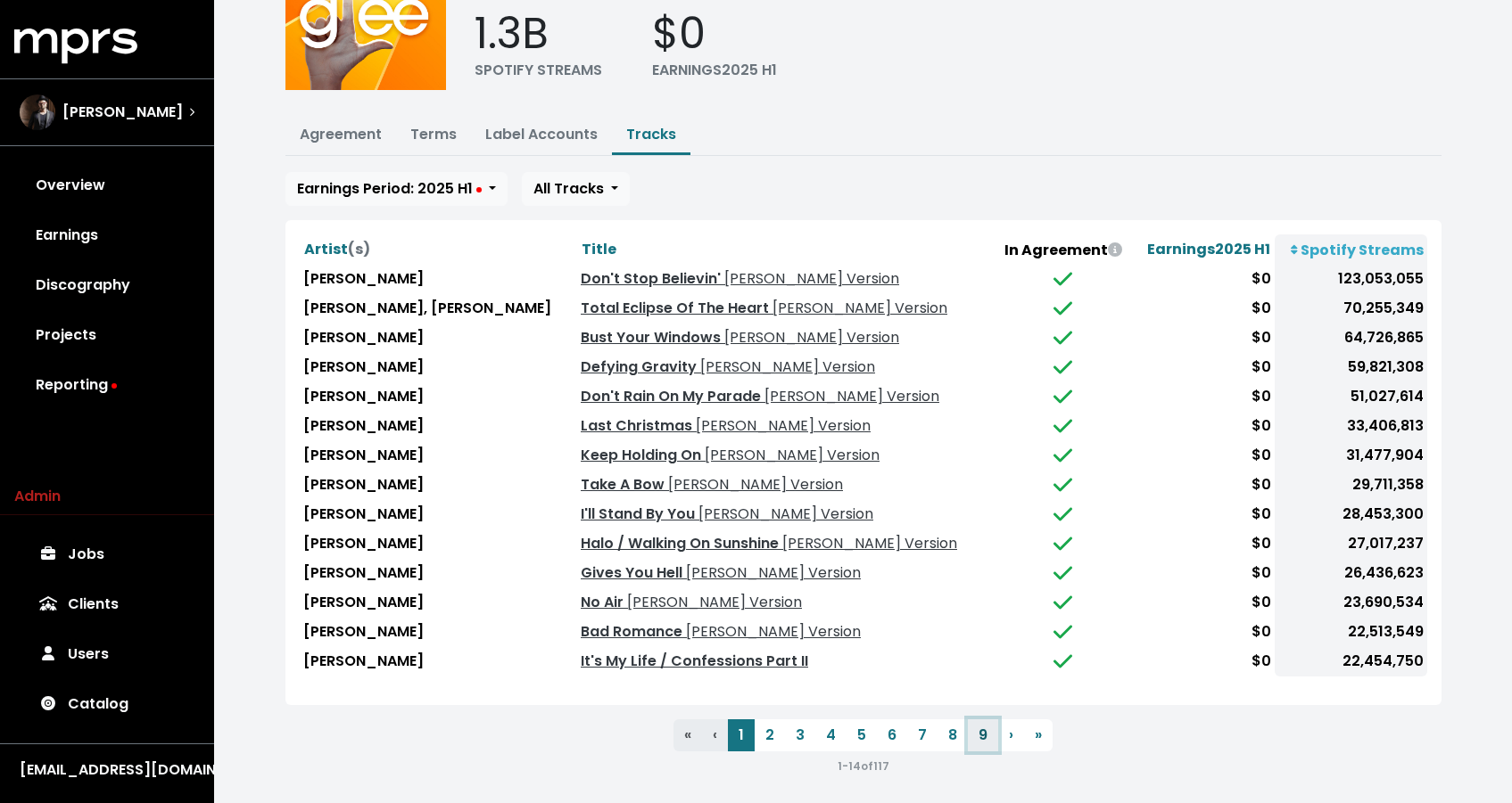
click at [985, 727] on button "9" at bounding box center [982, 735] width 31 height 32
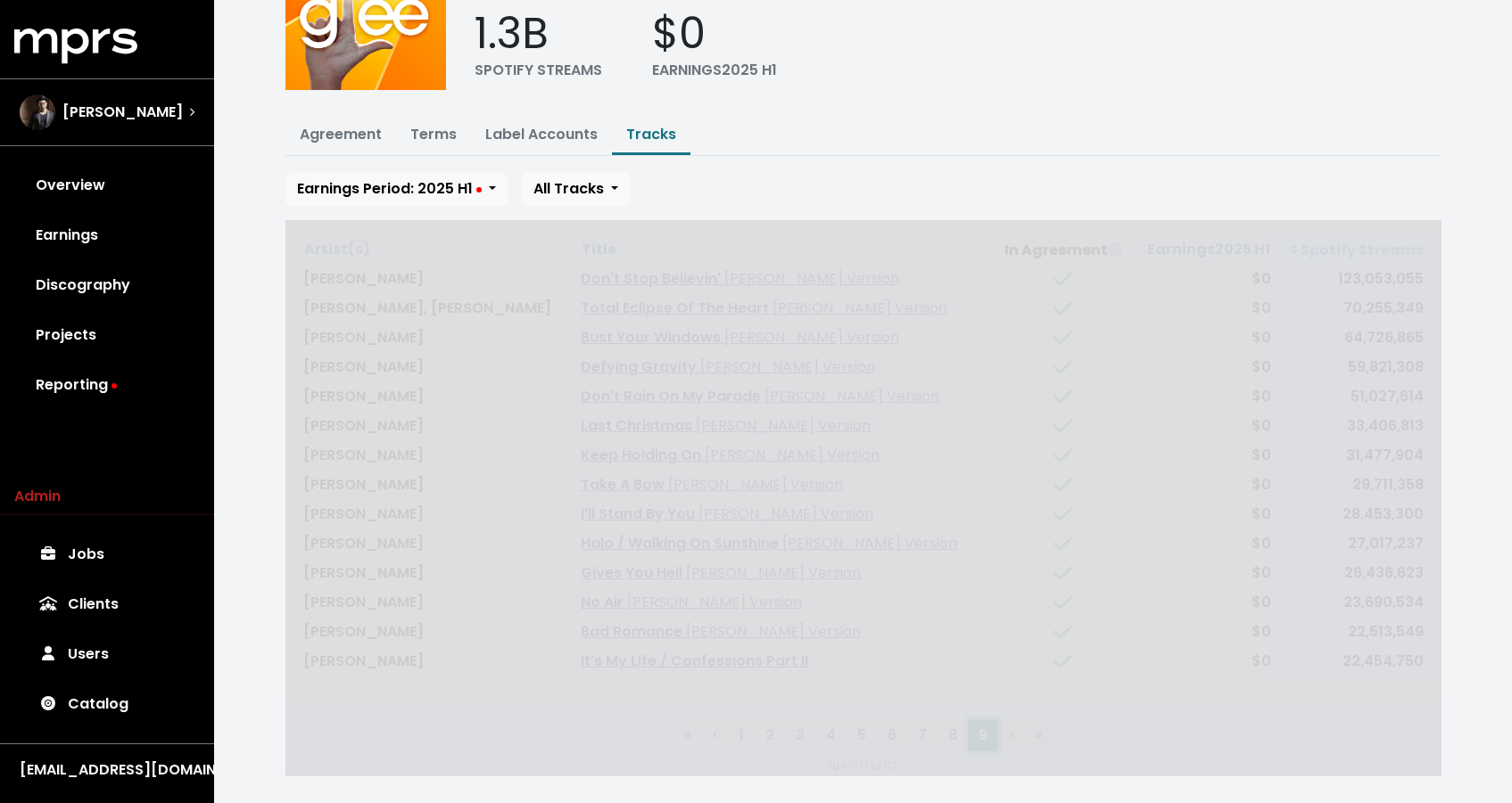
scroll to position [0, 0]
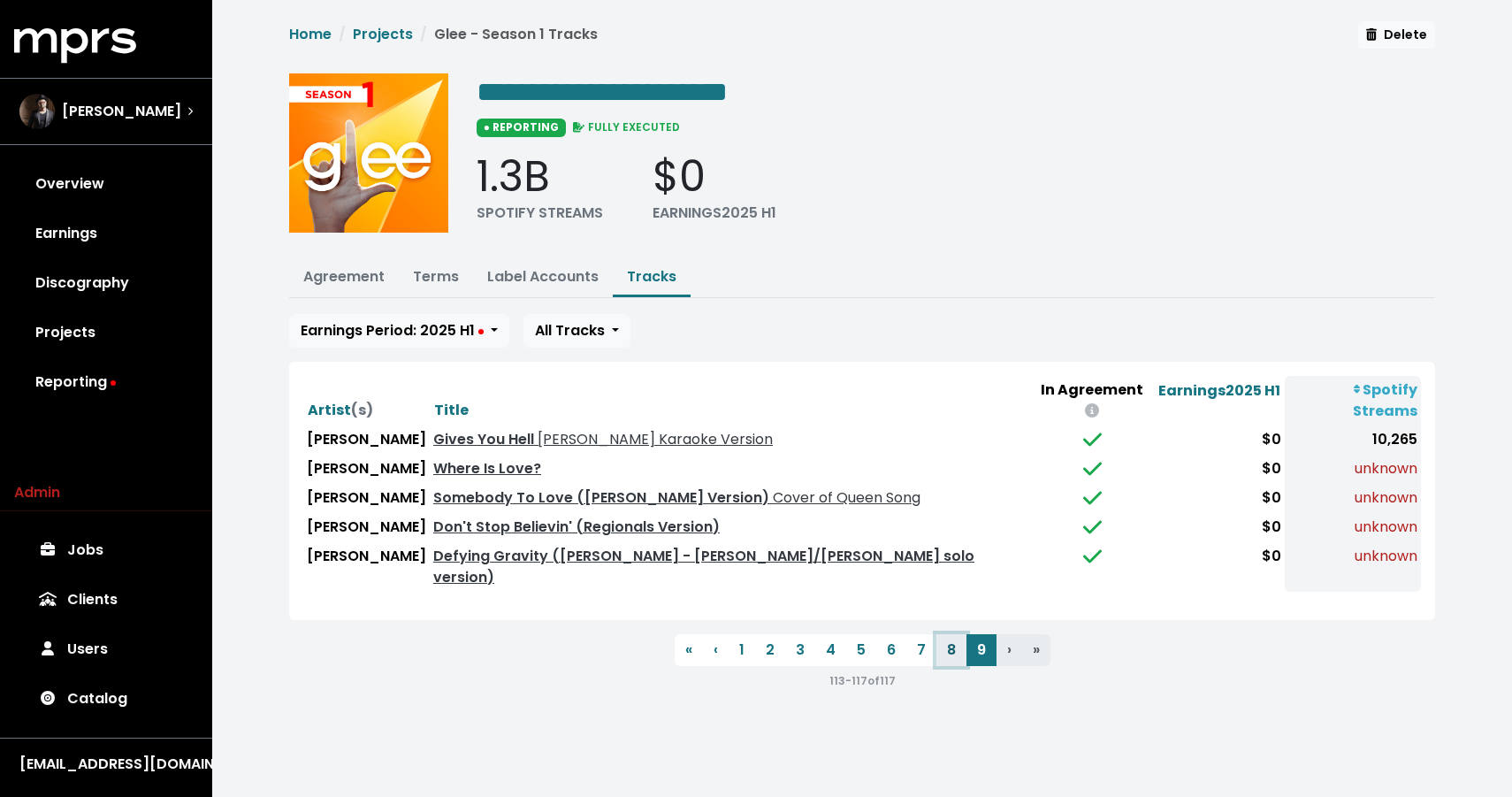
click at [942, 634] on button "8" at bounding box center [952, 650] width 30 height 31
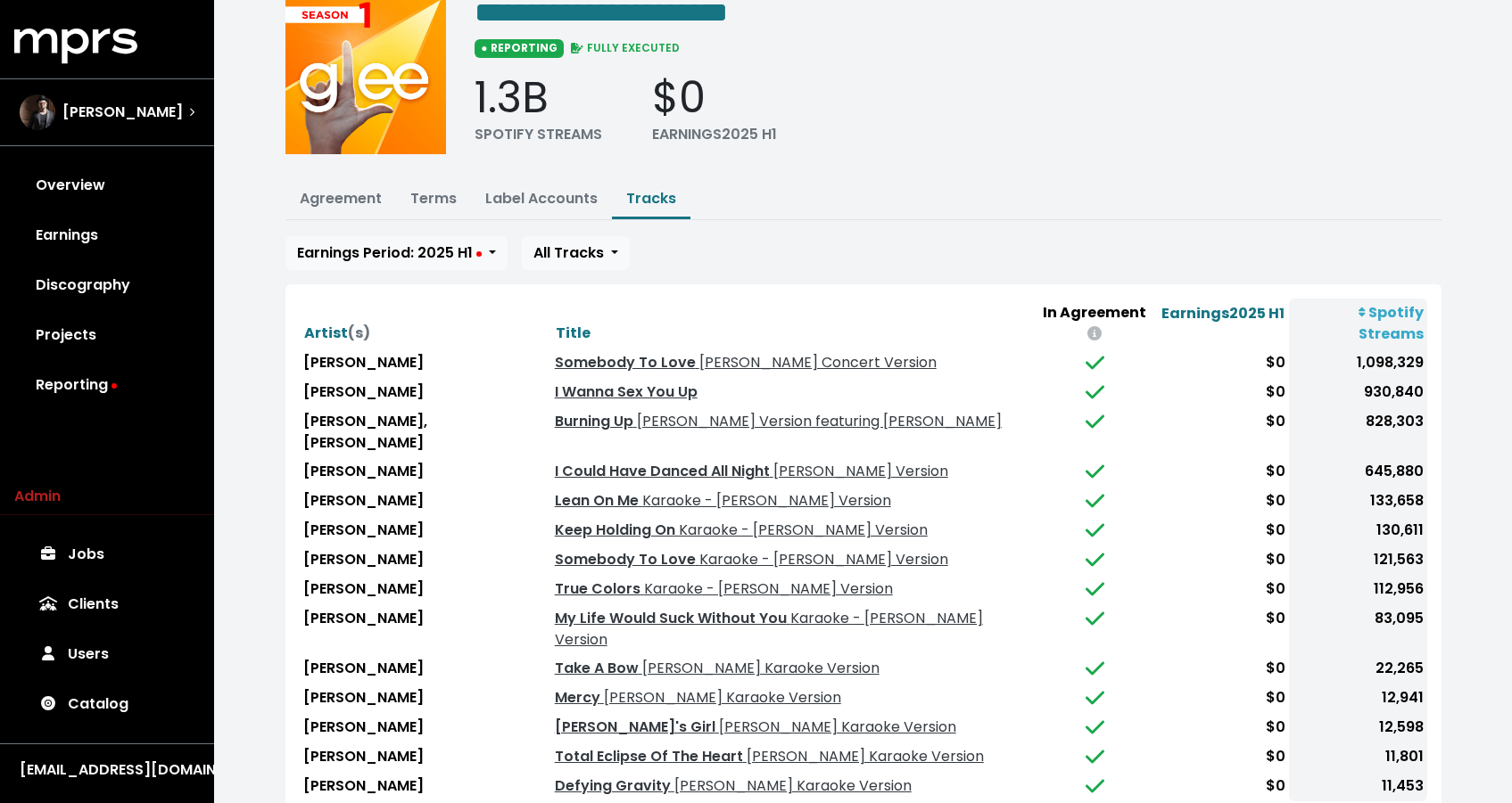
scroll to position [144, 0]
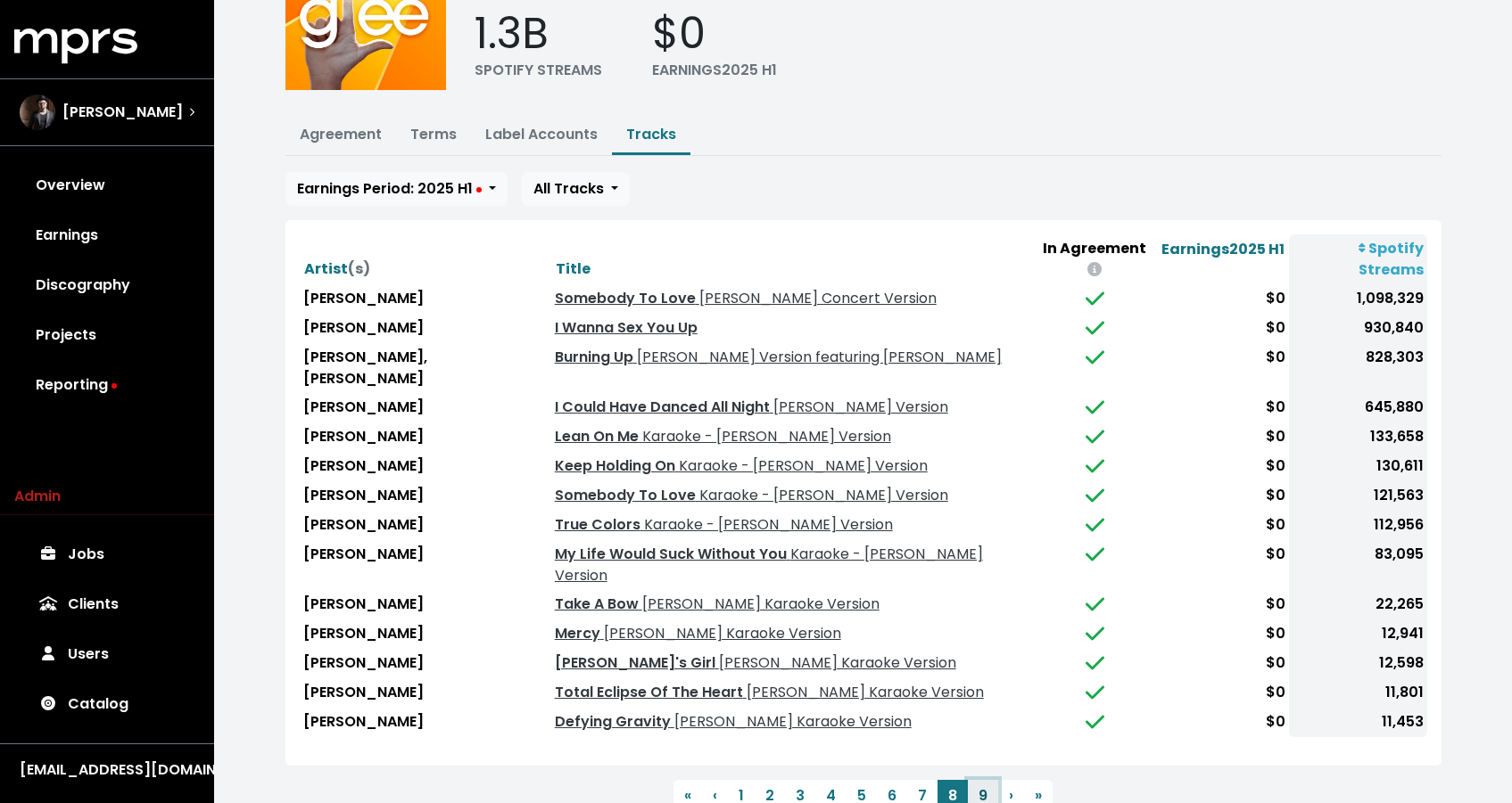
click at [984, 780] on button "9" at bounding box center [982, 796] width 31 height 32
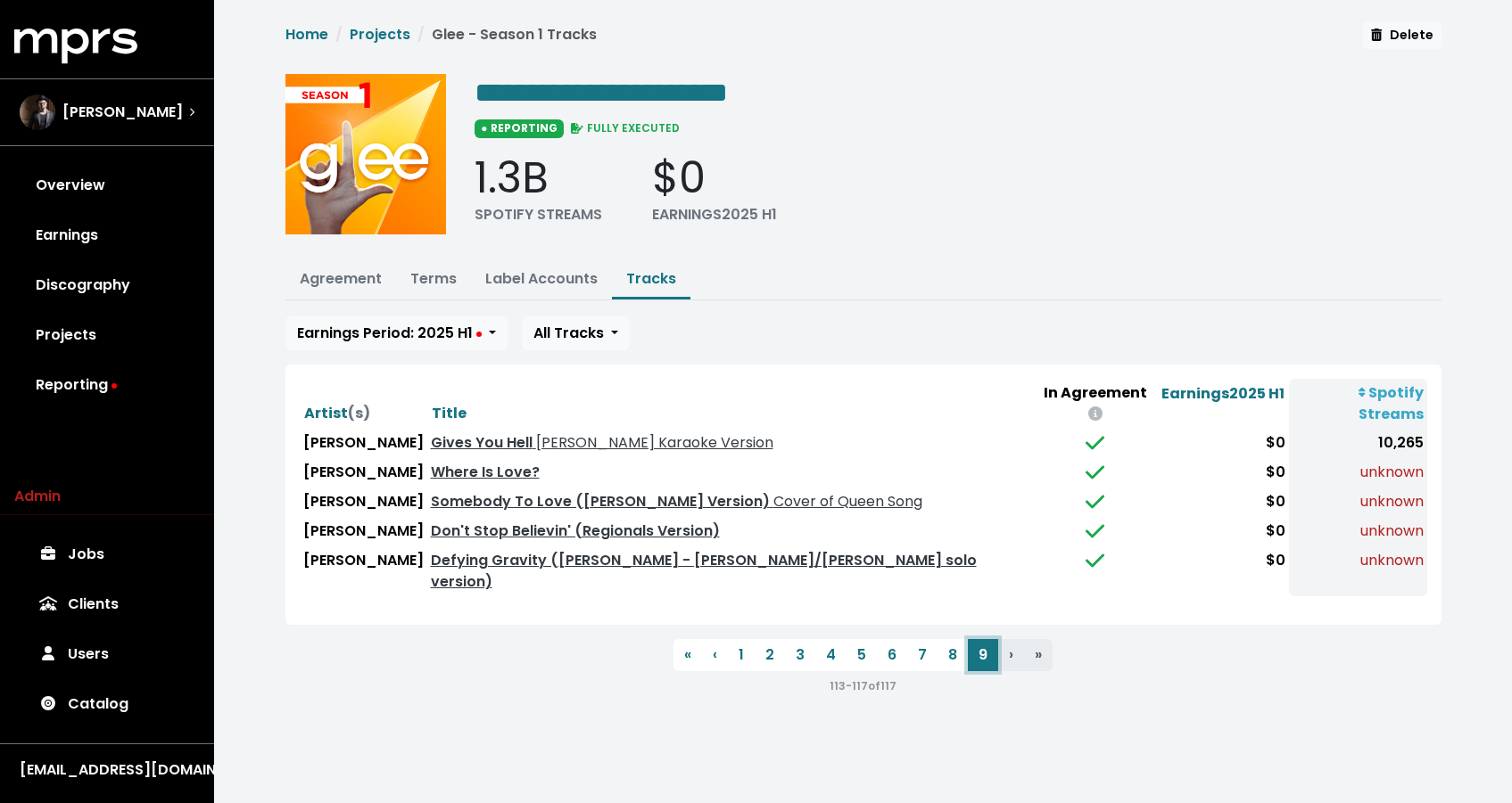
scroll to position [0, 0]
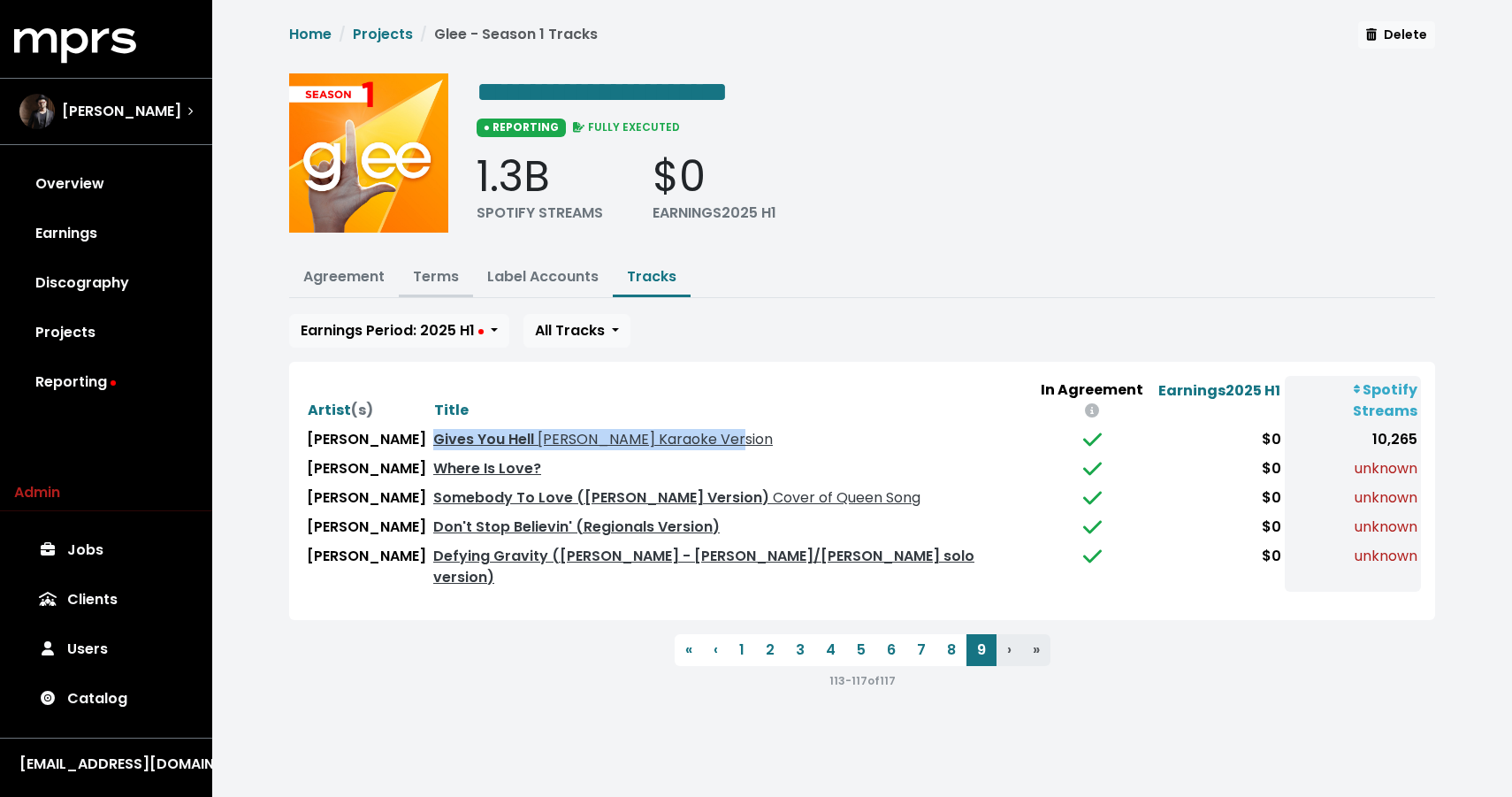
click at [443, 272] on link "Terms" at bounding box center [436, 276] width 46 height 20
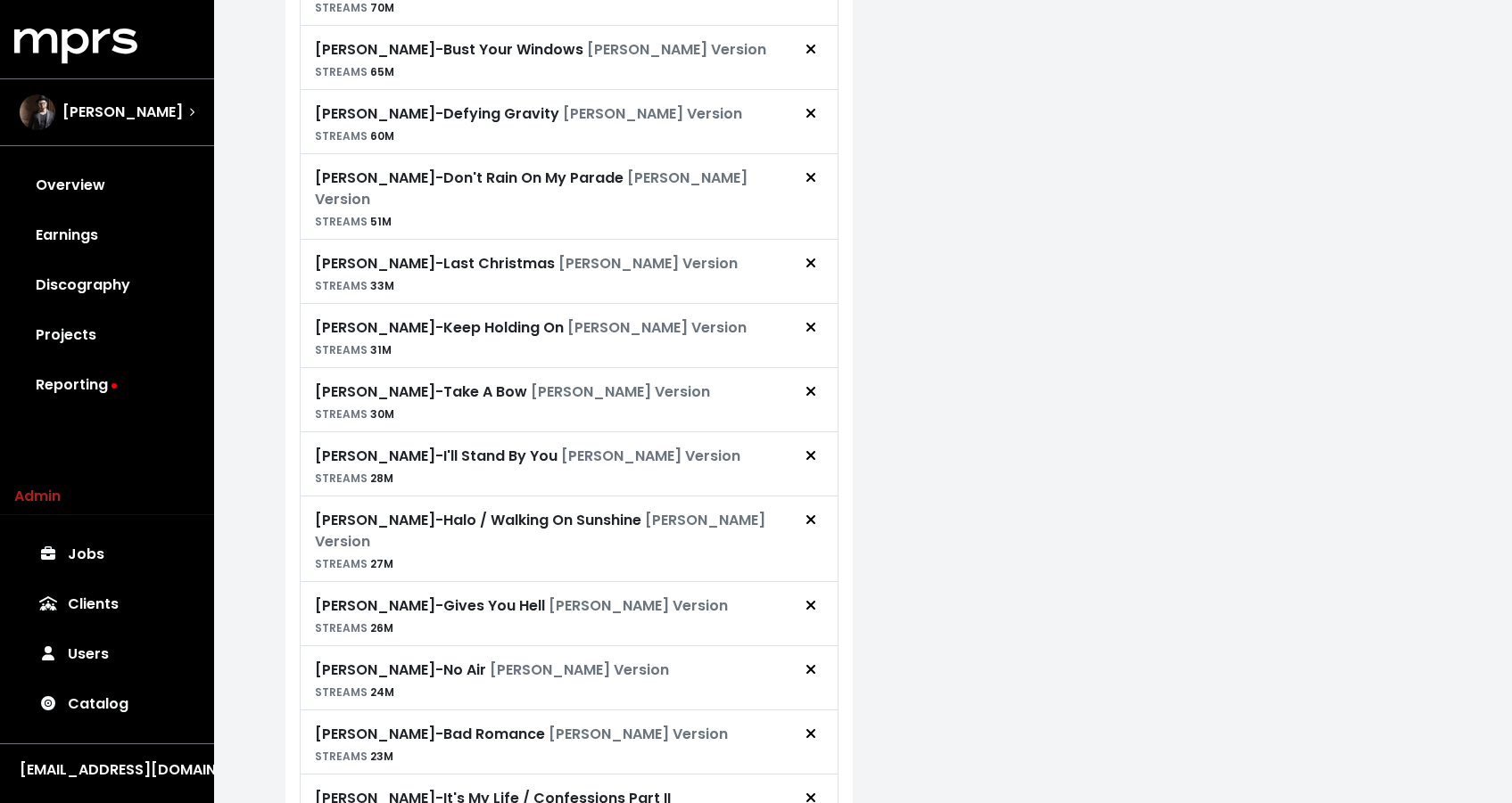
scroll to position [1569, 0]
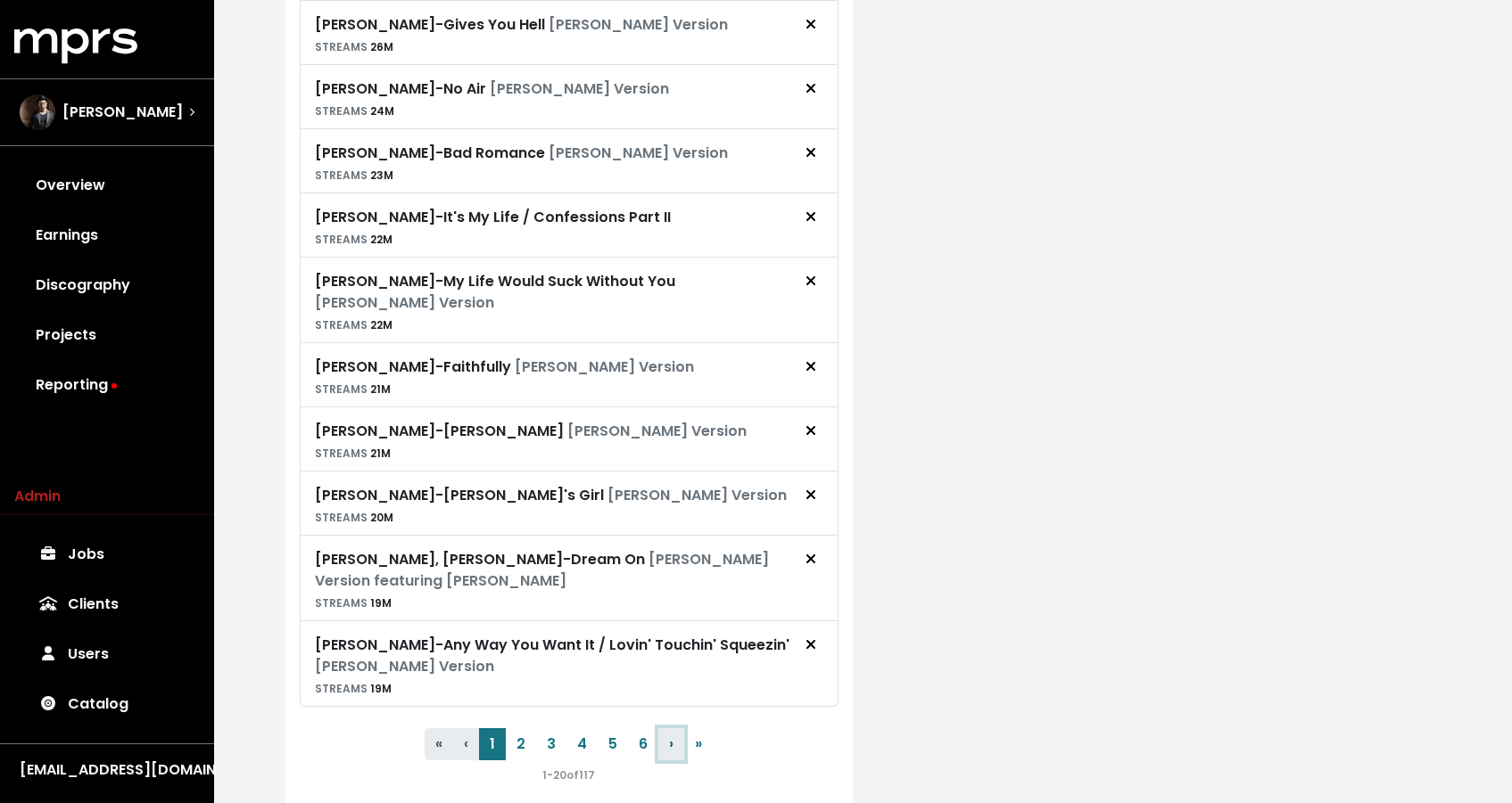
click at [661, 729] on button "› Next" at bounding box center [671, 744] width 26 height 32
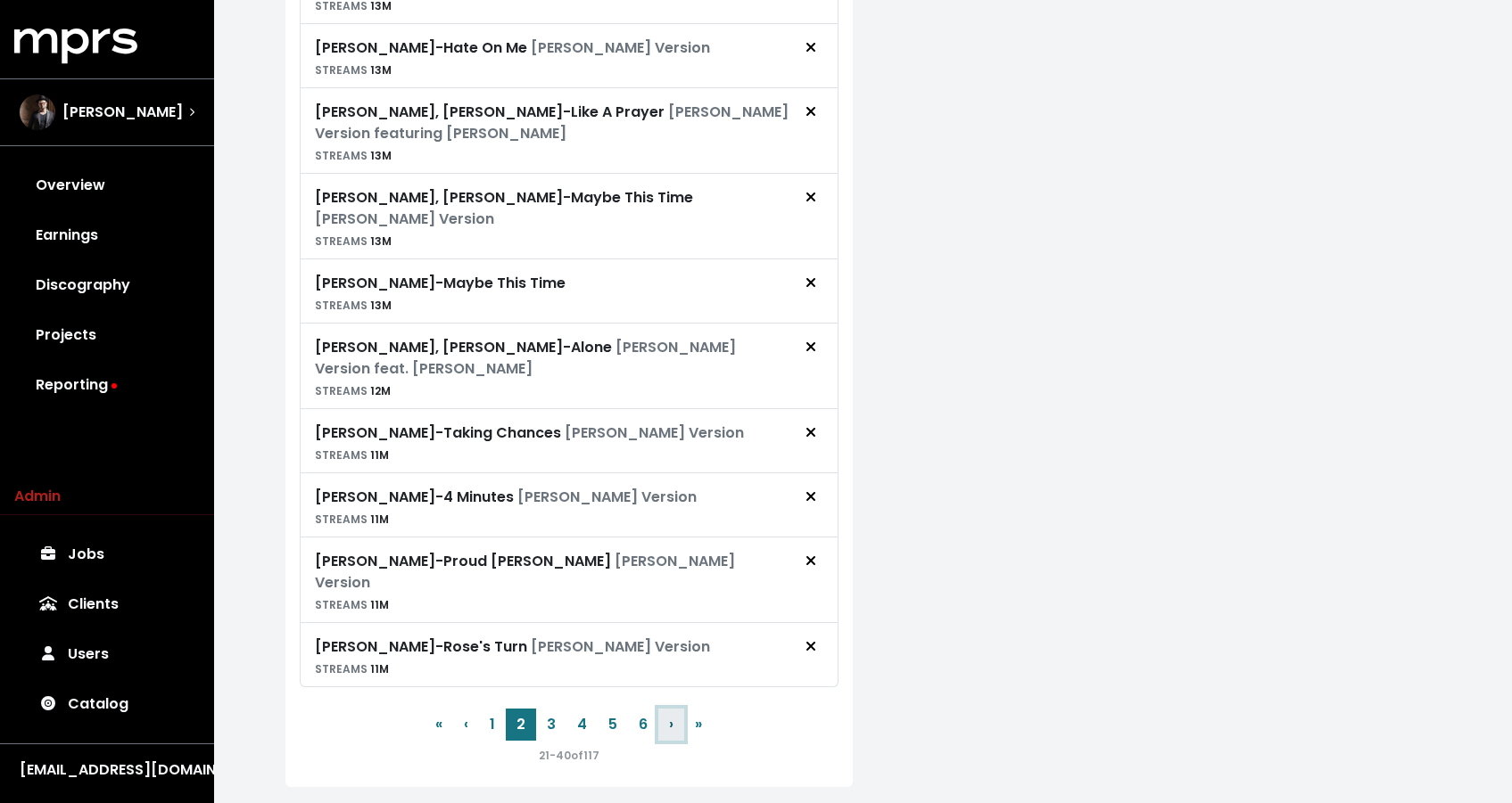
scroll to position [1676, 0]
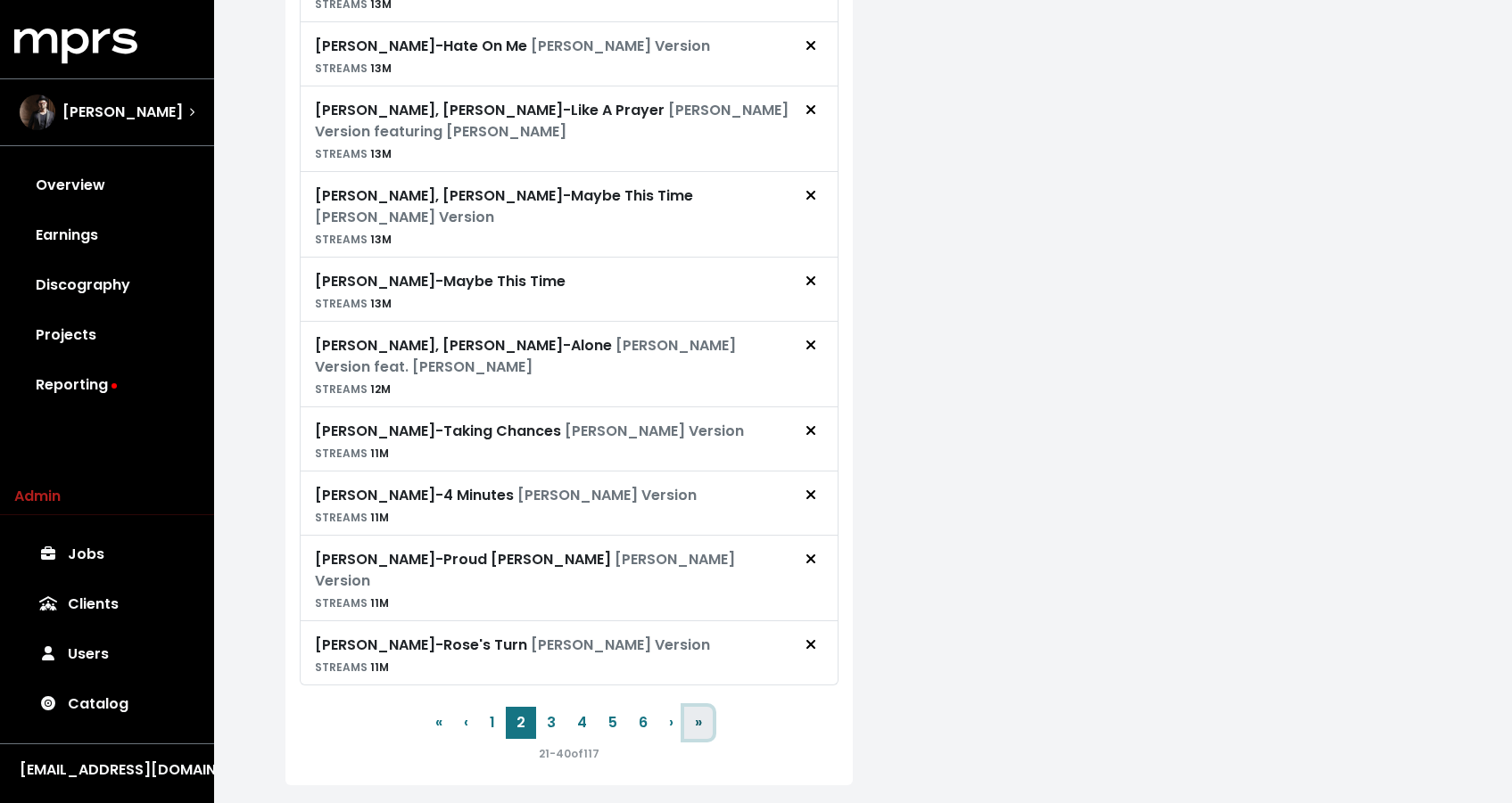
click at [693, 707] on button "» Last" at bounding box center [698, 723] width 29 height 32
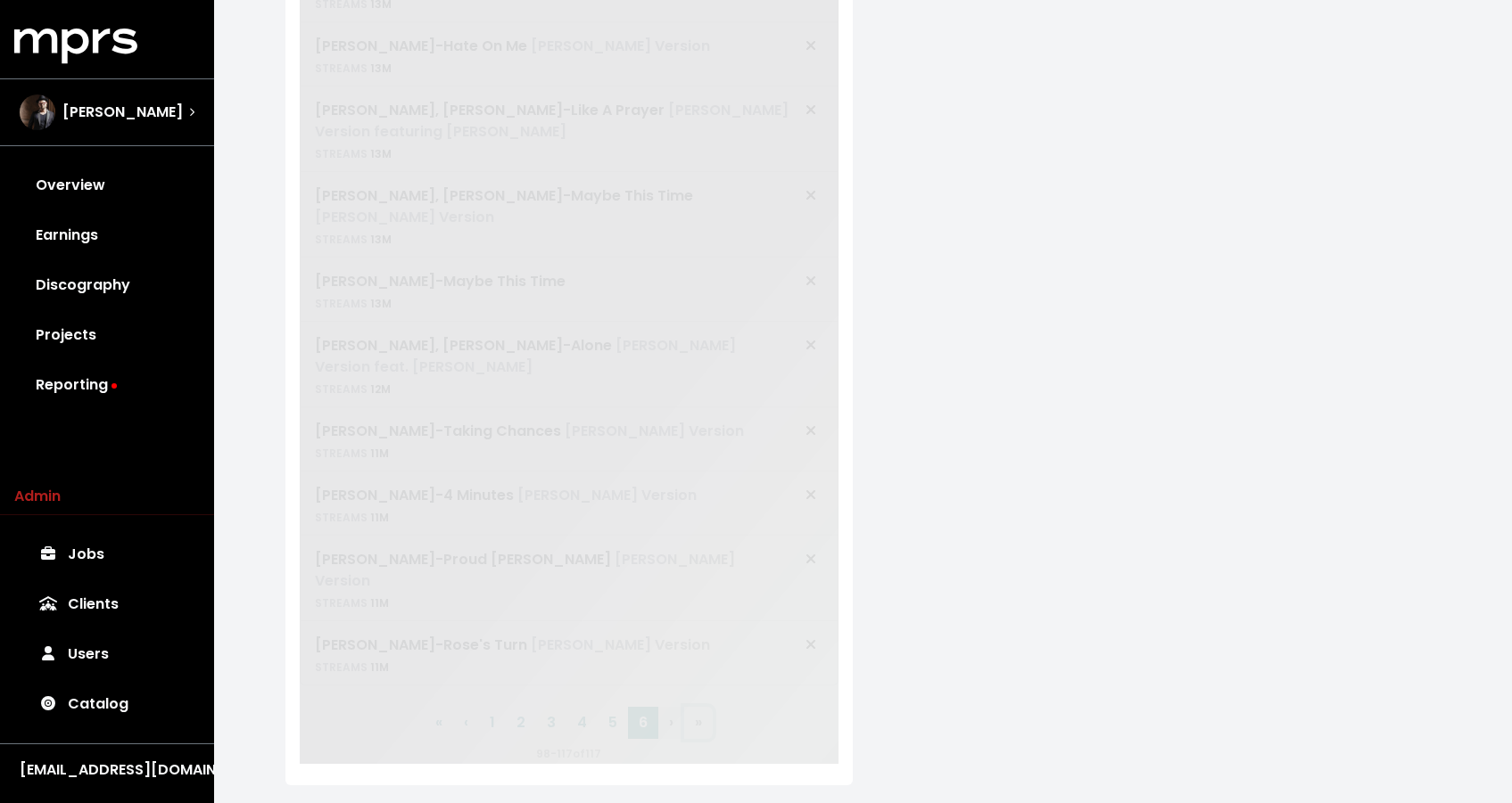
scroll to position [1325, 0]
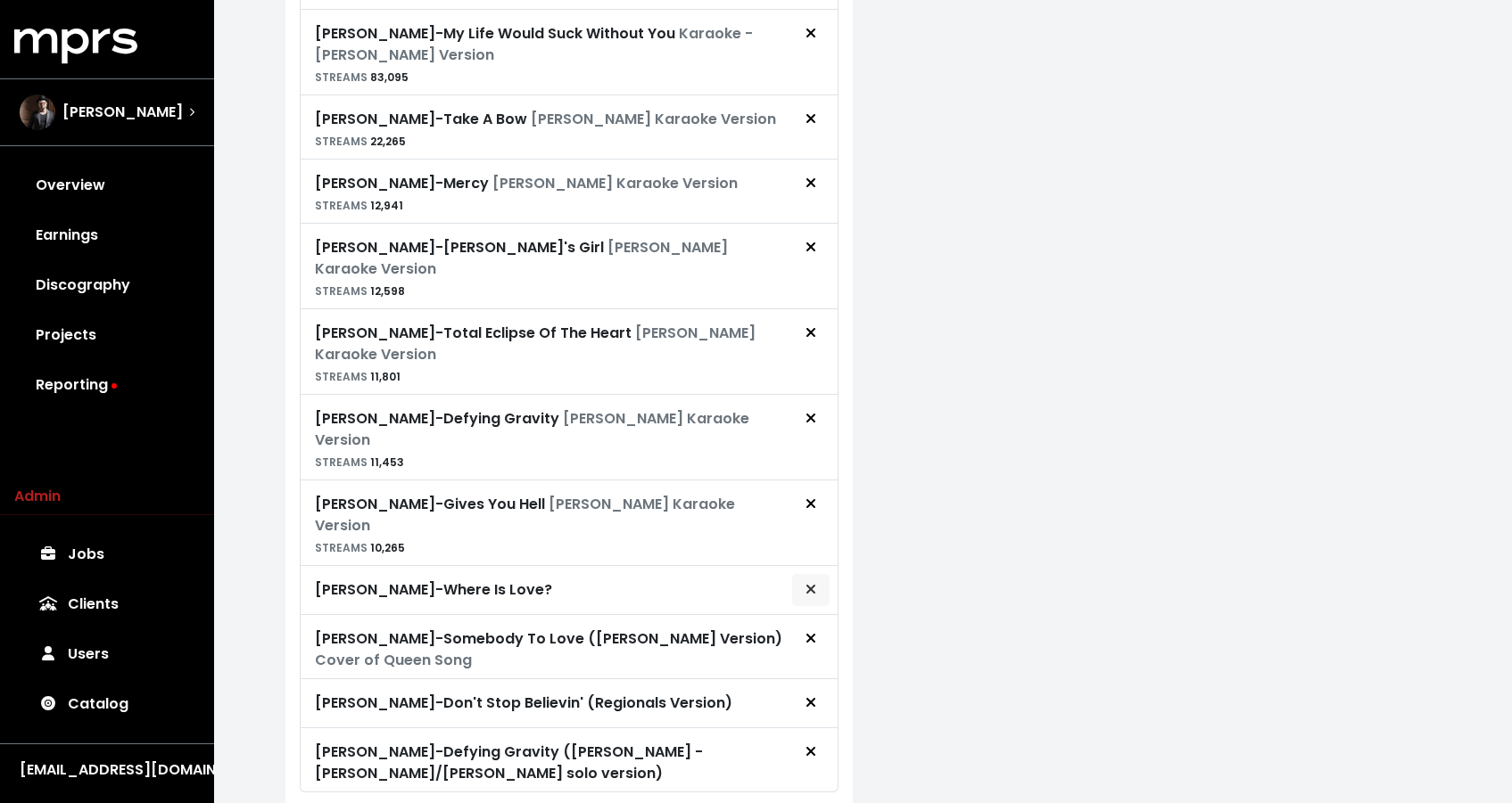
click at [816, 580] on span "Remove royalty target" at bounding box center [810, 590] width 16 height 21
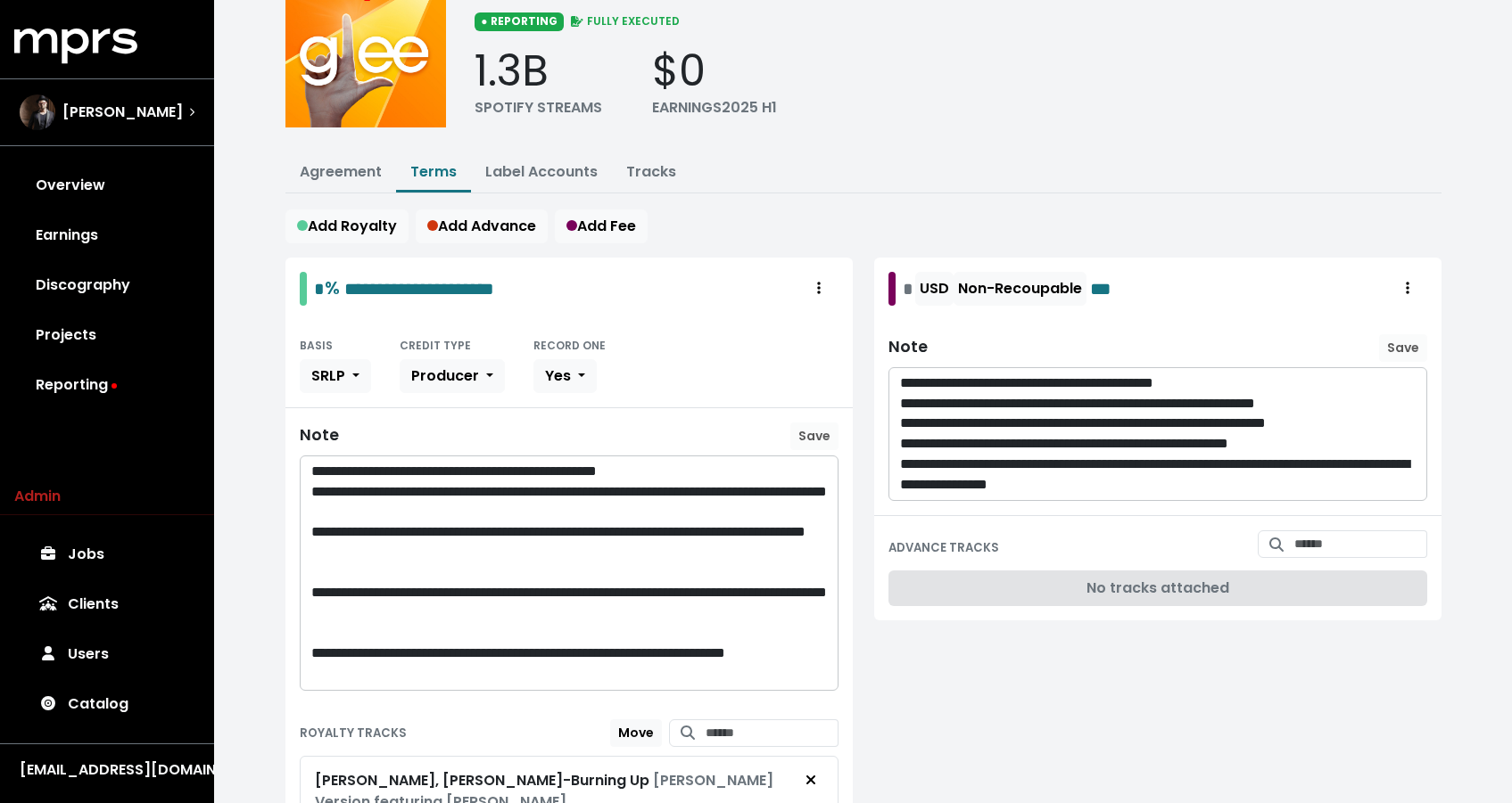
scroll to position [104, 0]
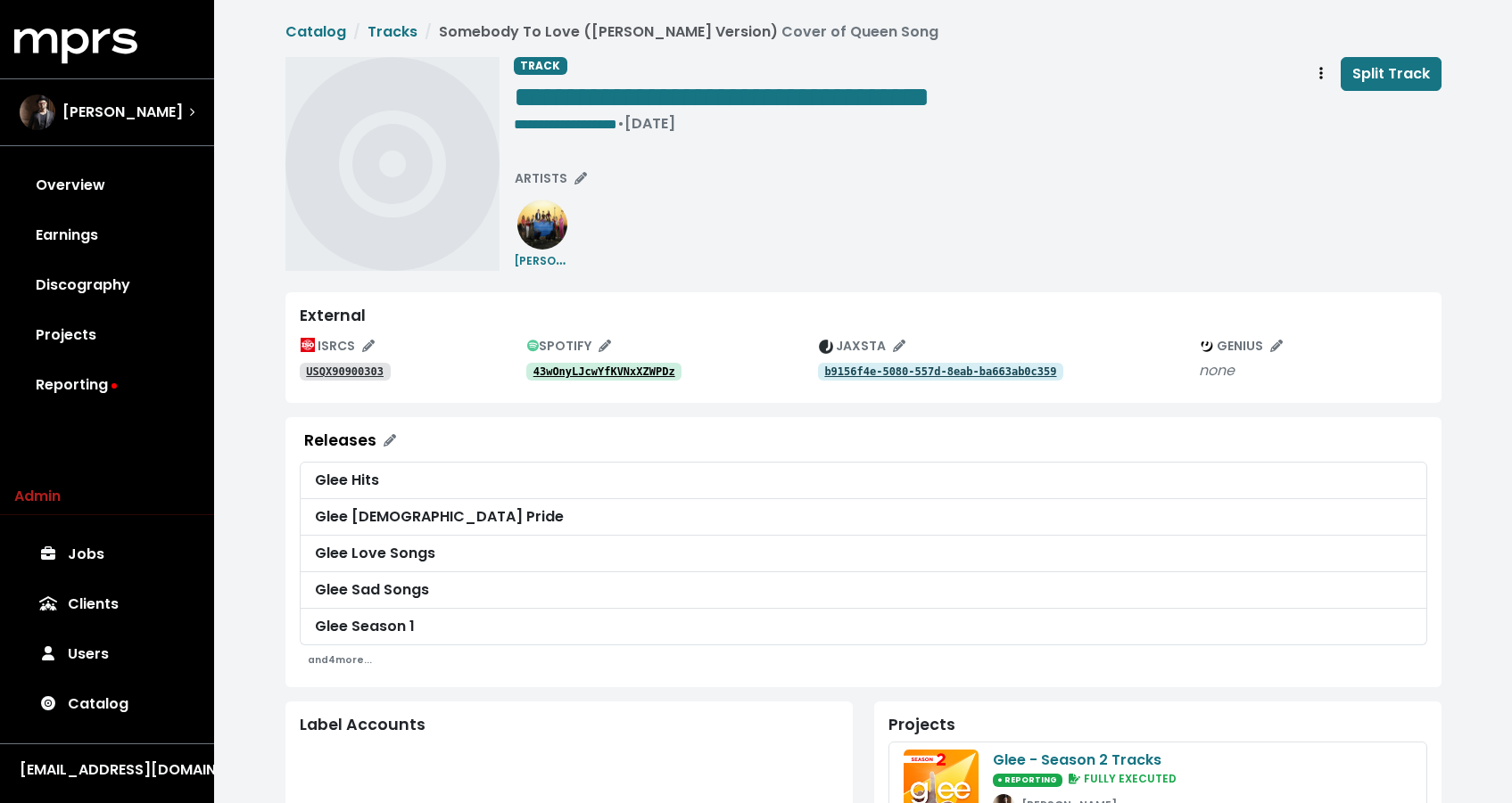
click at [608, 368] on tt "43wOnyLJcwYfKVNxXZWPDz" at bounding box center [604, 371] width 142 height 12
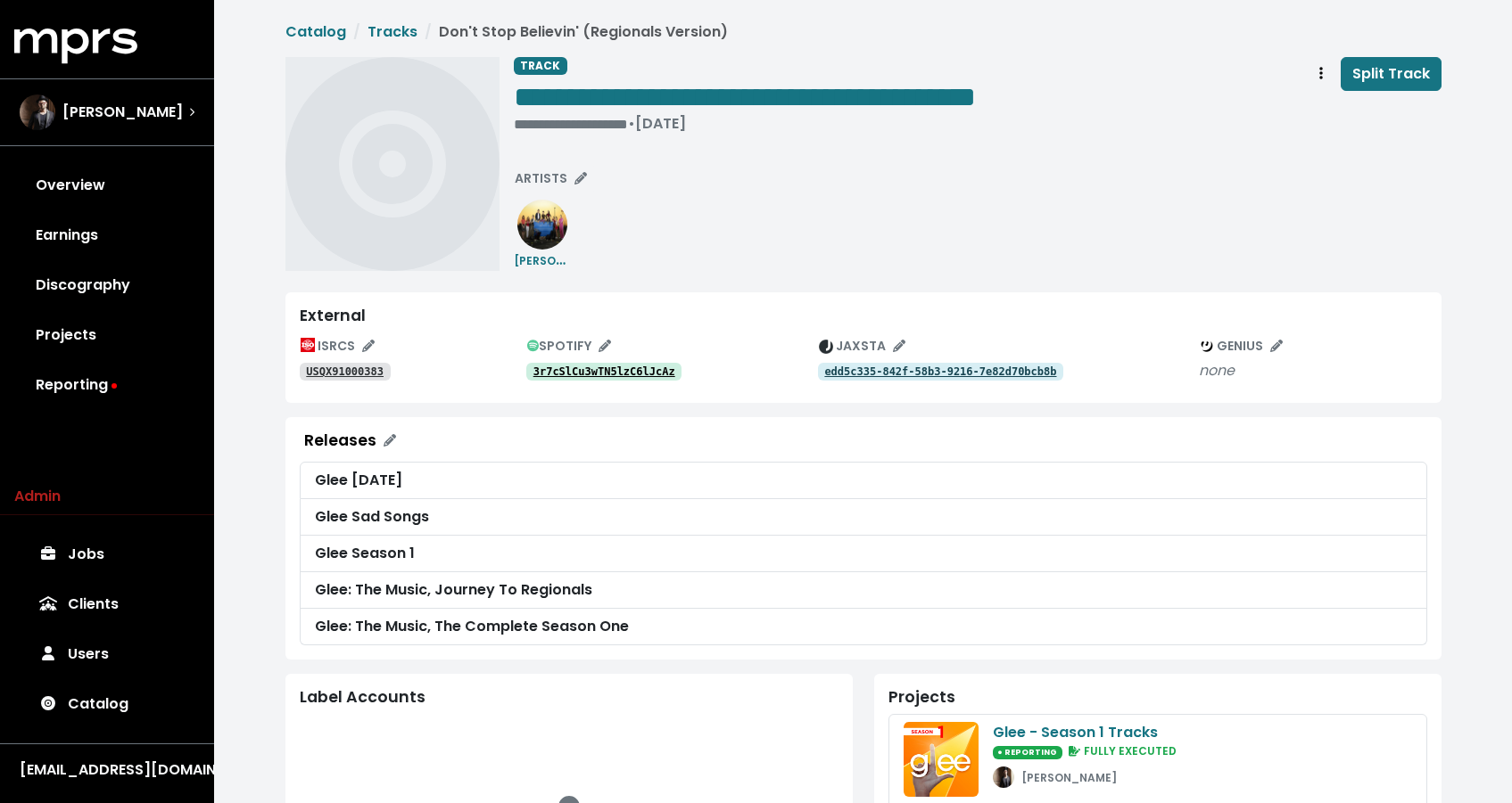
click at [560, 371] on tt "3r7cSlCu3wTN5lzC6lJcAz" at bounding box center [604, 371] width 142 height 12
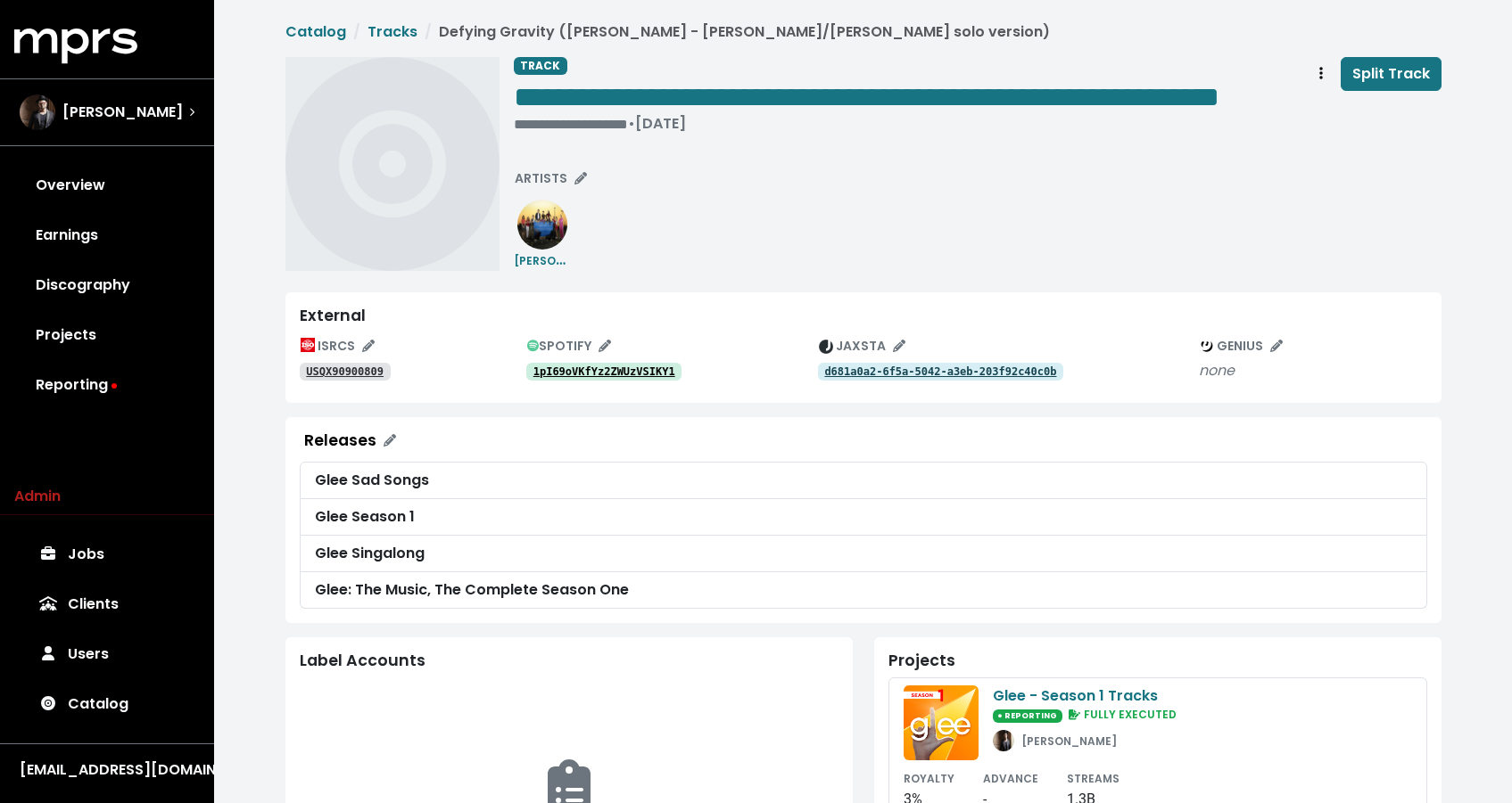
click at [591, 378] on tt "1pI69oVKfYz2ZWUzVSIKY1" at bounding box center [604, 371] width 142 height 12
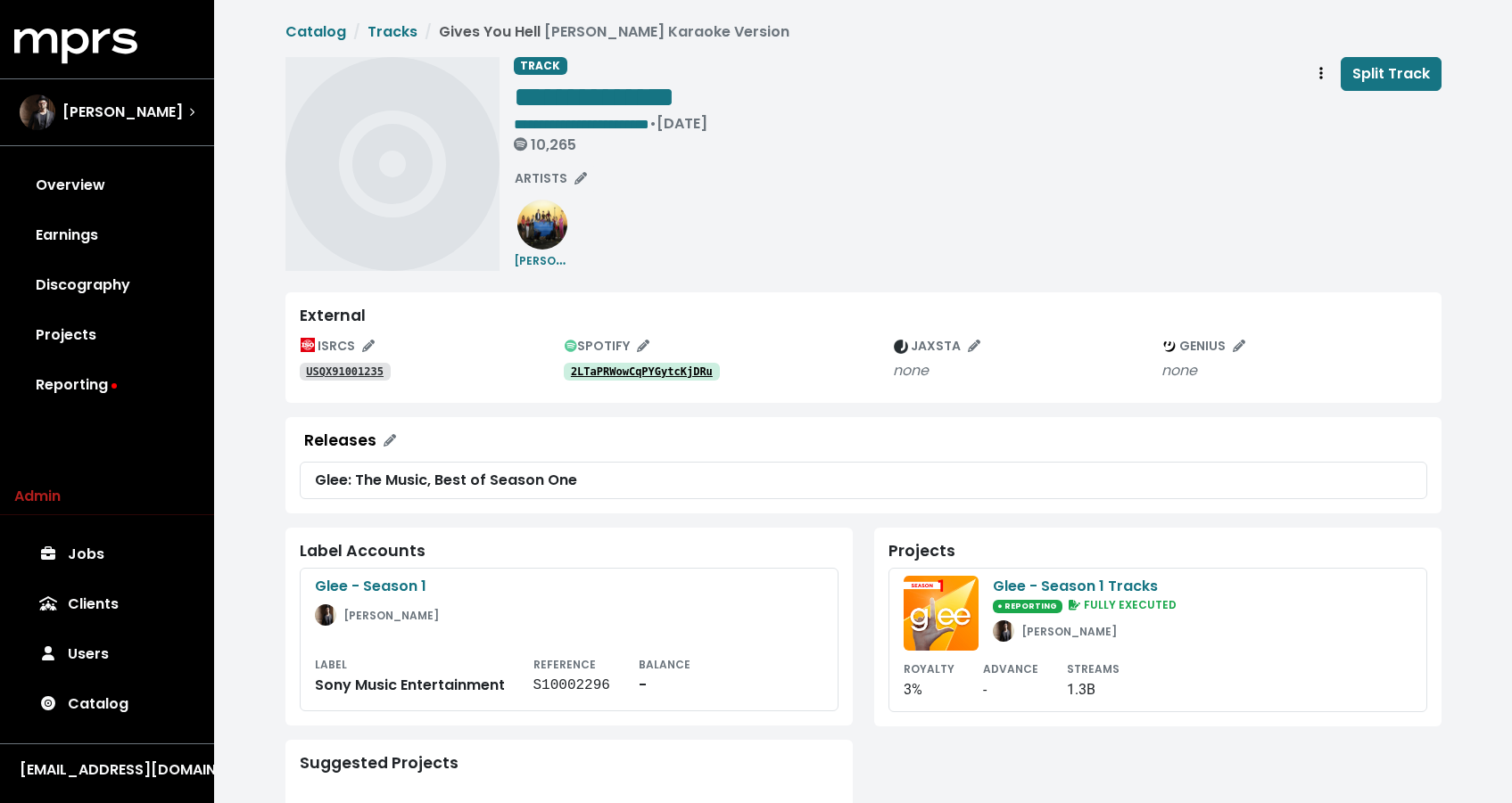
click at [632, 373] on tt "2LTaPRWowCqPYGytcKjDRu" at bounding box center [641, 371] width 142 height 12
click at [625, 130] on span "**********" at bounding box center [582, 124] width 136 height 13
click at [624, 128] on span "**********" at bounding box center [582, 124] width 136 height 13
click at [619, 122] on span "**********" at bounding box center [582, 124] width 136 height 13
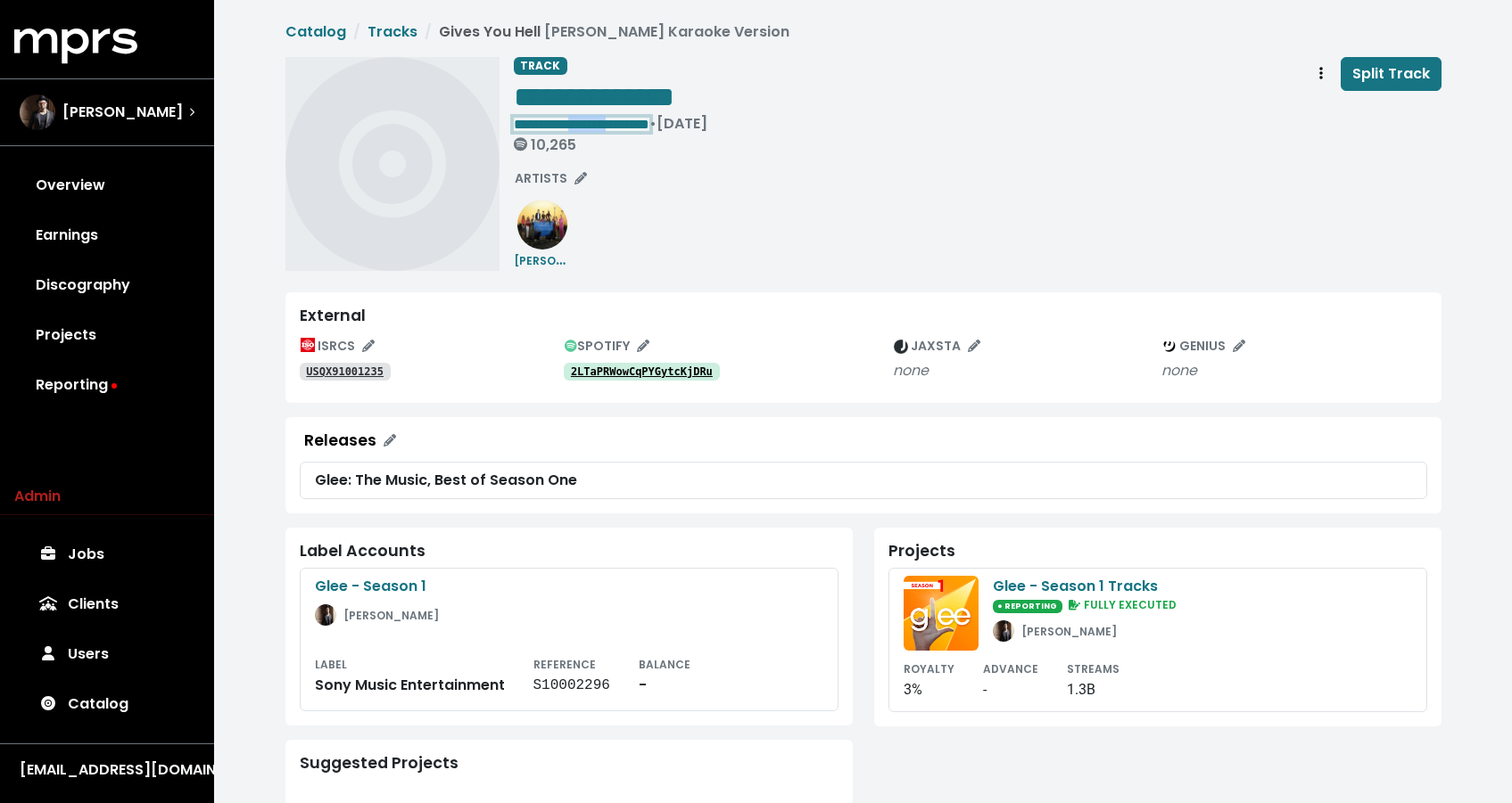
copy span "*******"
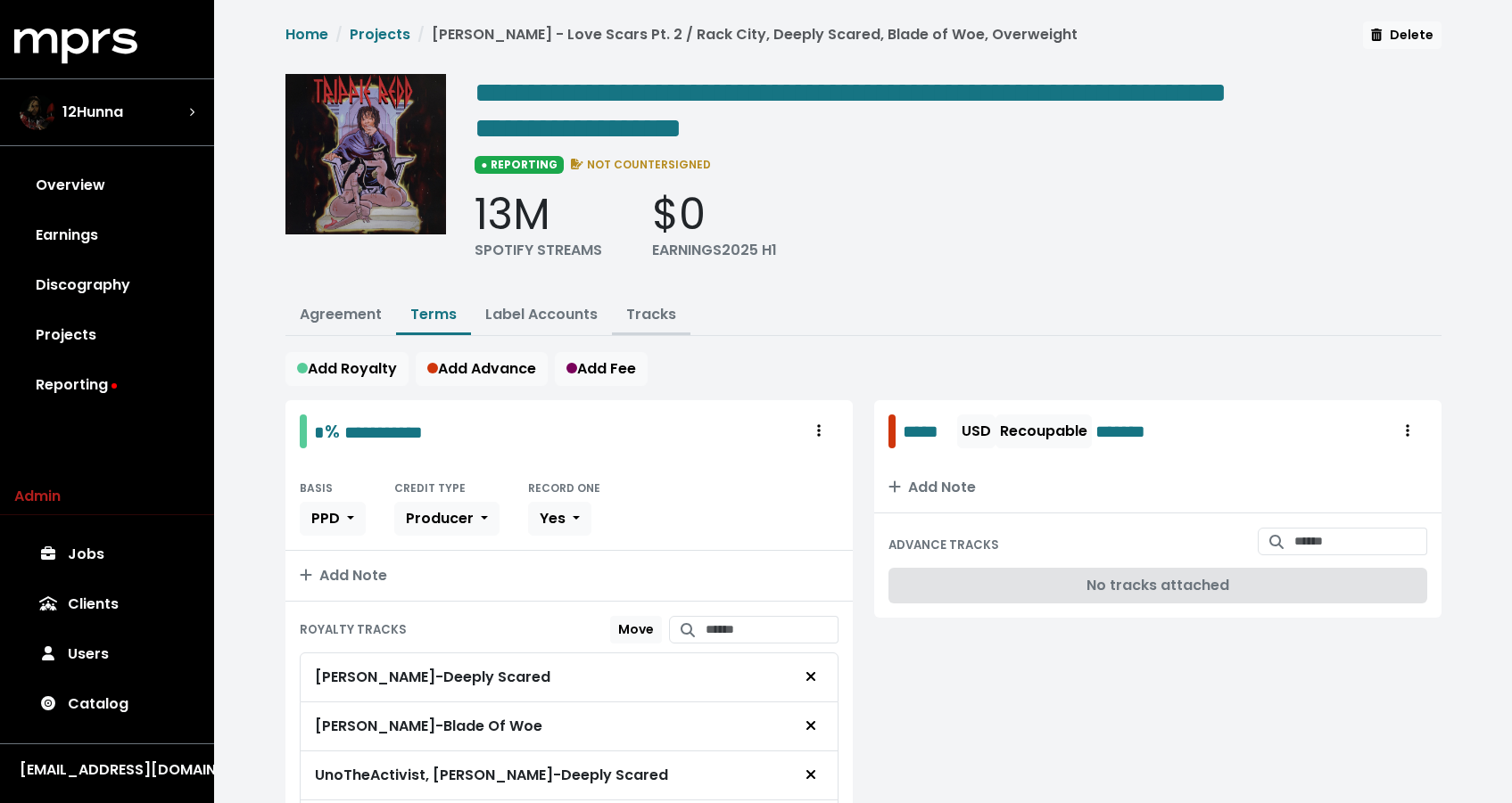
click at [623, 308] on button "Tracks" at bounding box center [651, 315] width 78 height 38
click at [641, 308] on link "Tracks" at bounding box center [652, 315] width 50 height 20
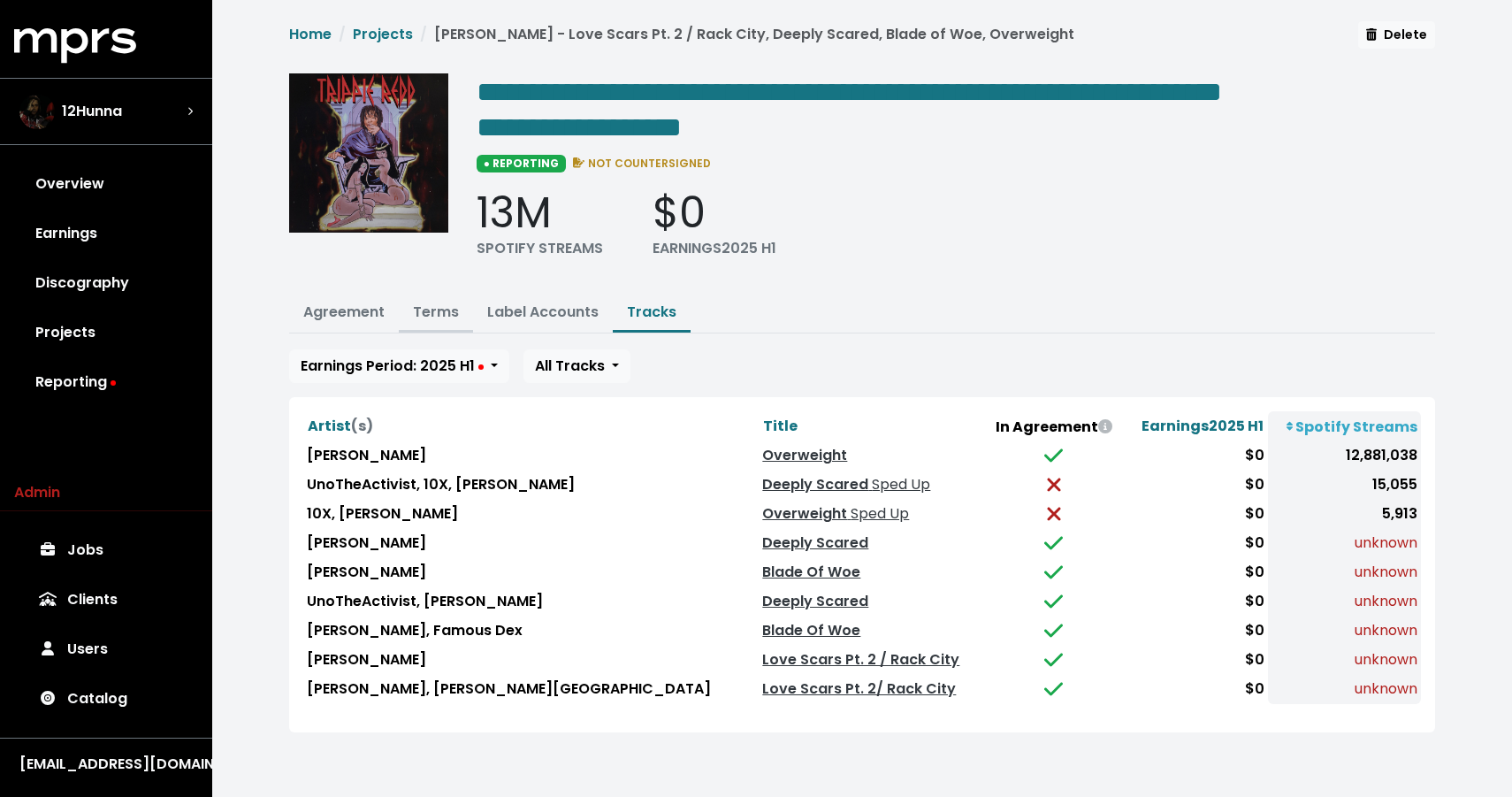
click at [439, 308] on link "Terms" at bounding box center [436, 312] width 46 height 20
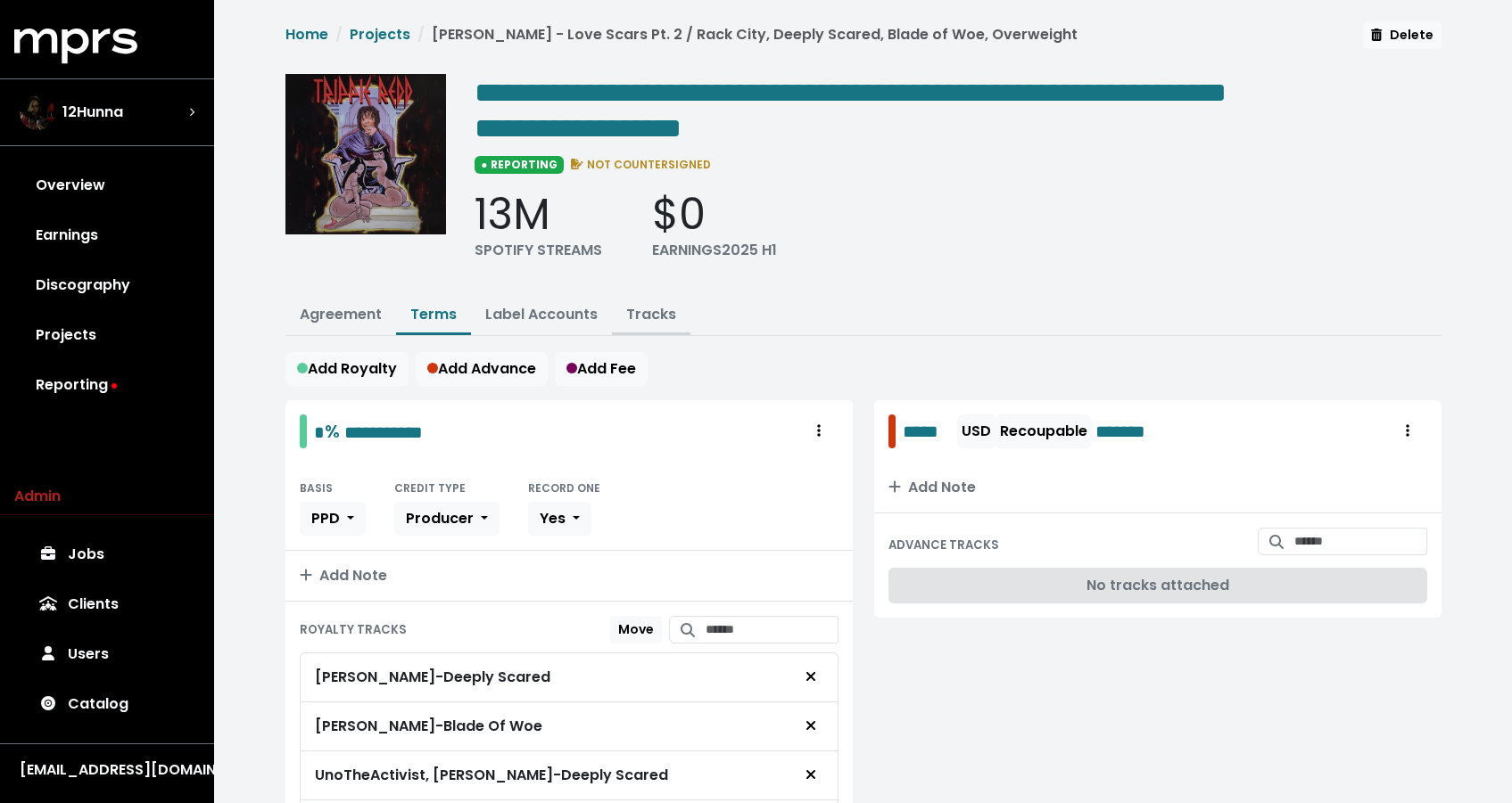
click at [638, 315] on link "Tracks" at bounding box center [652, 315] width 50 height 20
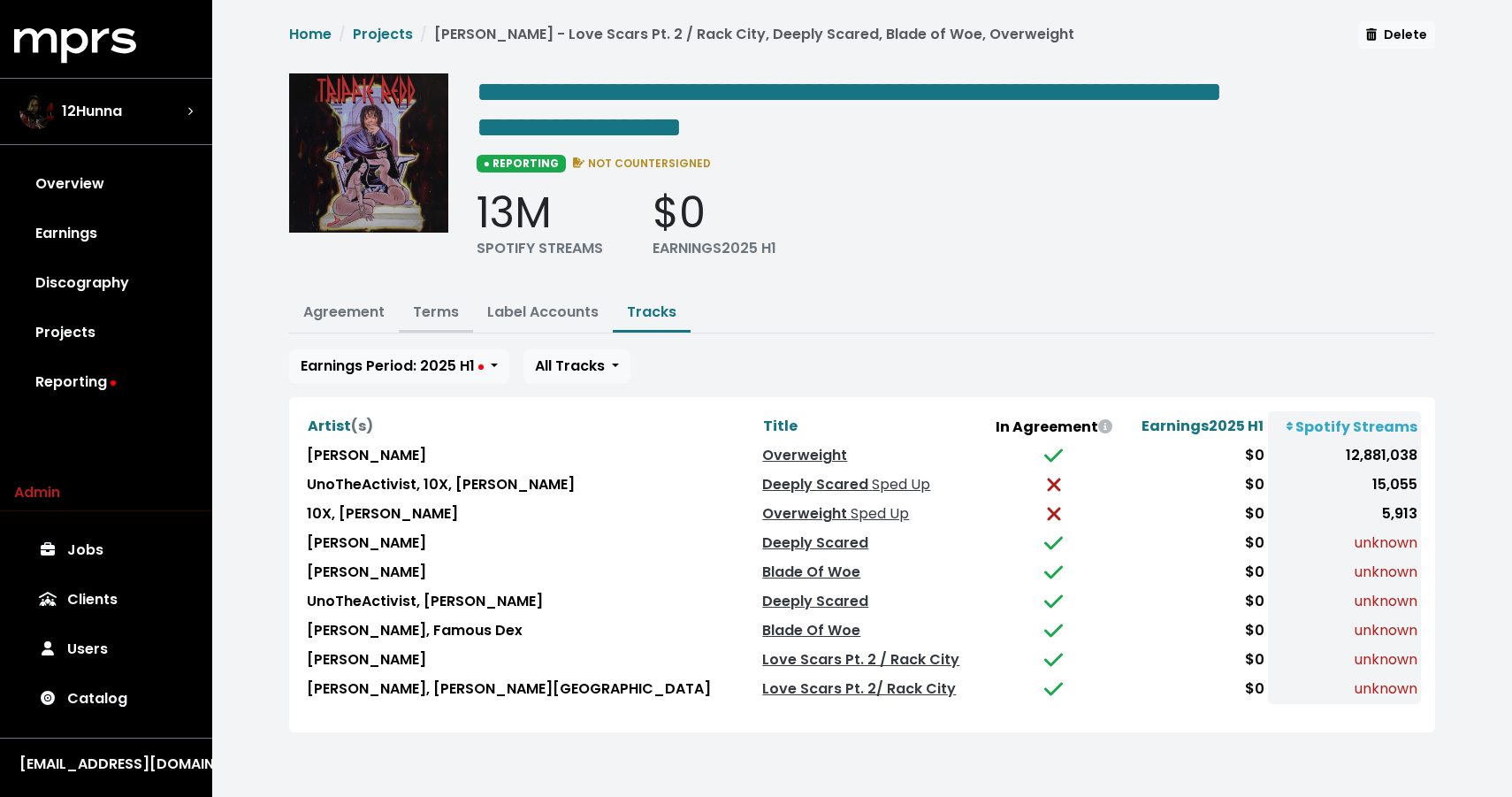
click at [441, 310] on link "Terms" at bounding box center [436, 312] width 46 height 20
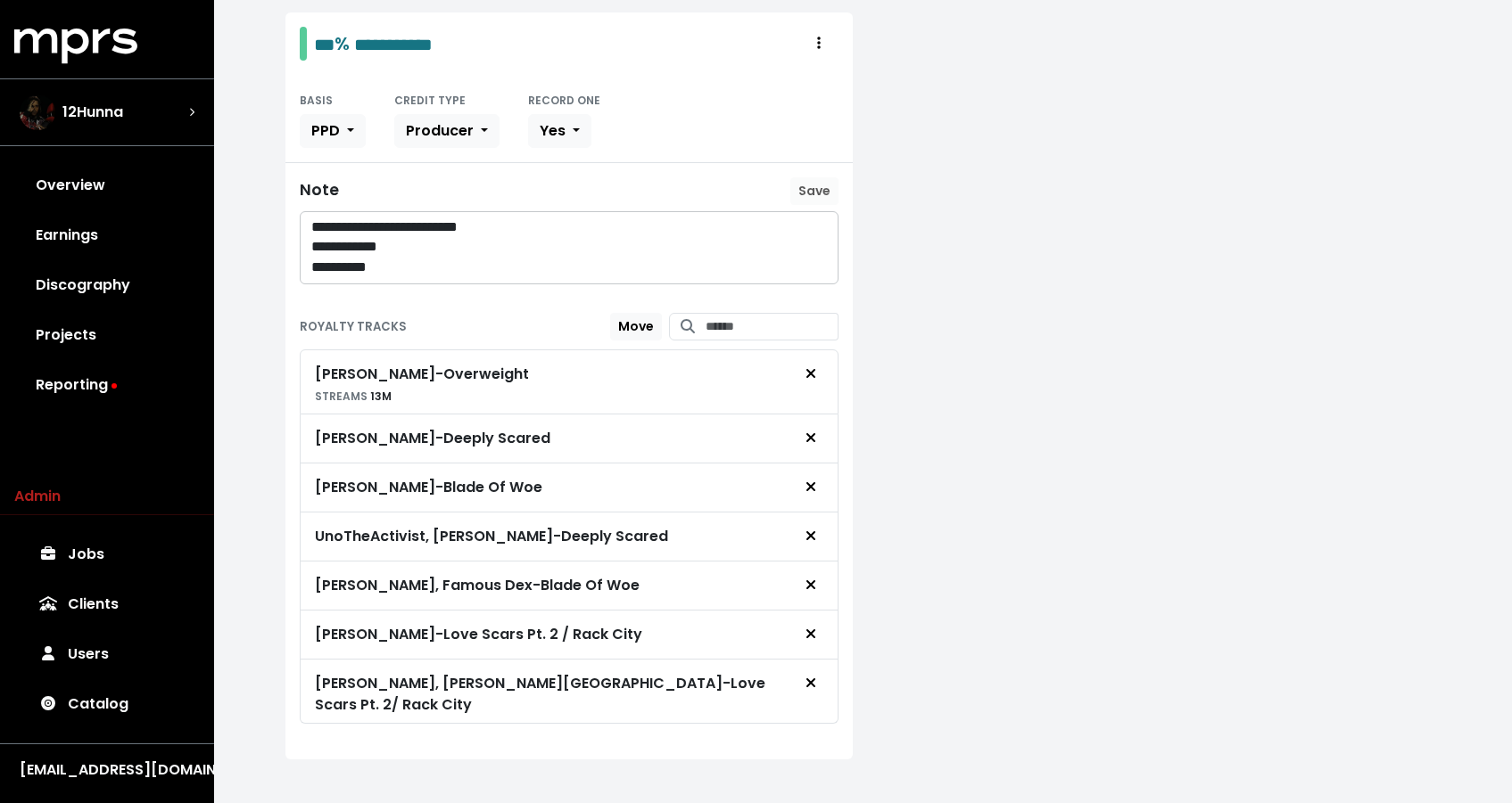
scroll to position [69, 0]
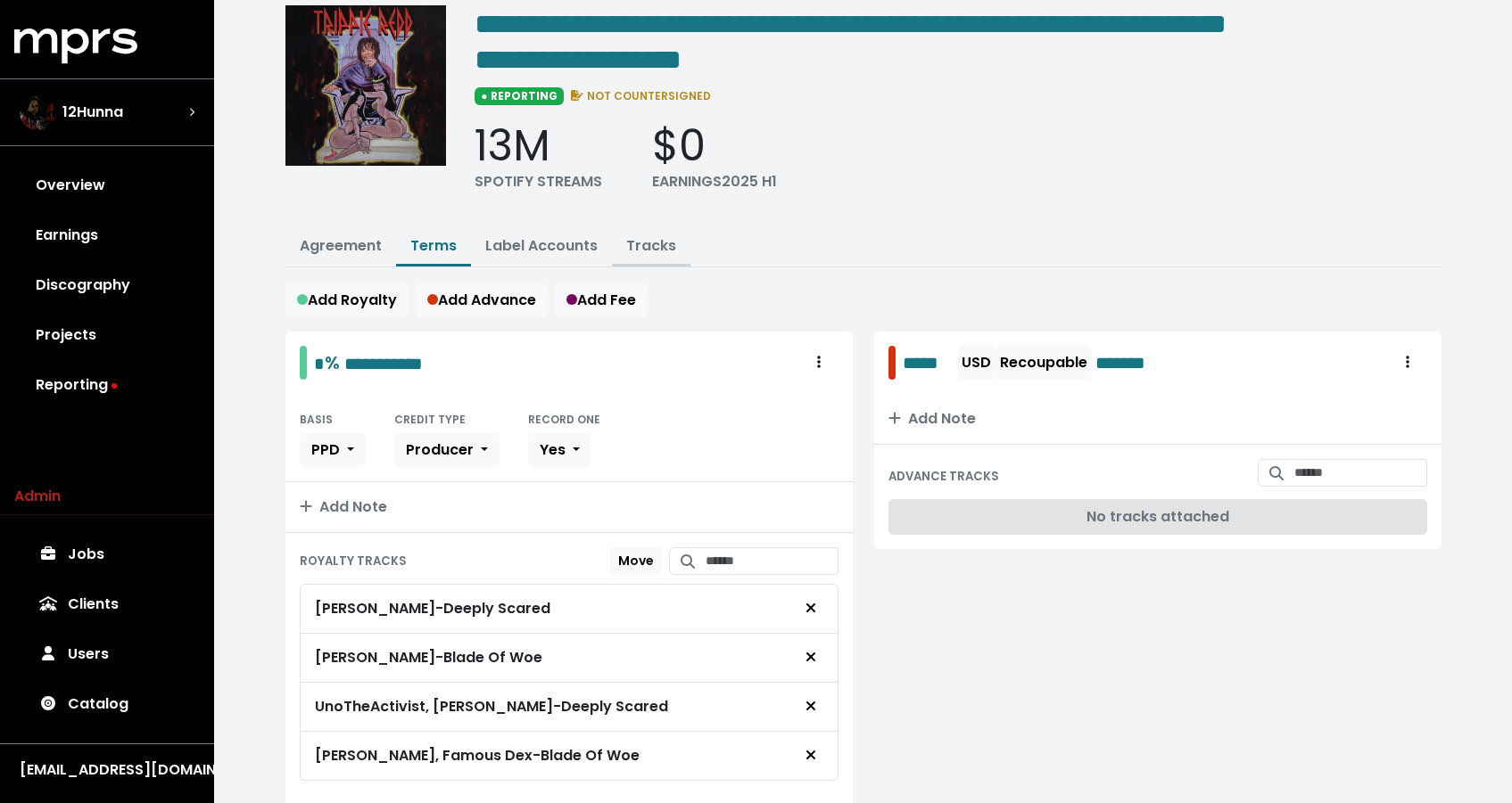
click at [615, 233] on button "Tracks" at bounding box center [651, 247] width 78 height 38
click at [633, 249] on link "Tracks" at bounding box center [652, 246] width 50 height 20
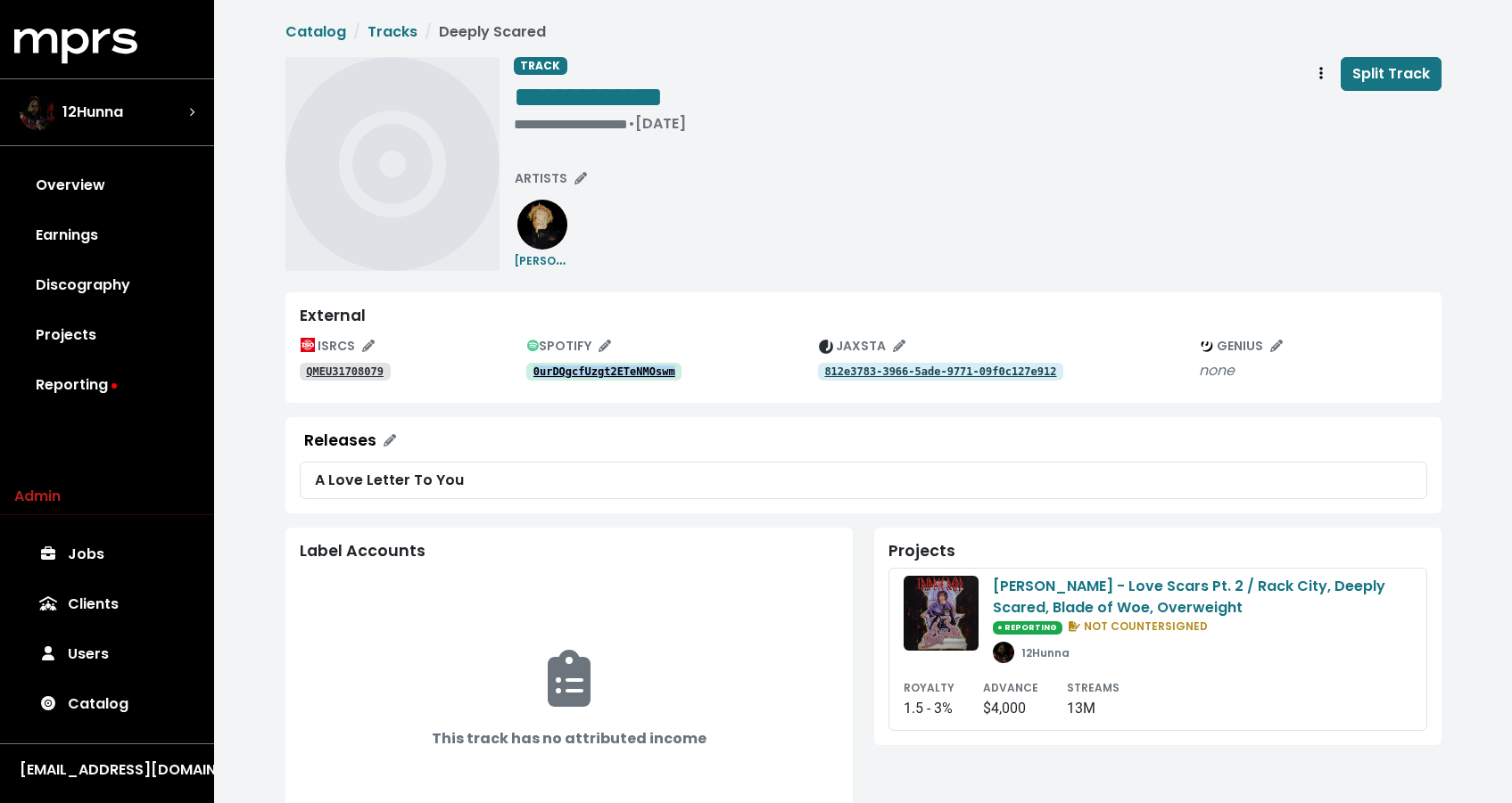
click at [352, 375] on tt "QMEU31708079" at bounding box center [344, 371] width 77 height 12
click at [1323, 74] on icon "Track actions" at bounding box center [1321, 73] width 4 height 12
click at [1324, 107] on link "Merge" at bounding box center [1372, 113] width 141 height 29
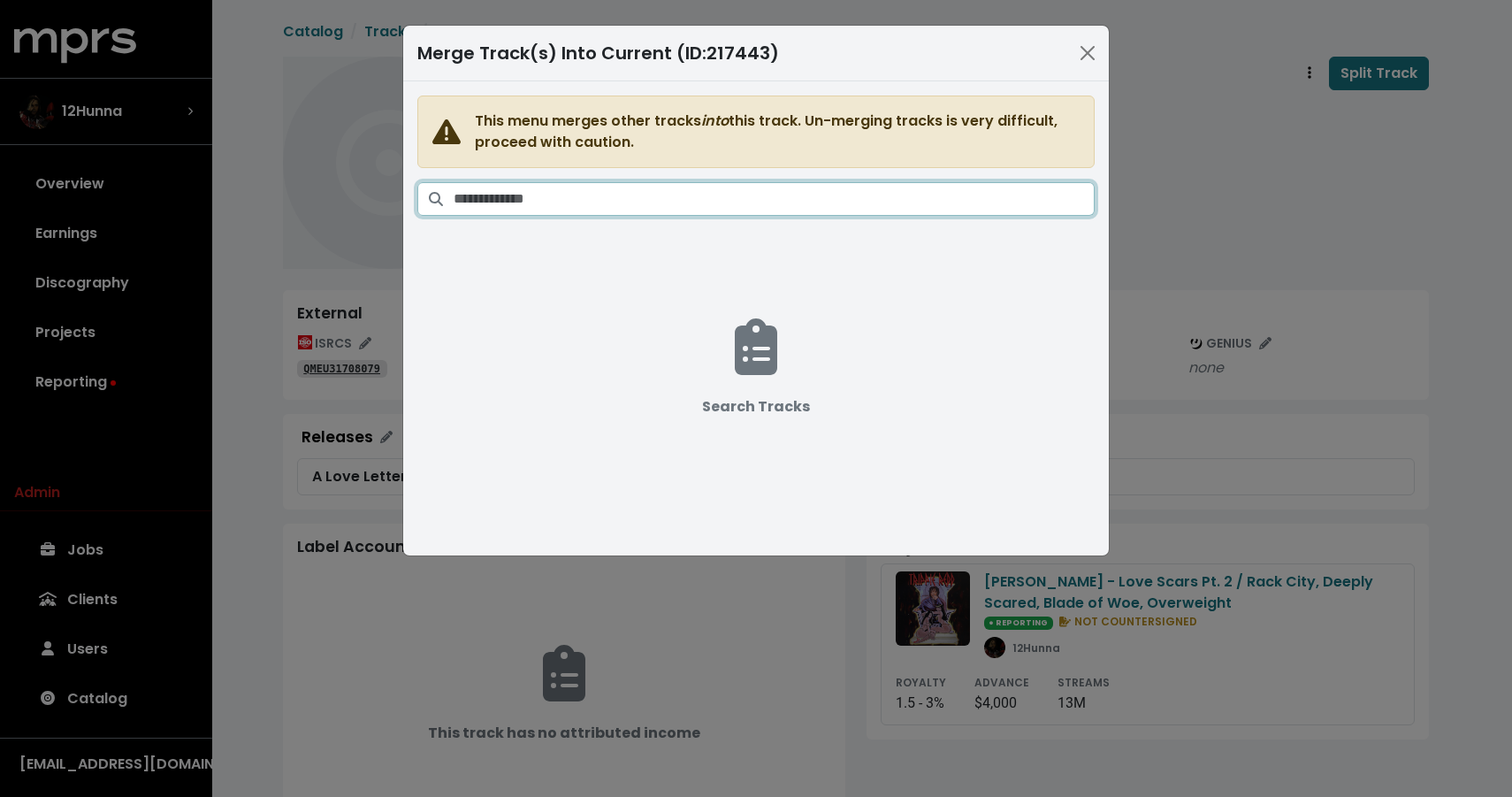
click at [949, 199] on input "Search tracks" at bounding box center [774, 199] width 642 height 33
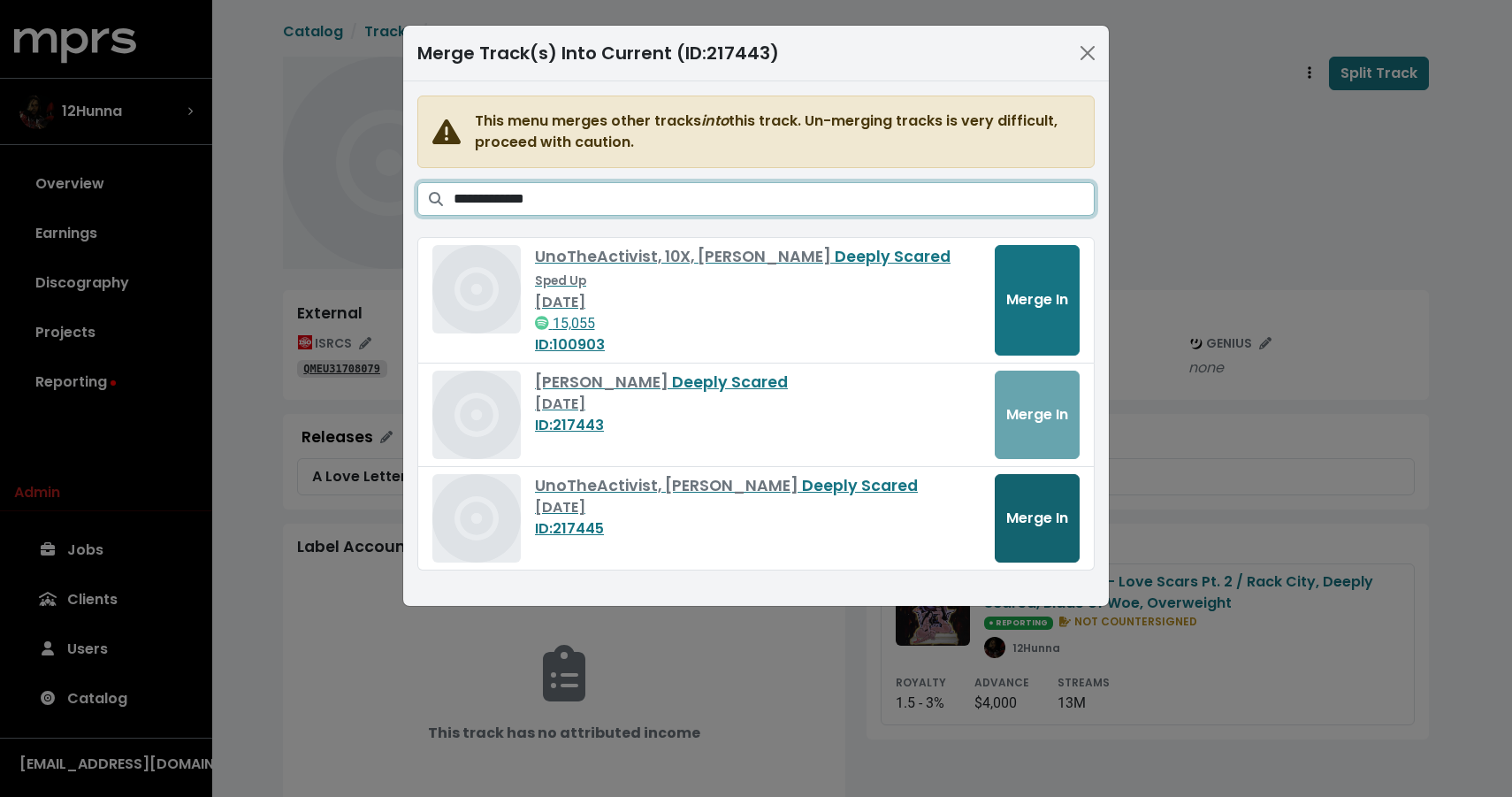
type input "**********"
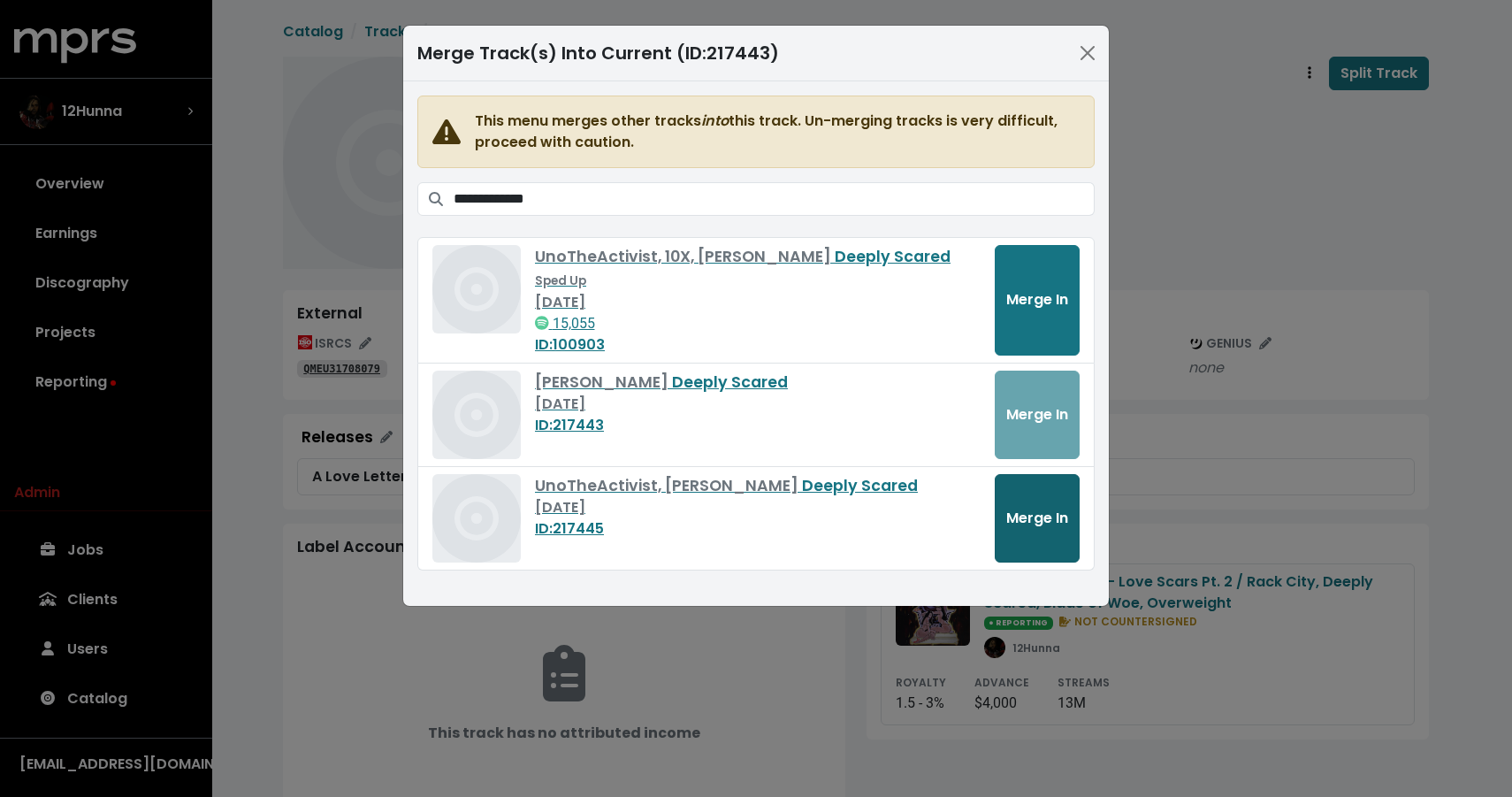
click at [1039, 516] on button "Merge In" at bounding box center [1038, 519] width 85 height 89
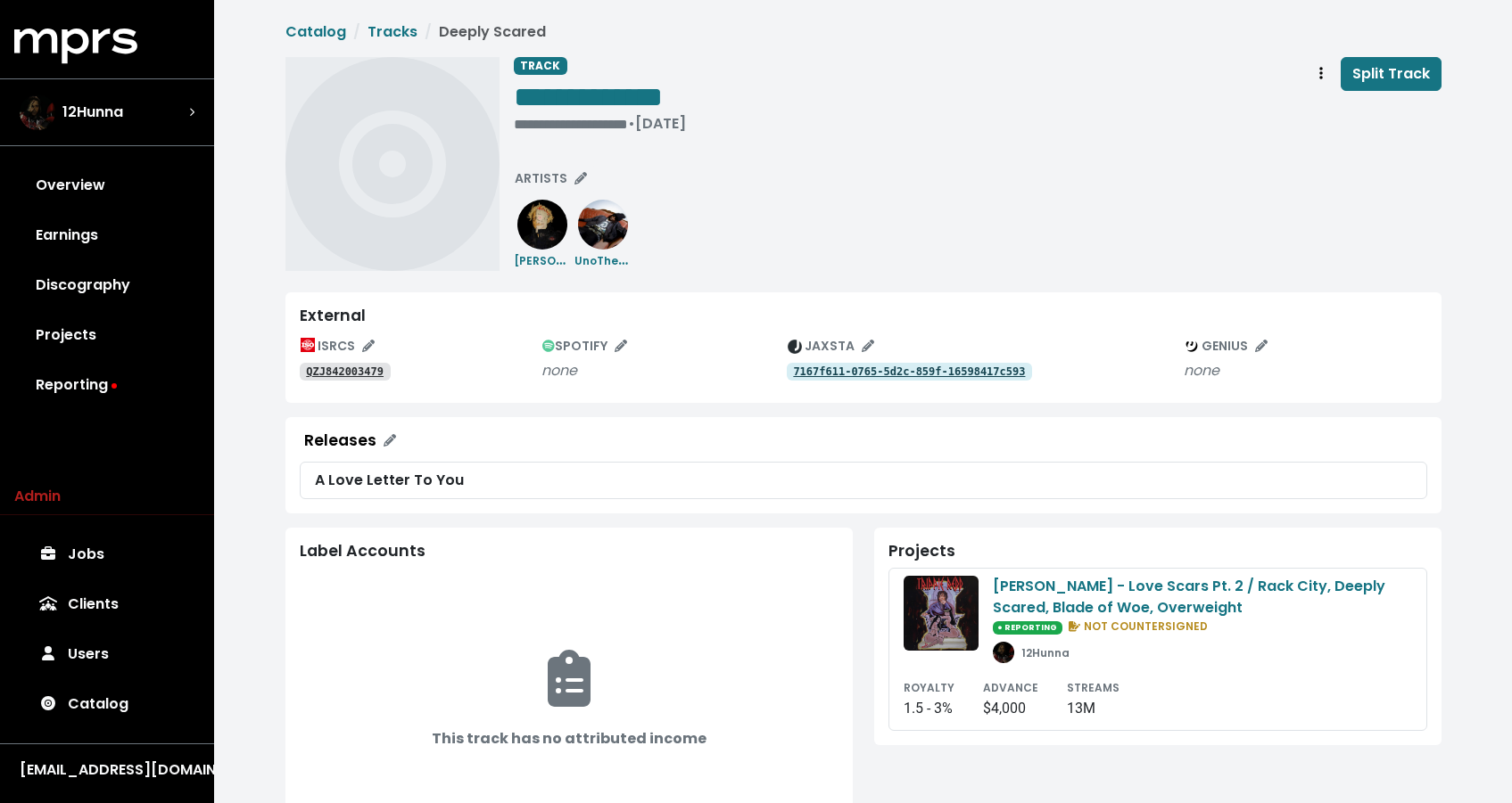
click at [371, 369] on tt "QZJ842003479" at bounding box center [344, 371] width 77 height 12
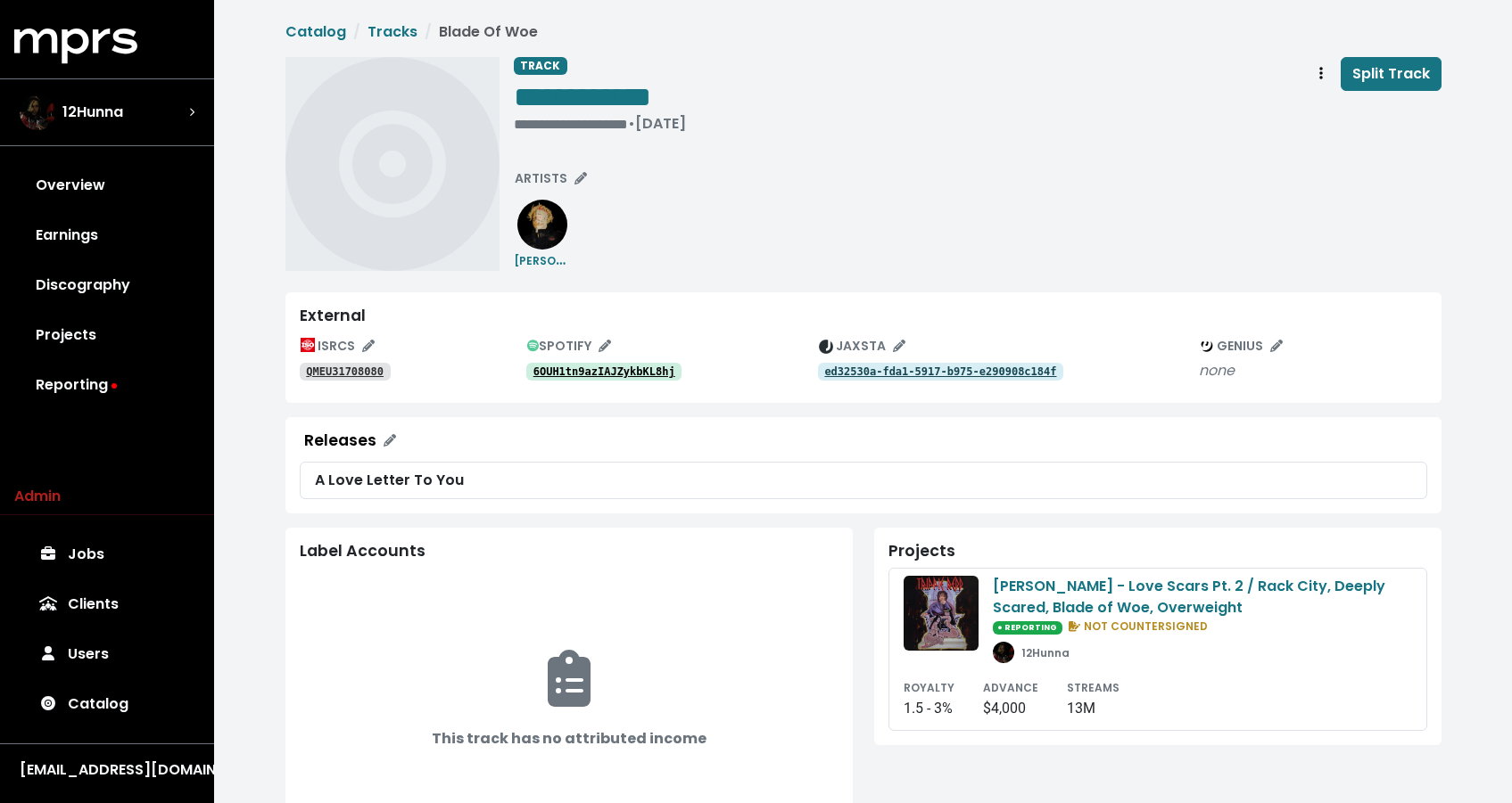
click at [368, 371] on tt "QMEU31708080" at bounding box center [344, 371] width 77 height 12
click at [1343, 84] on button "Split Track" at bounding box center [1391, 74] width 101 height 33
click at [891, 22] on button "Close" at bounding box center [897, 32] width 19 height 19
click at [1323, 77] on icon "Track actions" at bounding box center [1321, 73] width 4 height 12
click at [1328, 107] on link "Merge" at bounding box center [1372, 113] width 141 height 29
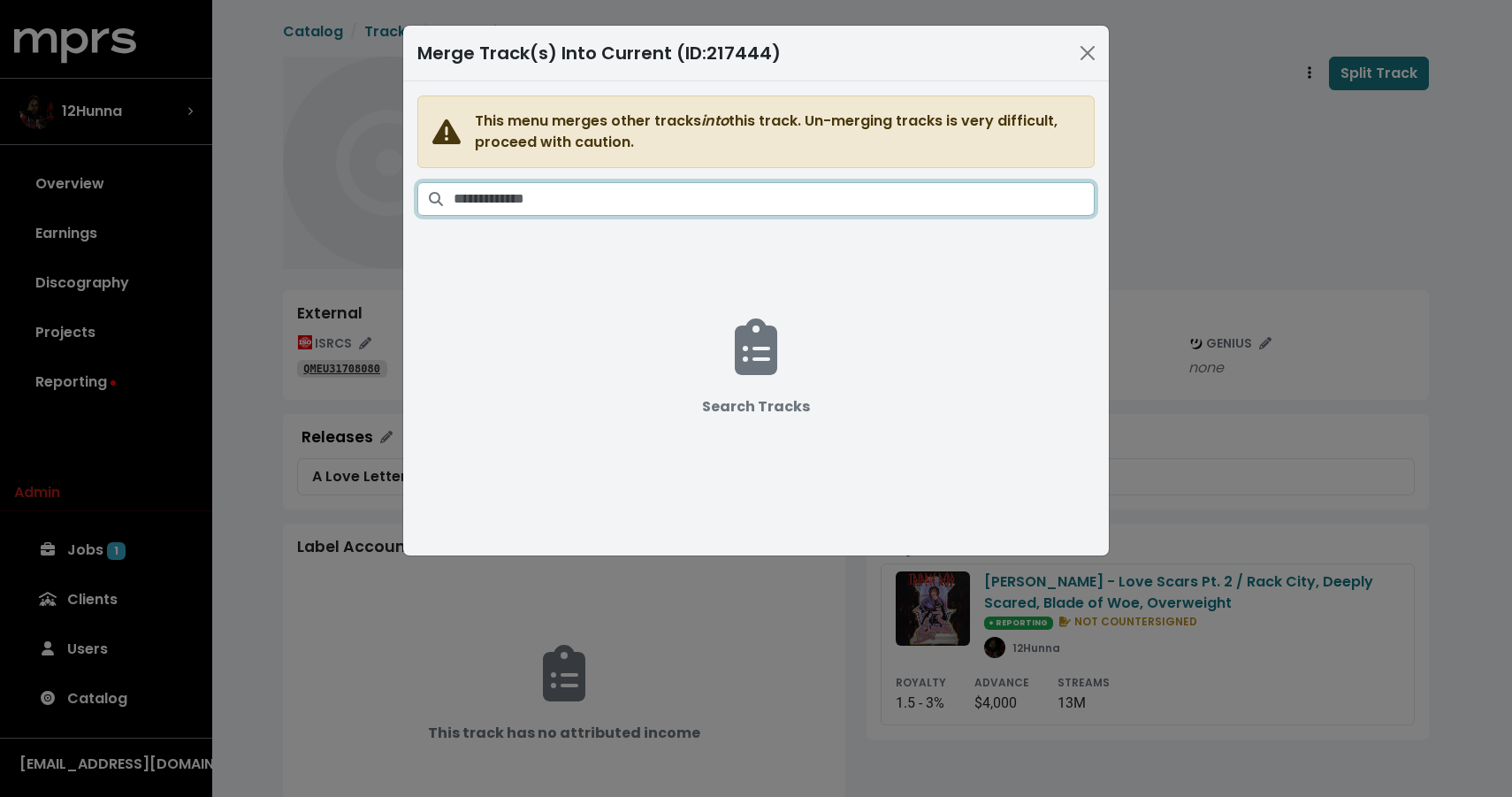
click at [726, 191] on input "Search tracks" at bounding box center [774, 199] width 642 height 33
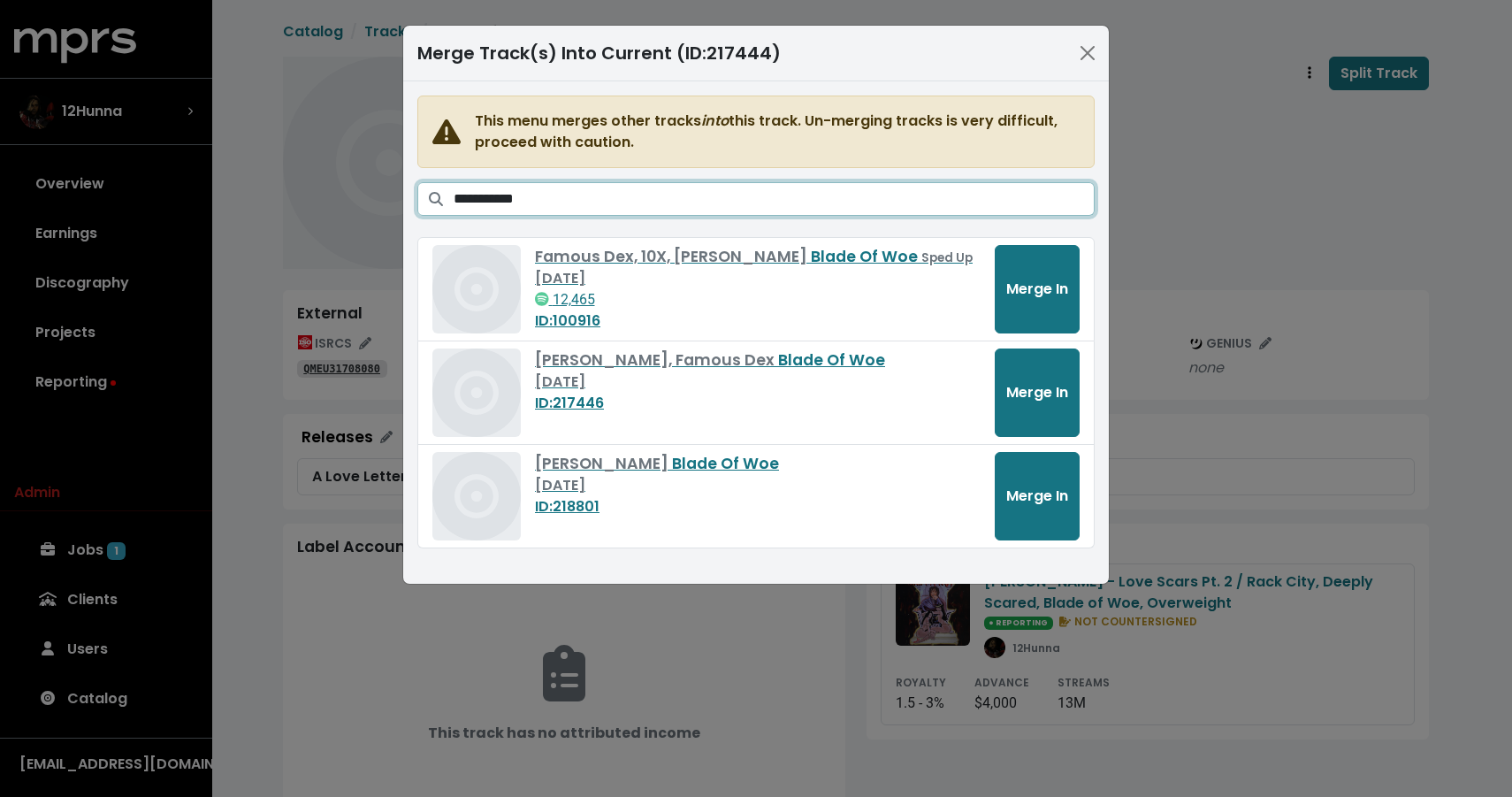
type input "**********"
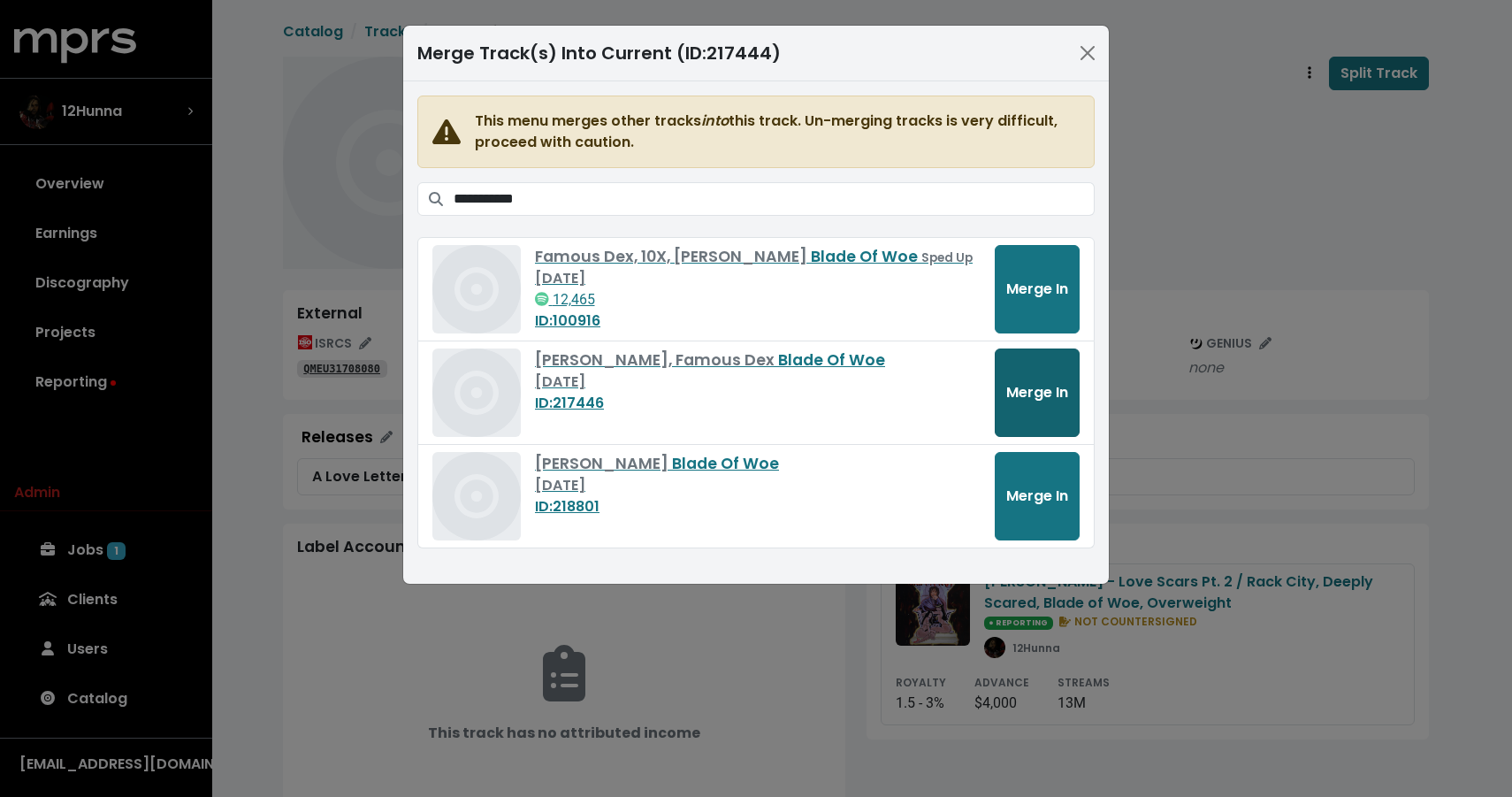
click at [1043, 391] on span "Merge In" at bounding box center [1037, 392] width 62 height 20
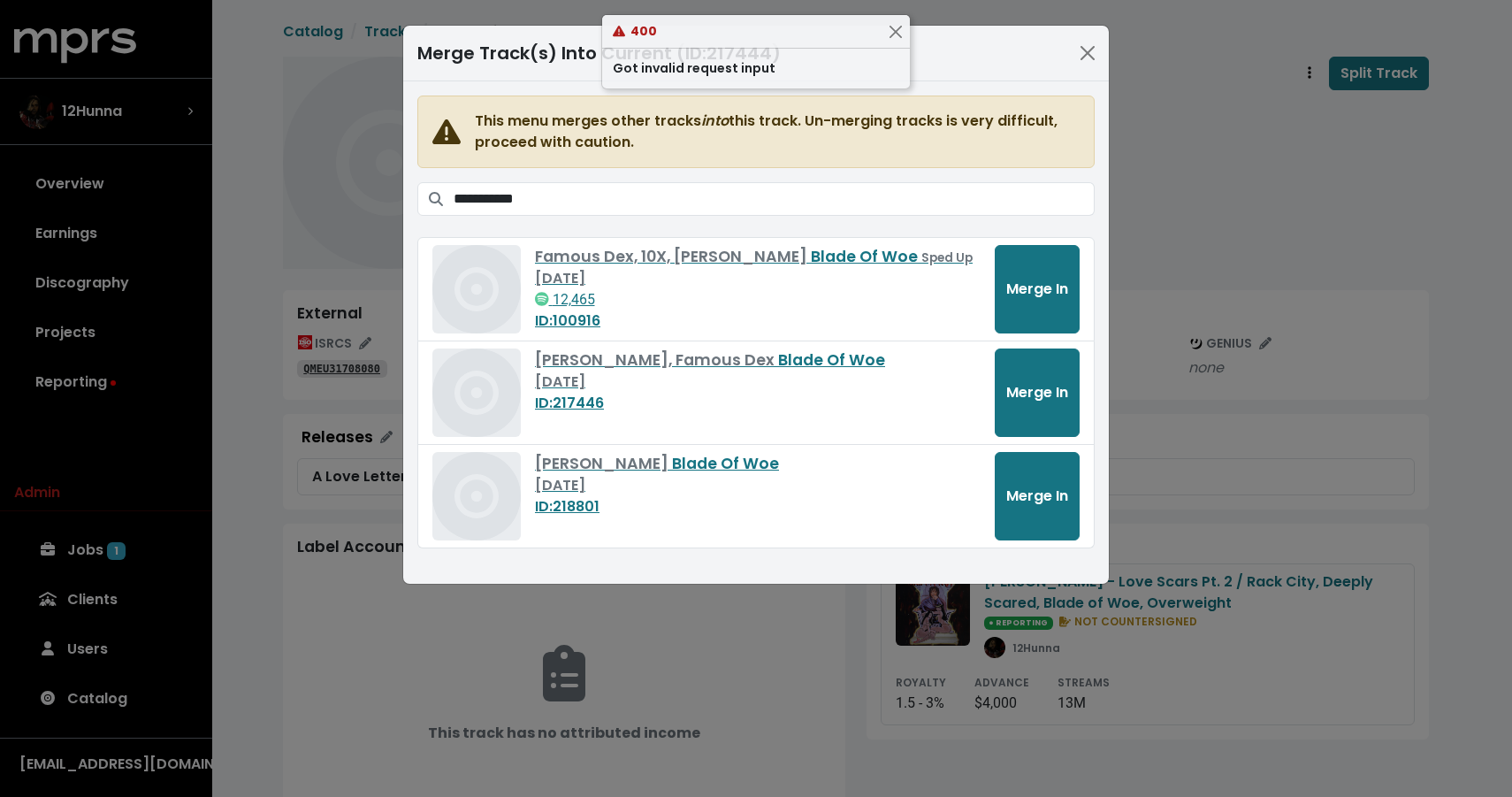
click at [1086, 30] on div "Merge Track(s) Into Current (ID: 217444 )" at bounding box center [756, 54] width 706 height 55
click at [1086, 43] on button "Close" at bounding box center [1087, 53] width 29 height 29
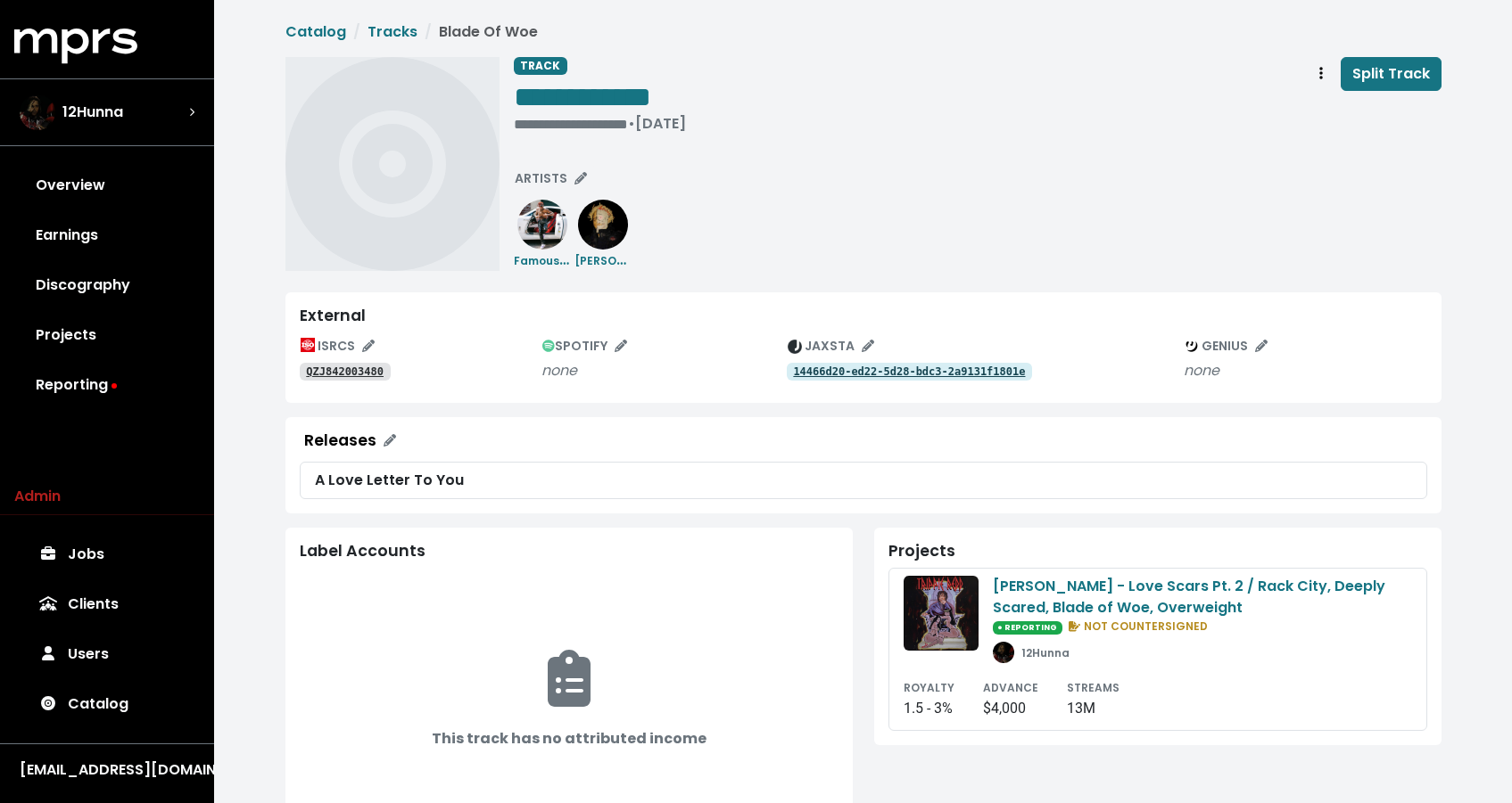
click at [350, 368] on tt "QZJ842003480" at bounding box center [344, 371] width 77 height 12
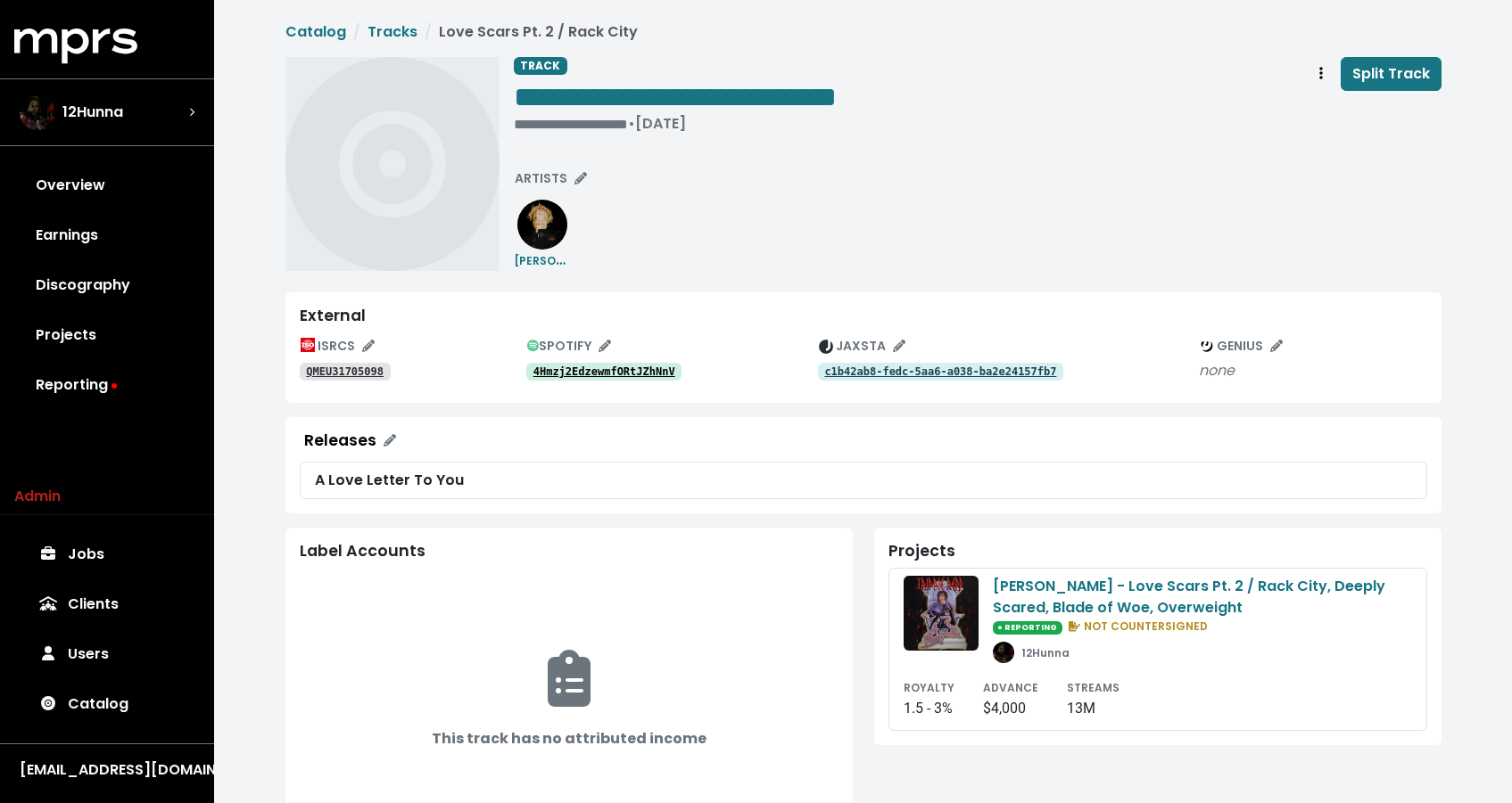
click at [360, 366] on tt "QMEU31705098" at bounding box center [344, 371] width 77 height 12
click at [816, 87] on span "**********" at bounding box center [675, 97] width 323 height 29
click at [1315, 74] on span "Track actions" at bounding box center [1320, 74] width 16 height 21
click at [1325, 105] on link "Merge" at bounding box center [1372, 113] width 141 height 29
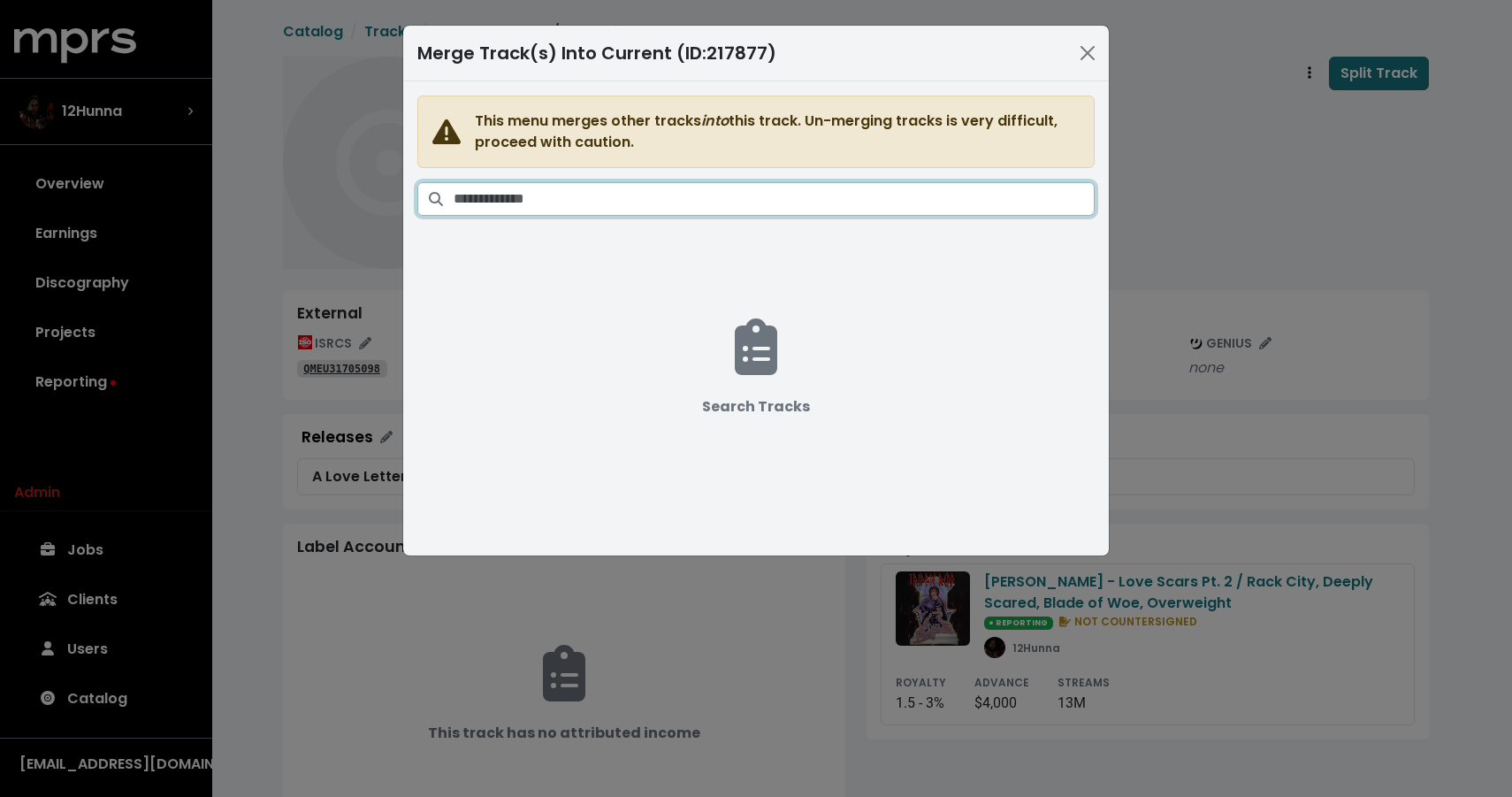
click at [808, 193] on input "Search tracks" at bounding box center [774, 199] width 642 height 33
paste input "**********"
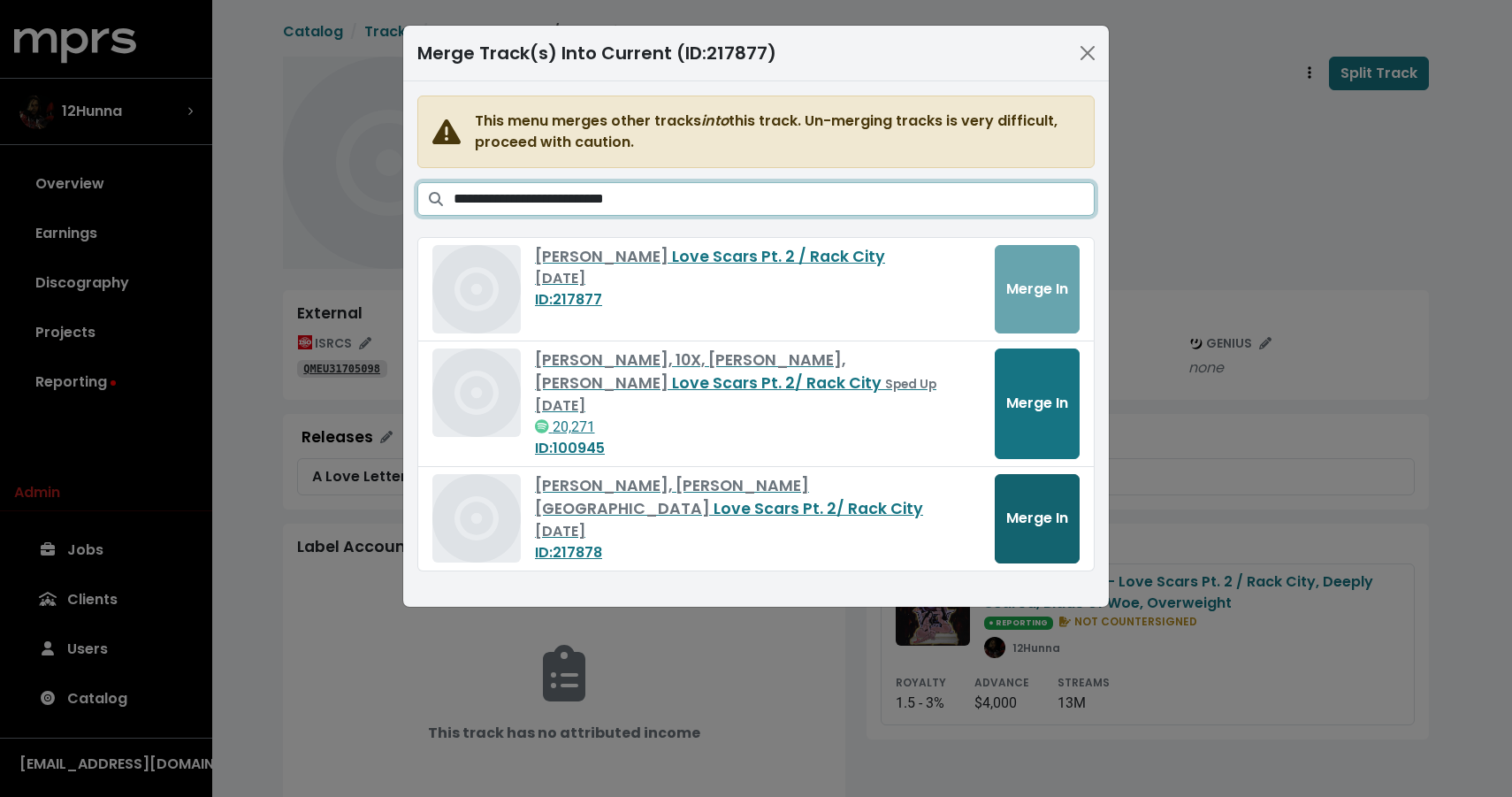
type input "**********"
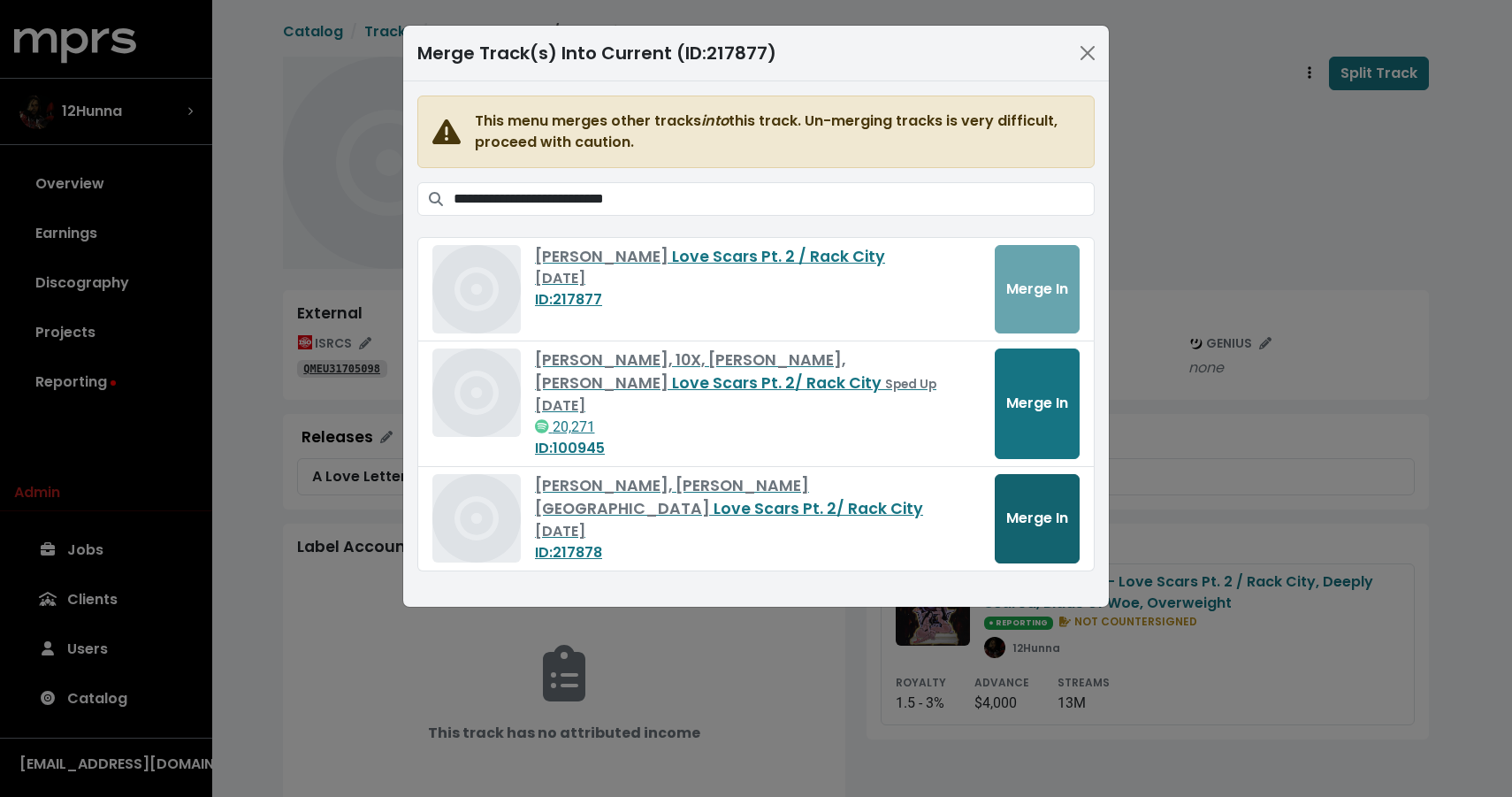
click at [1026, 523] on span "Merge In" at bounding box center [1037, 518] width 62 height 20
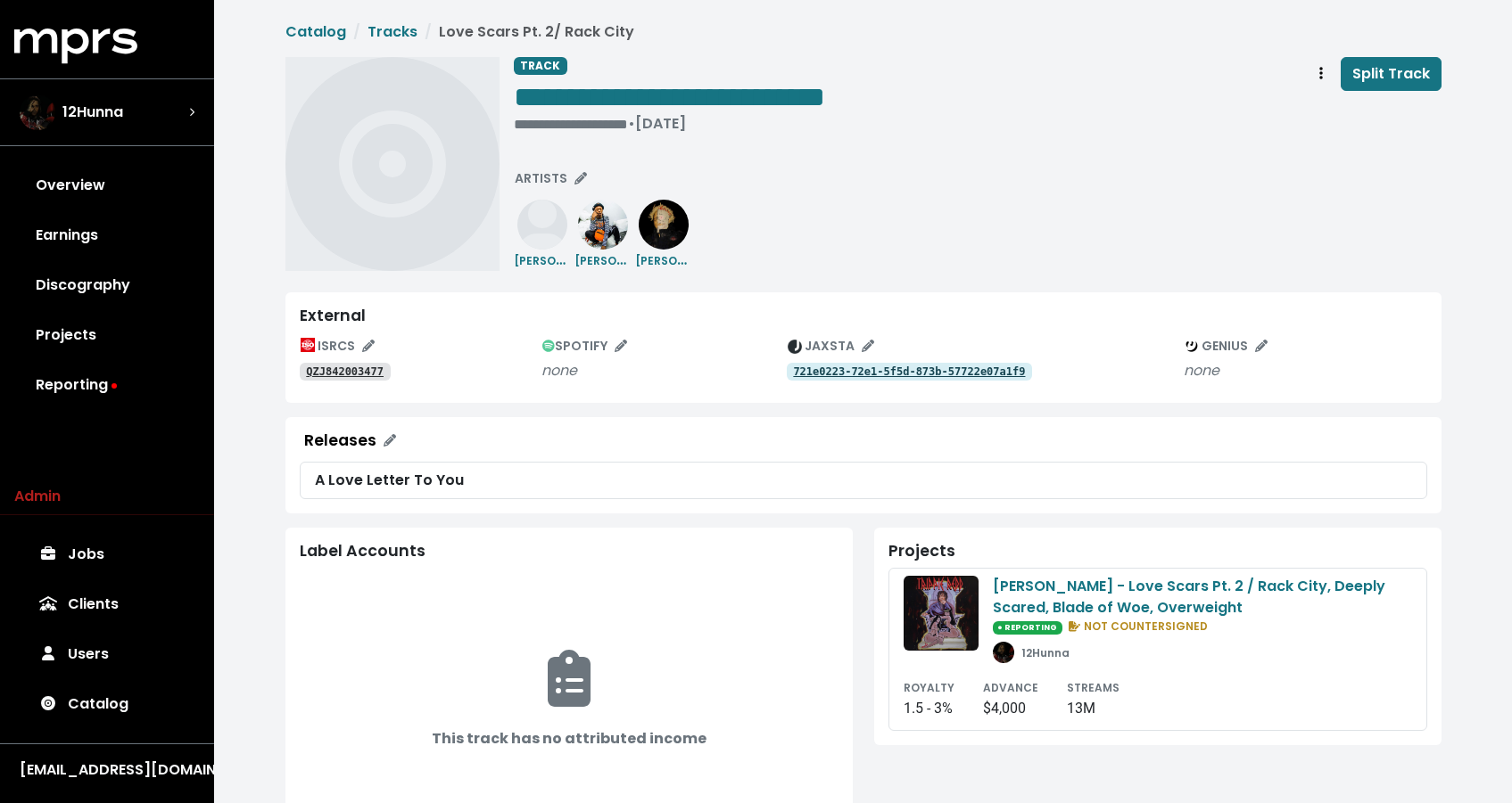
click at [362, 380] on link "QZJ842003477" at bounding box center [345, 371] width 91 height 18
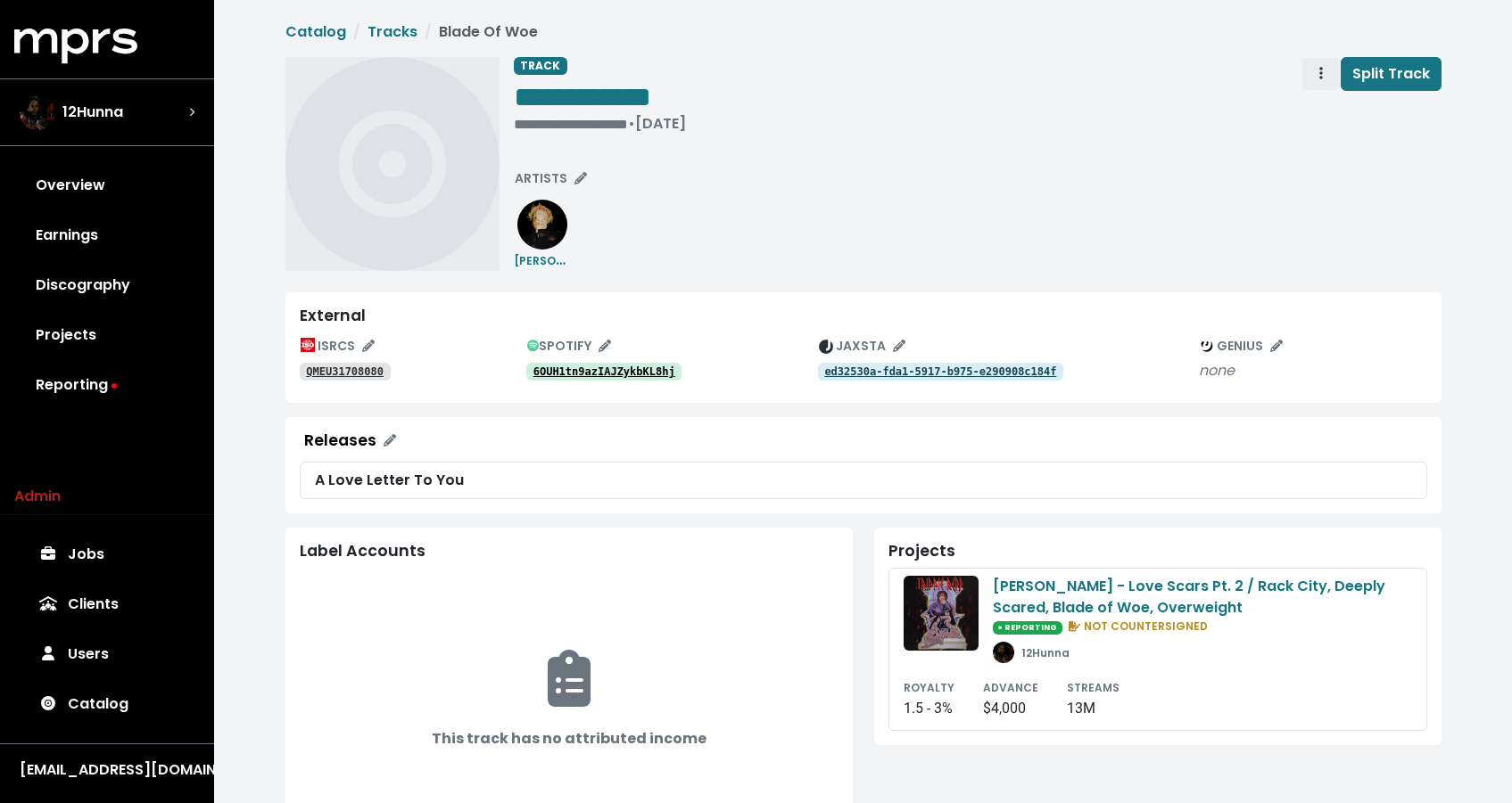
click at [1330, 78] on button "Track actions" at bounding box center [1321, 74] width 39 height 33
click at [1326, 107] on link "Merge" at bounding box center [1372, 113] width 141 height 29
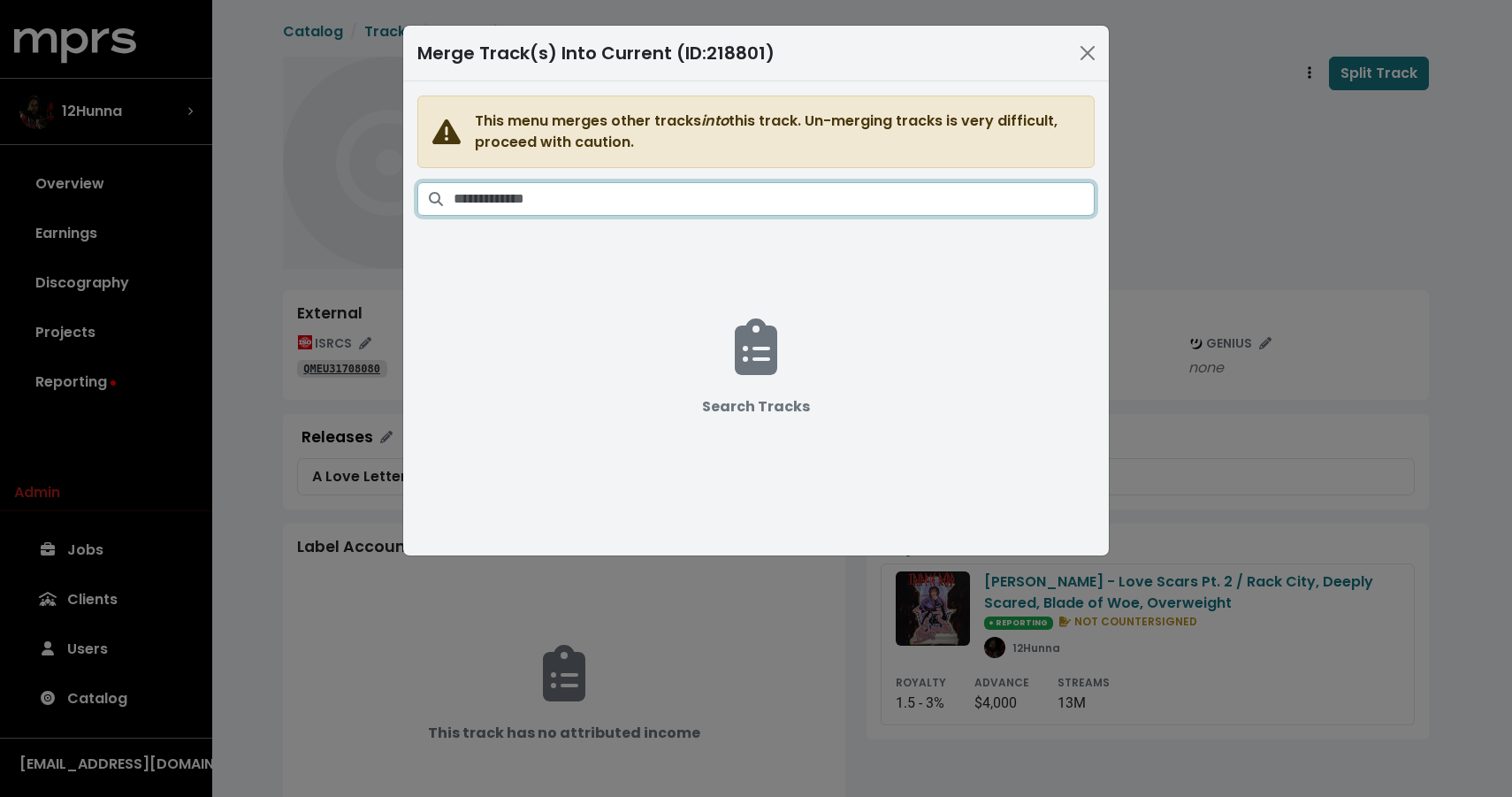
click at [906, 200] on input "Search tracks" at bounding box center [774, 199] width 642 height 33
type input "*"
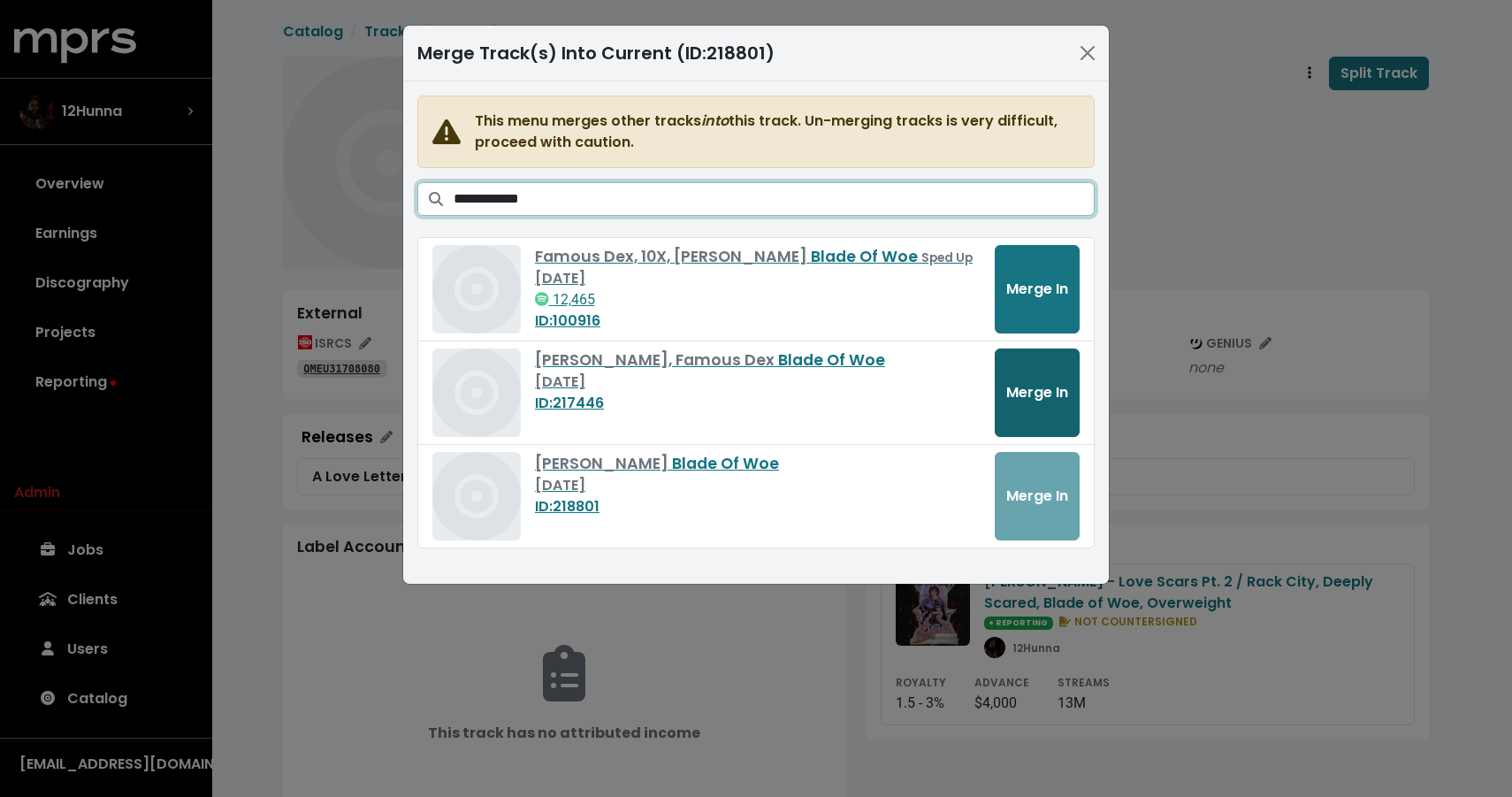
type input "**********"
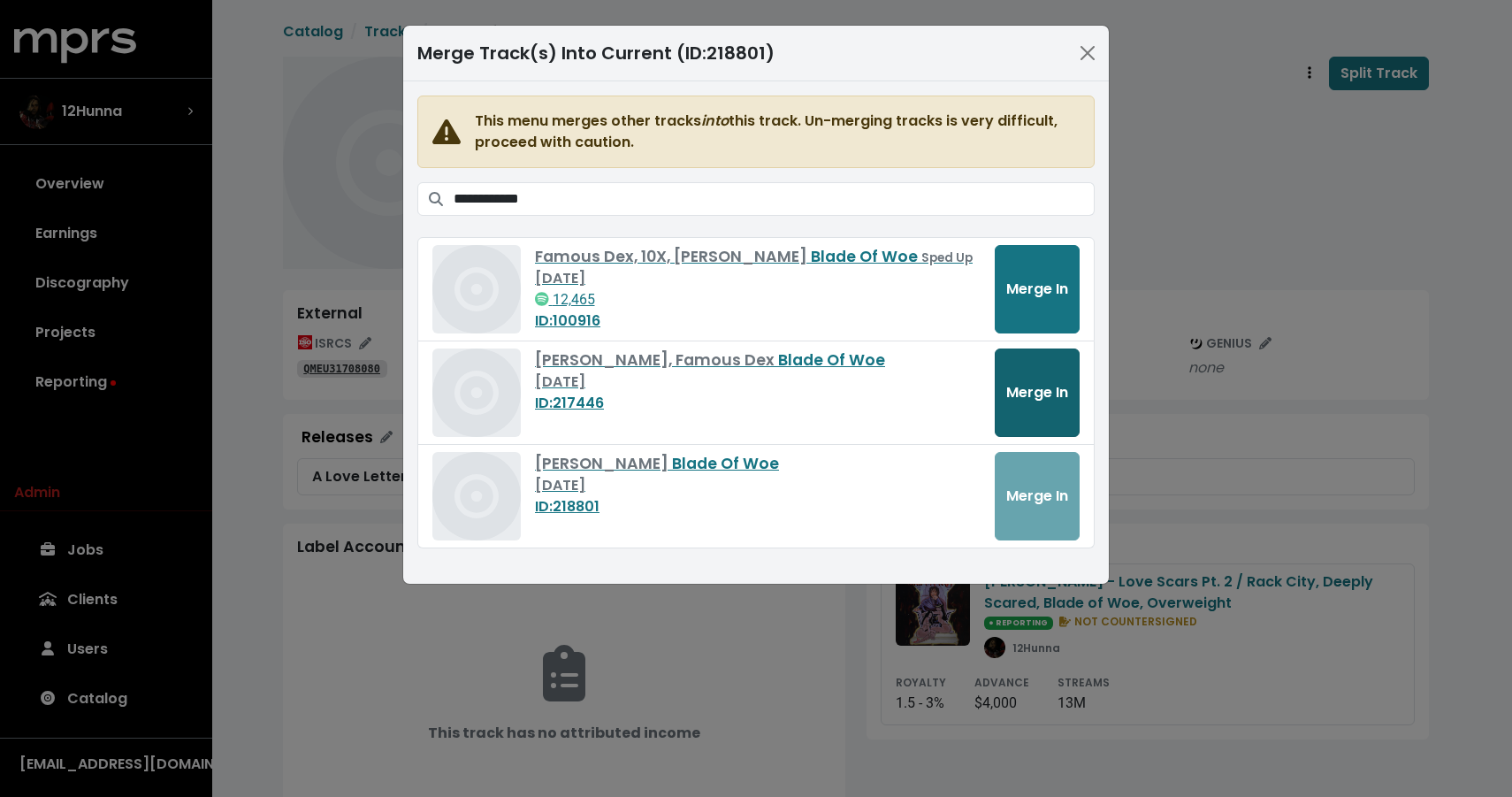
click at [1012, 392] on span "Merge In" at bounding box center [1037, 392] width 62 height 20
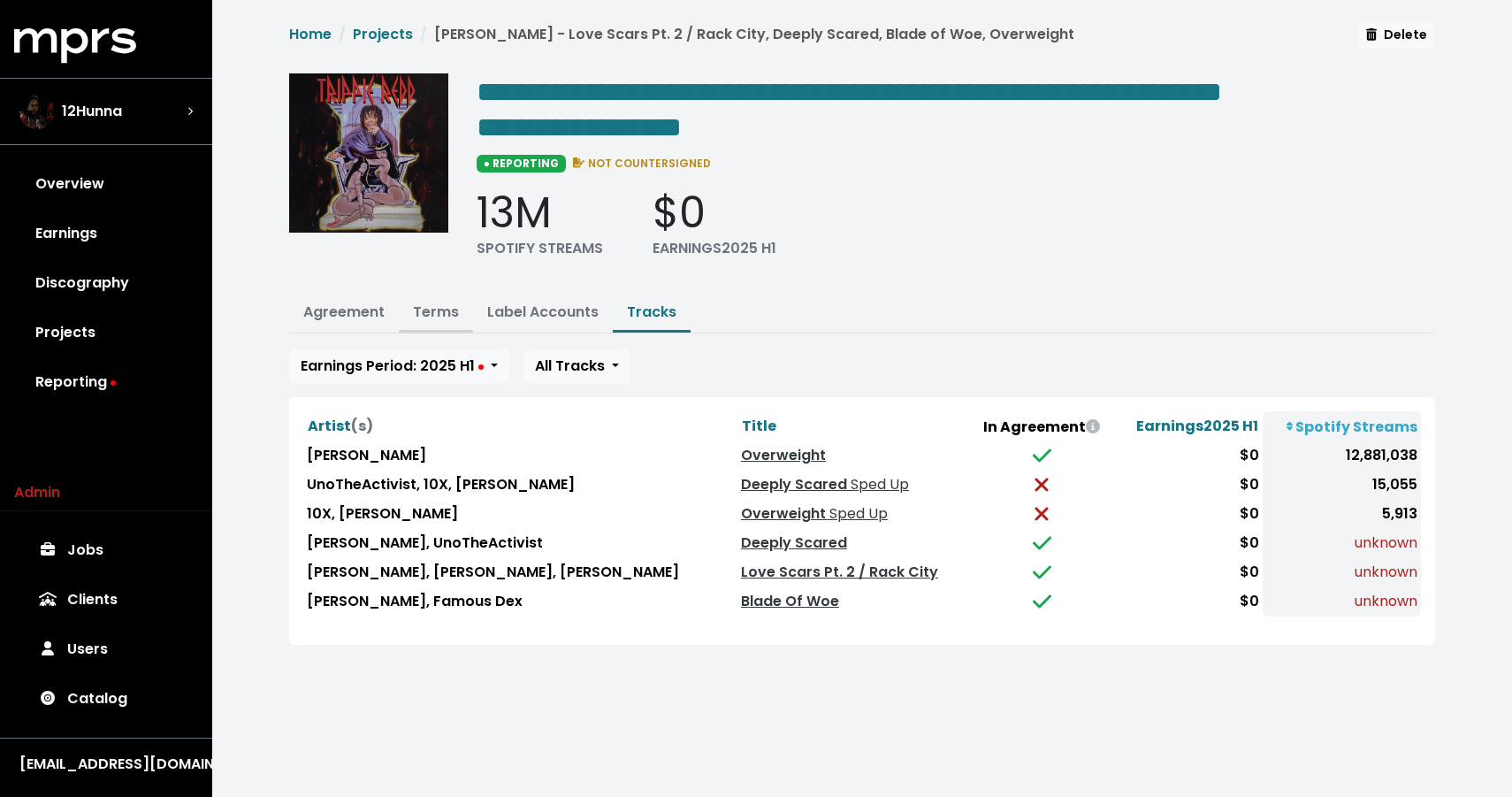
click at [433, 318] on link "Terms" at bounding box center [436, 312] width 46 height 20
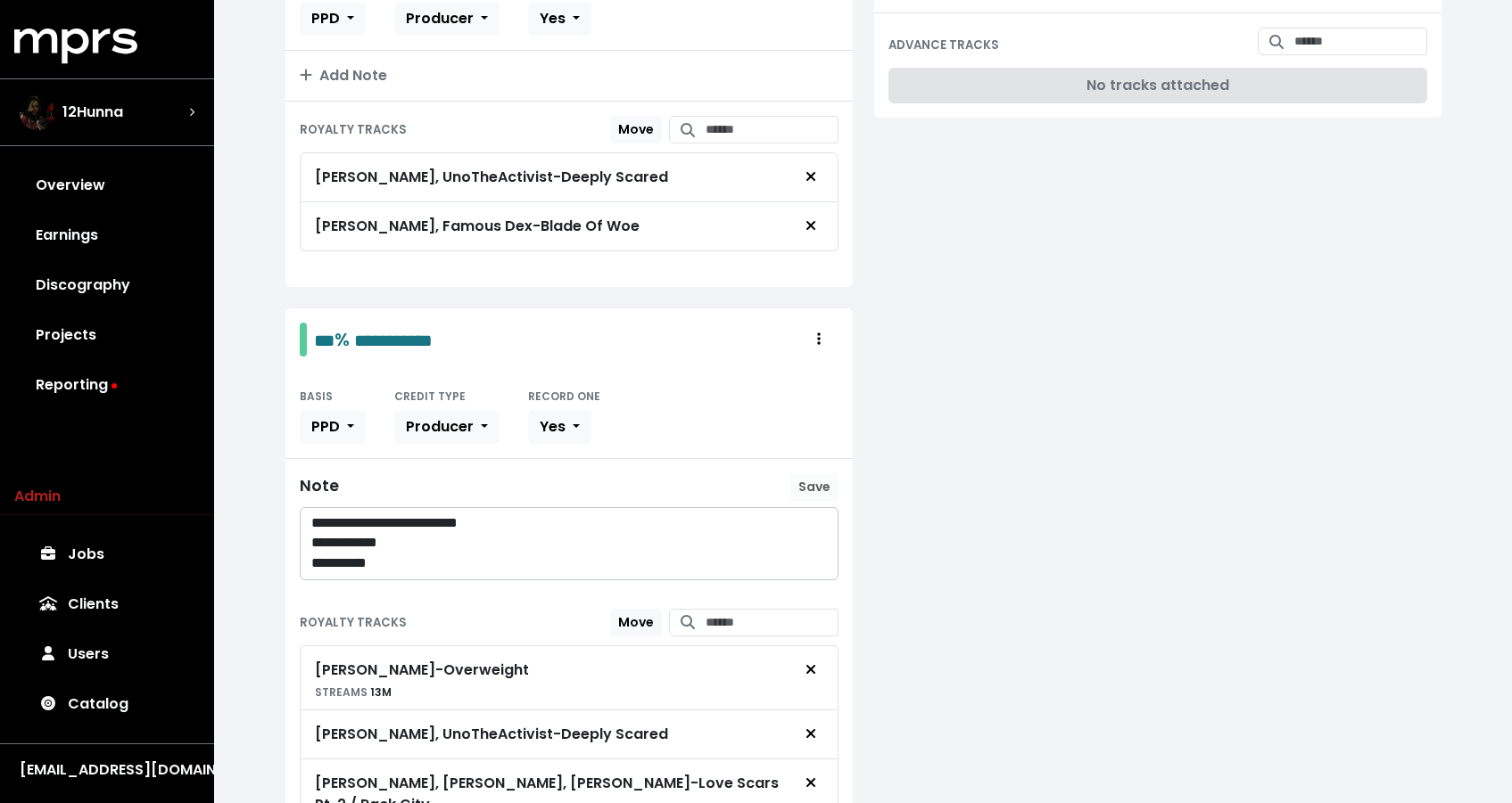
scroll to position [499, 0]
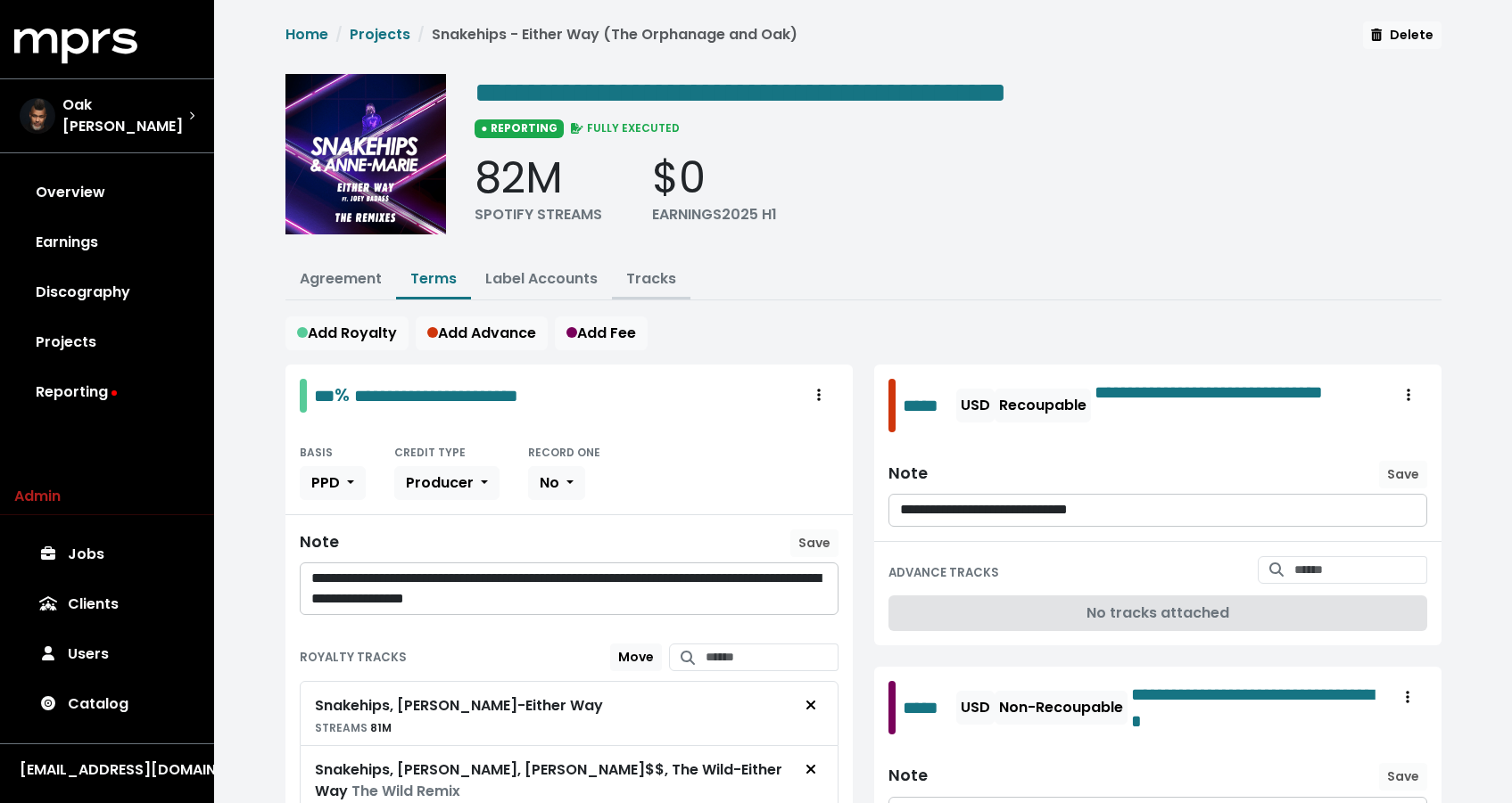
click at [635, 263] on button "Tracks" at bounding box center [651, 280] width 78 height 38
click at [653, 279] on link "Tracks" at bounding box center [652, 278] width 50 height 20
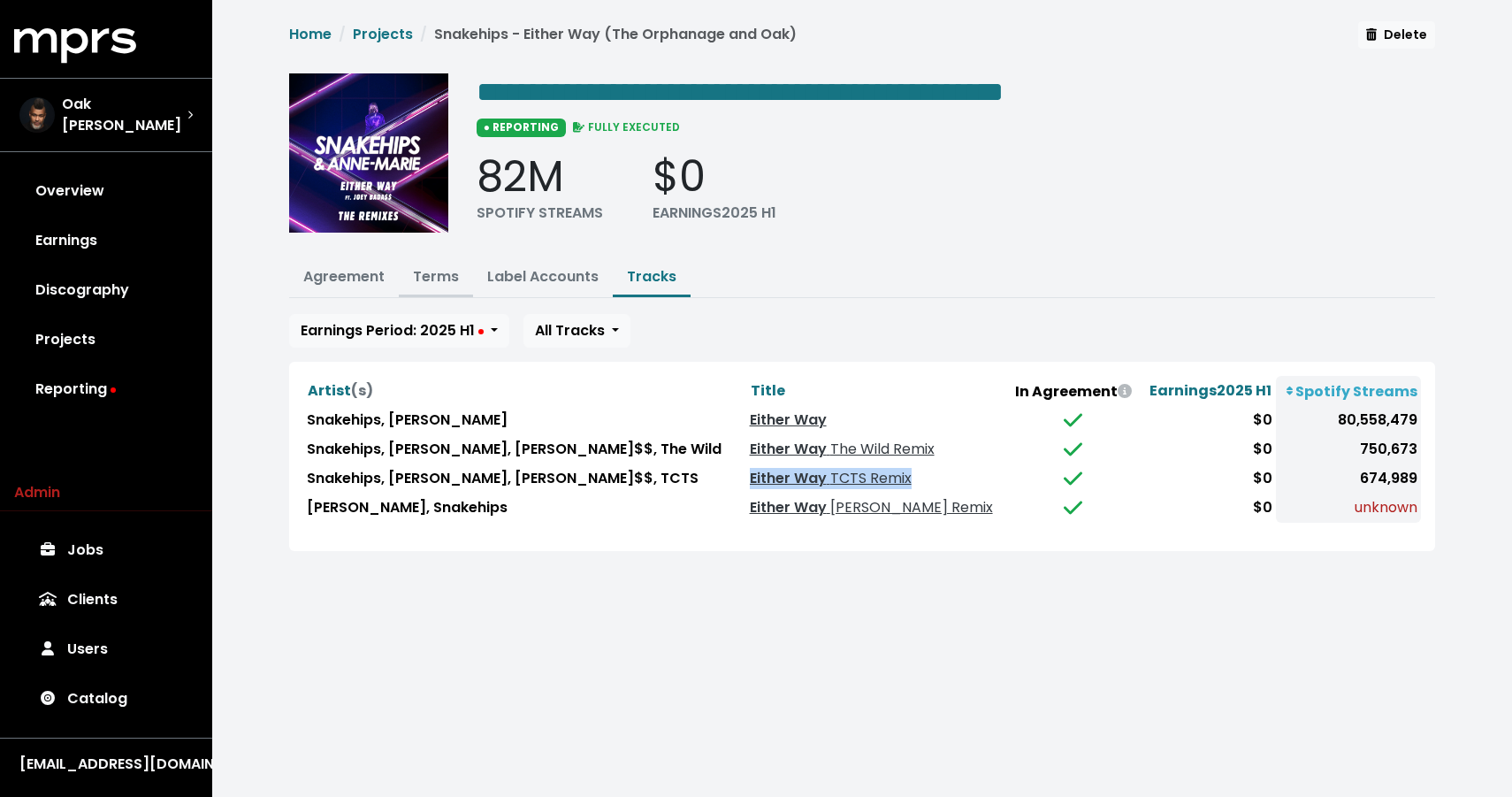
click at [437, 270] on link "Terms" at bounding box center [436, 276] width 46 height 20
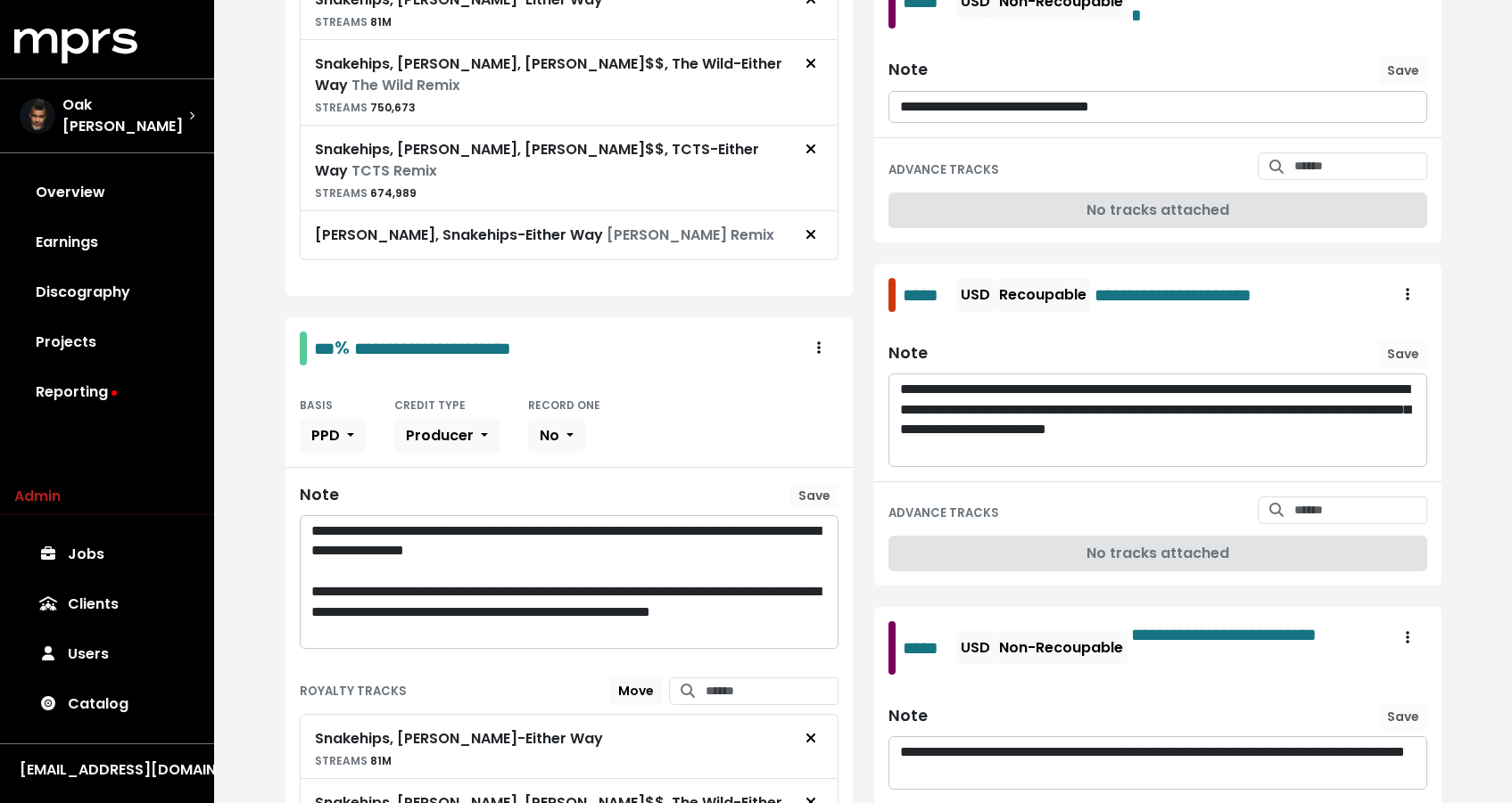
scroll to position [518, 0]
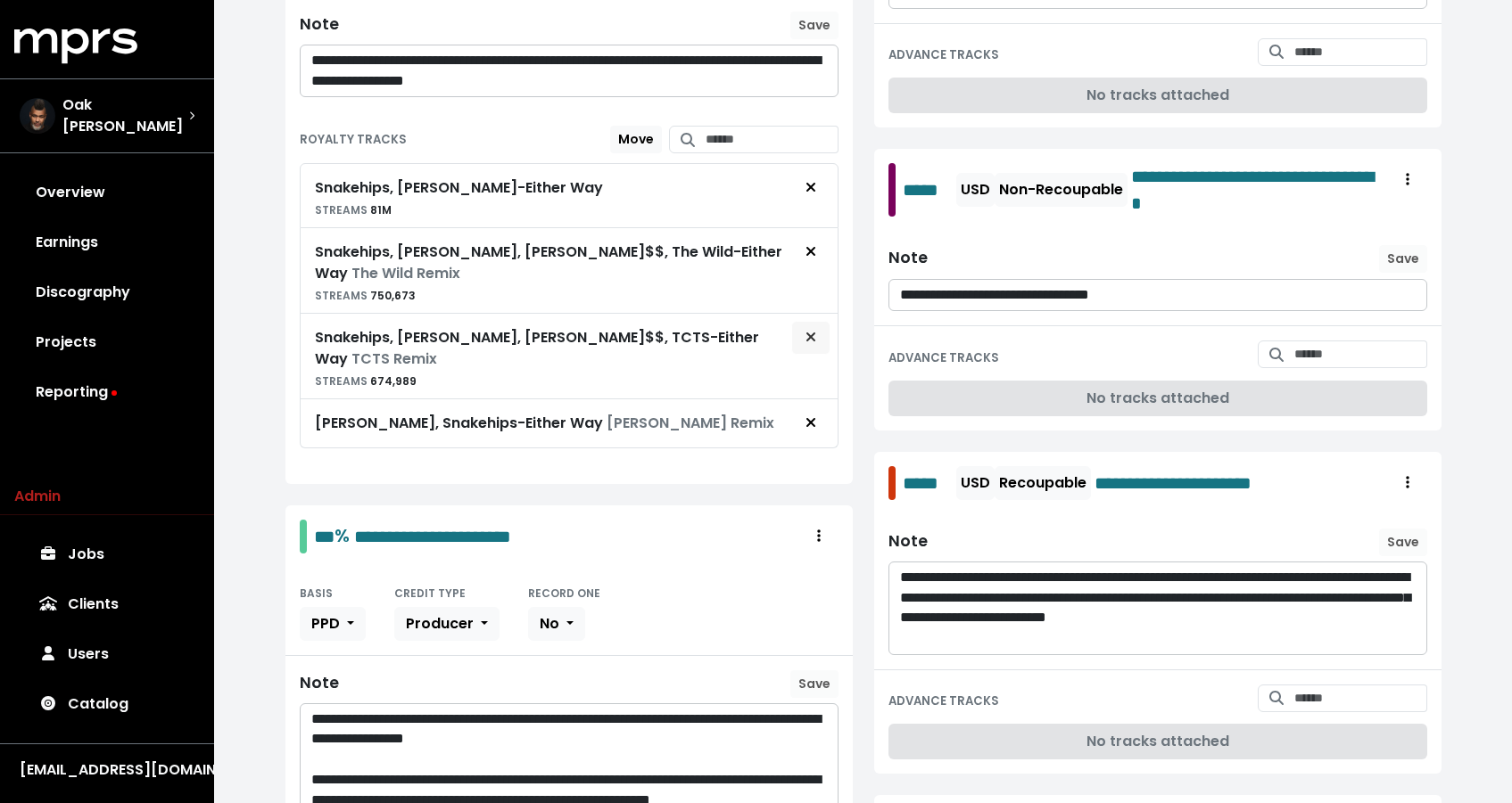
click at [803, 336] on span "Remove royalty target" at bounding box center [810, 338] width 16 height 21
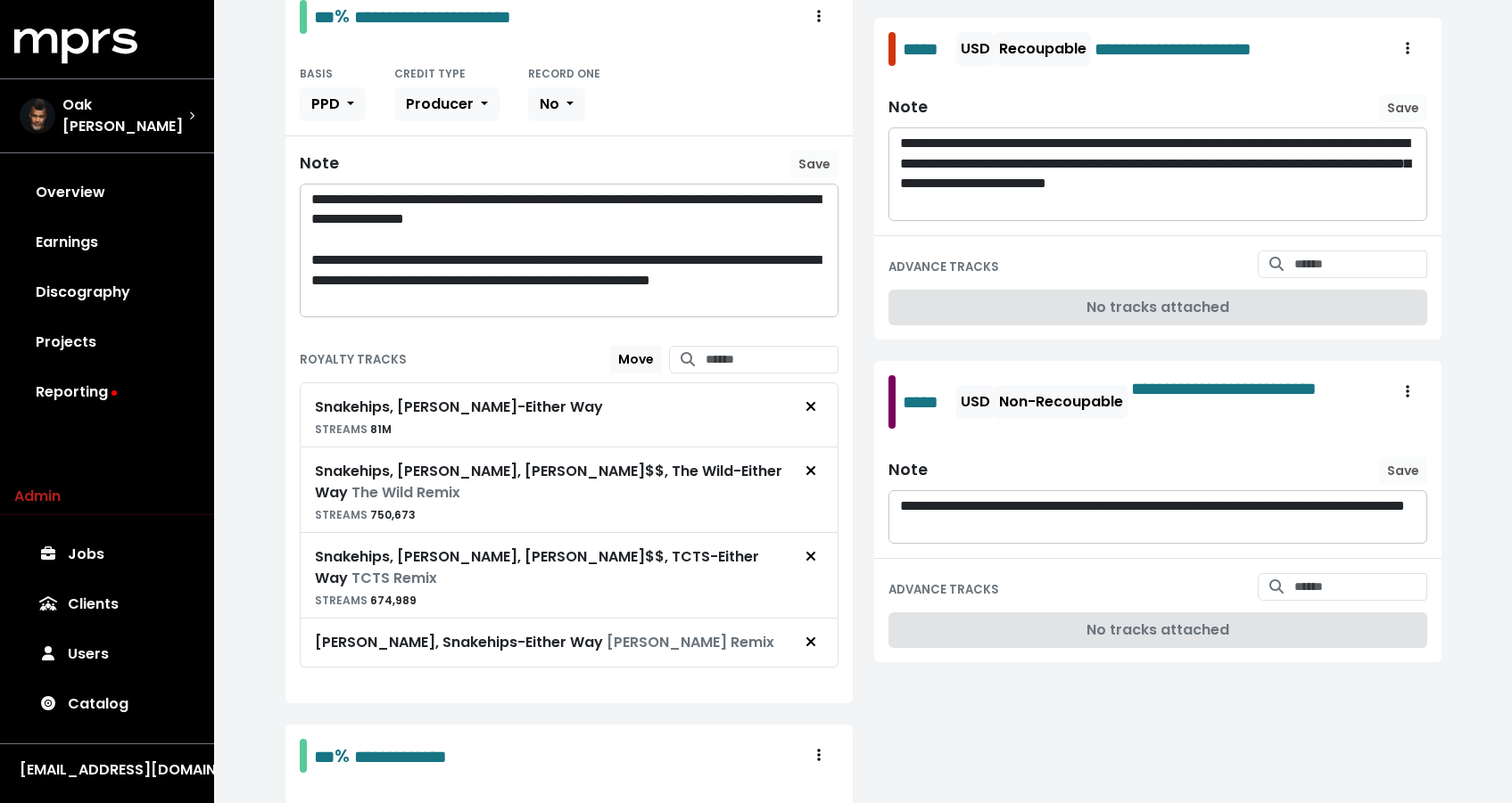
scroll to position [958, 0]
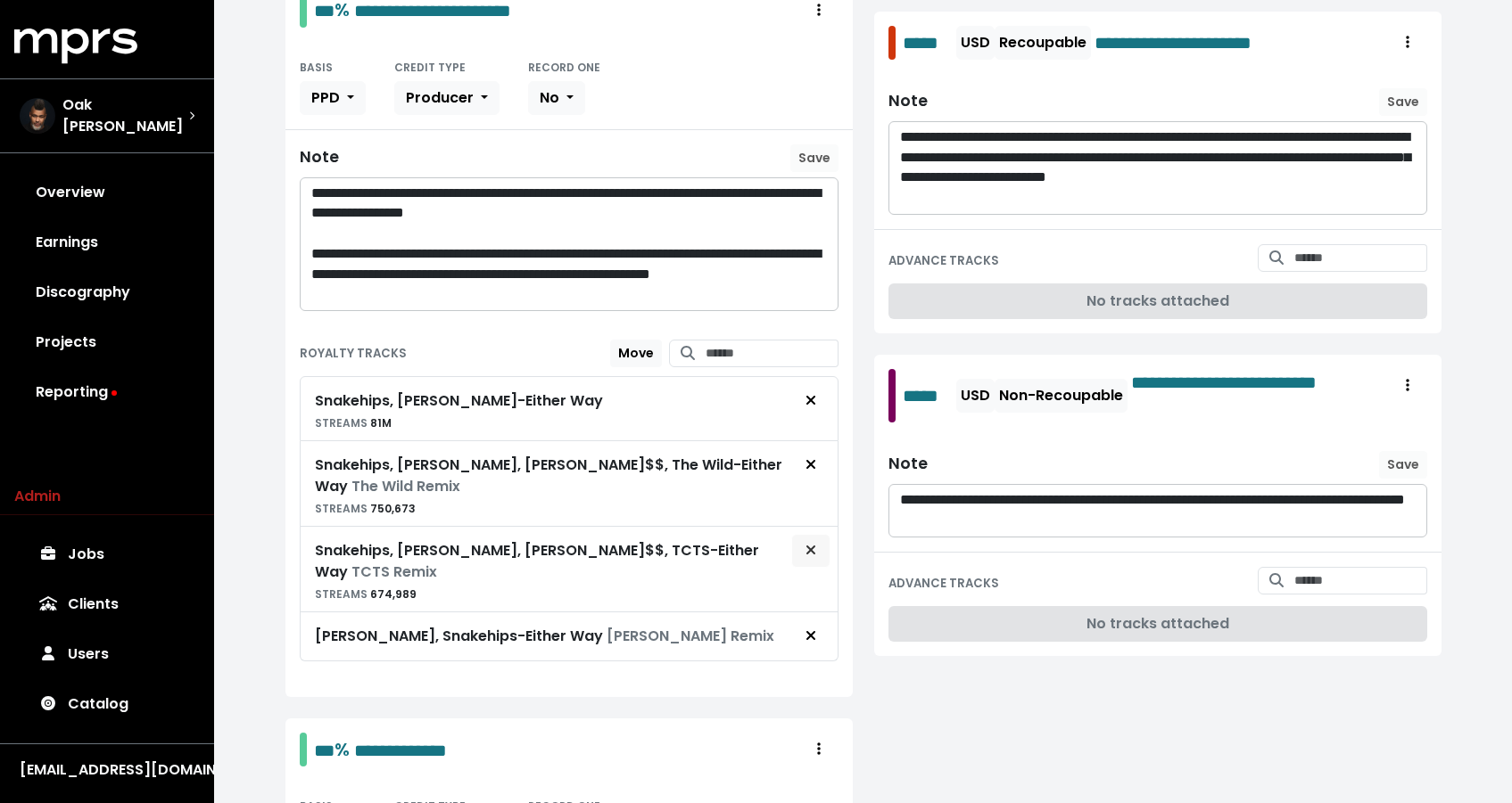
click at [807, 545] on icon "Remove royalty target" at bounding box center [810, 550] width 9 height 9
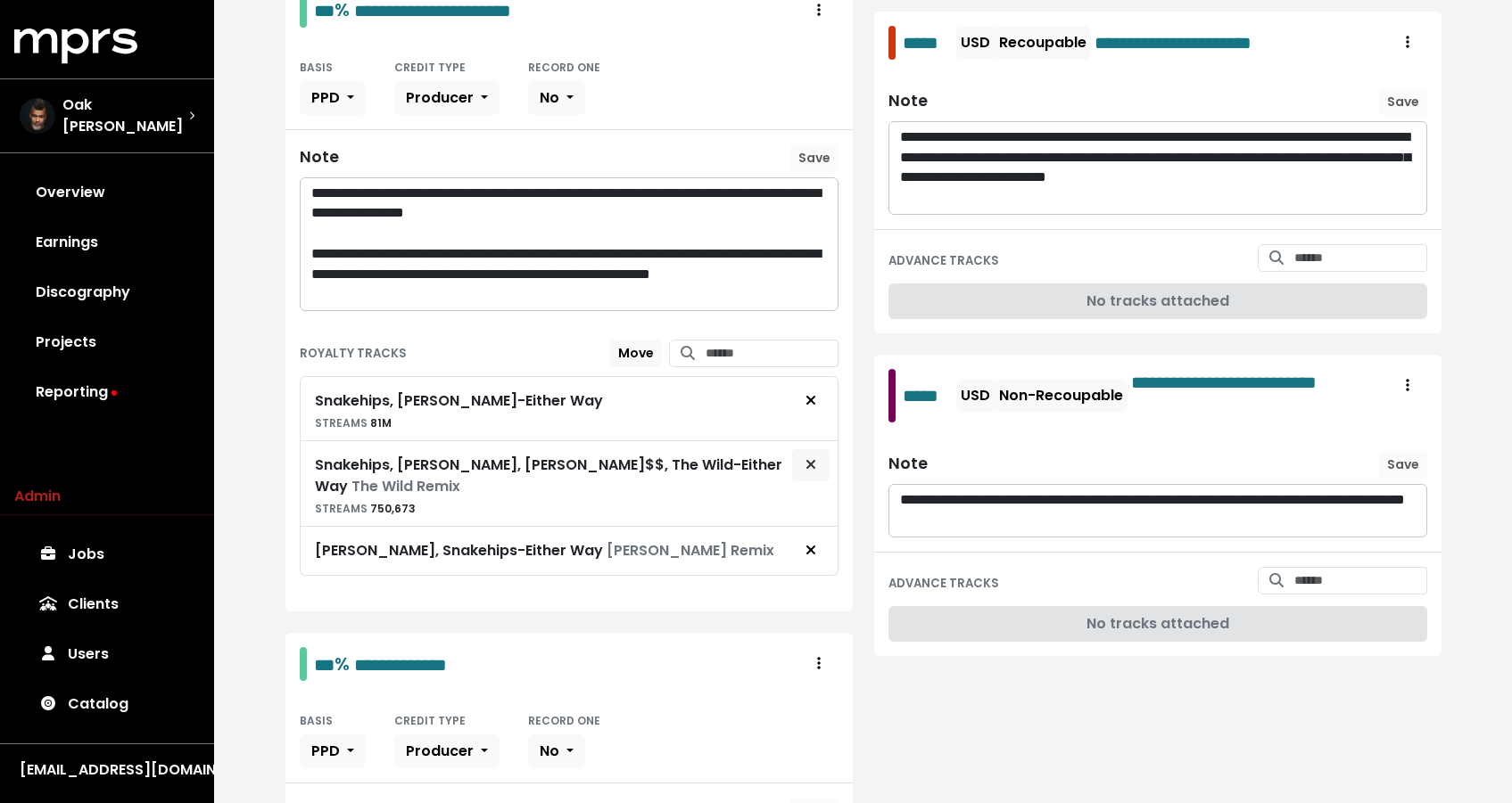
click at [818, 470] on button "Remove royalty target" at bounding box center [811, 465] width 39 height 33
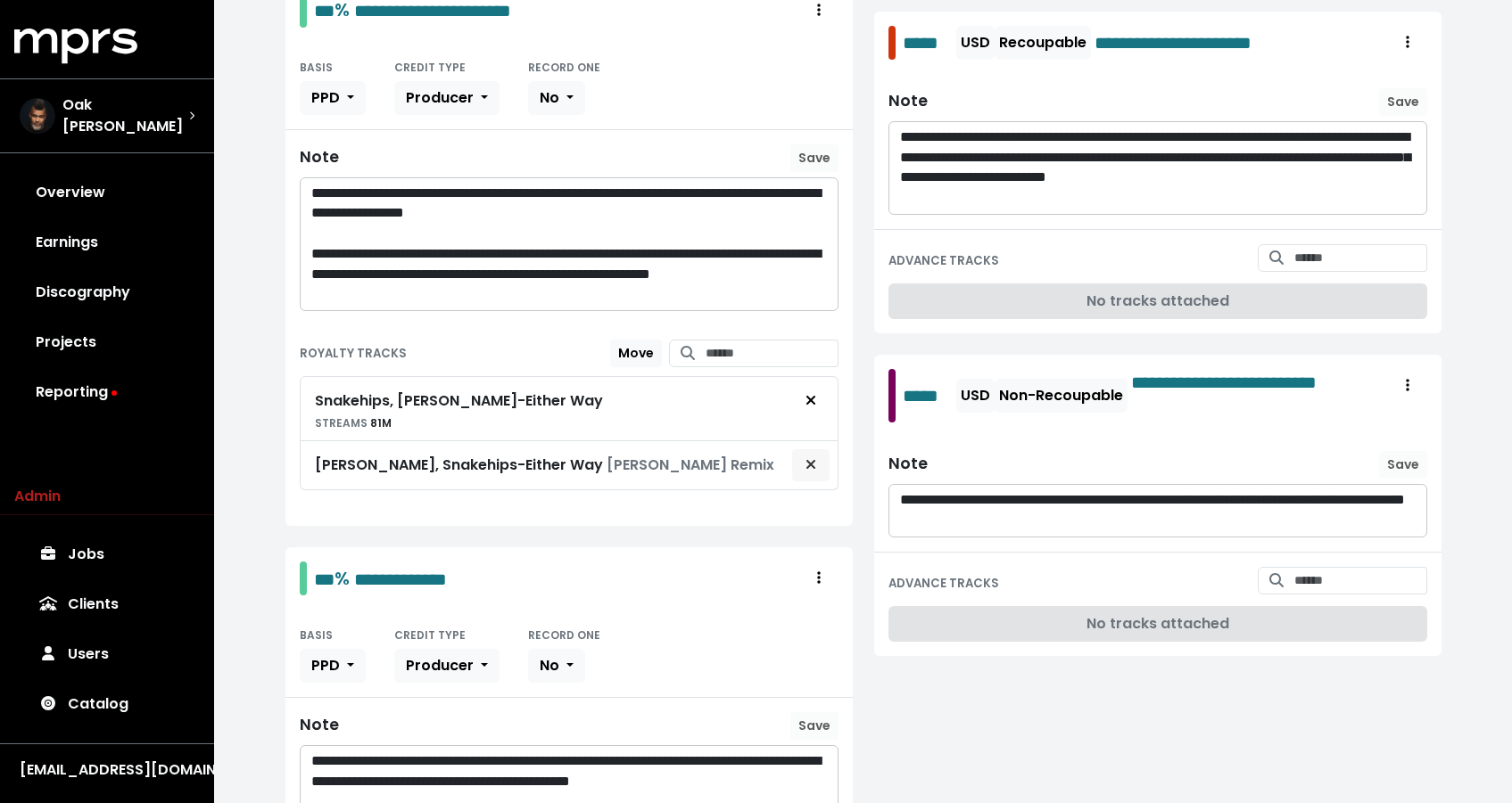
click at [817, 472] on button "Remove royalty target" at bounding box center [811, 465] width 39 height 33
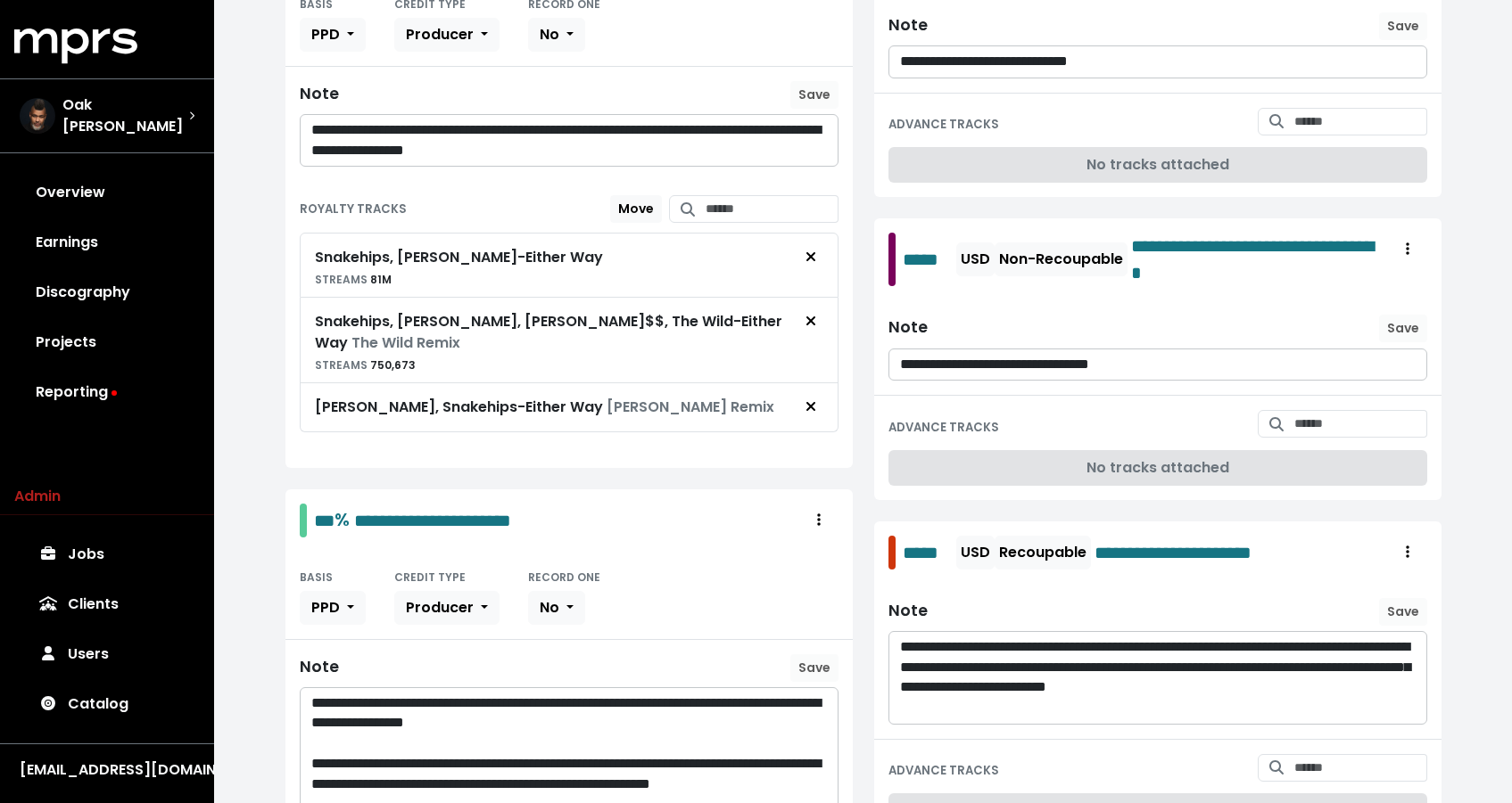
scroll to position [322, 0]
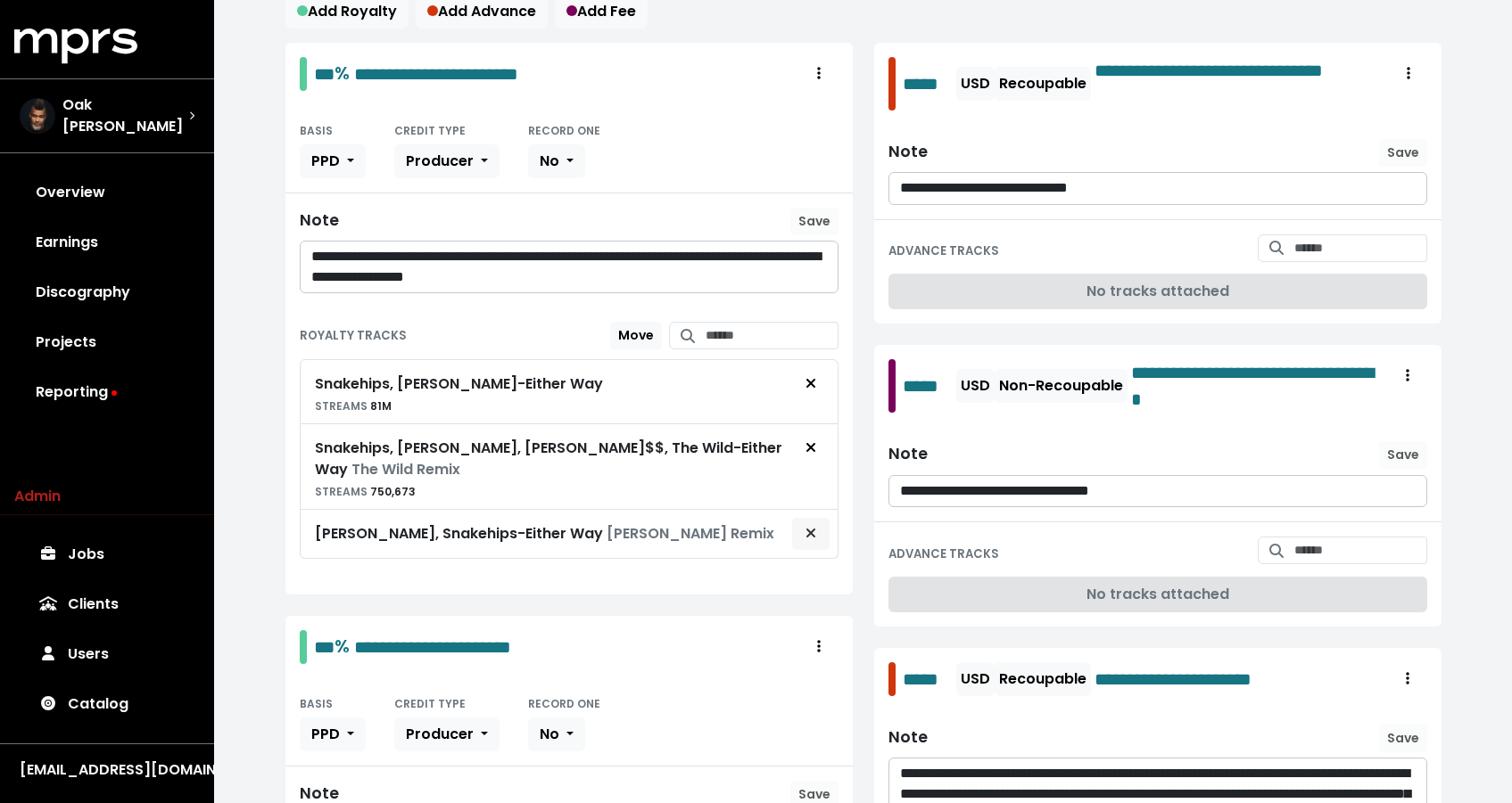
click at [806, 534] on icon "Remove royalty target" at bounding box center [810, 533] width 9 height 9
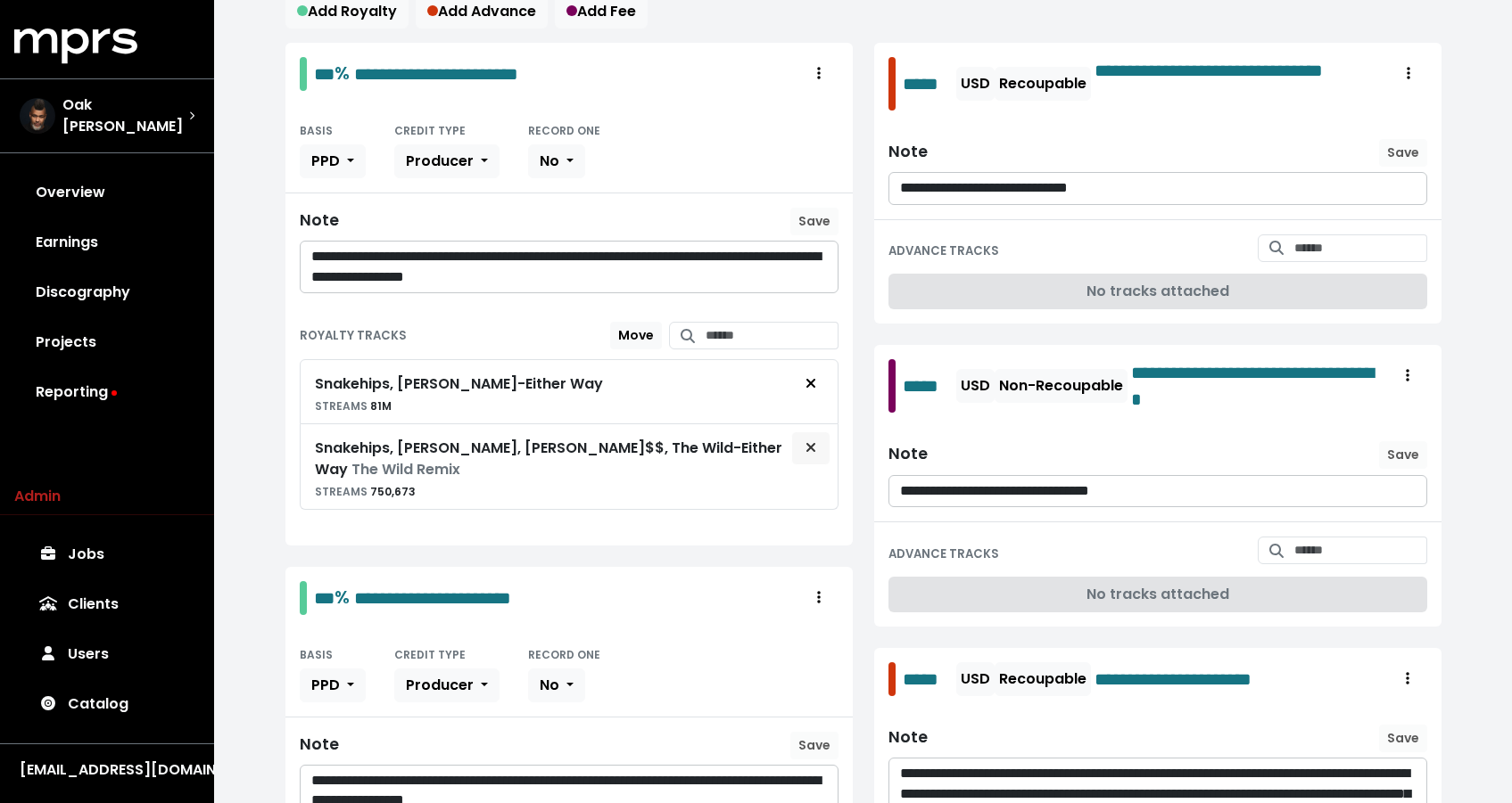
click at [813, 453] on span "Remove royalty target" at bounding box center [810, 448] width 10 height 20
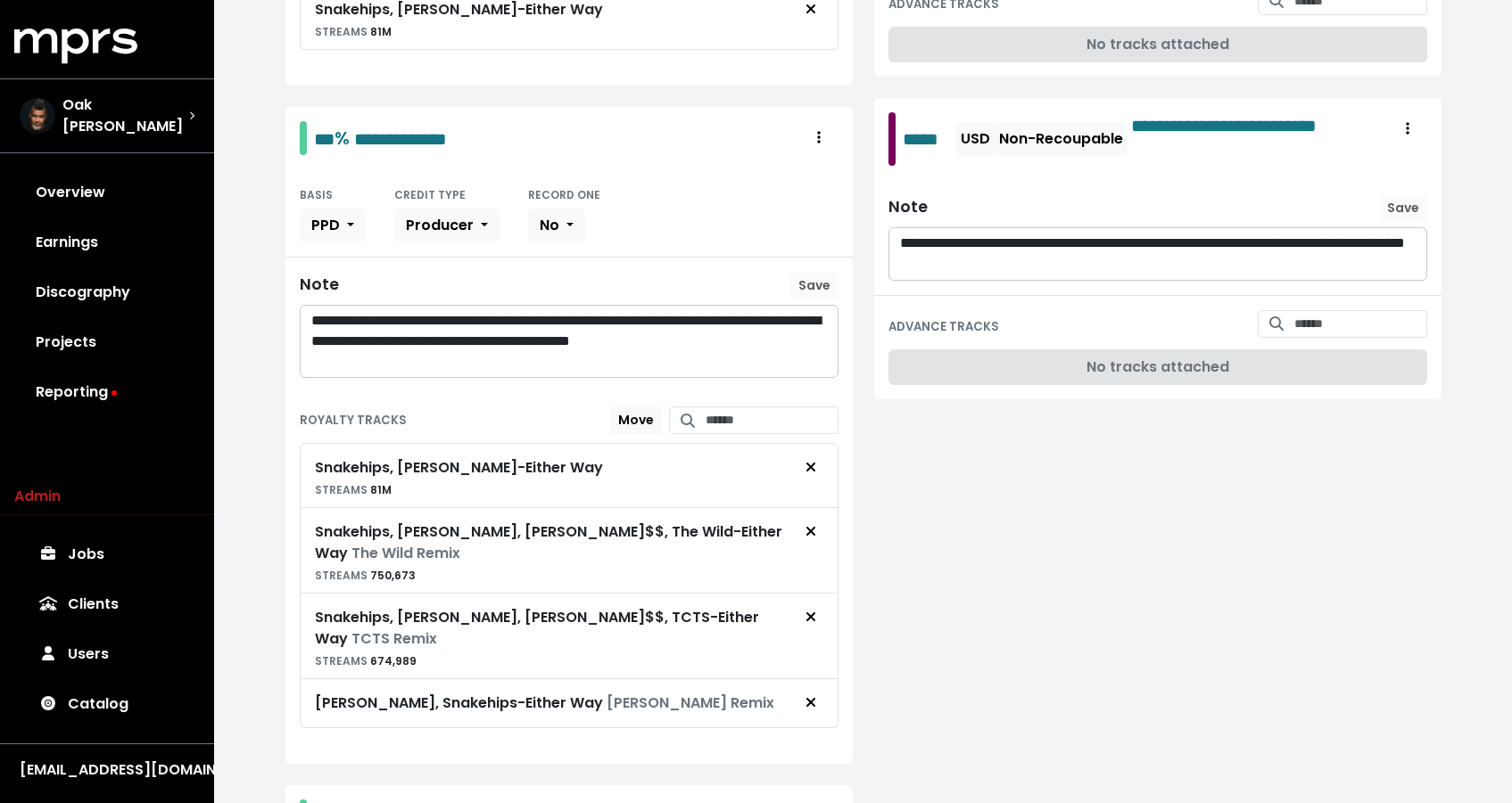
scroll to position [1359, 0]
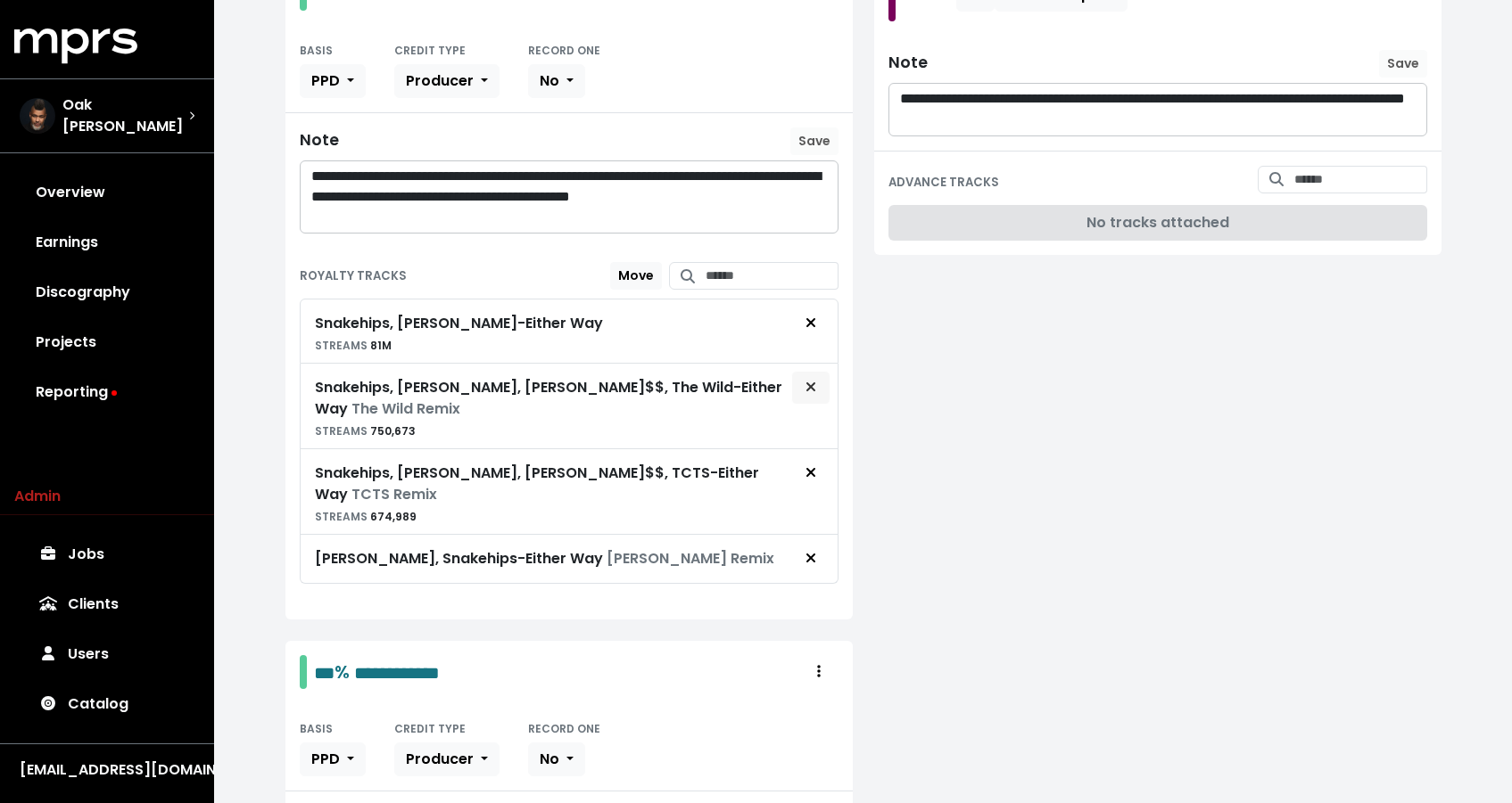
click at [814, 398] on button "Remove royalty target" at bounding box center [811, 388] width 39 height 33
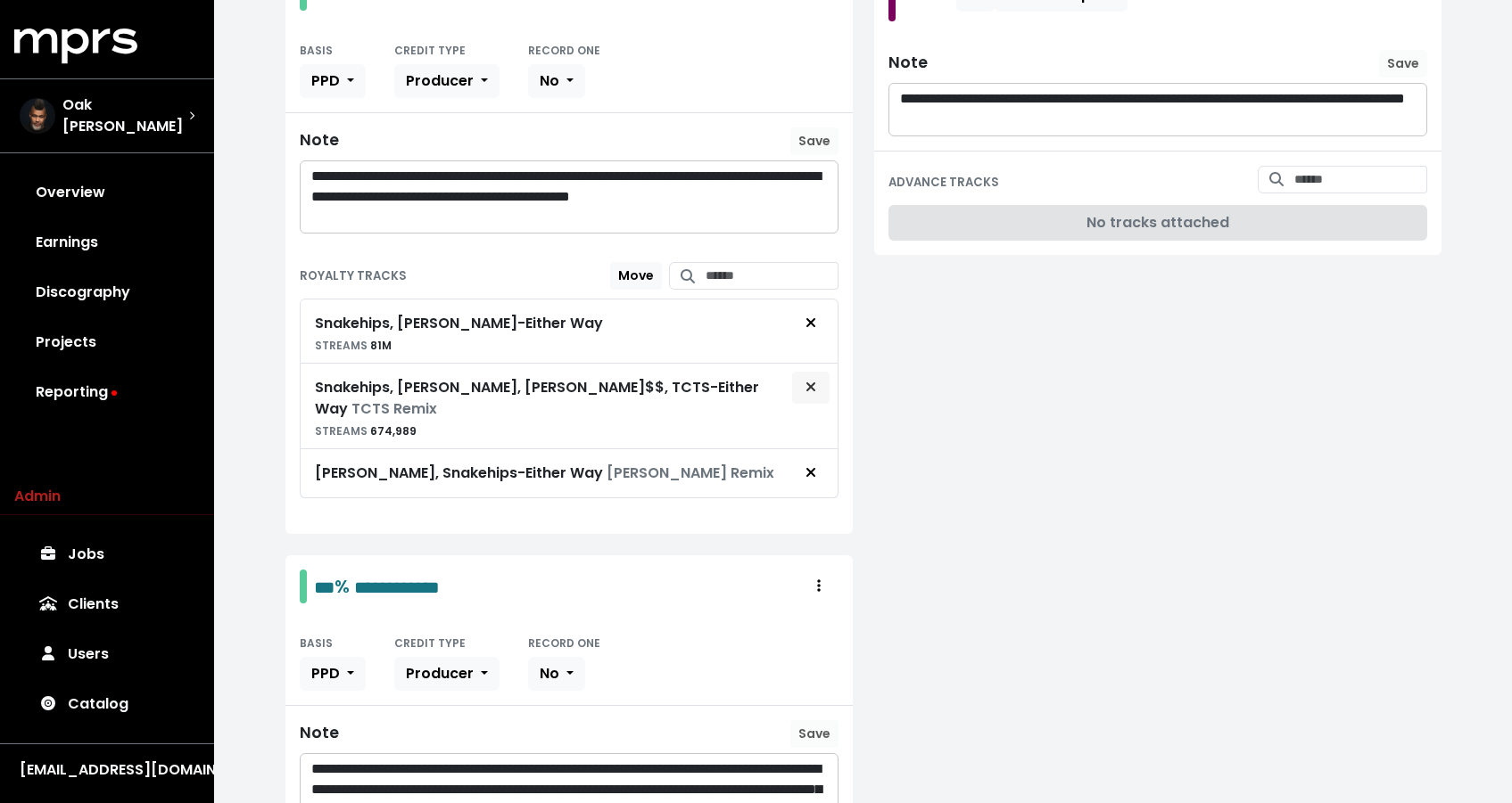
click at [812, 396] on button "Remove royalty target" at bounding box center [811, 388] width 39 height 33
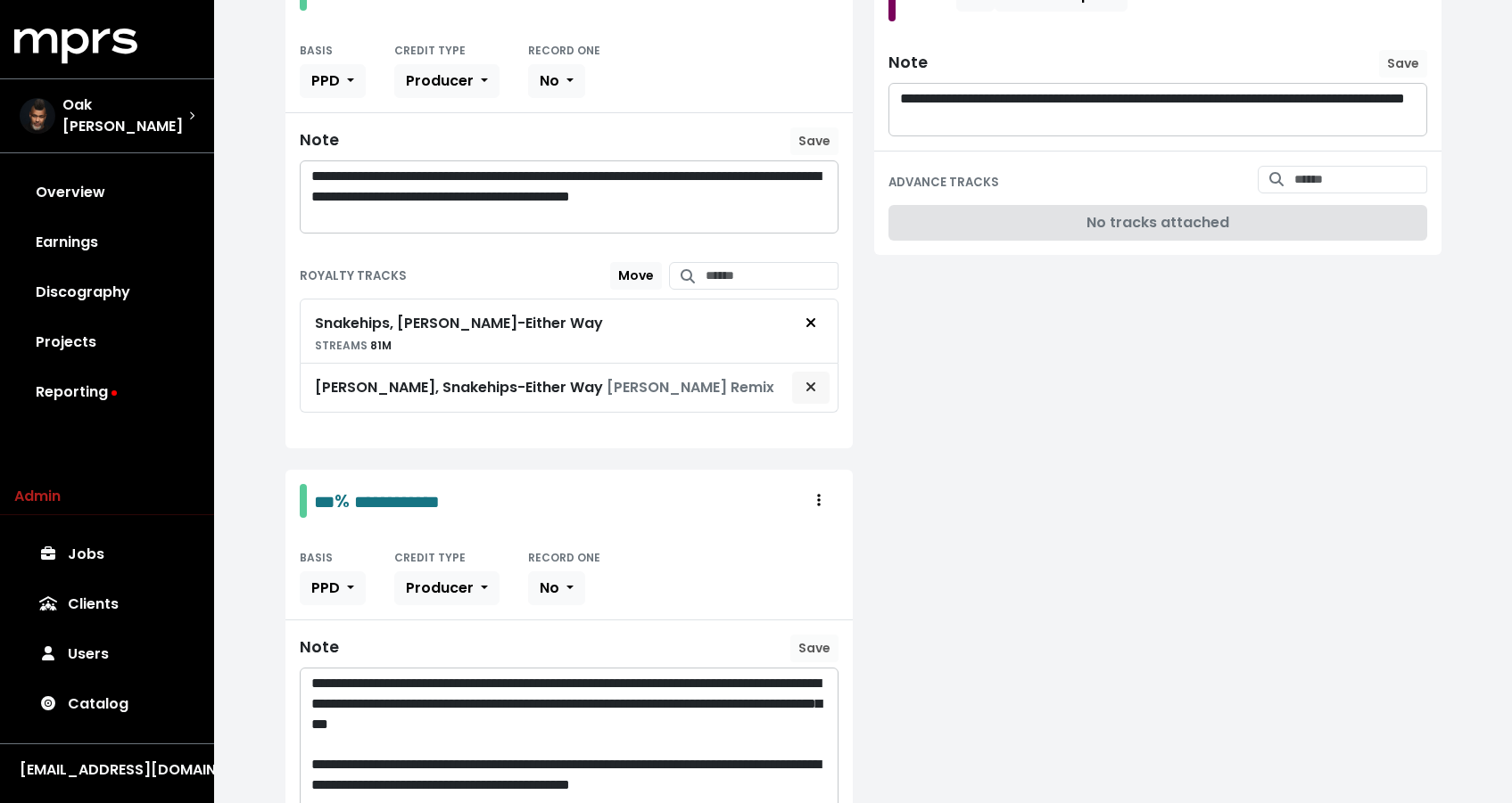
click at [817, 393] on span "Remove royalty target" at bounding box center [810, 387] width 16 height 21
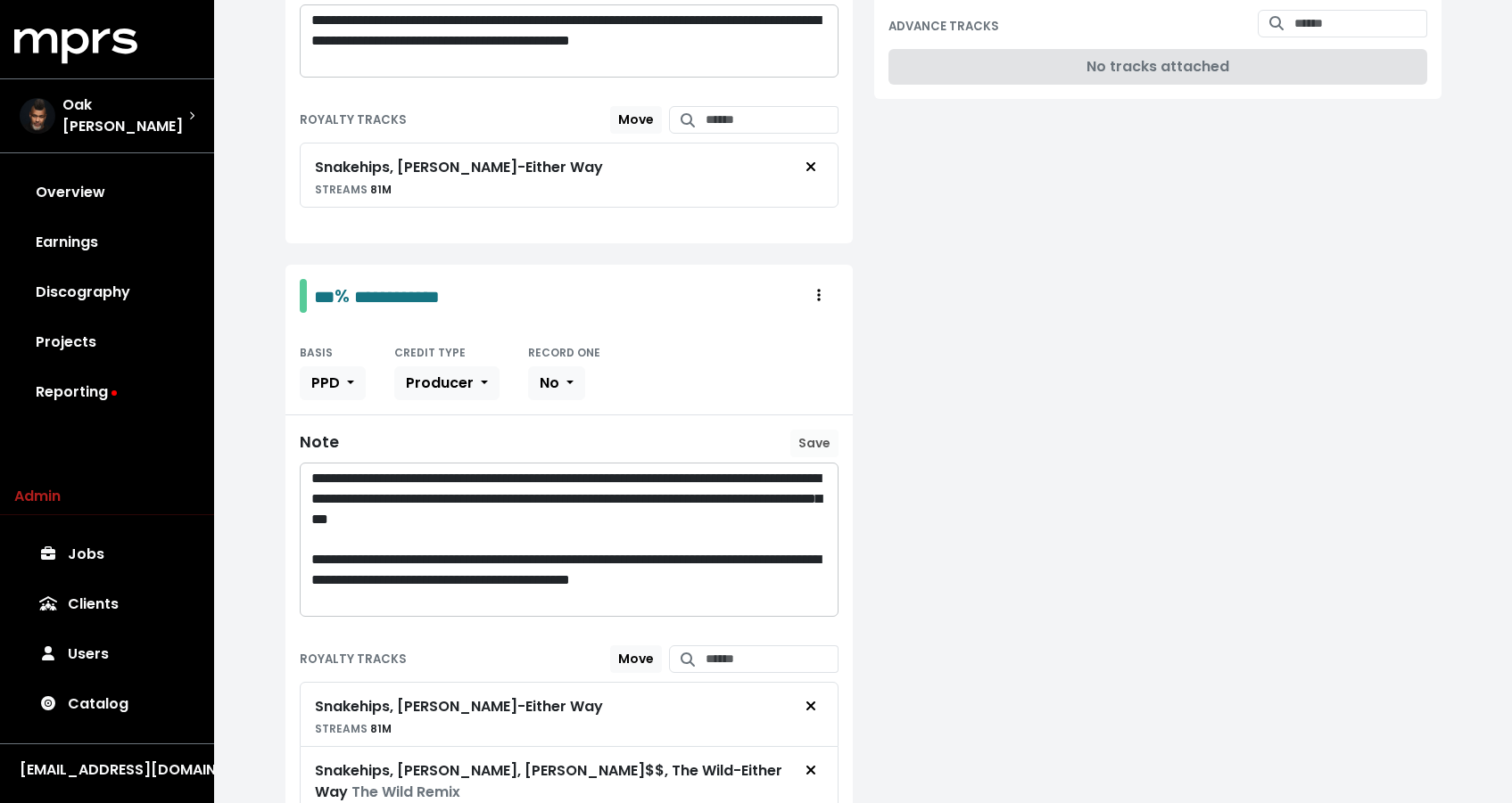
scroll to position [1773, 0]
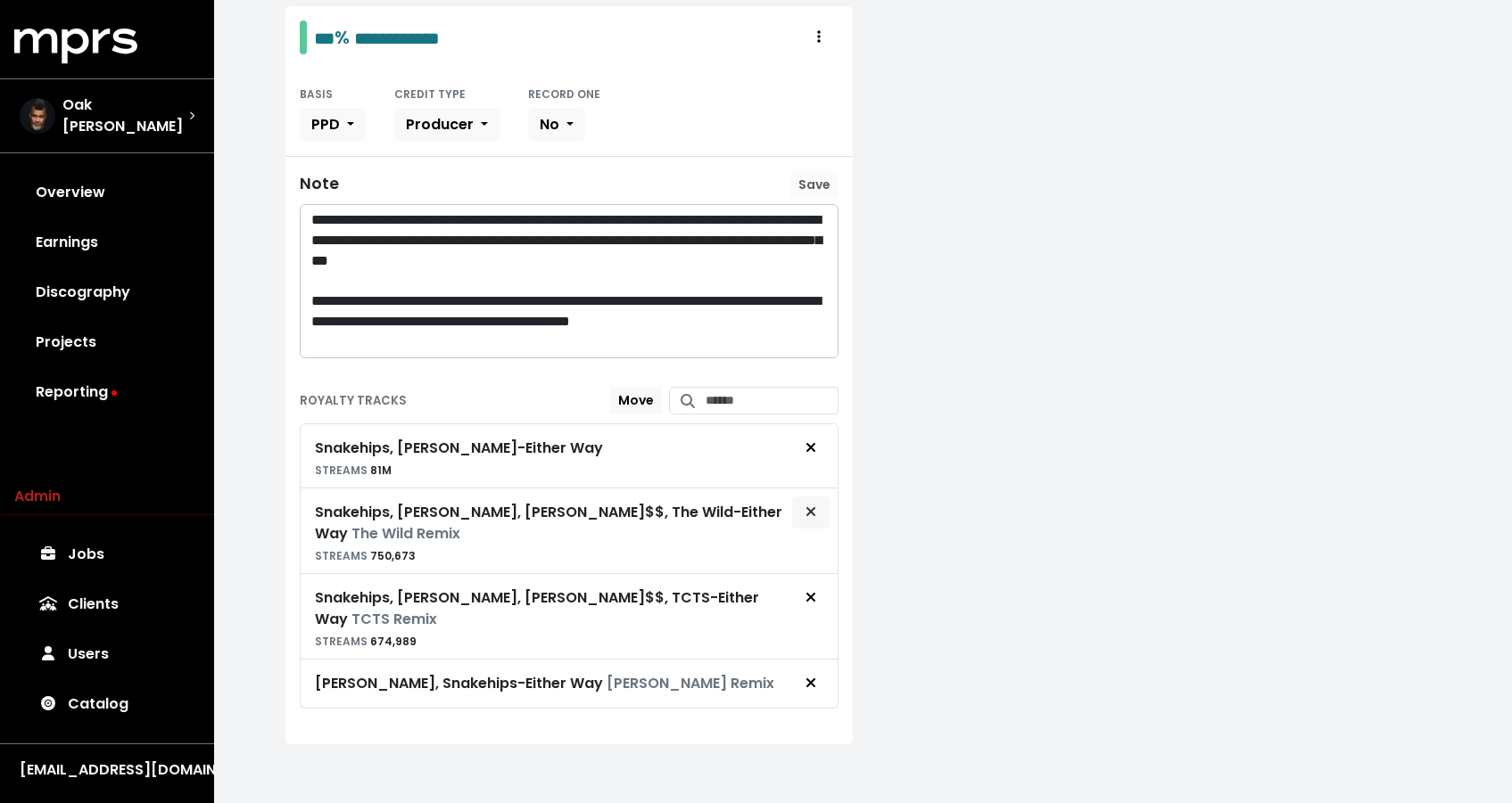
click at [822, 519] on button "Remove royalty target" at bounding box center [811, 513] width 39 height 33
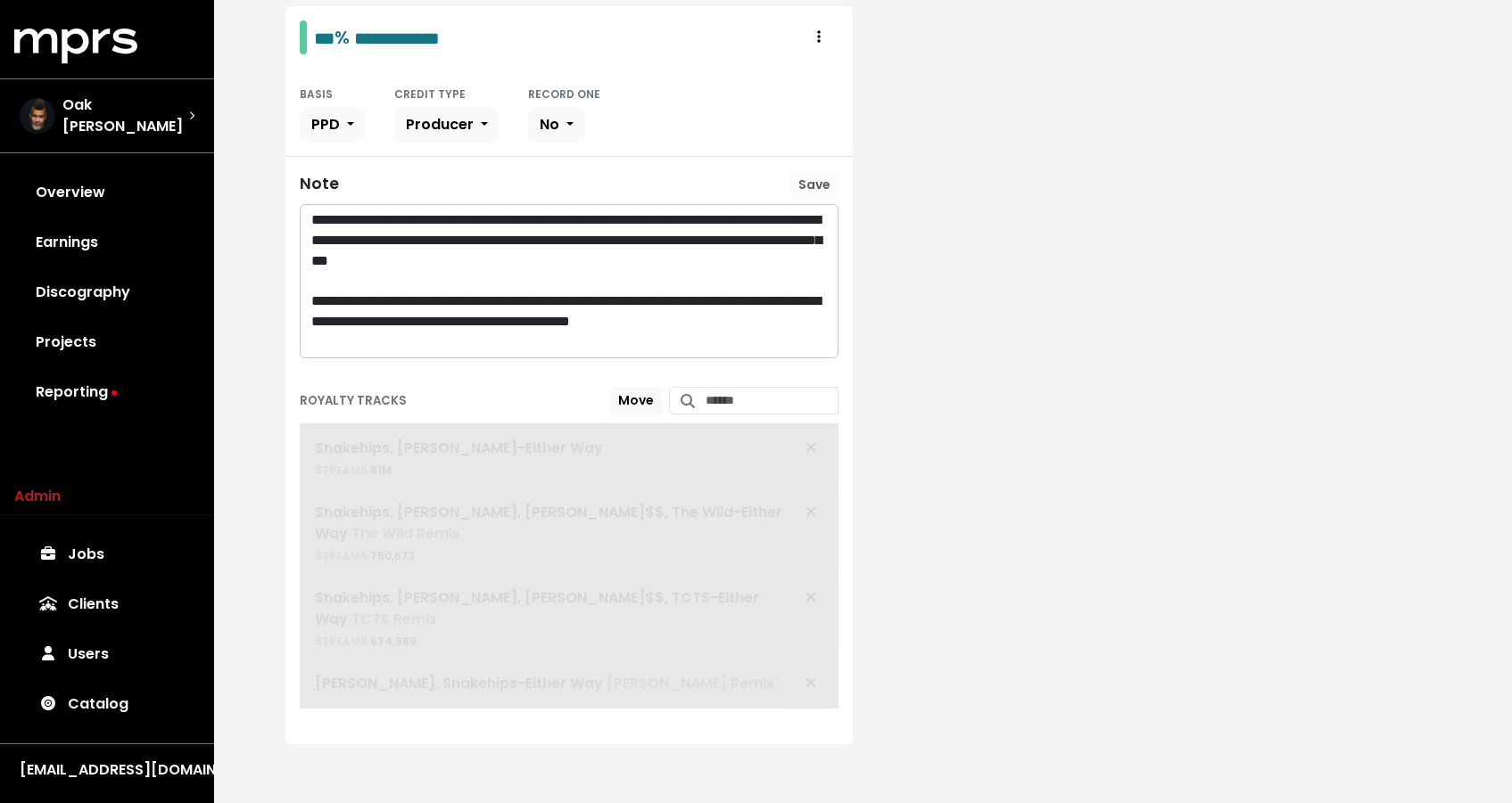
scroll to position [1689, 0]
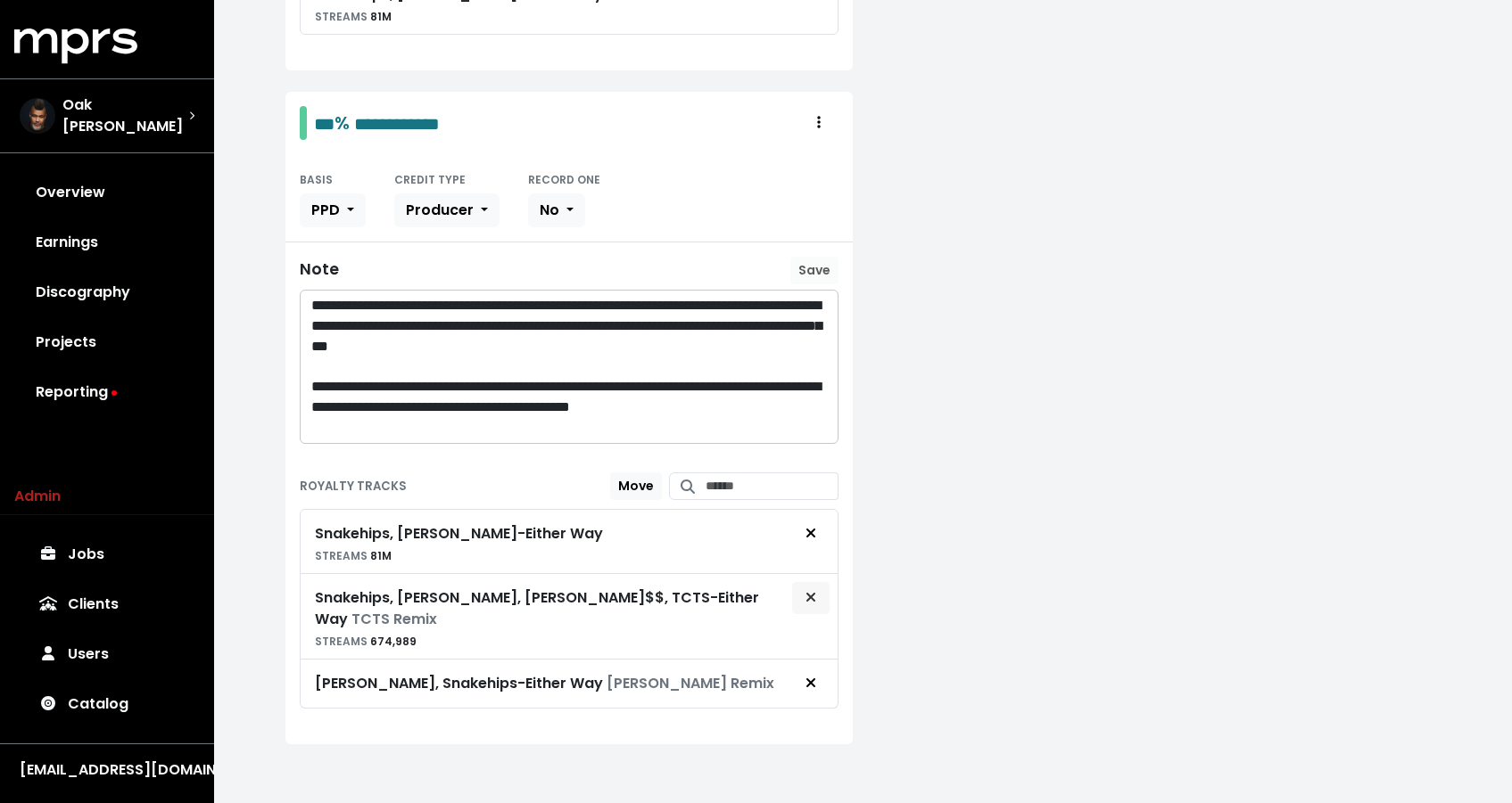
click at [801, 582] on button "Remove royalty target" at bounding box center [811, 598] width 39 height 33
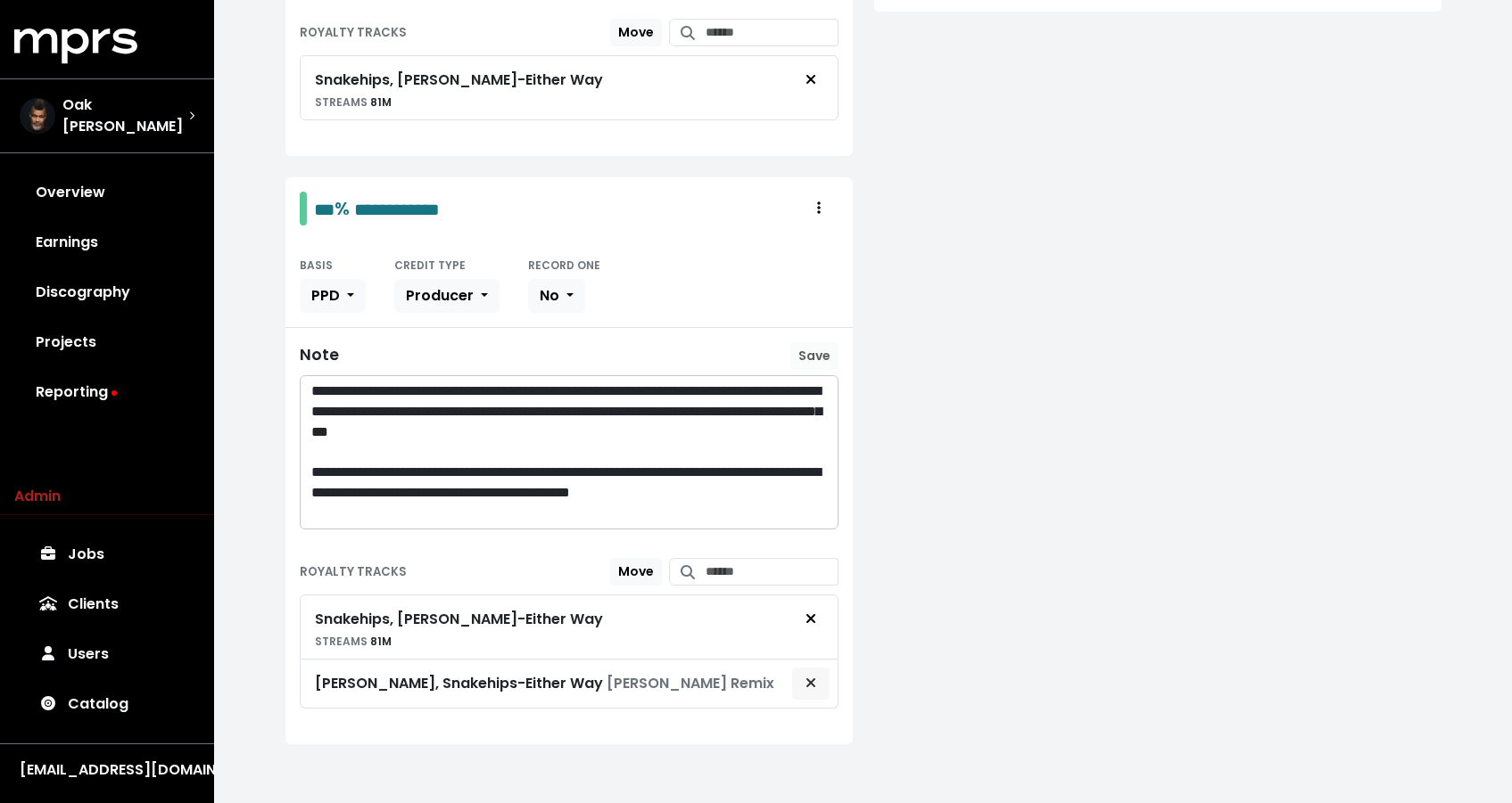
click at [811, 667] on button "Remove royalty target" at bounding box center [811, 684] width 39 height 33
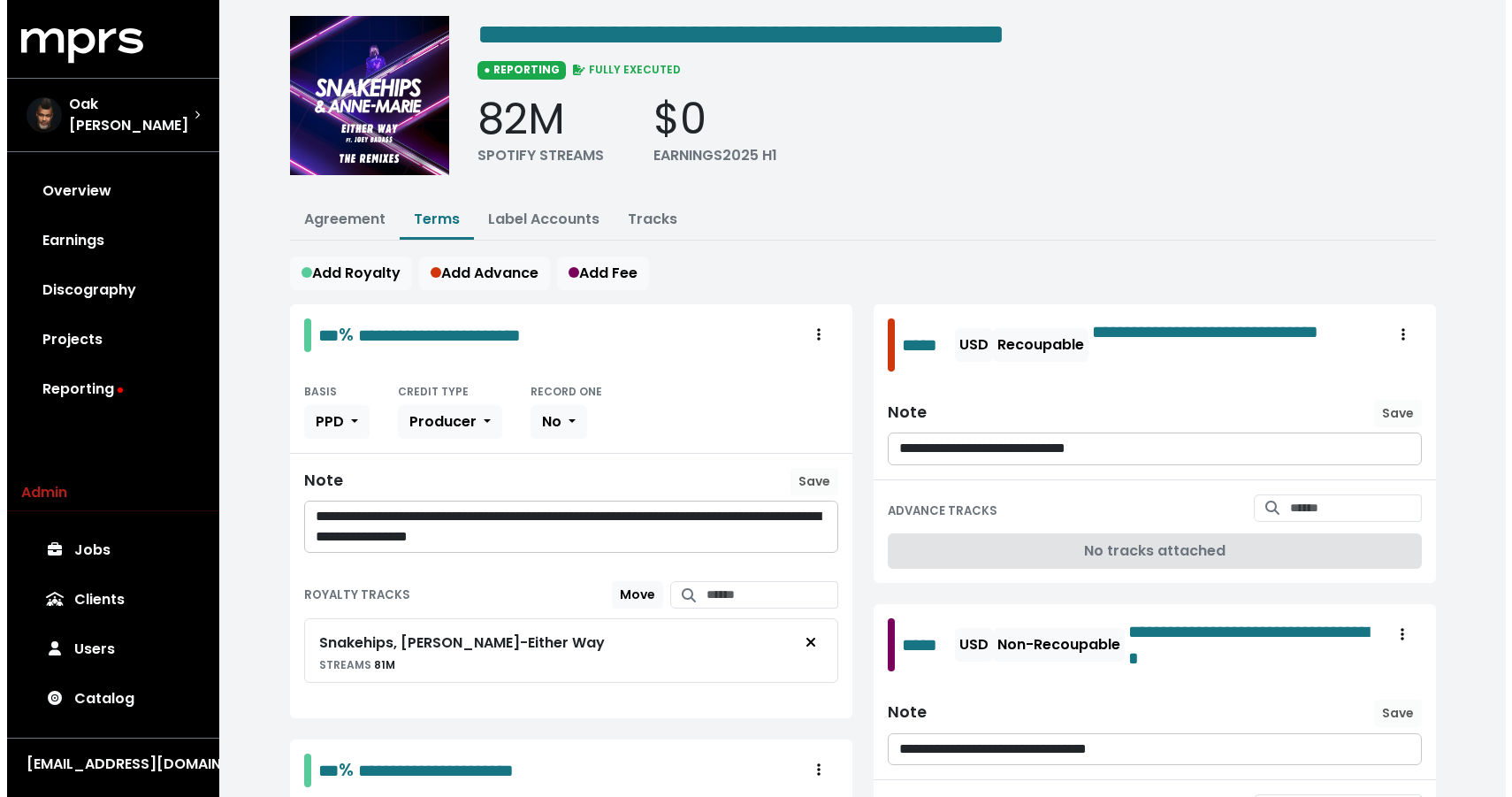
scroll to position [0, 0]
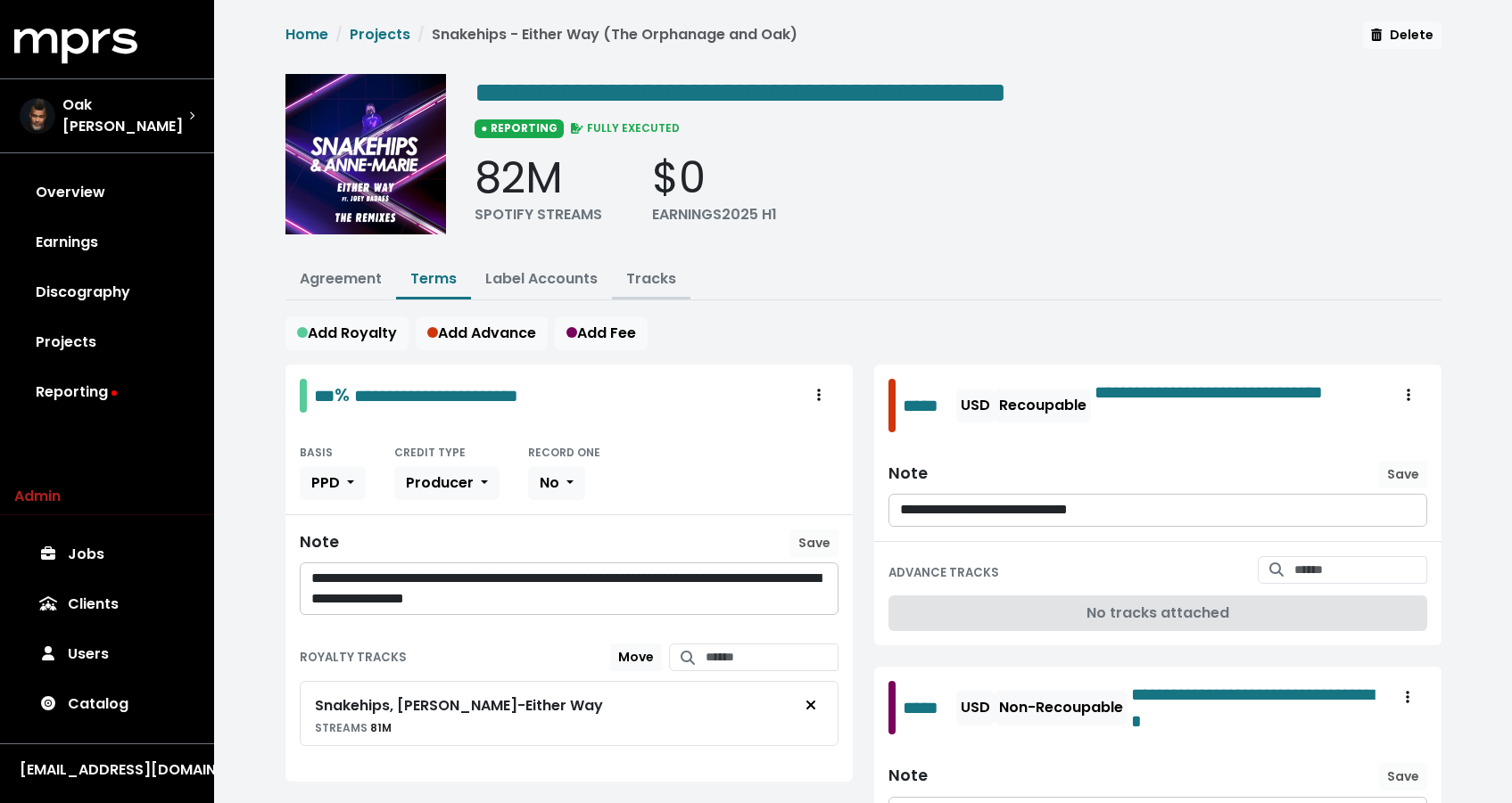
click at [646, 265] on button "Tracks" at bounding box center [651, 280] width 78 height 38
click at [655, 275] on link "Tracks" at bounding box center [652, 278] width 50 height 20
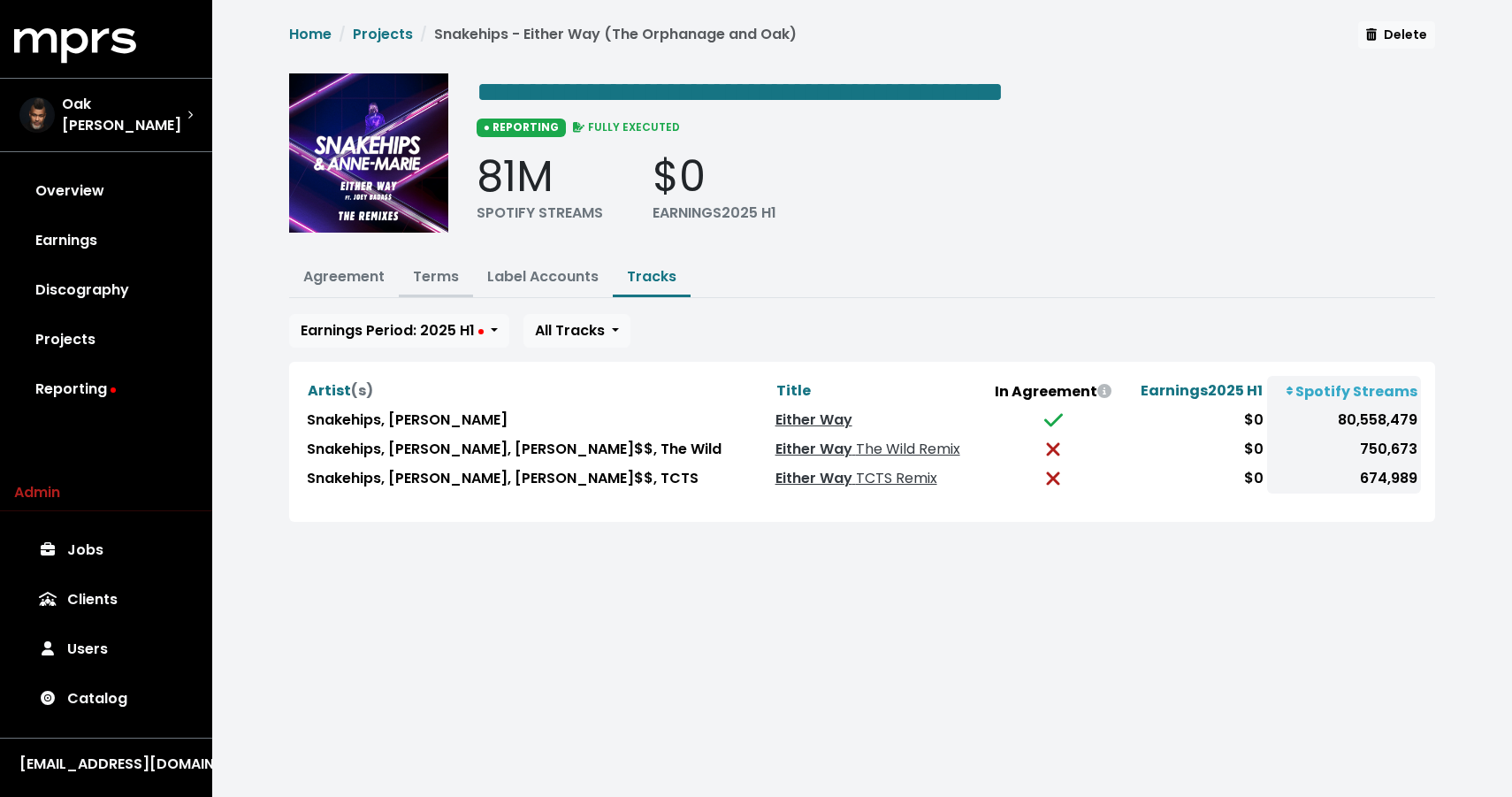
click at [443, 272] on link "Terms" at bounding box center [436, 276] width 46 height 20
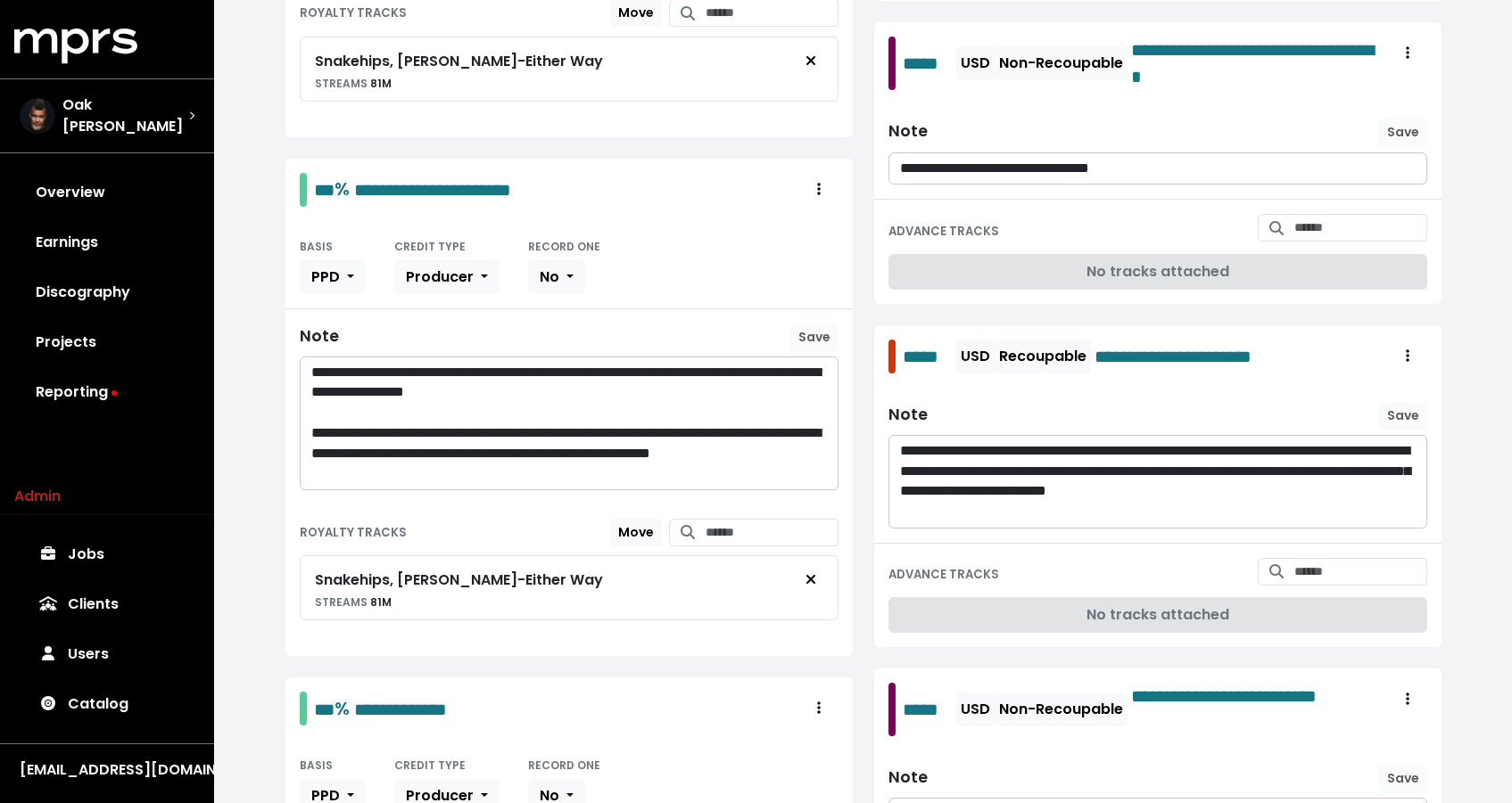
scroll to position [336, 0]
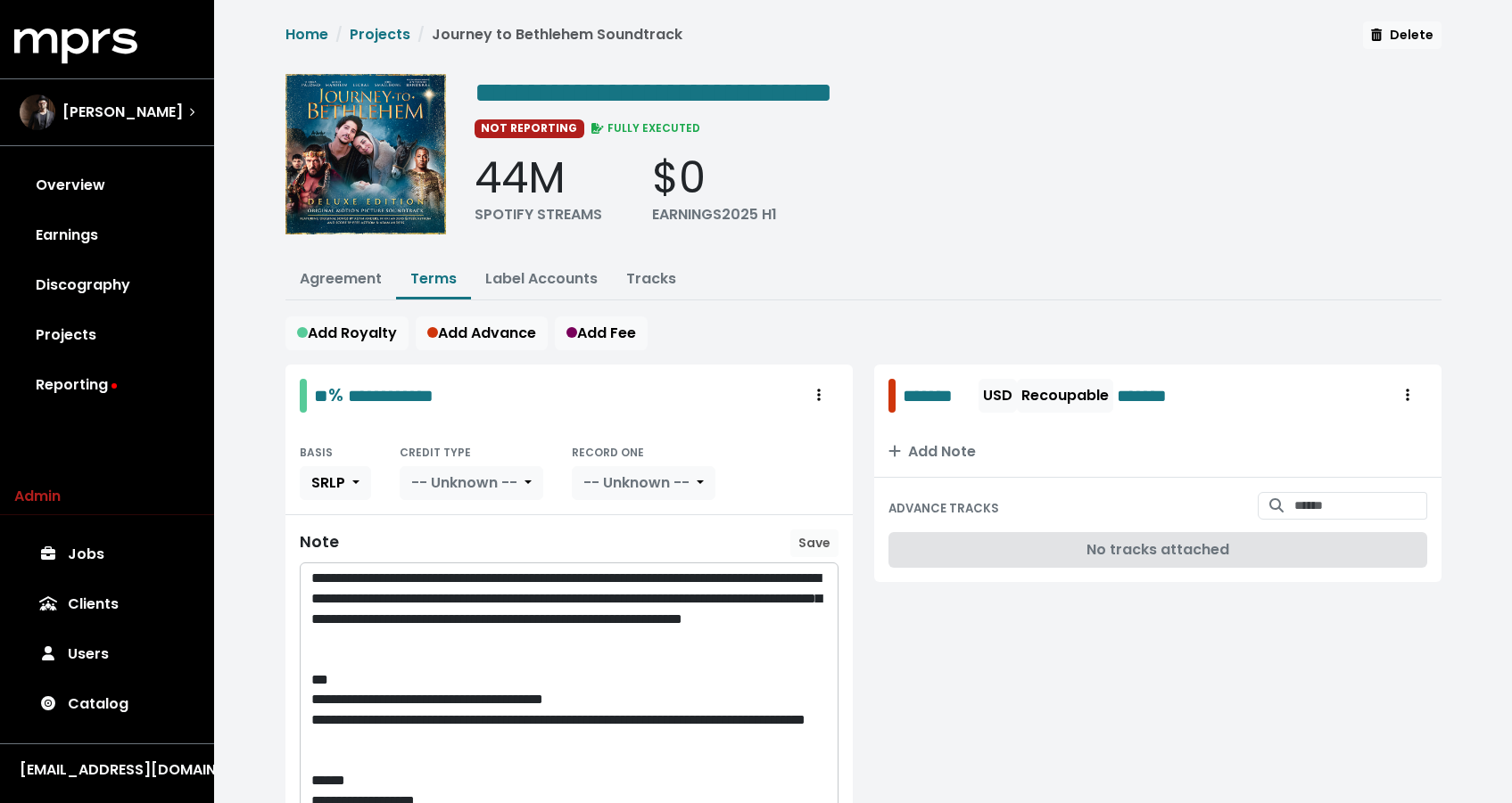
click at [658, 283] on link "Tracks" at bounding box center [652, 278] width 50 height 20
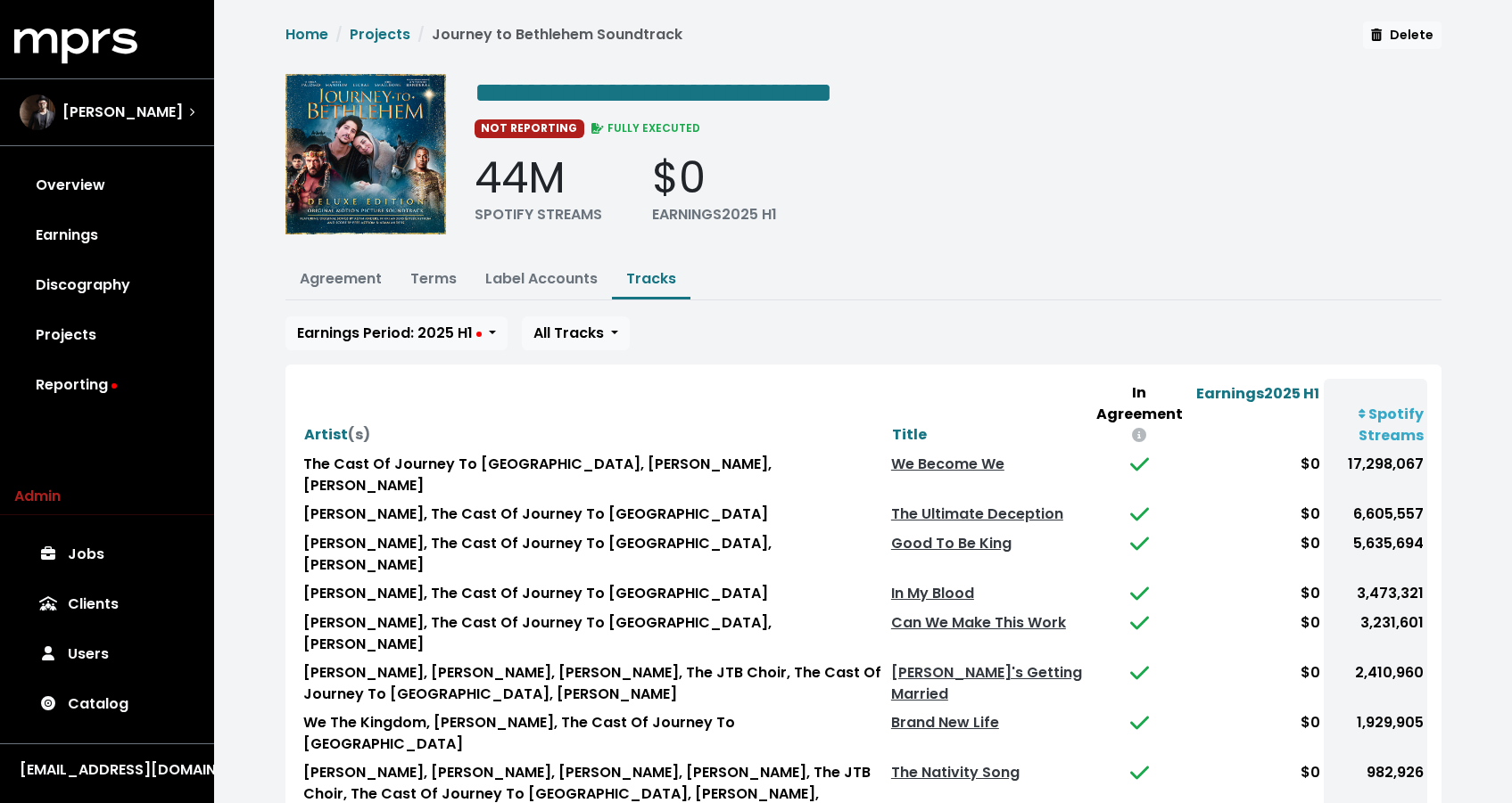
scroll to position [311, 0]
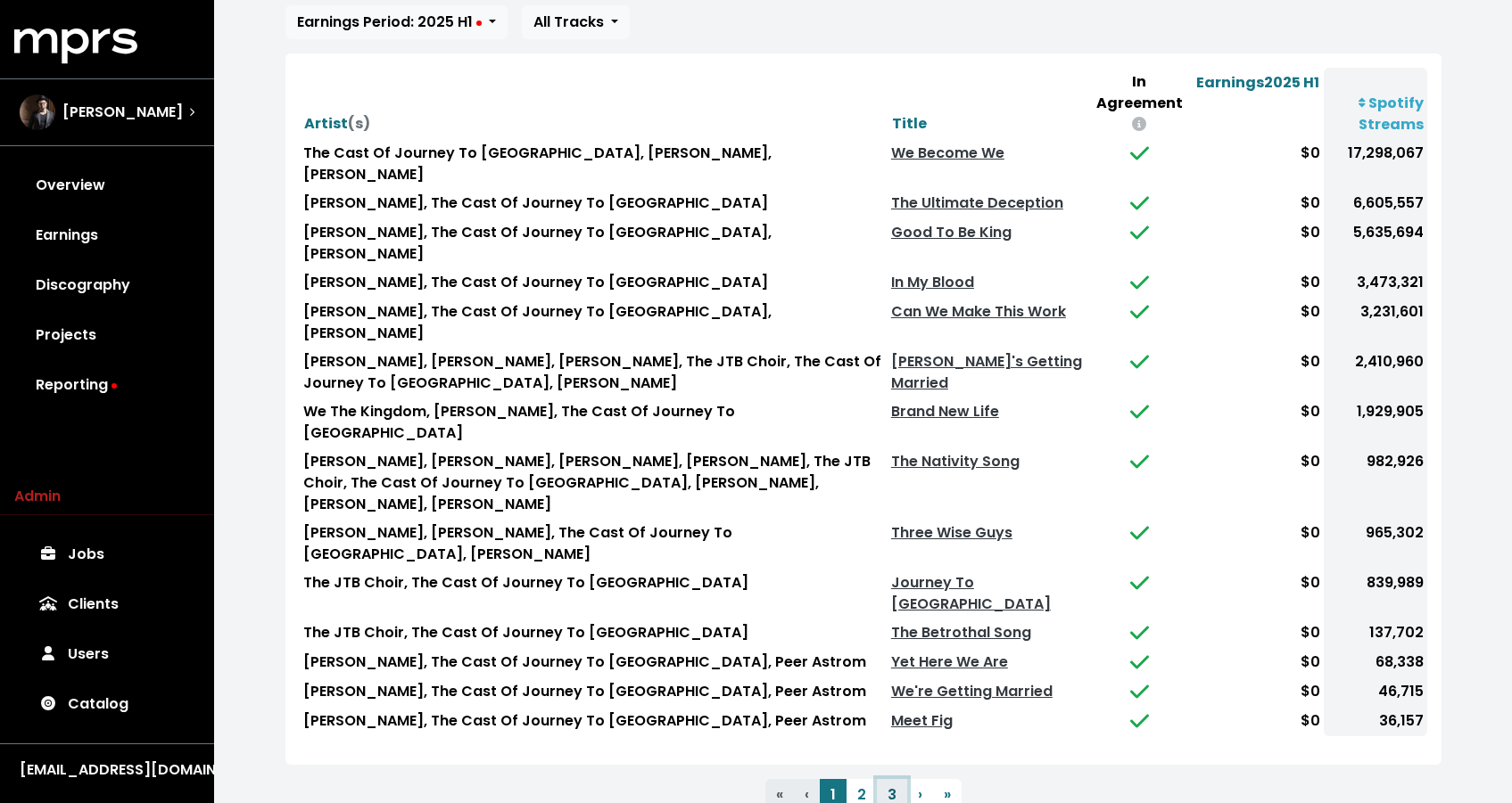
click at [880, 779] on button "3" at bounding box center [892, 795] width 31 height 32
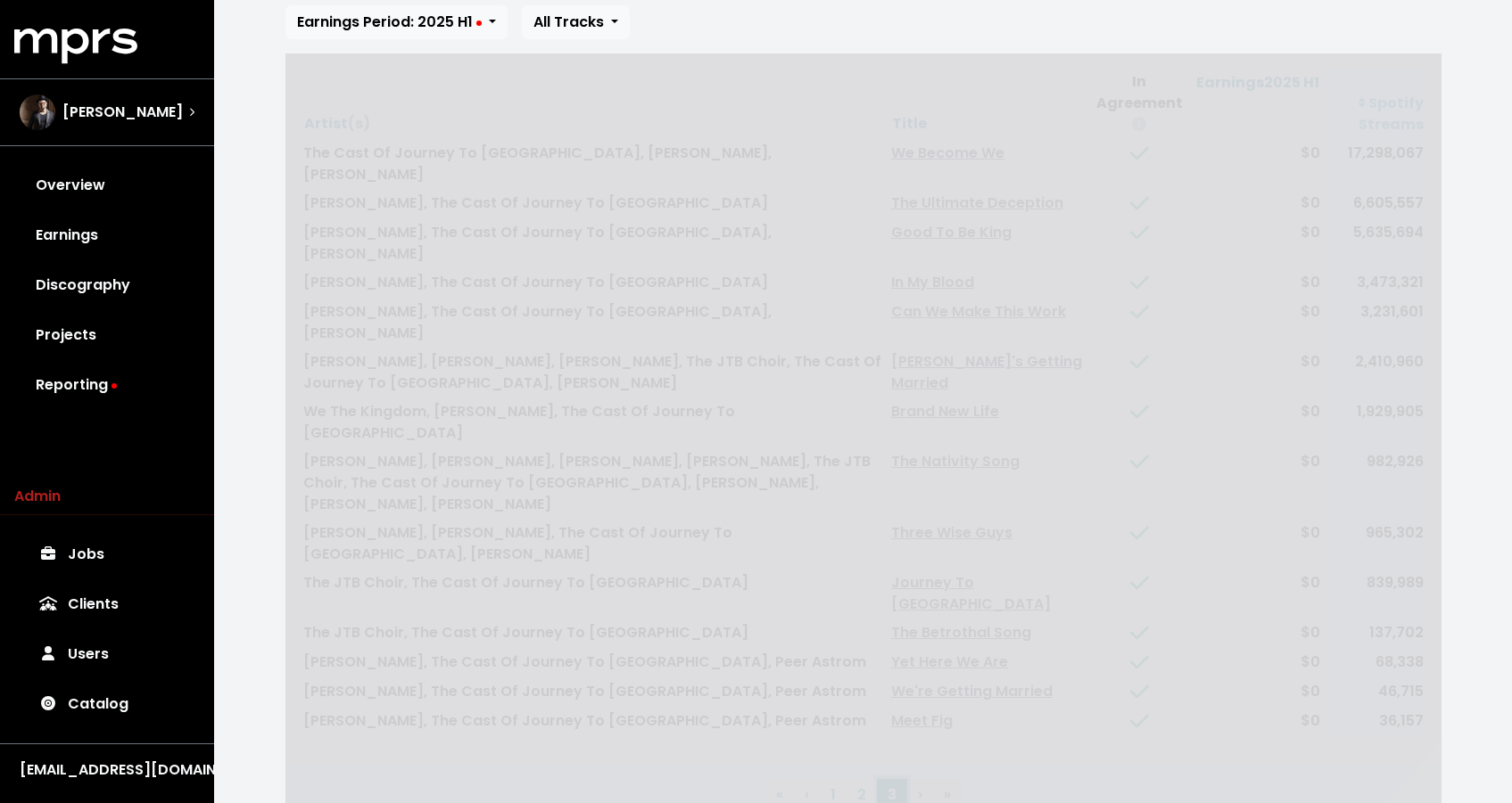
scroll to position [119, 0]
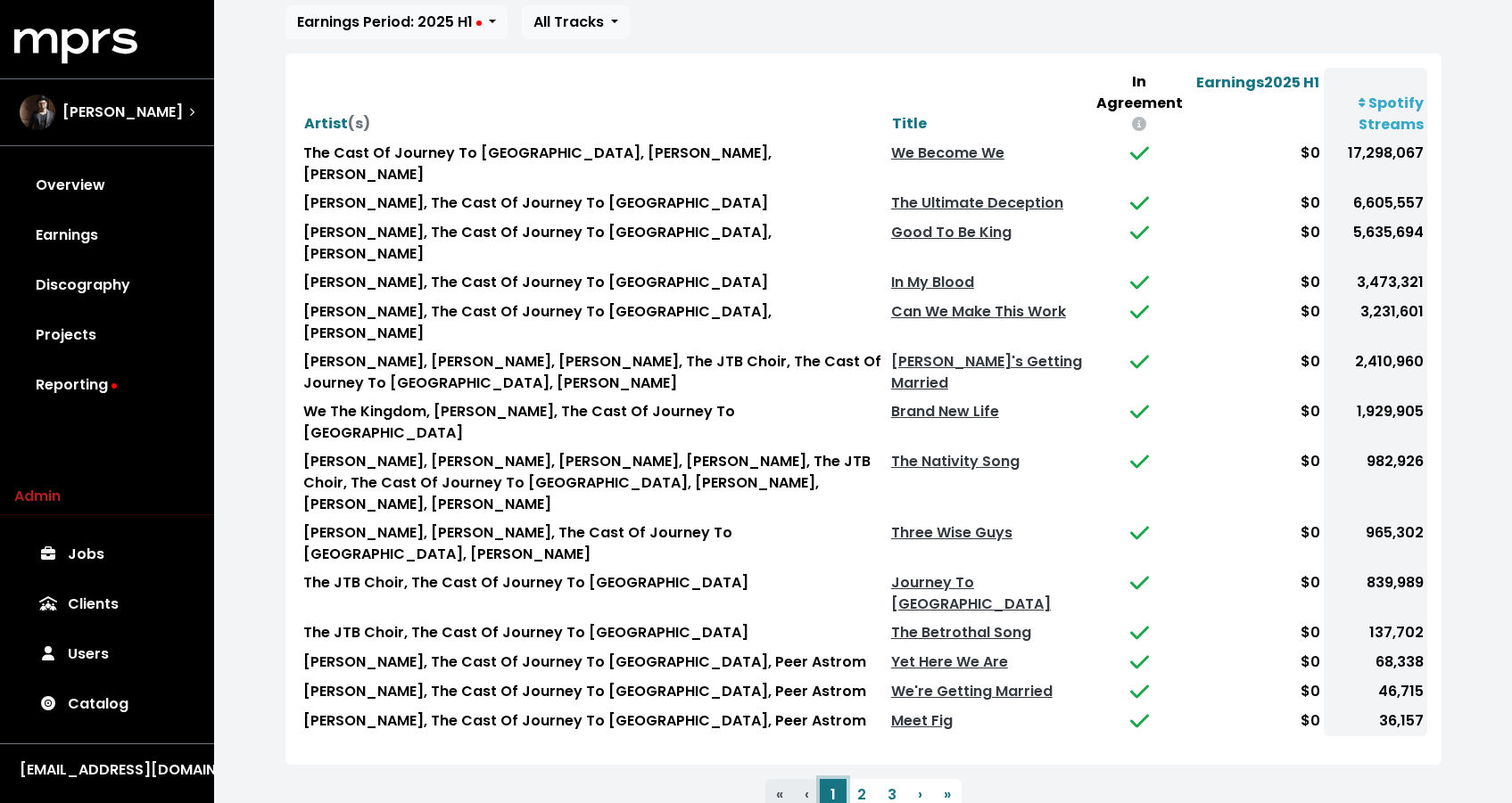
scroll to position [0, 0]
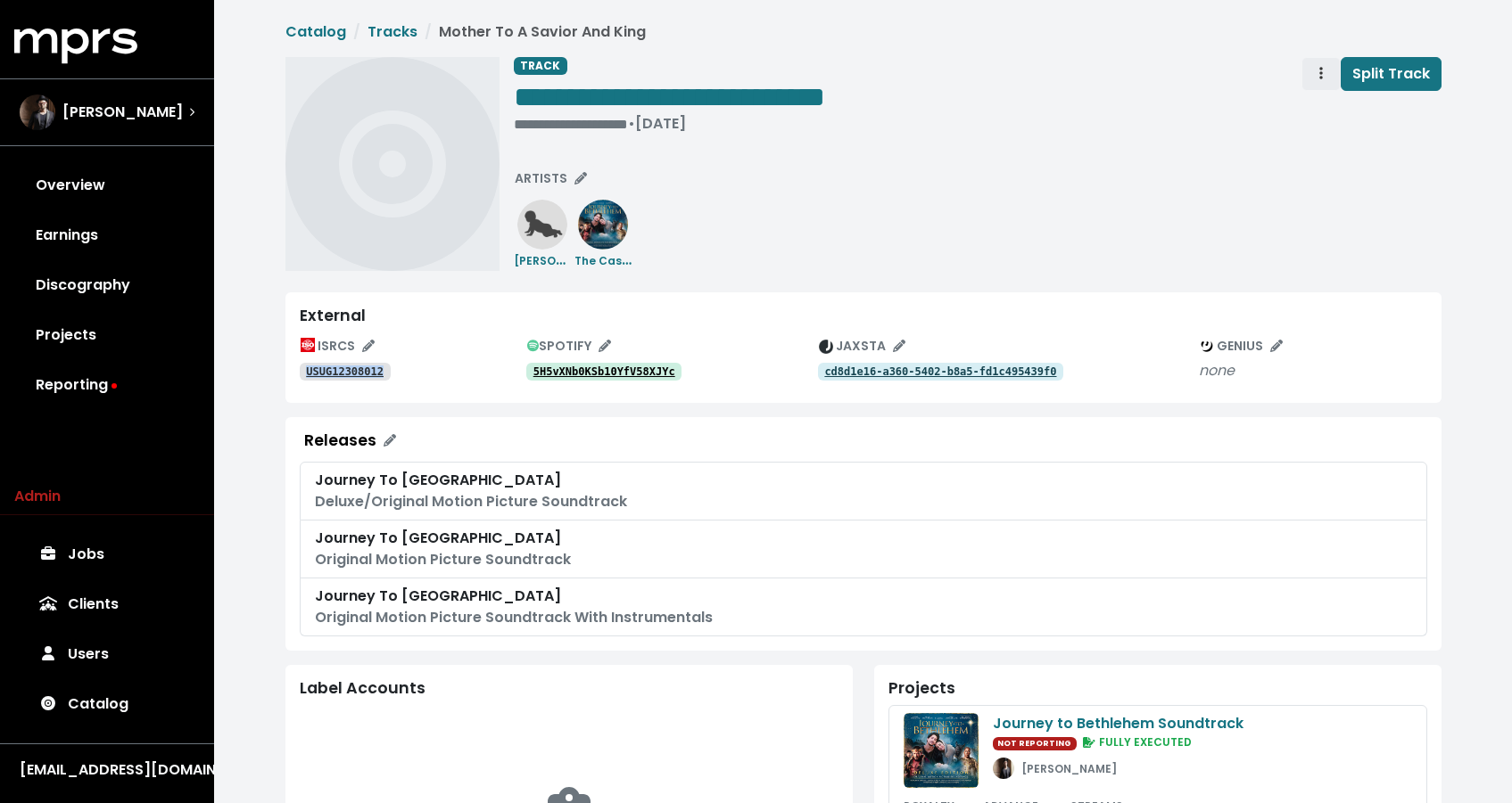
click at [1319, 75] on span "Track actions" at bounding box center [1320, 74] width 16 height 21
click at [1322, 103] on link "Merge" at bounding box center [1372, 113] width 141 height 29
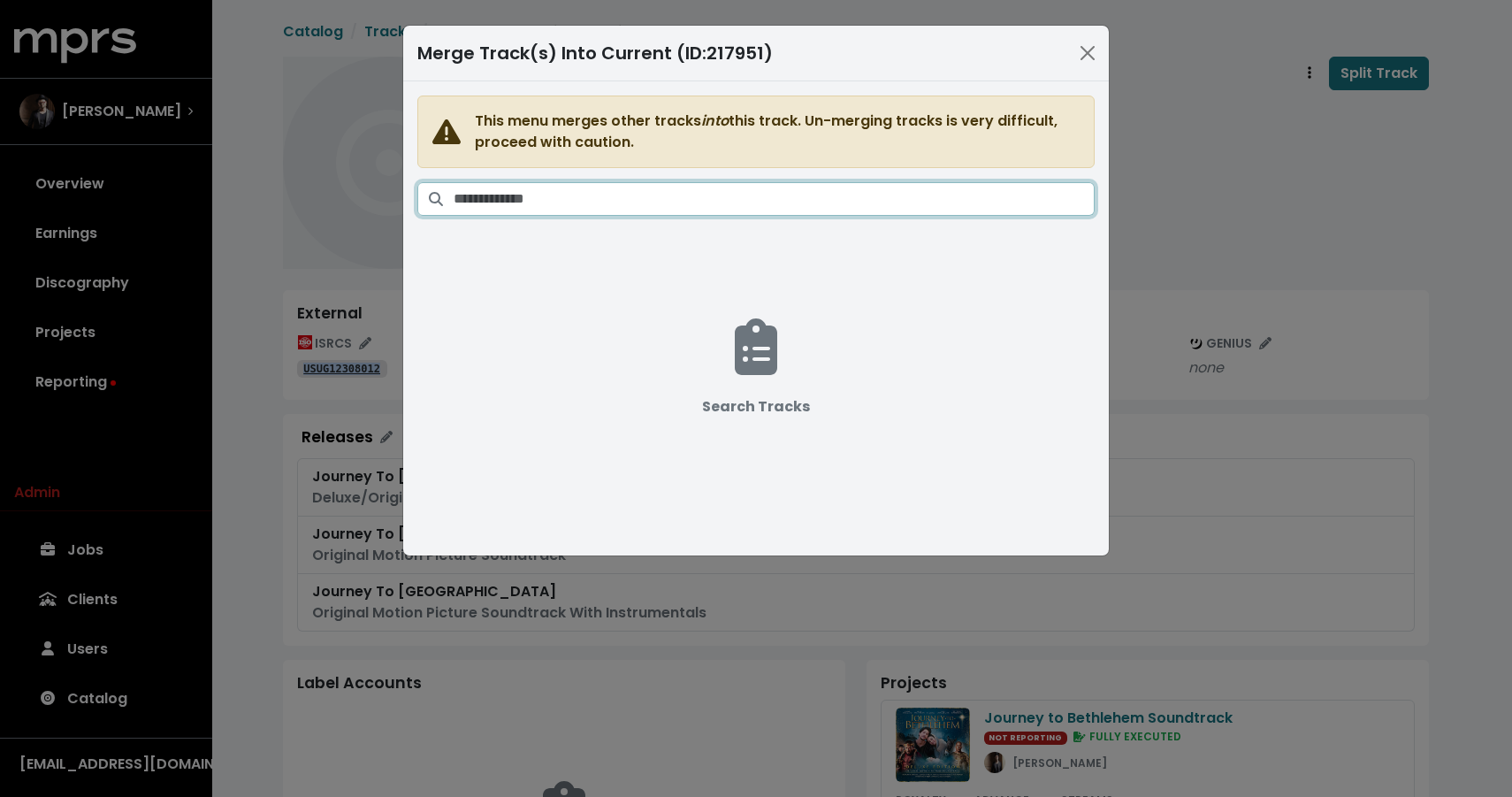
click at [882, 190] on input "Search tracks" at bounding box center [774, 199] width 642 height 33
paste input "**********"
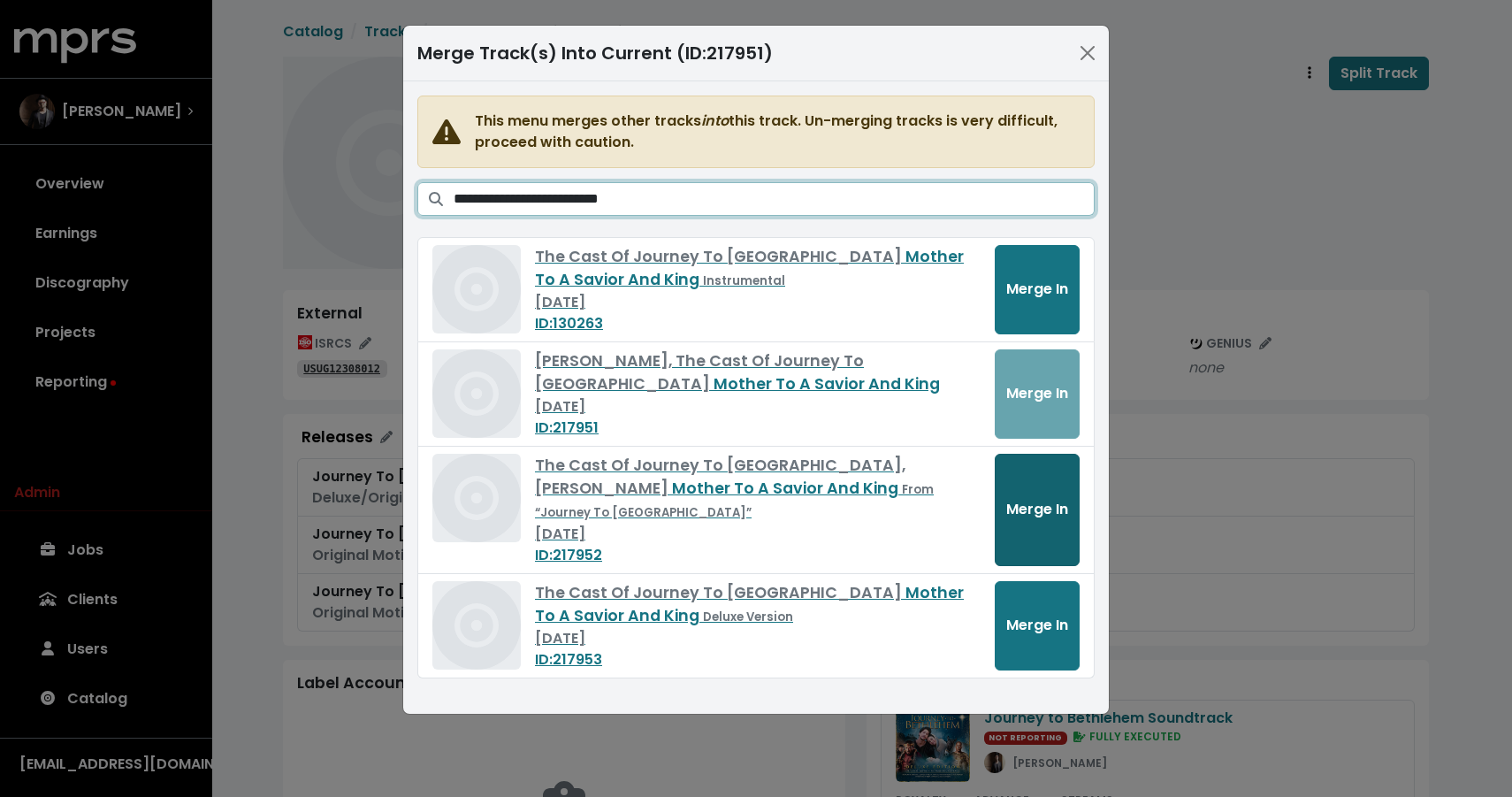
type input "**********"
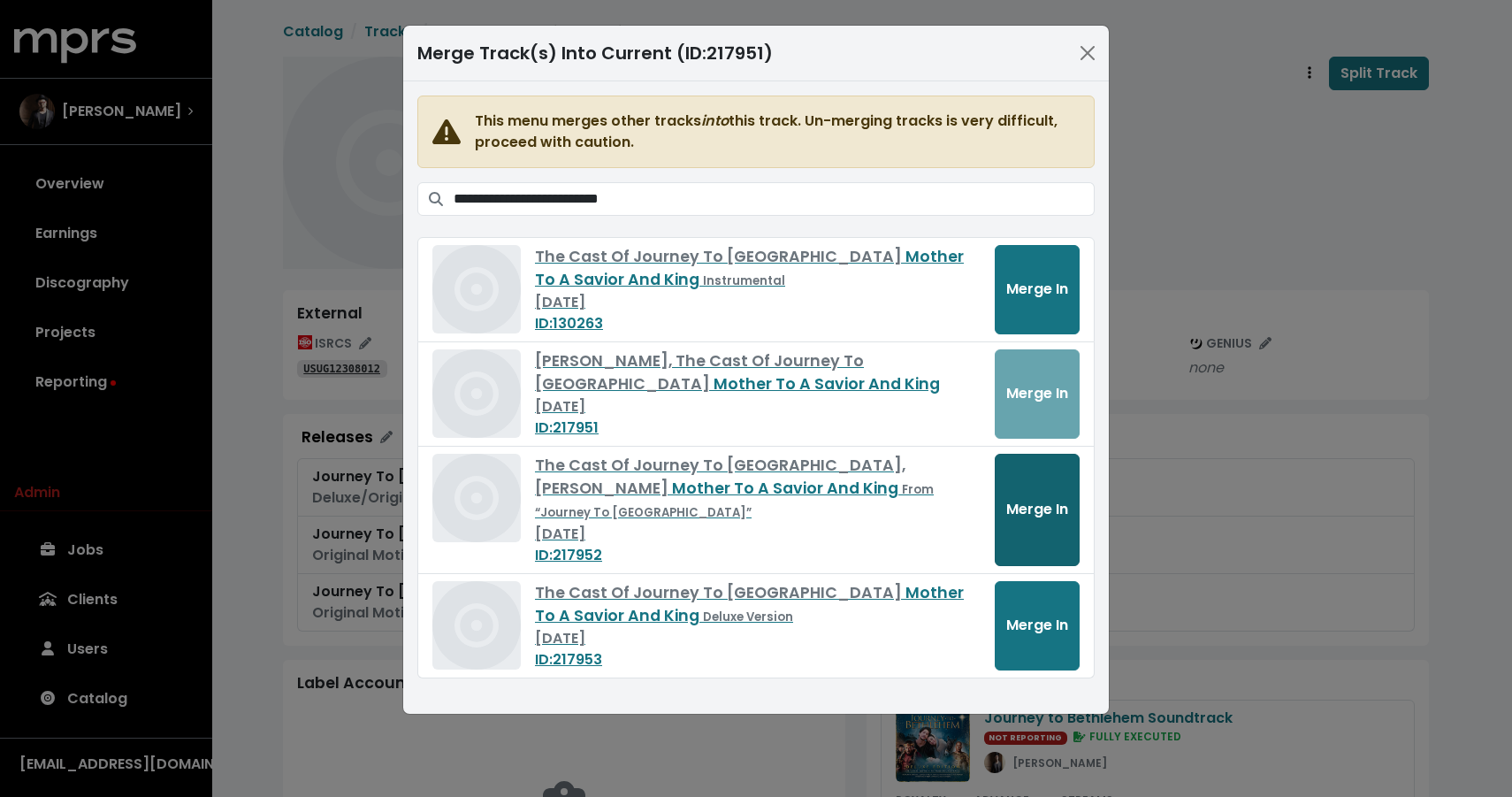
click at [1046, 513] on button "Merge In" at bounding box center [1038, 510] width 85 height 113
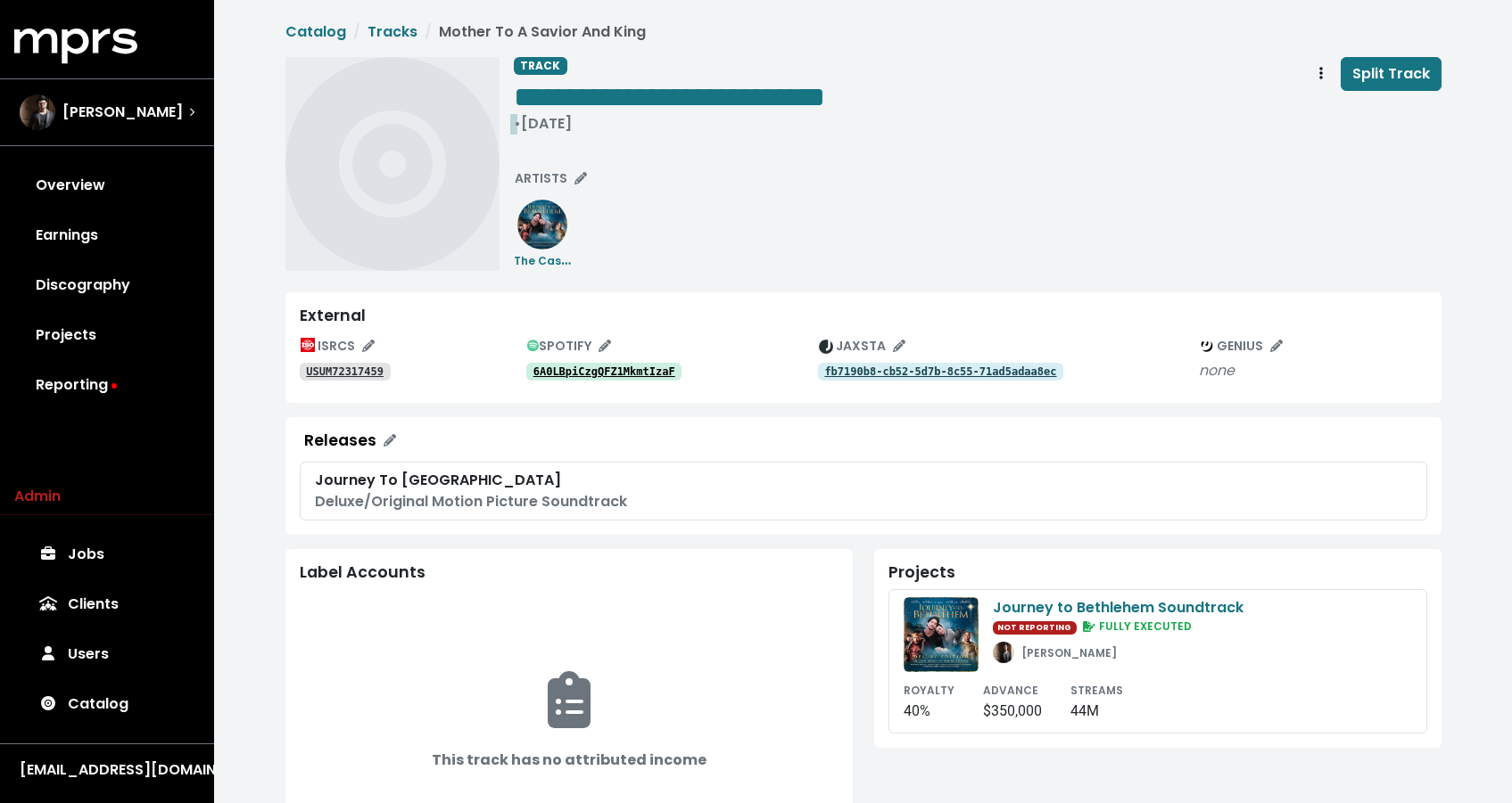
click at [547, 122] on div "• [DATE]" at bounding box center [669, 124] width 311 height 18
click at [726, 105] on span "**********" at bounding box center [669, 97] width 311 height 29
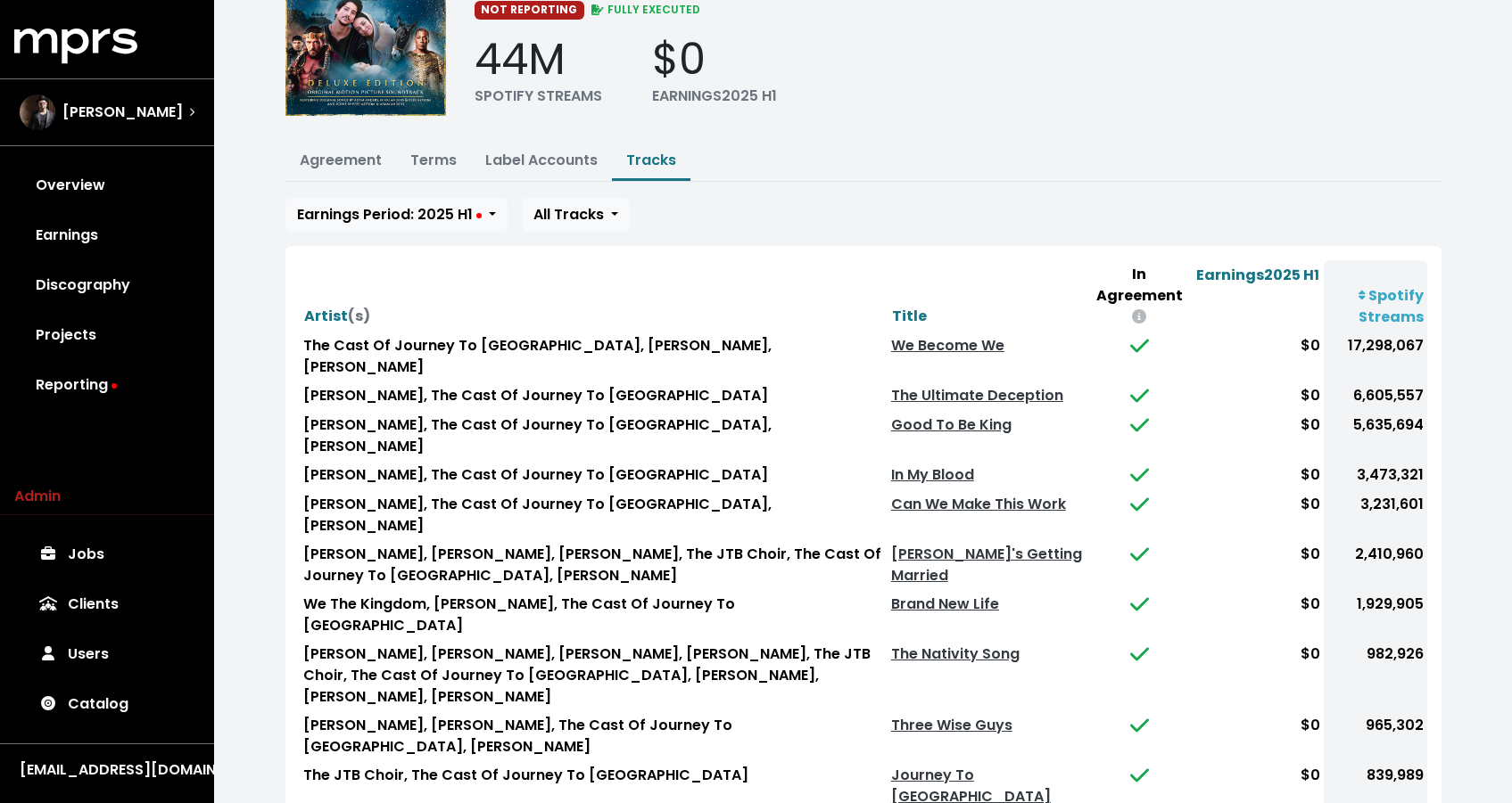
scroll to position [311, 0]
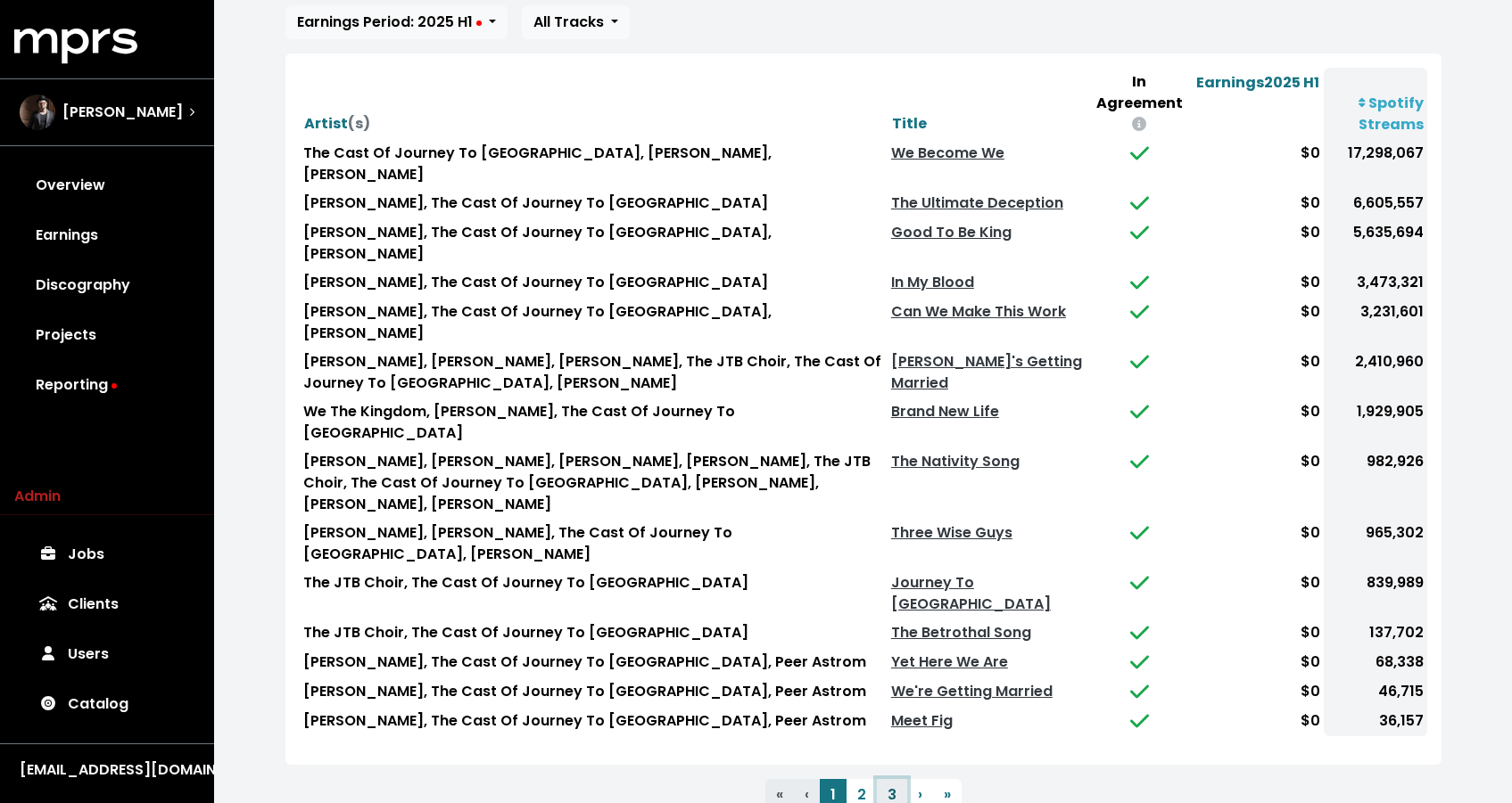
click at [901, 779] on button "3" at bounding box center [892, 795] width 31 height 32
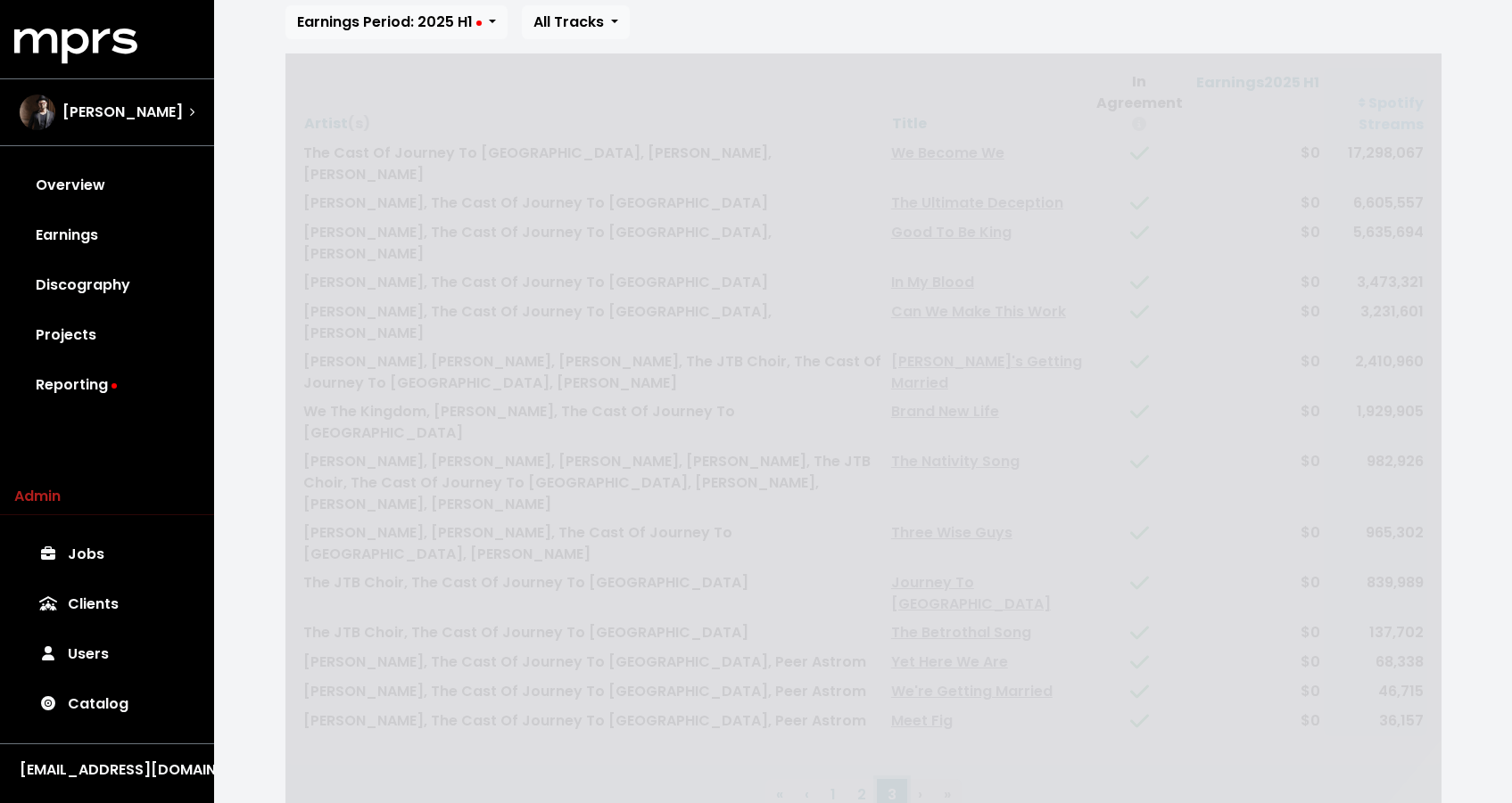
scroll to position [90, 0]
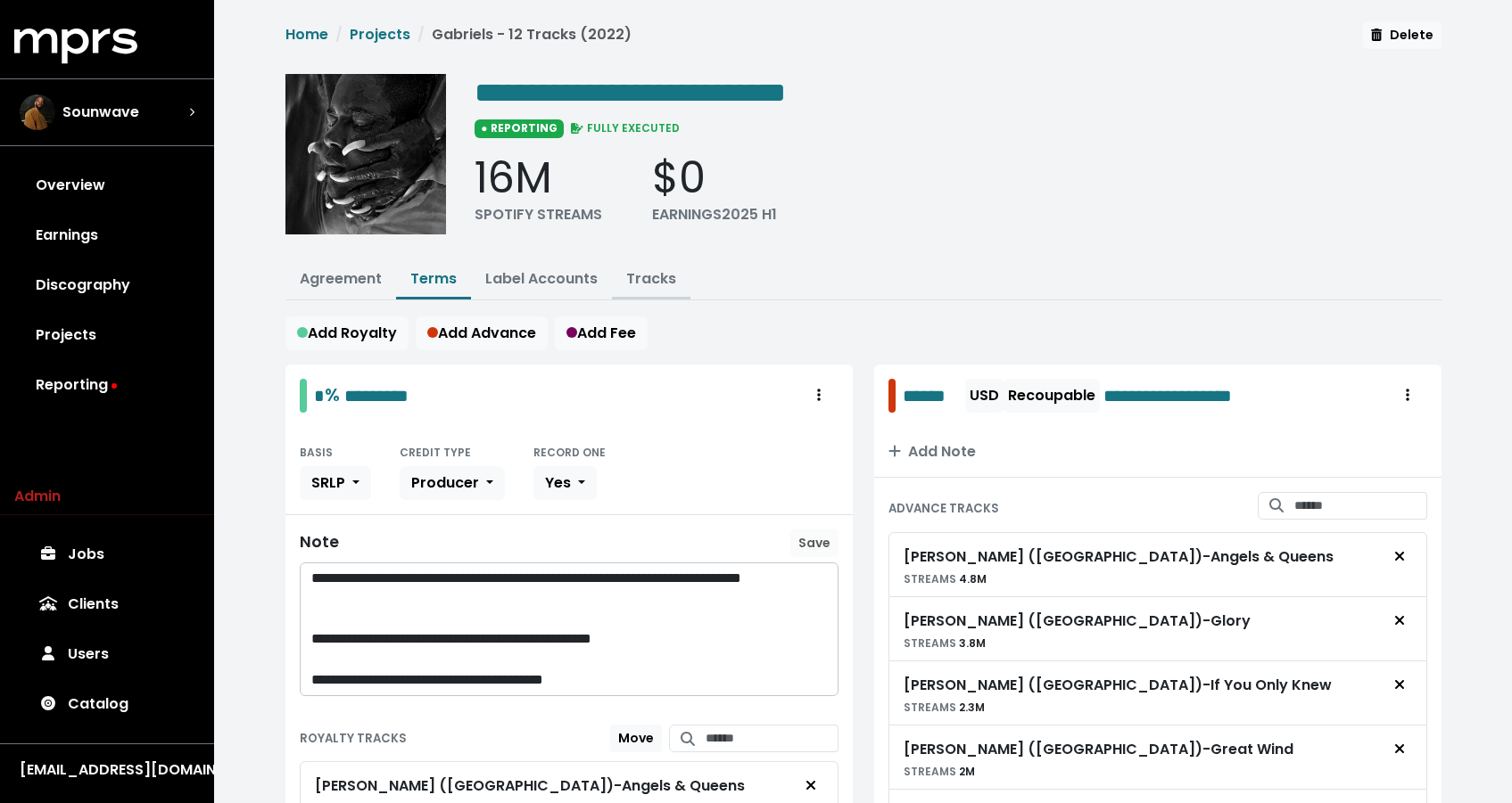
click at [650, 264] on button "Tracks" at bounding box center [651, 280] width 78 height 38
click at [648, 274] on link "Tracks" at bounding box center [652, 278] width 50 height 20
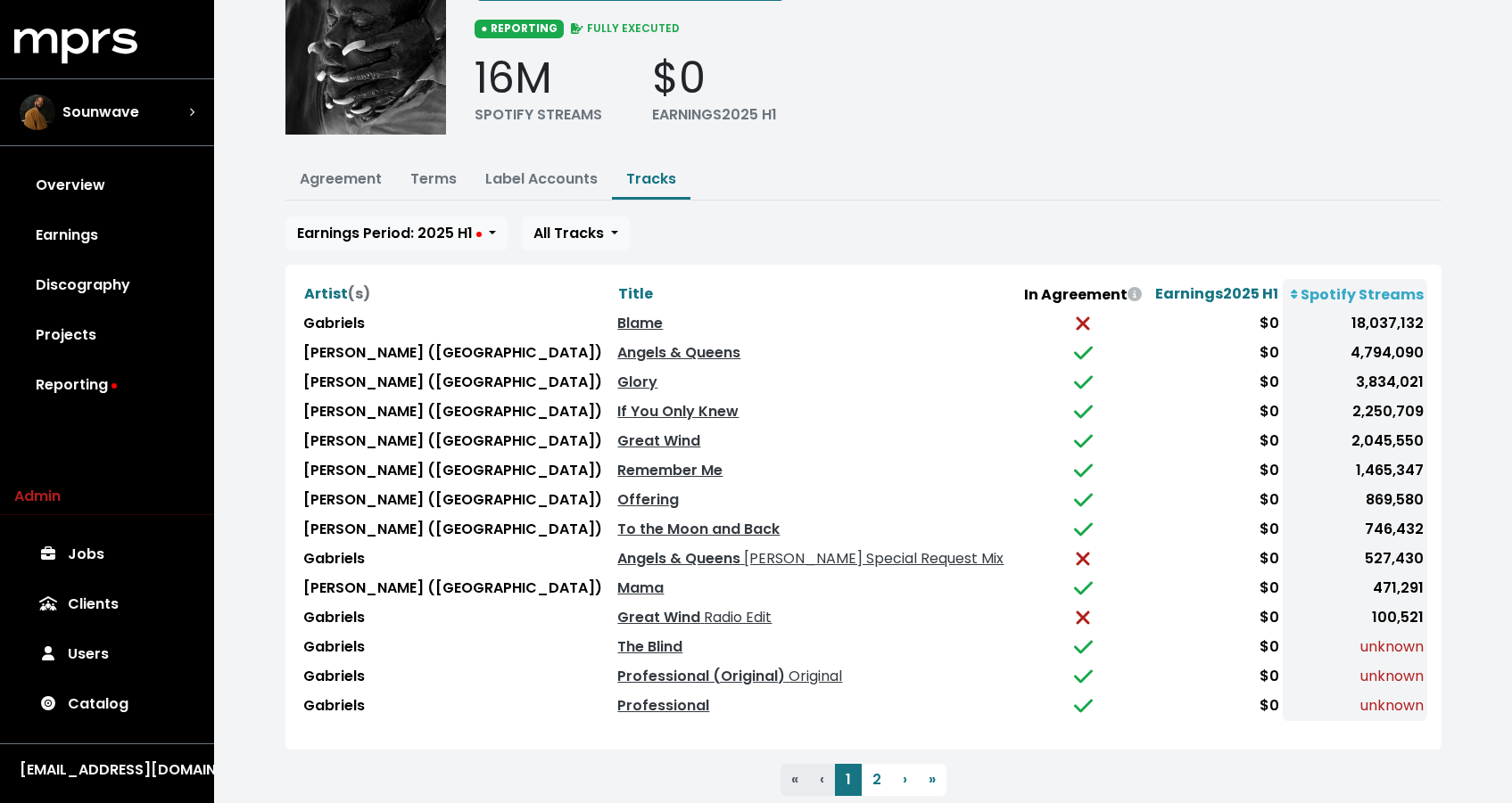
scroll to position [144, 0]
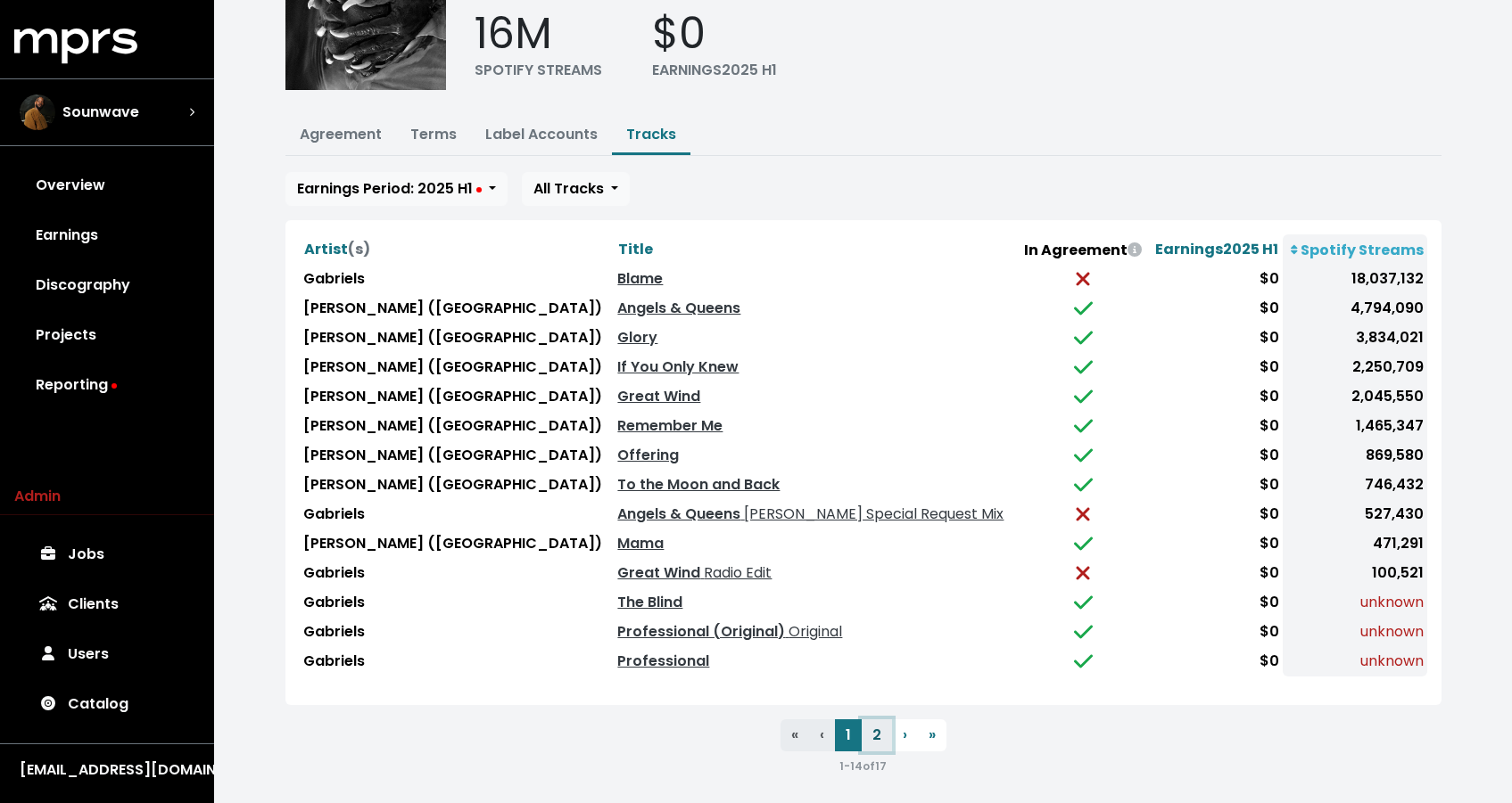
click at [880, 728] on button "2" at bounding box center [876, 735] width 31 height 32
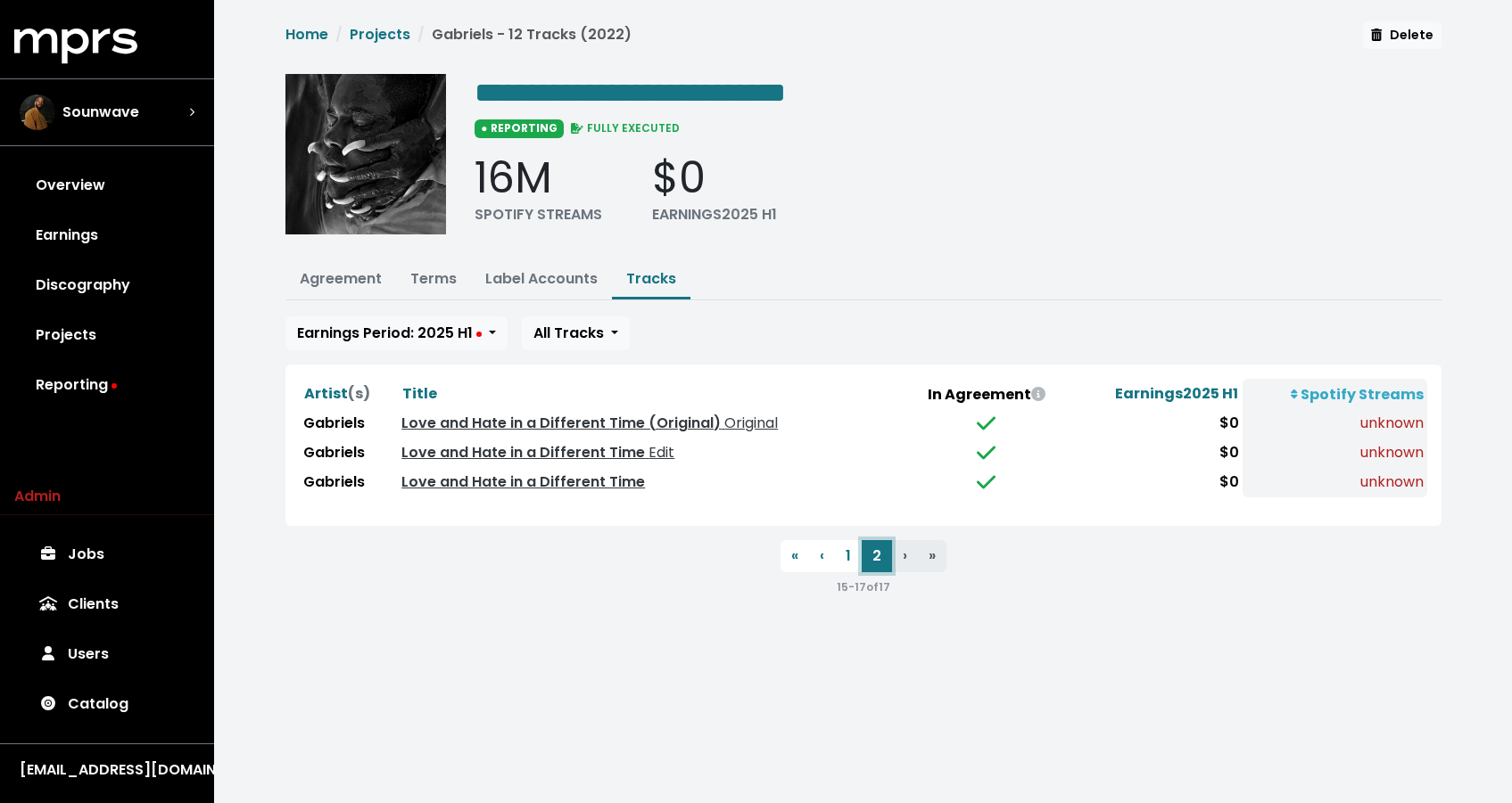
scroll to position [0, 0]
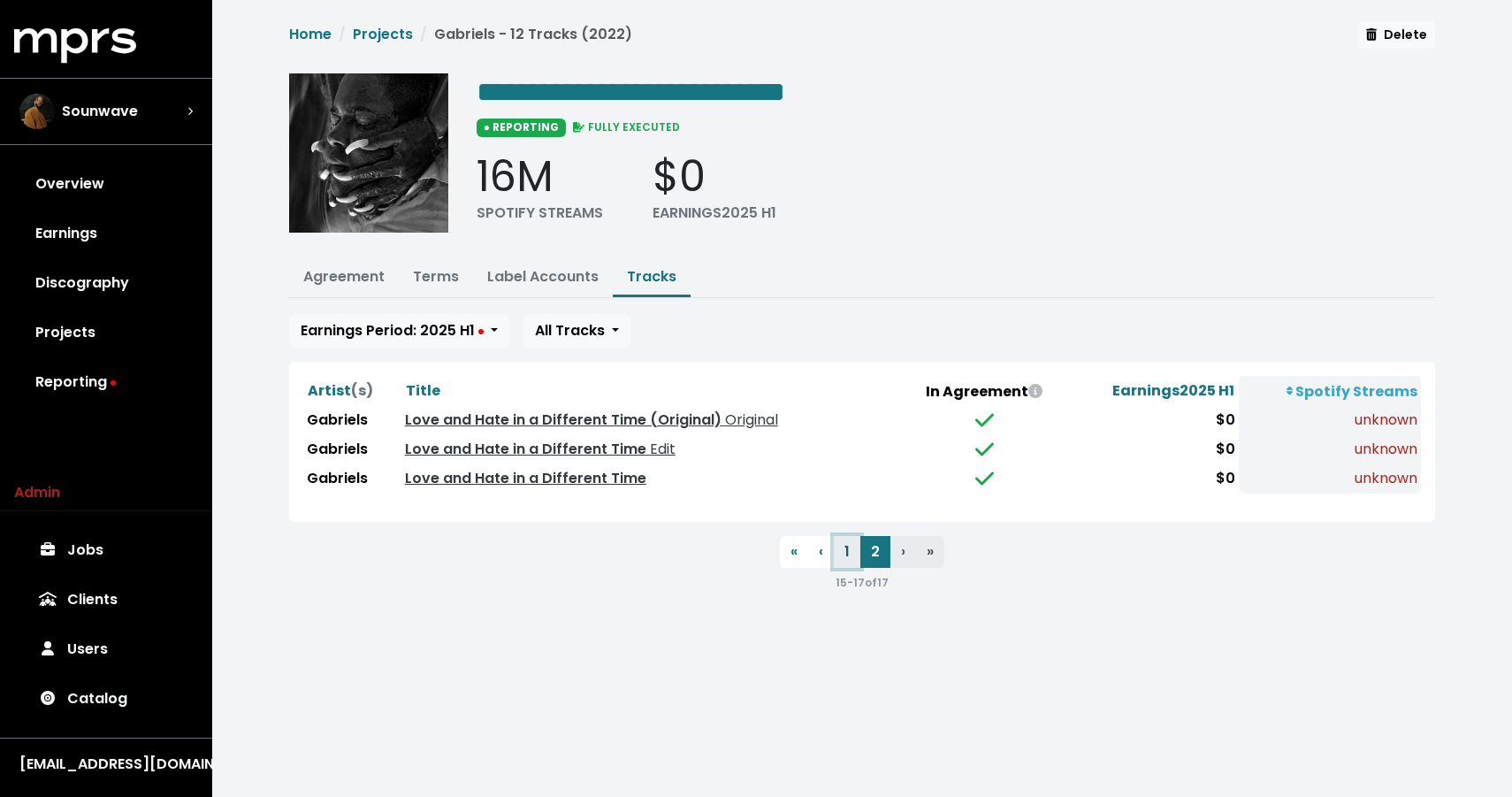
click at [847, 543] on button "1" at bounding box center [846, 552] width 27 height 31
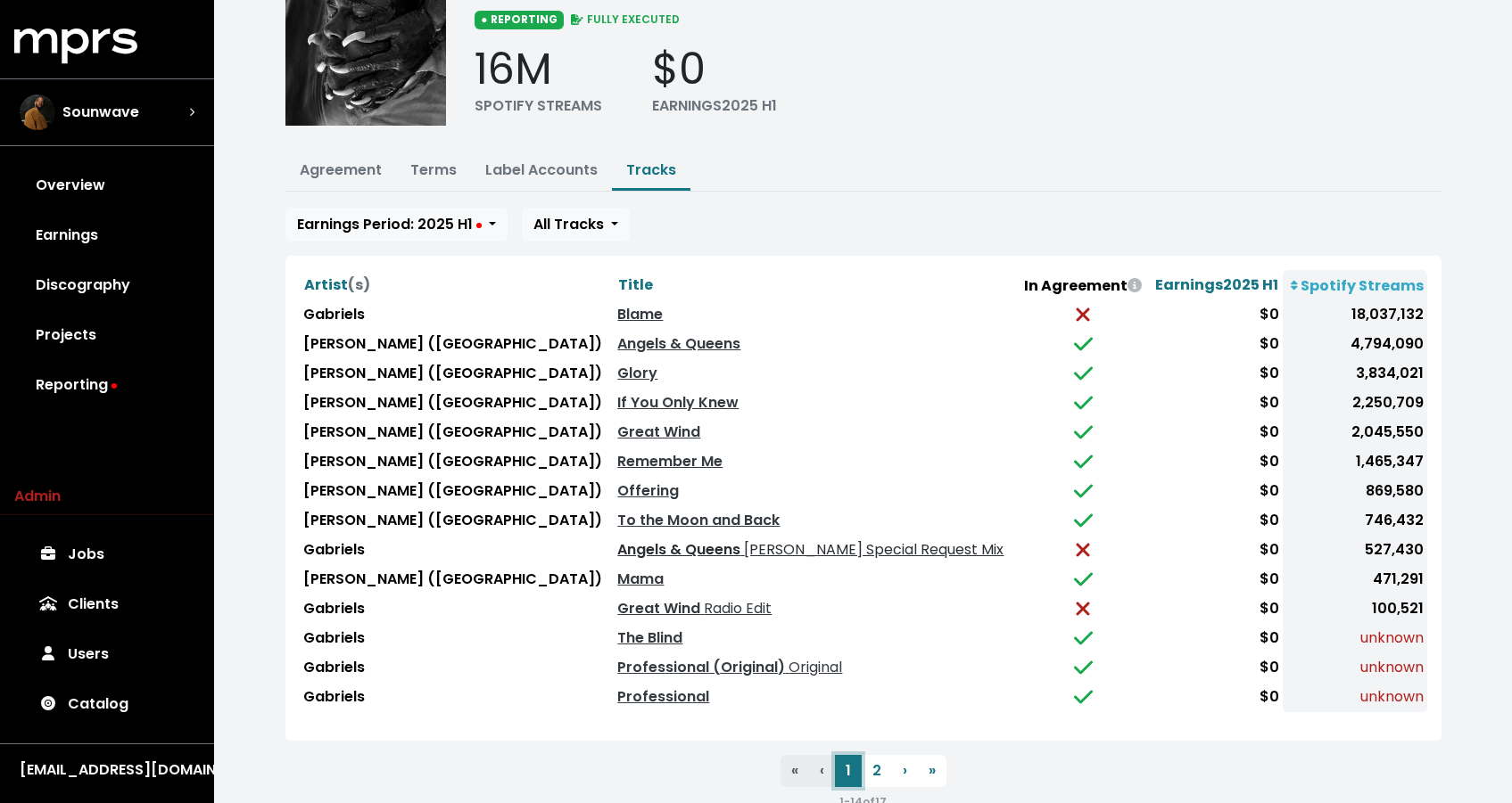
scroll to position [144, 0]
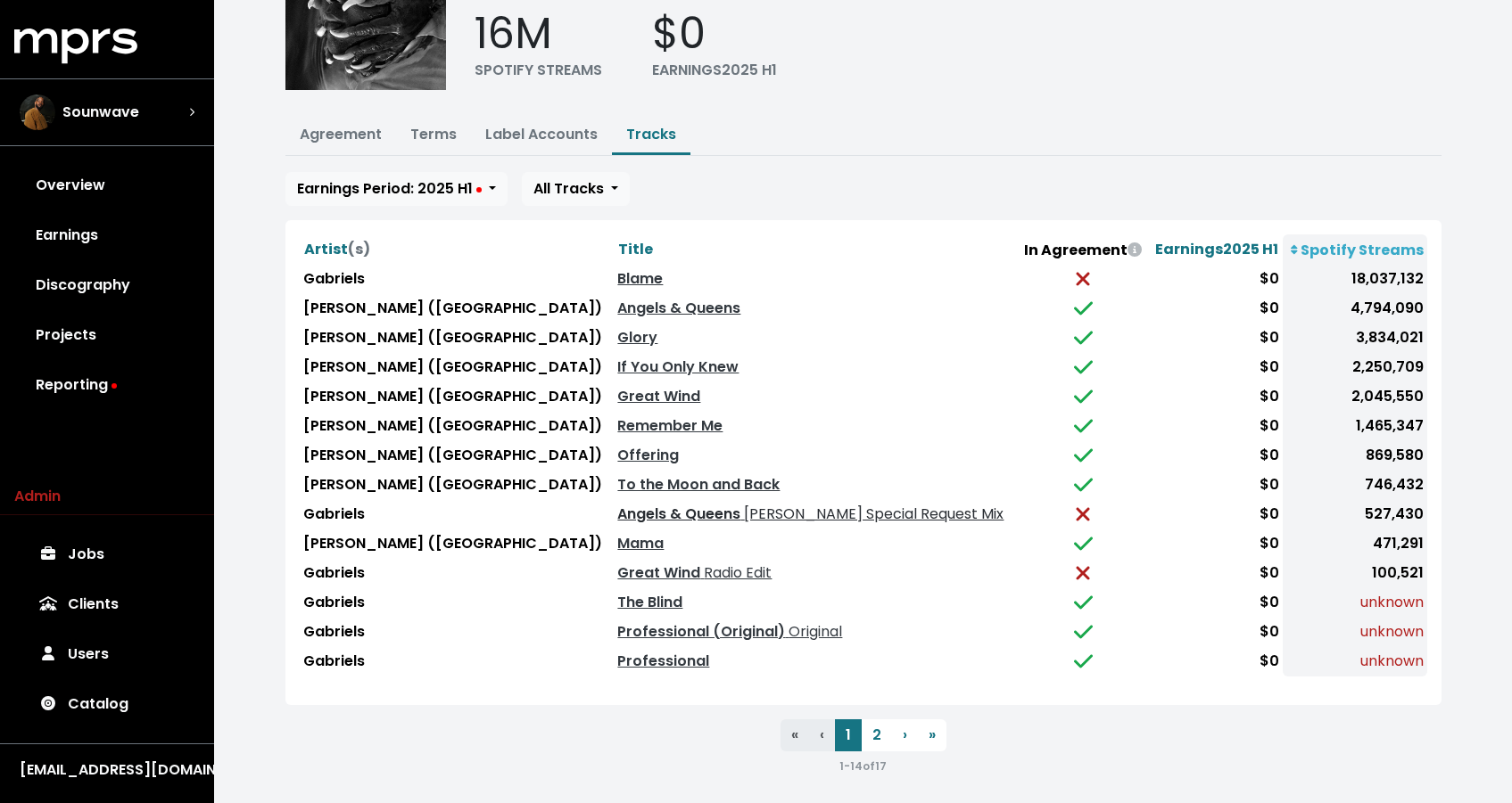
click at [617, 515] on link "Angels & Queens Paul Woolford's Special Request Mix" at bounding box center [810, 514] width 386 height 20
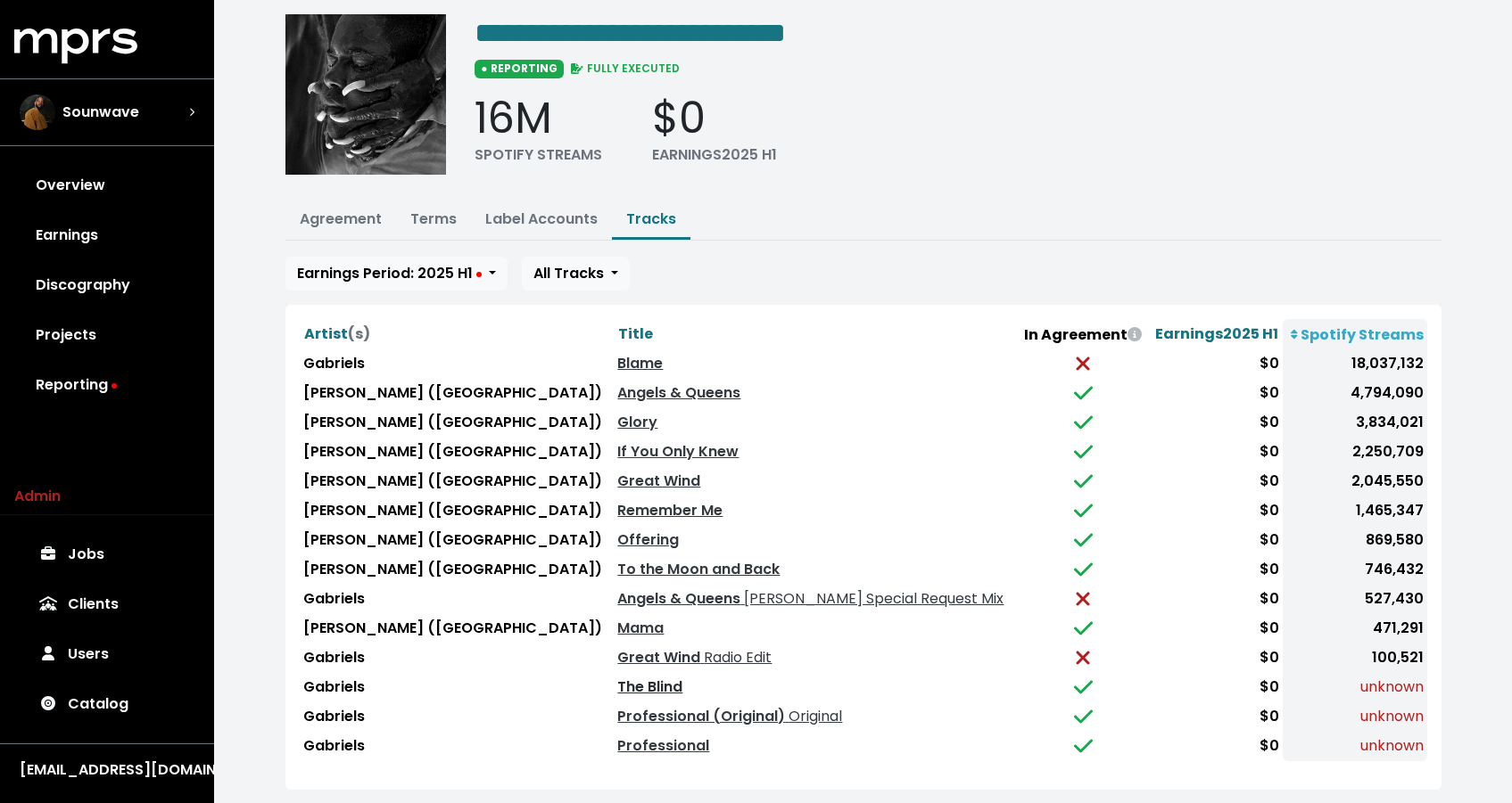
scroll to position [144, 0]
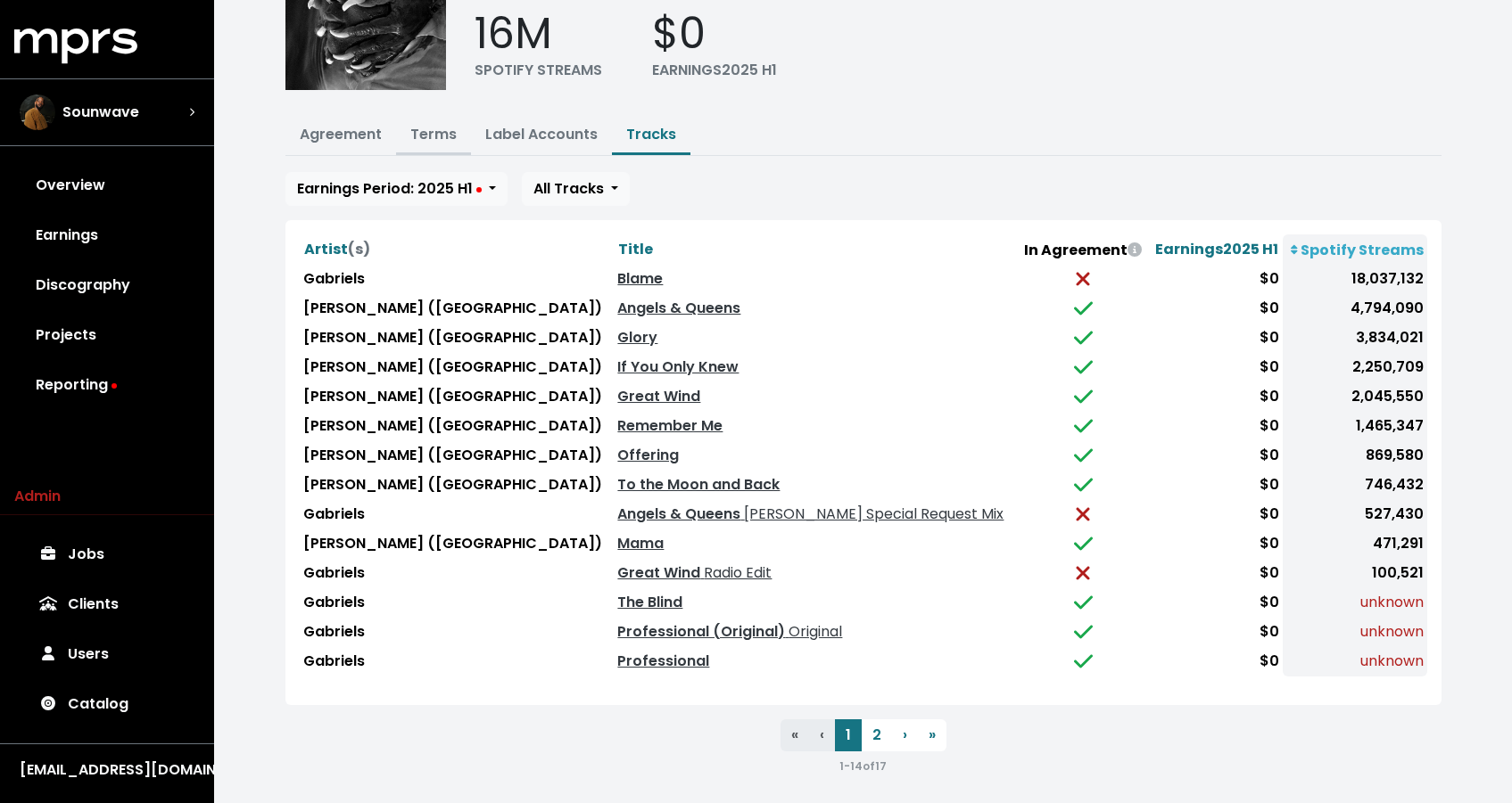
click at [443, 132] on link "Terms" at bounding box center [434, 134] width 47 height 20
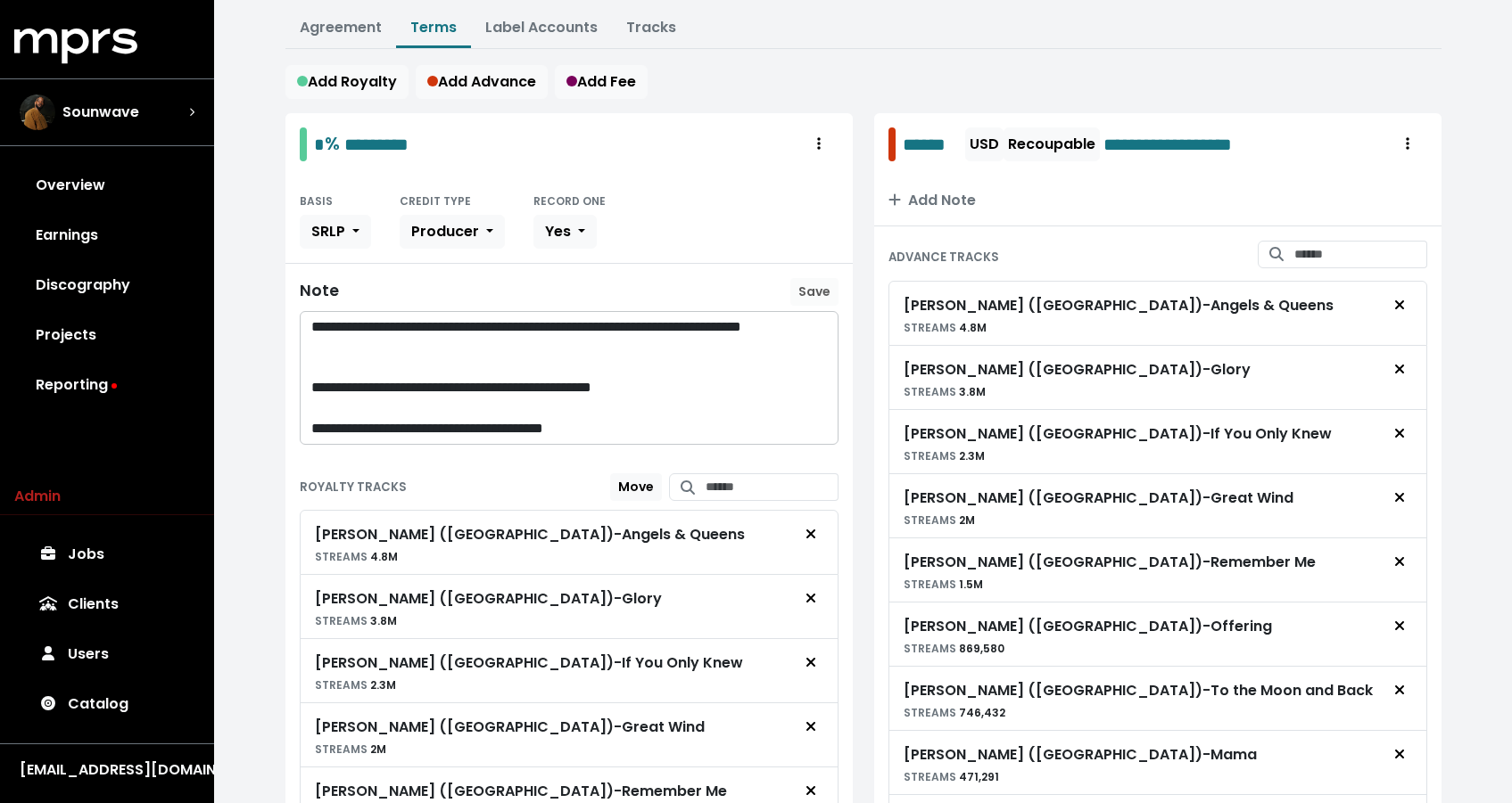
scroll to position [37, 0]
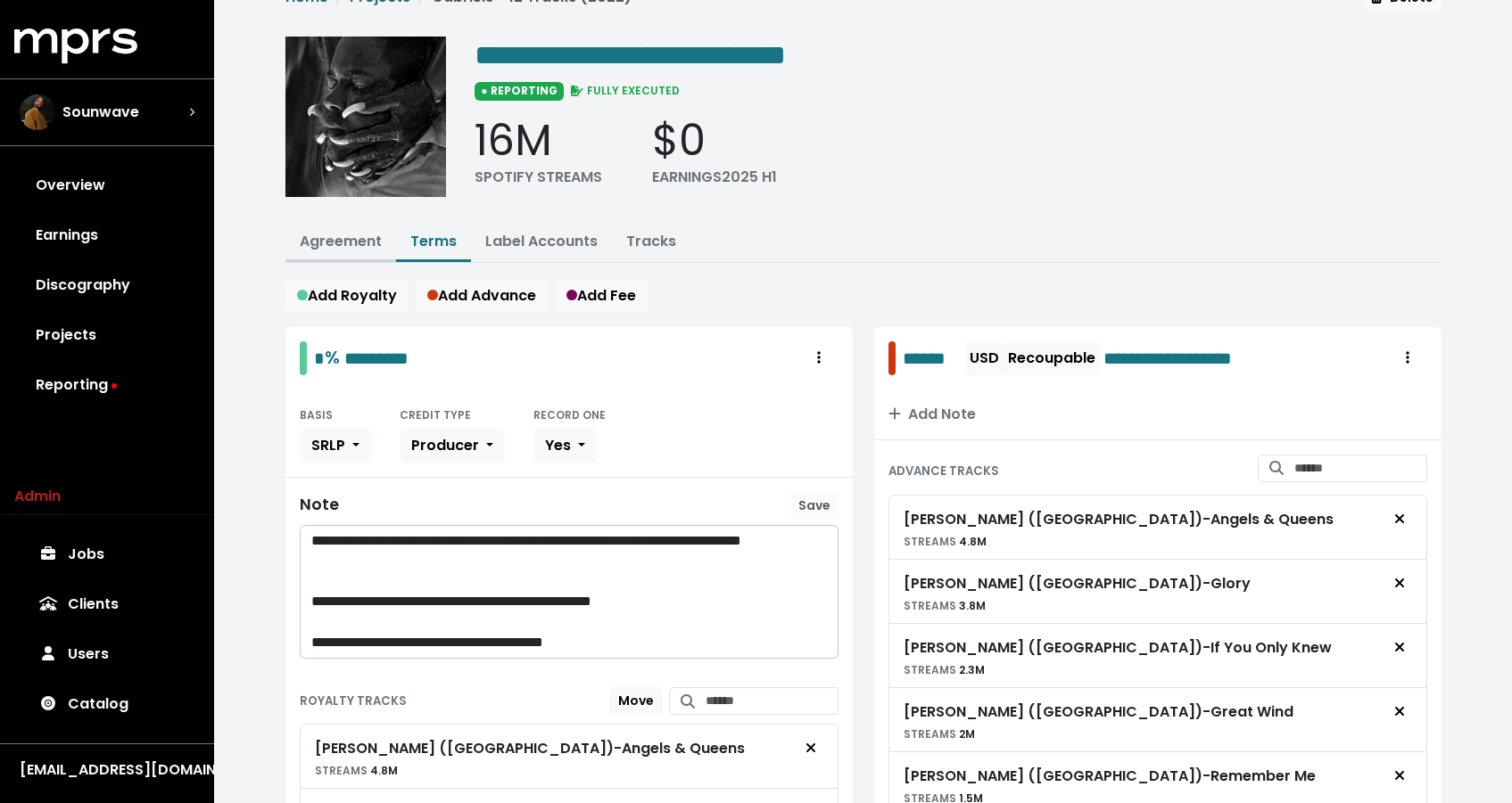
click at [343, 226] on button "Agreement" at bounding box center [341, 242] width 111 height 38
click at [343, 242] on link "Agreement" at bounding box center [341, 241] width 82 height 20
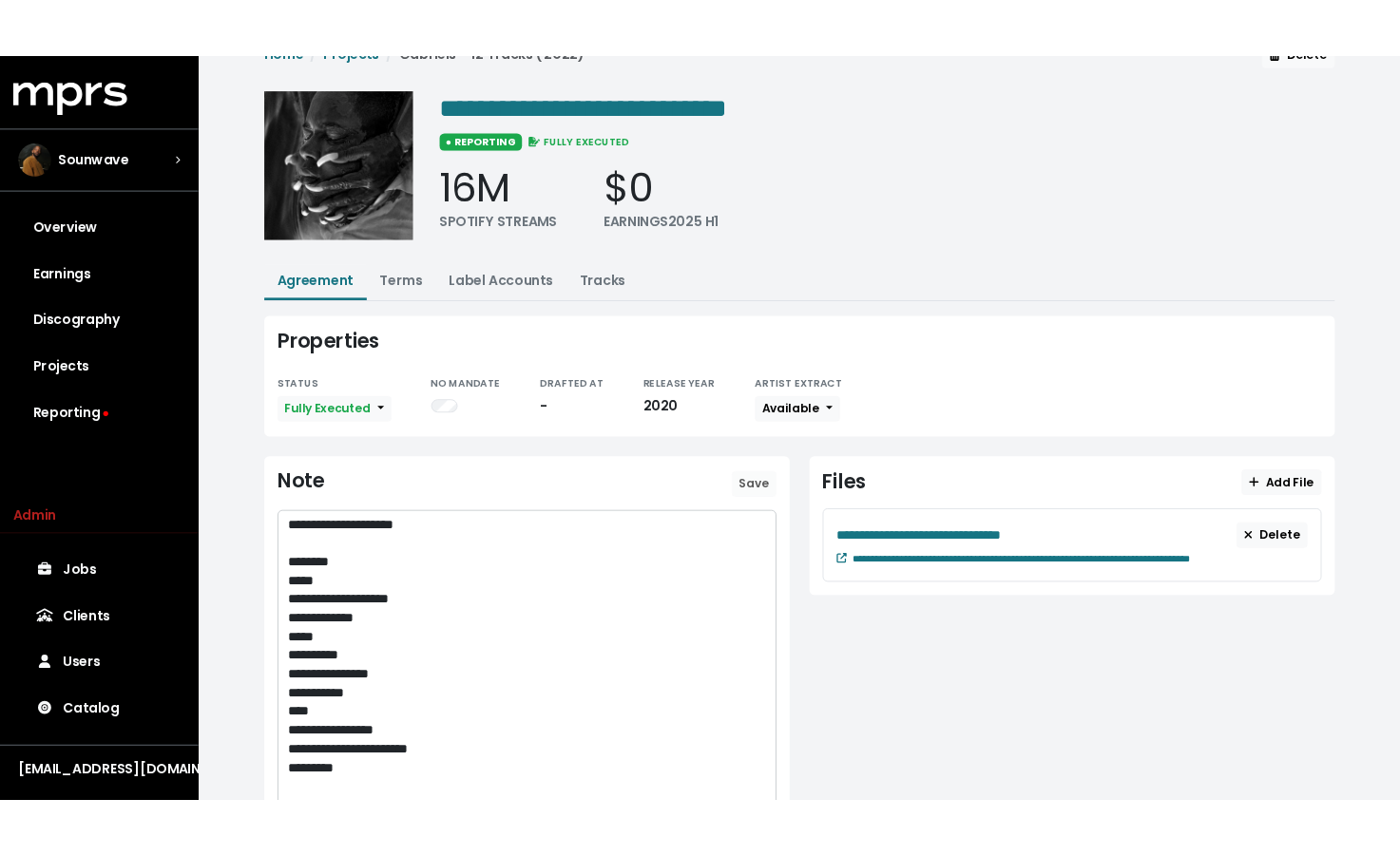
scroll to position [128, 0]
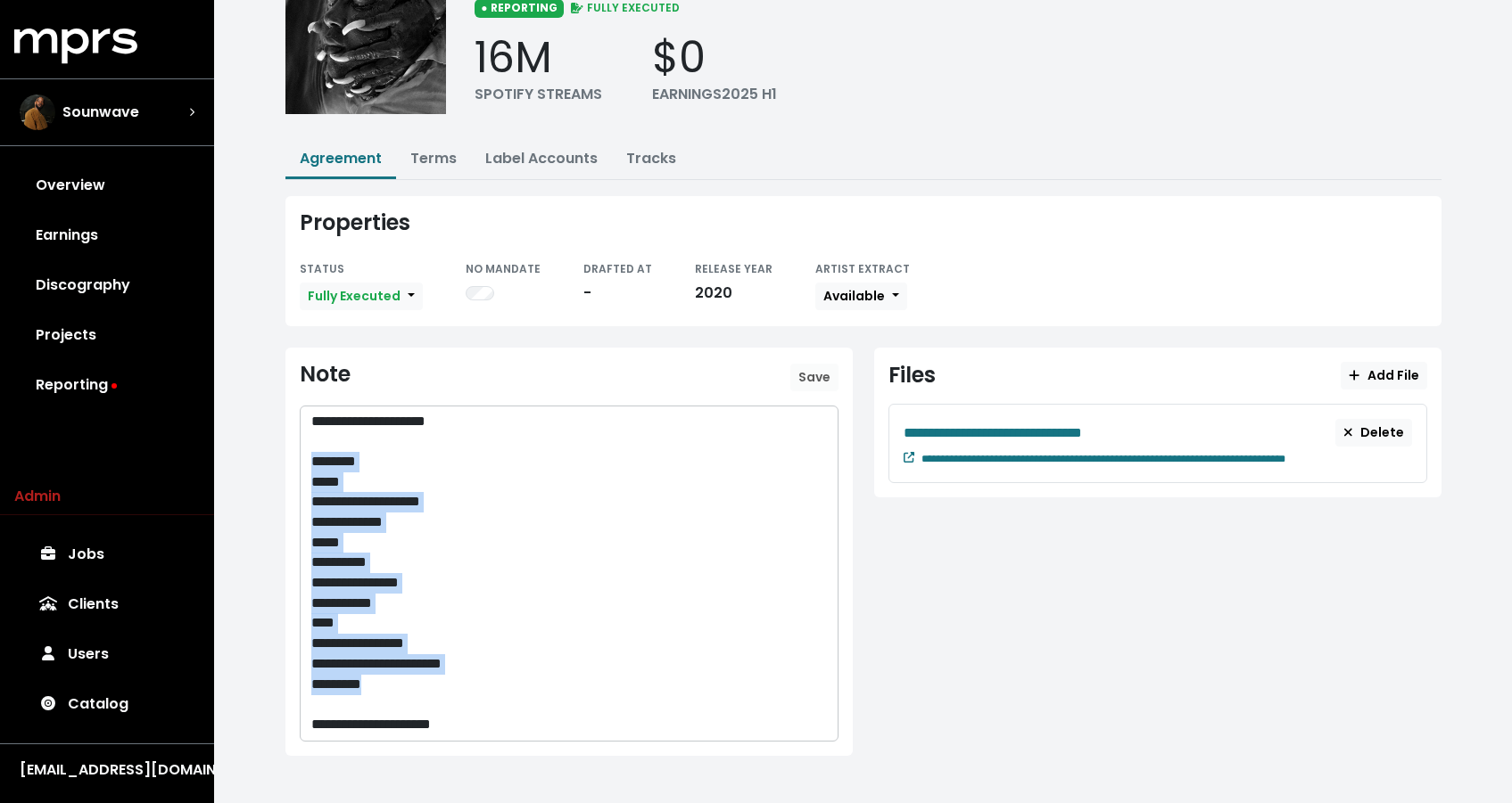
drag, startPoint x: 401, startPoint y: 687, endPoint x: 305, endPoint y: 452, distance: 253.9
click at [305, 452] on div "**********" at bounding box center [569, 573] width 537 height 334
copy div "**********"
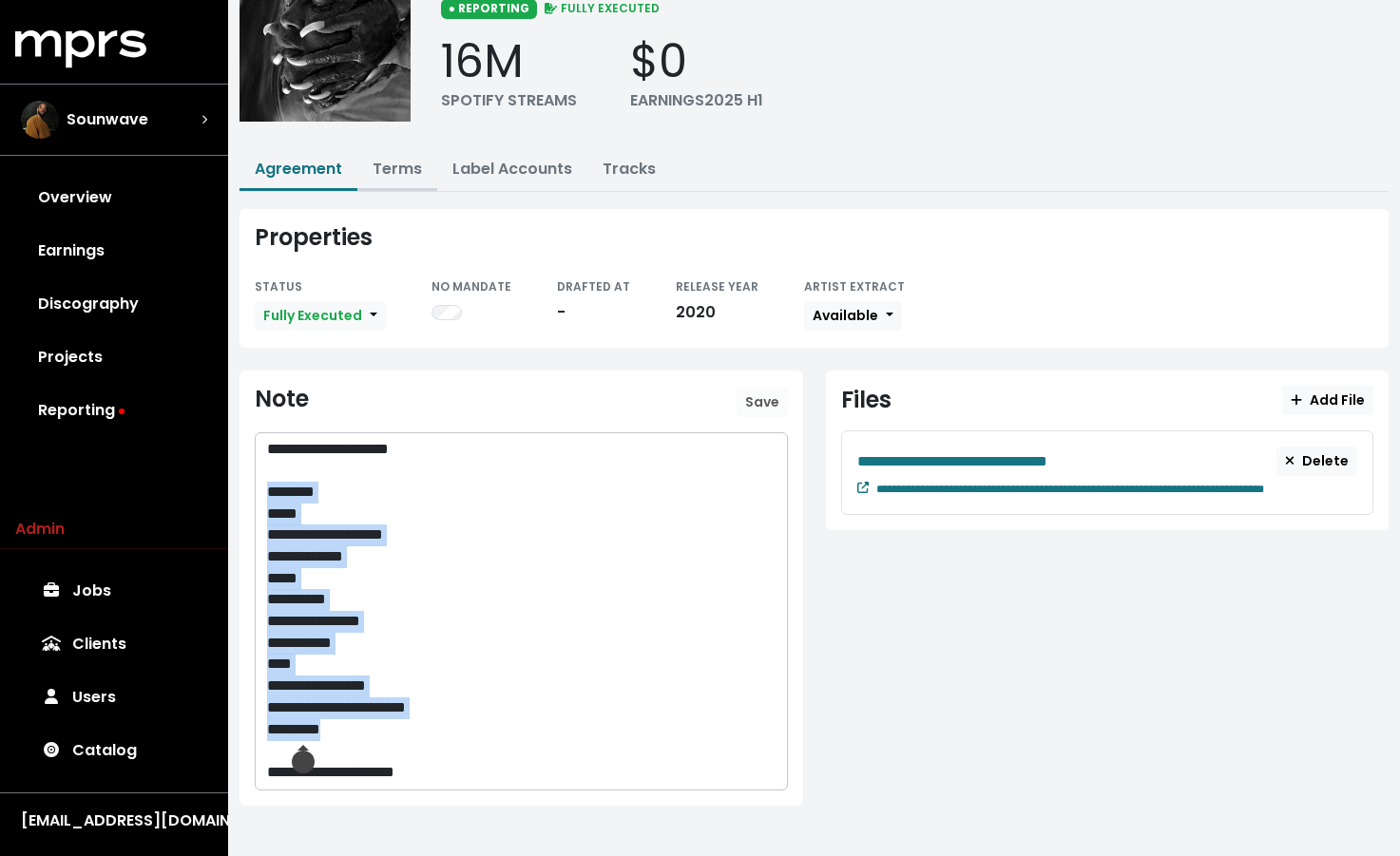
click at [378, 153] on button "Terms" at bounding box center [397, 170] width 79 height 41
click at [391, 173] on link "Terms" at bounding box center [398, 169] width 50 height 22
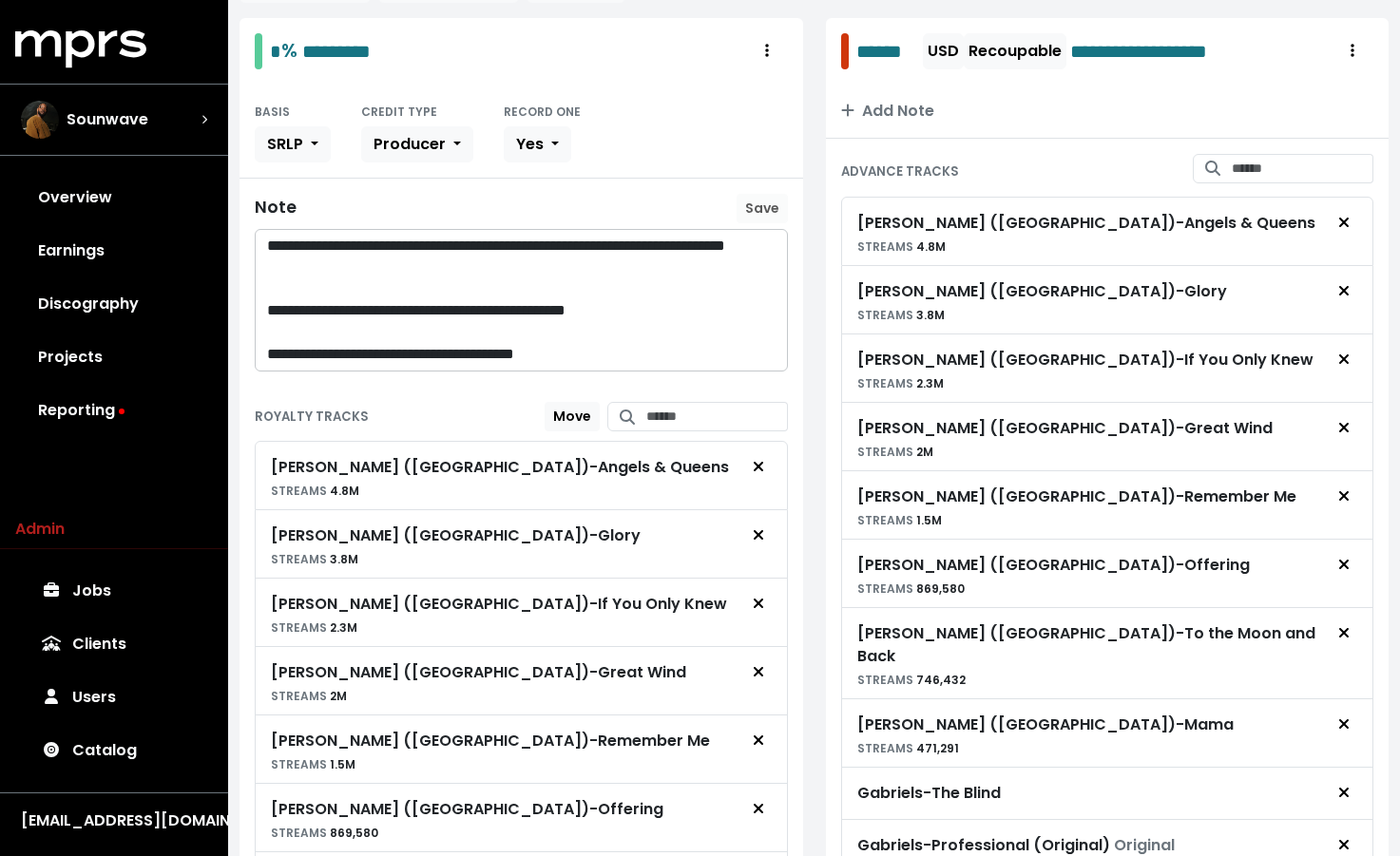
scroll to position [562, 0]
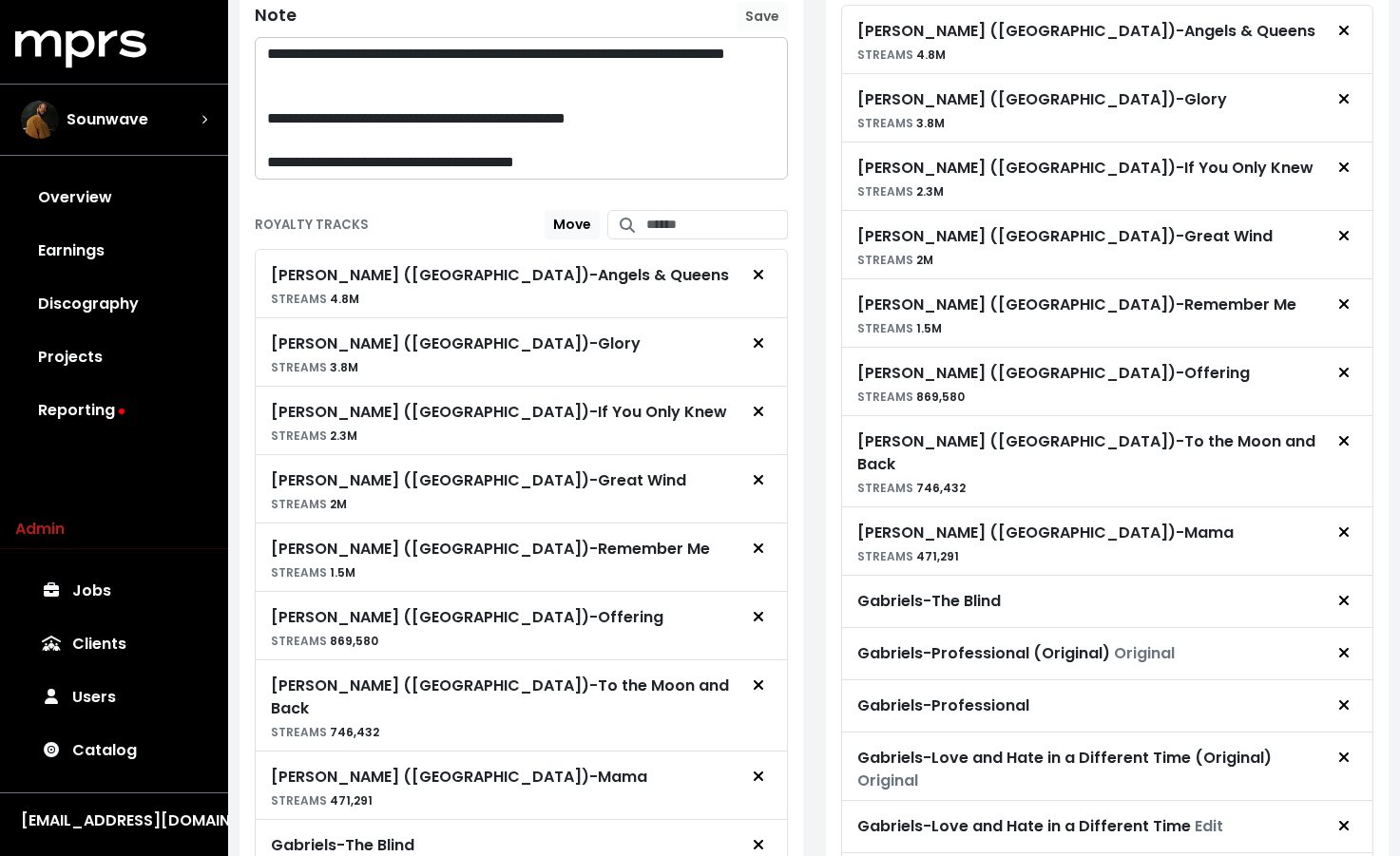
click at [564, 687] on div "Gabriels, Gabriels (USA) - To the Moon and Back" at bounding box center [504, 697] width 466 height 46
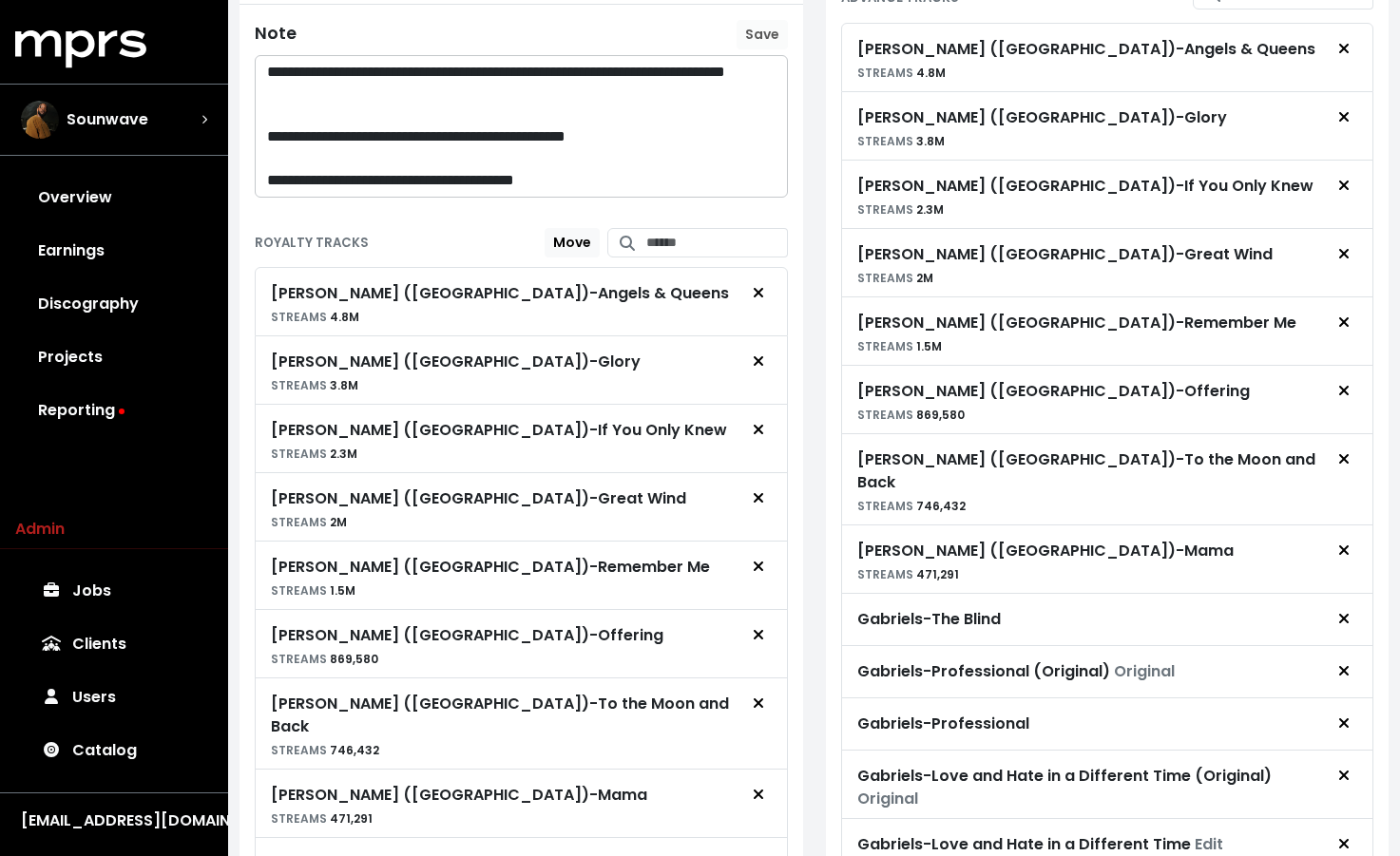
scroll to position [57, 0]
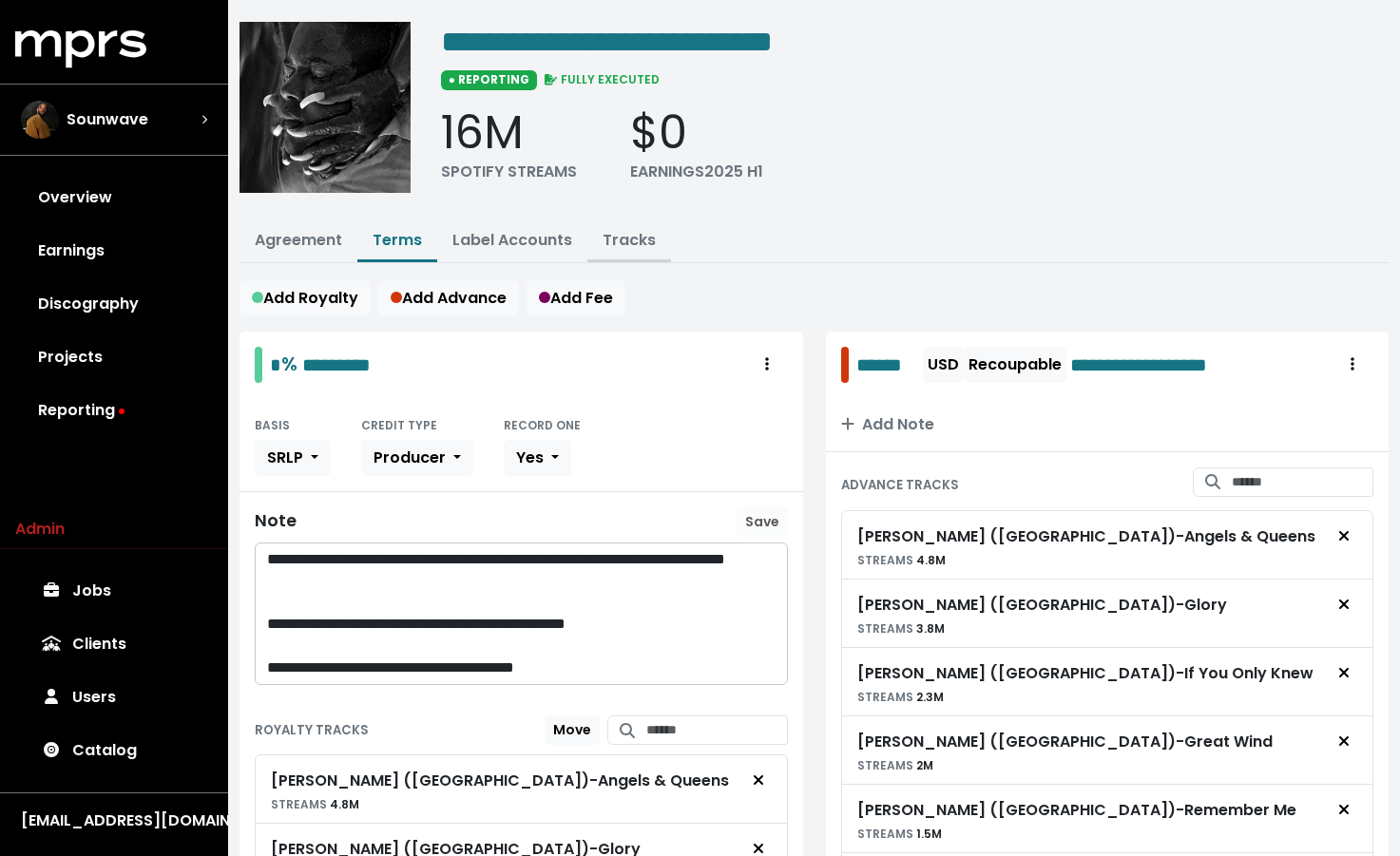
click at [625, 231] on link "Tracks" at bounding box center [629, 240] width 54 height 22
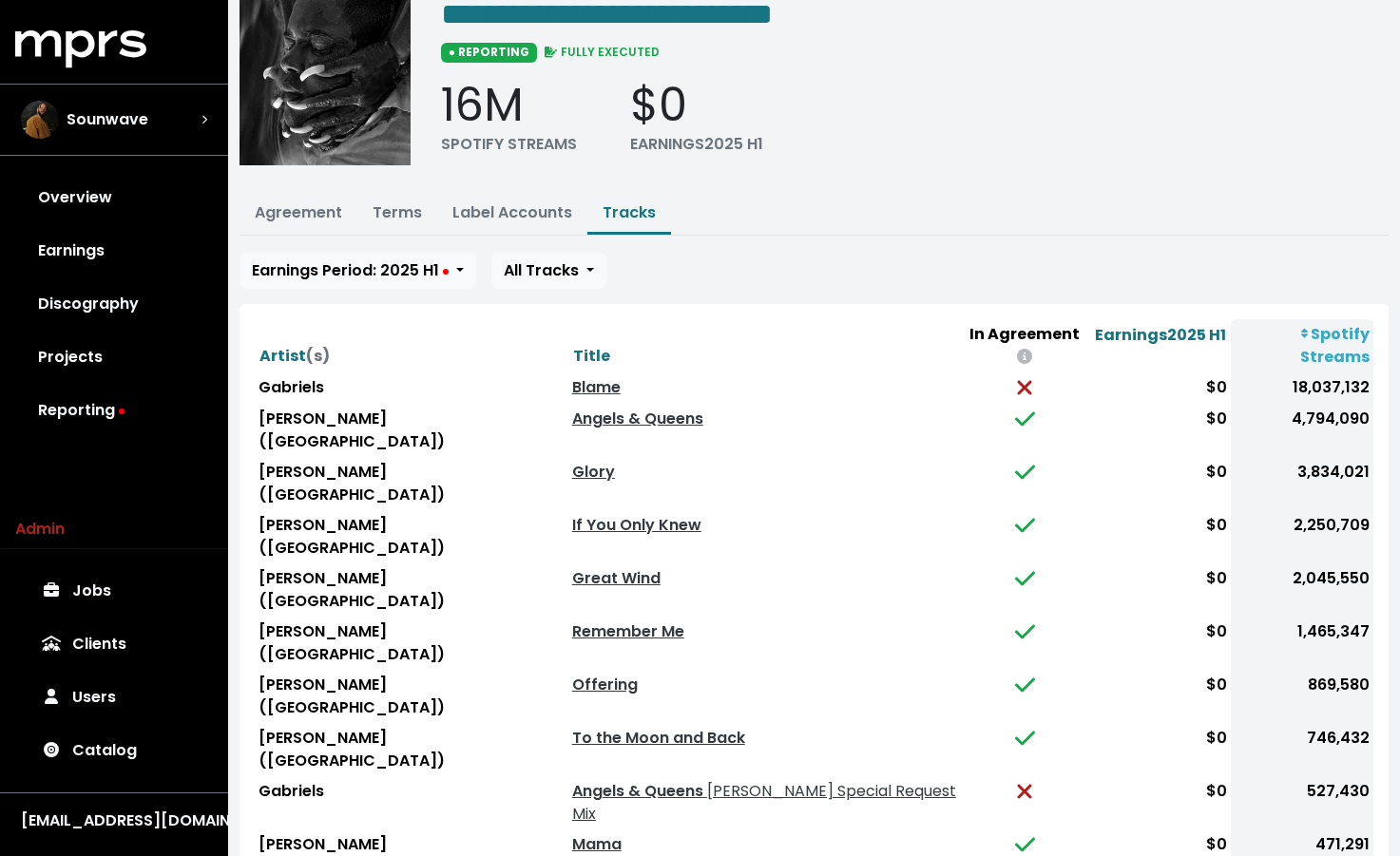
scroll to position [154, 0]
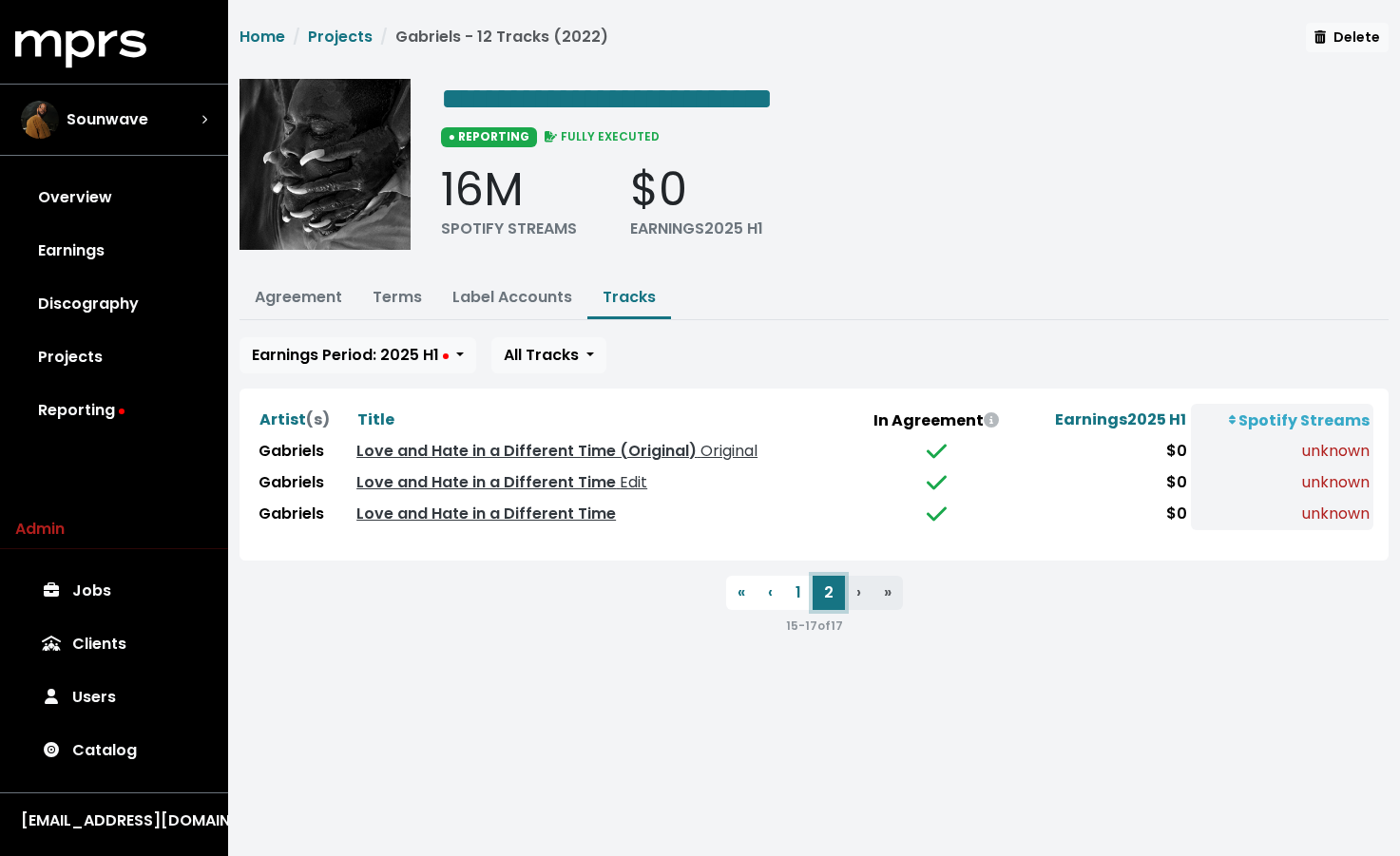
scroll to position [0, 0]
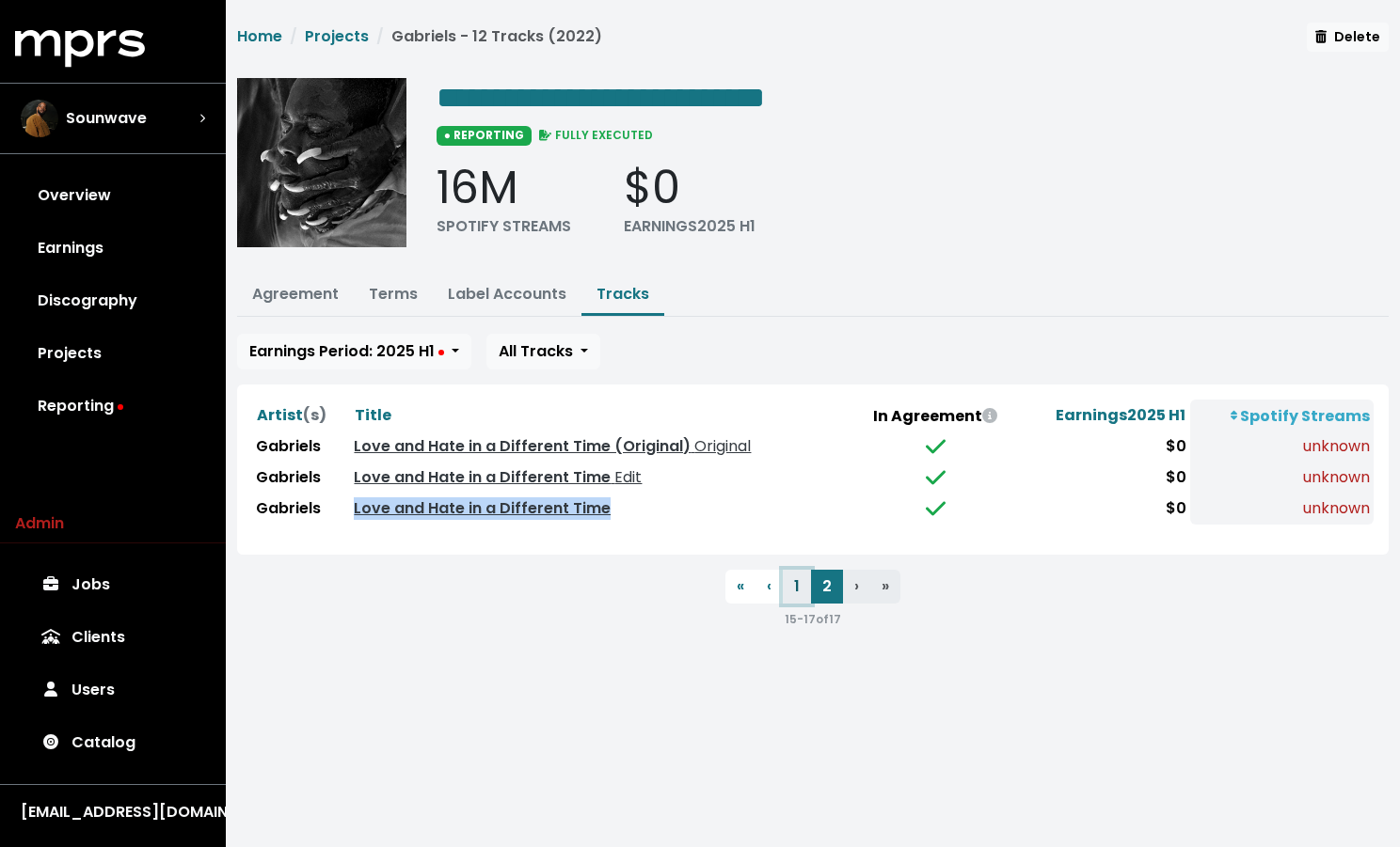
click at [792, 580] on button "1" at bounding box center [796, 587] width 28 height 33
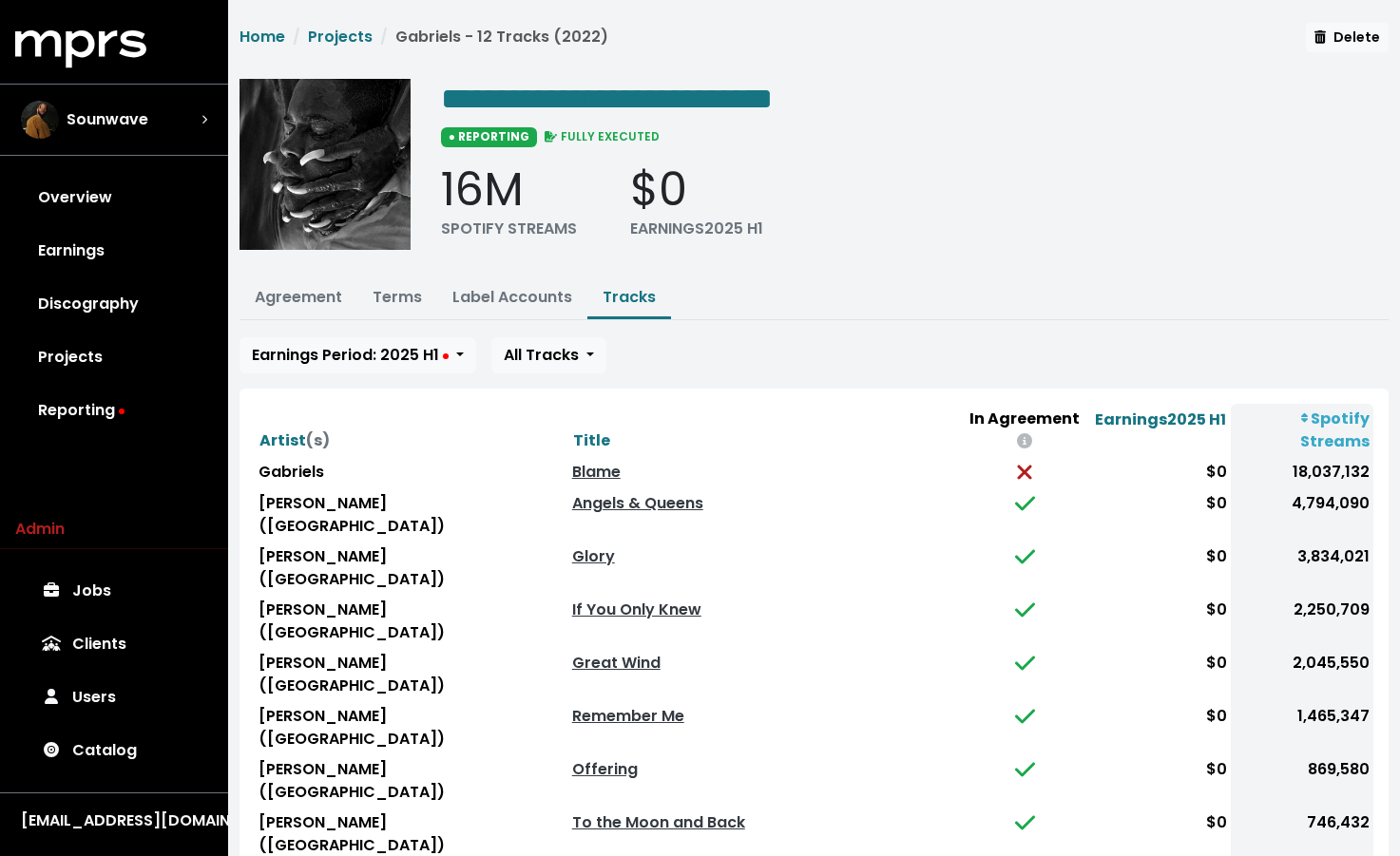
scroll to position [154, 0]
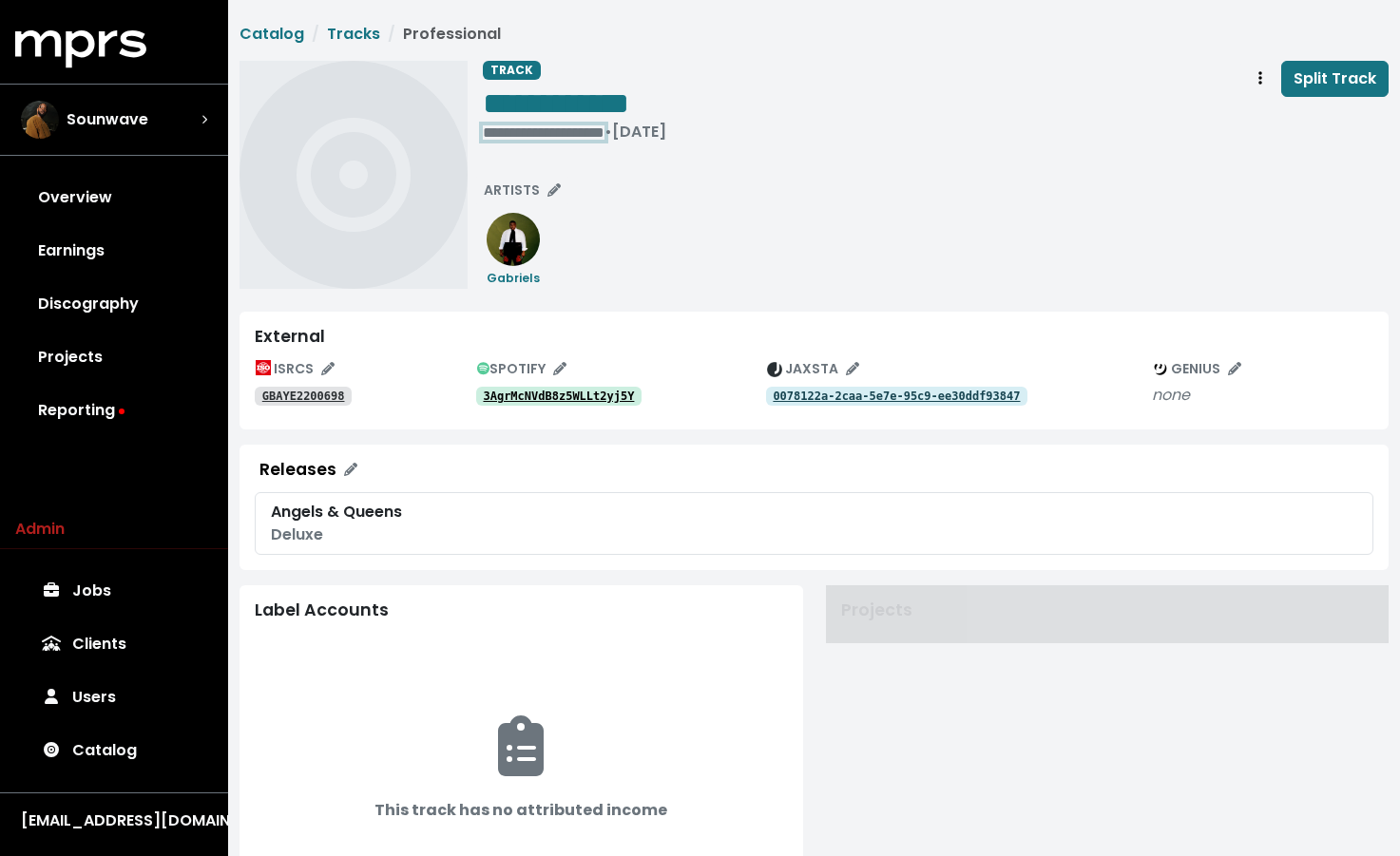
click at [519, 138] on div "**********" at bounding box center [574, 132] width 184 height 19
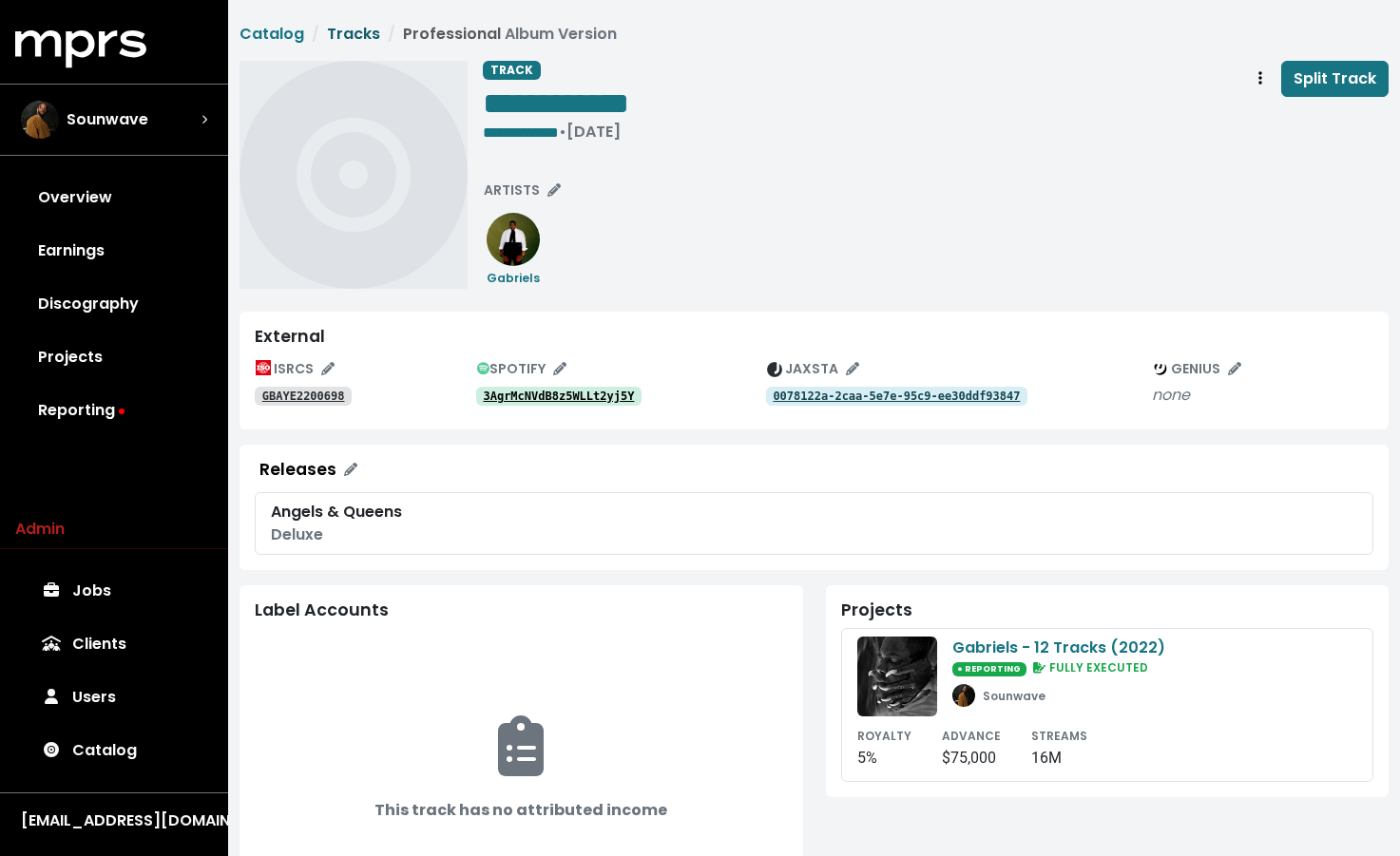
click at [358, 33] on link "Tracks" at bounding box center [354, 34] width 54 height 22
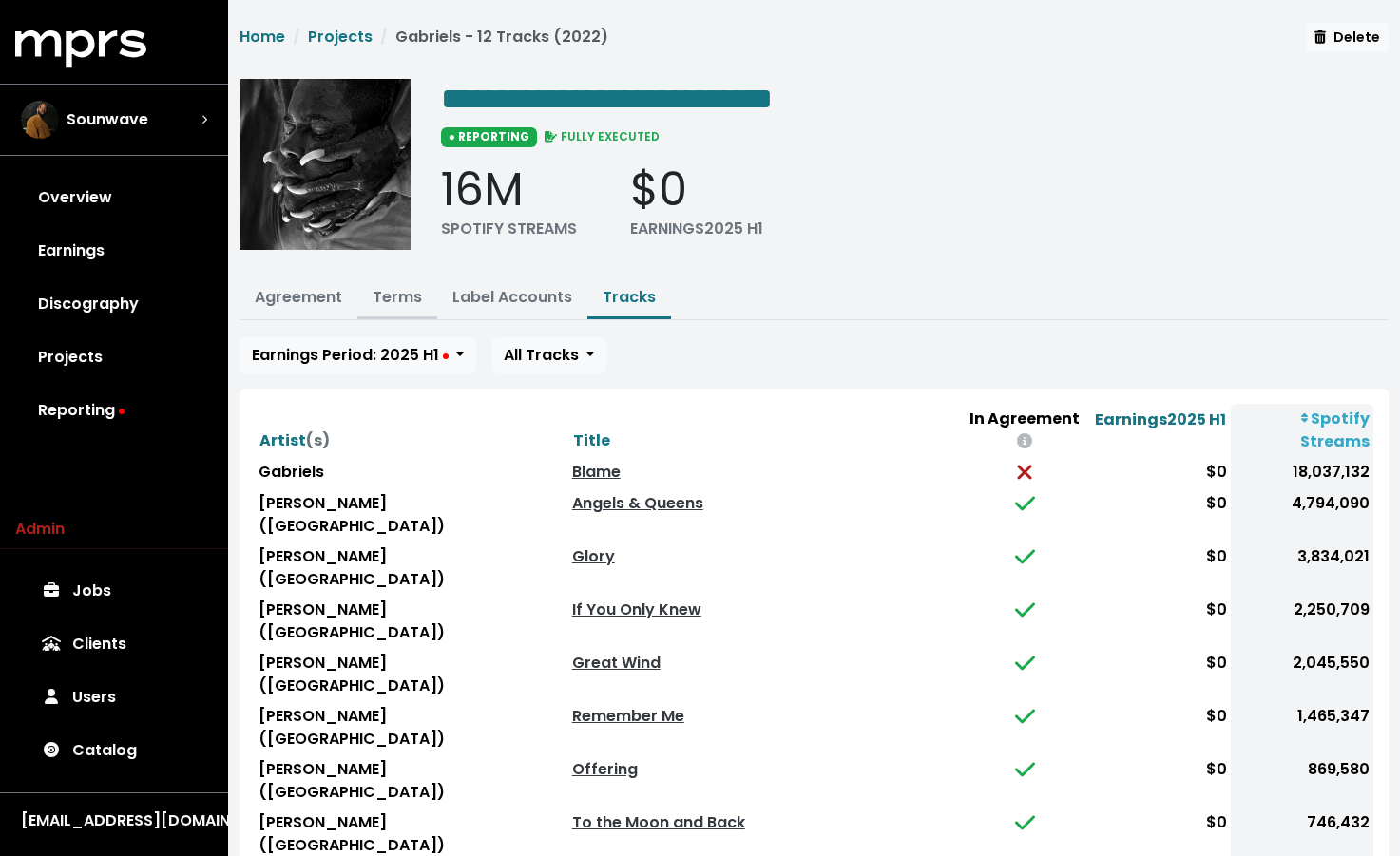
click at [390, 288] on link "Terms" at bounding box center [398, 297] width 50 height 22
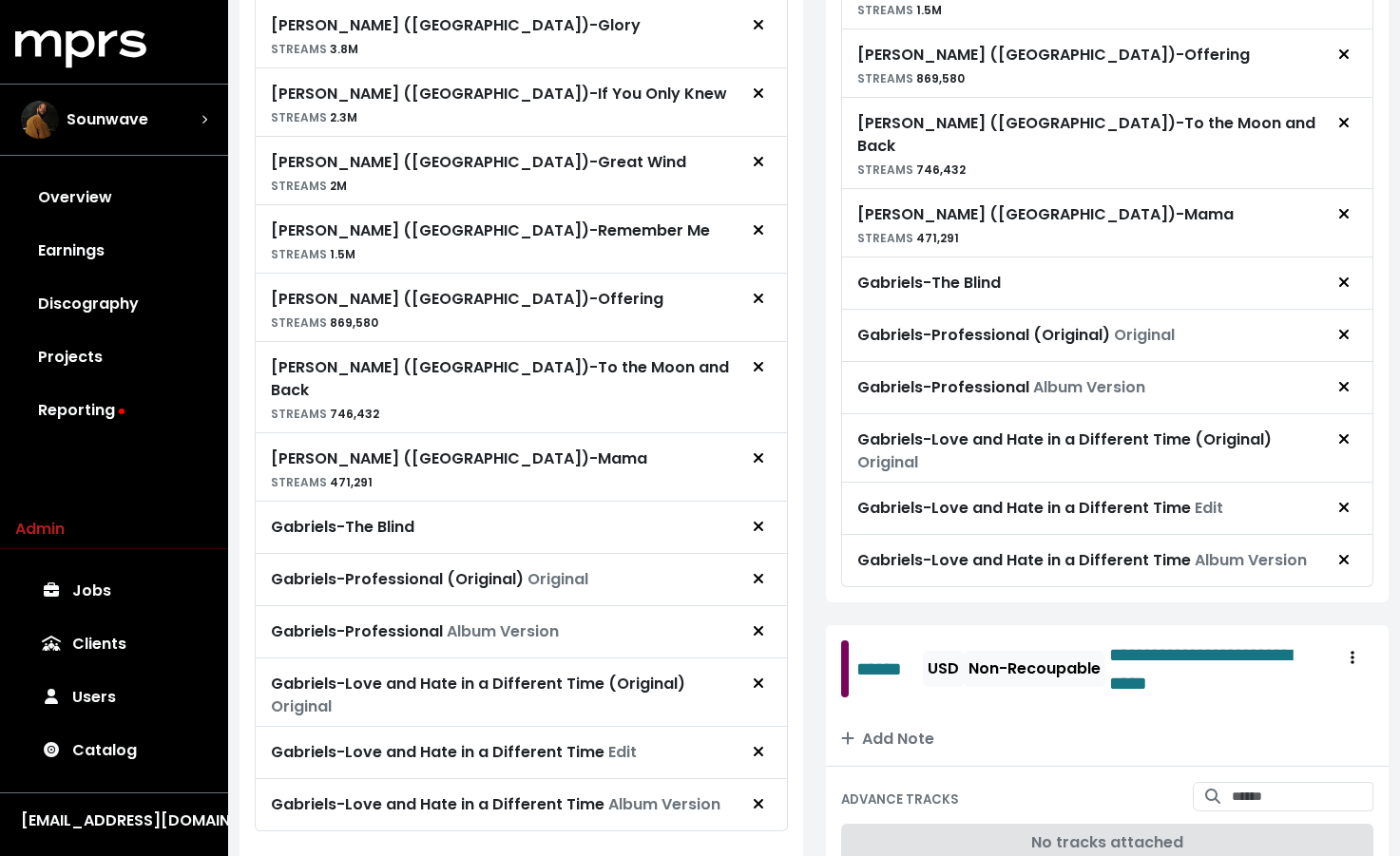
scroll to position [943, 0]
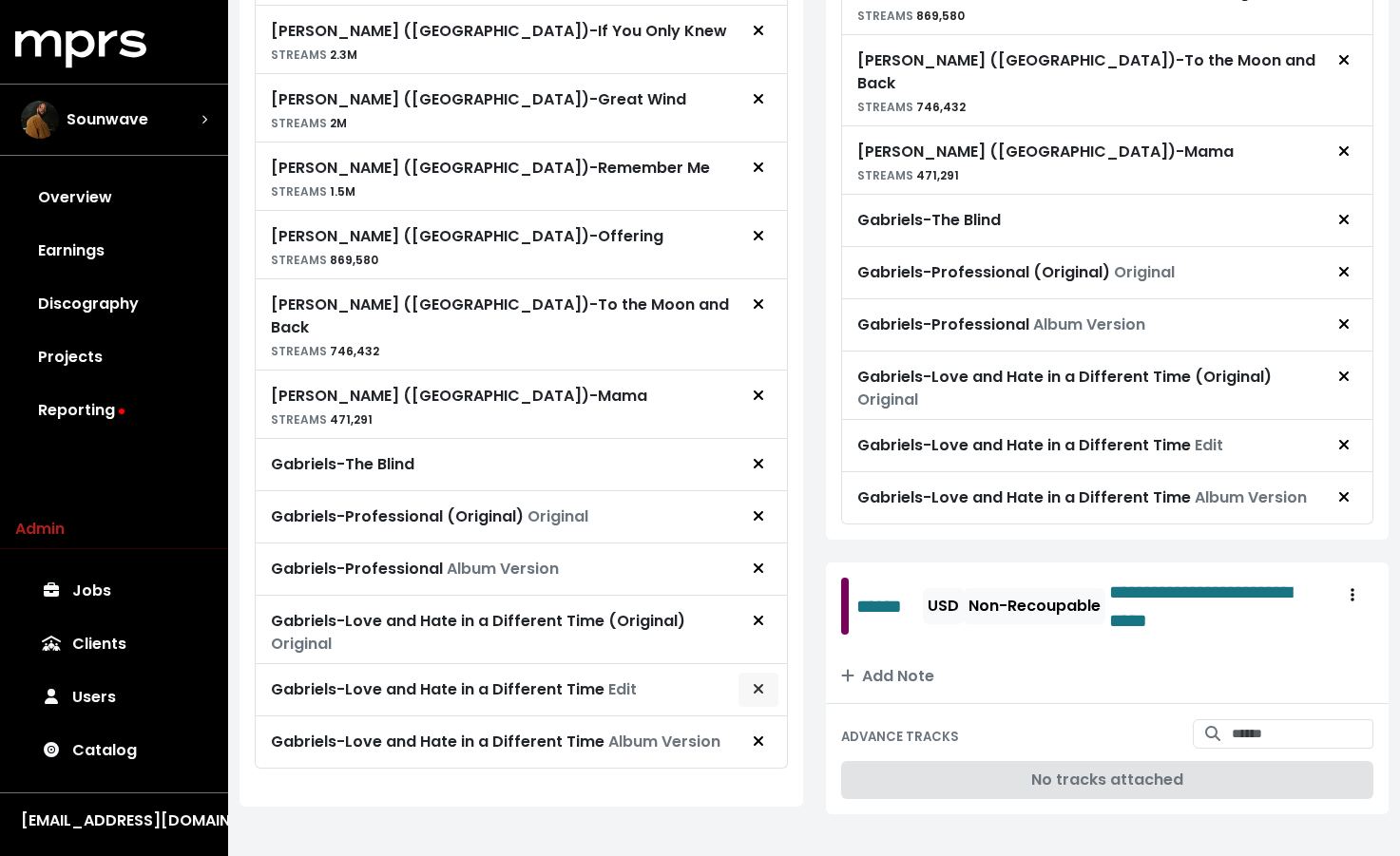
click at [754, 684] on icon "Remove royalty target" at bounding box center [758, 689] width 10 height 10
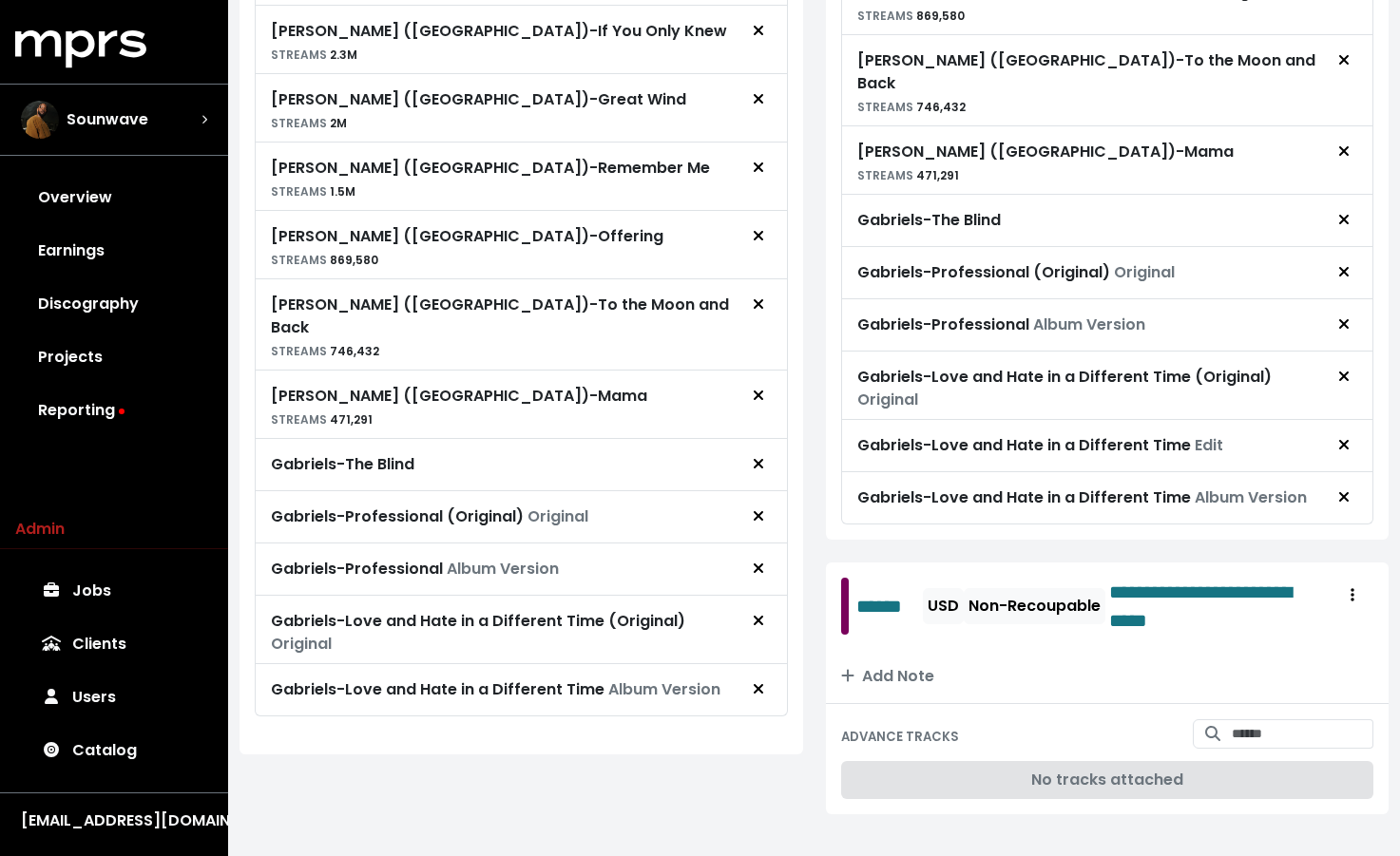
click at [753, 618] on div "Gabriels - Love and Hate in a Different Time (Original) Original" at bounding box center [521, 629] width 501 height 53
click at [753, 610] on button "Remove royalty target" at bounding box center [758, 621] width 42 height 36
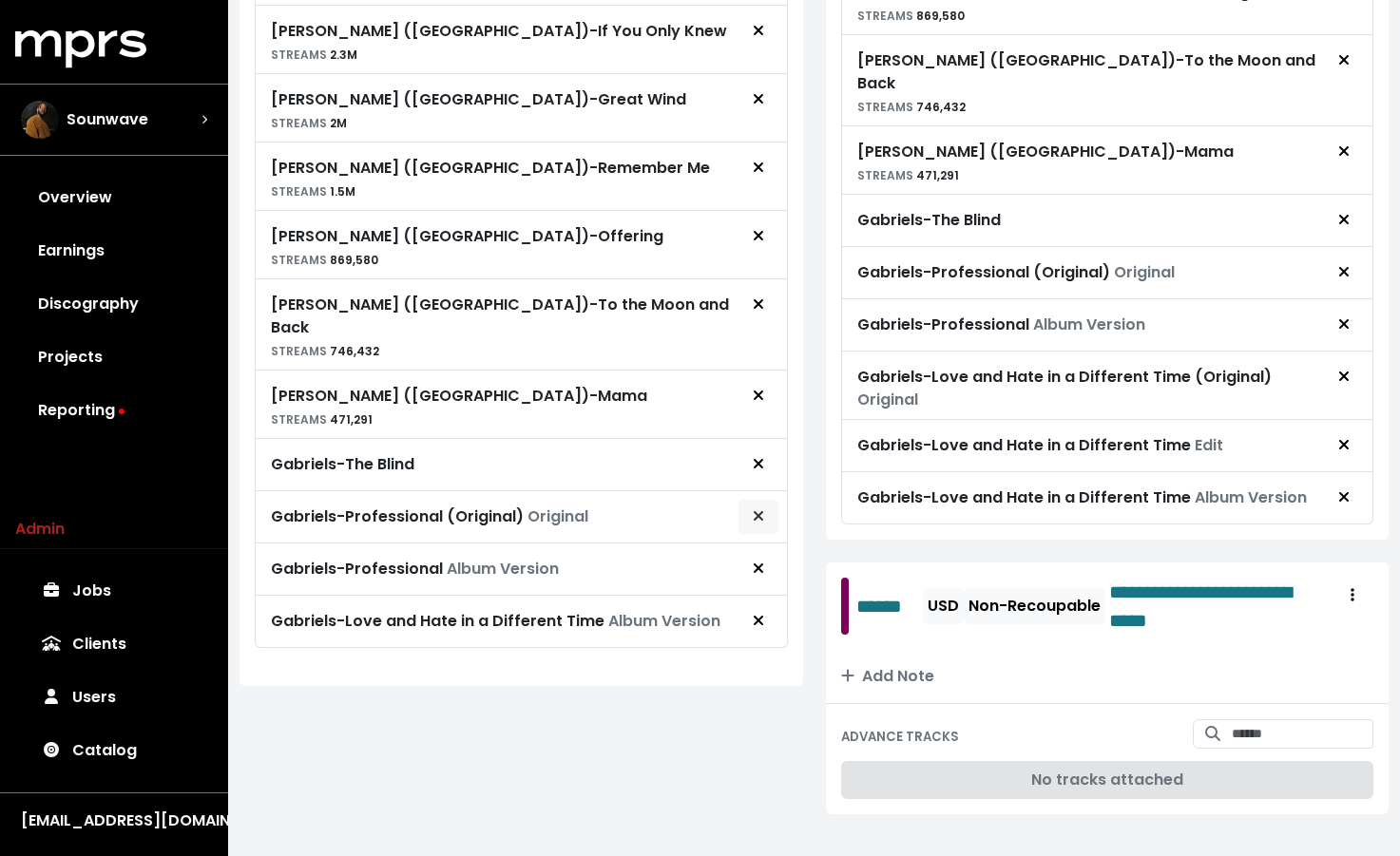
click at [771, 501] on button "Remove royalty target" at bounding box center [758, 517] width 42 height 36
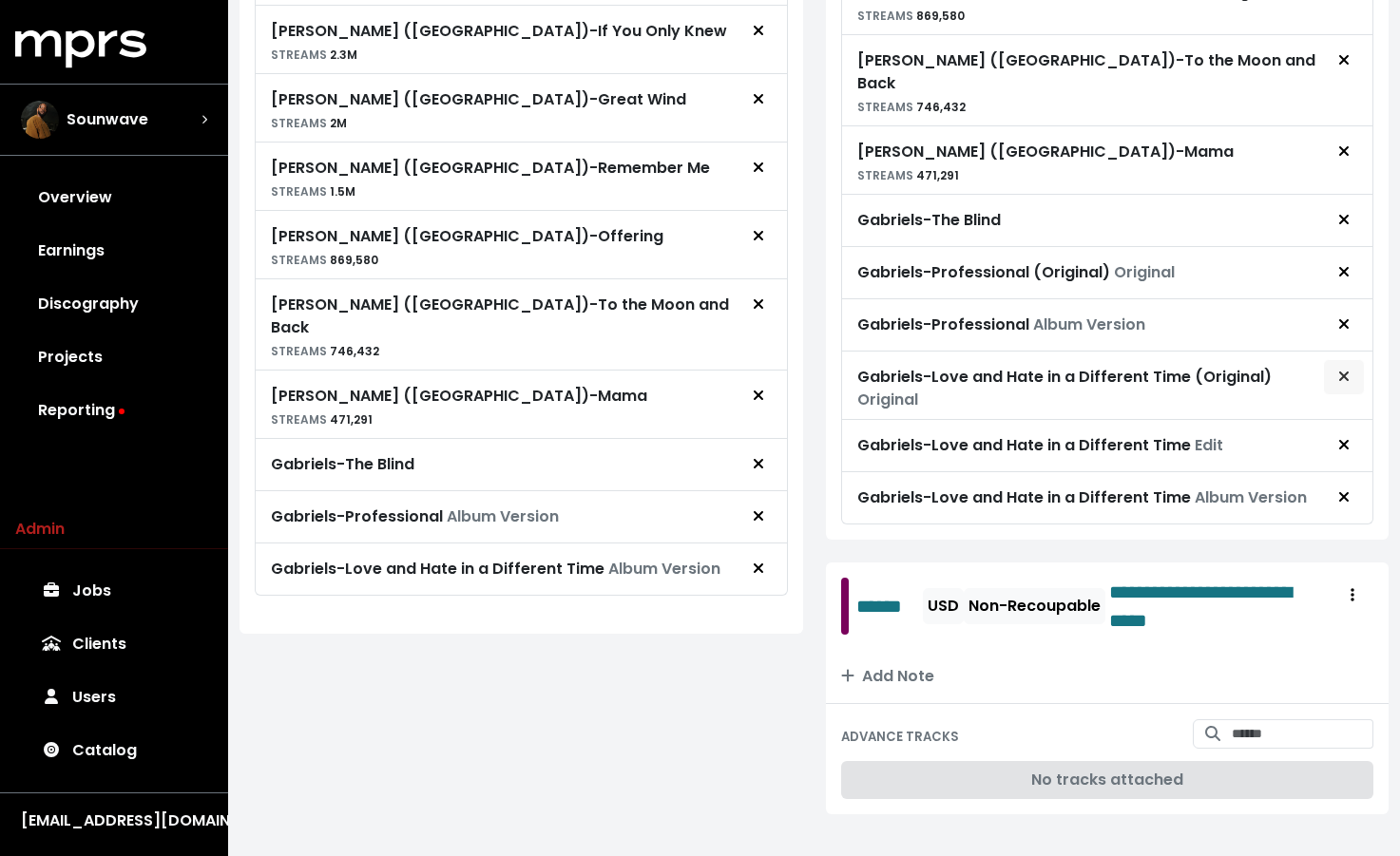
click at [1352, 359] on button "Remove advance target" at bounding box center [1344, 377] width 42 height 36
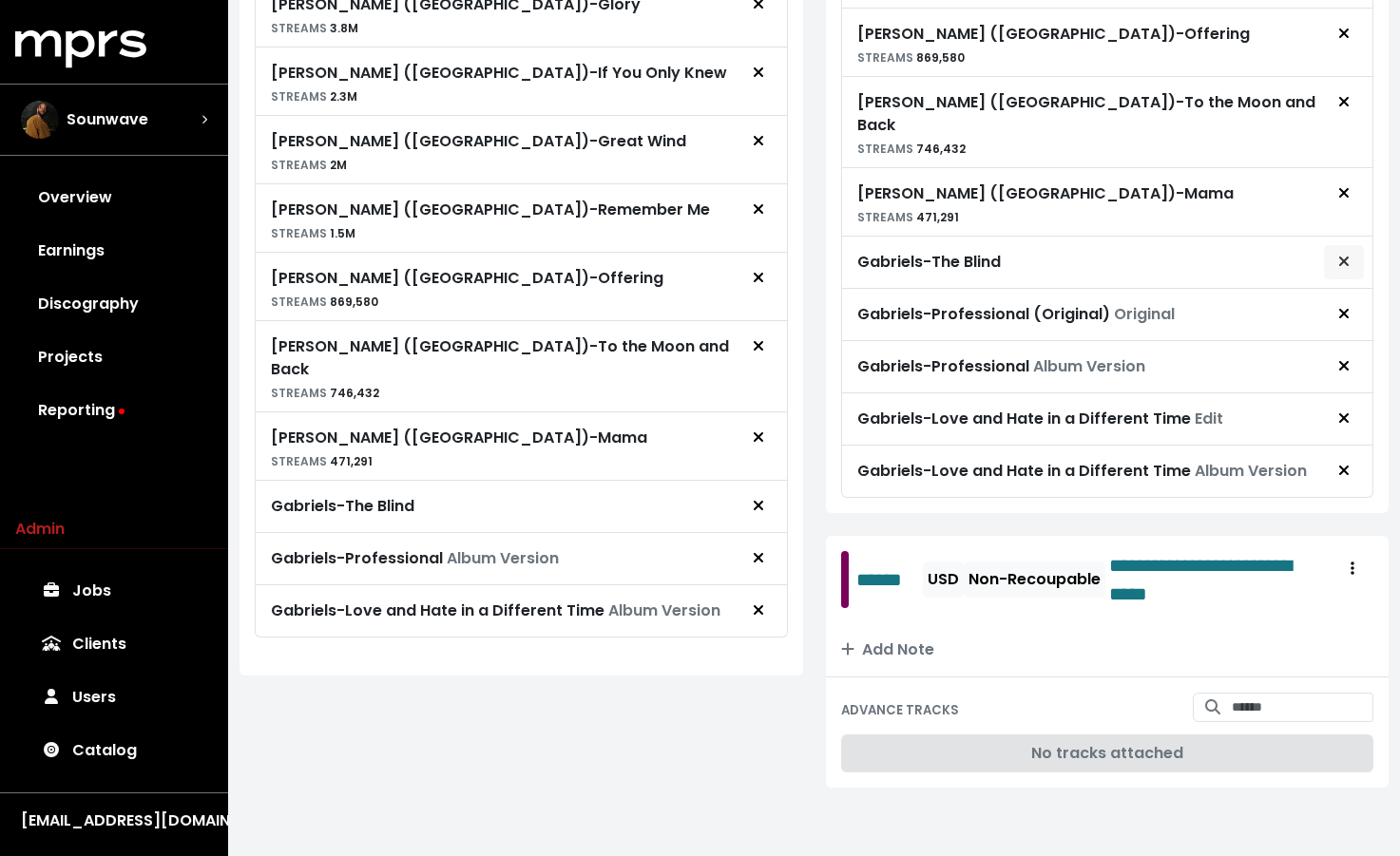
scroll to position [875, 0]
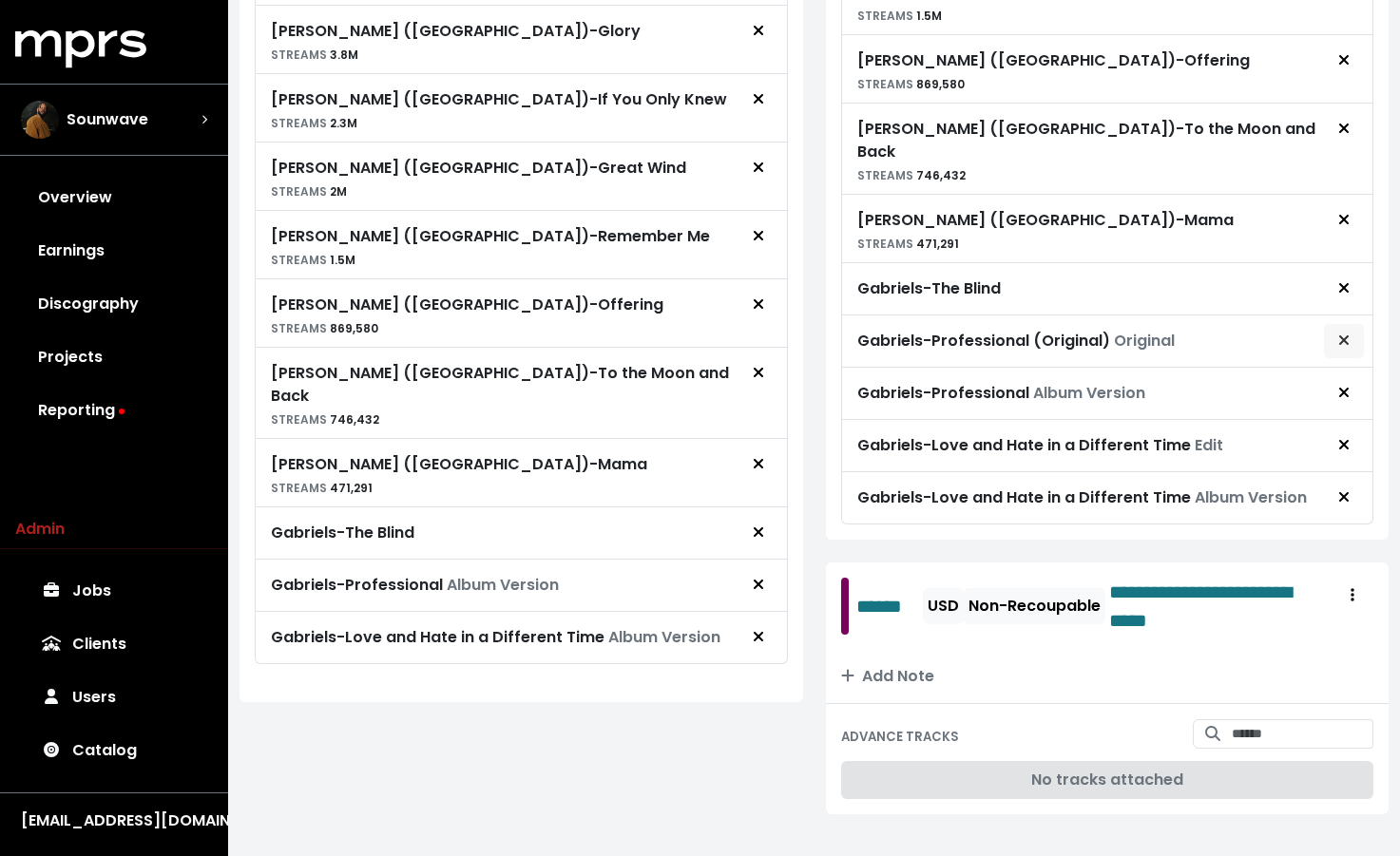
click at [1336, 329] on span "Remove advance target" at bounding box center [1343, 340] width 17 height 23
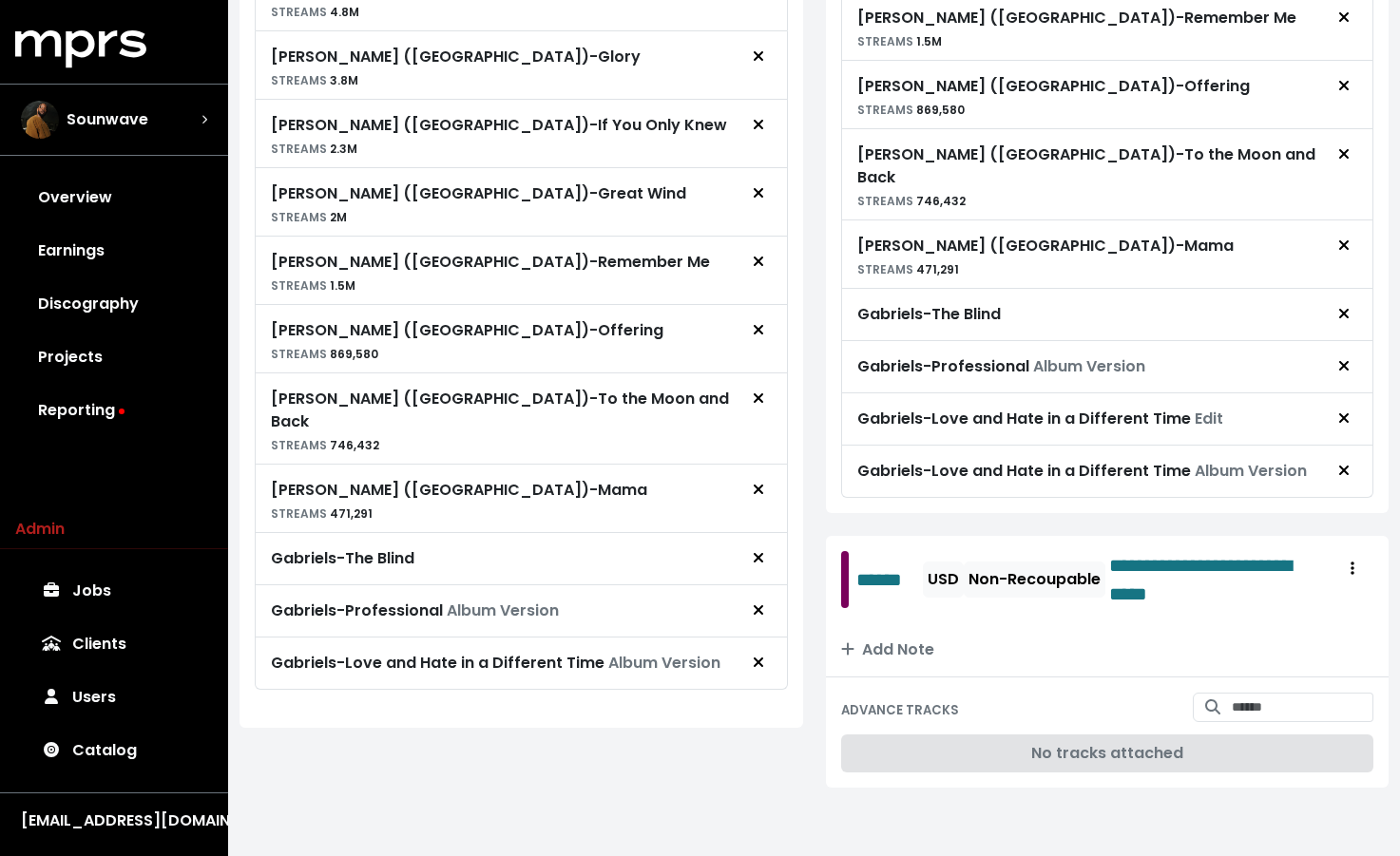
scroll to position [823, 0]
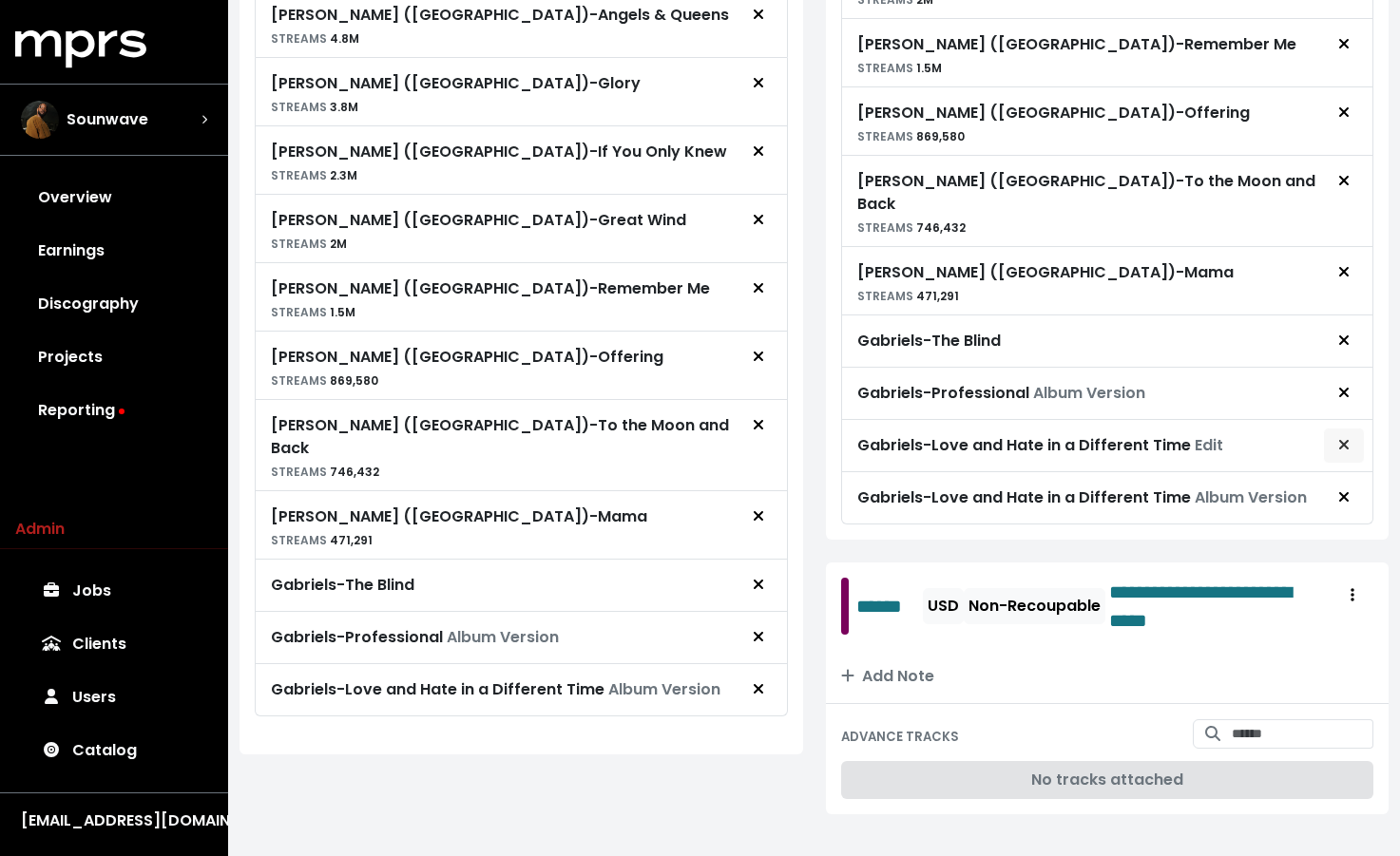
click at [1347, 437] on icon "Remove advance target" at bounding box center [1343, 444] width 11 height 15
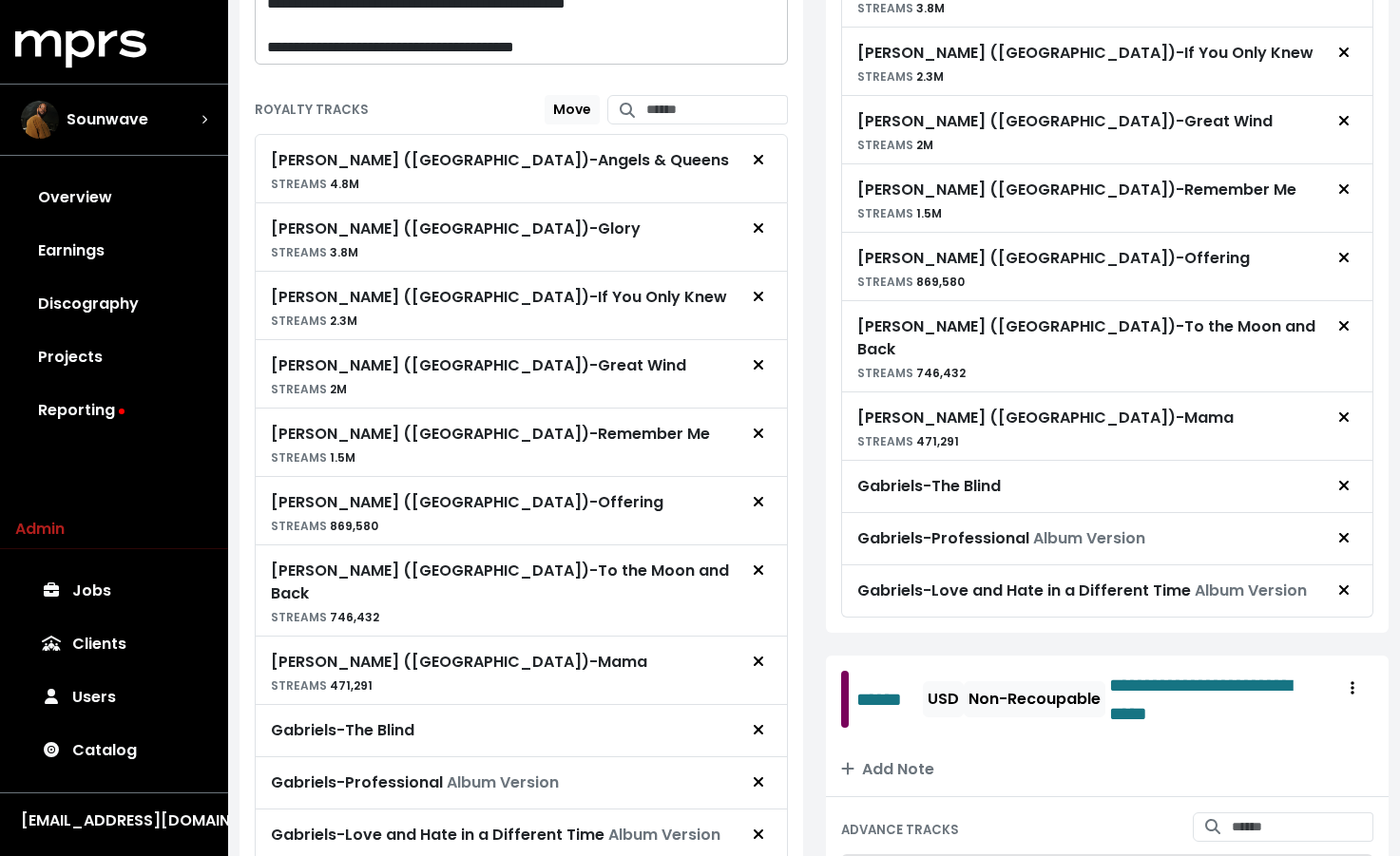
scroll to position [709, 0]
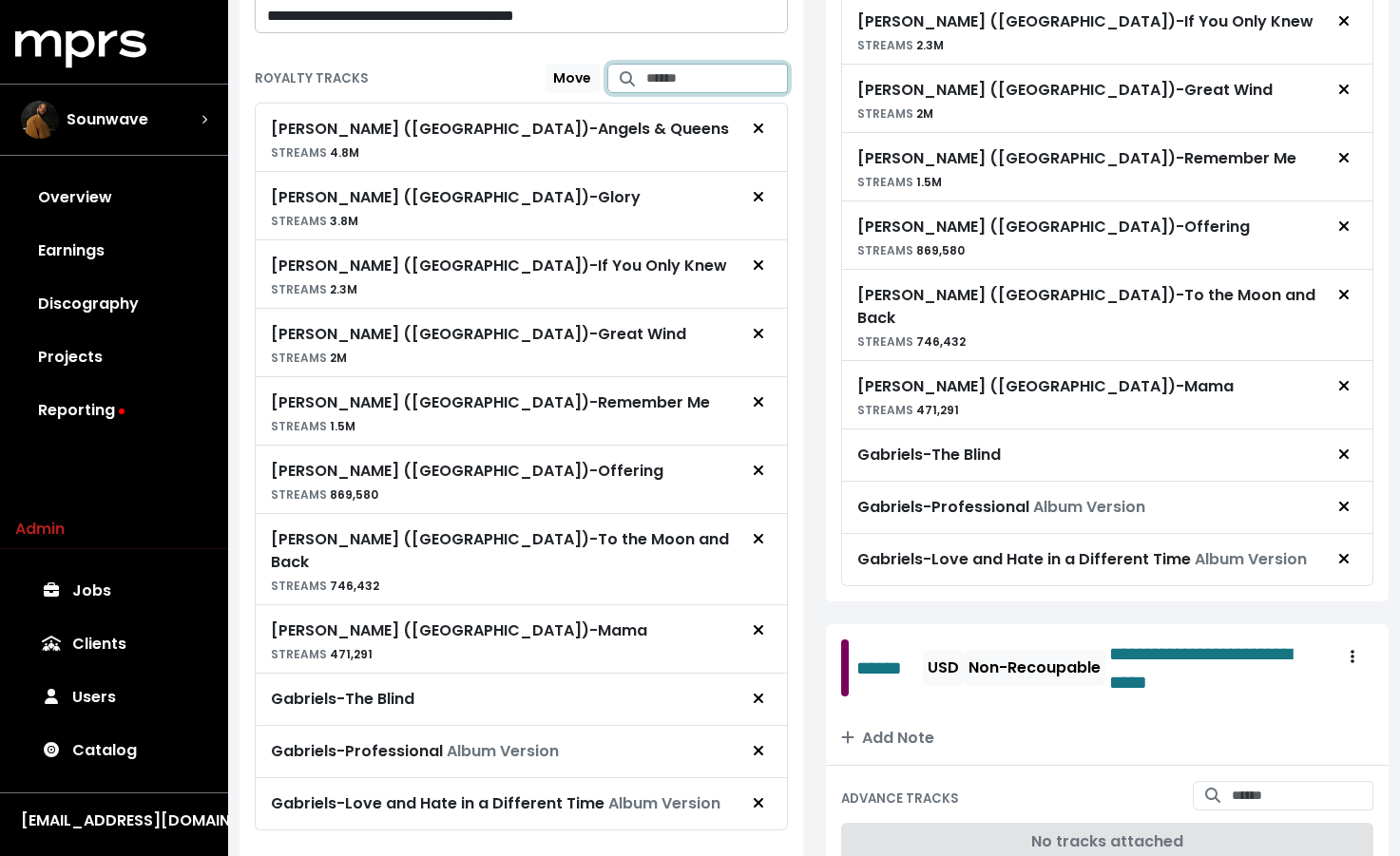
click at [668, 76] on input "Search for tracks by title and link them to this royalty" at bounding box center [716, 78] width 142 height 30
type input "**********"
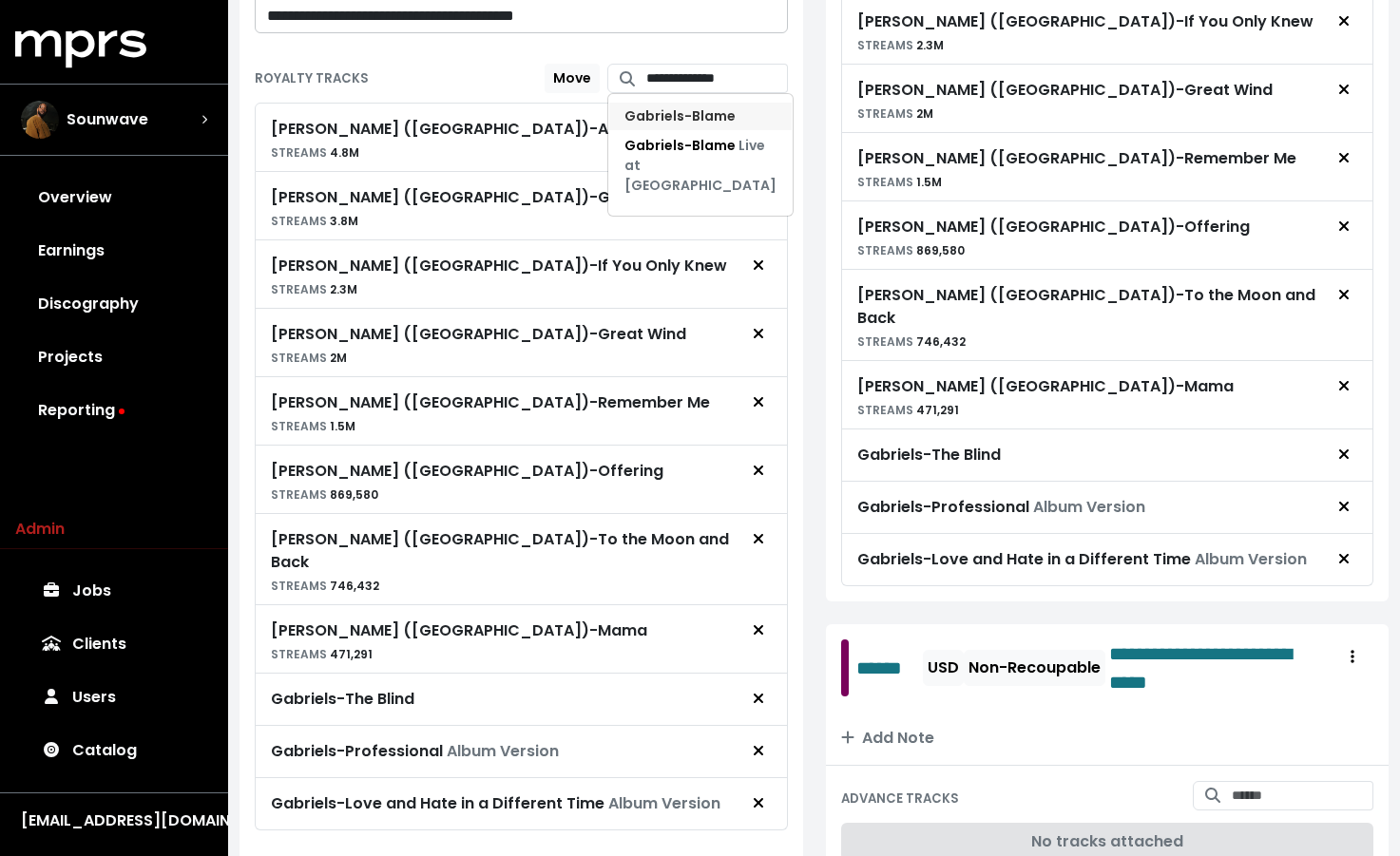
click at [659, 110] on span "Gabriels - Blame" at bounding box center [680, 115] width 111 height 19
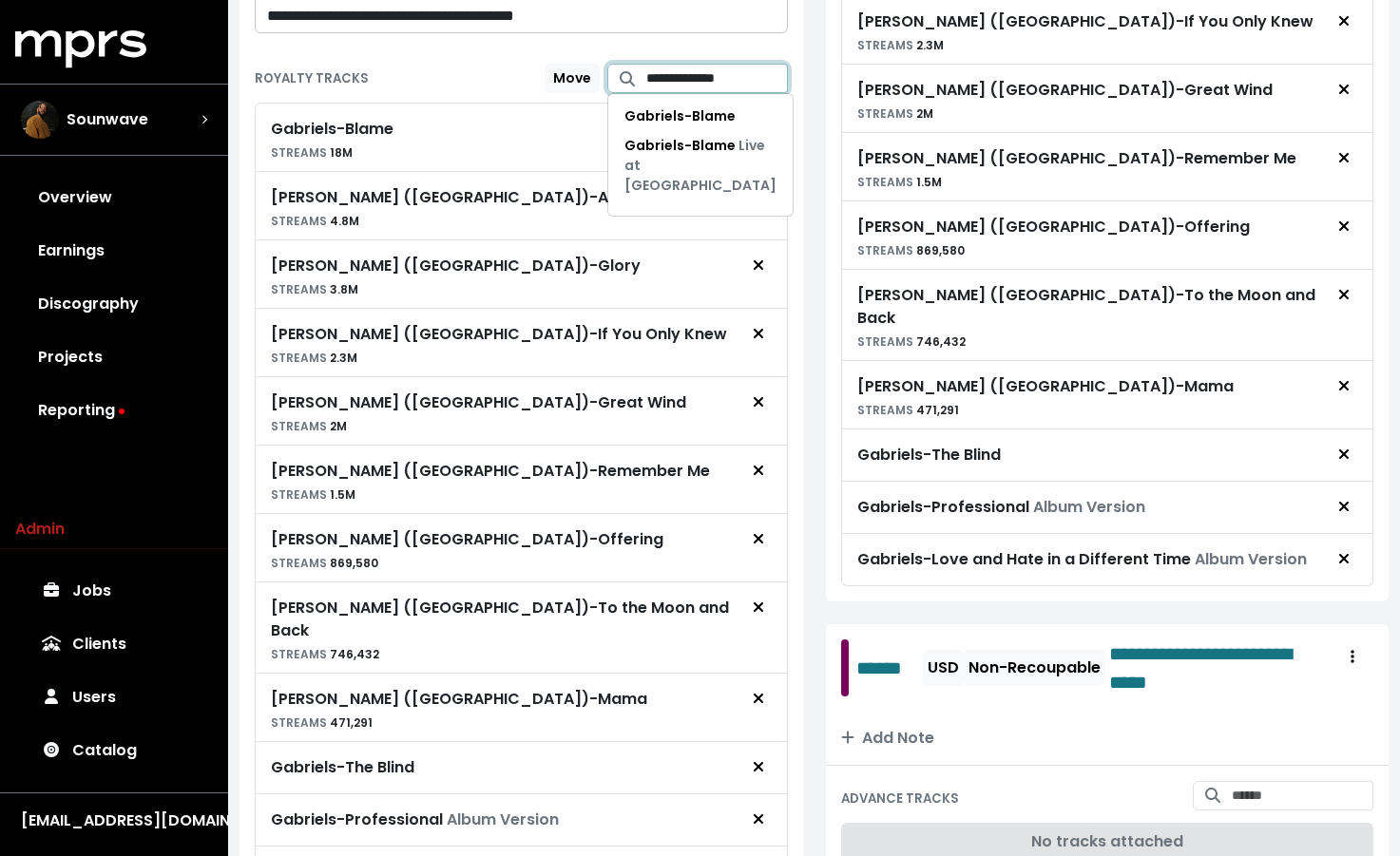
click at [676, 78] on input "**********" at bounding box center [716, 78] width 142 height 30
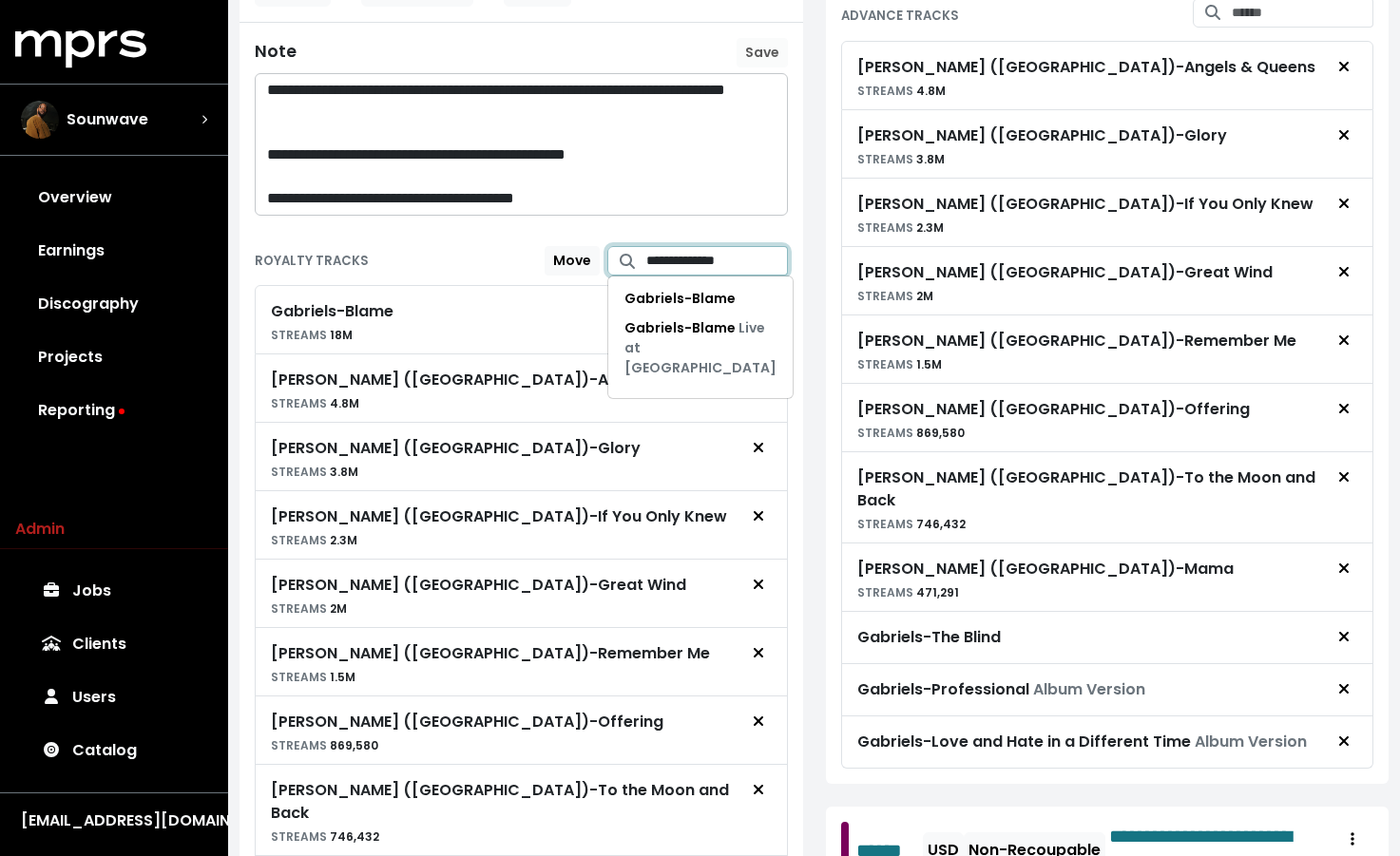
scroll to position [432, 0]
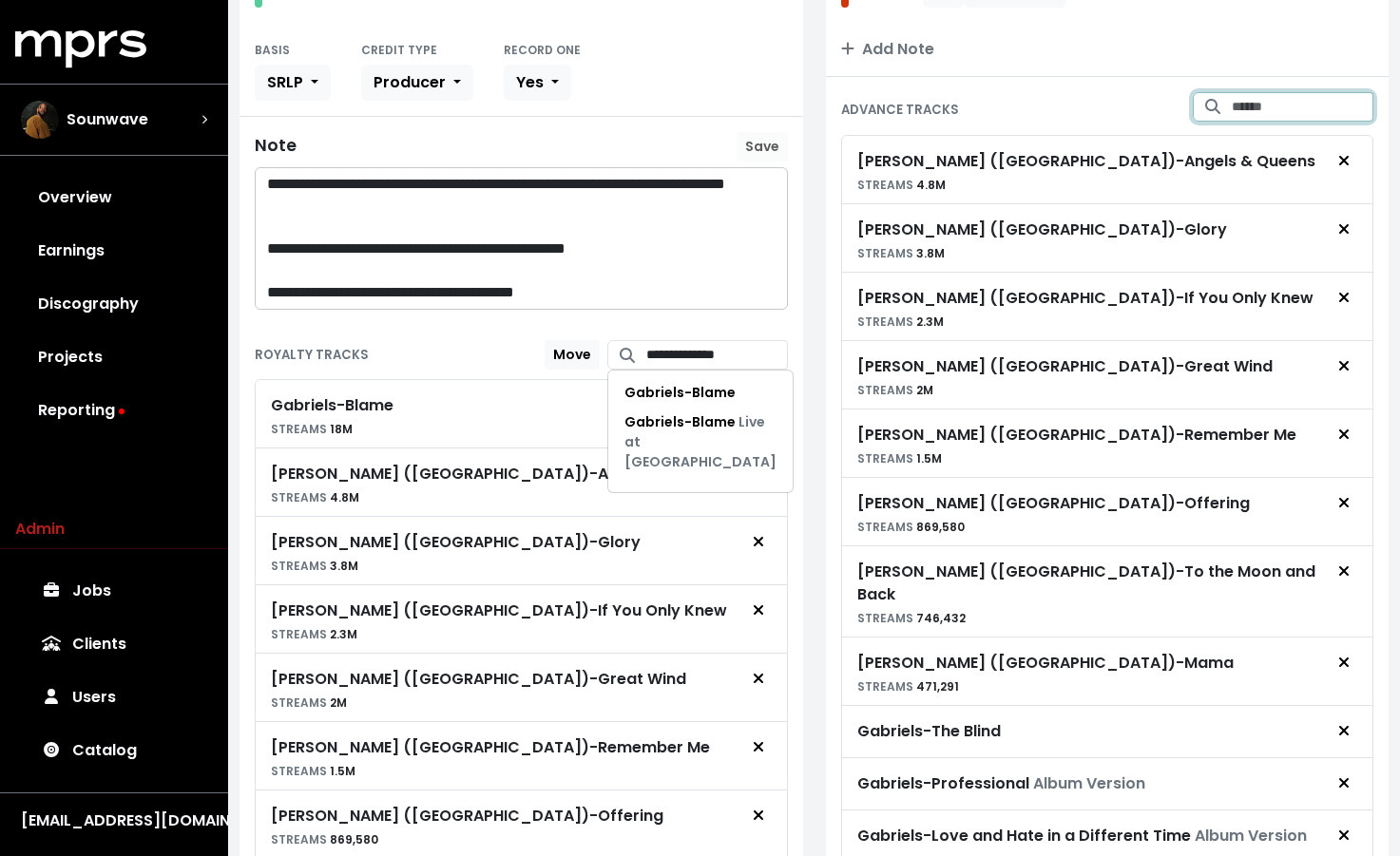
click at [1239, 108] on input "Search for tracks by title and link them to this advance" at bounding box center [1303, 107] width 142 height 30
paste input "**********"
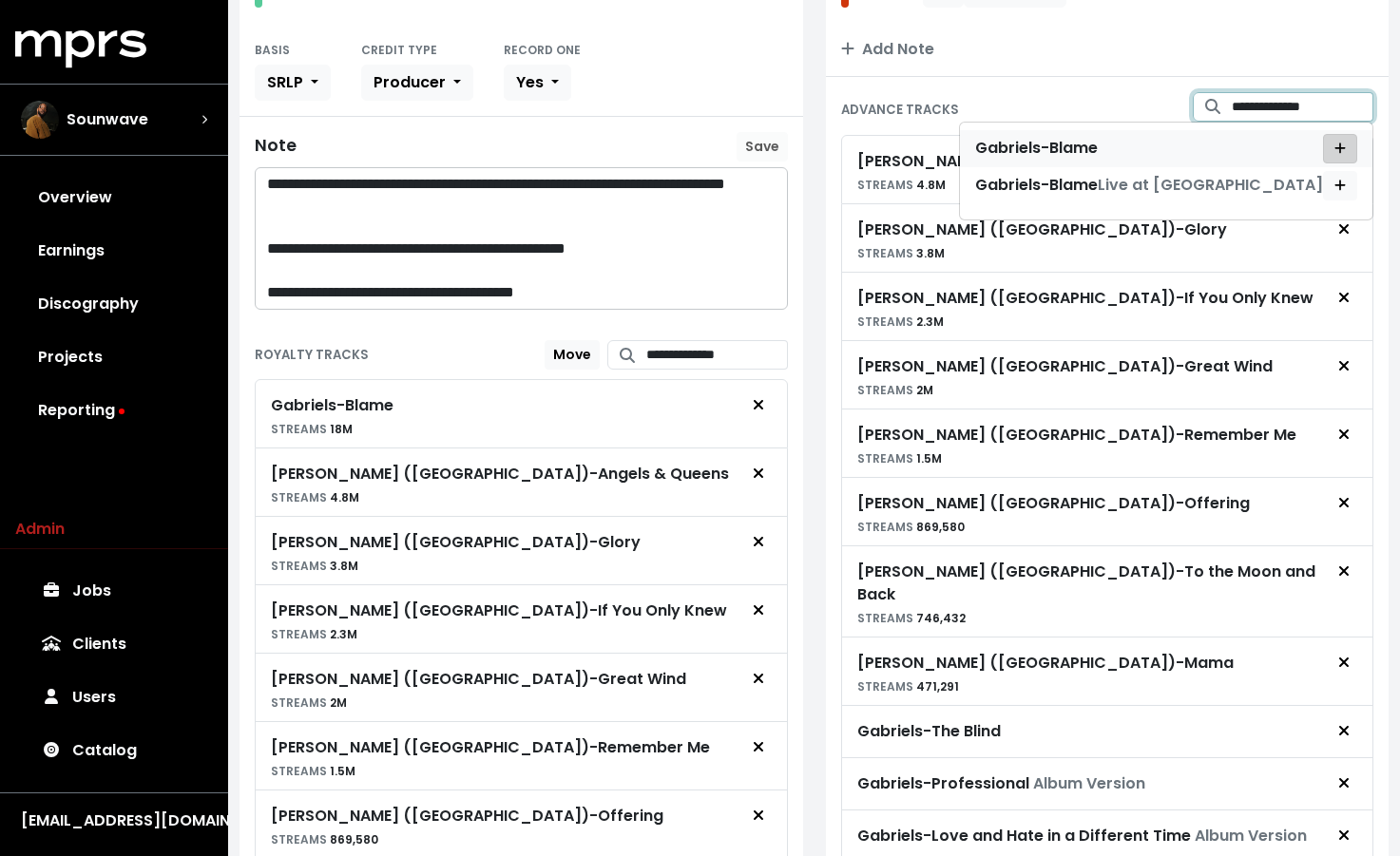
type input "**********"
click at [1344, 147] on icon "Add advance target" at bounding box center [1339, 148] width 11 height 13
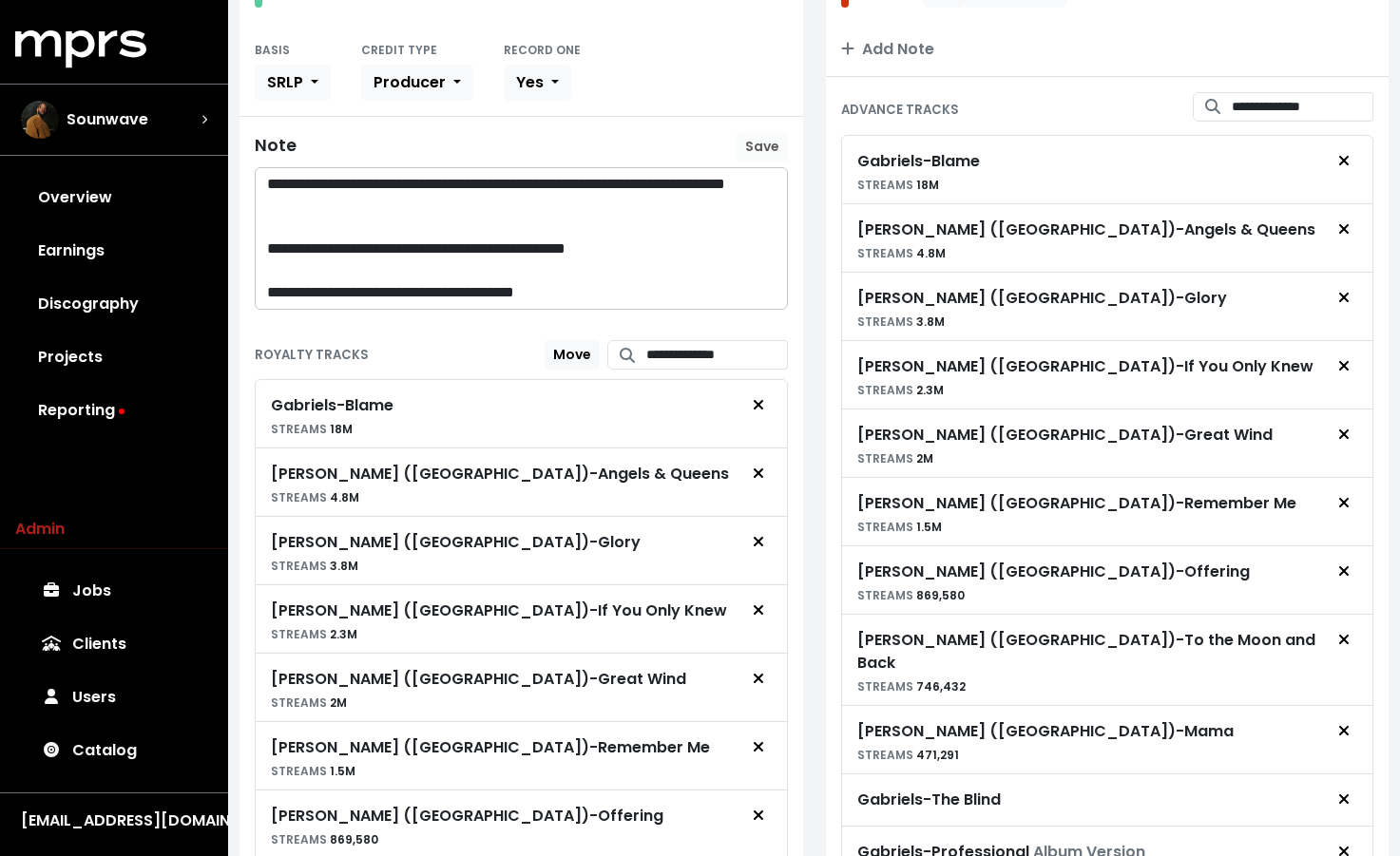
click at [711, 94] on div "BASIS SRLP CREDIT TYPE Producer RECORD ONE Yes" at bounding box center [521, 68] width 533 height 62
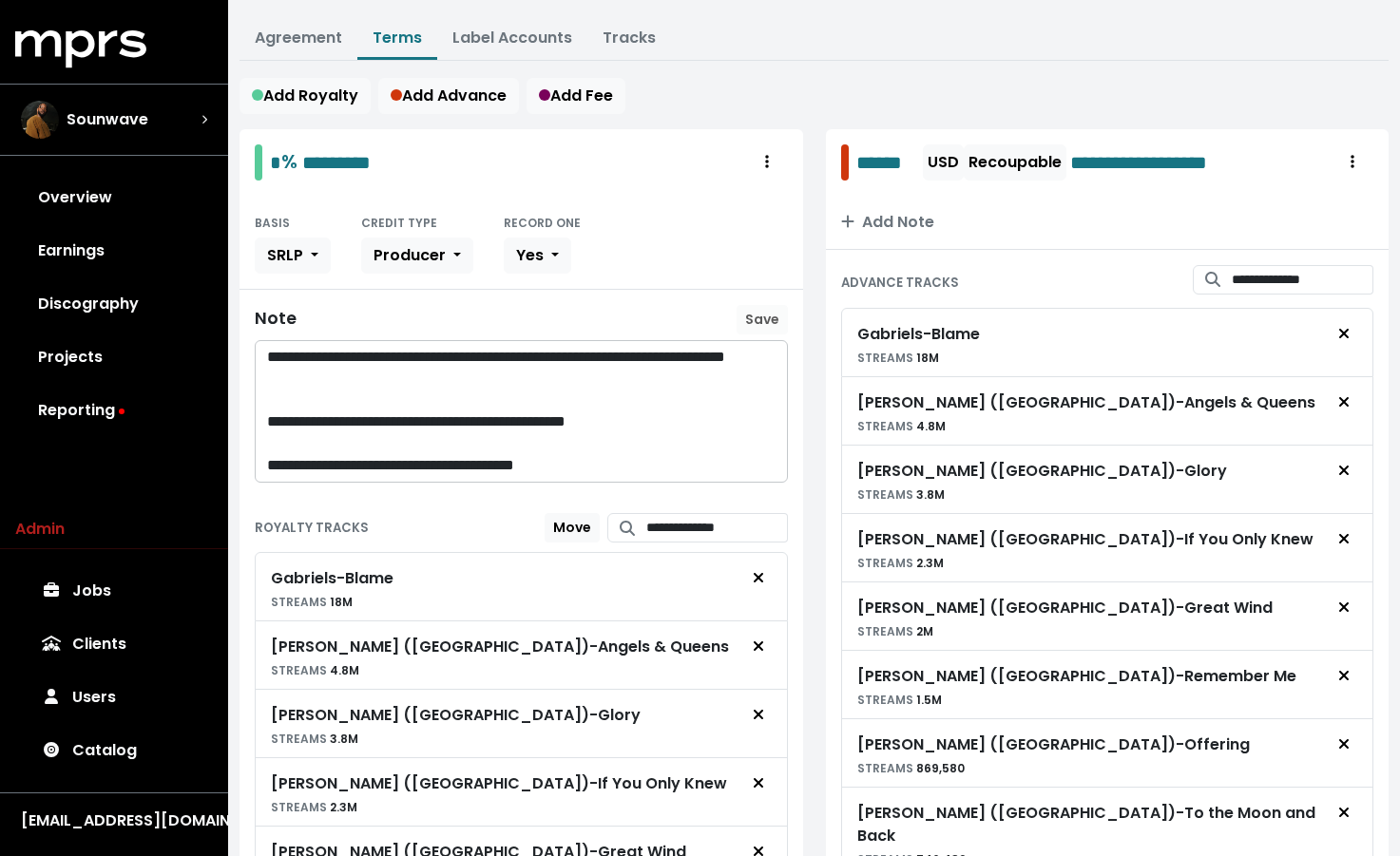
scroll to position [0, 0]
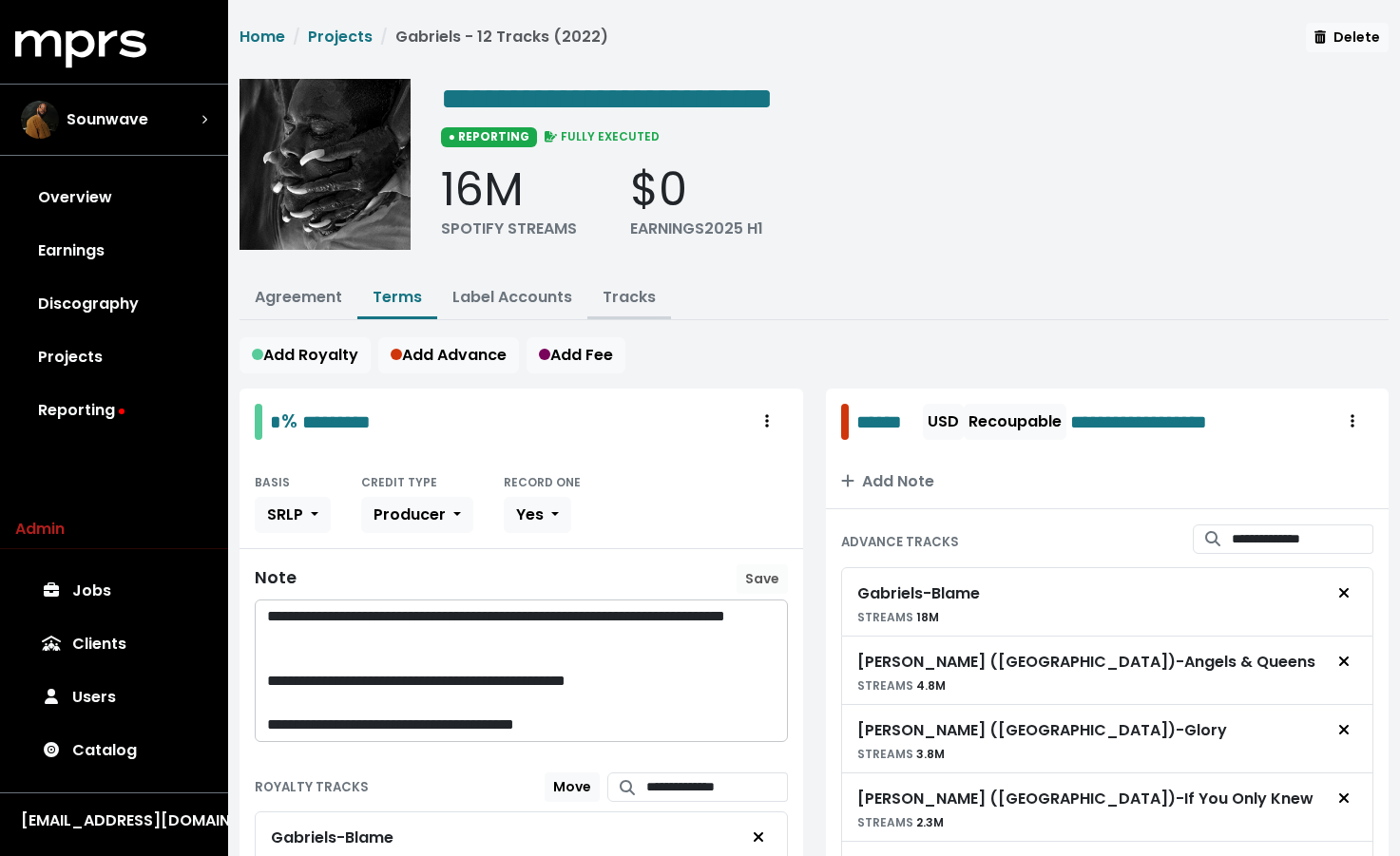
click at [626, 309] on button "Tracks" at bounding box center [629, 299] width 83 height 41
click at [648, 298] on link "Tracks" at bounding box center [629, 297] width 54 height 22
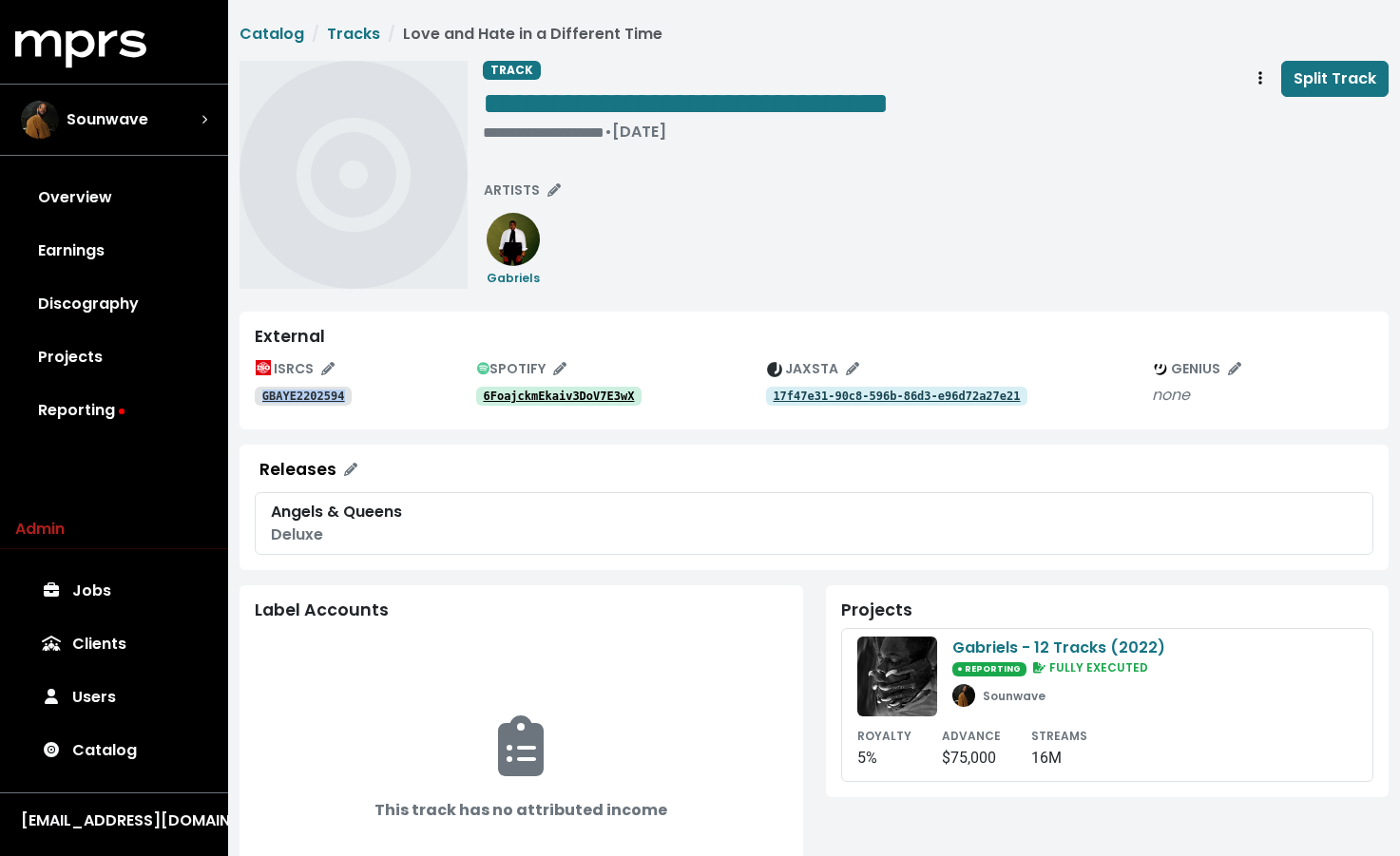
click at [584, 398] on tt "6FoajckmEkaiv3DoV7E3wX" at bounding box center [559, 396] width 151 height 13
click at [532, 135] on div "• Jan 1st, 2021" at bounding box center [686, 132] width 406 height 19
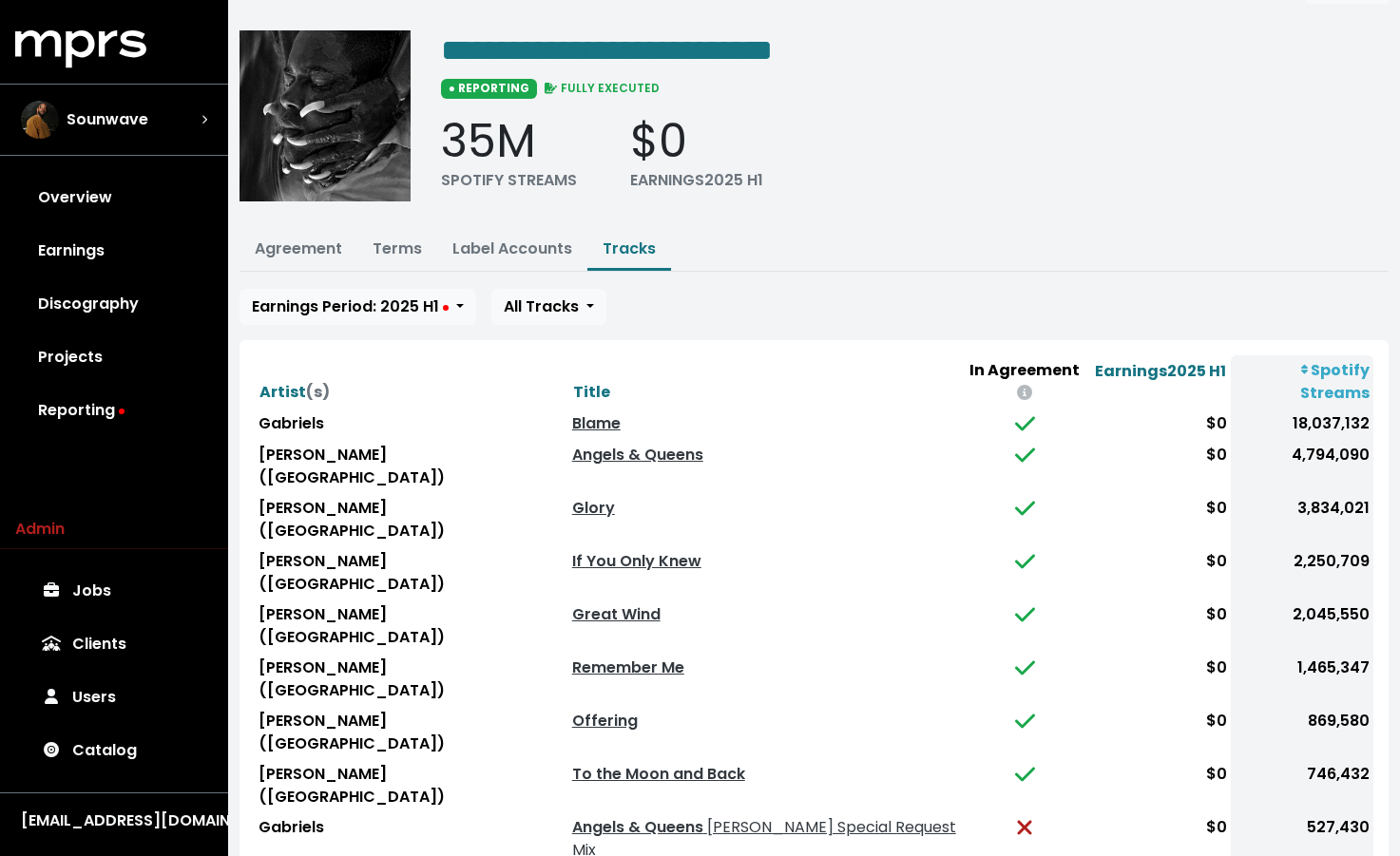
scroll to position [85, 0]
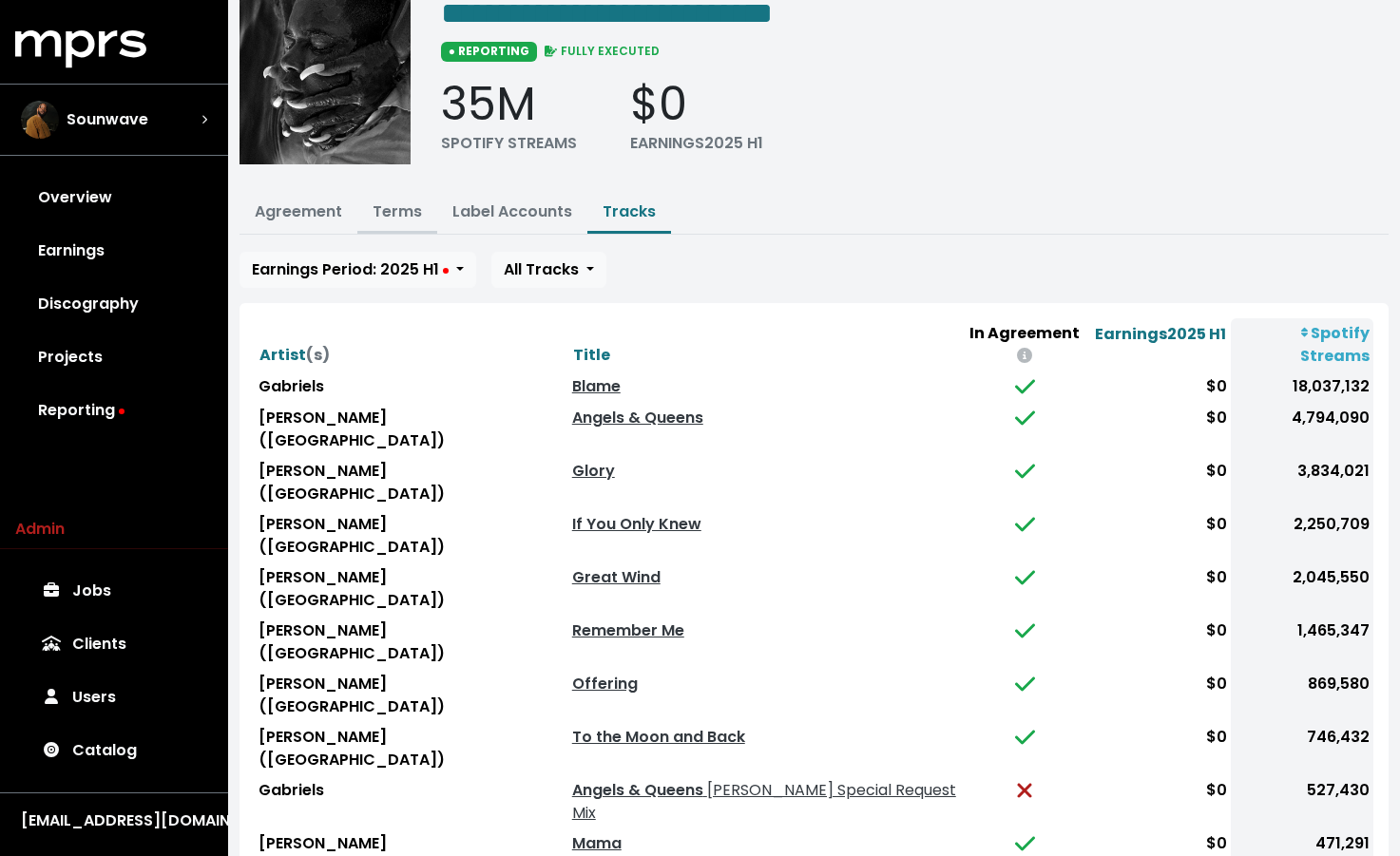
click at [400, 209] on link "Terms" at bounding box center [398, 211] width 50 height 22
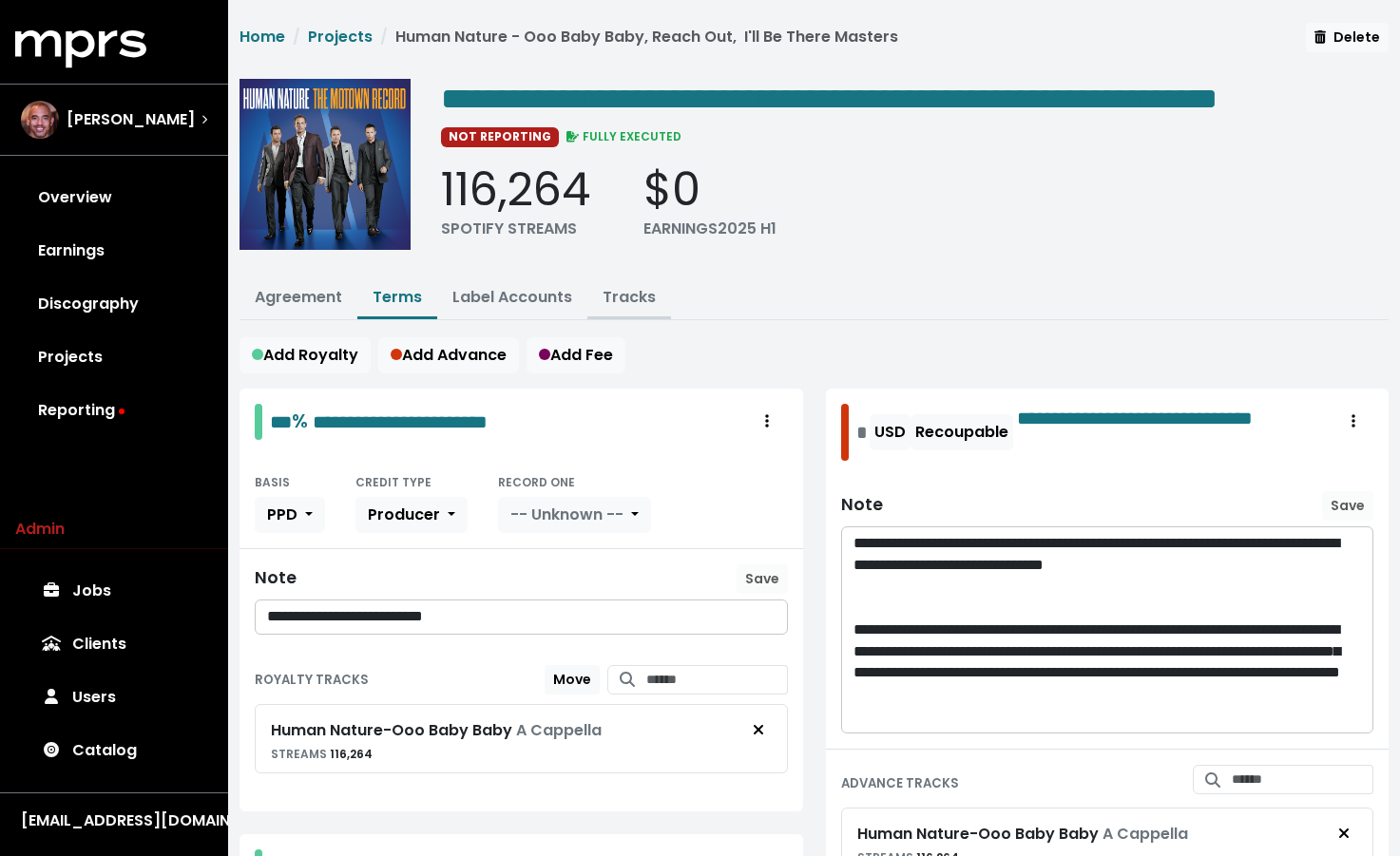
click at [597, 319] on button "Tracks" at bounding box center [629, 299] width 83 height 41
click at [604, 307] on link "Tracks" at bounding box center [629, 297] width 54 height 22
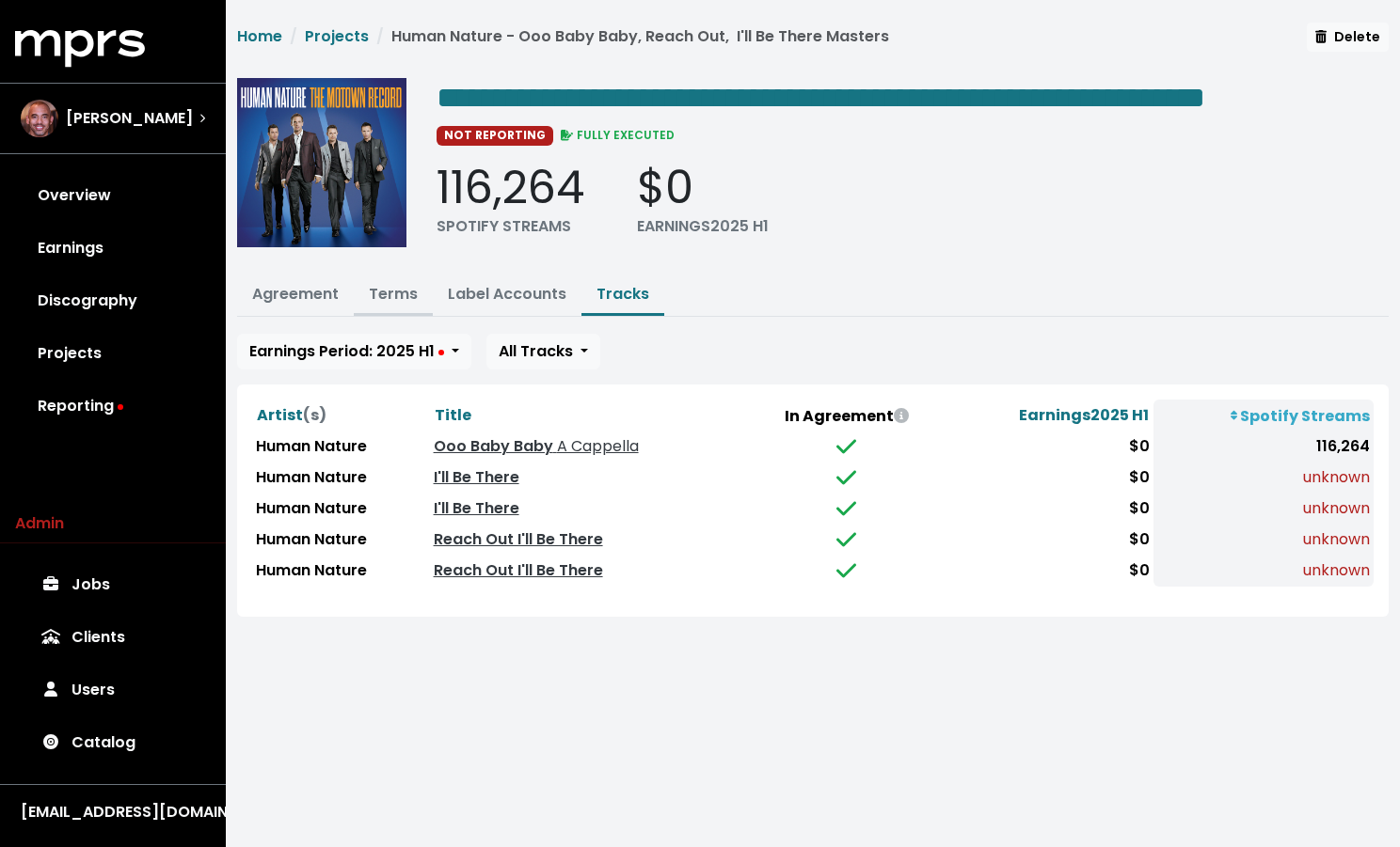
click at [383, 314] on button "Terms" at bounding box center [393, 295] width 79 height 40
click at [385, 304] on link "Terms" at bounding box center [394, 293] width 49 height 22
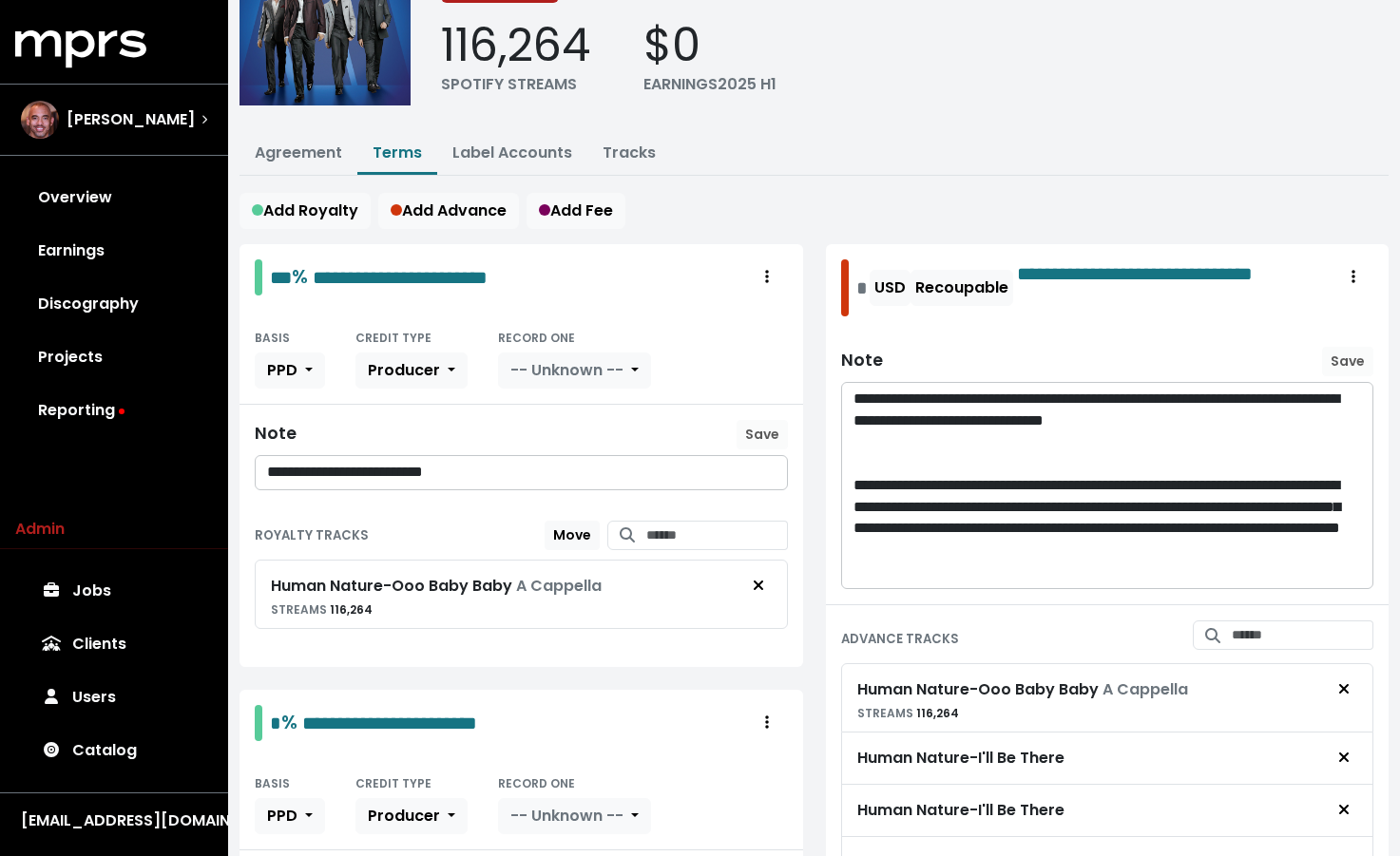
scroll to position [155, 0]
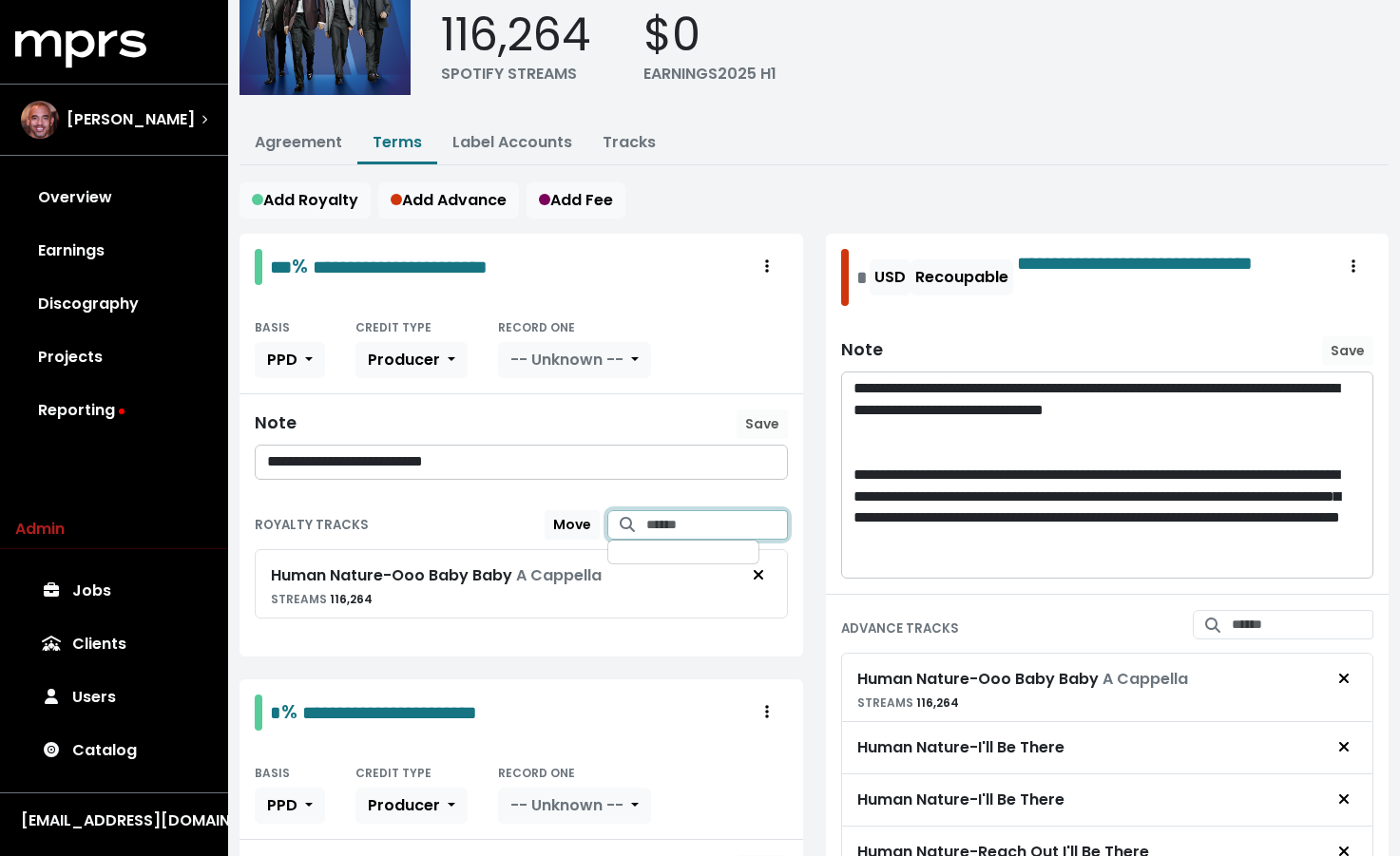
click at [681, 540] on input "Search for tracks by title and link them to this royalty" at bounding box center [716, 525] width 142 height 30
type input "********"
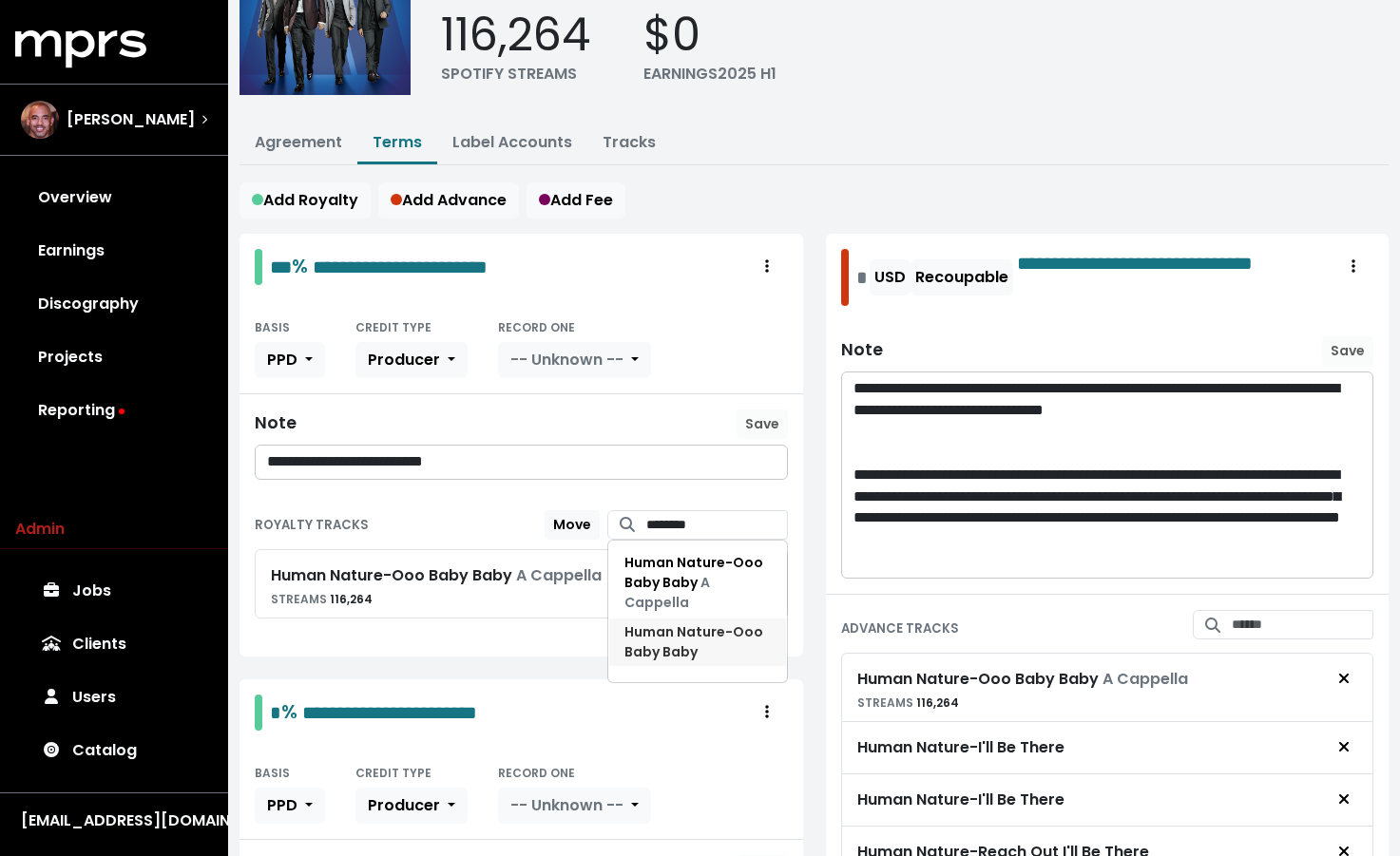
click at [671, 662] on span "Human Nature - Ooo Baby Baby" at bounding box center [694, 642] width 139 height 39
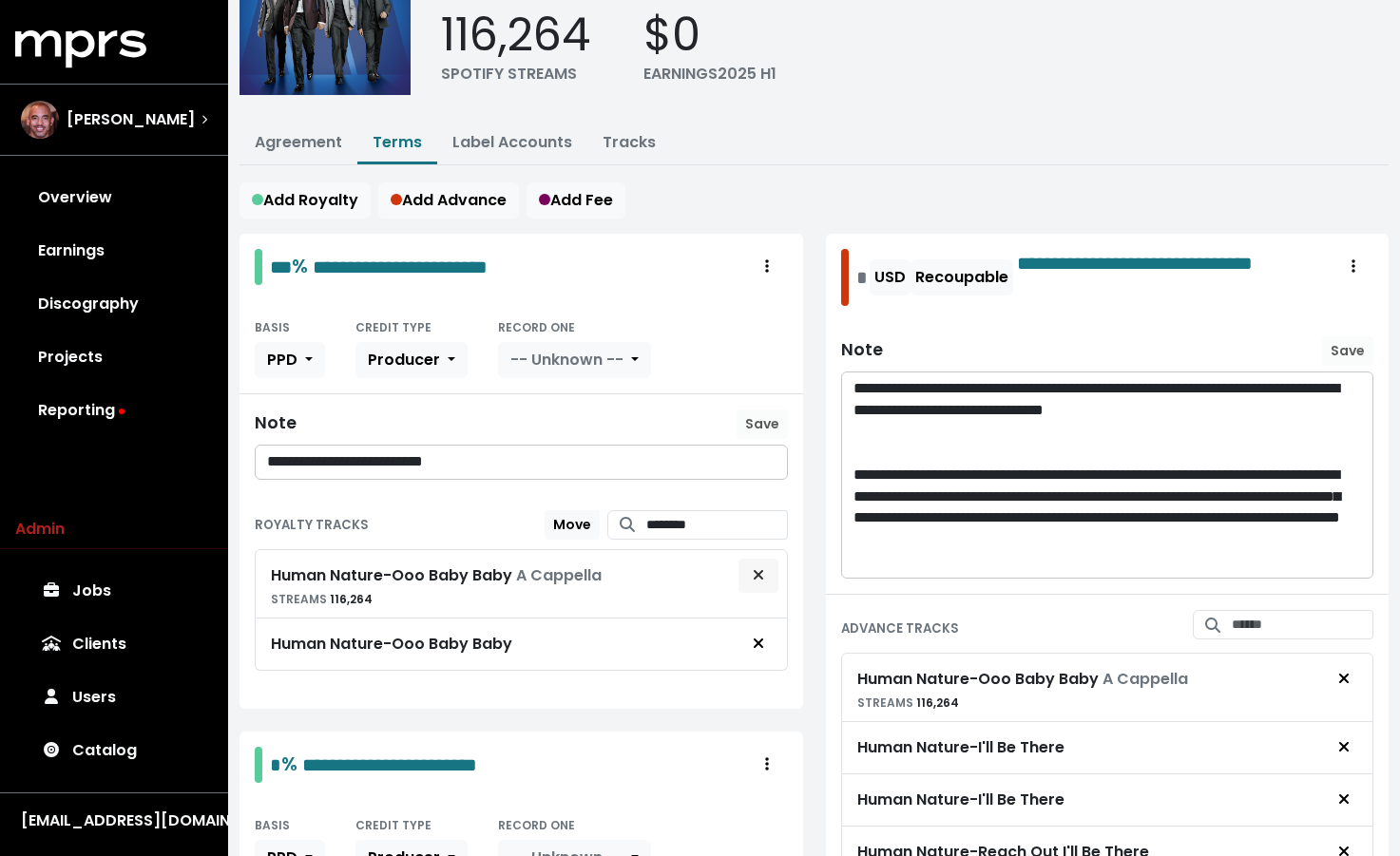
click at [773, 594] on button "Remove royalty target" at bounding box center [758, 575] width 42 height 36
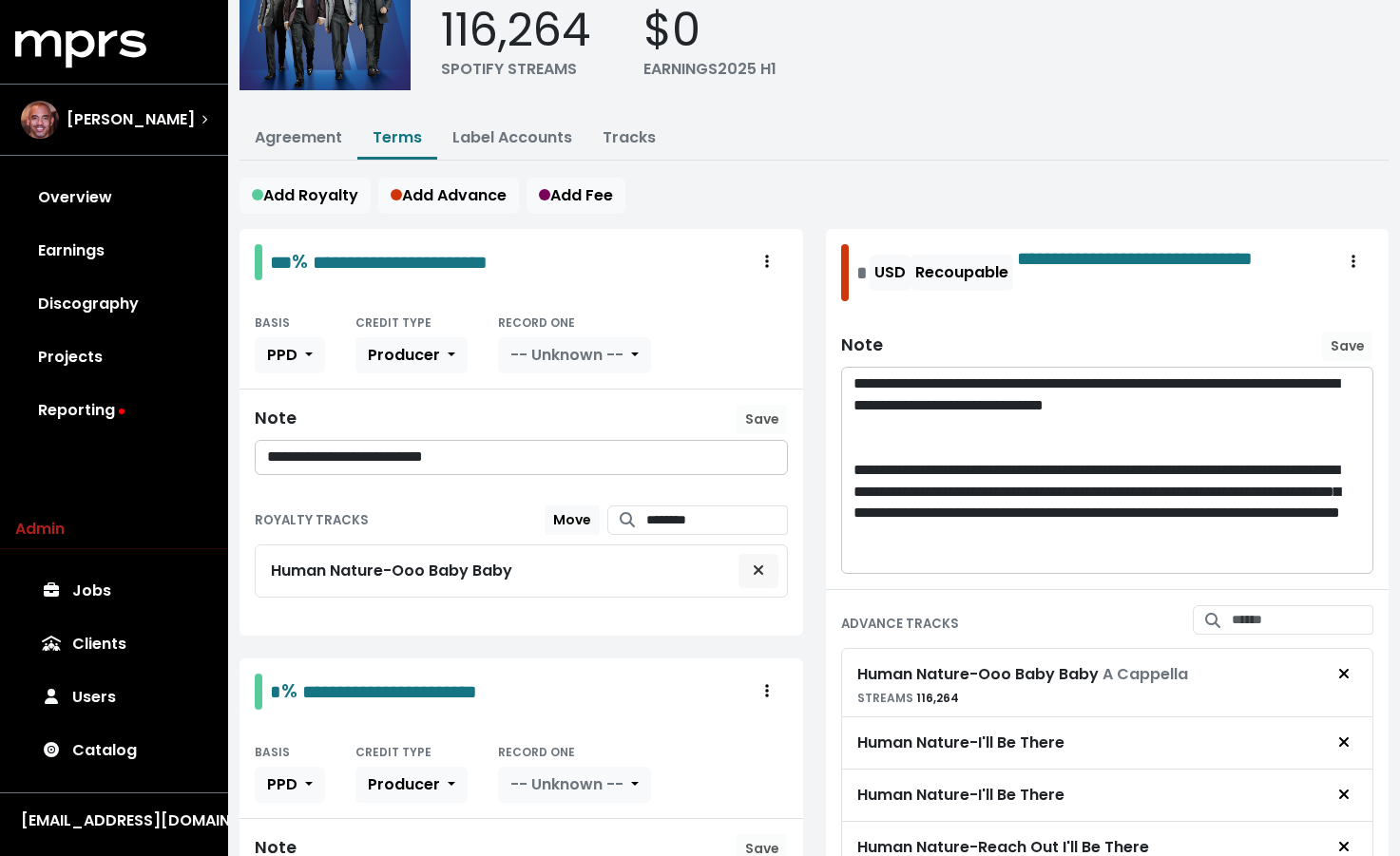
scroll to position [695, 0]
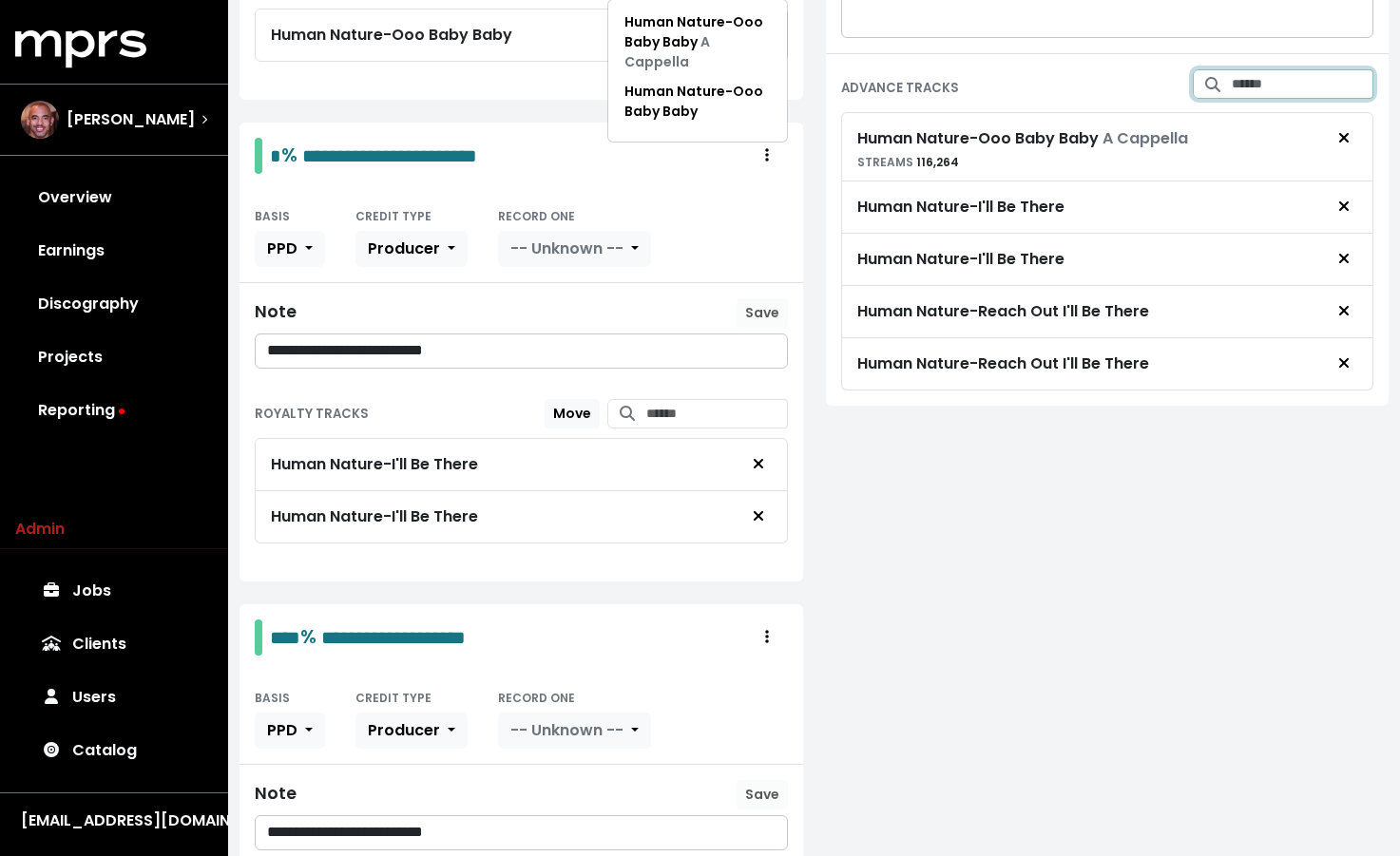
click at [1309, 99] on input "Search for tracks by title and link them to this advance" at bounding box center [1303, 84] width 142 height 30
paste input "********"
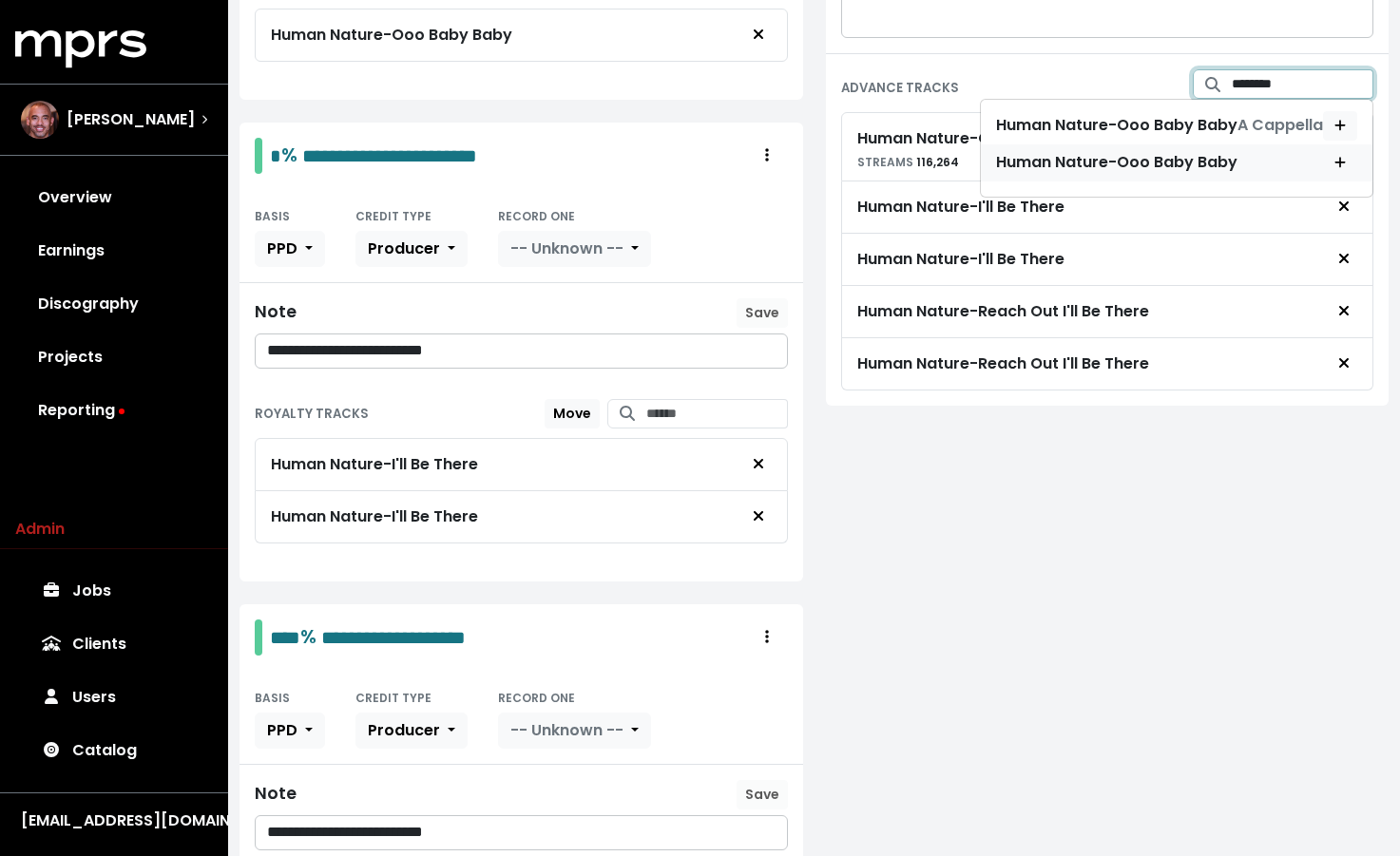
type input "********"
click at [1338, 181] on span "Human Nature - Ooo Baby Baby" at bounding box center [1177, 163] width 392 height 37
click at [1339, 170] on icon "Add advance target" at bounding box center [1339, 162] width 11 height 13
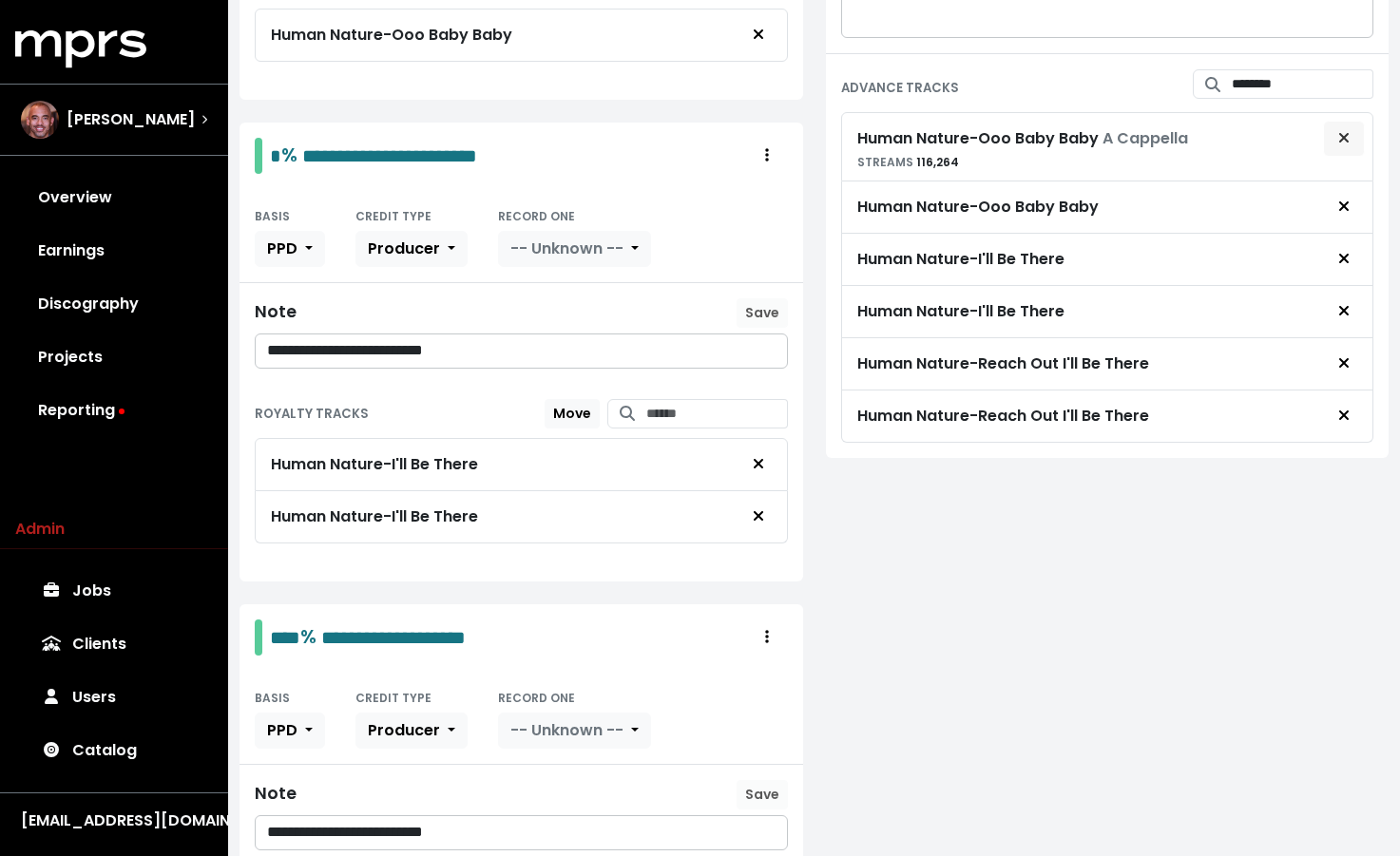
click at [1344, 146] on icon "Remove advance target" at bounding box center [1343, 137] width 11 height 15
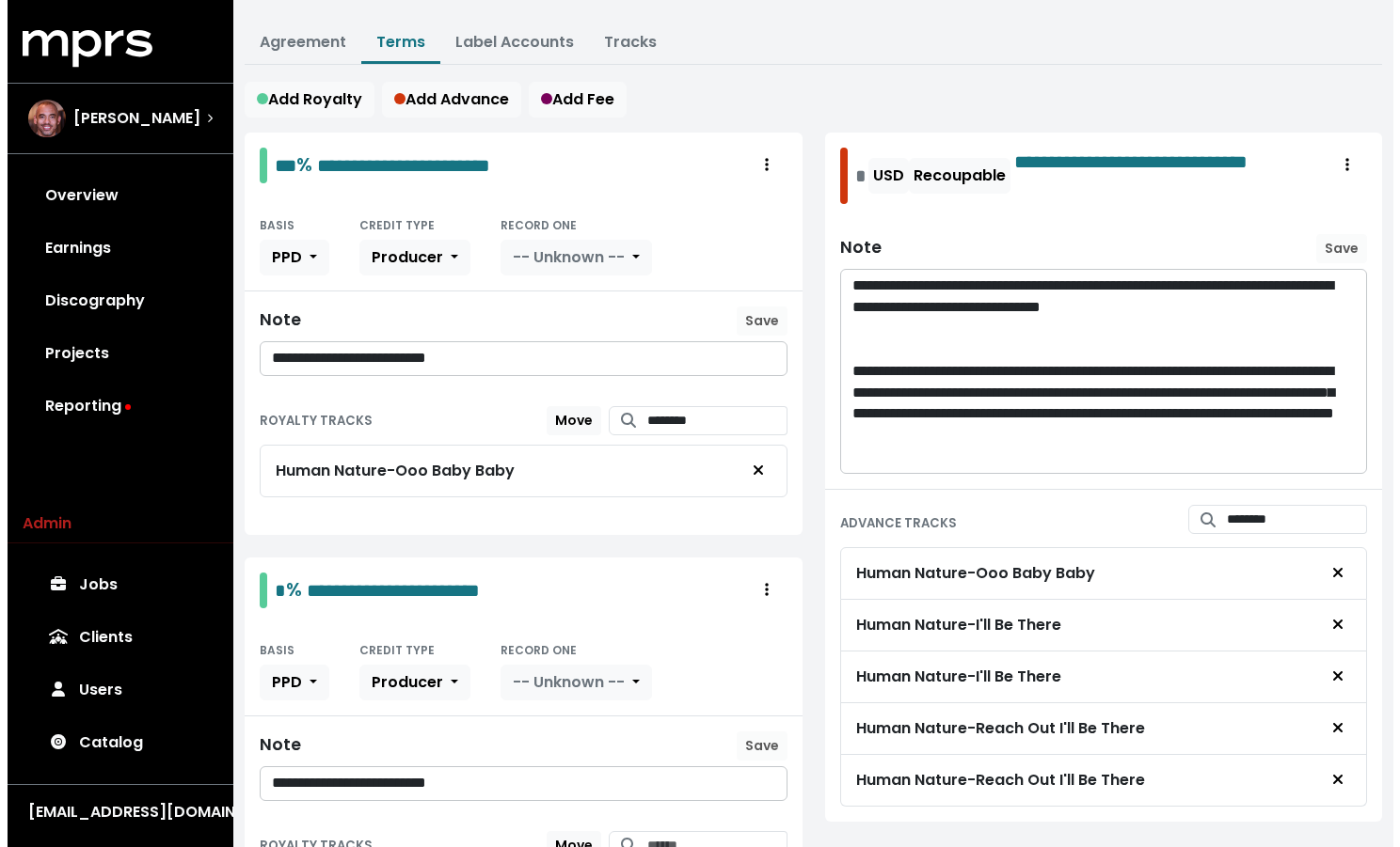
scroll to position [0, 0]
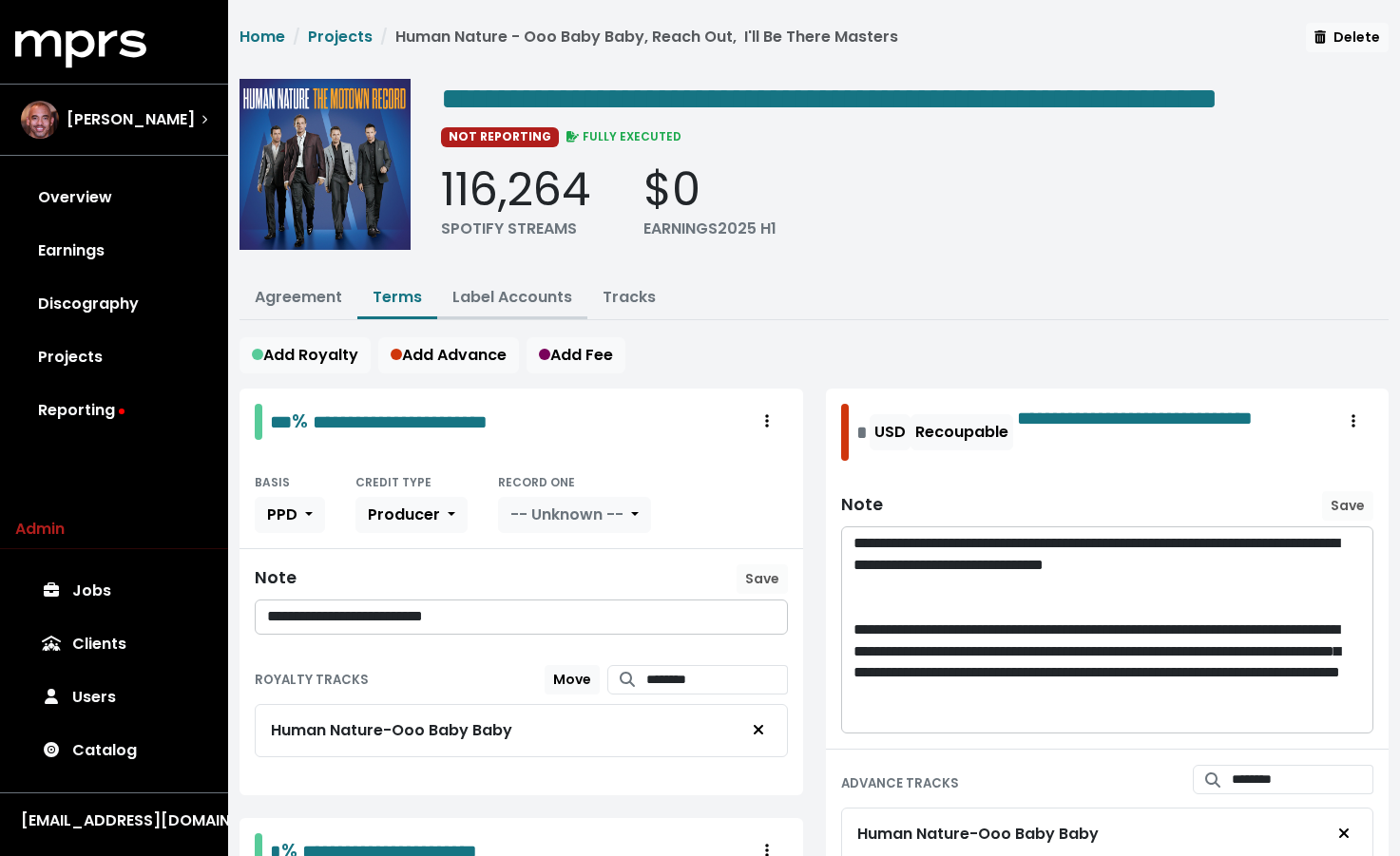
click at [511, 307] on link "Label Accounts" at bounding box center [512, 297] width 120 height 22
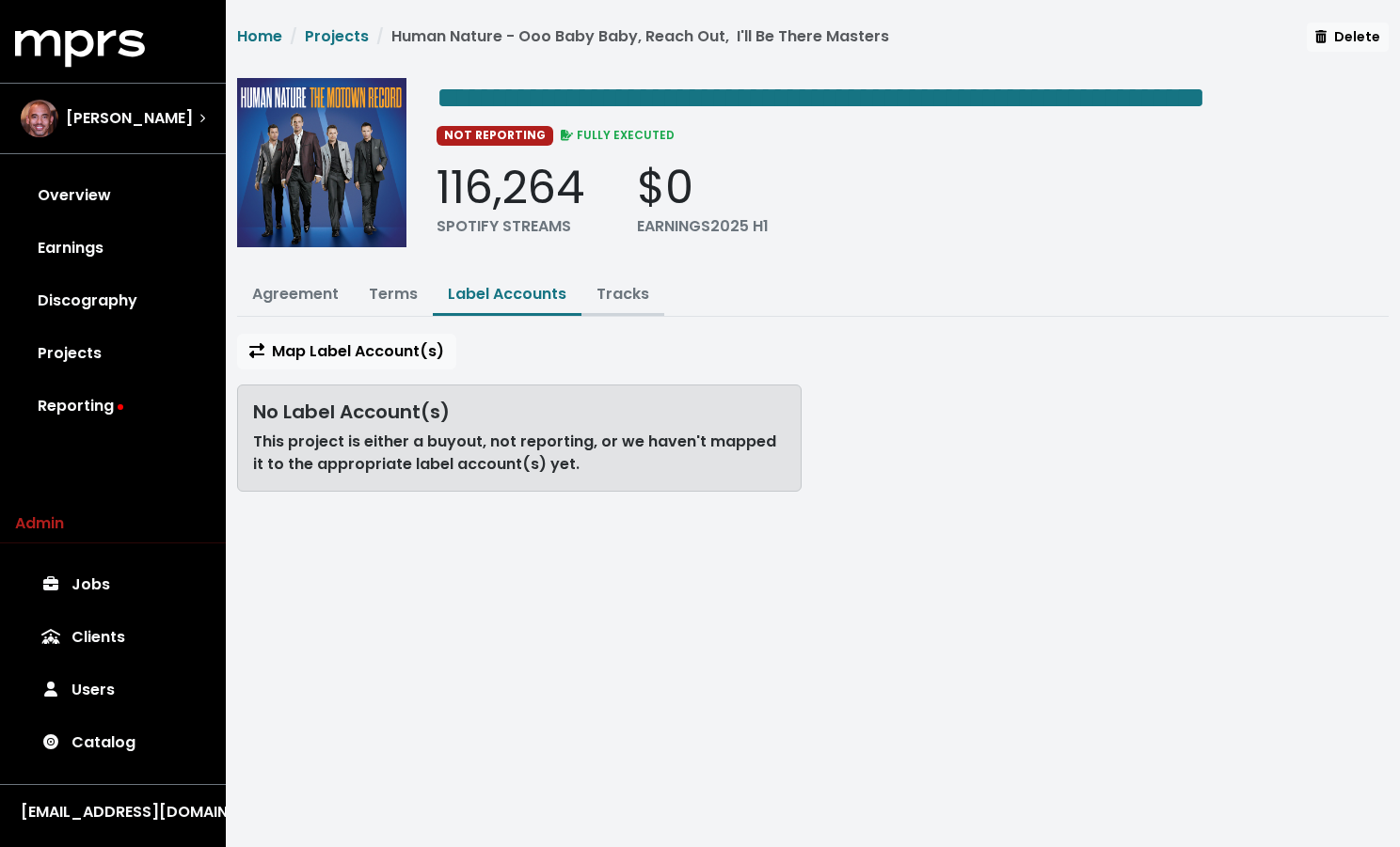
click at [627, 304] on link "Tracks" at bounding box center [622, 293] width 53 height 22
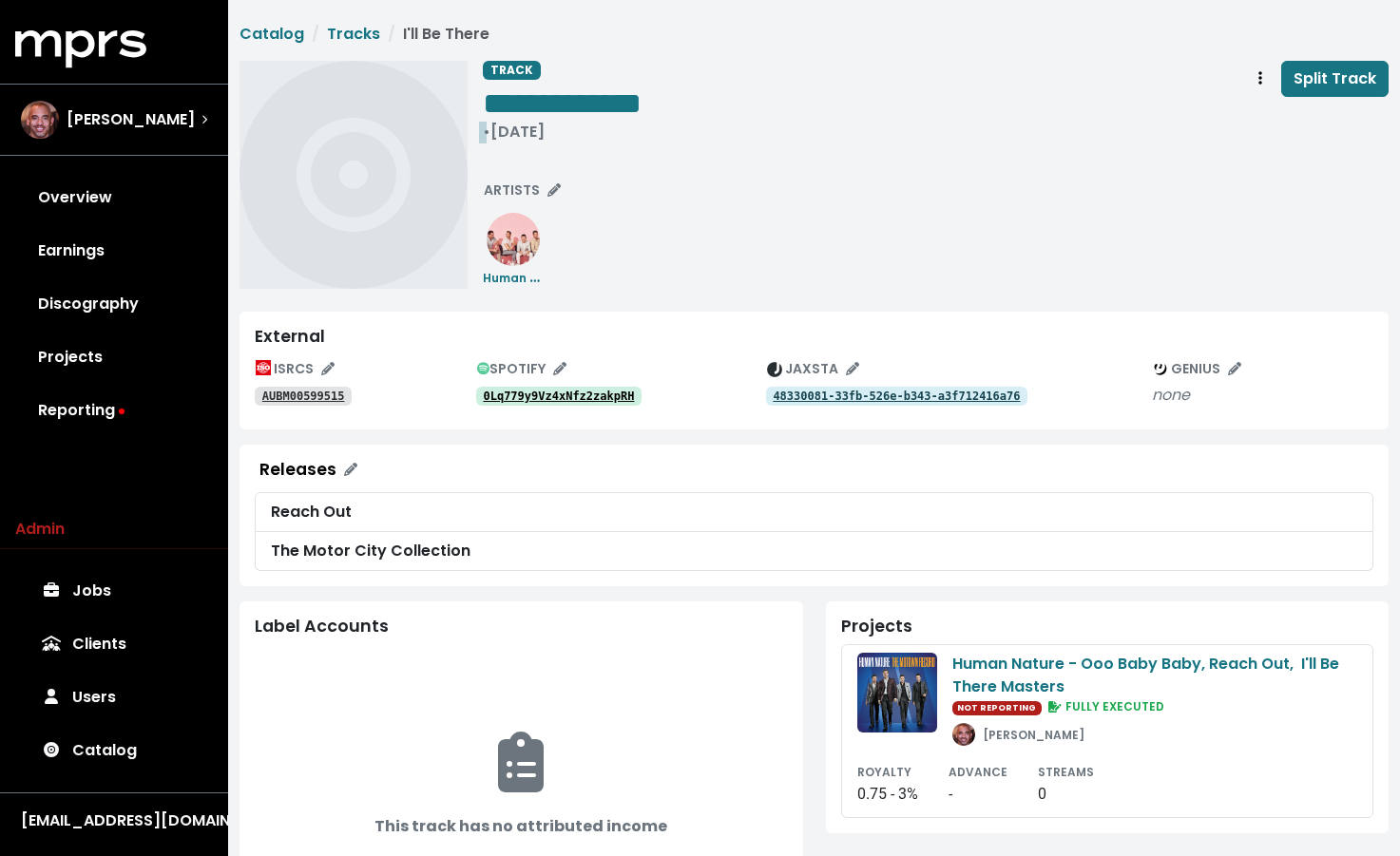
click at [528, 132] on div "• Nov 6th, 2005" at bounding box center [563, 132] width 159 height 19
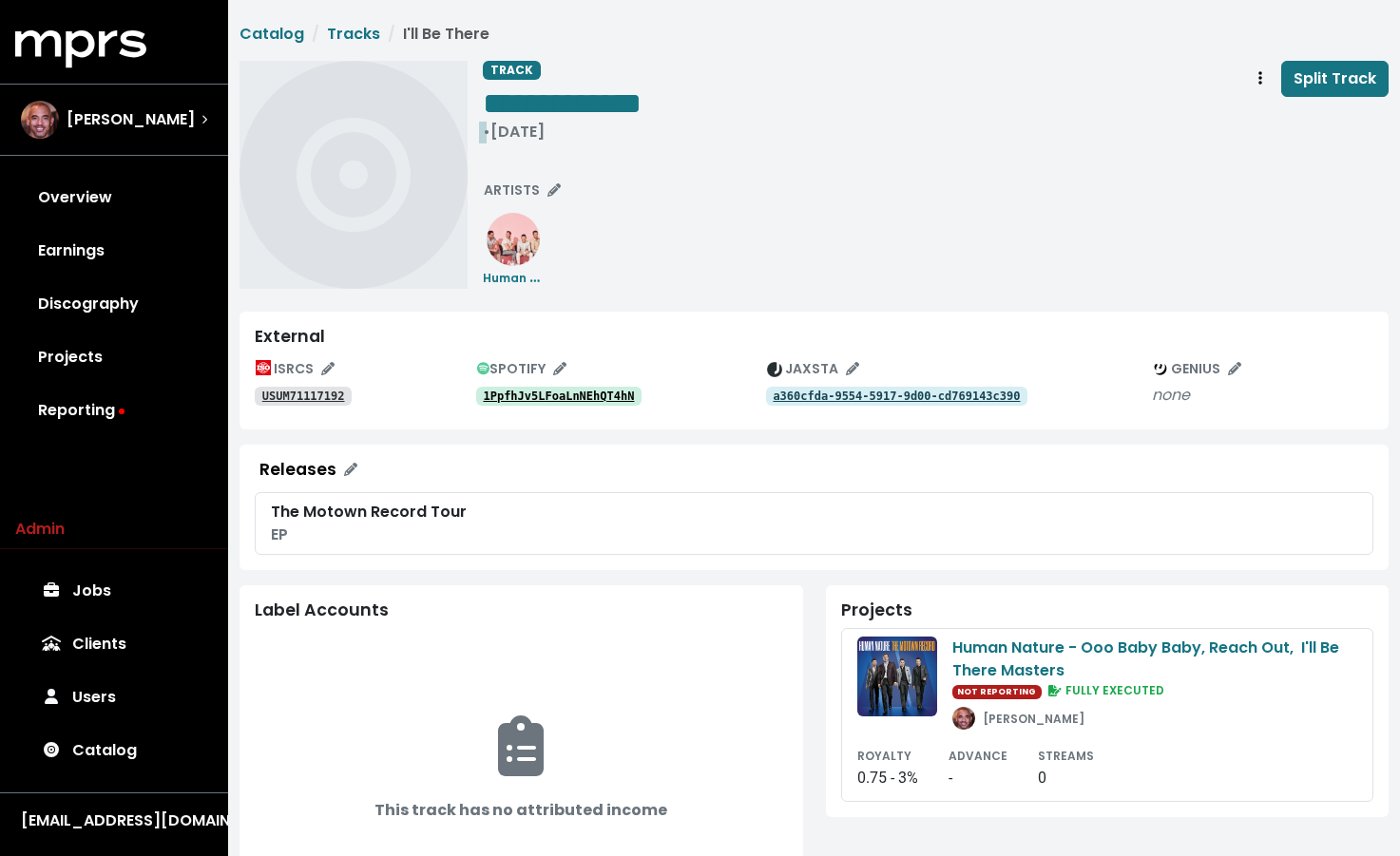
click at [530, 129] on div "• Jan 1st, 2012" at bounding box center [563, 132] width 159 height 19
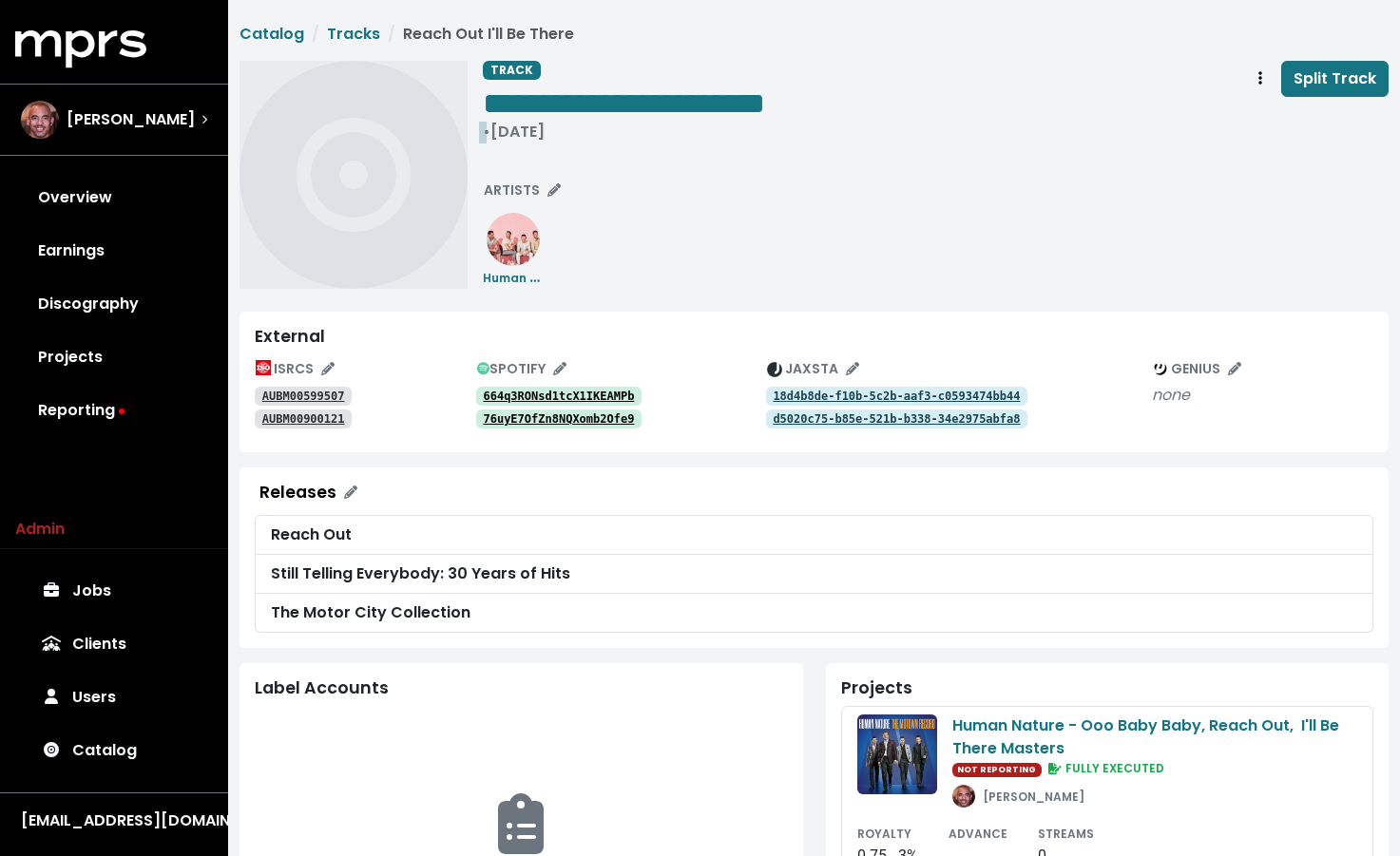
click at [529, 138] on div "• [DATE]" at bounding box center [624, 132] width 283 height 19
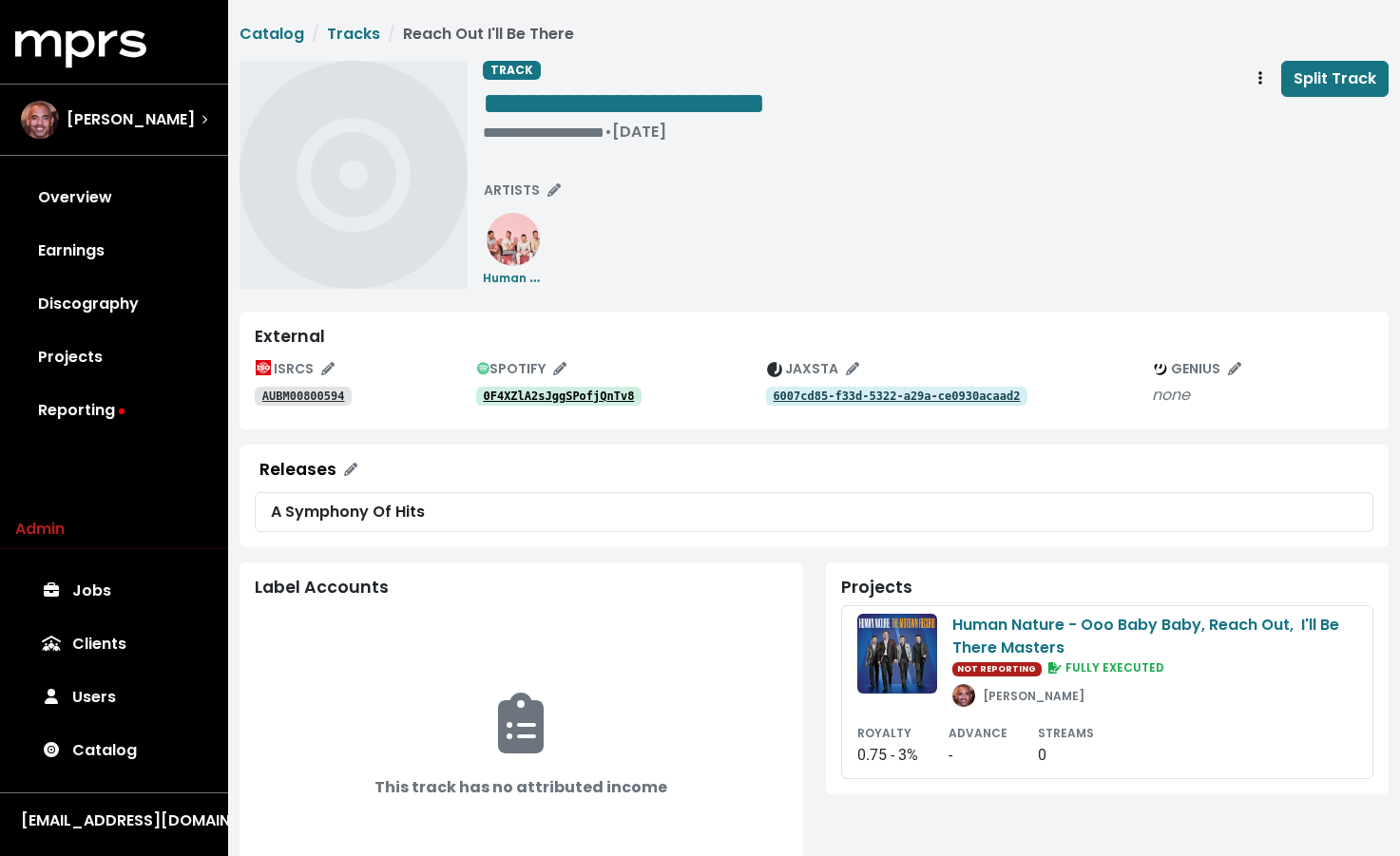
click at [569, 140] on div "**********" at bounding box center [624, 104] width 283 height 88
click at [573, 133] on div "• [DATE]" at bounding box center [624, 132] width 283 height 19
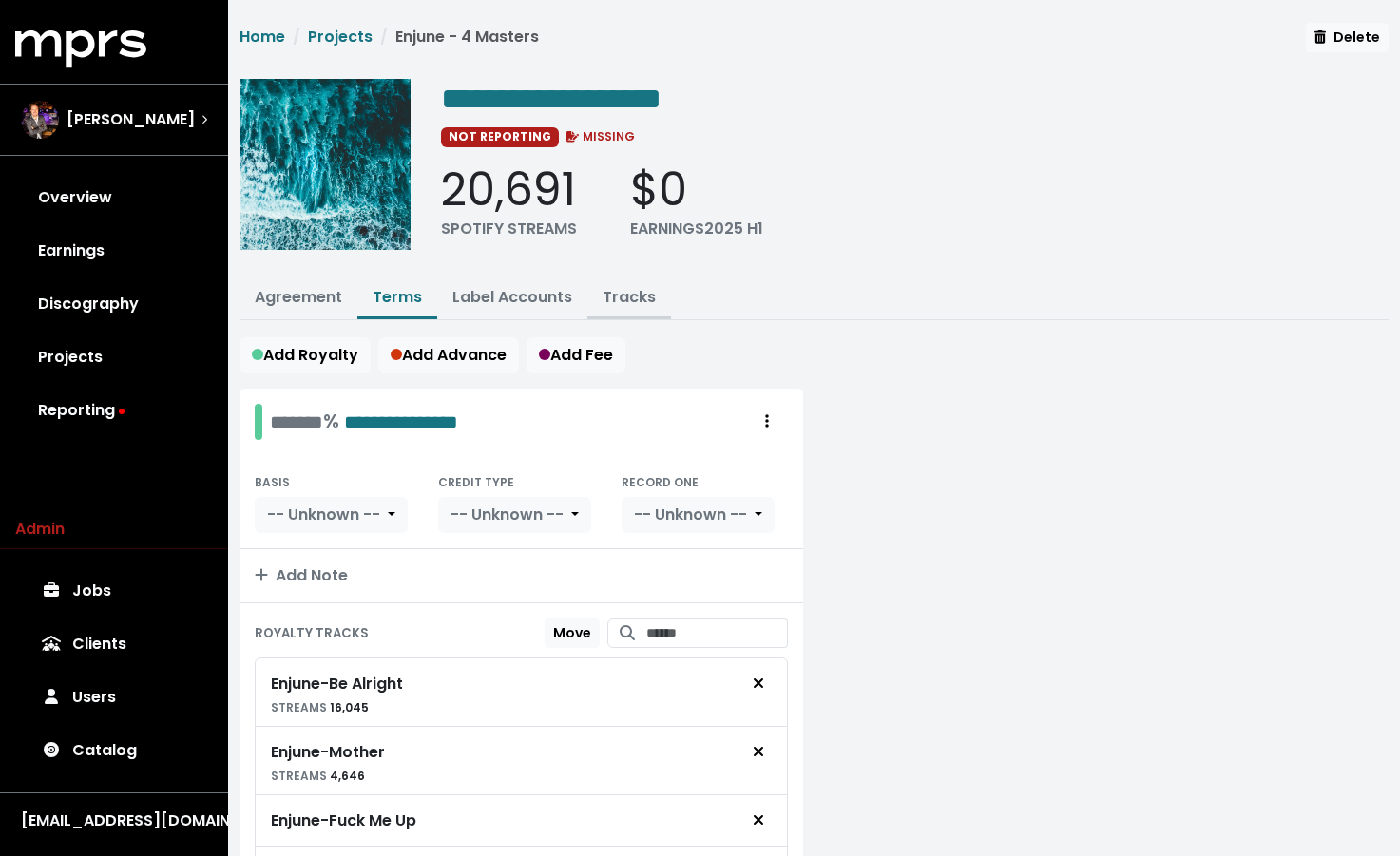
click at [629, 306] on link "Tracks" at bounding box center [629, 297] width 54 height 22
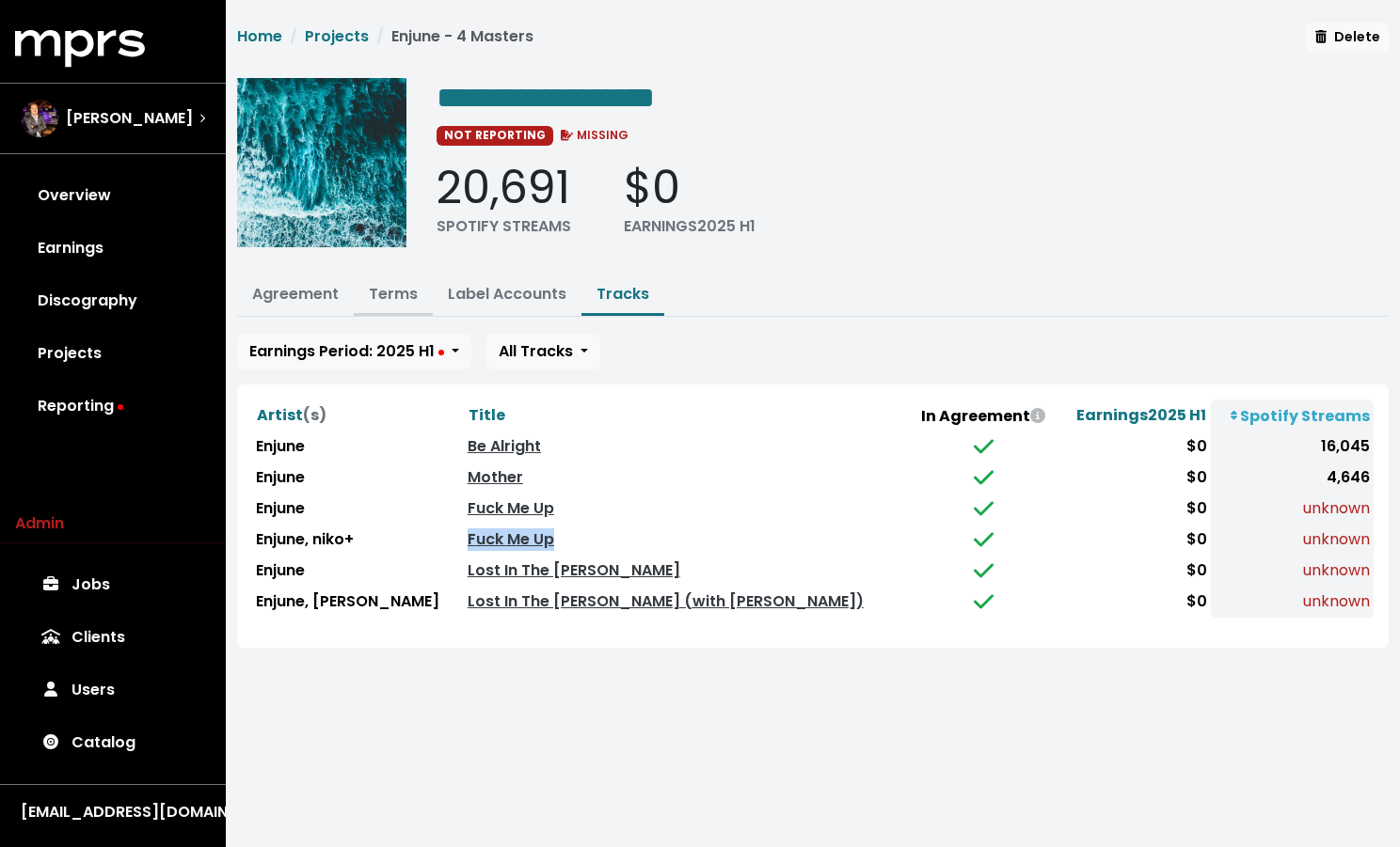
click at [399, 291] on link "Terms" at bounding box center [394, 293] width 49 height 22
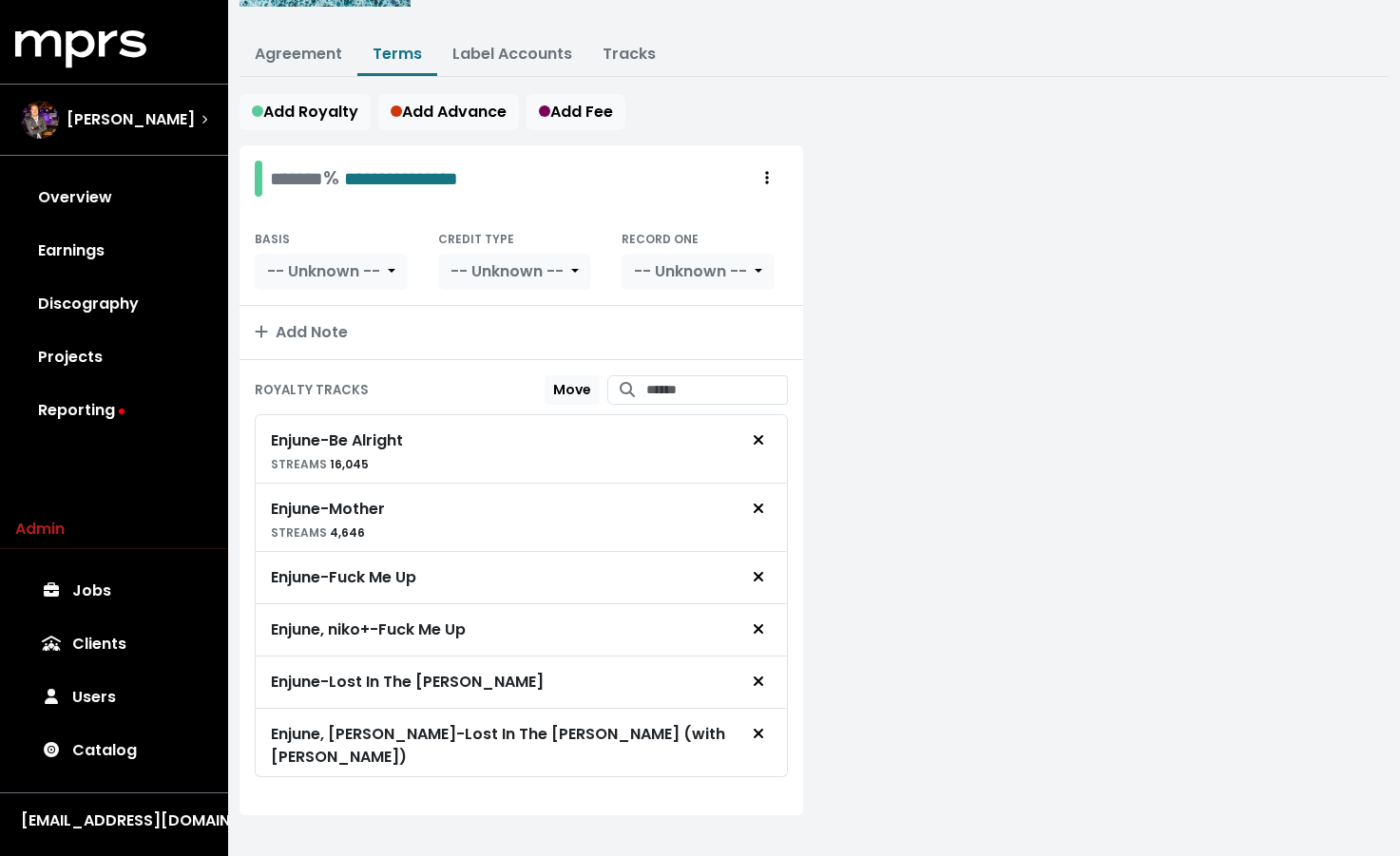
scroll to position [89, 0]
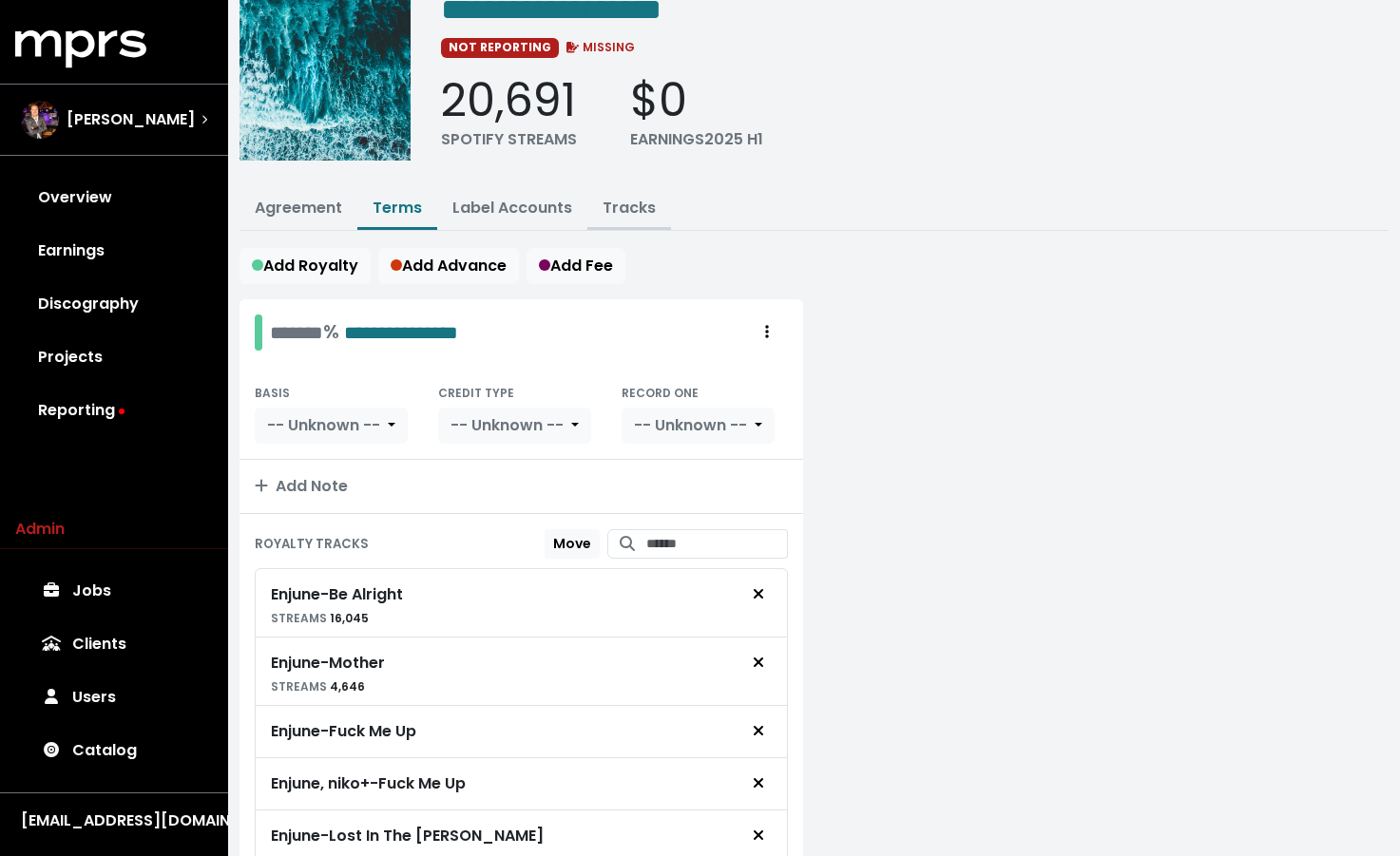
click at [633, 189] on button "Tracks" at bounding box center [629, 209] width 83 height 41
click at [632, 207] on link "Tracks" at bounding box center [629, 207] width 54 height 22
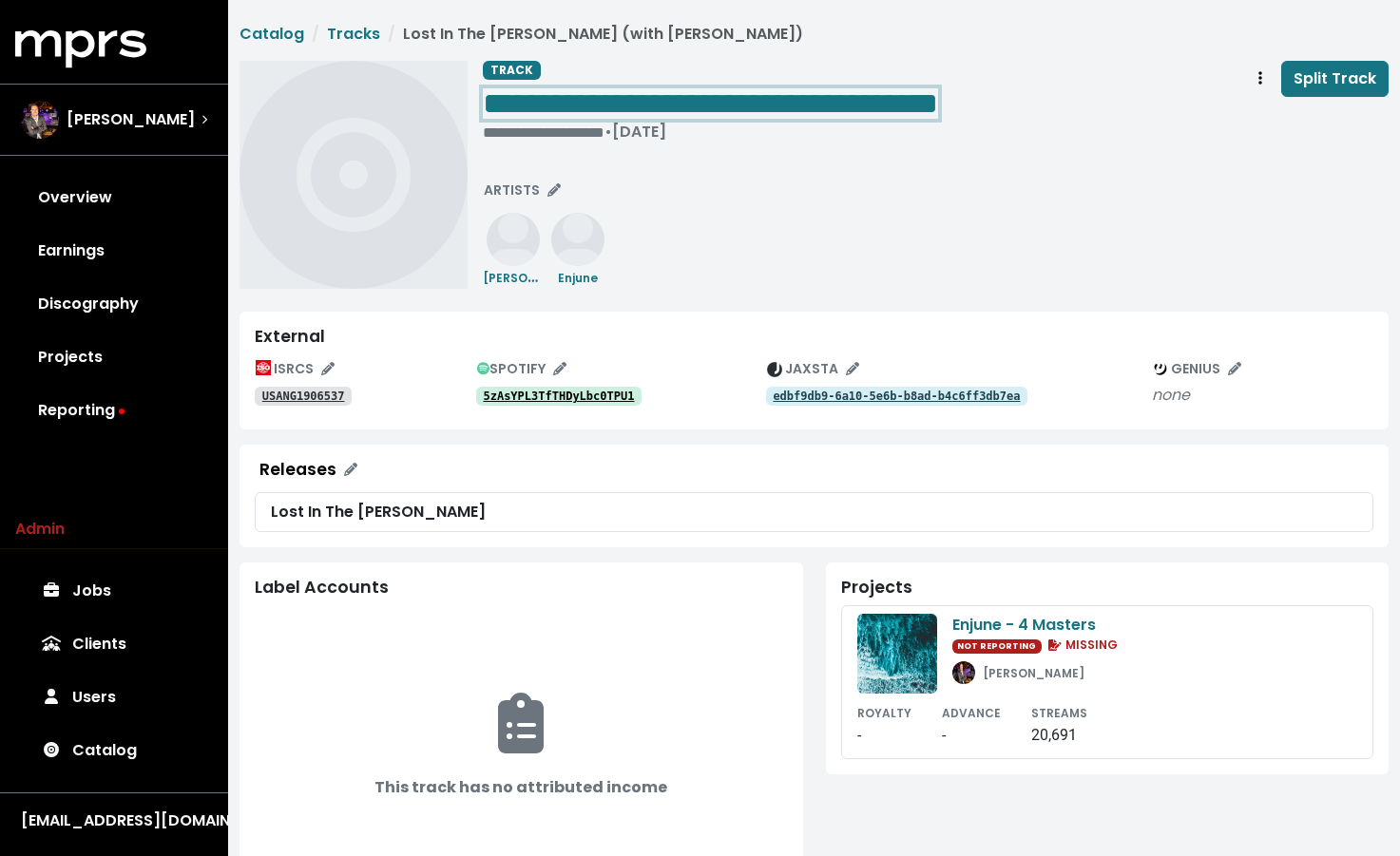
click at [773, 114] on span "**********" at bounding box center [710, 103] width 455 height 31
click at [770, 107] on span "**********" at bounding box center [710, 103] width 455 height 31
click at [745, 105] on span "**********" at bounding box center [710, 103] width 455 height 31
drag, startPoint x: 757, startPoint y: 101, endPoint x: 1104, endPoint y: 113, distance: 347.2
click at [1104, 113] on div "**********" at bounding box center [936, 104] width 906 height 88
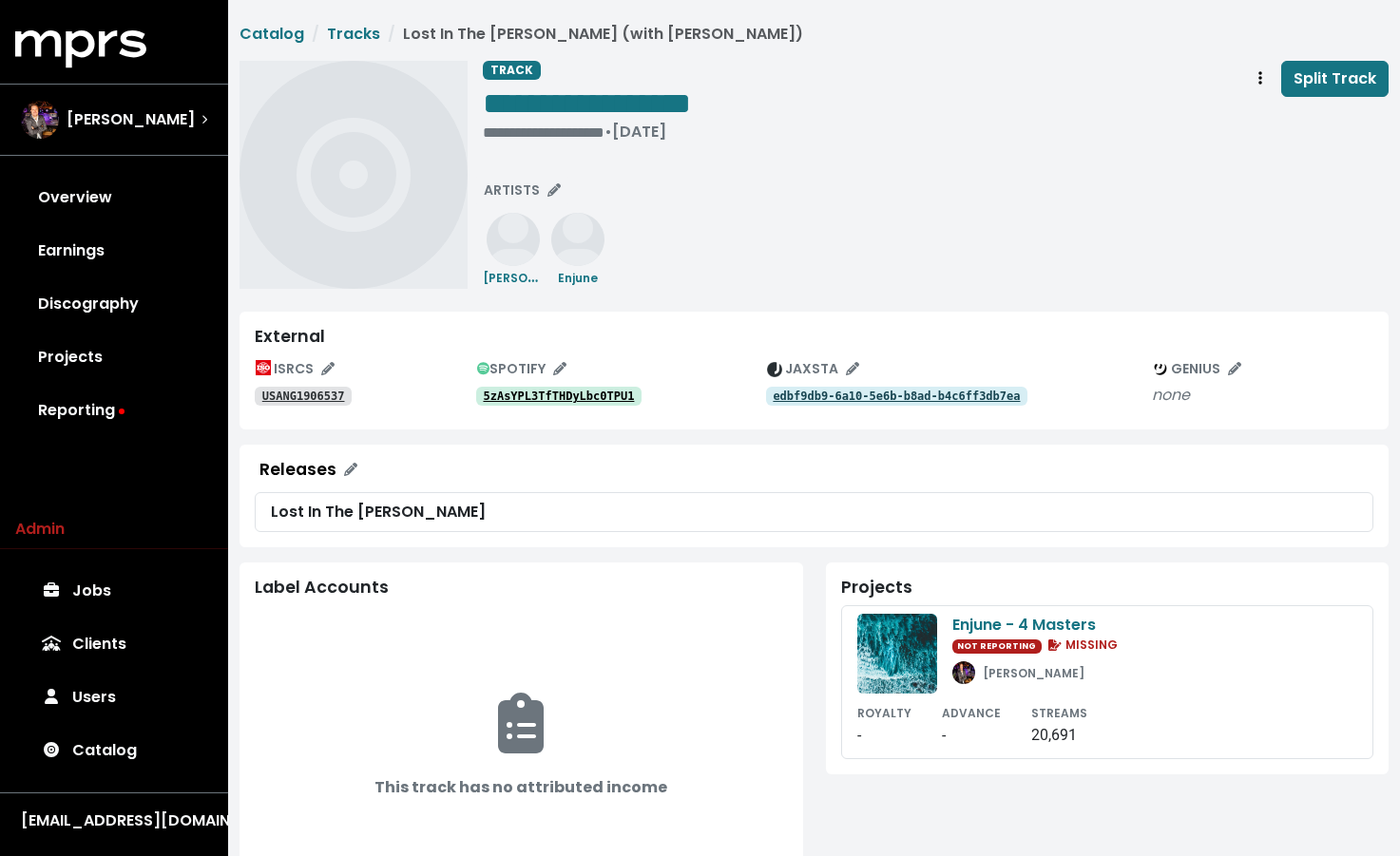
click at [675, 273] on div "**********" at bounding box center [936, 175] width 906 height 228
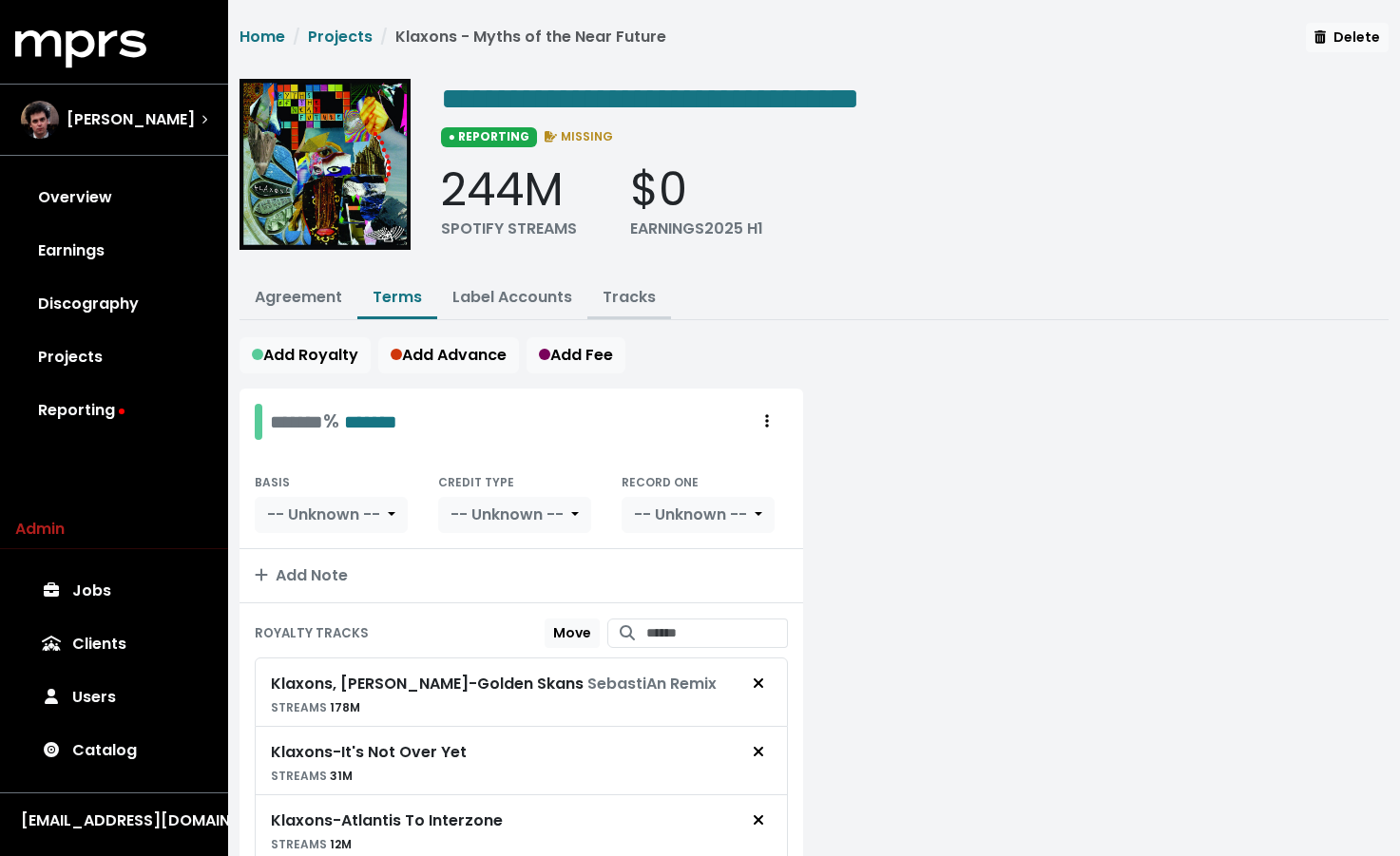
click at [611, 299] on link "Tracks" at bounding box center [629, 297] width 54 height 22
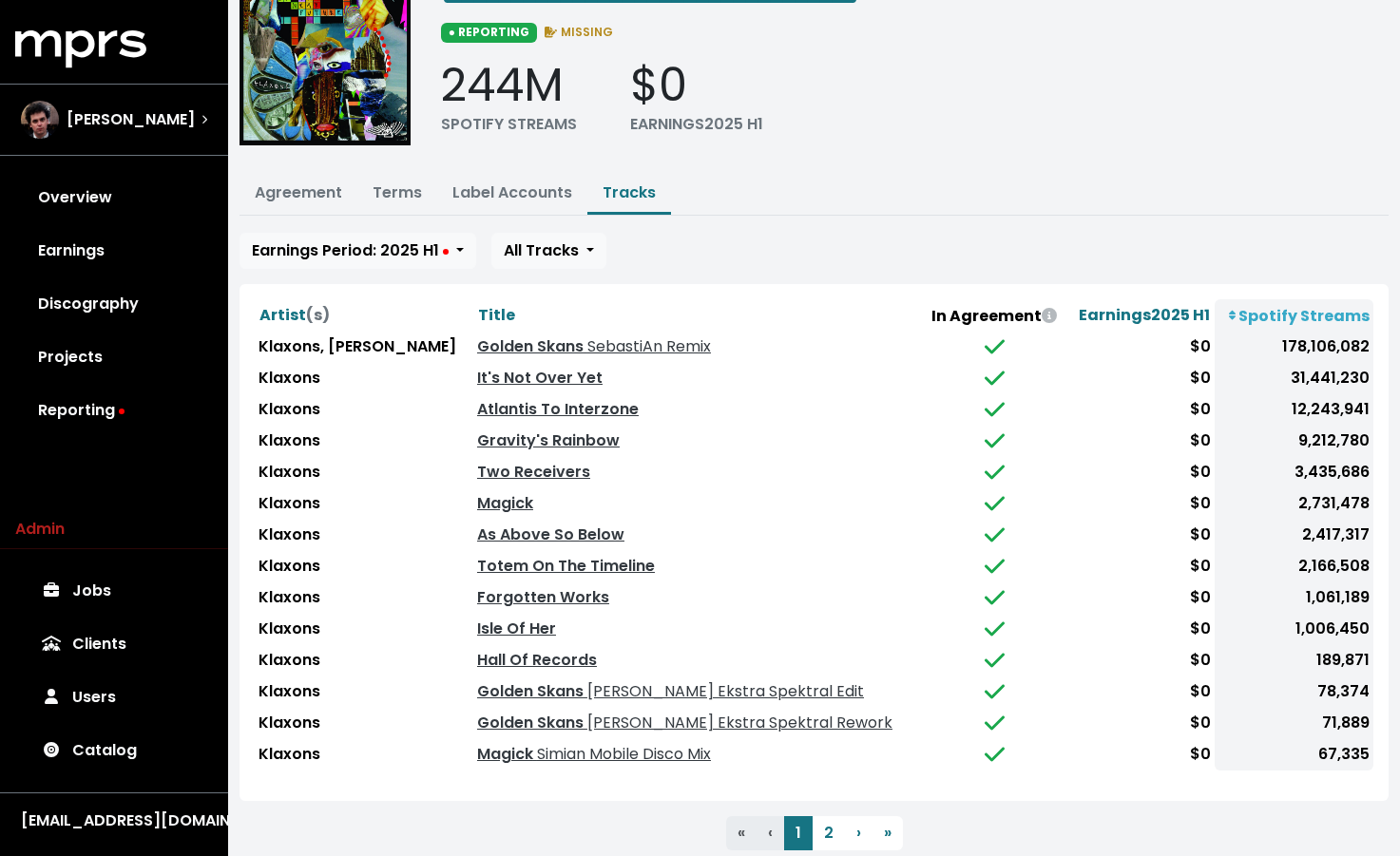
scroll to position [154, 0]
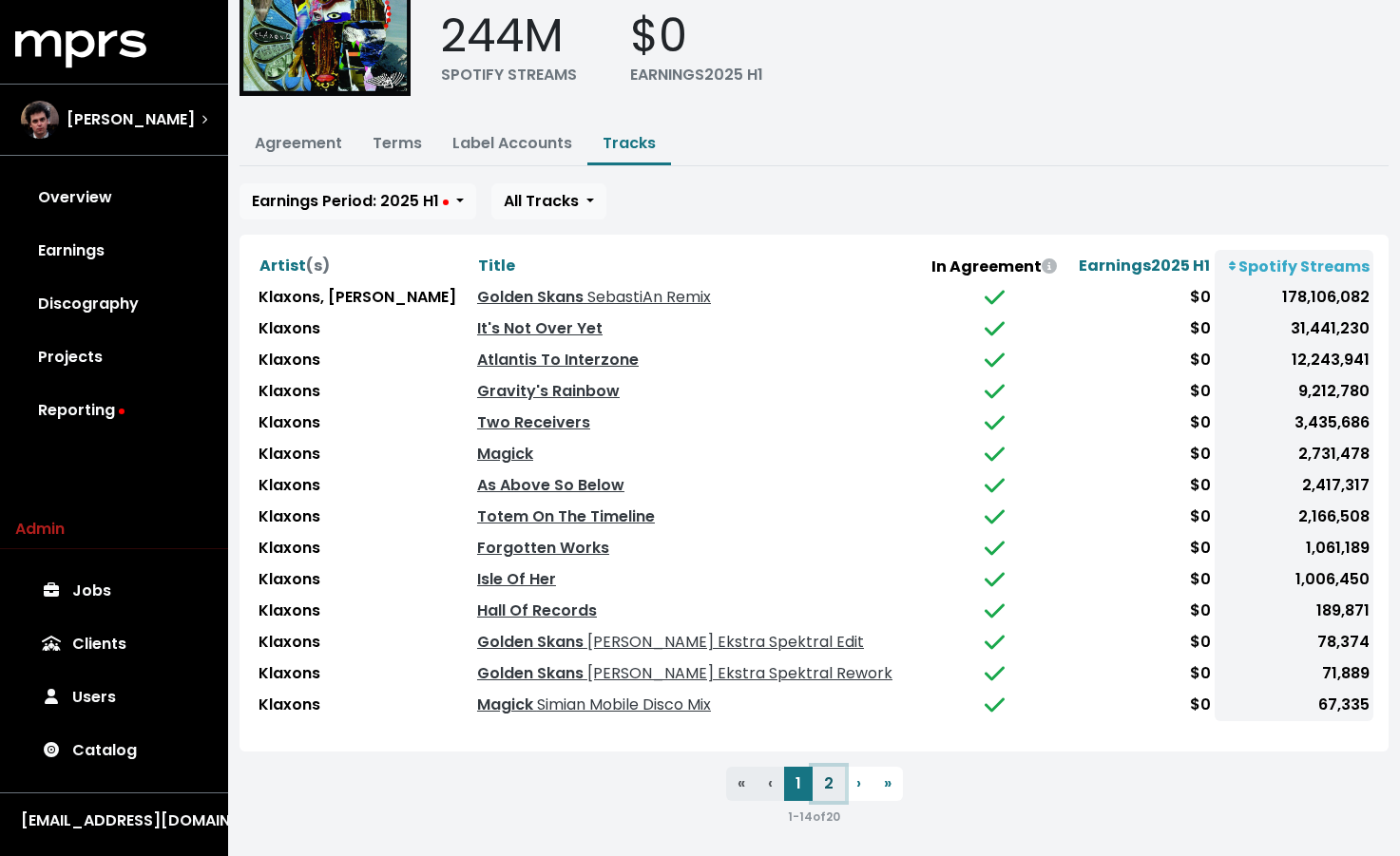
click at [820, 781] on button "2" at bounding box center [828, 784] width 33 height 34
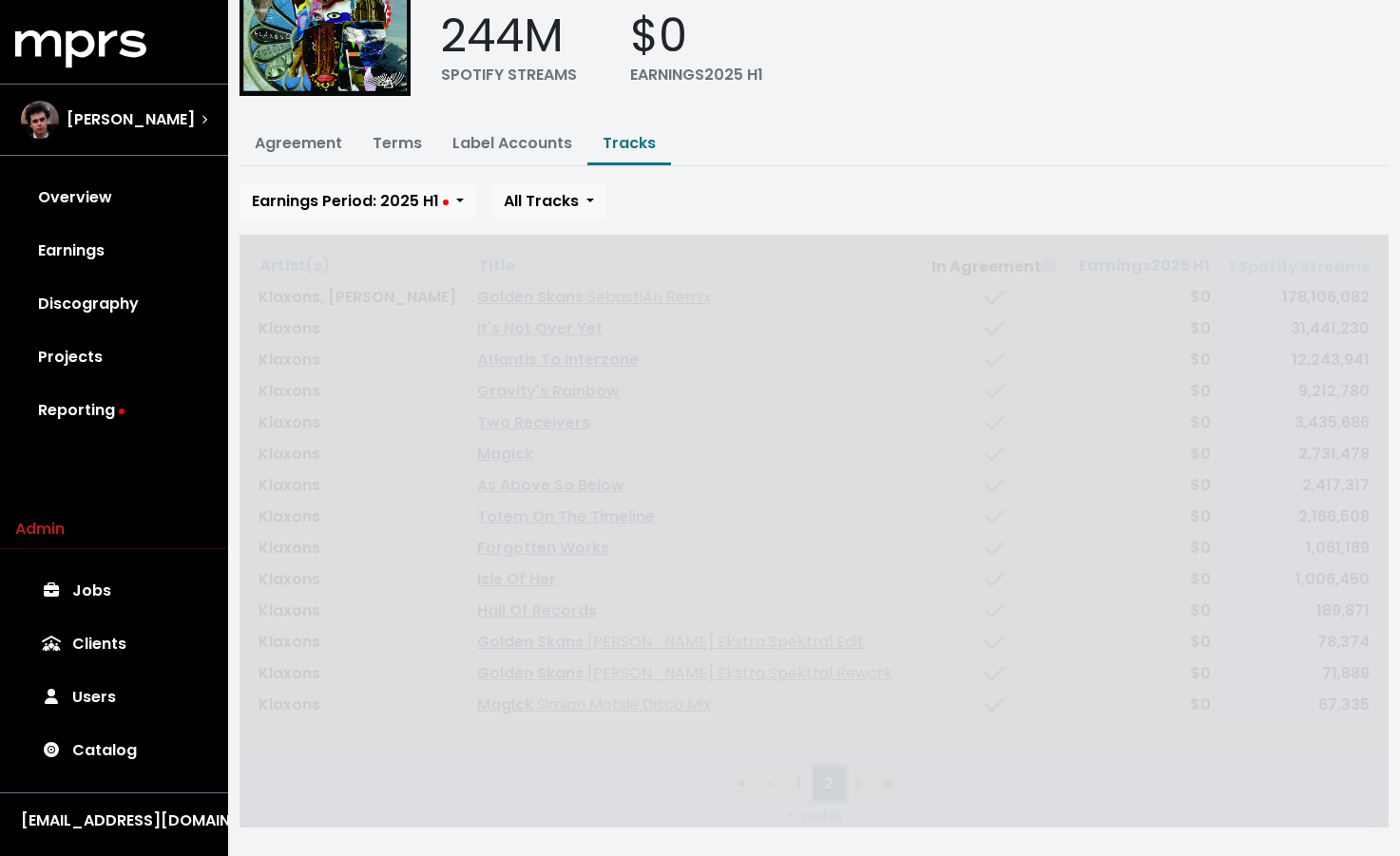
scroll to position [0, 0]
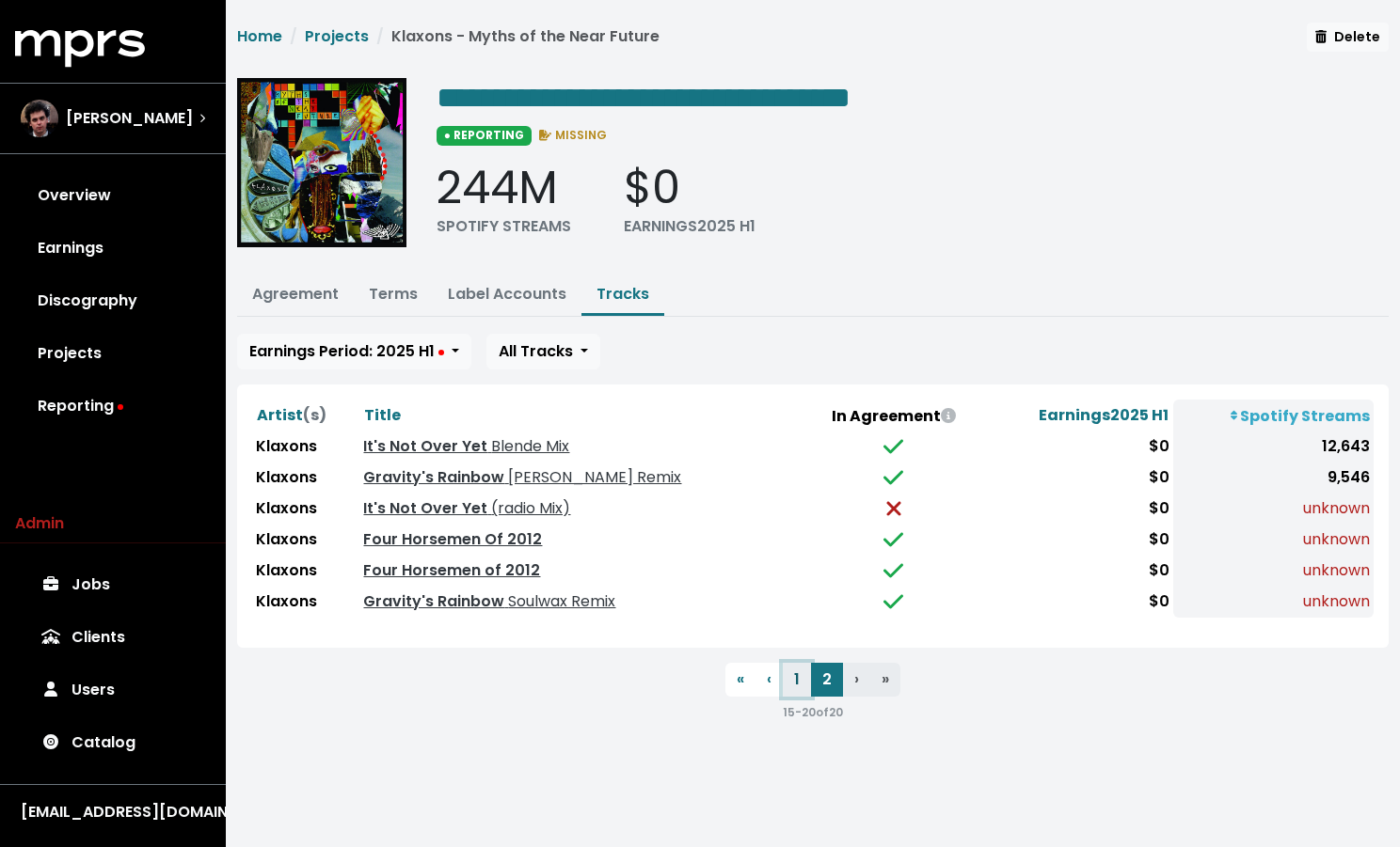
click at [802, 676] on button "1" at bounding box center [796, 679] width 28 height 33
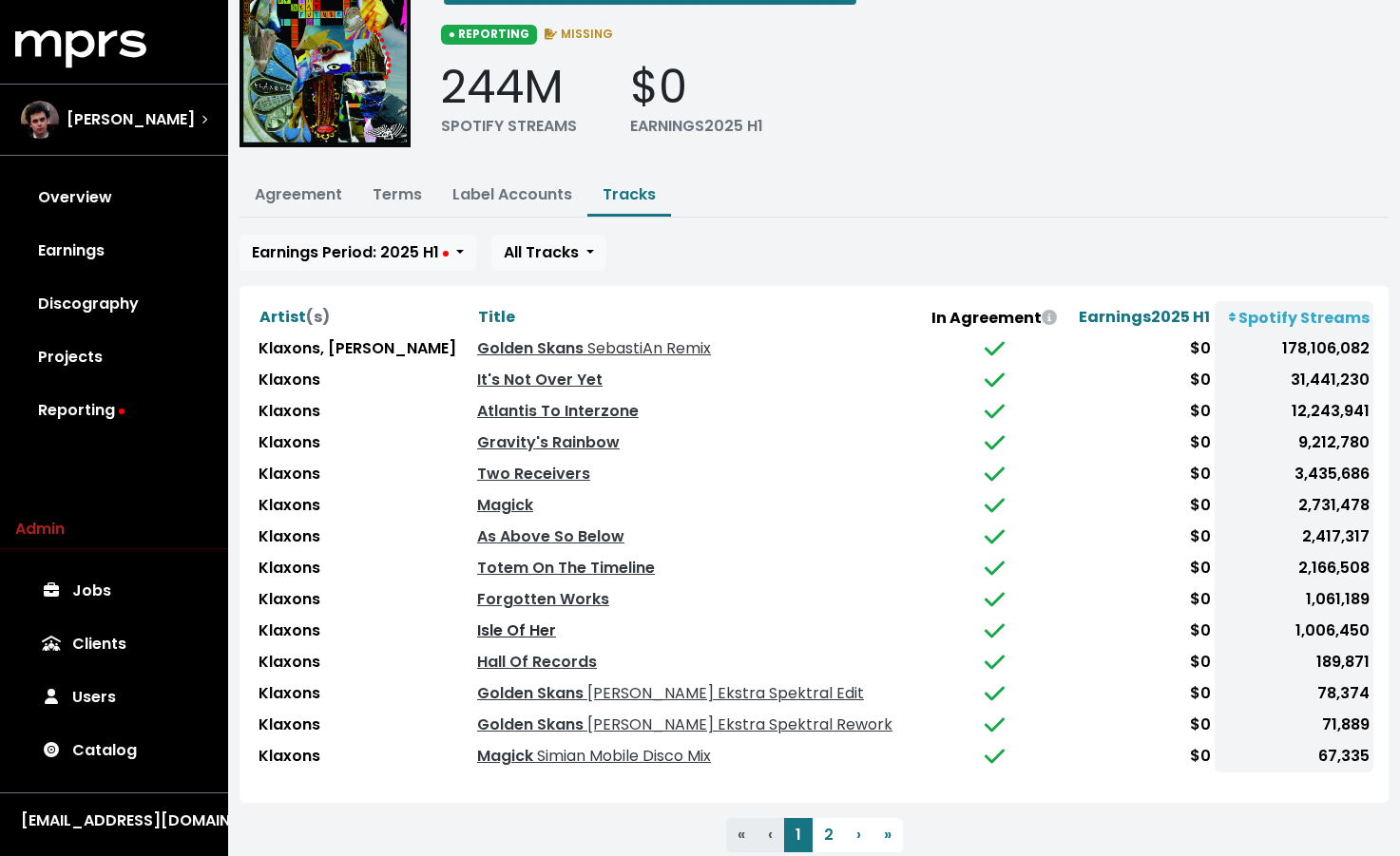
scroll to position [154, 0]
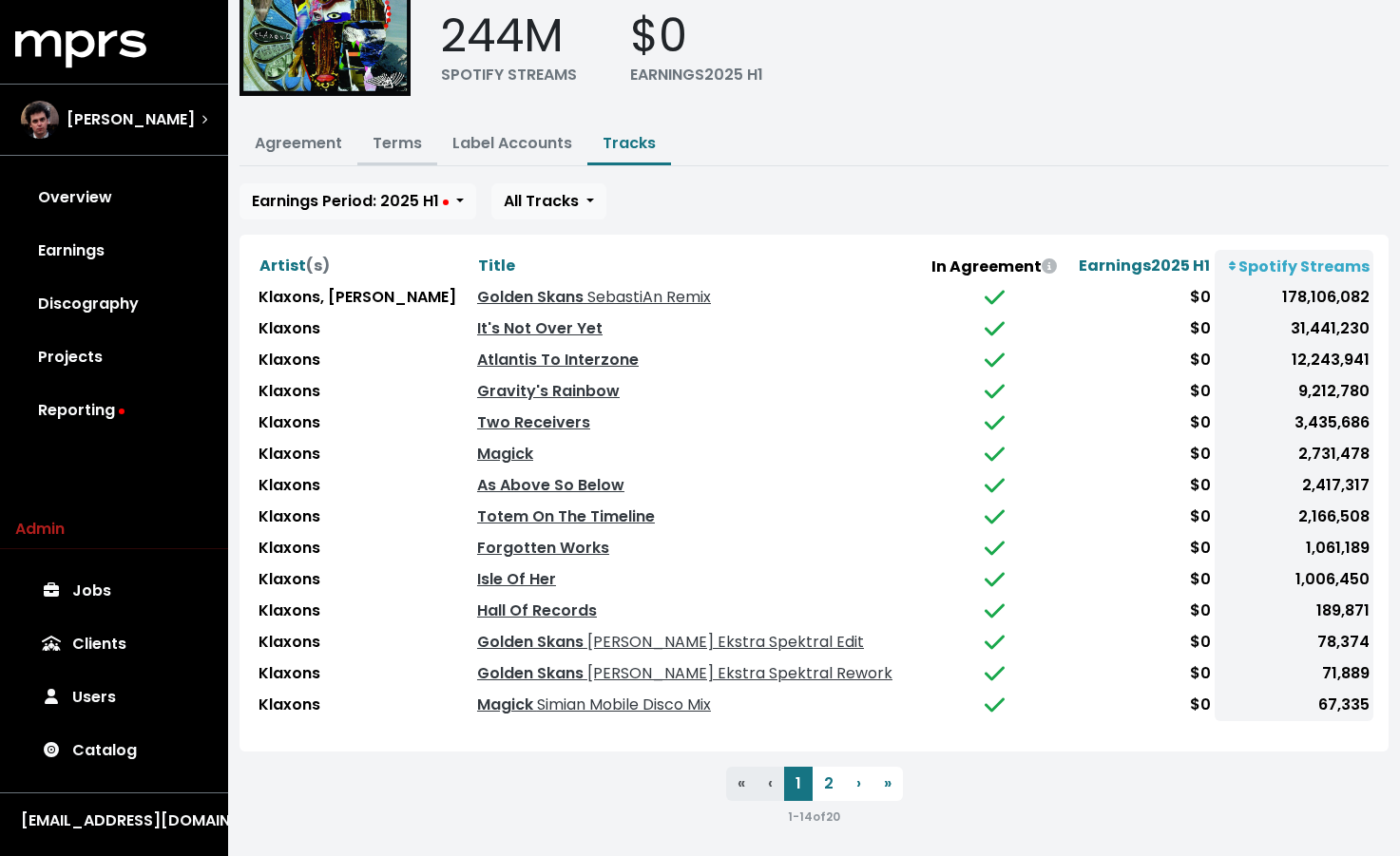
click at [418, 140] on link "Terms" at bounding box center [398, 143] width 50 height 22
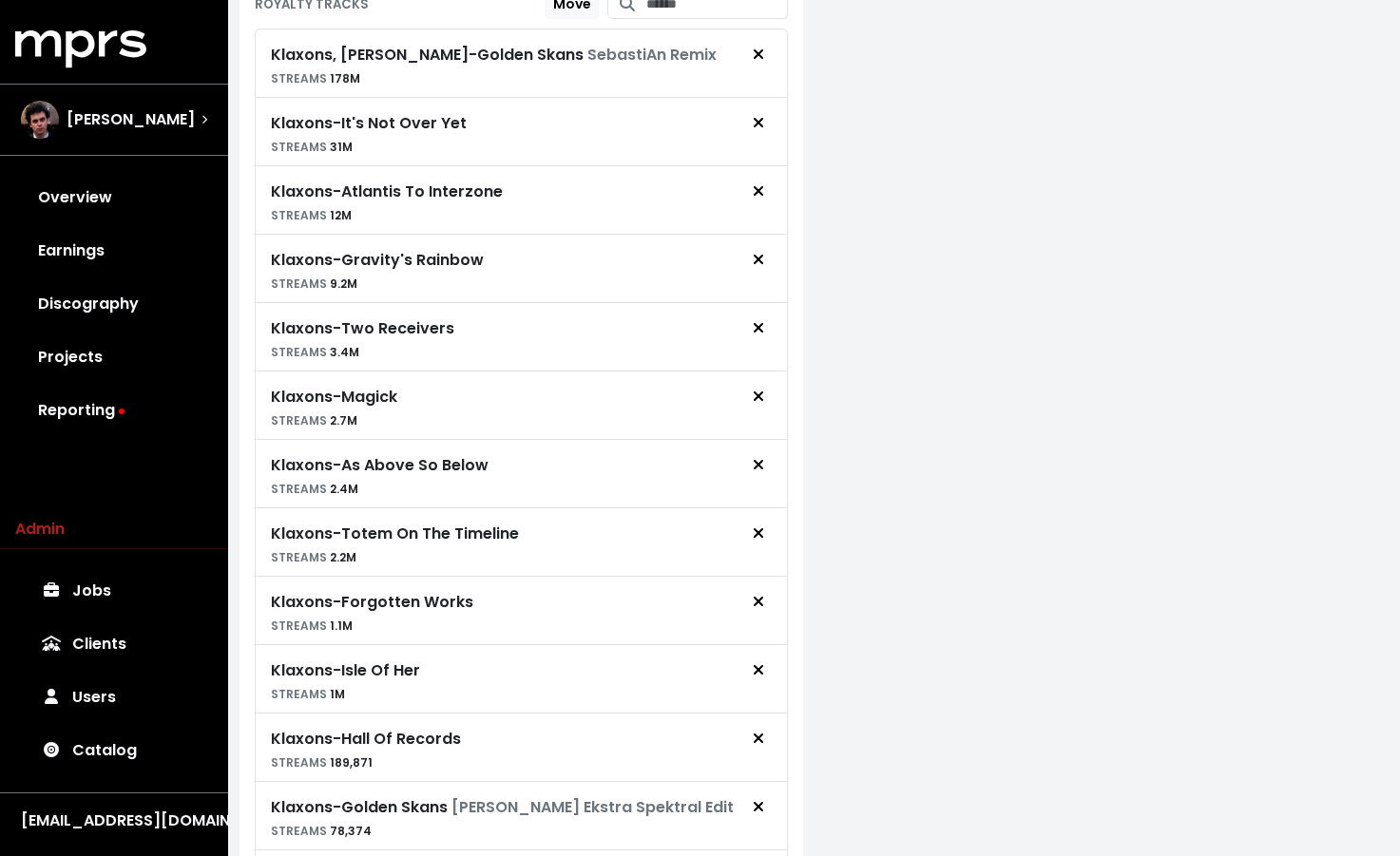
scroll to position [61, 0]
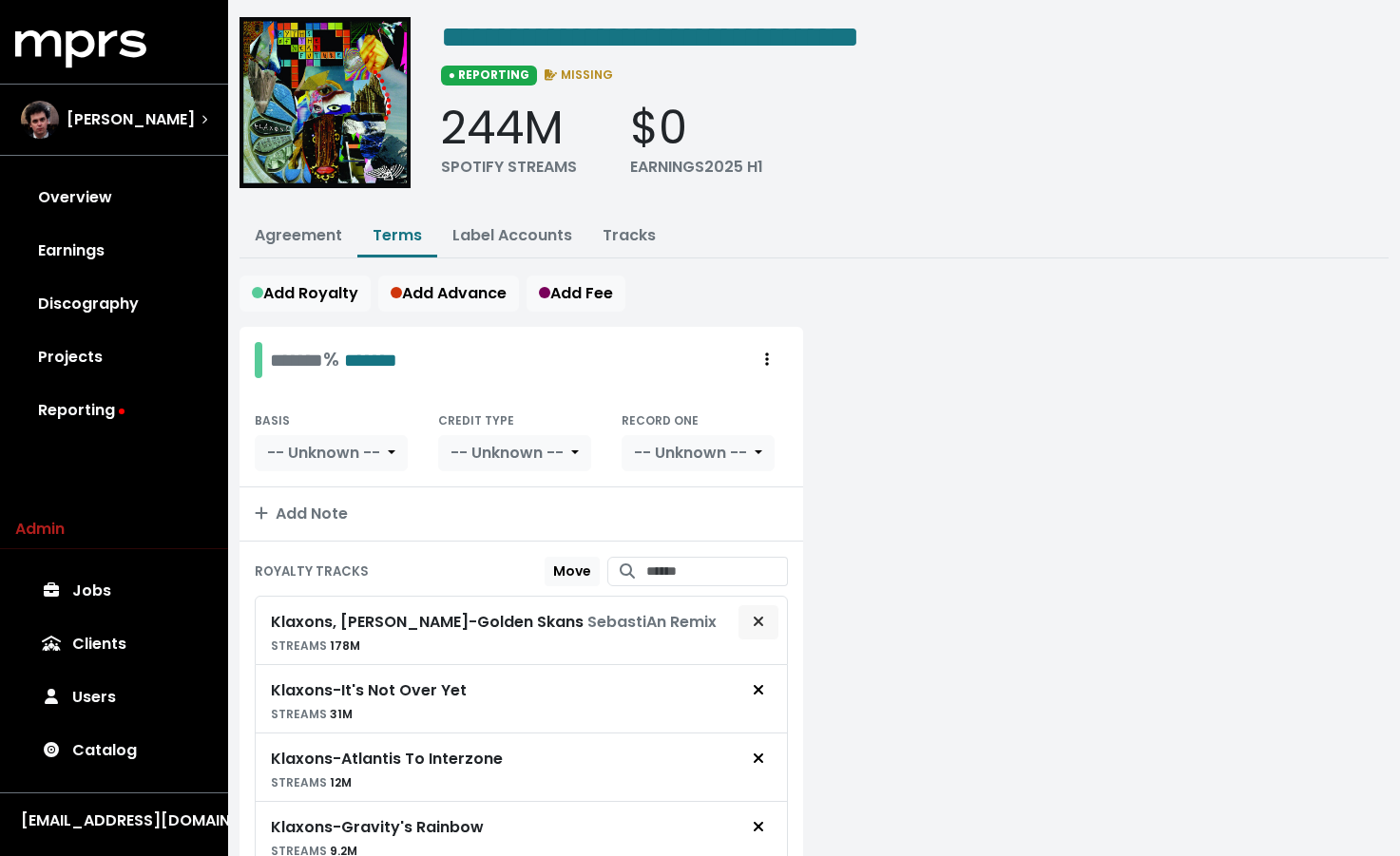
click at [764, 622] on span "Remove royalty target" at bounding box center [758, 622] width 17 height 23
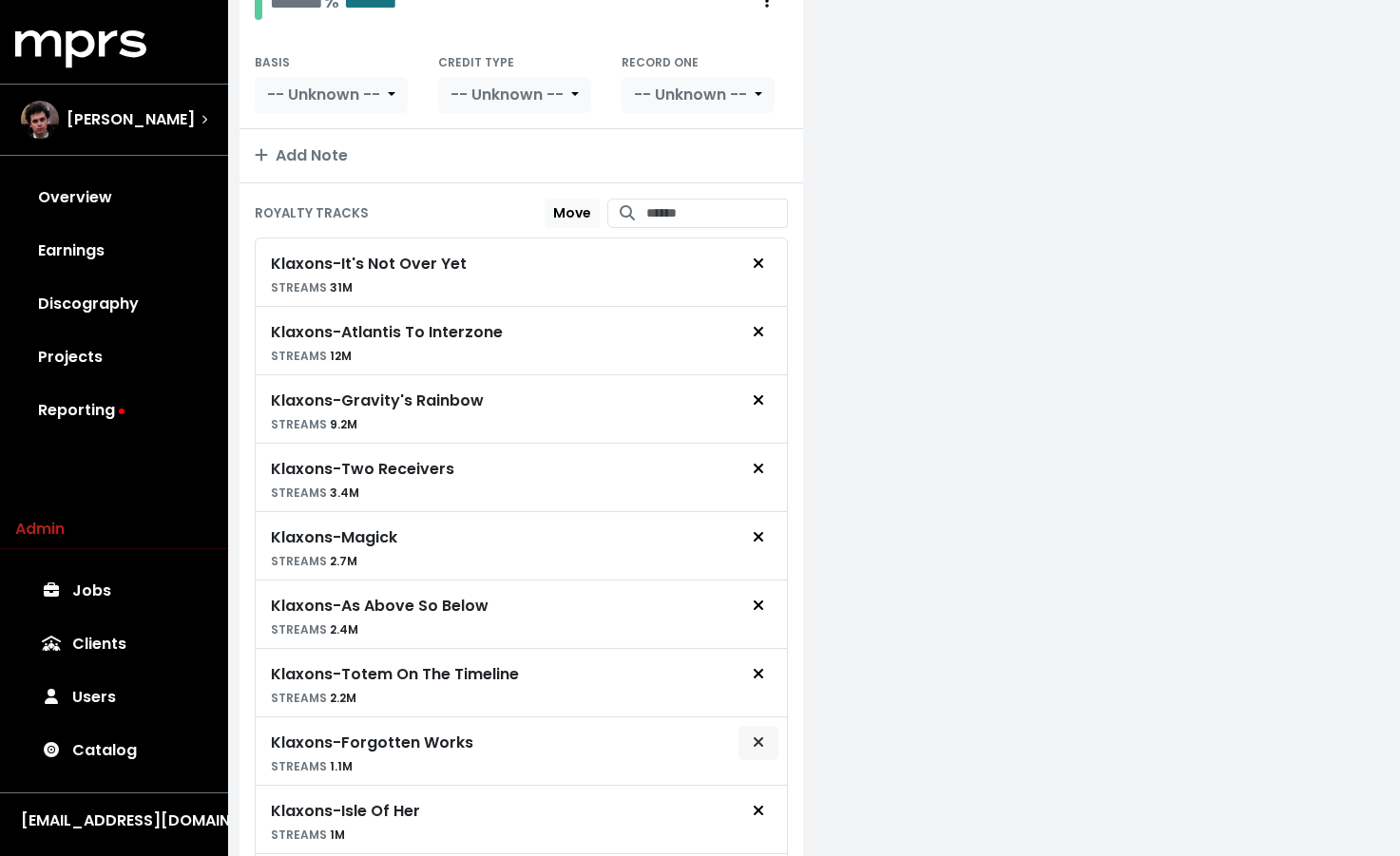
scroll to position [614, 0]
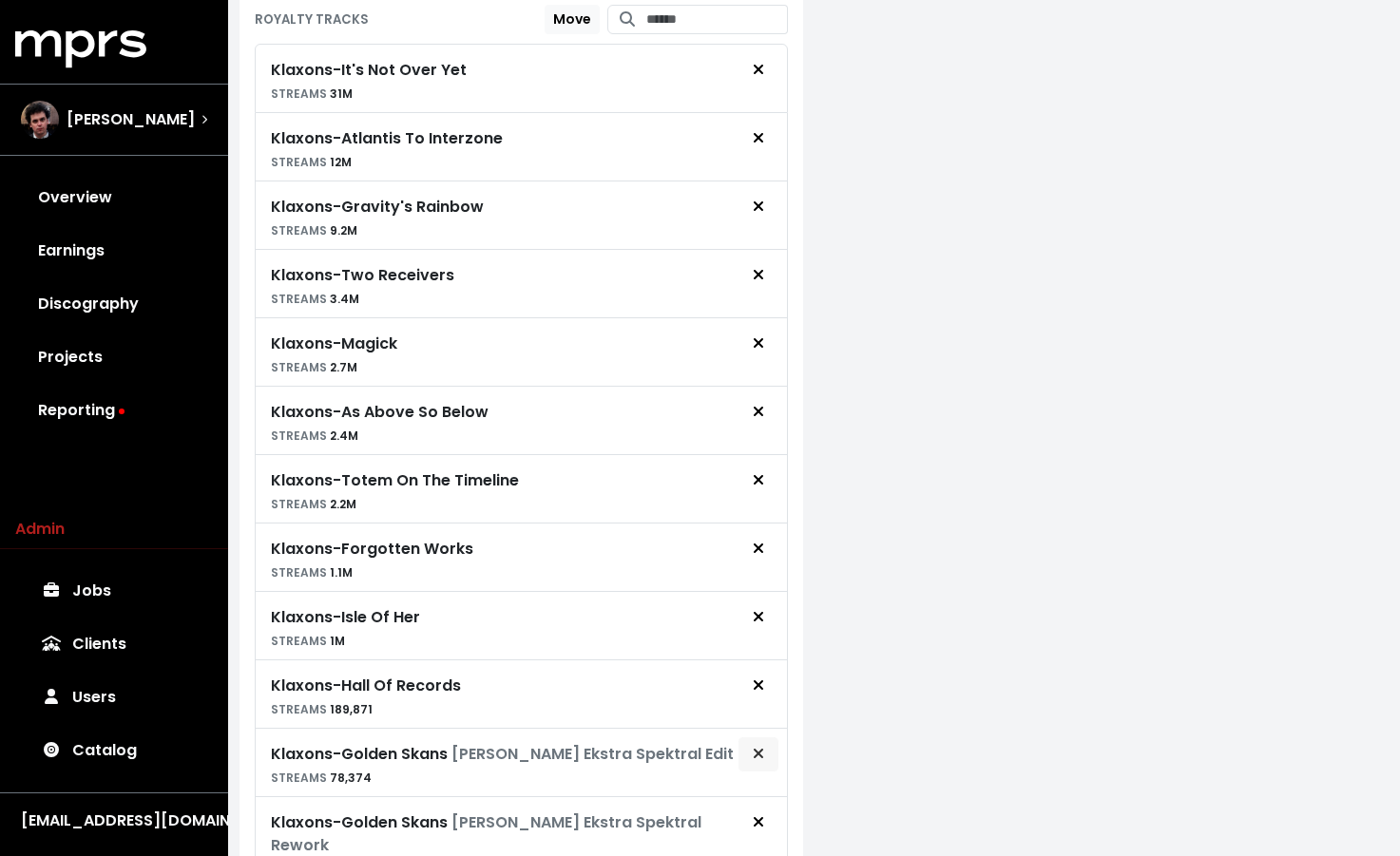
click at [759, 760] on span "Remove royalty target" at bounding box center [758, 754] width 11 height 22
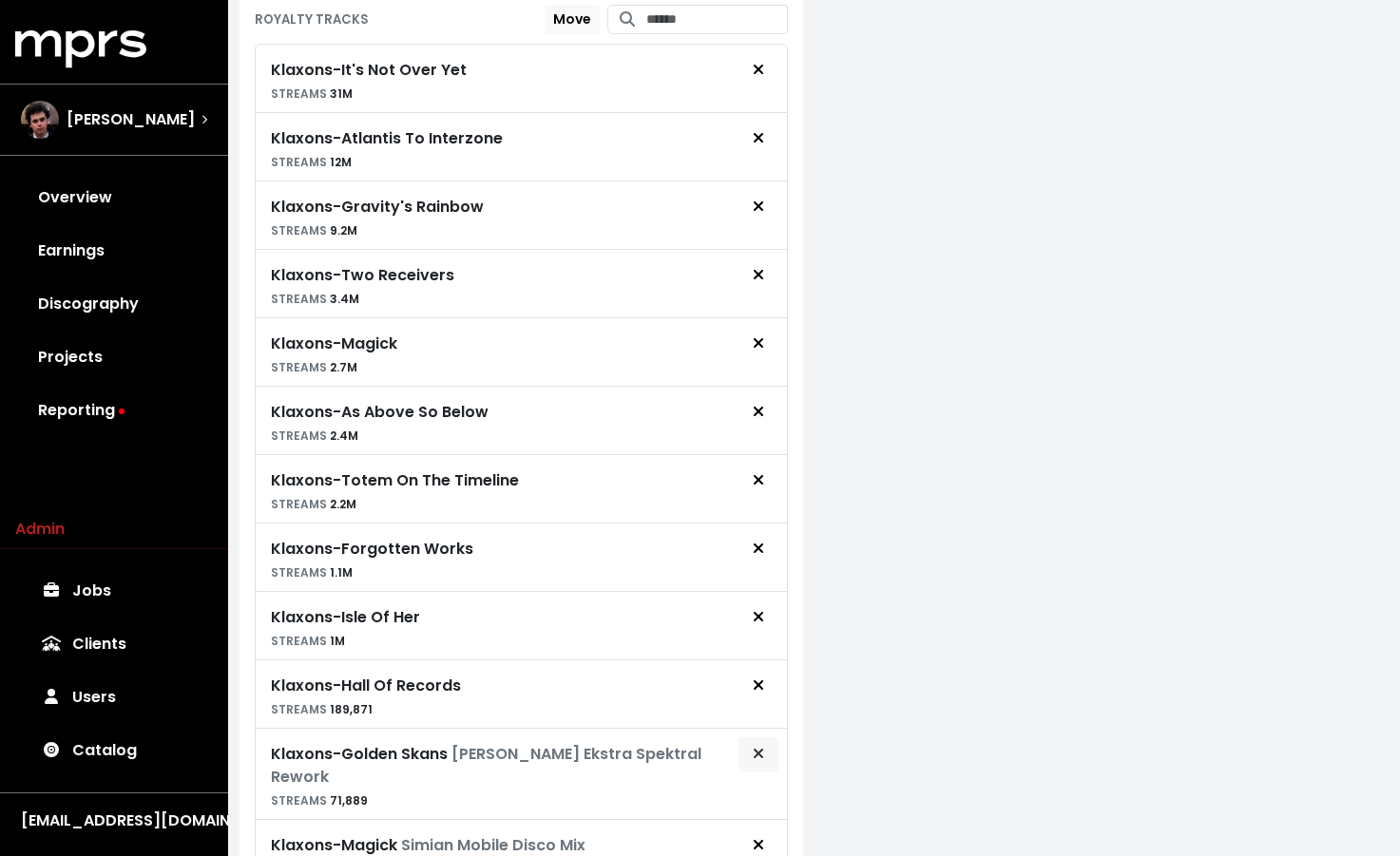
click at [759, 761] on span "Remove royalty target" at bounding box center [758, 754] width 11 height 22
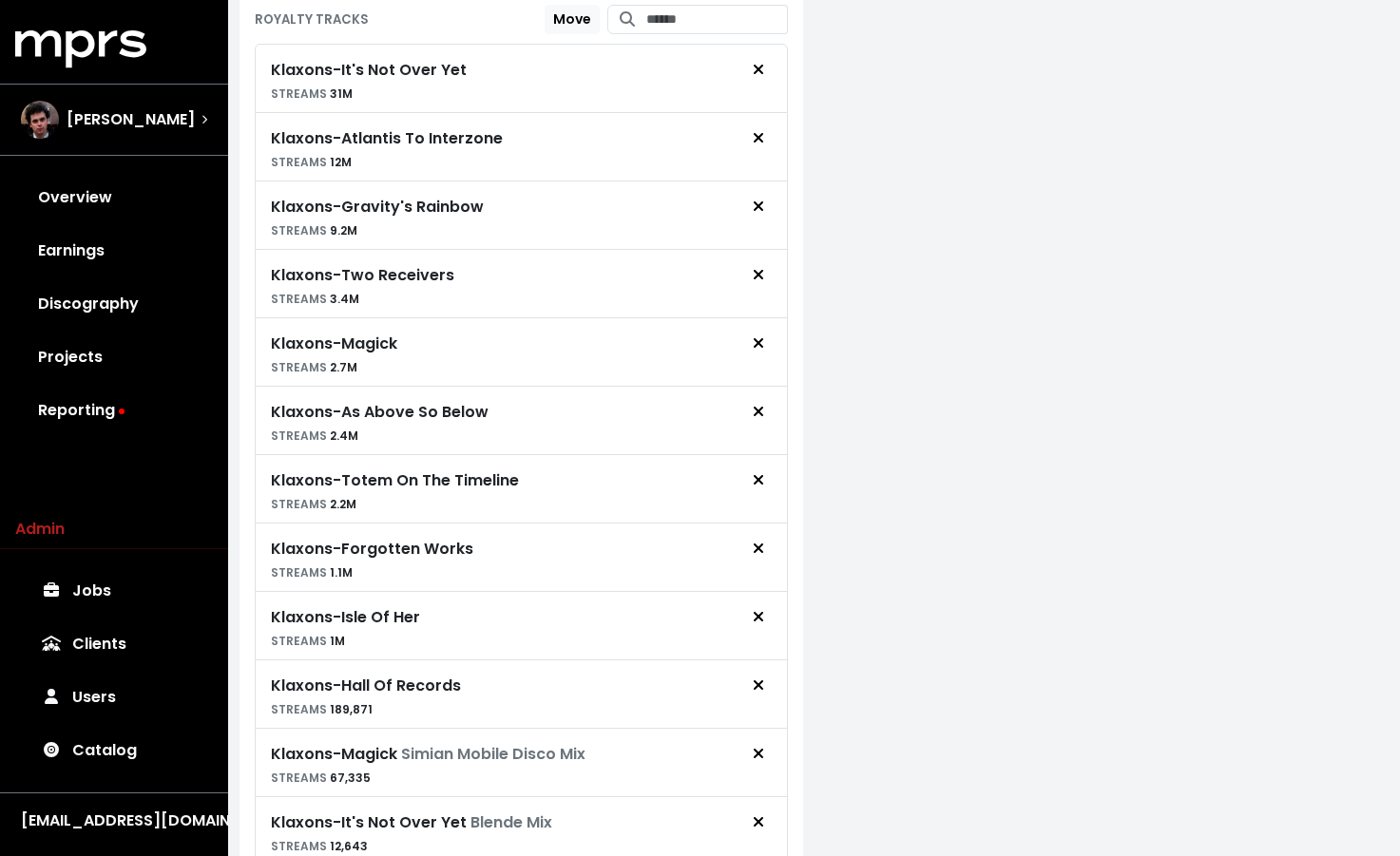
click at [759, 761] on span "Remove royalty target" at bounding box center [758, 754] width 11 height 22
click at [764, 761] on span "Remove royalty target" at bounding box center [758, 754] width 17 height 23
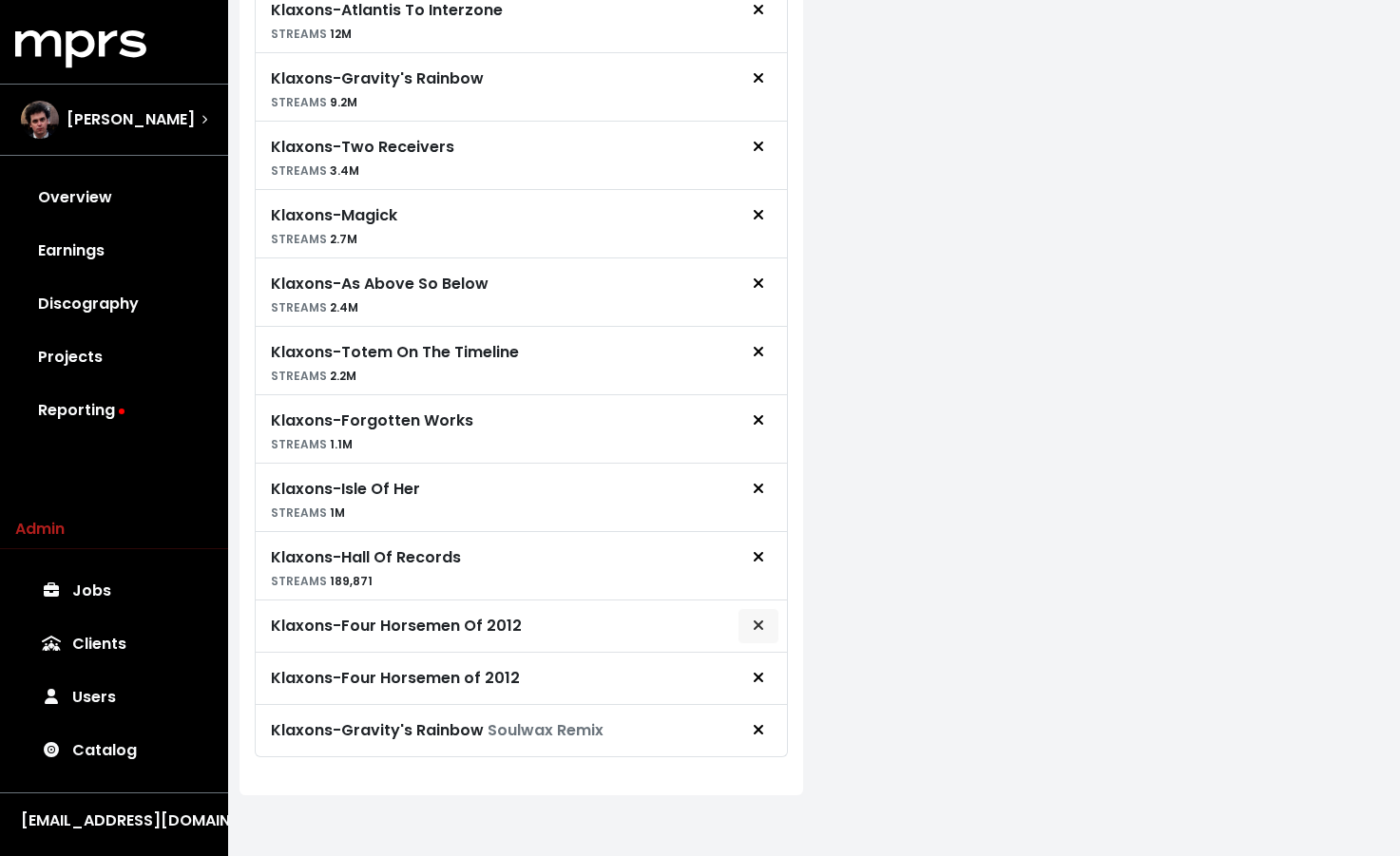
scroll to position [747, 0]
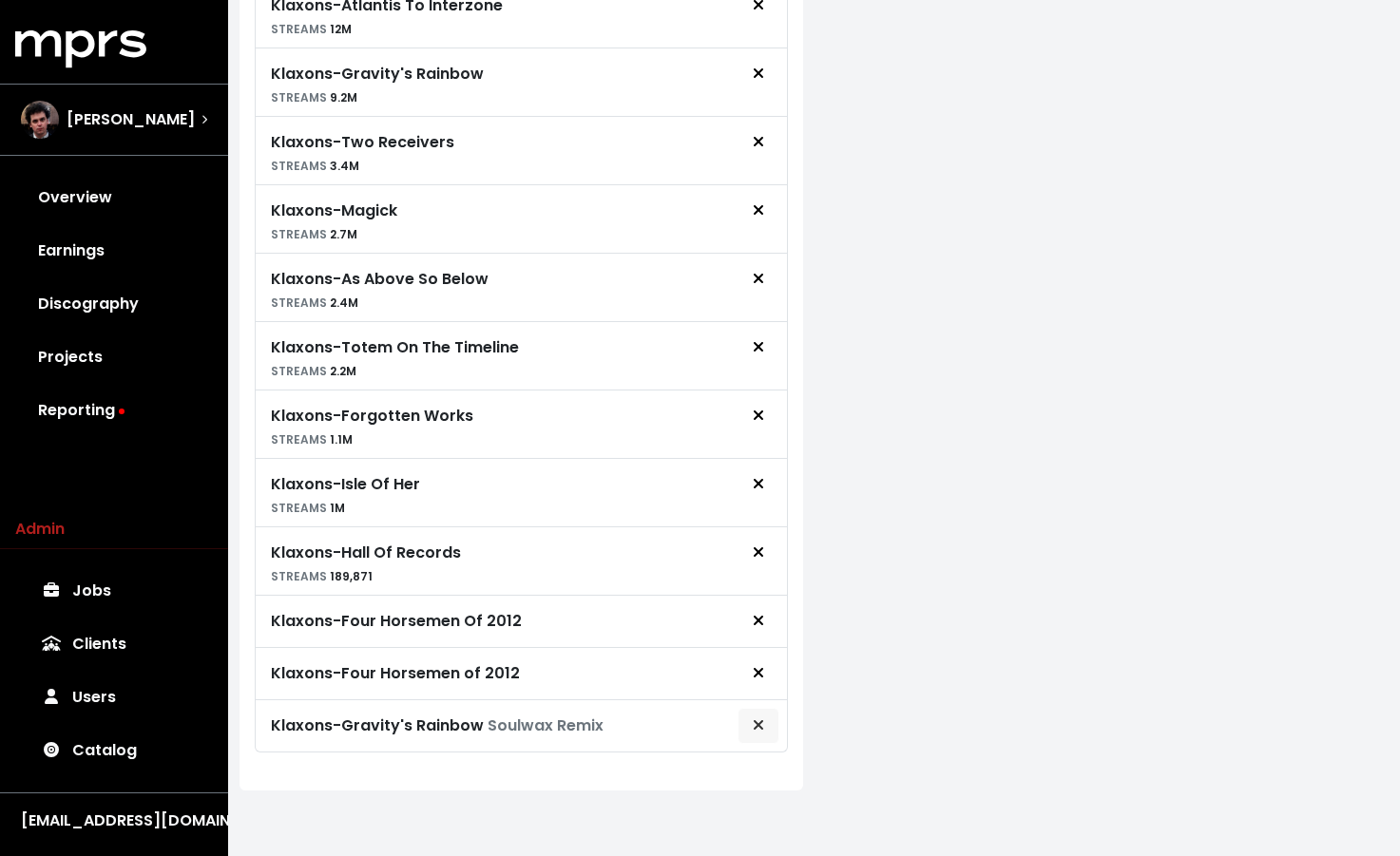
click at [770, 725] on button "Remove royalty target" at bounding box center [758, 726] width 42 height 36
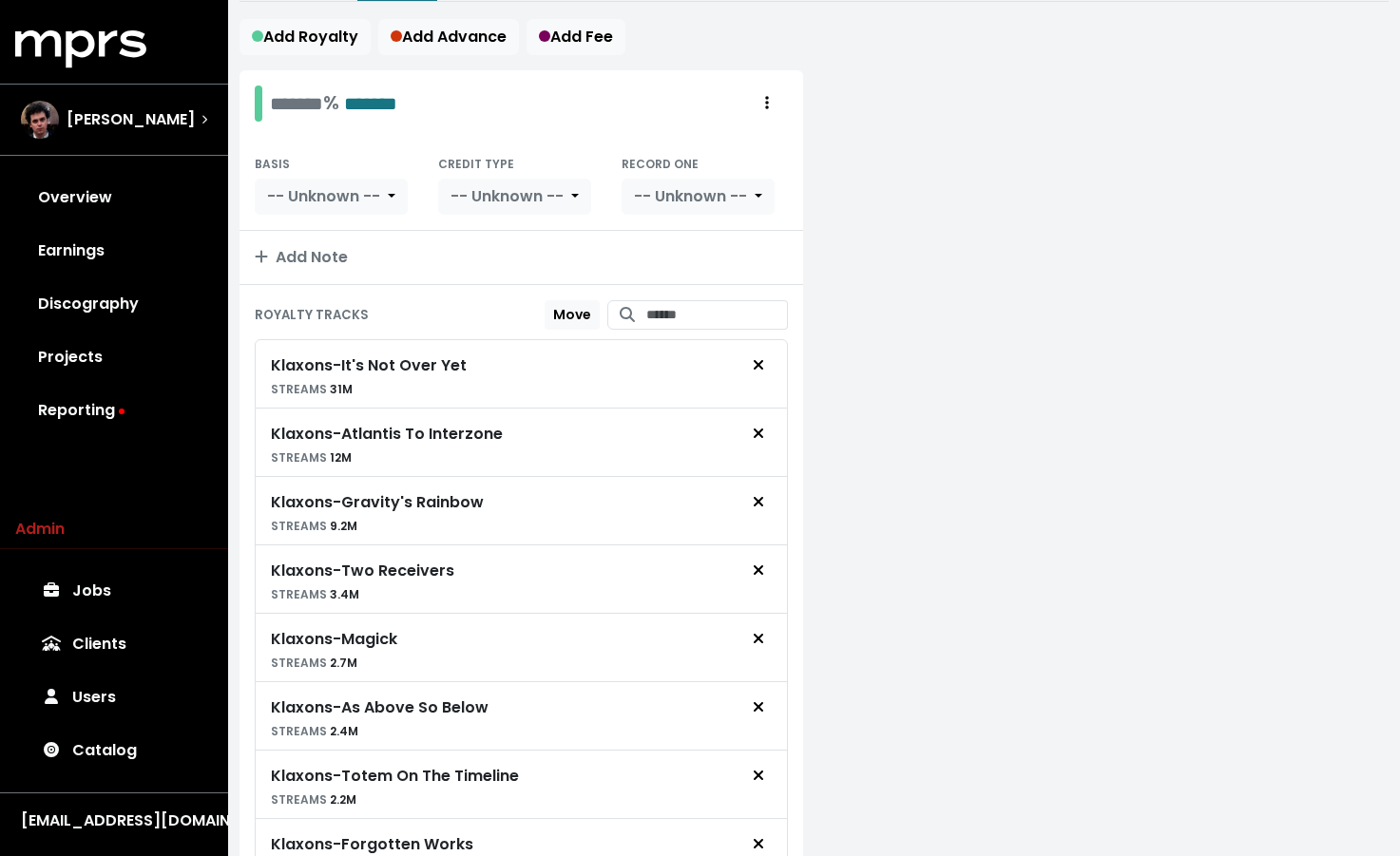
scroll to position [0, 0]
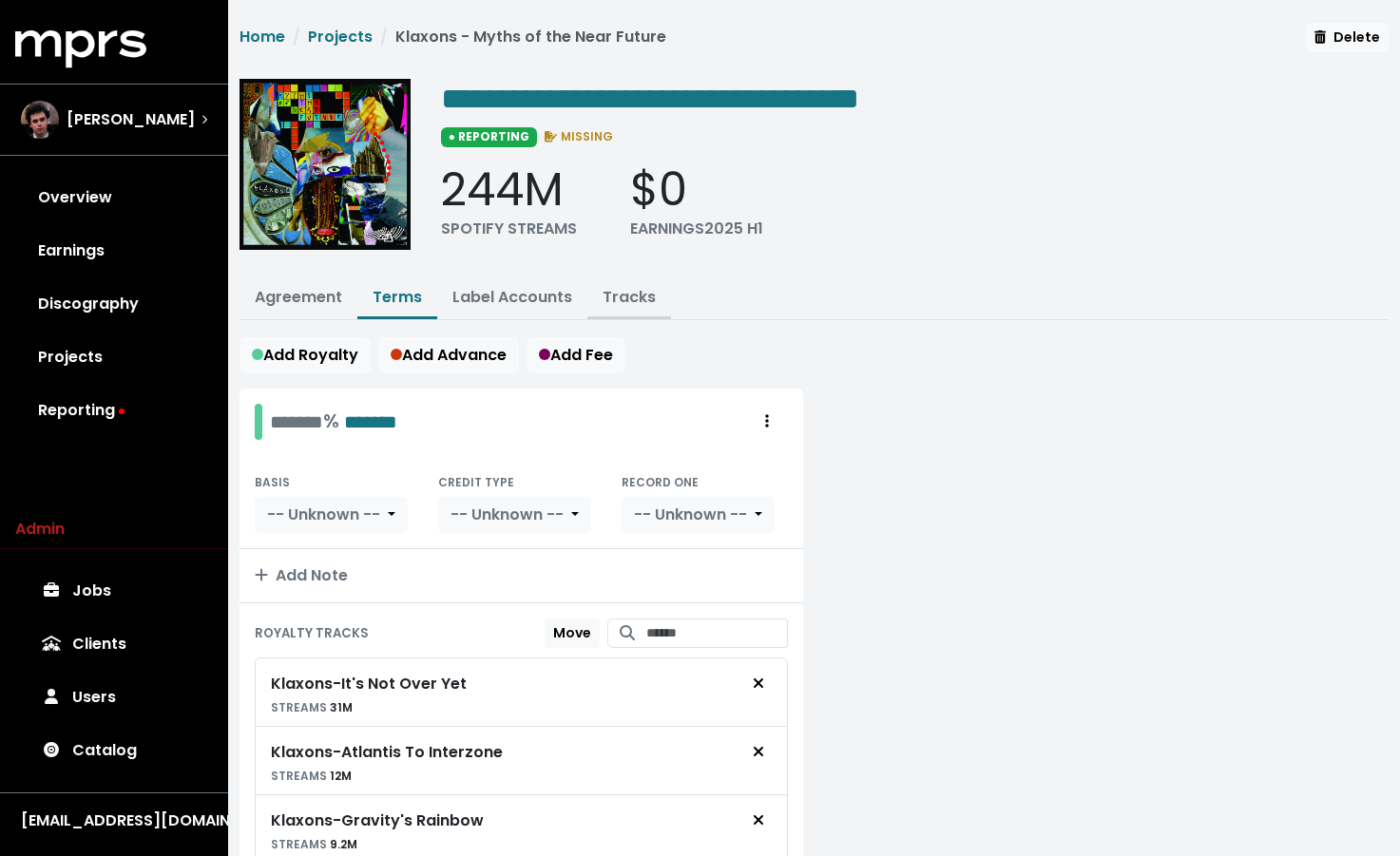
click at [621, 299] on link "Tracks" at bounding box center [629, 297] width 54 height 22
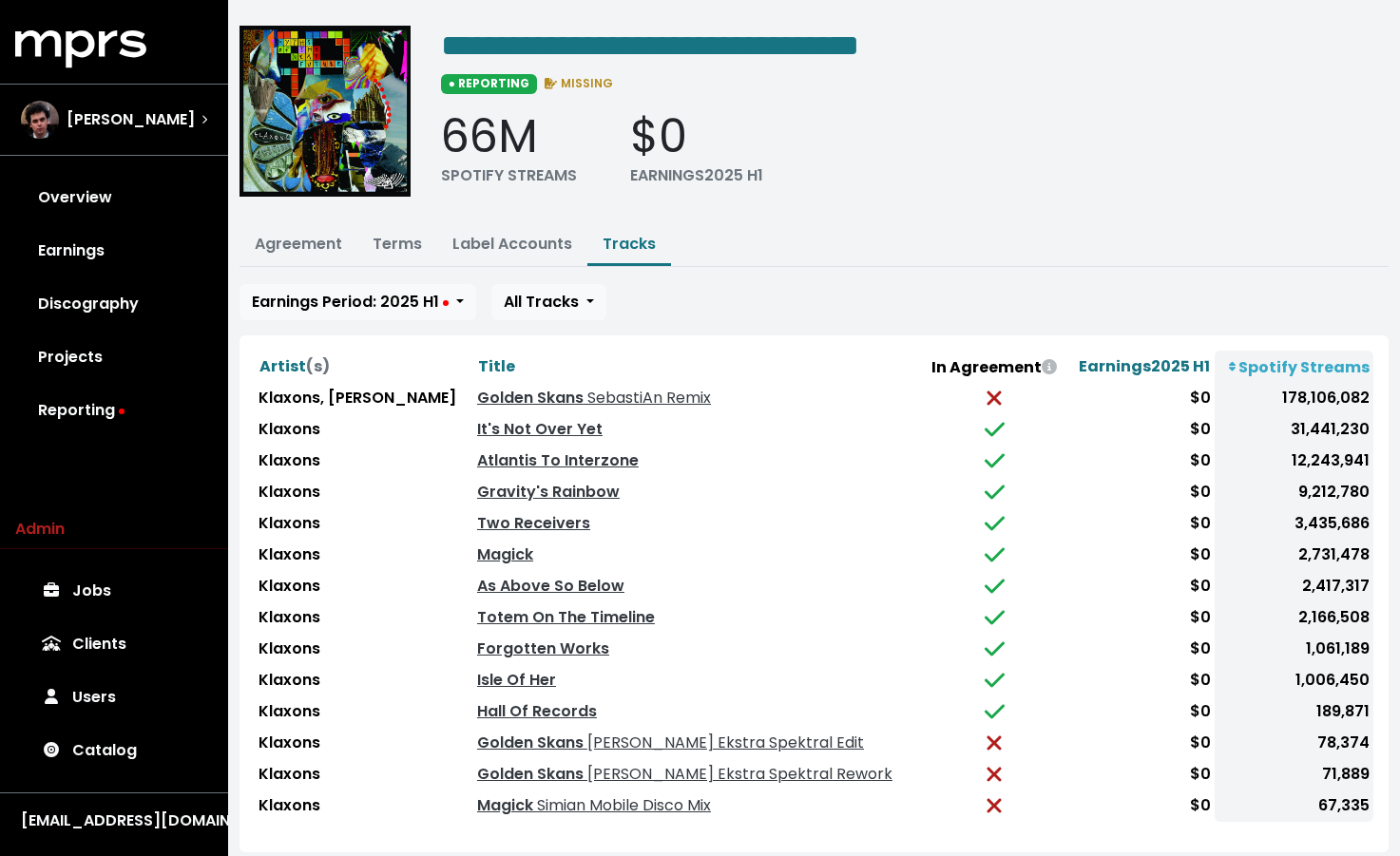
scroll to position [154, 0]
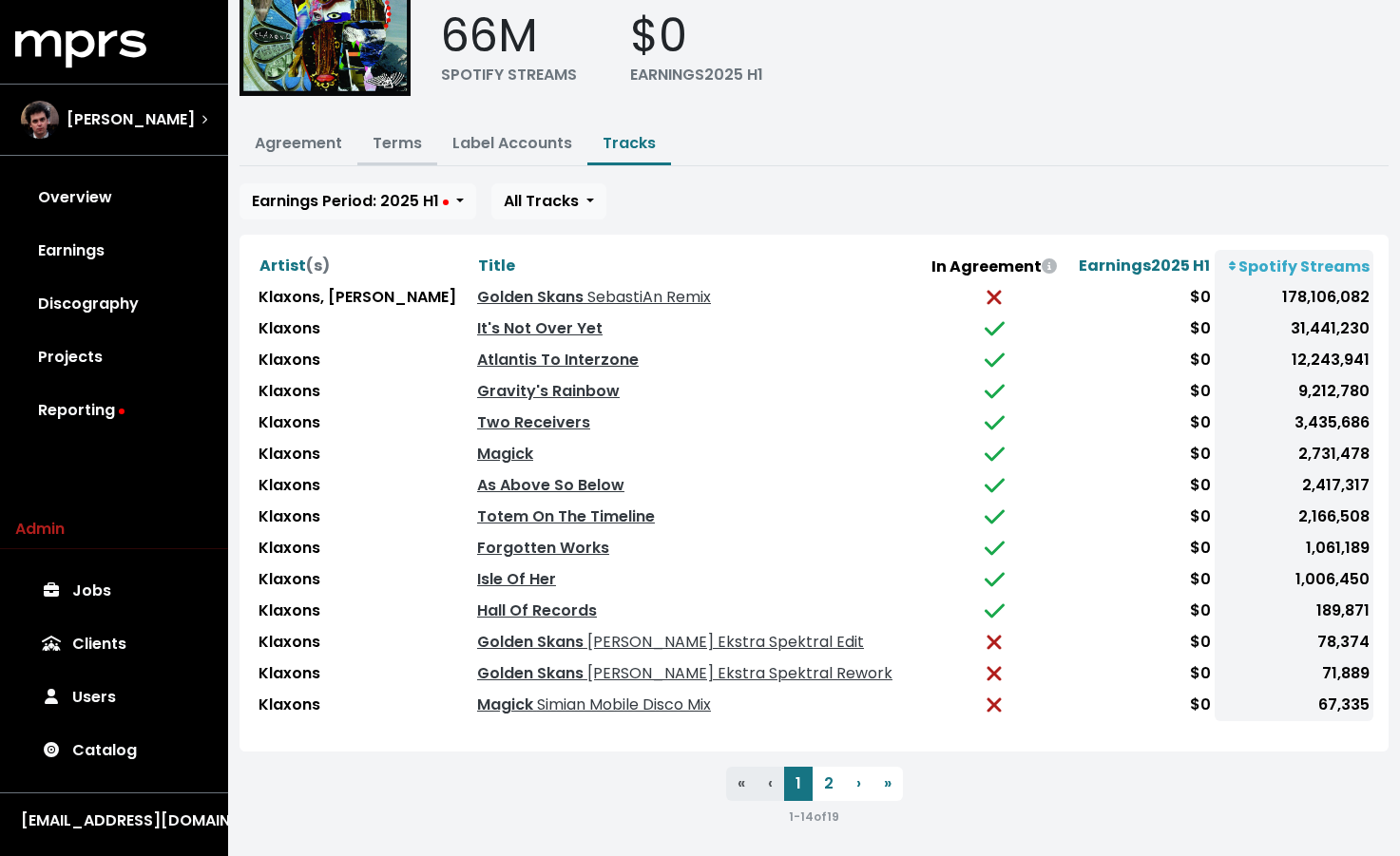
click at [386, 147] on link "Terms" at bounding box center [398, 143] width 50 height 22
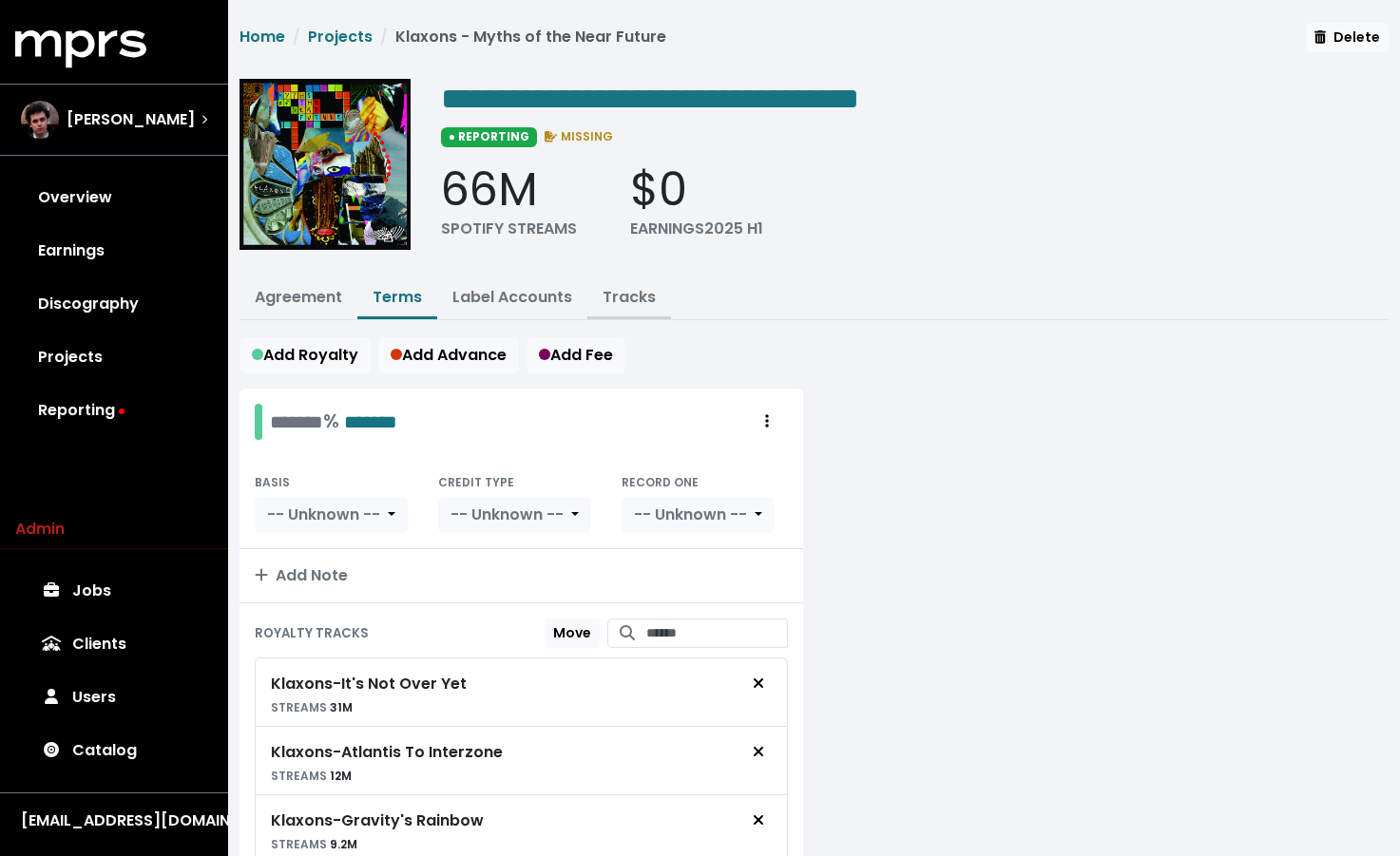
click at [623, 296] on link "Tracks" at bounding box center [629, 297] width 54 height 22
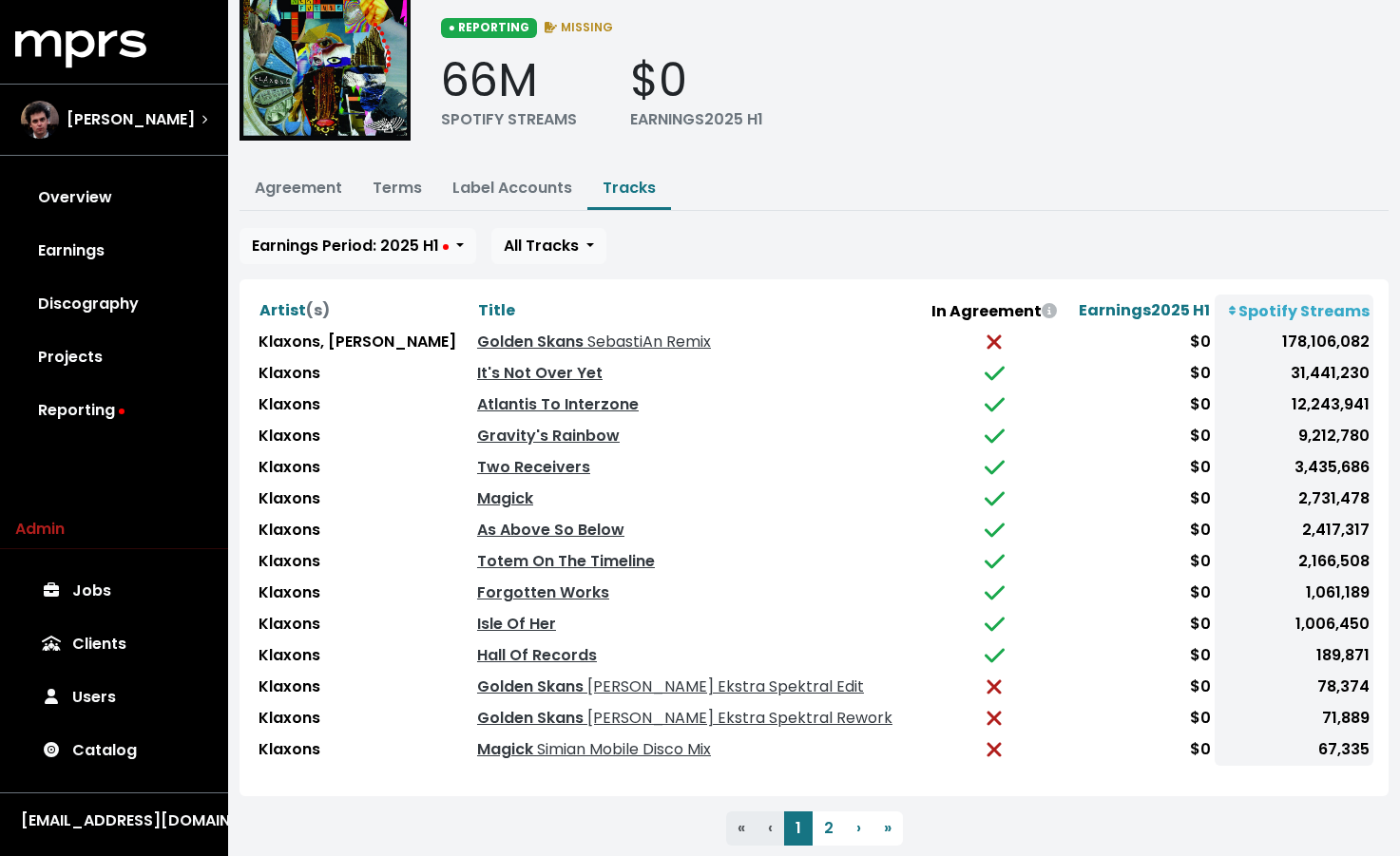
scroll to position [154, 0]
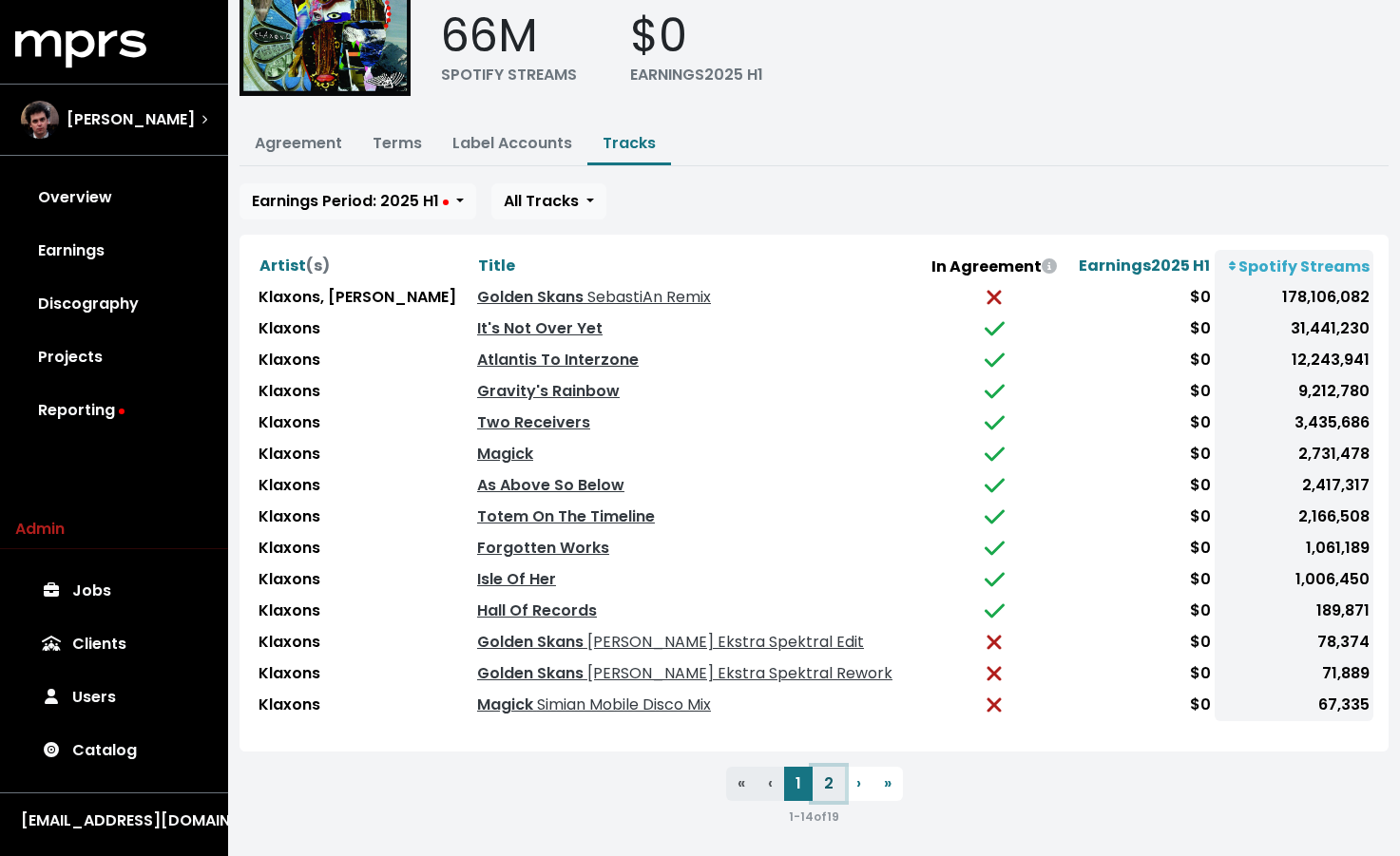
click at [836, 782] on button "2" at bounding box center [828, 784] width 33 height 34
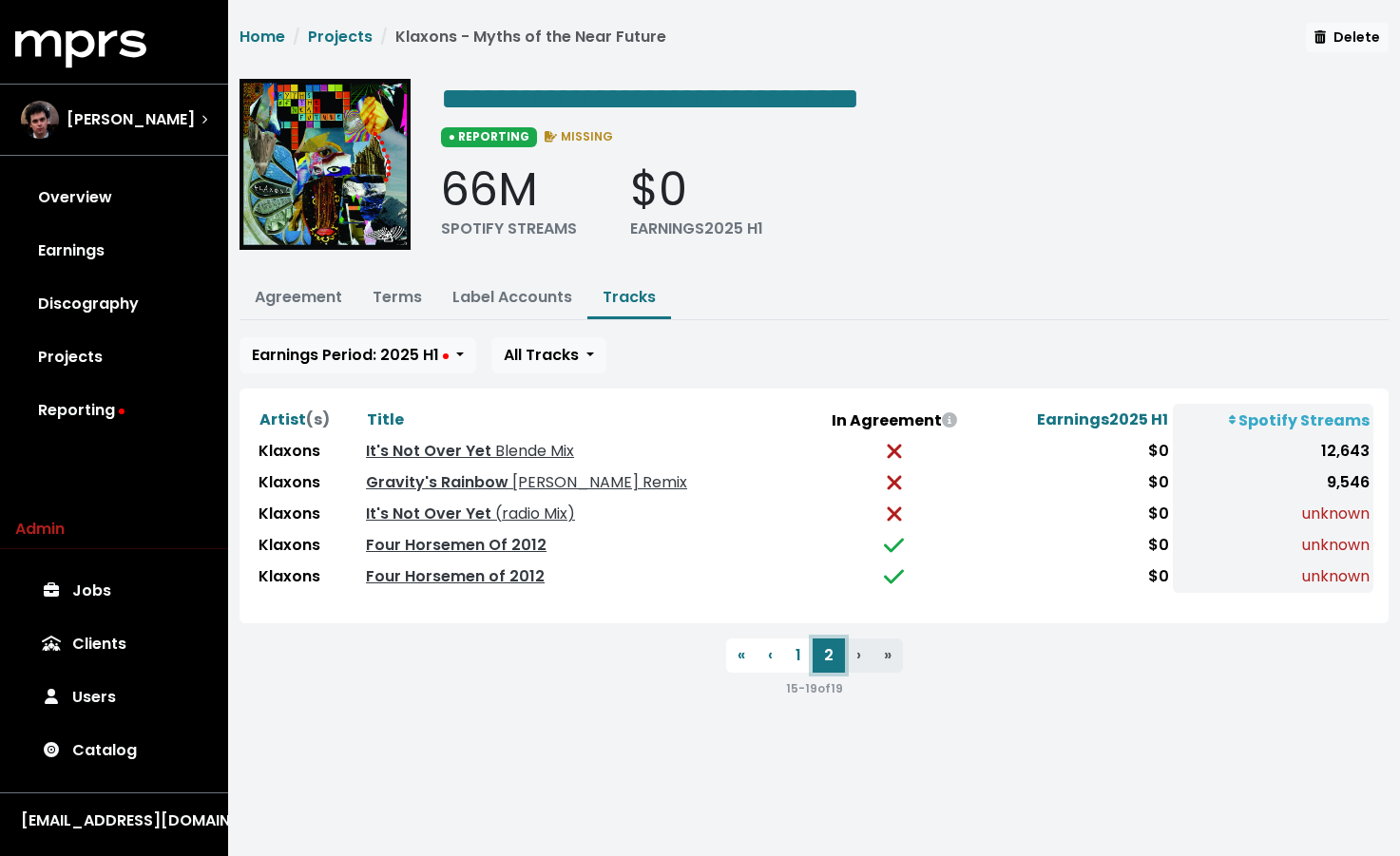
scroll to position [0, 0]
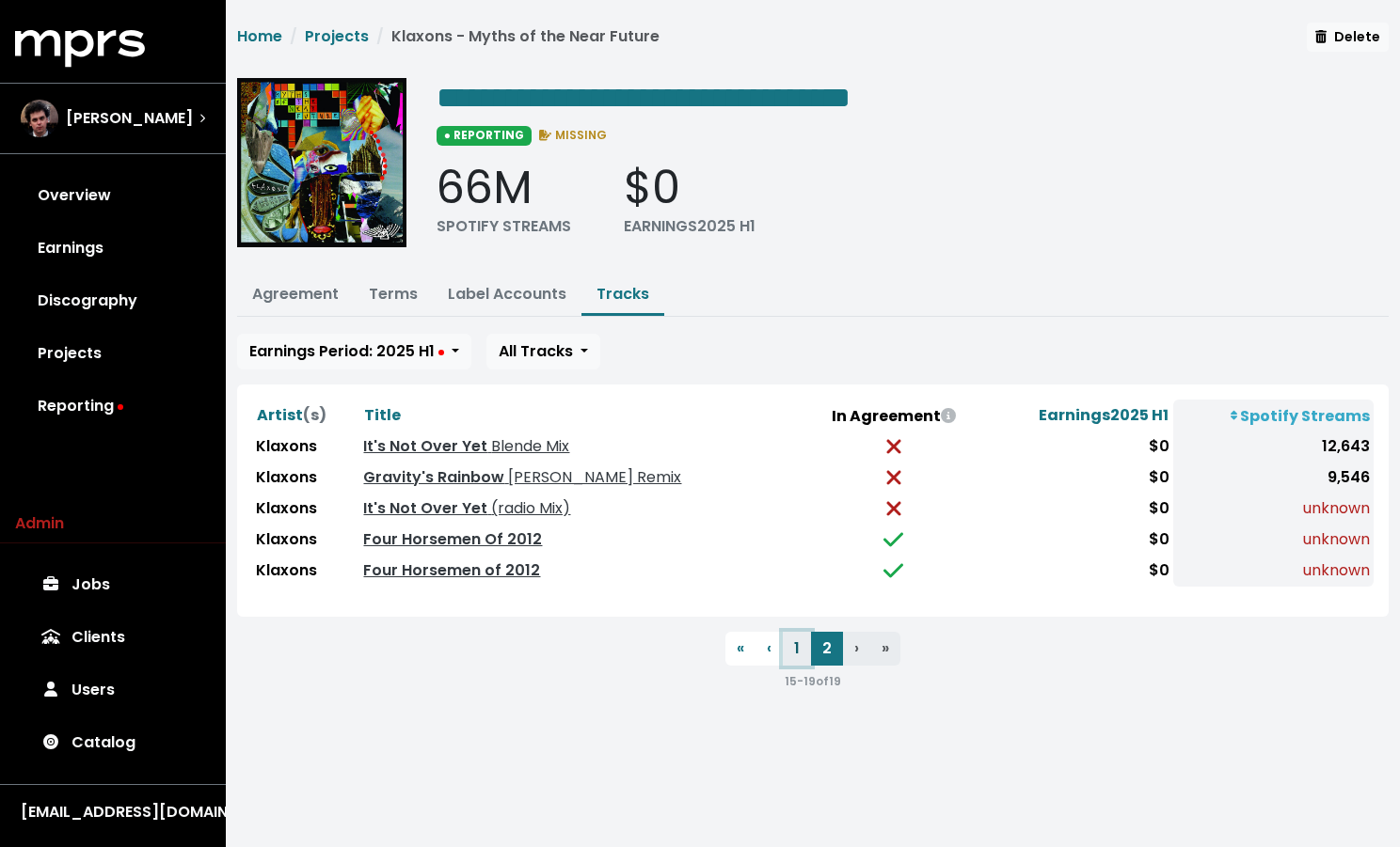
click at [795, 644] on button "1" at bounding box center [796, 649] width 28 height 33
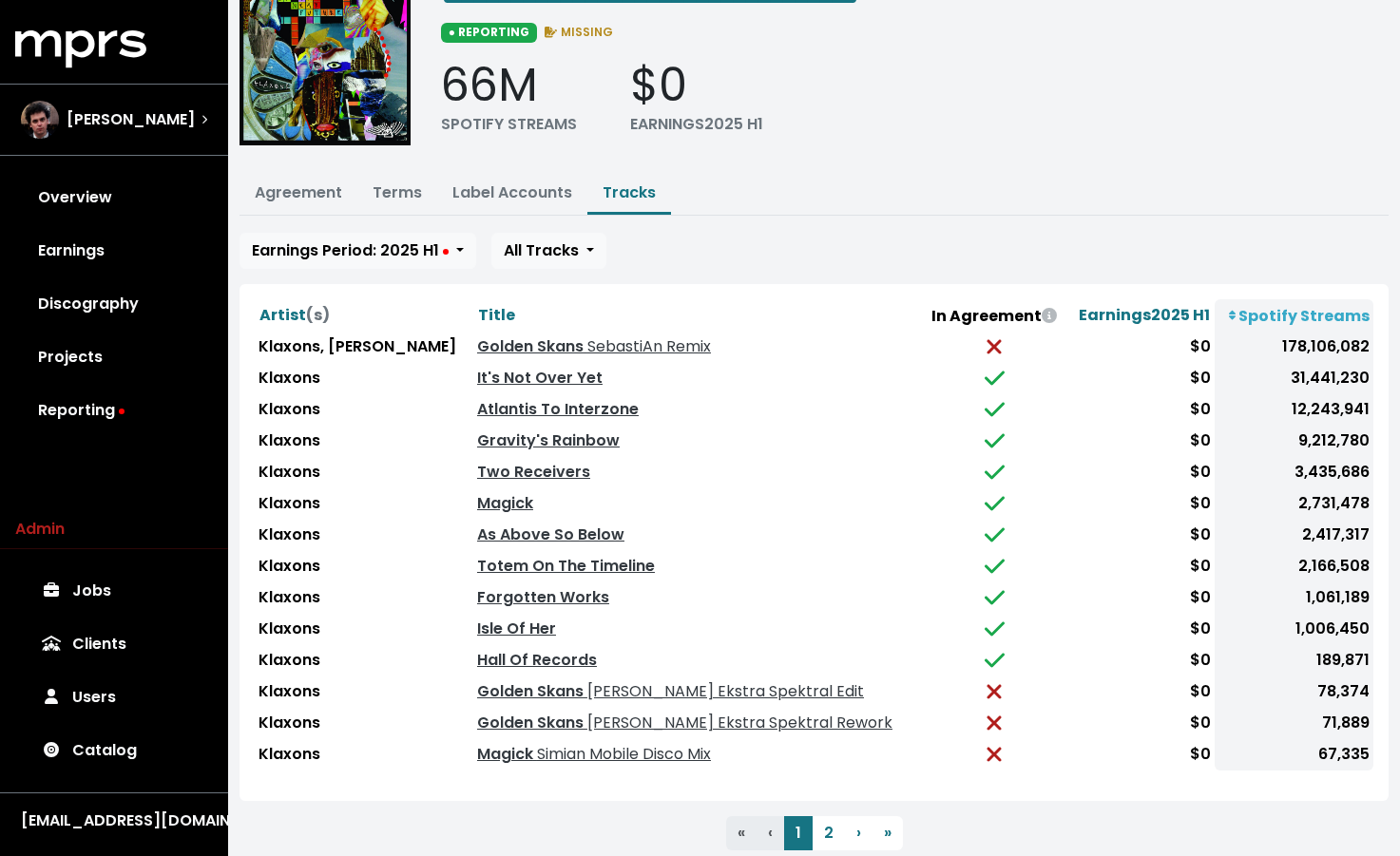
scroll to position [154, 0]
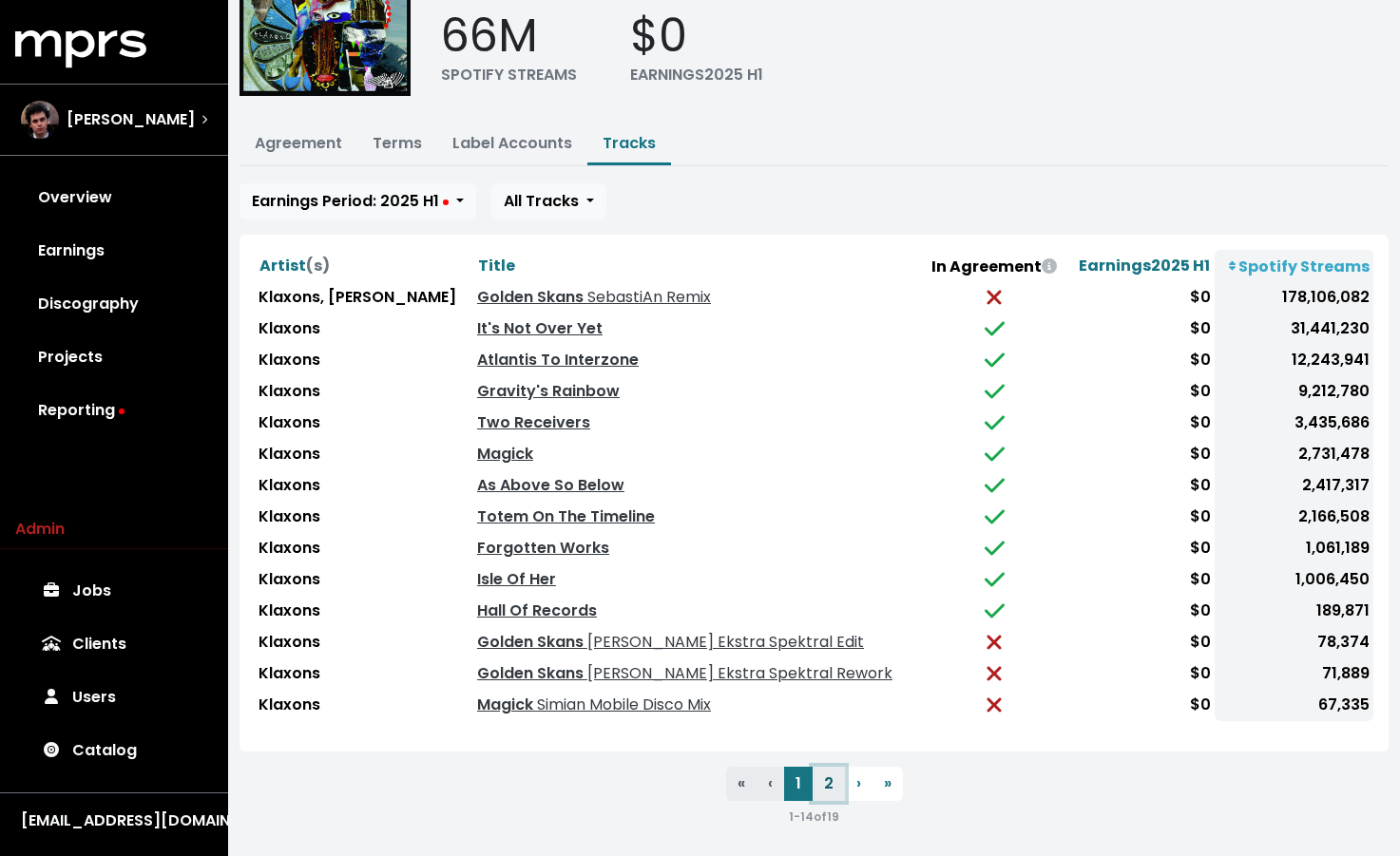
click at [830, 773] on button "2" at bounding box center [828, 784] width 33 height 34
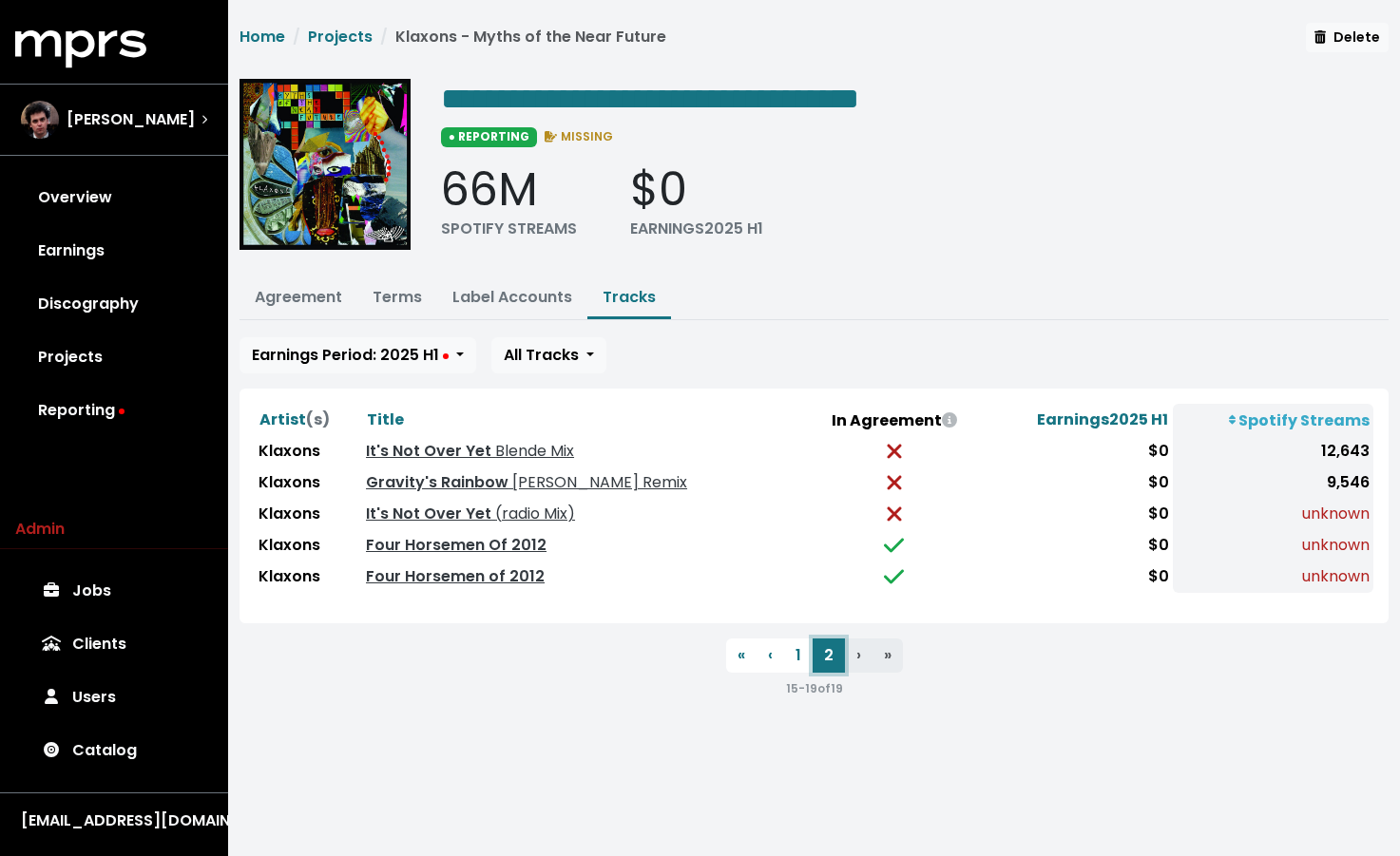
scroll to position [0, 0]
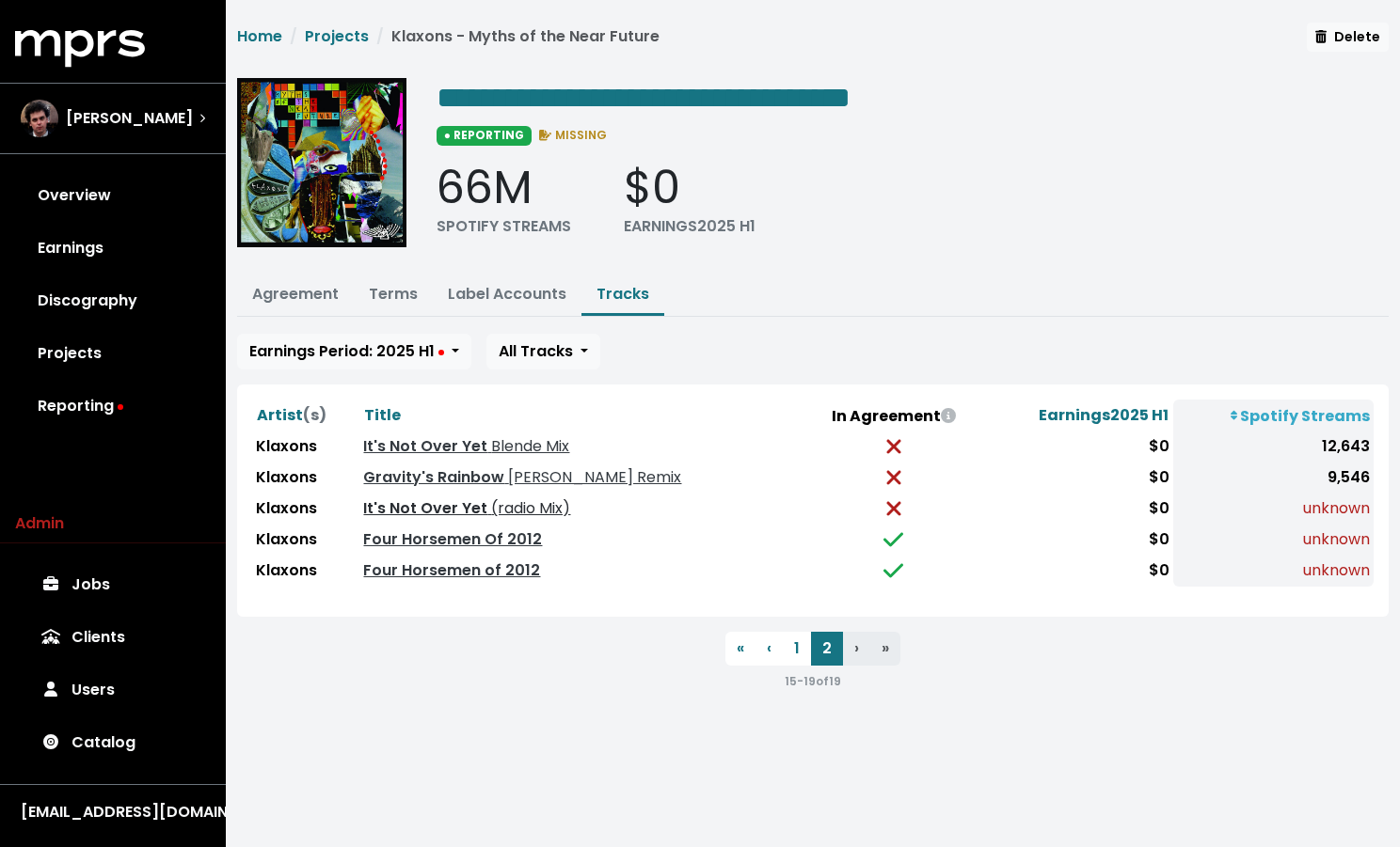
click at [495, 508] on span "(radio Mix)" at bounding box center [528, 508] width 82 height 22
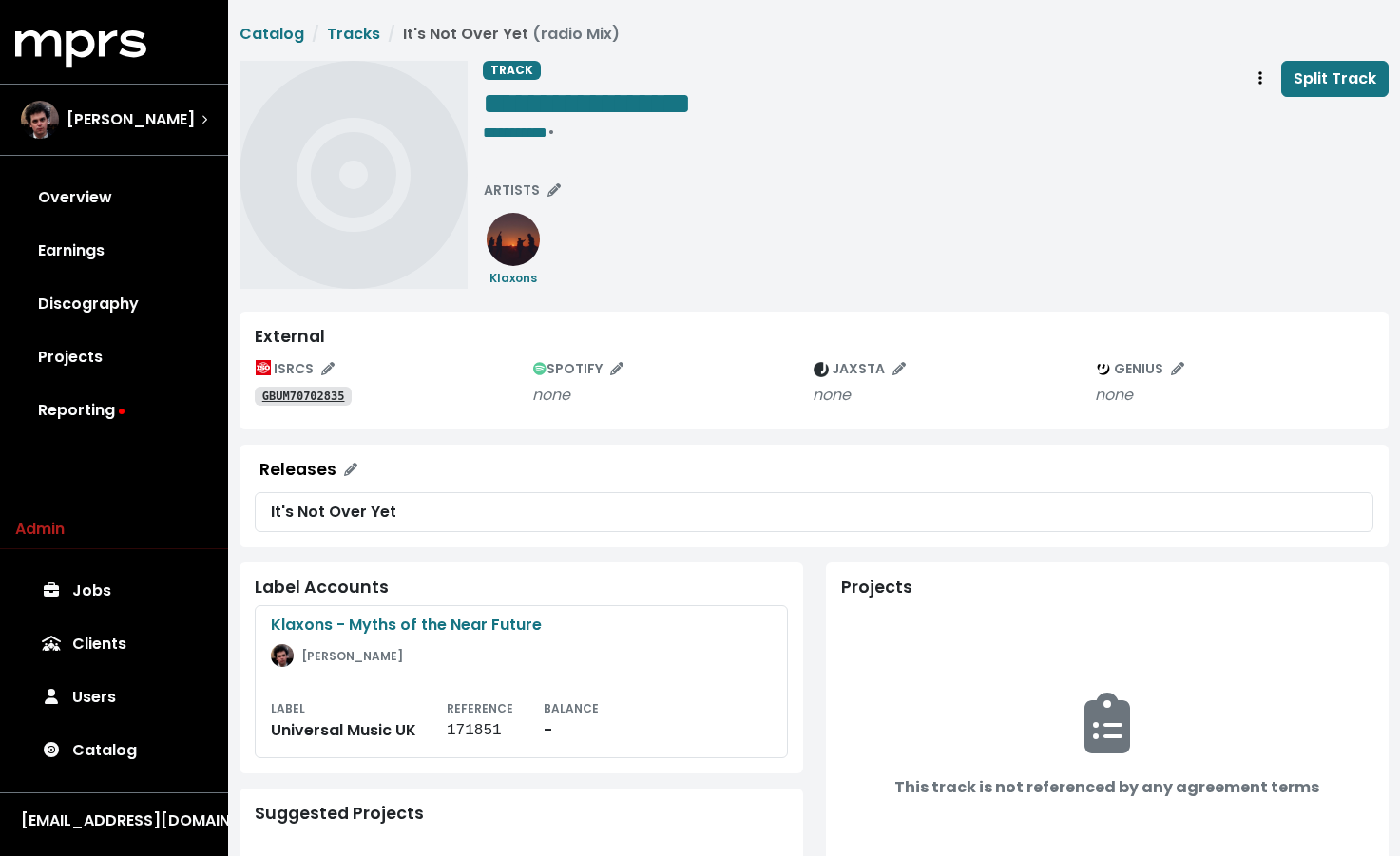
click at [318, 394] on tt "GBUM70702835" at bounding box center [303, 396] width 82 height 13
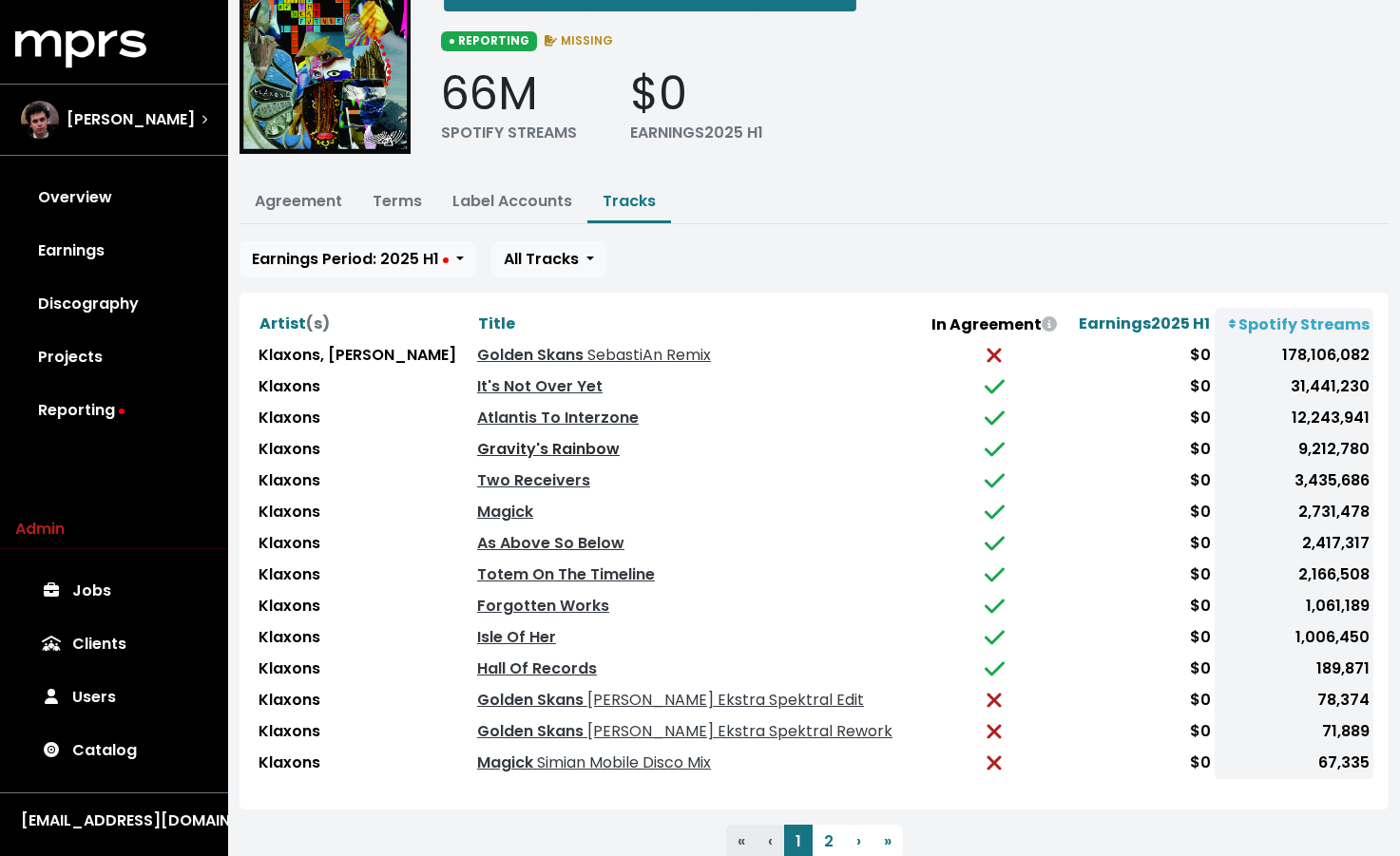
scroll to position [154, 0]
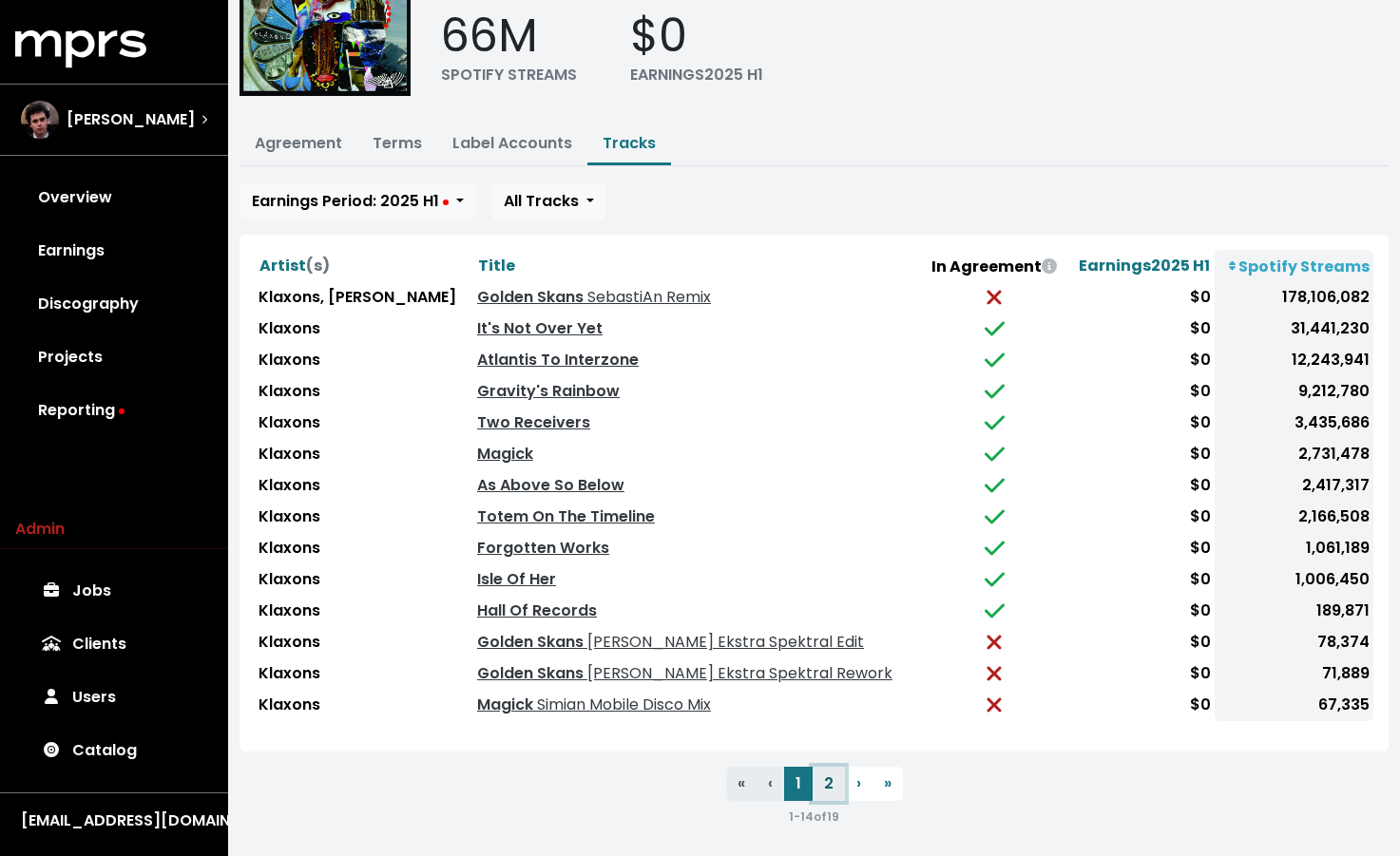
click at [838, 775] on button "2" at bounding box center [828, 784] width 33 height 34
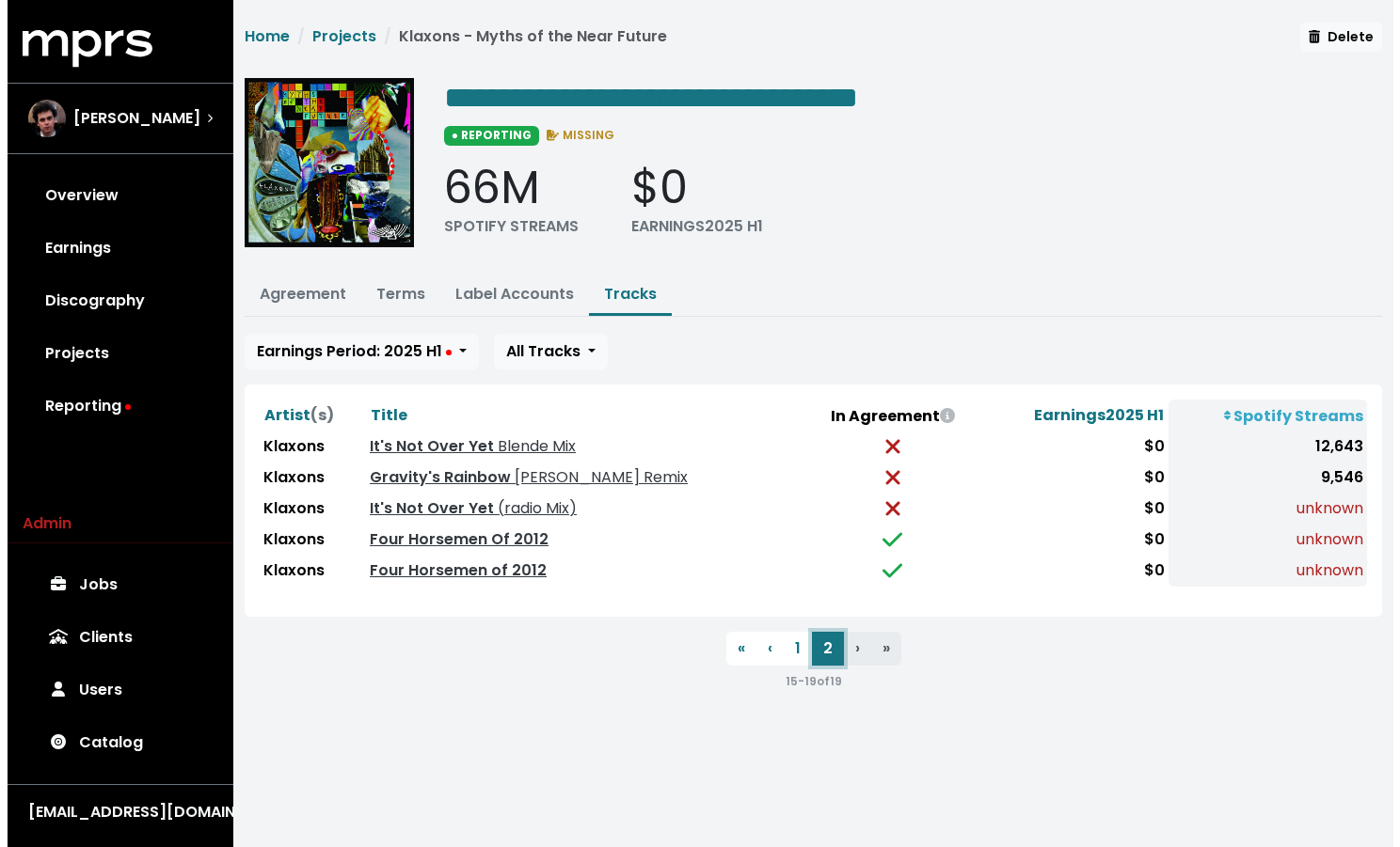
scroll to position [0, 0]
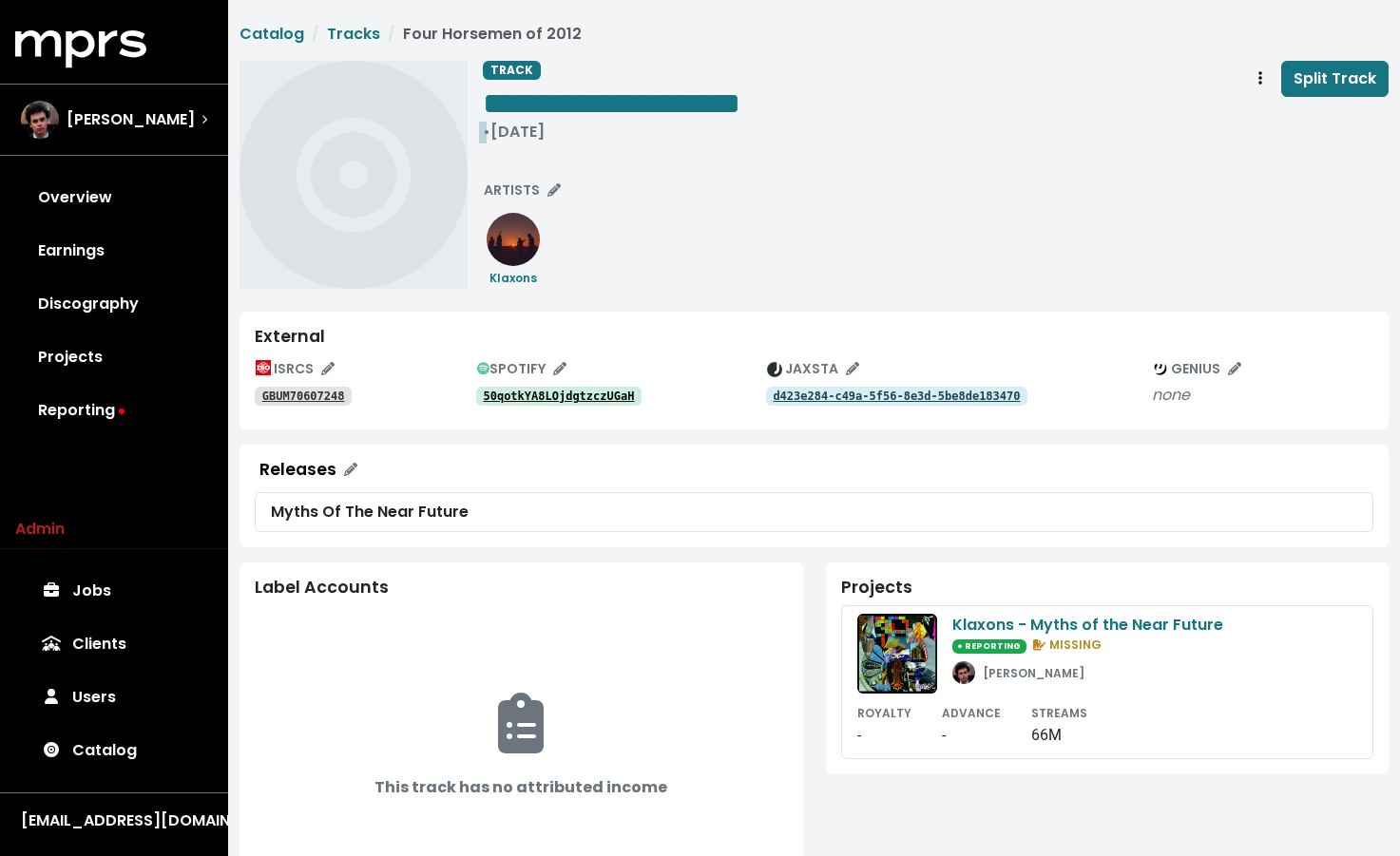
click at [535, 127] on div "• Jan 1st, 2006" at bounding box center [612, 132] width 258 height 19
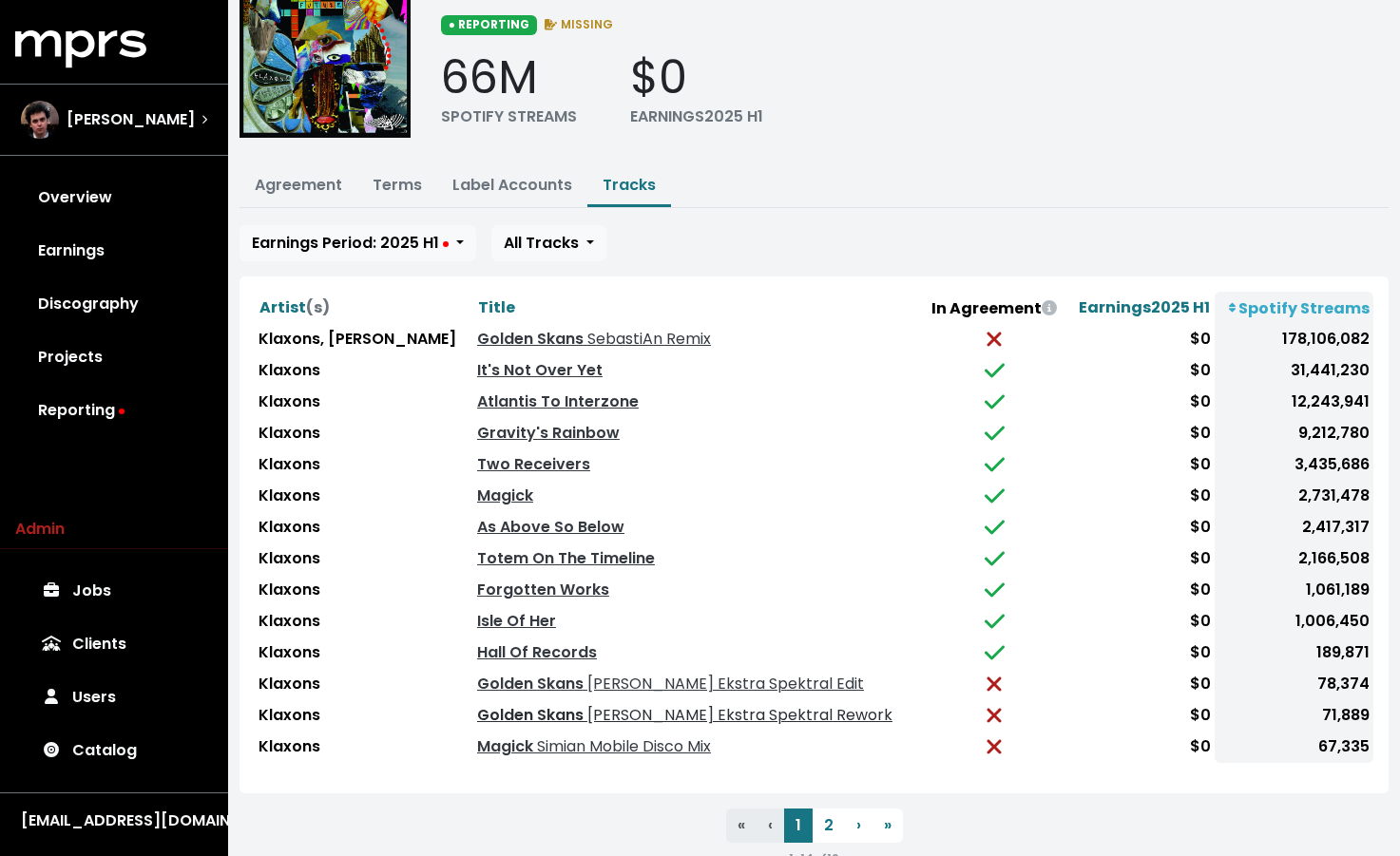
scroll to position [154, 0]
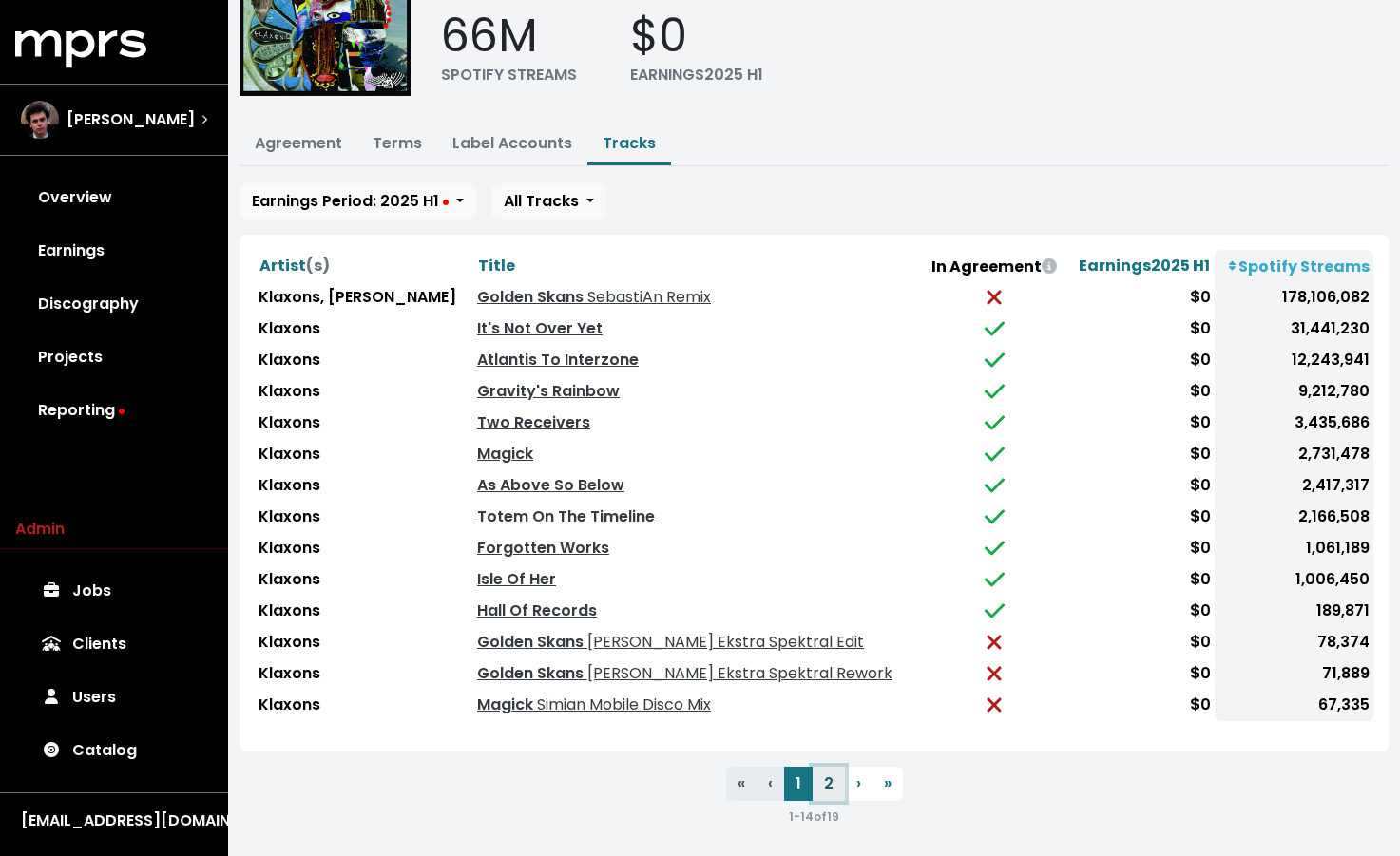
click at [835, 782] on button "2" at bounding box center [828, 784] width 33 height 34
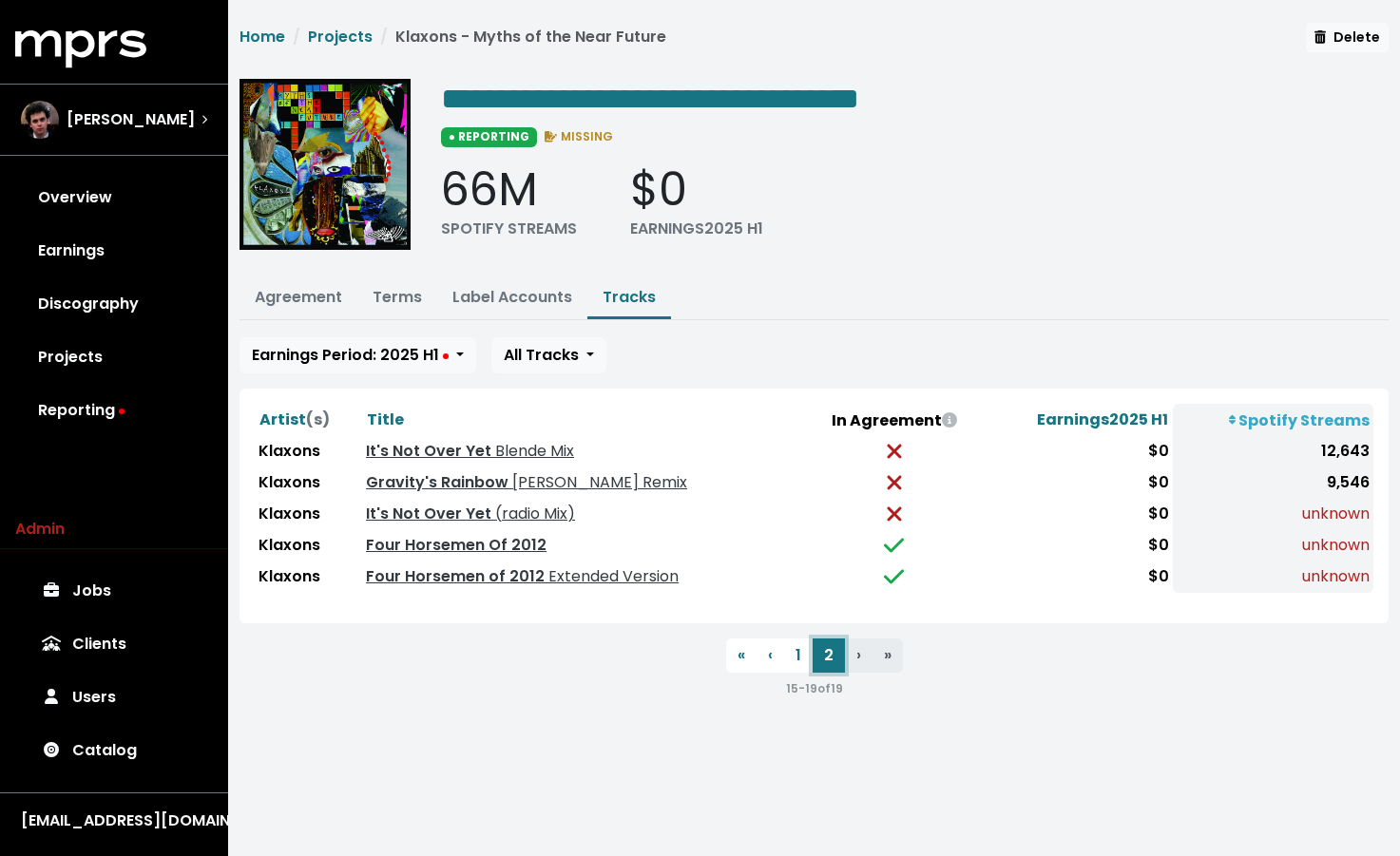
scroll to position [0, 0]
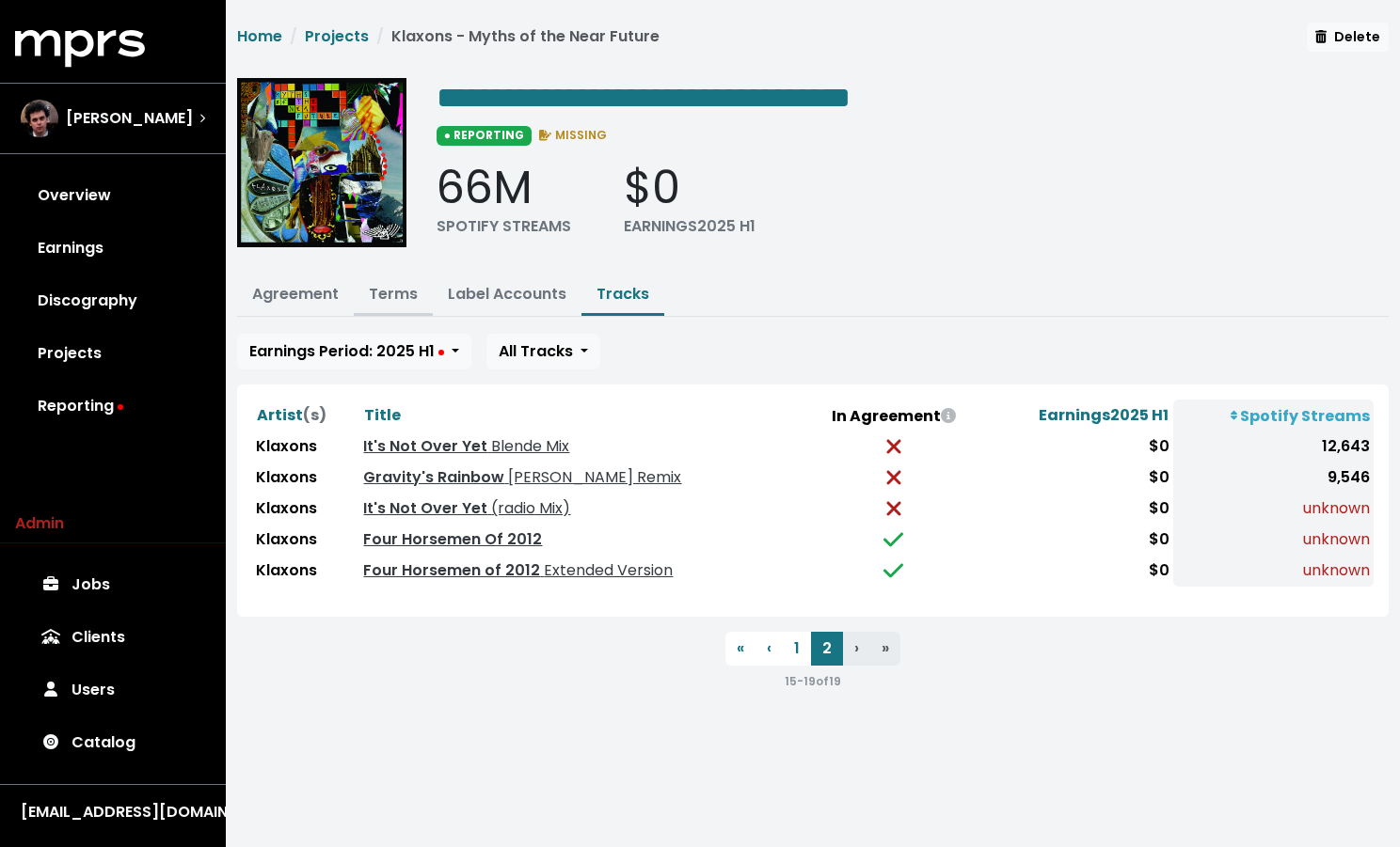
click at [400, 303] on button "Terms" at bounding box center [393, 295] width 79 height 40
click at [392, 301] on button "Terms" at bounding box center [393, 295] width 79 height 40
click at [392, 292] on link "Terms" at bounding box center [394, 293] width 49 height 22
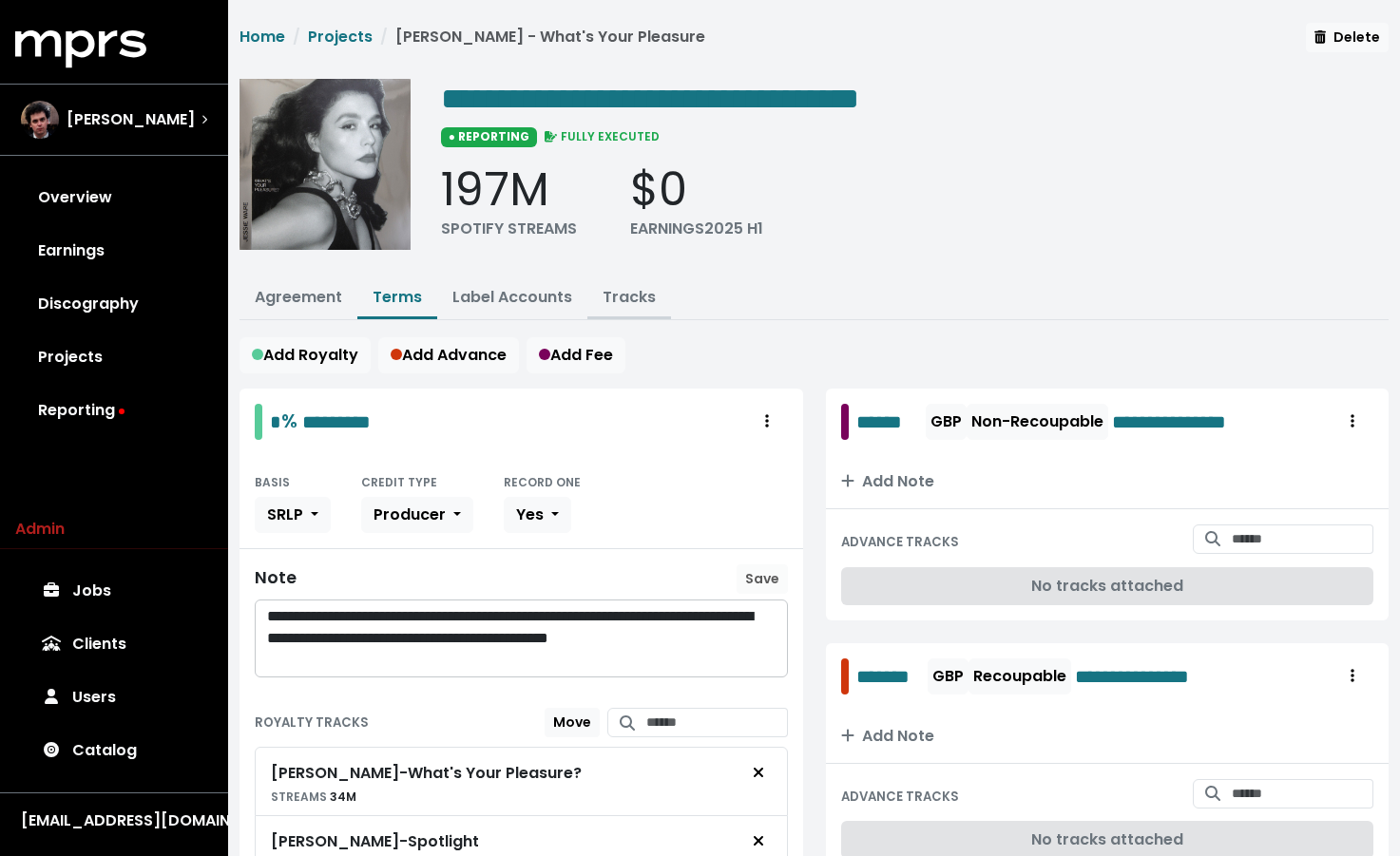
click at [602, 294] on link "Tracks" at bounding box center [629, 297] width 54 height 22
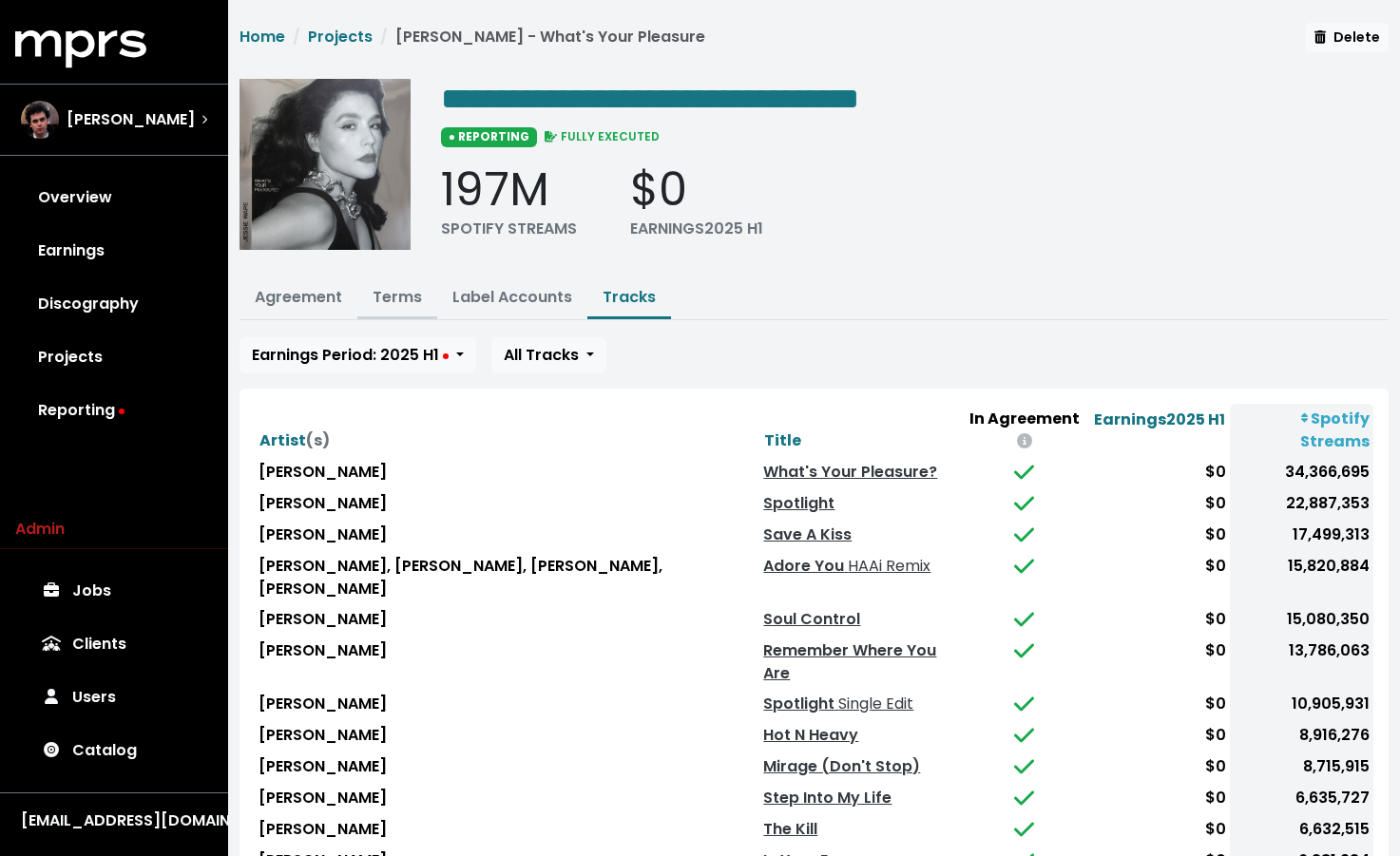
click at [417, 304] on link "Terms" at bounding box center [398, 297] width 50 height 22
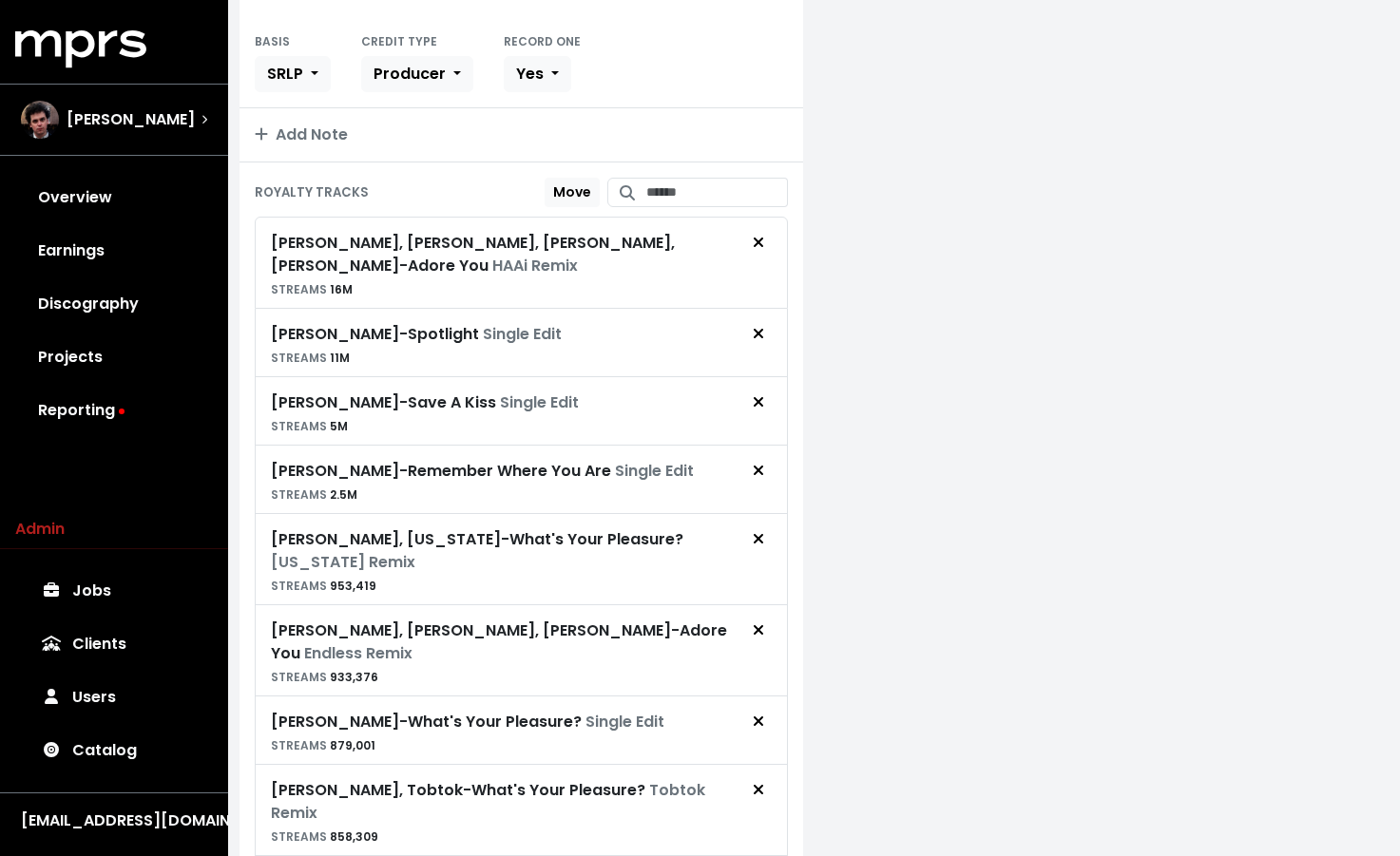
scroll to position [1509, 0]
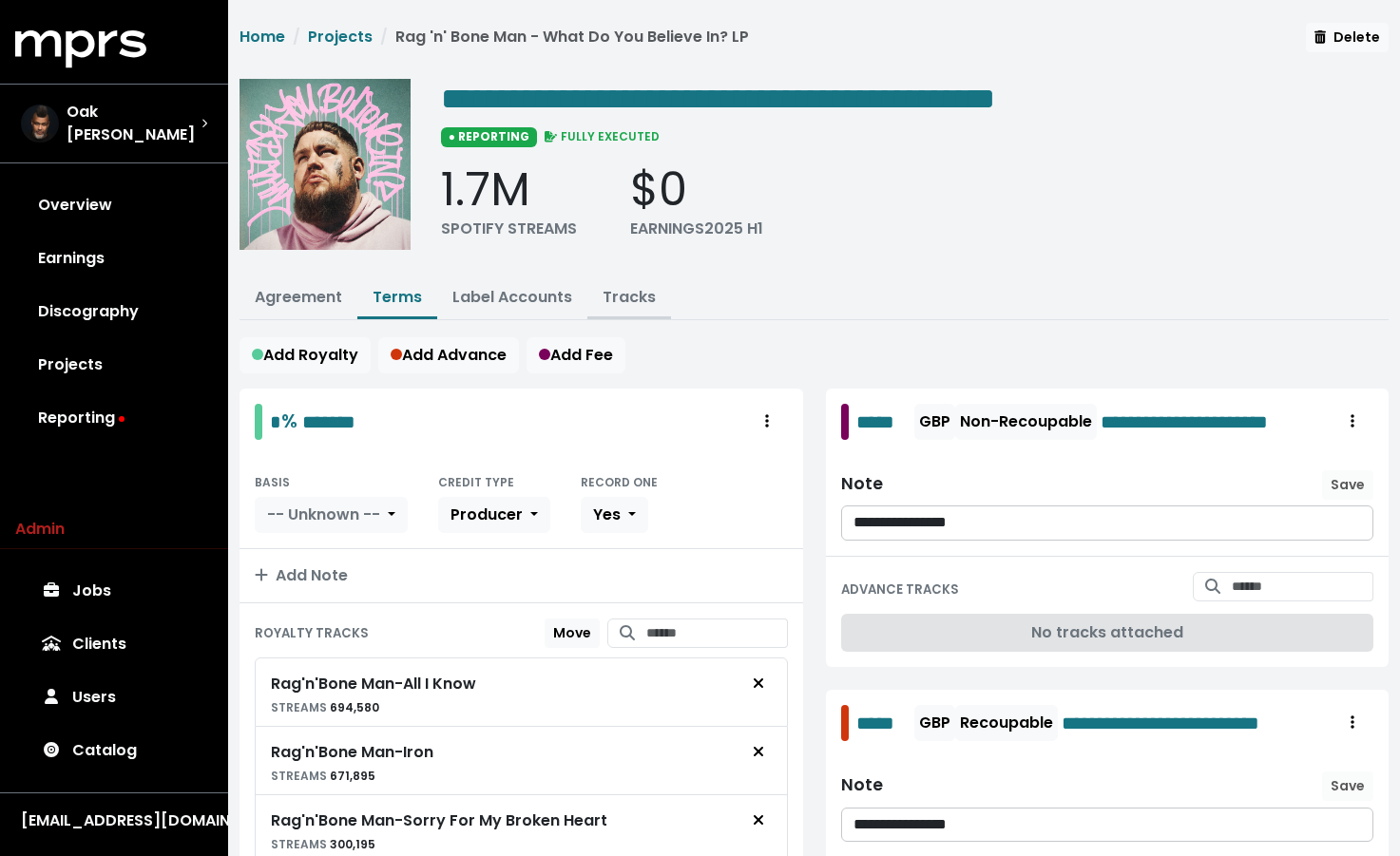
click at [608, 290] on link "Tracks" at bounding box center [629, 297] width 54 height 22
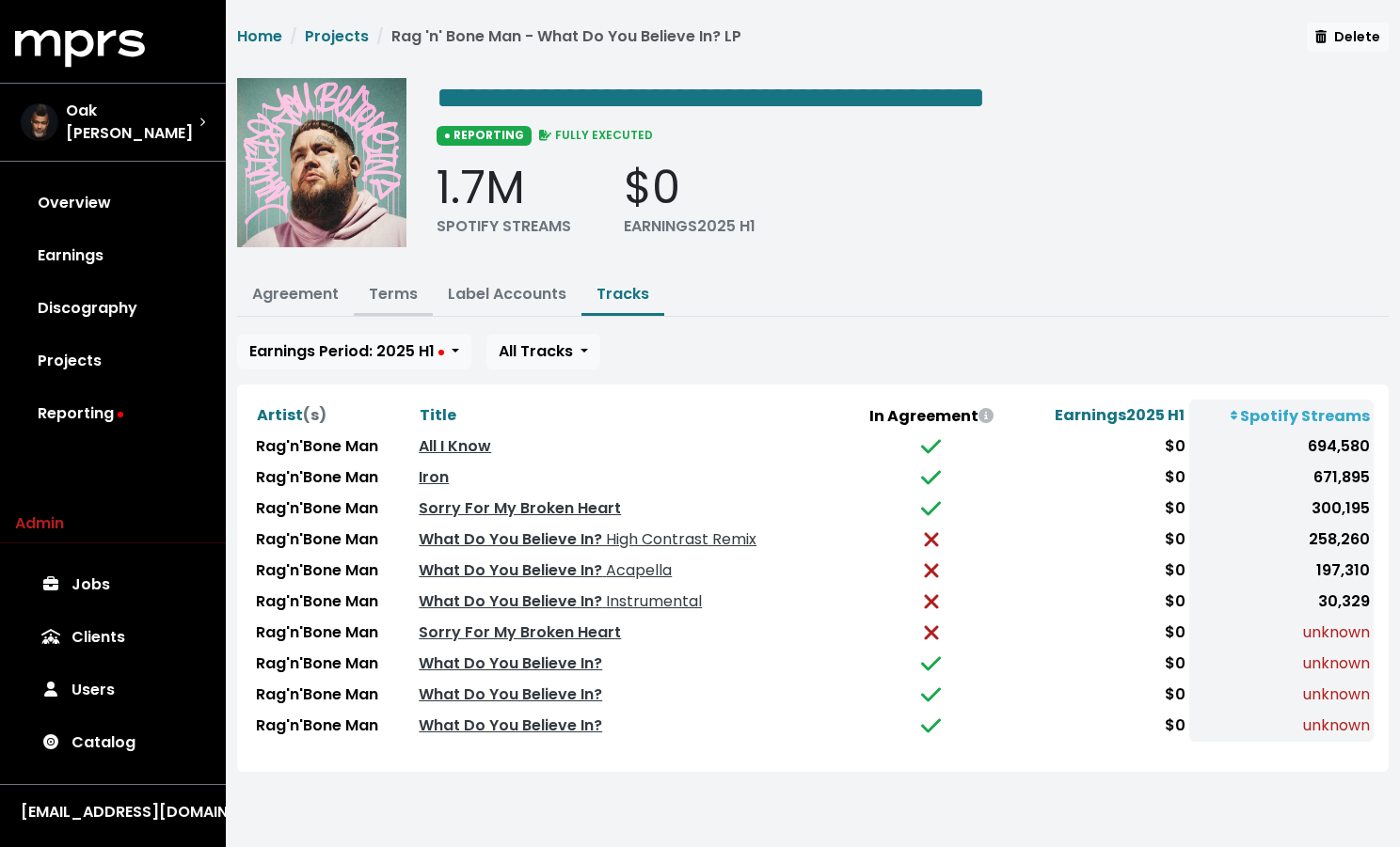
click at [373, 276] on button "Terms" at bounding box center [393, 295] width 79 height 40
click at [380, 288] on link "Terms" at bounding box center [394, 293] width 49 height 22
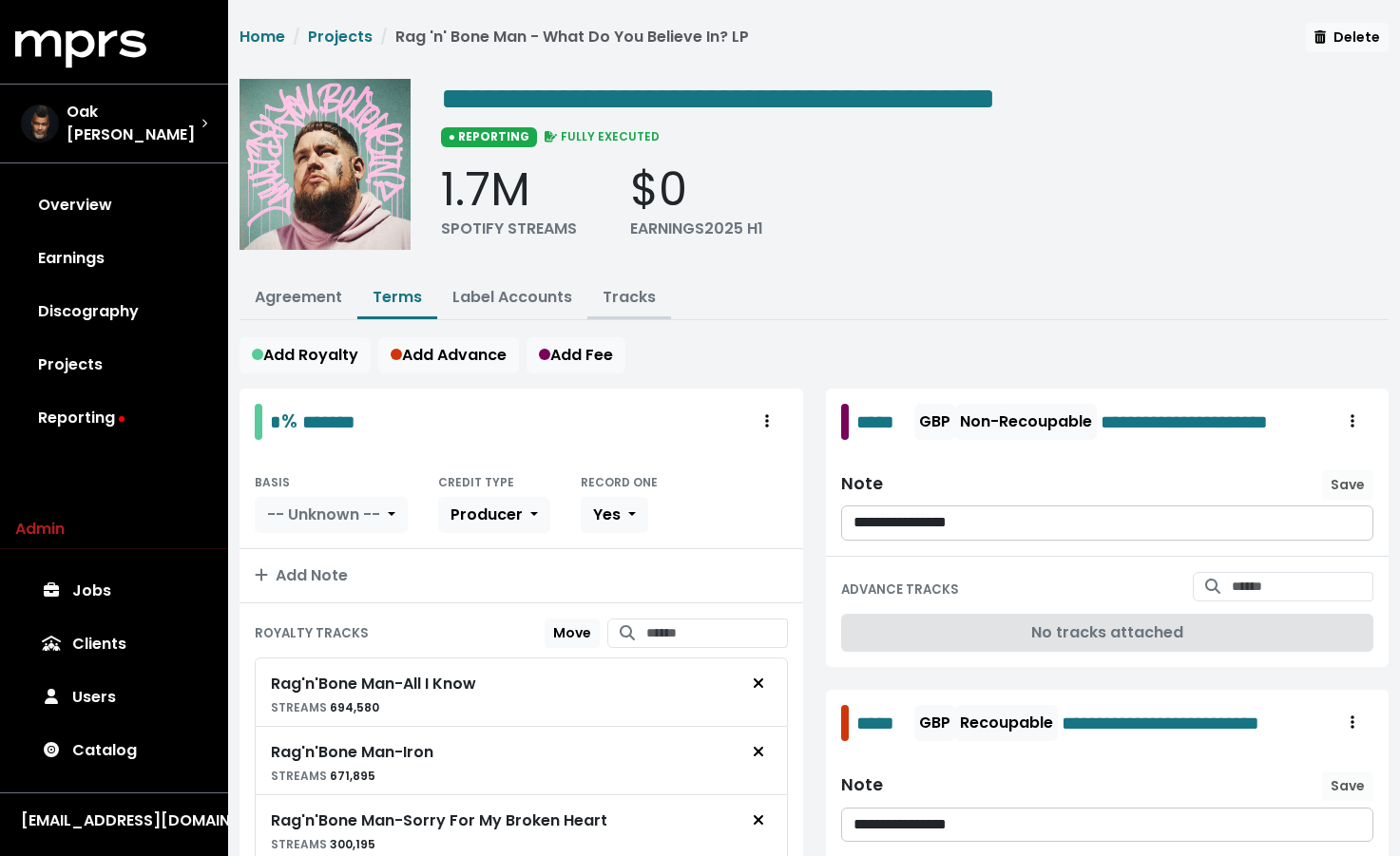
click at [631, 302] on link "Tracks" at bounding box center [629, 297] width 54 height 22
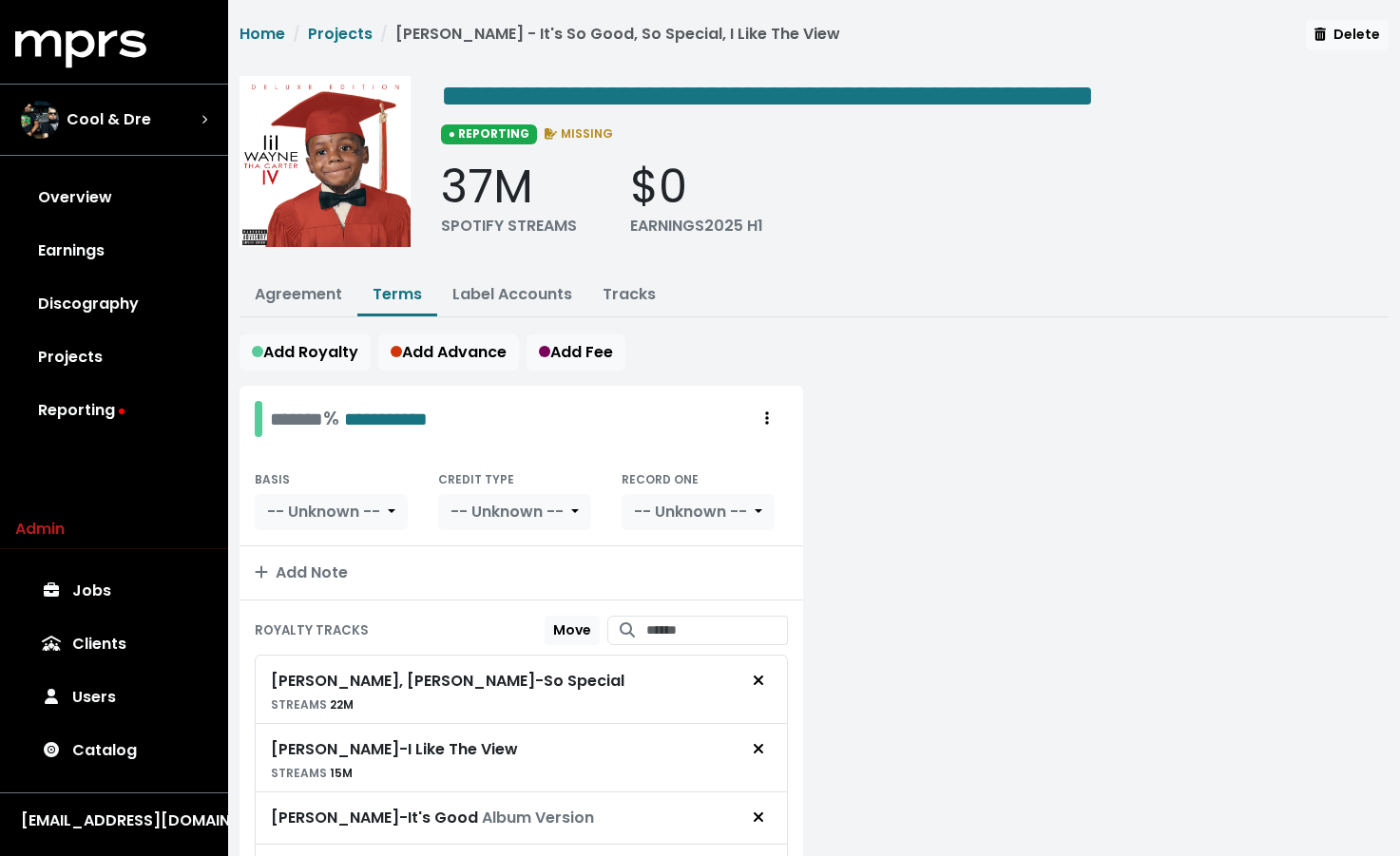
scroll to position [4, 0]
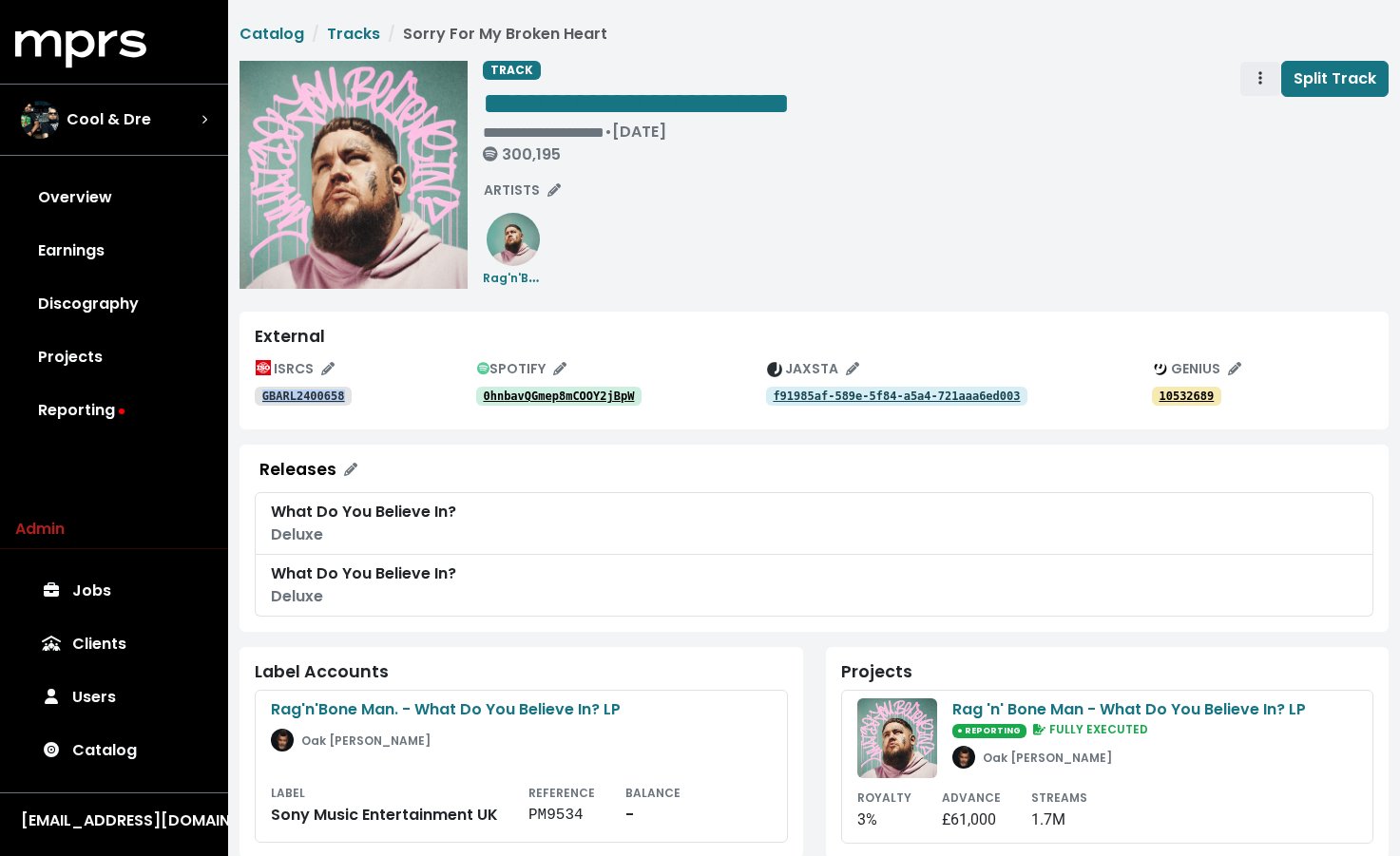
click at [1256, 81] on span "Track actions" at bounding box center [1260, 78] width 17 height 23
click at [1248, 114] on link "Merge" at bounding box center [1315, 120] width 150 height 31
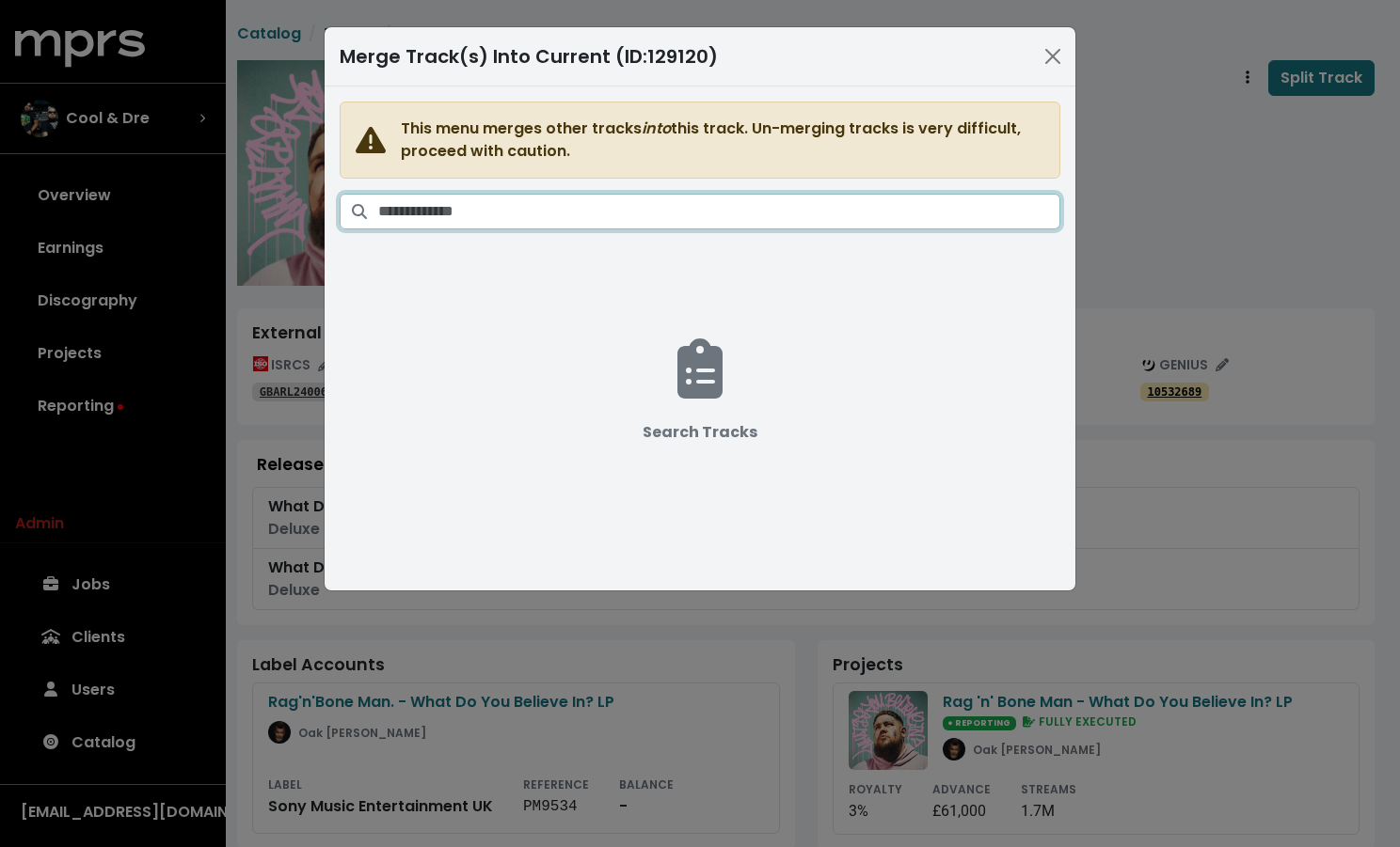
click at [807, 215] on input "Search tracks" at bounding box center [719, 211] width 682 height 35
paste input "**********"
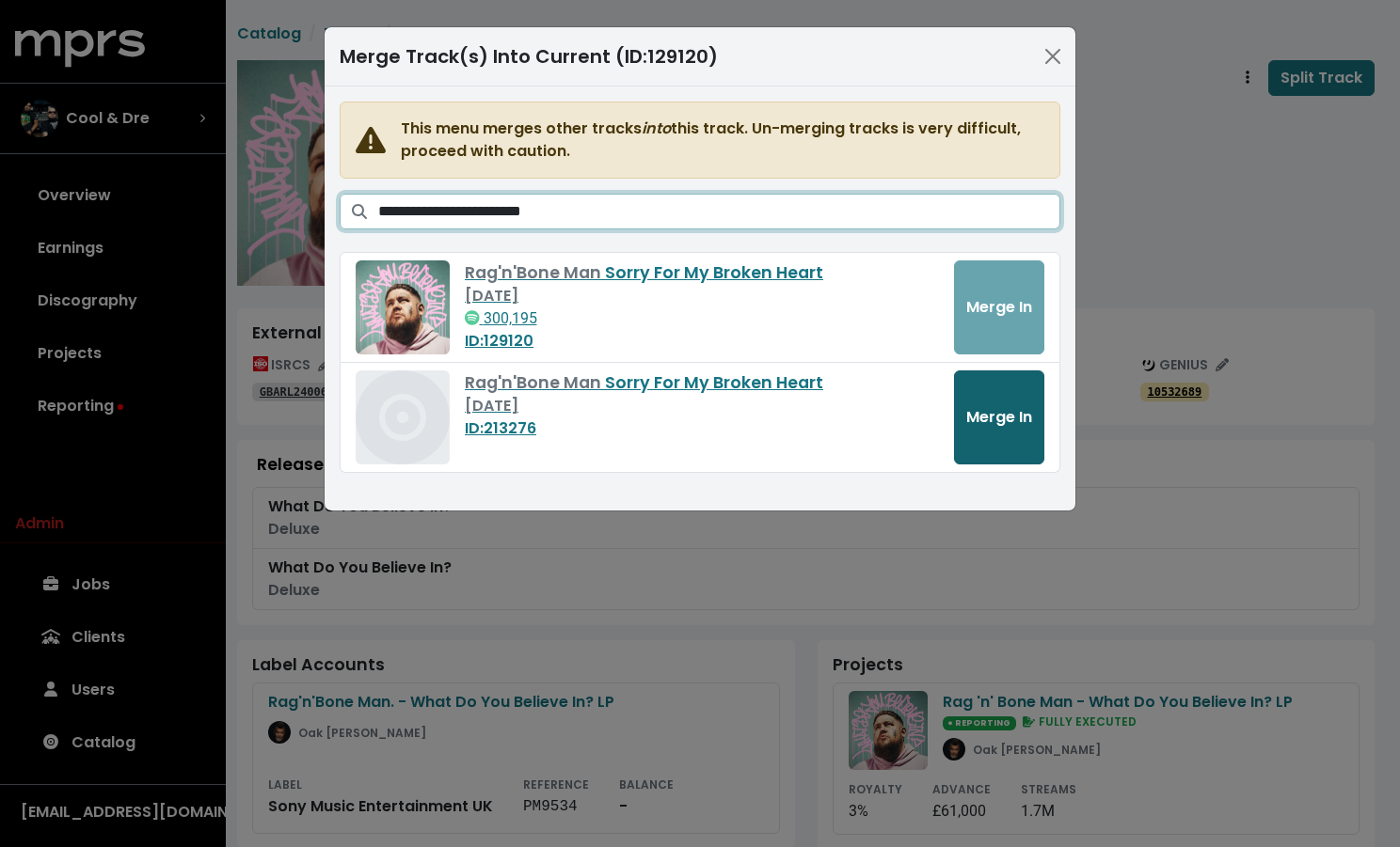
type input "**********"
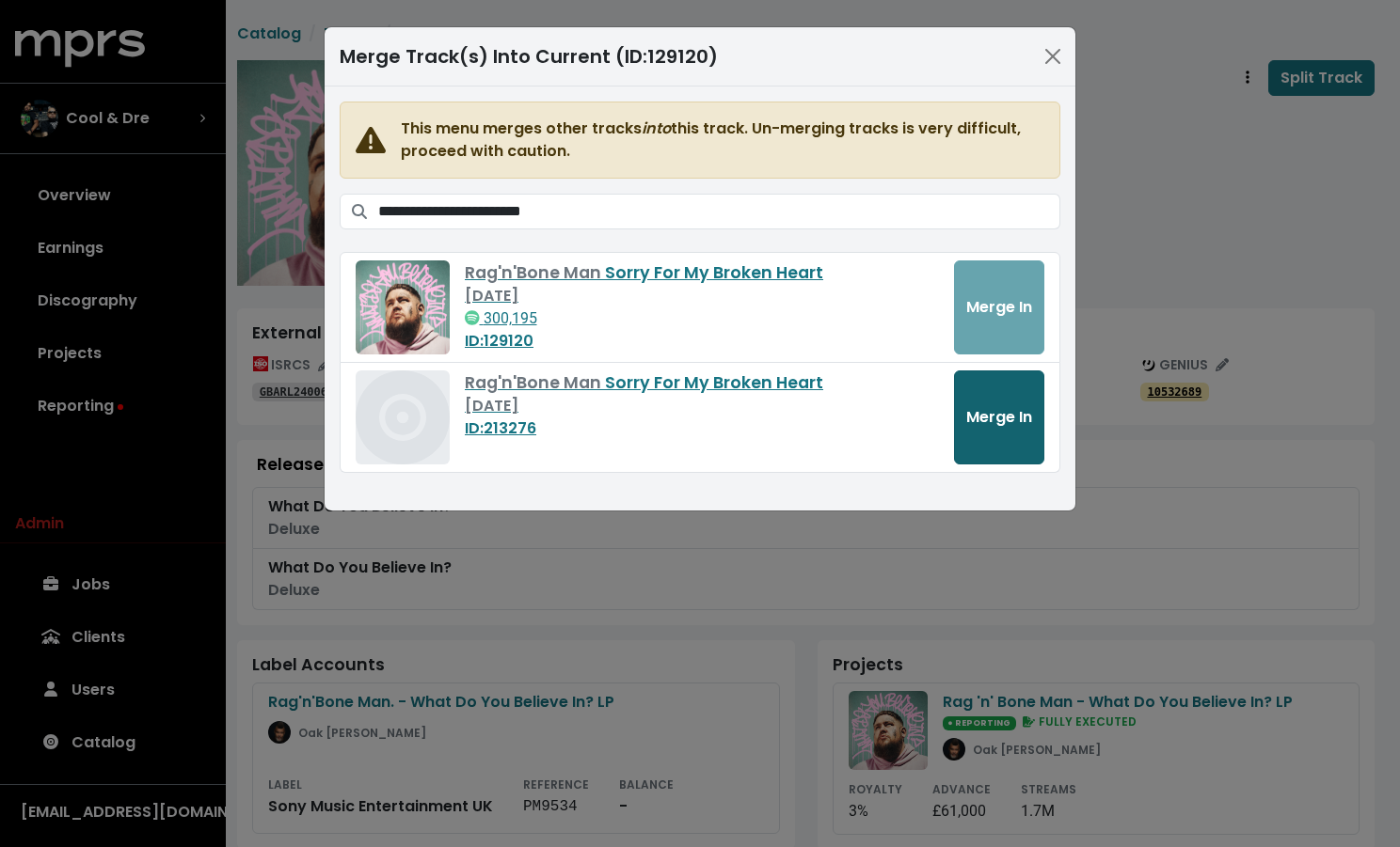
click at [1006, 414] on span "Merge In" at bounding box center [998, 417] width 66 height 22
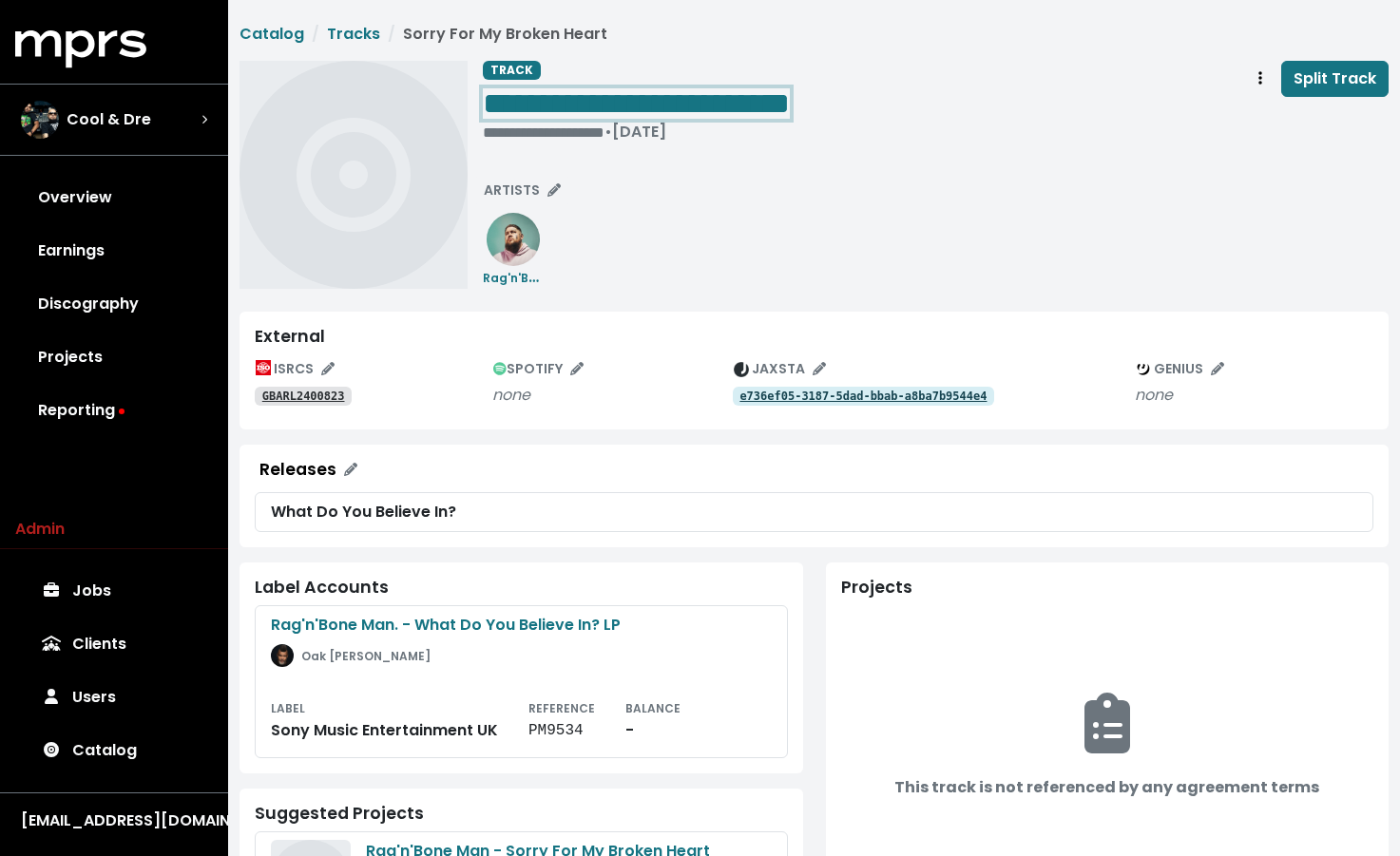
click at [673, 98] on span "**********" at bounding box center [636, 103] width 307 height 31
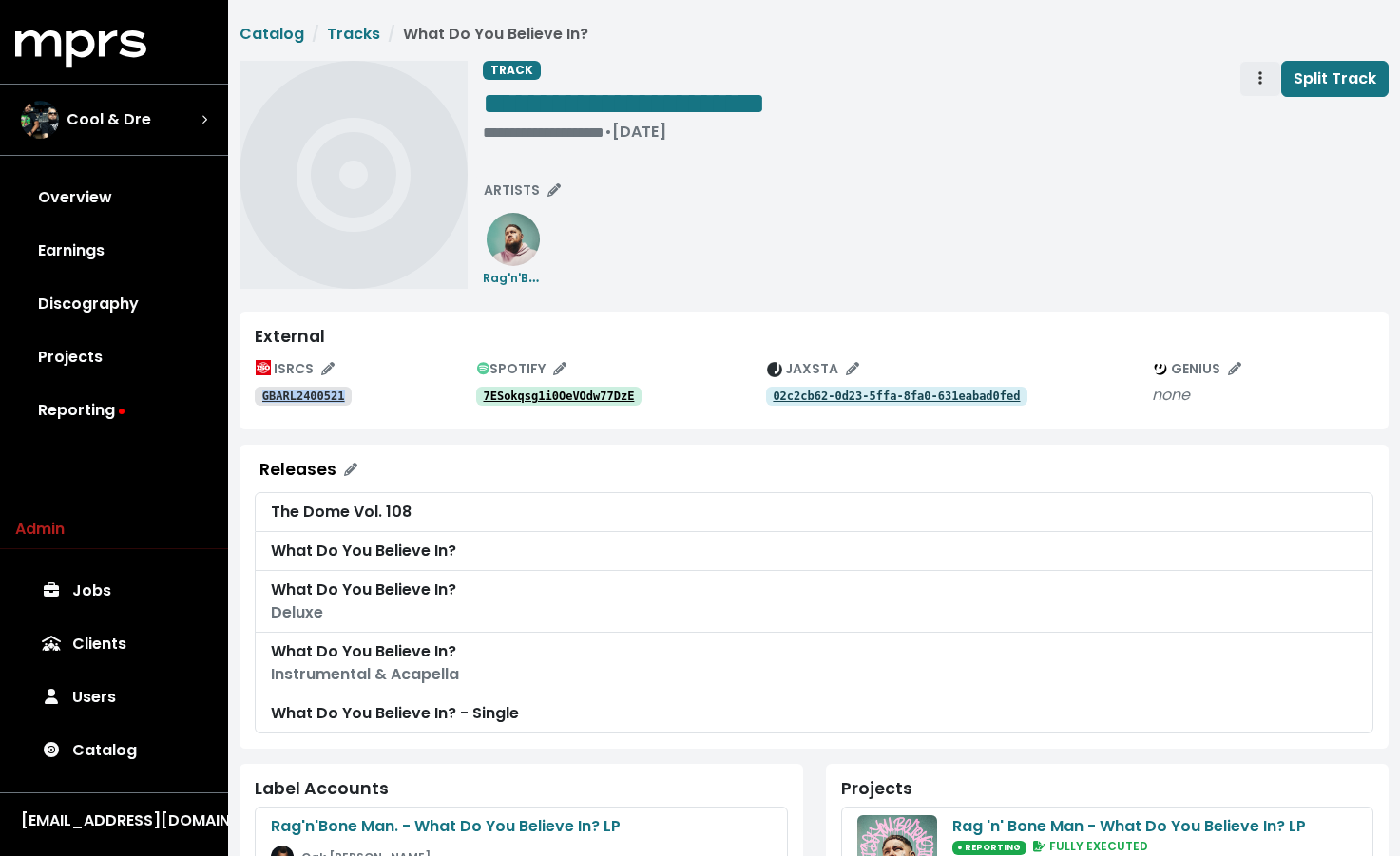
click at [1266, 80] on span "Track actions" at bounding box center [1260, 78] width 17 height 23
click at [1270, 112] on link "Merge" at bounding box center [1315, 120] width 150 height 31
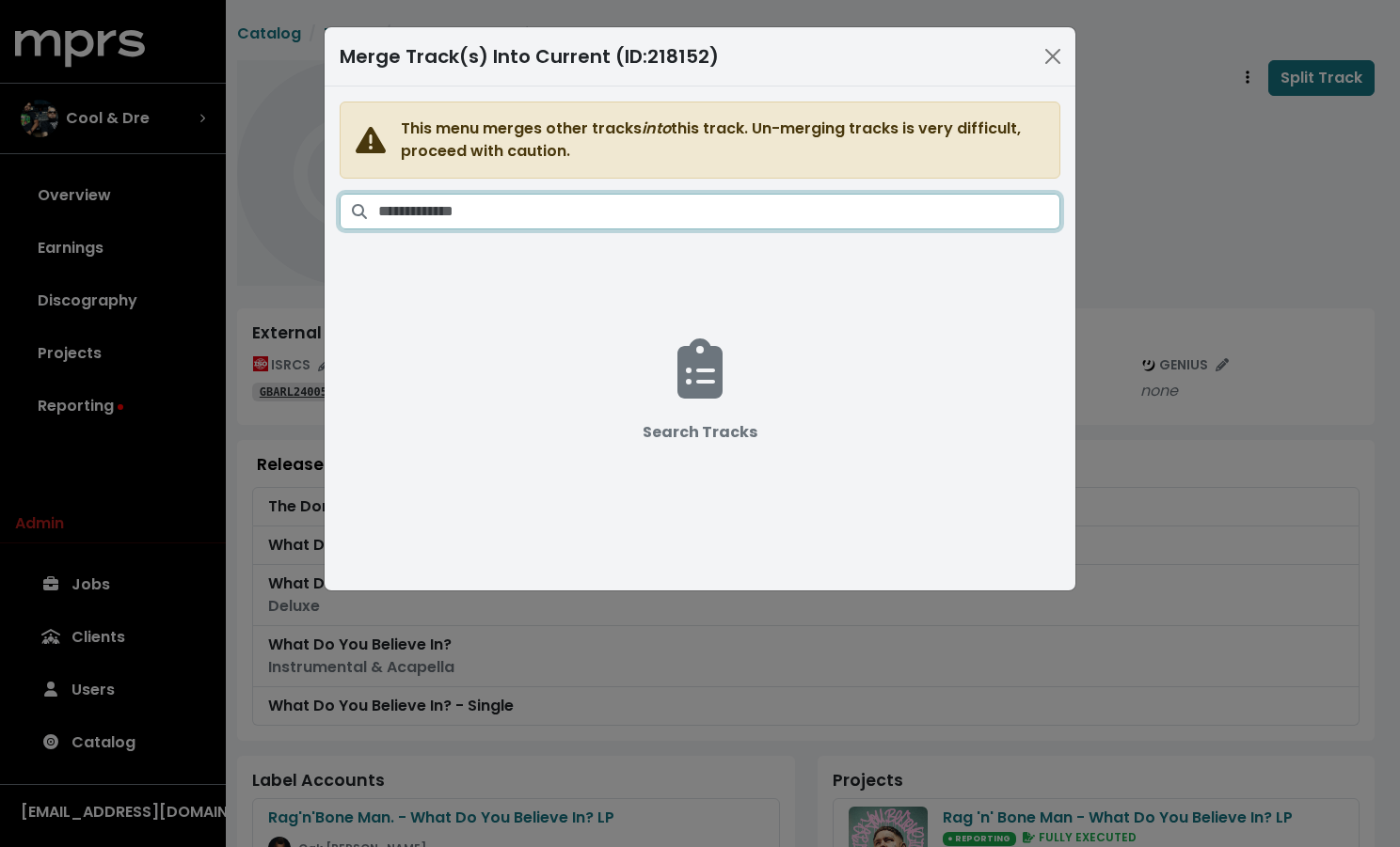
click at [859, 193] on input "Search tracks" at bounding box center [719, 211] width 682 height 35
paste input "**********"
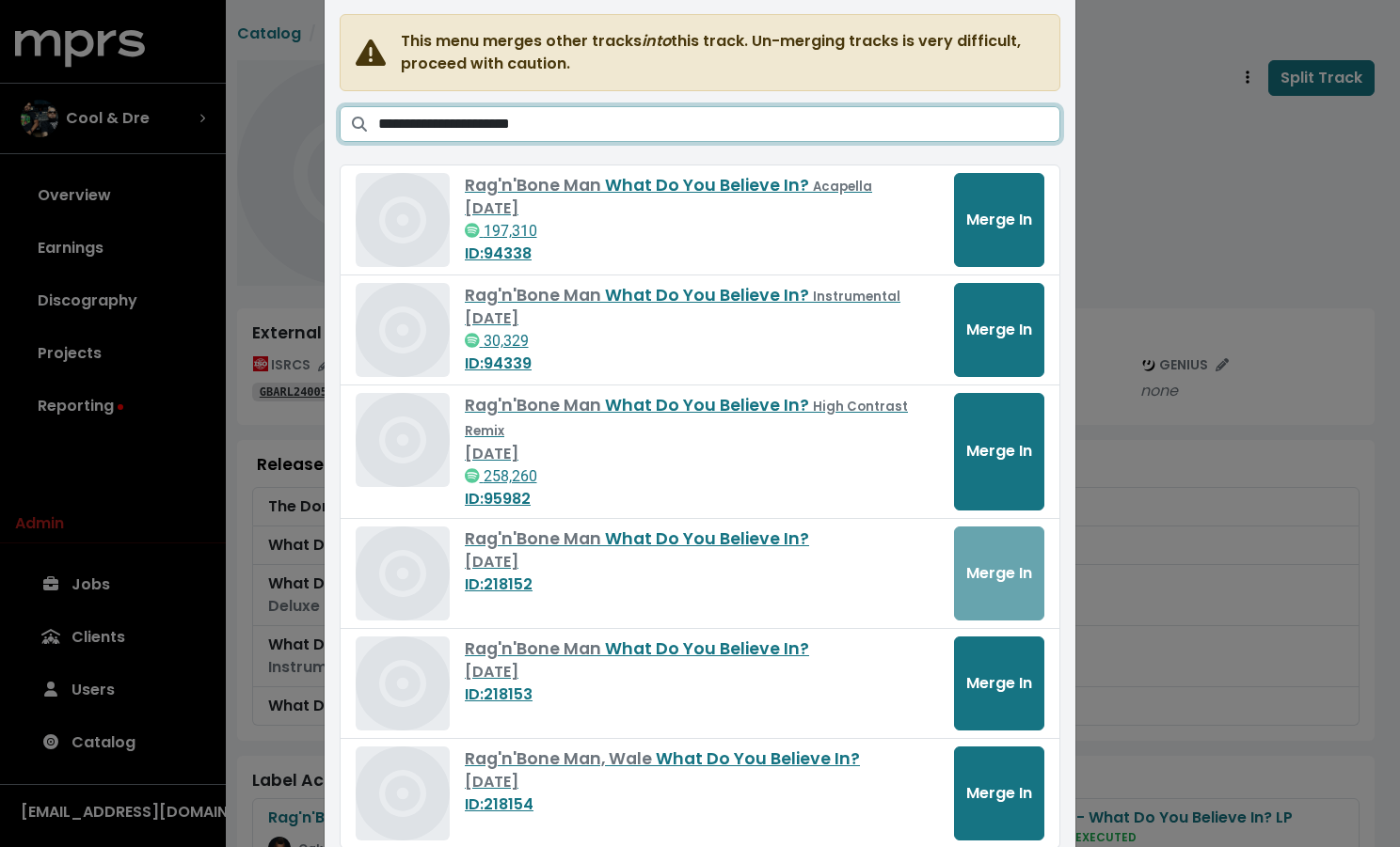
scroll to position [106, 0]
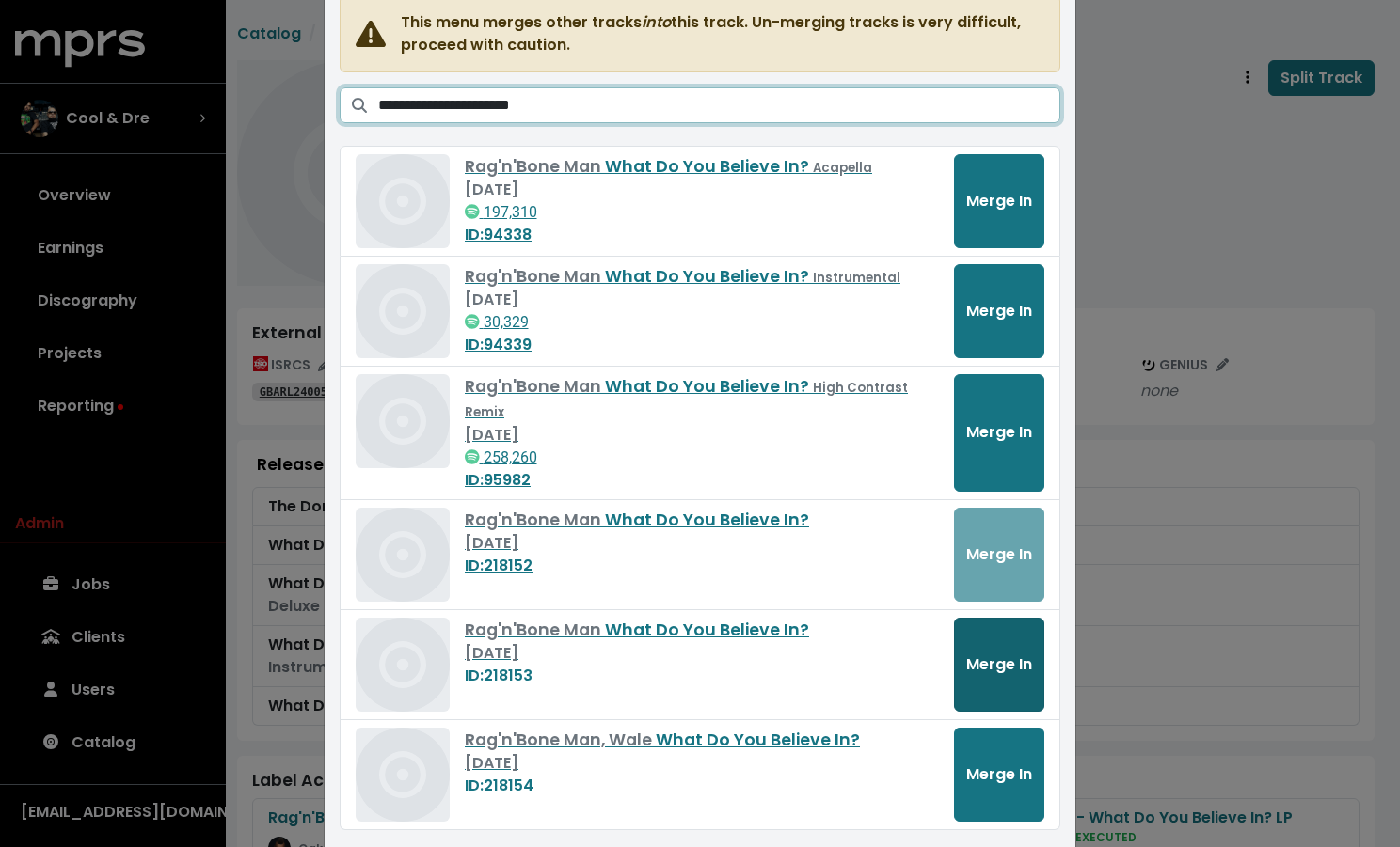
type input "**********"
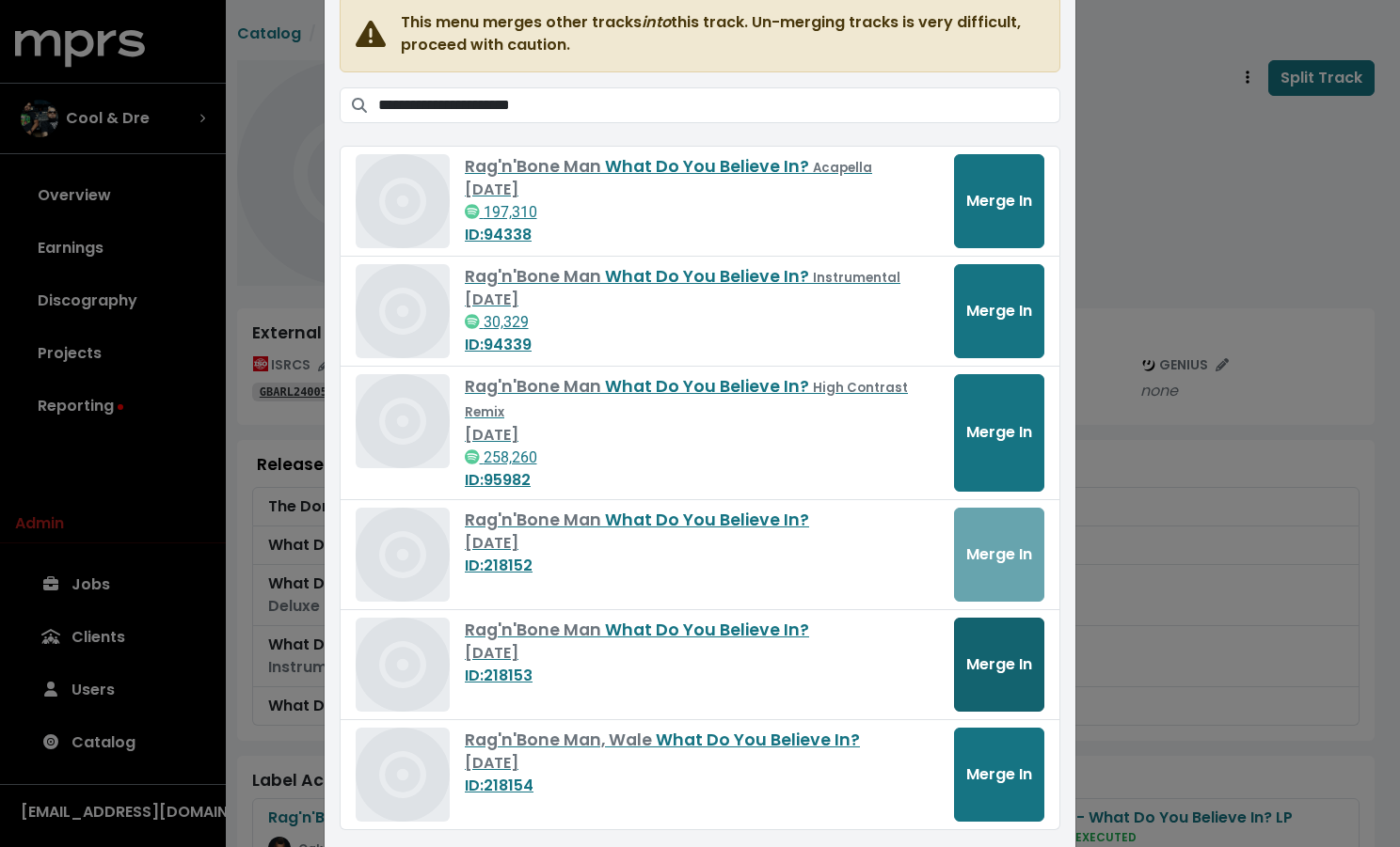
click at [978, 654] on span "Merge In" at bounding box center [998, 664] width 66 height 22
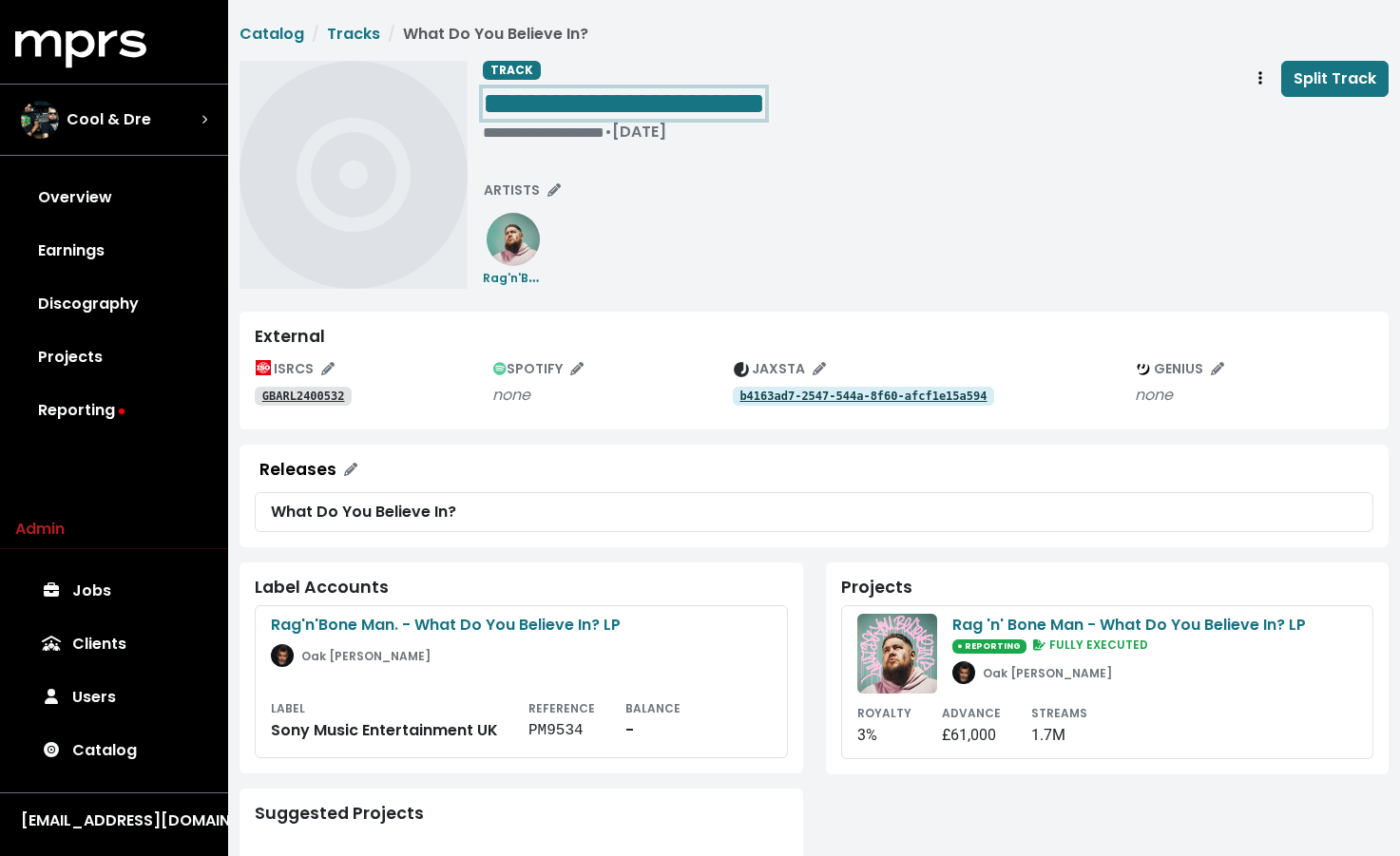
click at [651, 102] on span "**********" at bounding box center [624, 103] width 283 height 31
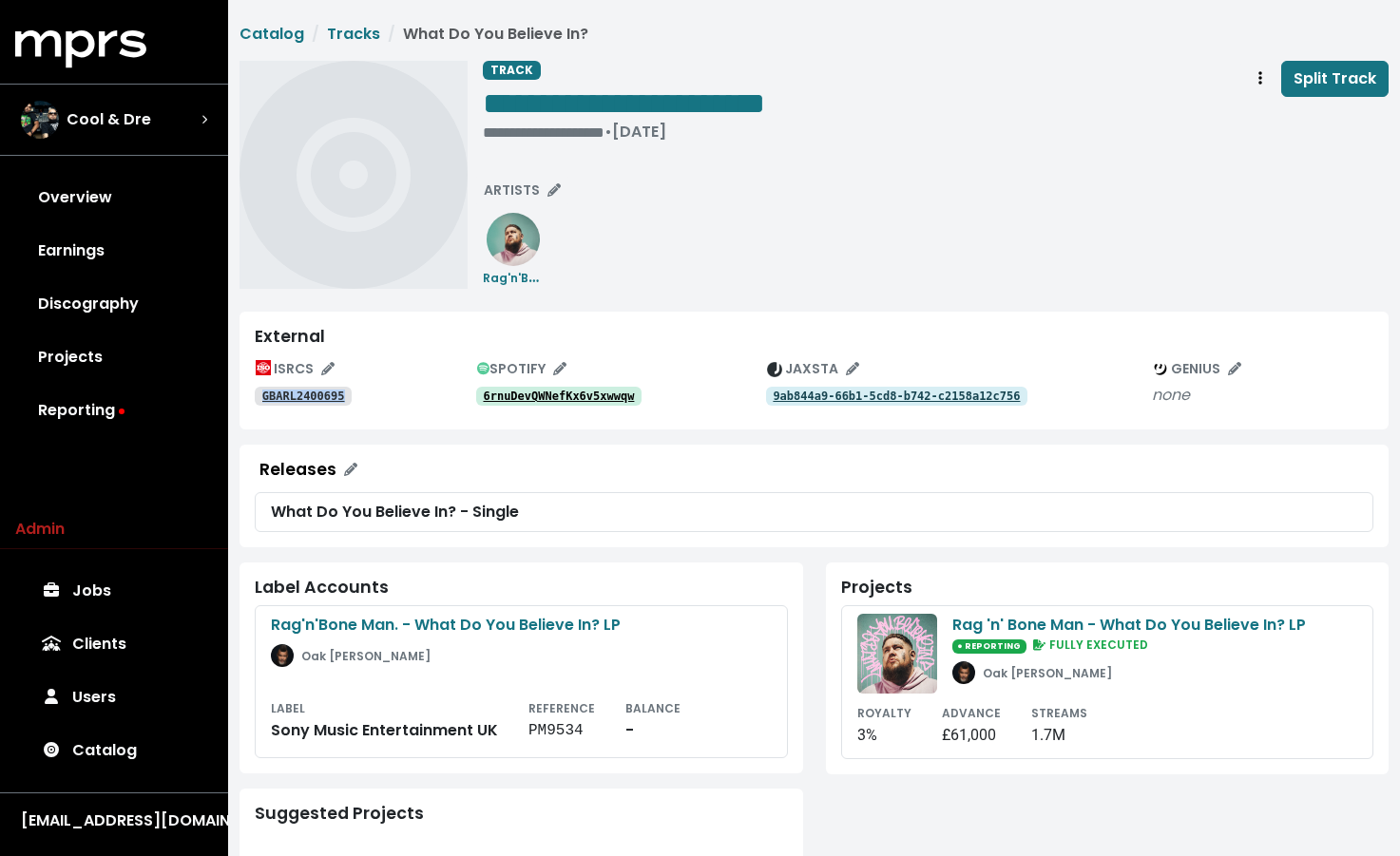
click at [537, 188] on span "ARTISTS" at bounding box center [523, 189] width 77 height 19
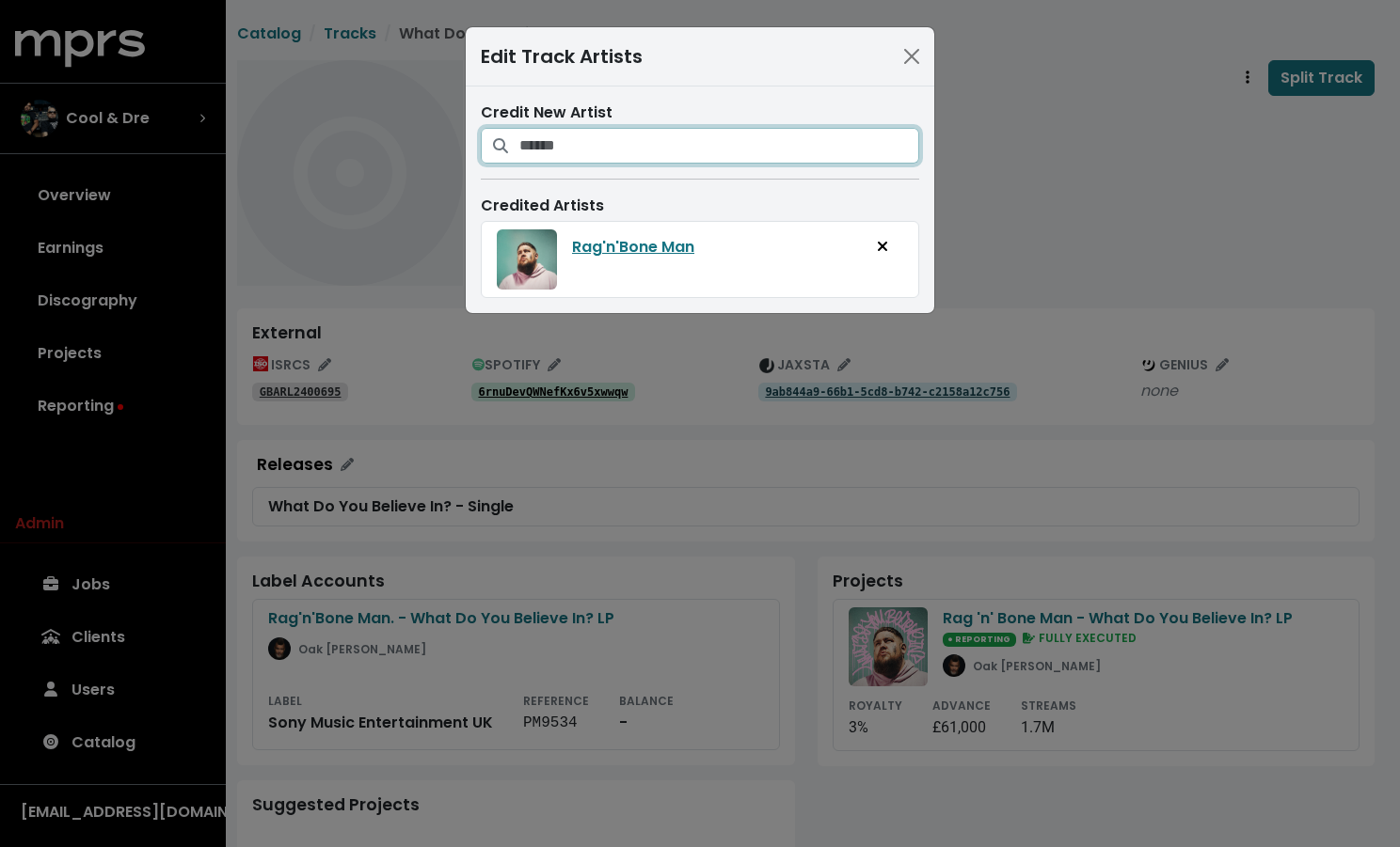
click at [618, 135] on input "Search for artists who should be credited on this track" at bounding box center [719, 145] width 400 height 35
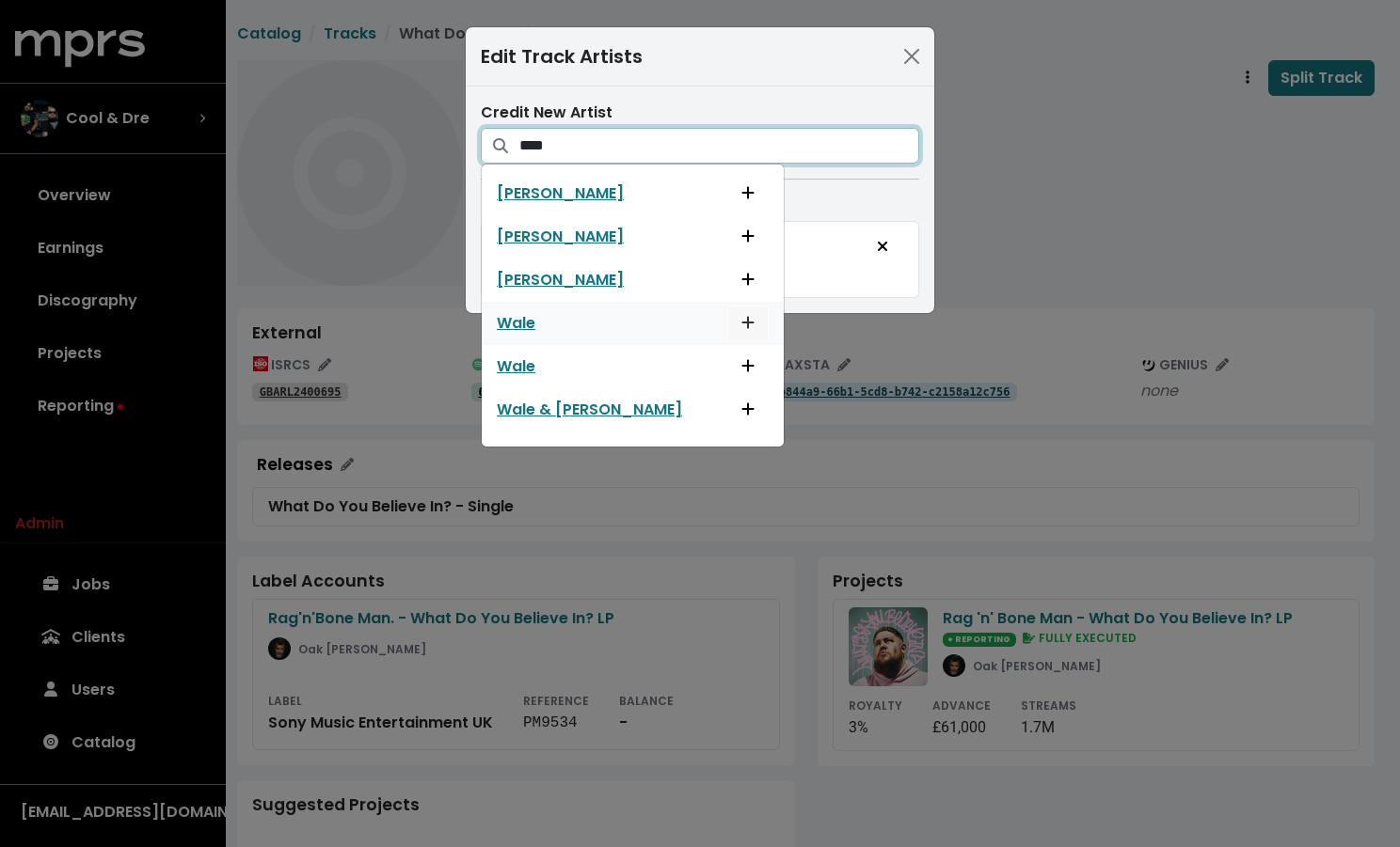
type input "****"
click at [741, 330] on icon "Add artist to this track's credited artists" at bounding box center [747, 322] width 13 height 15
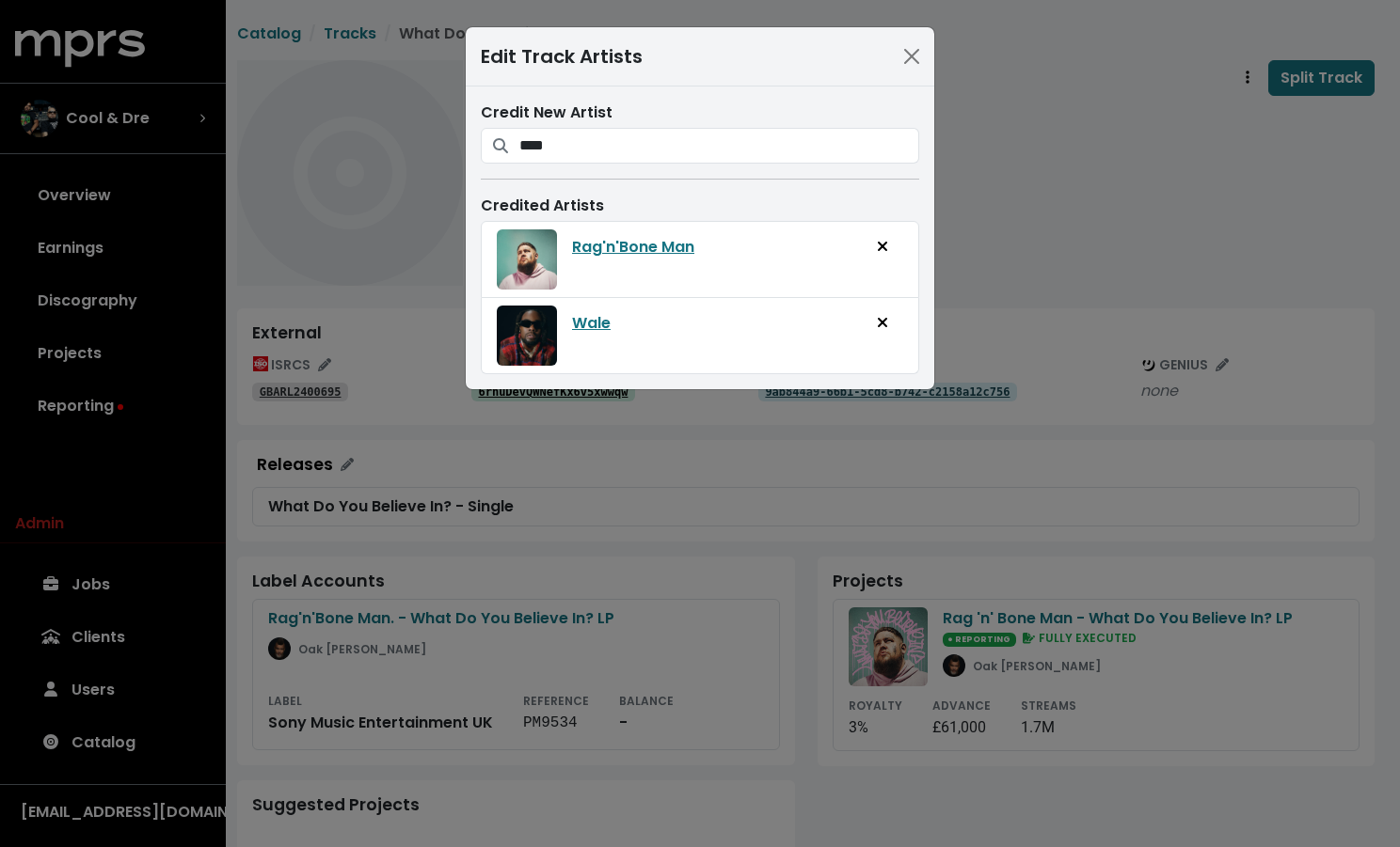
click at [1107, 130] on div "Edit Track Artists Credit New Artist **** Iza Kowalewska Mariam Walentin Shatta…" at bounding box center [700, 423] width 1400 height 847
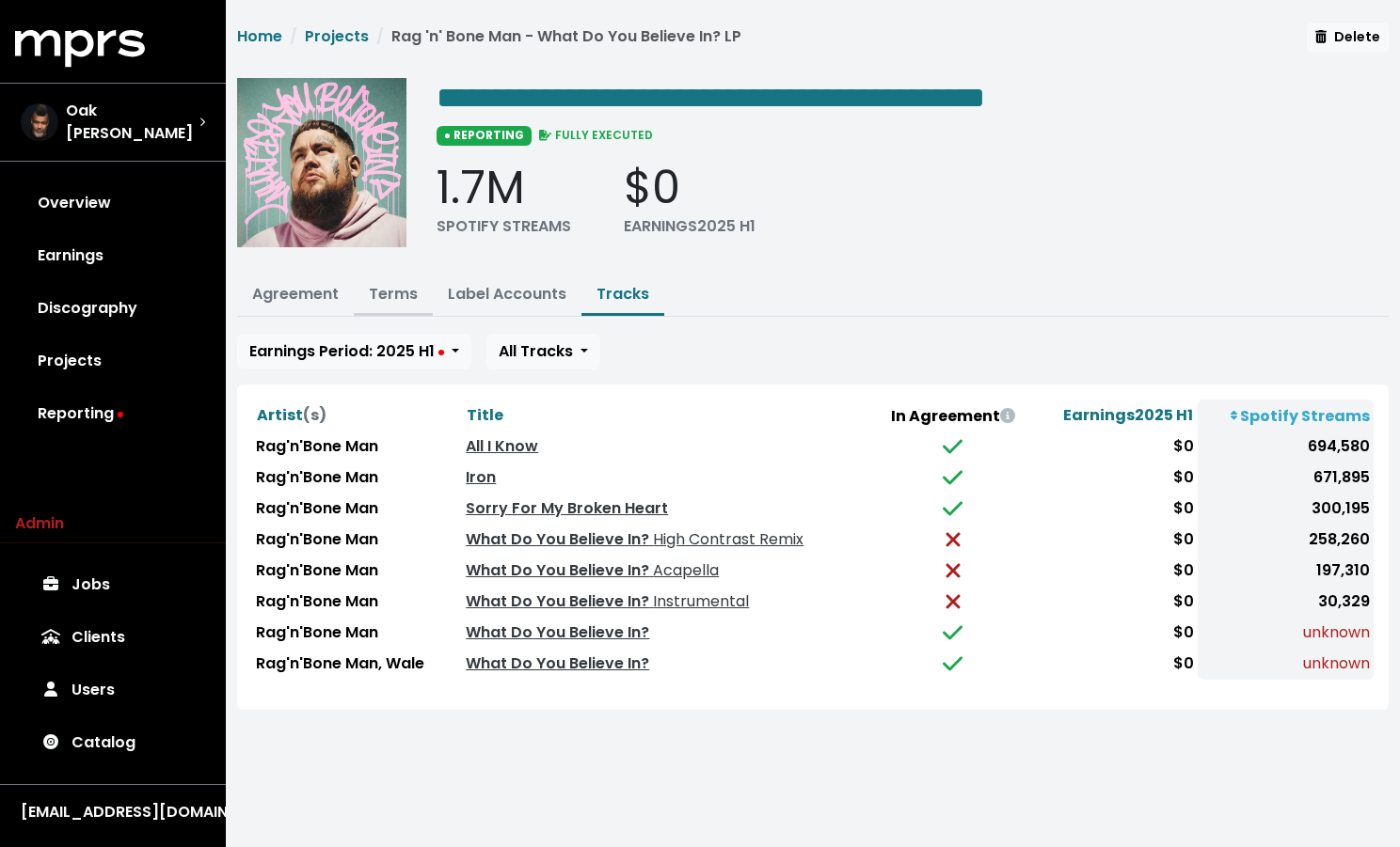
click at [409, 298] on link "Terms" at bounding box center [394, 293] width 49 height 22
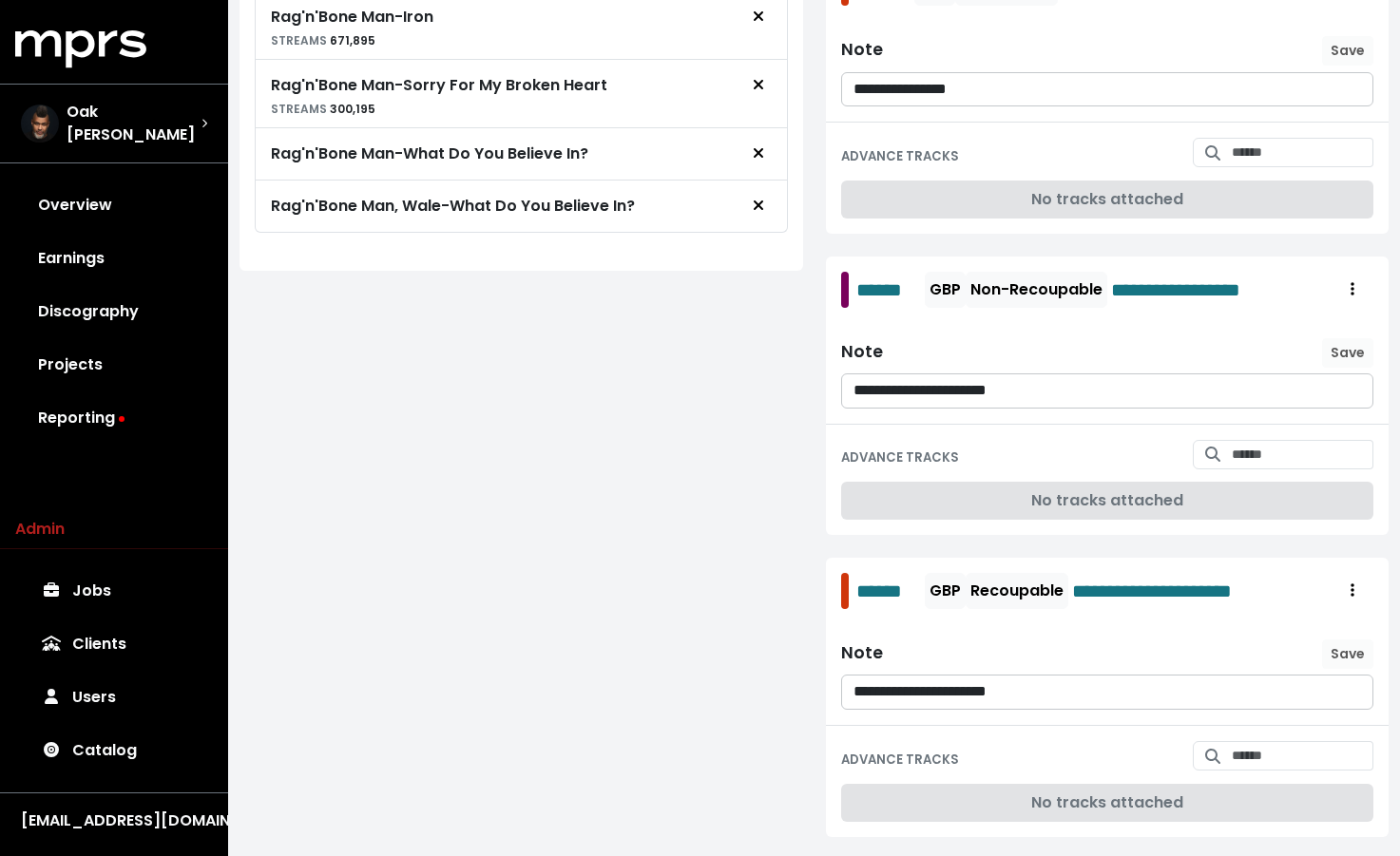
scroll to position [779, 0]
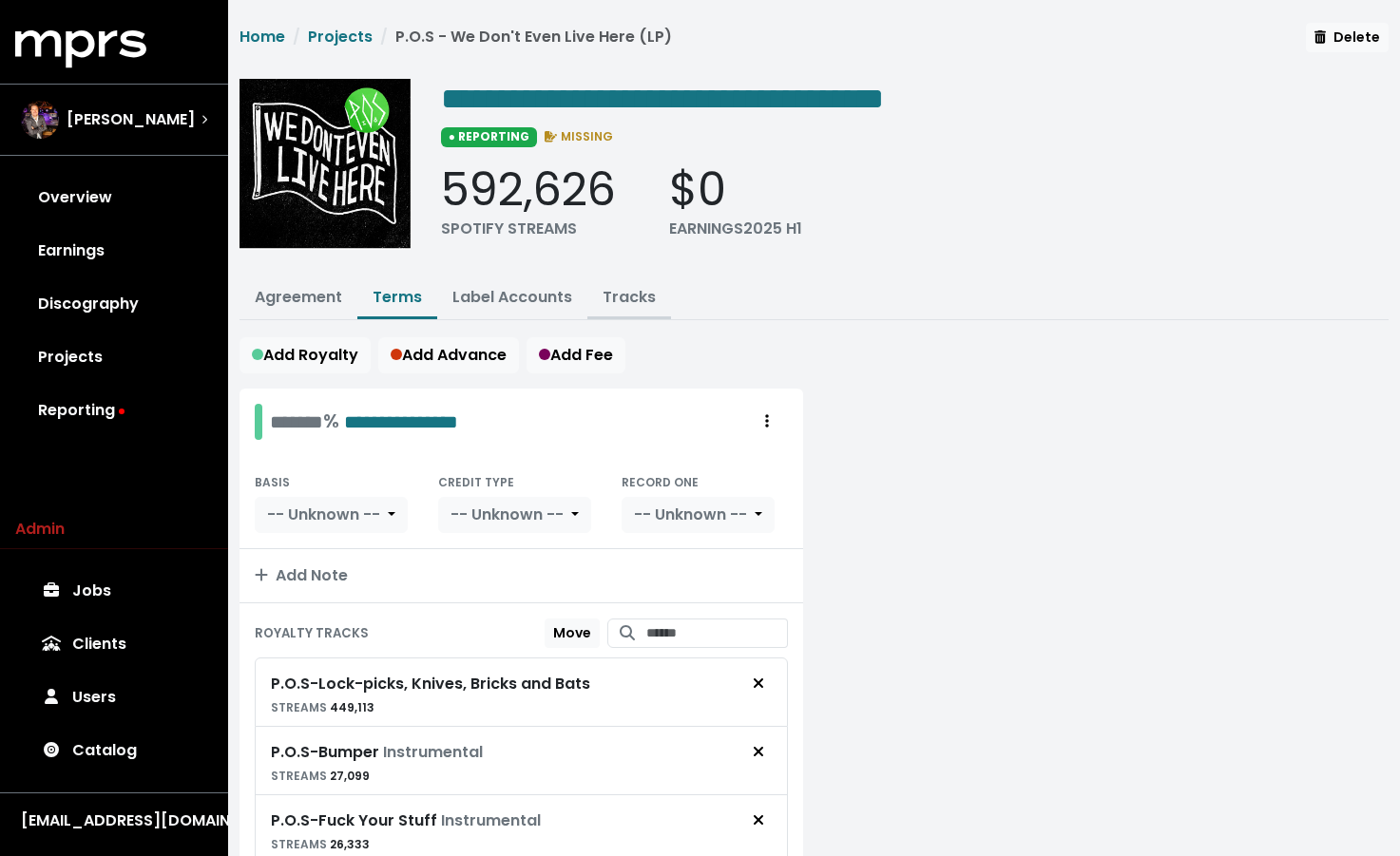
click at [622, 306] on button "Tracks" at bounding box center [629, 299] width 83 height 41
click at [642, 289] on link "Tracks" at bounding box center [629, 297] width 54 height 22
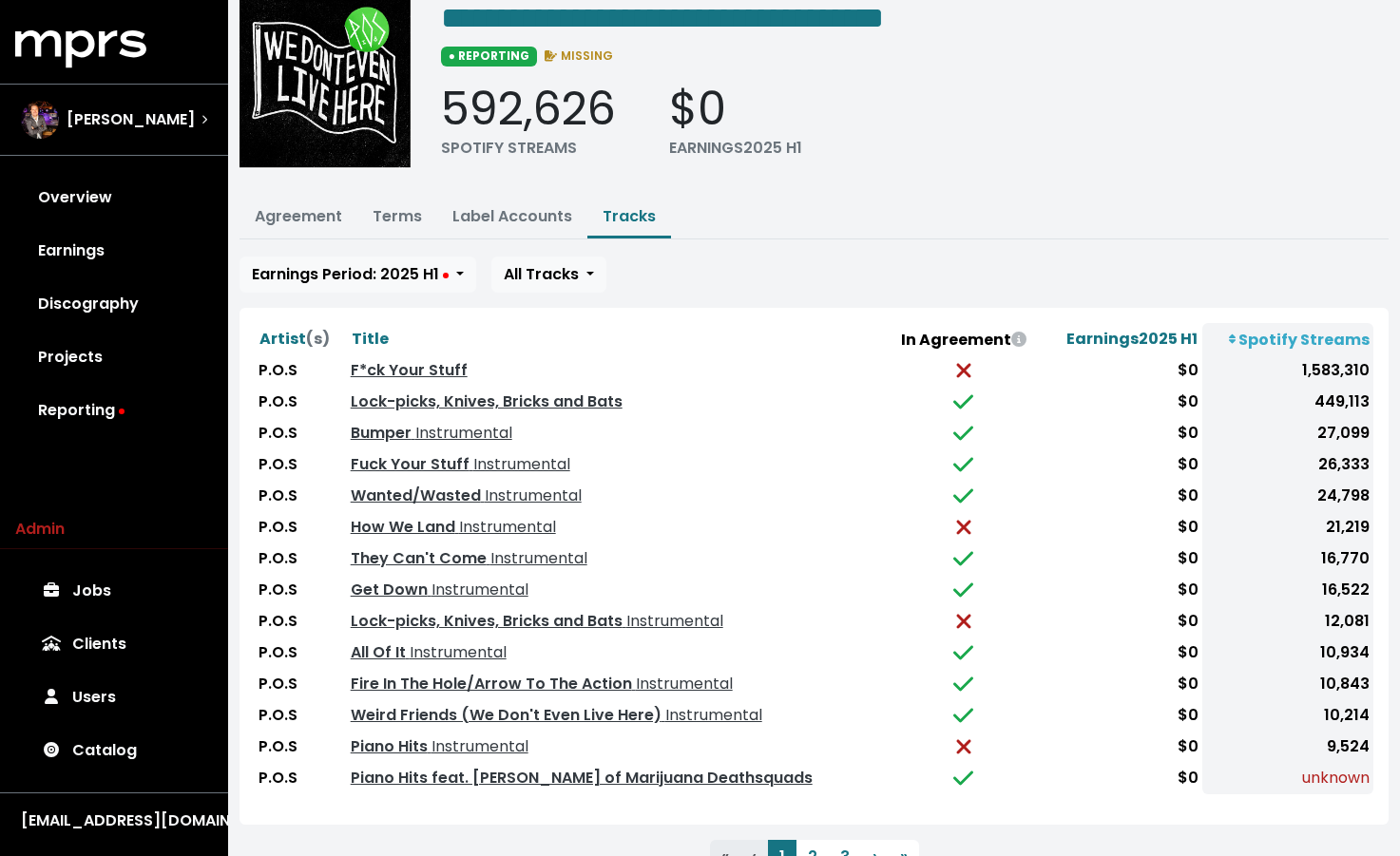
scroll to position [154, 0]
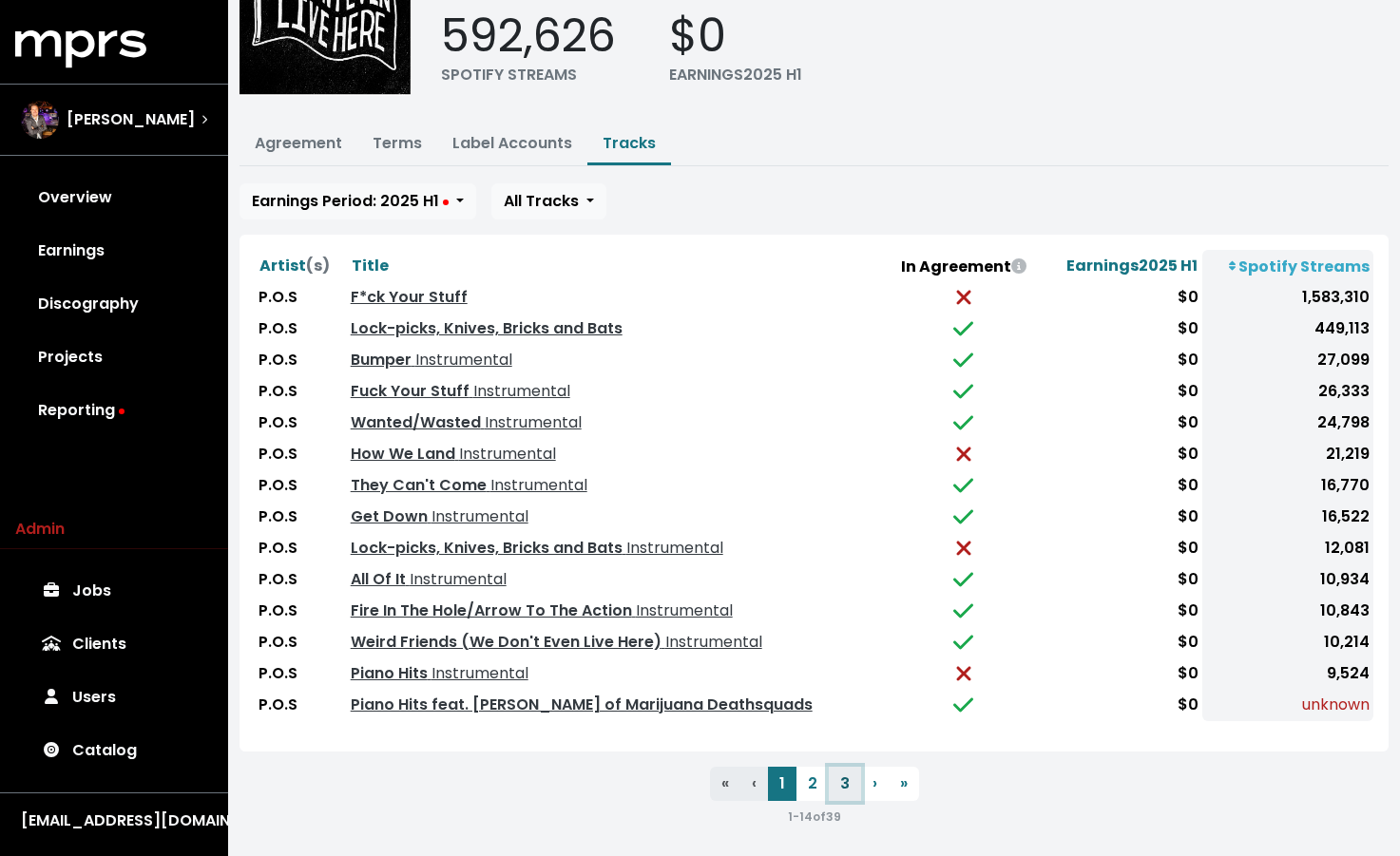
click at [848, 782] on button "3" at bounding box center [844, 784] width 33 height 34
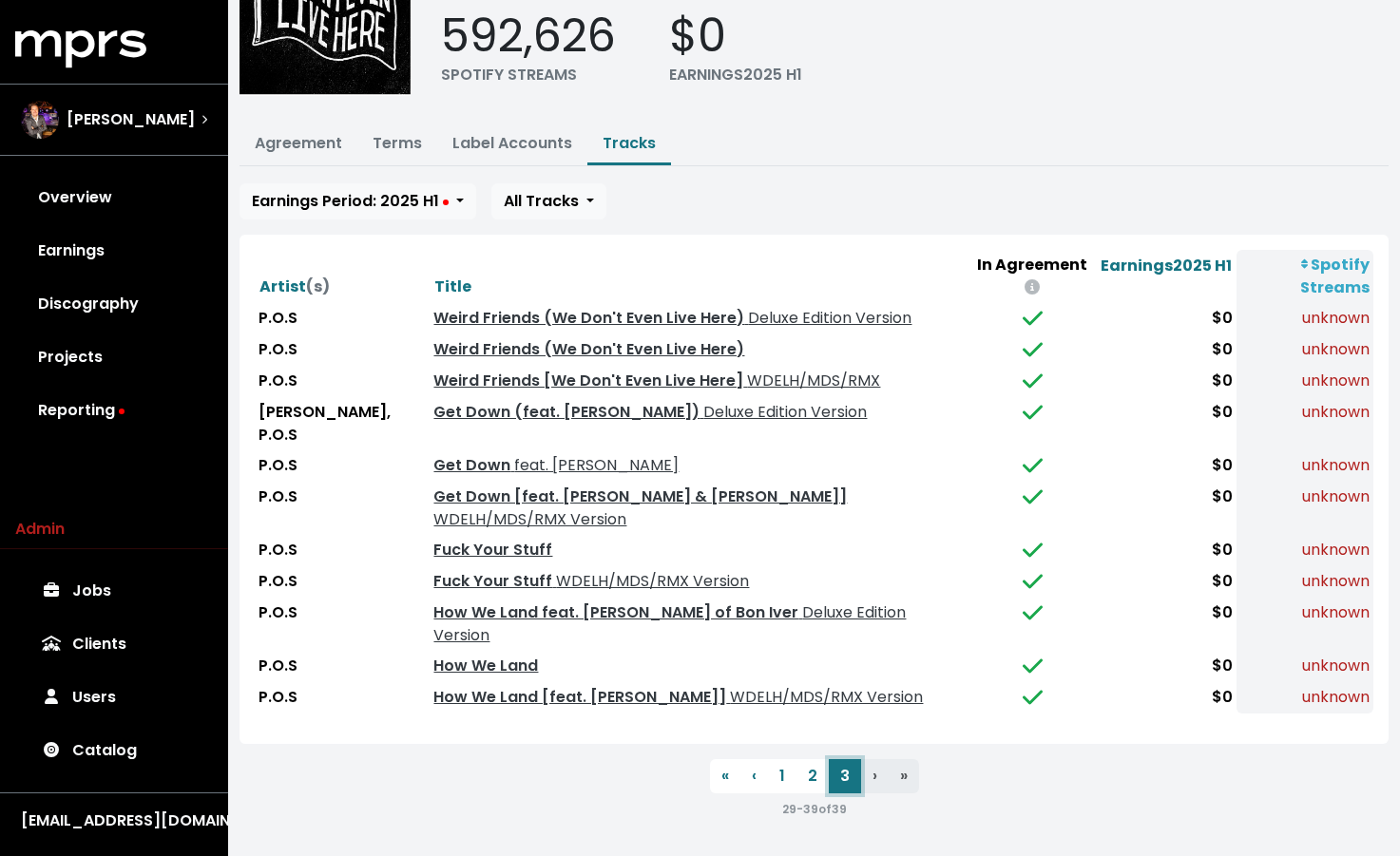
scroll to position [61, 0]
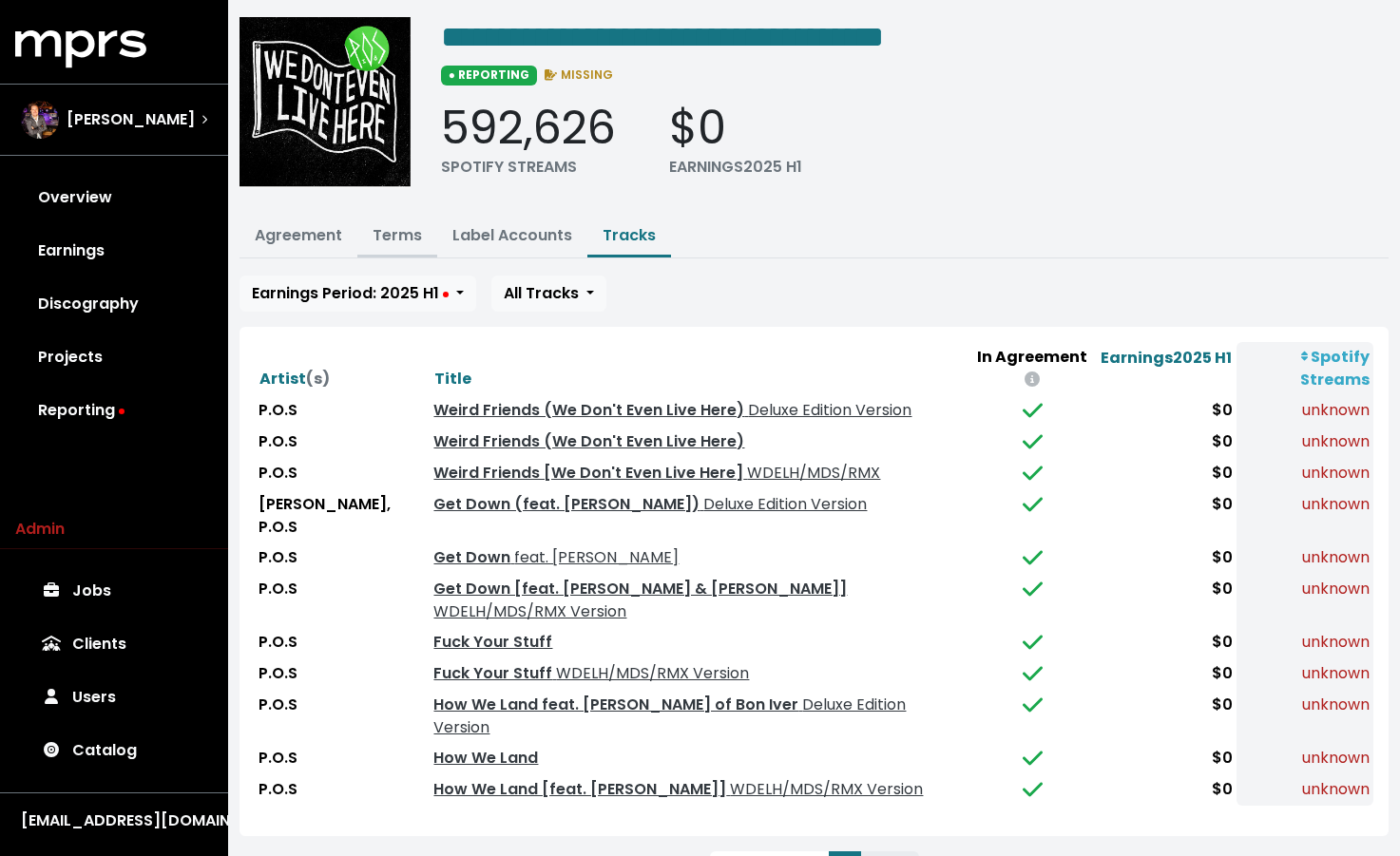
click at [398, 238] on link "Terms" at bounding box center [398, 235] width 50 height 22
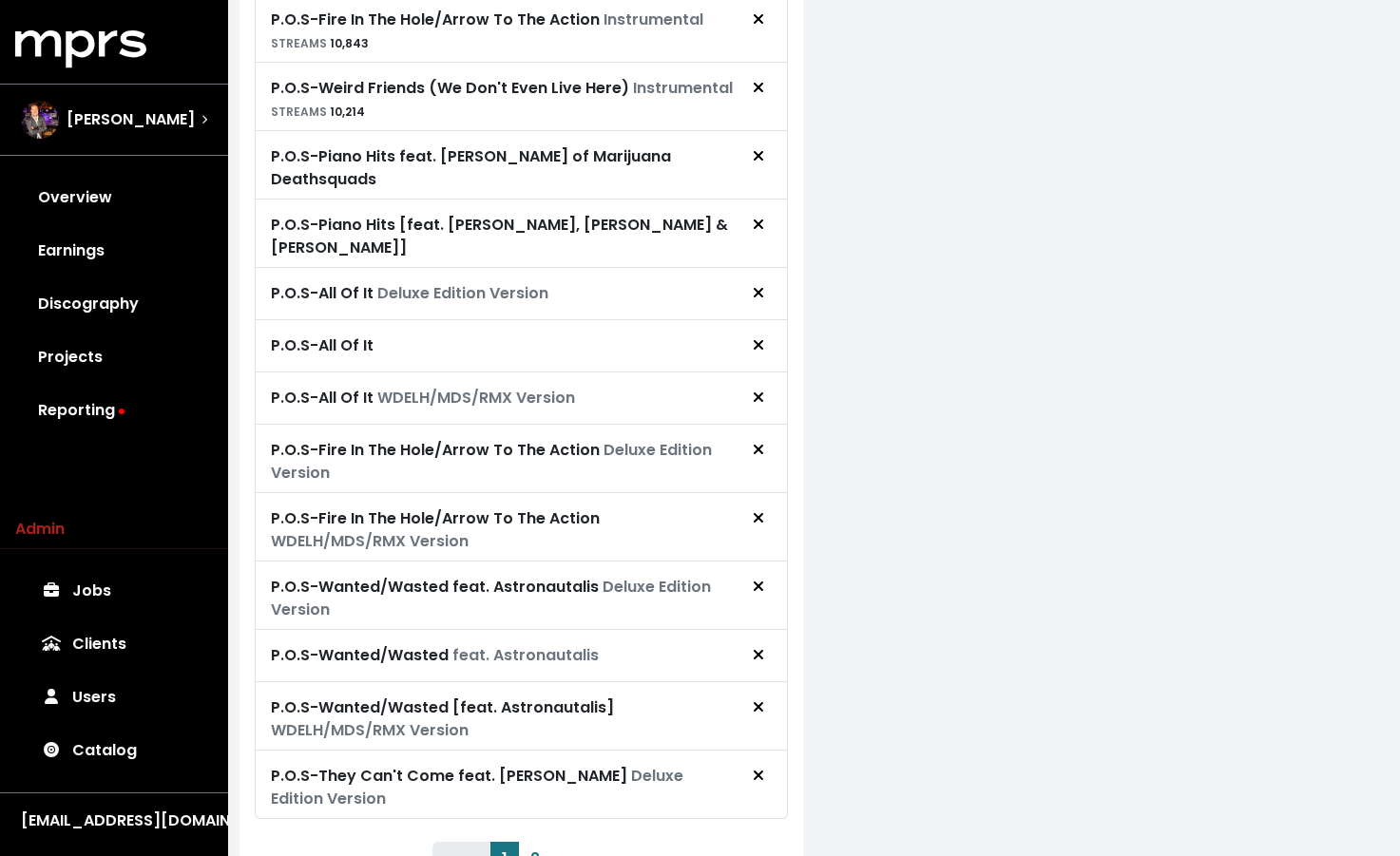
scroll to position [1230, 0]
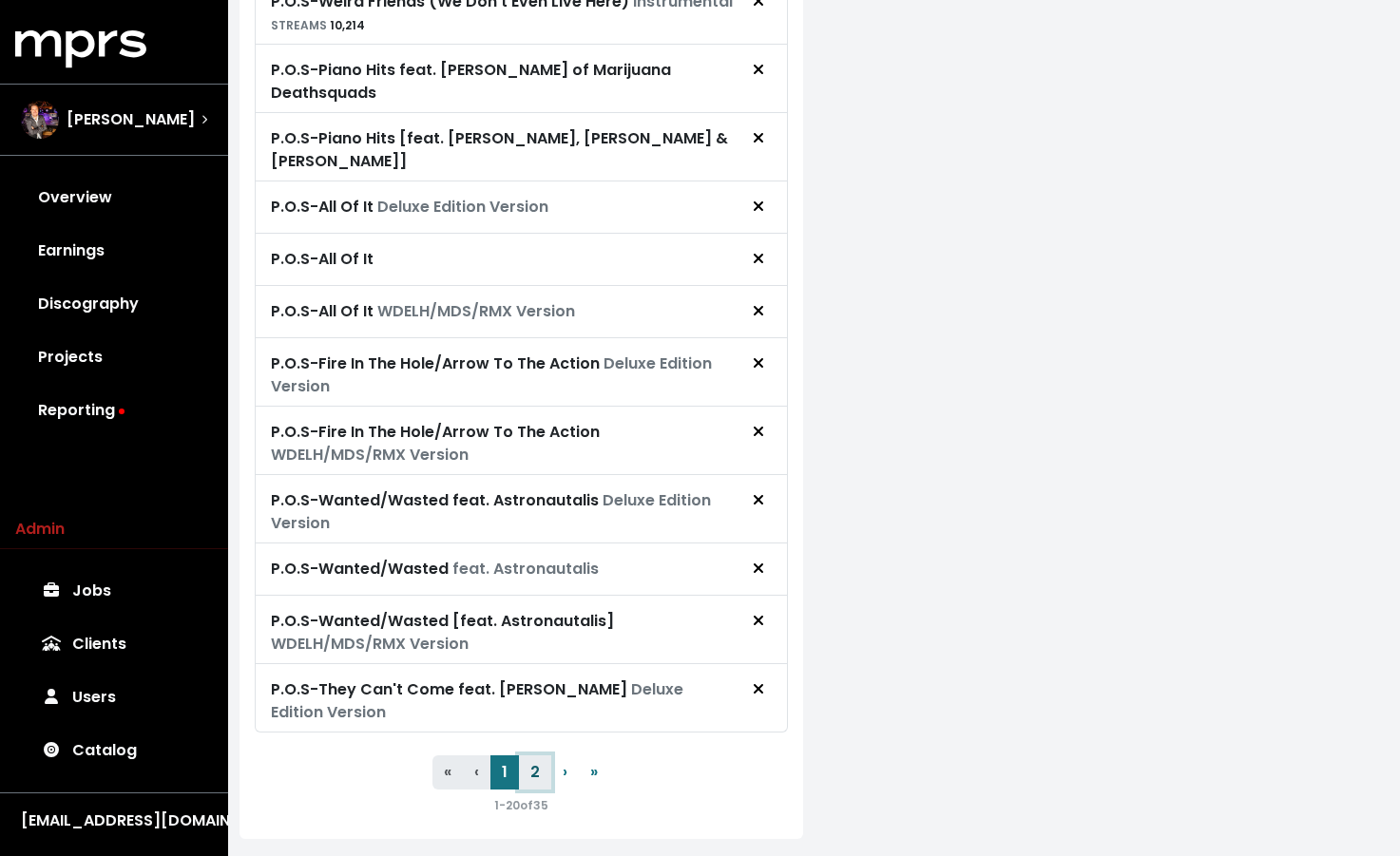
click at [542, 756] on button "2" at bounding box center [535, 773] width 33 height 34
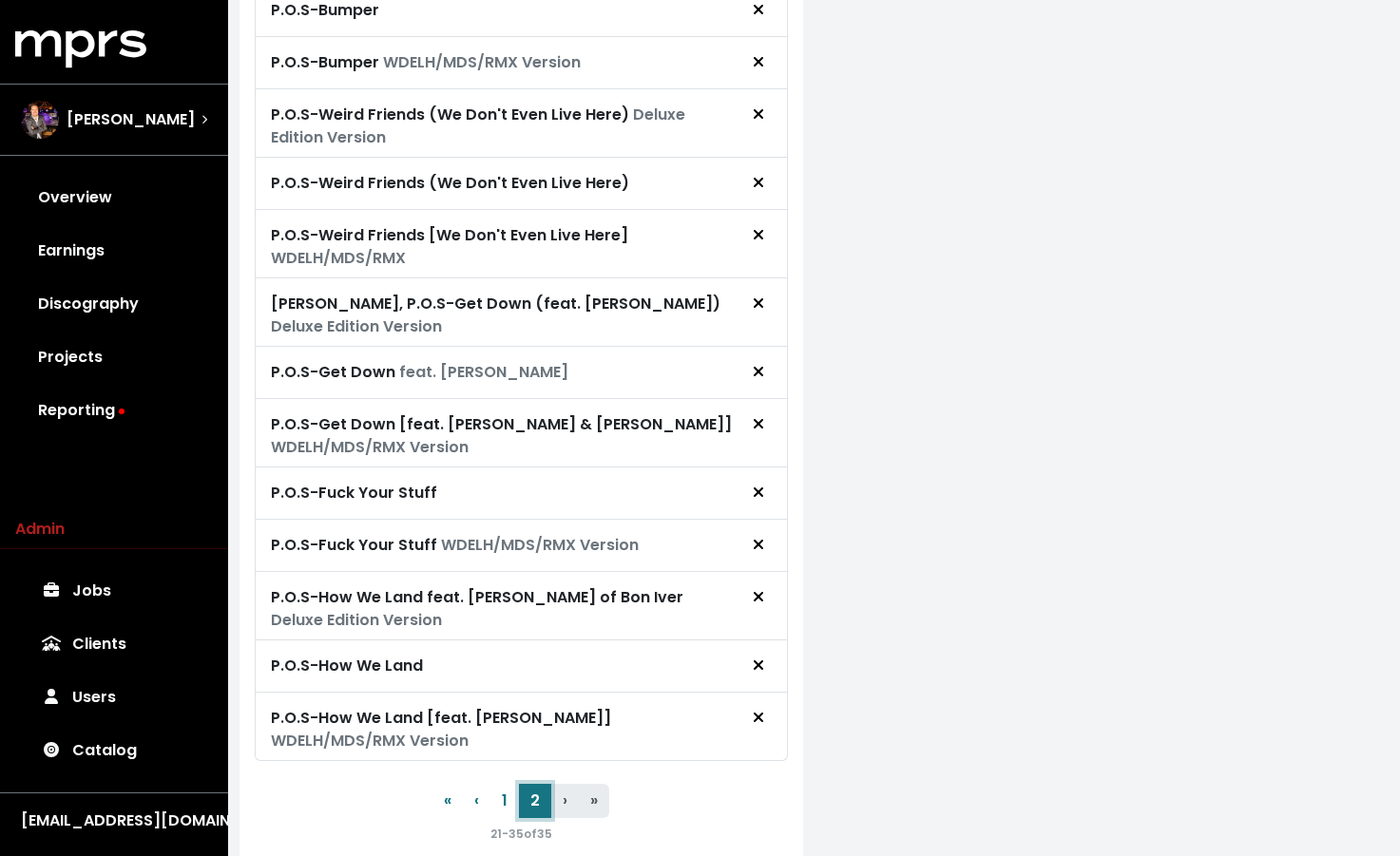
scroll to position [614, 0]
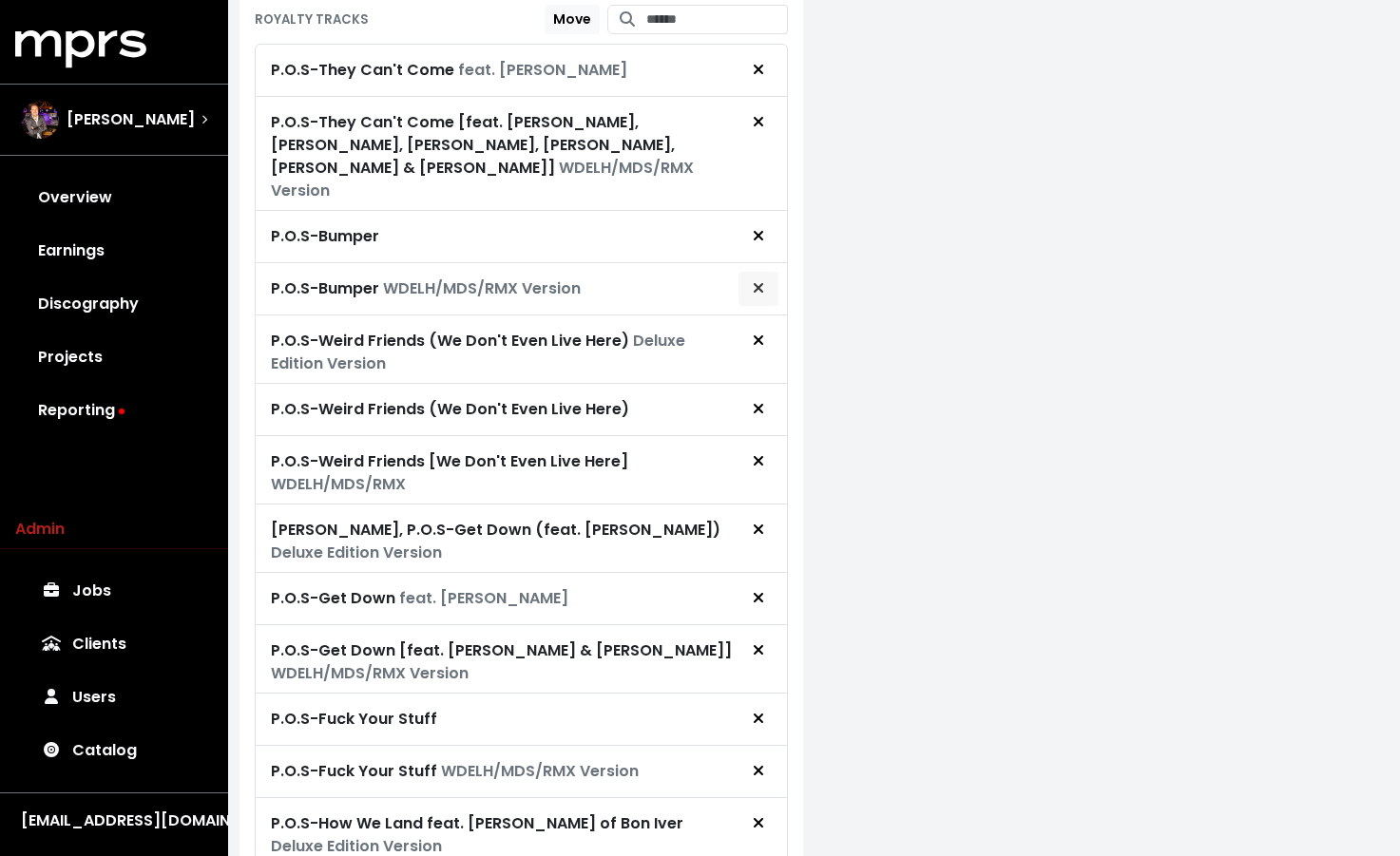
click at [770, 271] on button "Remove royalty target" at bounding box center [758, 289] width 42 height 36
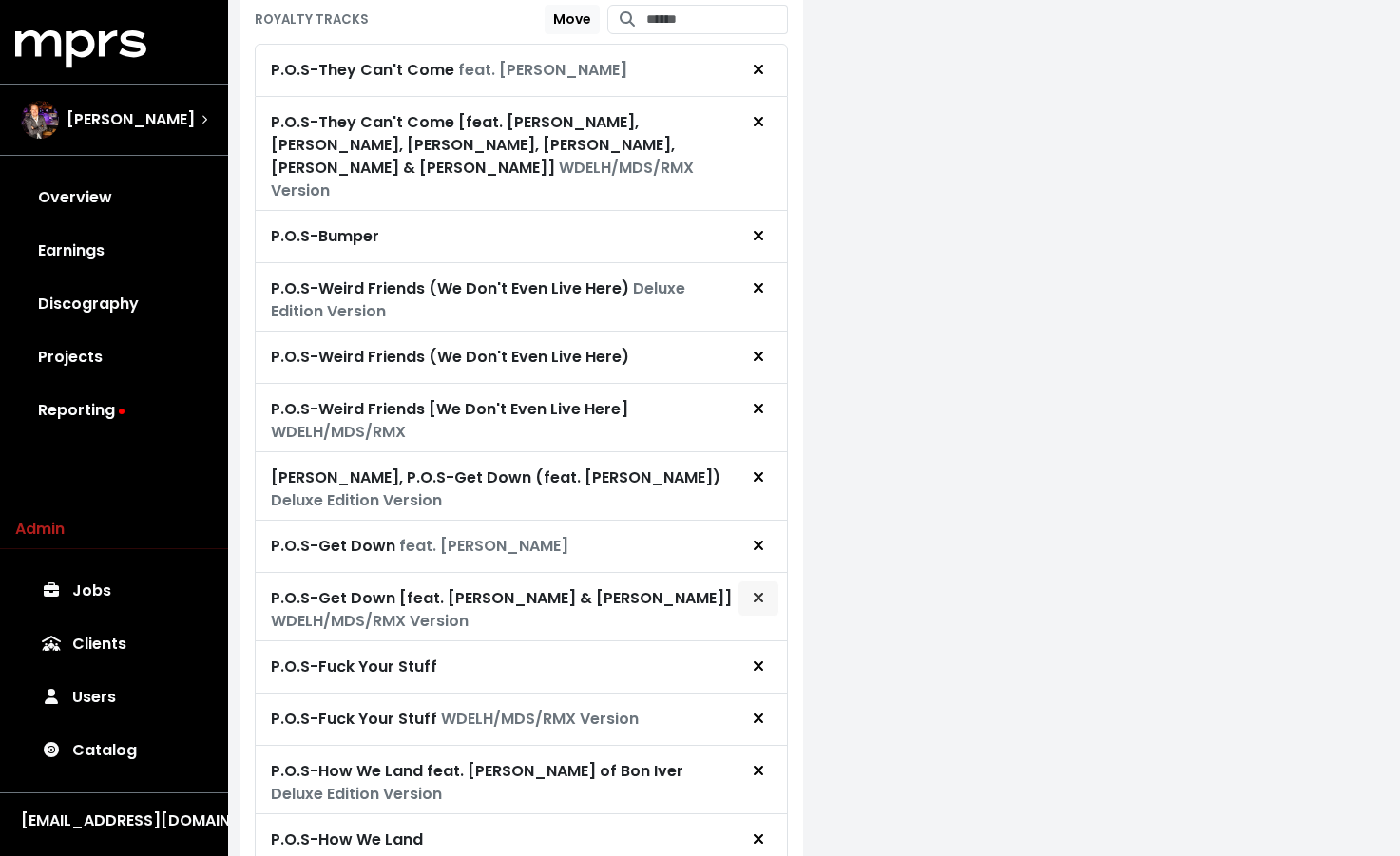
click at [761, 593] on icon "Remove royalty target" at bounding box center [758, 598] width 10 height 10
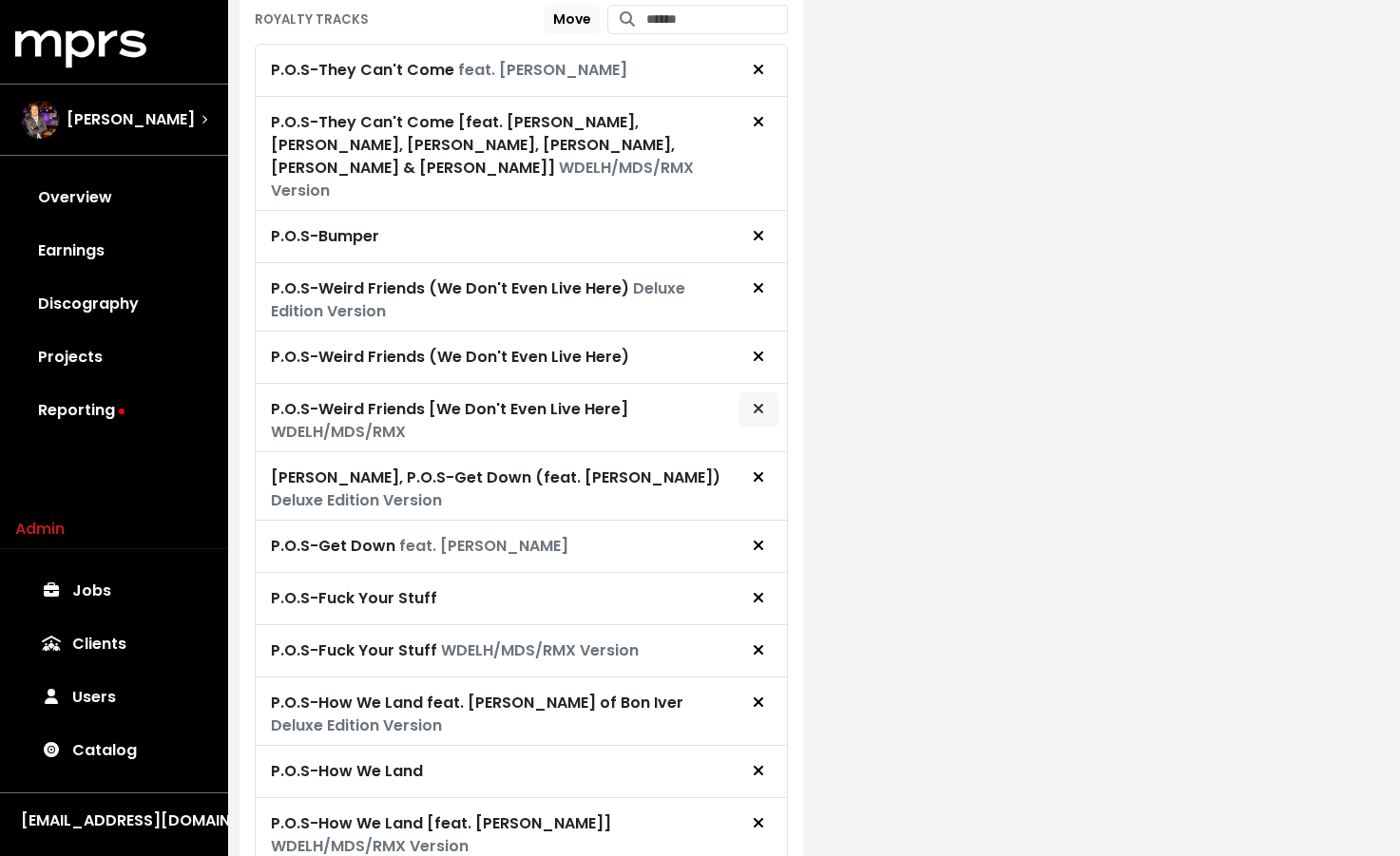
click at [766, 392] on button "Remove royalty target" at bounding box center [758, 410] width 42 height 36
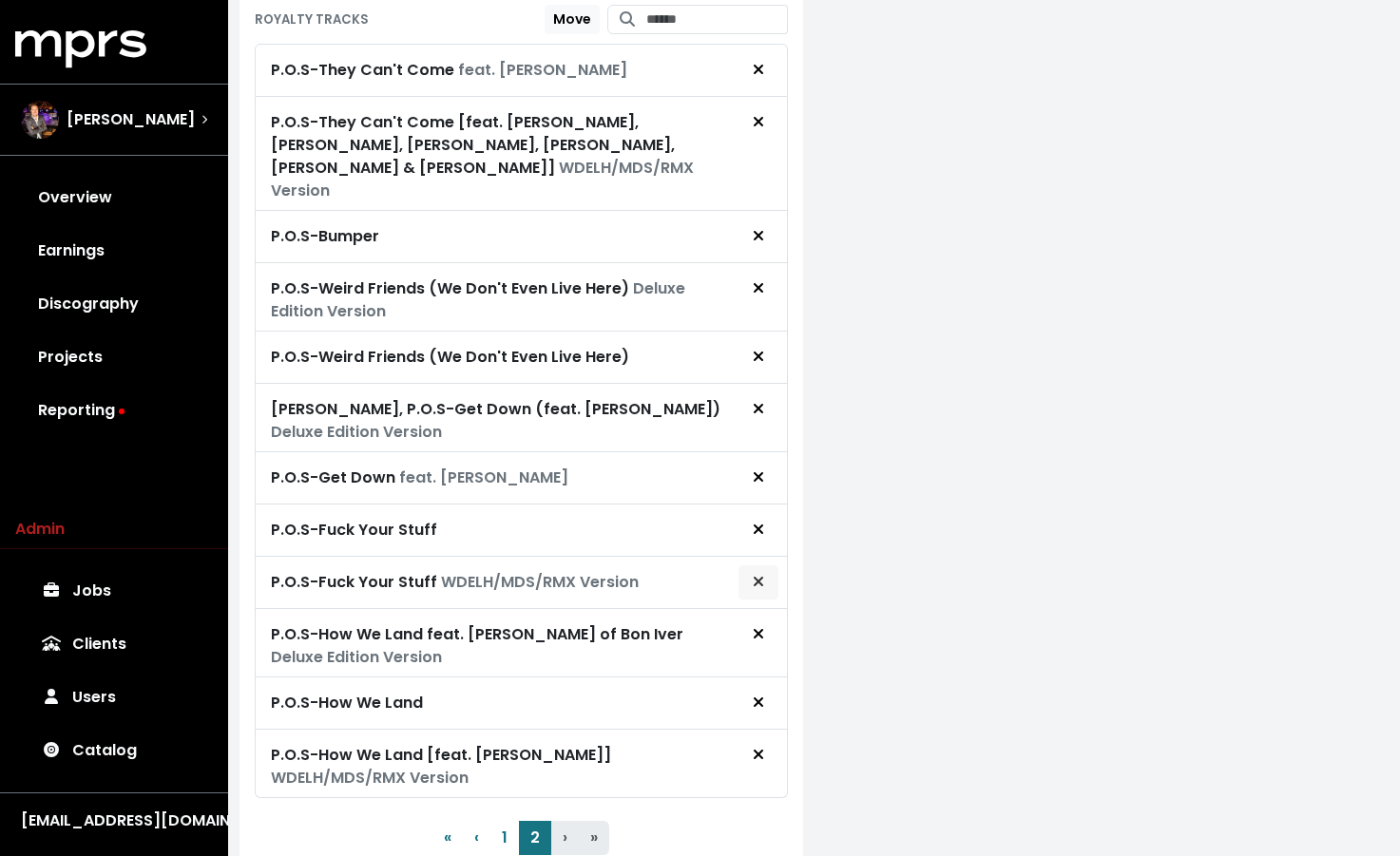
click at [760, 574] on icon "Remove royalty target" at bounding box center [758, 581] width 11 height 15
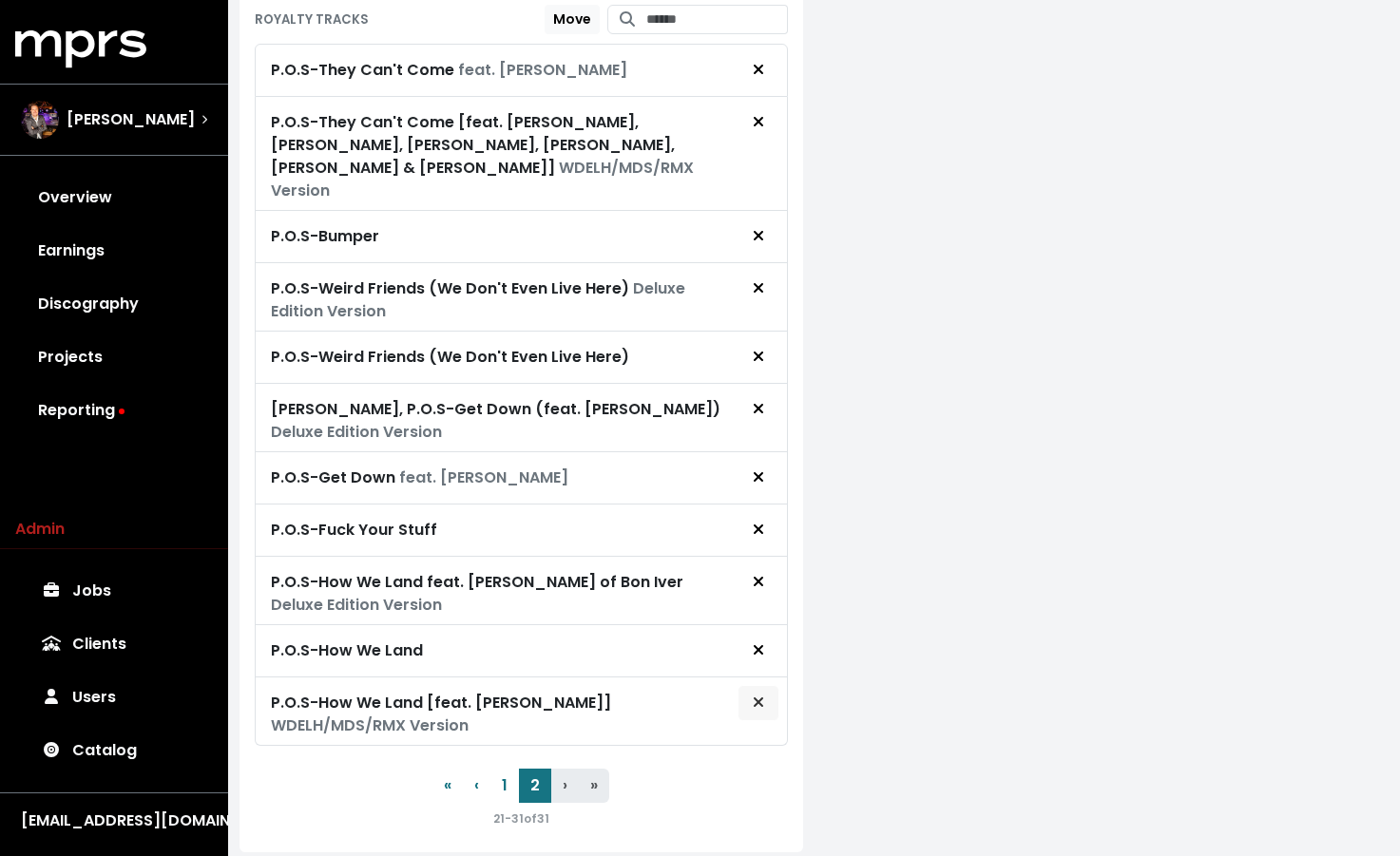
click at [750, 691] on span "Remove royalty target" at bounding box center [758, 702] width 17 height 23
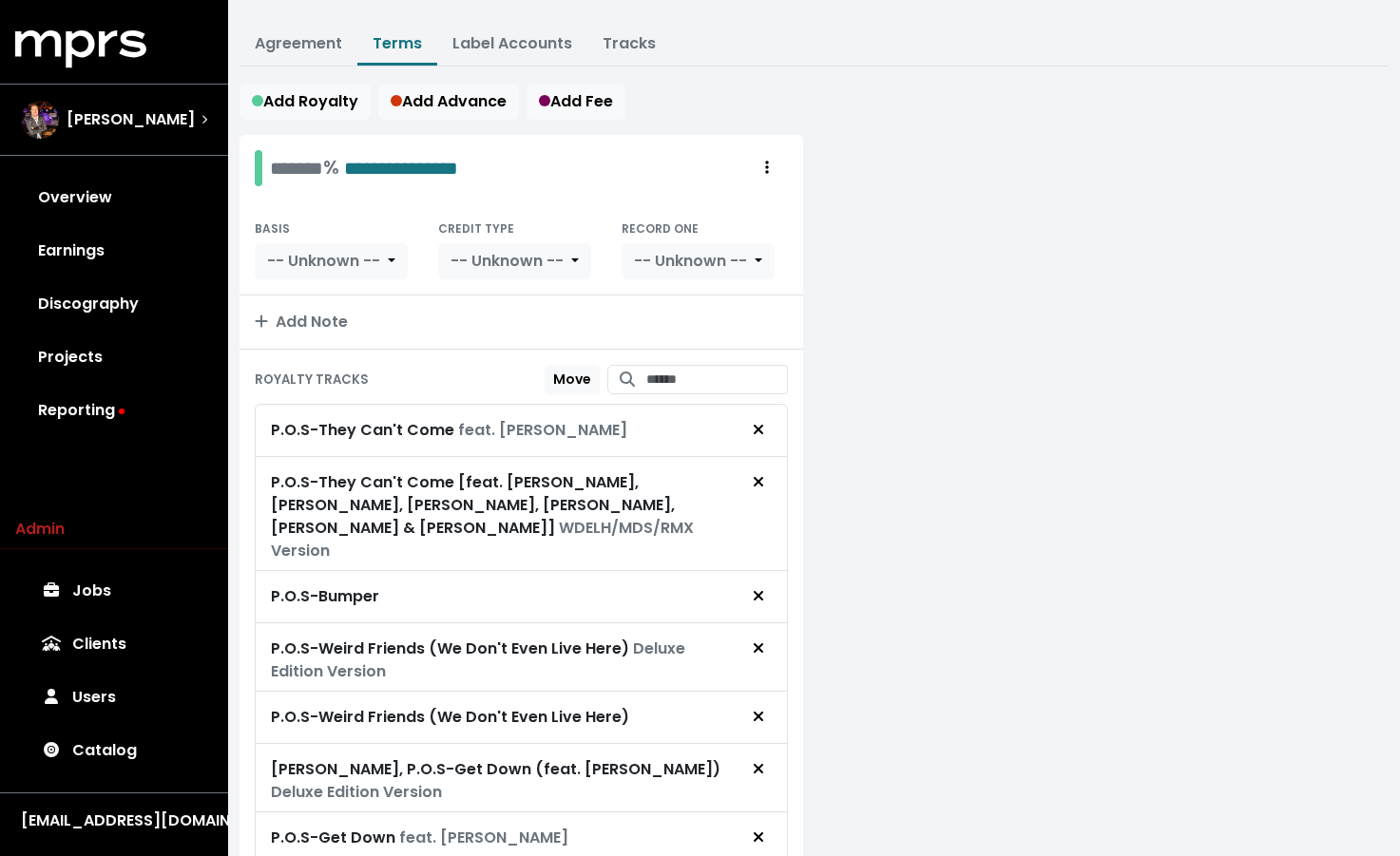
scroll to position [255, 0]
click at [755, 479] on icon "Remove royalty target" at bounding box center [758, 480] width 11 height 15
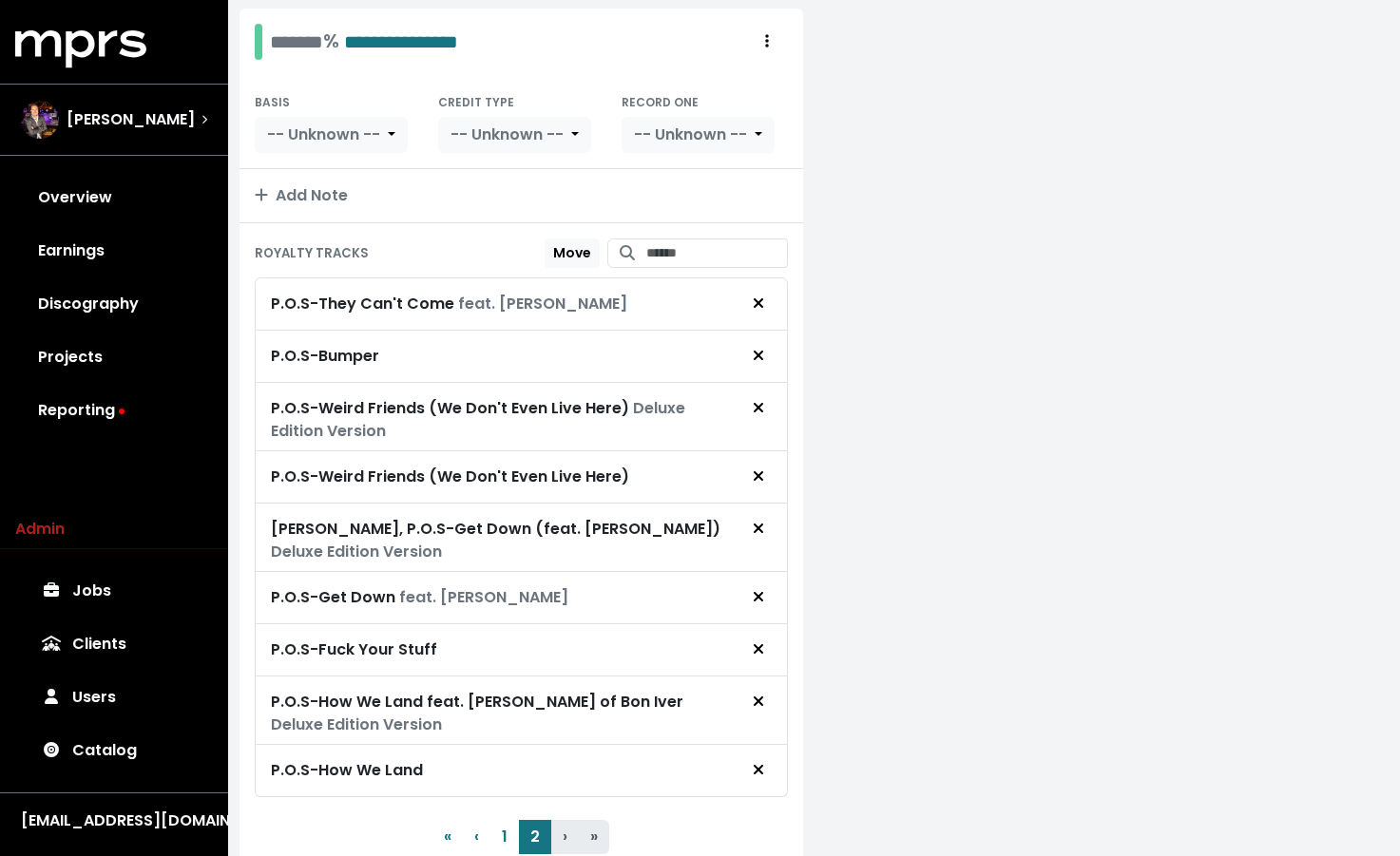
scroll to position [493, 0]
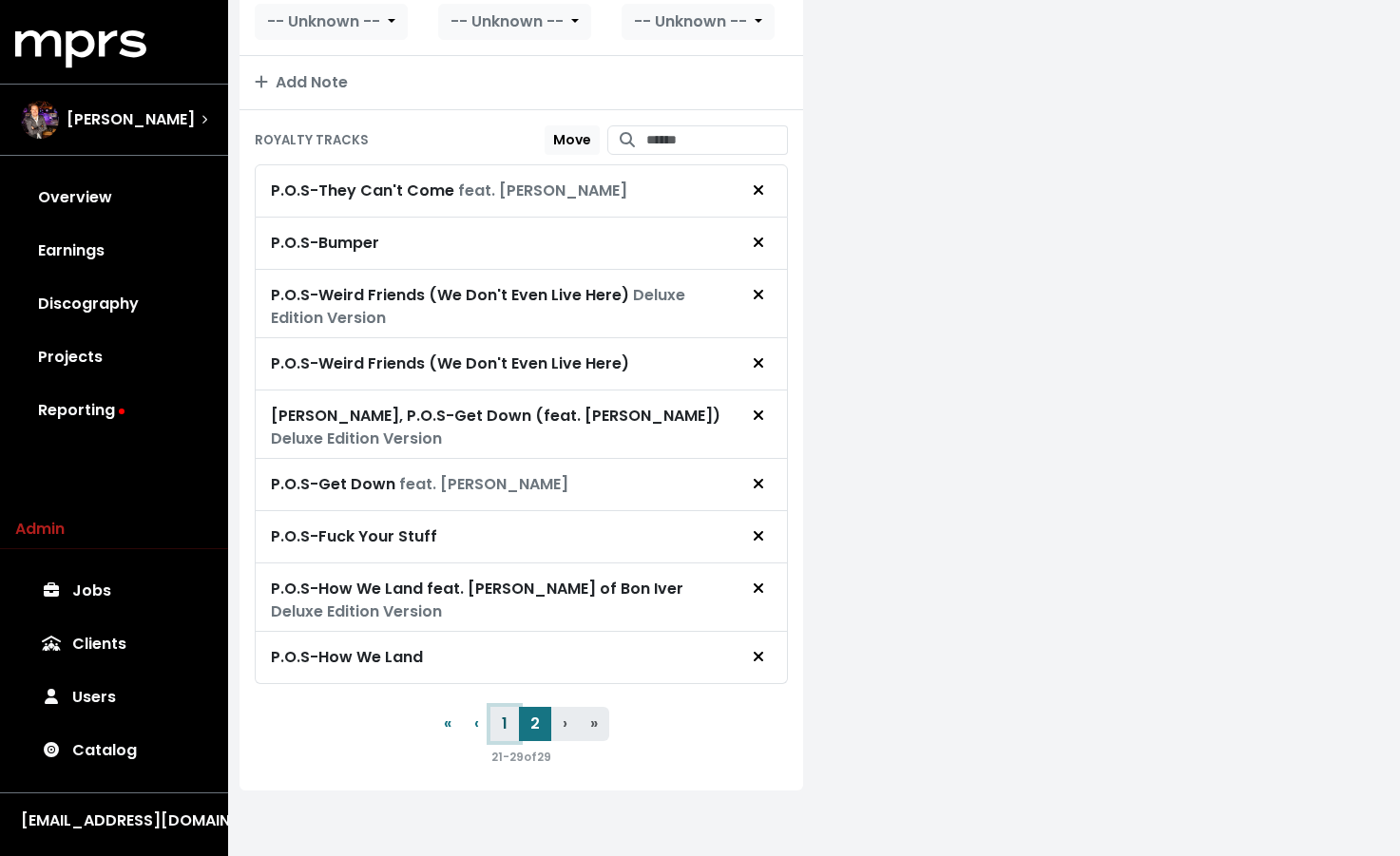
click at [515, 714] on button "1" at bounding box center [504, 724] width 29 height 34
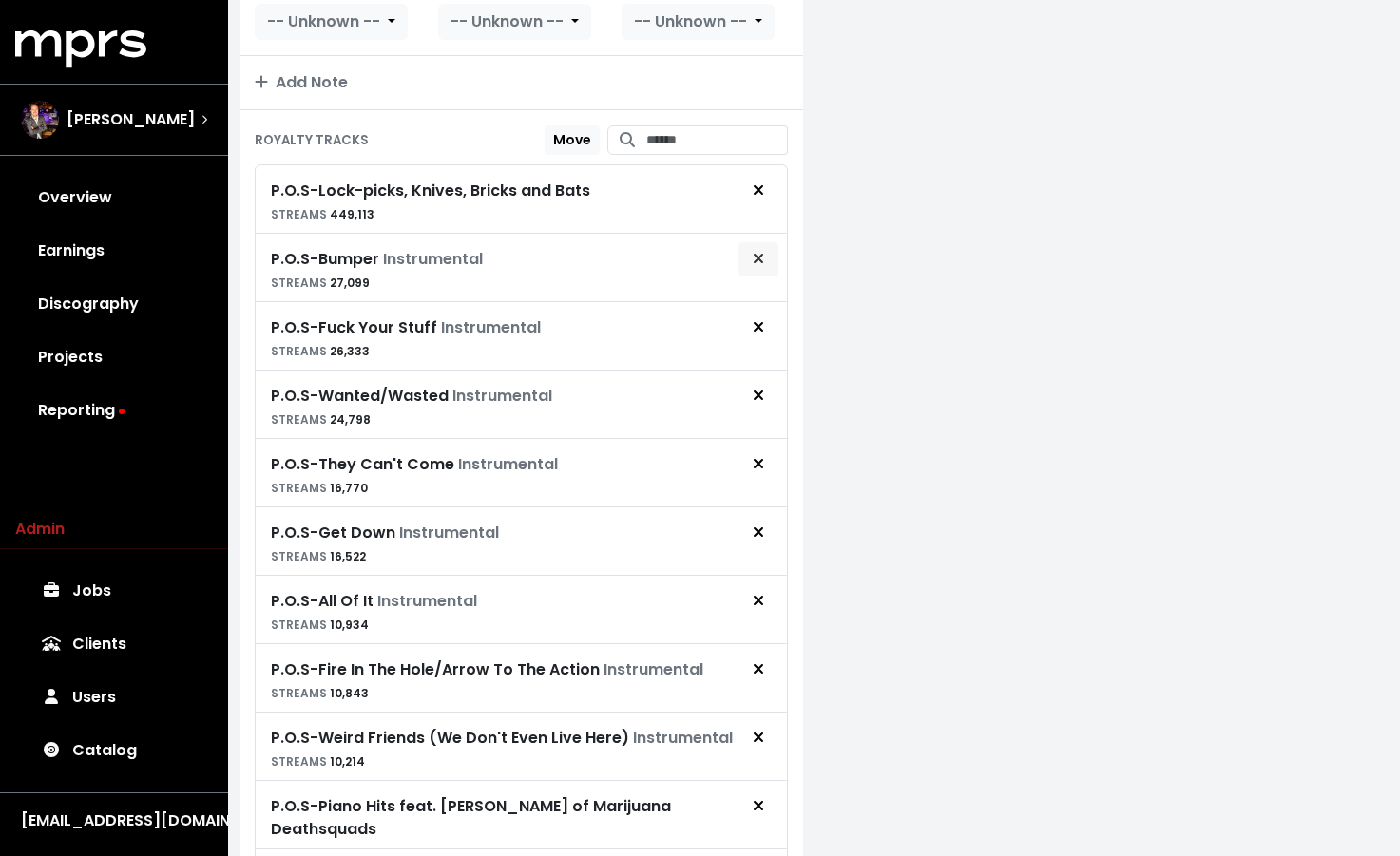
click at [770, 258] on button "Remove royalty target" at bounding box center [758, 259] width 42 height 36
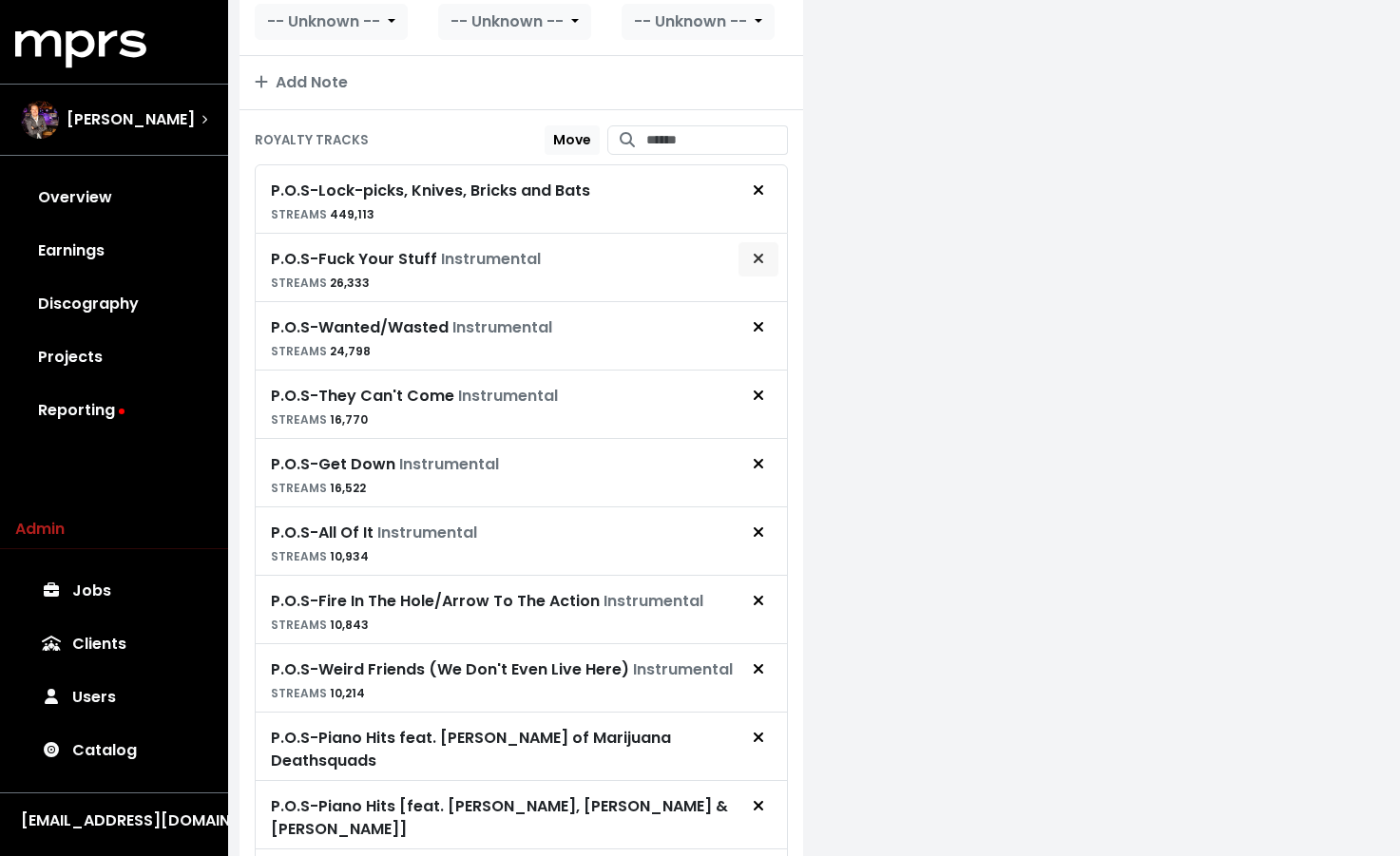
click at [764, 272] on button "Remove royalty target" at bounding box center [758, 259] width 42 height 36
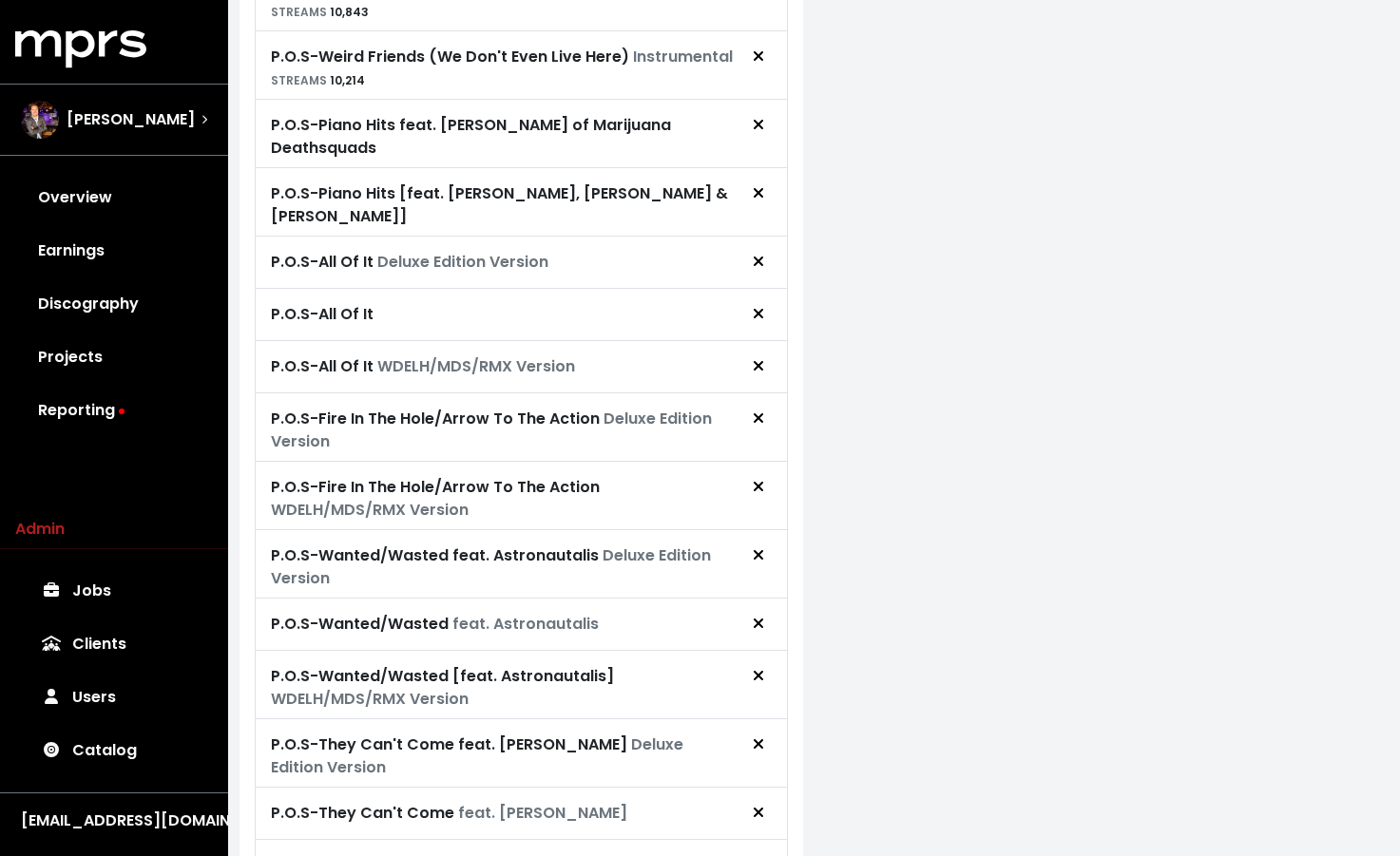
scroll to position [1197, 0]
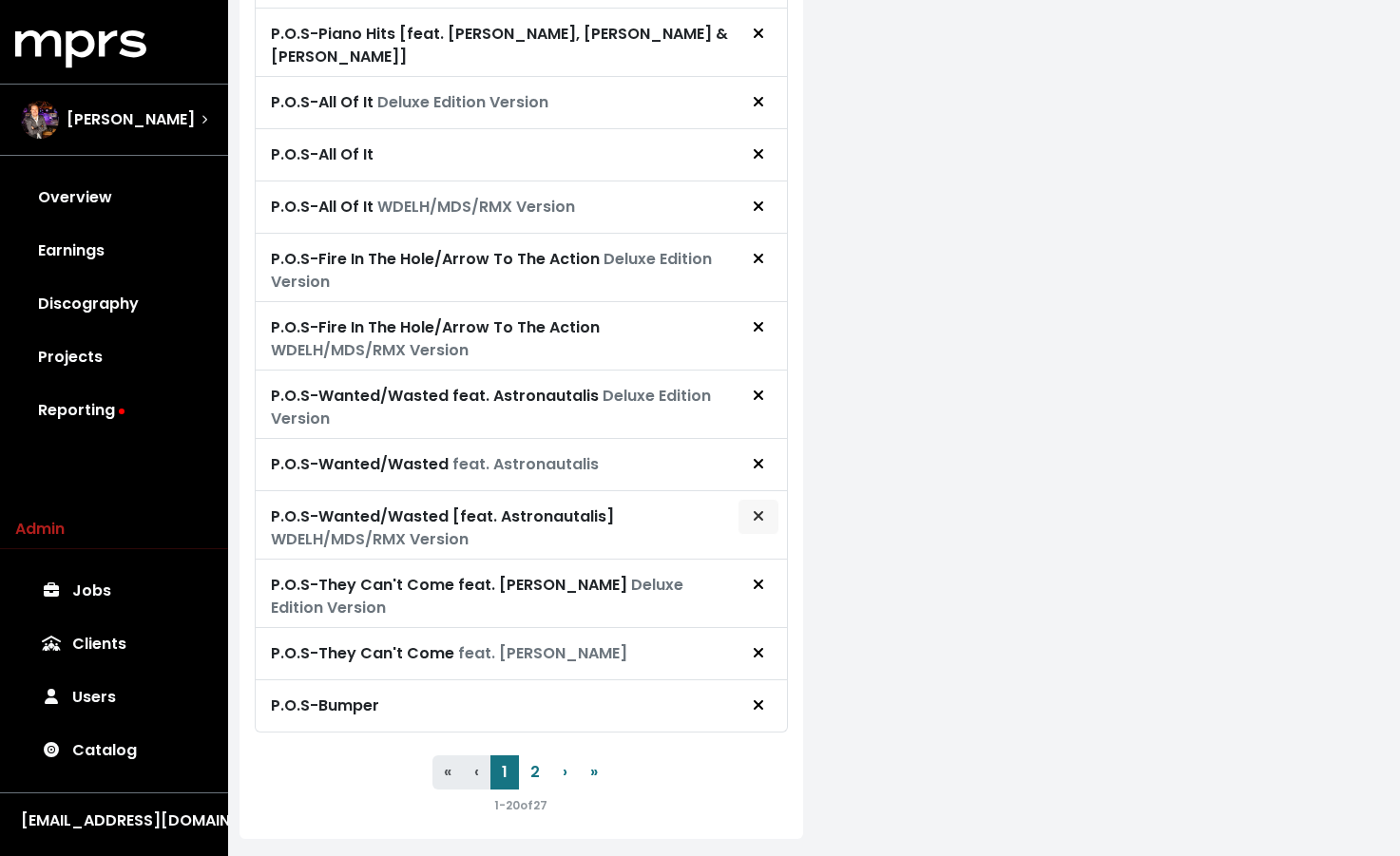
click at [766, 499] on button "Remove royalty target" at bounding box center [758, 517] width 42 height 36
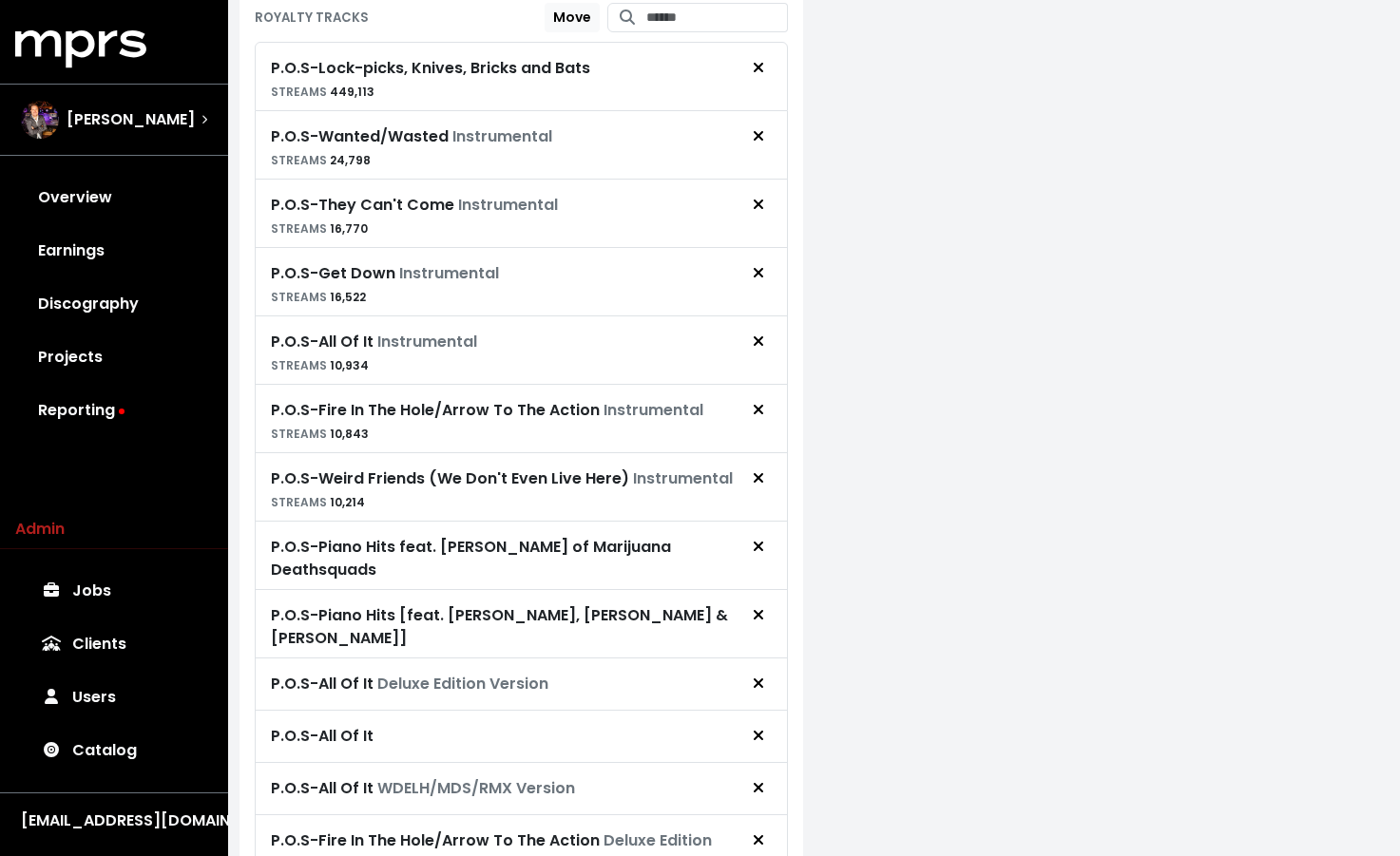
scroll to position [616, 0]
click at [758, 348] on span "Remove royalty target" at bounding box center [758, 341] width 11 height 22
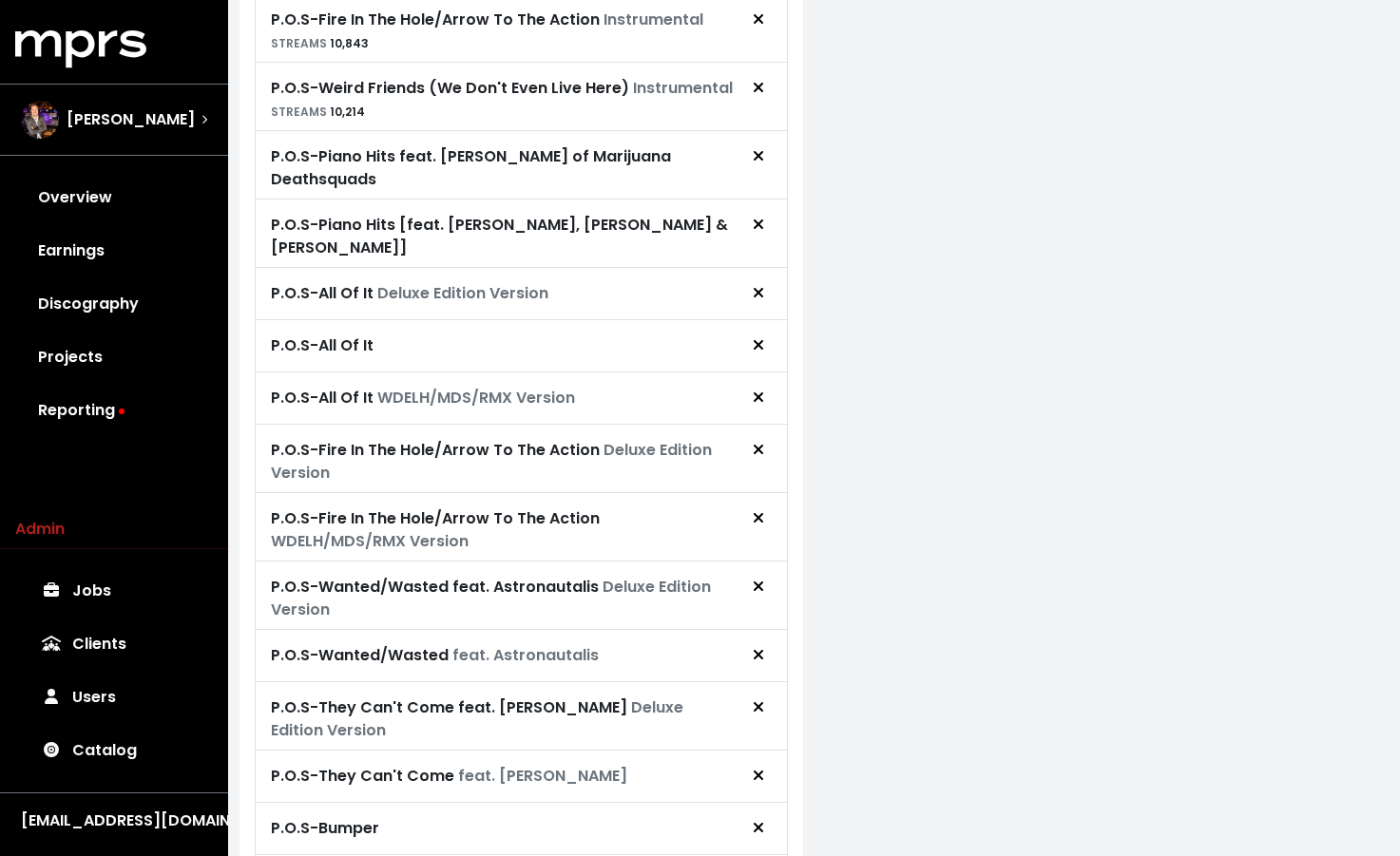
scroll to position [937, 0]
click at [757, 511] on icon "Remove royalty target" at bounding box center [758, 518] width 11 height 15
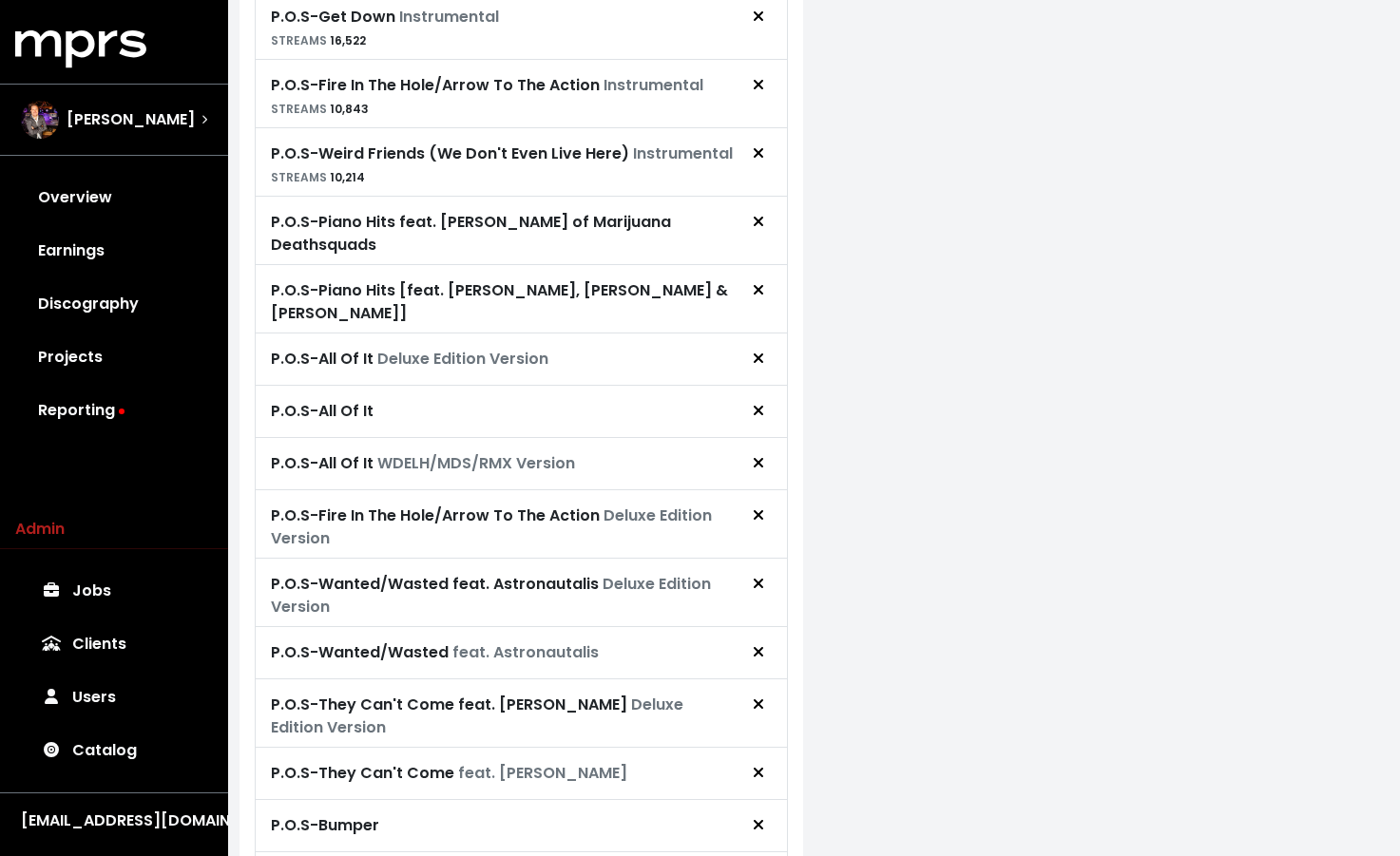
scroll to position [809, 0]
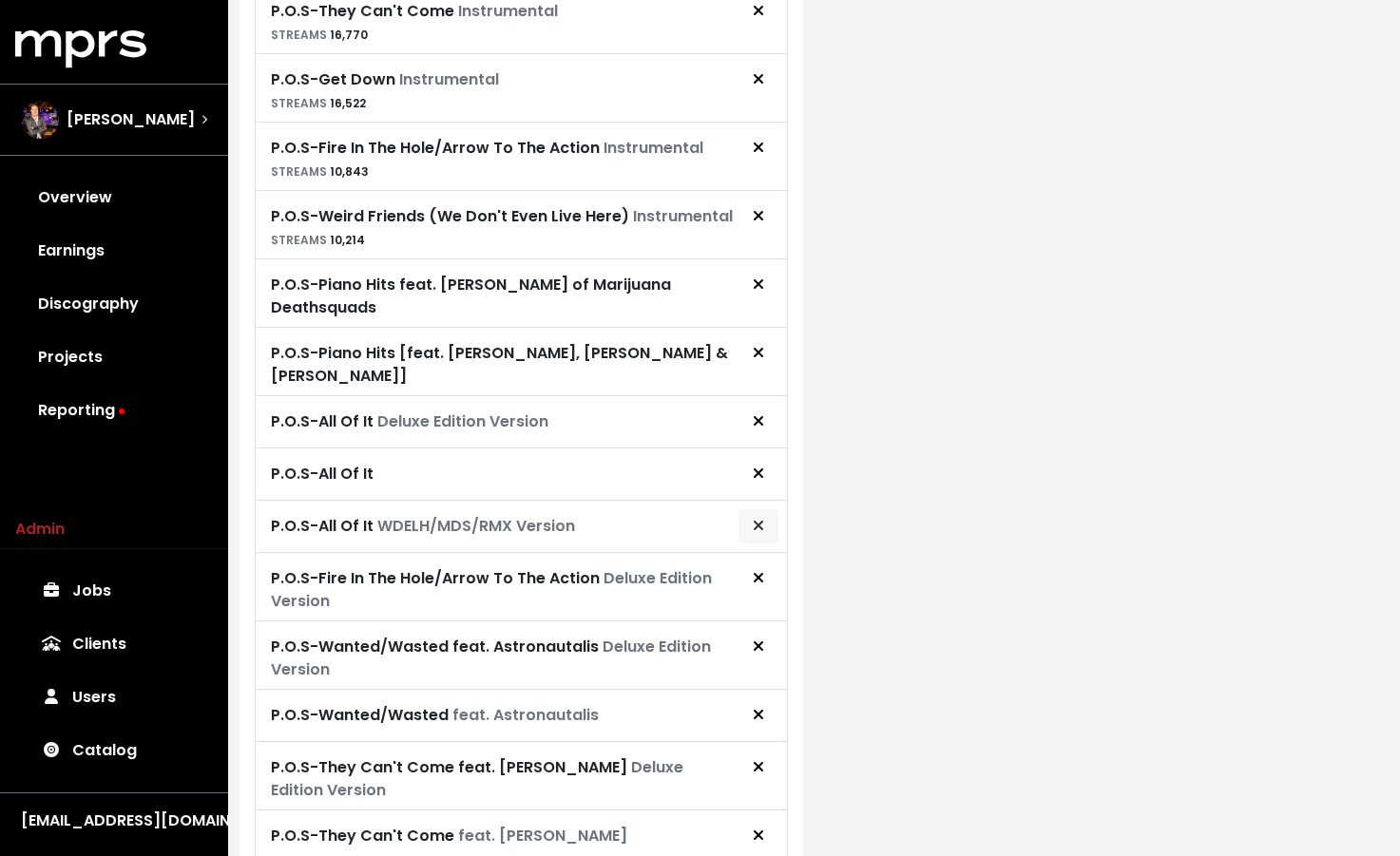
click at [757, 521] on icon "Remove royalty target" at bounding box center [758, 526] width 10 height 10
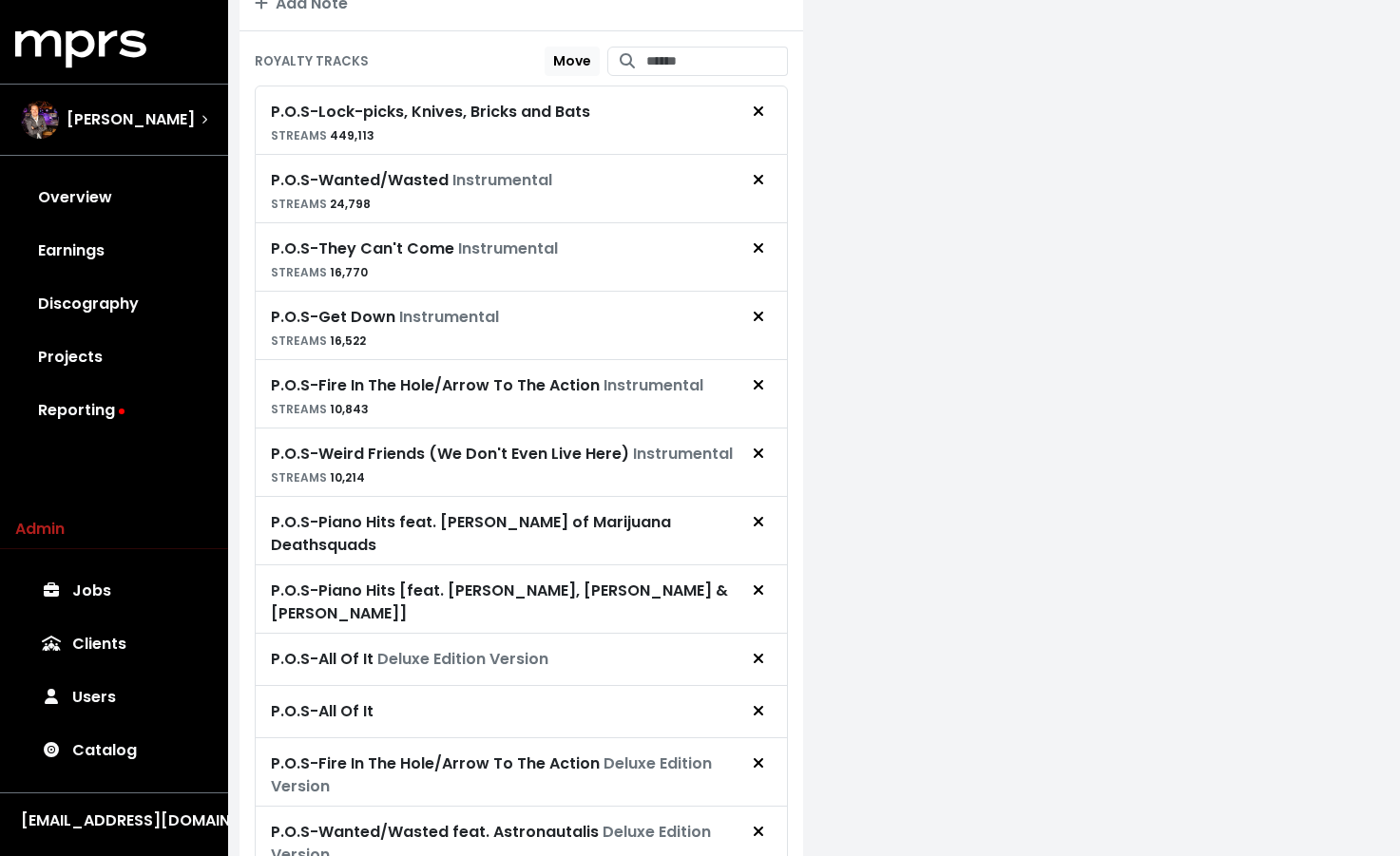
scroll to position [565, 0]
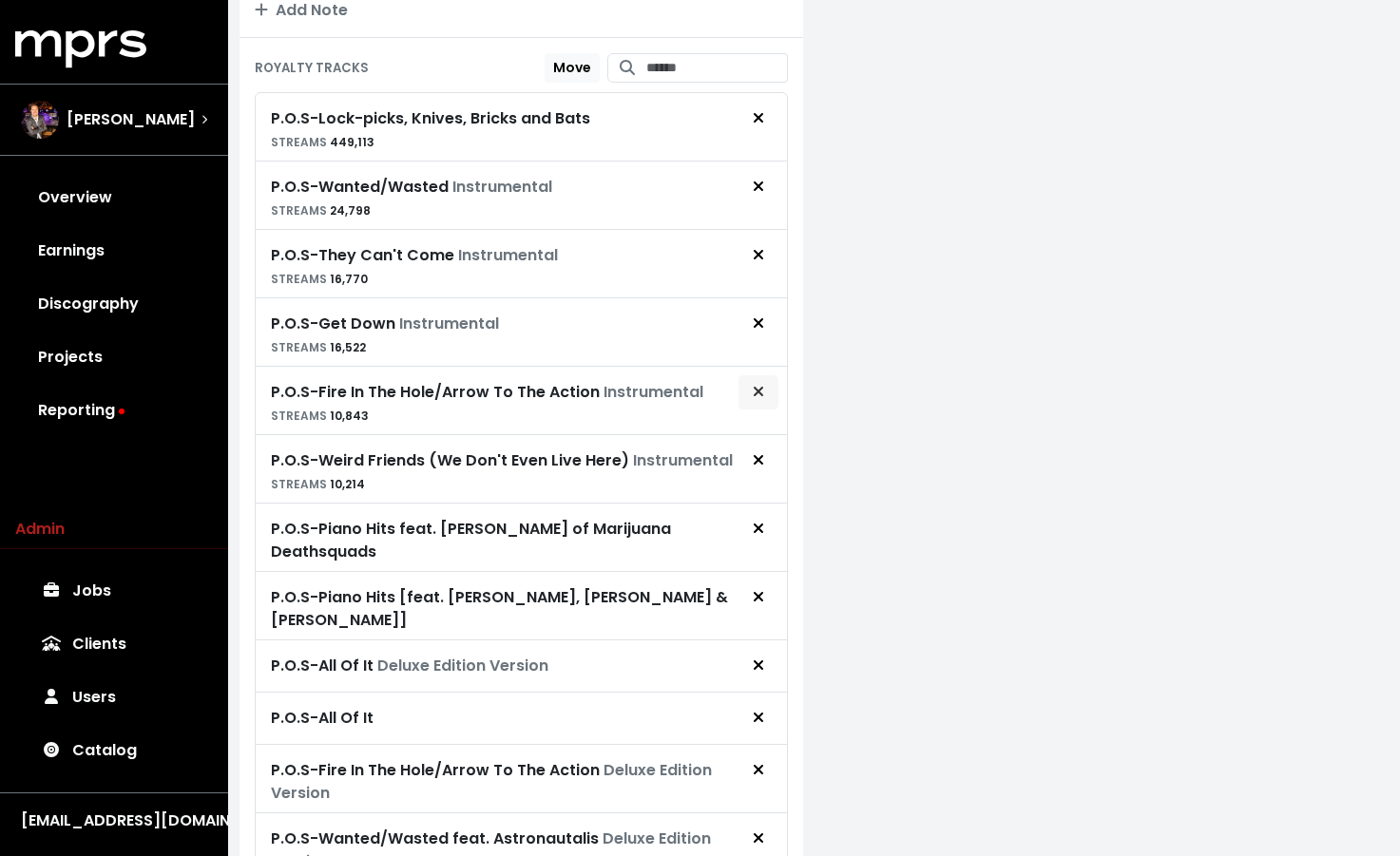
click at [754, 387] on icon "Remove royalty target" at bounding box center [758, 392] width 10 height 10
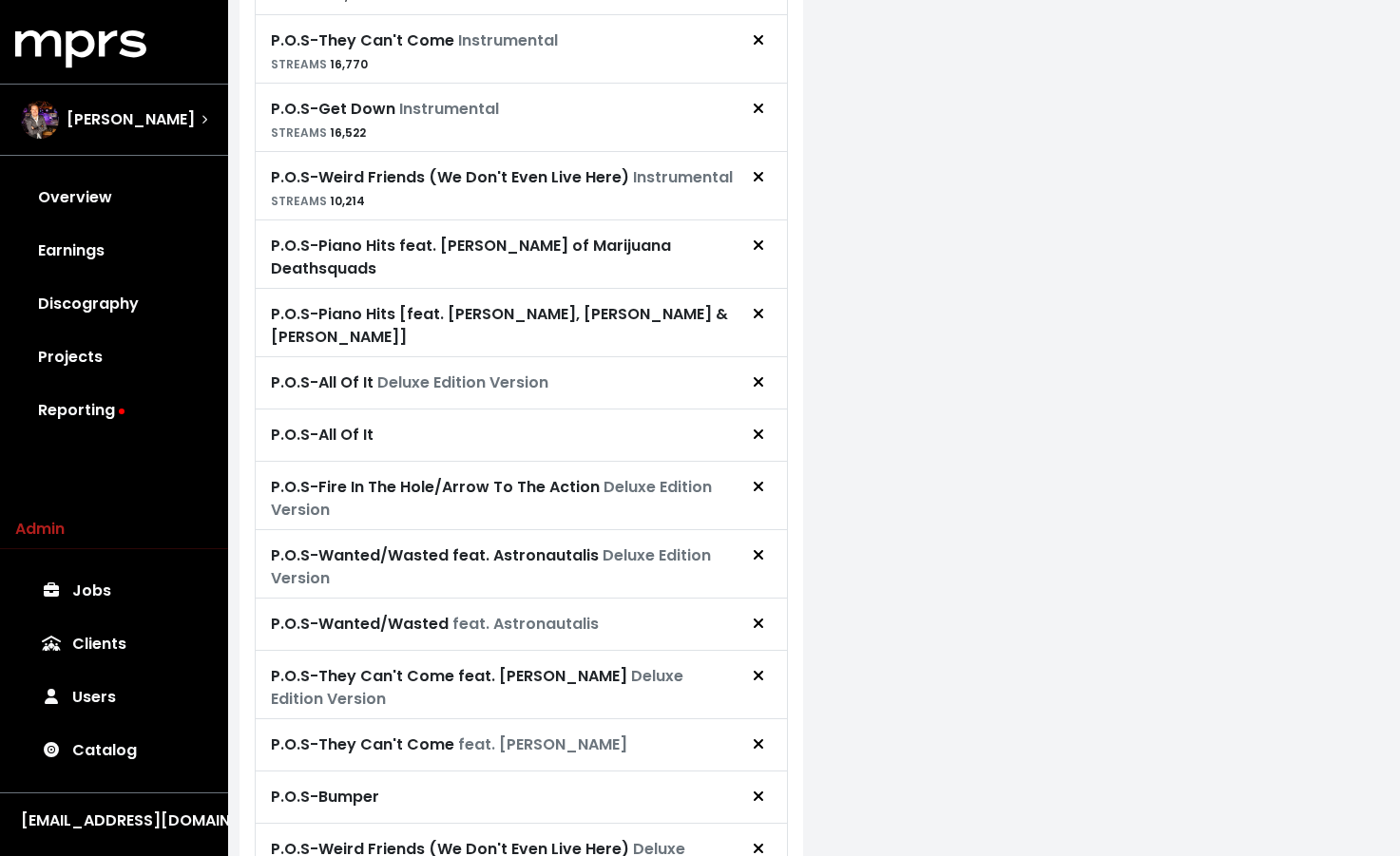
scroll to position [627, 0]
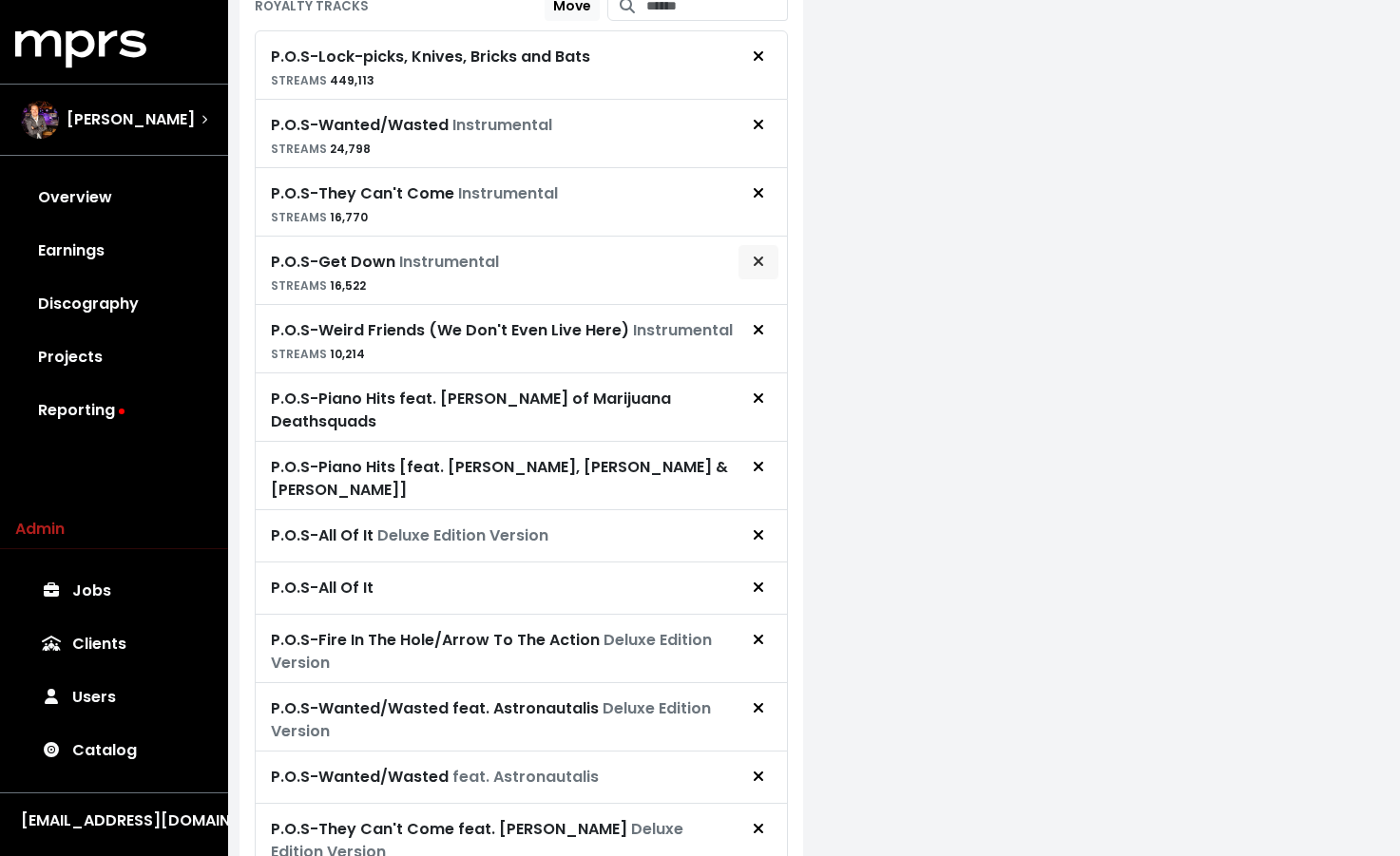
click at [760, 261] on icon "Remove royalty target" at bounding box center [758, 262] width 10 height 10
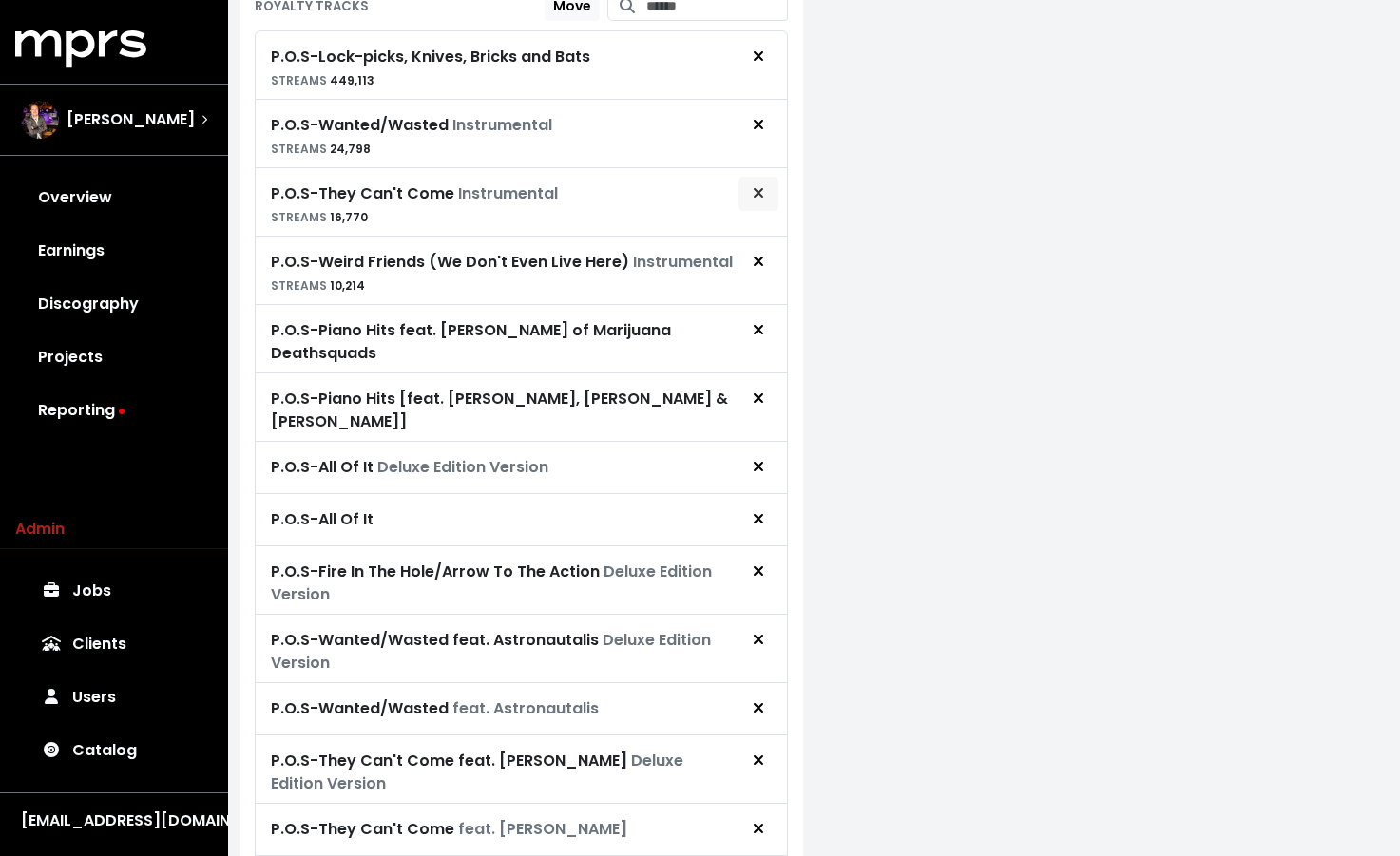
click at [765, 195] on span "Remove royalty target" at bounding box center [758, 193] width 17 height 23
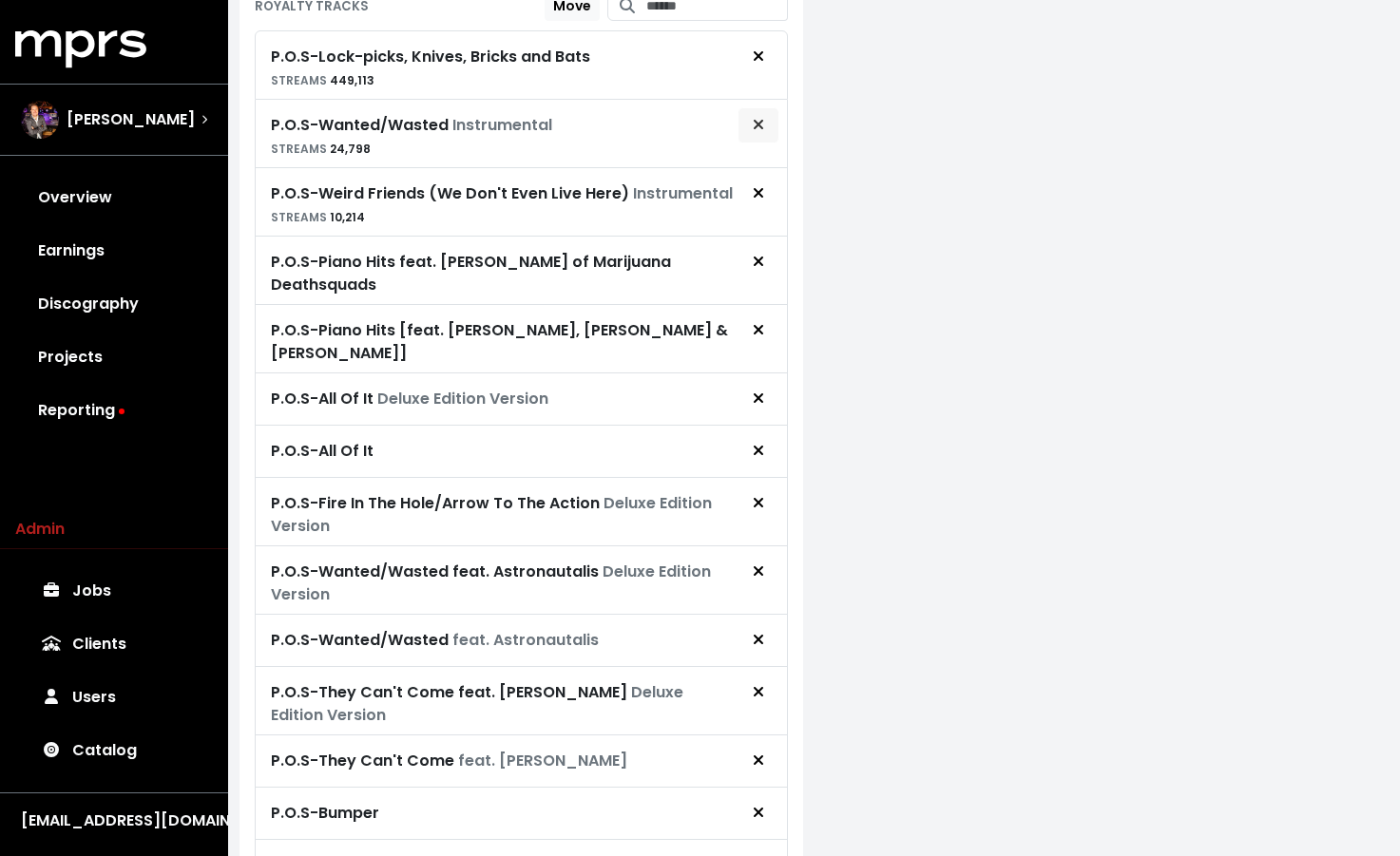
click at [753, 125] on icon "Remove royalty target" at bounding box center [758, 125] width 10 height 10
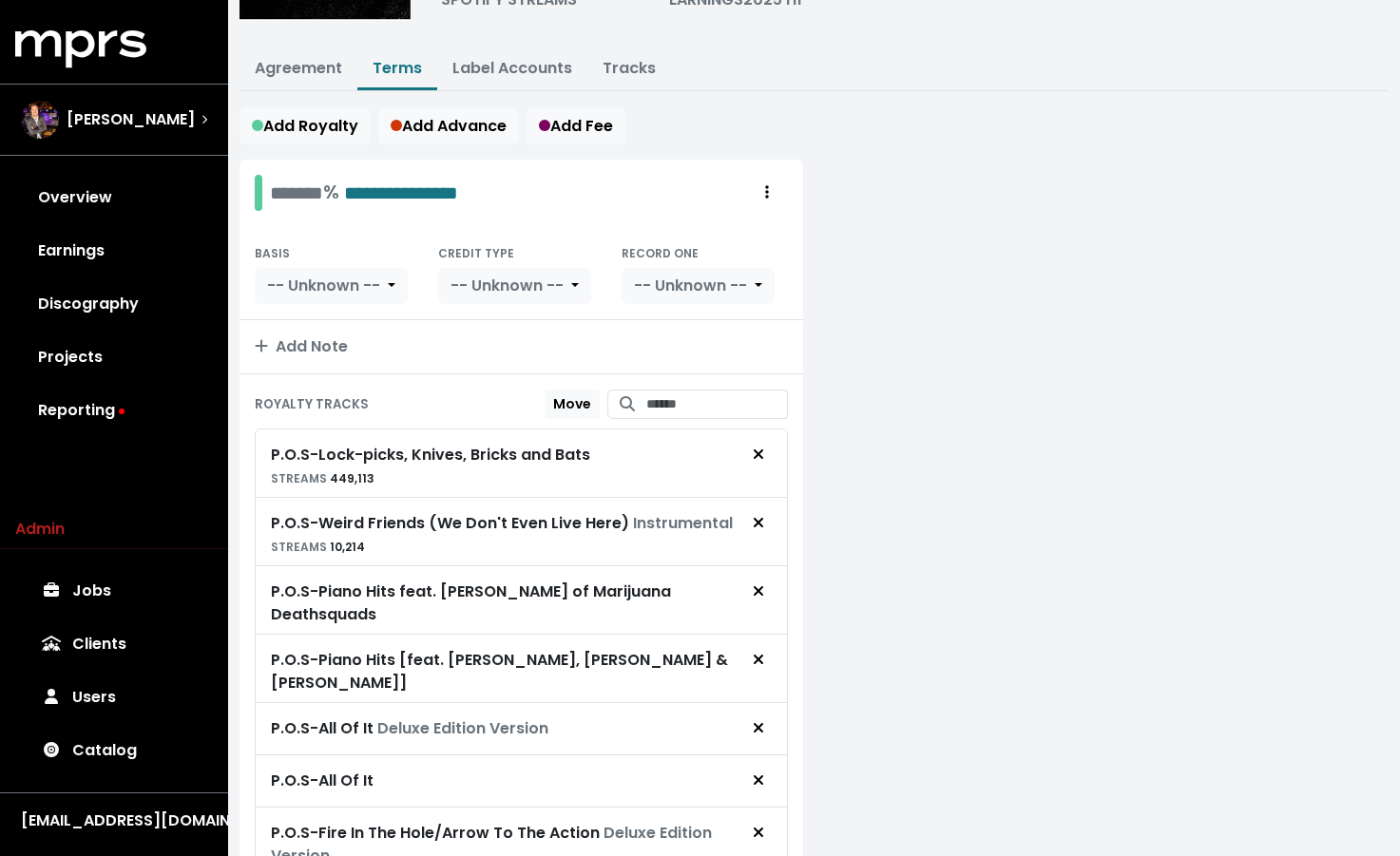
scroll to position [233, 0]
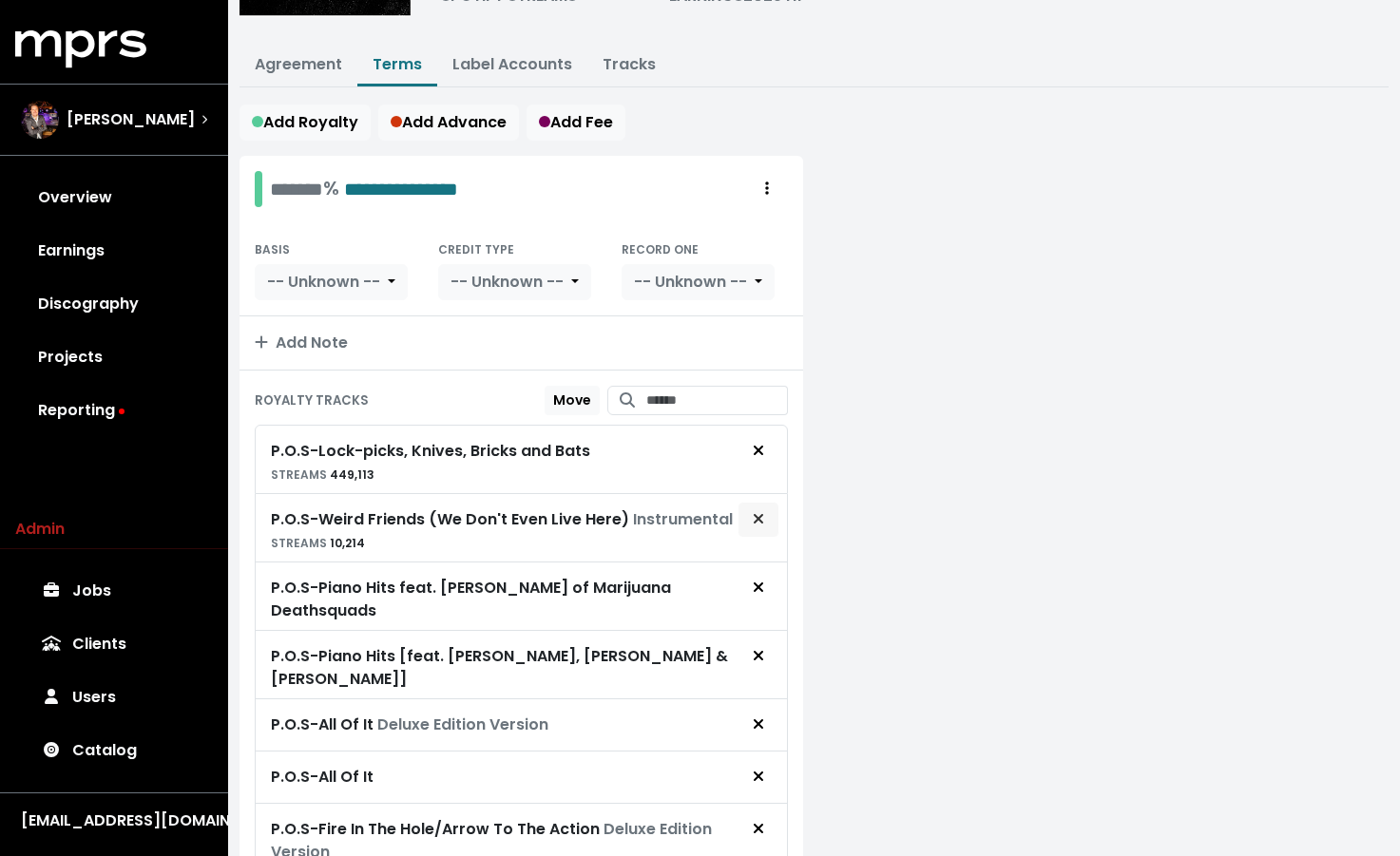
click at [770, 519] on button "Remove royalty target" at bounding box center [758, 520] width 42 height 36
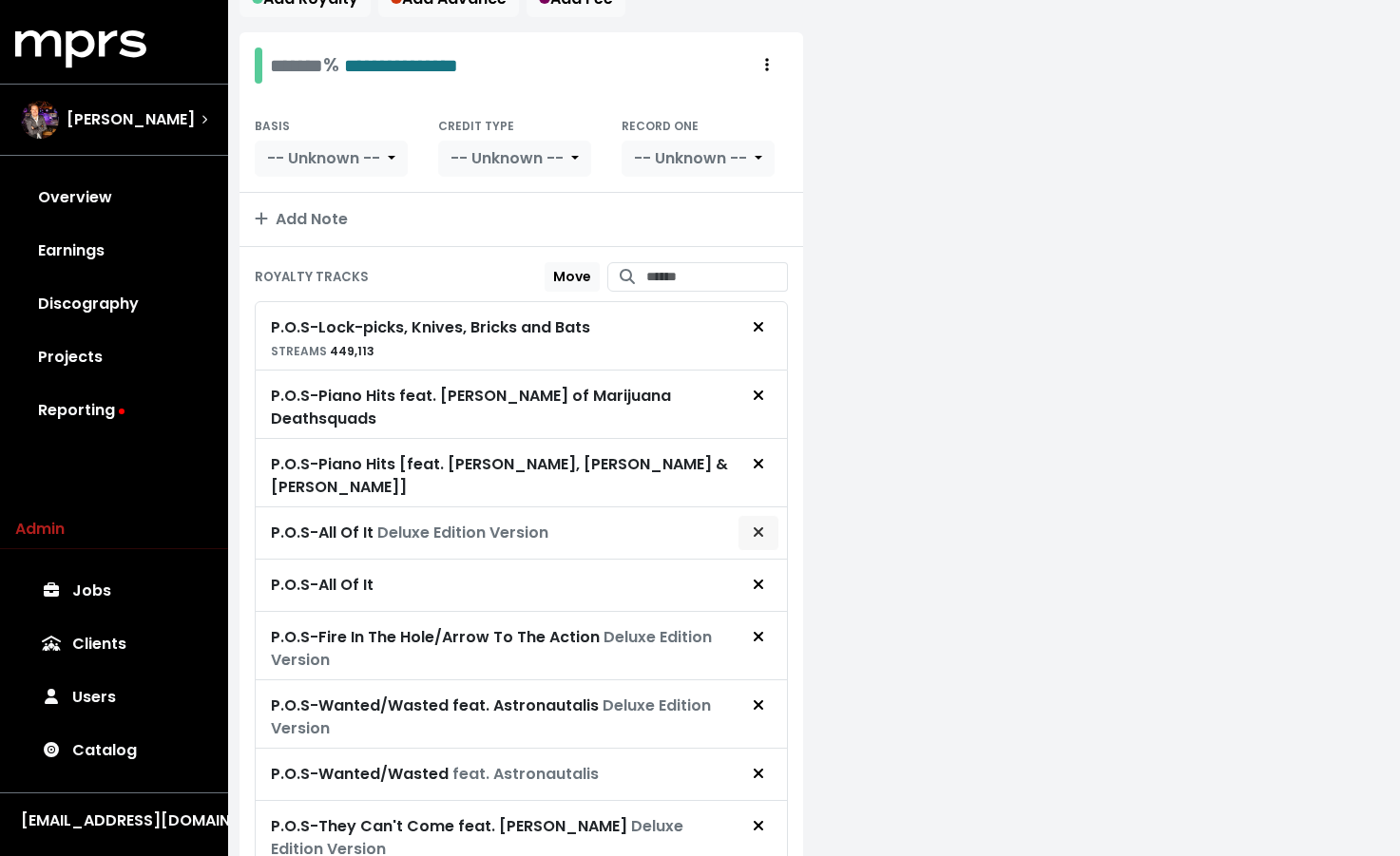
scroll to position [0, 0]
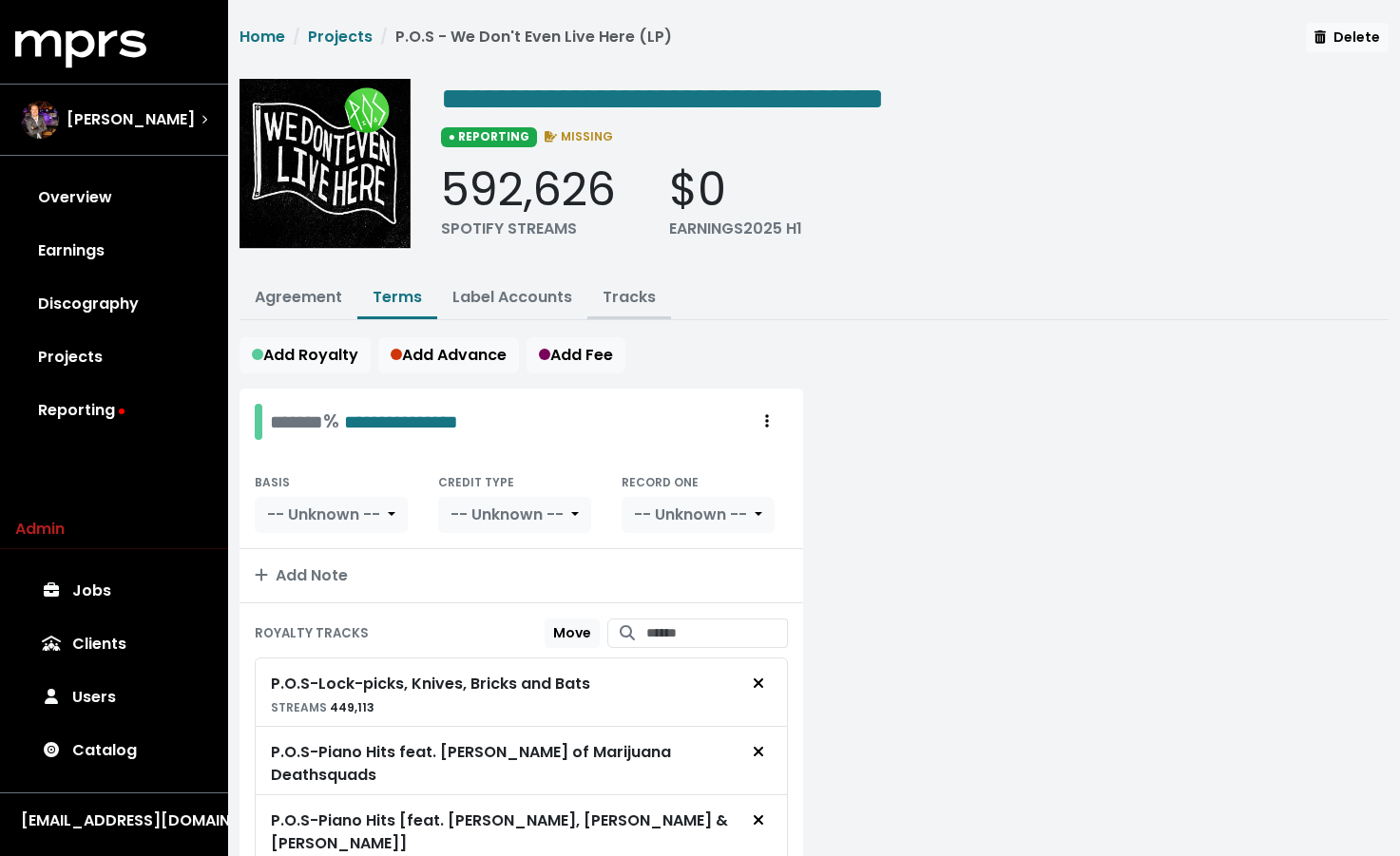
click at [613, 291] on link "Tracks" at bounding box center [629, 297] width 54 height 22
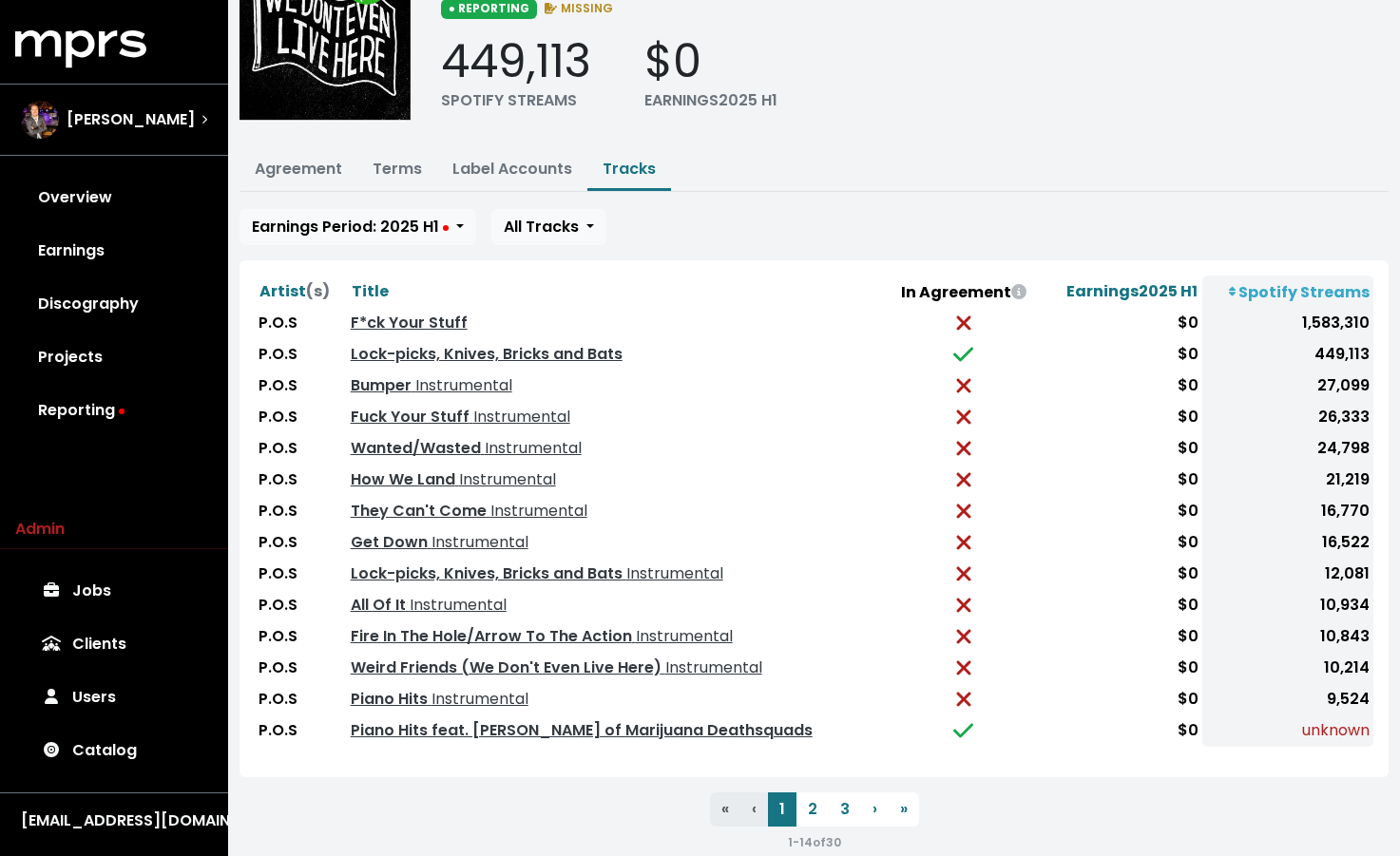
scroll to position [154, 0]
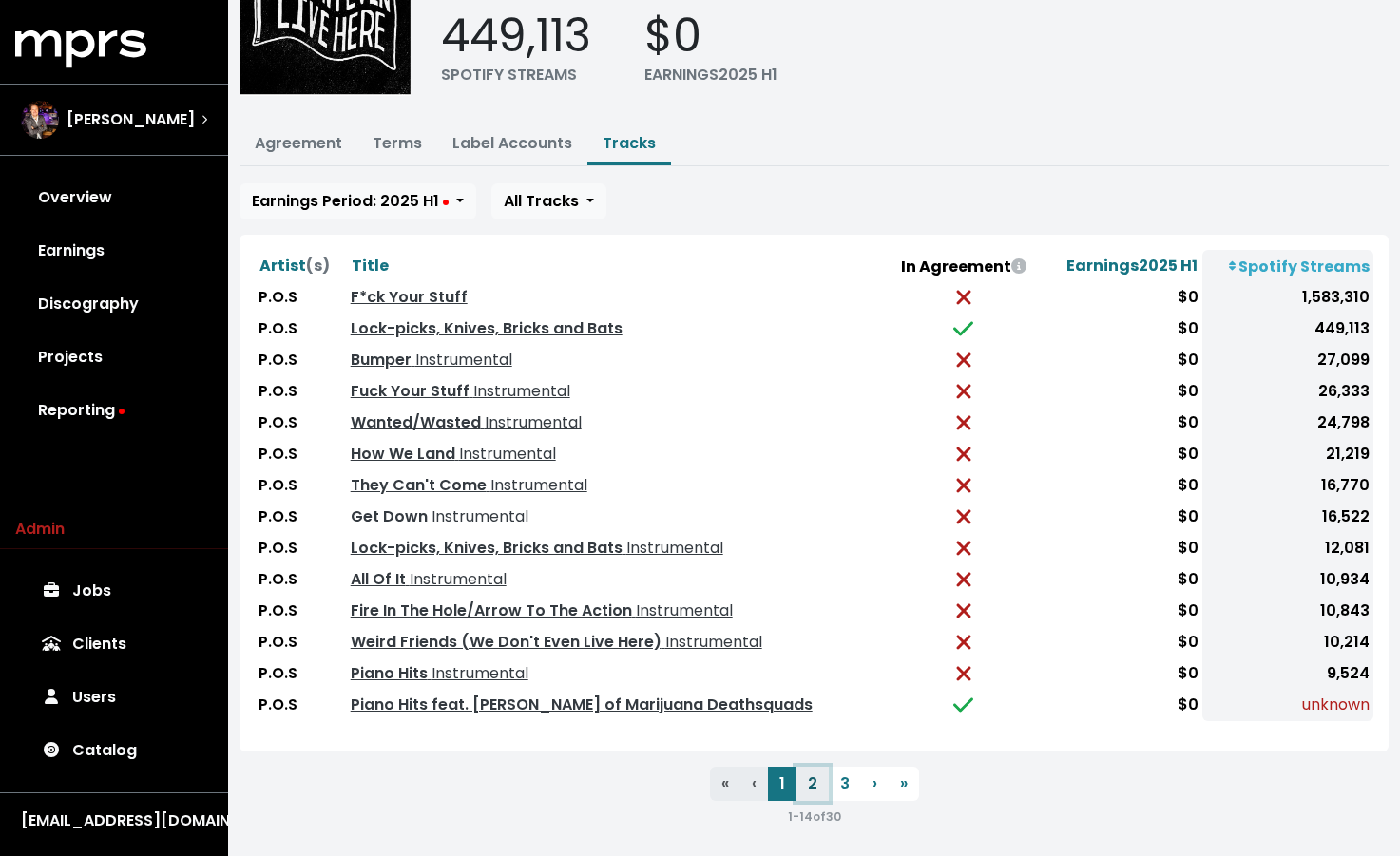
click at [817, 781] on button "2" at bounding box center [813, 784] width 33 height 34
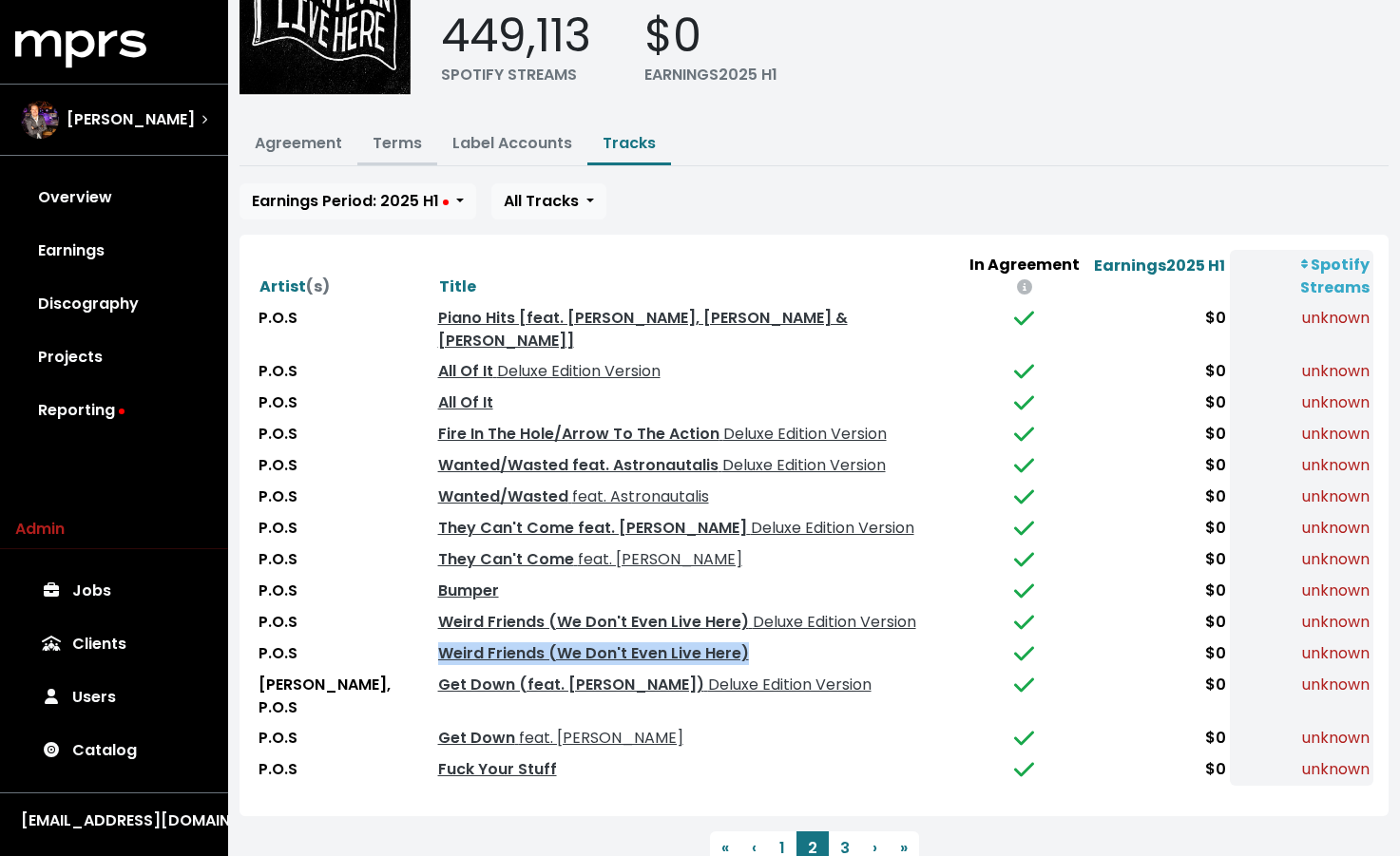
click at [391, 145] on link "Terms" at bounding box center [398, 143] width 50 height 22
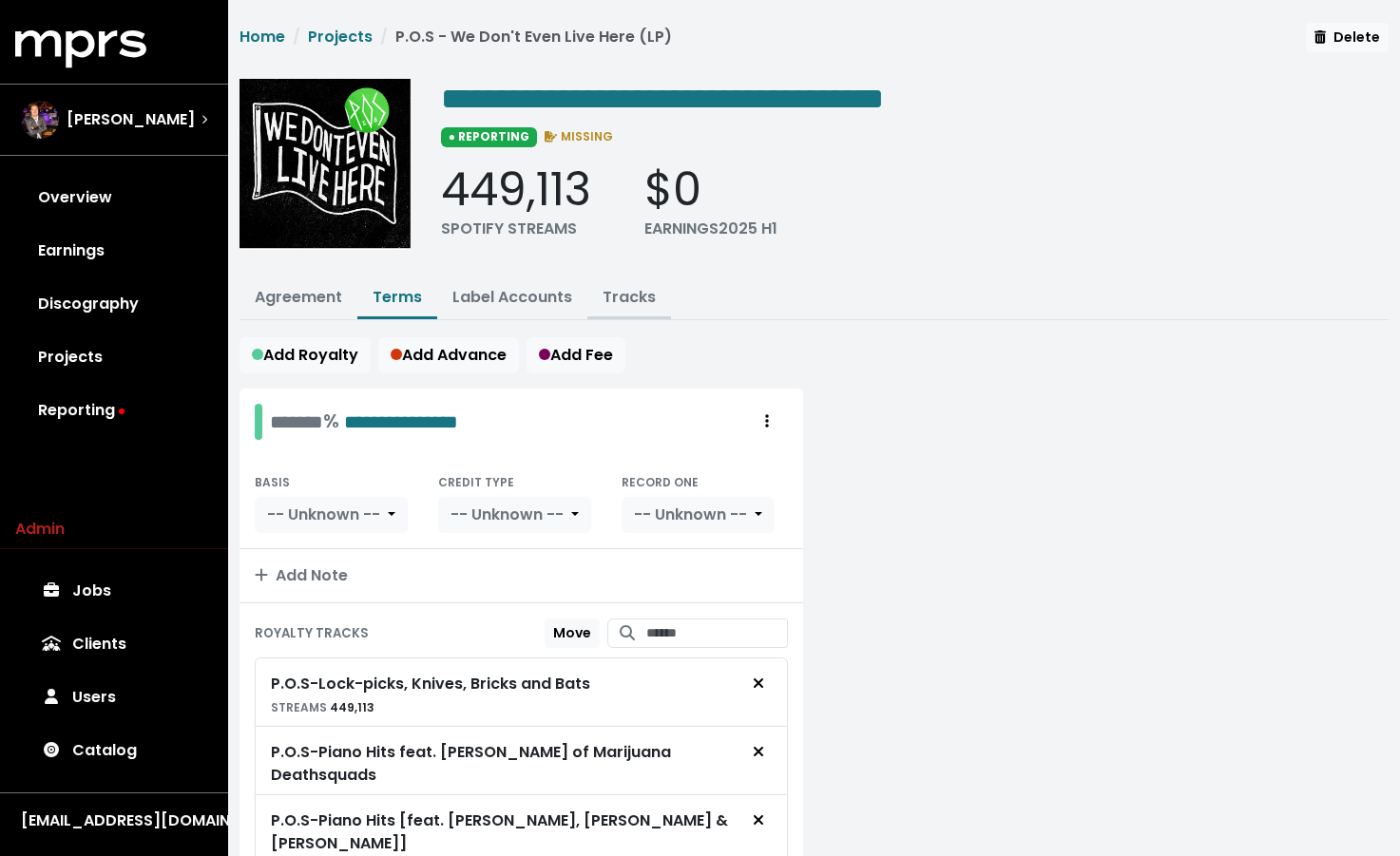
click at [623, 299] on link "Tracks" at bounding box center [629, 297] width 54 height 22
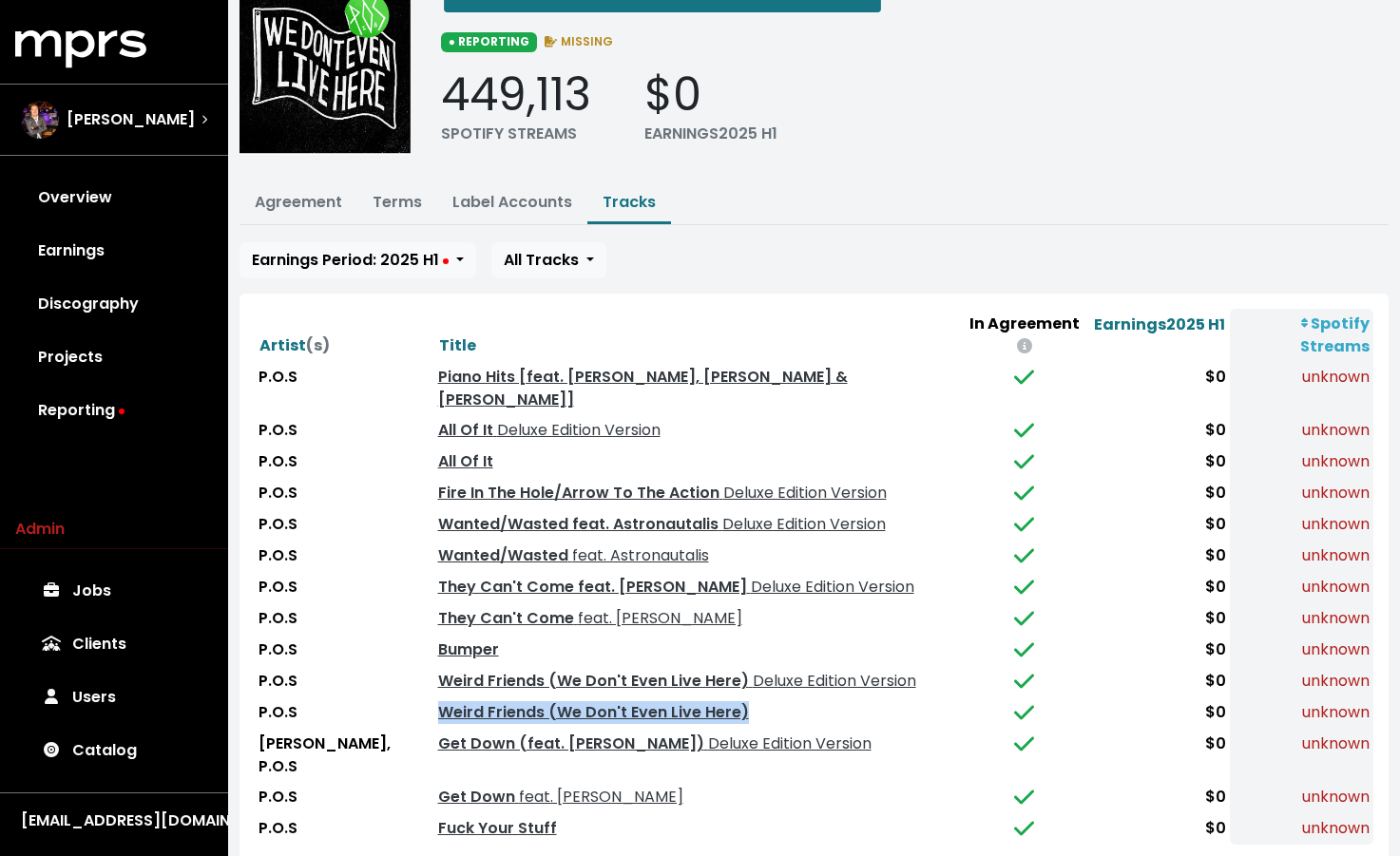
scroll to position [154, 0]
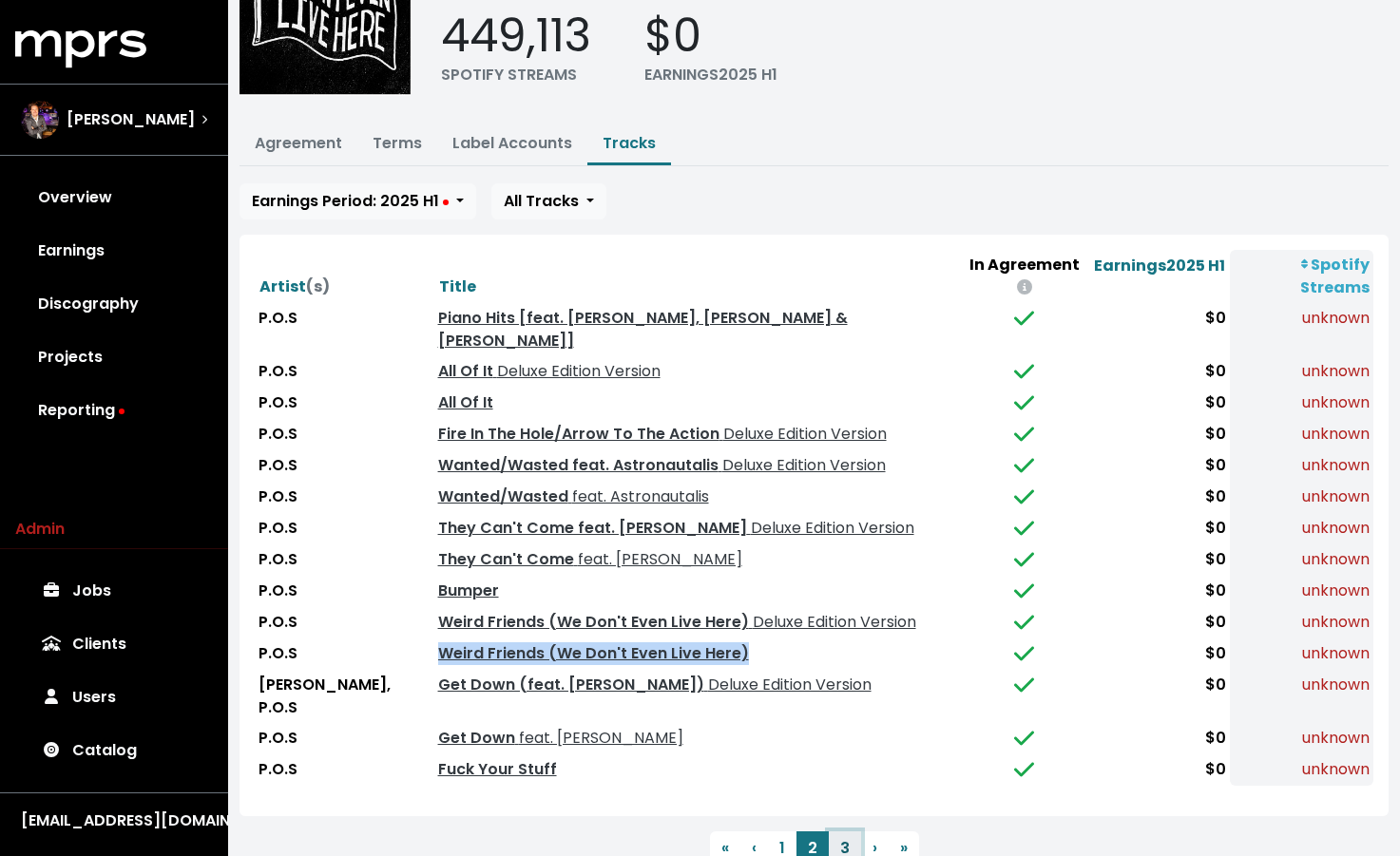
click at [842, 831] on button "3" at bounding box center [844, 848] width 33 height 34
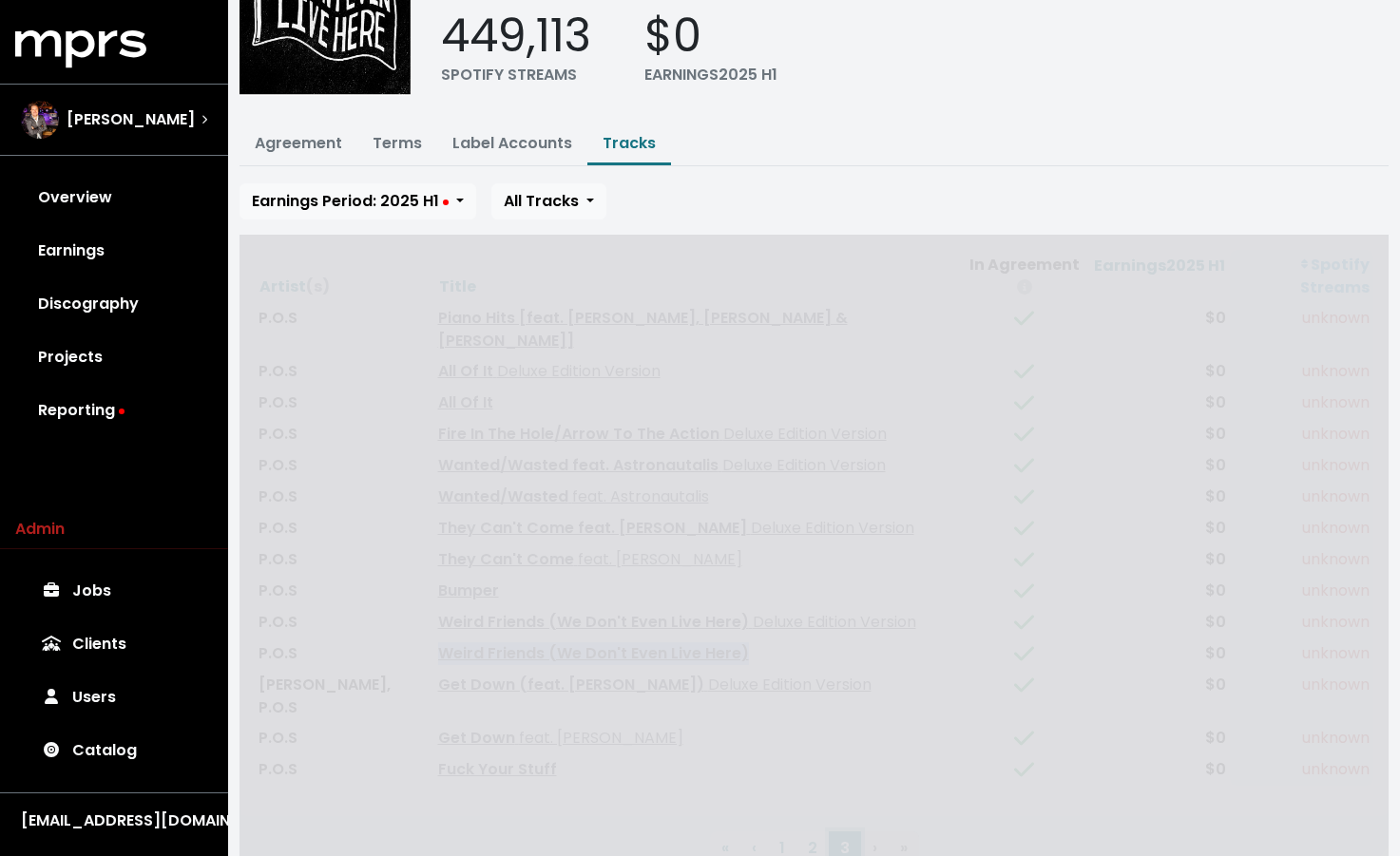
scroll to position [0, 0]
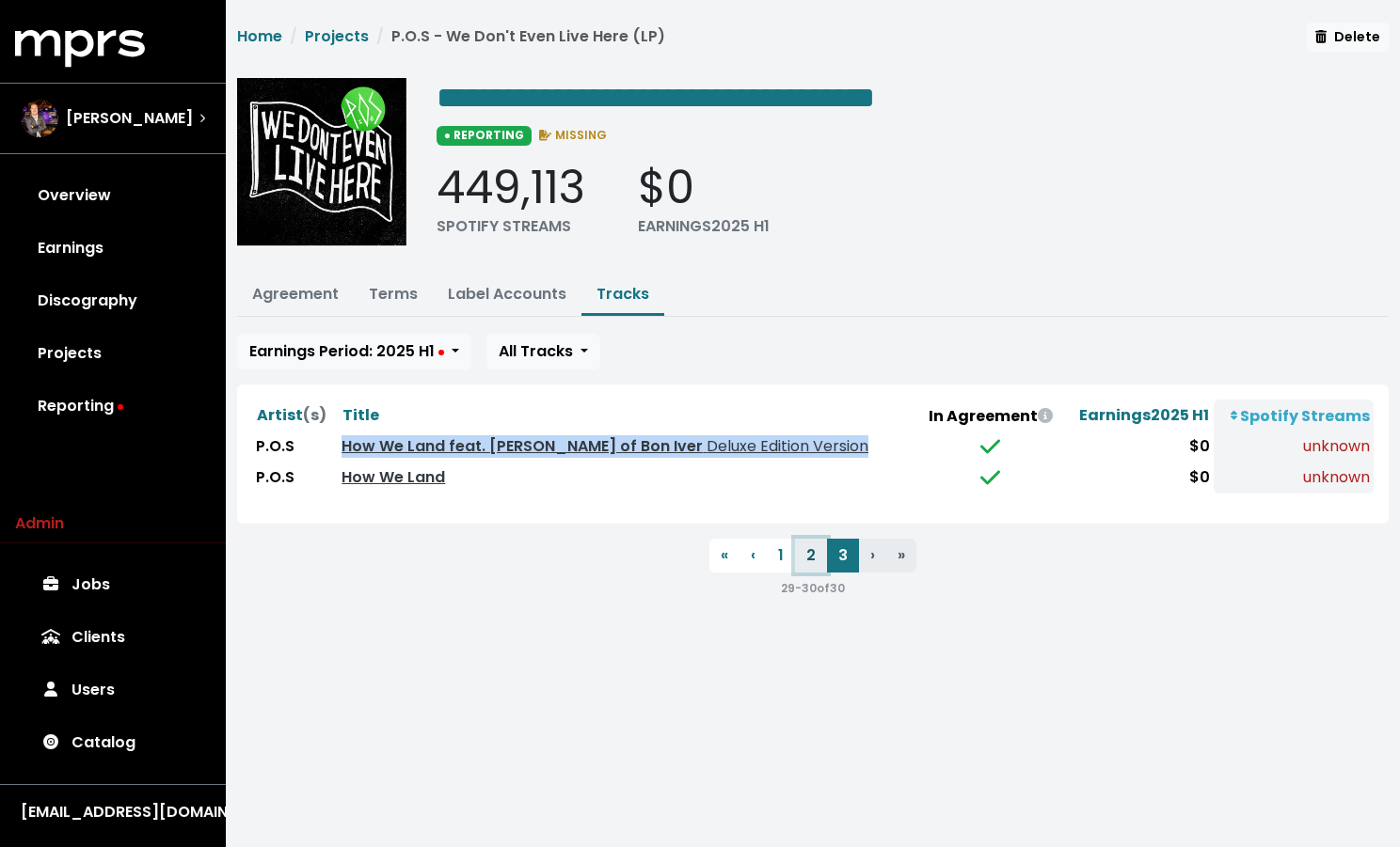
click at [813, 561] on button "2" at bounding box center [811, 556] width 32 height 33
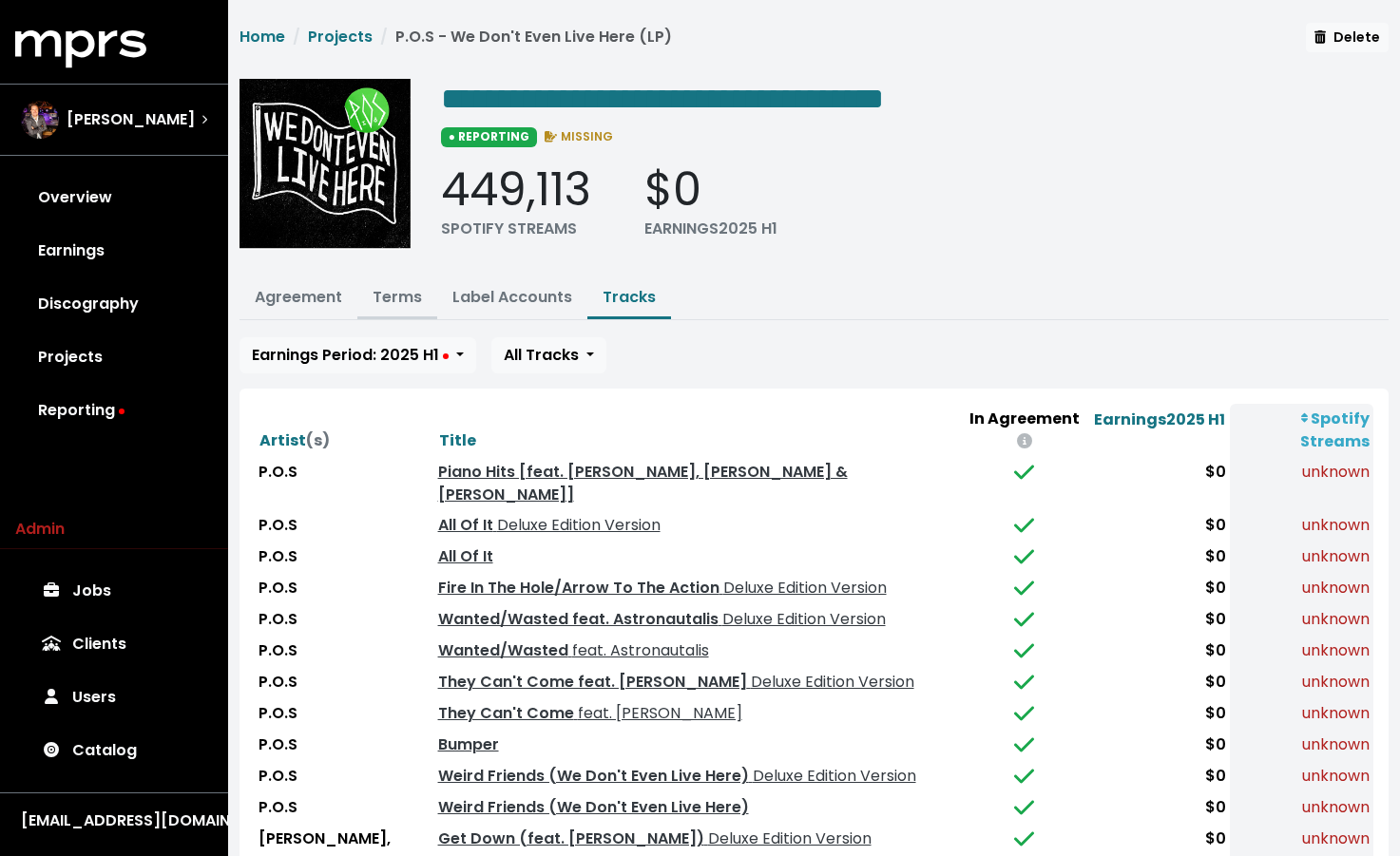
click at [409, 292] on link "Terms" at bounding box center [398, 297] width 50 height 22
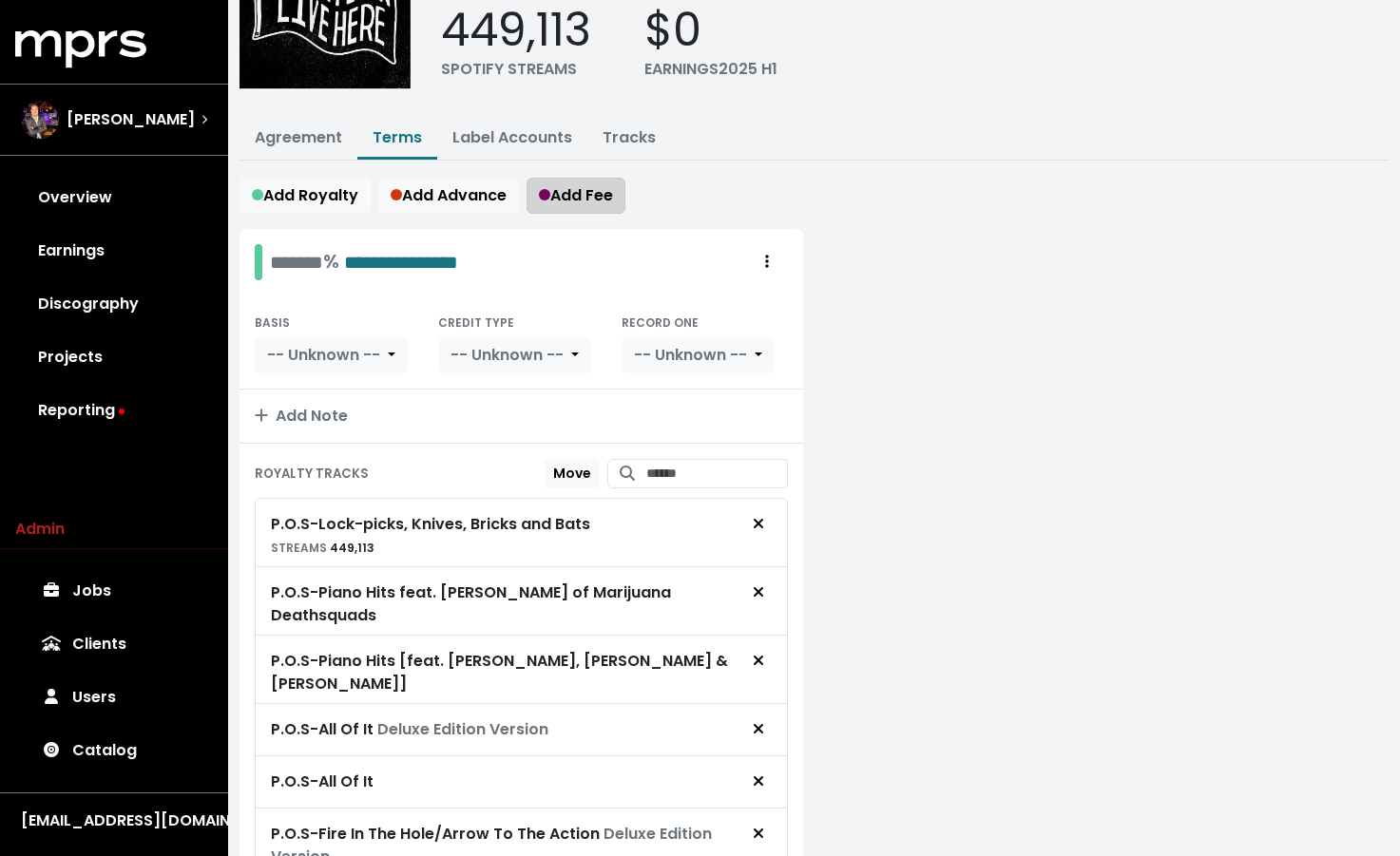
scroll to position [73, 0]
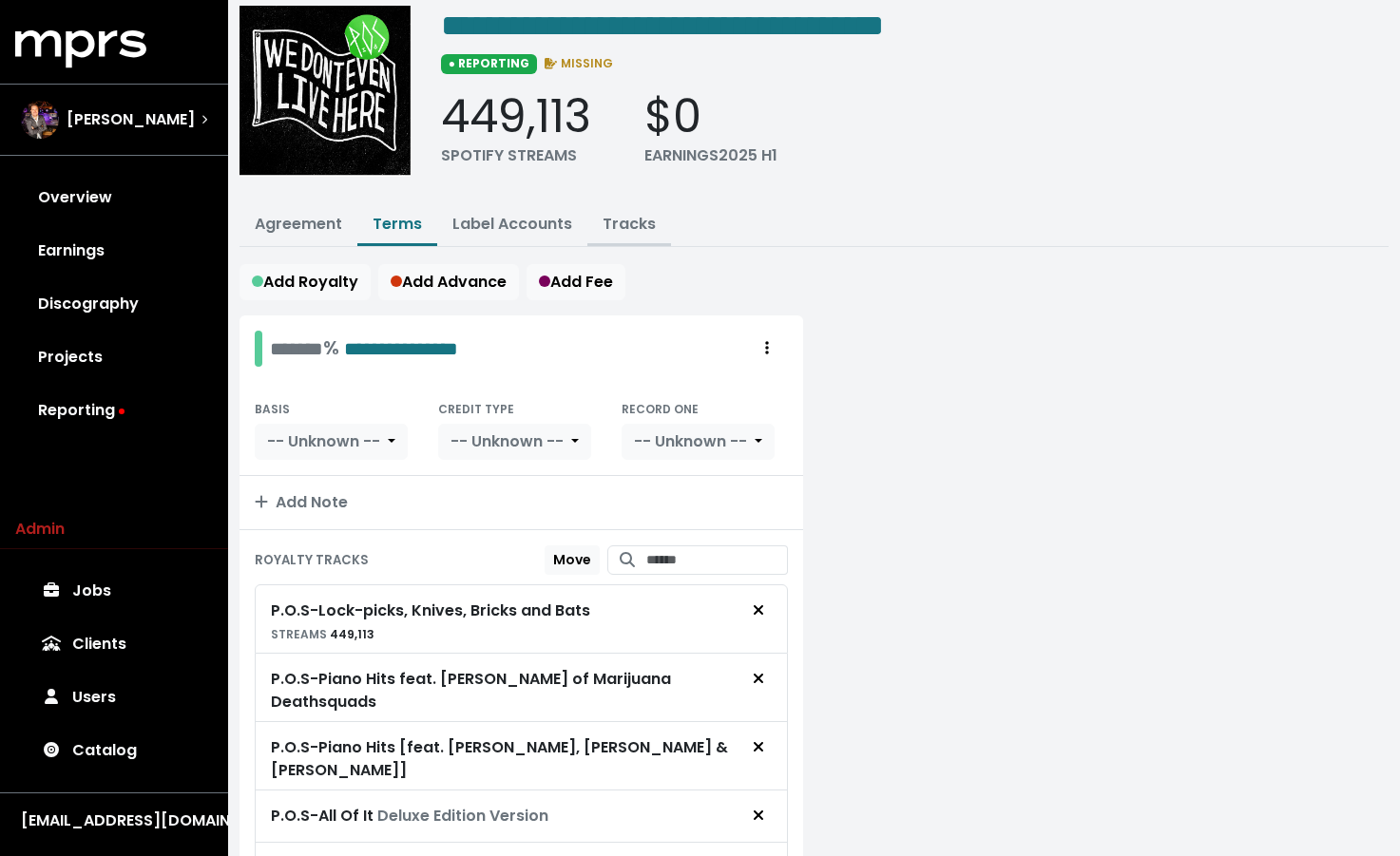
click at [623, 222] on link "Tracks" at bounding box center [629, 224] width 54 height 22
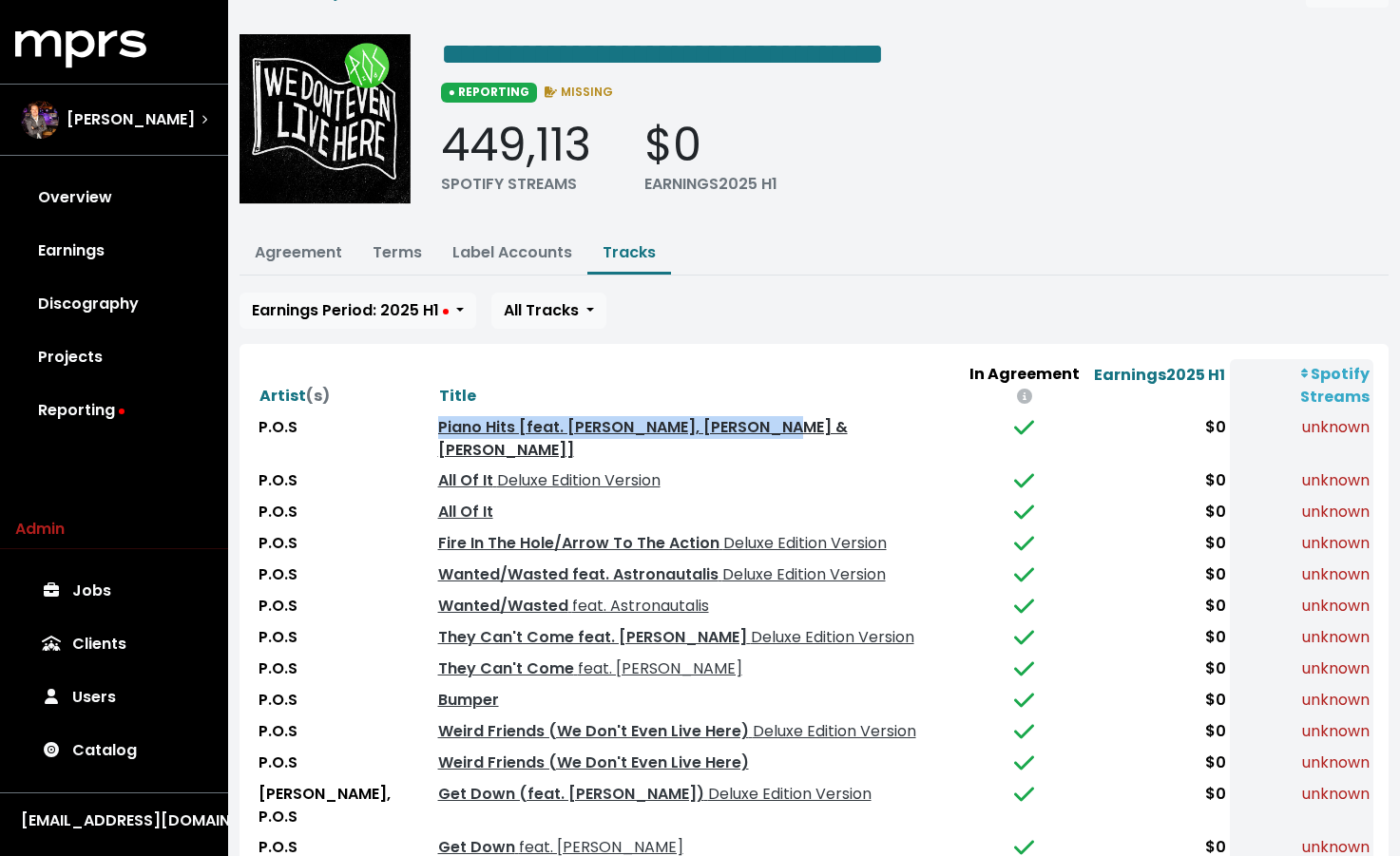
scroll to position [154, 0]
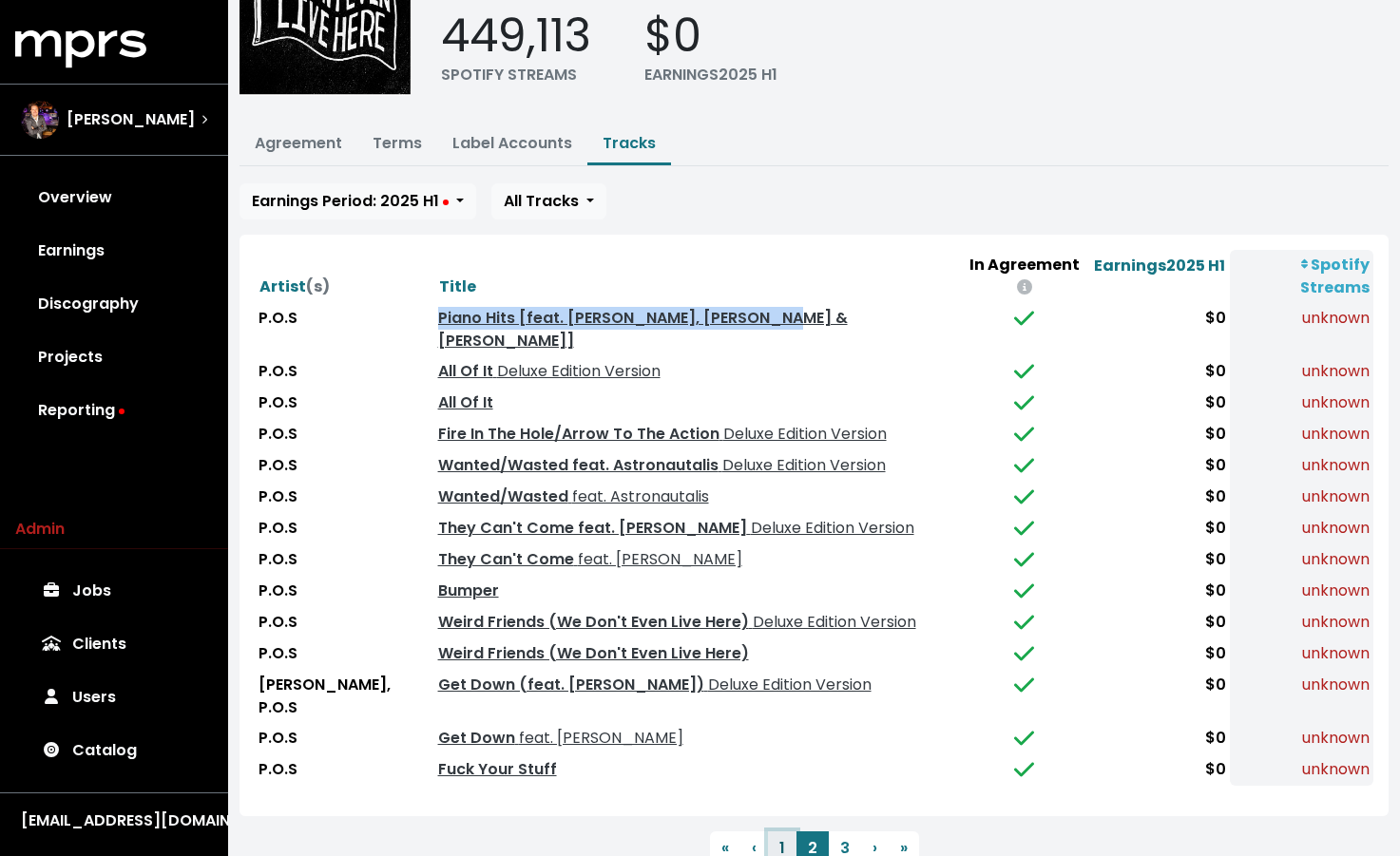
click at [781, 831] on button "1" at bounding box center [782, 848] width 29 height 34
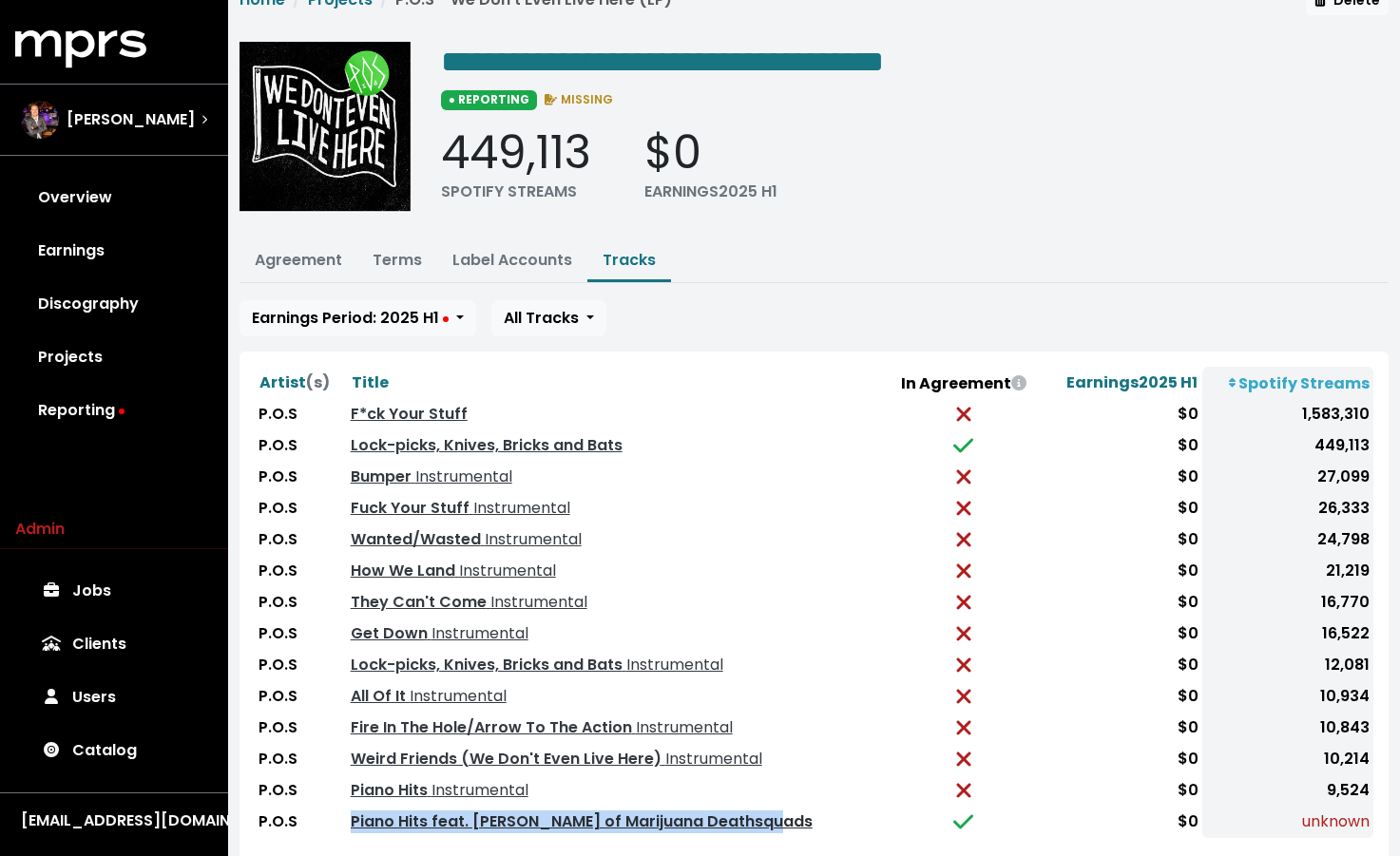
scroll to position [0, 0]
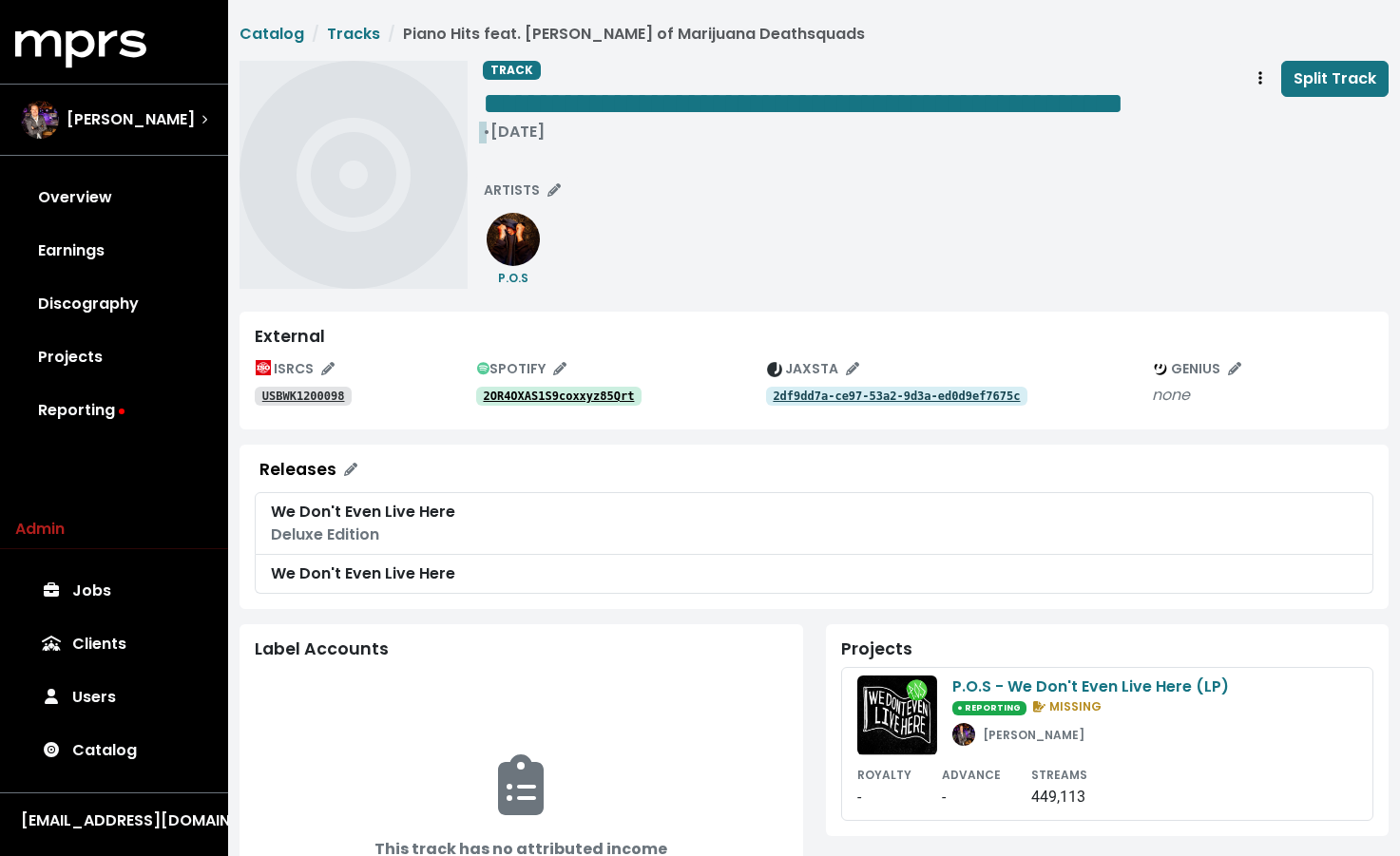
click div "• Jan 1st, 2012"
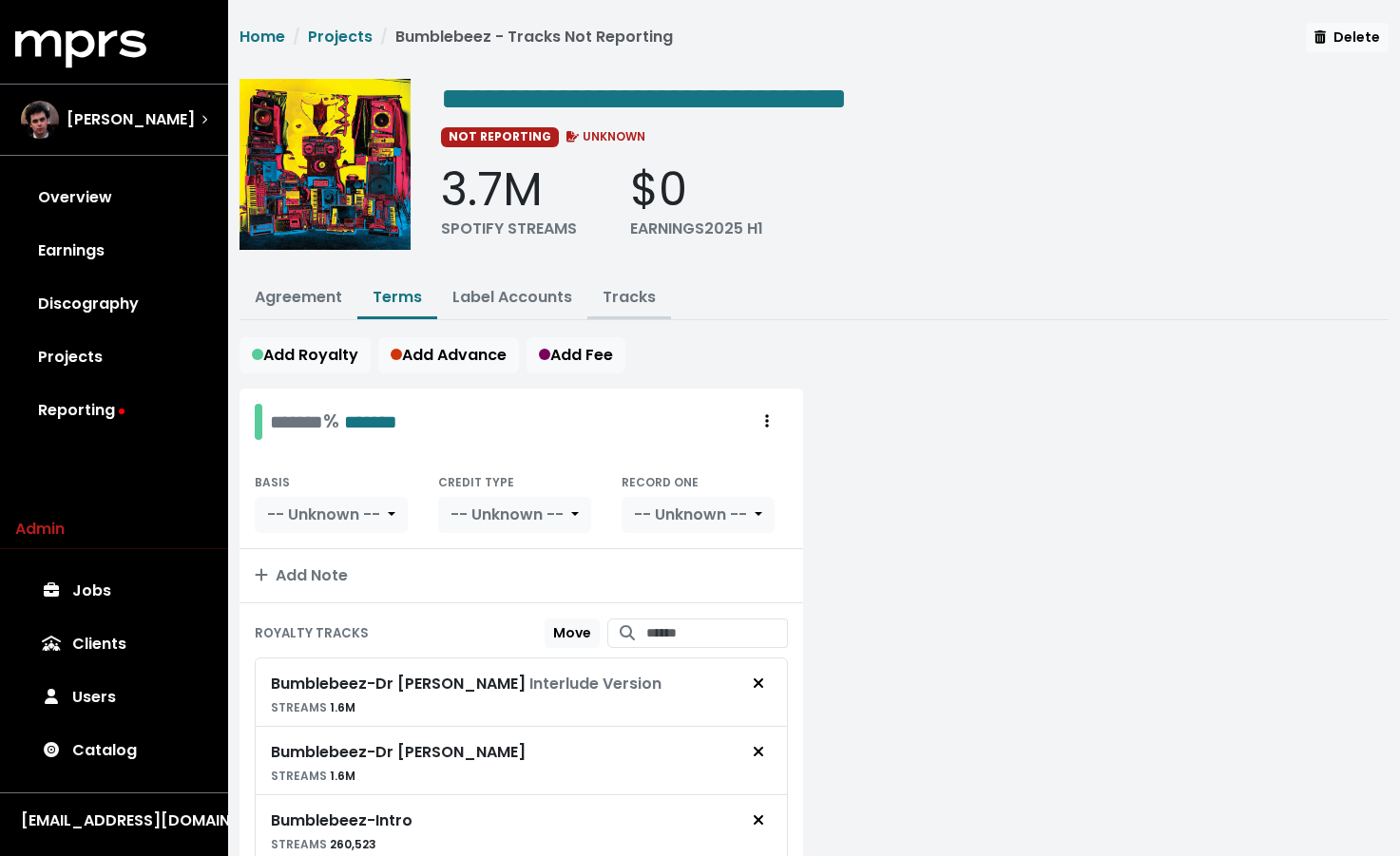
click at [646, 291] on link "Tracks" at bounding box center [629, 297] width 54 height 22
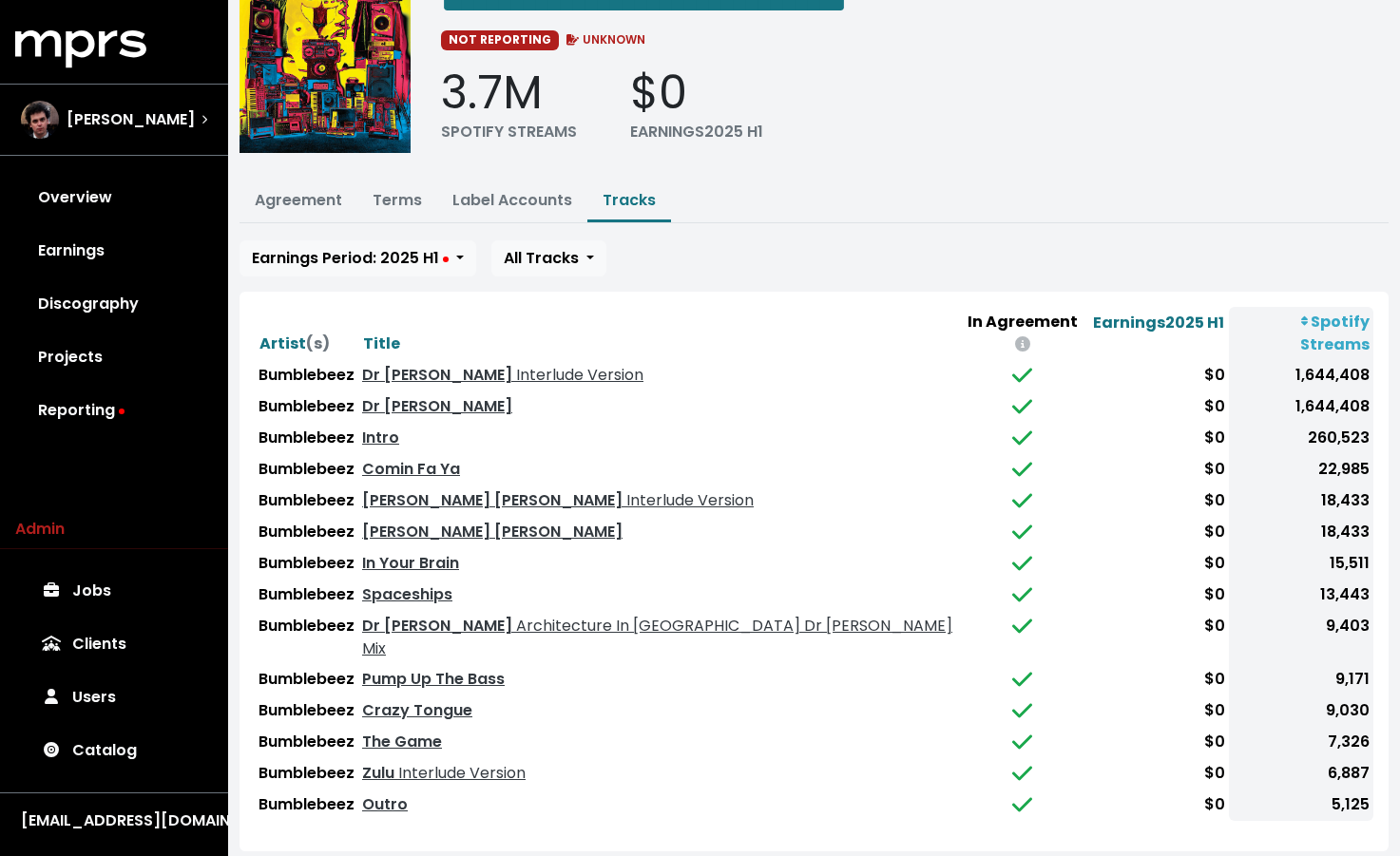
scroll to position [147, 0]
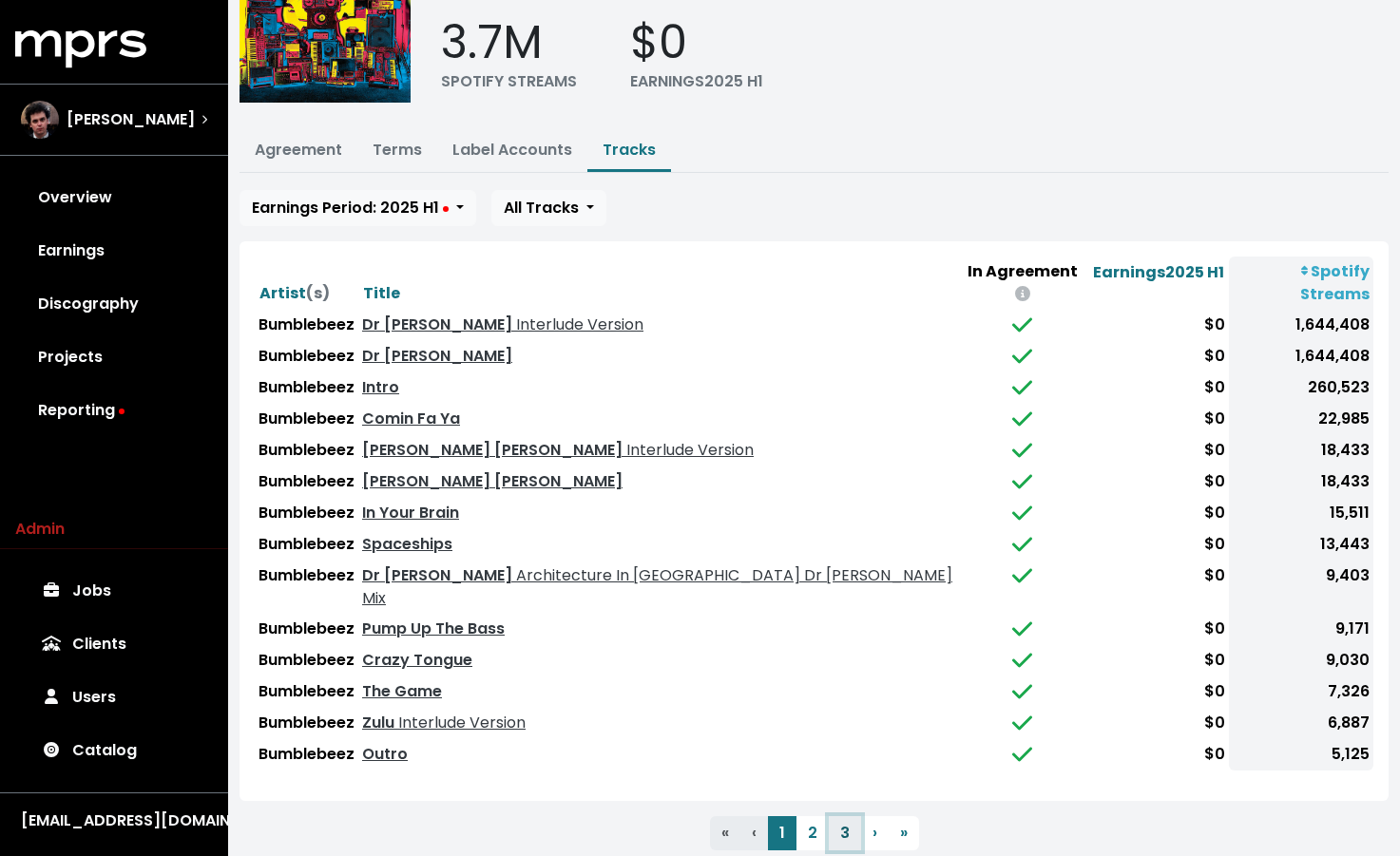
click at [837, 816] on button "3" at bounding box center [844, 833] width 33 height 34
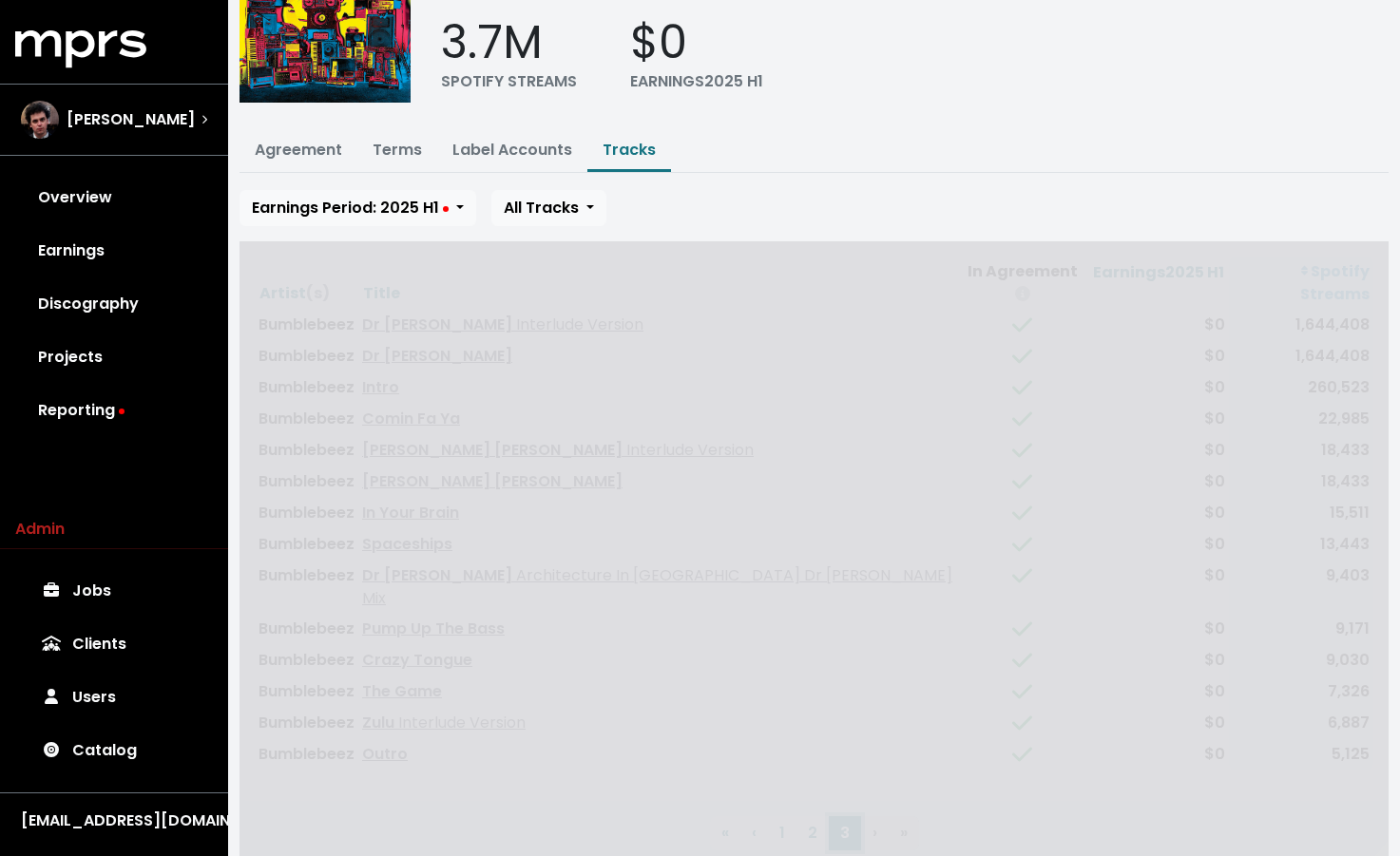
scroll to position [0, 0]
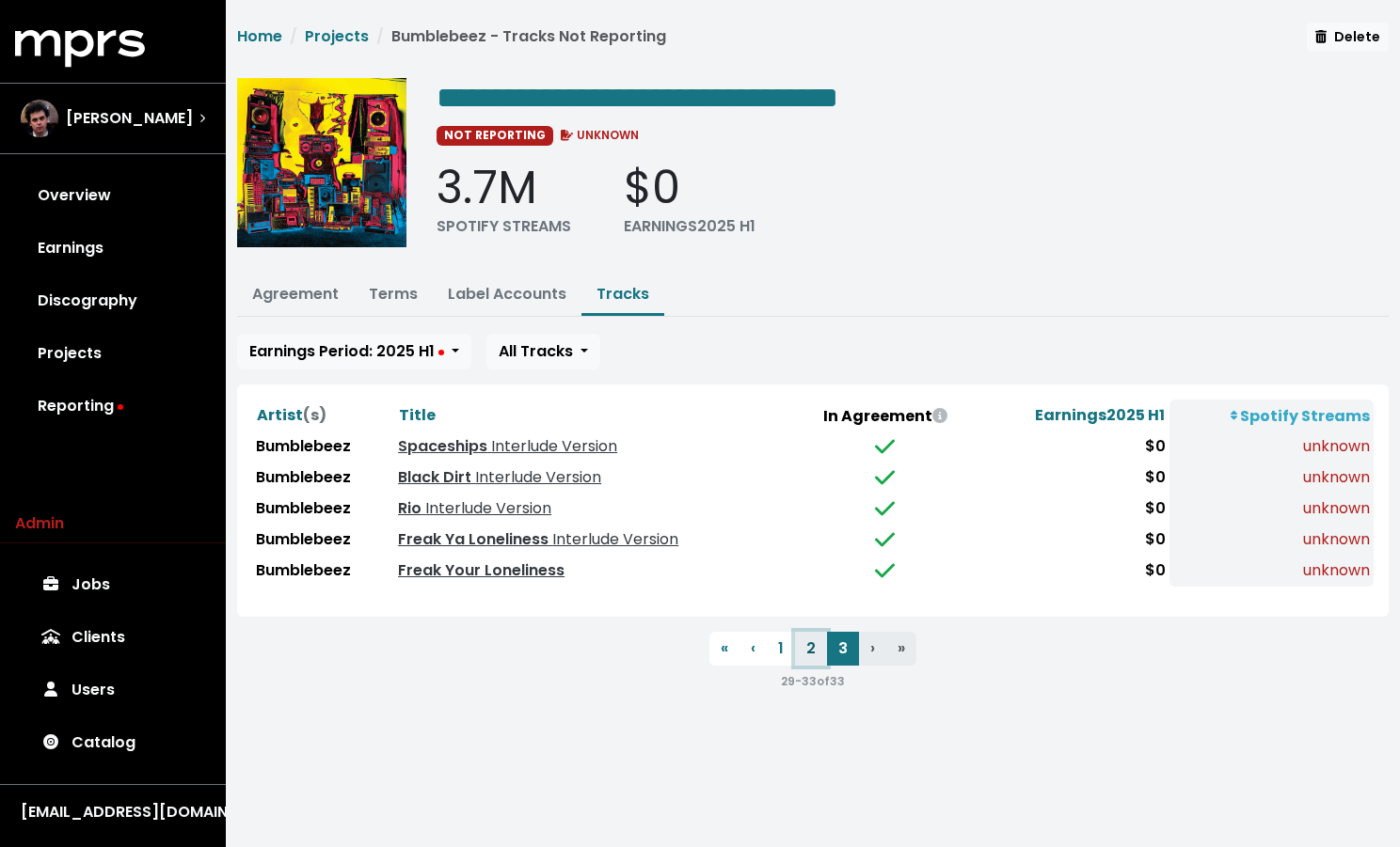
click at [806, 639] on button "2" at bounding box center [811, 649] width 32 height 33
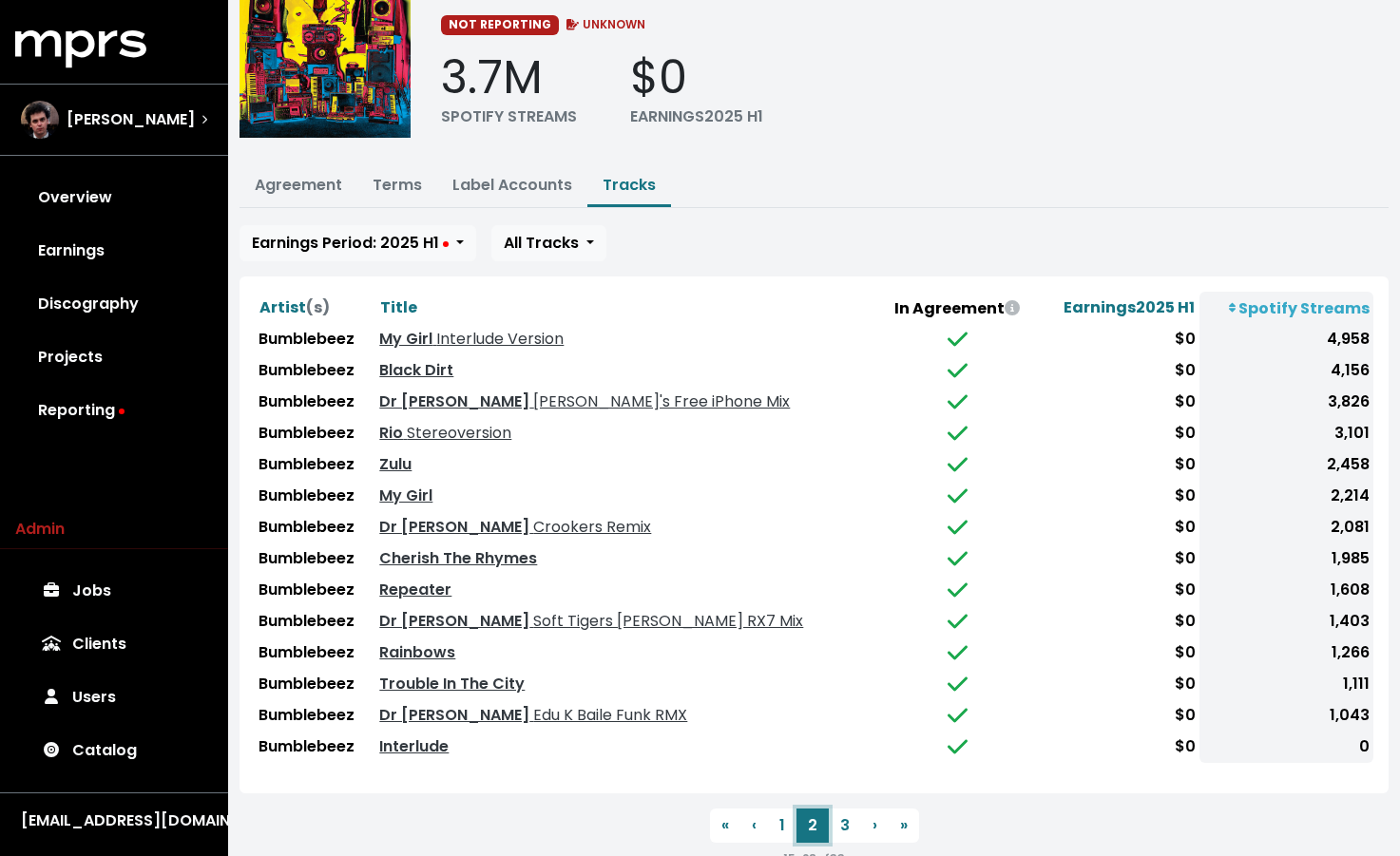
scroll to position [128, 0]
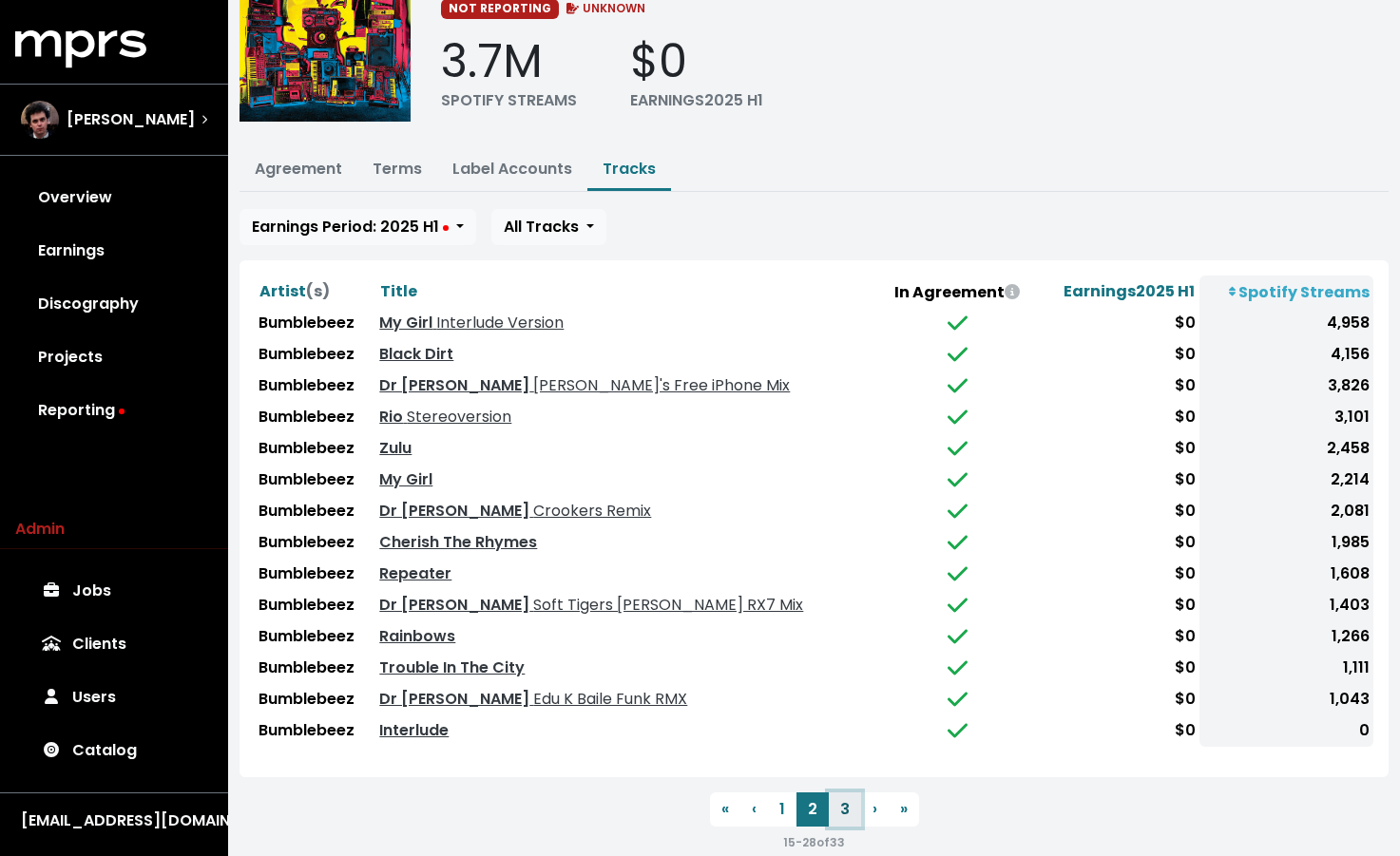
click at [834, 798] on button "3" at bounding box center [844, 809] width 33 height 34
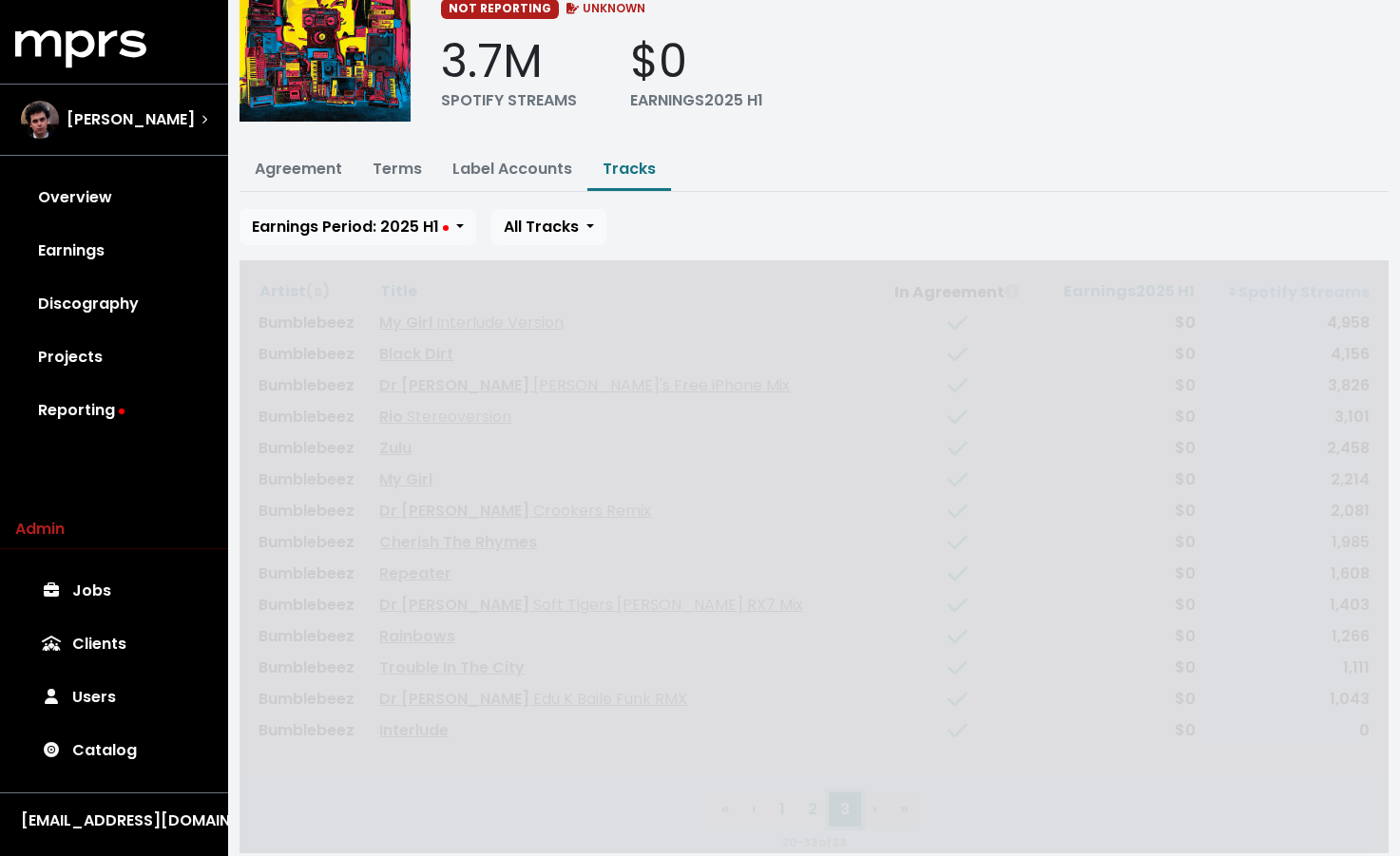
scroll to position [0, 0]
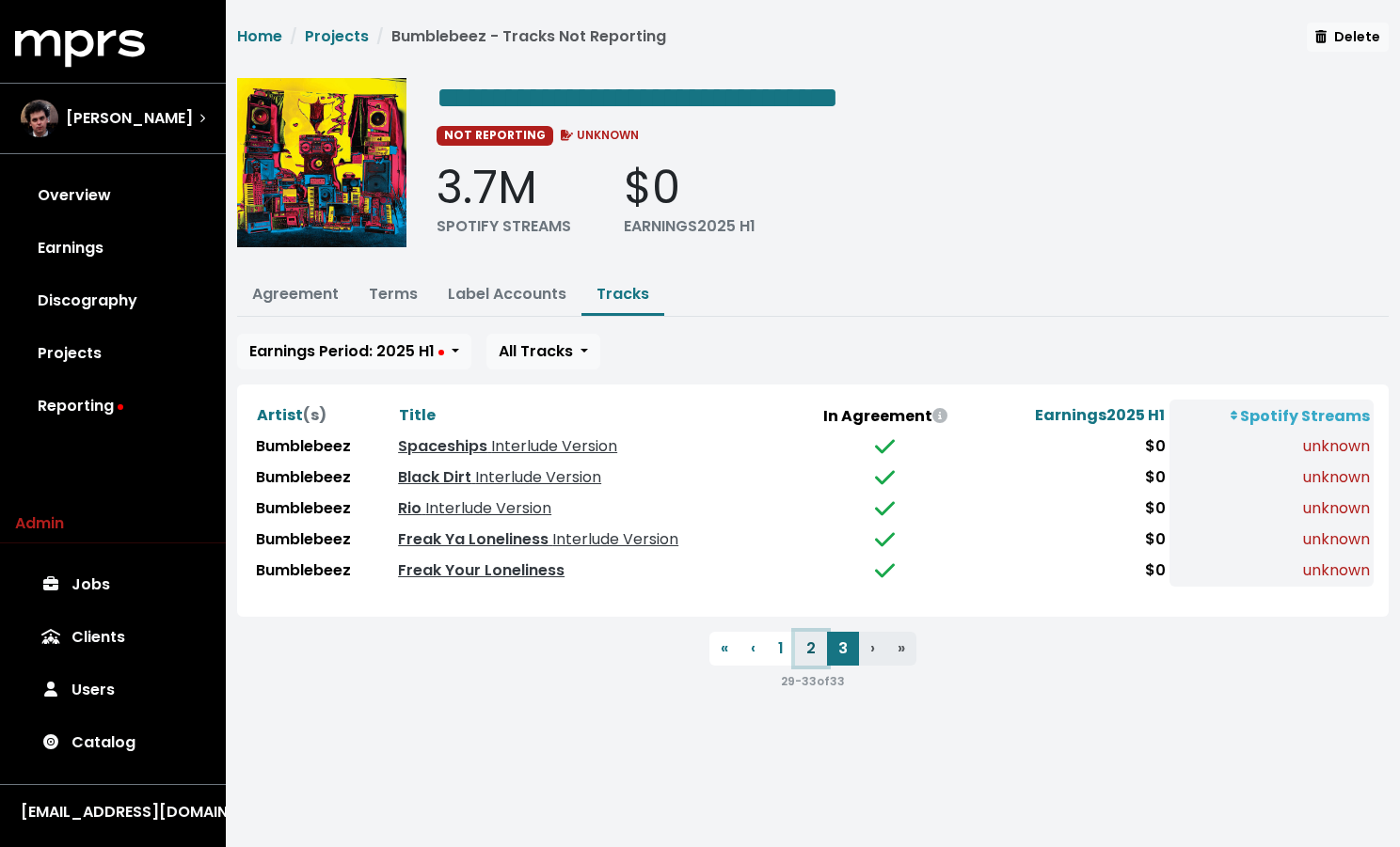
click at [817, 651] on button "2" at bounding box center [811, 649] width 32 height 33
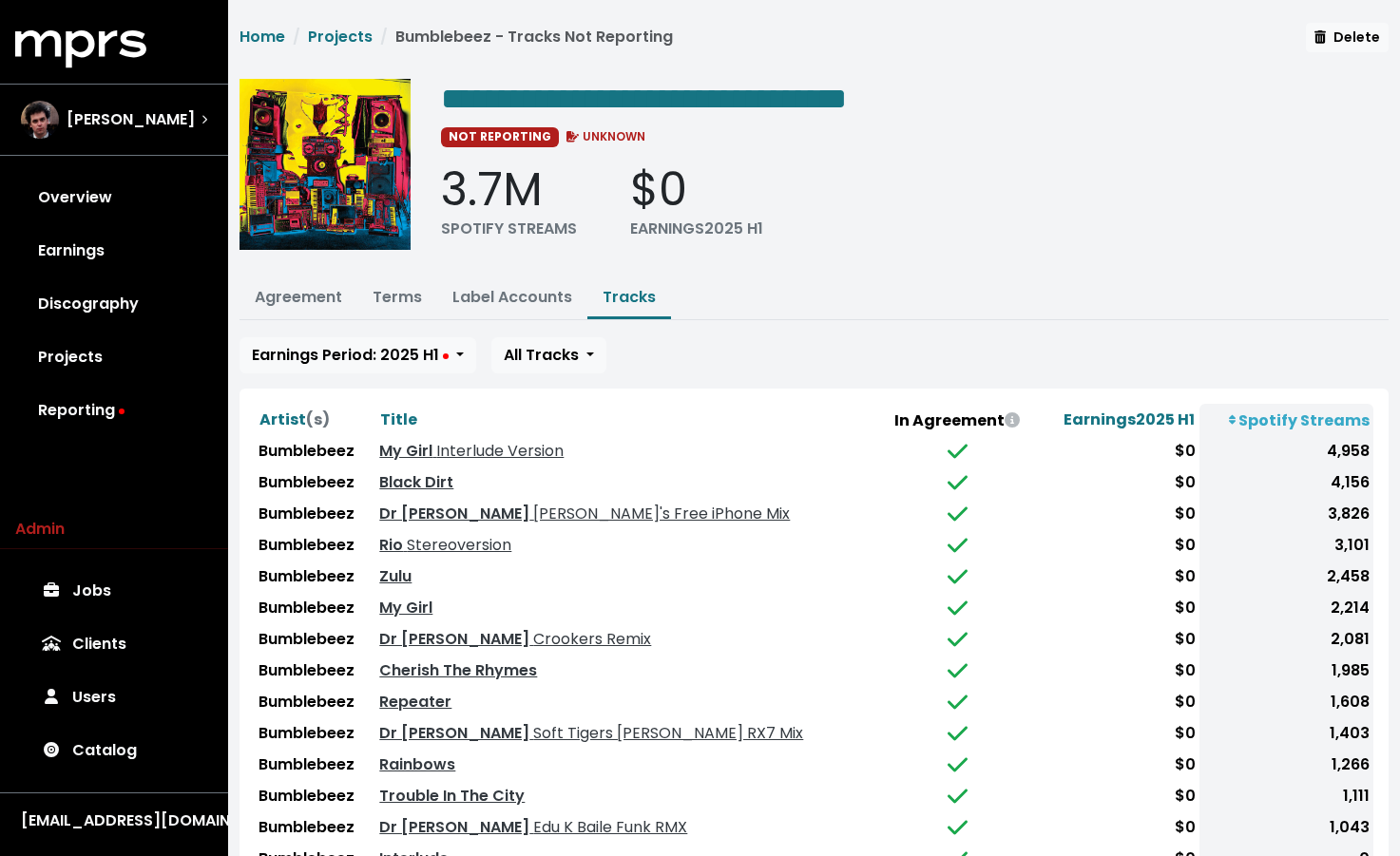
scroll to position [154, 0]
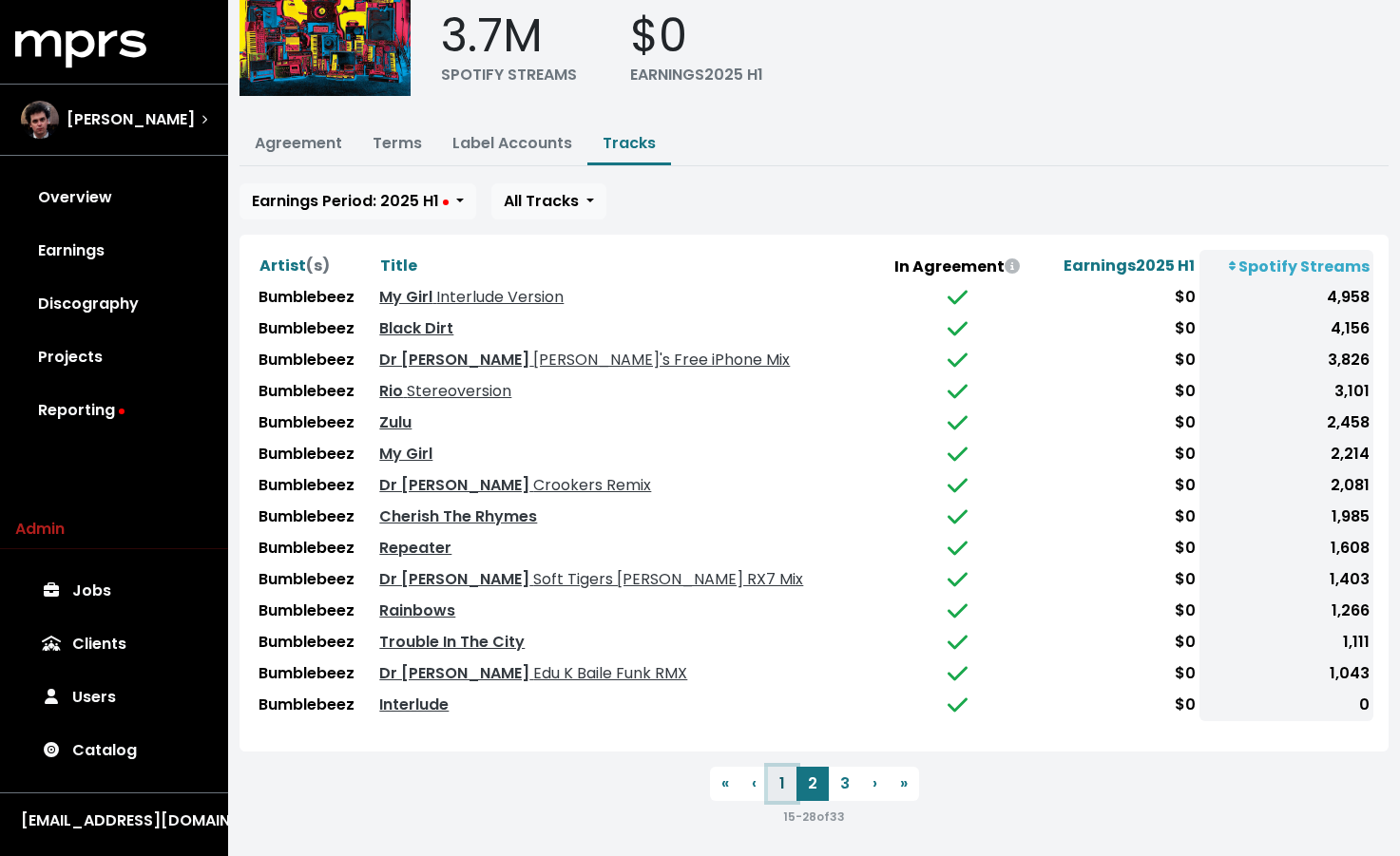
click at [783, 772] on button "1" at bounding box center [782, 784] width 29 height 34
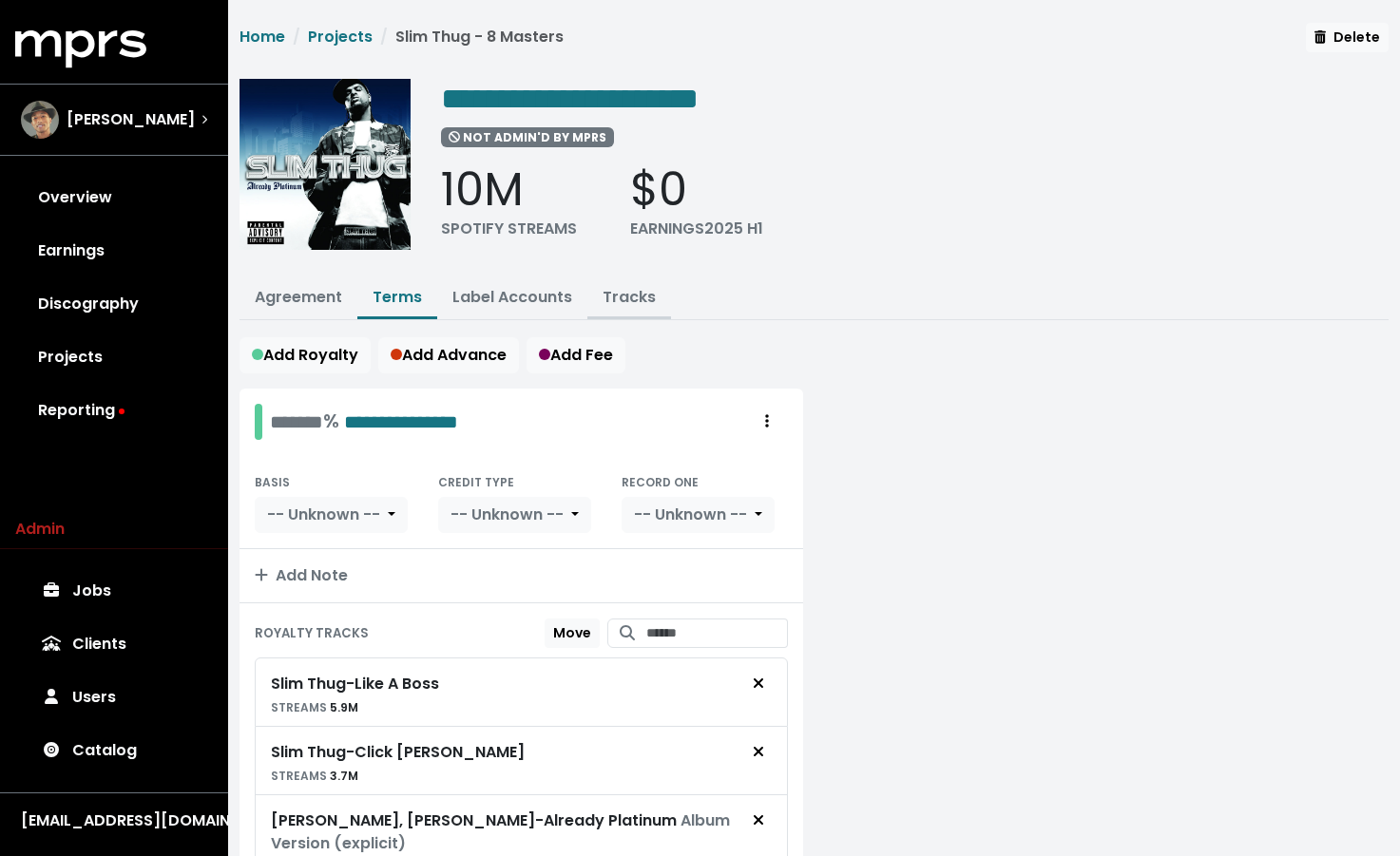
click at [630, 309] on button "Tracks" at bounding box center [629, 299] width 83 height 41
click at [633, 283] on button "Tracks" at bounding box center [629, 299] width 83 height 41
click at [633, 297] on link "Tracks" at bounding box center [629, 297] width 54 height 22
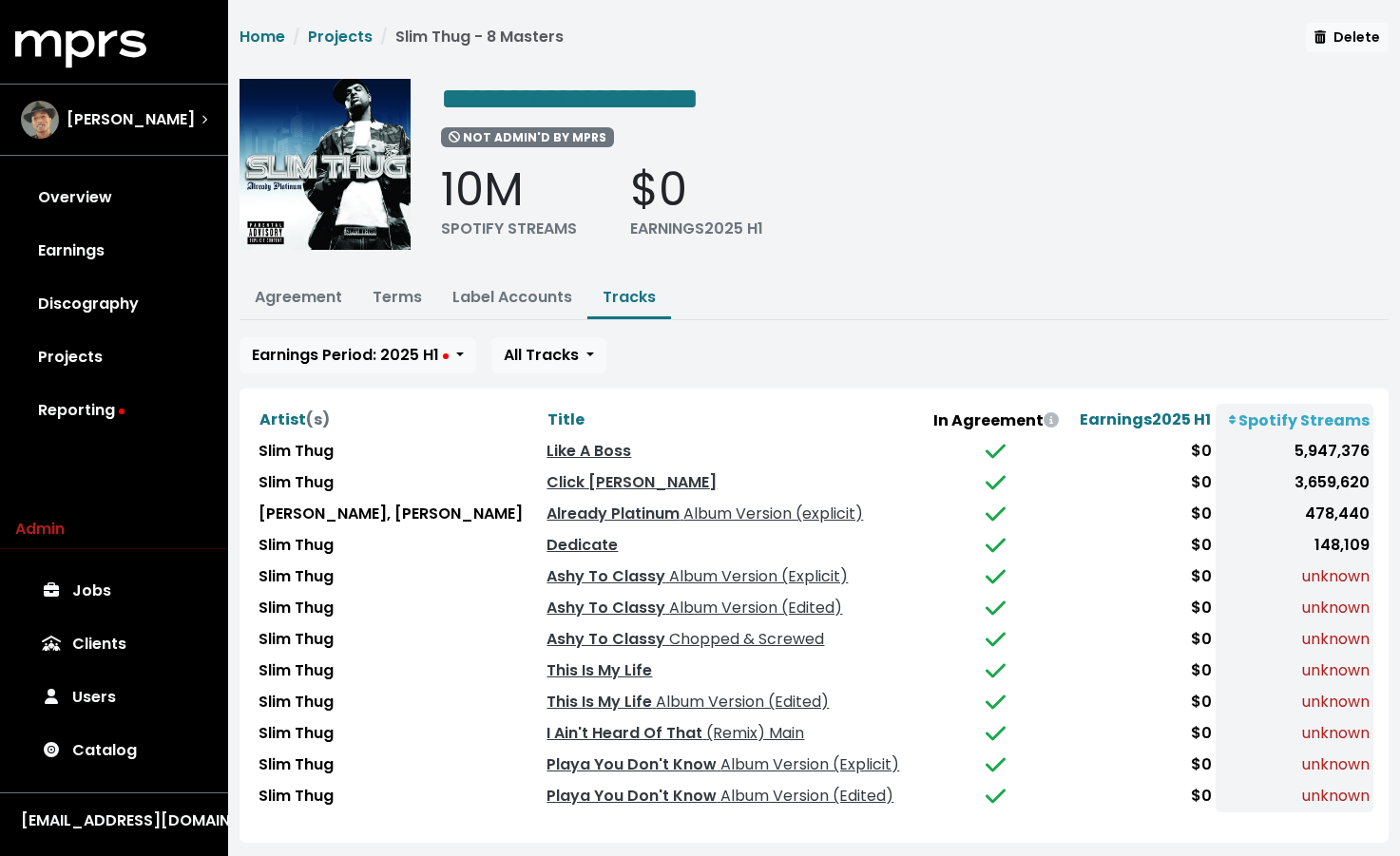
scroll to position [24, 0]
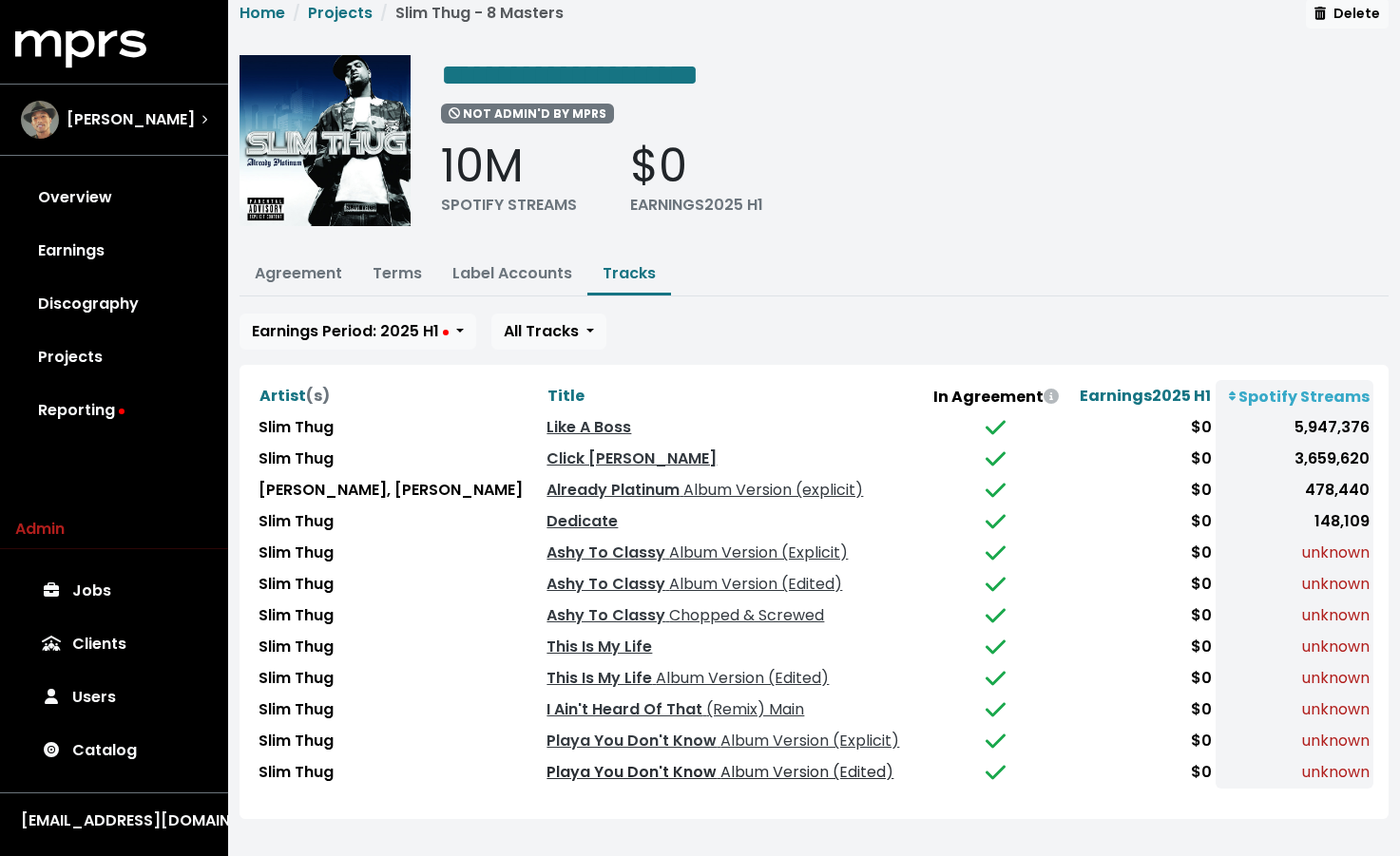
click at [621, 761] on link "Playa You Don't Know Album Version (Edited)" at bounding box center [720, 772] width 347 height 22
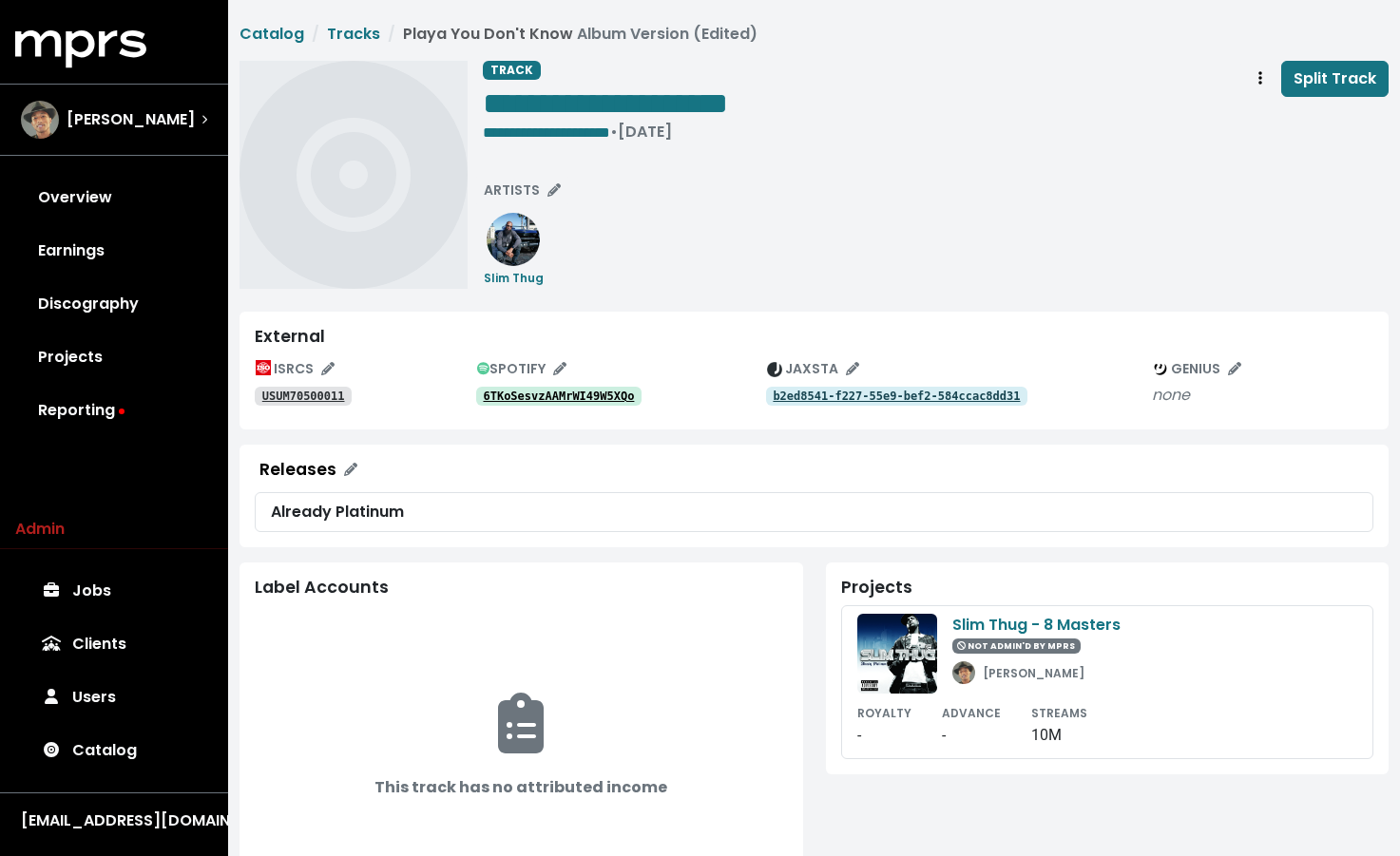
click at [268, 399] on tt "USUM70500011" at bounding box center [303, 396] width 82 height 13
